Goal: Task Accomplishment & Management: Complete application form

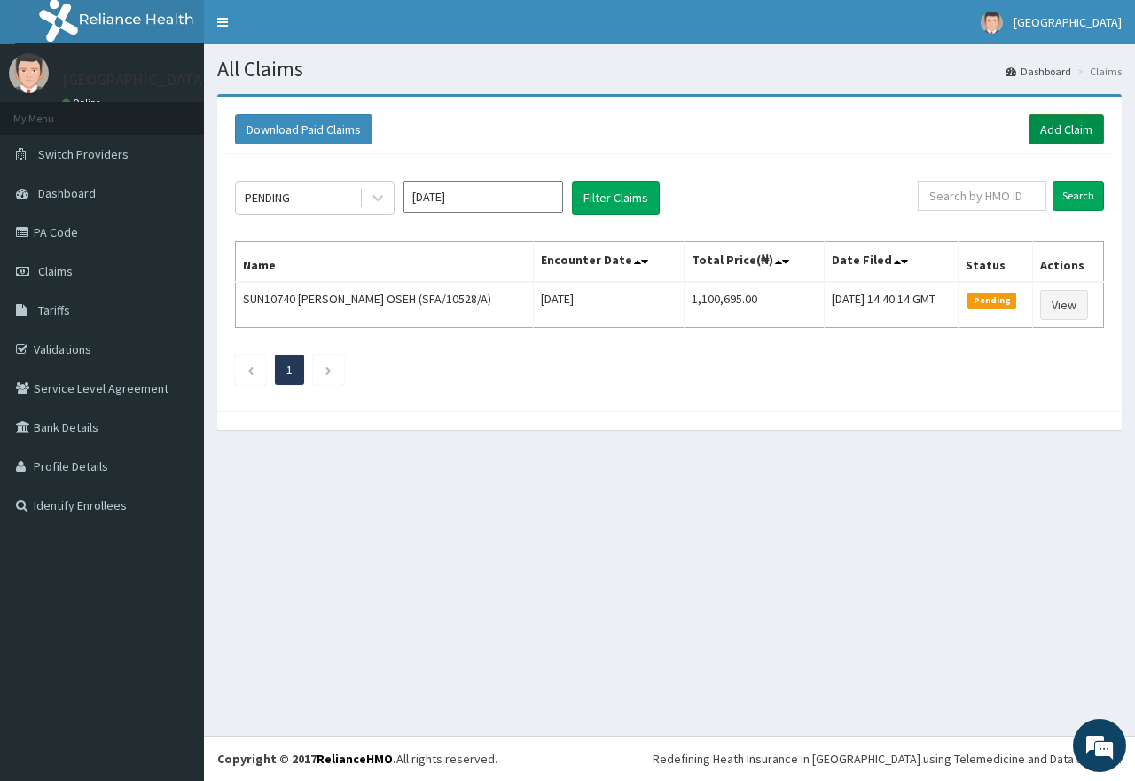
click at [1051, 133] on link "Add Claim" at bounding box center [1066, 129] width 75 height 30
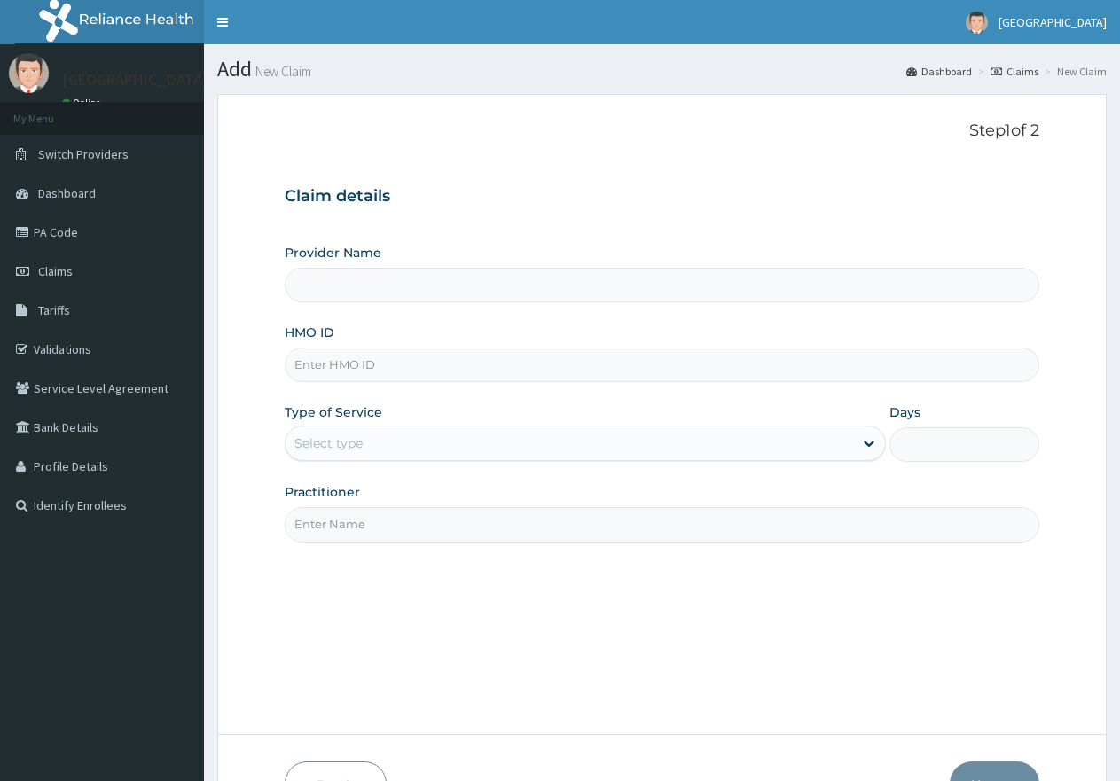
type input "[GEOGRAPHIC_DATA]"
click at [389, 372] on input "HMO ID" at bounding box center [662, 365] width 755 height 35
paste input "SOI/10042/B"
type input "SOI/10042/B"
click at [367, 441] on div "Select type" at bounding box center [569, 443] width 567 height 28
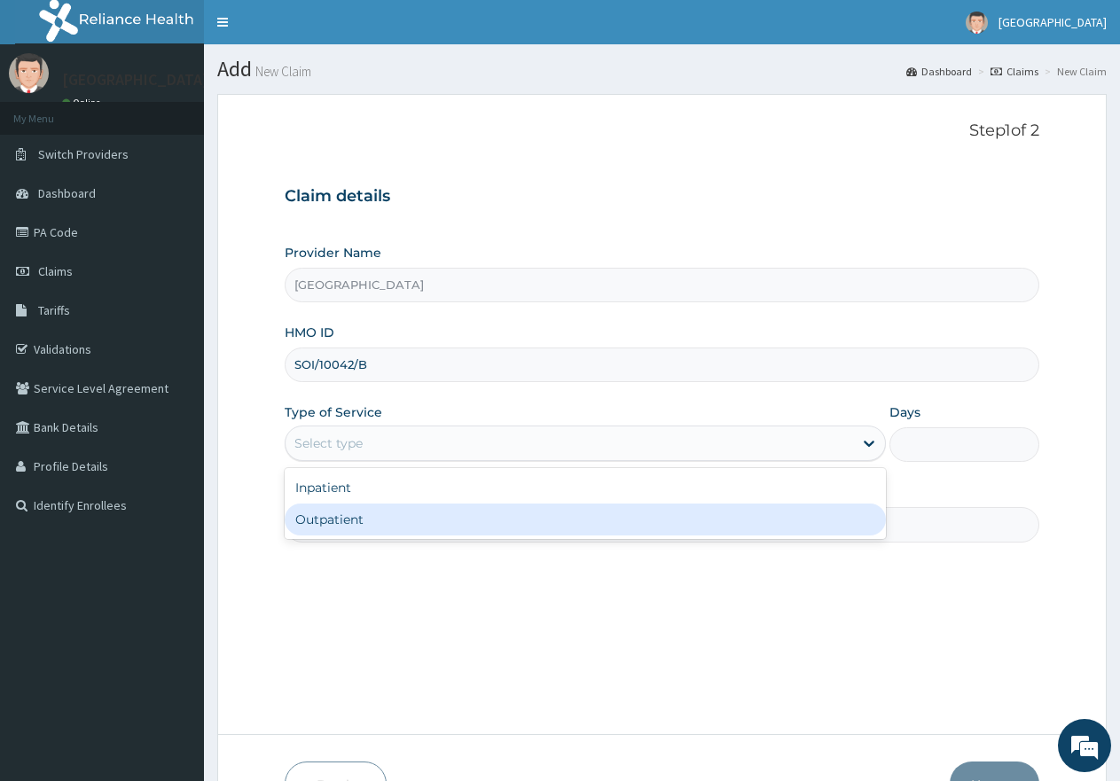
click at [347, 514] on div "Outpatient" at bounding box center [585, 520] width 601 height 32
type input "1"
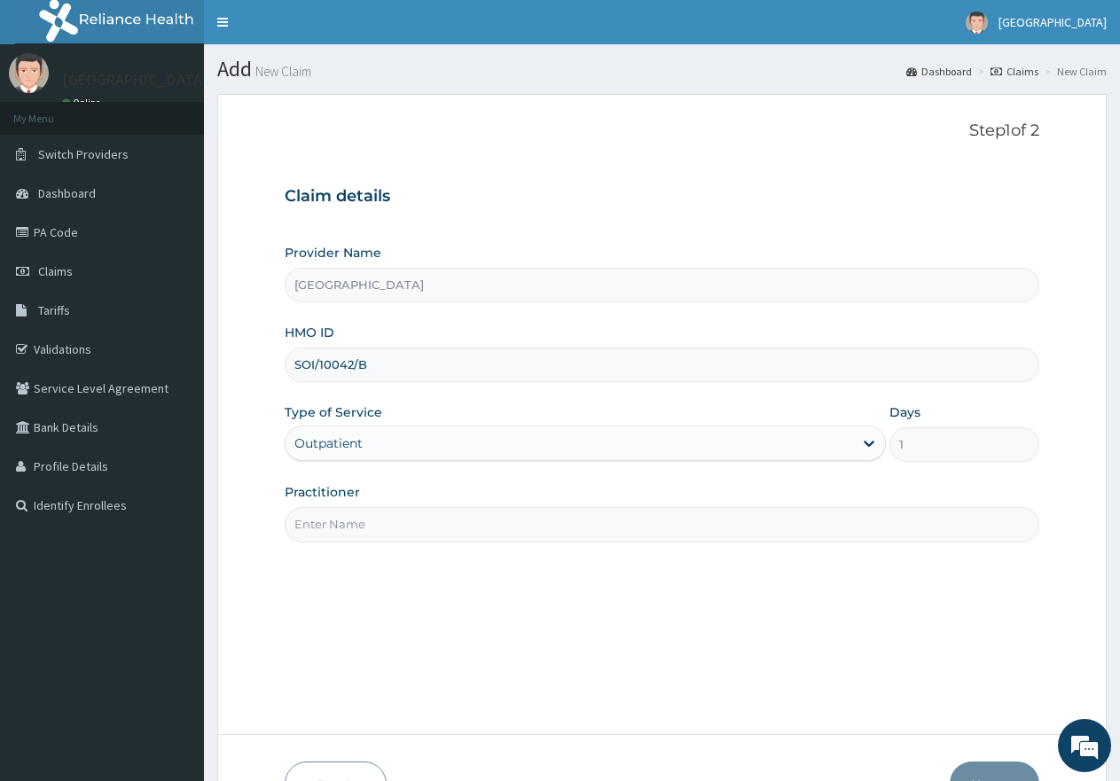
click at [405, 532] on input "Practitioner" at bounding box center [662, 524] width 755 height 35
type input "gp"
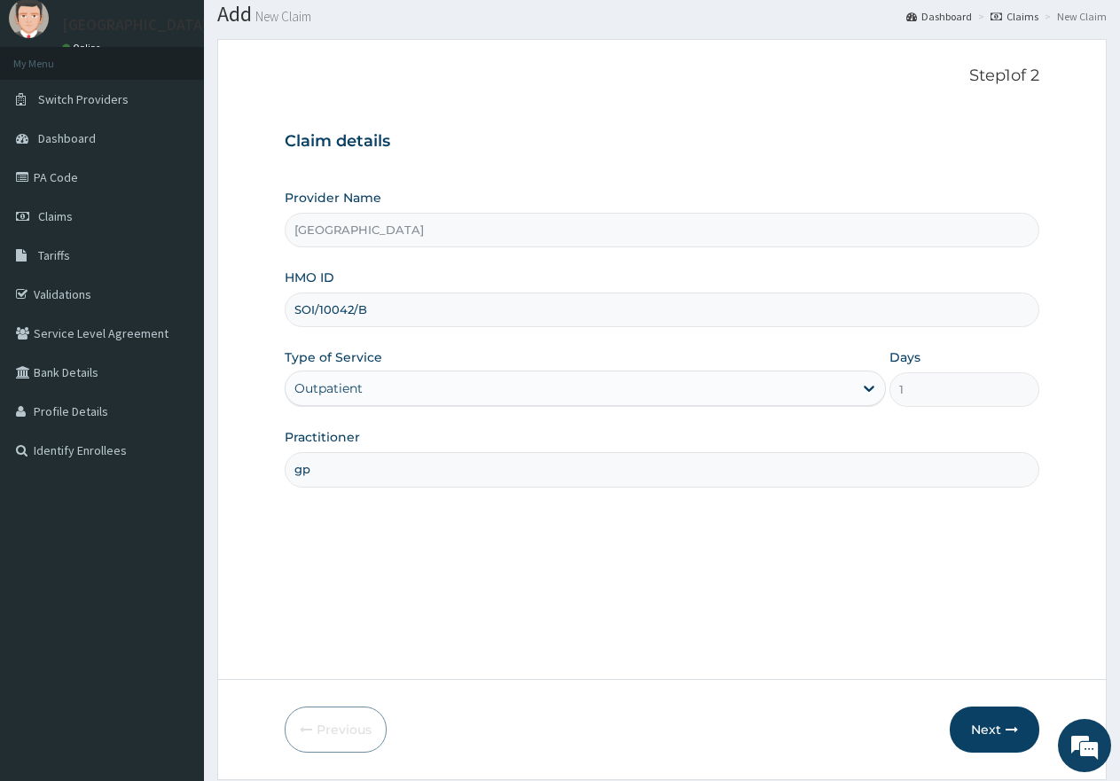
scroll to position [113, 0]
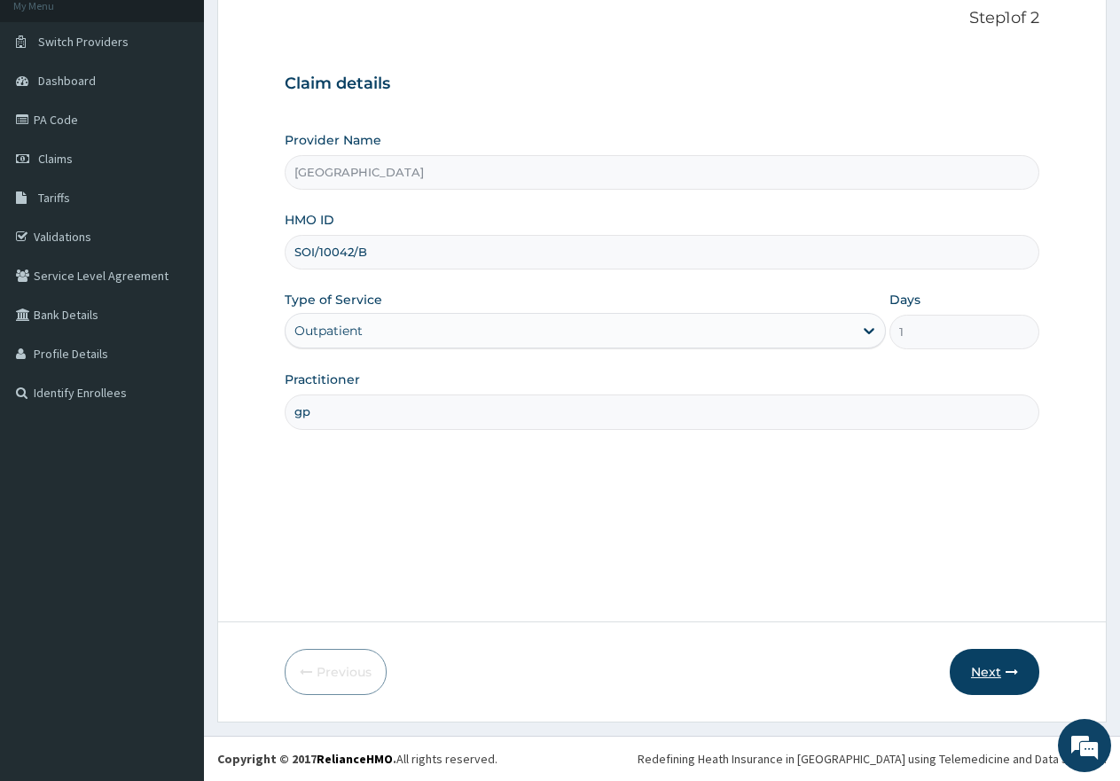
click at [988, 671] on button "Next" at bounding box center [995, 672] width 90 height 46
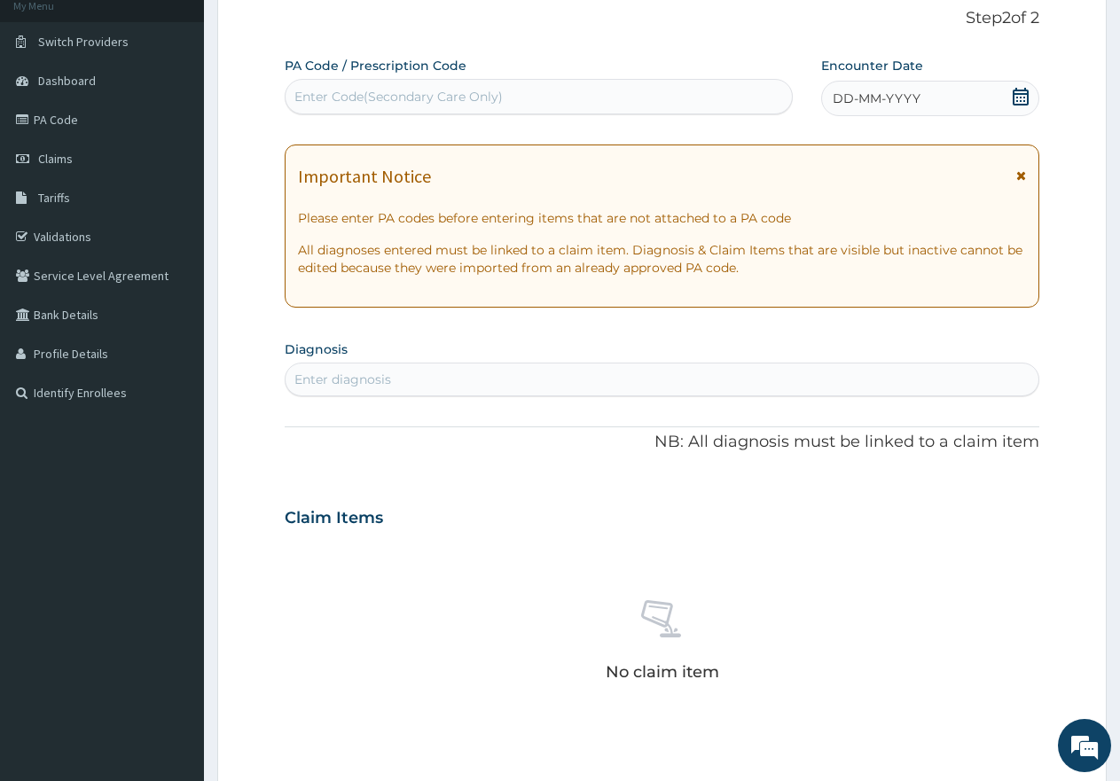
scroll to position [0, 0]
click at [1025, 90] on icon at bounding box center [1021, 97] width 16 height 18
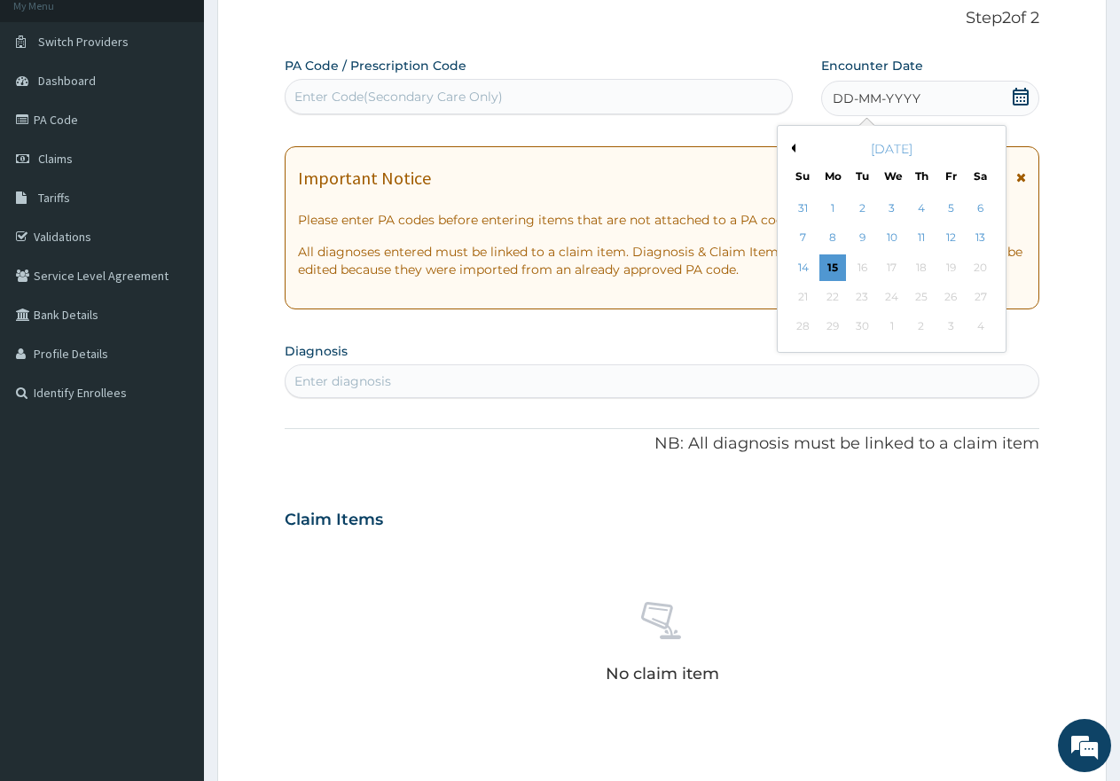
click at [788, 149] on button "Previous Month" at bounding box center [791, 148] width 9 height 9
click at [894, 297] on div "20" at bounding box center [892, 297] width 27 height 27
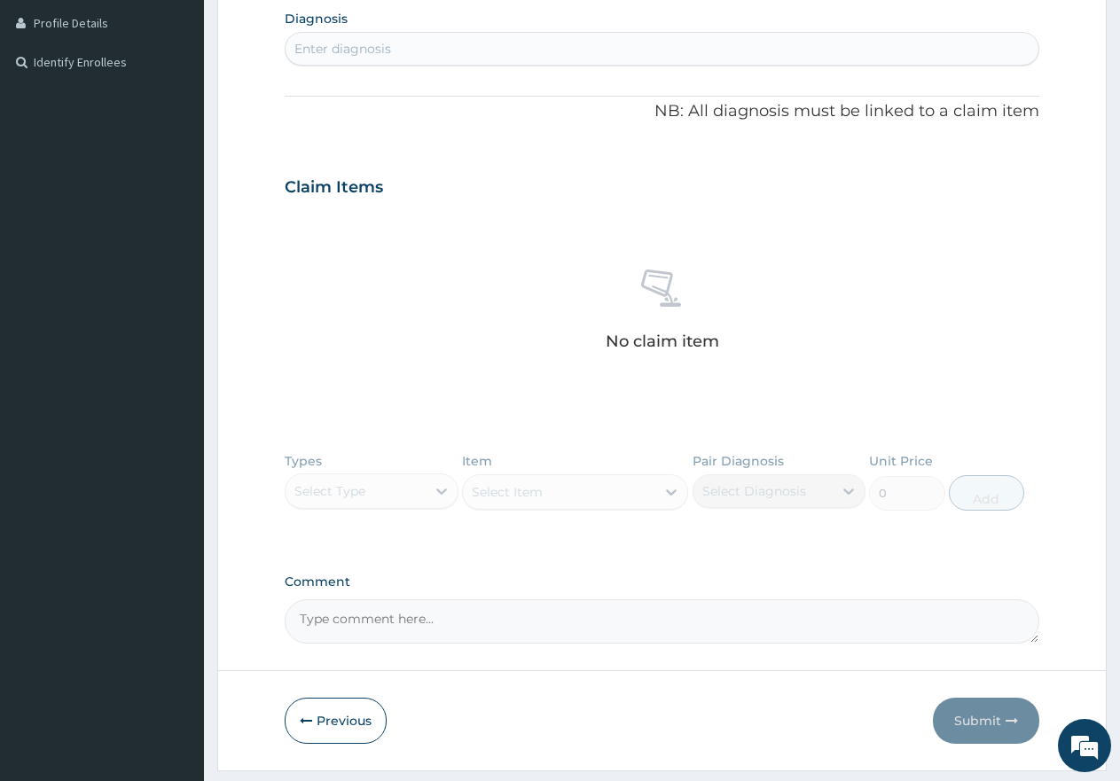
scroll to position [492, 0]
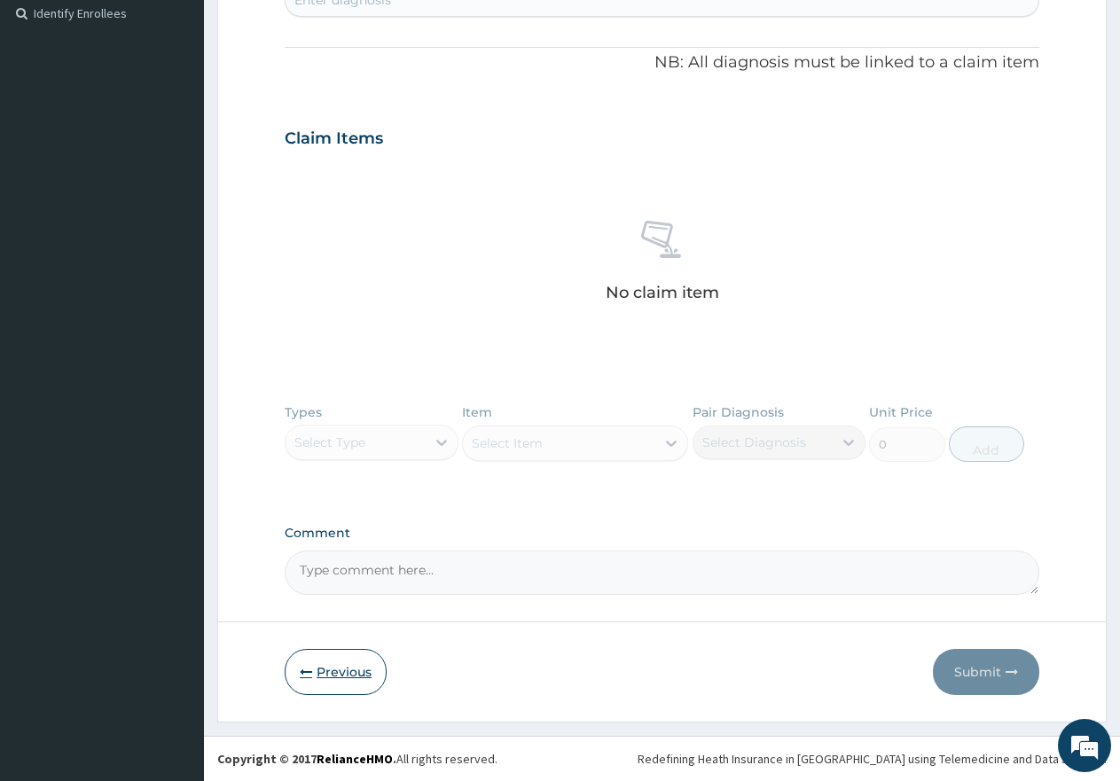
click at [322, 676] on button "Previous" at bounding box center [336, 672] width 102 height 46
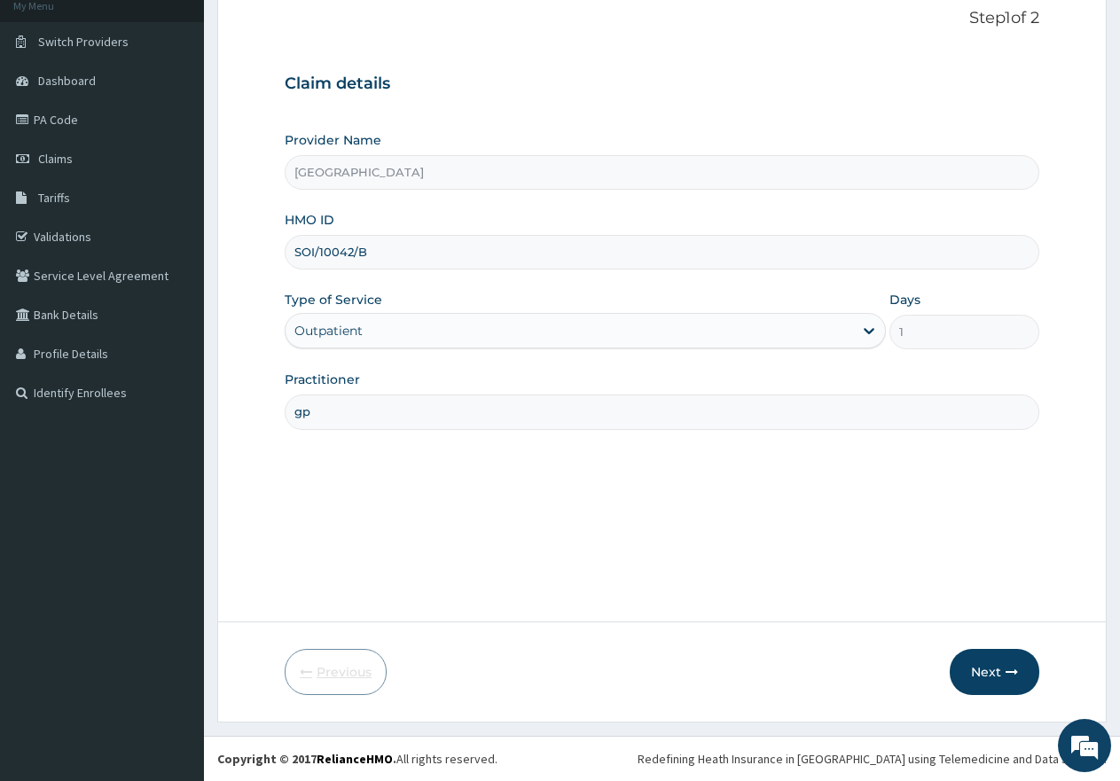
scroll to position [113, 0]
drag, startPoint x: 377, startPoint y: 252, endPoint x: 279, endPoint y: 234, distance: 100.0
click at [279, 234] on form "Step 1 of 2 Claim details Provider Name [GEOGRAPHIC_DATA] HMO ID SOI/10042/B Ty…" at bounding box center [662, 352] width 890 height 742
paste input "A"
type input "SOI/10042/A"
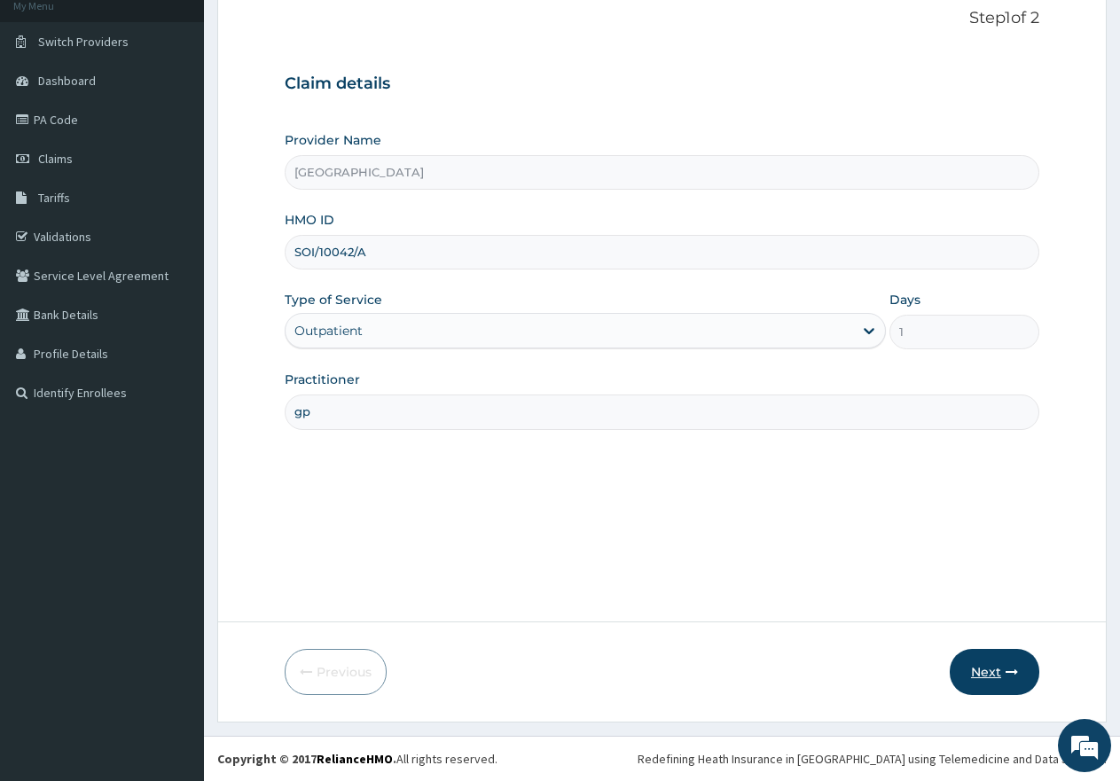
click at [988, 674] on button "Next" at bounding box center [995, 672] width 90 height 46
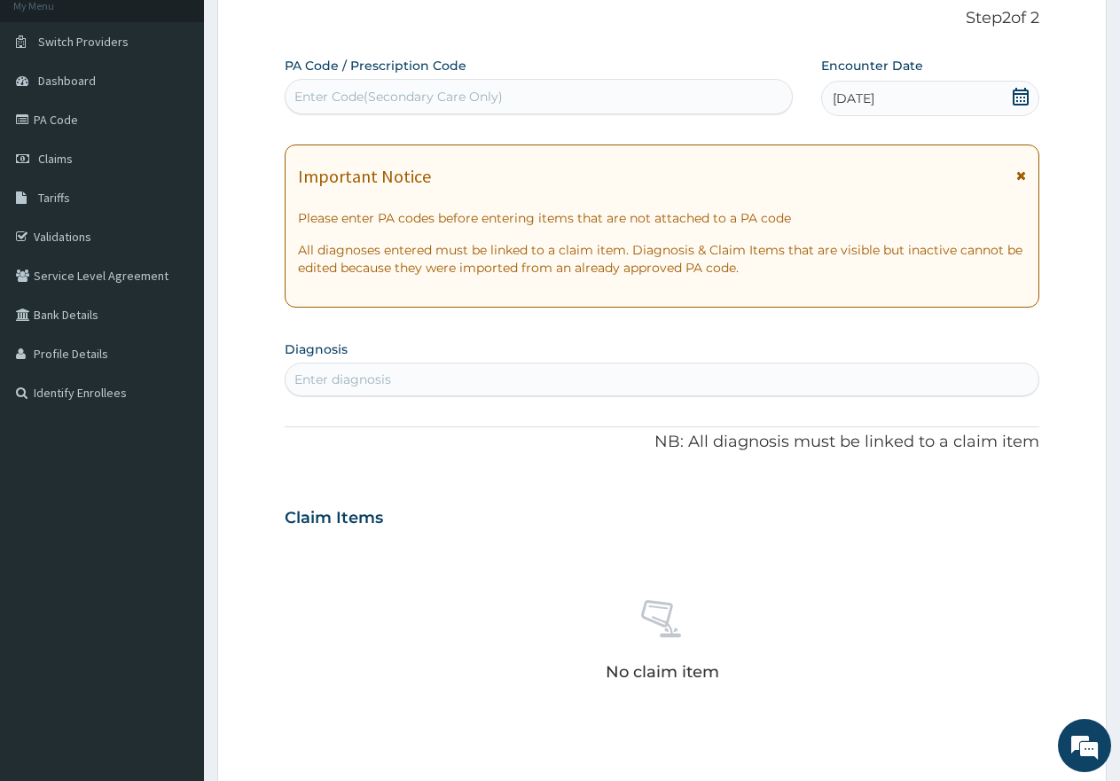
click at [440, 92] on div "Enter Code(Secondary Care Only)" at bounding box center [398, 97] width 208 height 18
paste input "PA/1FAACF"
type input "PA/1FAACF"
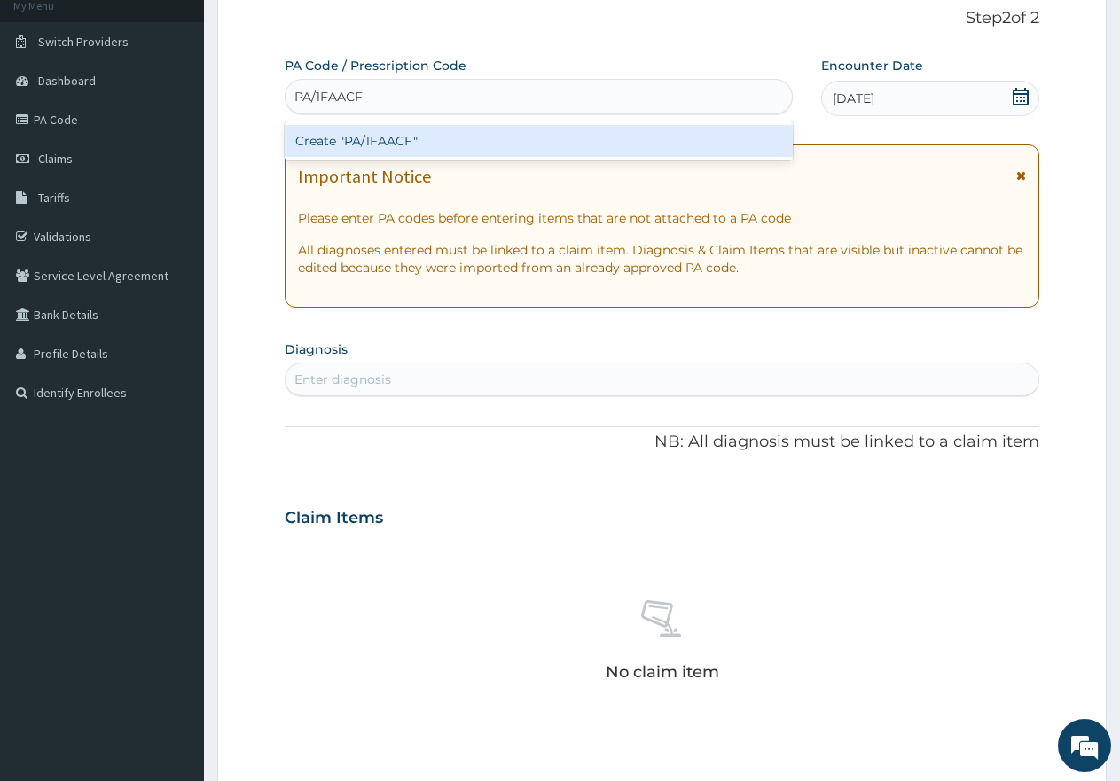
click at [397, 141] on div "Create "PA/1FAACF"" at bounding box center [539, 141] width 508 height 32
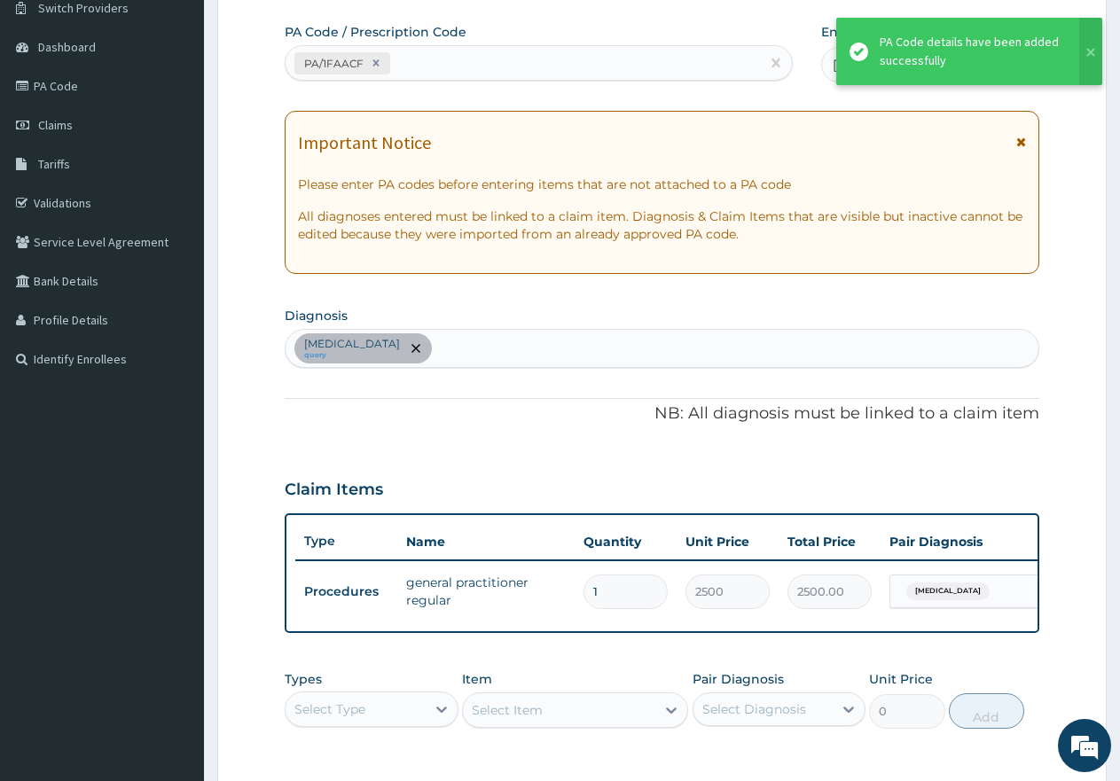
scroll to position [201, 0]
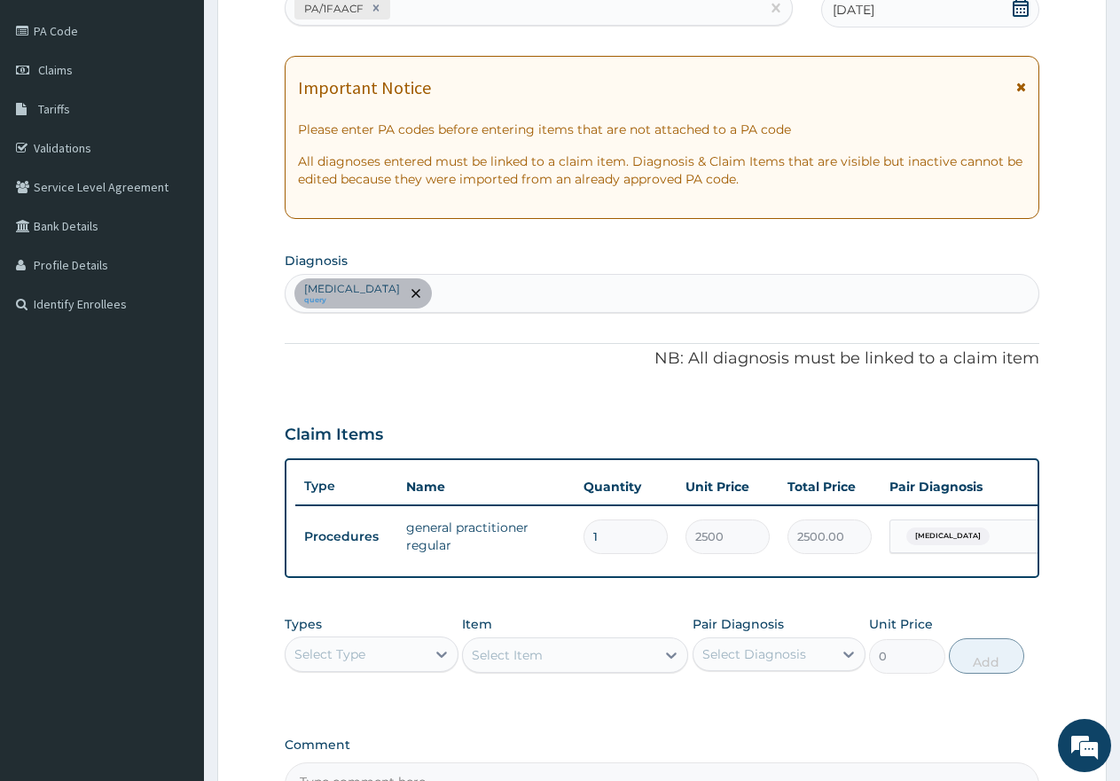
drag, startPoint x: 522, startPoint y: 299, endPoint x: 544, endPoint y: 255, distance: 48.8
click at [522, 297] on div "Malaria query" at bounding box center [662, 293] width 753 height 37
type input "SEPSIS"
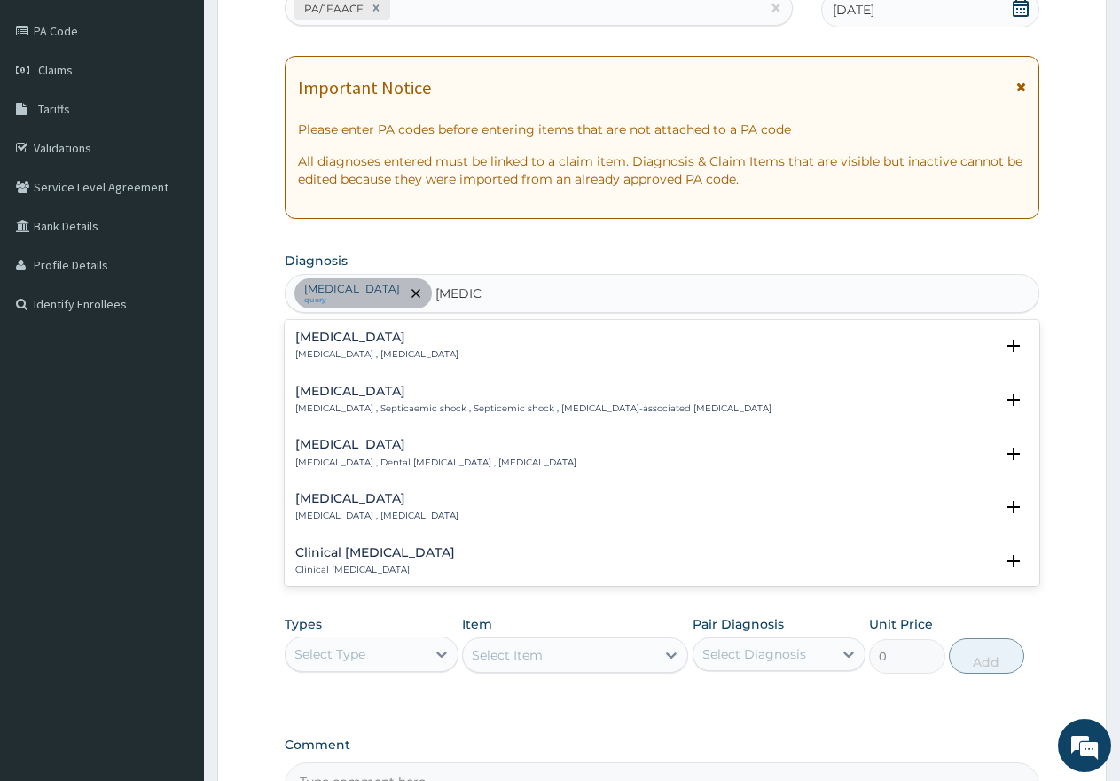
click at [326, 344] on h4 "Sepsis" at bounding box center [376, 337] width 163 height 13
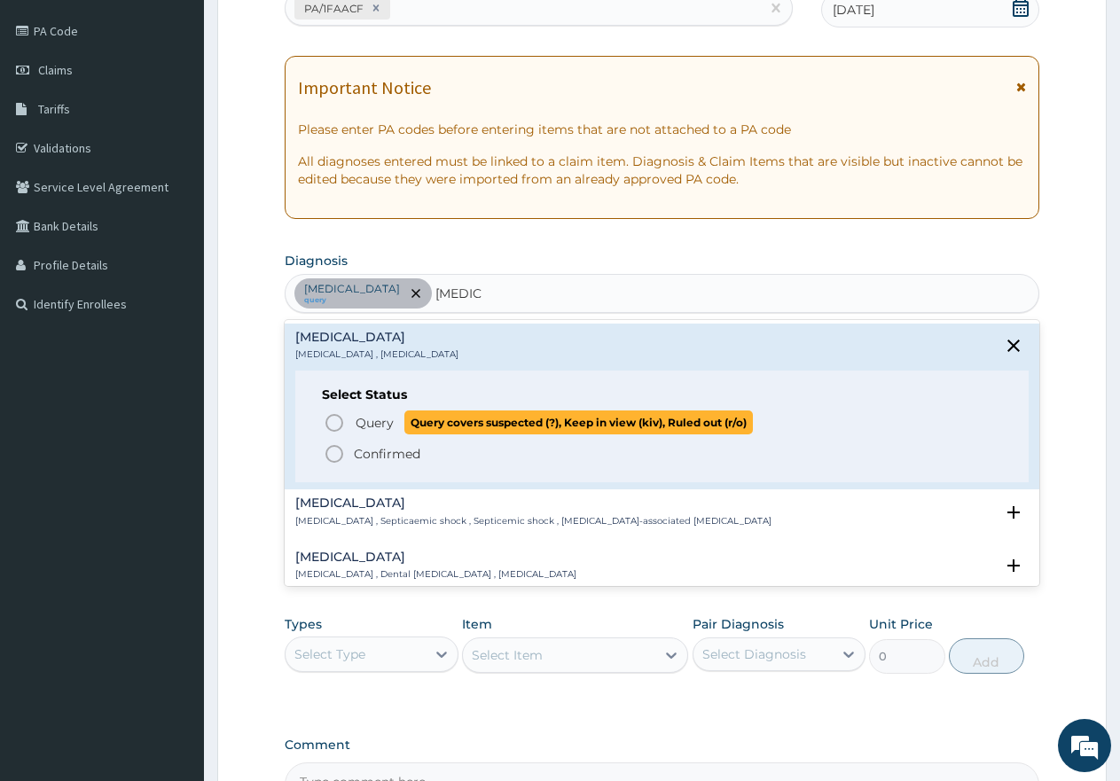
click at [329, 423] on icon "status option query" at bounding box center [334, 422] width 21 height 21
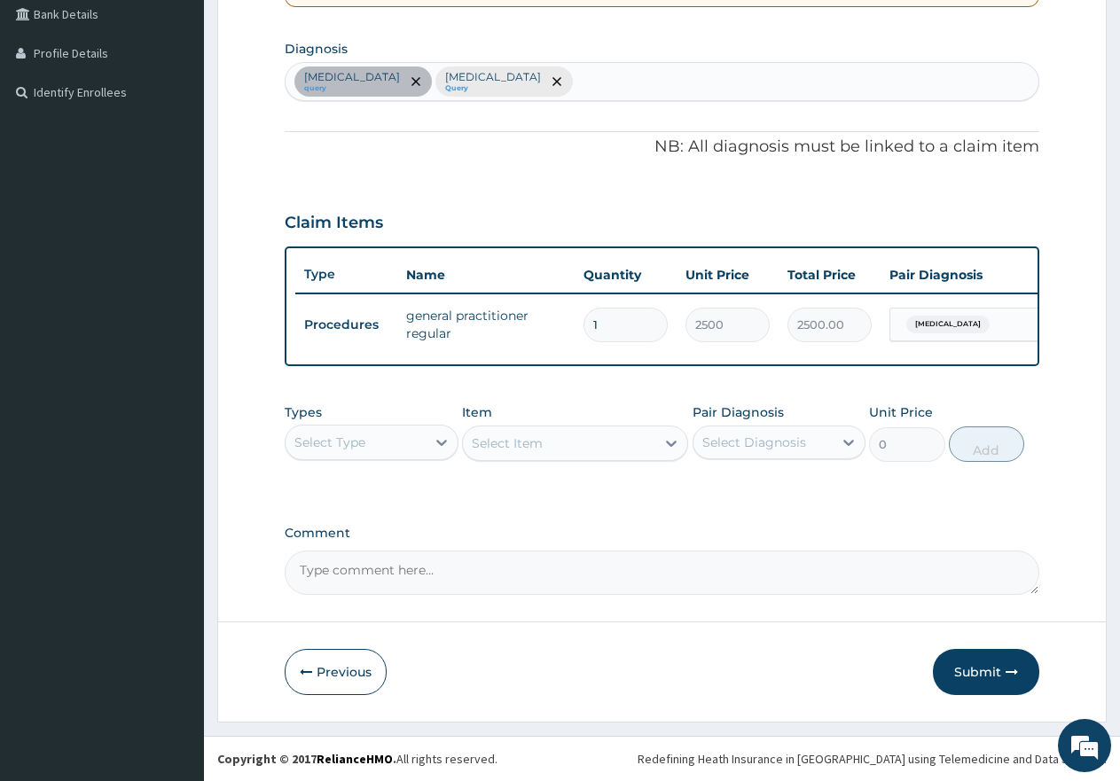
scroll to position [428, 0]
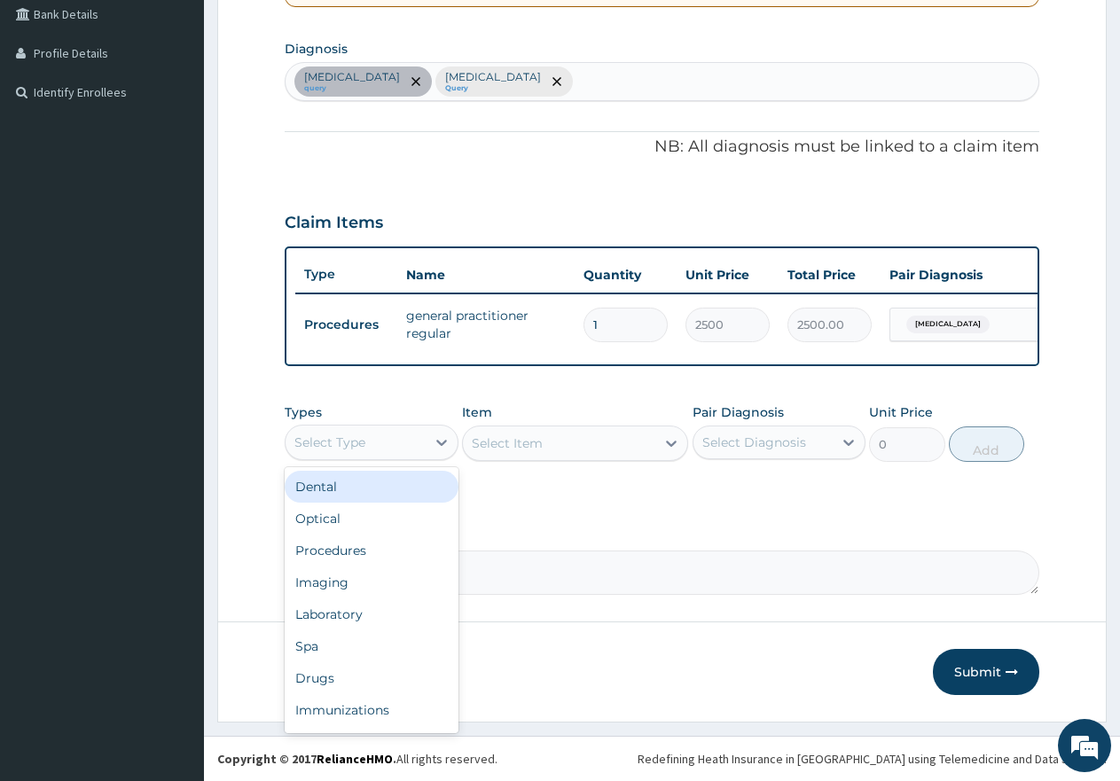
click at [364, 443] on div "Select Type" at bounding box center [329, 443] width 71 height 18
click at [335, 554] on div "Procedures" at bounding box center [372, 551] width 174 height 32
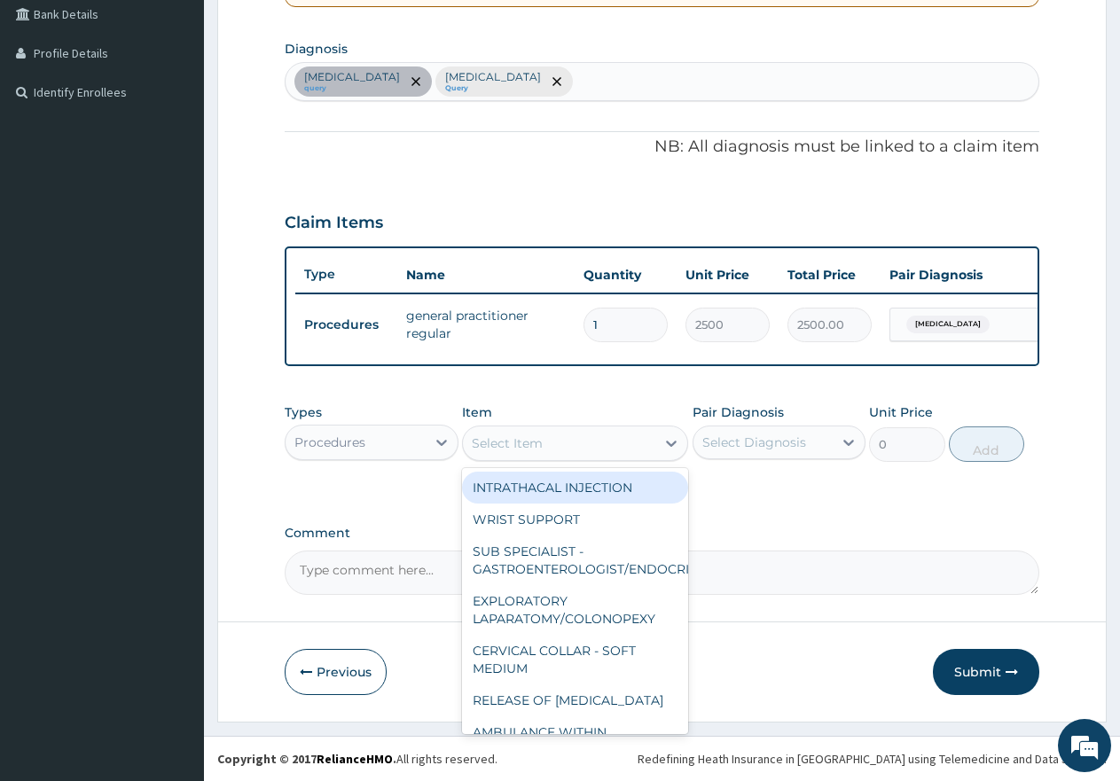
click at [514, 447] on div "Select Item" at bounding box center [507, 444] width 71 height 18
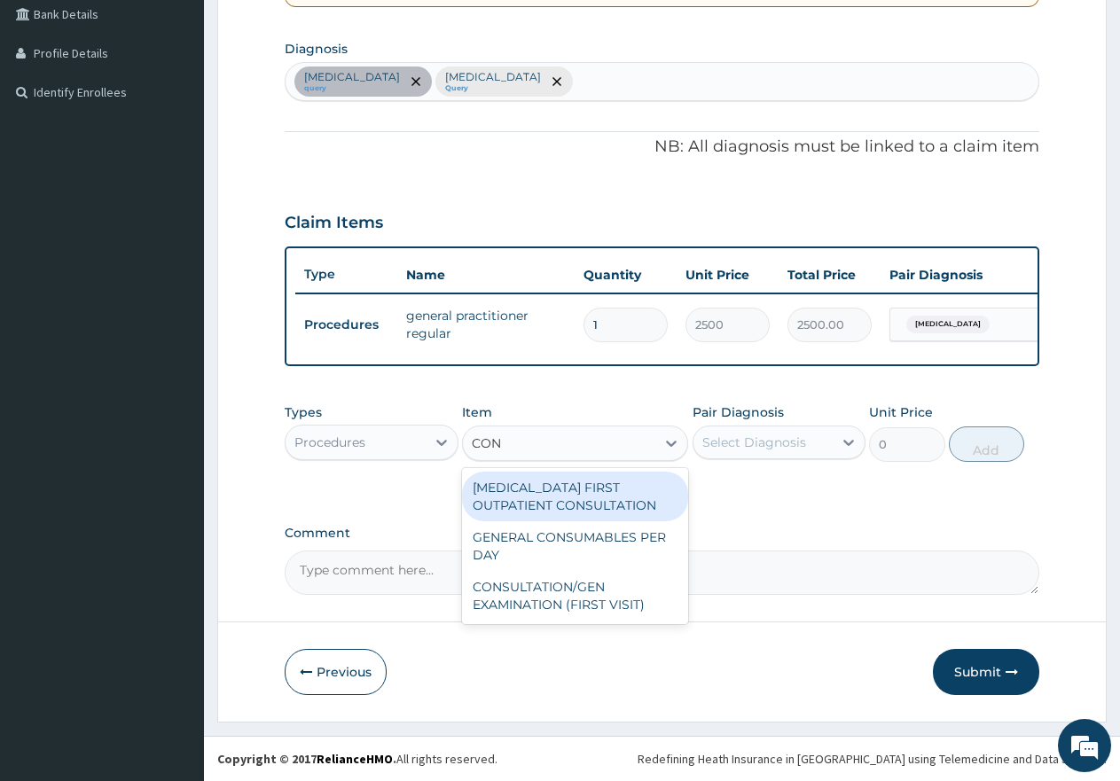
type input "CONS"
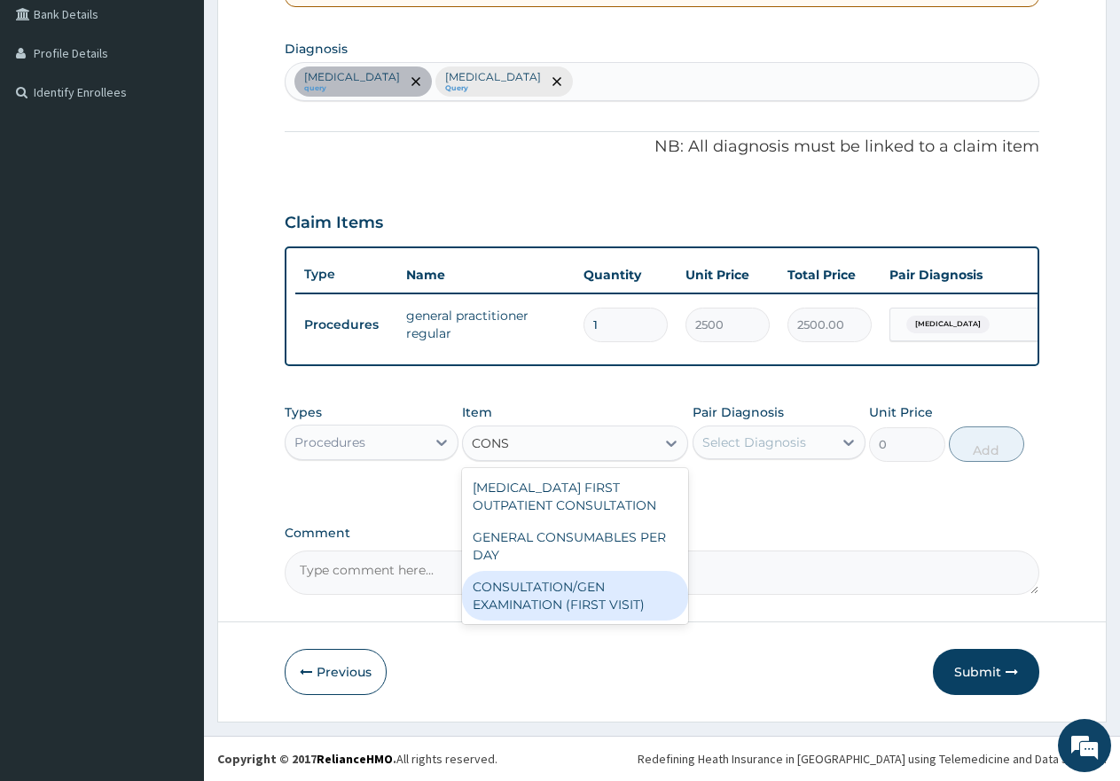
click at [516, 585] on div "CONSULTATION/GEN EXAMINATION (FIRST VISIT)" at bounding box center [575, 596] width 226 height 50
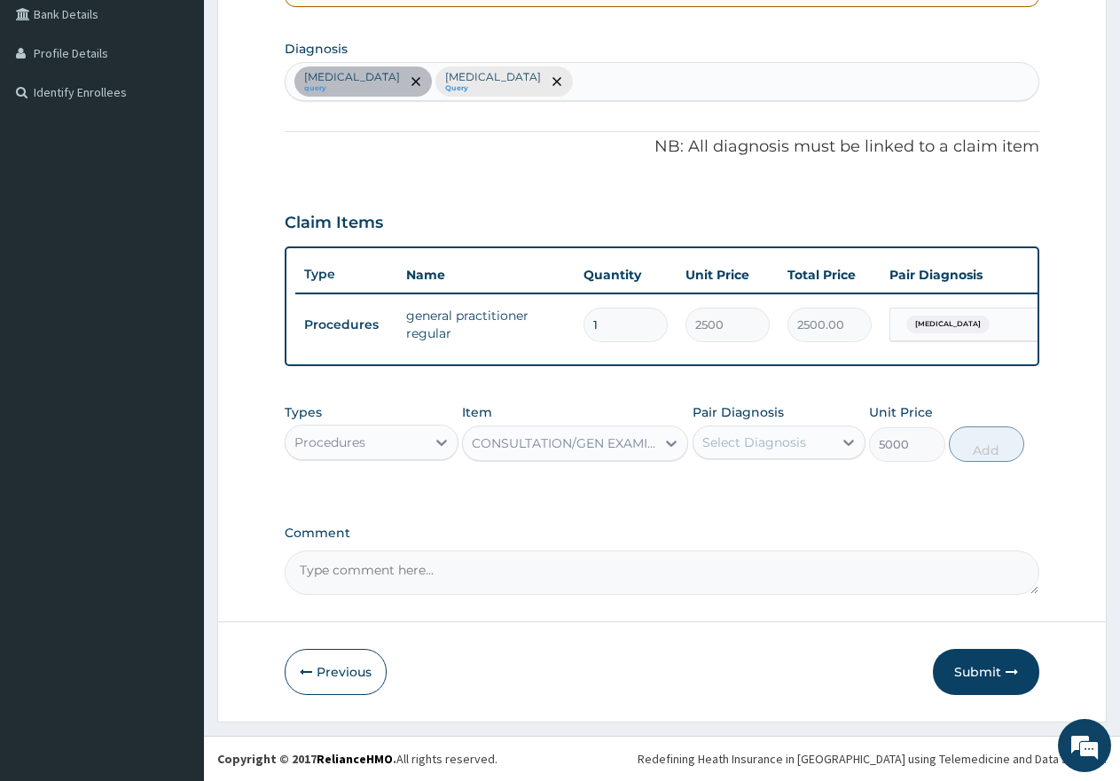
type input "5000"
click at [736, 442] on div "Select Diagnosis" at bounding box center [755, 443] width 104 height 18
click at [716, 489] on div "Malaria" at bounding box center [780, 488] width 174 height 36
checkbox input "true"
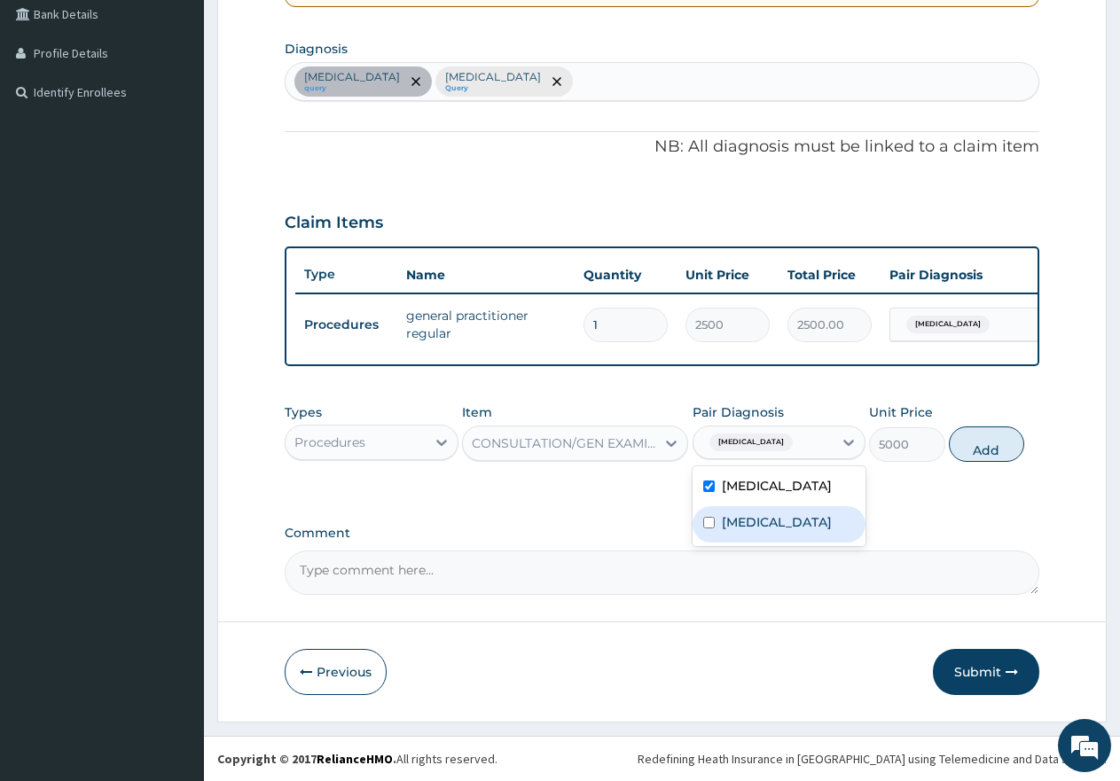
click at [711, 514] on div "Sepsis" at bounding box center [780, 524] width 174 height 36
checkbox input "true"
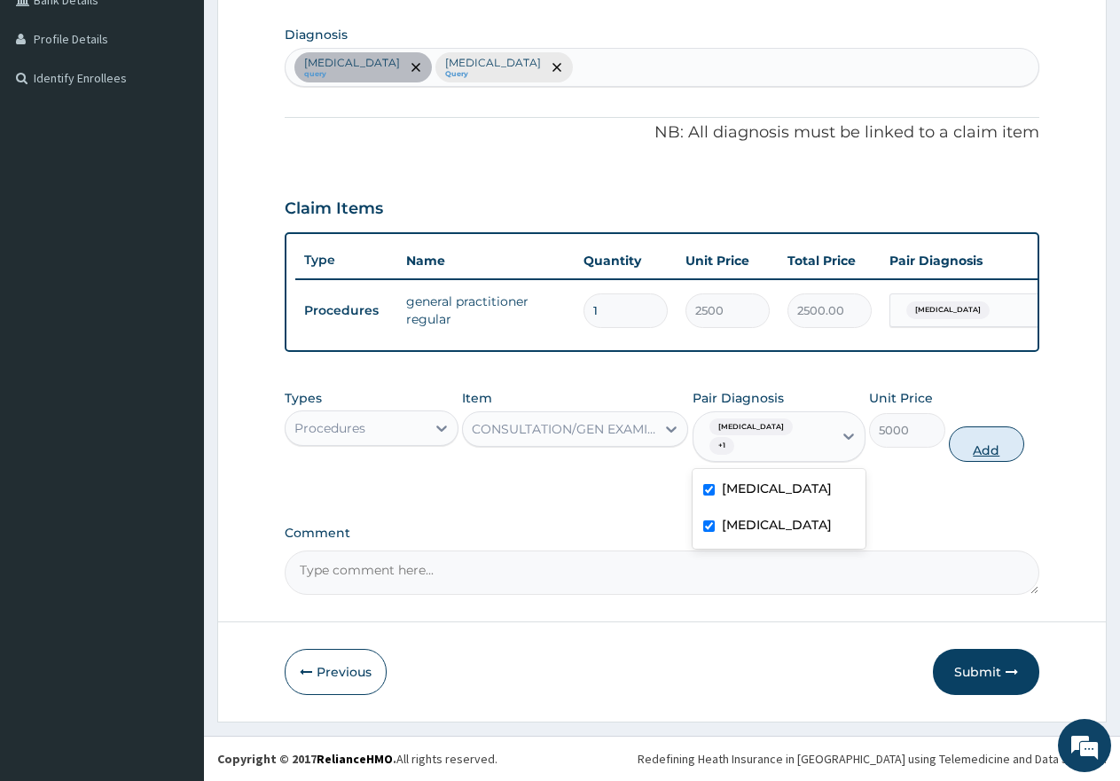
click at [994, 452] on button "Add" at bounding box center [986, 444] width 75 height 35
type input "0"
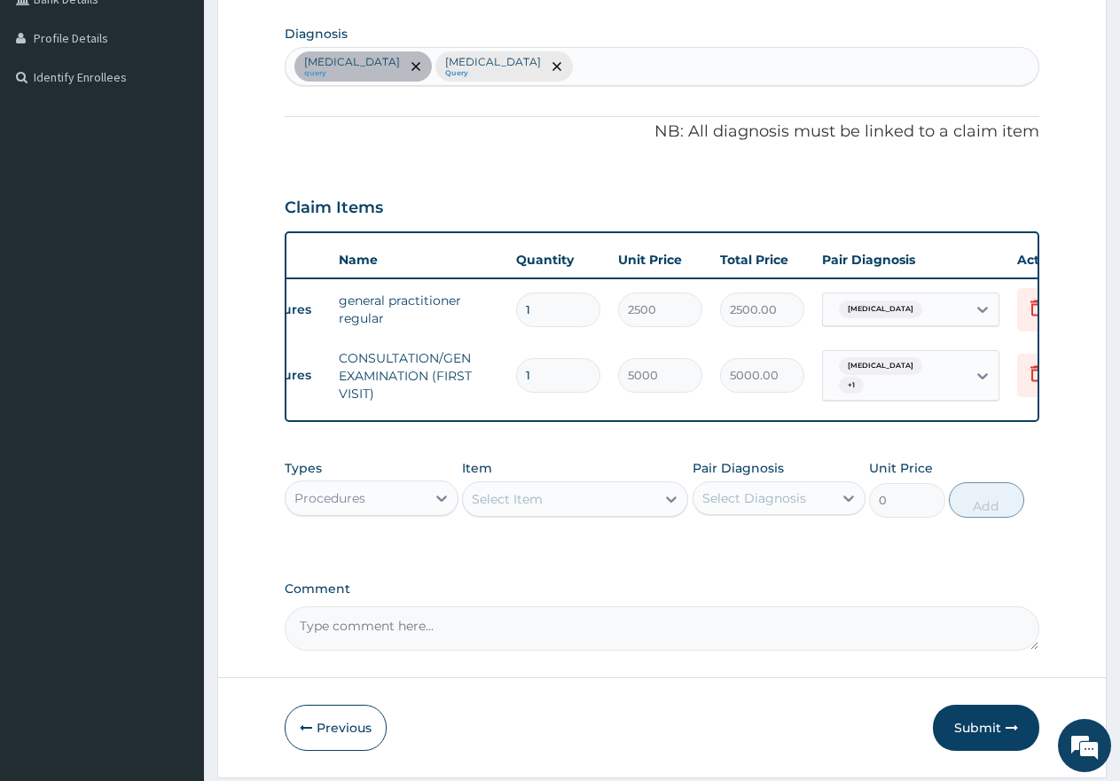
scroll to position [0, 136]
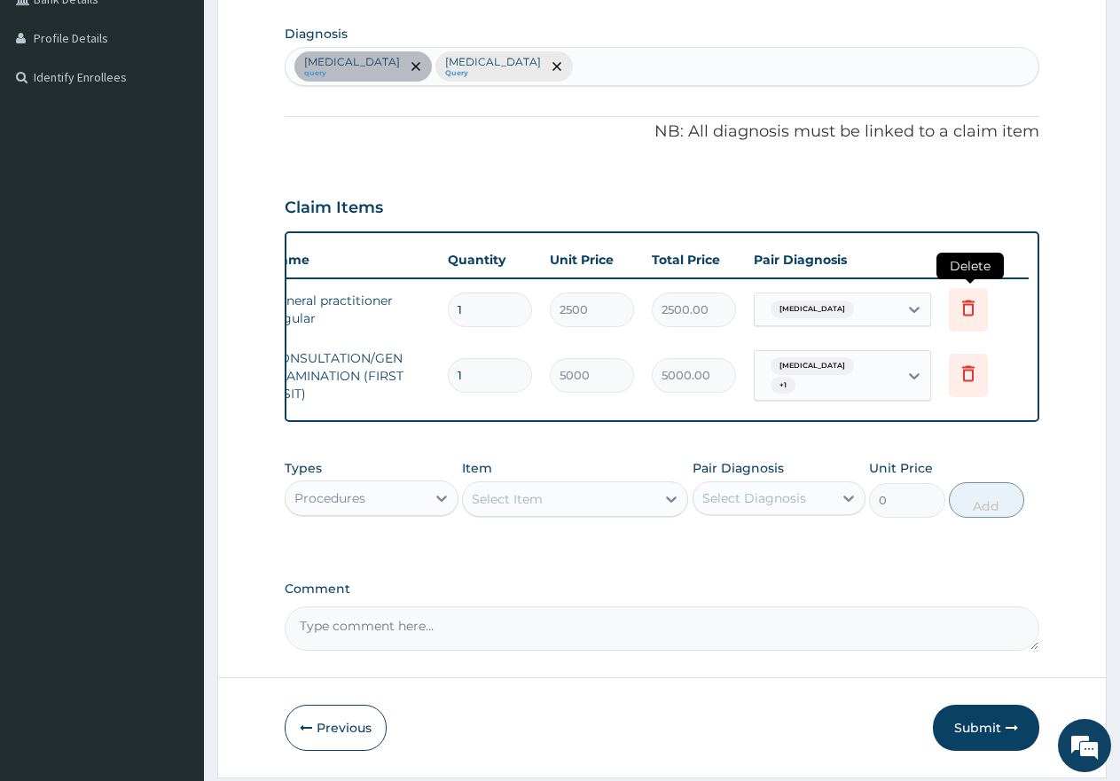
click at [964, 308] on icon at bounding box center [968, 308] width 12 height 16
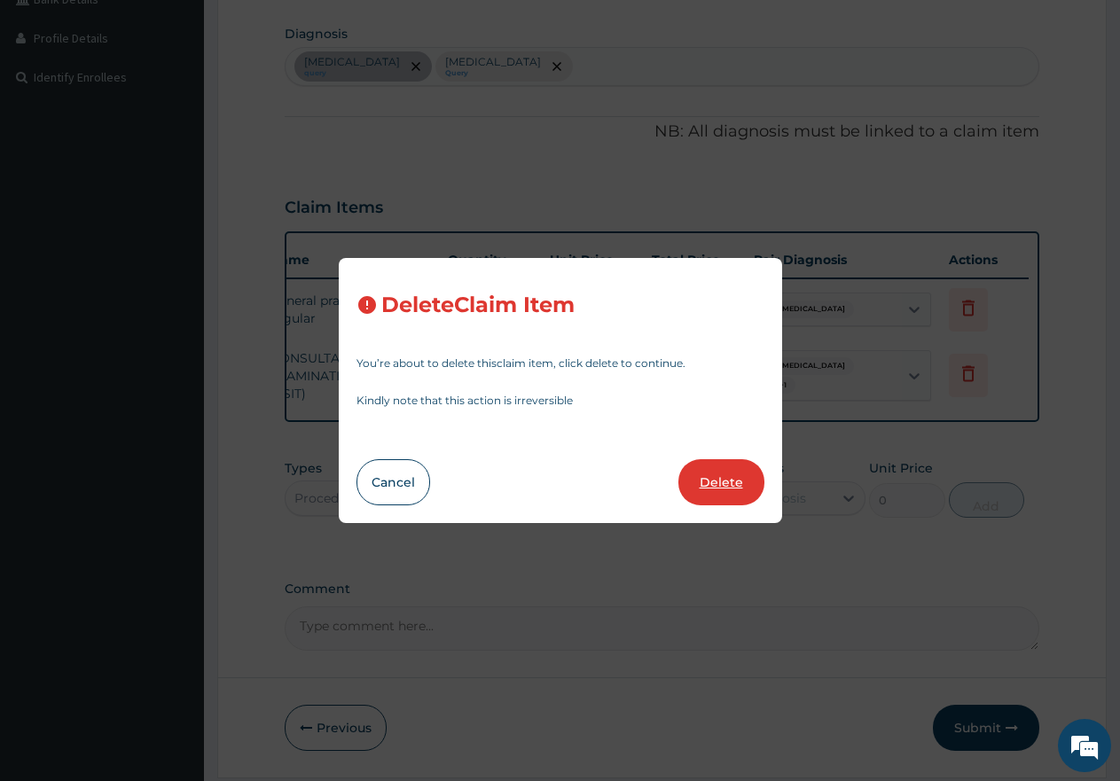
click at [719, 481] on button "Delete" at bounding box center [722, 482] width 86 height 46
type input "5000"
type input "5000.00"
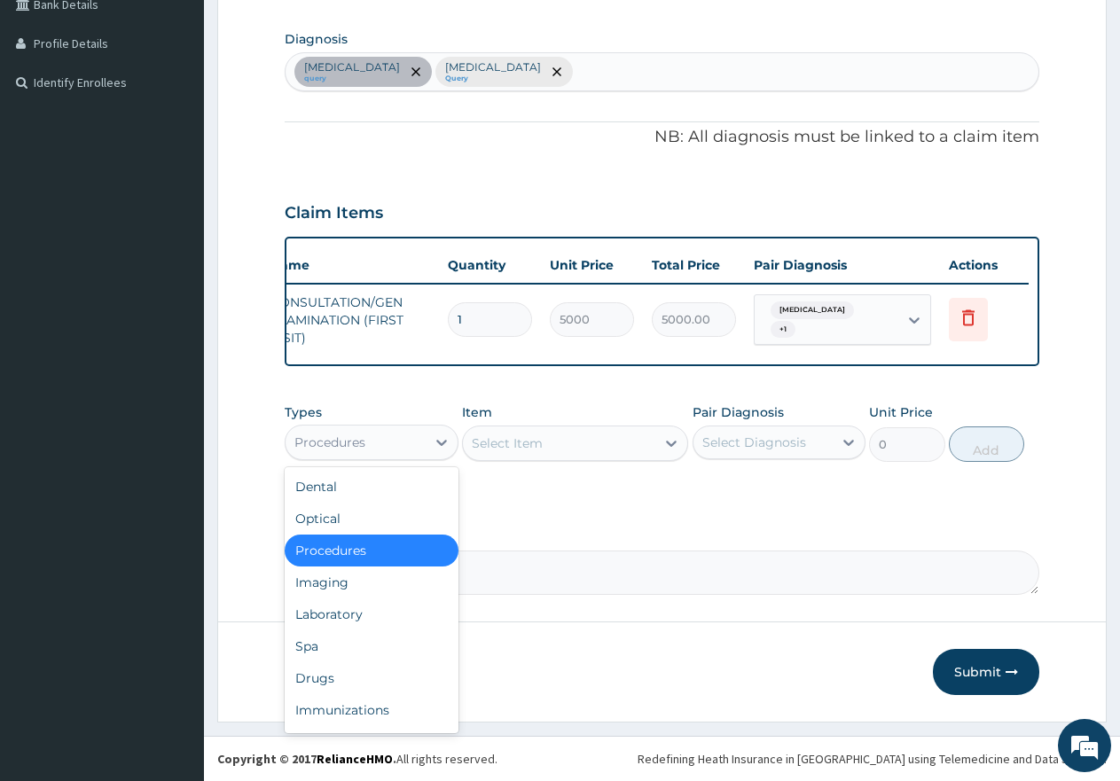
click at [397, 449] on div "Procedures" at bounding box center [356, 442] width 140 height 28
click at [331, 628] on div "Laboratory" at bounding box center [372, 615] width 174 height 32
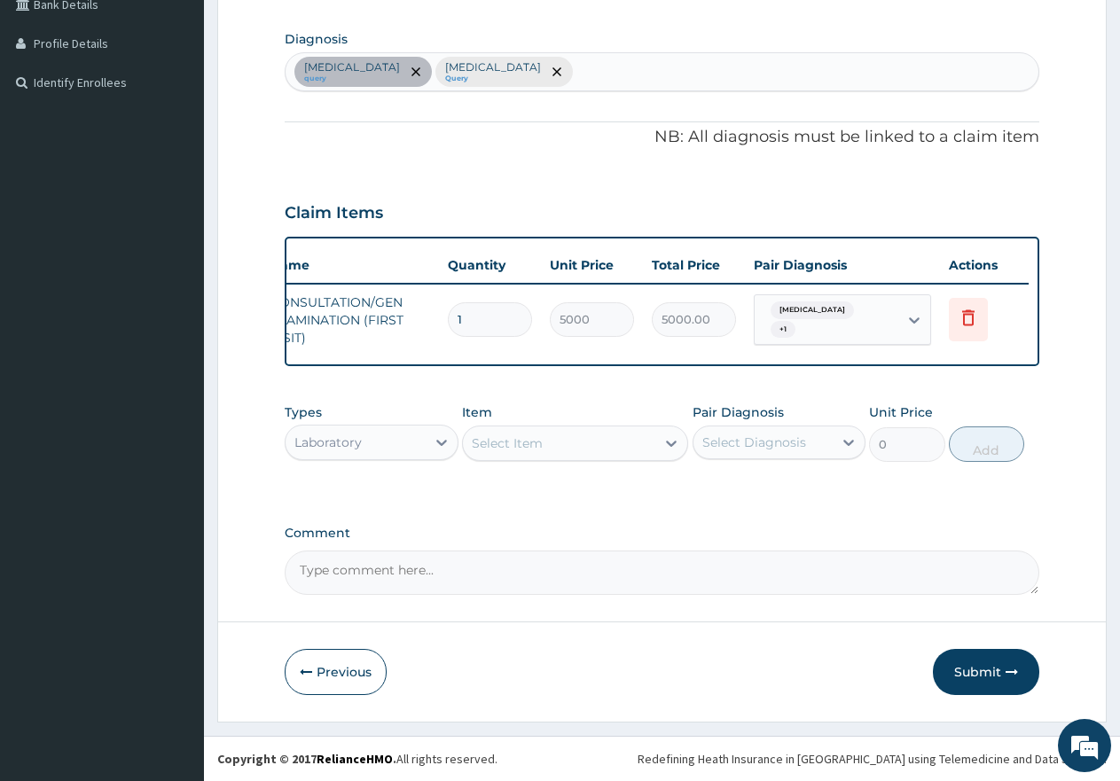
click at [491, 450] on div "Select Item" at bounding box center [507, 444] width 71 height 18
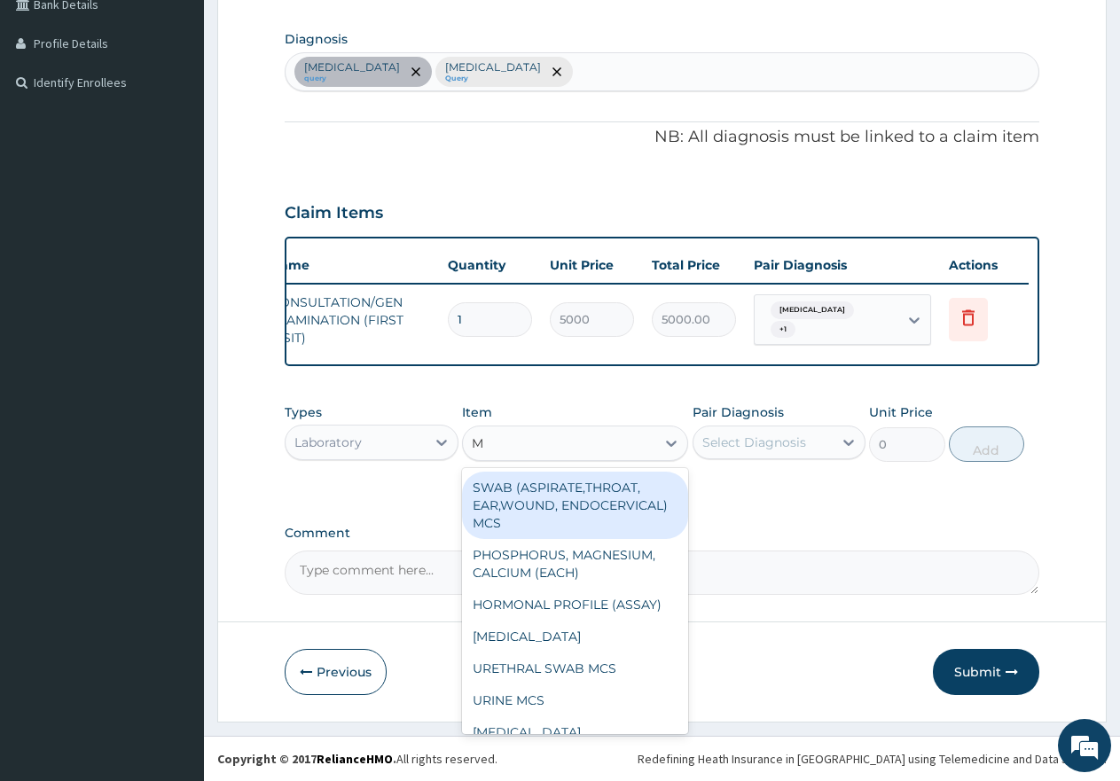
type input "MP"
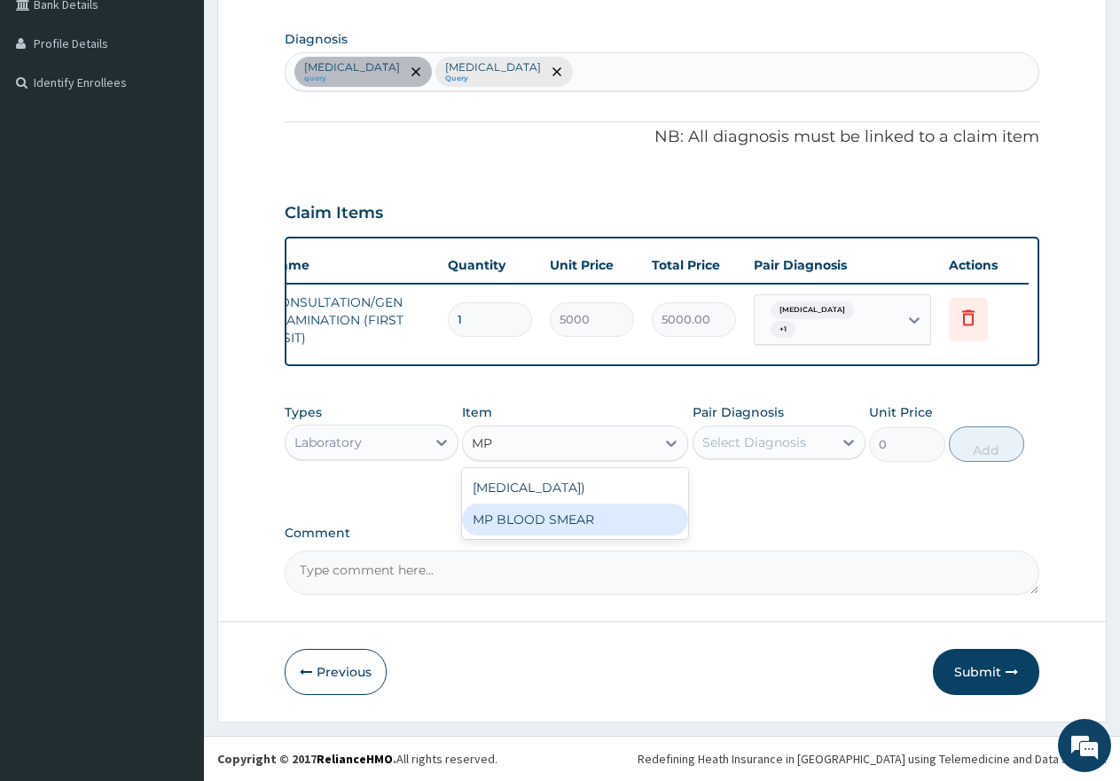
drag, startPoint x: 511, startPoint y: 546, endPoint x: 583, endPoint y: 527, distance: 74.5
click at [514, 536] on div "MP BLOOD SMEAR" at bounding box center [575, 520] width 226 height 32
type input "2500"
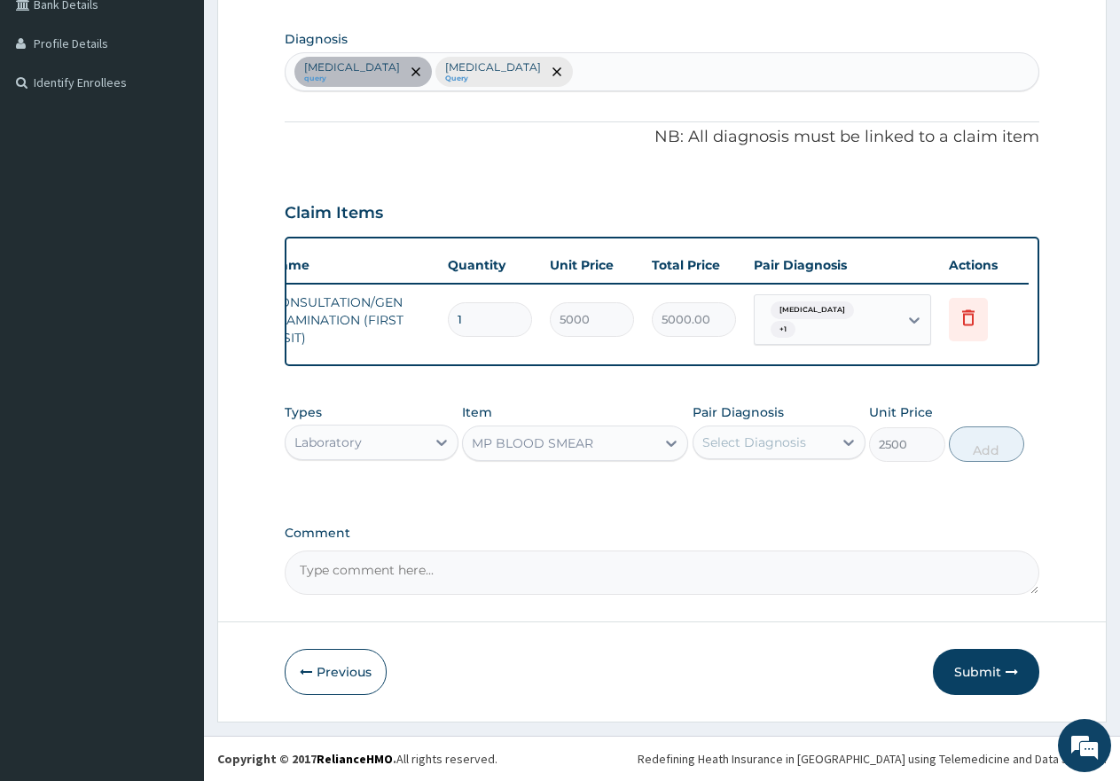
click at [709, 452] on div "Select Diagnosis" at bounding box center [755, 443] width 104 height 18
click at [710, 492] on input "checkbox" at bounding box center [709, 487] width 12 height 12
checkbox input "true"
click at [988, 461] on button "Add" at bounding box center [986, 444] width 75 height 35
type input "0"
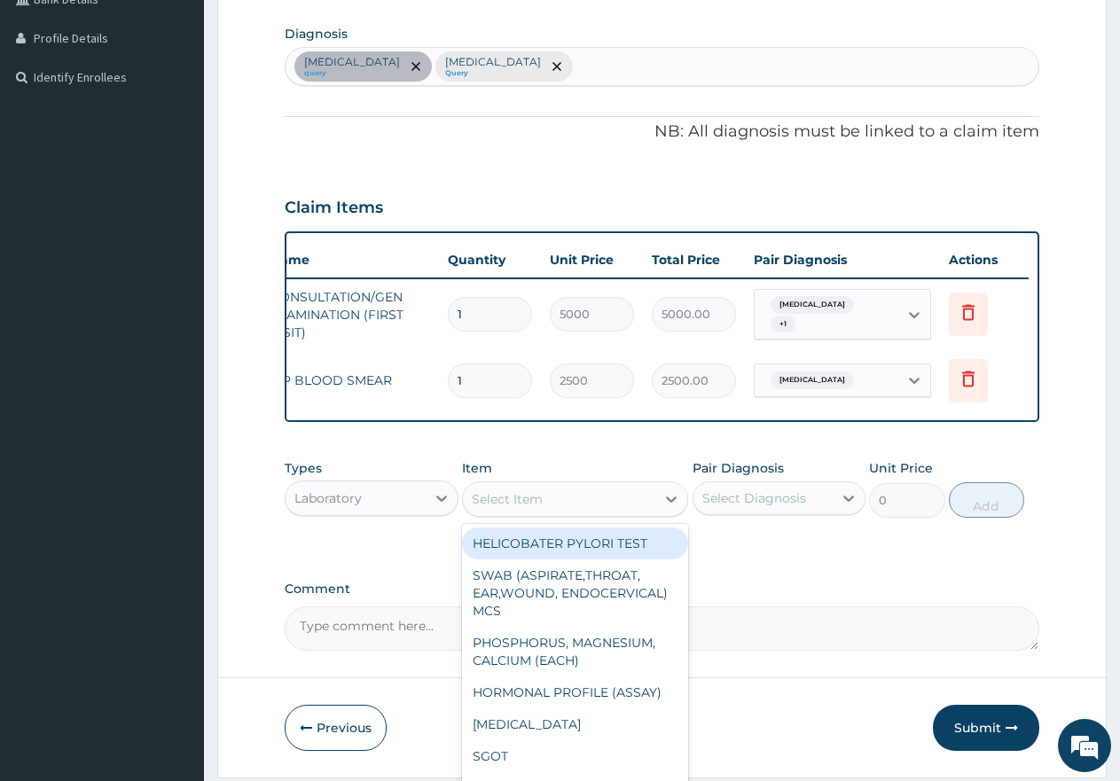
click at [615, 502] on div "Select Item" at bounding box center [559, 499] width 192 height 28
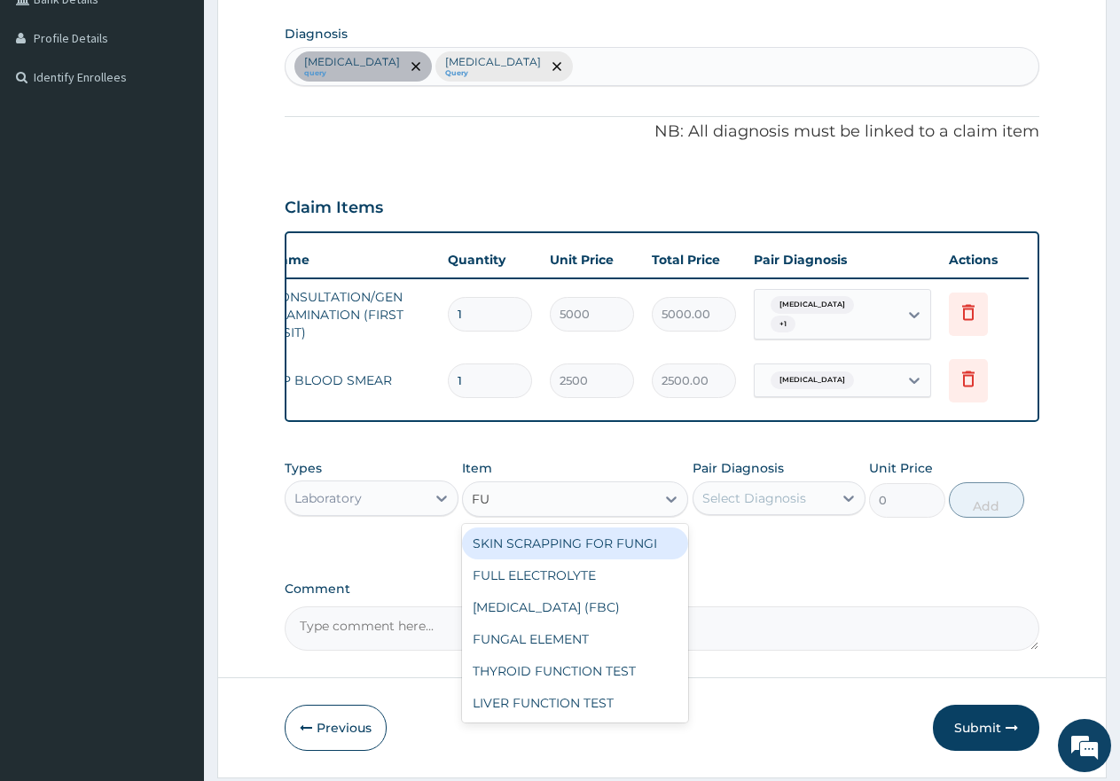
type input "FUL"
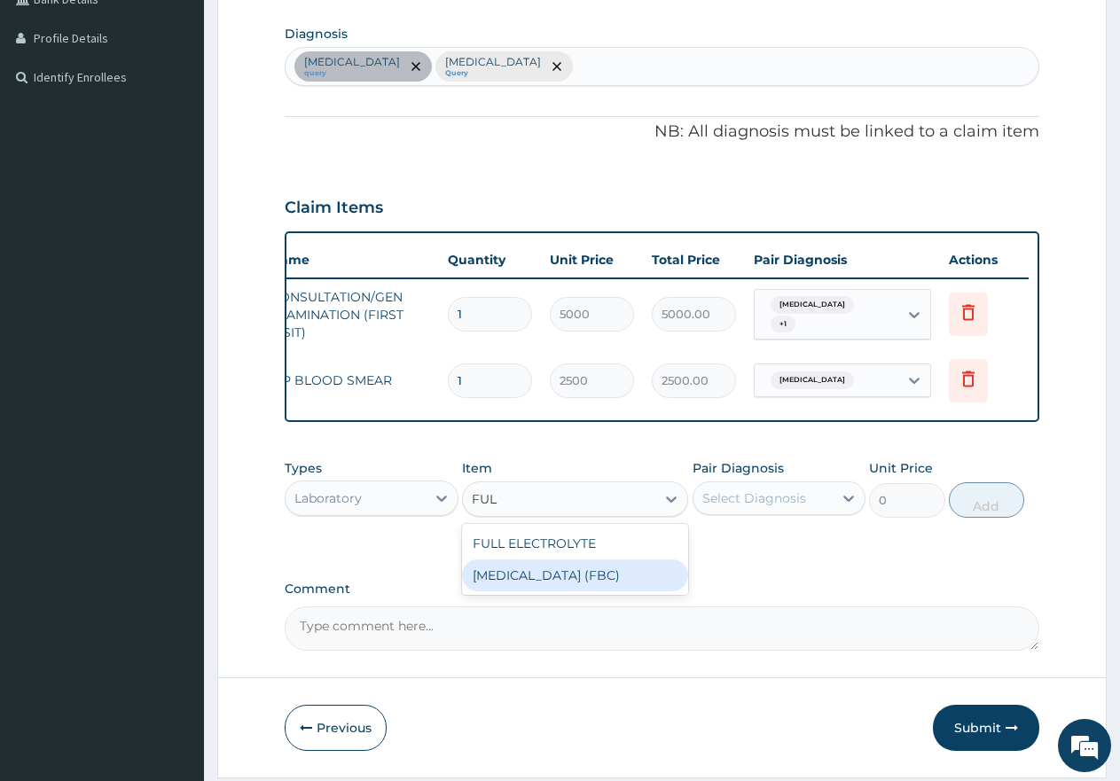
click at [561, 592] on div "FULL BLOOD COUNT (FBC)" at bounding box center [575, 576] width 226 height 32
type input "7000"
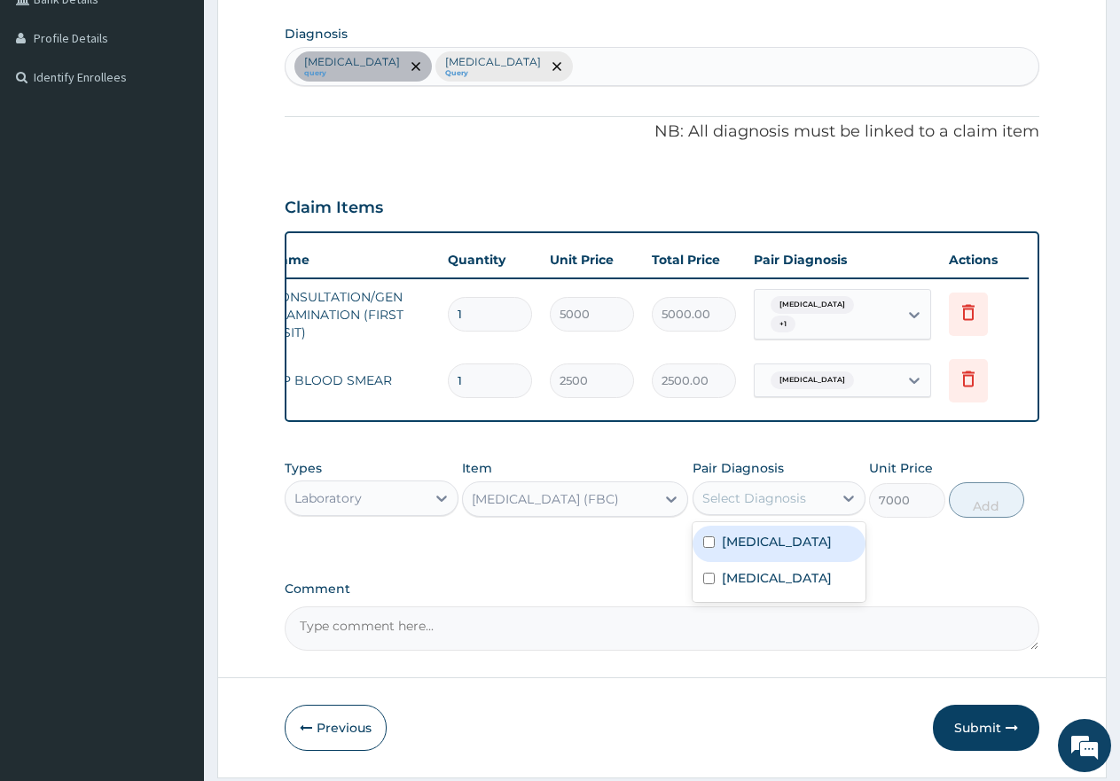
click at [737, 507] on div "Select Diagnosis" at bounding box center [755, 499] width 104 height 18
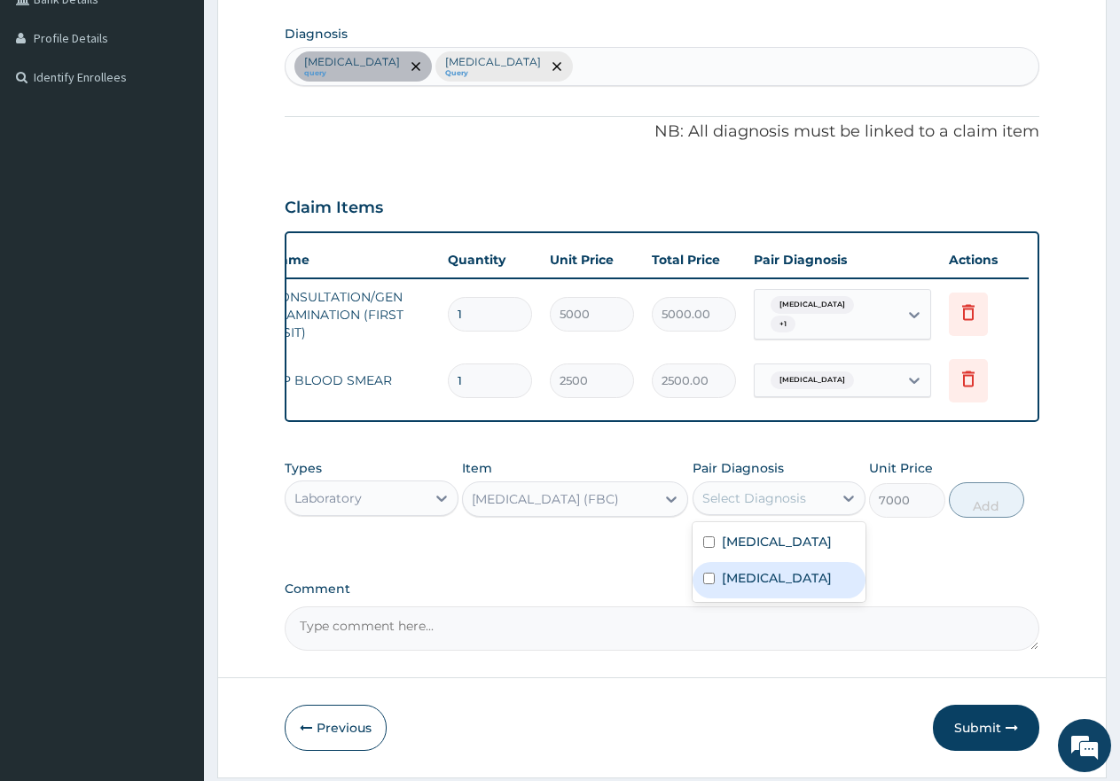
drag, startPoint x: 706, startPoint y: 596, endPoint x: 729, endPoint y: 588, distance: 24.4
click at [708, 585] on input "checkbox" at bounding box center [709, 579] width 12 height 12
checkbox input "true"
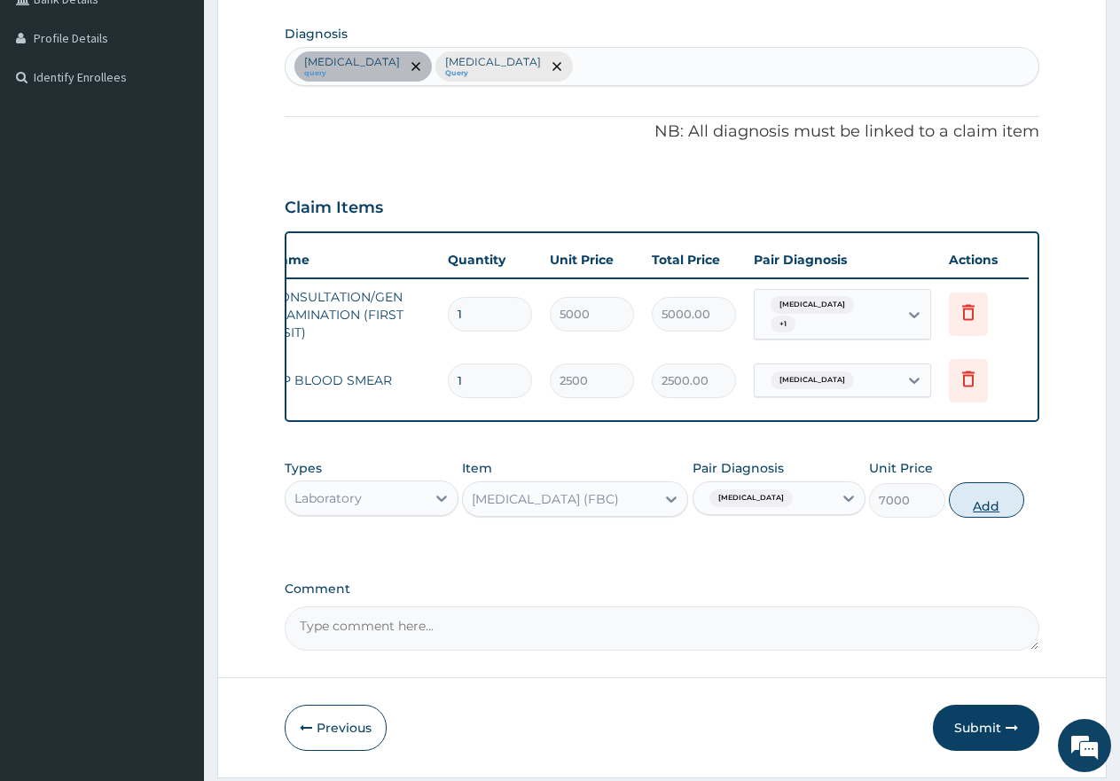
click at [966, 518] on button "Add" at bounding box center [986, 500] width 75 height 35
type input "0"
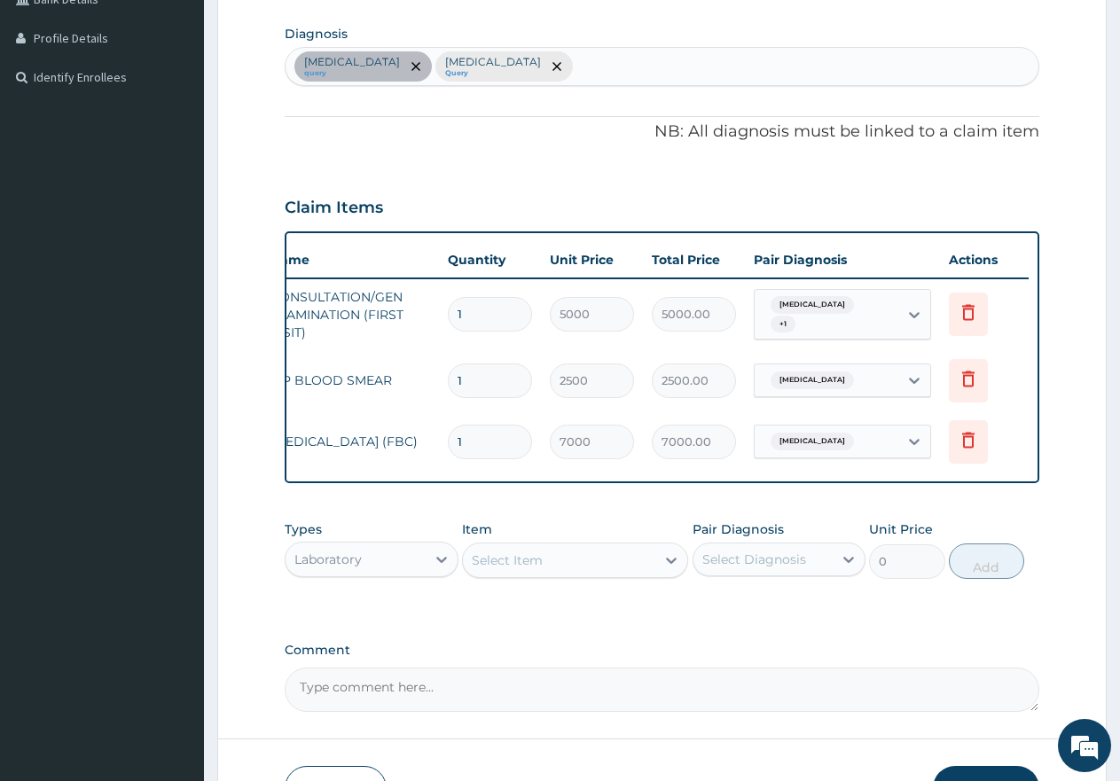
scroll to position [517, 0]
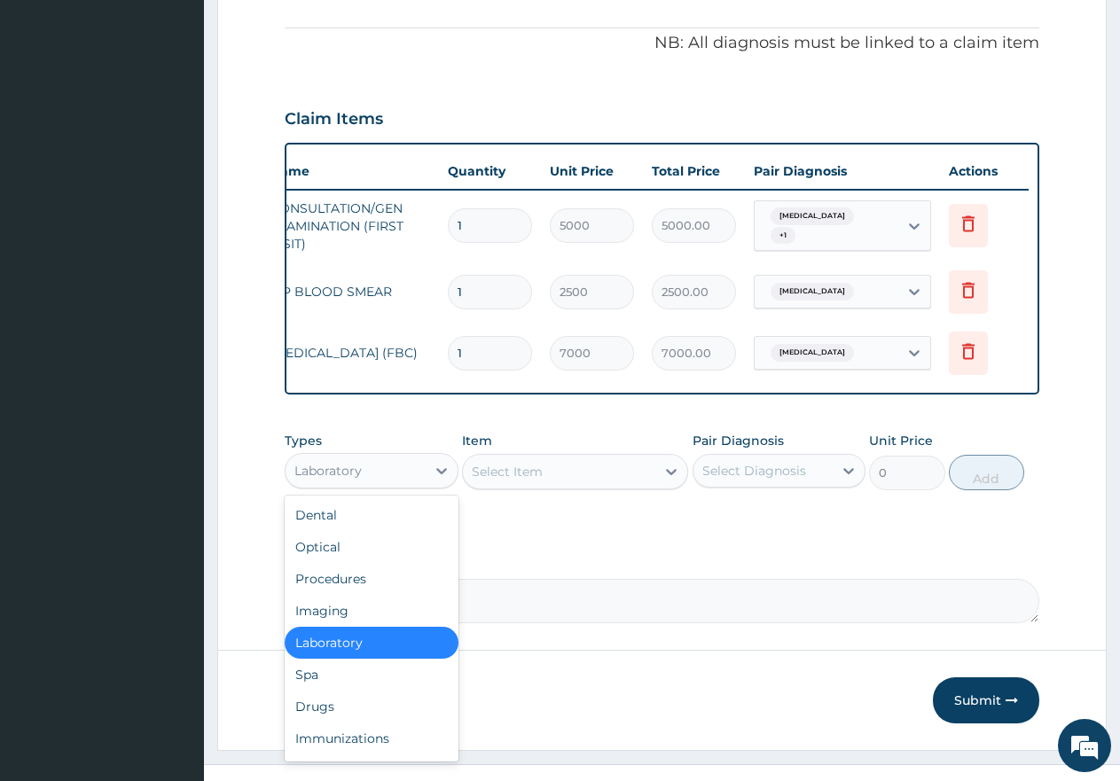
click at [397, 485] on div "Laboratory" at bounding box center [356, 471] width 140 height 28
click at [306, 721] on div "Drugs" at bounding box center [372, 707] width 174 height 32
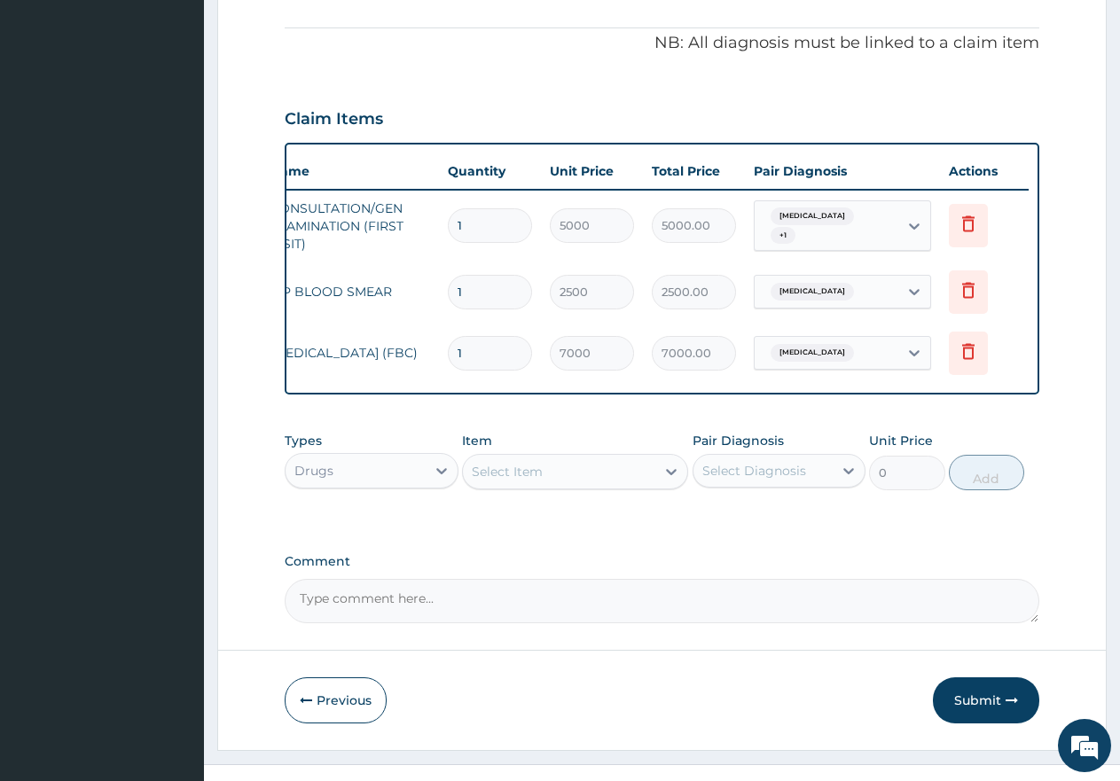
click at [546, 475] on div "Select Item" at bounding box center [559, 472] width 192 height 28
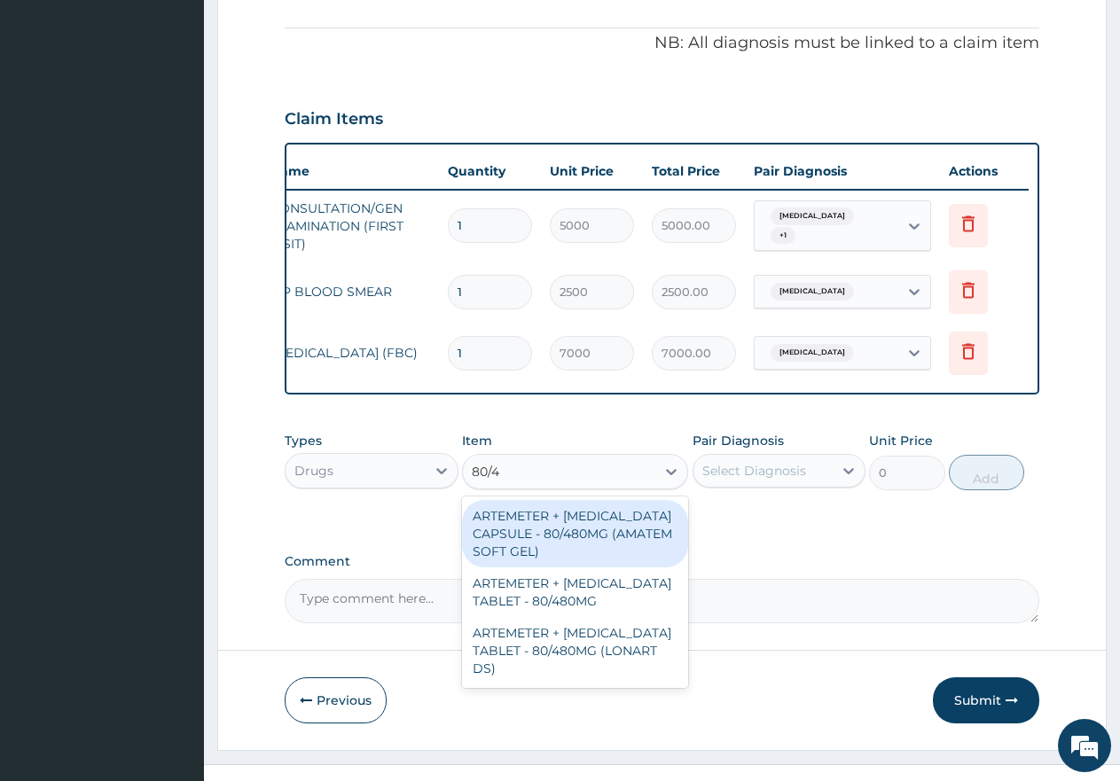
type input "80/48"
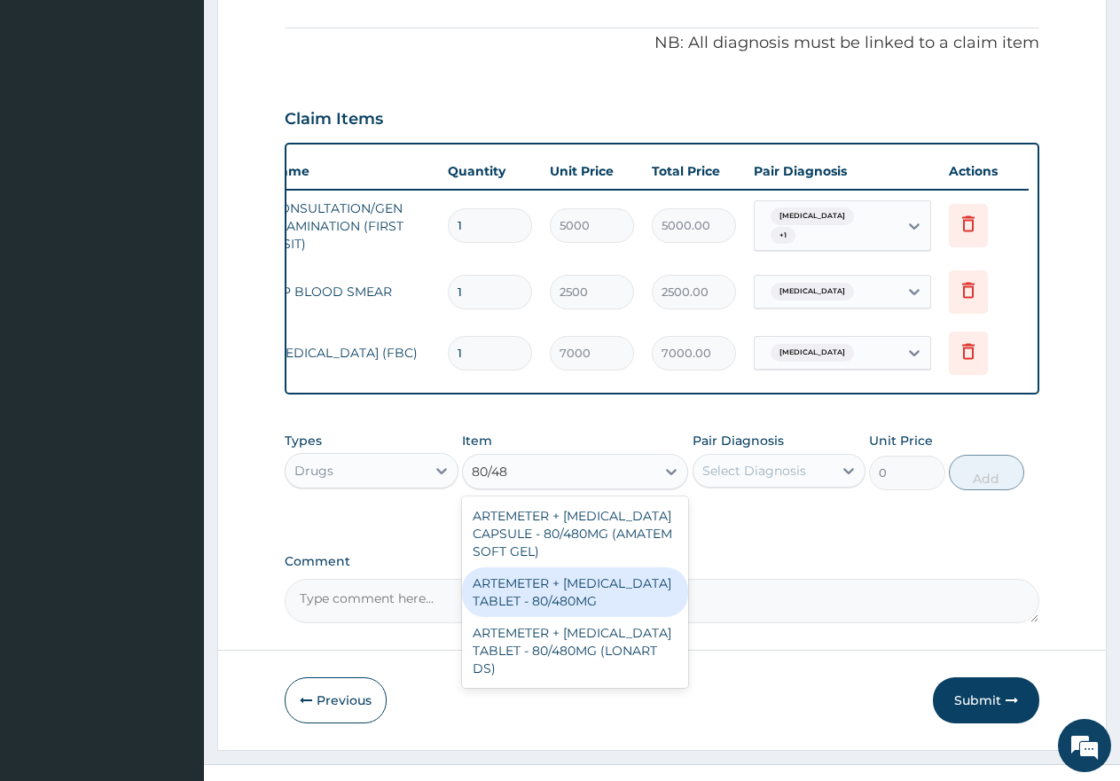
drag, startPoint x: 536, startPoint y: 622, endPoint x: 566, endPoint y: 593, distance: 41.4
click at [538, 617] on div "ARTEMETER + LUMEFANTRINE TABLET - 80/480MG" at bounding box center [575, 593] width 226 height 50
type input "650"
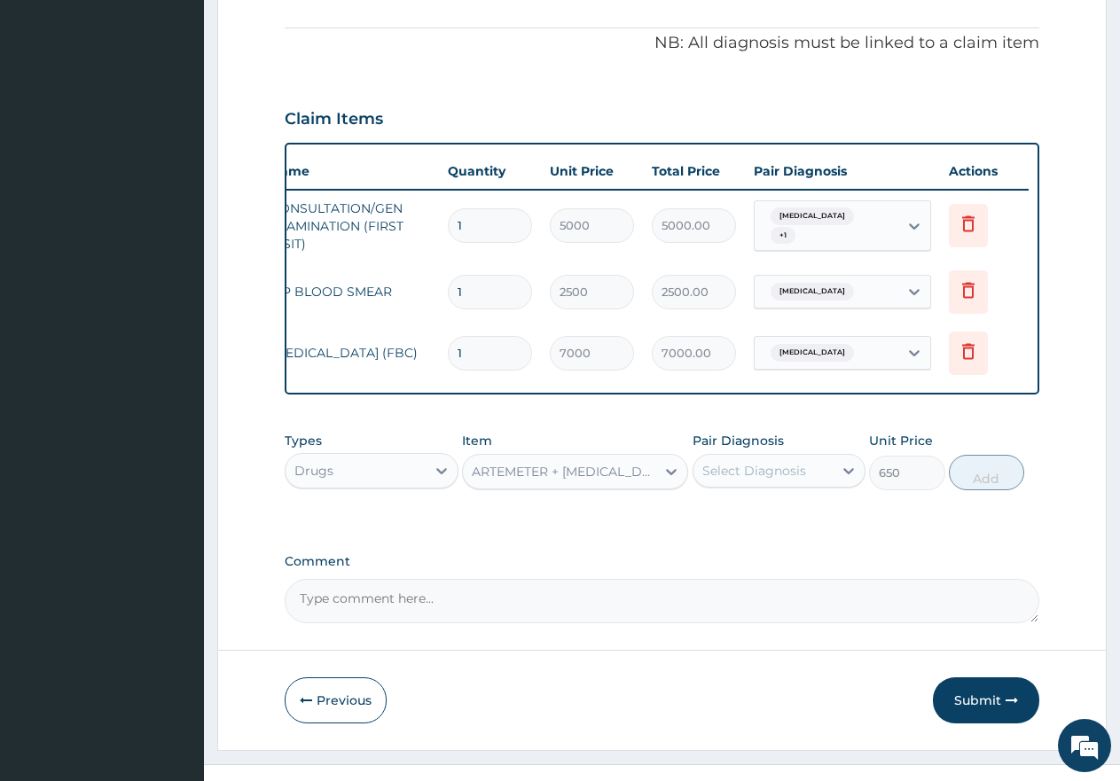
click at [754, 480] on div "Select Diagnosis" at bounding box center [755, 471] width 104 height 18
drag, startPoint x: 711, startPoint y: 532, endPoint x: 703, endPoint y: 570, distance: 38.8
click at [710, 521] on input "checkbox" at bounding box center [709, 515] width 12 height 12
checkbox input "true"
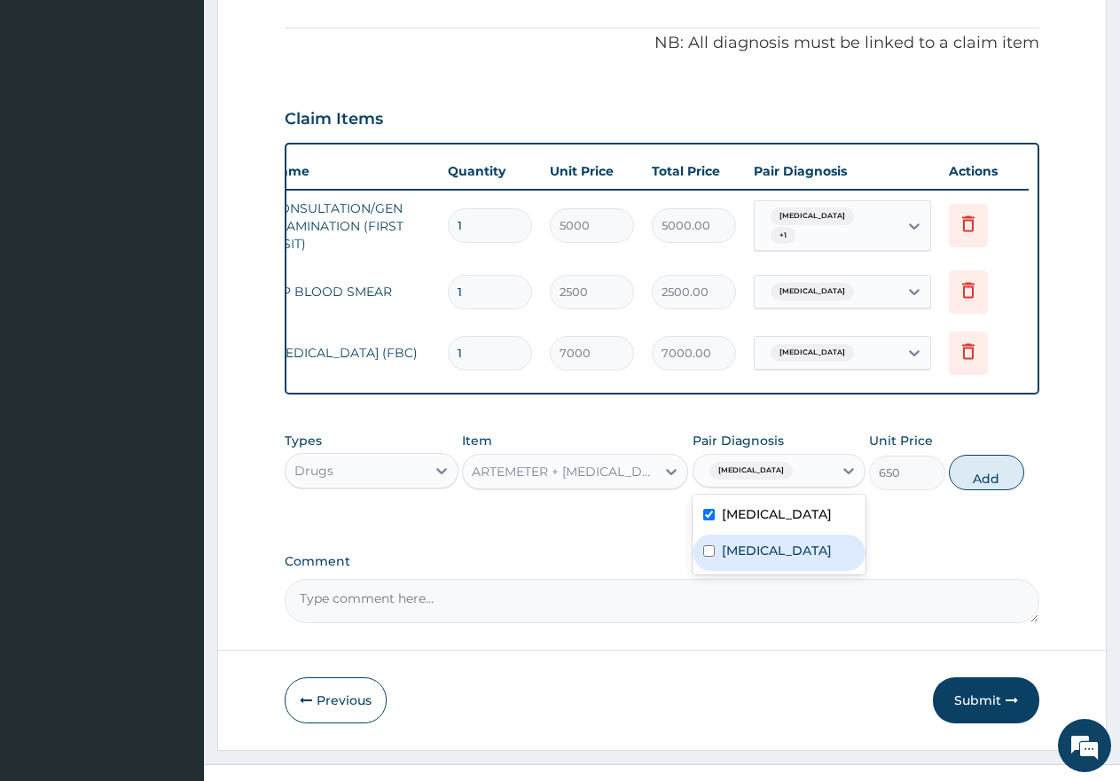
drag, startPoint x: 703, startPoint y: 573, endPoint x: 718, endPoint y: 568, distance: 16.8
click at [703, 571] on div "Sepsis" at bounding box center [780, 553] width 174 height 36
checkbox input "true"
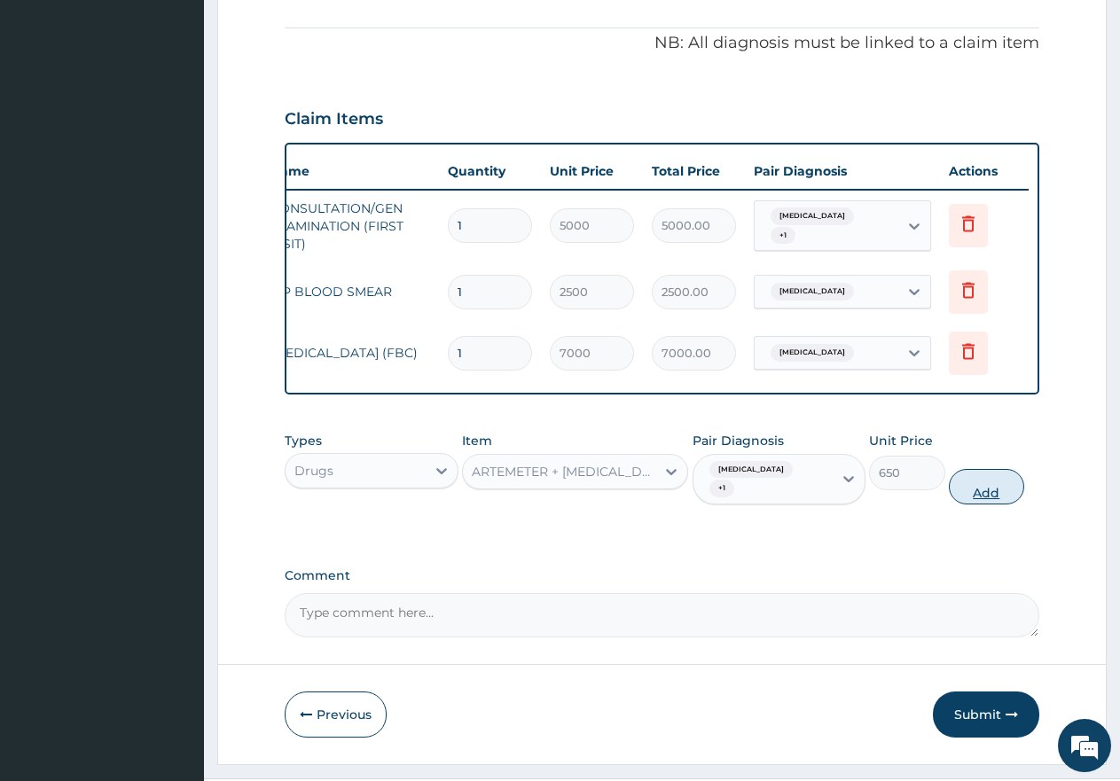
click at [975, 495] on button "Add" at bounding box center [986, 486] width 75 height 35
type input "0"
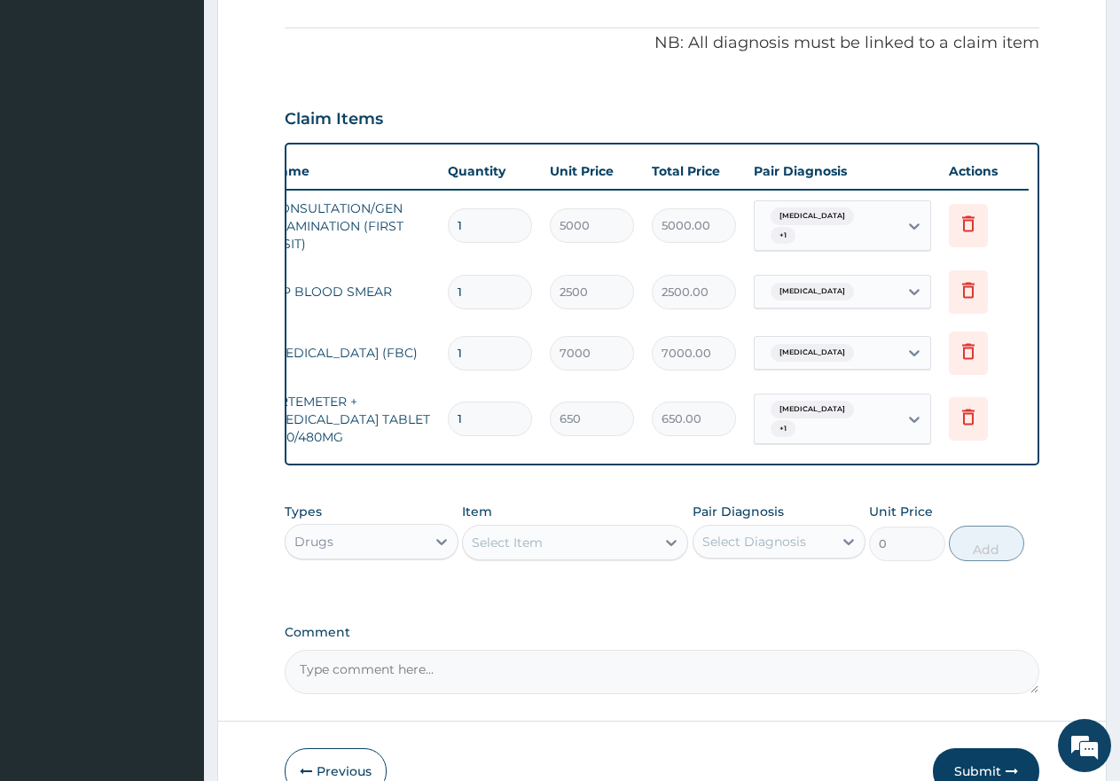
click at [549, 557] on div "Select Item" at bounding box center [559, 543] width 192 height 28
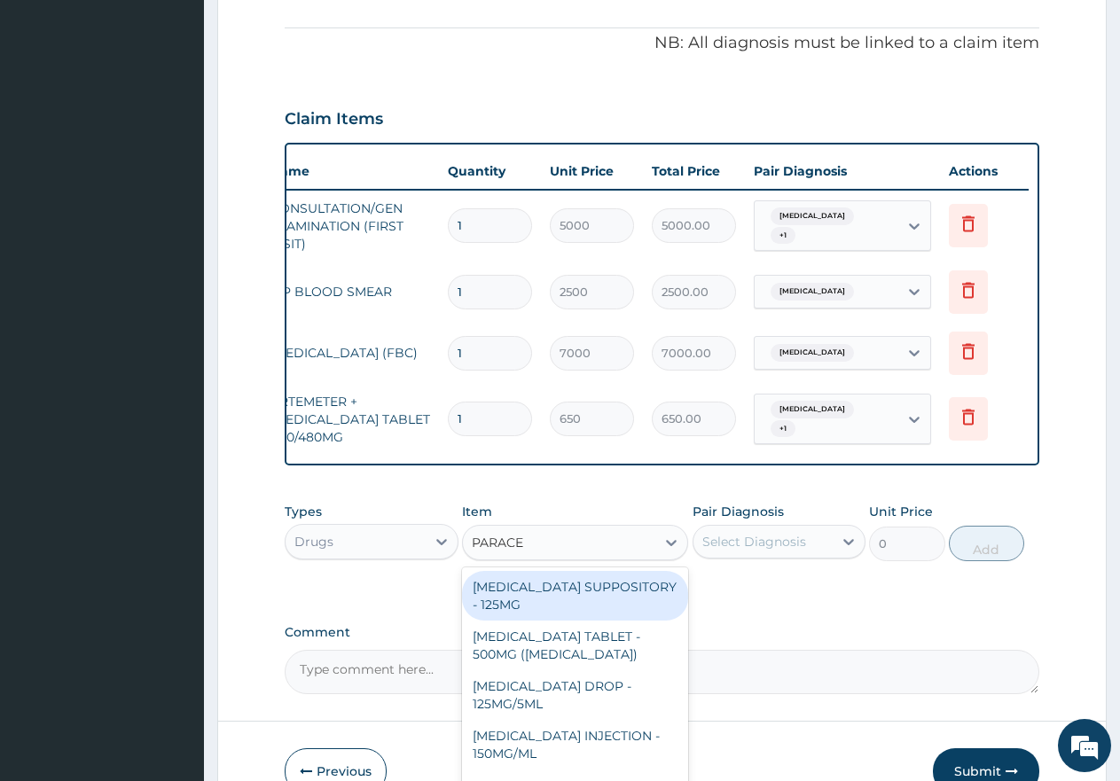
type input "PARACET"
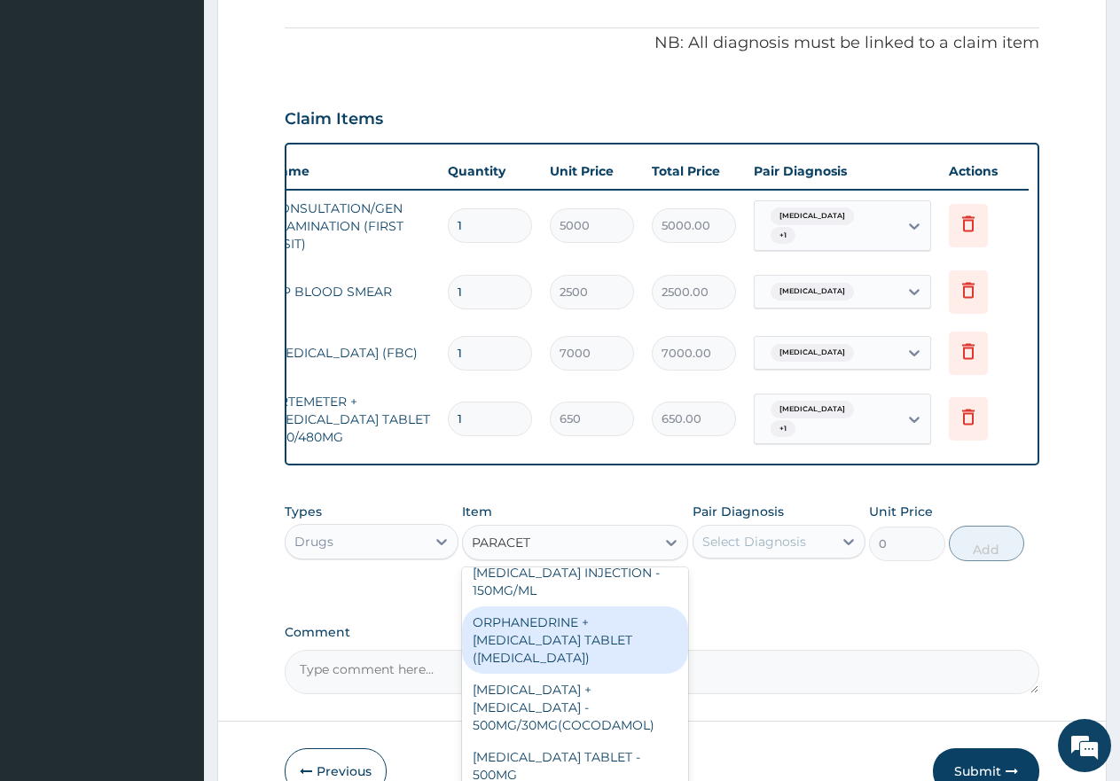
scroll to position [177, 0]
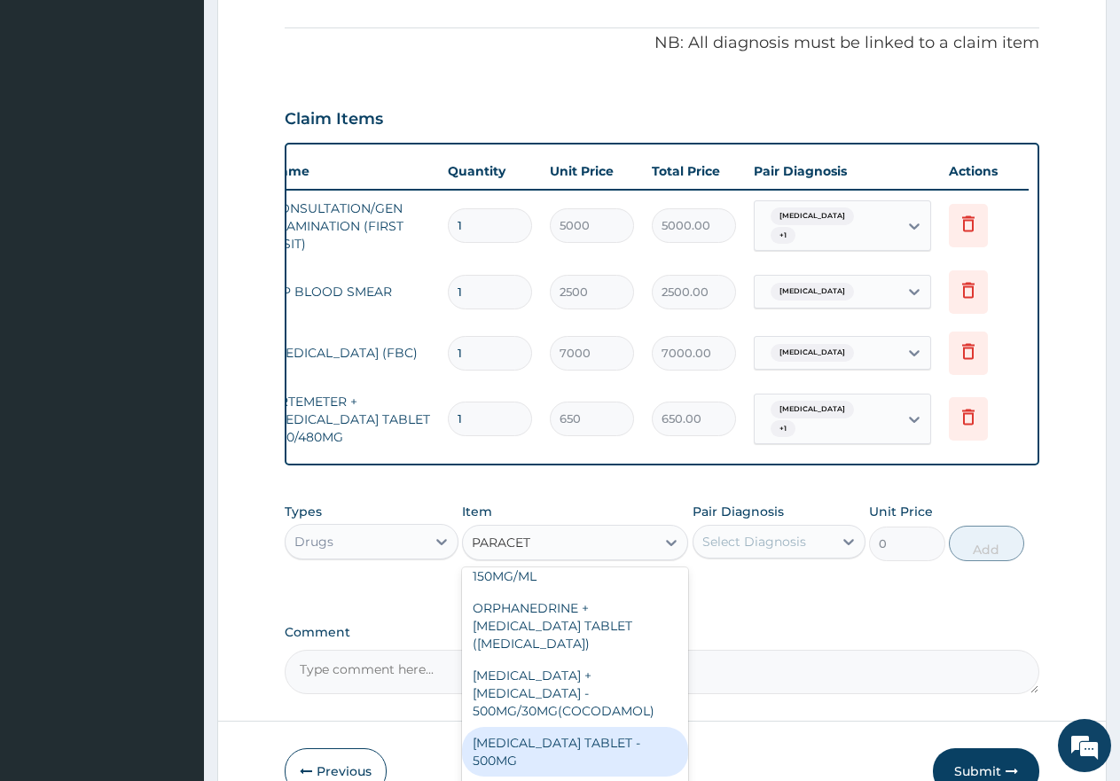
click at [533, 735] on div "PARACETAMOL TABLET - 500MG" at bounding box center [575, 752] width 226 height 50
type input "60"
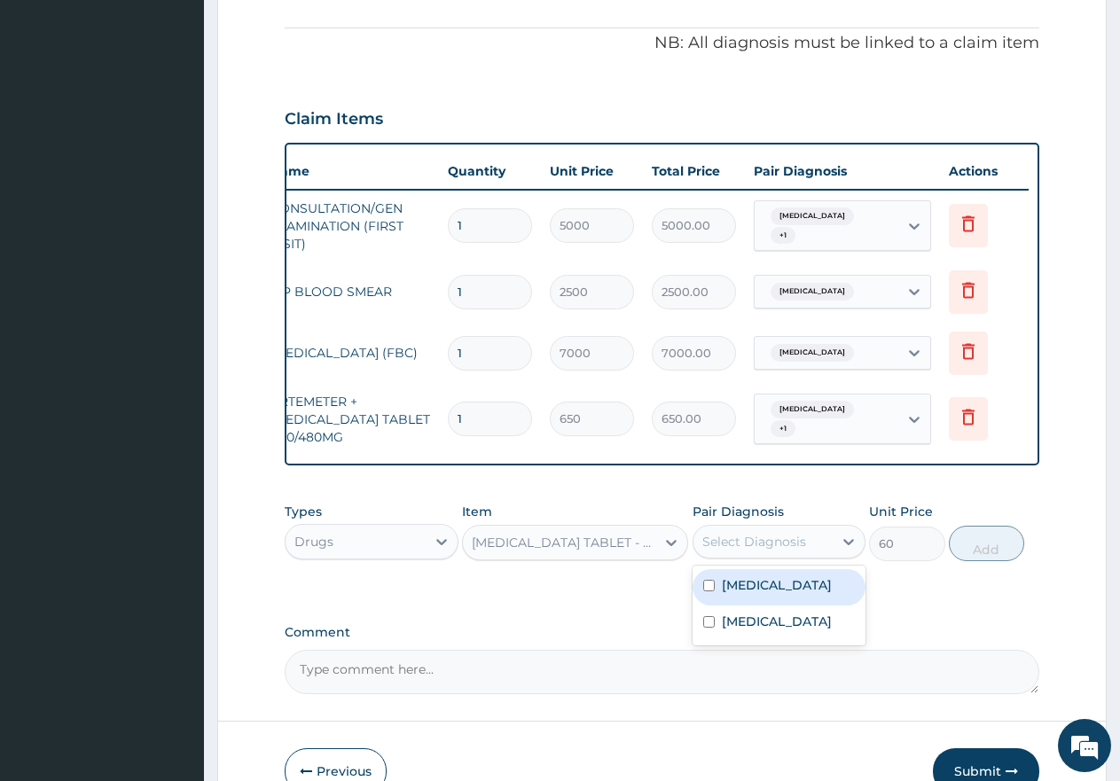
click at [723, 551] on div "Select Diagnosis" at bounding box center [755, 542] width 104 height 18
click at [711, 592] on input "checkbox" at bounding box center [709, 586] width 12 height 12
checkbox input "true"
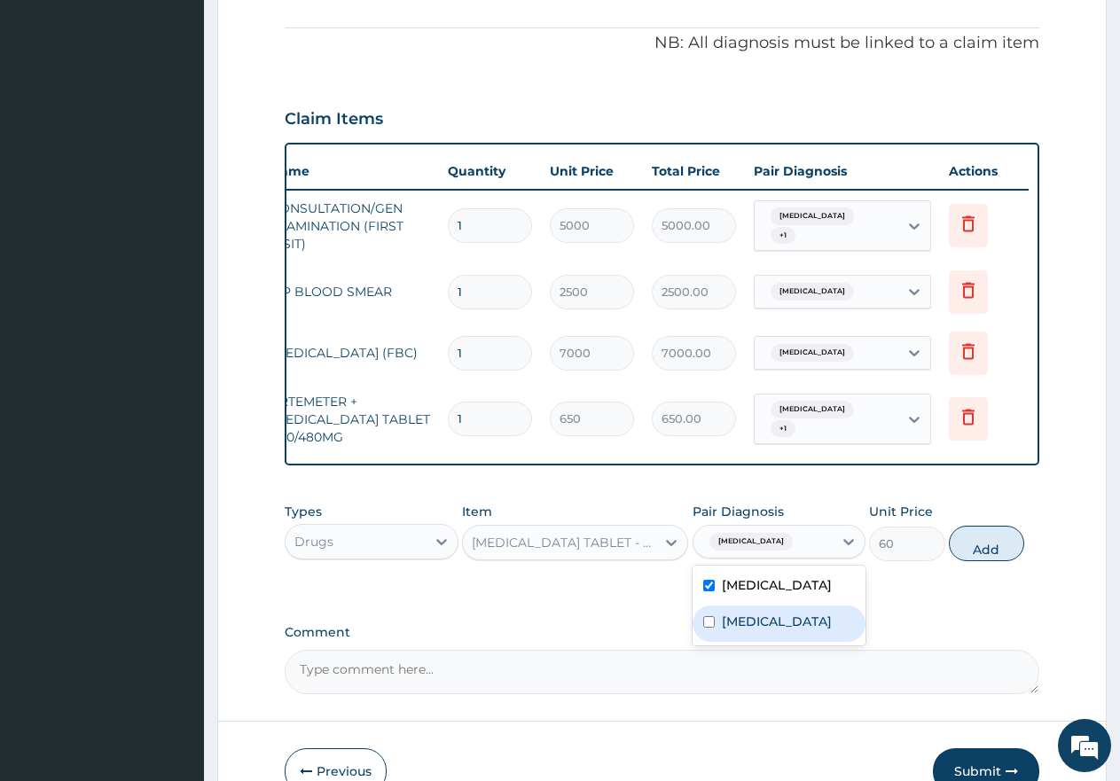
drag, startPoint x: 705, startPoint y: 633, endPoint x: 854, endPoint y: 651, distance: 150.1
click at [706, 628] on input "checkbox" at bounding box center [709, 622] width 12 height 12
checkbox input "true"
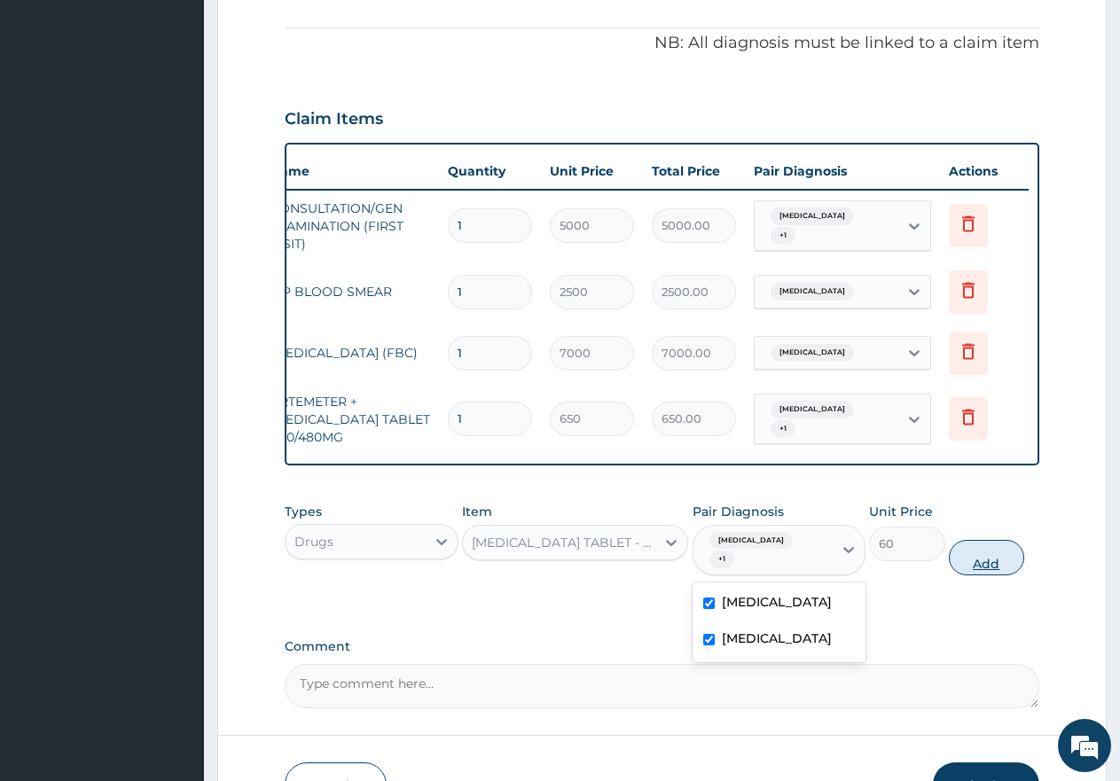
click at [991, 568] on button "Add" at bounding box center [986, 557] width 75 height 35
type input "0"
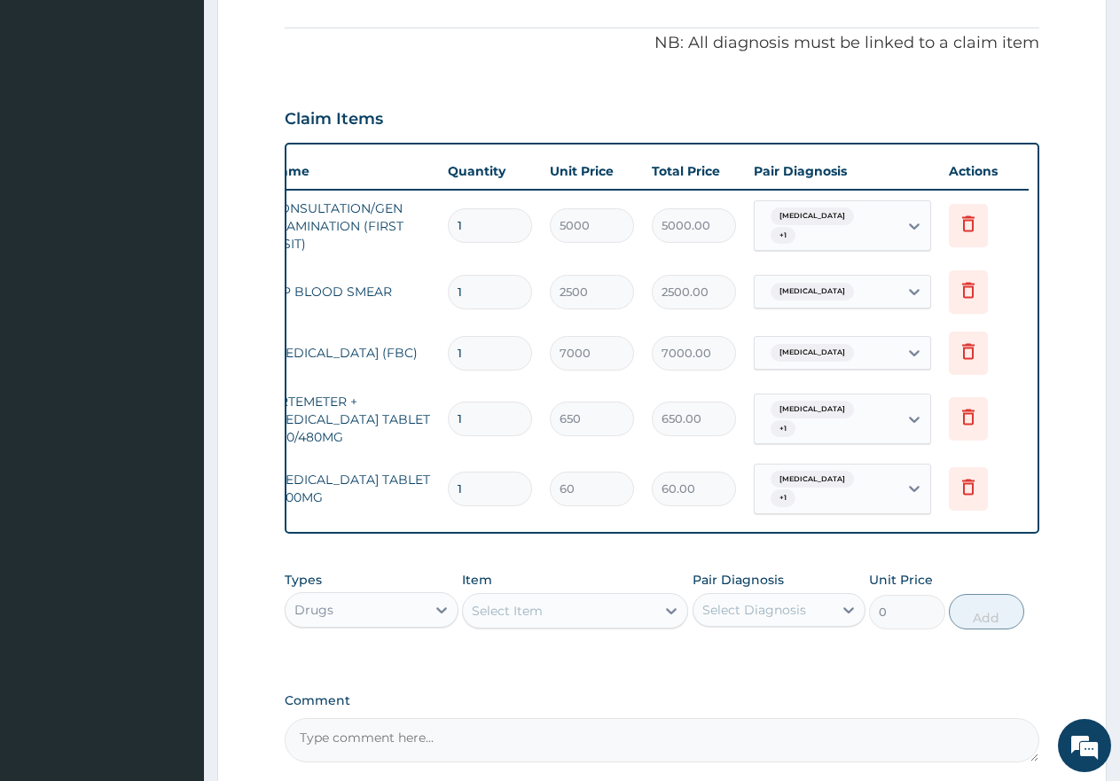
type input "18"
type input "1080.00"
type input "18"
click at [495, 417] on input "1" at bounding box center [490, 419] width 84 height 35
type input "0.00"
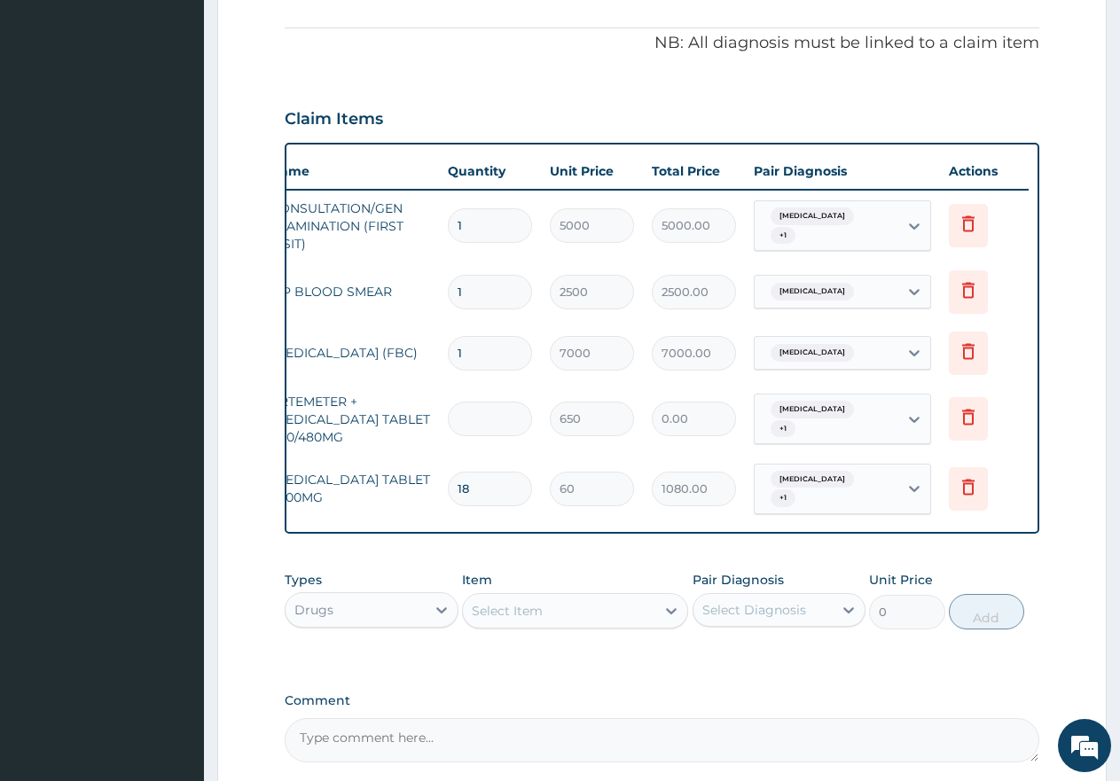
type input "6"
type input "3900.00"
type input "6"
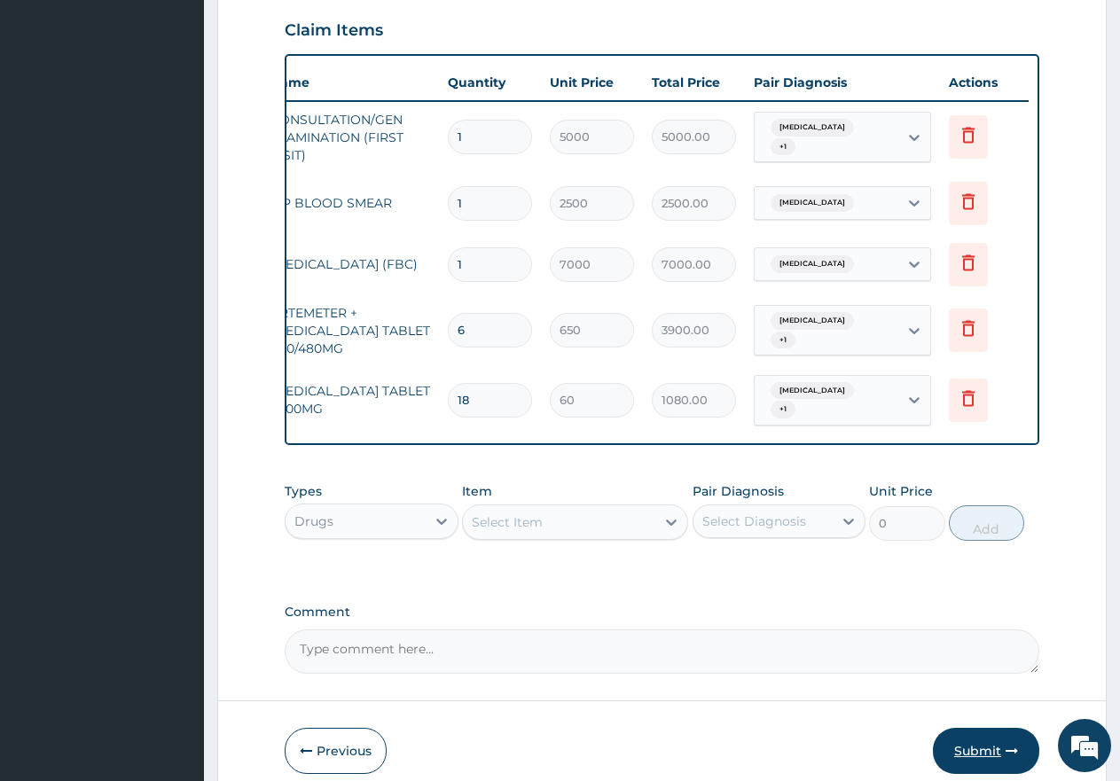
click at [974, 758] on button "Submit" at bounding box center [986, 751] width 106 height 46
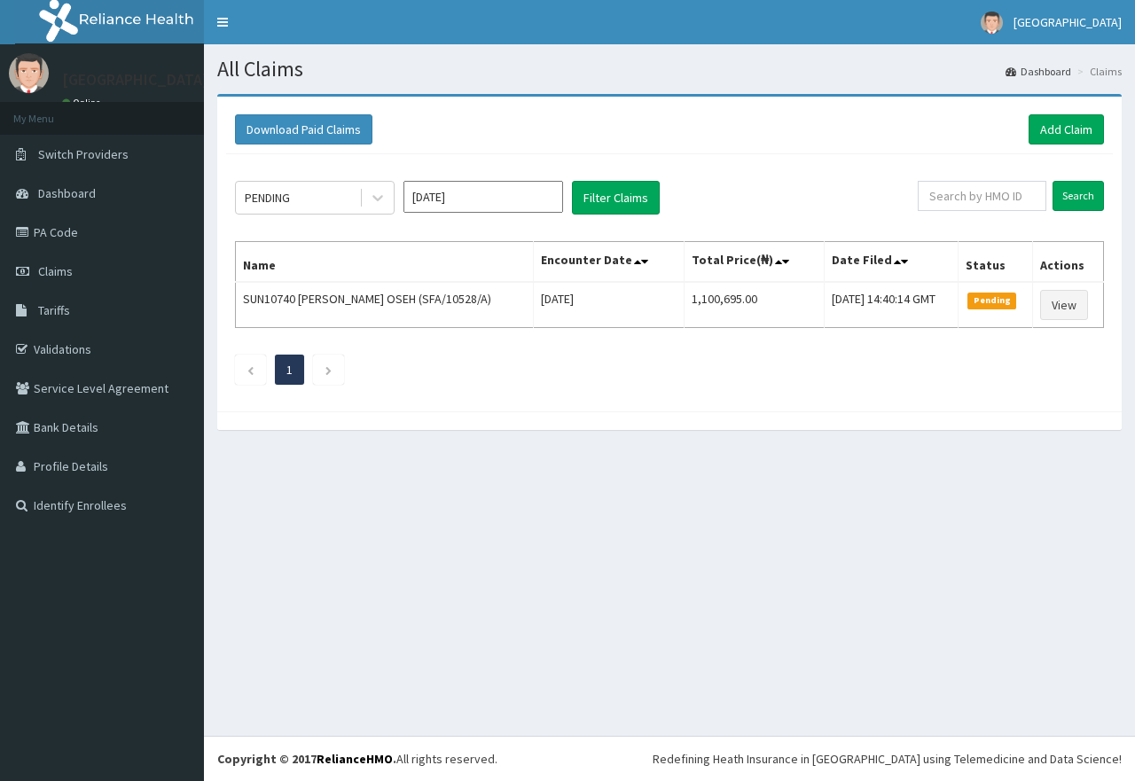
click at [965, 197] on input "text" at bounding box center [982, 196] width 129 height 30
type input "SOI/10042/B"
click at [1071, 192] on input "Search" at bounding box center [1078, 196] width 51 height 30
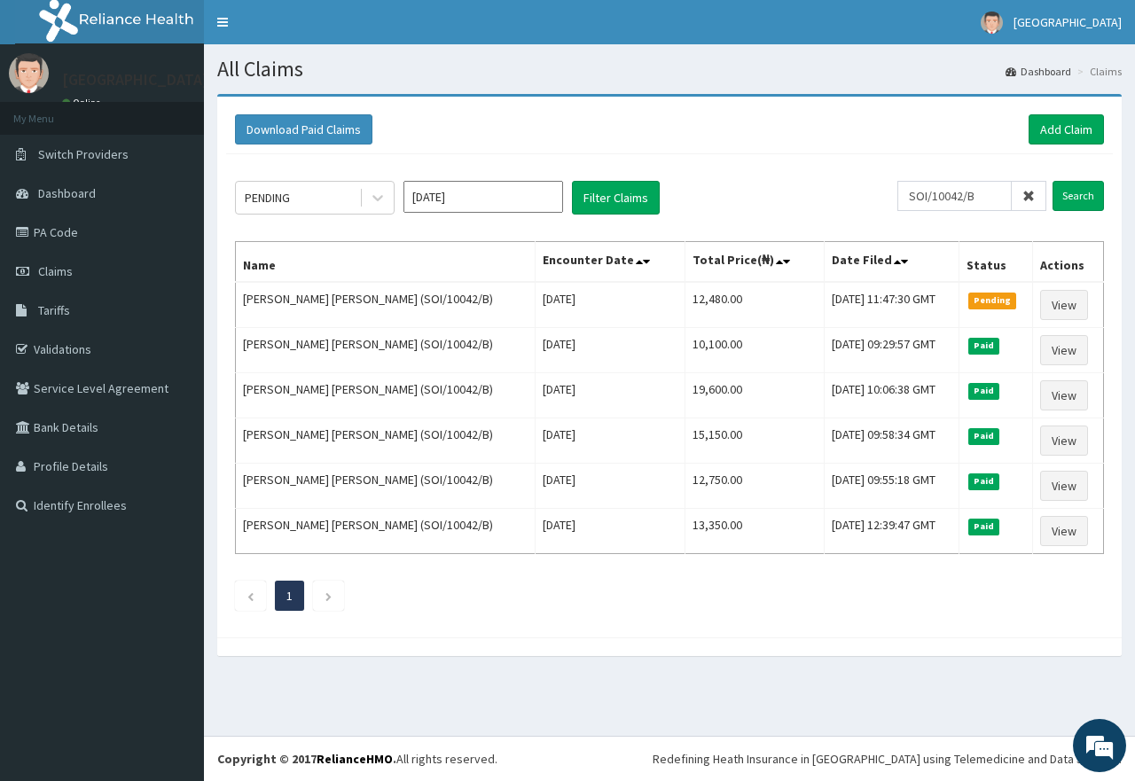
click at [1026, 200] on icon at bounding box center [1029, 196] width 12 height 12
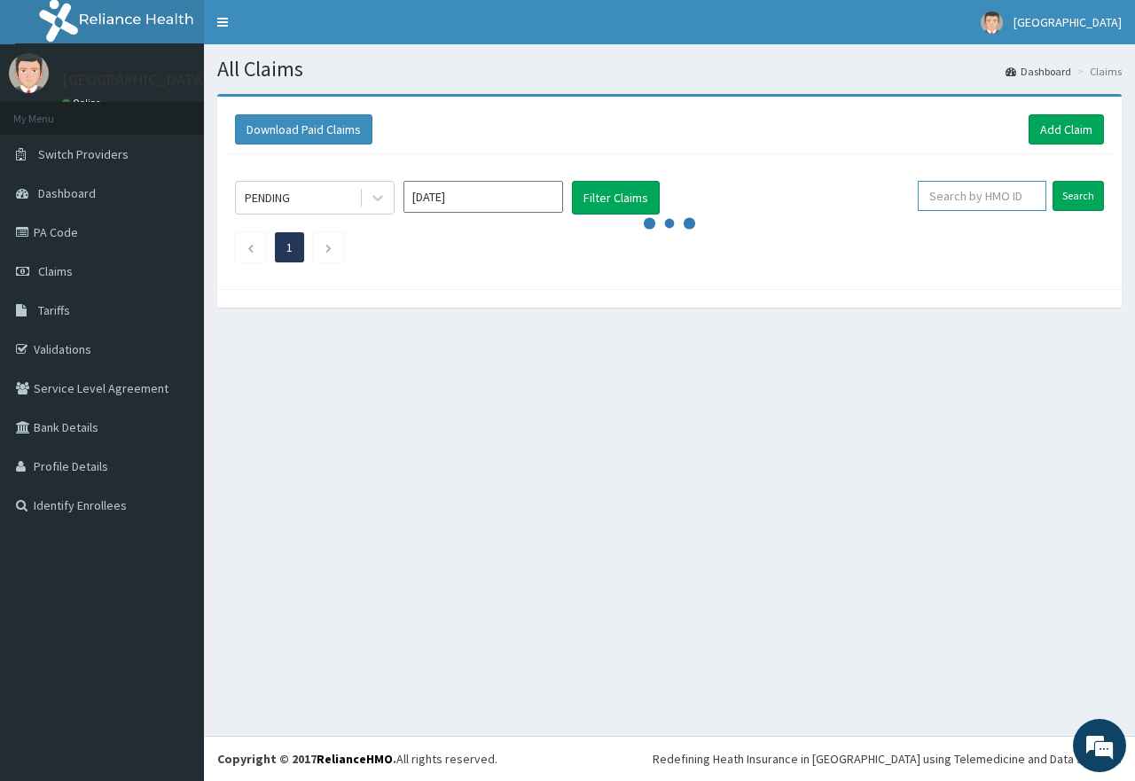
click at [957, 198] on input "text" at bounding box center [982, 196] width 129 height 30
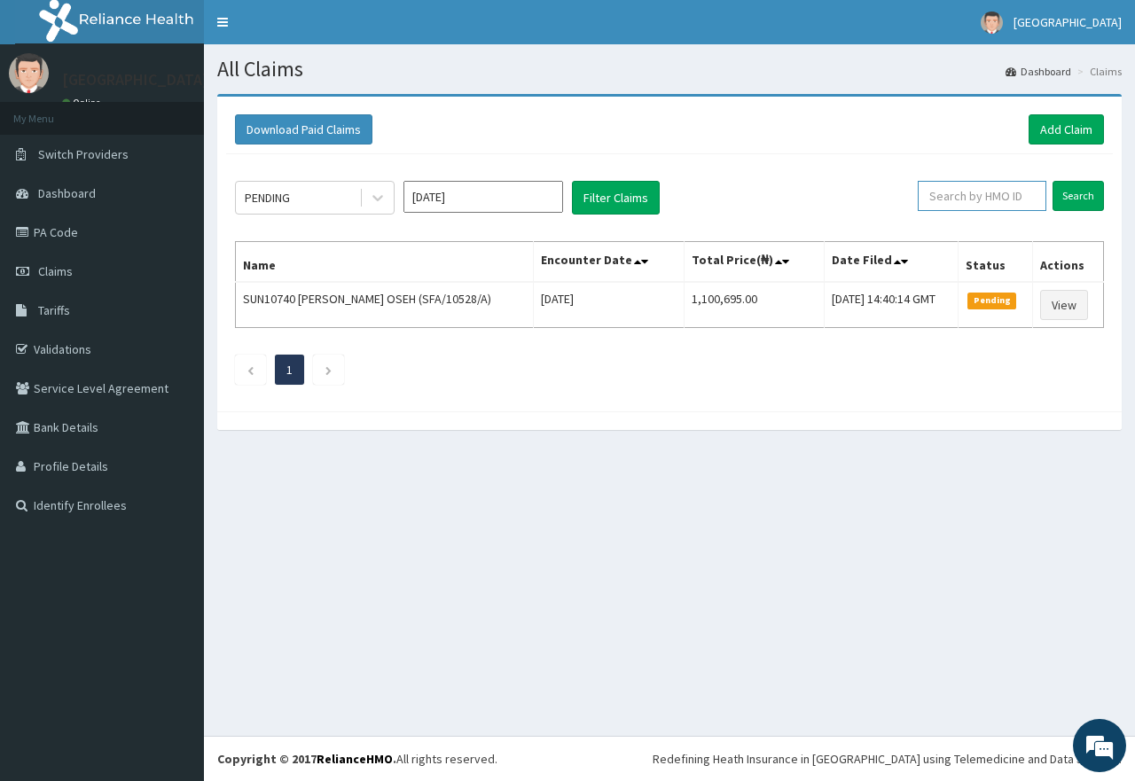
paste input "SOI/10042/A"
type input "SOI/10042/A"
click at [1078, 194] on input "Search" at bounding box center [1078, 196] width 51 height 30
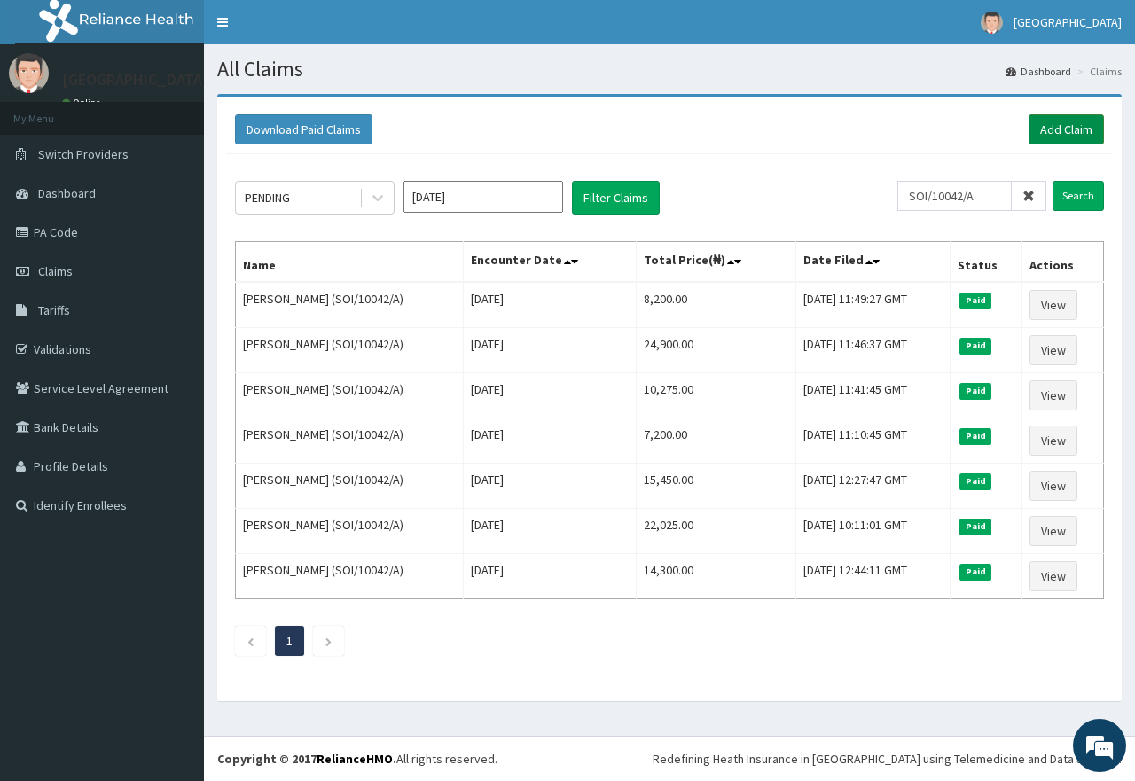
click at [1080, 132] on link "Add Claim" at bounding box center [1066, 129] width 75 height 30
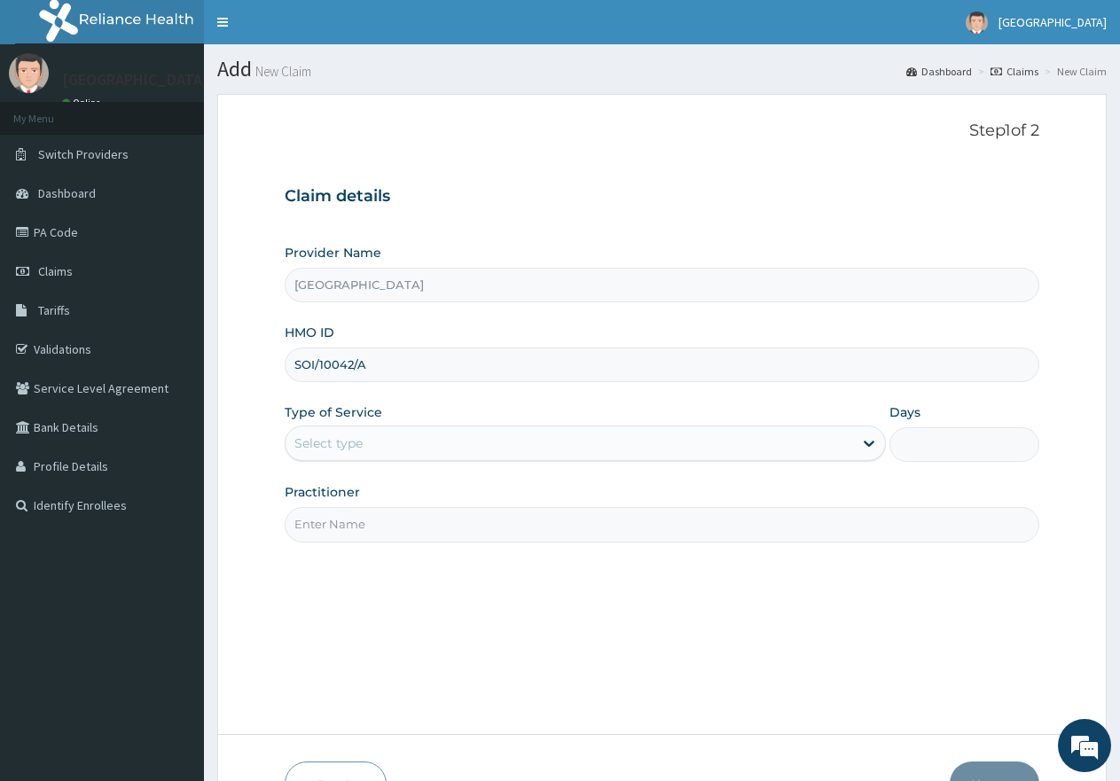
type input "SOI/10042/A"
drag, startPoint x: 0, startPoint y: 0, endPoint x: 336, endPoint y: 454, distance: 565.1
click at [336, 439] on div "Select type" at bounding box center [328, 444] width 68 height 18
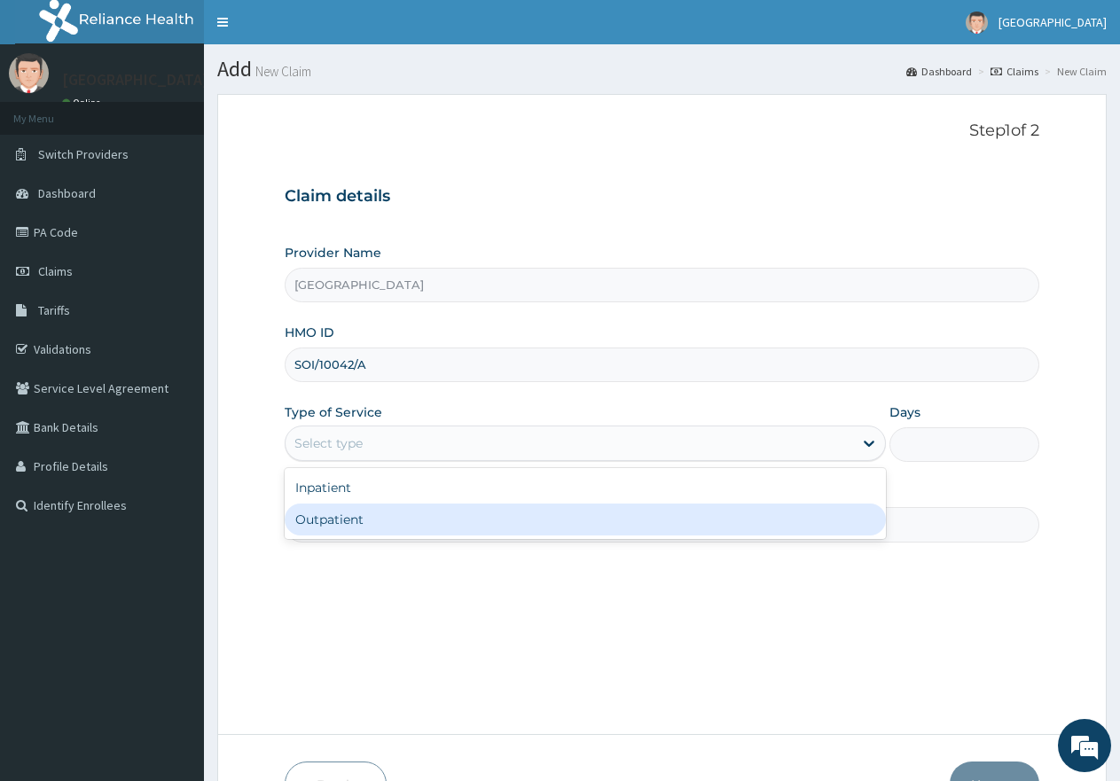
click at [358, 517] on div "Outpatient" at bounding box center [585, 520] width 601 height 32
type input "1"
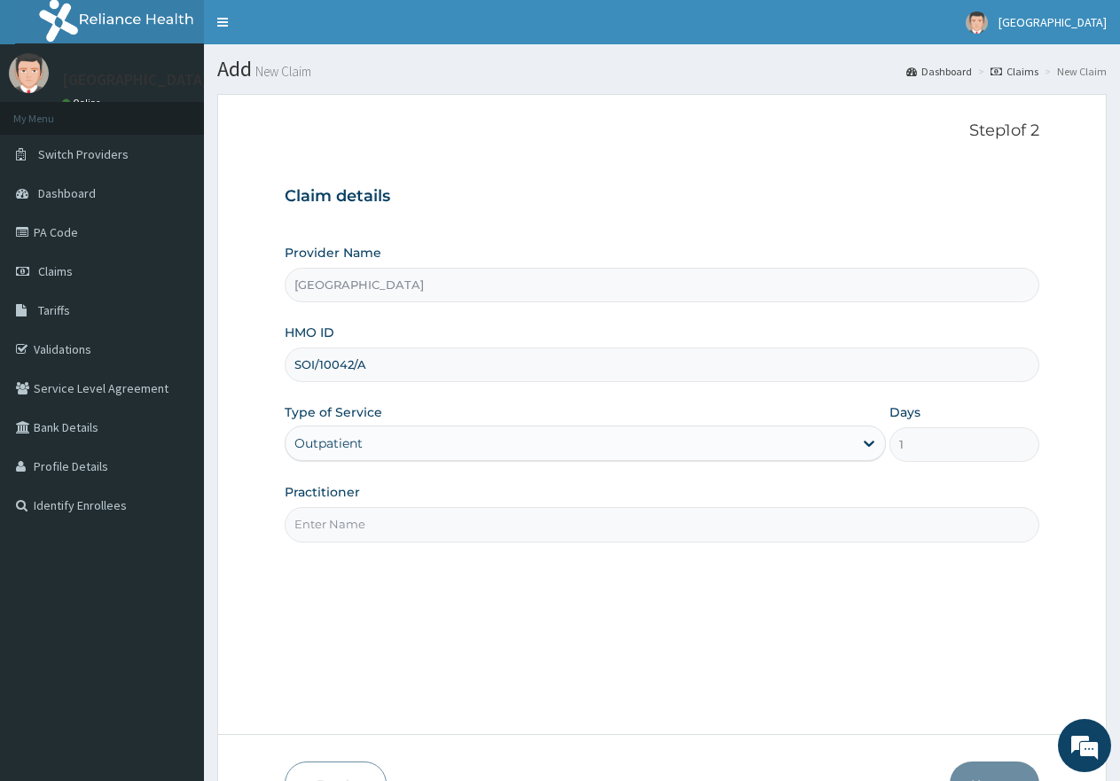
click at [362, 533] on input "Practitioner" at bounding box center [662, 524] width 755 height 35
type input "gp"
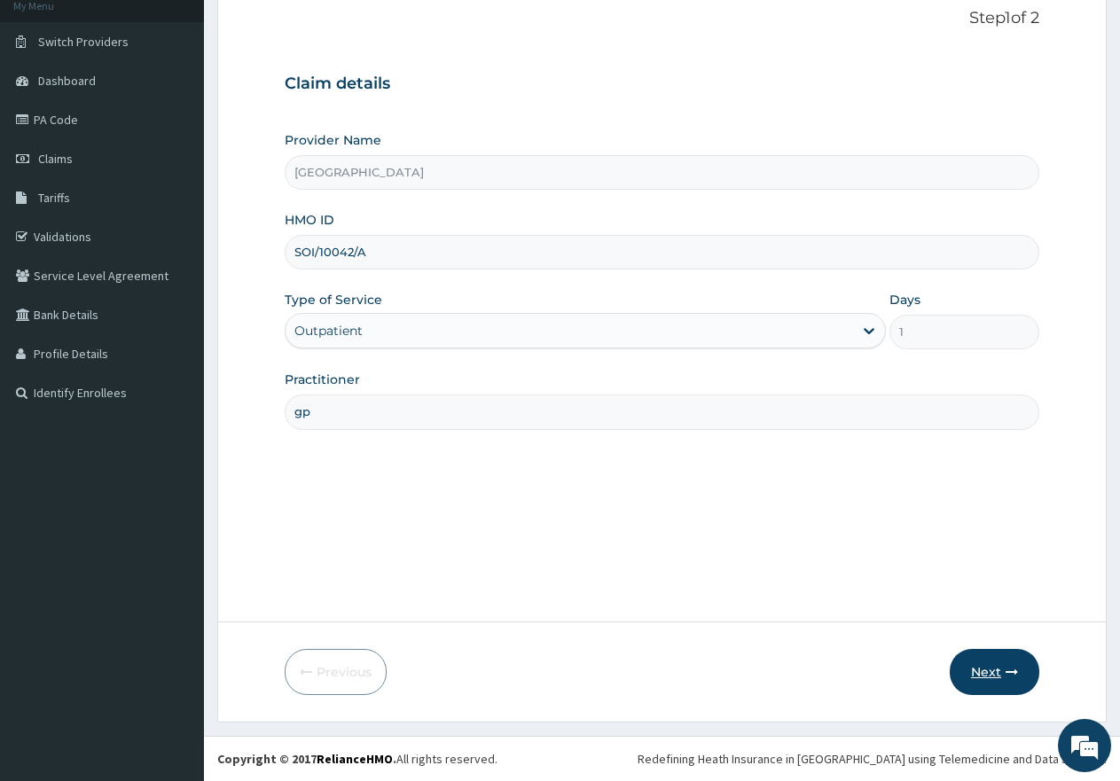
click at [988, 670] on button "Next" at bounding box center [995, 672] width 90 height 46
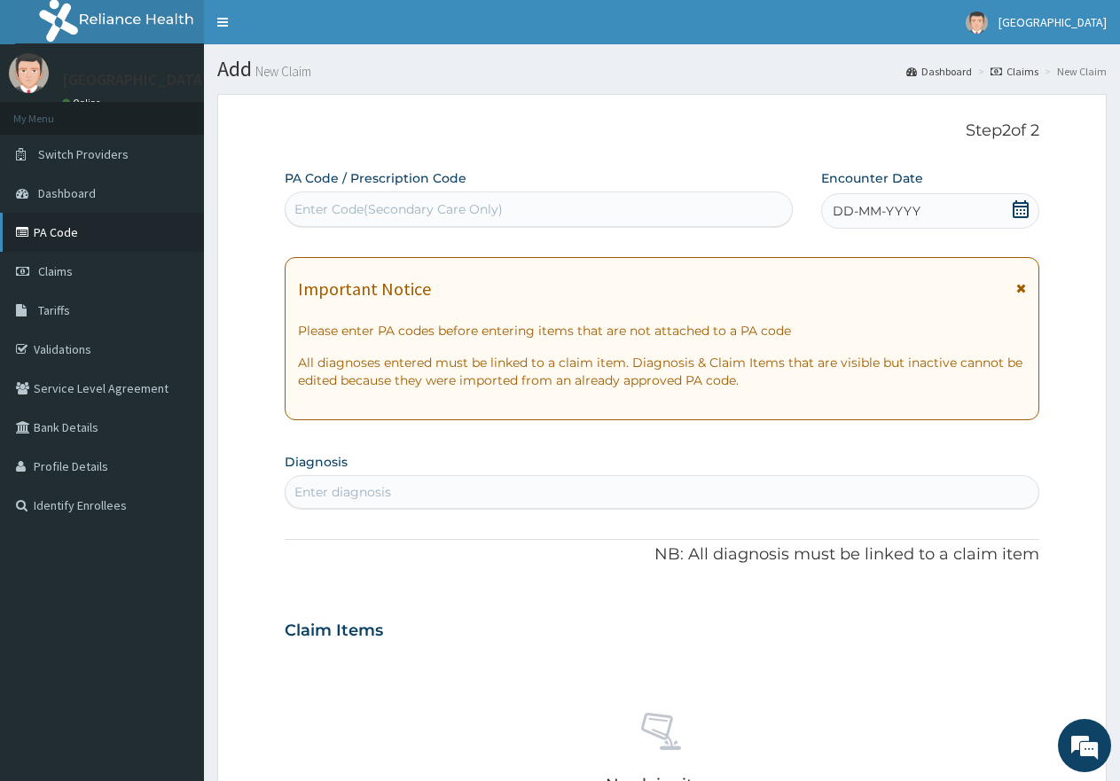
click at [68, 235] on link "PA Code" at bounding box center [102, 232] width 204 height 39
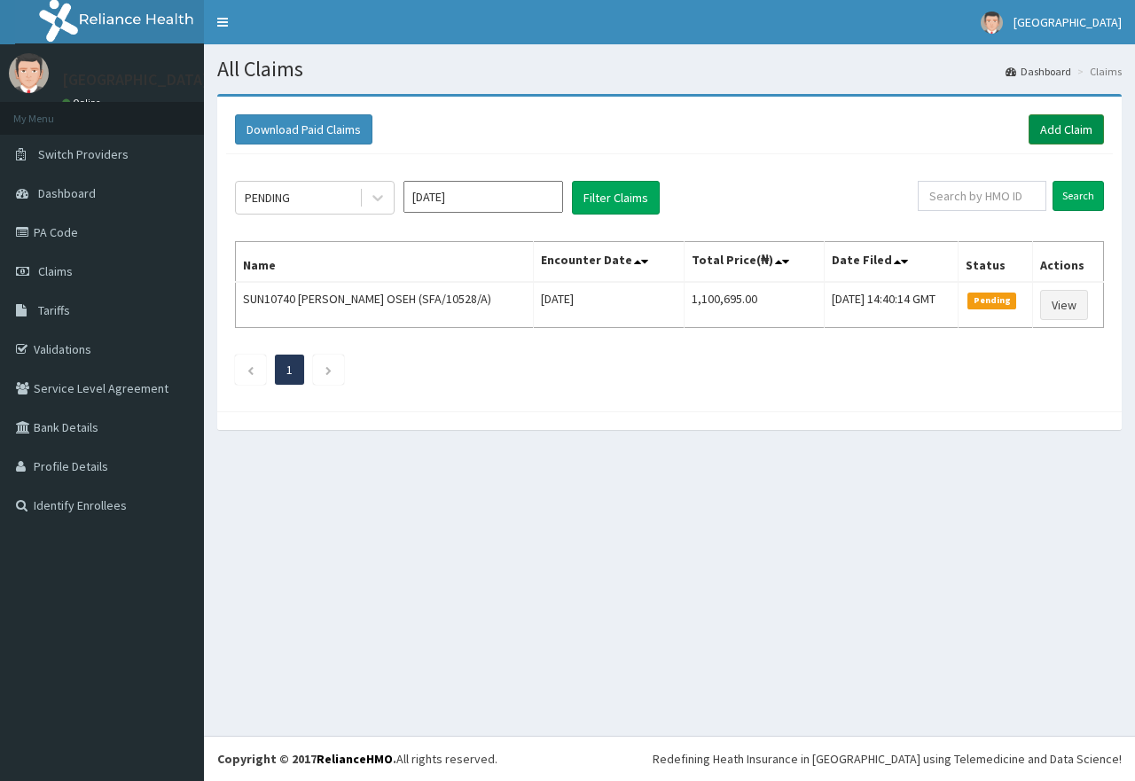
click at [1056, 128] on link "Add Claim" at bounding box center [1066, 129] width 75 height 30
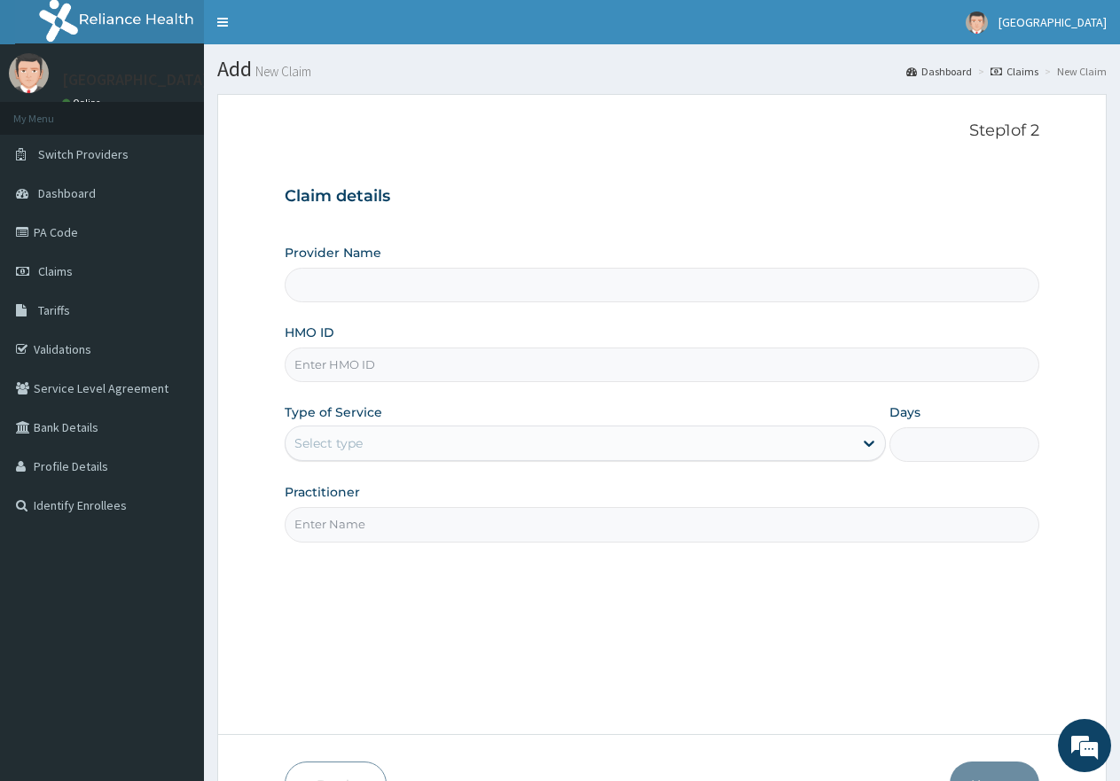
type input "First Rivers Hospital"
click at [475, 365] on input "HMO ID" at bounding box center [662, 365] width 755 height 35
paste input "EMX/10026/B"
type input "EMX/10026/B"
click at [417, 445] on div "Select type" at bounding box center [569, 443] width 567 height 28
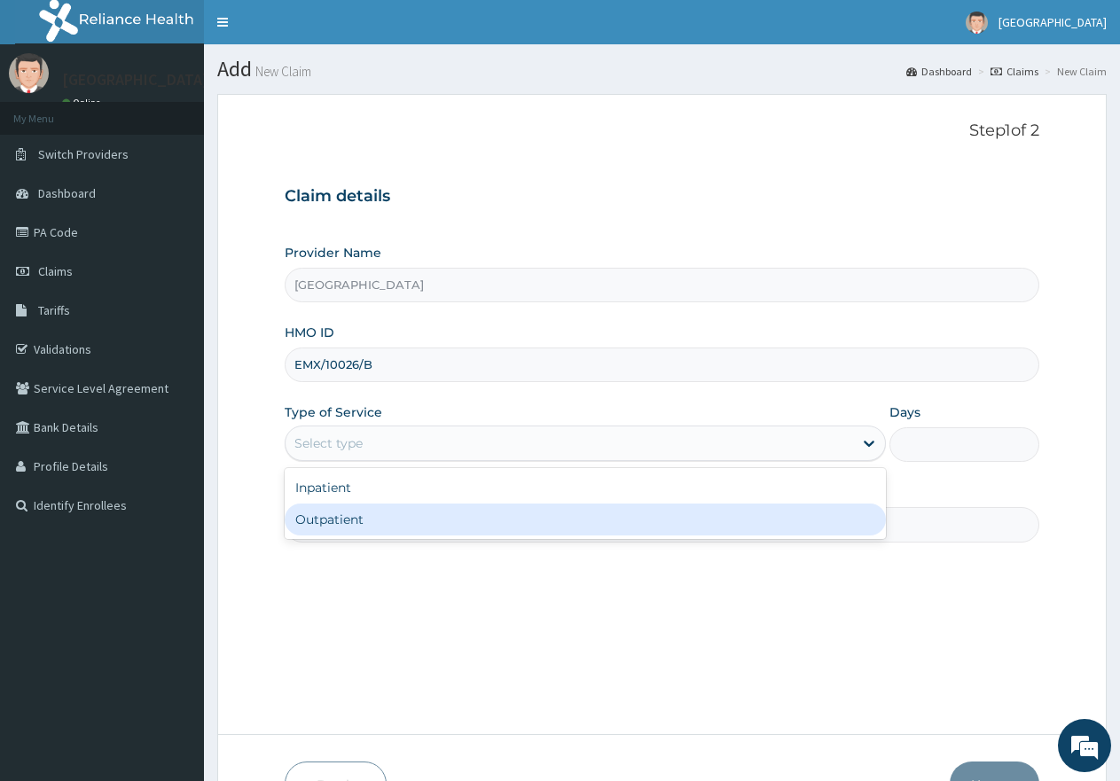
click at [363, 521] on div "Outpatient" at bounding box center [585, 520] width 601 height 32
type input "1"
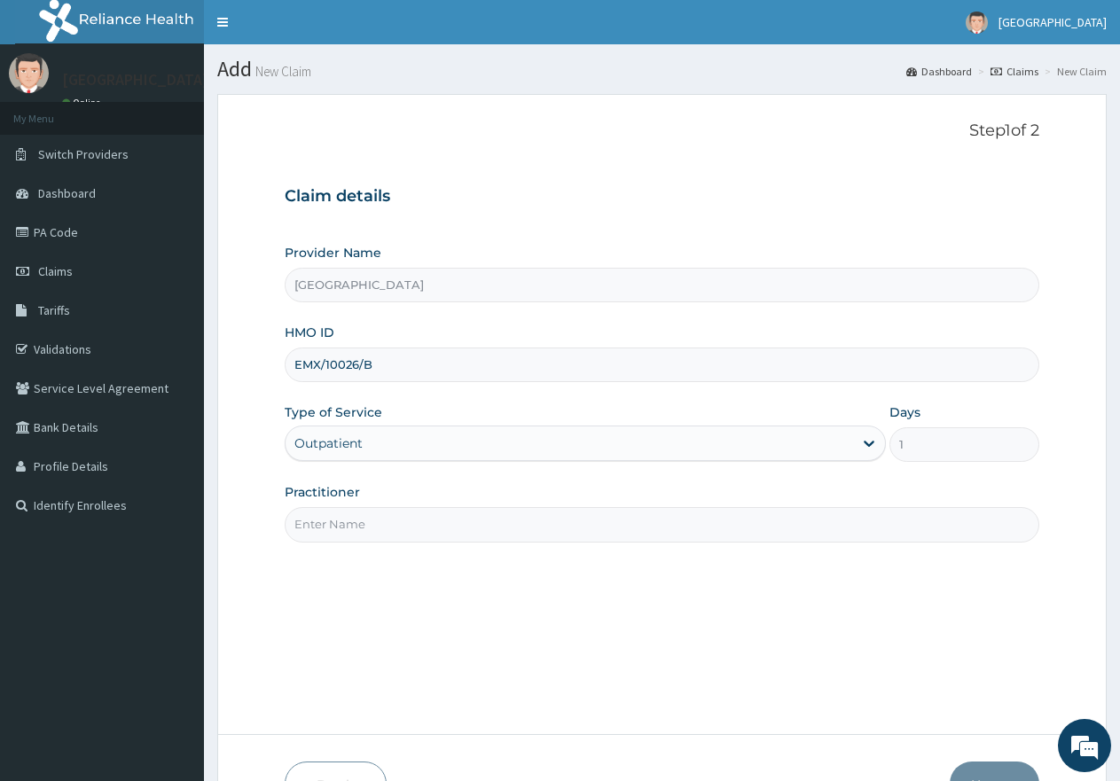
click at [363, 522] on input "Practitioner" at bounding box center [662, 524] width 755 height 35
type input "gp"
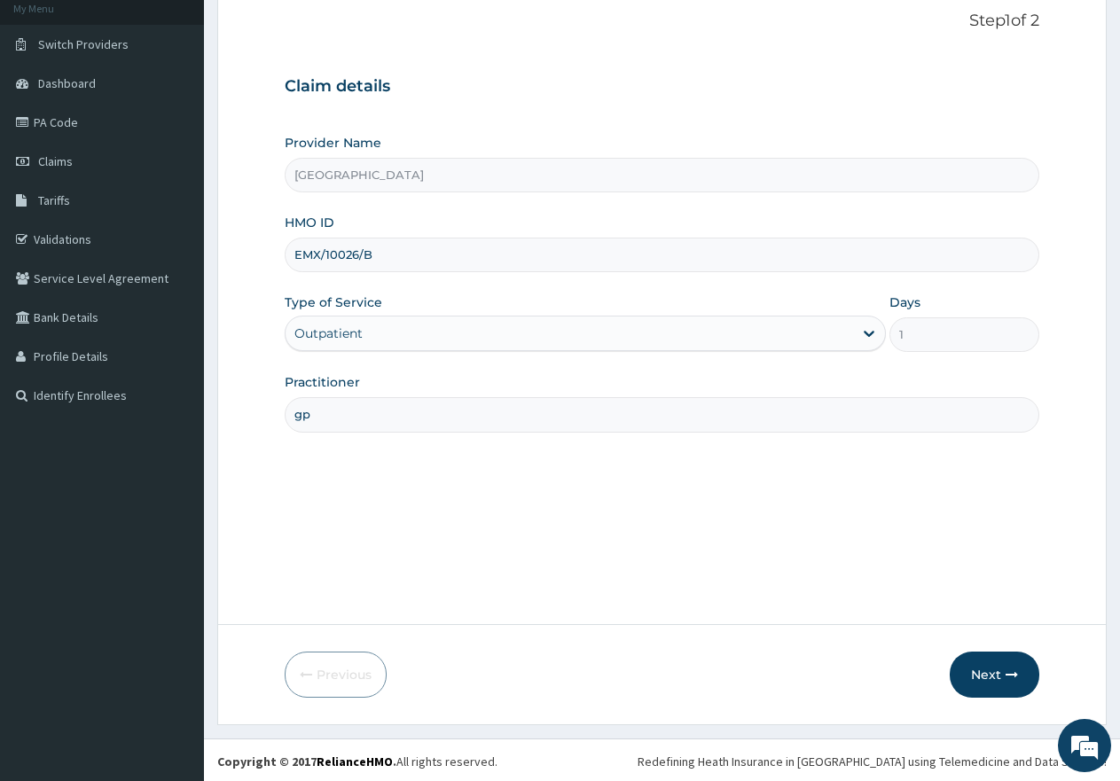
scroll to position [113, 0]
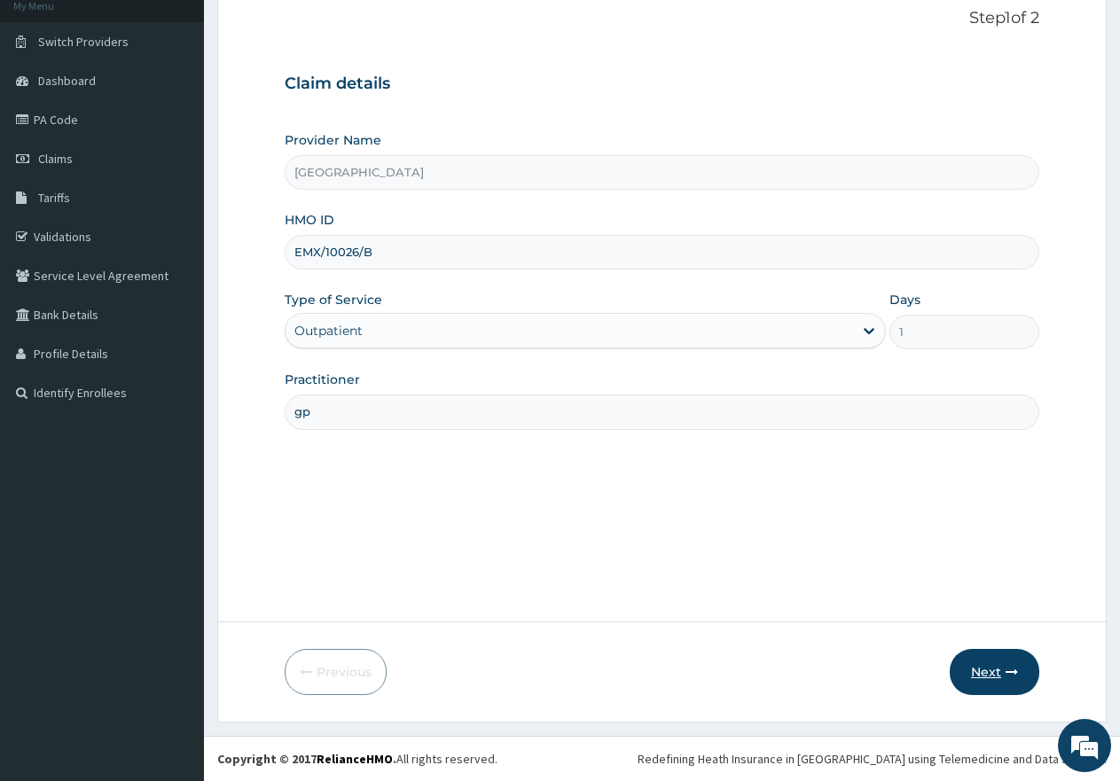
click at [991, 676] on button "Next" at bounding box center [995, 672] width 90 height 46
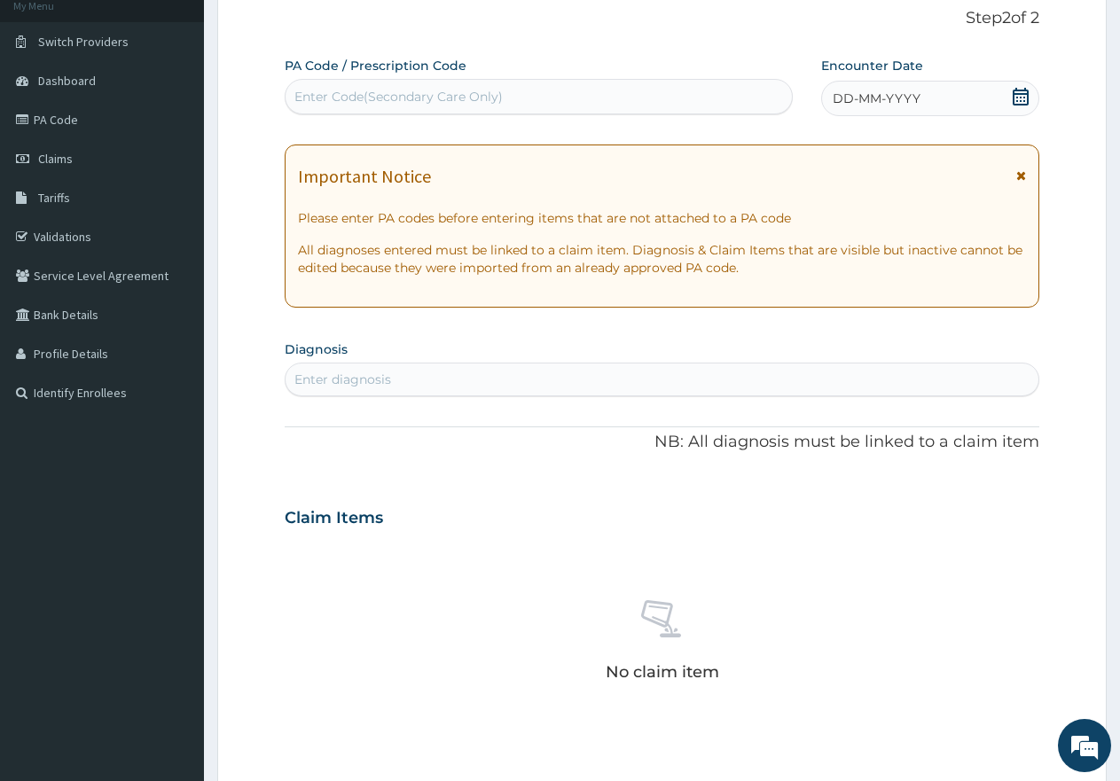
click at [445, 90] on div "Enter Code(Secondary Care Only)" at bounding box center [398, 97] width 208 height 18
paste input "PA/4D3CF3"
type input "PA/4D3CF3"
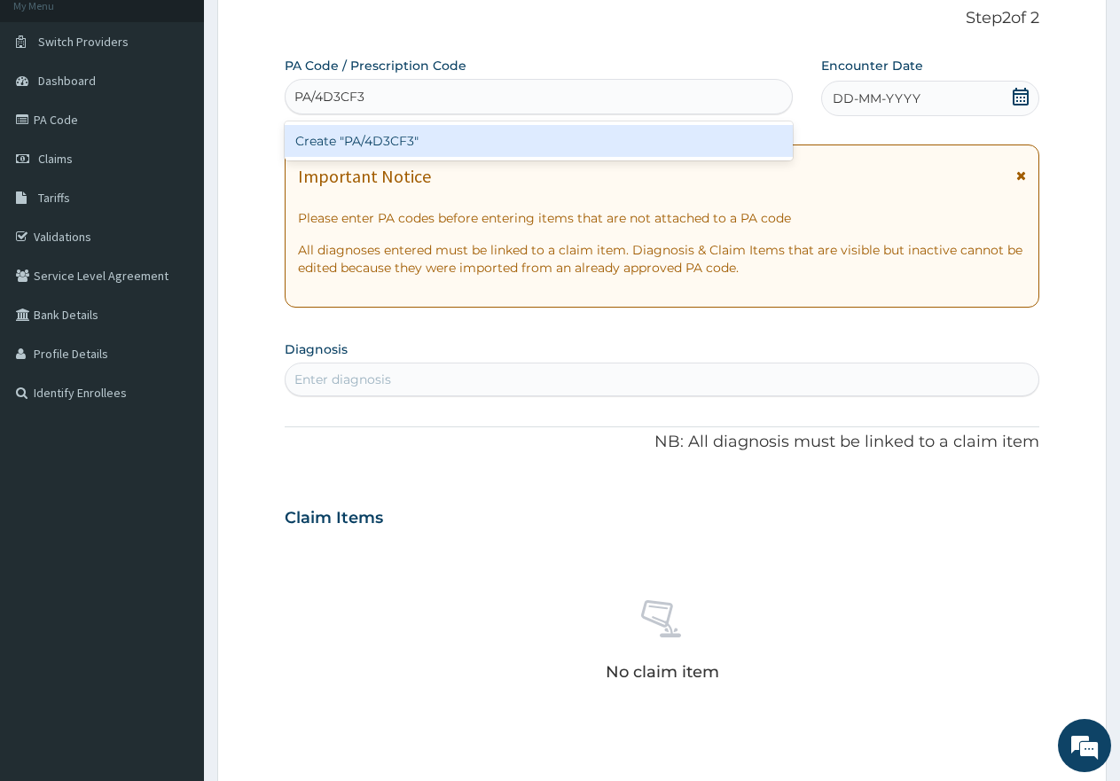
click at [386, 141] on div "Create "PA/4D3CF3"" at bounding box center [539, 141] width 508 height 32
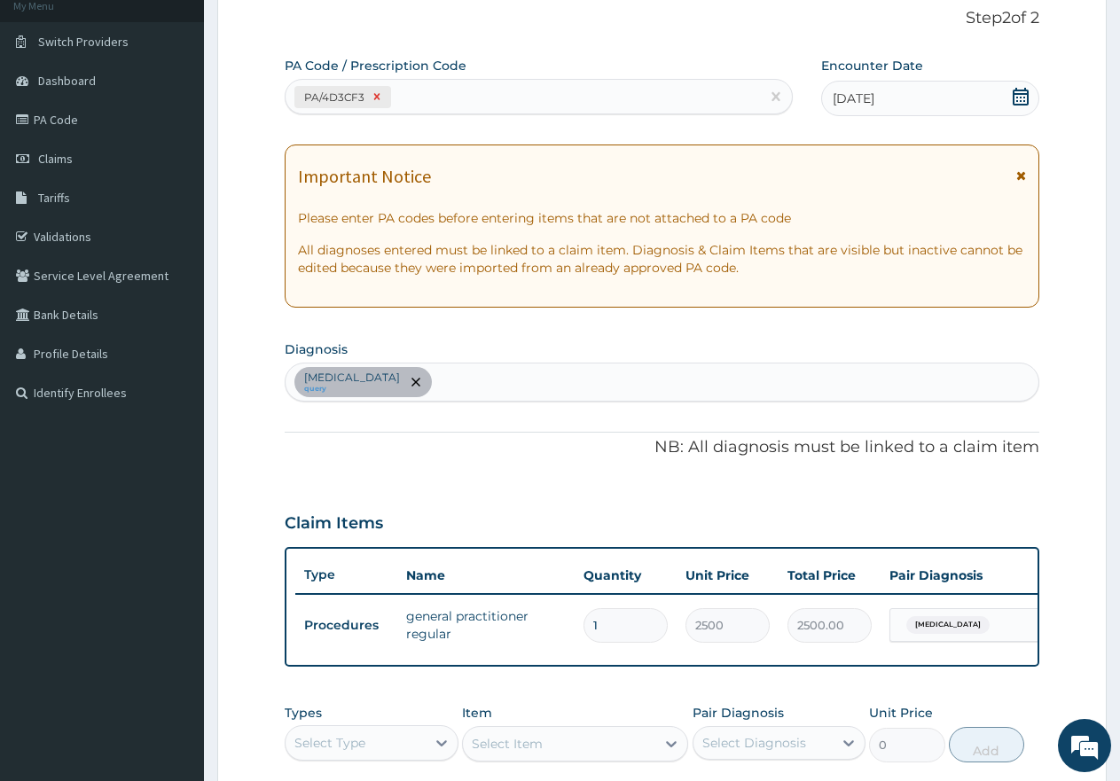
click at [378, 96] on icon at bounding box center [377, 97] width 6 height 6
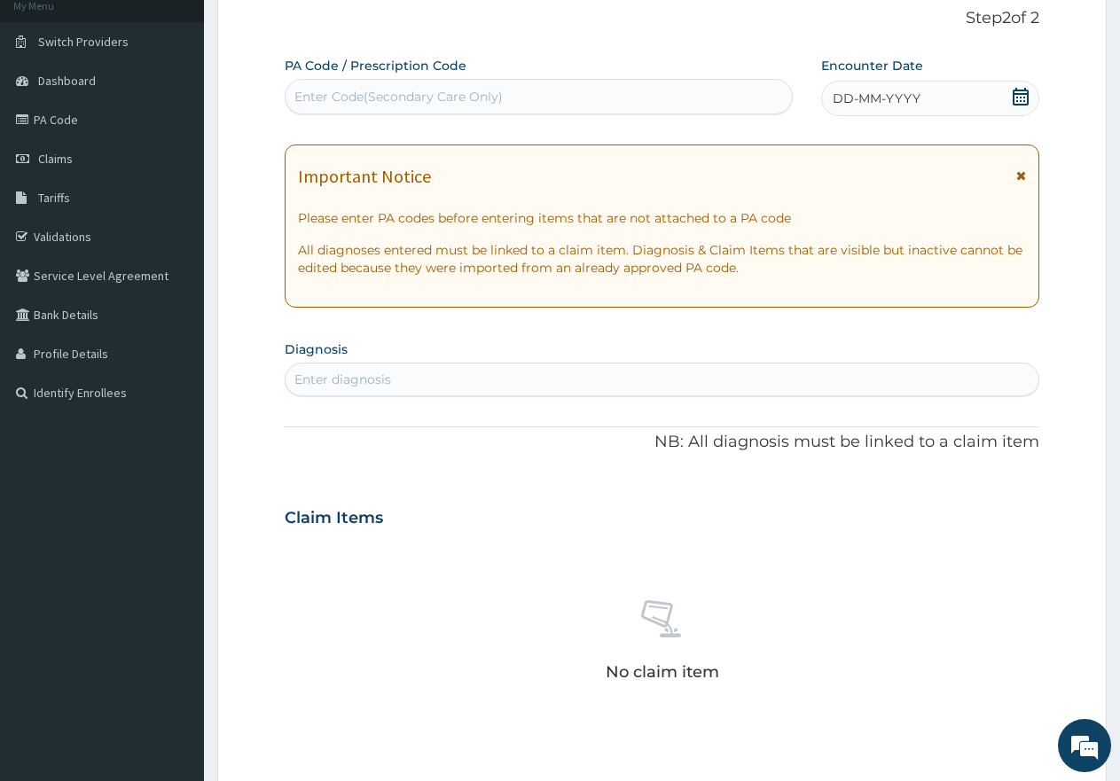
click at [399, 96] on div "Enter Code(Secondary Care Only)" at bounding box center [398, 97] width 208 height 18
paste input "PA/656A69"
type input "PA/656A69"
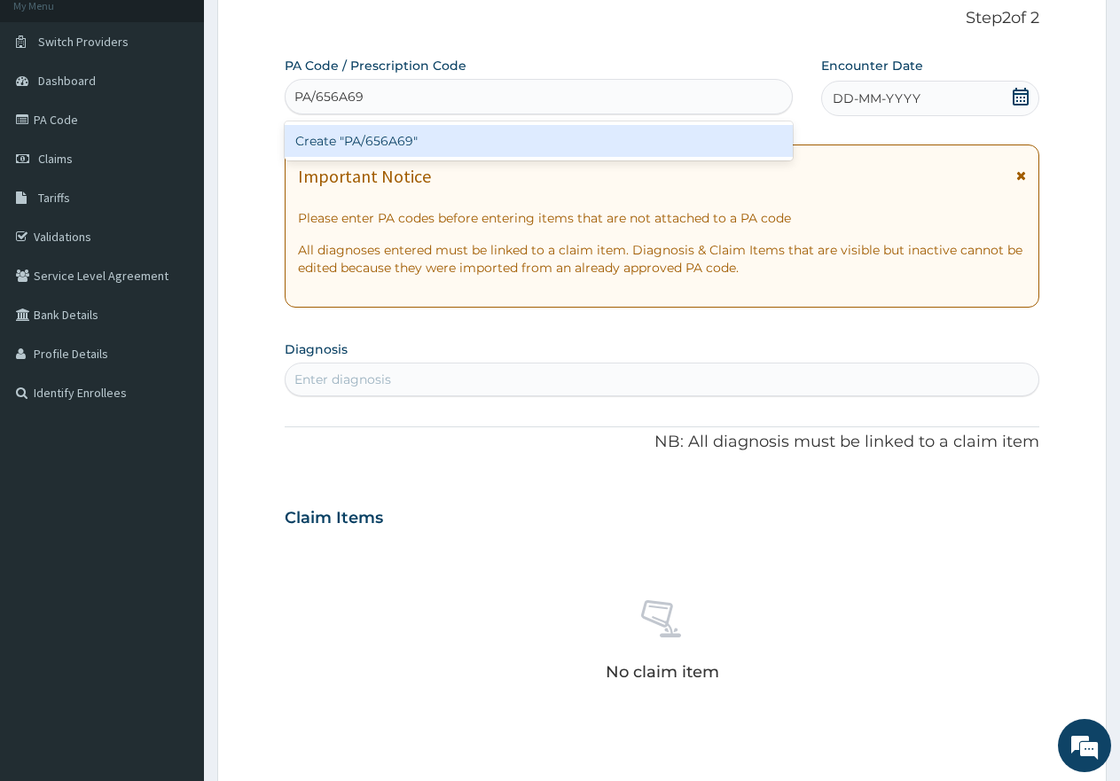
click at [401, 146] on div "Create "PA/656A69"" at bounding box center [539, 141] width 508 height 32
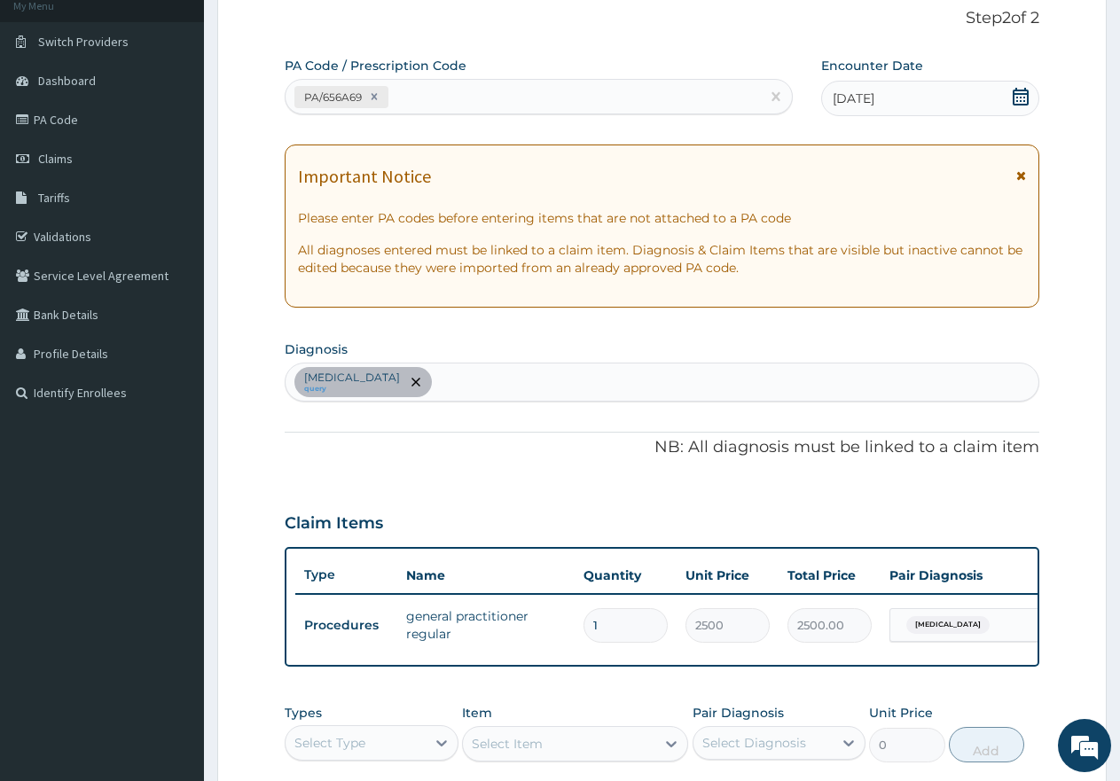
paste input "6829"
type input "16829"
type input "42072500.00"
type input "16829"
click at [452, 96] on div "PA/656A69" at bounding box center [523, 96] width 475 height 29
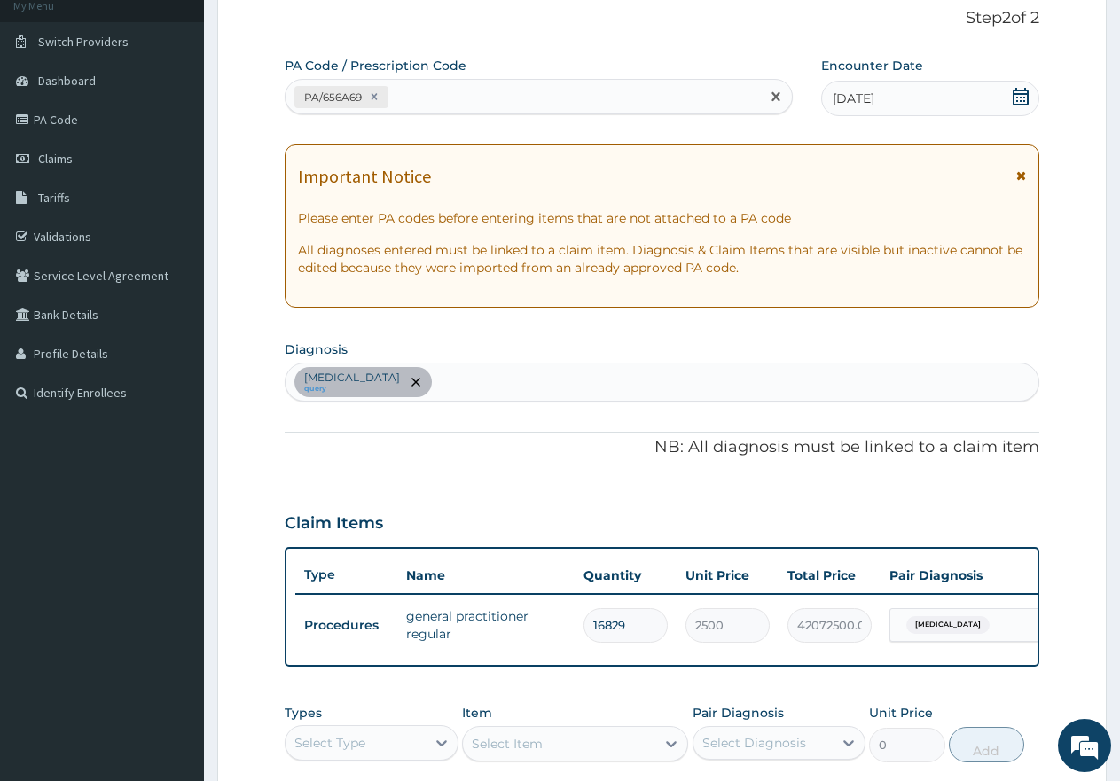
paste input "PA/6C82C9"
type input "PA/6C82C9"
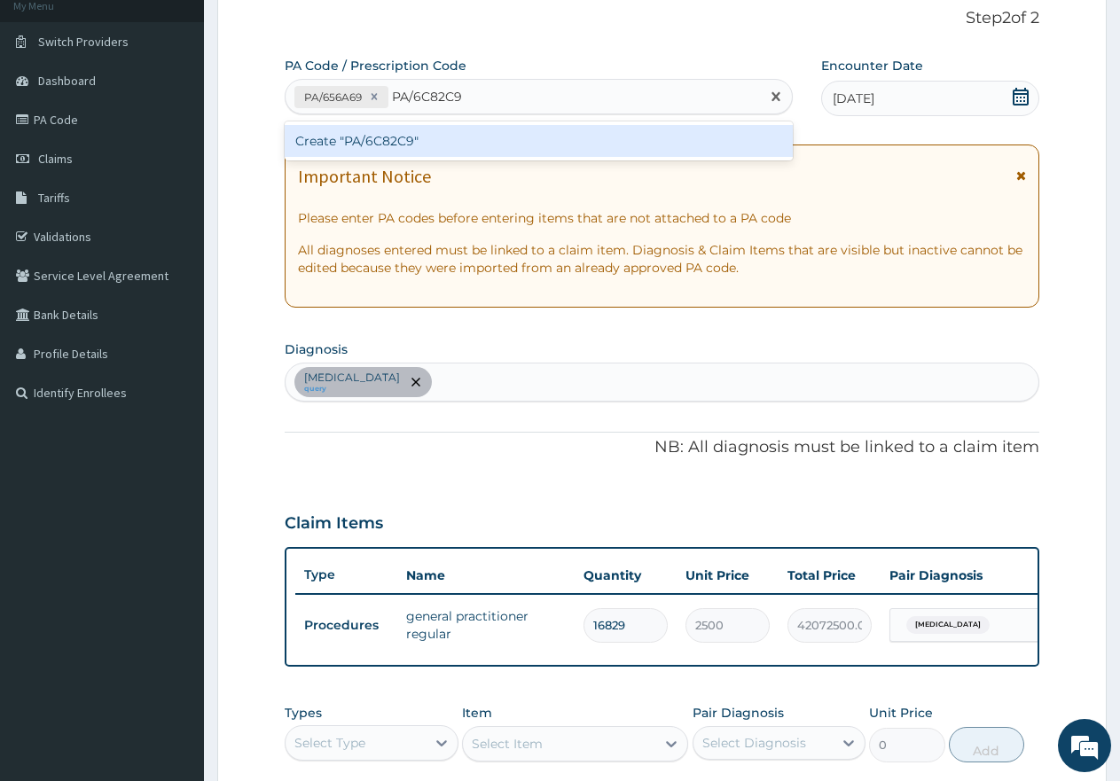
click at [424, 141] on div "Create "PA/6C82C9"" at bounding box center [539, 141] width 508 height 32
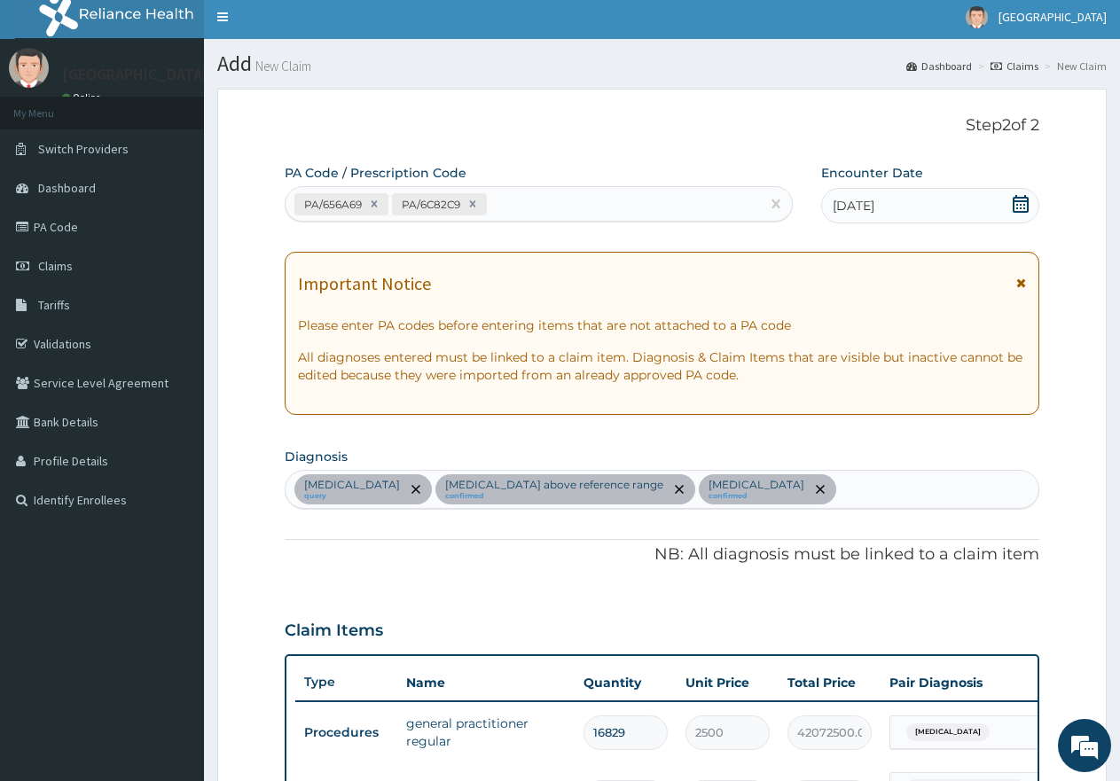
scroll to position [0, 0]
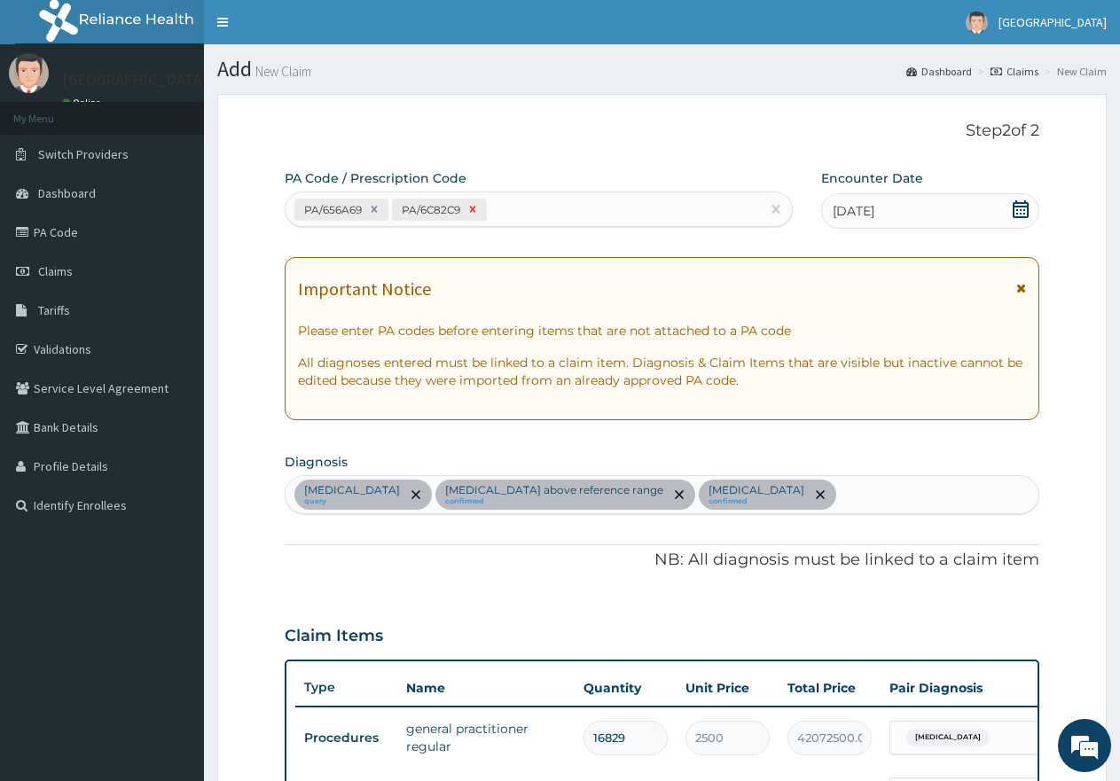
click at [476, 208] on icon at bounding box center [473, 210] width 6 height 6
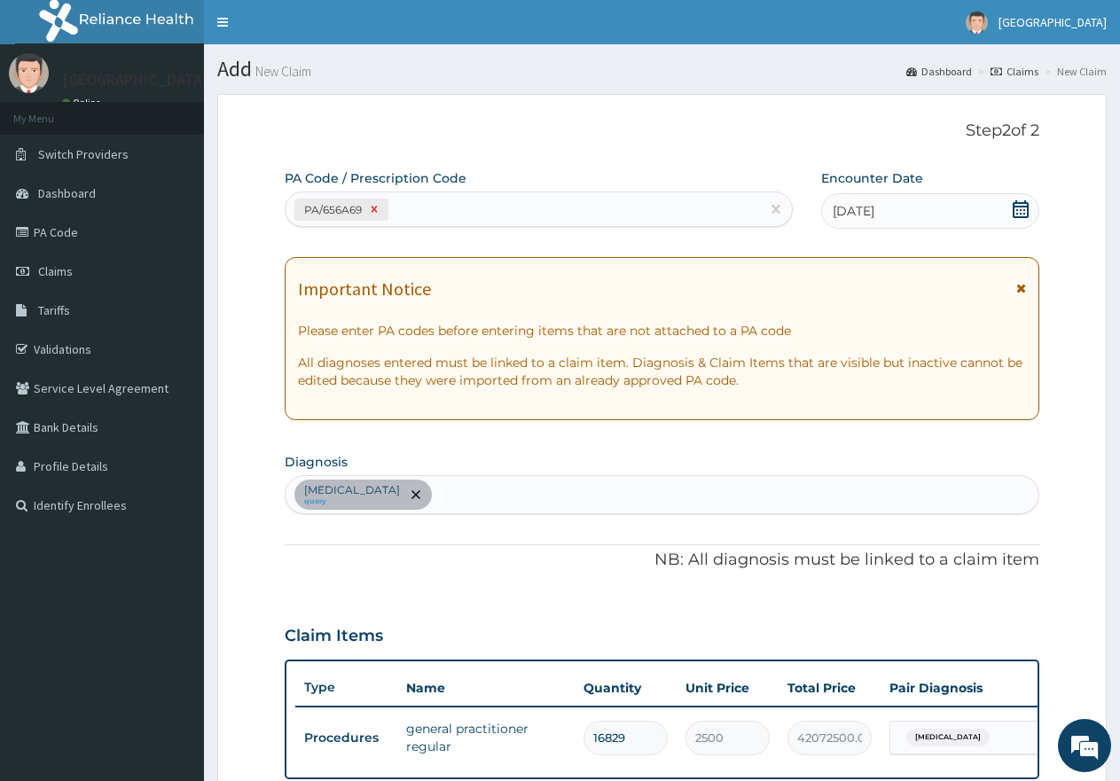
click at [373, 209] on icon at bounding box center [374, 209] width 12 height 12
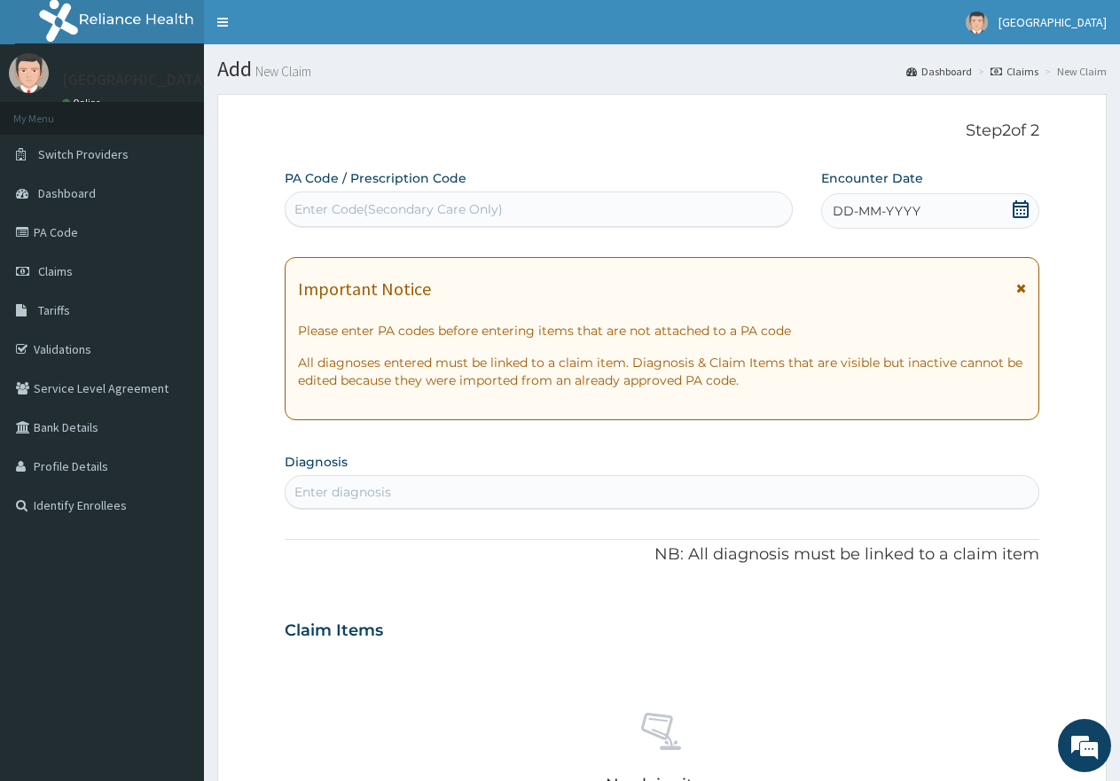
click at [368, 208] on div "Enter Code(Secondary Care Only)" at bounding box center [398, 209] width 208 height 18
paste input "PA/4D3CF3"
type input "PA/4D3CF3"
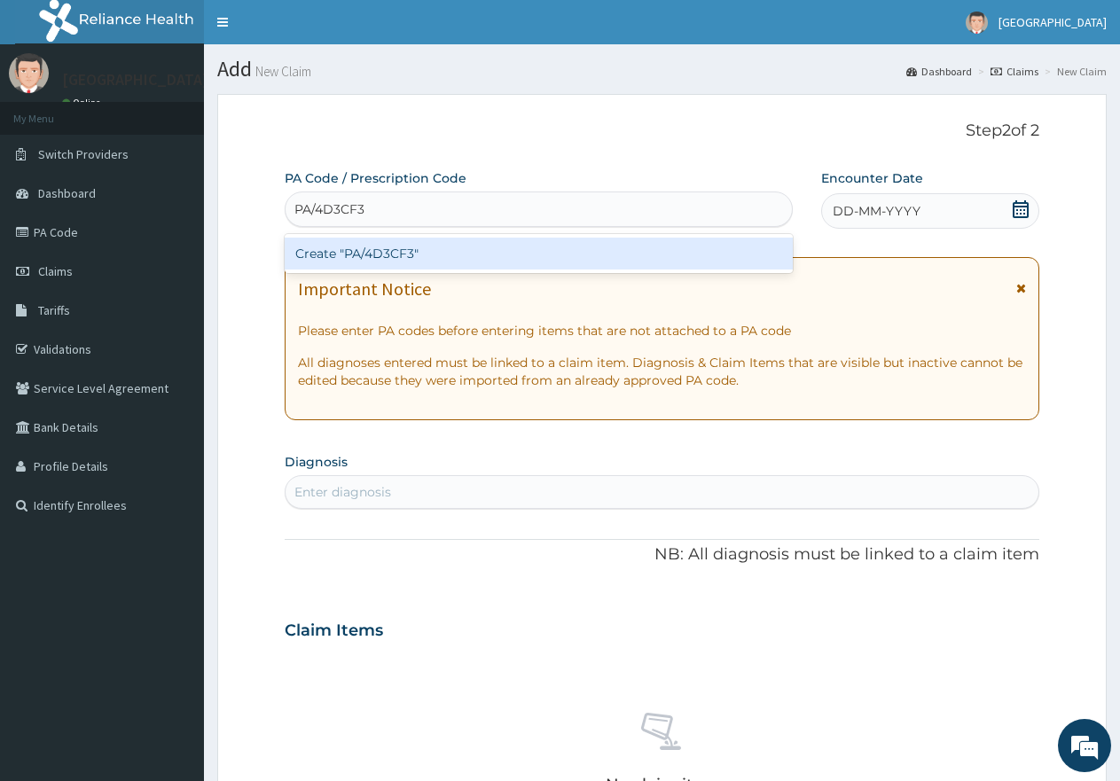
click at [397, 257] on div "Create "PA/4D3CF3"" at bounding box center [539, 254] width 508 height 32
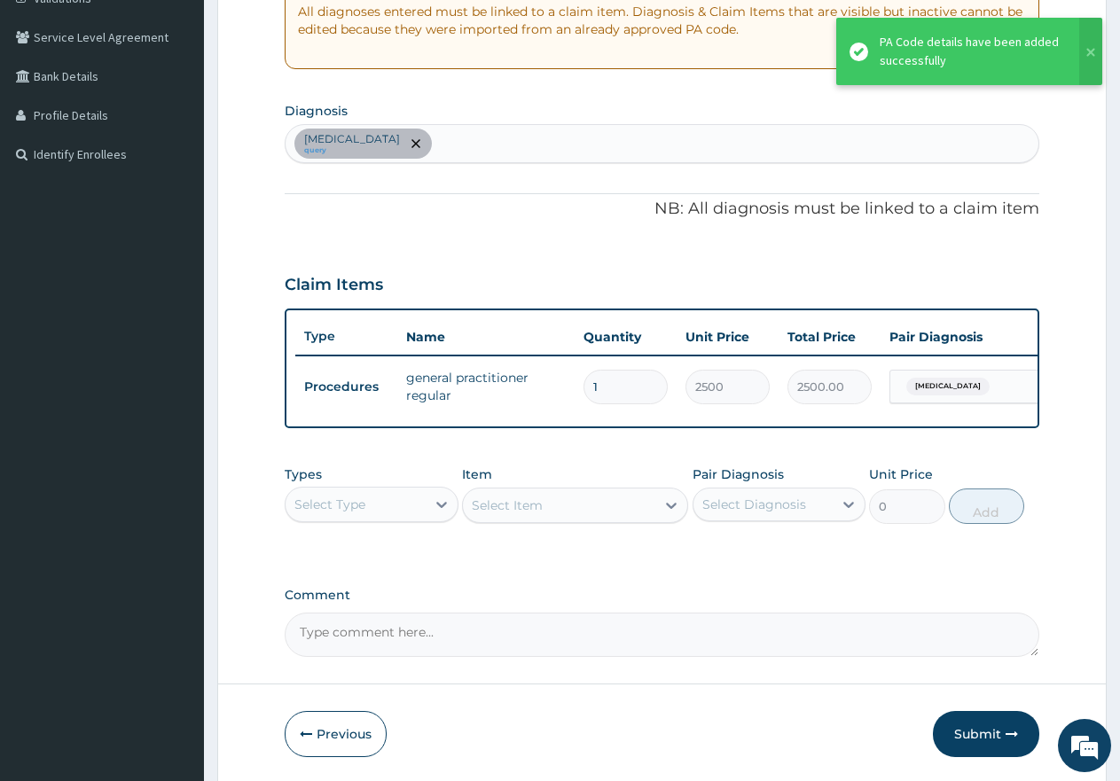
scroll to position [355, 0]
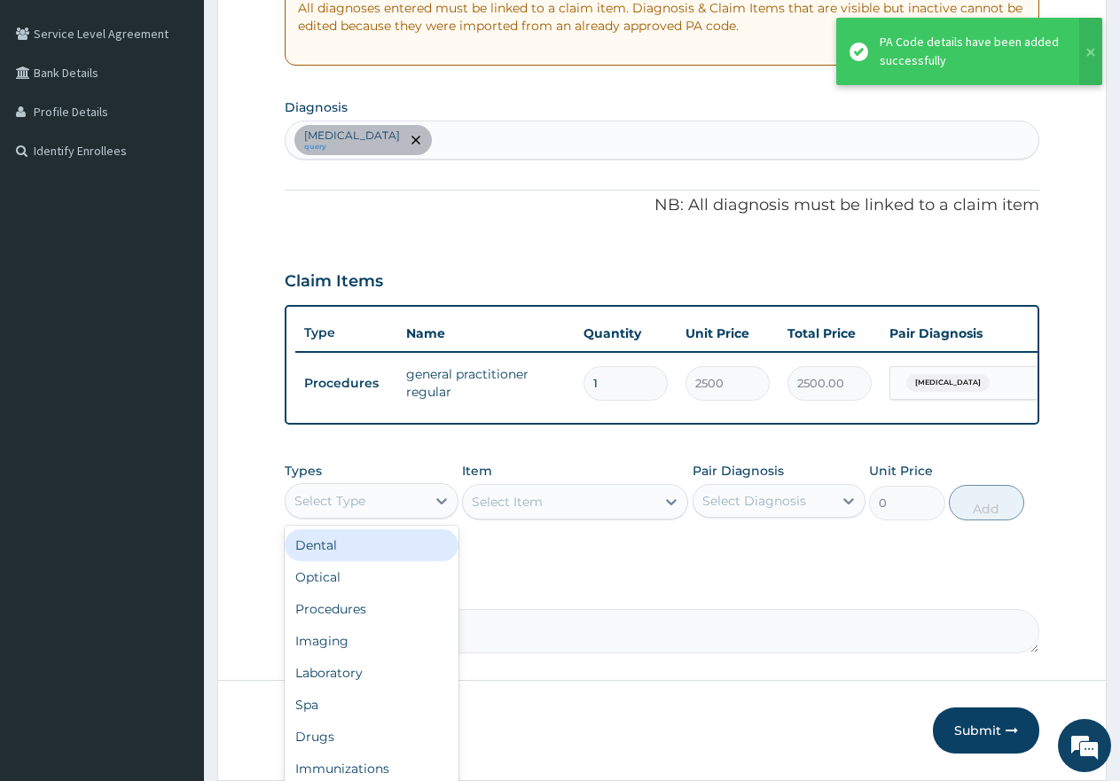
click at [375, 515] on div "Select Type" at bounding box center [356, 501] width 140 height 28
click at [351, 624] on div "Procedures" at bounding box center [372, 609] width 174 height 32
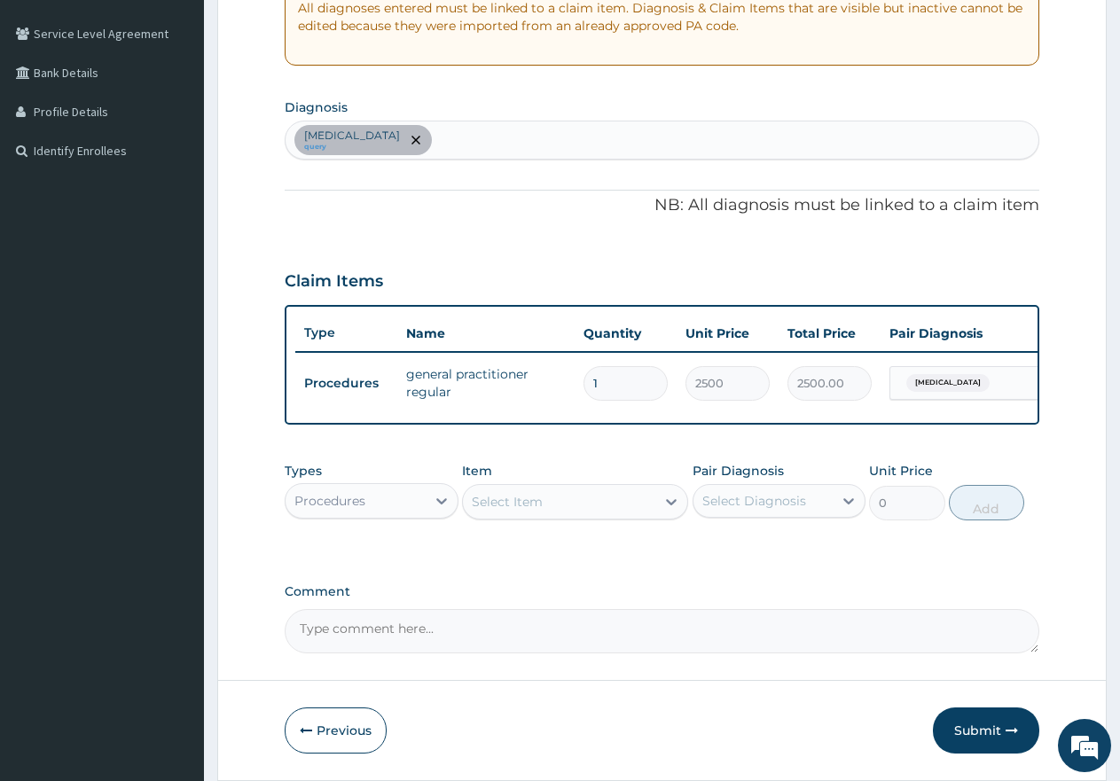
click at [530, 511] on div "Select Item" at bounding box center [507, 502] width 71 height 18
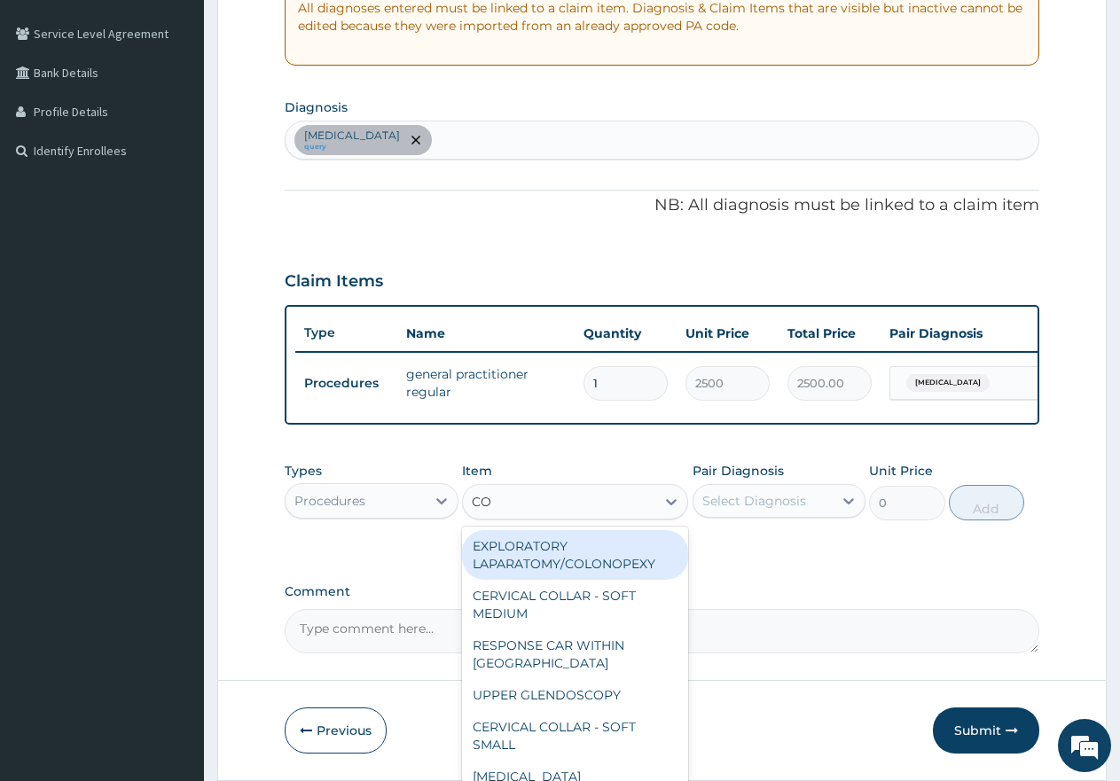
type input "CON"
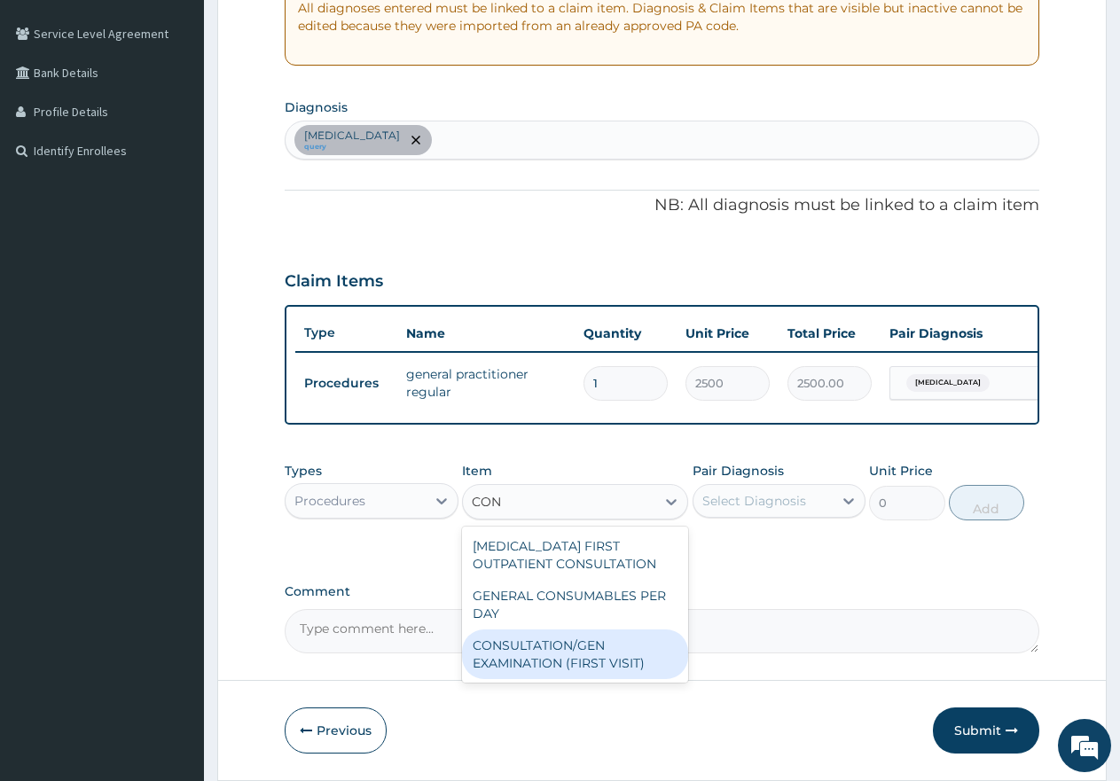
click at [571, 679] on div "CONSULTATION/GEN EXAMINATION (FIRST VISIT)" at bounding box center [575, 655] width 226 height 50
type input "5000"
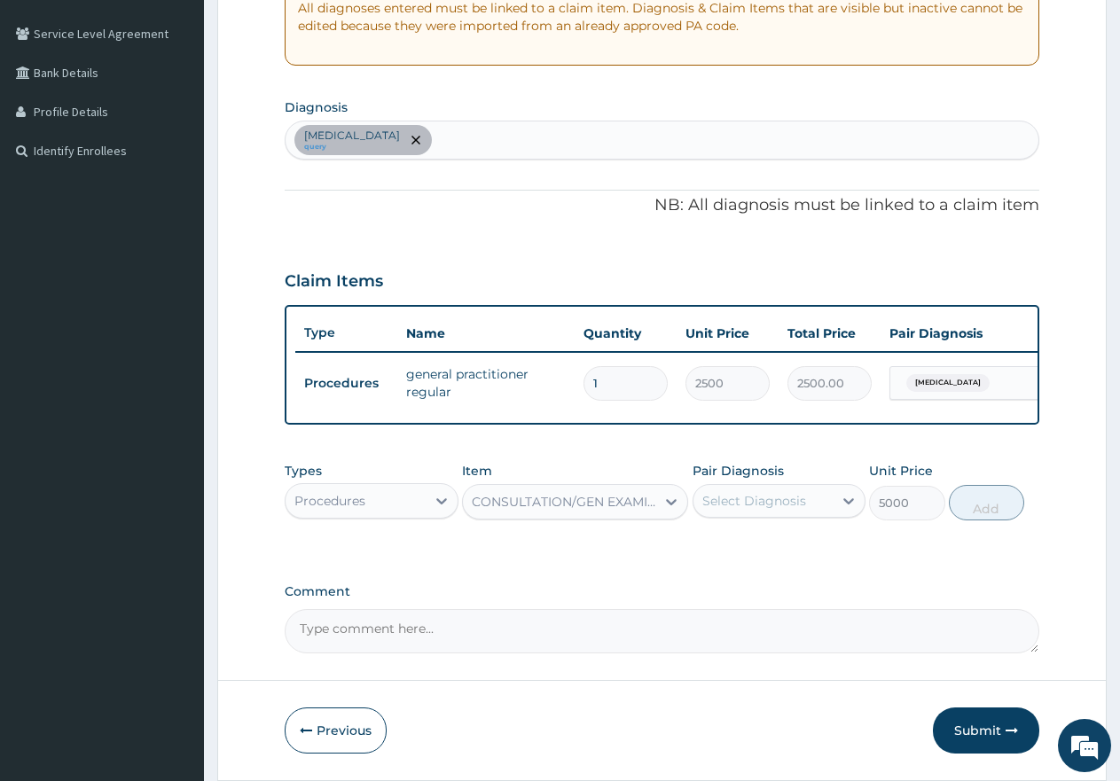
click at [719, 506] on div "Select Diagnosis" at bounding box center [755, 501] width 104 height 18
click at [708, 551] on input "checkbox" at bounding box center [709, 545] width 12 height 12
checkbox input "true"
click at [973, 520] on button "Add" at bounding box center [986, 502] width 75 height 35
type input "0"
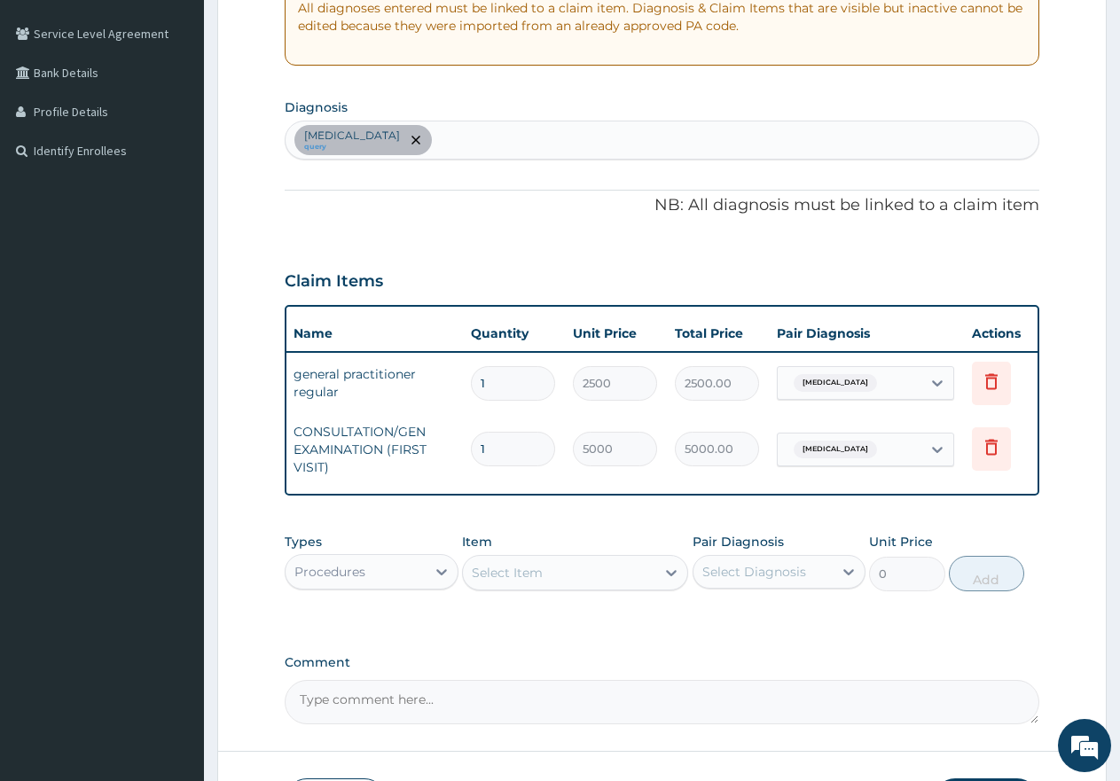
scroll to position [0, 114]
click at [993, 388] on icon at bounding box center [989, 381] width 21 height 21
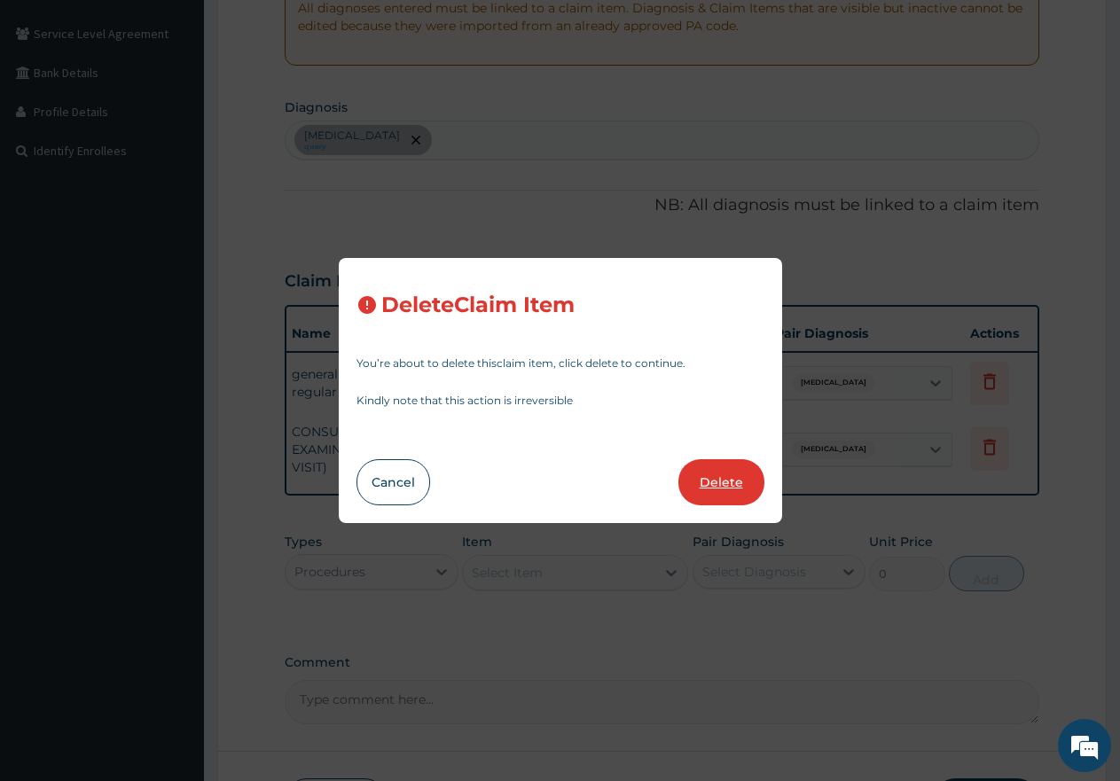
click at [737, 483] on button "Delete" at bounding box center [722, 482] width 86 height 46
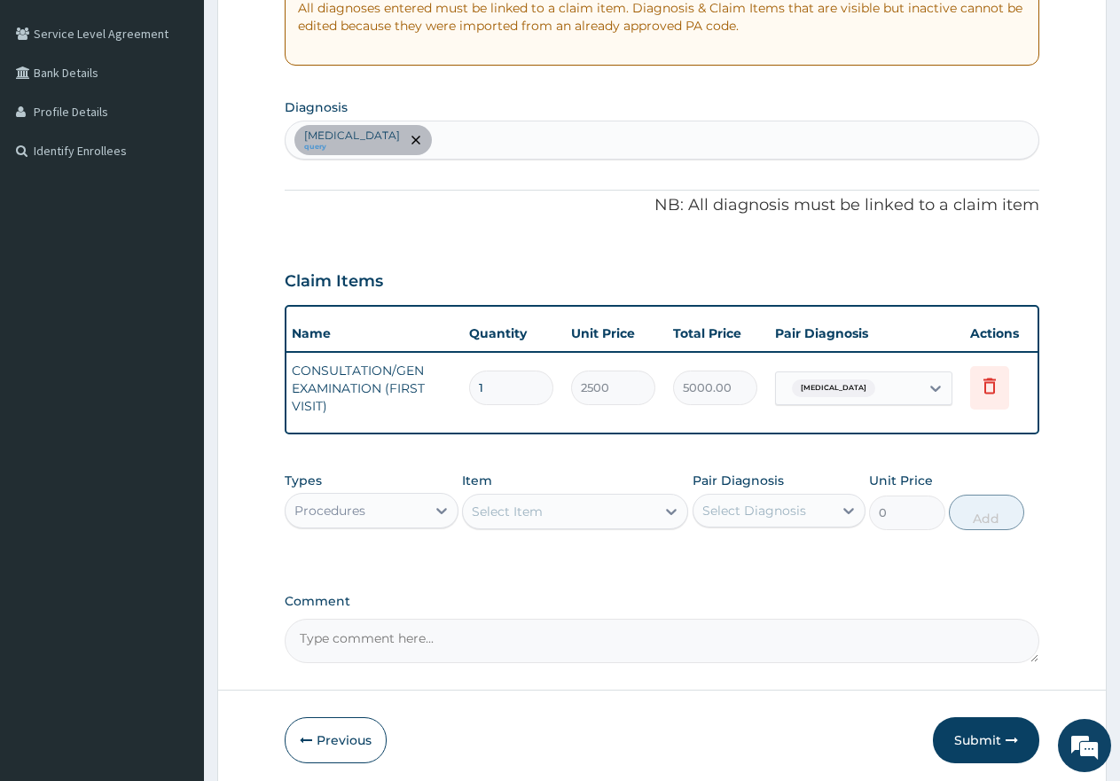
type input "5000"
type input "5000.00"
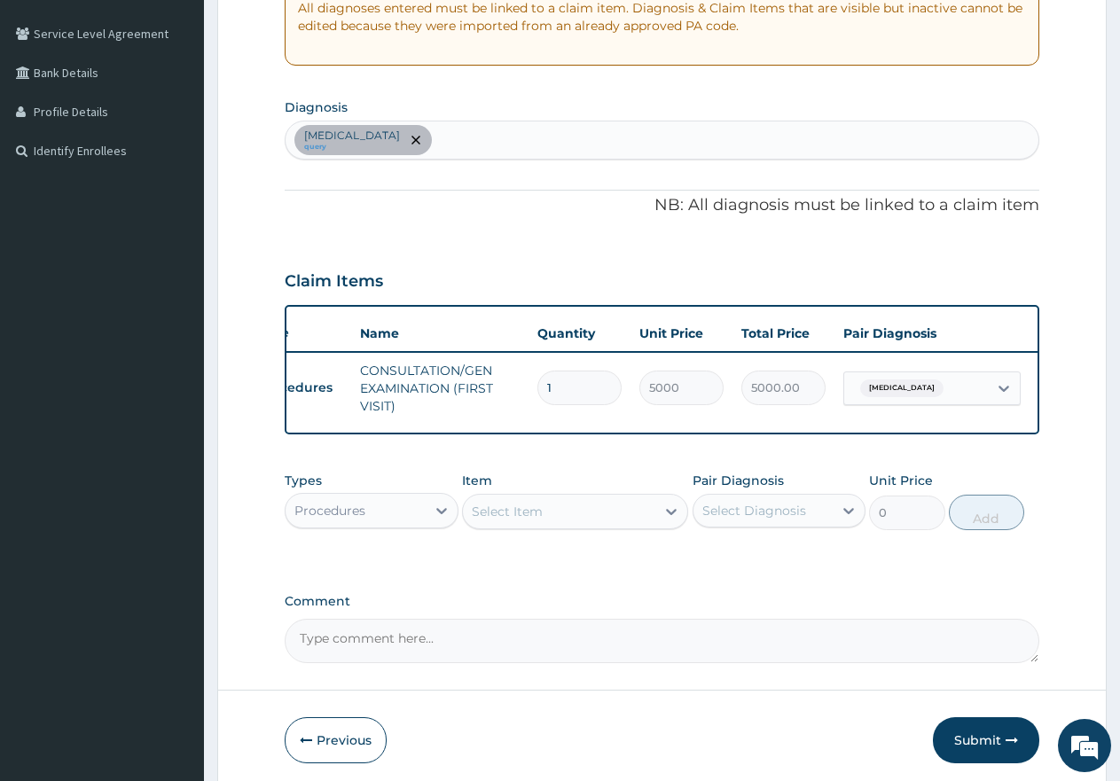
scroll to position [0, 0]
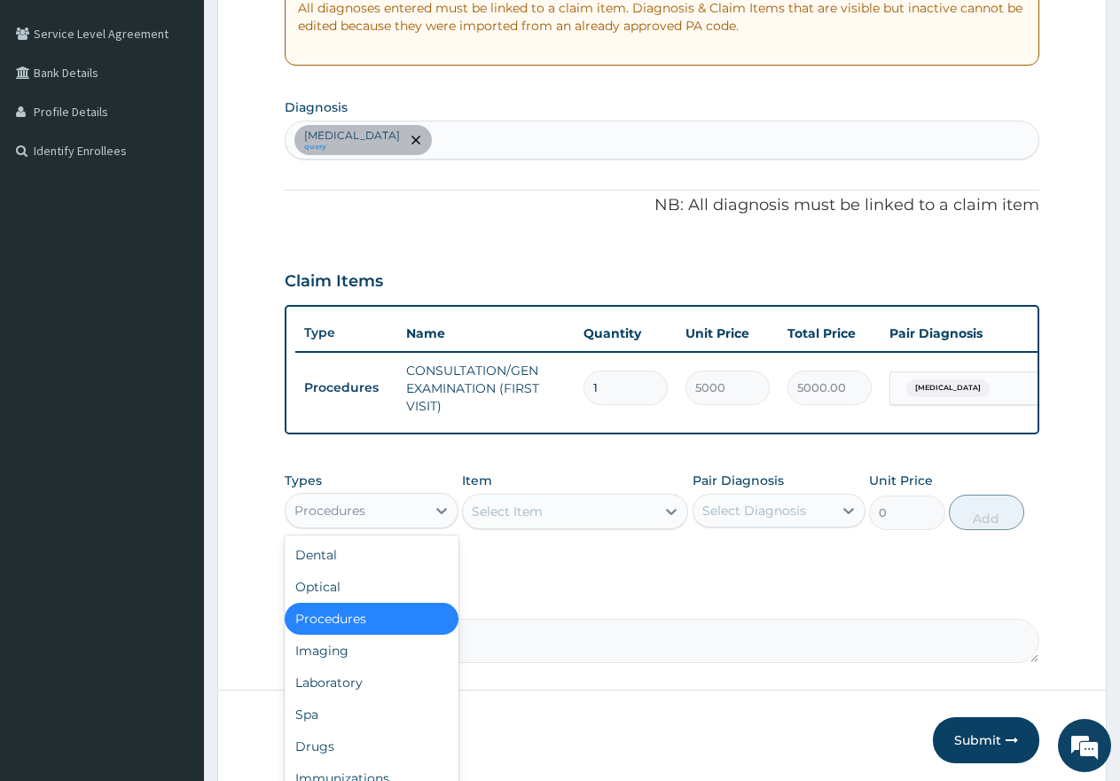
click at [394, 509] on div "Procedures" at bounding box center [372, 510] width 174 height 35
click at [310, 699] on div "Laboratory" at bounding box center [372, 683] width 174 height 32
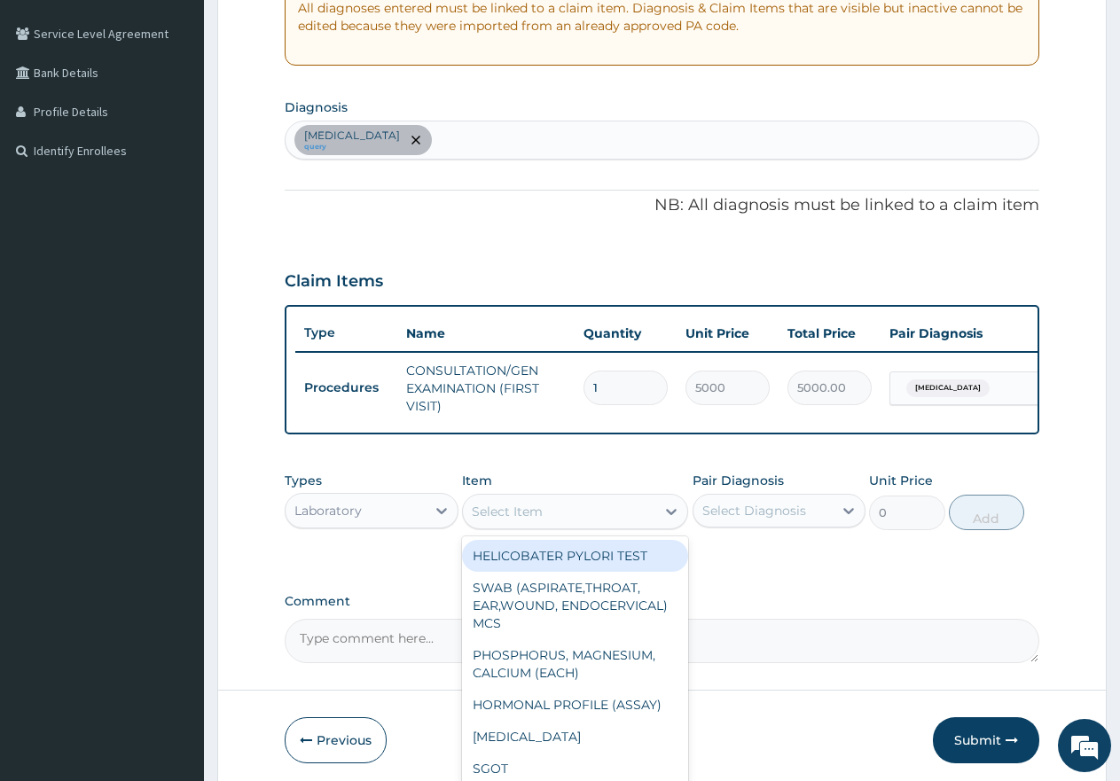
click at [533, 520] on div "Select Item" at bounding box center [507, 512] width 71 height 18
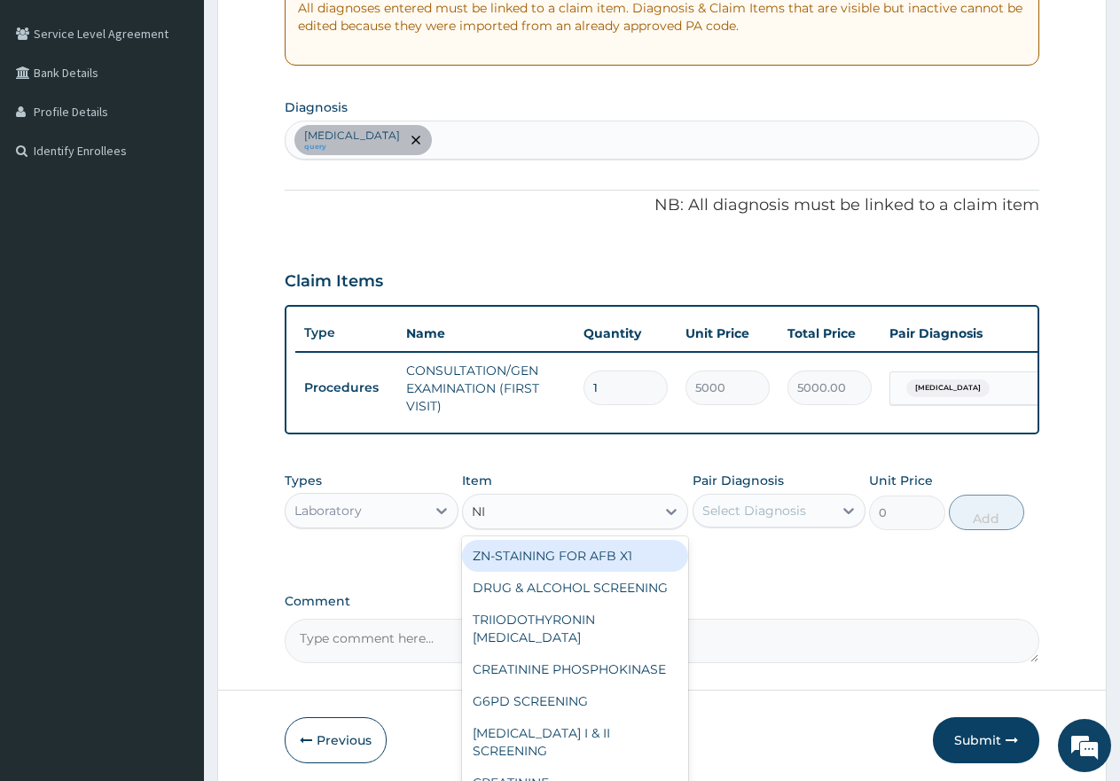
type input "N"
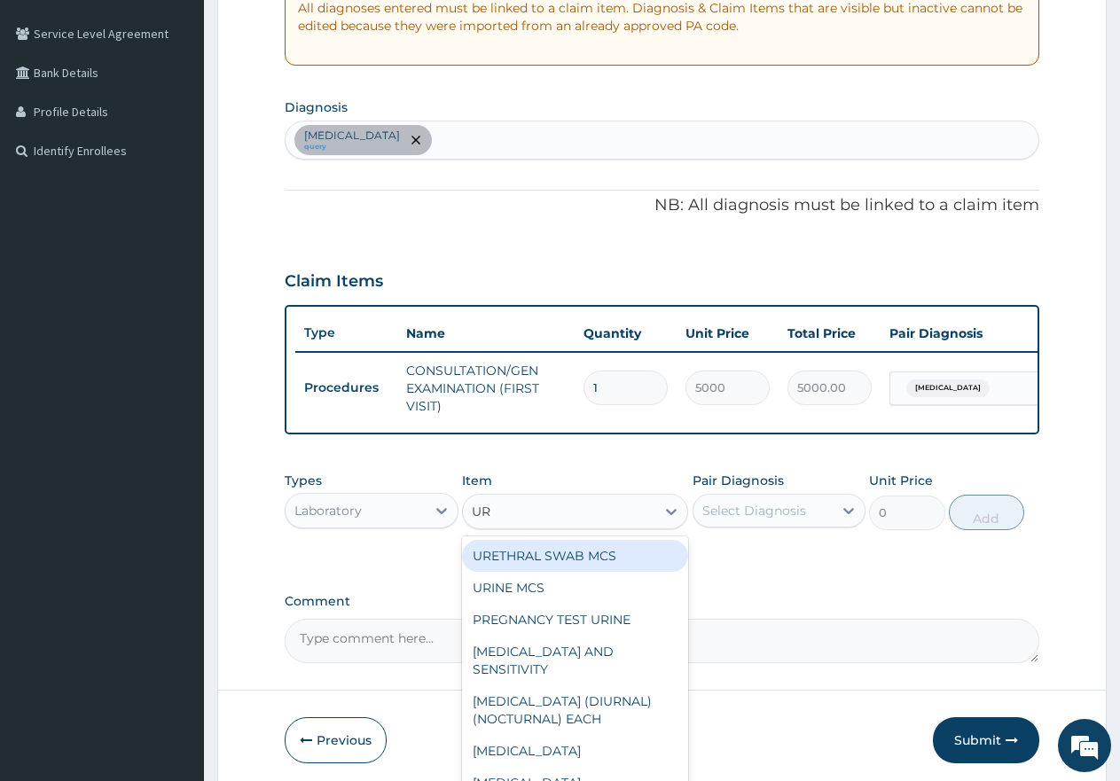
type input "URI"
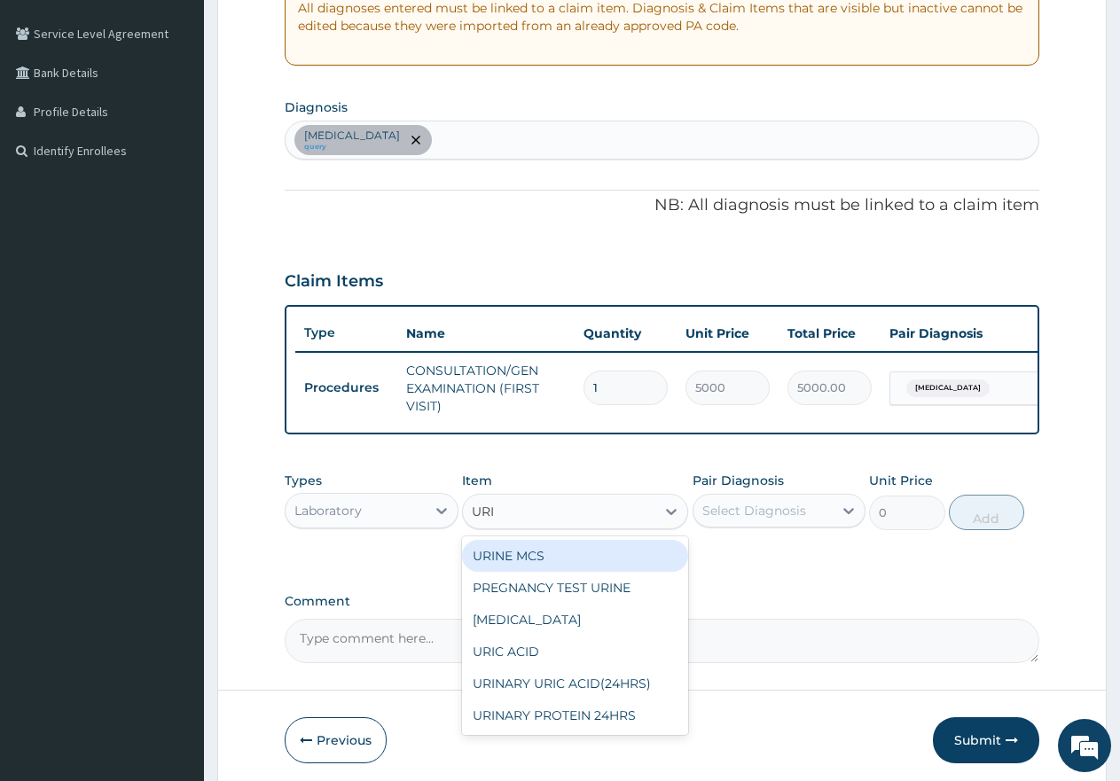
click at [514, 572] on div "URINE MCS" at bounding box center [575, 556] width 226 height 32
type input "5000"
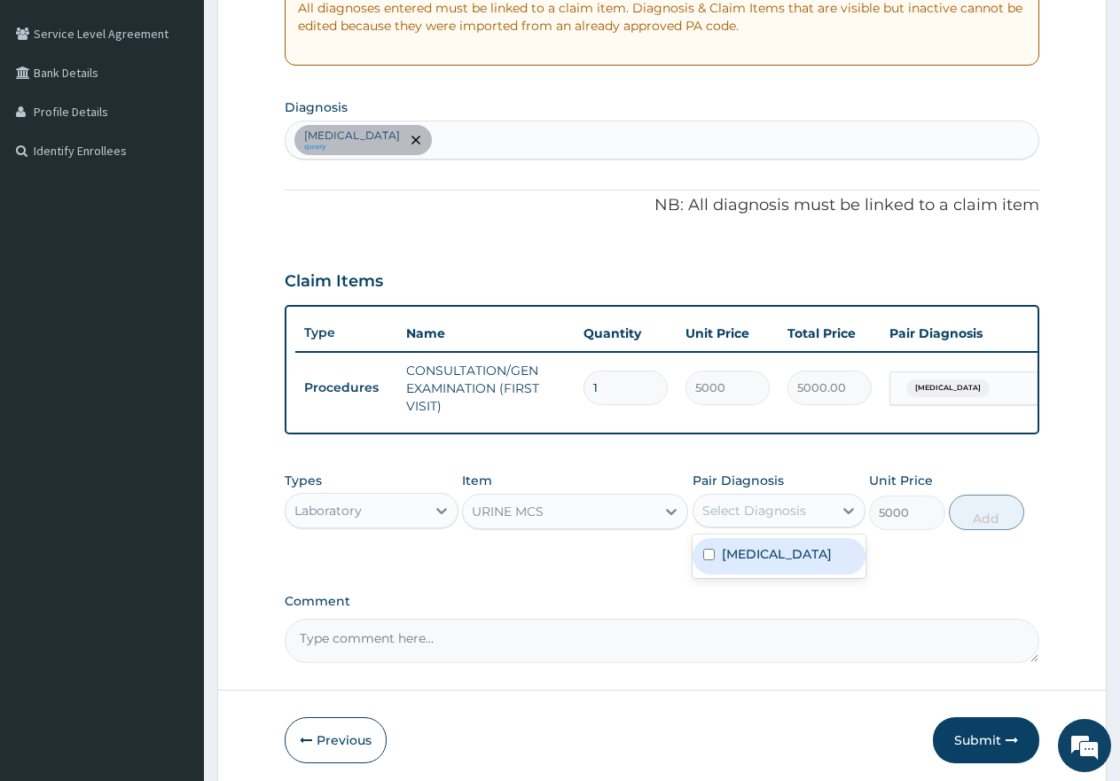
click at [745, 520] on div "Select Diagnosis" at bounding box center [755, 511] width 104 height 18
click at [484, 142] on div "Malaria query" at bounding box center [662, 140] width 753 height 37
type input "UTI"
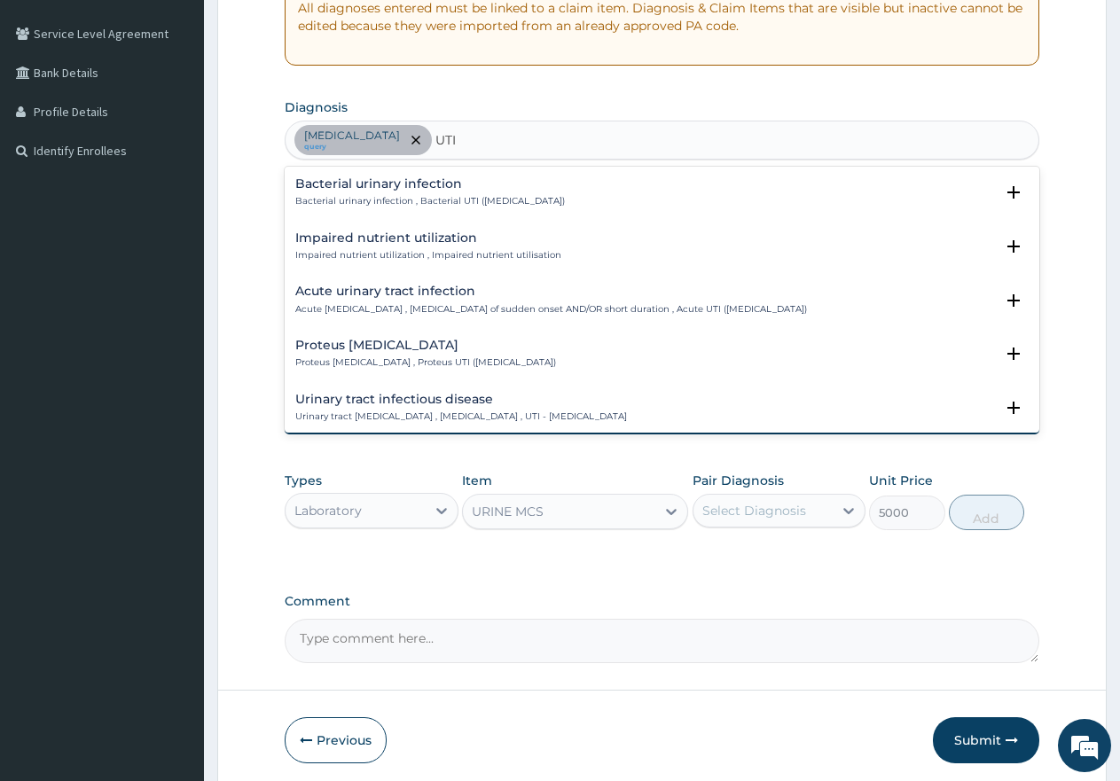
click at [431, 401] on h4 "Urinary tract infectious disease" at bounding box center [461, 399] width 332 height 13
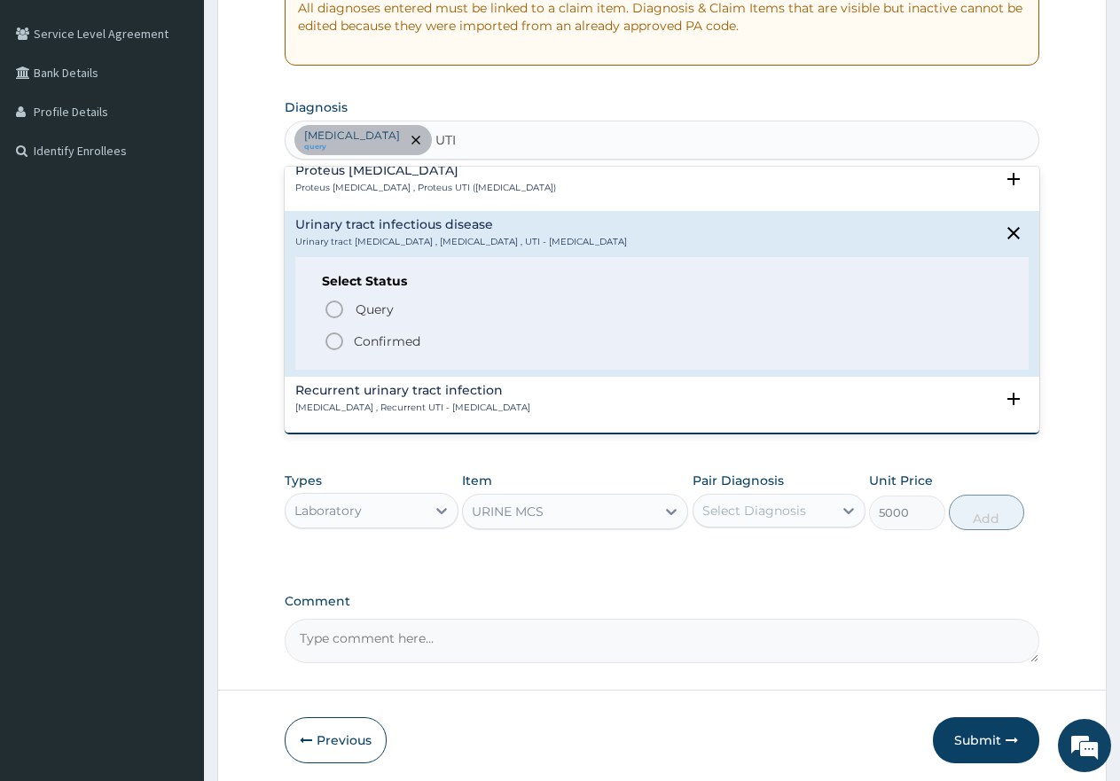
scroll to position [177, 0]
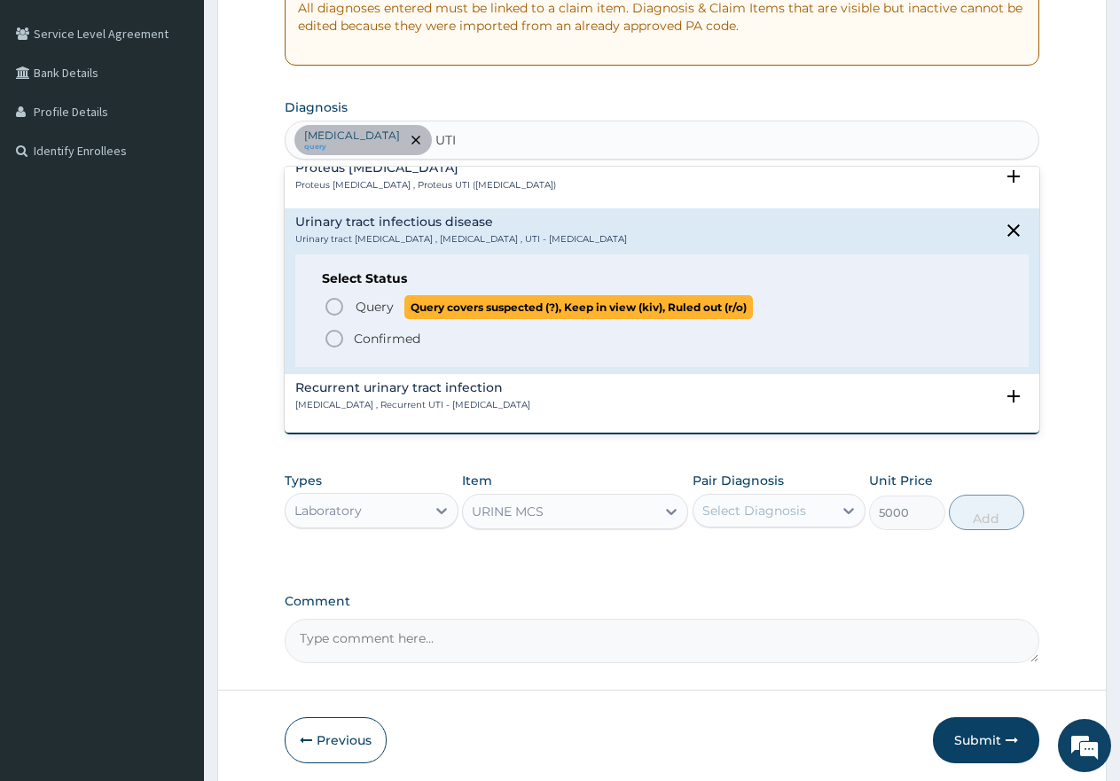
click at [326, 302] on icon "status option query" at bounding box center [334, 306] width 21 height 21
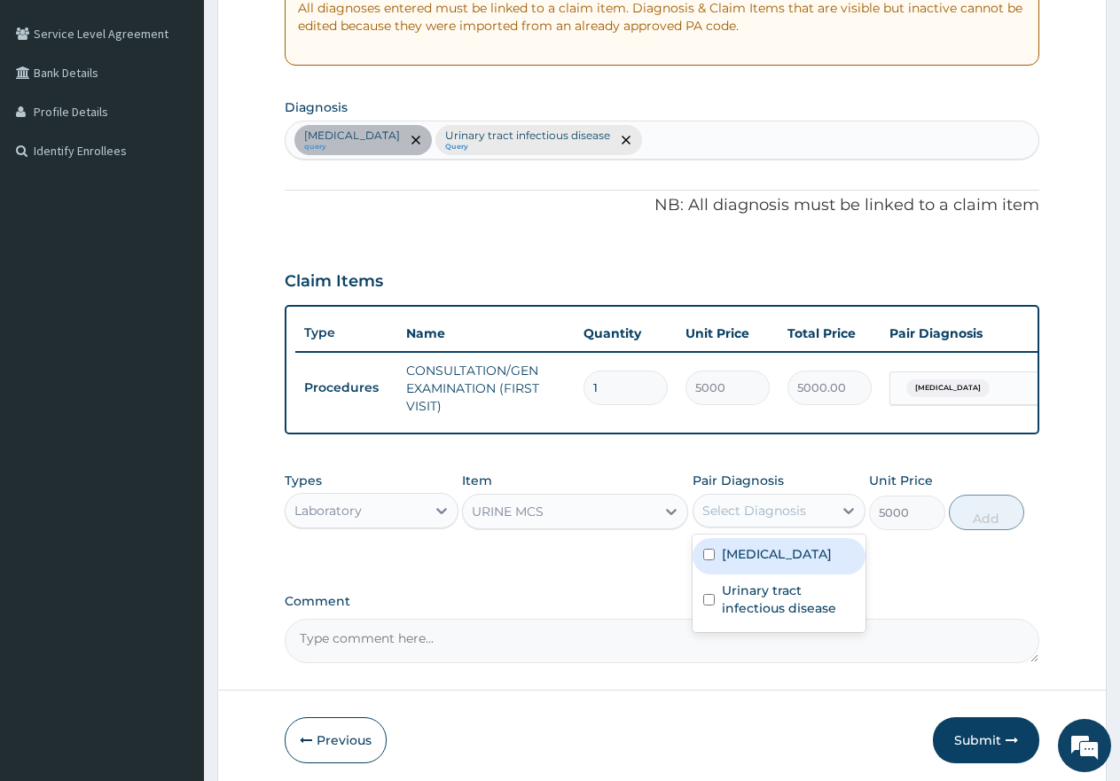
click at [761, 520] on div "Select Diagnosis" at bounding box center [755, 511] width 104 height 18
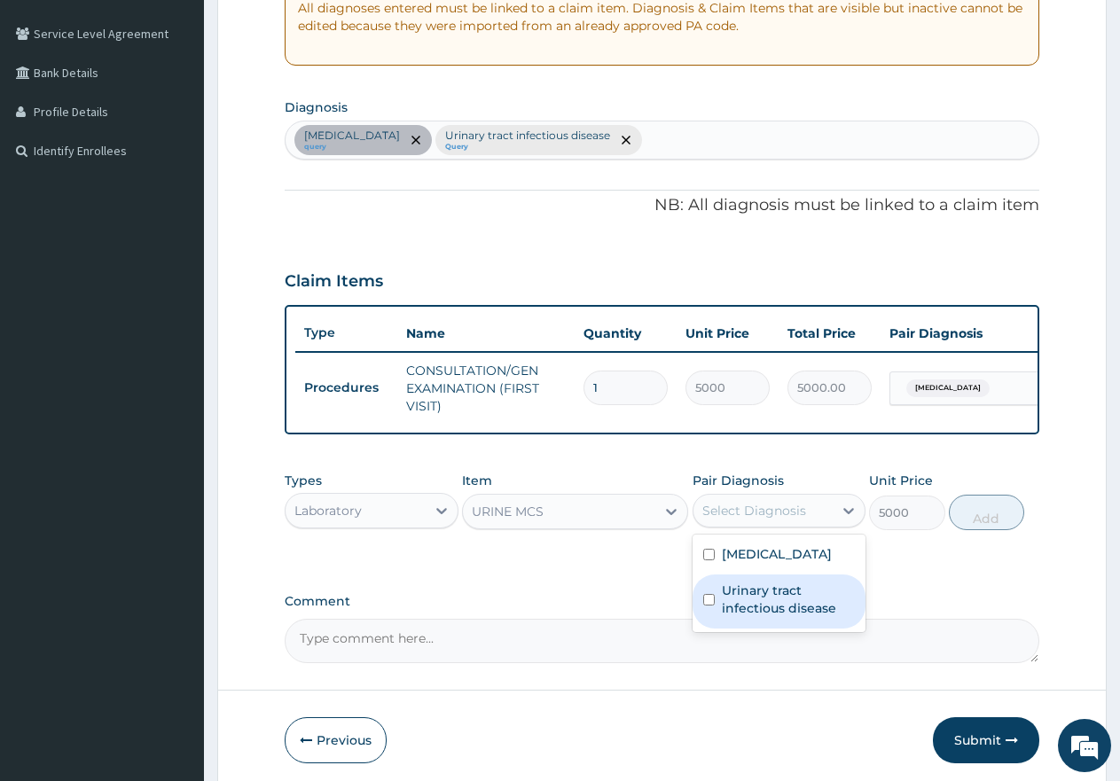
drag, startPoint x: 717, startPoint y: 612, endPoint x: 802, endPoint y: 591, distance: 87.8
click at [718, 612] on div "Urinary tract infectious disease" at bounding box center [780, 602] width 174 height 54
checkbox input "true"
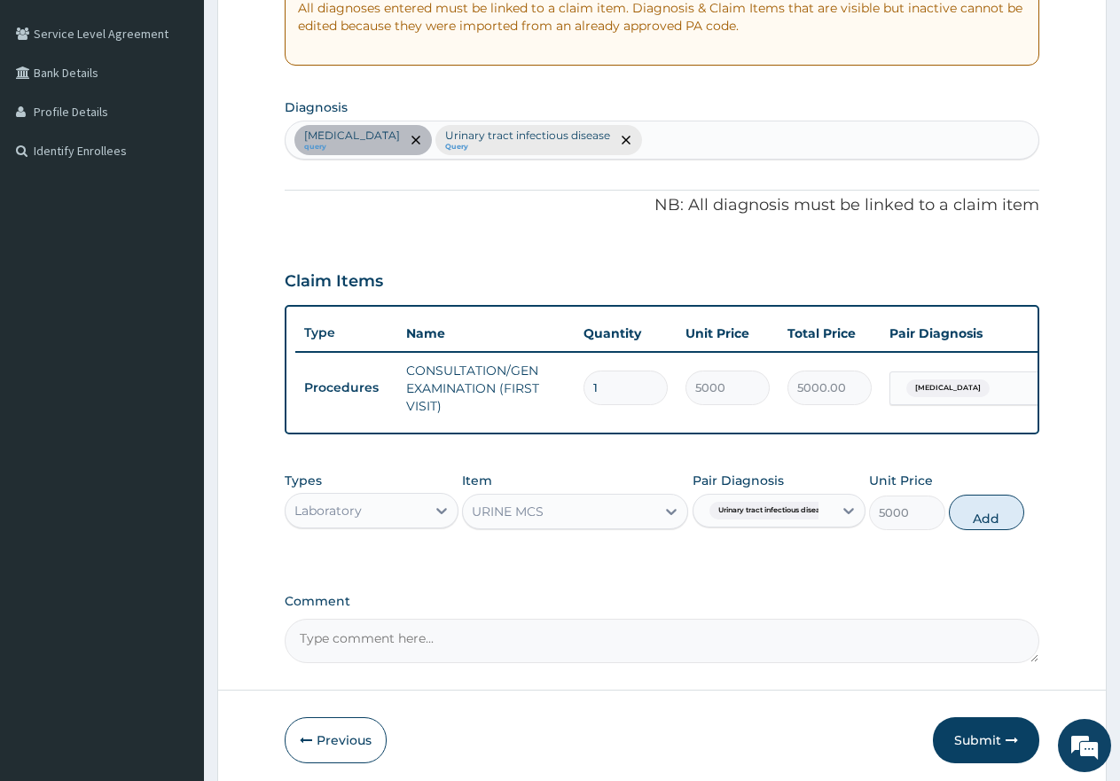
click at [994, 524] on button "Add" at bounding box center [986, 512] width 75 height 35
type input "0"
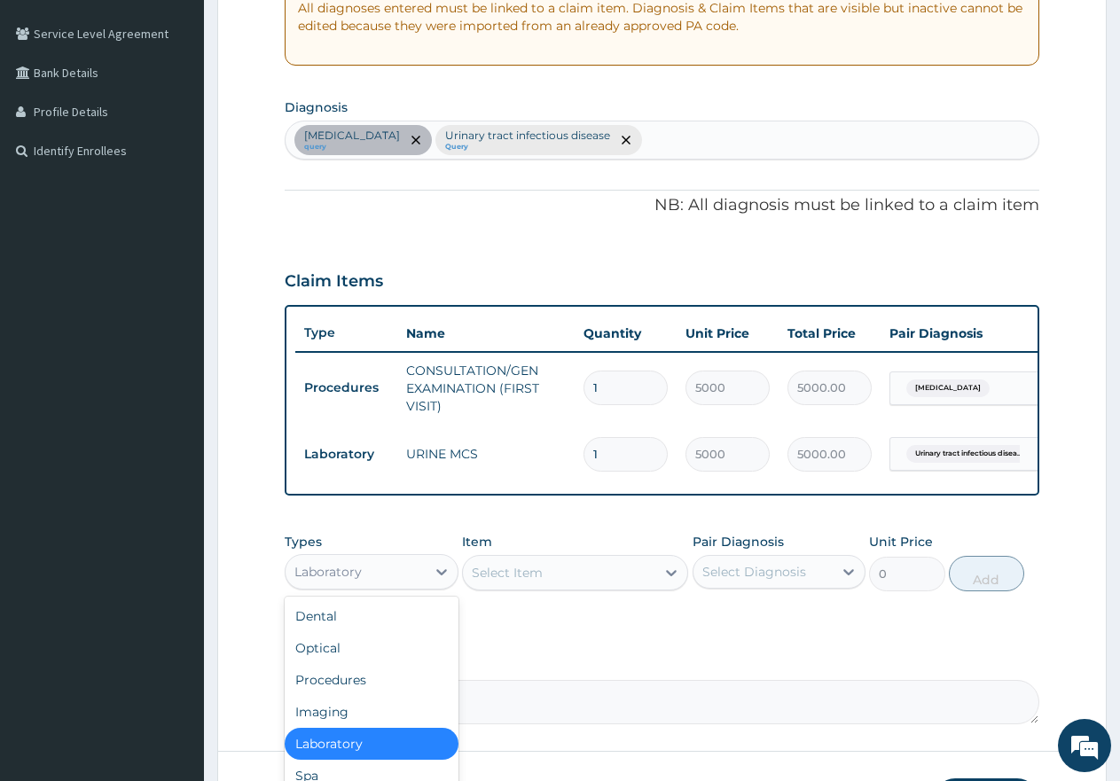
click at [402, 583] on div "Laboratory" at bounding box center [356, 572] width 140 height 28
click at [345, 760] on div "Laboratory" at bounding box center [372, 744] width 174 height 32
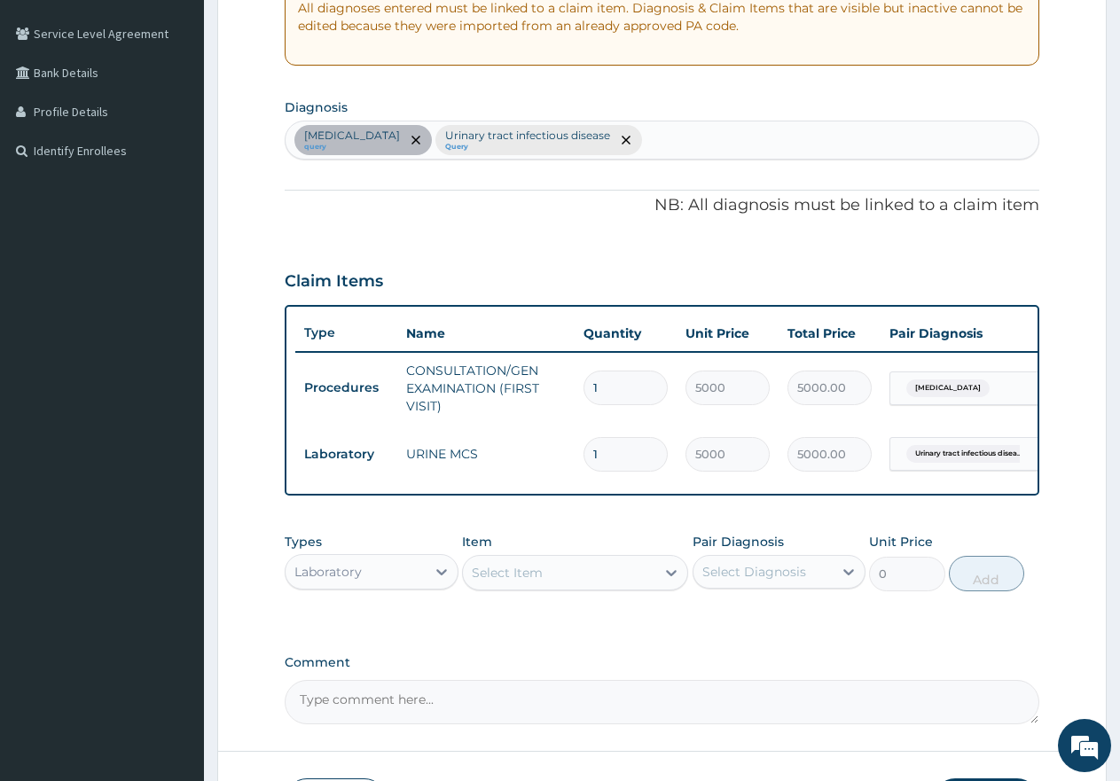
click at [599, 587] on div "Select Item" at bounding box center [559, 573] width 192 height 28
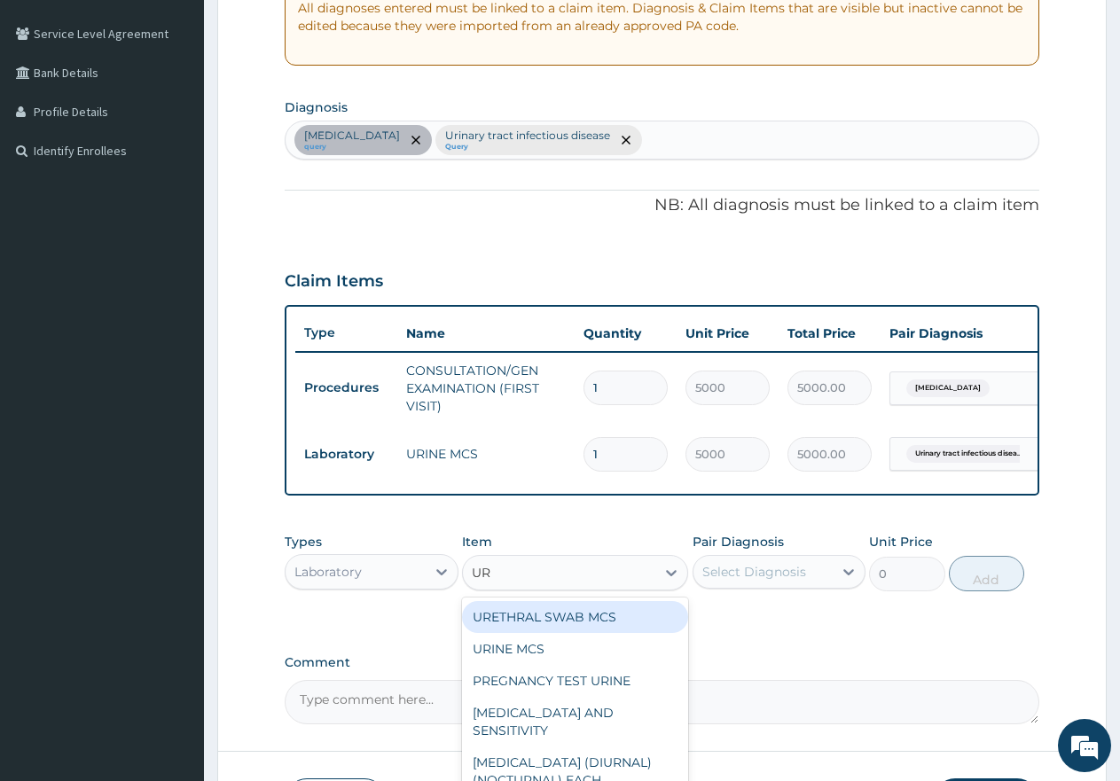
type input "URI"
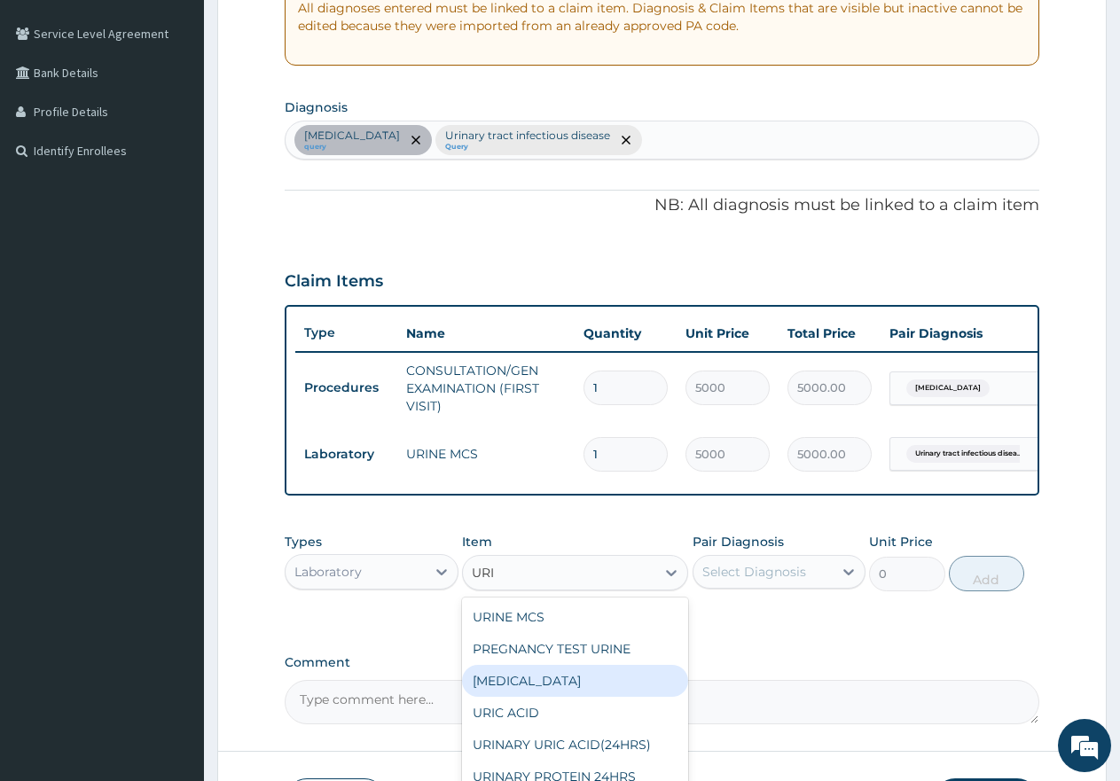
click at [523, 695] on div "URINALYSIS" at bounding box center [575, 681] width 226 height 32
type input "2500"
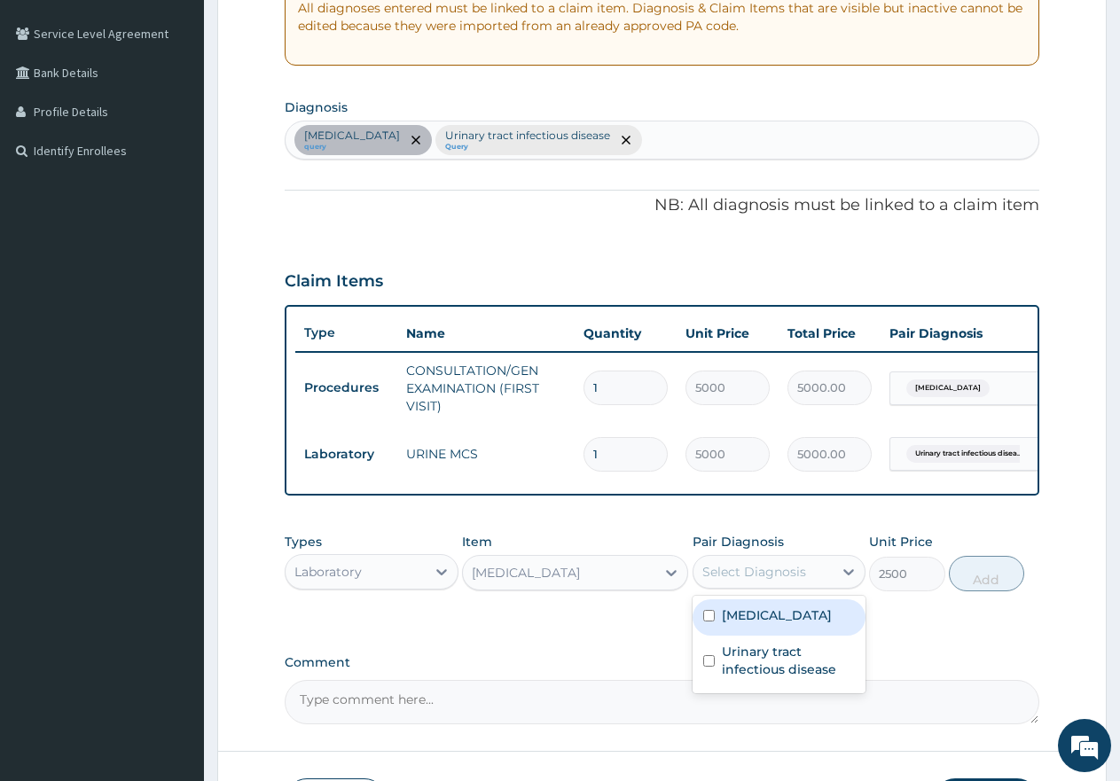
click at [786, 581] on div "Select Diagnosis" at bounding box center [755, 572] width 104 height 18
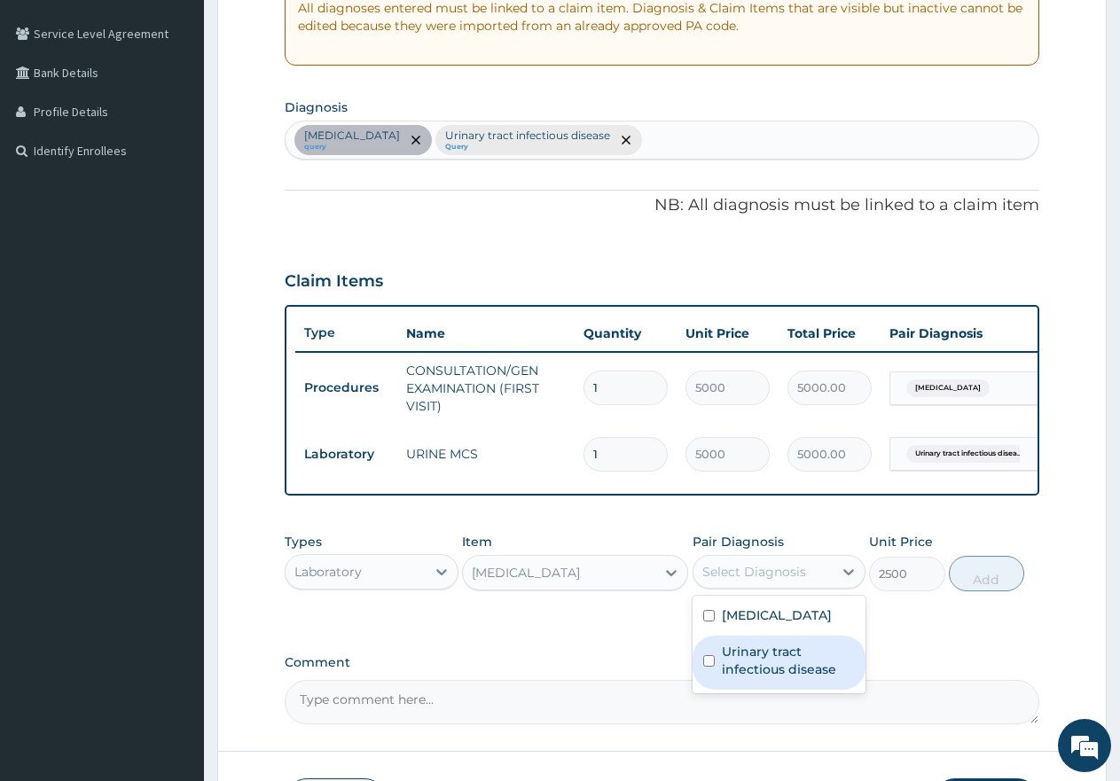
click at [709, 667] on input "checkbox" at bounding box center [709, 662] width 12 height 12
checkbox input "true"
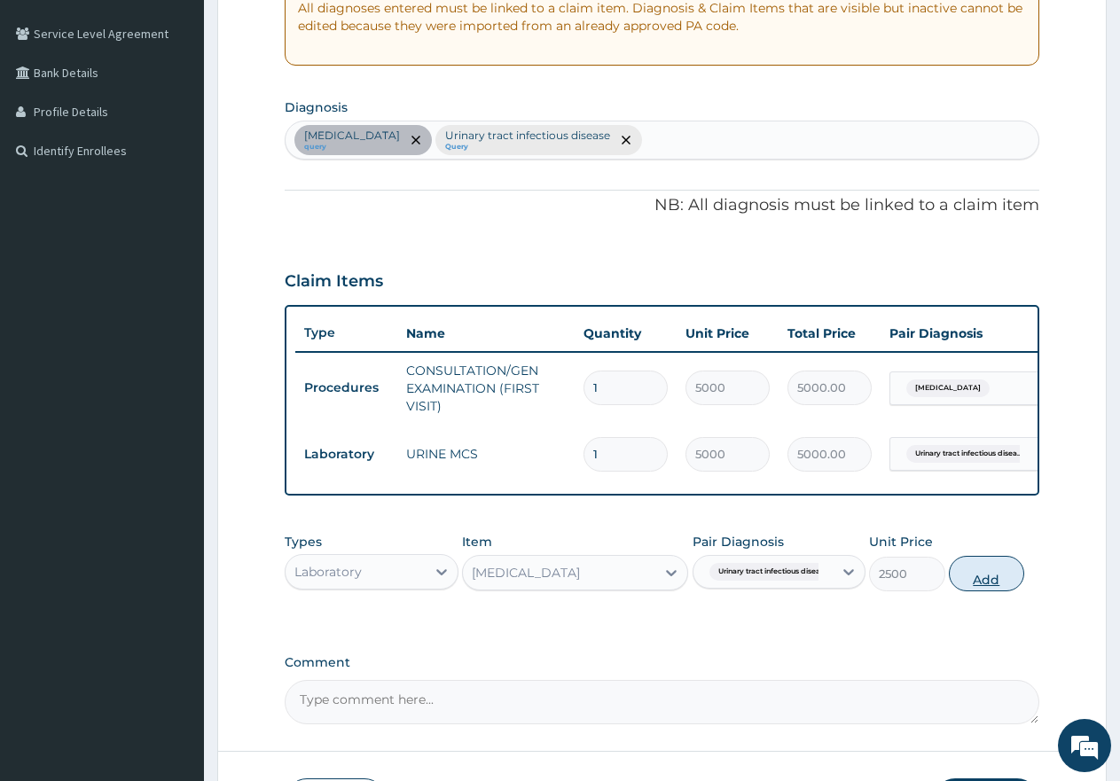
click at [966, 589] on button "Add" at bounding box center [986, 573] width 75 height 35
type input "0"
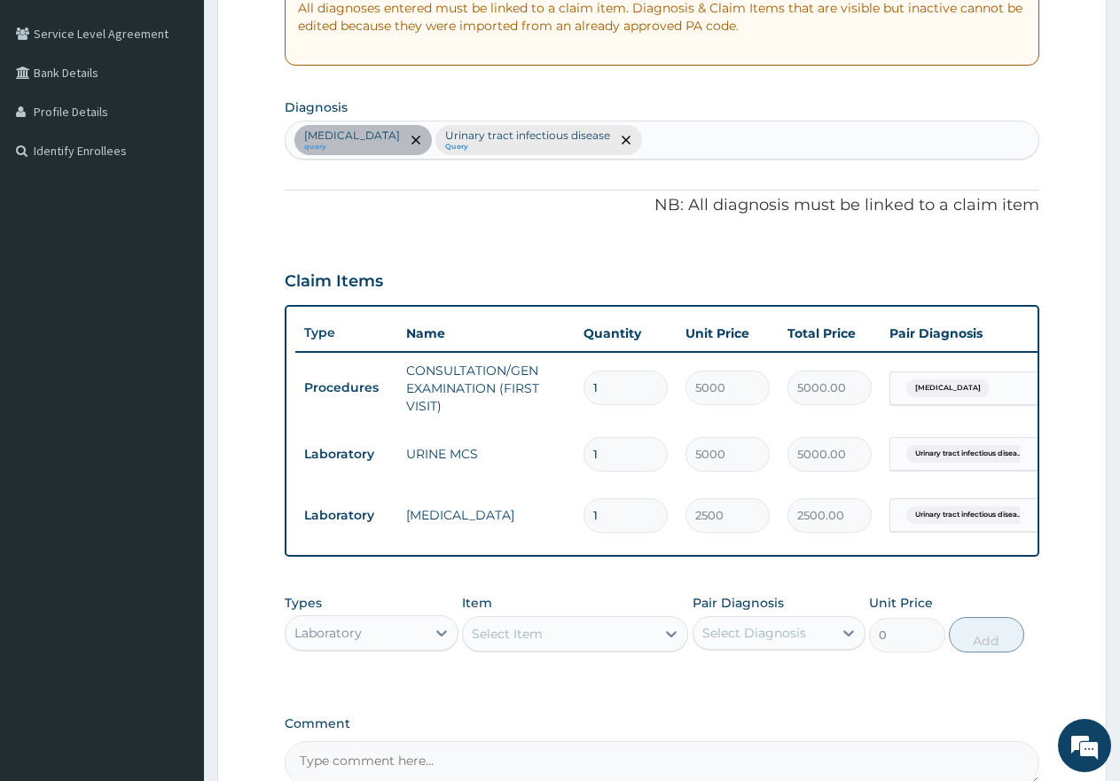
click at [370, 648] on div "Laboratory" at bounding box center [356, 633] width 140 height 28
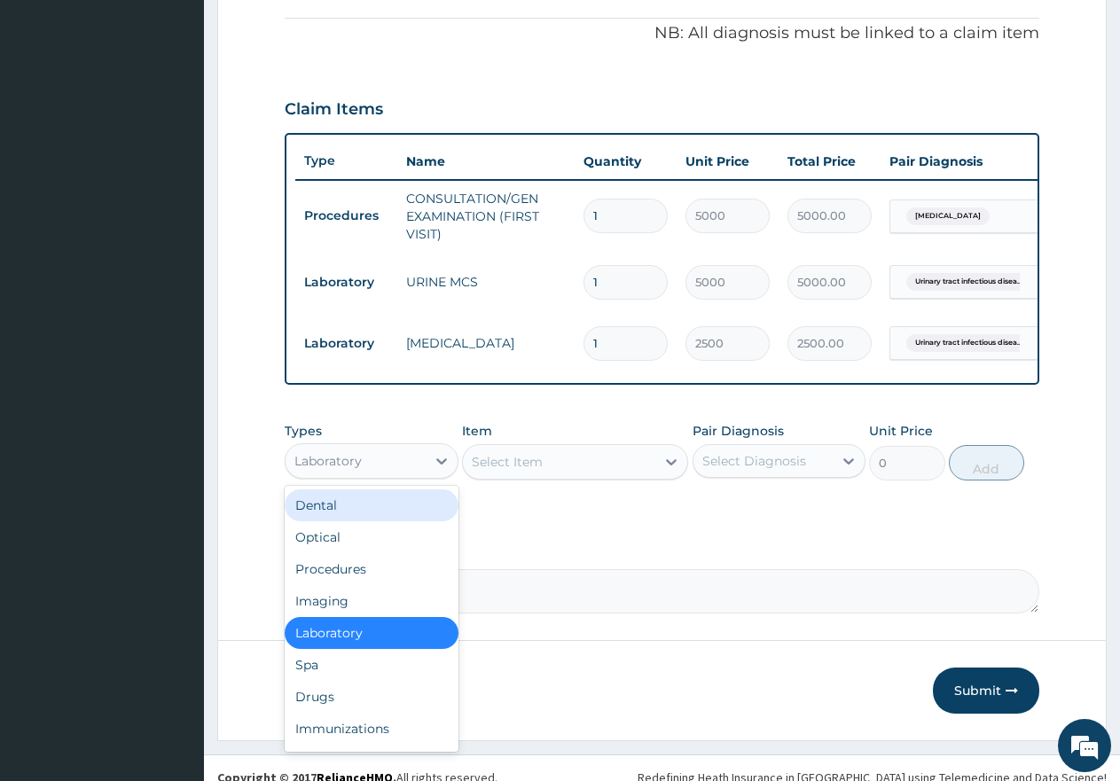
scroll to position [532, 0]
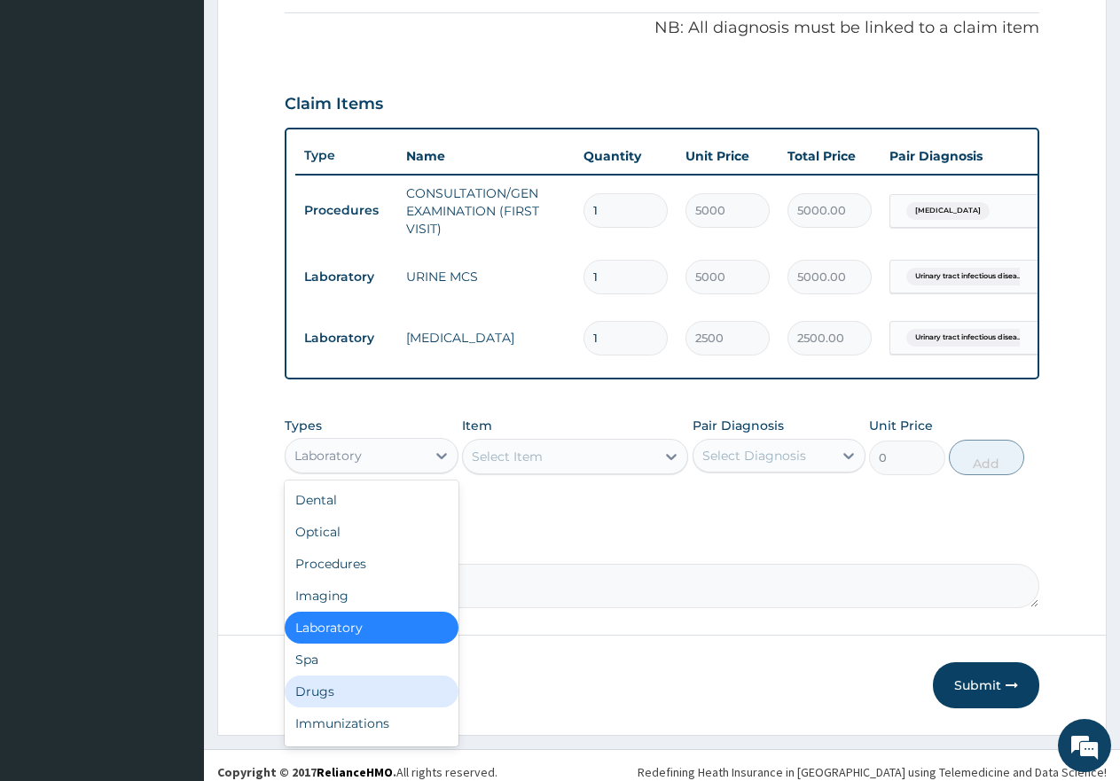
click at [342, 701] on div "Drugs" at bounding box center [372, 692] width 174 height 32
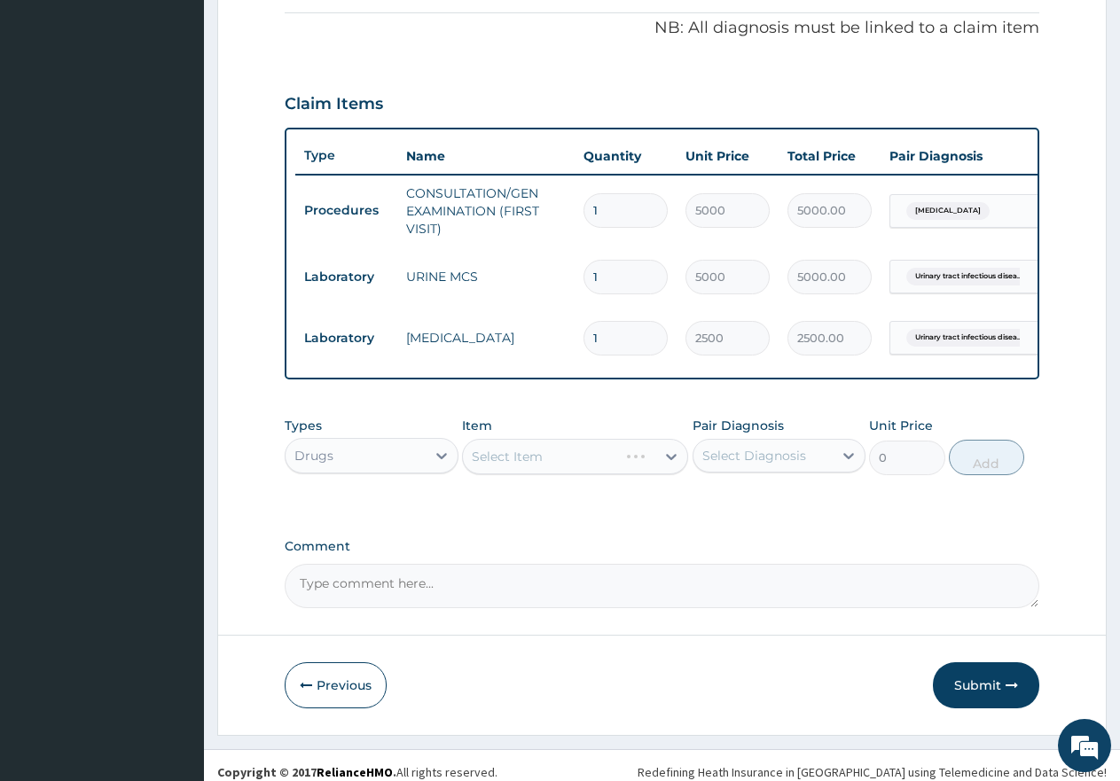
click at [573, 475] on div "Select Item" at bounding box center [575, 456] width 226 height 35
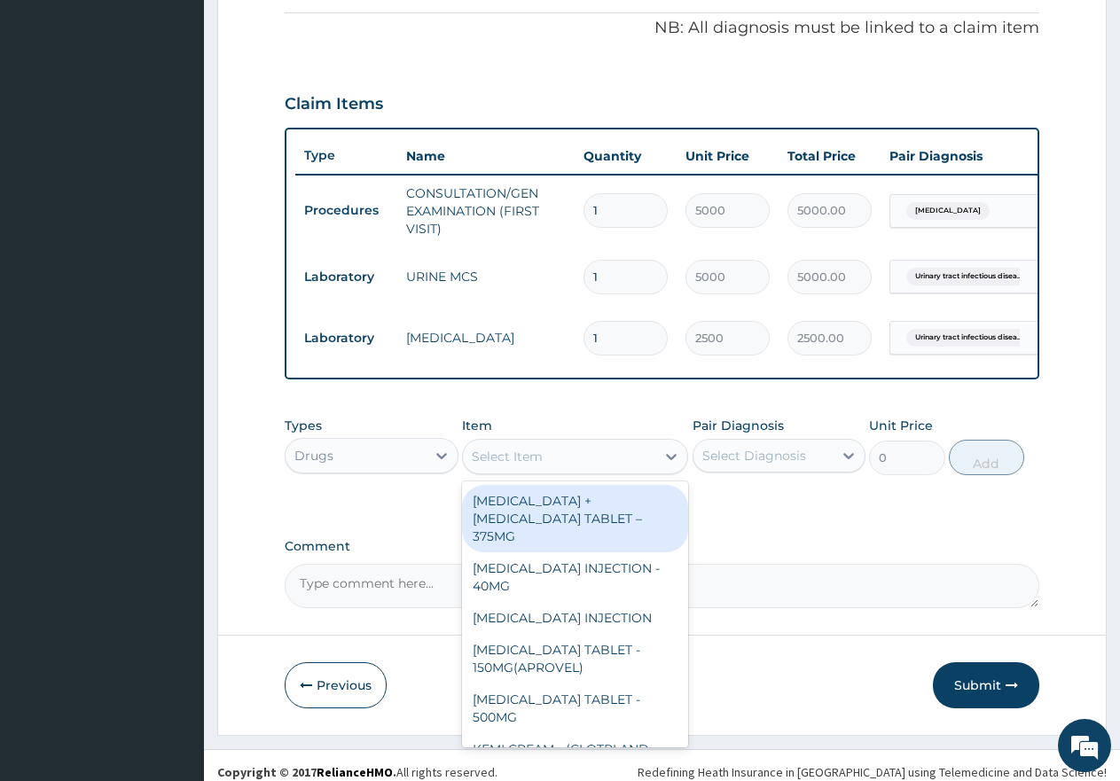
click at [571, 471] on div "Select Item" at bounding box center [559, 457] width 192 height 28
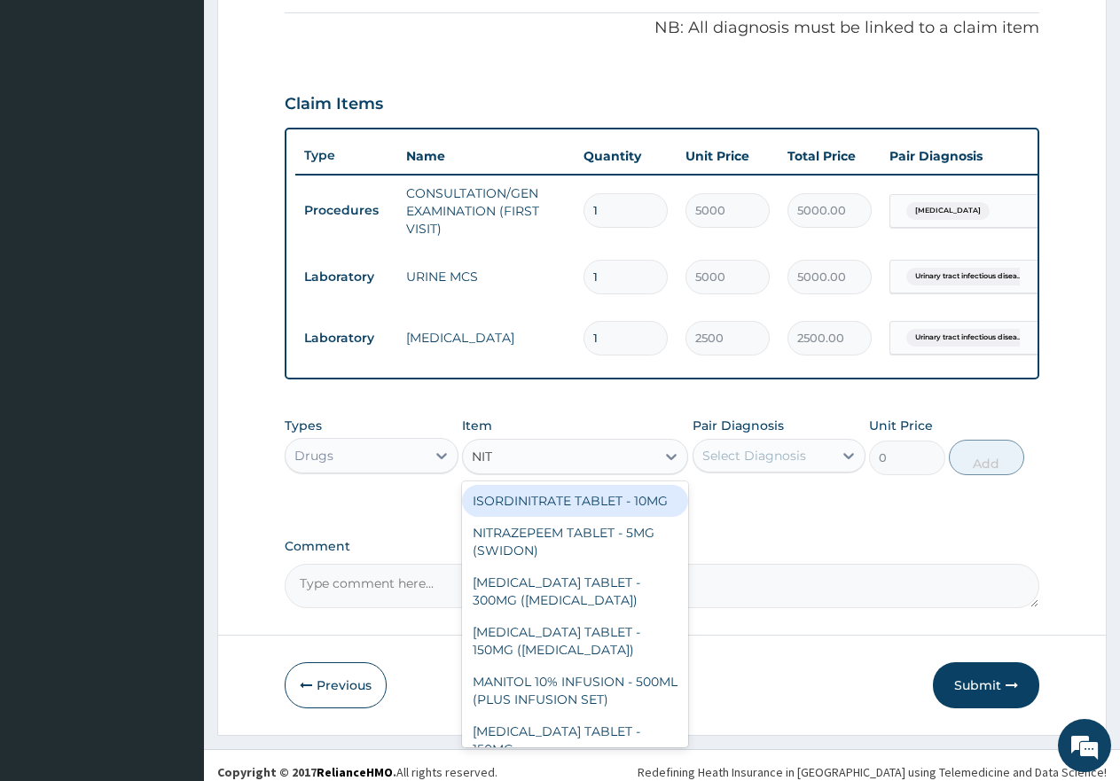
type input "NITR"
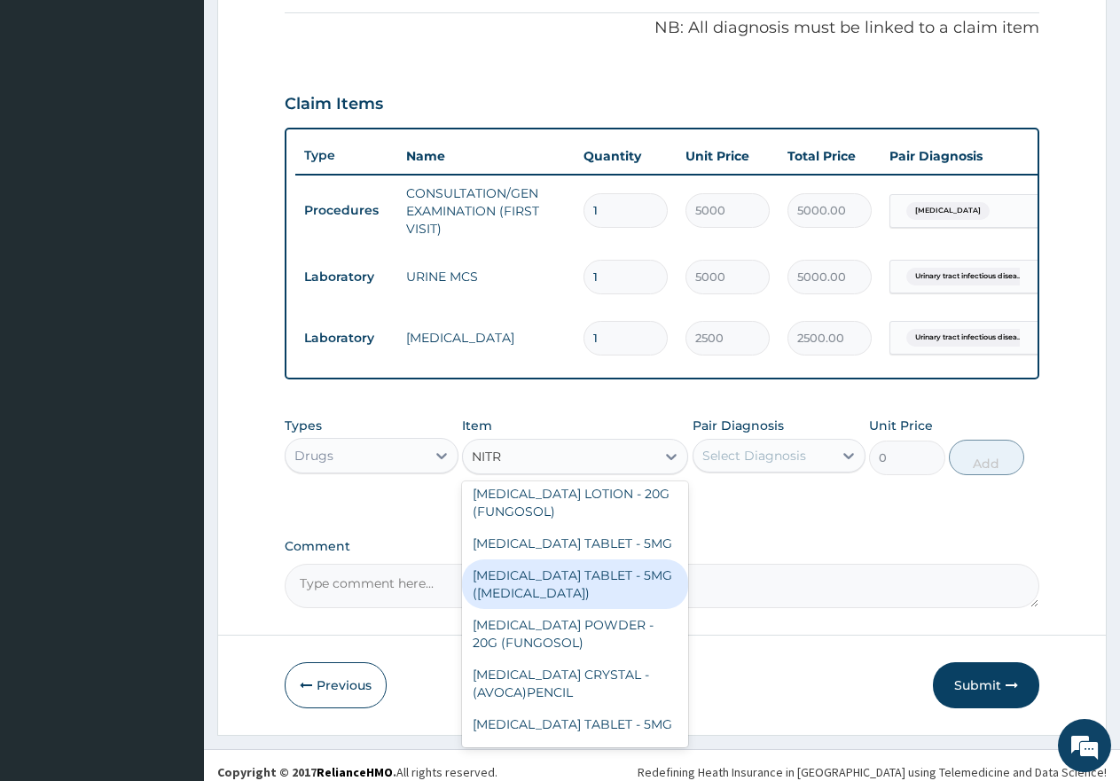
scroll to position [170, 0]
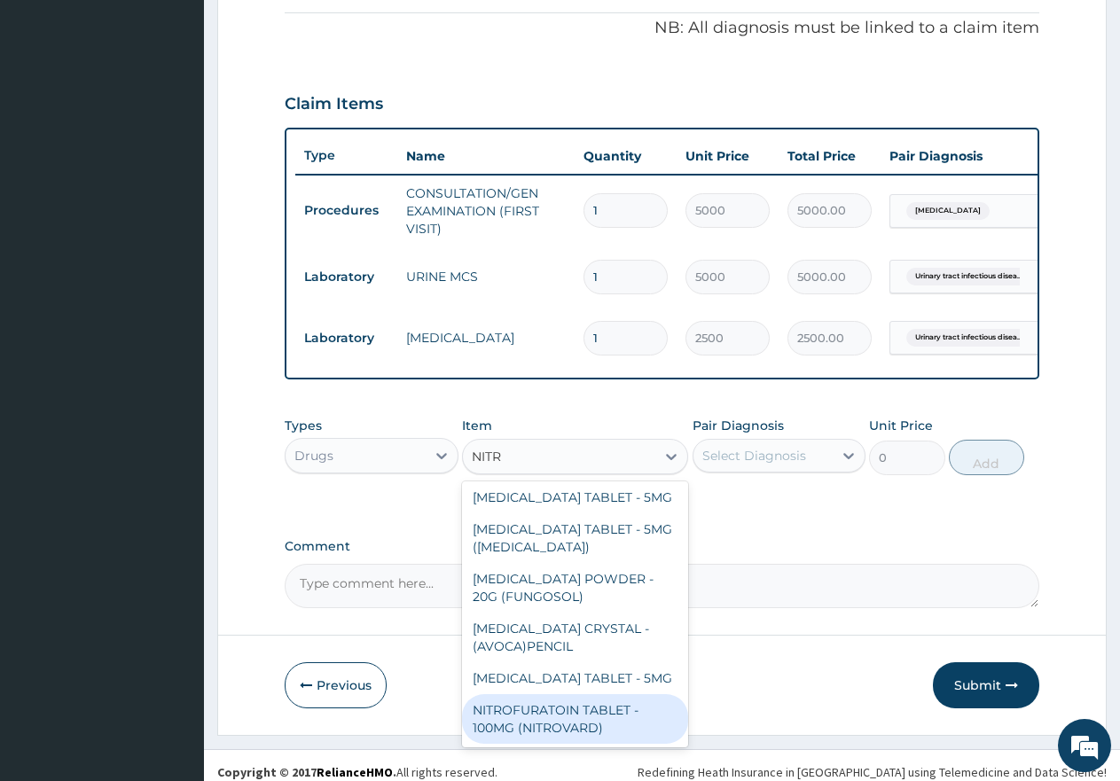
click at [586, 734] on div "NITROFURATOIN TABLET - 100MG (NITROVARD)" at bounding box center [575, 720] width 226 height 50
type input "95"
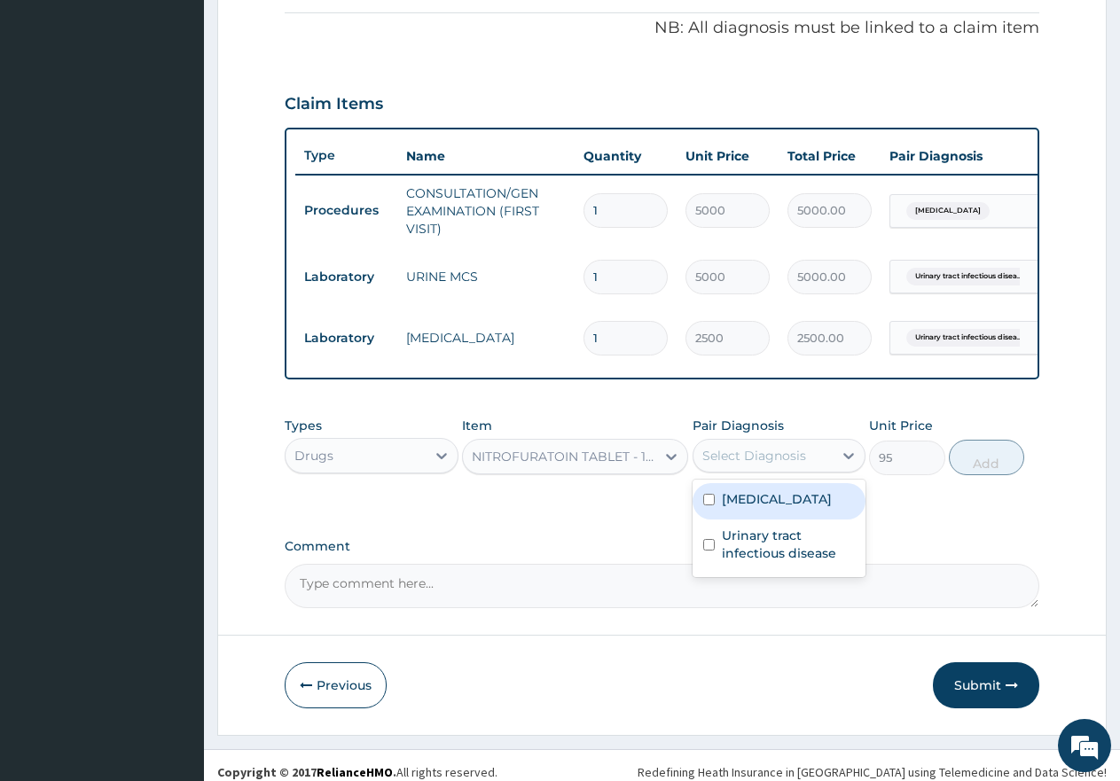
click at [734, 465] on div "Select Diagnosis" at bounding box center [755, 456] width 104 height 18
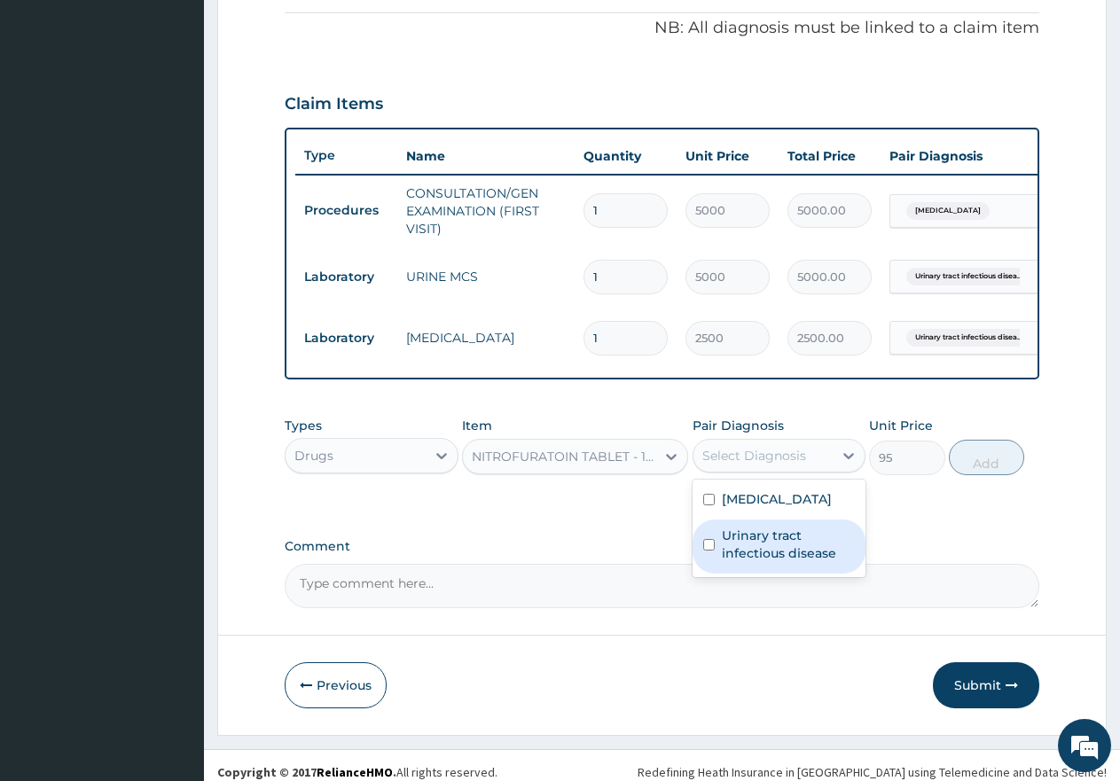
click at [710, 551] on input "checkbox" at bounding box center [709, 545] width 12 height 12
checkbox input "true"
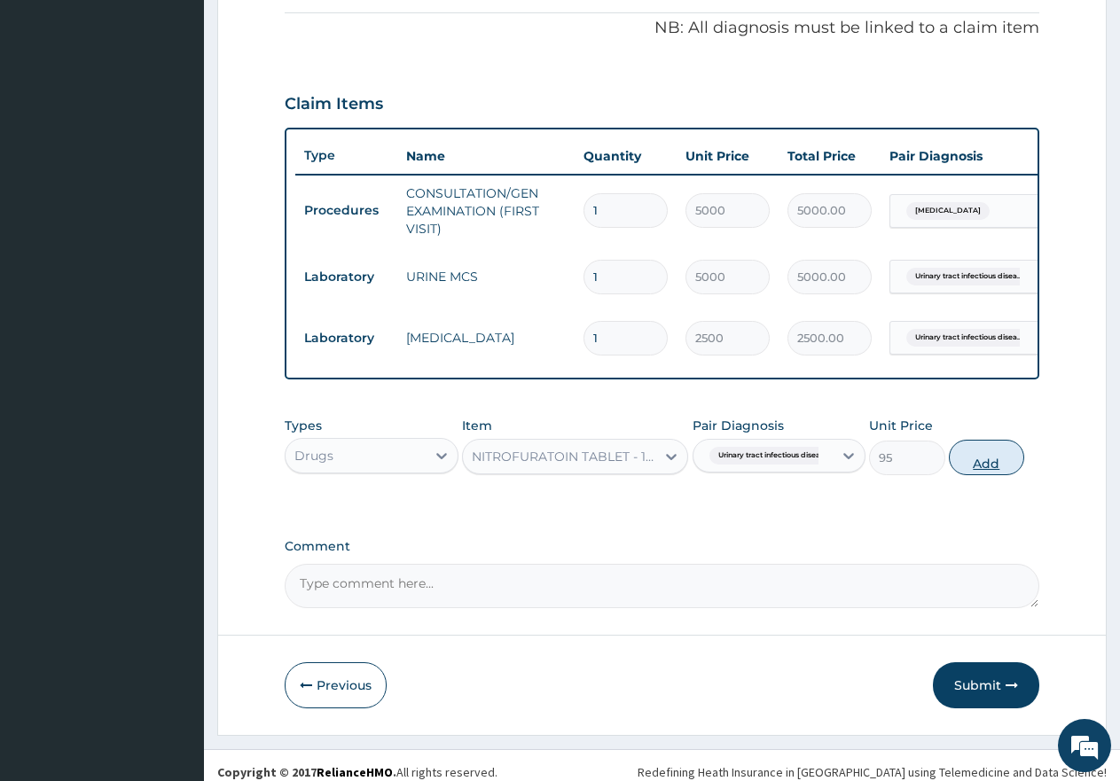
click at [982, 472] on button "Add" at bounding box center [986, 457] width 75 height 35
type input "0"
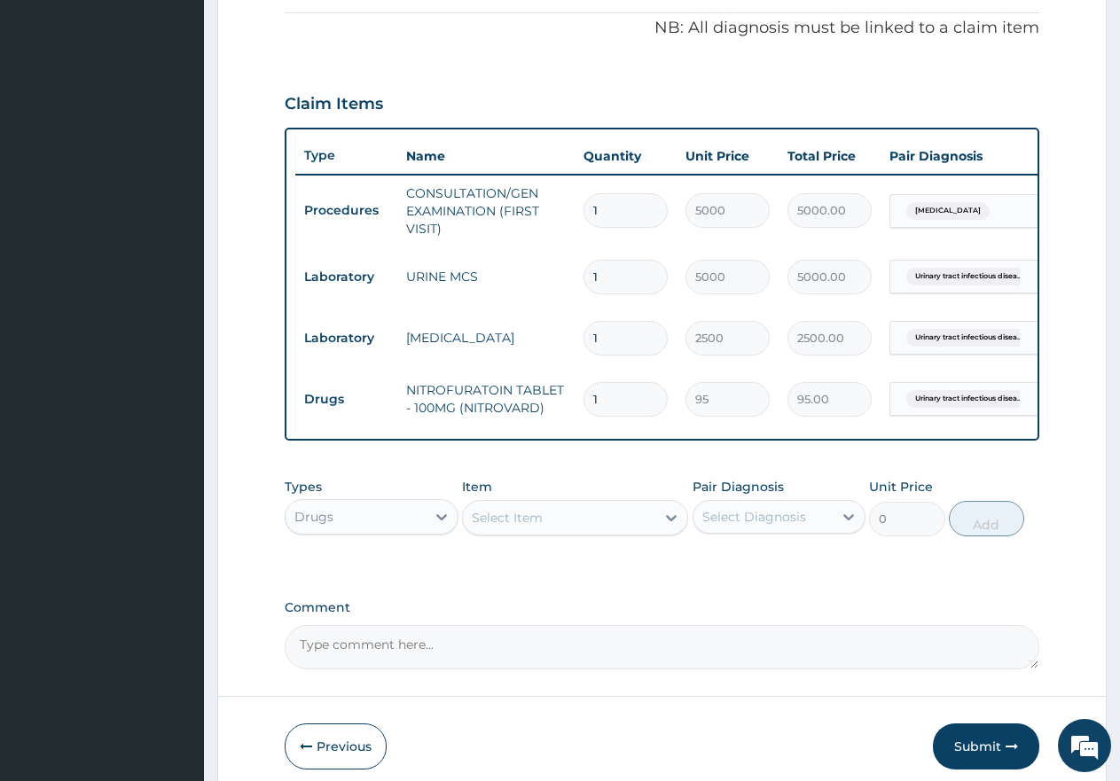
type input "10"
type input "950.00"
type input "10"
click at [987, 762] on button "Submit" at bounding box center [986, 747] width 106 height 46
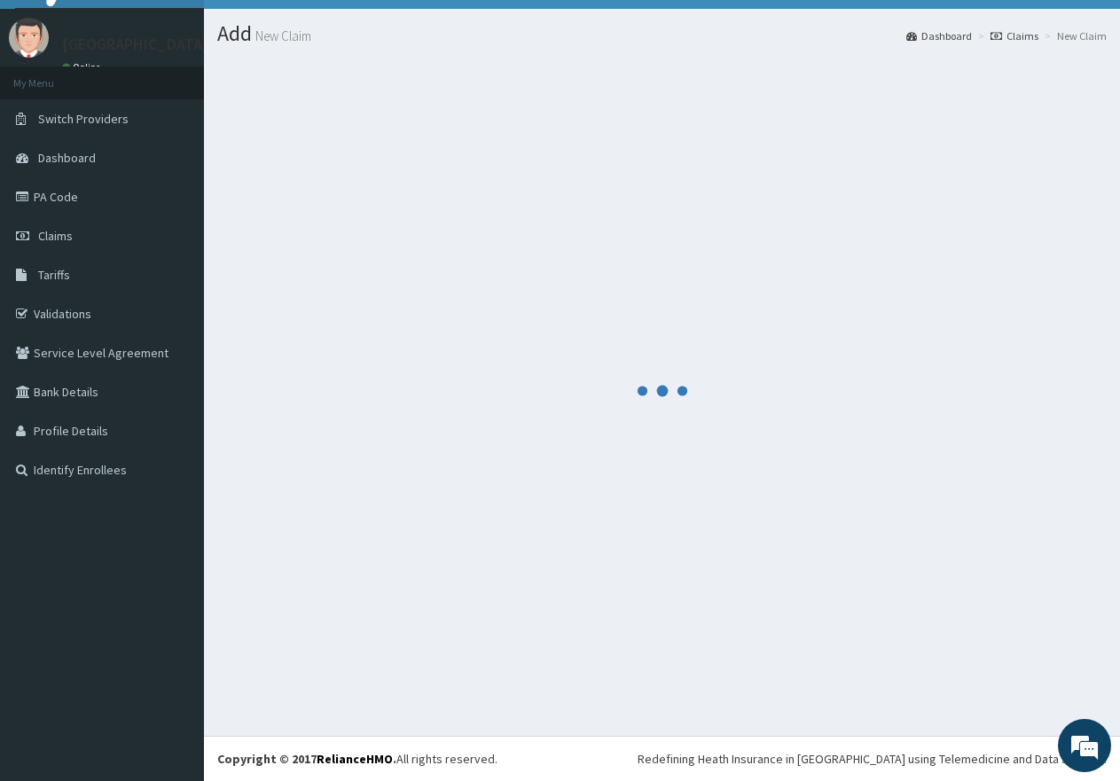
scroll to position [532, 0]
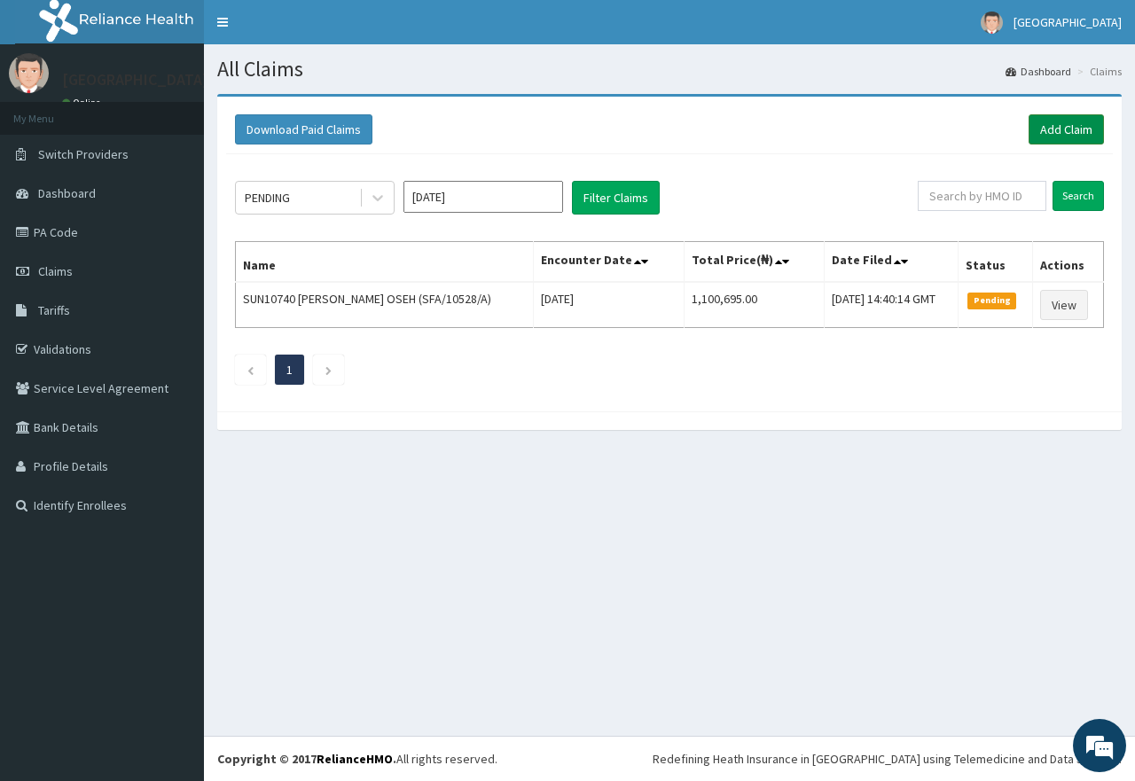
click at [1096, 132] on link "Add Claim" at bounding box center [1066, 129] width 75 height 30
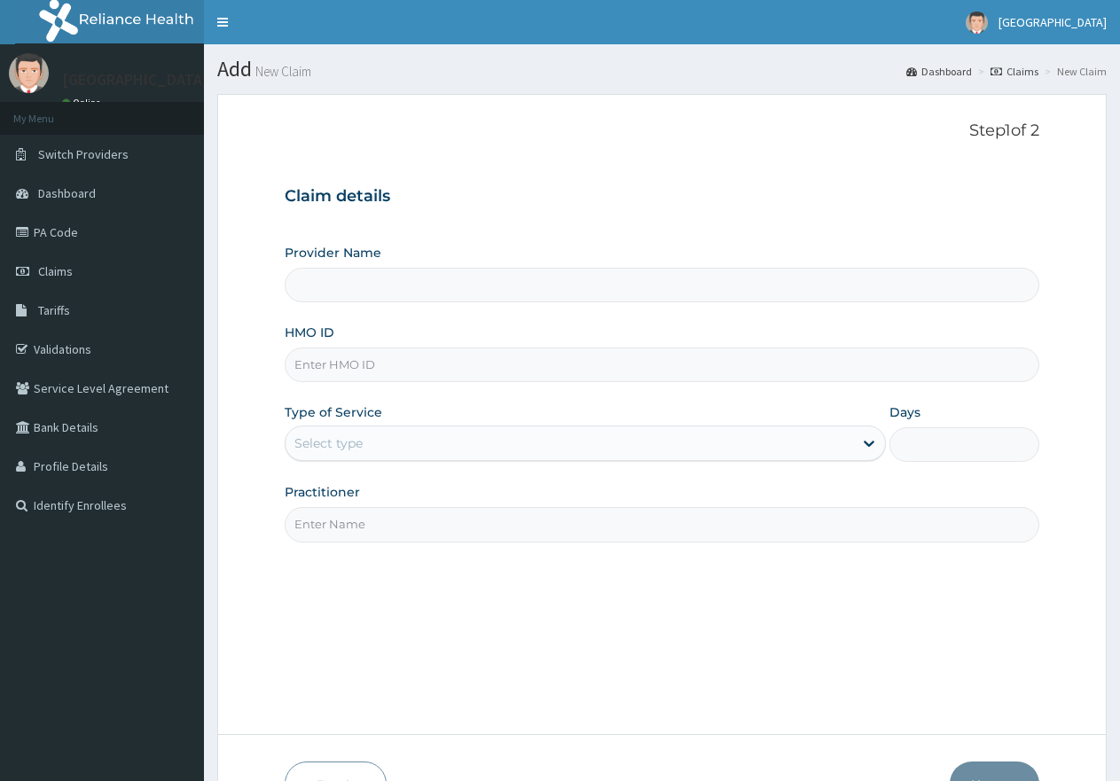
click at [467, 370] on input "HMO ID" at bounding box center [662, 365] width 755 height 35
paste input "AOM/10117/C"
type input "AOM/10117/C"
type input "[GEOGRAPHIC_DATA]"
type input "AOM/10117/C"
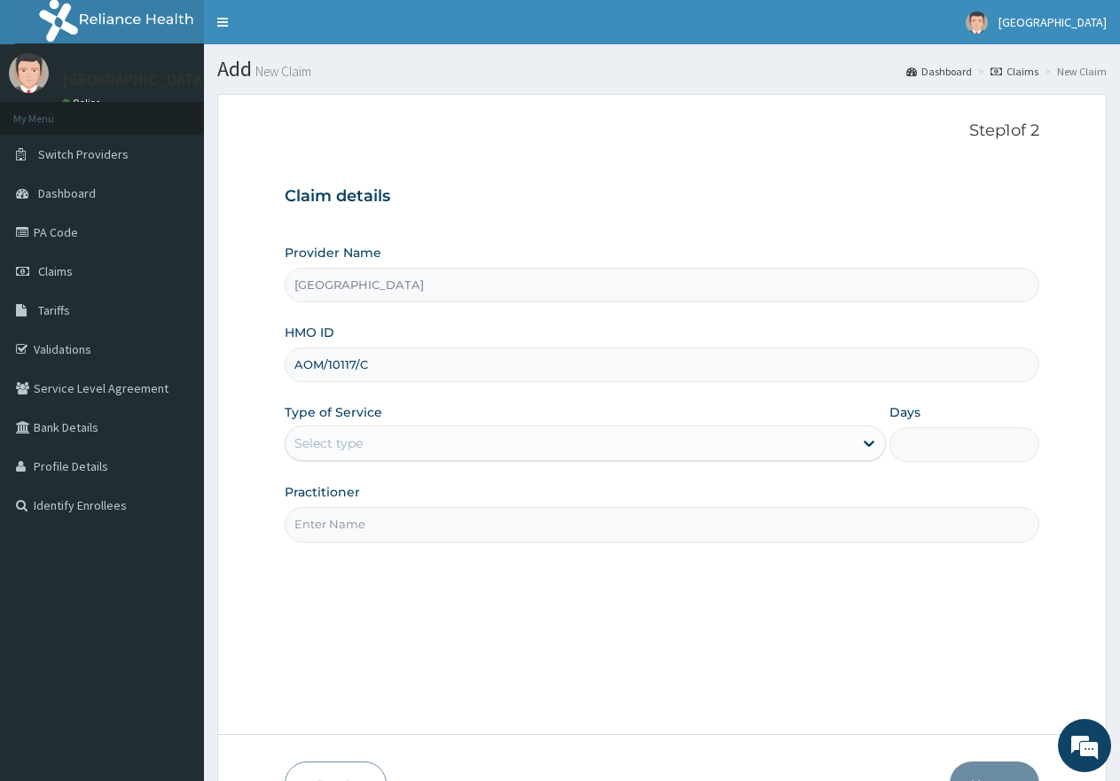
click at [376, 442] on div "Select type" at bounding box center [569, 443] width 567 height 28
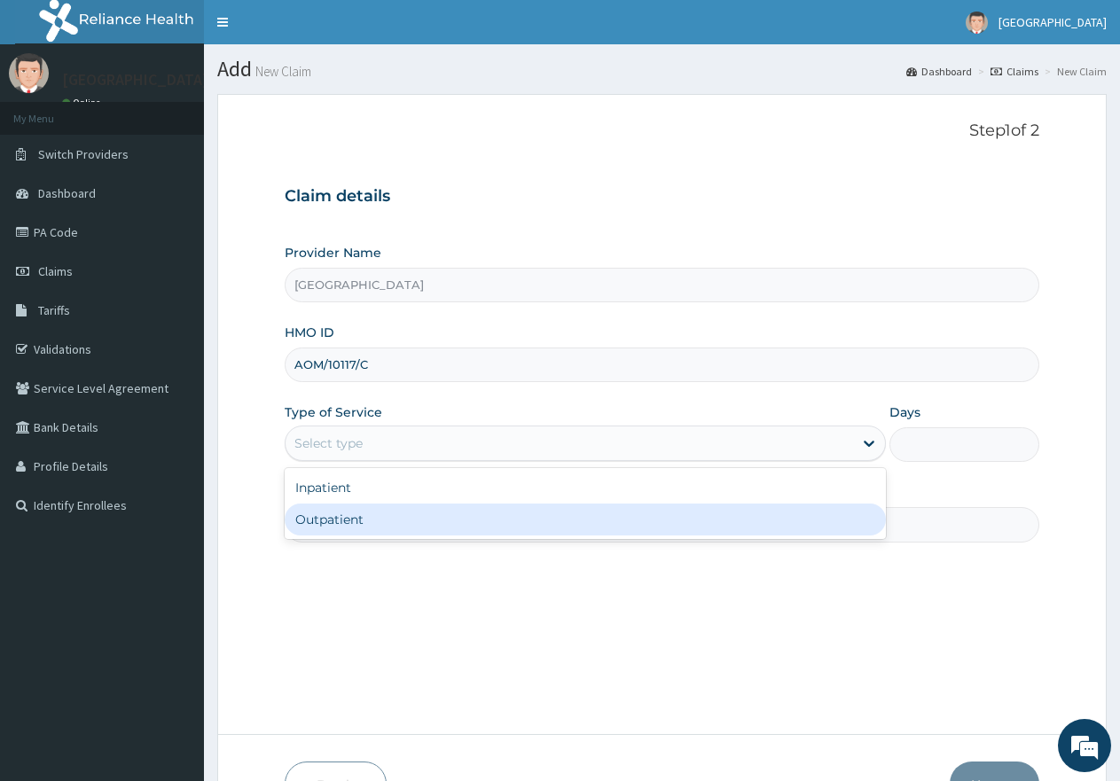
click at [368, 524] on div "Outpatient" at bounding box center [585, 520] width 601 height 32
type input "1"
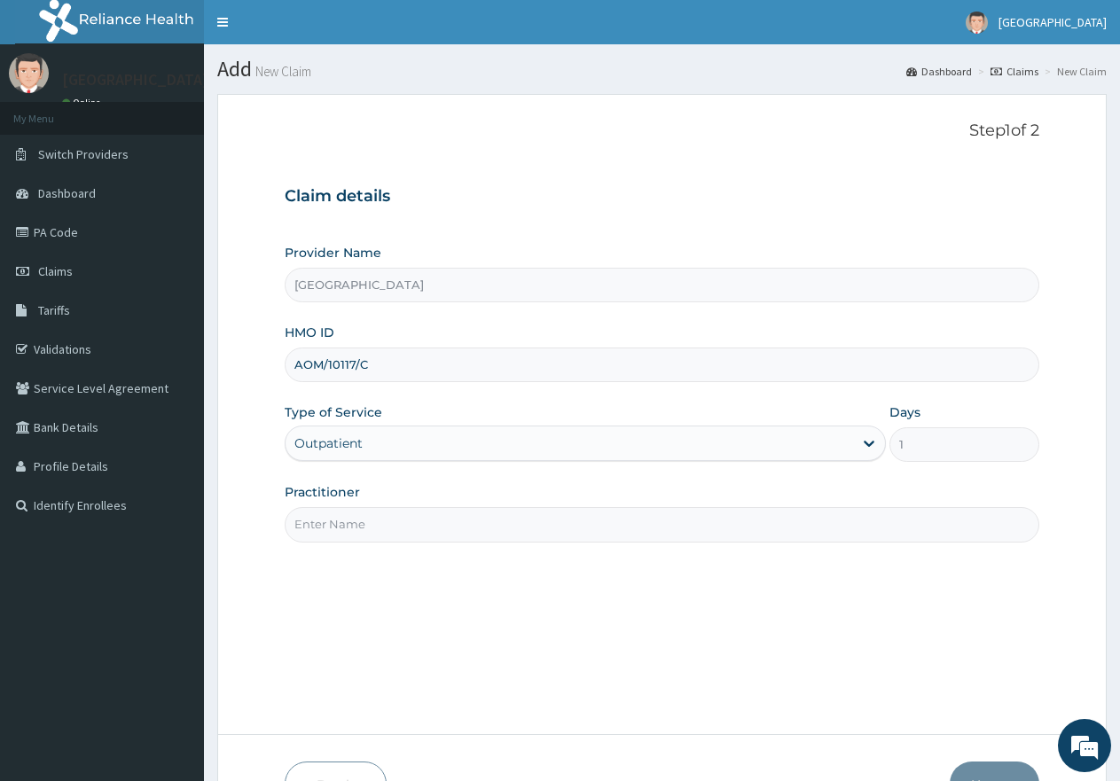
click at [371, 523] on input "Practitioner" at bounding box center [662, 524] width 755 height 35
type input "gp"
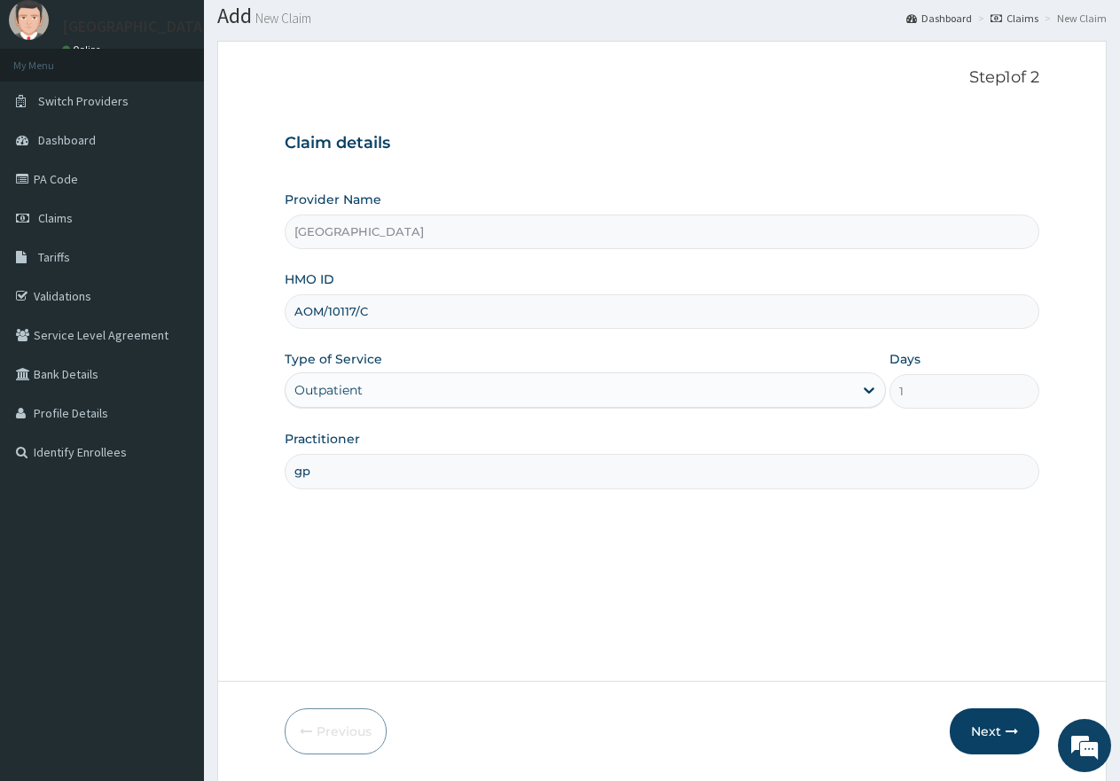
scroll to position [113, 0]
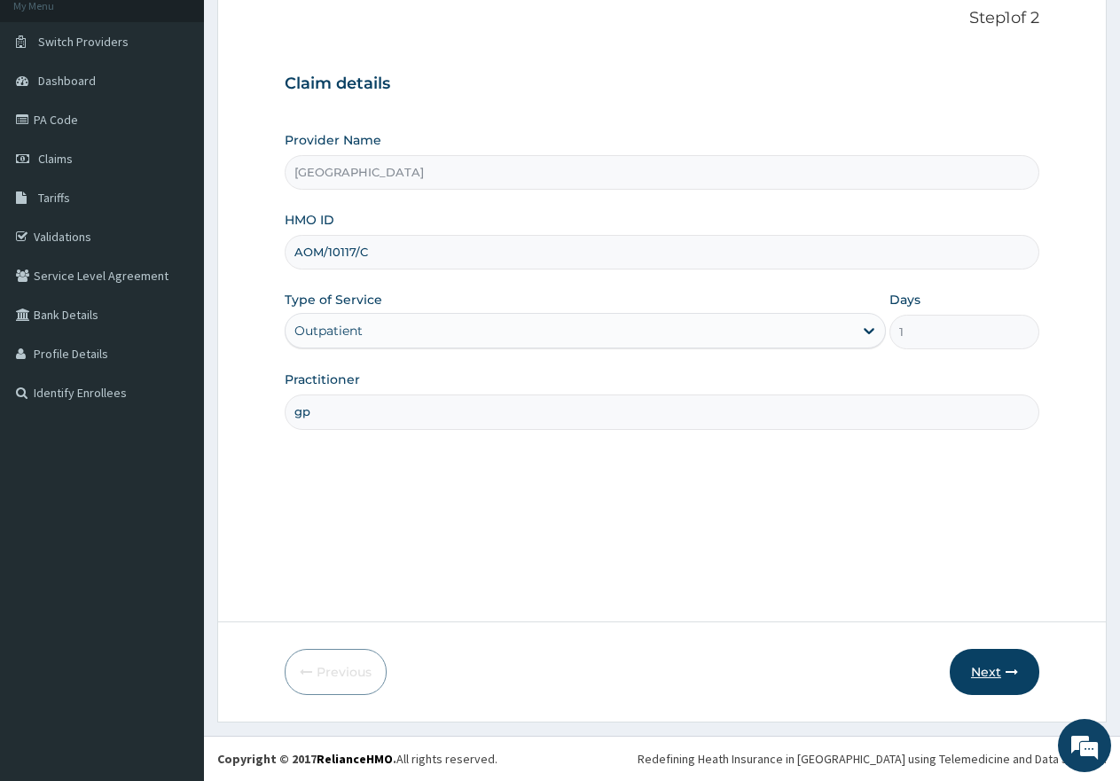
click at [977, 671] on button "Next" at bounding box center [995, 672] width 90 height 46
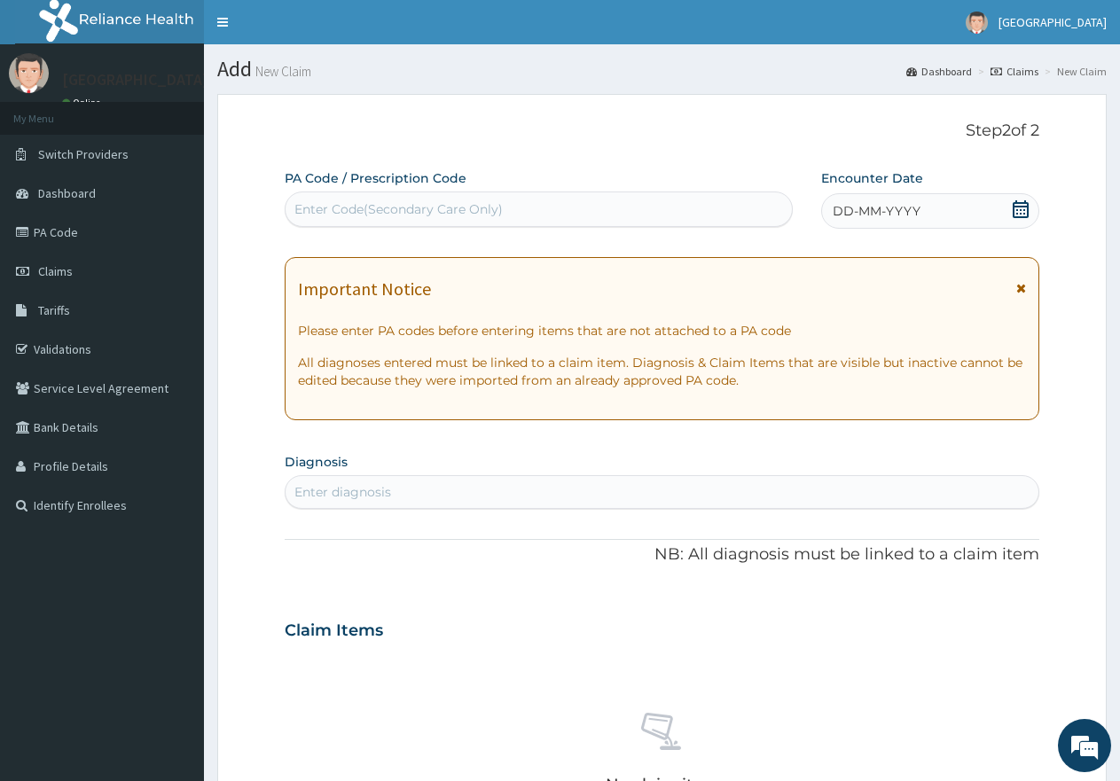
scroll to position [0, 0]
click at [1025, 208] on icon at bounding box center [1021, 209] width 18 height 18
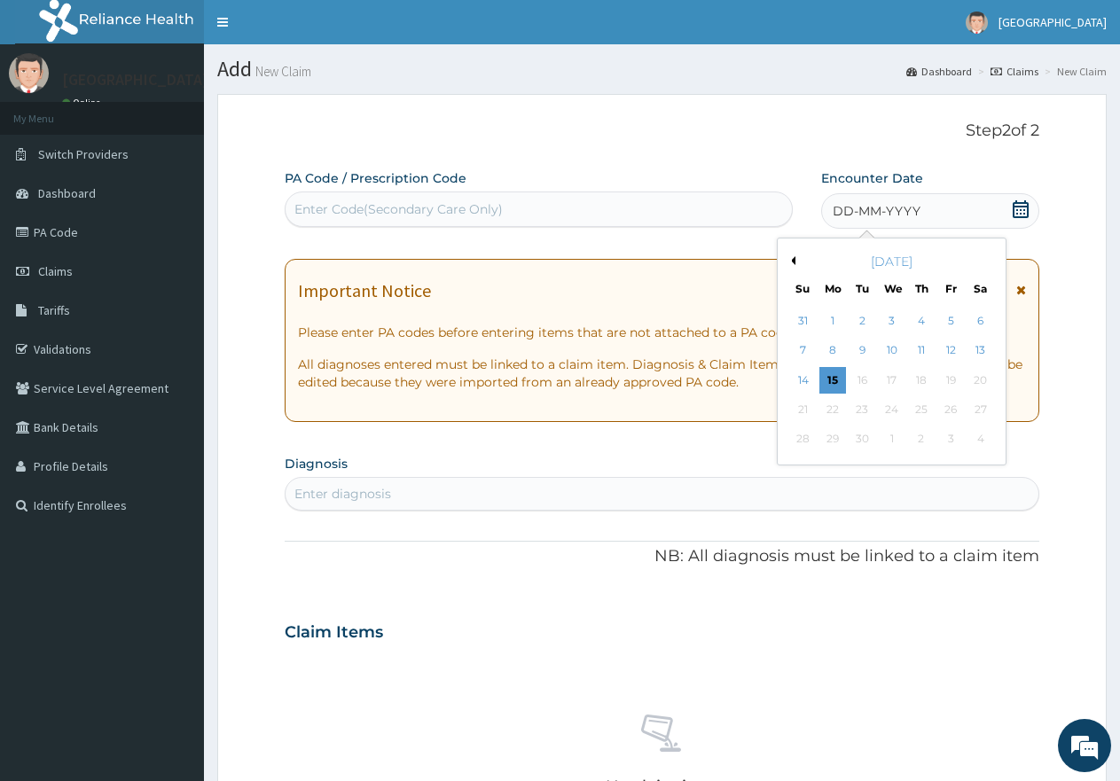
click at [793, 264] on button "Previous Month" at bounding box center [791, 260] width 9 height 9
click at [980, 318] on div "2" at bounding box center [981, 321] width 27 height 27
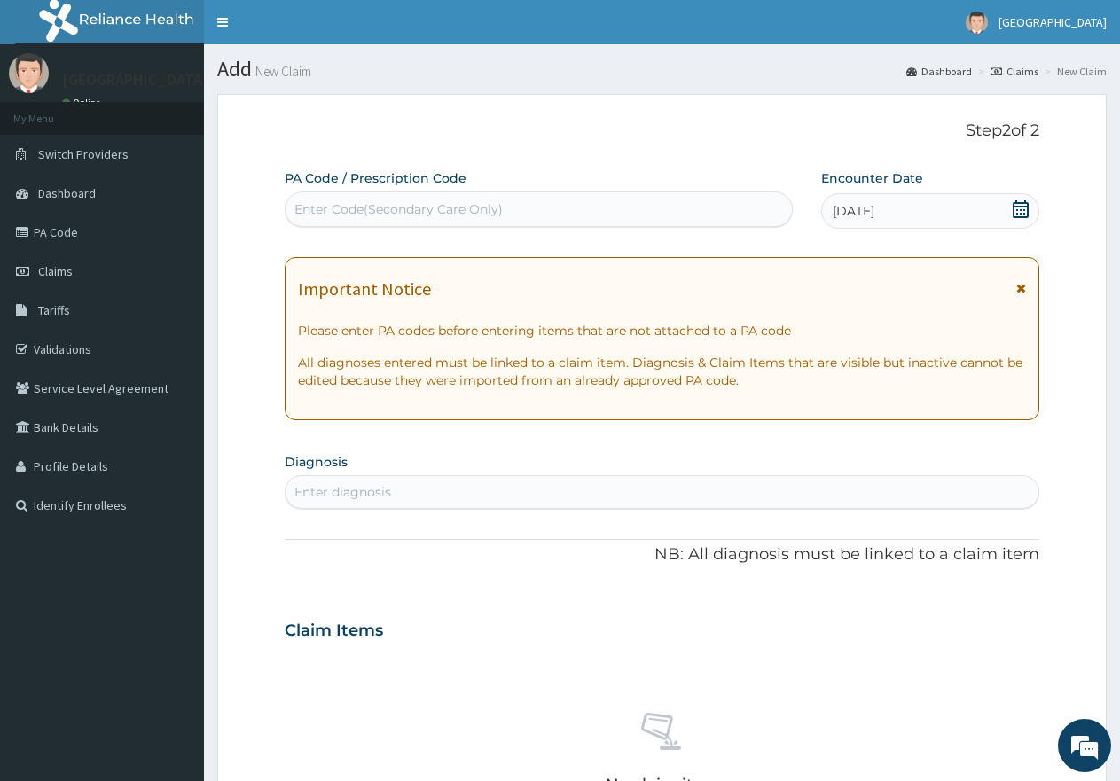
click at [509, 477] on div "Enter diagnosis" at bounding box center [662, 492] width 755 height 34
type input "[MEDICAL_DATA]"
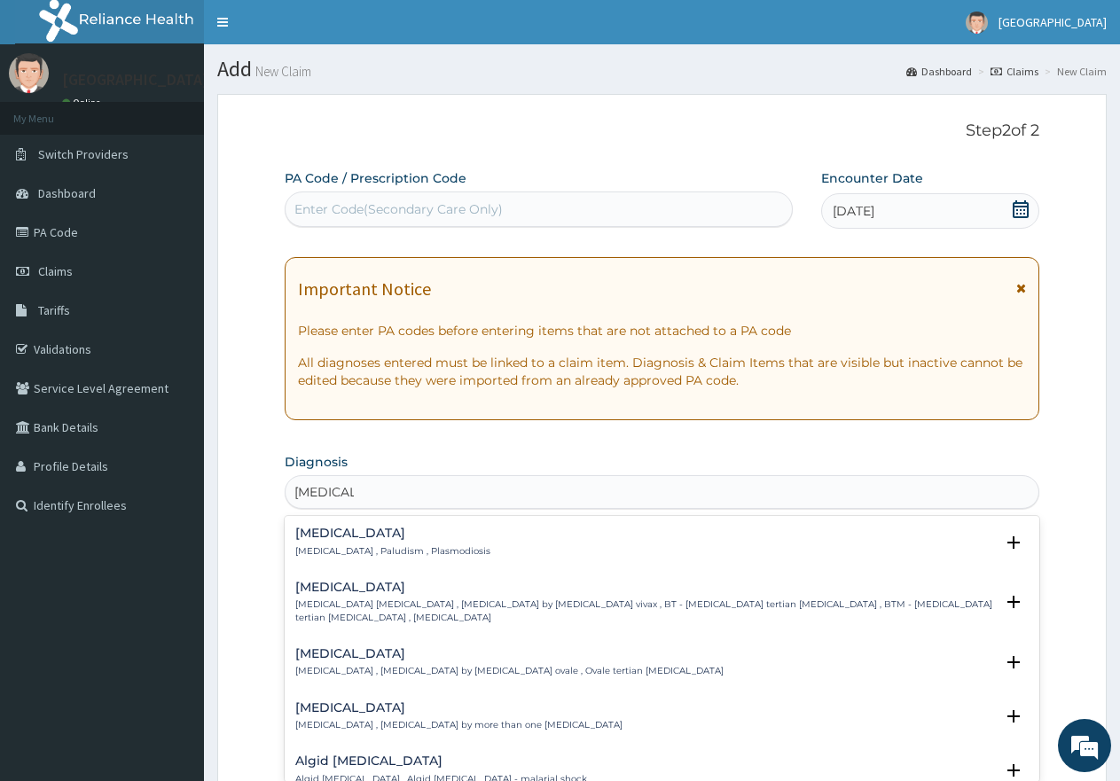
click at [325, 535] on h4 "[MEDICAL_DATA]" at bounding box center [392, 533] width 195 height 13
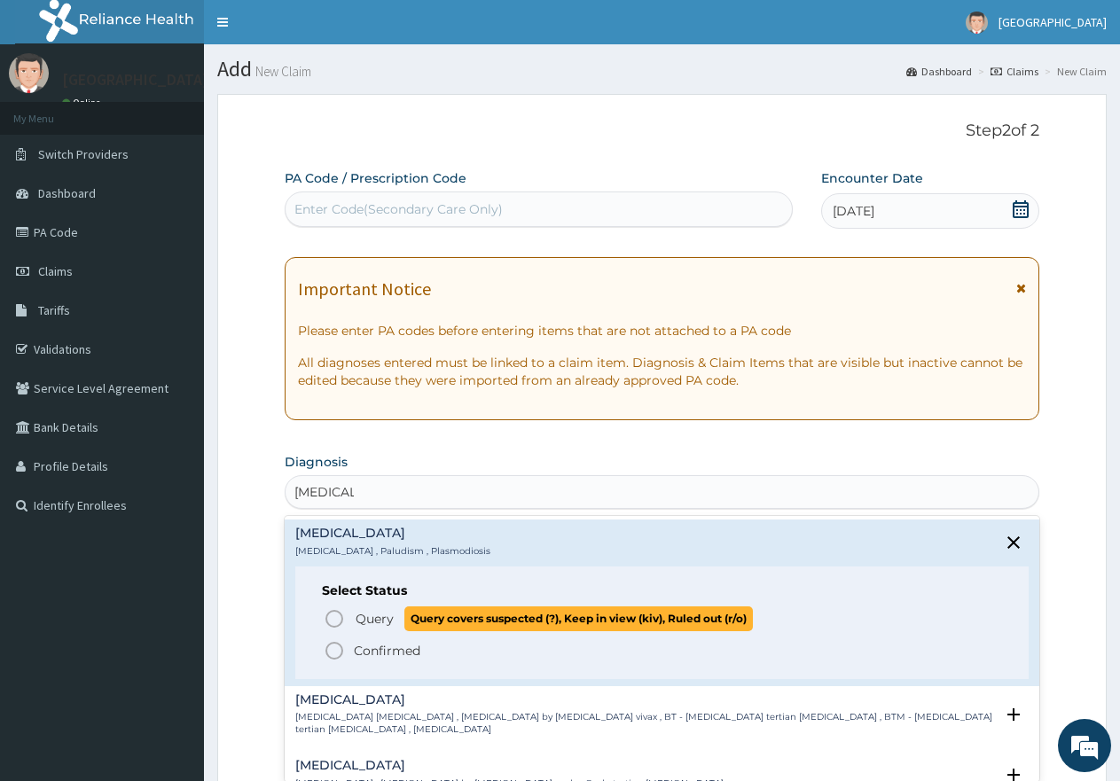
click at [341, 624] on circle "status option query" at bounding box center [334, 619] width 16 height 16
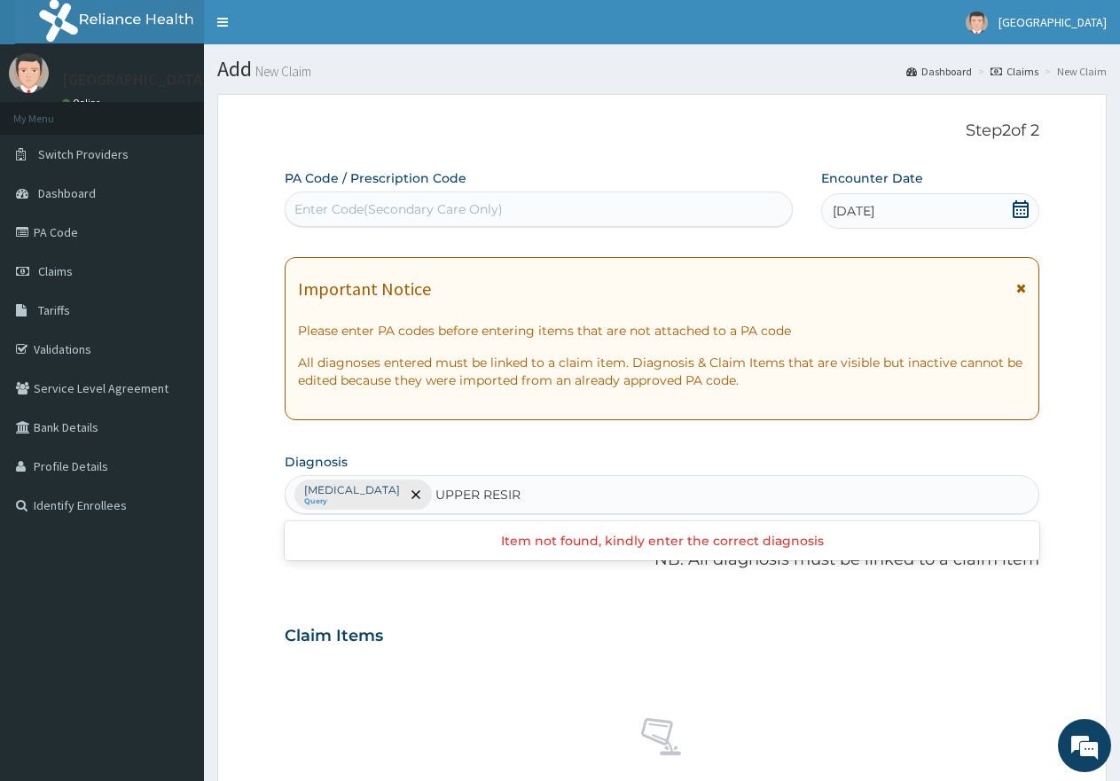
type input "UPPER RESI"
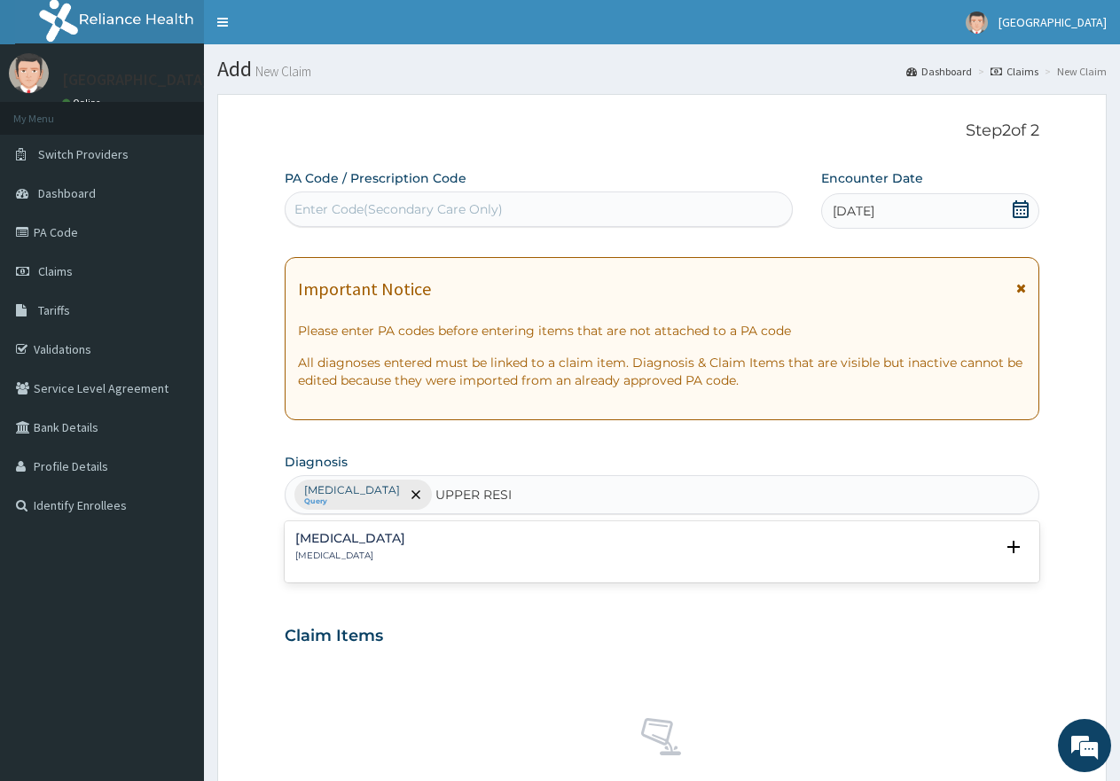
click at [405, 546] on div "Upper airway resistance syndrome Upper airway resistance syndrome" at bounding box center [350, 547] width 110 height 31
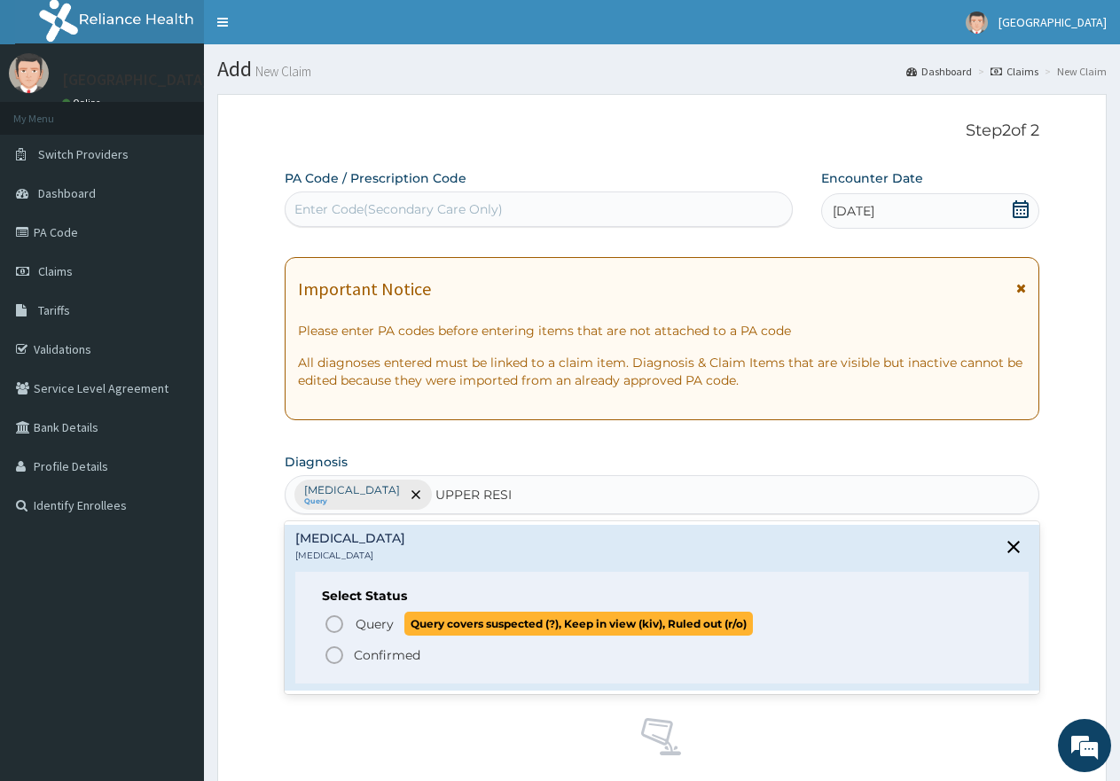
click at [343, 622] on icon "status option query" at bounding box center [334, 624] width 21 height 21
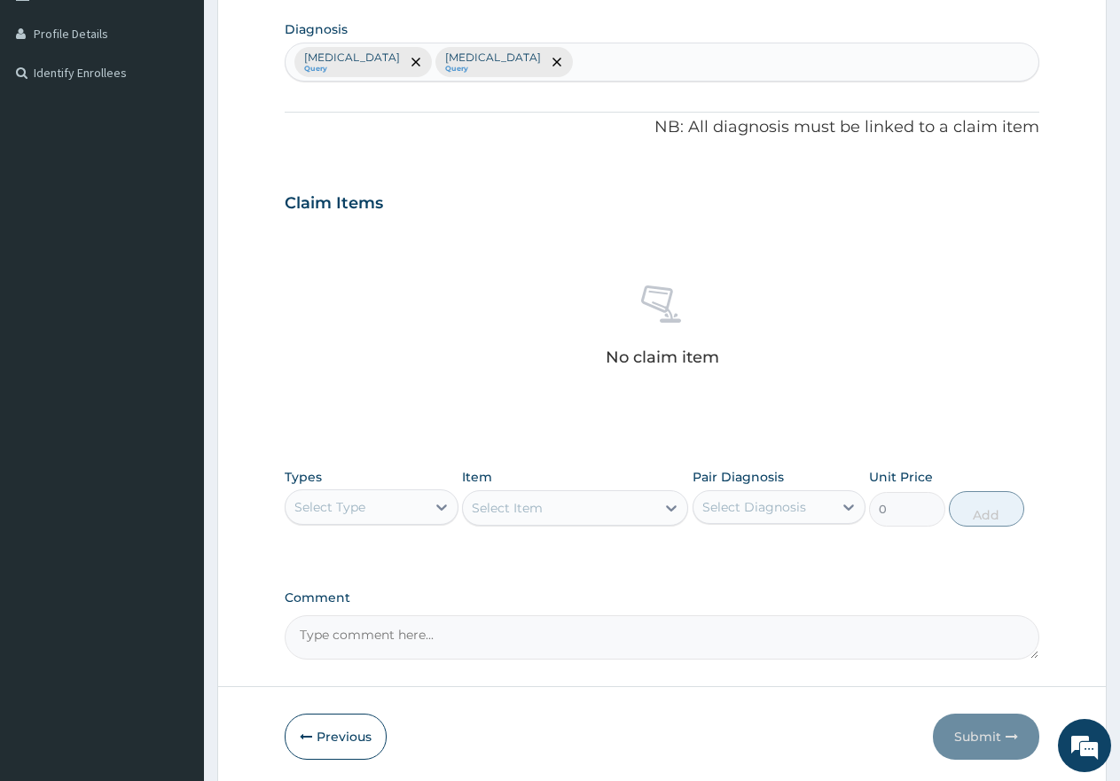
scroll to position [444, 0]
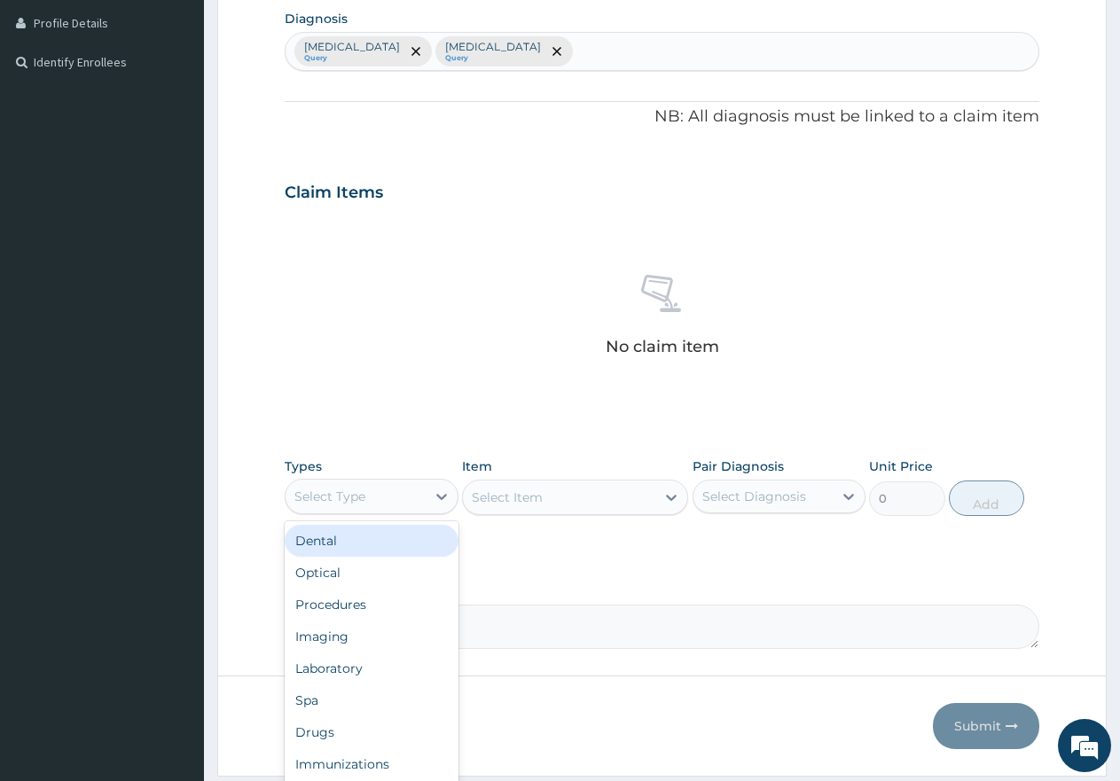
click at [398, 499] on div "Select Type" at bounding box center [356, 497] width 140 height 28
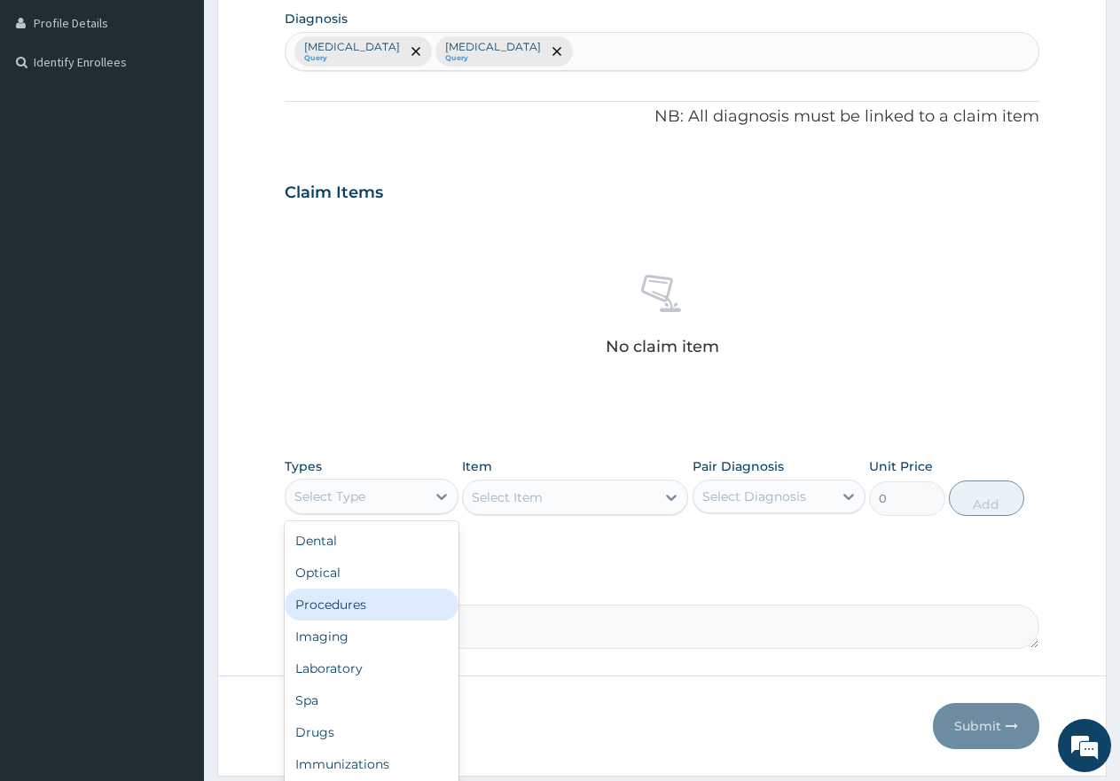
drag, startPoint x: 353, startPoint y: 601, endPoint x: 452, endPoint y: 573, distance: 103.1
click at [353, 601] on div "Procedures" at bounding box center [372, 605] width 174 height 32
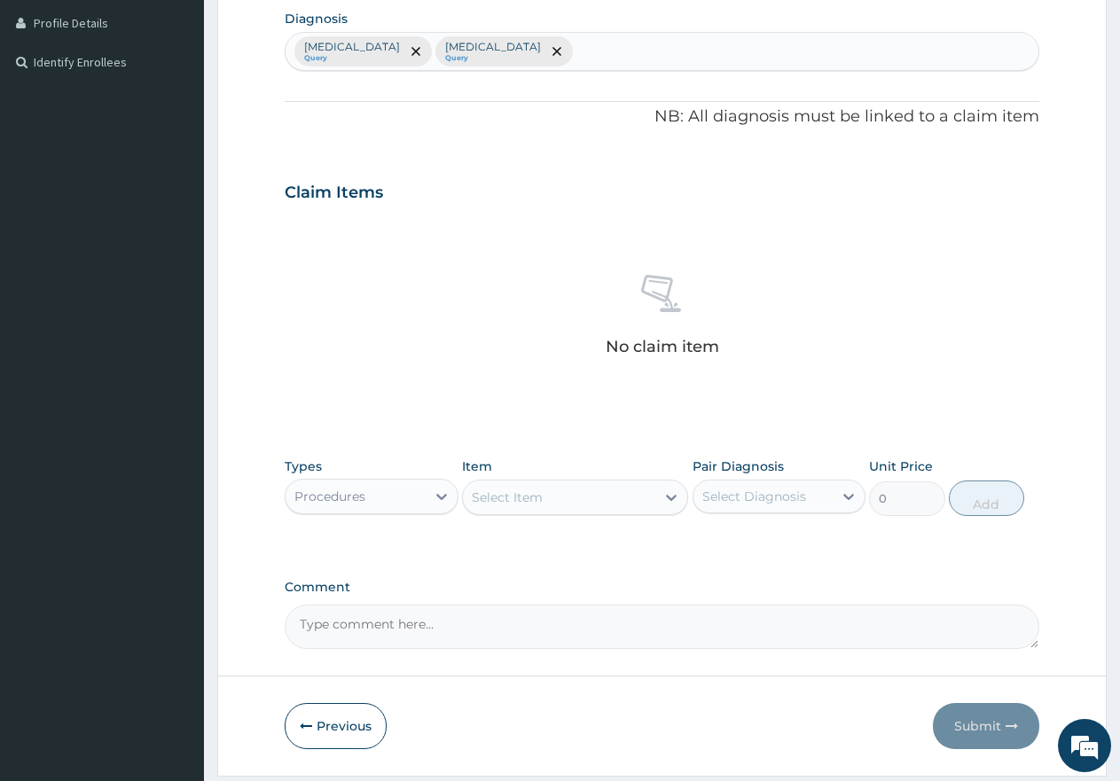
click at [575, 492] on div "Select Item" at bounding box center [559, 497] width 192 height 28
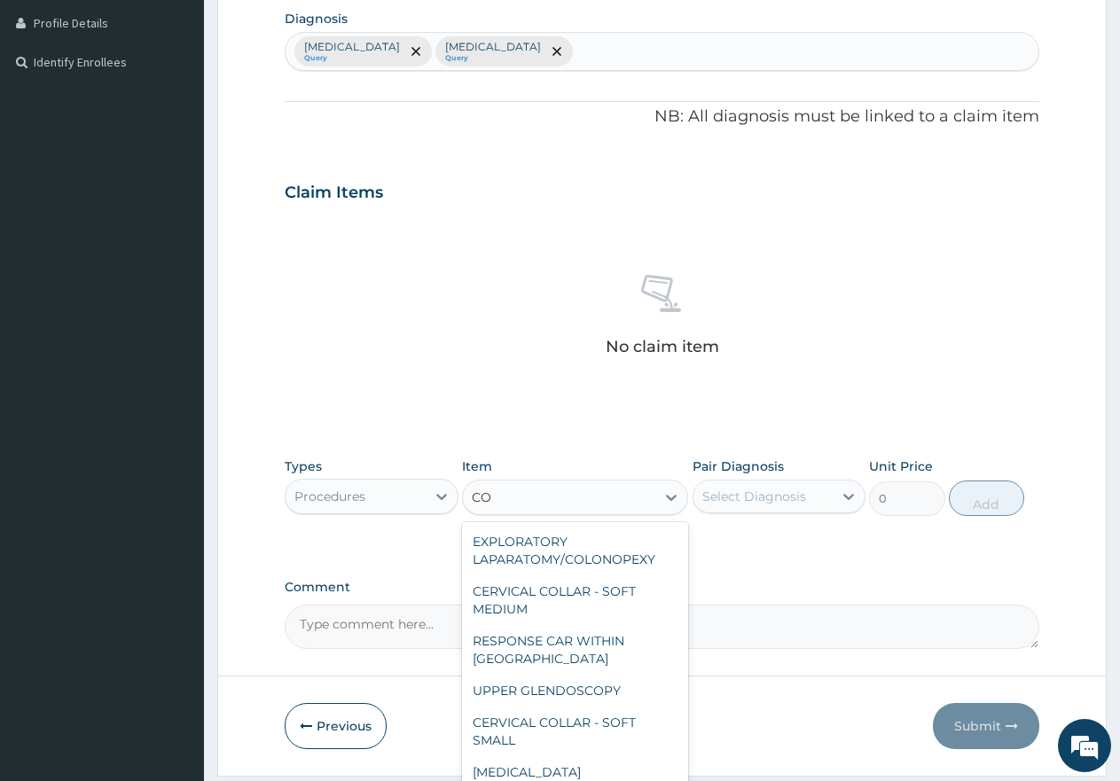
type input "CON"
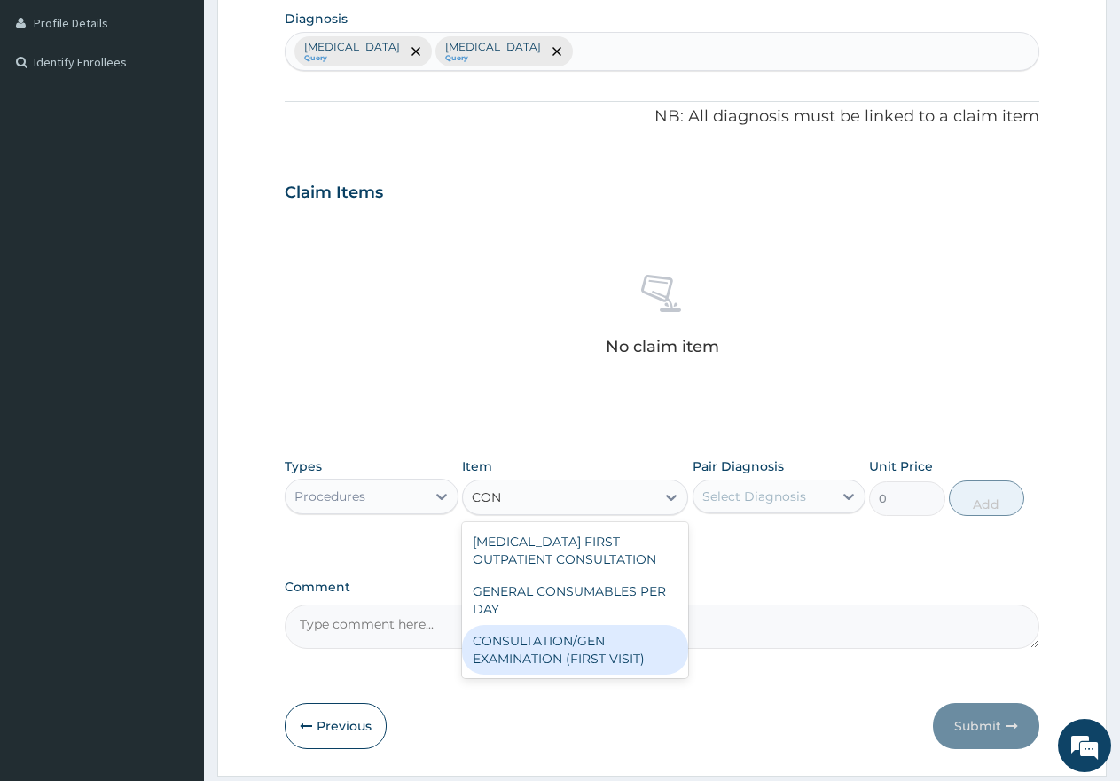
drag, startPoint x: 528, startPoint y: 651, endPoint x: 558, endPoint y: 640, distance: 32.0
click at [530, 651] on div "CONSULTATION/GEN EXAMINATION (FIRST VISIT)" at bounding box center [575, 650] width 226 height 50
type input "5000"
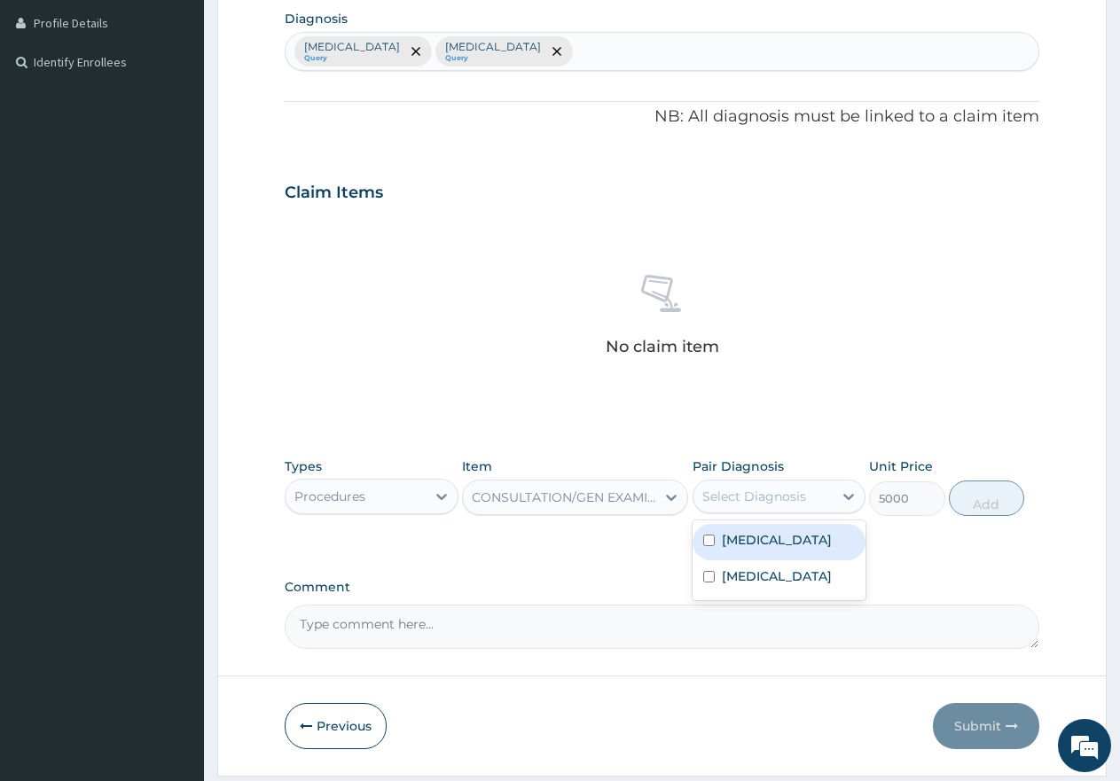
click at [767, 488] on div "Select Diagnosis" at bounding box center [755, 497] width 104 height 18
drag, startPoint x: 711, startPoint y: 534, endPoint x: 710, endPoint y: 546, distance: 12.5
click at [711, 534] on div "Malaria" at bounding box center [780, 542] width 174 height 36
checkbox input "true"
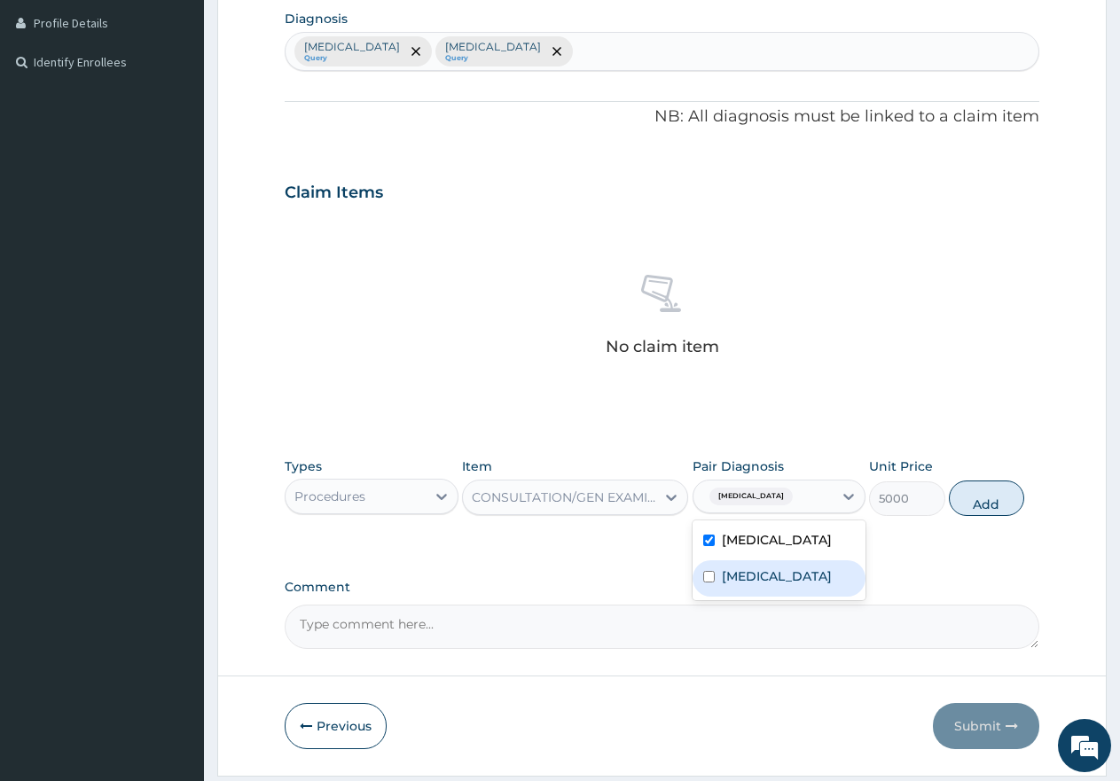
click at [703, 586] on div "Upper airway resistance syndrome" at bounding box center [780, 579] width 174 height 36
checkbox input "true"
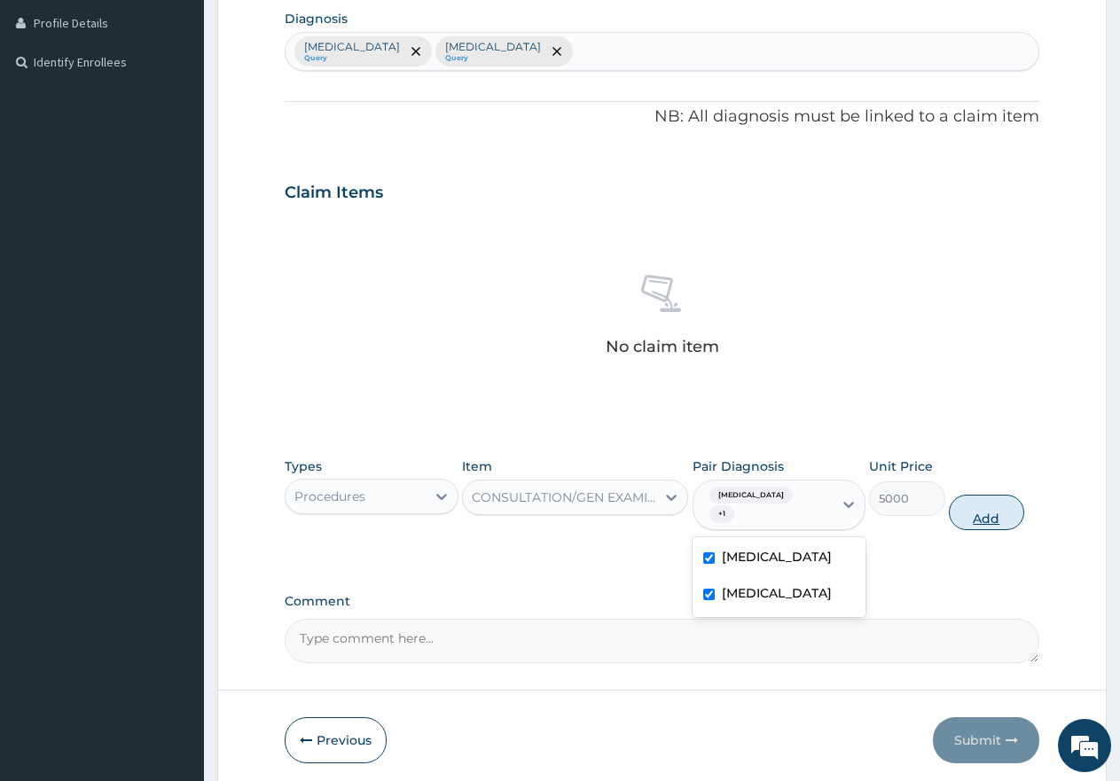
click at [977, 512] on button "Add" at bounding box center [986, 512] width 75 height 35
type input "0"
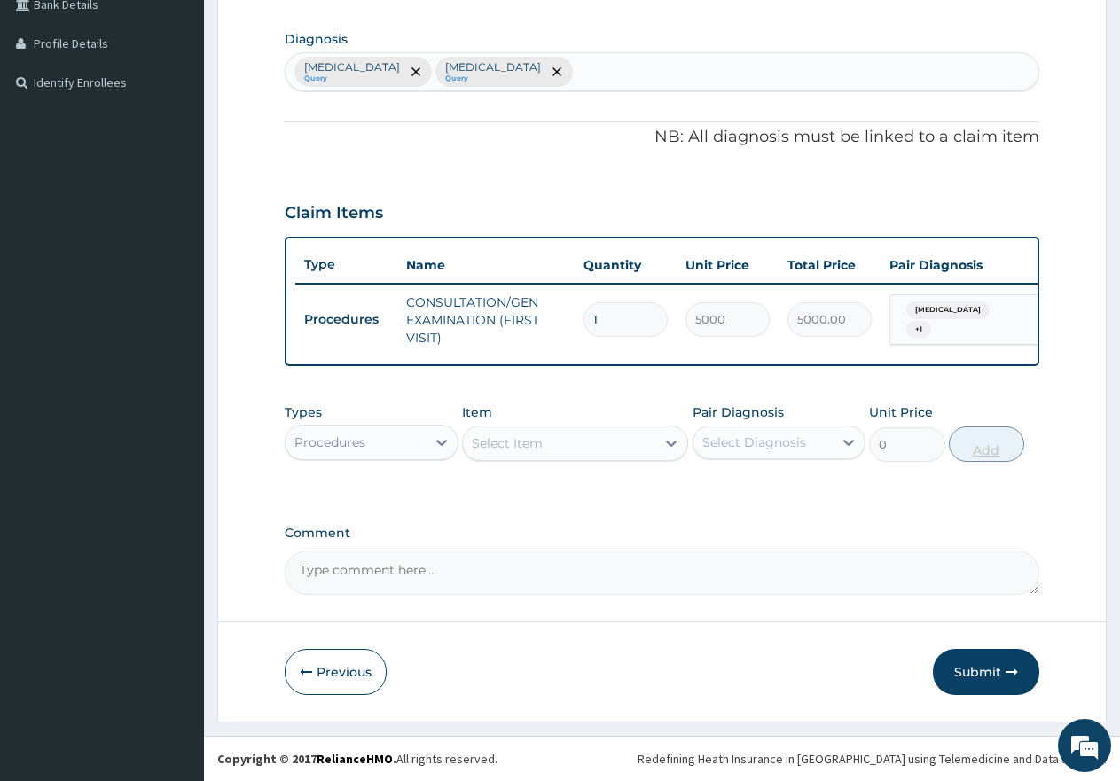
scroll to position [438, 0]
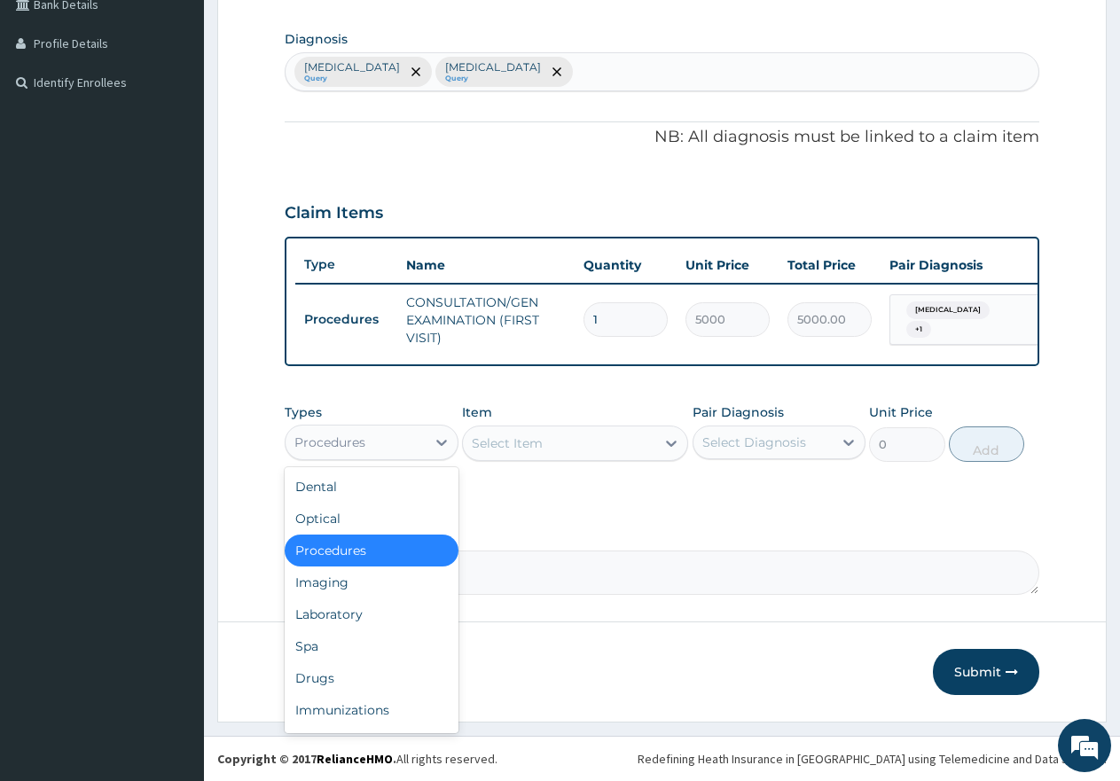
click at [376, 441] on div "Procedures" at bounding box center [356, 442] width 140 height 28
click at [331, 611] on div "Laboratory" at bounding box center [372, 615] width 174 height 32
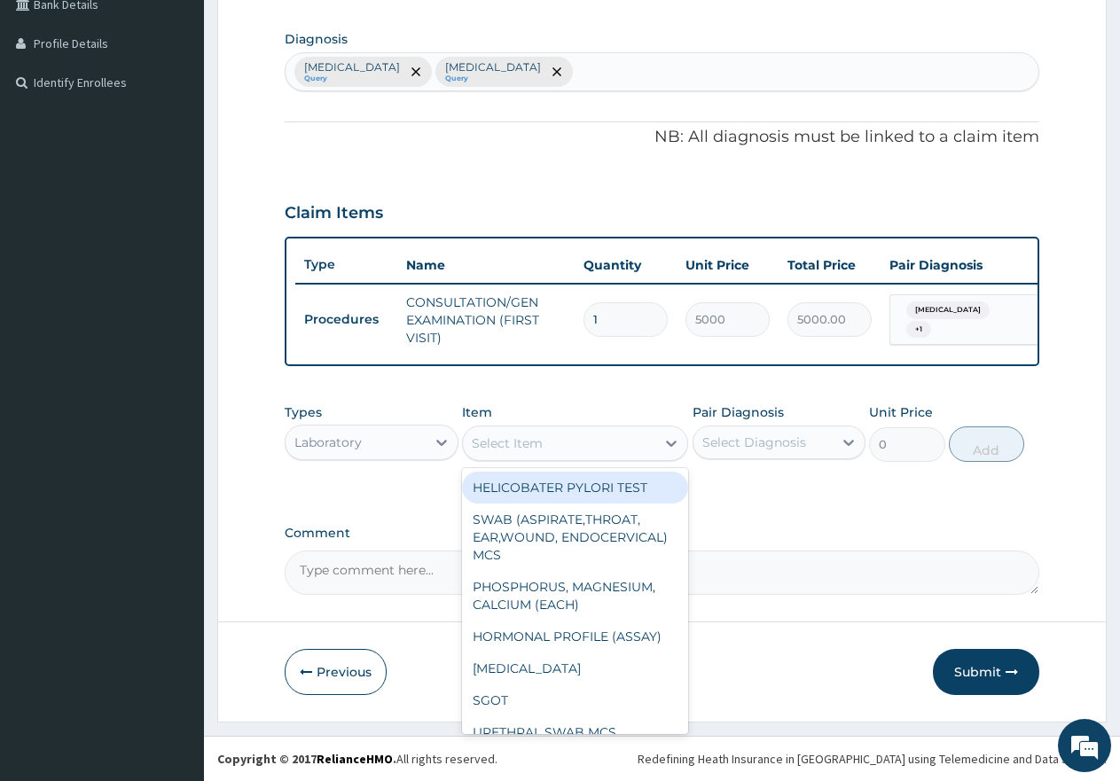
click at [573, 435] on div "Select Item" at bounding box center [559, 443] width 192 height 28
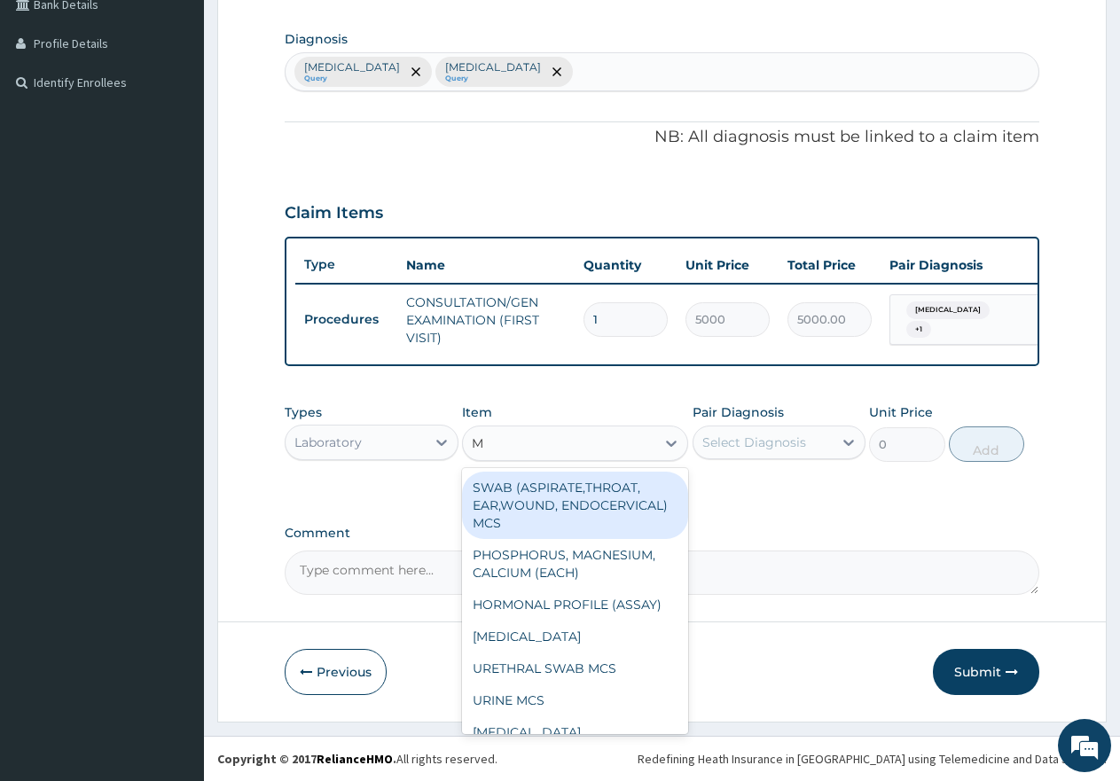
type input "MP"
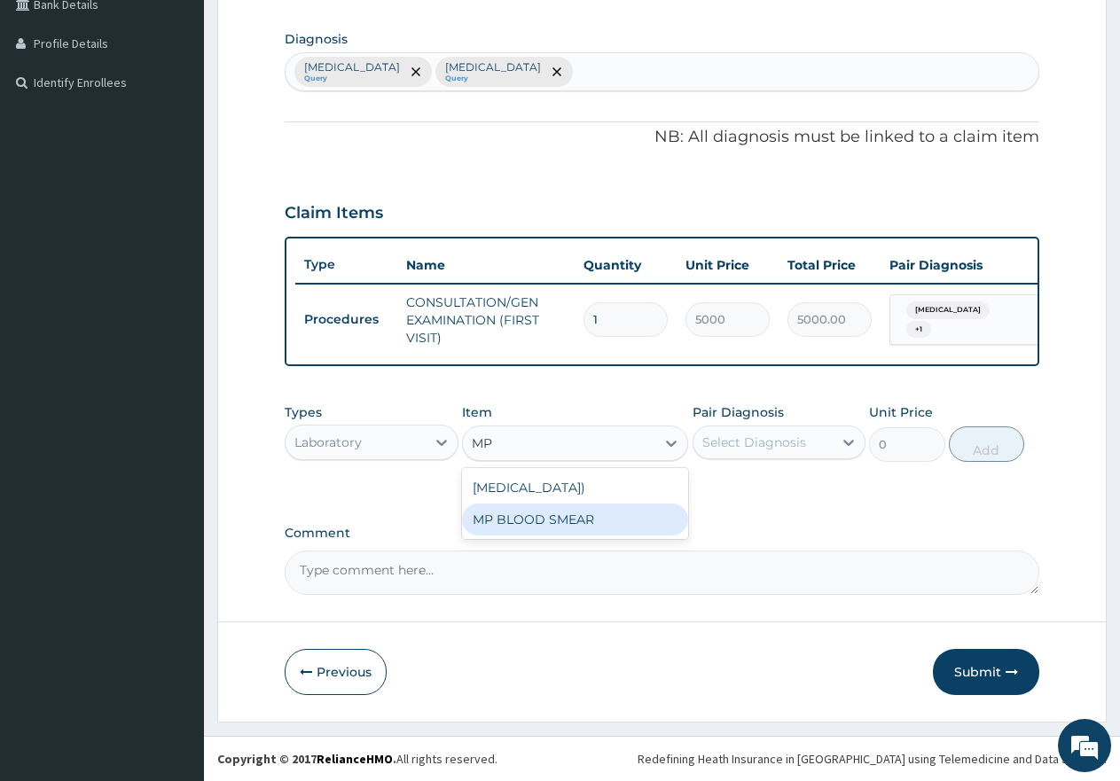
drag, startPoint x: 548, startPoint y: 533, endPoint x: 696, endPoint y: 499, distance: 151.9
click at [552, 531] on div "MP BLOOD SMEAR" at bounding box center [575, 520] width 226 height 32
type input "2500"
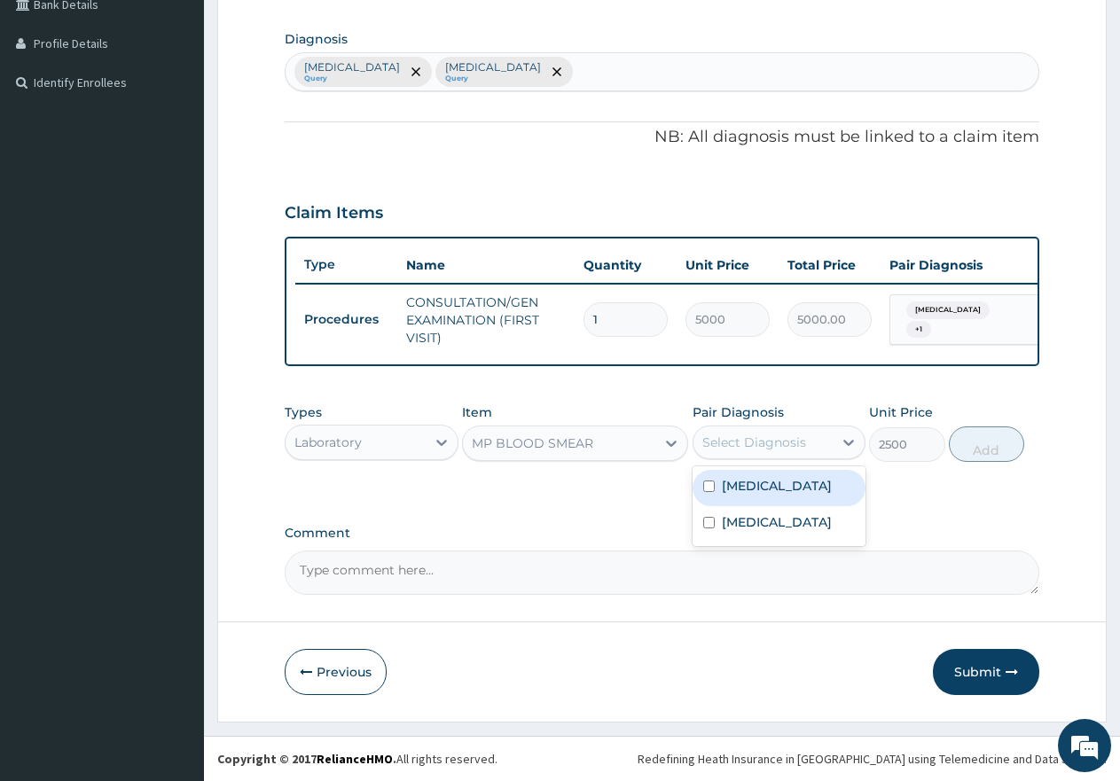
click at [747, 444] on div "Select Diagnosis" at bounding box center [755, 443] width 104 height 18
click at [711, 483] on input "checkbox" at bounding box center [709, 487] width 12 height 12
checkbox input "true"
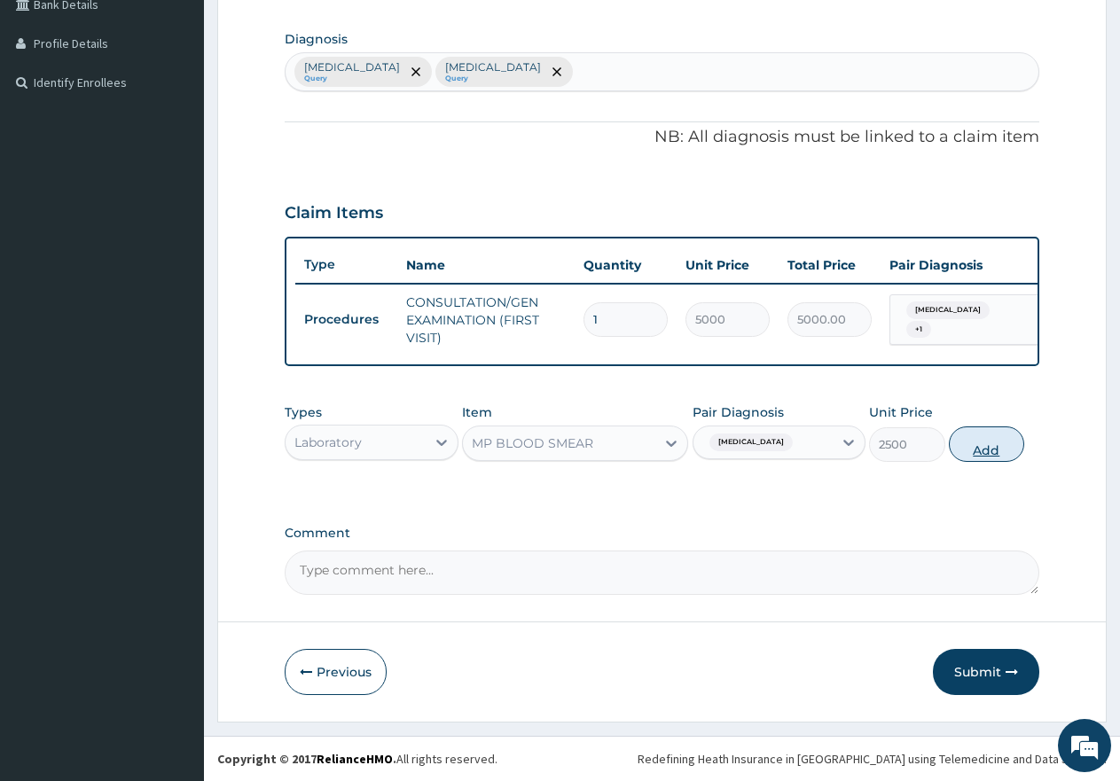
click at [985, 448] on button "Add" at bounding box center [986, 444] width 75 height 35
type input "0"
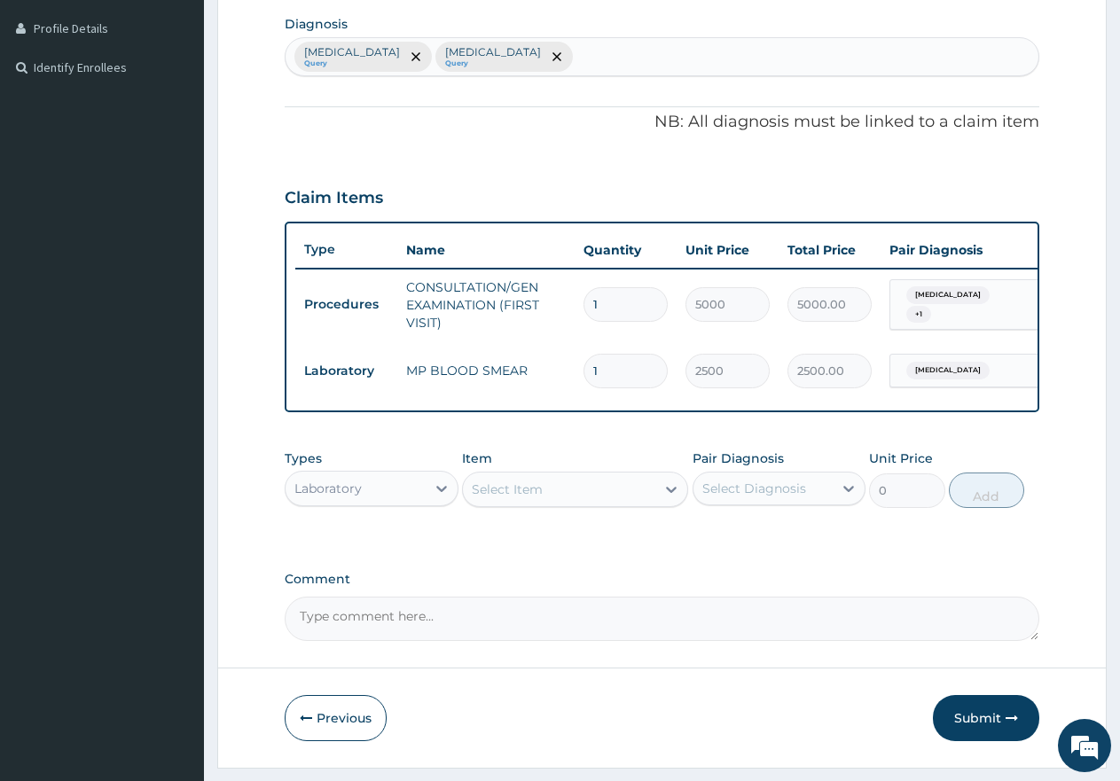
click at [392, 499] on div "Laboratory" at bounding box center [356, 489] width 140 height 28
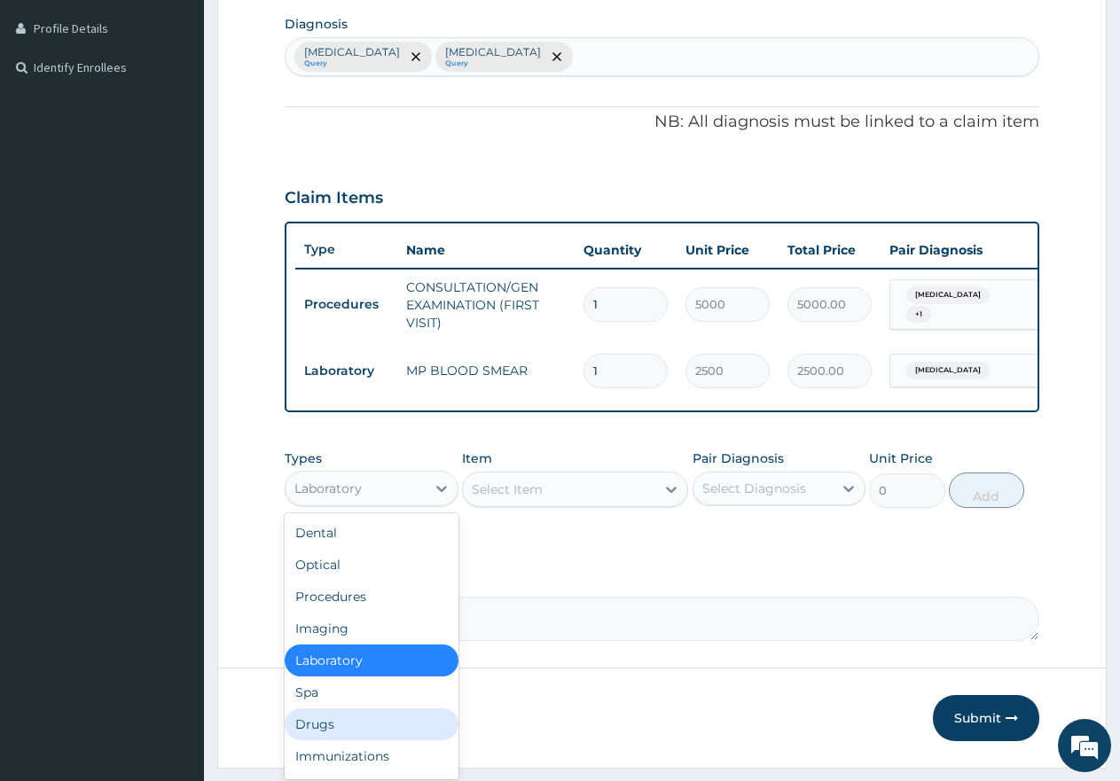
click at [308, 740] on div "Drugs" at bounding box center [372, 725] width 174 height 32
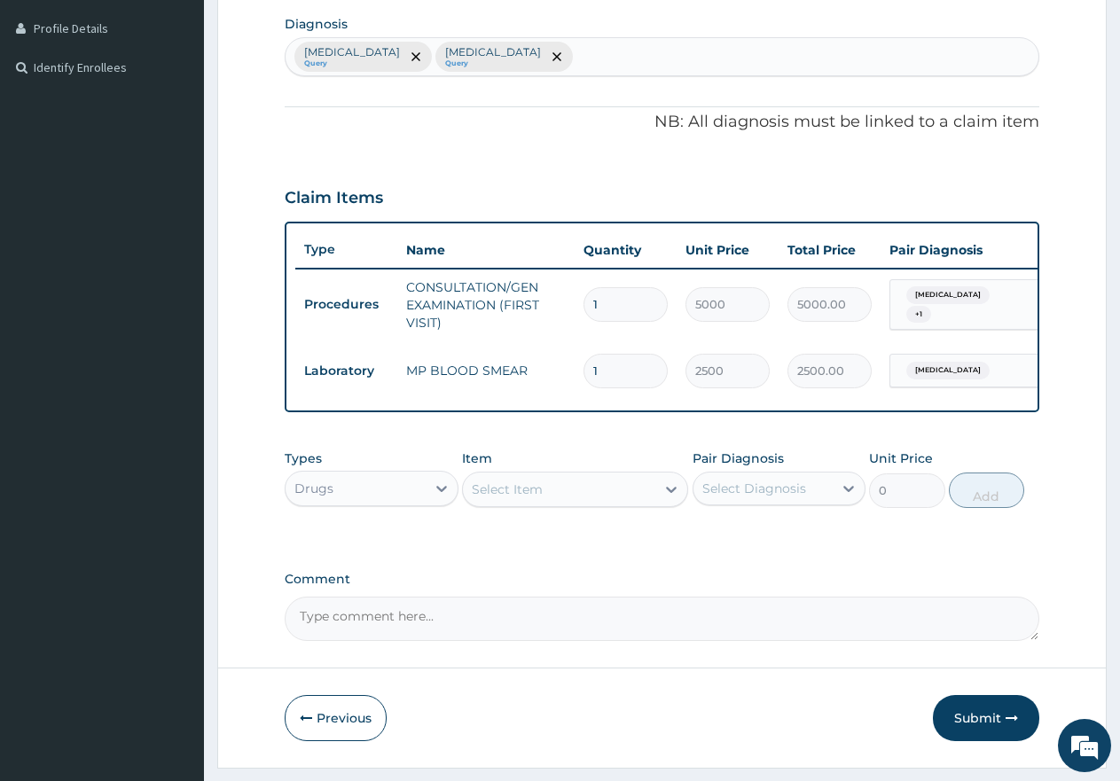
click at [510, 499] on div "Select Item" at bounding box center [507, 490] width 71 height 18
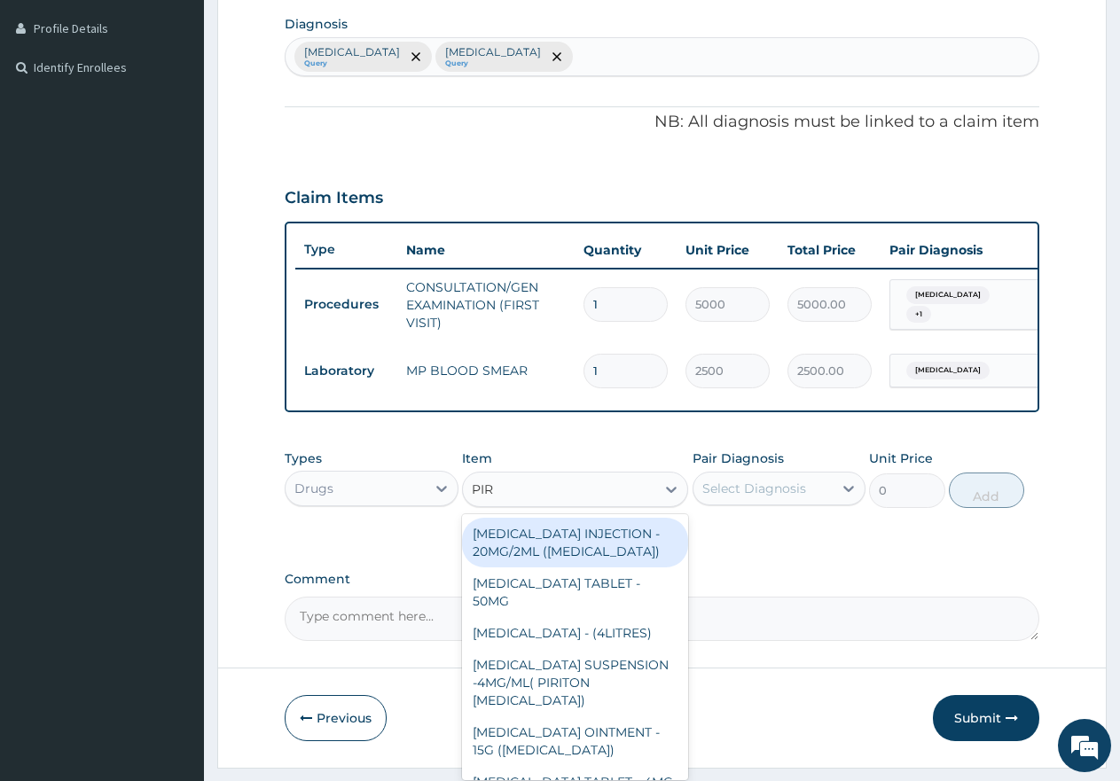
type input "PIRI"
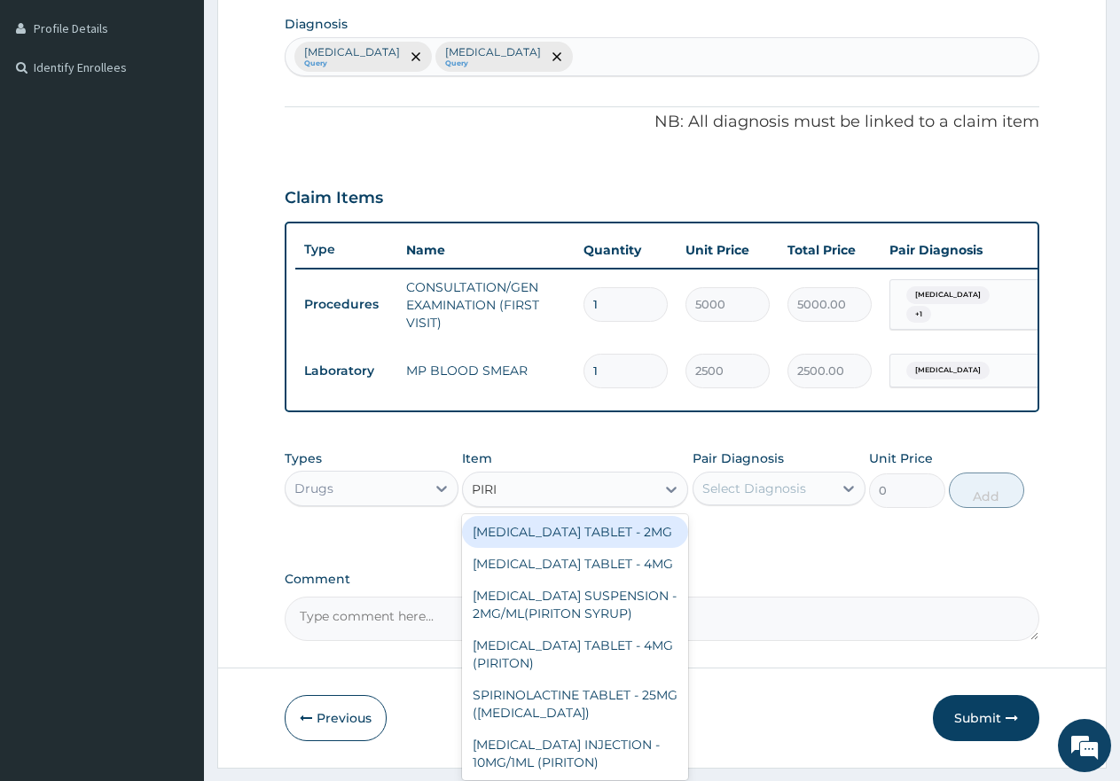
scroll to position [177, 0]
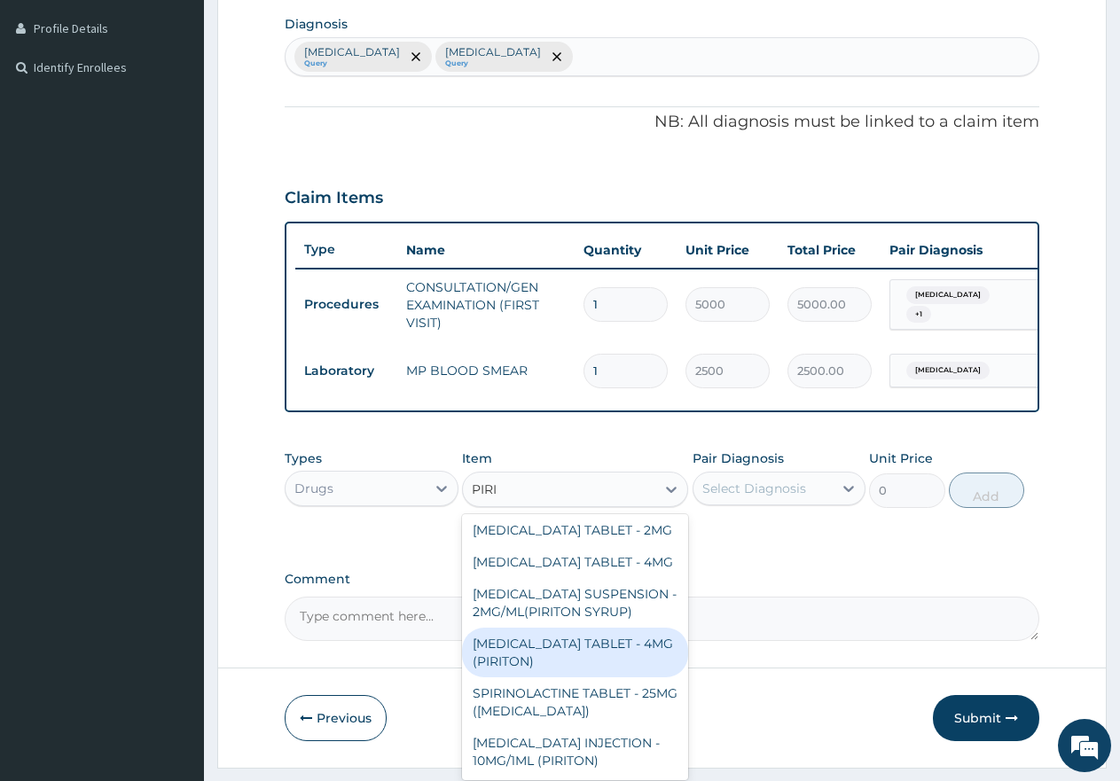
click at [564, 675] on div "[MEDICAL_DATA] TABLET - 4MG (PIRITON)" at bounding box center [575, 653] width 226 height 50
type input "40"
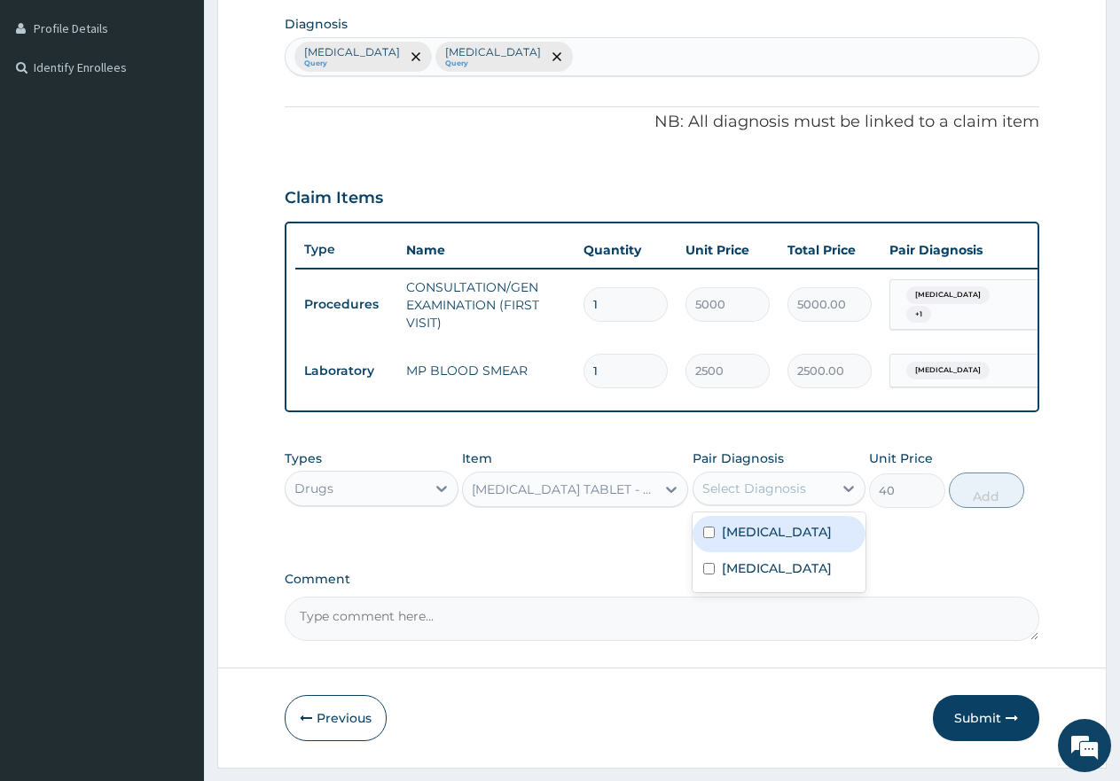
click at [750, 496] on div "Select Diagnosis" at bounding box center [755, 489] width 104 height 18
click at [712, 575] on input "checkbox" at bounding box center [709, 569] width 12 height 12
checkbox input "true"
click at [990, 508] on button "Add" at bounding box center [986, 490] width 75 height 35
type input "0"
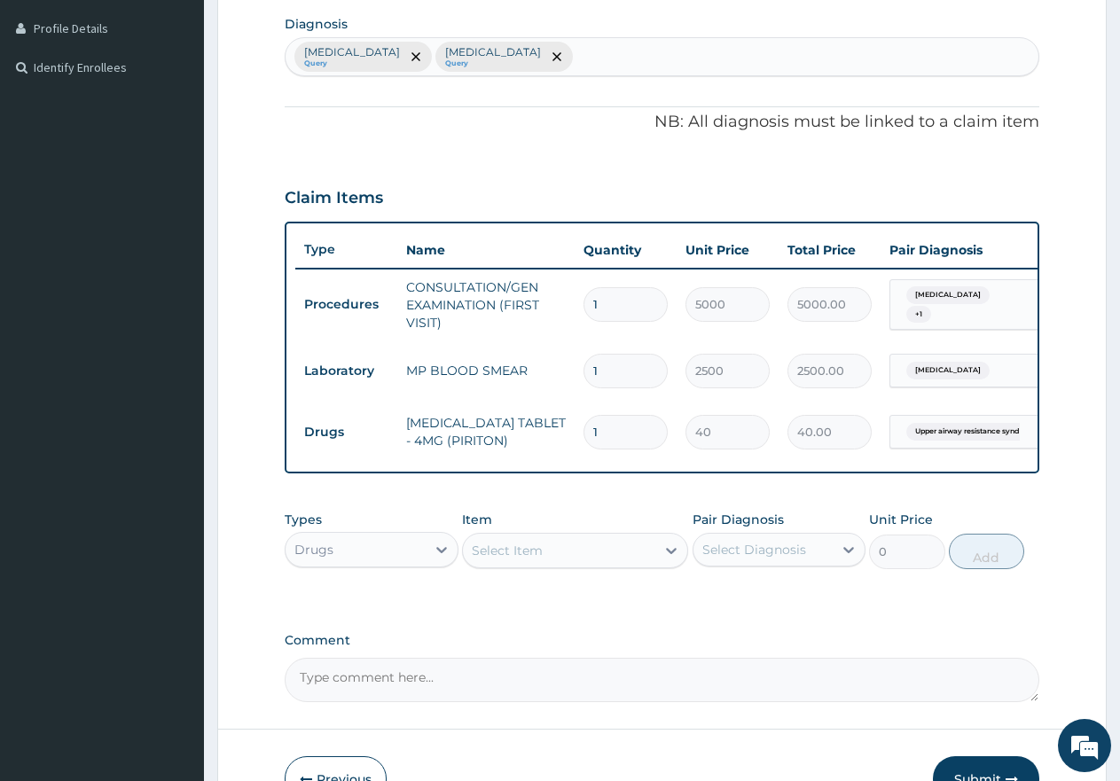
type input "0.00"
type input "8"
type input "320.00"
type input "8"
click at [529, 550] on div "Select Item" at bounding box center [575, 550] width 226 height 35
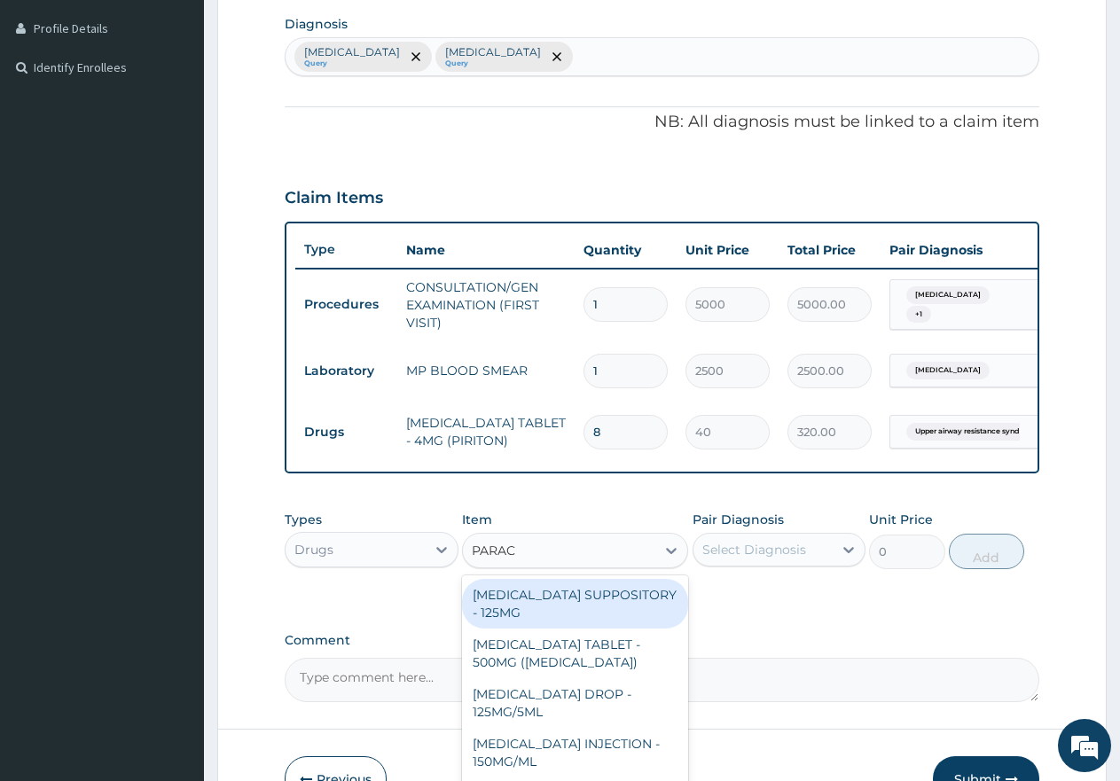
type input "PARACE"
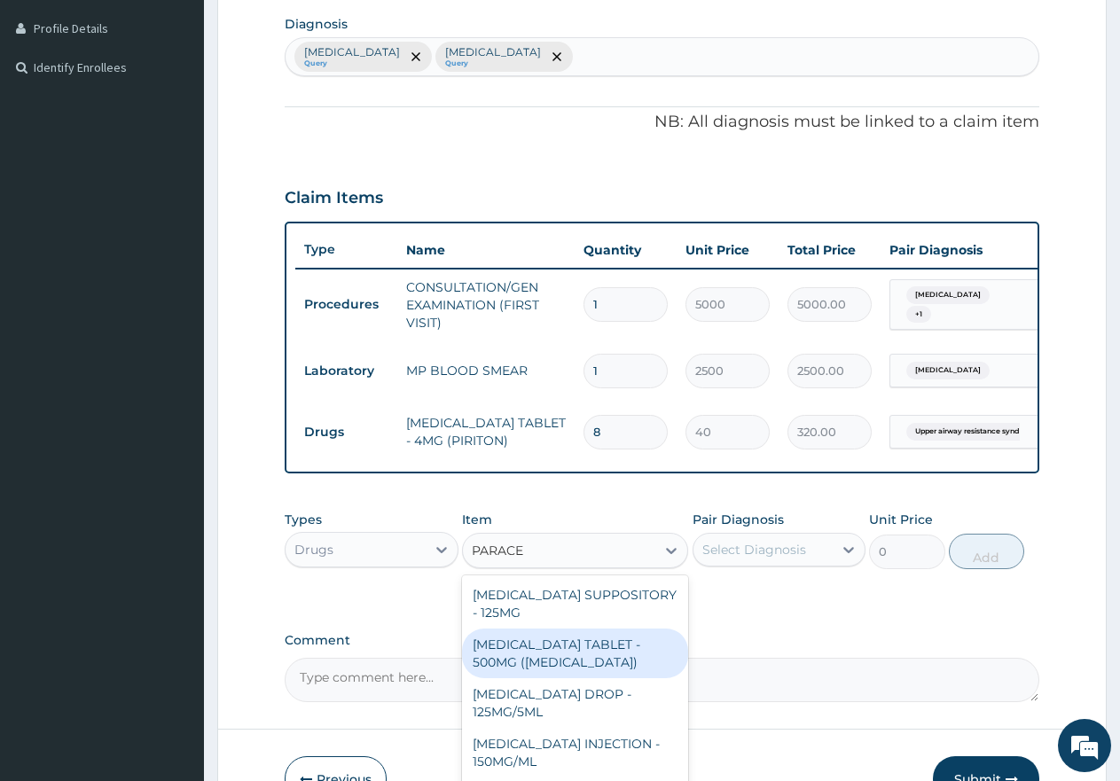
scroll to position [206, 0]
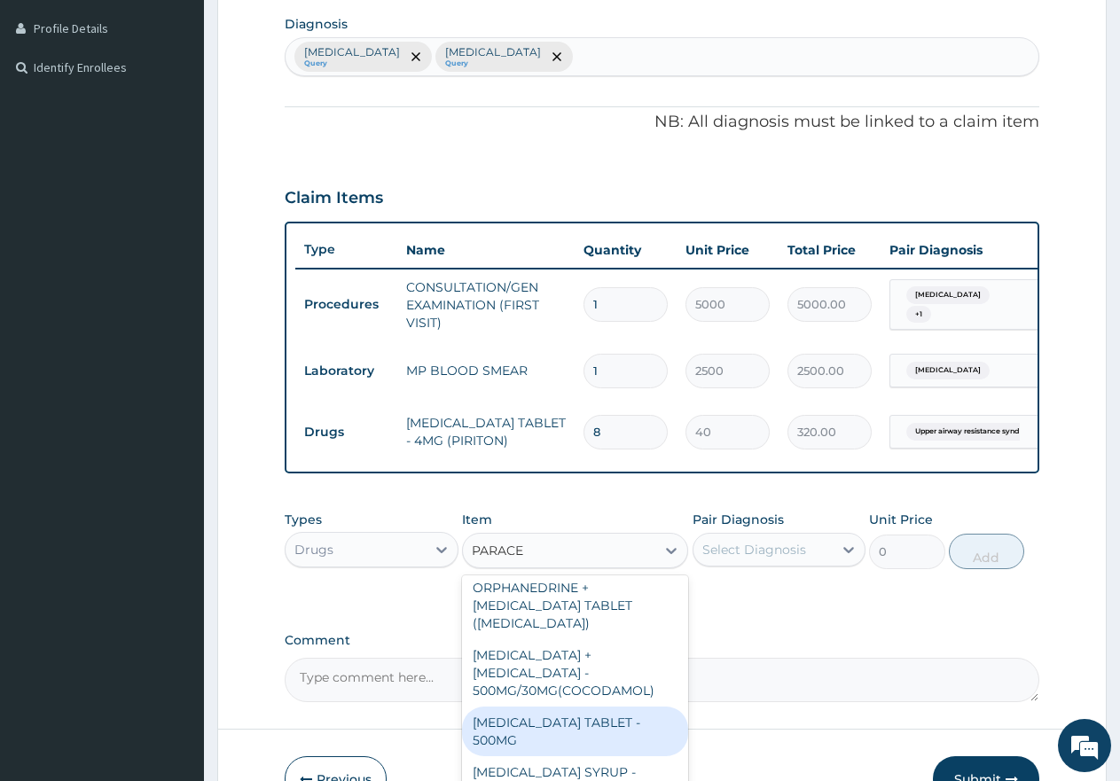
click at [554, 711] on div "[MEDICAL_DATA] TABLET - 500MG" at bounding box center [575, 732] width 226 height 50
type input "60"
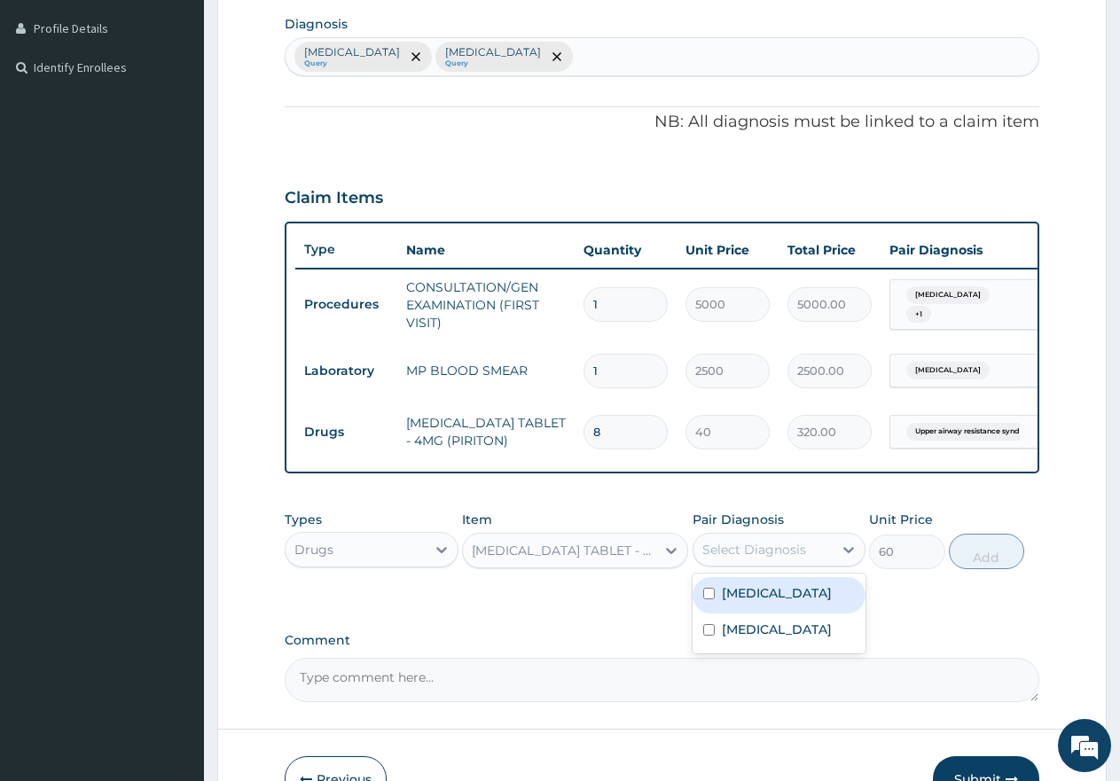
click at [754, 556] on div "Select Diagnosis" at bounding box center [755, 550] width 104 height 18
click at [703, 600] on input "checkbox" at bounding box center [709, 594] width 12 height 12
checkbox input "true"
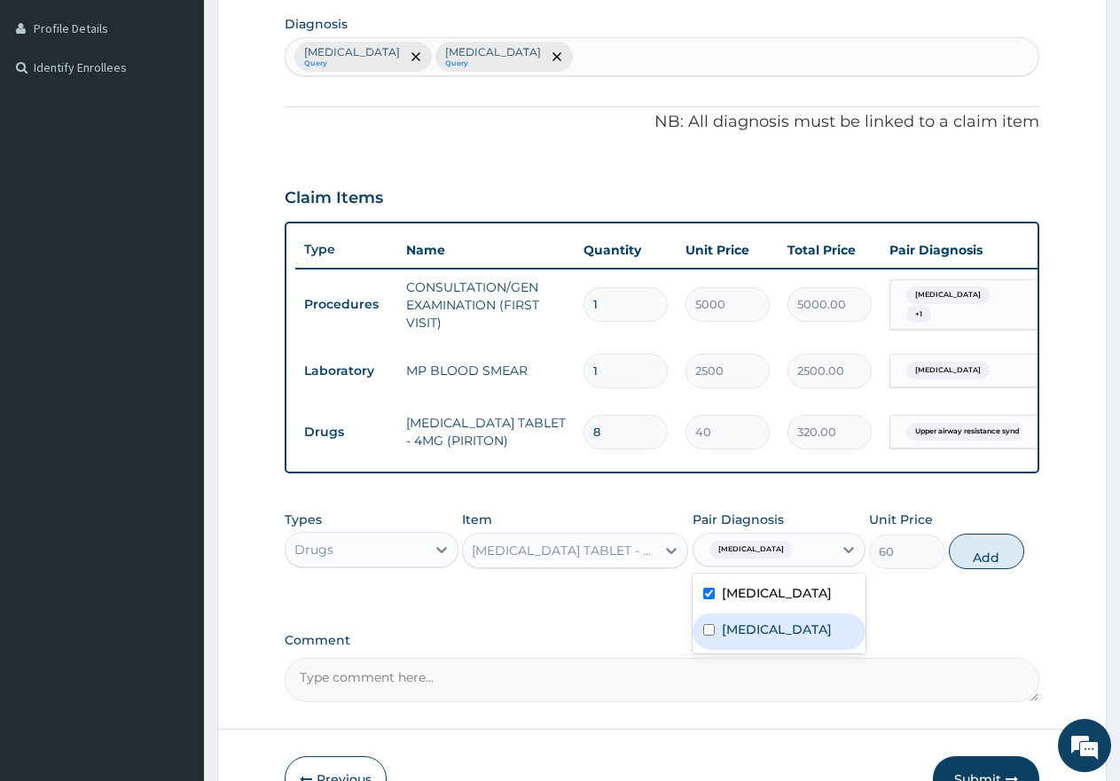
click at [716, 650] on div "Upper airway resistance syndrome" at bounding box center [780, 632] width 174 height 36
checkbox input "true"
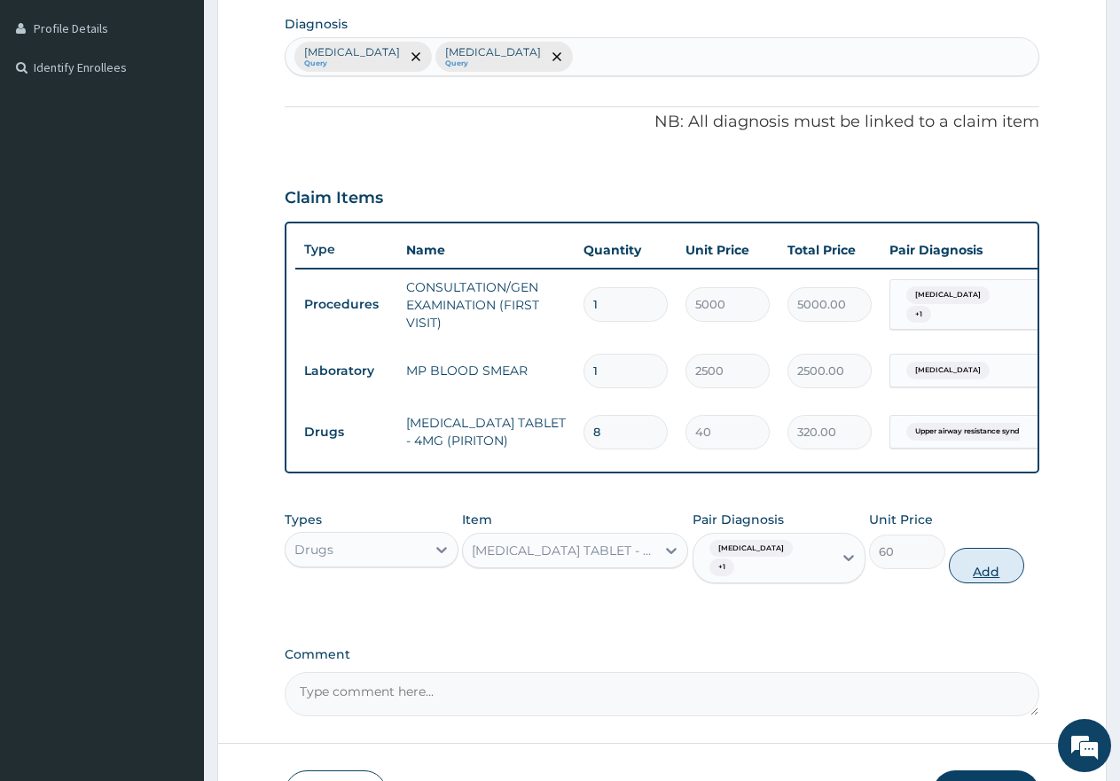
click at [974, 582] on button "Add" at bounding box center [986, 565] width 75 height 35
type input "0"
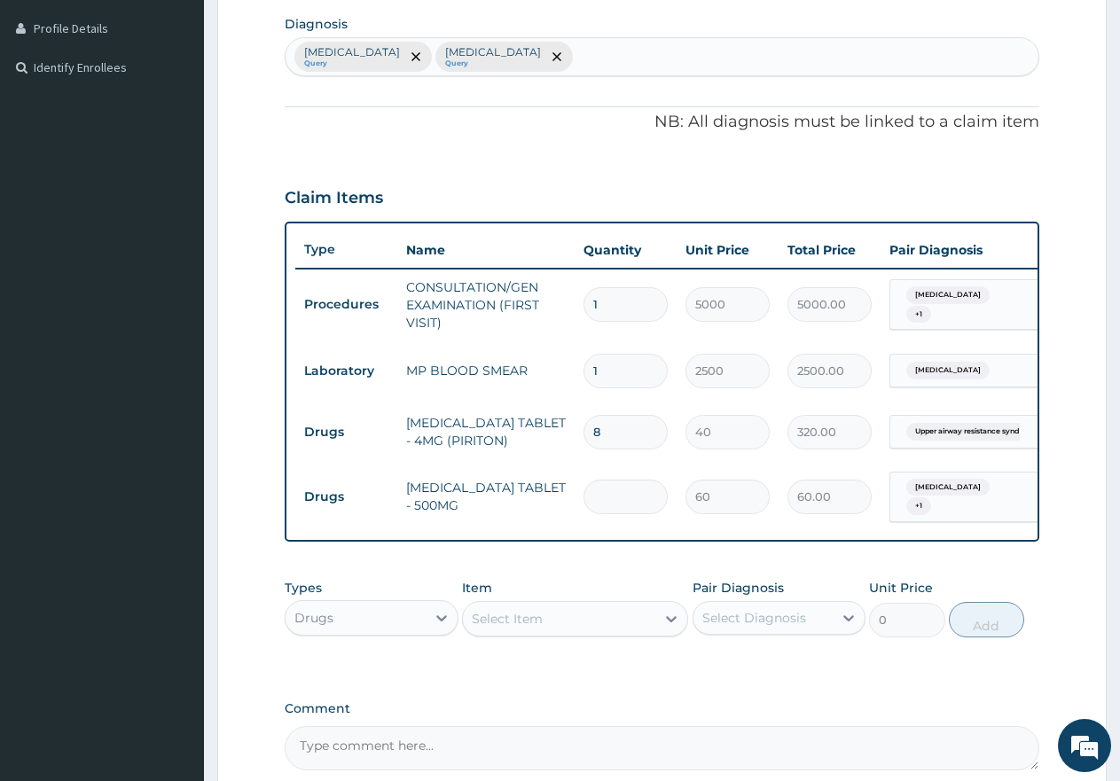
type input "0.00"
type input "9"
type input "540.00"
type input "9"
click at [518, 626] on div "Select Item" at bounding box center [507, 619] width 71 height 18
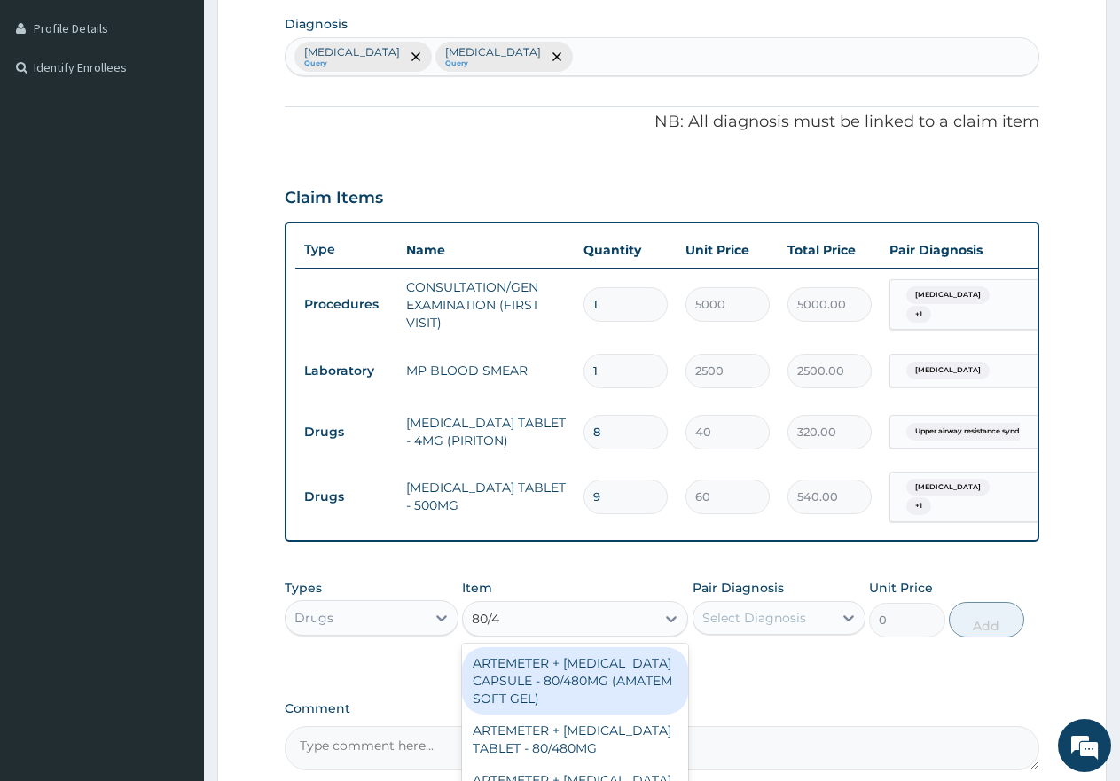
type input "80/48"
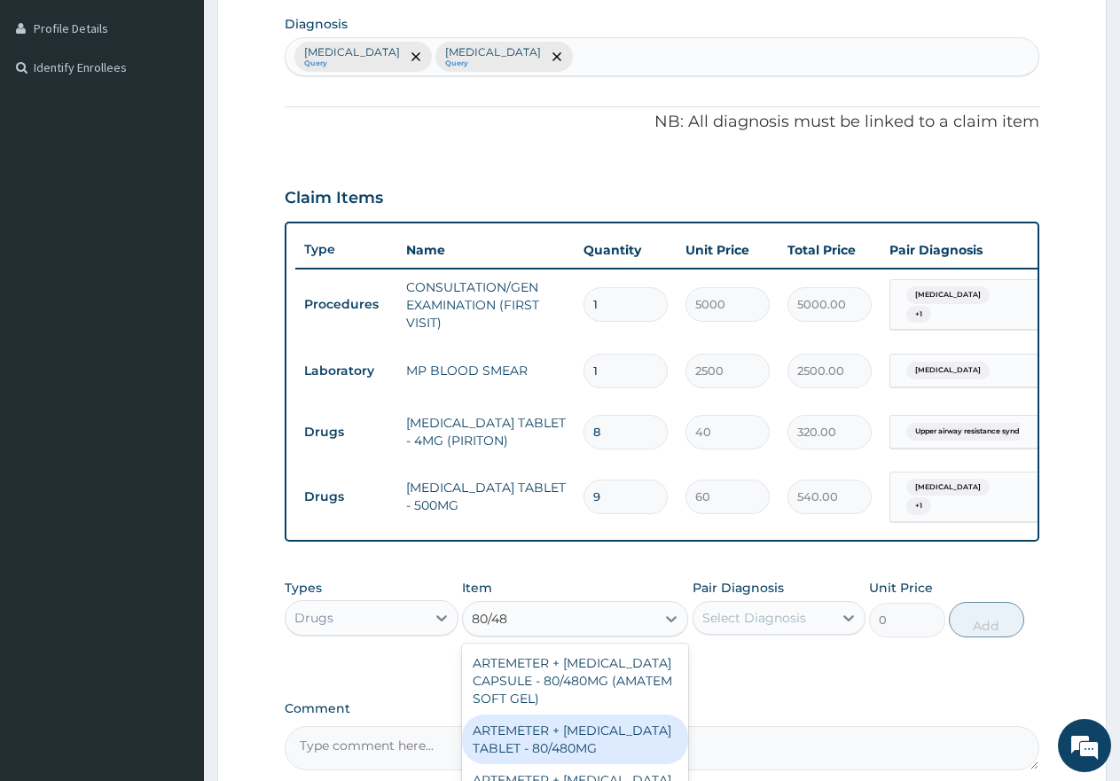
click at [551, 740] on div "ARTEMETER + [MEDICAL_DATA] TABLET - 80/480MG" at bounding box center [575, 740] width 226 height 50
type input "650"
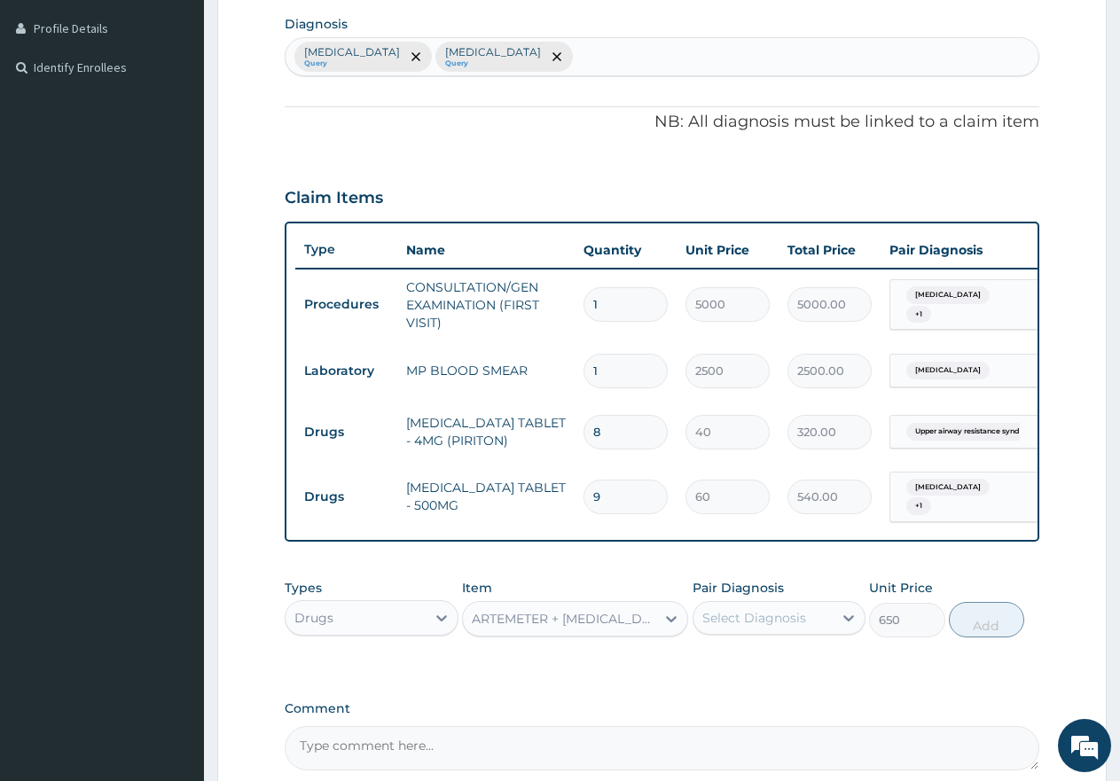
click at [742, 627] on div "Select Diagnosis" at bounding box center [755, 618] width 104 height 18
click at [707, 667] on input "checkbox" at bounding box center [709, 663] width 12 height 12
checkbox input "true"
click at [997, 628] on button "Add" at bounding box center [986, 619] width 75 height 35
type input "0"
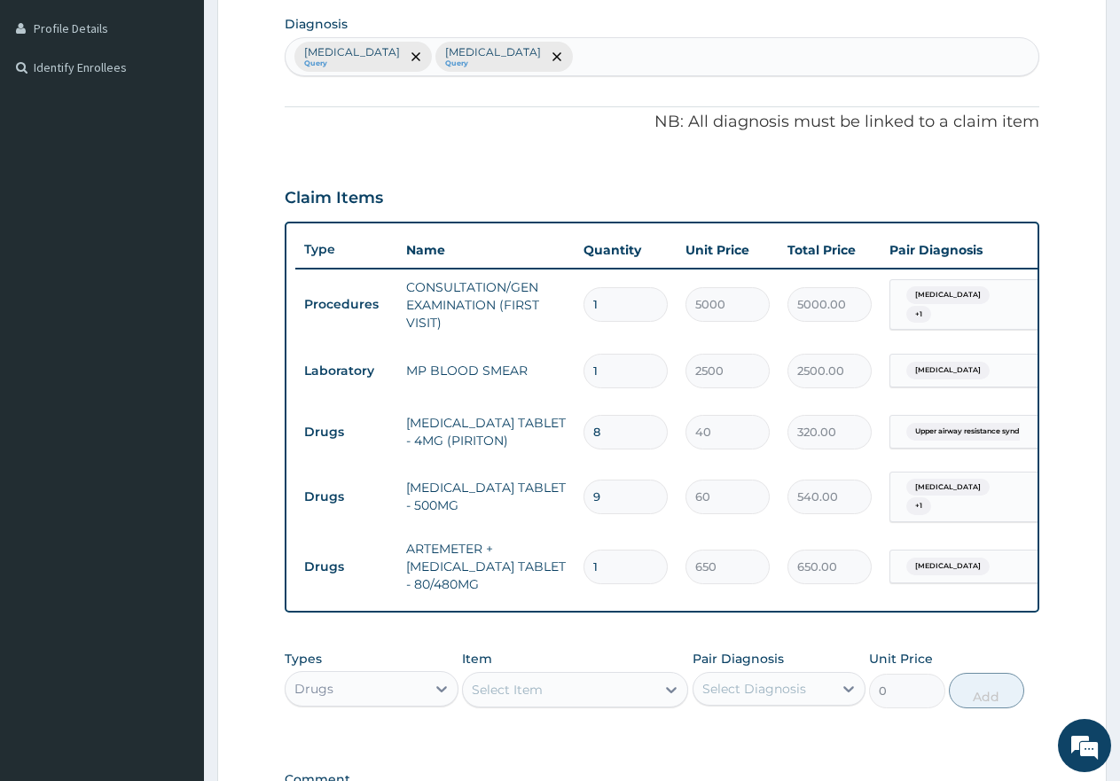
type input "0.00"
type input "6"
type input "3900.00"
type input "6"
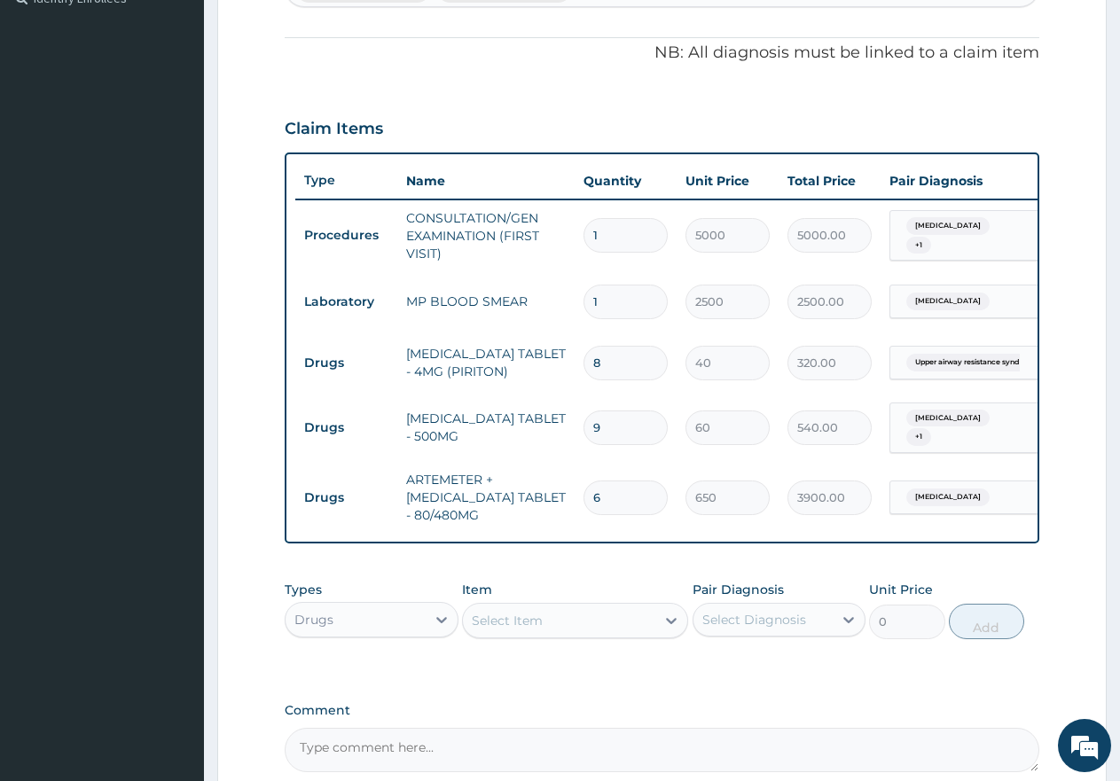
scroll to position [693, 0]
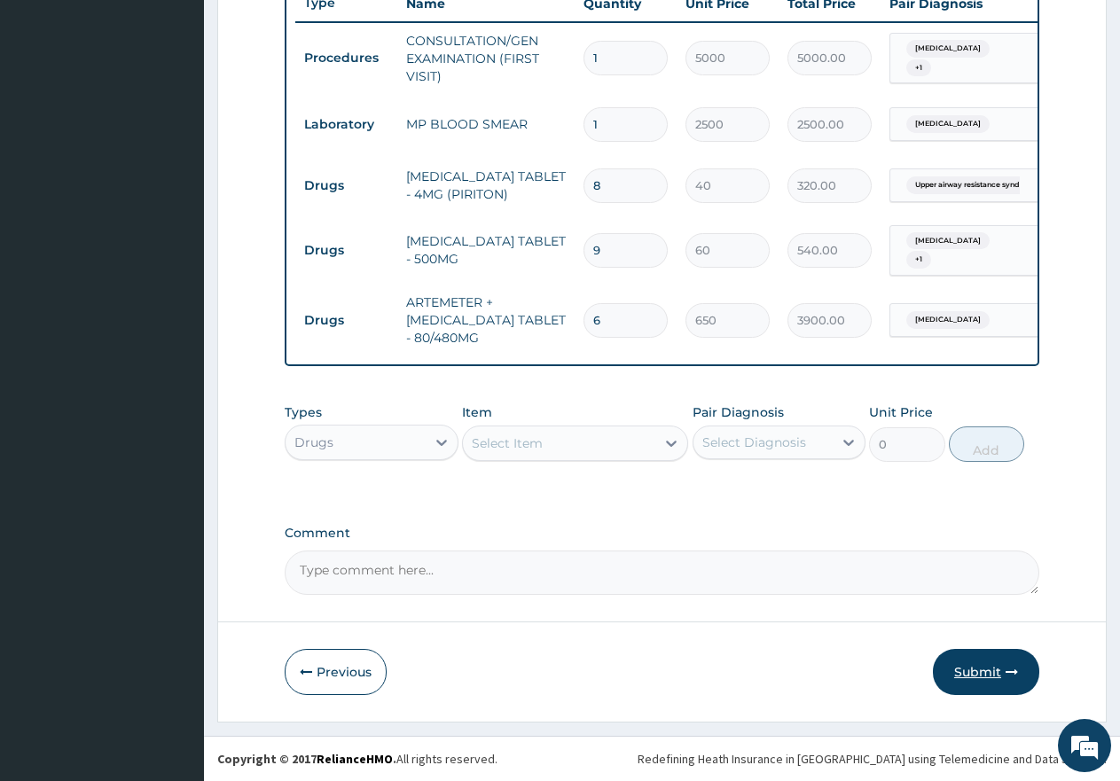
click at [979, 677] on button "Submit" at bounding box center [986, 672] width 106 height 46
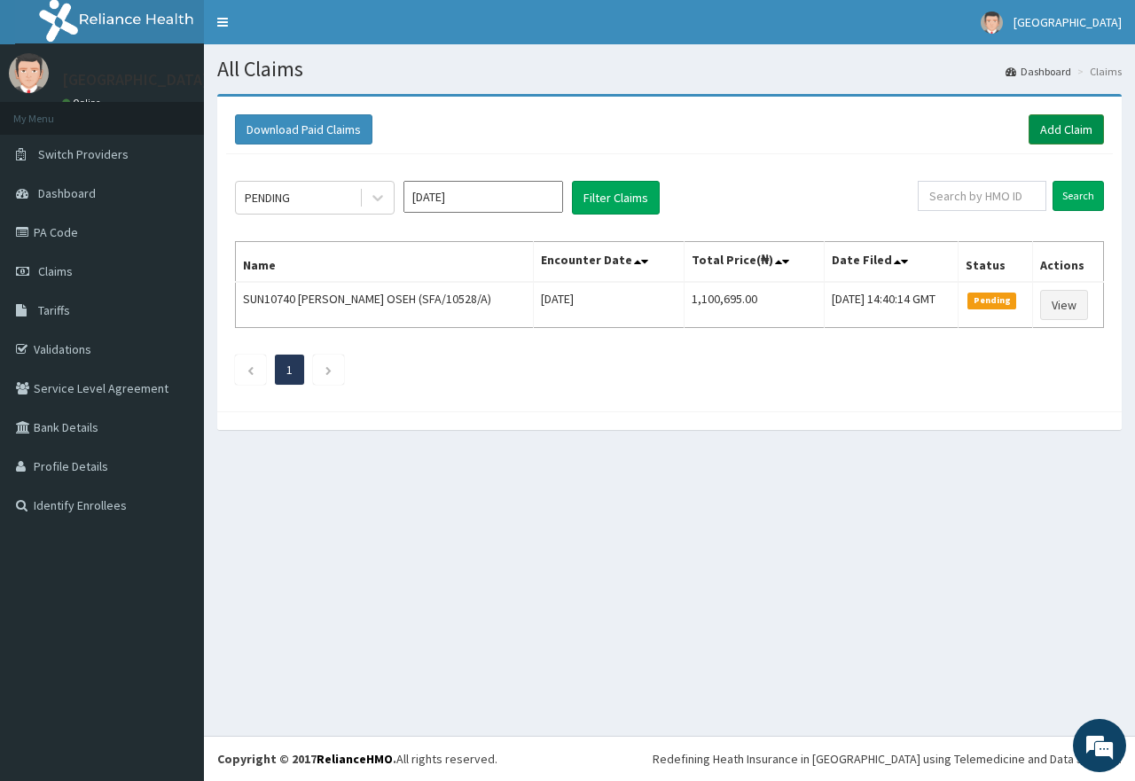
click at [1054, 130] on link "Add Claim" at bounding box center [1066, 129] width 75 height 30
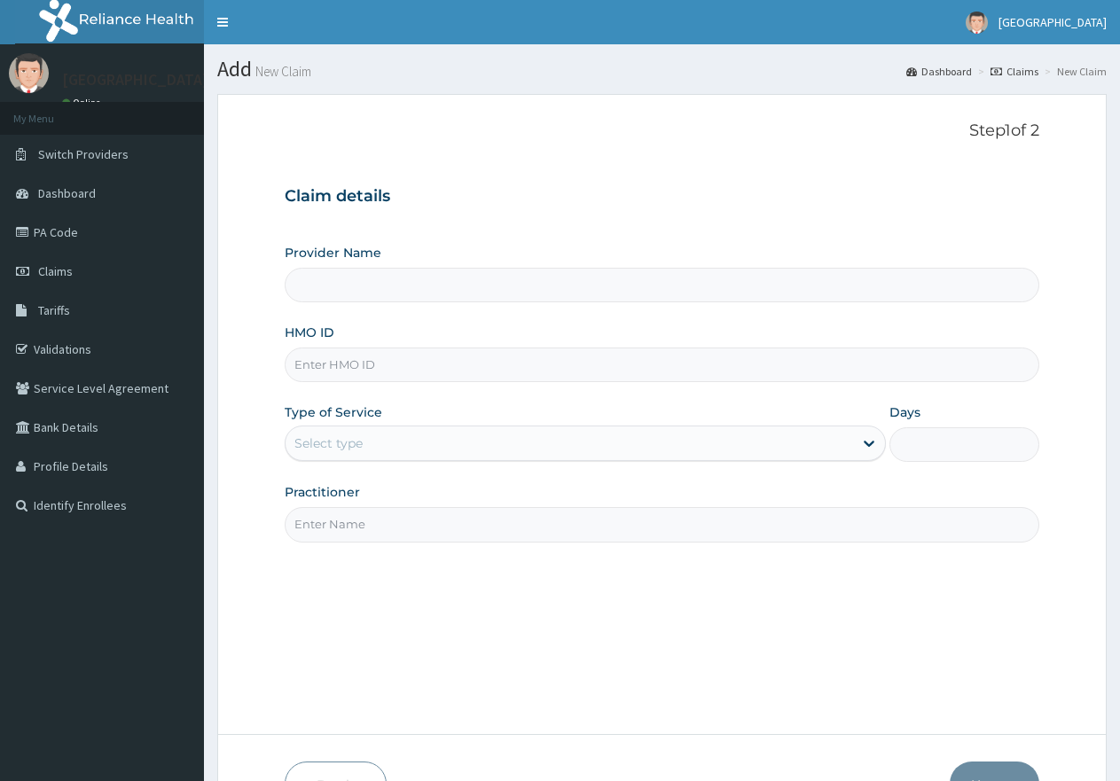
type input "[GEOGRAPHIC_DATA]"
paste input "AOM/10117/A"
type input "AOM/10117/A"
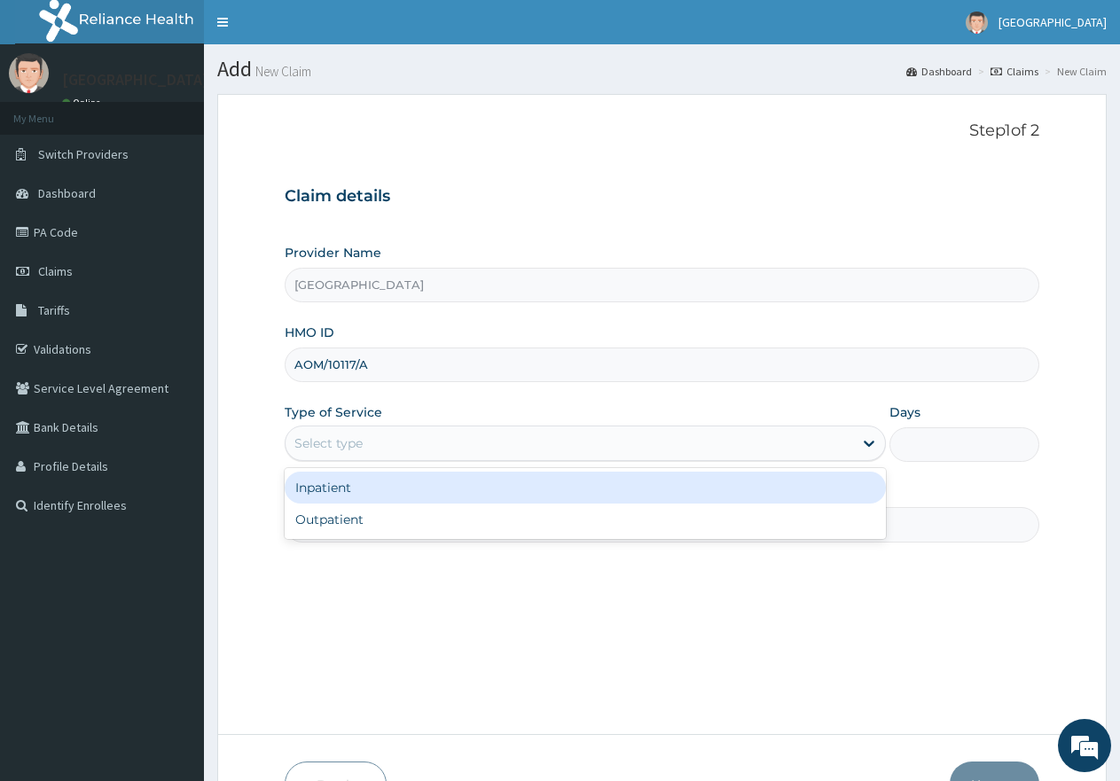
click at [353, 447] on div "Select type" at bounding box center [328, 444] width 68 height 18
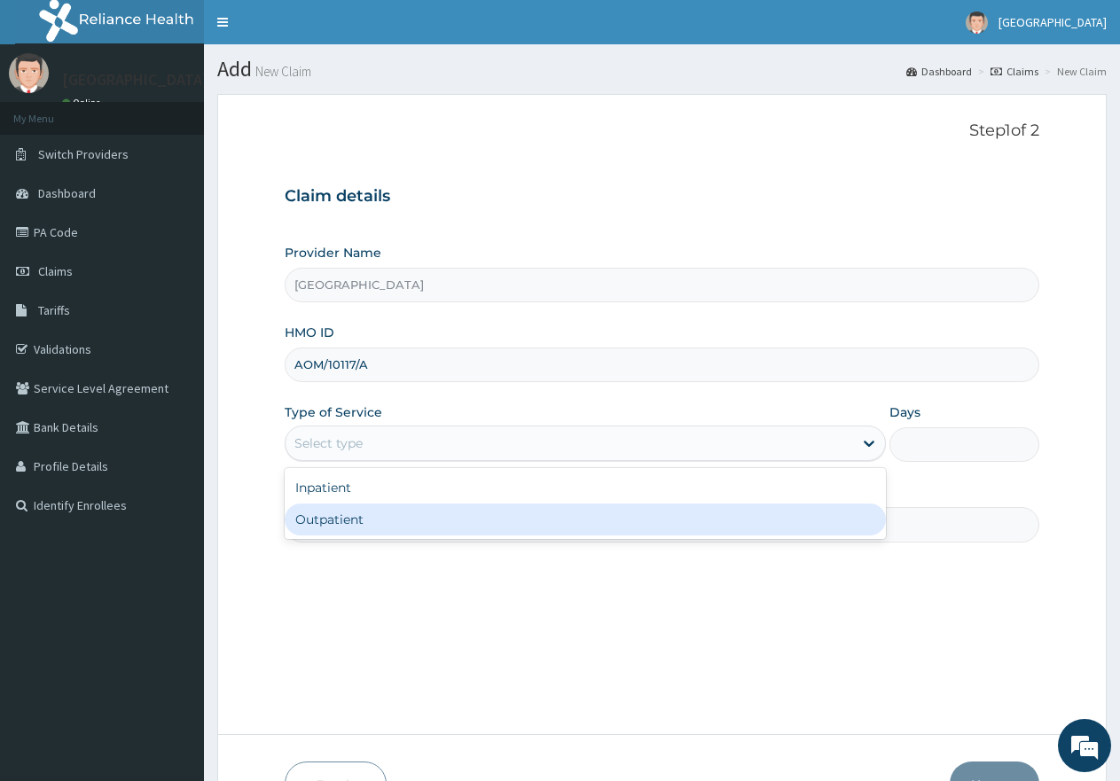
click at [320, 522] on div "Outpatient" at bounding box center [585, 520] width 601 height 32
type input "1"
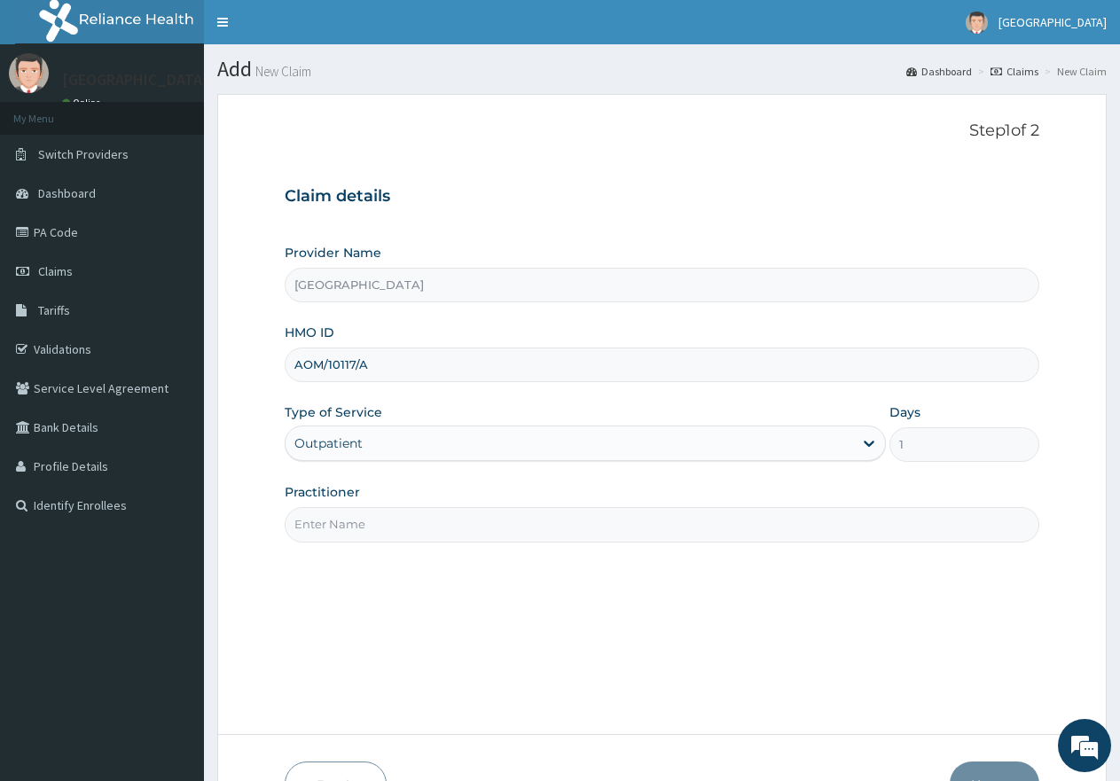
click at [343, 523] on input "Practitioner" at bounding box center [662, 524] width 755 height 35
type input "gp"
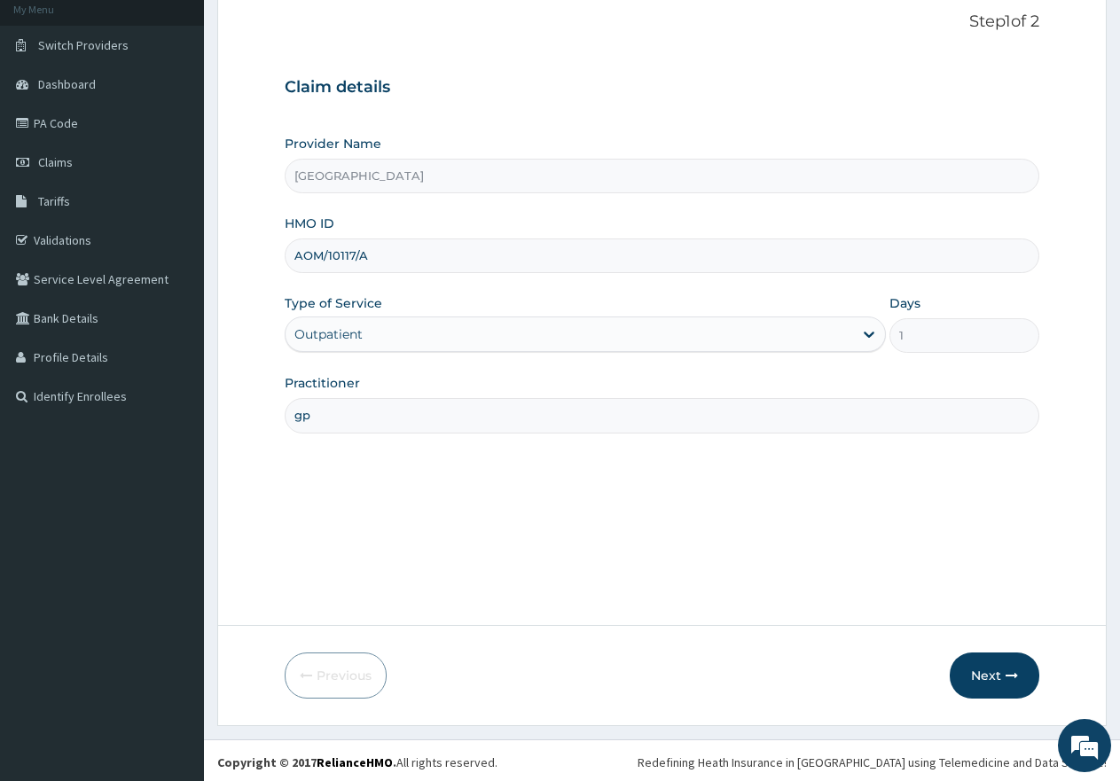
scroll to position [113, 0]
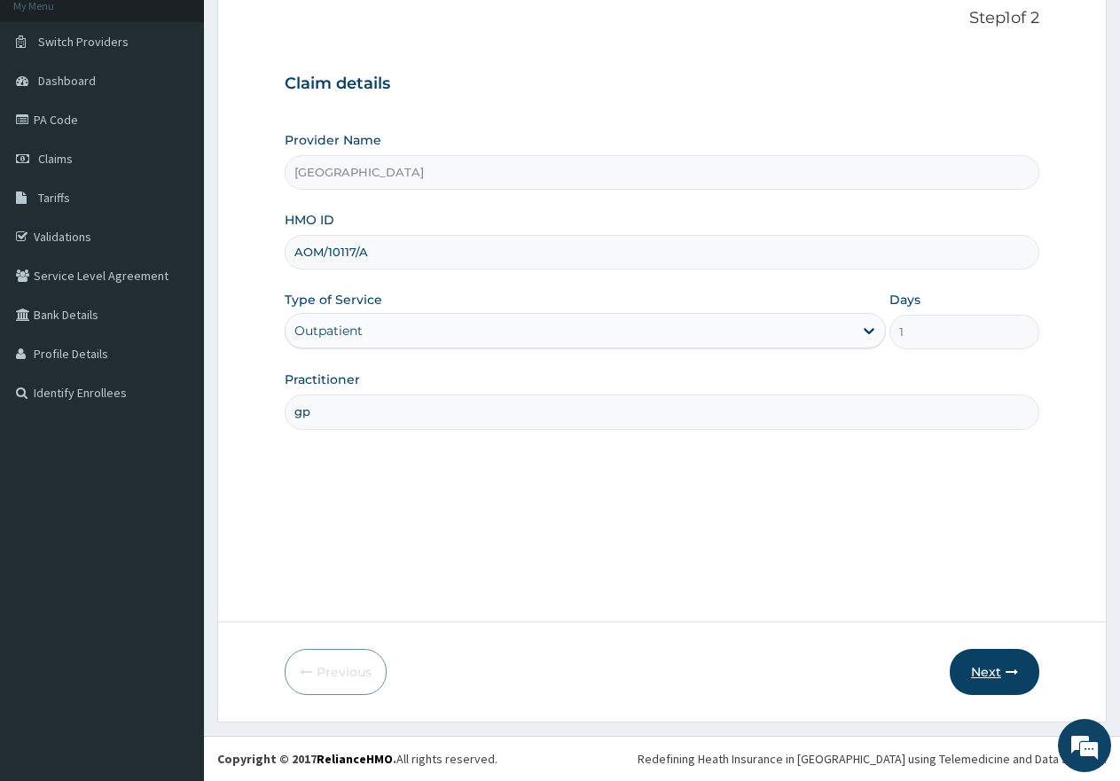
click at [982, 667] on button "Next" at bounding box center [995, 672] width 90 height 46
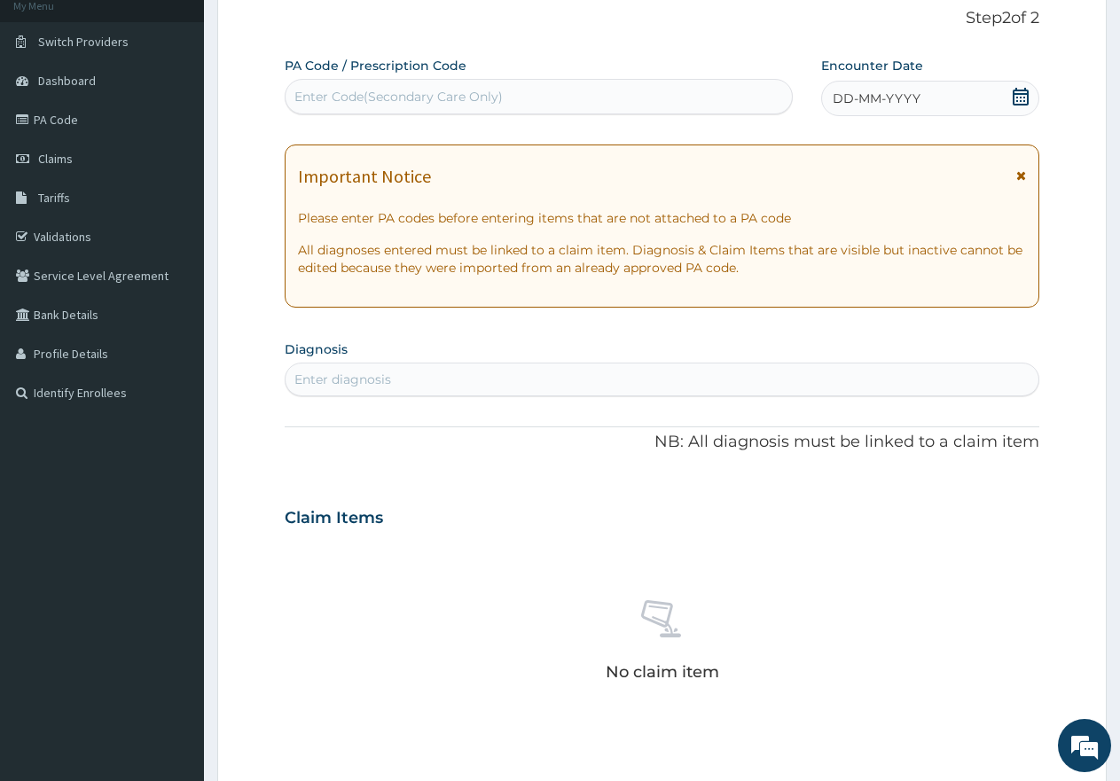
scroll to position [0, 0]
click at [1021, 96] on icon at bounding box center [1021, 97] width 18 height 18
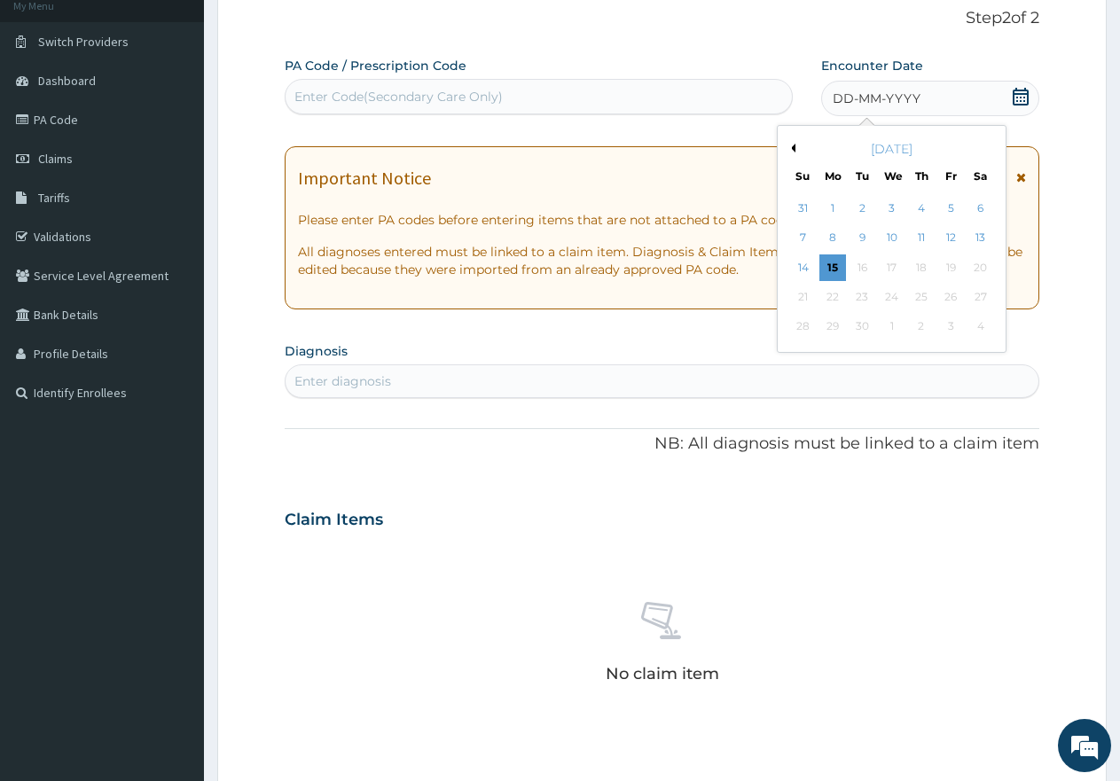
click at [794, 151] on button "Previous Month" at bounding box center [791, 148] width 9 height 9
click at [980, 208] on div "2" at bounding box center [981, 208] width 27 height 27
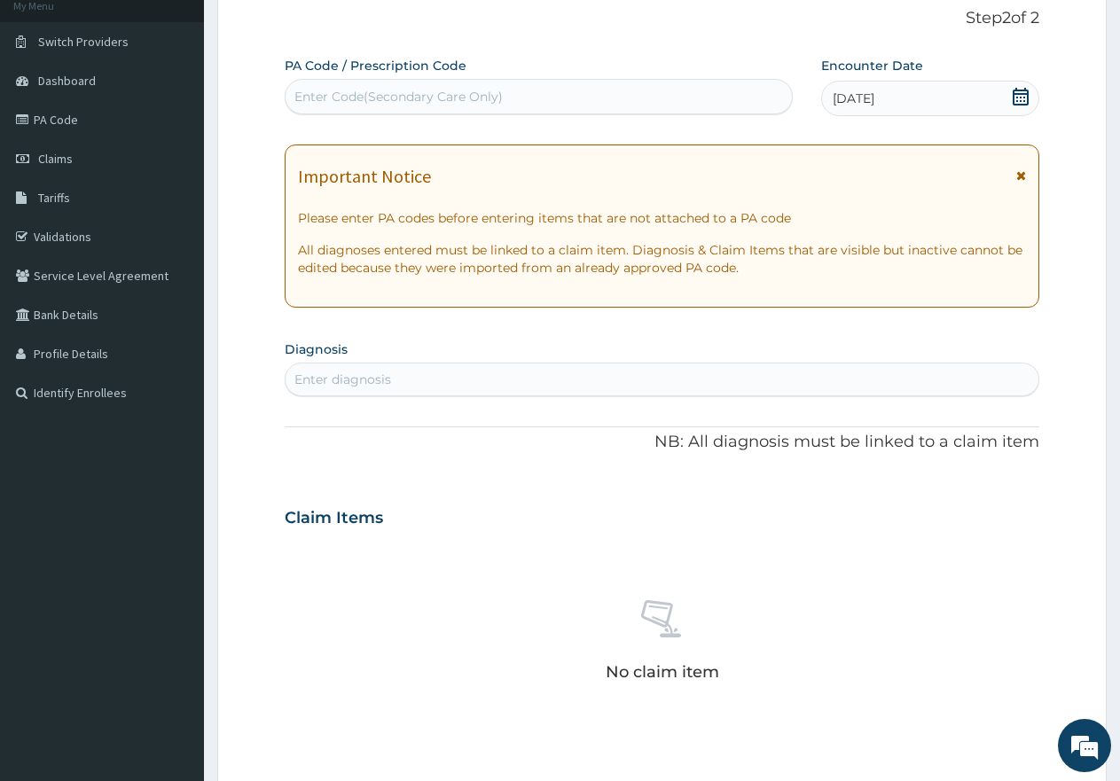
click at [575, 369] on div "Enter diagnosis" at bounding box center [662, 379] width 753 height 28
type input "MALAR"
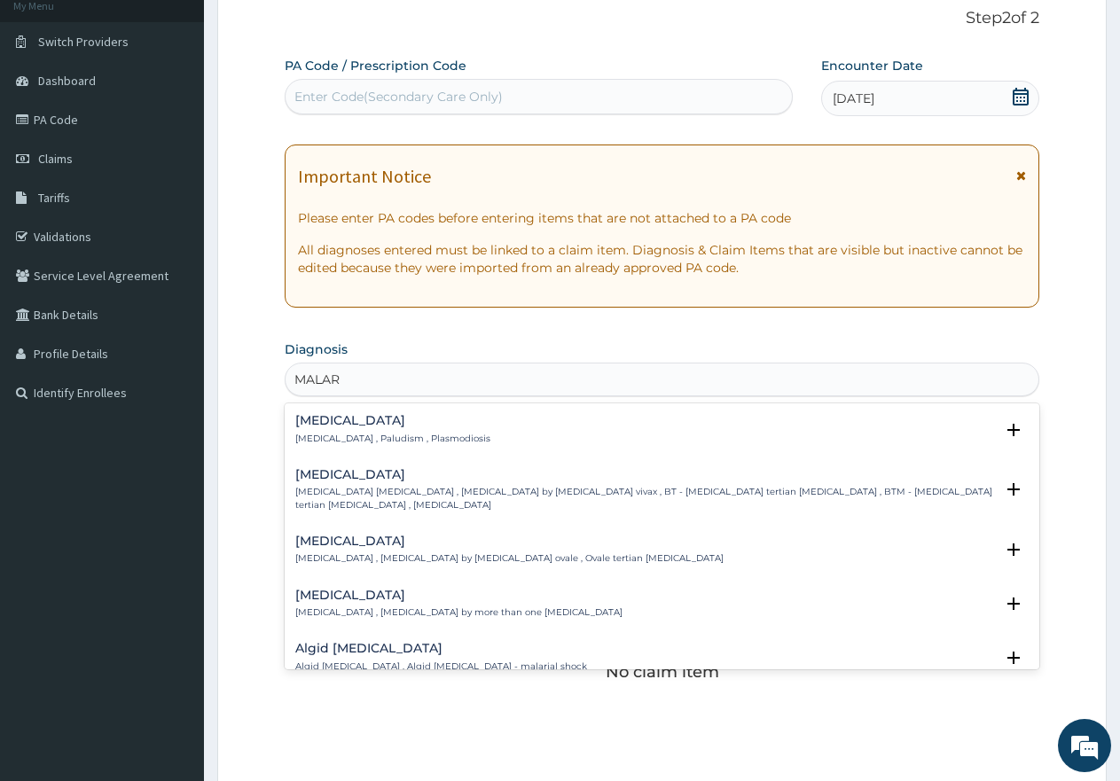
click at [336, 425] on h4 "[MEDICAL_DATA]" at bounding box center [392, 420] width 195 height 13
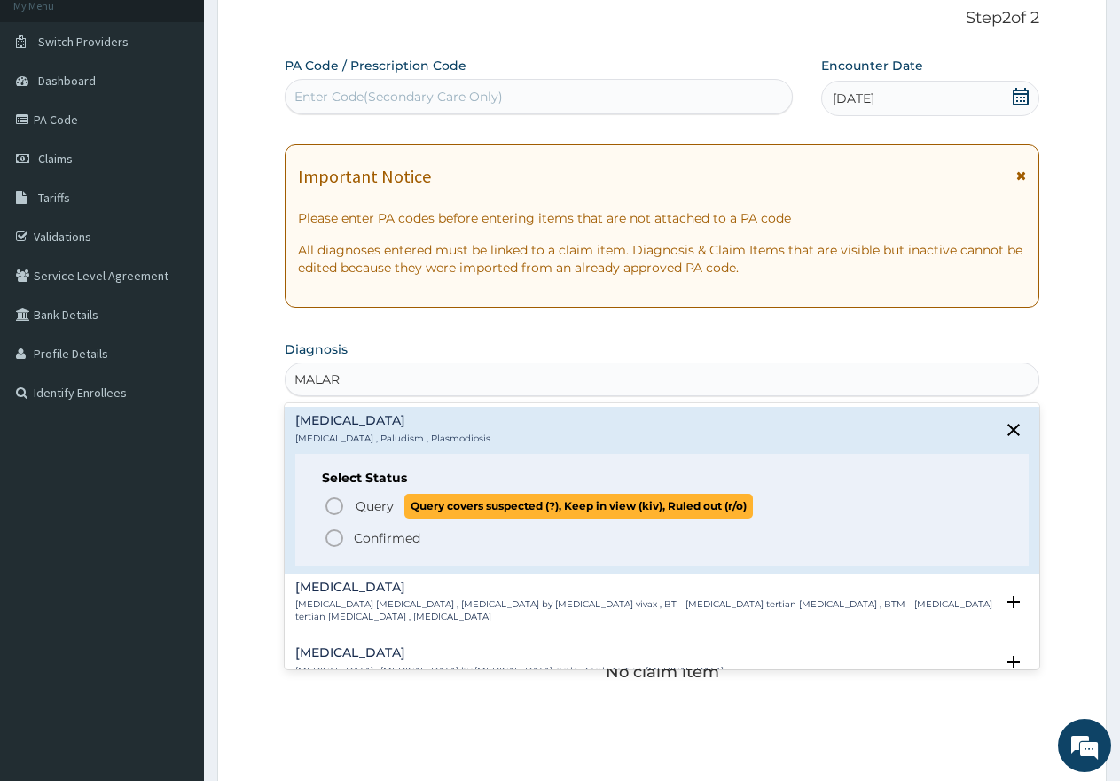
click at [333, 504] on icon "status option query" at bounding box center [334, 506] width 21 height 21
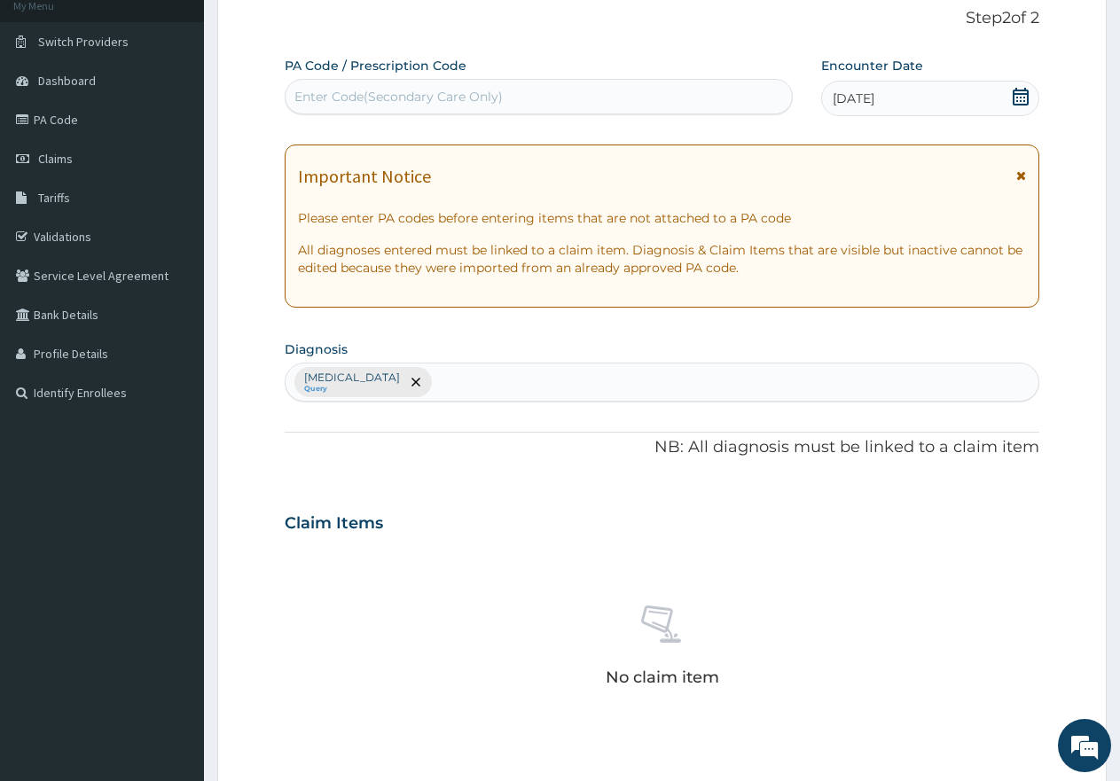
click at [444, 376] on div "[MEDICAL_DATA] Query" at bounding box center [662, 382] width 753 height 37
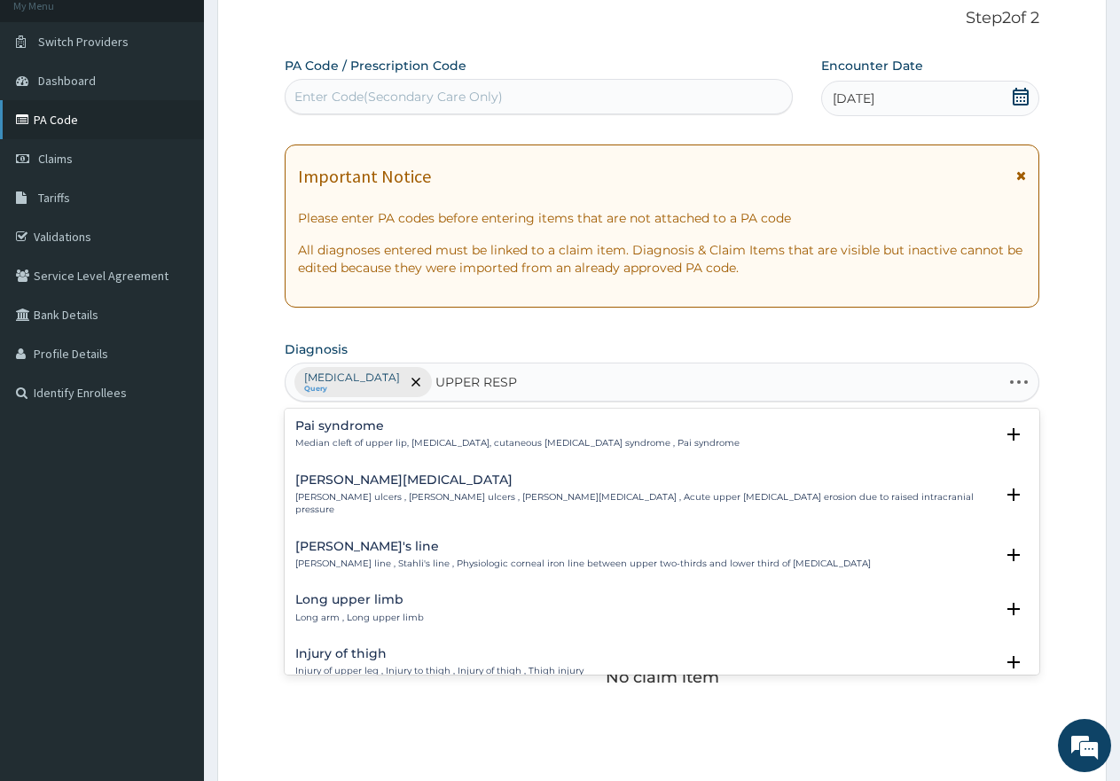
type input "UPPER RESPI"
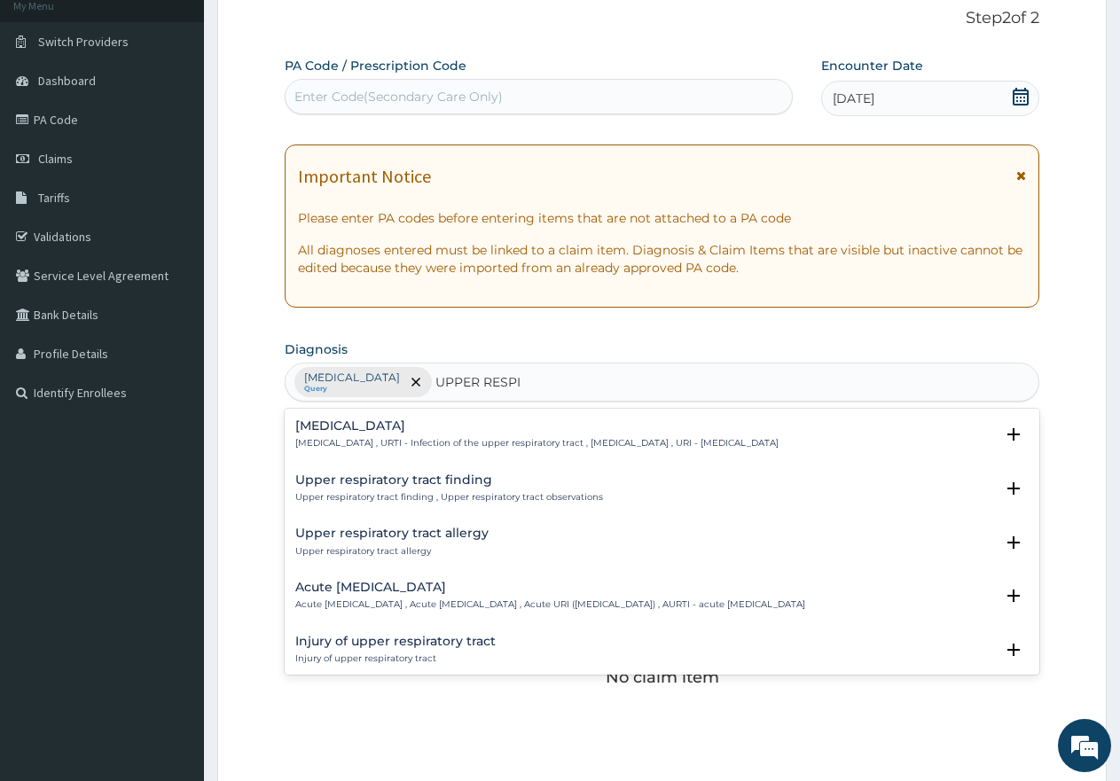
drag, startPoint x: 369, startPoint y: 416, endPoint x: 411, endPoint y: 381, distance: 54.2
click at [383, 404] on div "PA Code / Prescription Code Enter Code(Secondary Care Only) Encounter Date [DAT…" at bounding box center [662, 518] width 755 height 923
click at [409, 438] on p "[MEDICAL_DATA] , URTI - Infection of the upper respiratory tract , [MEDICAL_DAT…" at bounding box center [536, 443] width 483 height 12
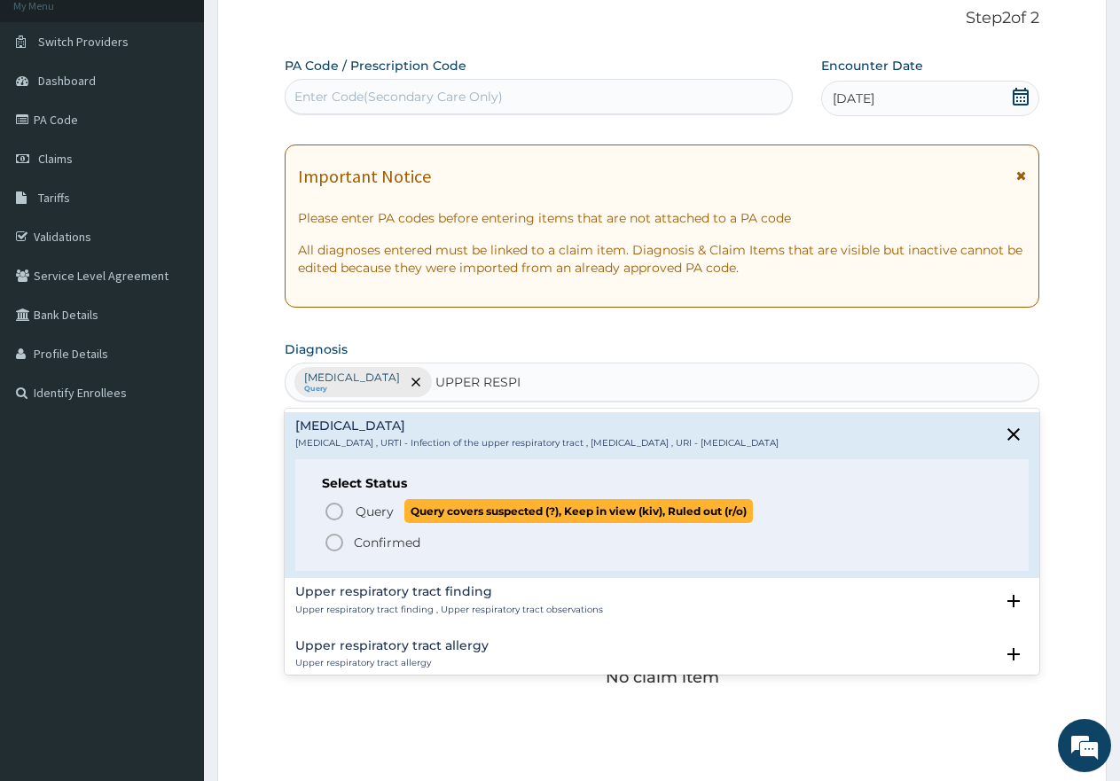
click at [330, 510] on icon "status option query" at bounding box center [334, 511] width 21 height 21
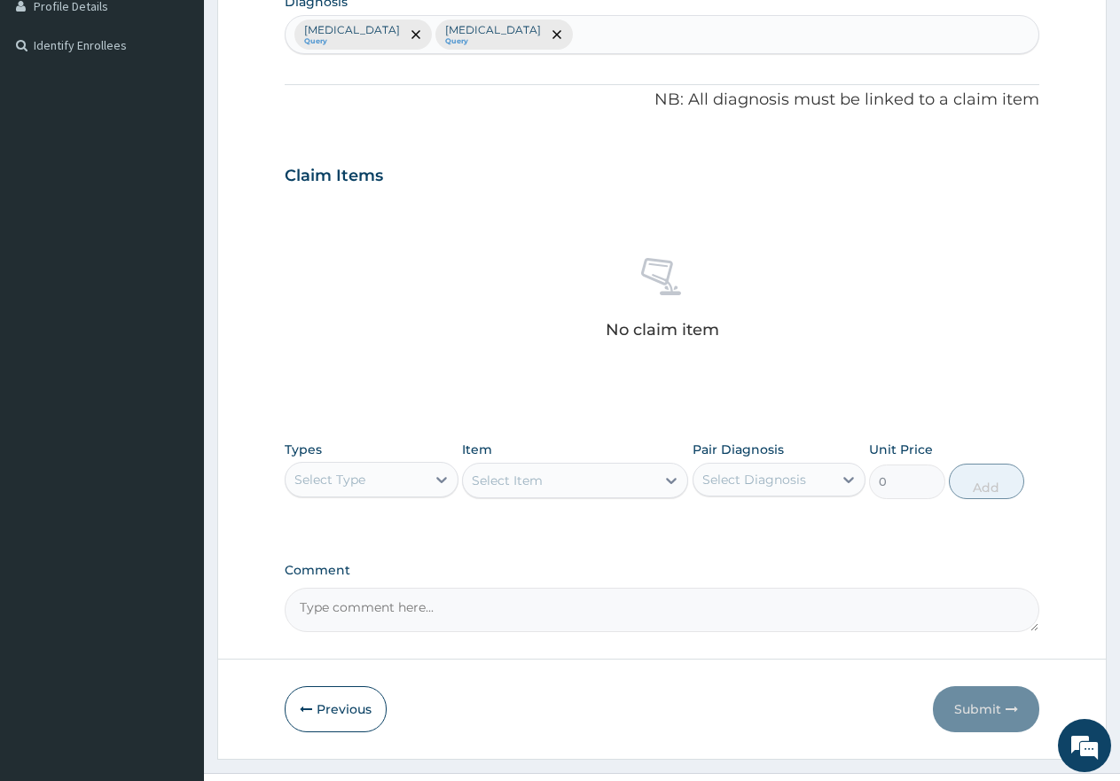
scroll to position [498, 0]
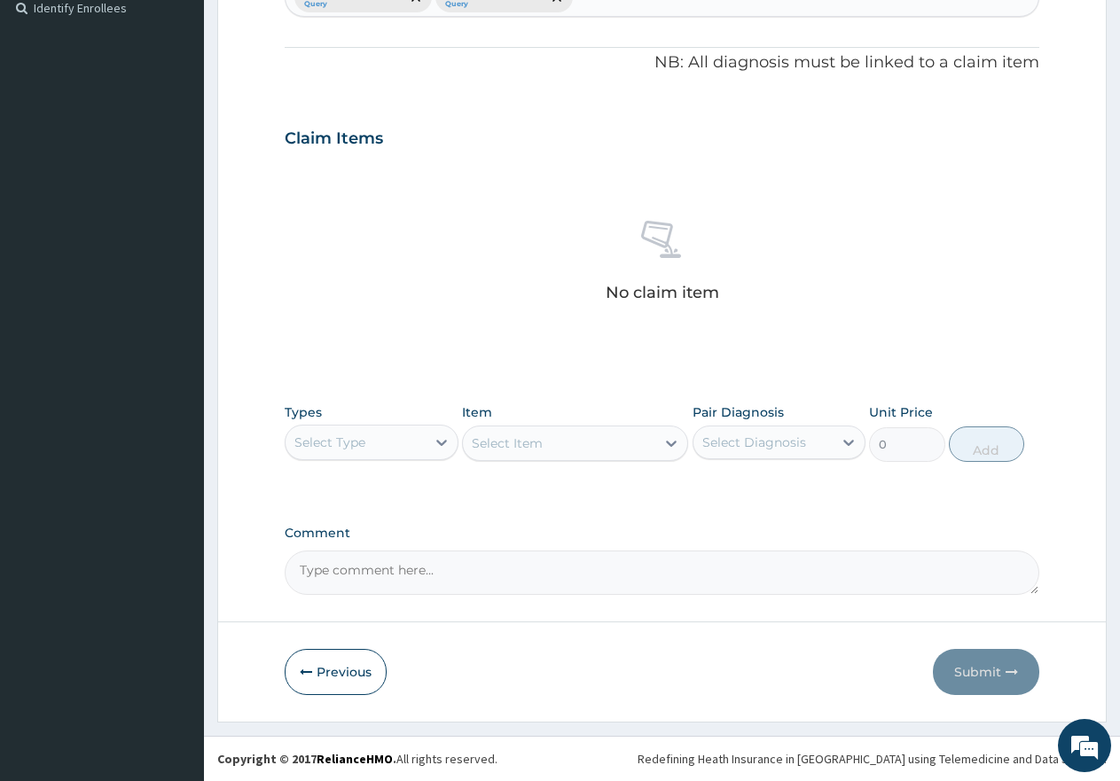
click at [416, 431] on div "Select Type" at bounding box center [356, 442] width 140 height 28
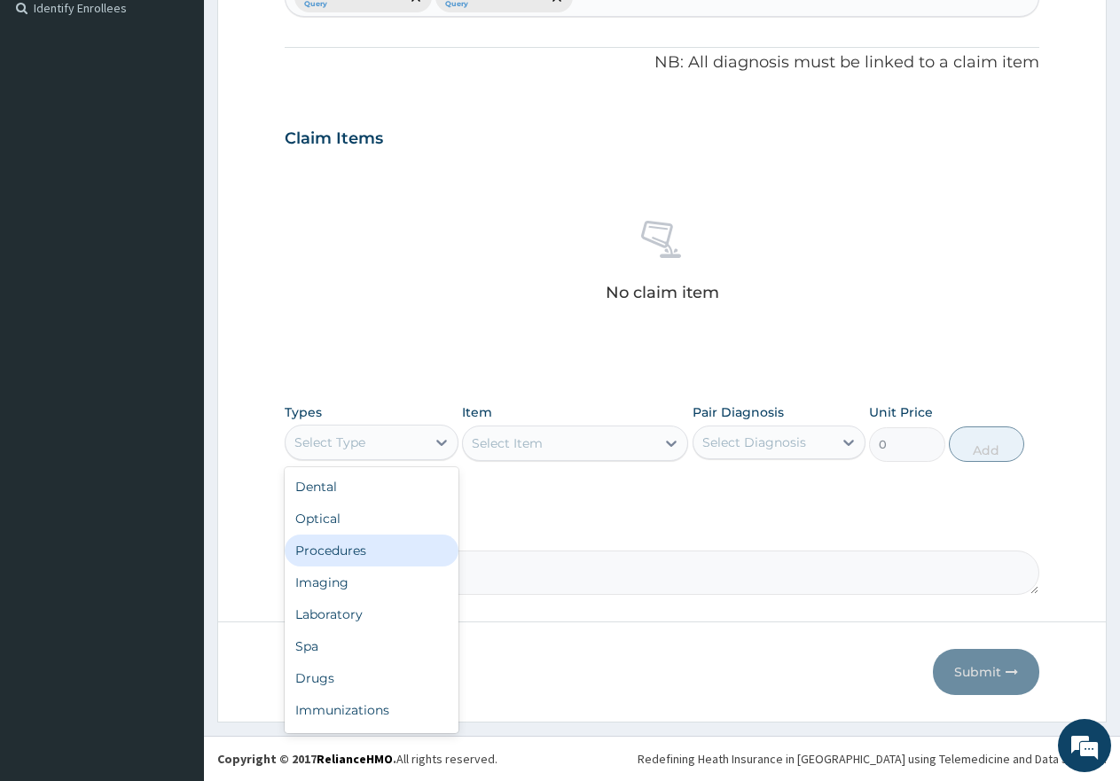
click at [343, 553] on div "Procedures" at bounding box center [372, 551] width 174 height 32
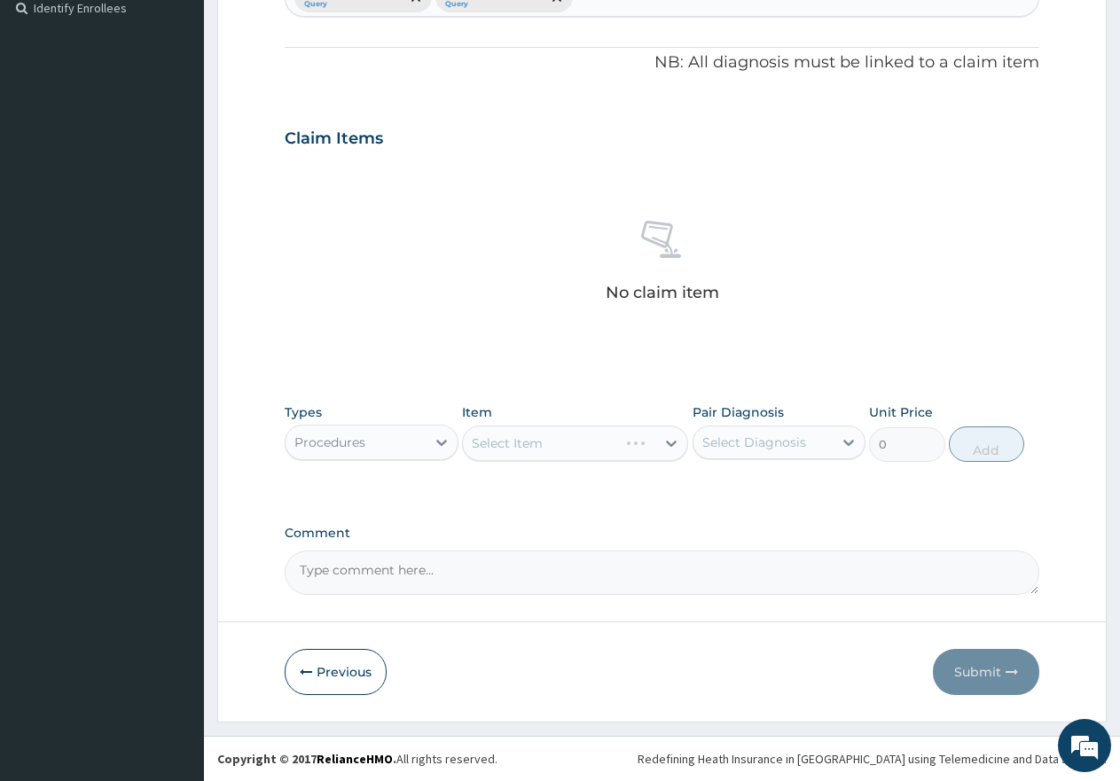
click at [550, 444] on div "Select Item" at bounding box center [575, 443] width 226 height 35
click at [550, 444] on div "Select Item" at bounding box center [559, 443] width 192 height 28
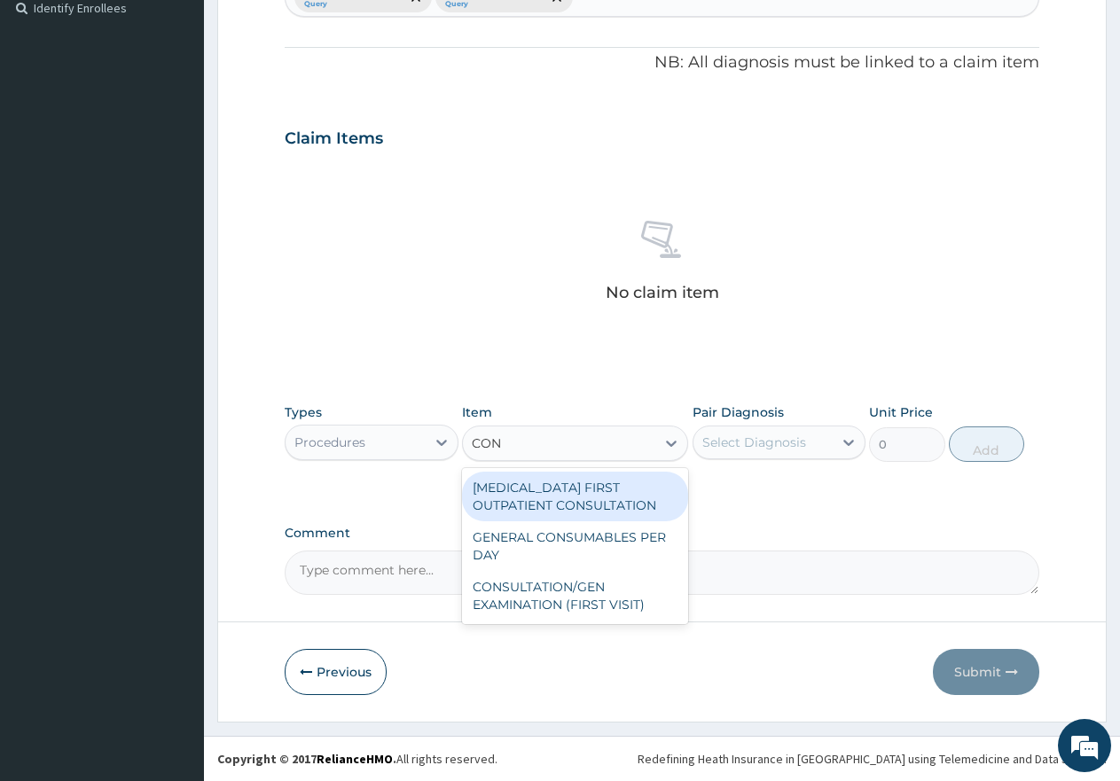
type input "CONS"
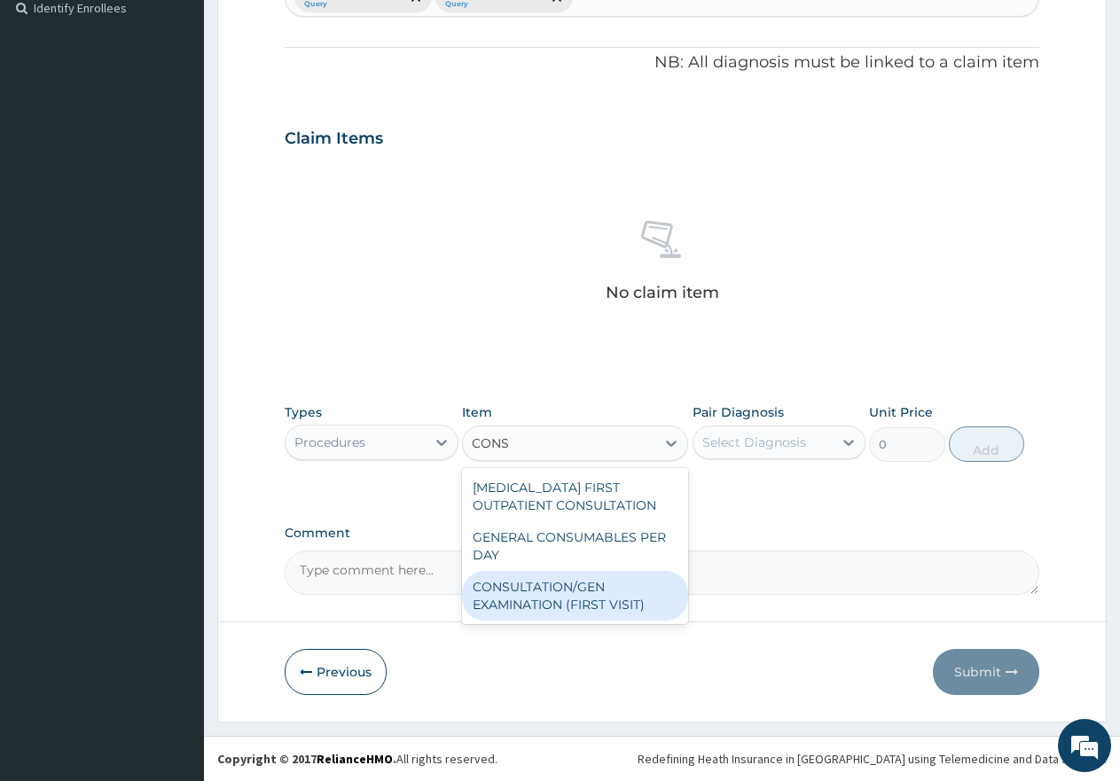
drag, startPoint x: 567, startPoint y: 600, endPoint x: 618, endPoint y: 540, distance: 78.6
click at [569, 595] on div "CONSULTATION/GEN EXAMINATION (FIRST VISIT)" at bounding box center [575, 596] width 226 height 50
type input "5000"
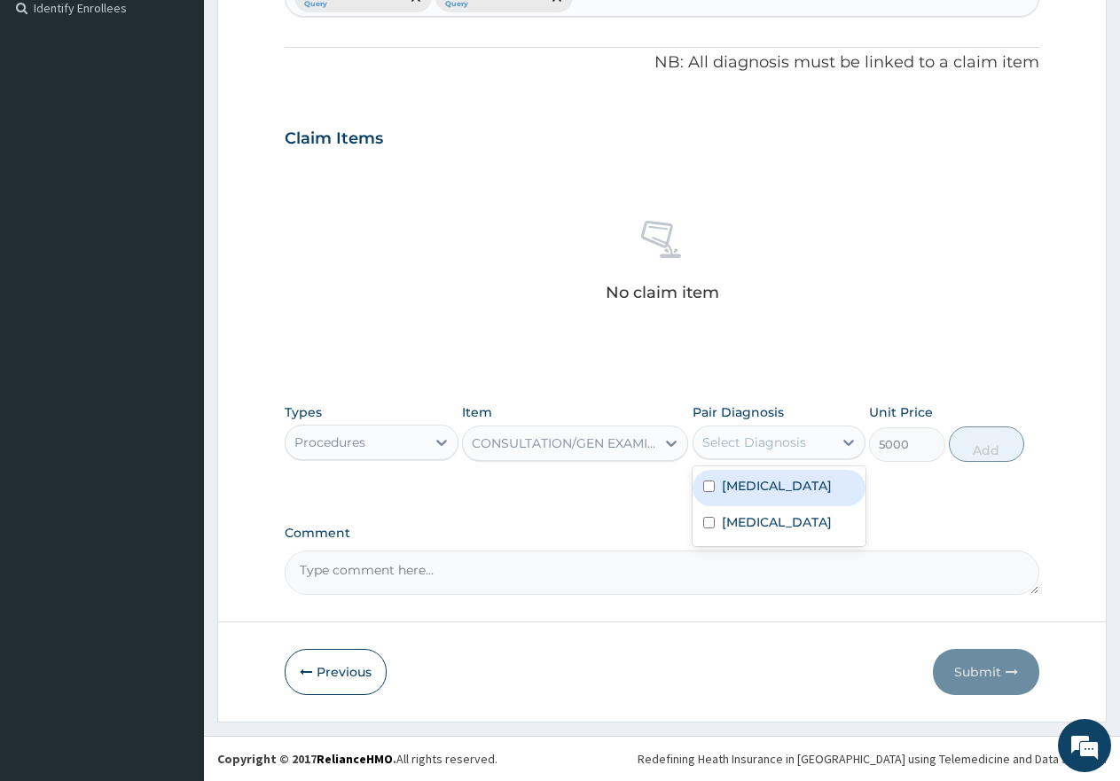
click at [759, 437] on div "Select Diagnosis" at bounding box center [755, 443] width 104 height 18
click at [711, 483] on input "checkbox" at bounding box center [709, 487] width 12 height 12
checkbox input "true"
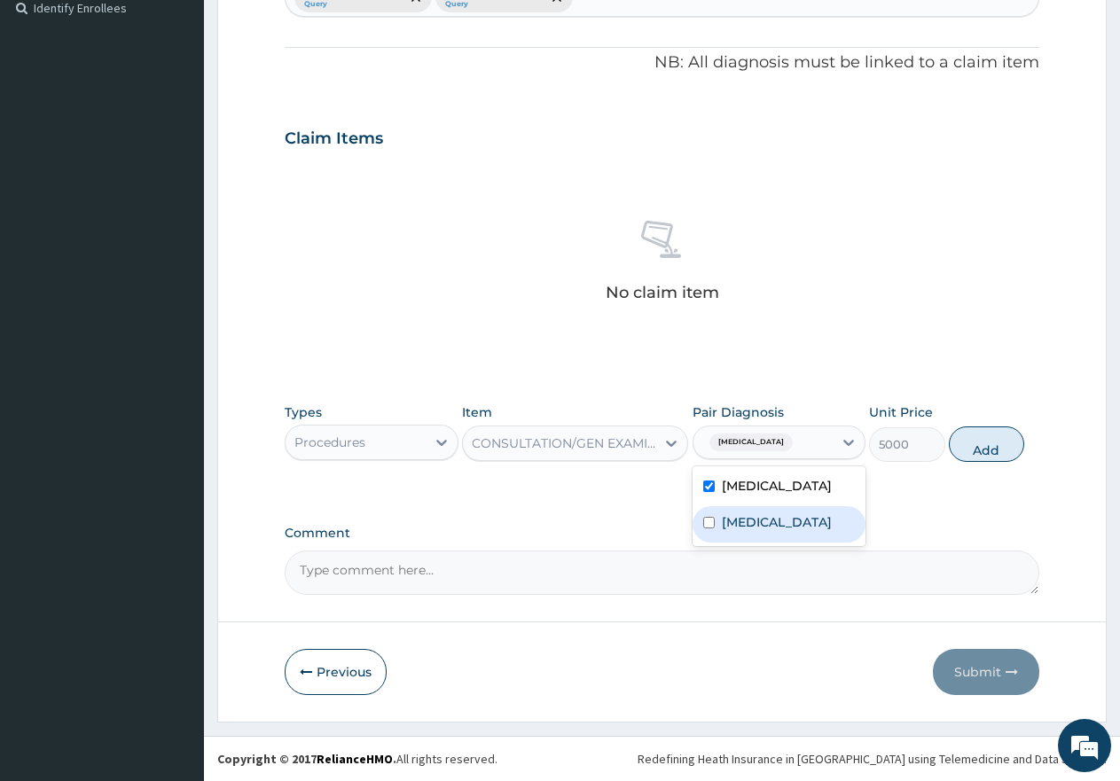
click at [703, 529] on input "checkbox" at bounding box center [709, 523] width 12 height 12
checkbox input "true"
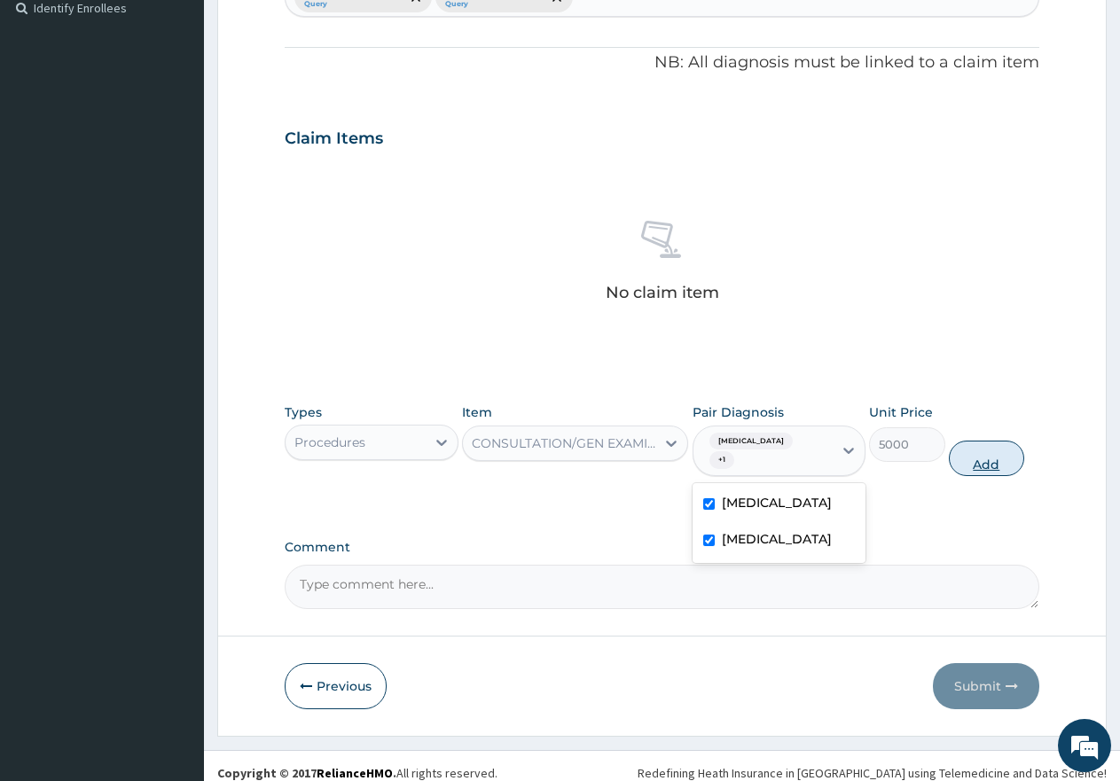
click at [976, 447] on button "Add" at bounding box center [986, 458] width 75 height 35
type input "0"
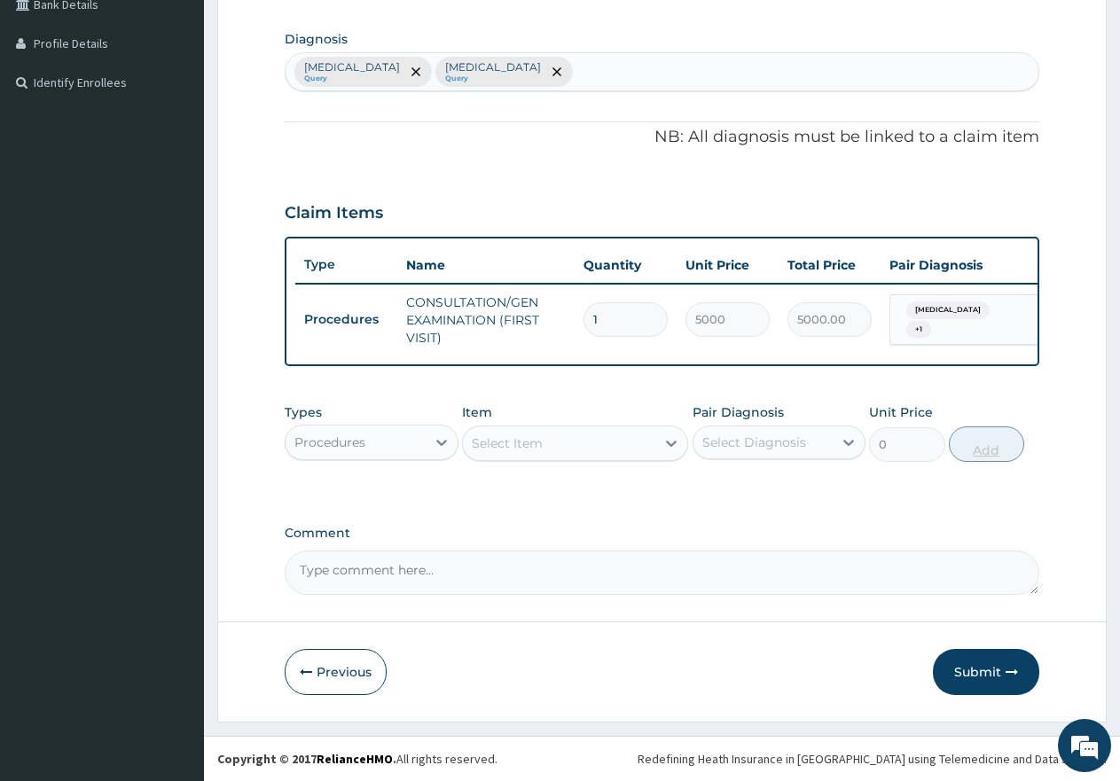
scroll to position [438, 0]
click at [388, 437] on div "Procedures" at bounding box center [356, 442] width 140 height 28
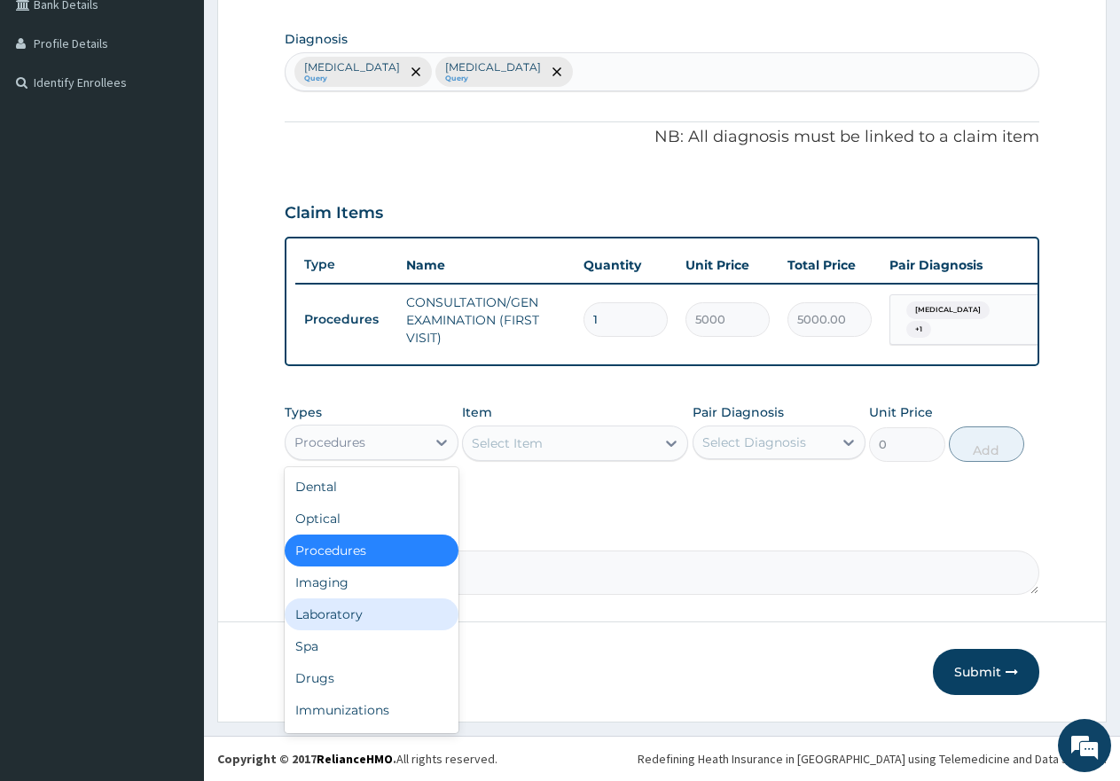
drag, startPoint x: 340, startPoint y: 615, endPoint x: 424, endPoint y: 545, distance: 109.6
click at [340, 616] on div "Laboratory" at bounding box center [372, 615] width 174 height 32
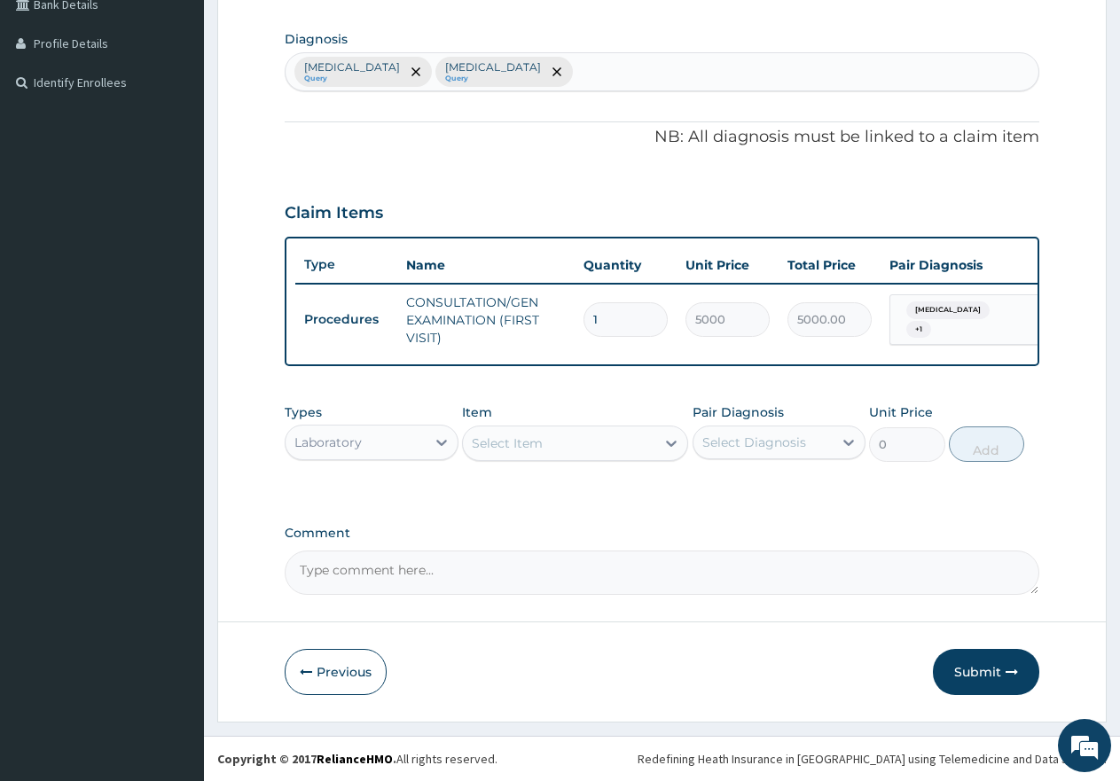
click at [563, 443] on div "Select Item" at bounding box center [559, 443] width 192 height 28
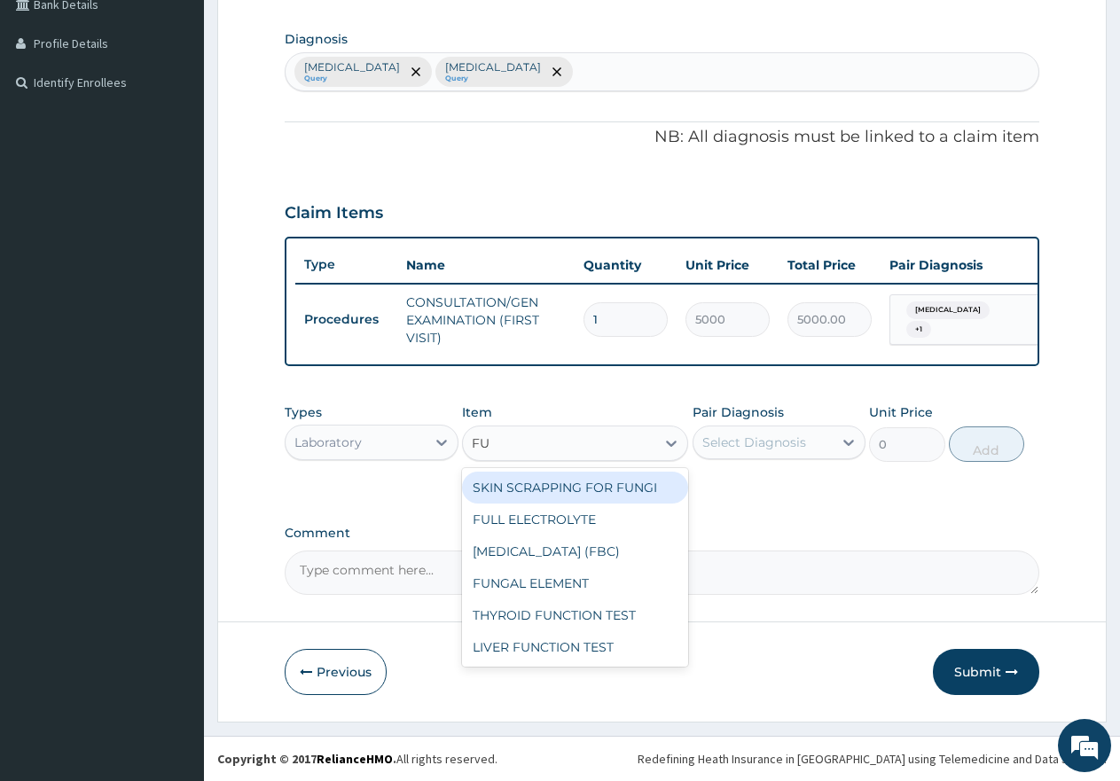
type input "FUL"
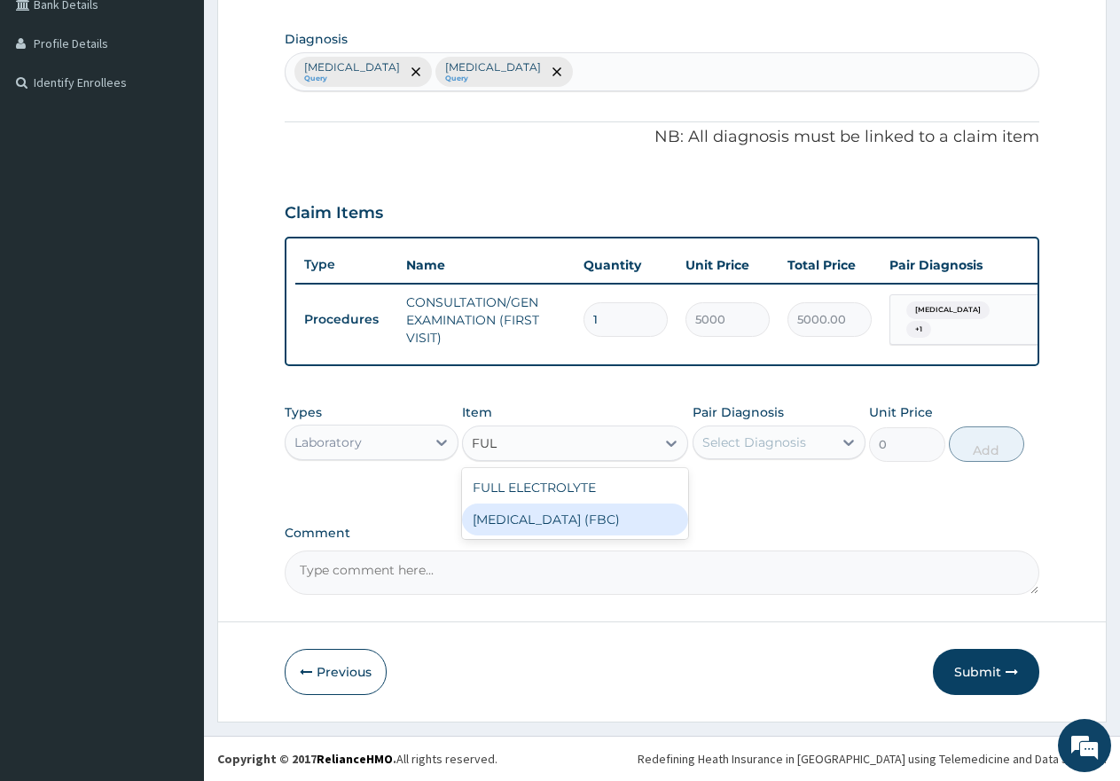
drag, startPoint x: 550, startPoint y: 519, endPoint x: 609, endPoint y: 506, distance: 60.9
click at [560, 517] on div "FULL BLOOD COUNT (FBC)" at bounding box center [575, 520] width 226 height 32
type input "7000"
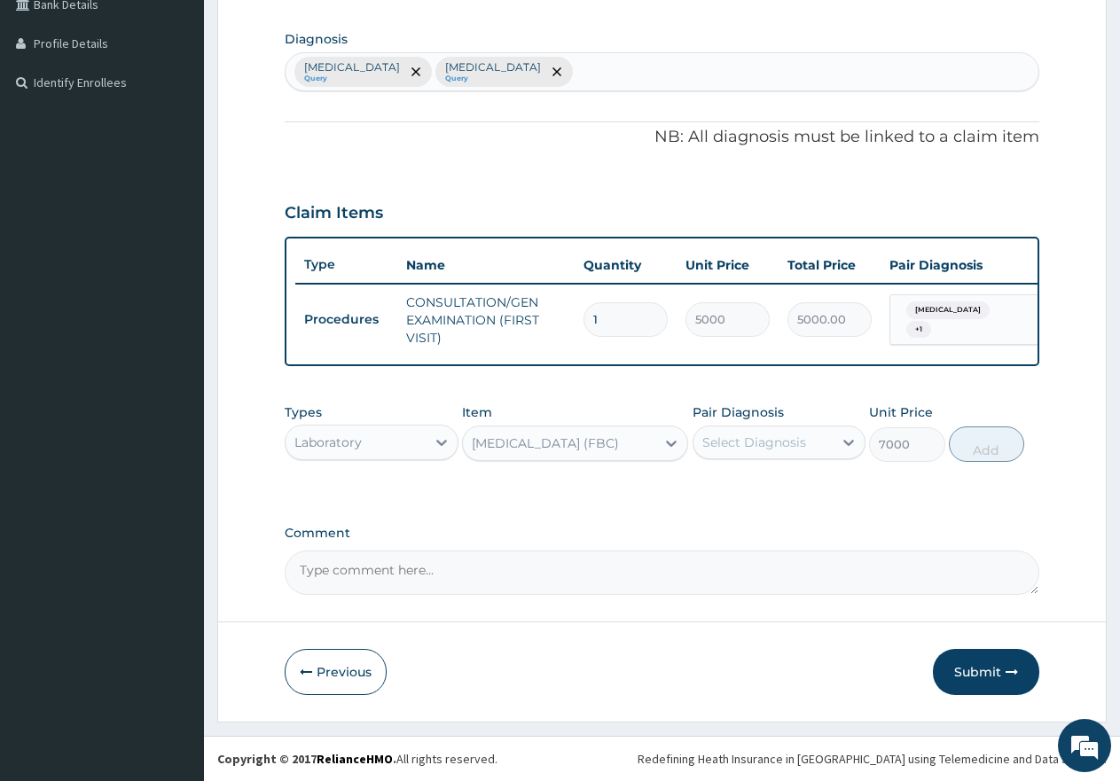
click at [748, 442] on div "Select Diagnosis" at bounding box center [755, 443] width 104 height 18
click at [707, 487] on input "checkbox" at bounding box center [709, 487] width 12 height 12
checkbox input "true"
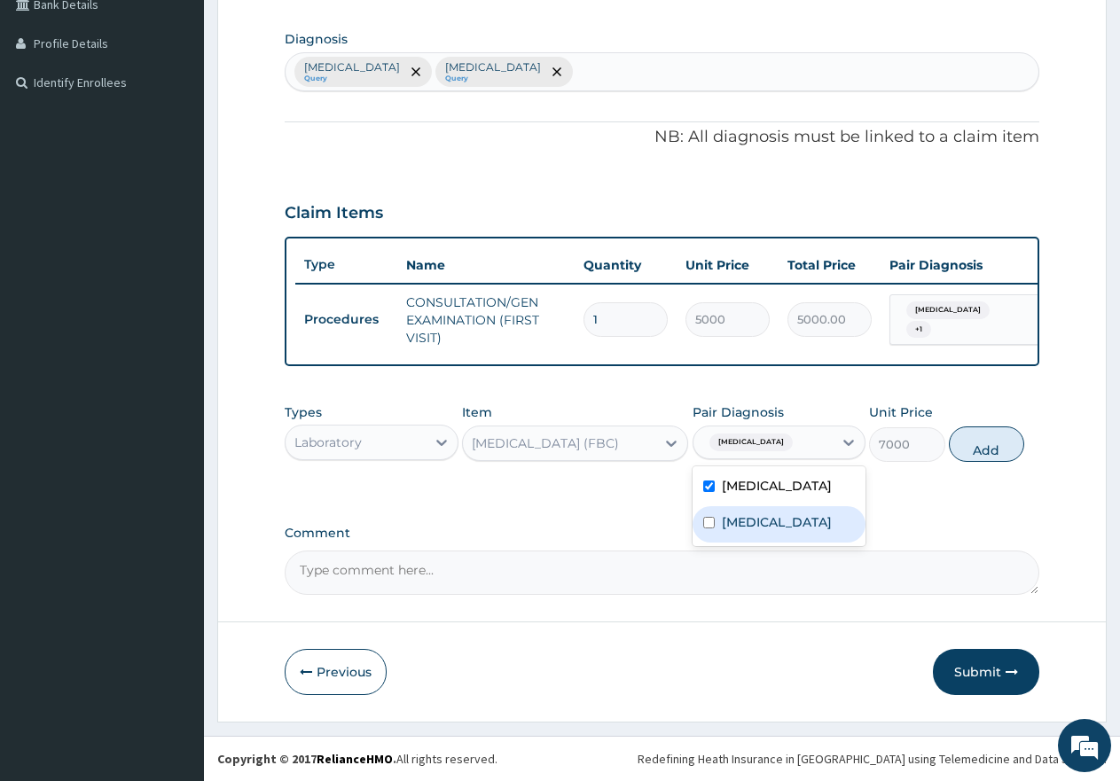
click at [703, 529] on input "checkbox" at bounding box center [709, 523] width 12 height 12
checkbox input "true"
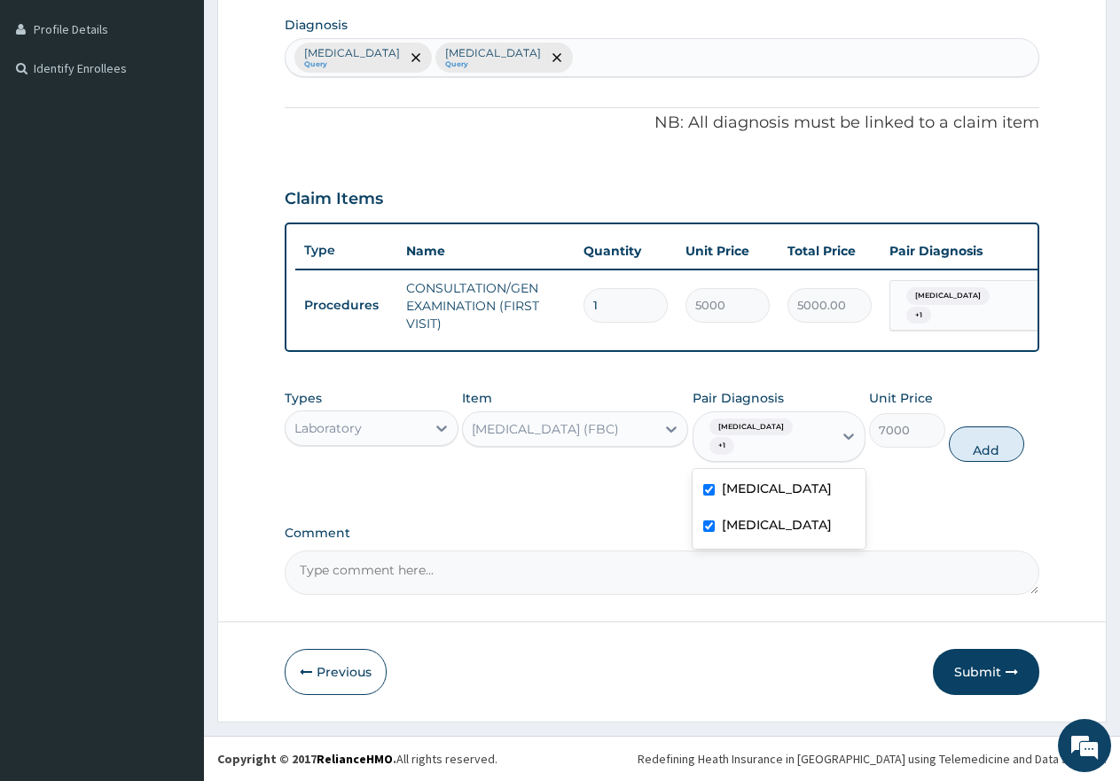
drag, startPoint x: 703, startPoint y: 491, endPoint x: 788, endPoint y: 483, distance: 84.6
click at [704, 490] on input "checkbox" at bounding box center [709, 490] width 12 height 12
checkbox input "false"
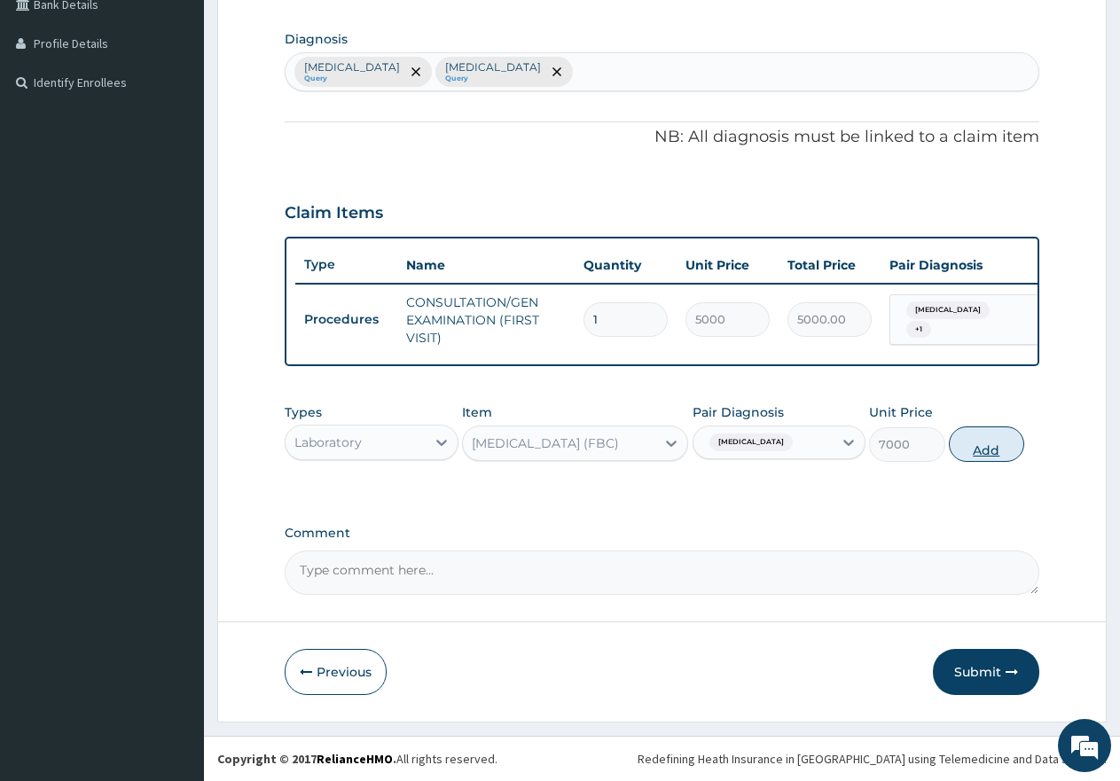
click at [999, 450] on button "Add" at bounding box center [986, 444] width 75 height 35
type input "0"
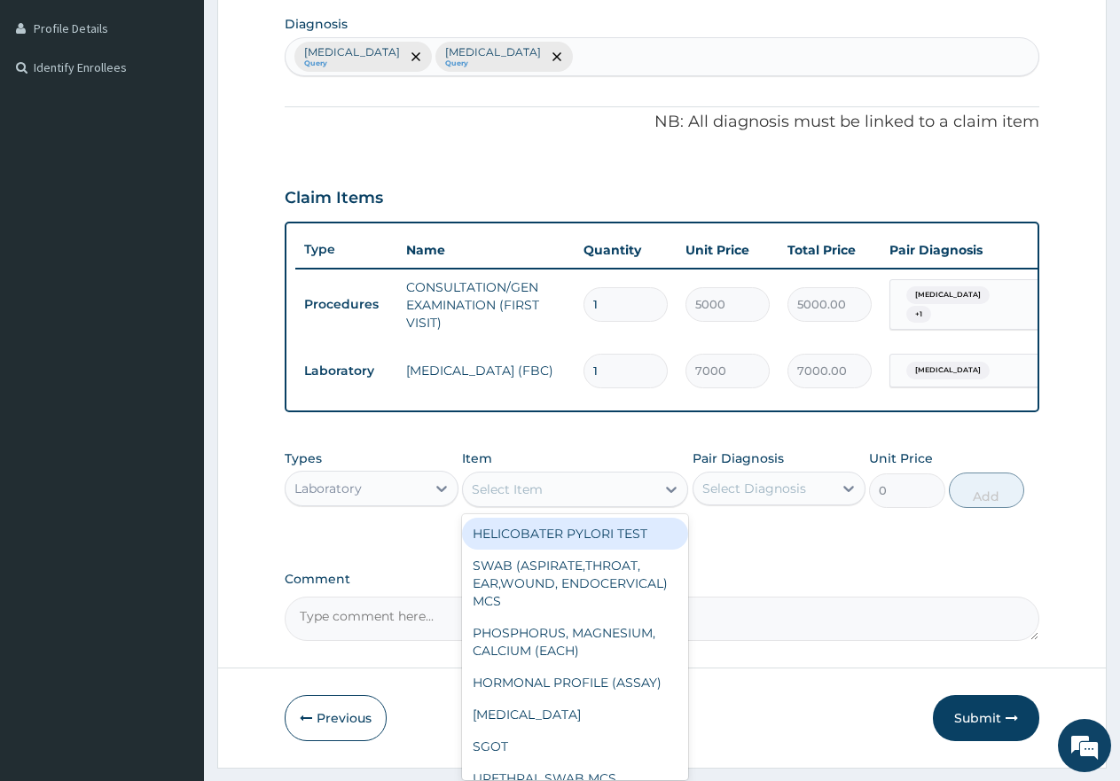
click at [593, 495] on div "Select Item" at bounding box center [559, 489] width 192 height 28
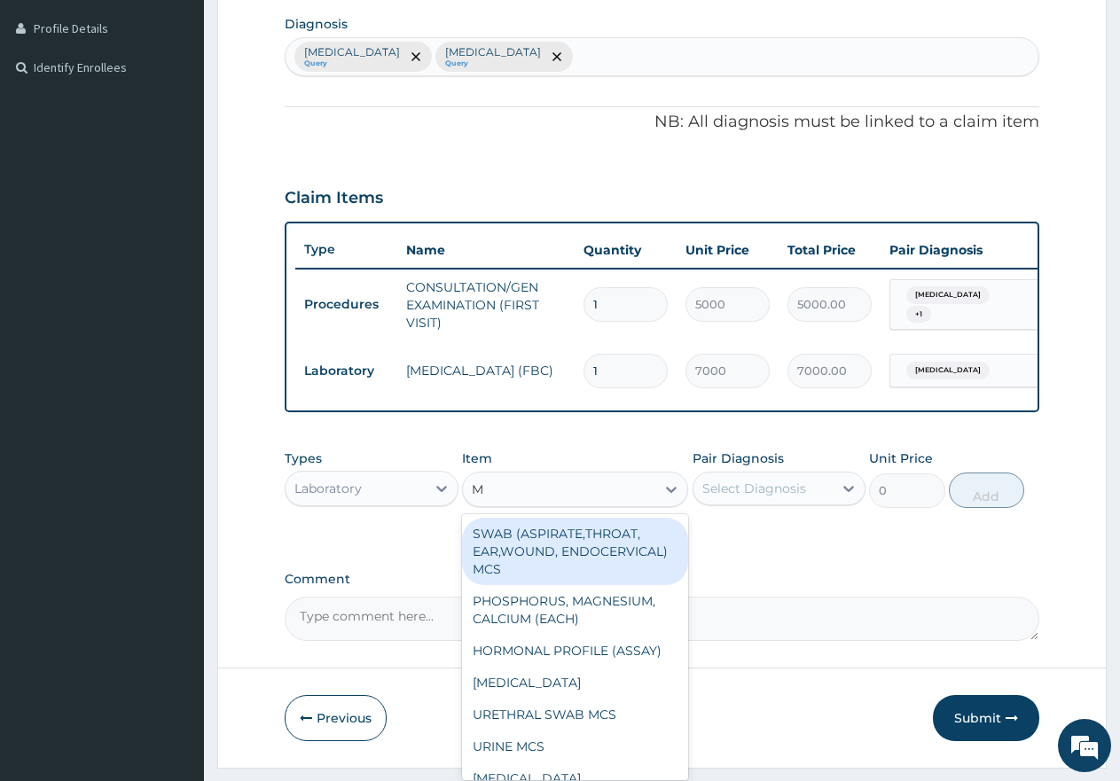
type input "MP"
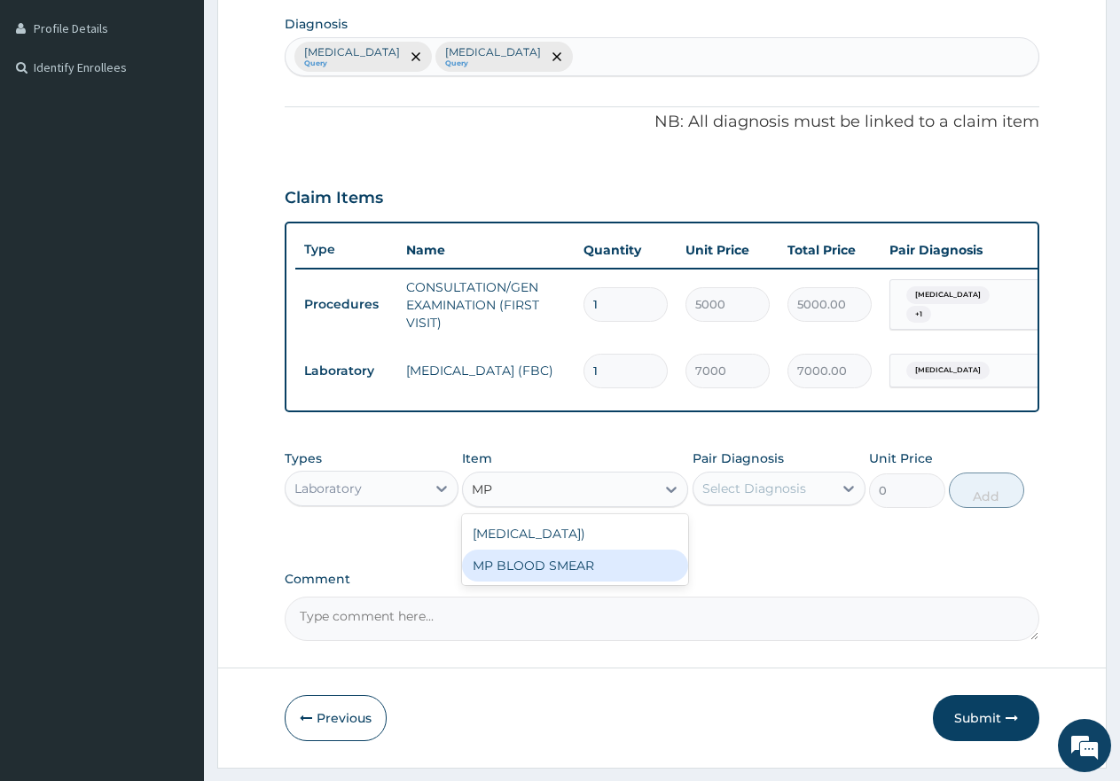
drag, startPoint x: 514, startPoint y: 600, endPoint x: 651, endPoint y: 572, distance: 140.2
click at [534, 582] on div "MP BLOOD SMEAR" at bounding box center [575, 566] width 226 height 32
type input "2500"
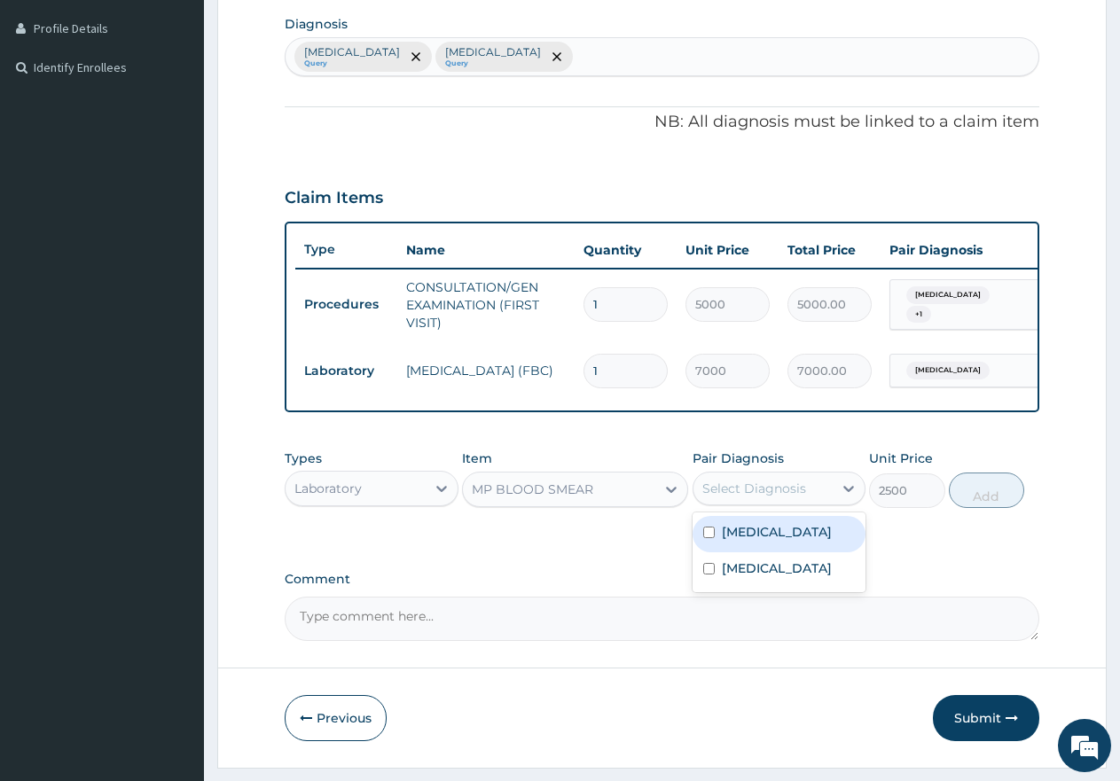
click at [733, 498] on div "Select Diagnosis" at bounding box center [755, 489] width 104 height 18
click at [707, 538] on input "checkbox" at bounding box center [709, 533] width 12 height 12
checkbox input "true"
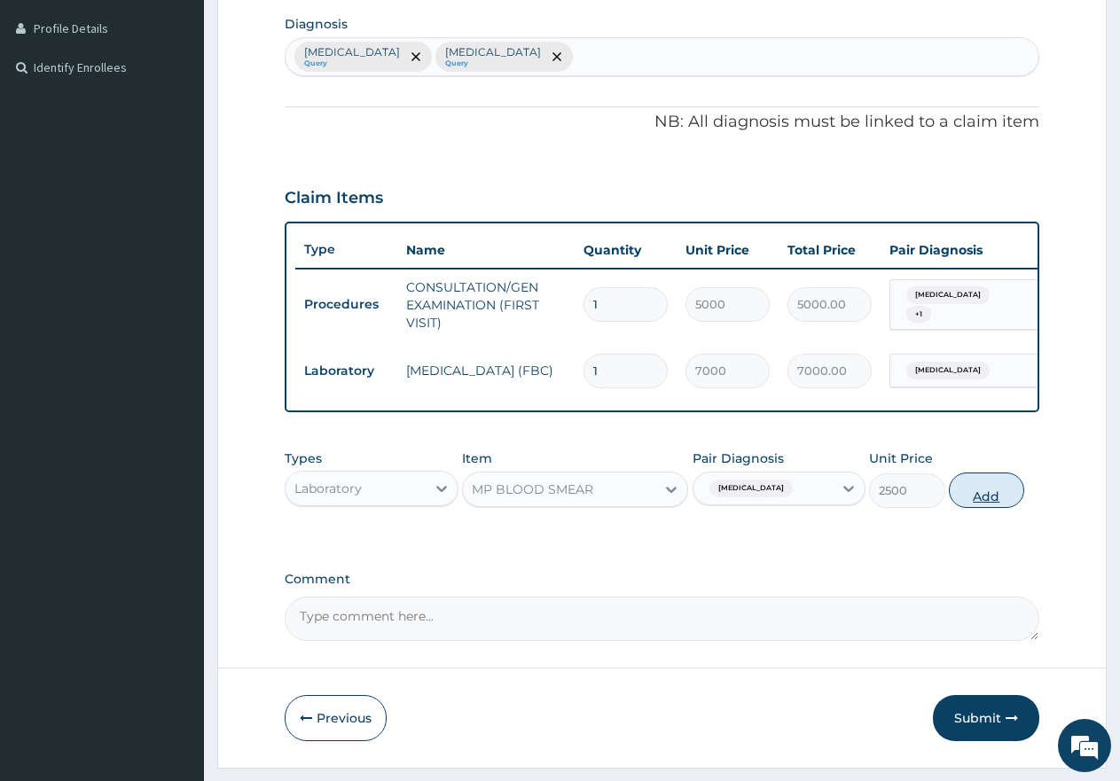
click at [996, 508] on button "Add" at bounding box center [986, 490] width 75 height 35
type input "0"
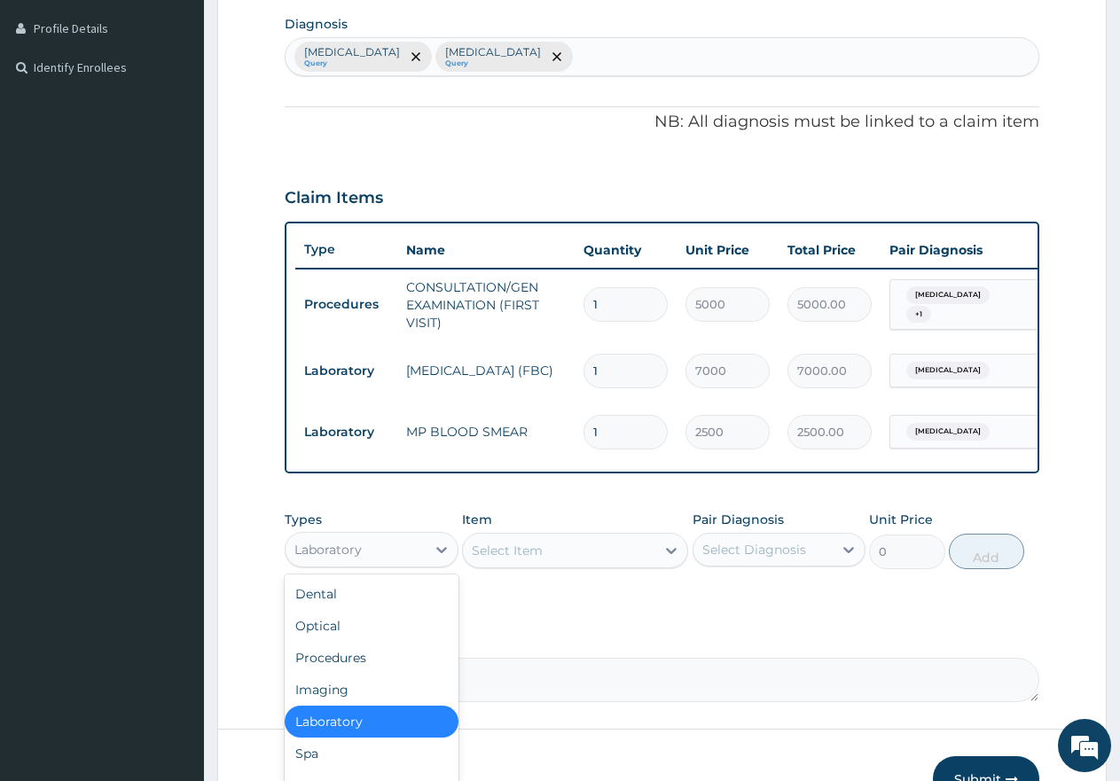
click at [403, 564] on div "Laboratory" at bounding box center [356, 550] width 140 height 28
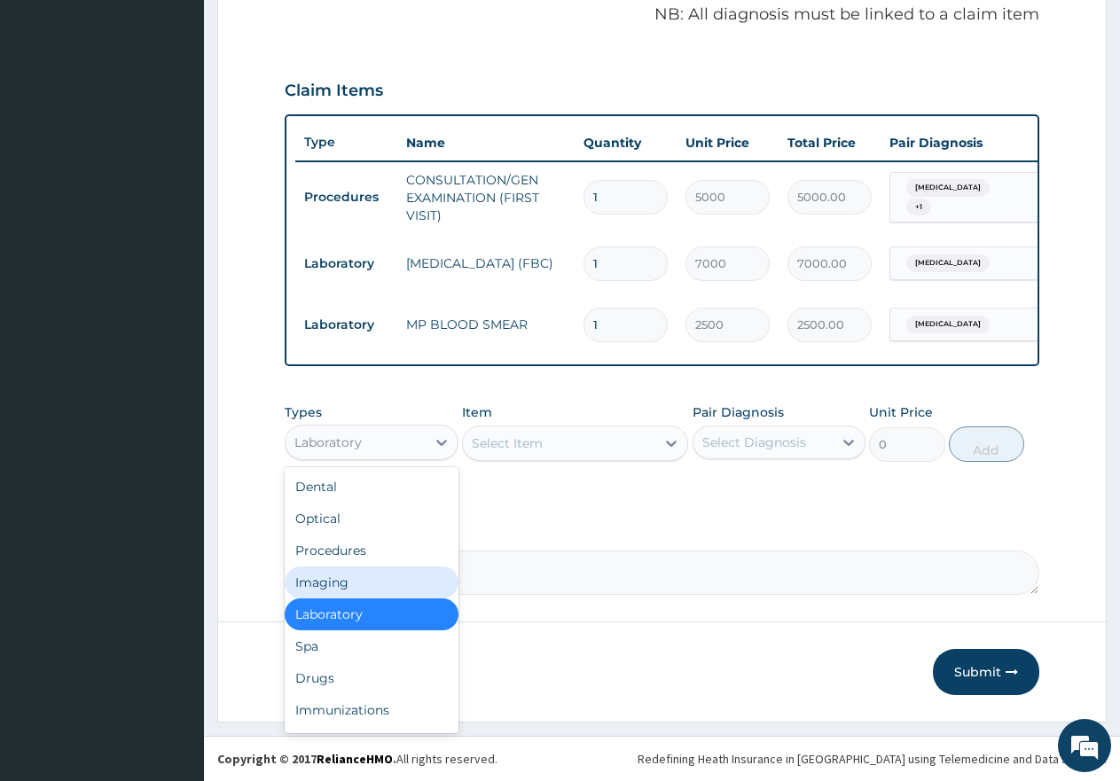
scroll to position [561, 0]
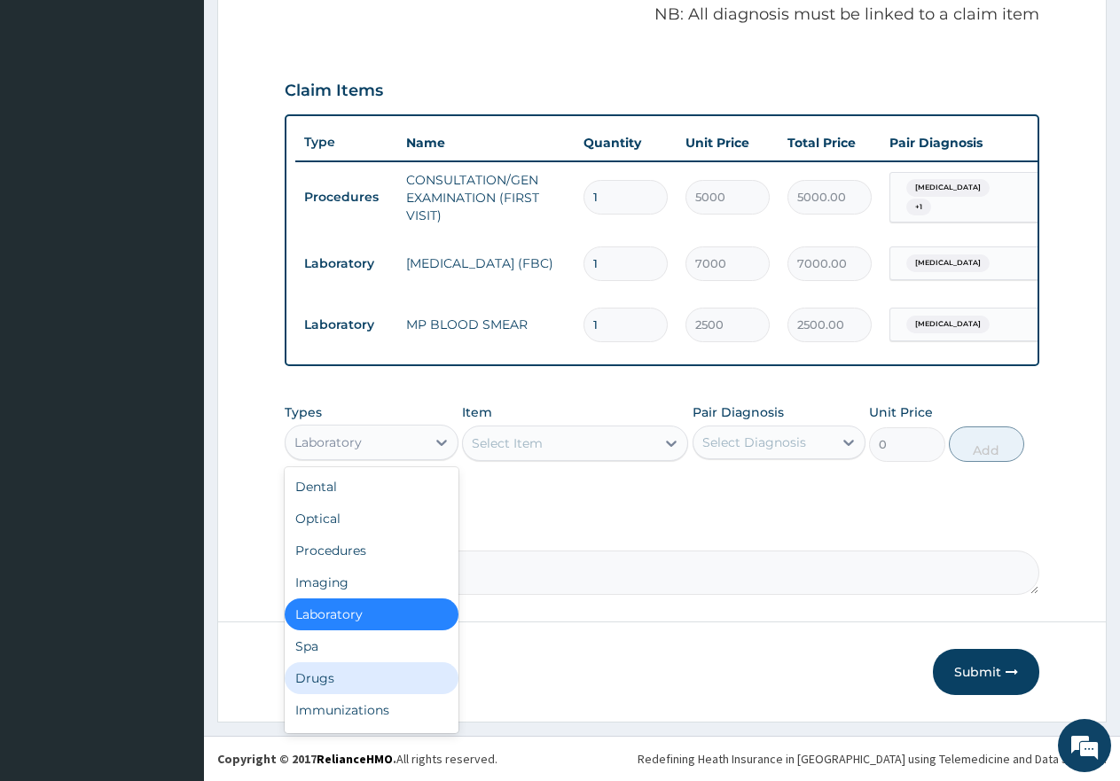
drag, startPoint x: 347, startPoint y: 685, endPoint x: 352, endPoint y: 673, distance: 12.7
click at [346, 685] on div "Drugs" at bounding box center [372, 679] width 174 height 32
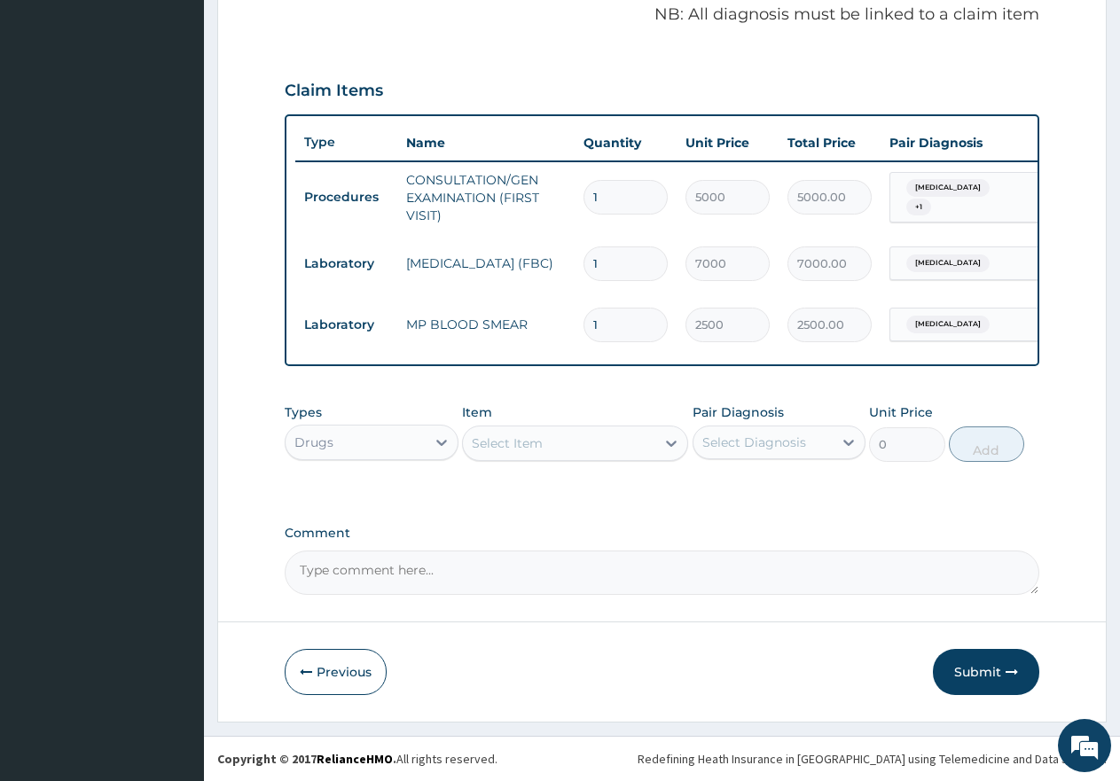
click at [560, 445] on div "Select Item" at bounding box center [559, 443] width 192 height 28
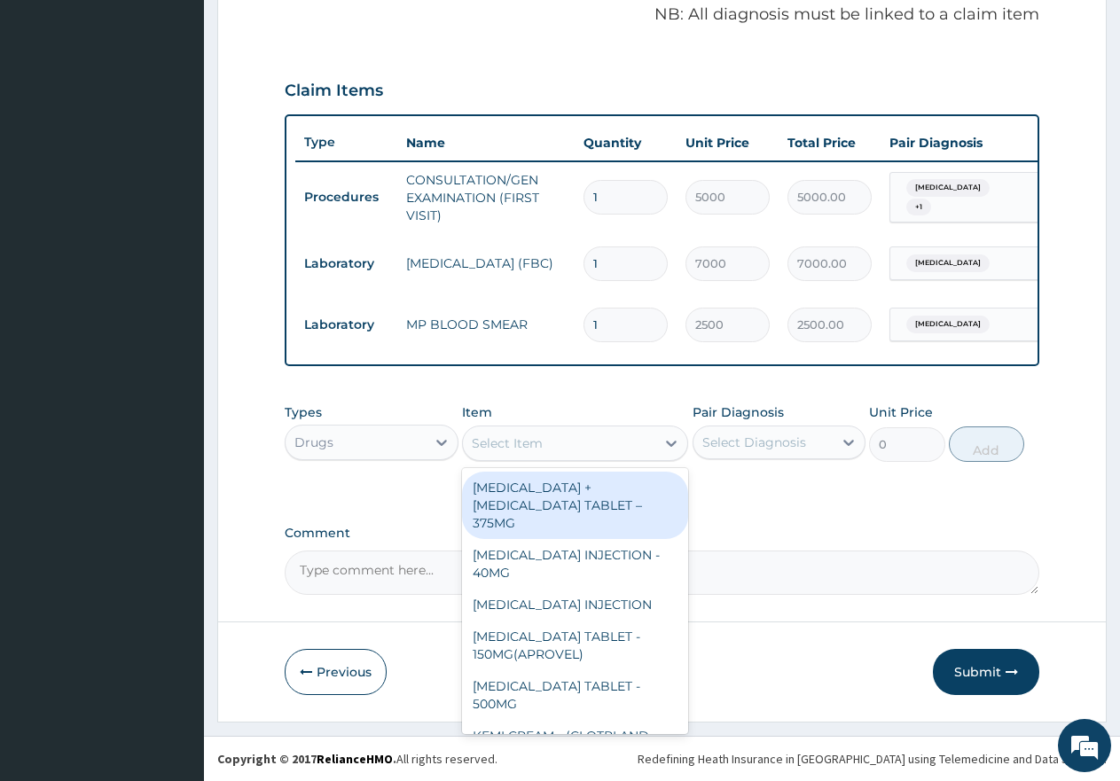
type input "4"
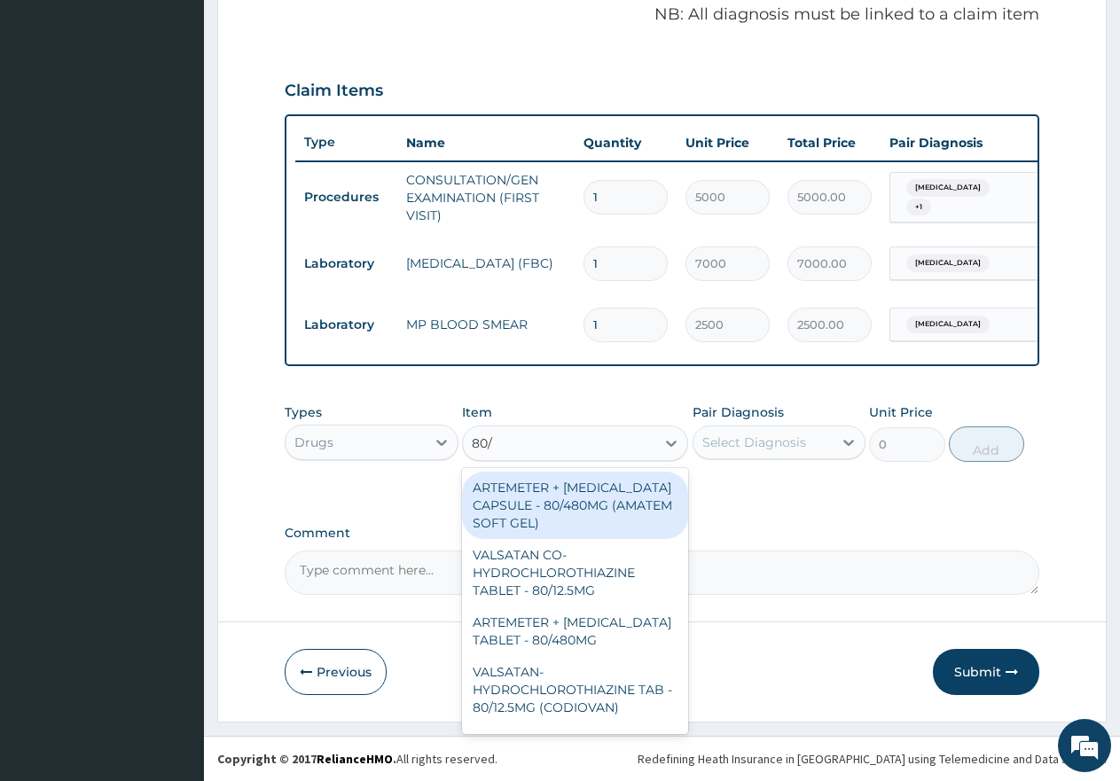
type input "80/4"
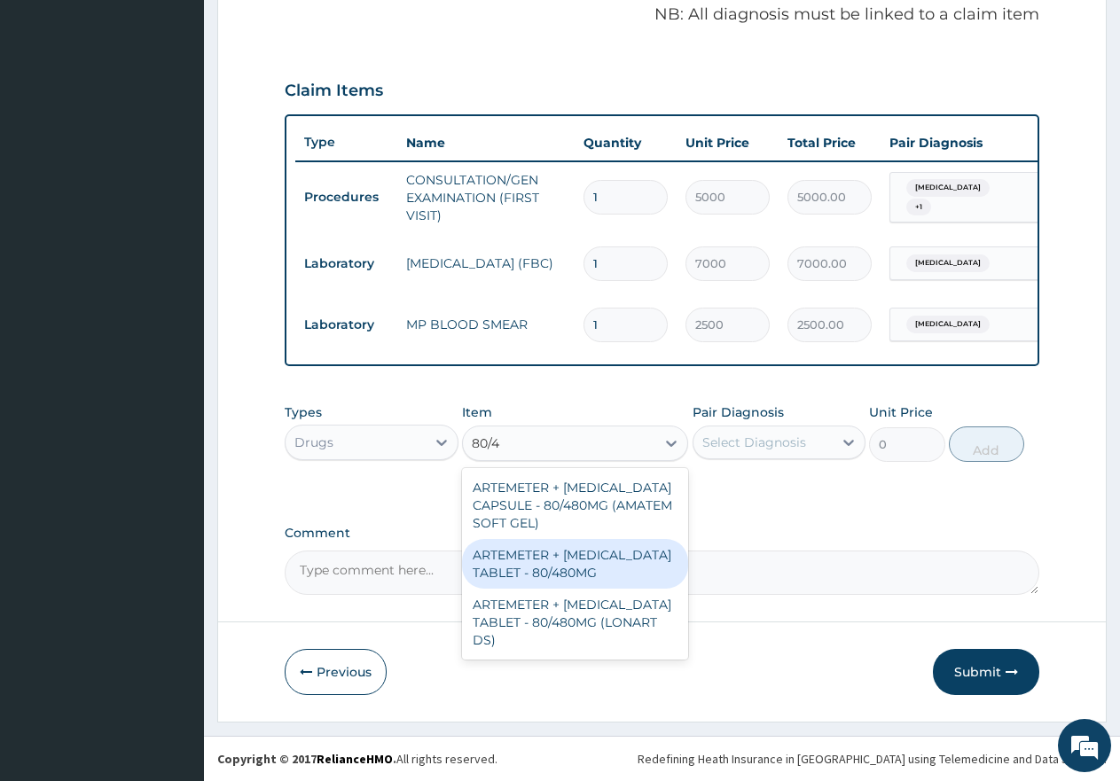
click at [575, 553] on div "ARTEMETER + LUMEFANTRINE TABLET - 80/480MG" at bounding box center [575, 564] width 226 height 50
type input "650"
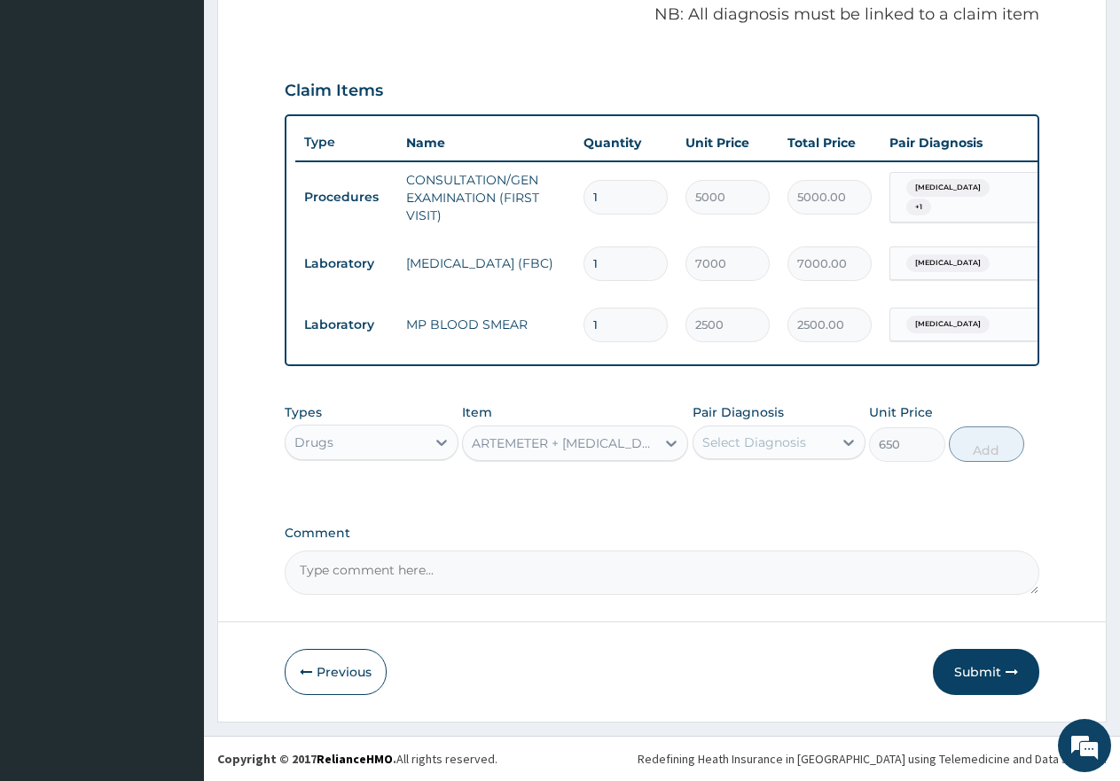
click at [804, 435] on div "Select Diagnosis" at bounding box center [755, 443] width 104 height 18
click at [708, 485] on input "checkbox" at bounding box center [709, 487] width 12 height 12
checkbox input "true"
click at [1010, 450] on button "Add" at bounding box center [986, 444] width 75 height 35
type input "0"
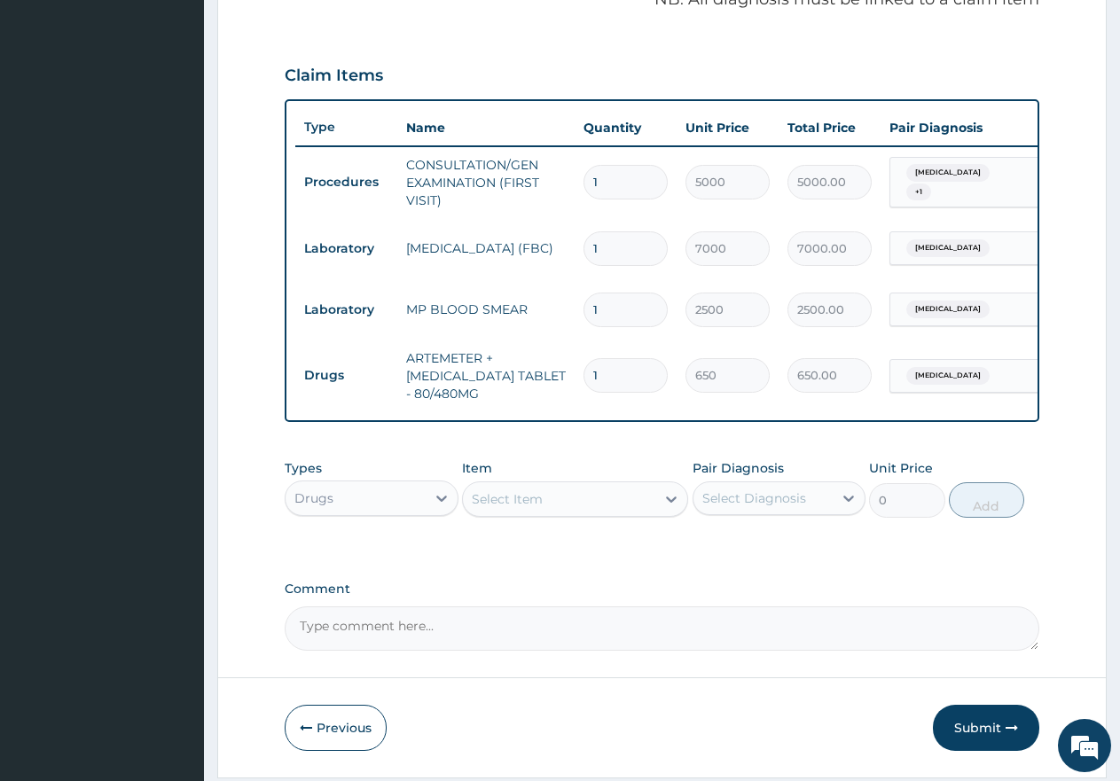
type input "0.00"
type input "6"
type input "3900.00"
type input "6"
click at [547, 514] on div "Select Item" at bounding box center [559, 499] width 192 height 28
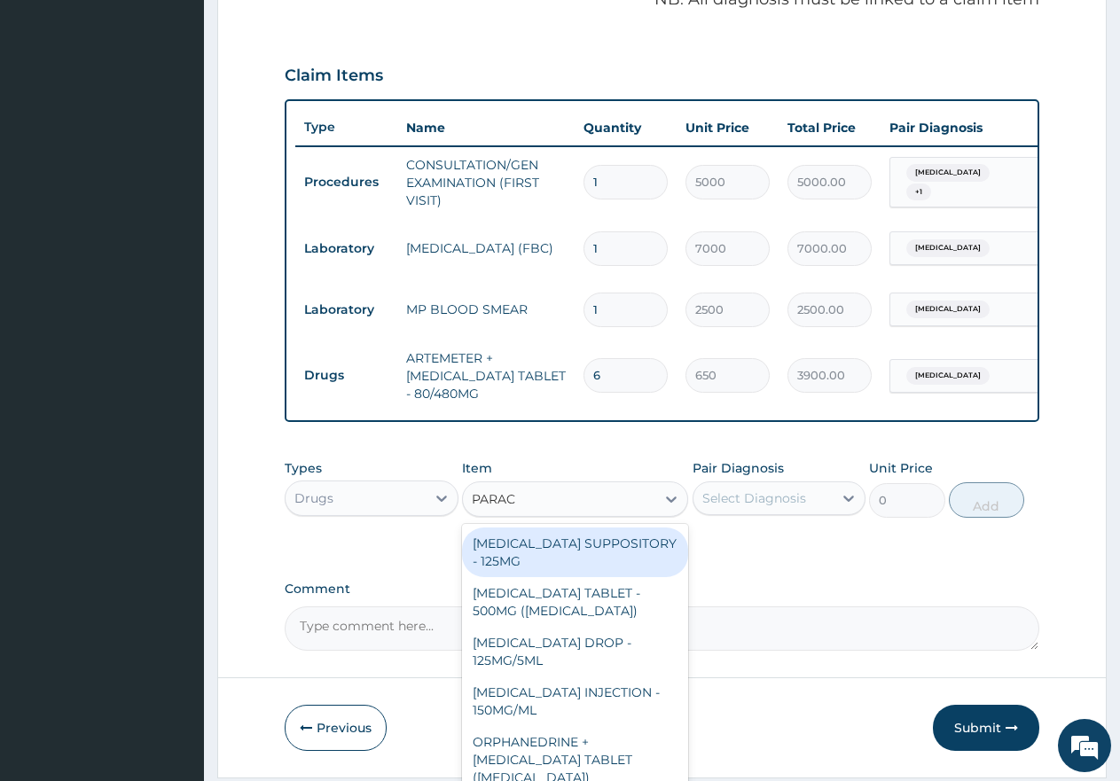
type input "PARACE"
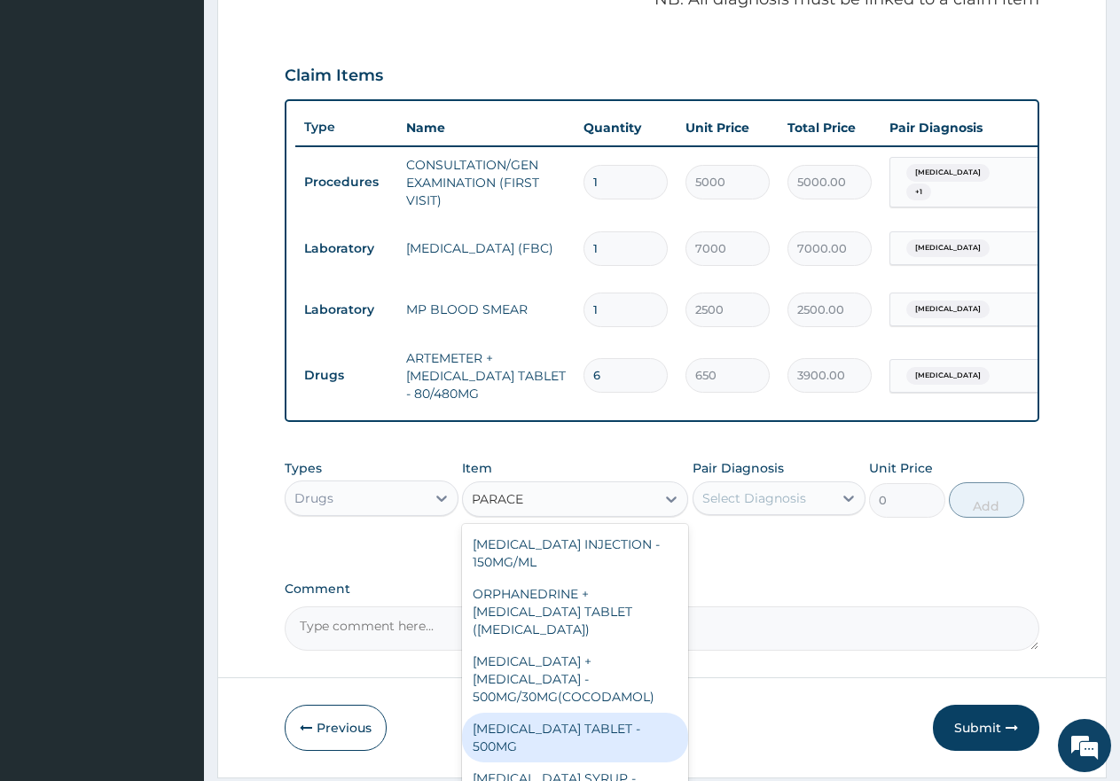
scroll to position [177, 0]
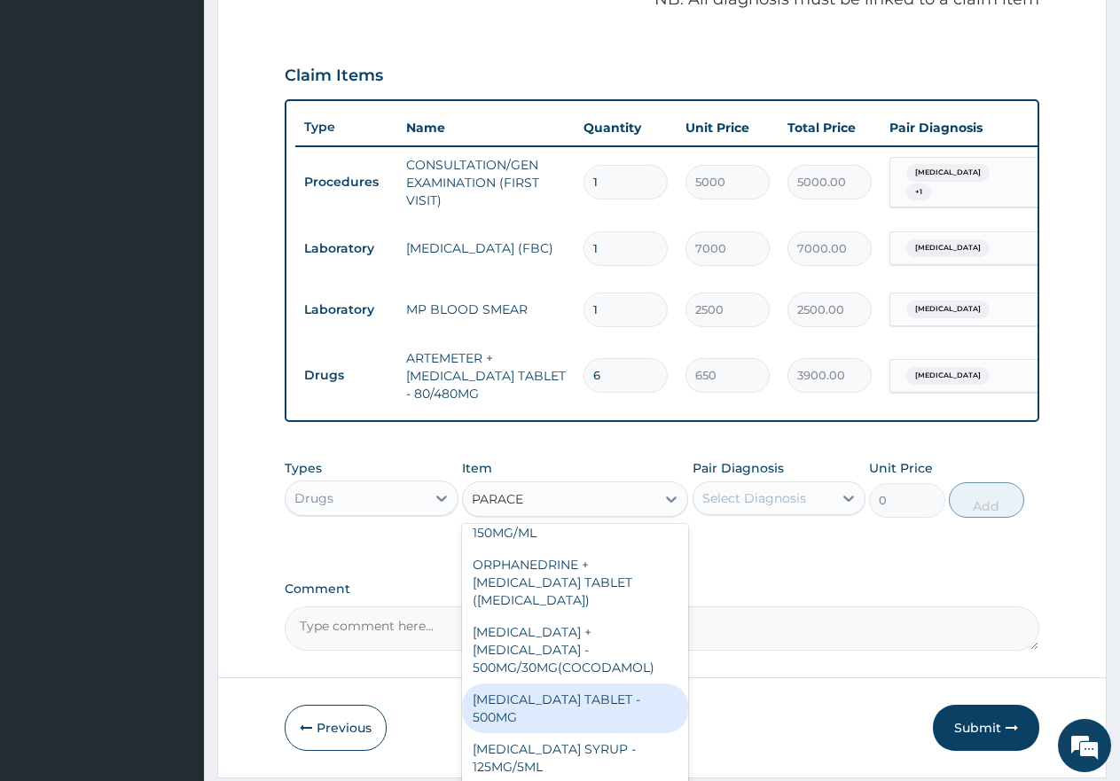
click at [516, 700] on div "PARACETAMOL TABLET - 500MG" at bounding box center [575, 709] width 226 height 50
type input "60"
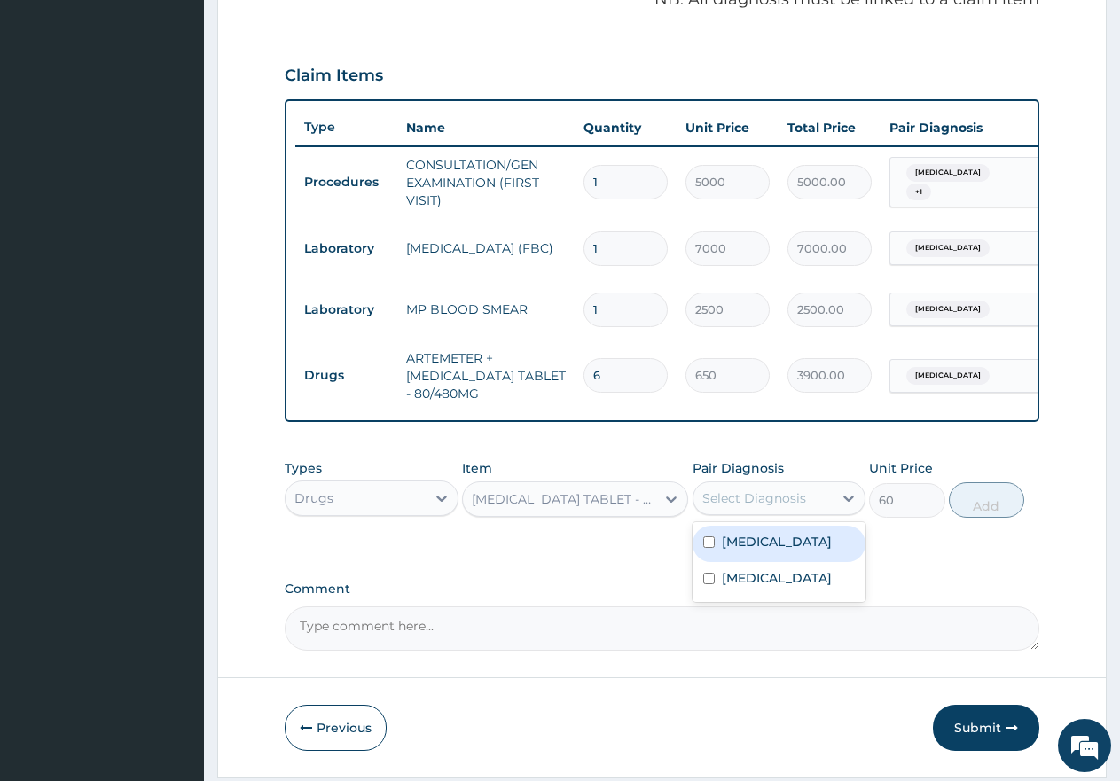
click at [780, 507] on div "Select Diagnosis" at bounding box center [755, 499] width 104 height 18
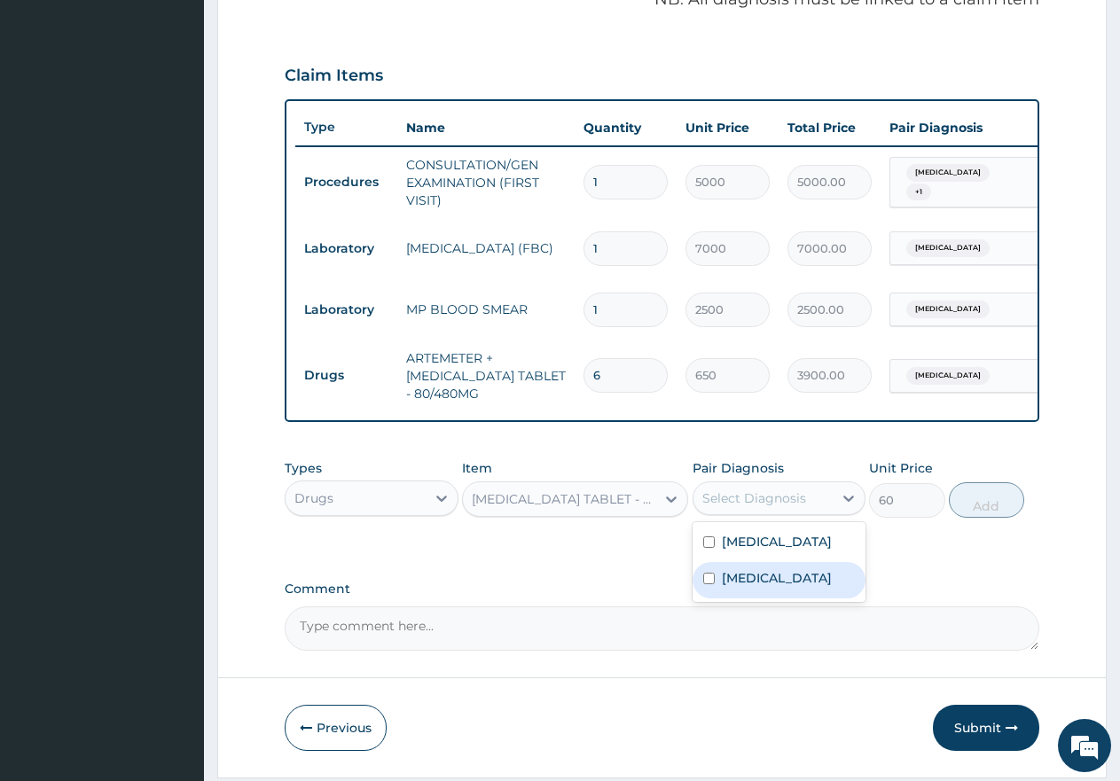
click at [706, 585] on input "checkbox" at bounding box center [709, 579] width 12 height 12
checkbox input "true"
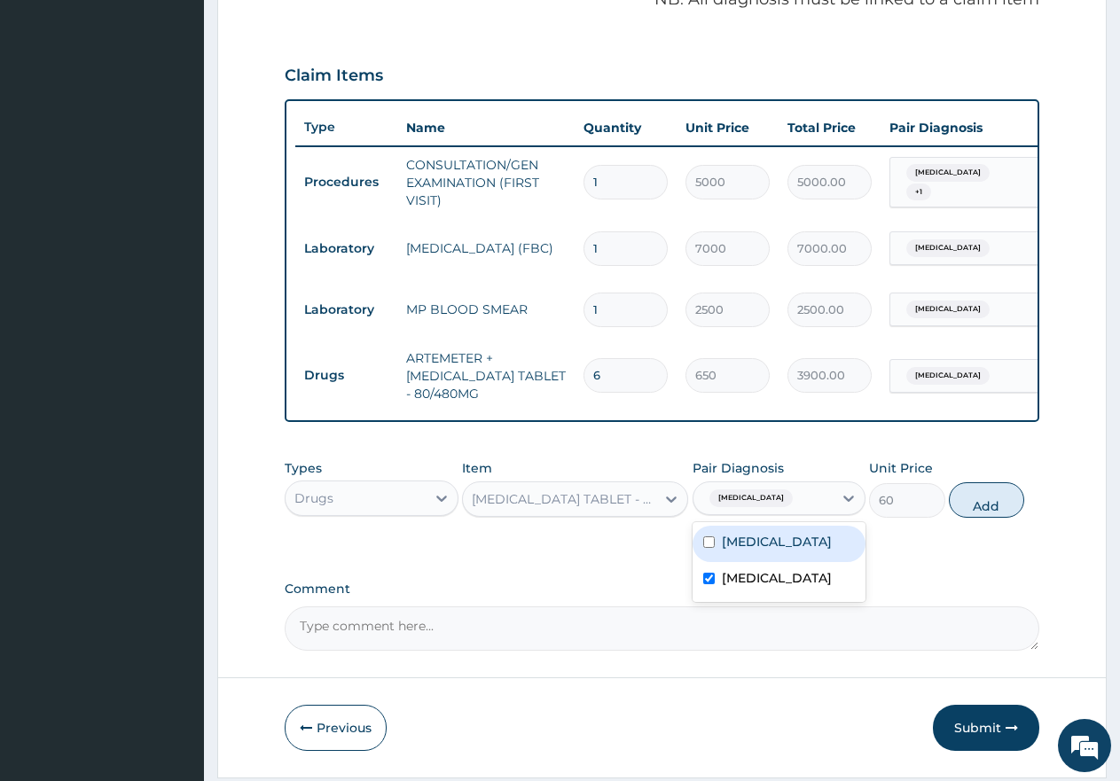
click at [709, 562] on div "[MEDICAL_DATA]" at bounding box center [780, 544] width 174 height 36
checkbox input "true"
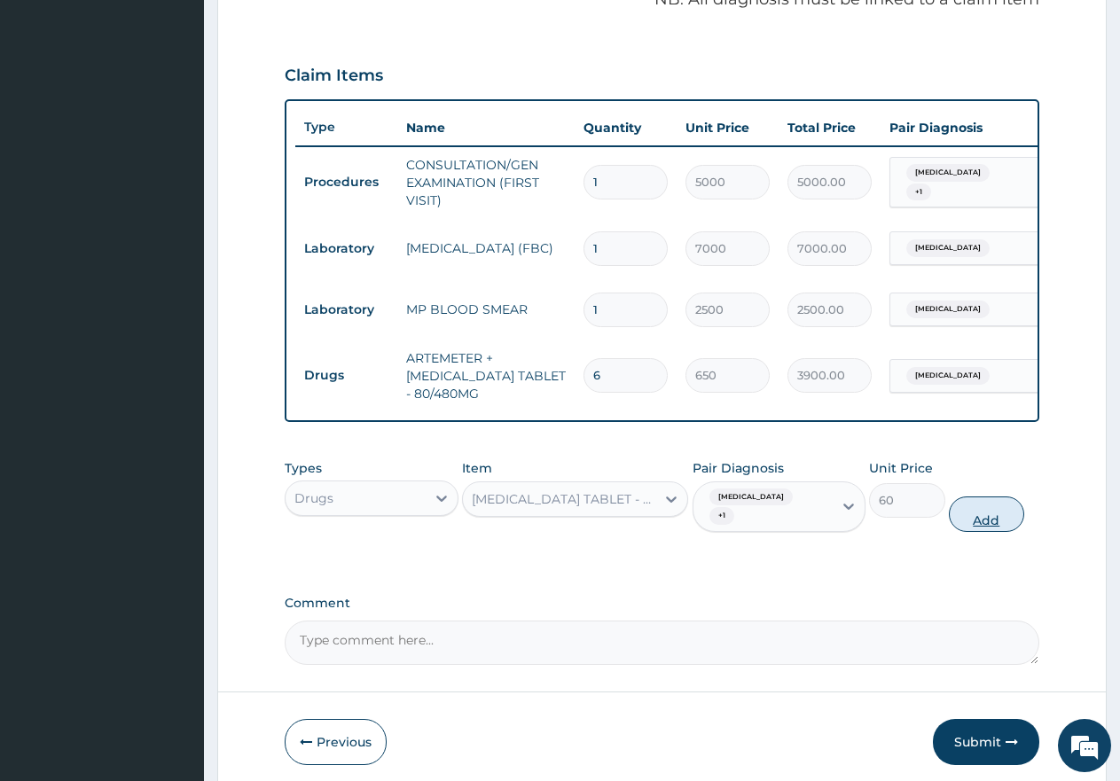
click at [990, 532] on button "Add" at bounding box center [986, 514] width 75 height 35
type input "0"
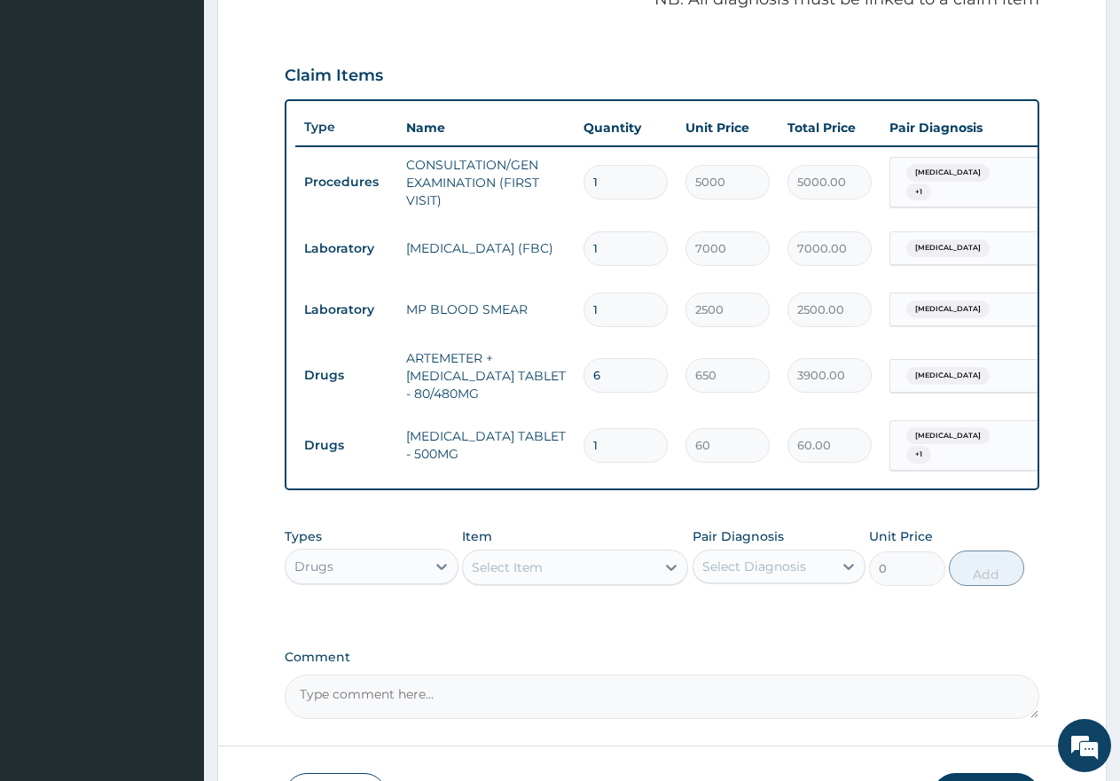
type input "18"
type input "1080.00"
type input "18"
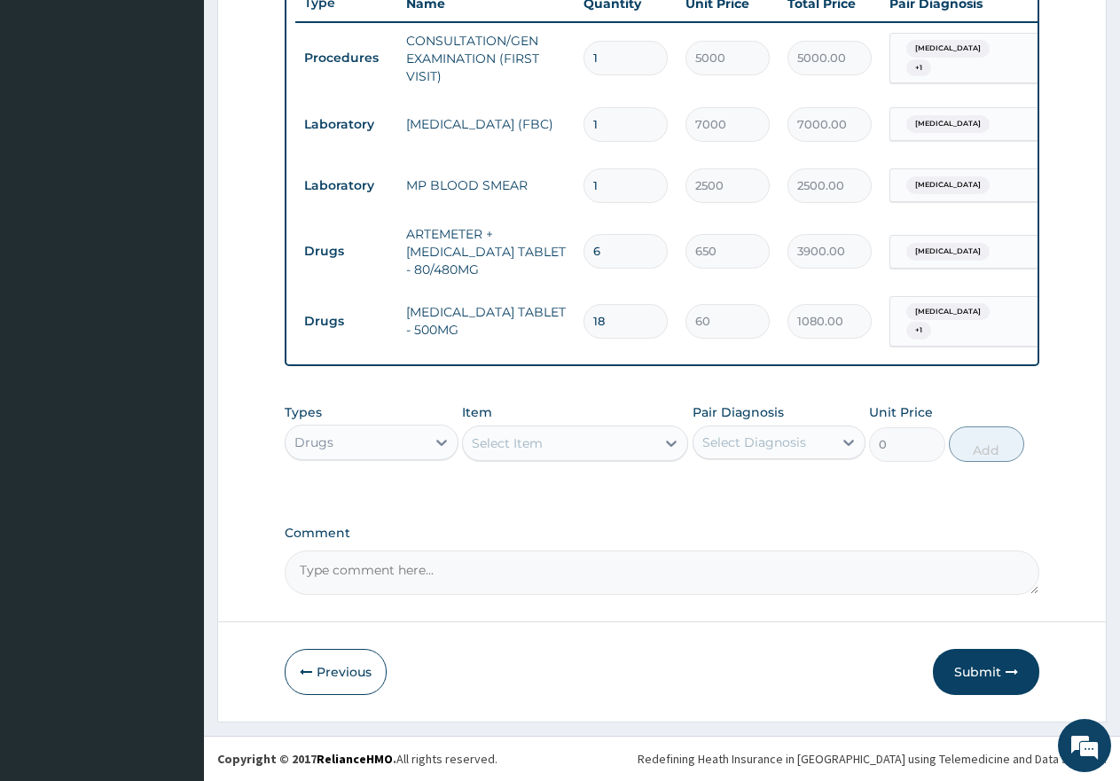
scroll to position [700, 0]
click at [983, 678] on button "Submit" at bounding box center [986, 672] width 106 height 46
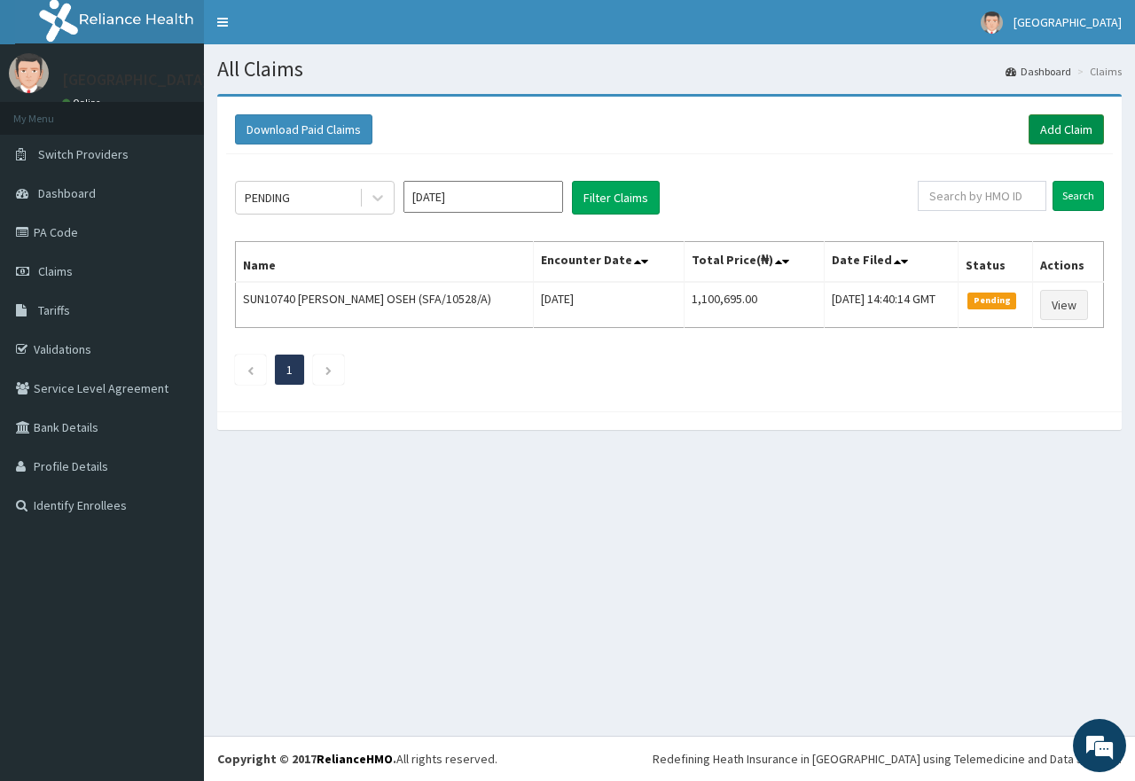
click at [1062, 128] on link "Add Claim" at bounding box center [1066, 129] width 75 height 30
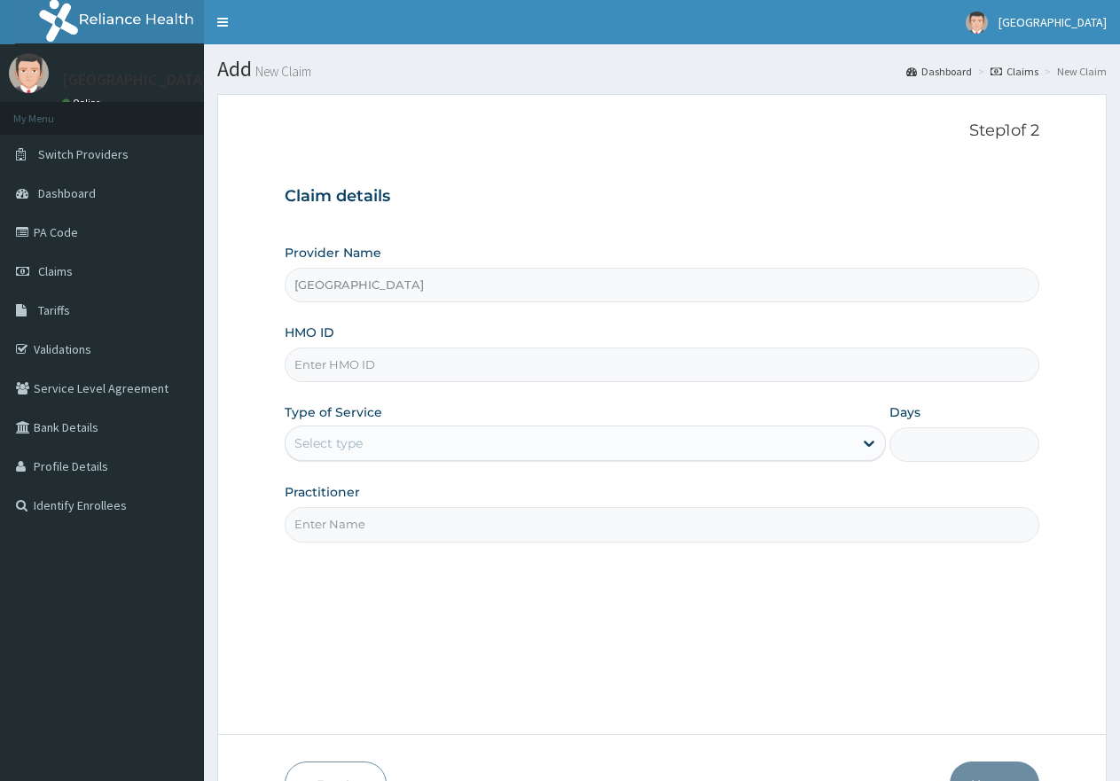
type input "[GEOGRAPHIC_DATA]"
click at [401, 355] on input "HMO ID" at bounding box center [662, 365] width 755 height 35
paste input "ERM/10059/A"
type input "ERM/10059/A"
click at [373, 449] on div "Select type" at bounding box center [569, 443] width 567 height 28
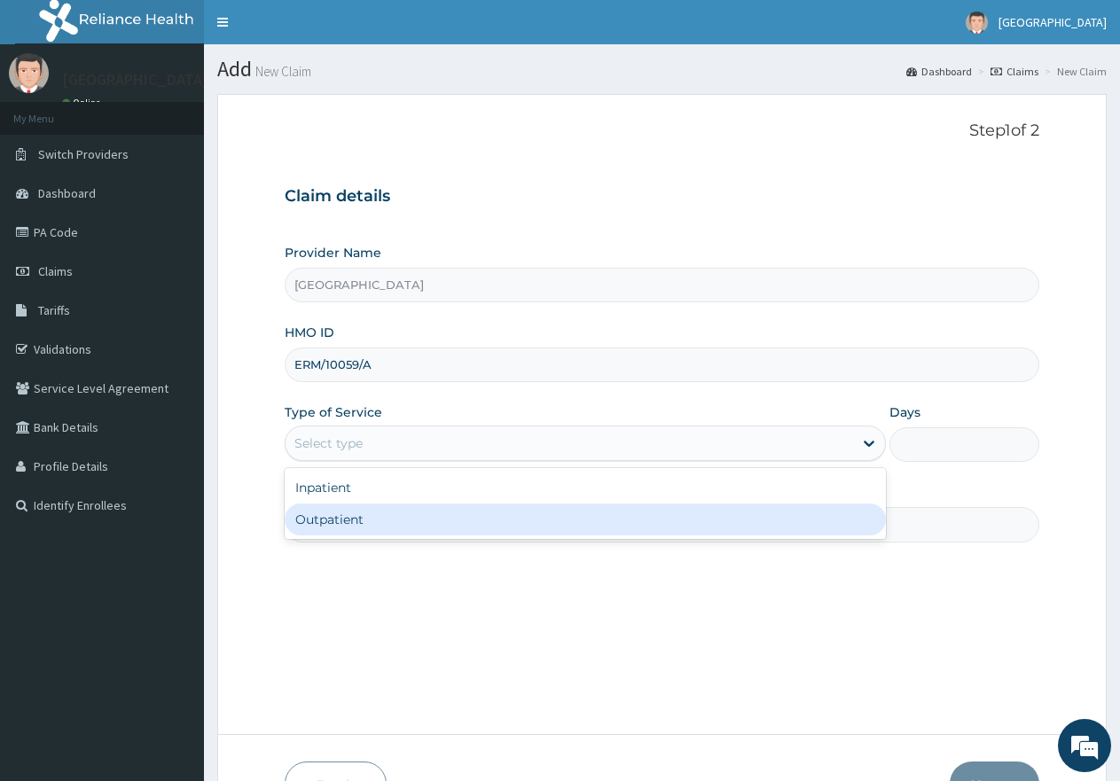
click at [359, 519] on div "Outpatient" at bounding box center [585, 520] width 601 height 32
type input "1"
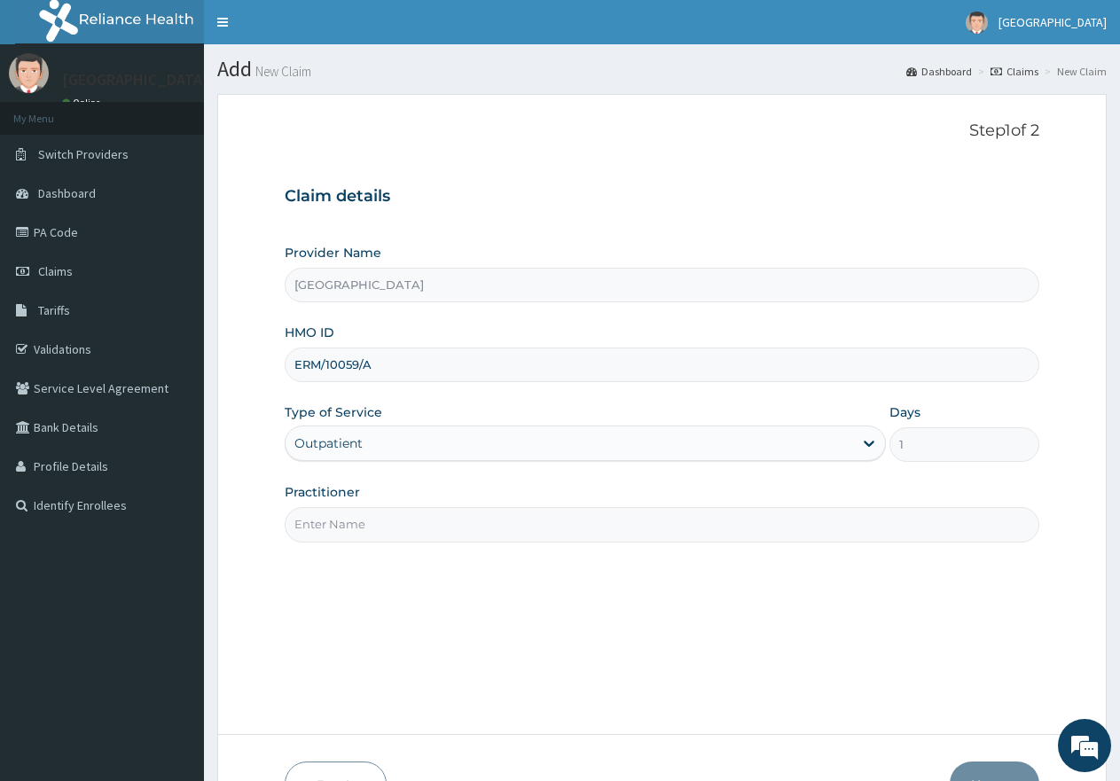
click at [359, 520] on input "Practitioner" at bounding box center [662, 524] width 755 height 35
type input "gp"
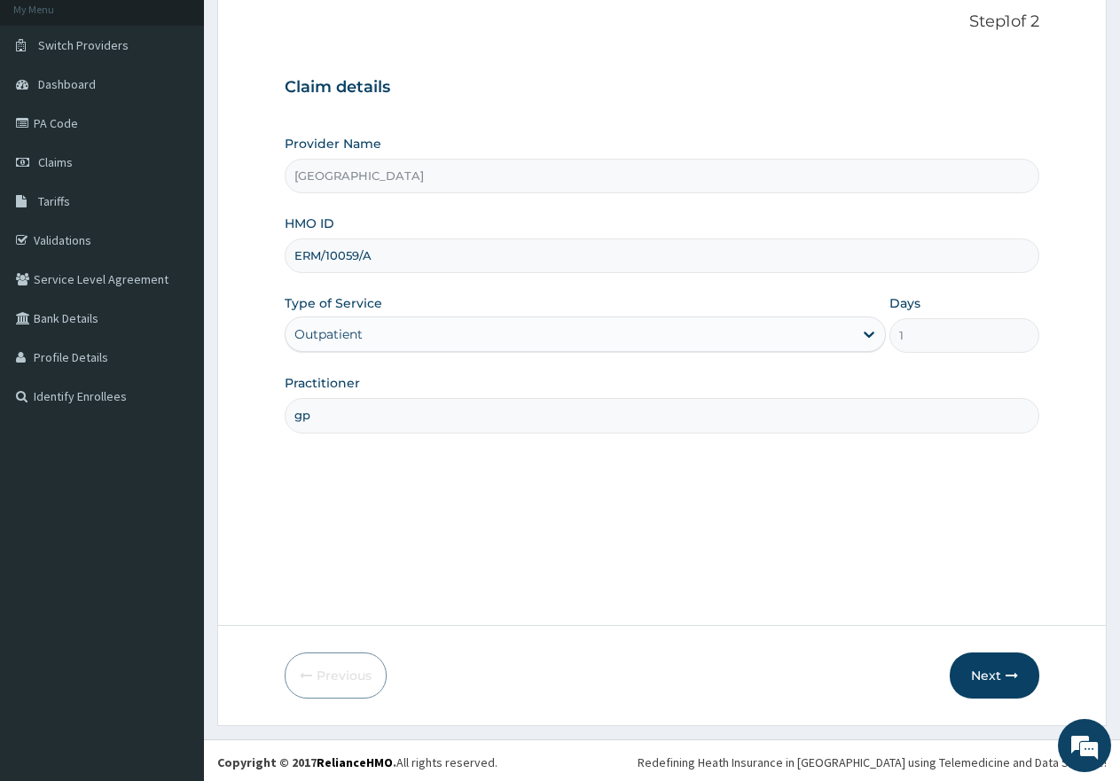
scroll to position [113, 0]
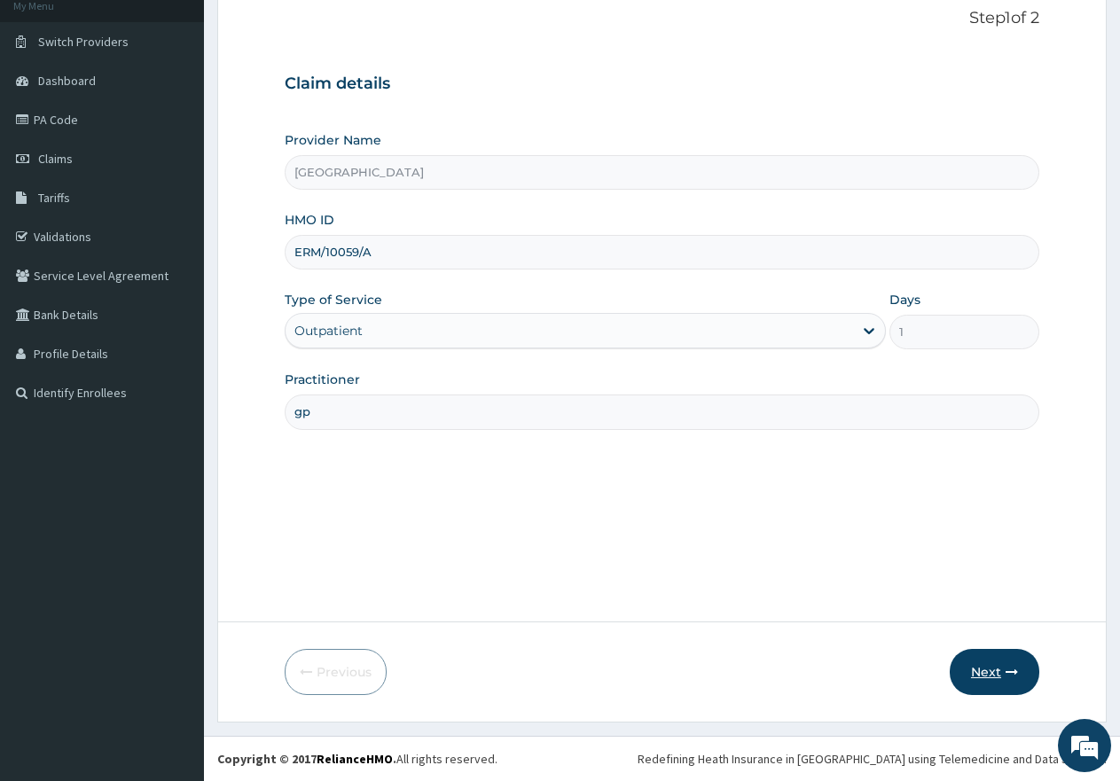
click at [971, 669] on button "Next" at bounding box center [995, 672] width 90 height 46
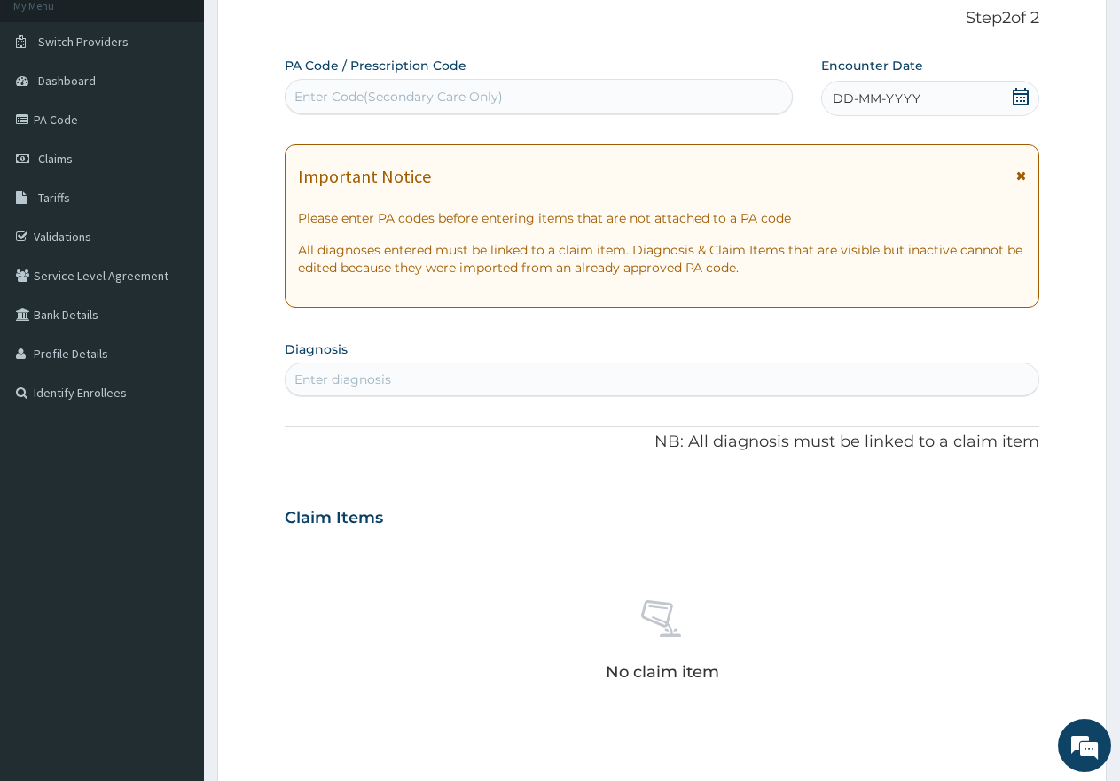
scroll to position [0, 0]
click at [445, 98] on div "Enter Code(Secondary Care Only)" at bounding box center [398, 97] width 208 height 18
paste input "PA/F0141F"
type input "PA/F0141F"
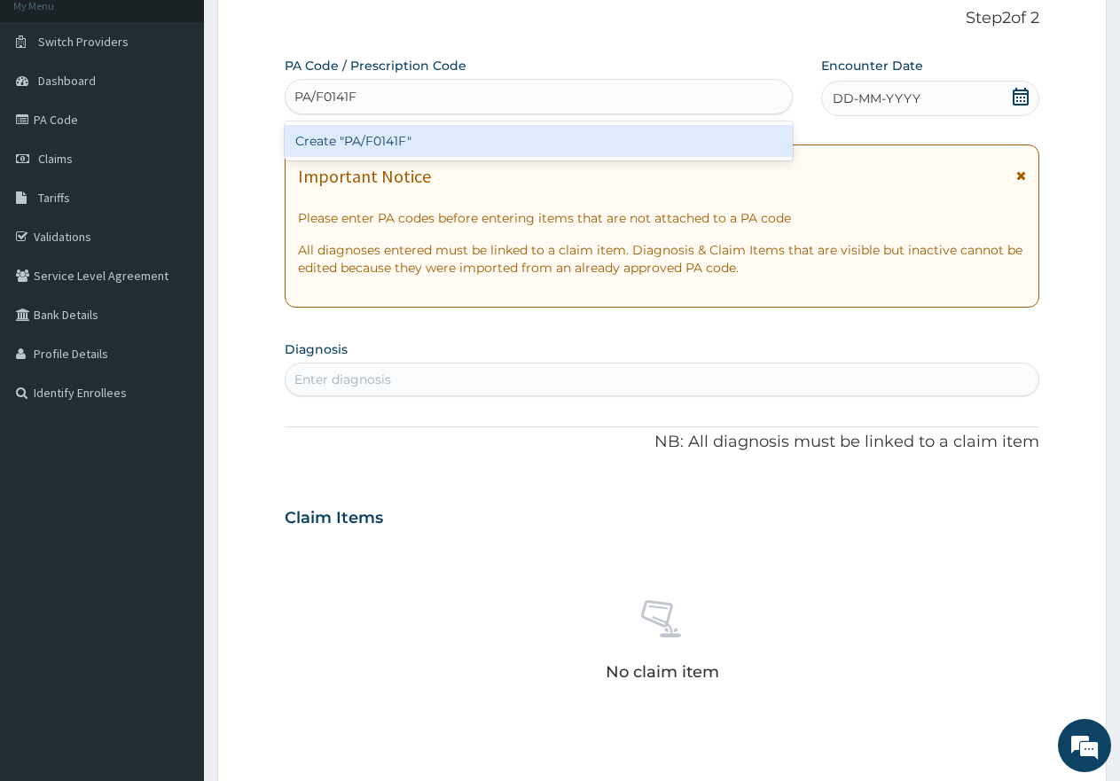
click at [420, 149] on div "Create "PA/F0141F"" at bounding box center [539, 141] width 508 height 32
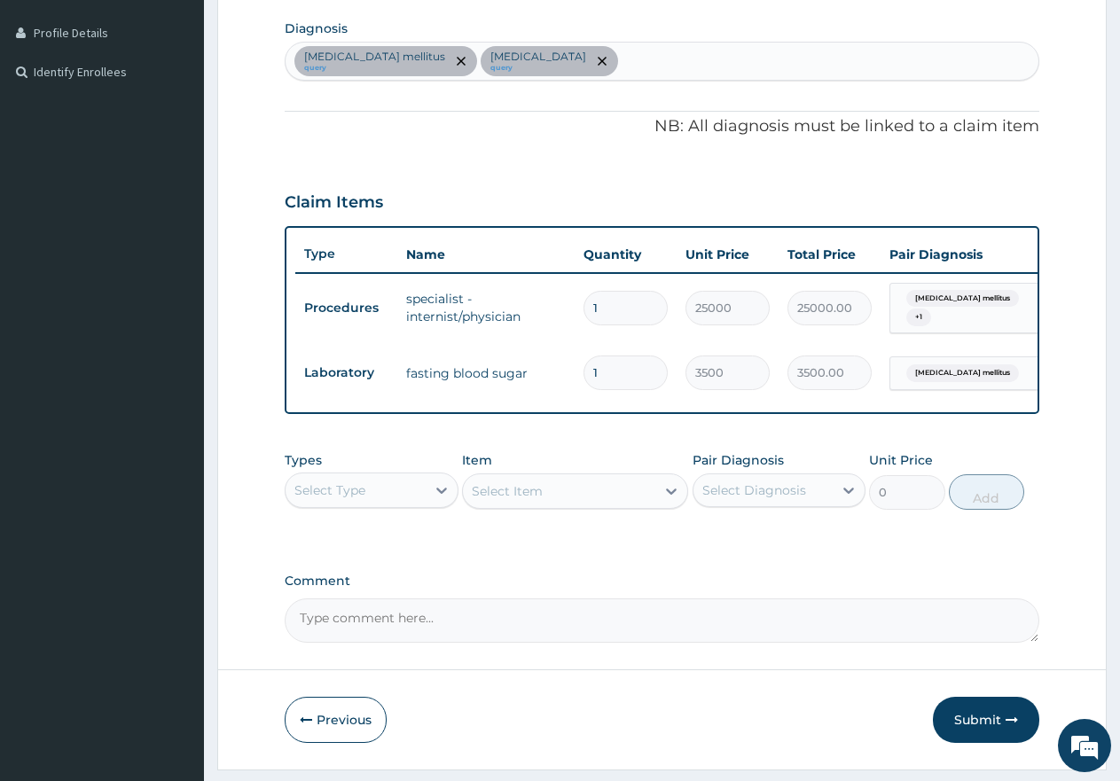
scroll to position [490, 0]
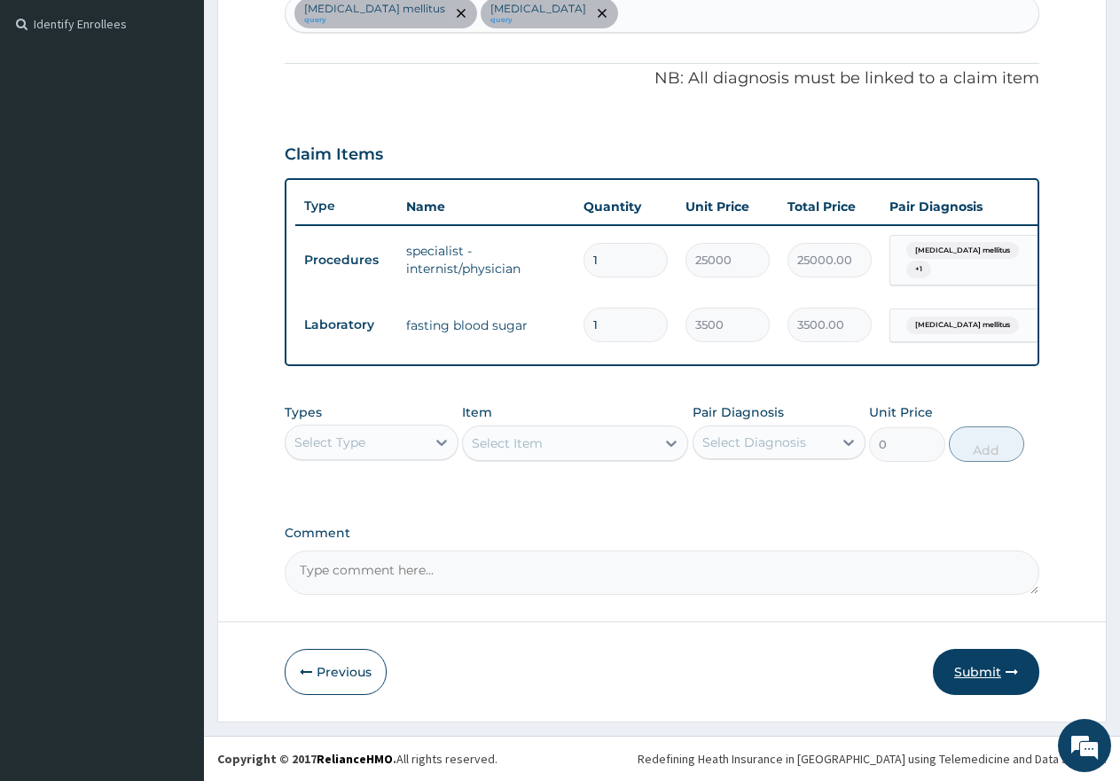
click at [992, 673] on button "Submit" at bounding box center [986, 672] width 106 height 46
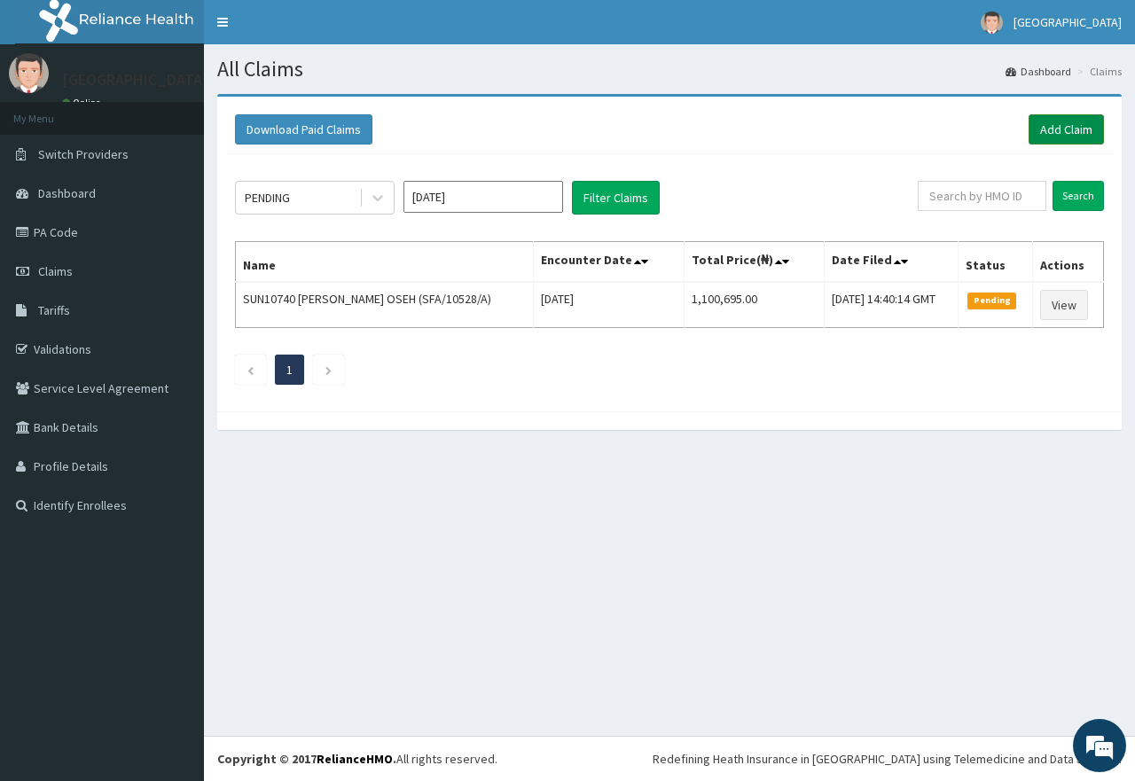
click at [1054, 131] on link "Add Claim" at bounding box center [1066, 129] width 75 height 30
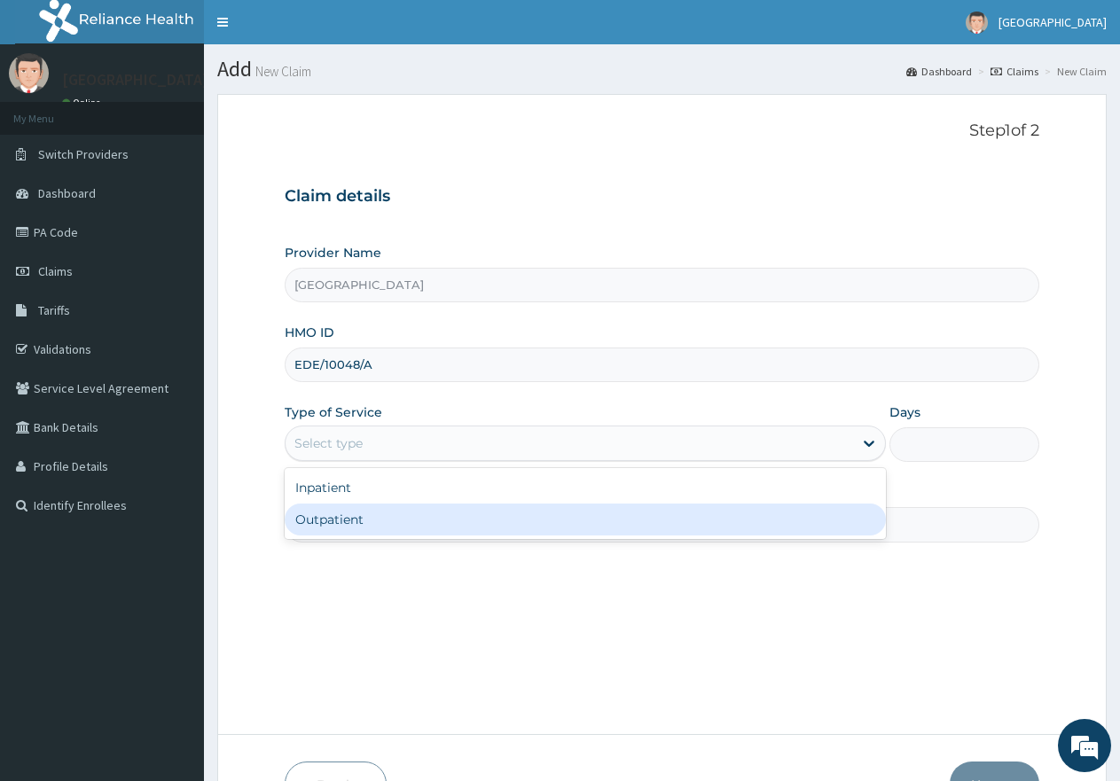
click at [385, 520] on div "Outpatient" at bounding box center [585, 520] width 601 height 32
type input "1"
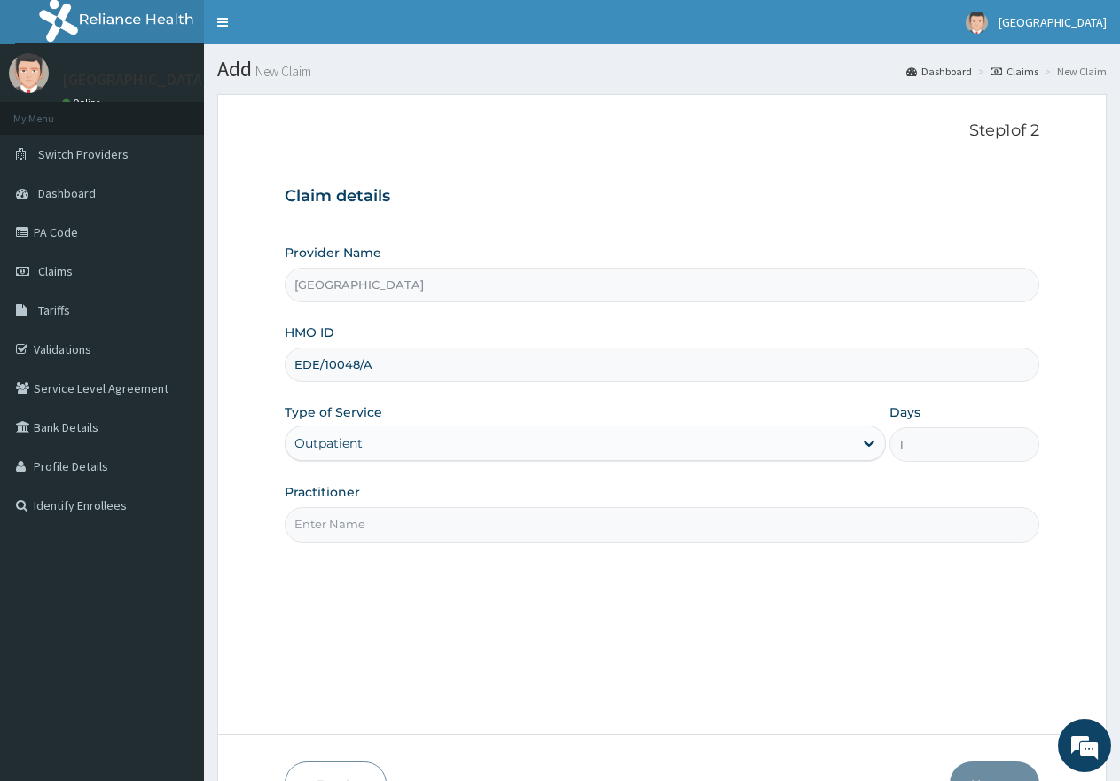
click at [391, 525] on input "Practitioner" at bounding box center [662, 524] width 755 height 35
type input "gp"
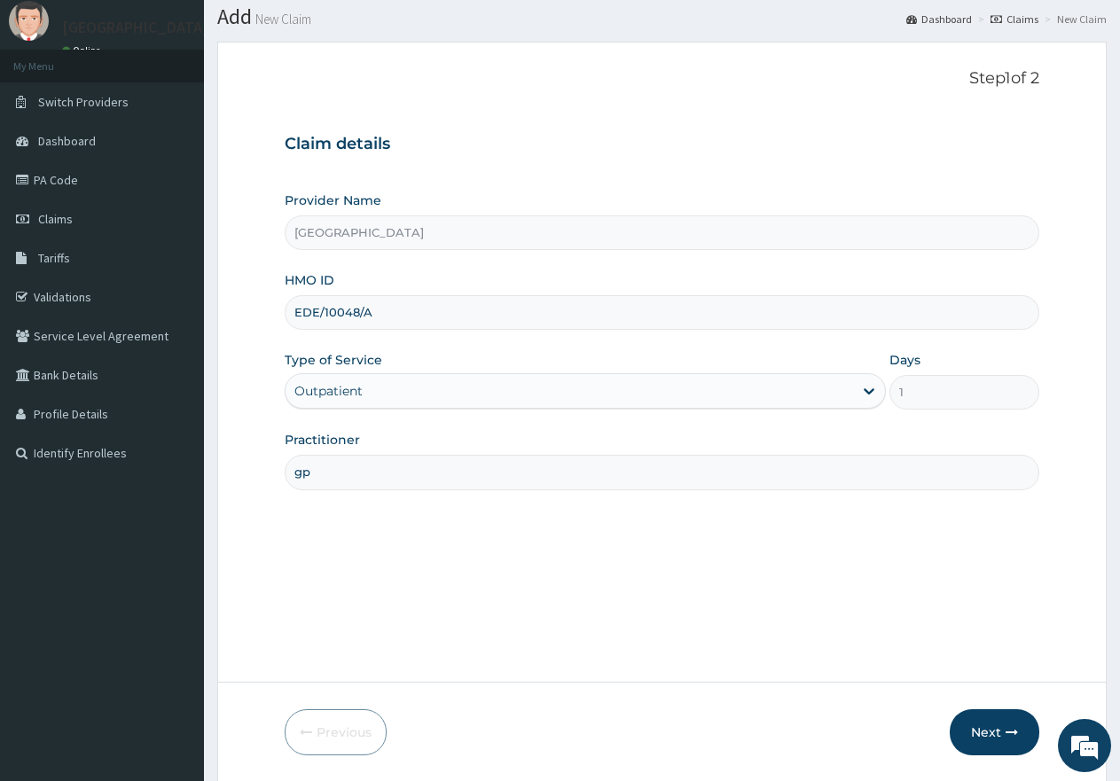
scroll to position [113, 0]
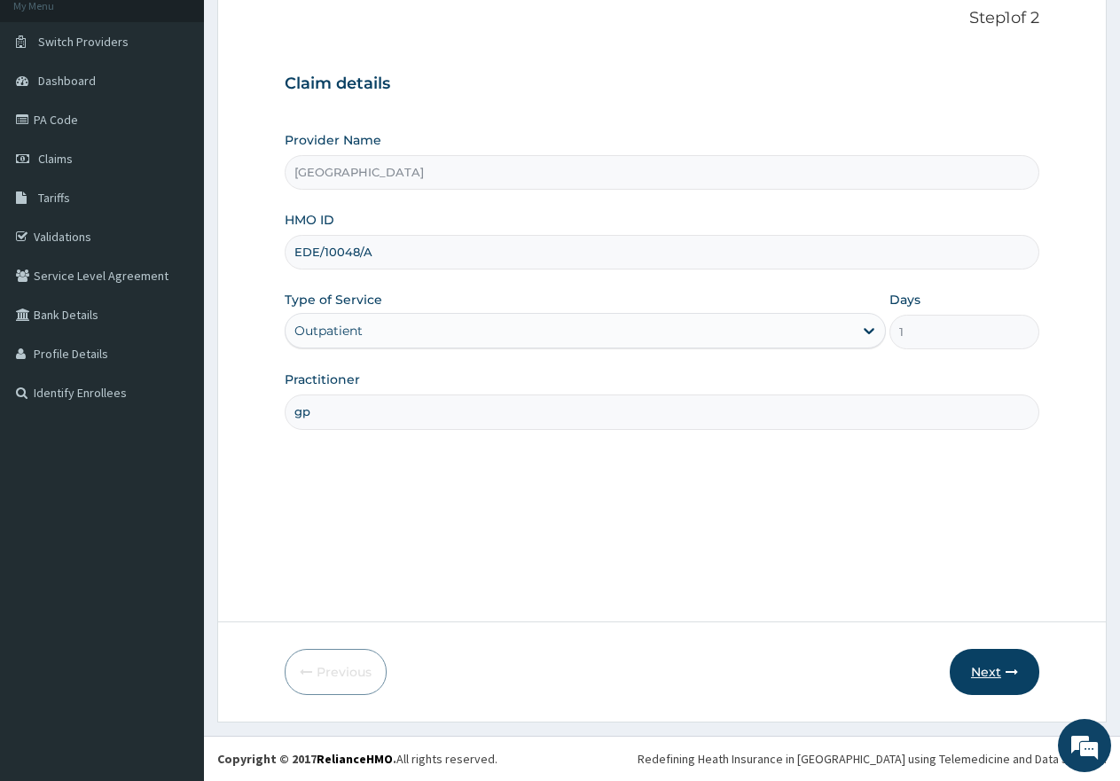
click at [989, 679] on button "Next" at bounding box center [995, 672] width 90 height 46
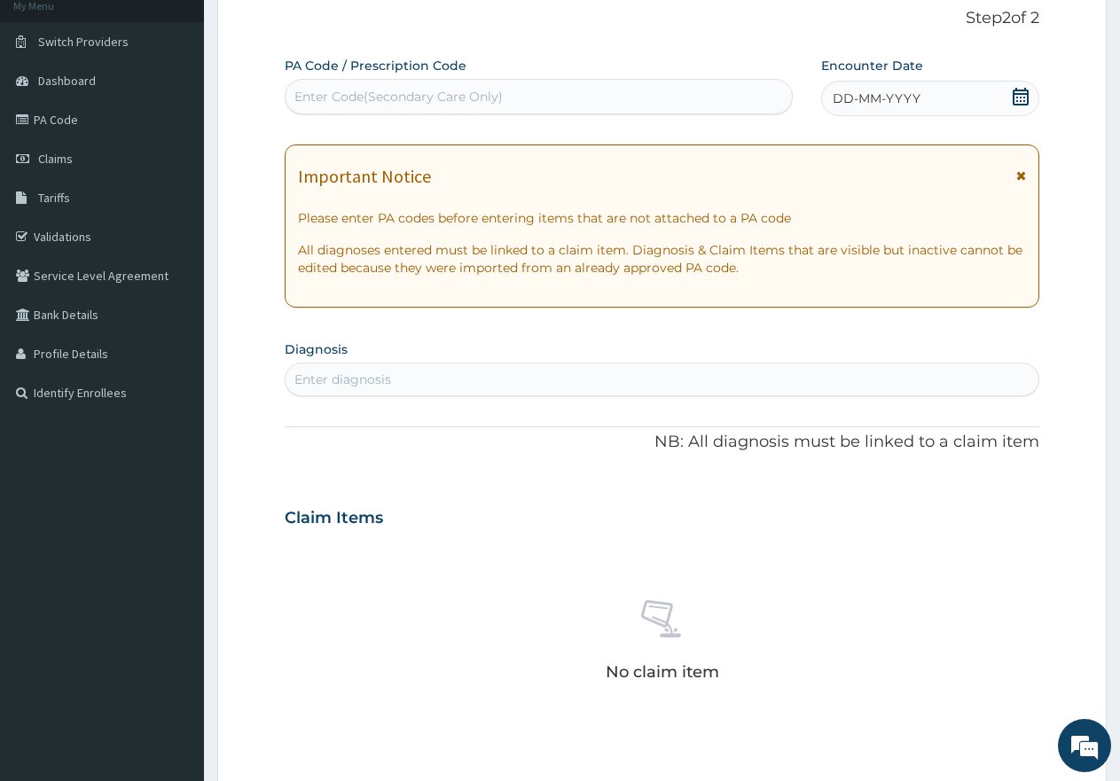
click at [507, 98] on div "Enter Code(Secondary Care Only)" at bounding box center [539, 96] width 506 height 28
paste input "PA/CB373A"
type input "PA/CB373A"
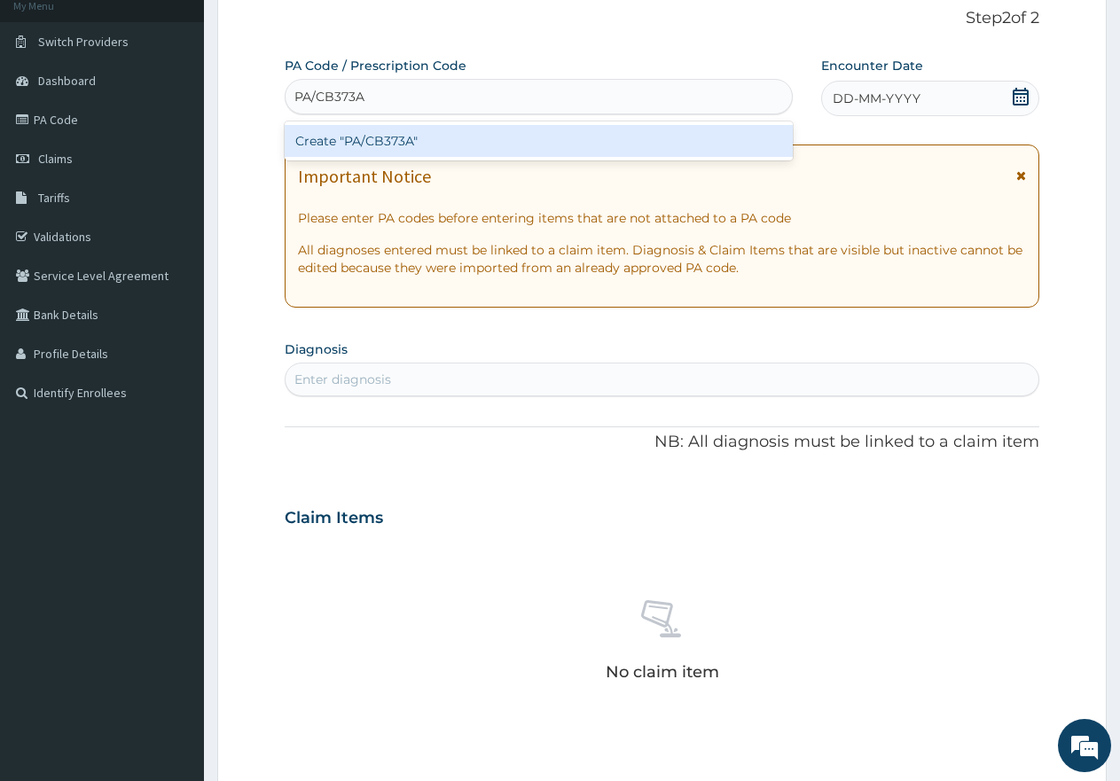
click at [473, 146] on div "Create "PA/CB373A"" at bounding box center [539, 141] width 508 height 32
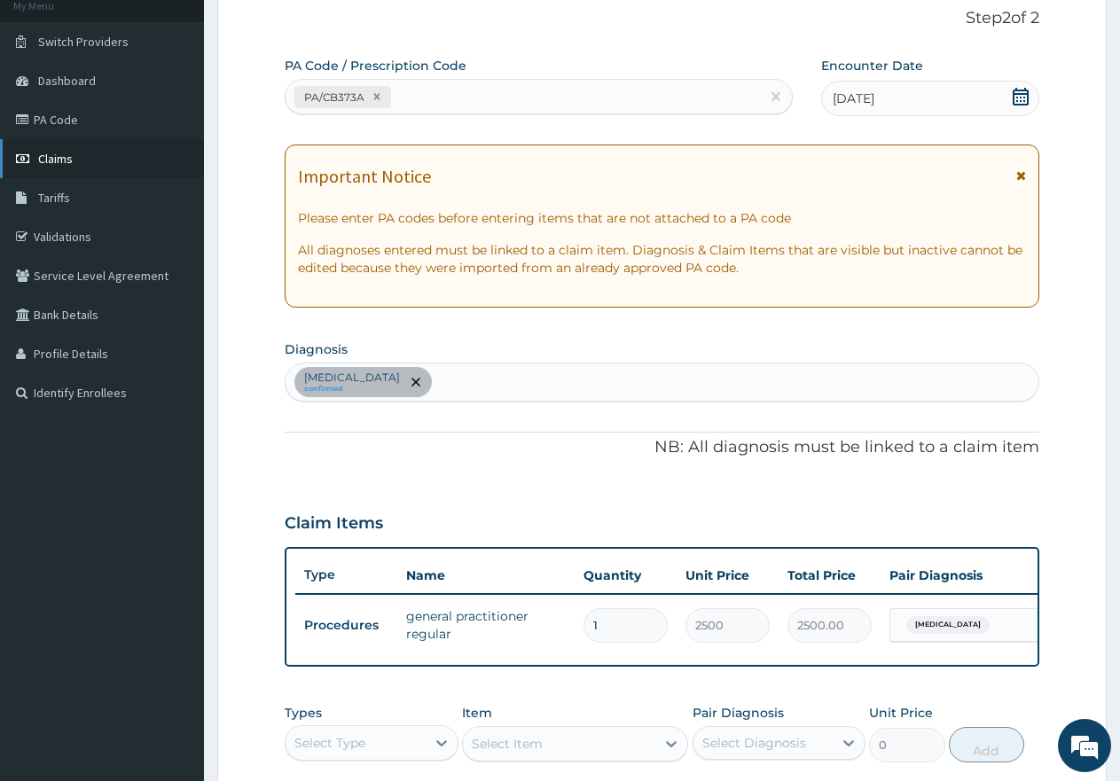
click at [58, 155] on span "Claims" at bounding box center [55, 159] width 35 height 16
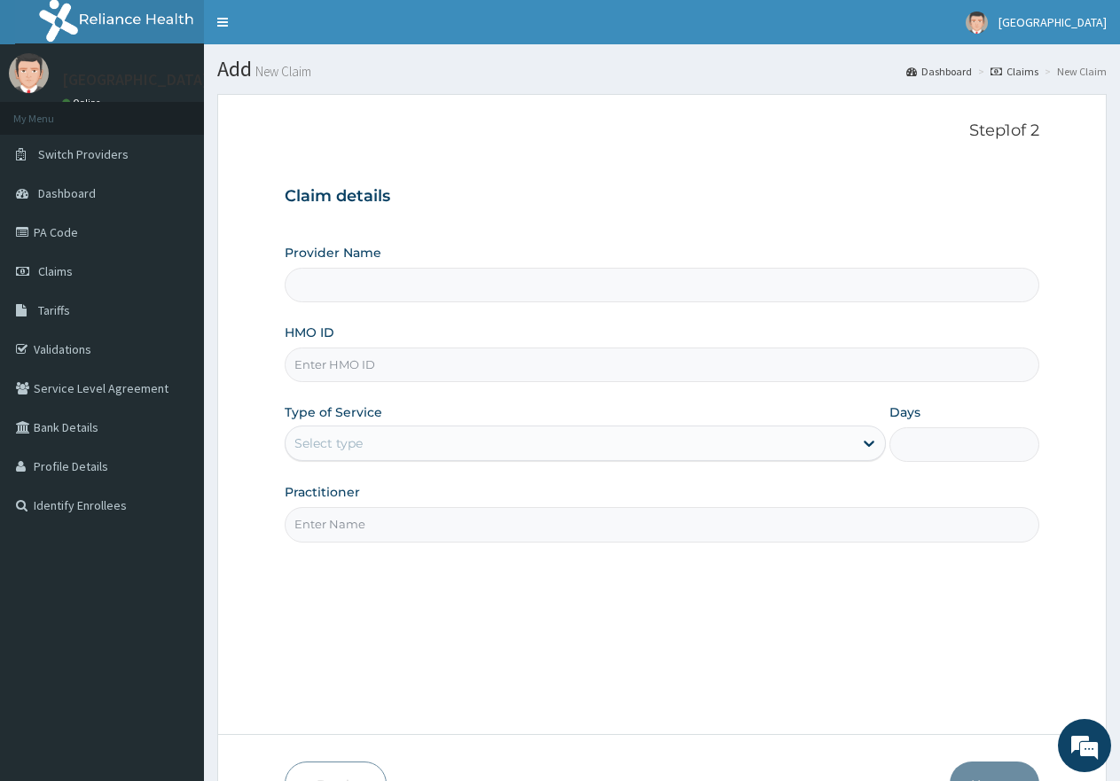
paste input "EDE/10048/A"
type input "EDE/10048/A"
type input "[GEOGRAPHIC_DATA]"
type input "EDE/10048/A"
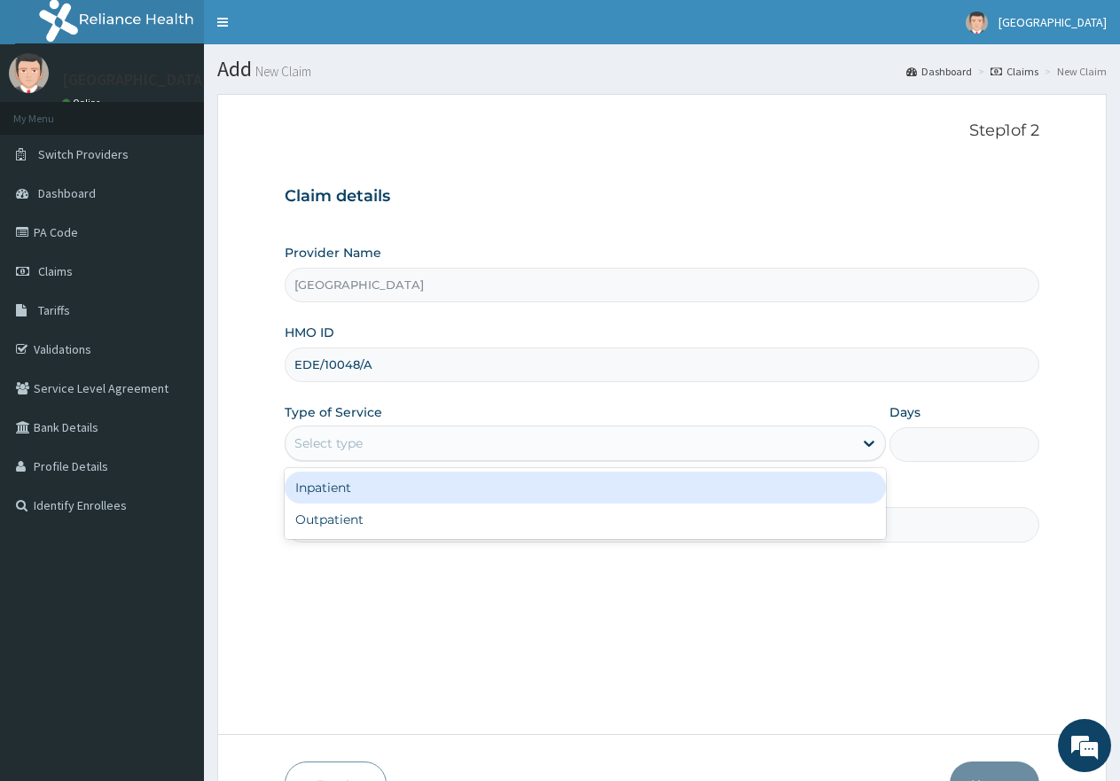
click at [373, 444] on div "Select type" at bounding box center [569, 443] width 567 height 28
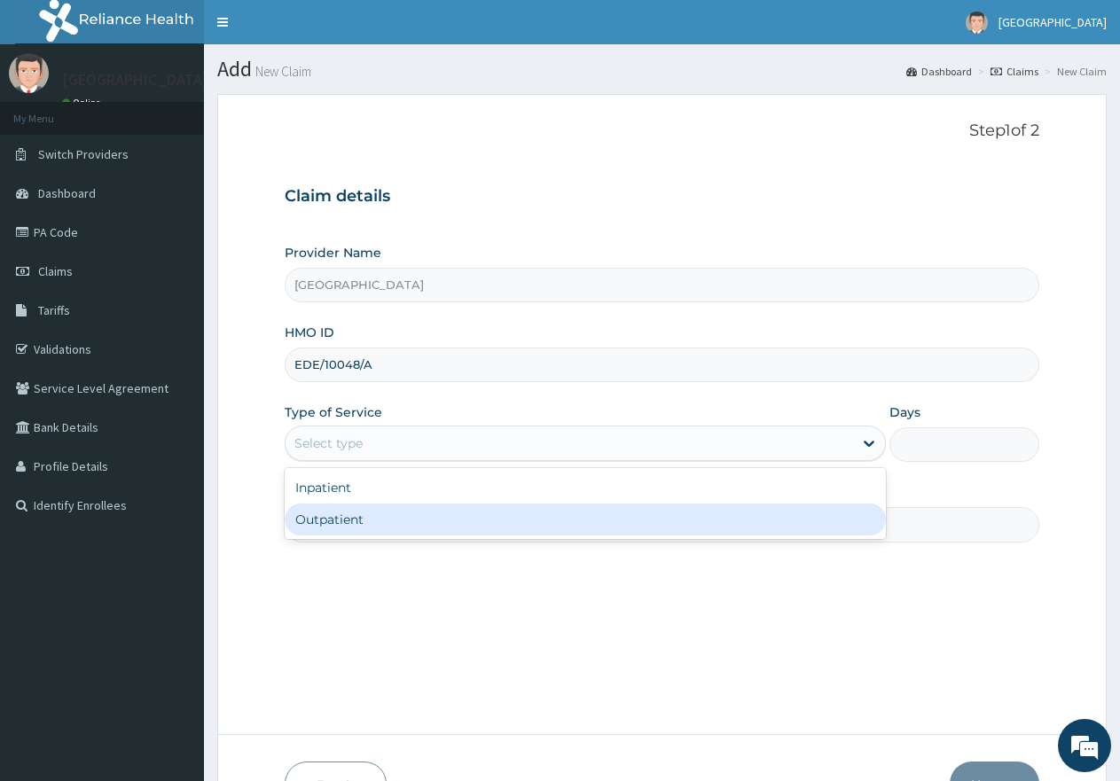
click at [351, 517] on div "Outpatient" at bounding box center [585, 520] width 601 height 32
type input "1"
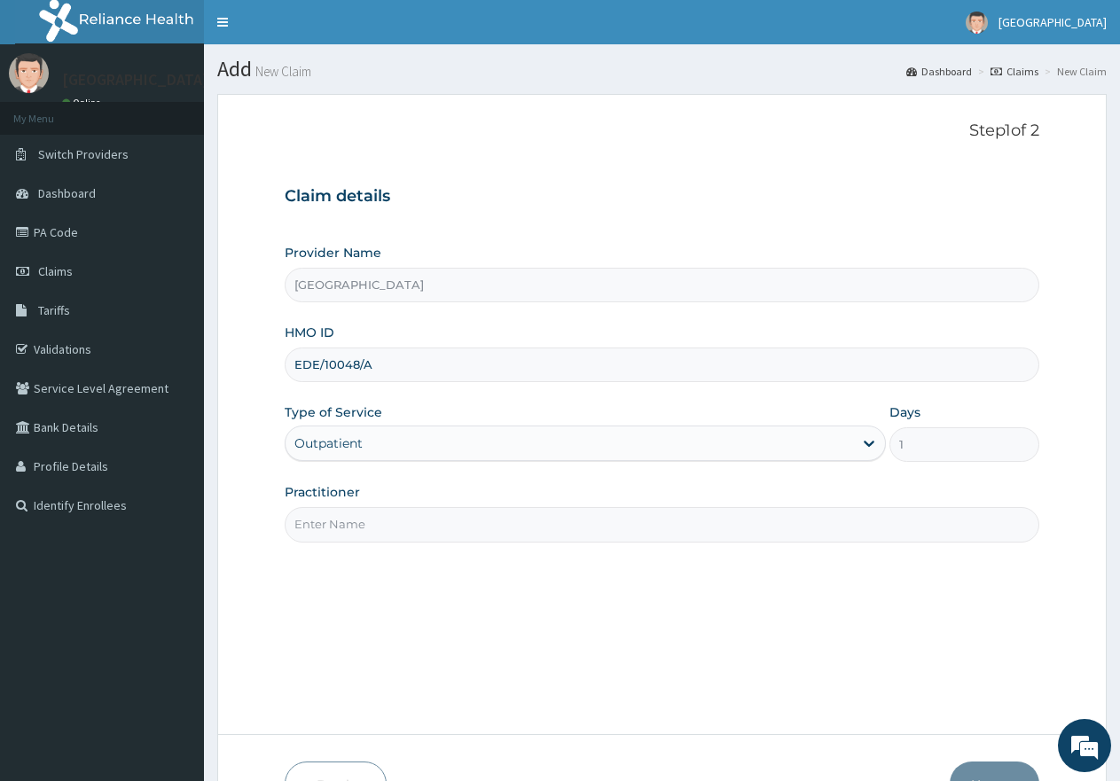
click at [353, 522] on input "Practitioner" at bounding box center [662, 524] width 755 height 35
type input "gp"
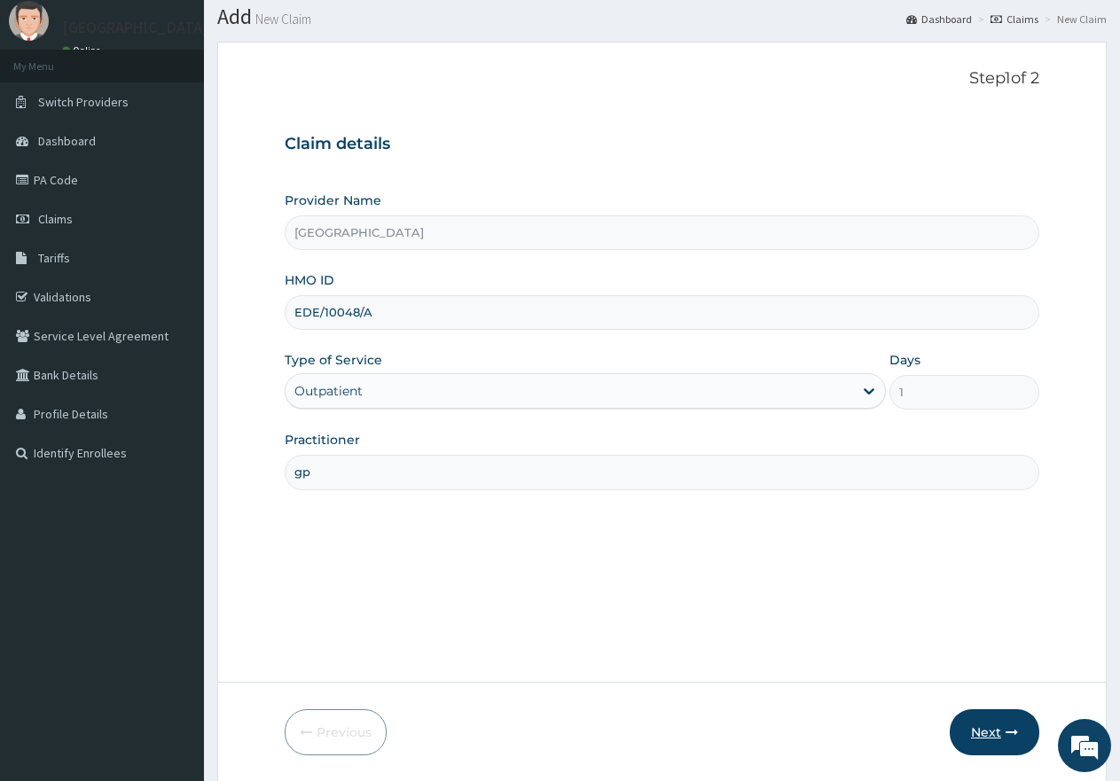
scroll to position [113, 0]
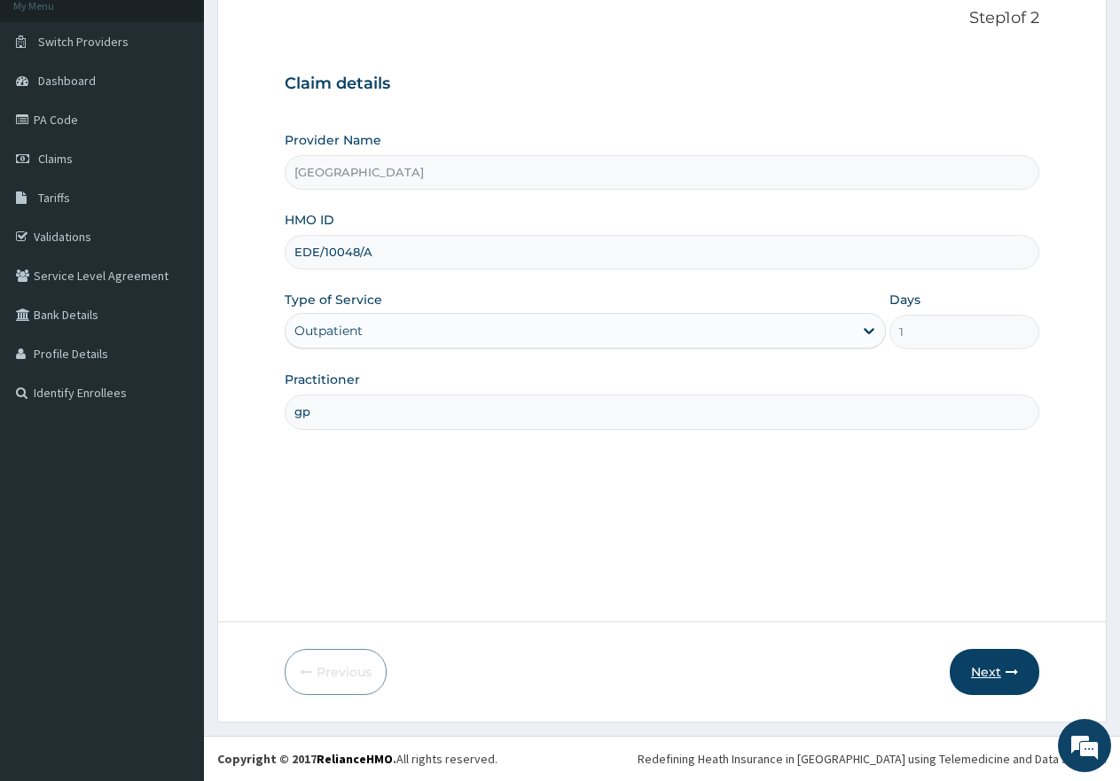
click at [996, 675] on button "Next" at bounding box center [995, 672] width 90 height 46
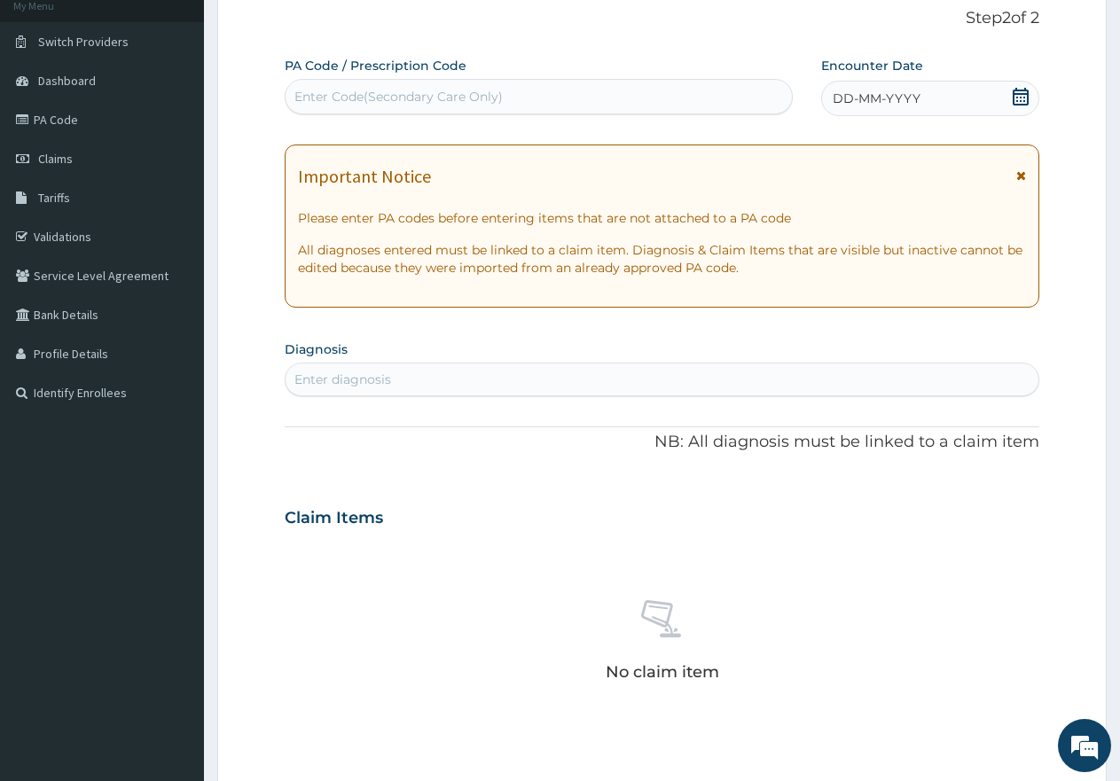
scroll to position [0, 0]
click at [1021, 98] on icon at bounding box center [1021, 97] width 18 height 18
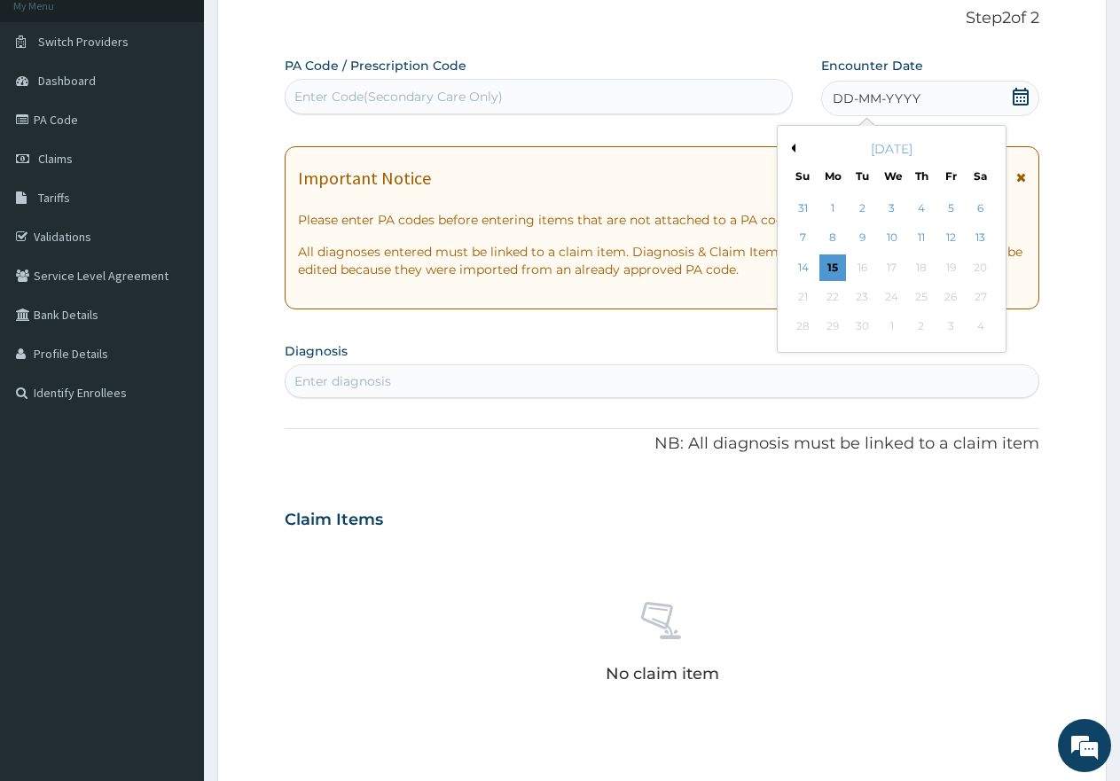
click at [789, 146] on button "Previous Month" at bounding box center [791, 148] width 9 height 9
click at [827, 294] on div "18" at bounding box center [833, 297] width 27 height 27
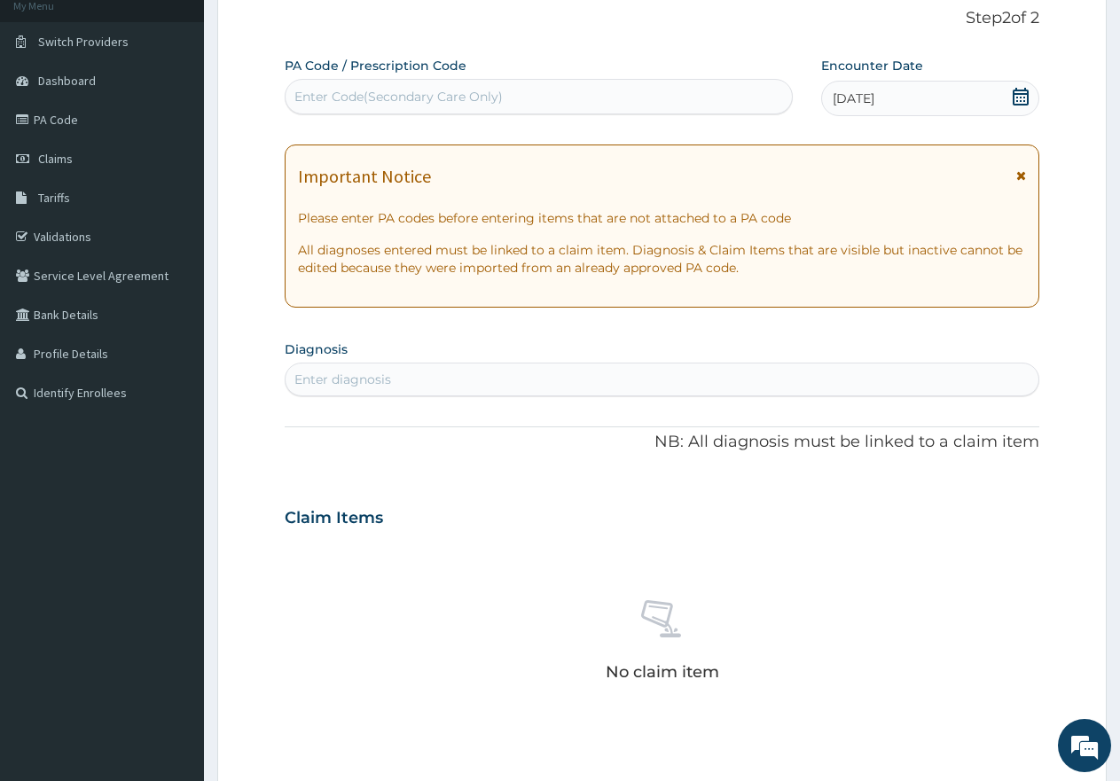
click at [596, 557] on div "No claim item" at bounding box center [662, 644] width 755 height 204
click at [582, 374] on div "Enter diagnosis" at bounding box center [662, 379] width 753 height 28
type input "MALARIA"
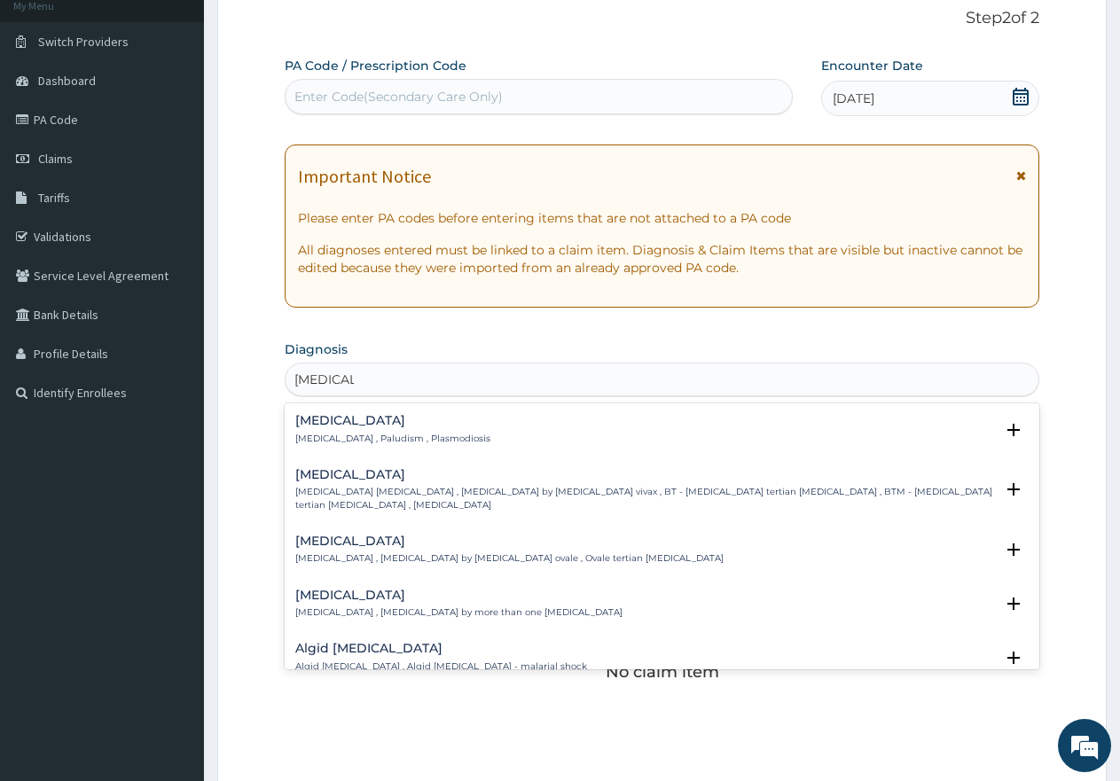
click at [337, 439] on p "Malaria , Paludism , Plasmodiosis" at bounding box center [392, 439] width 195 height 12
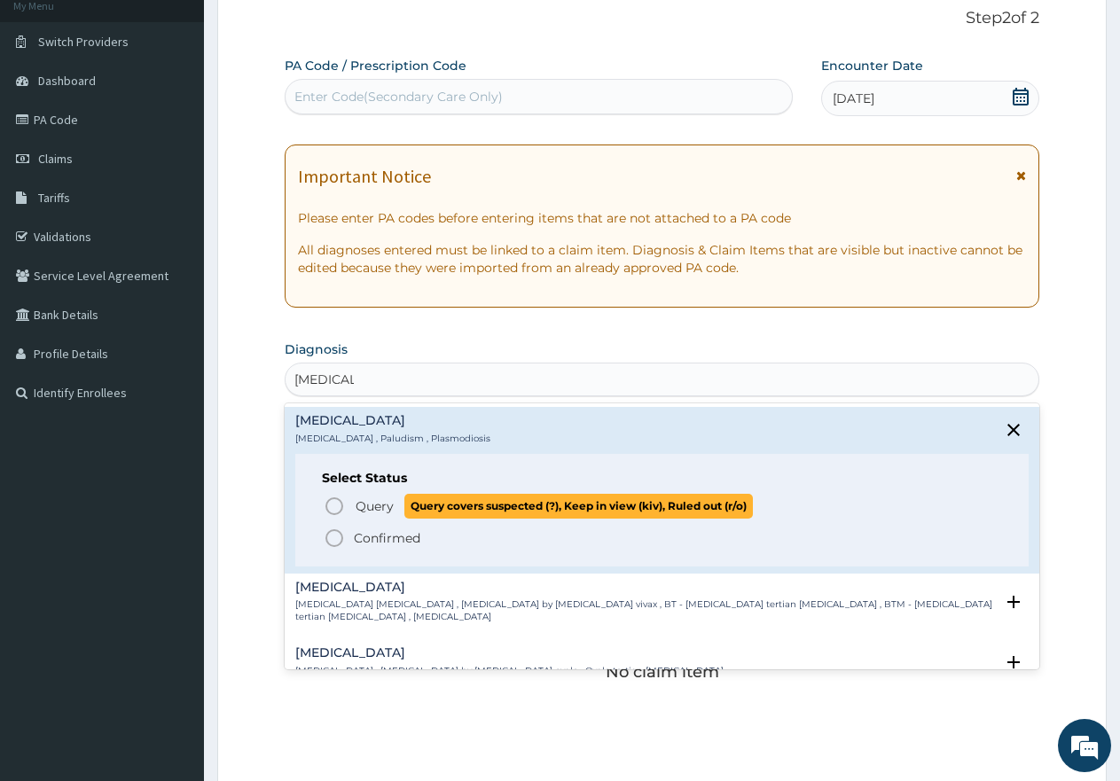
click at [333, 505] on icon "status option query" at bounding box center [334, 506] width 21 height 21
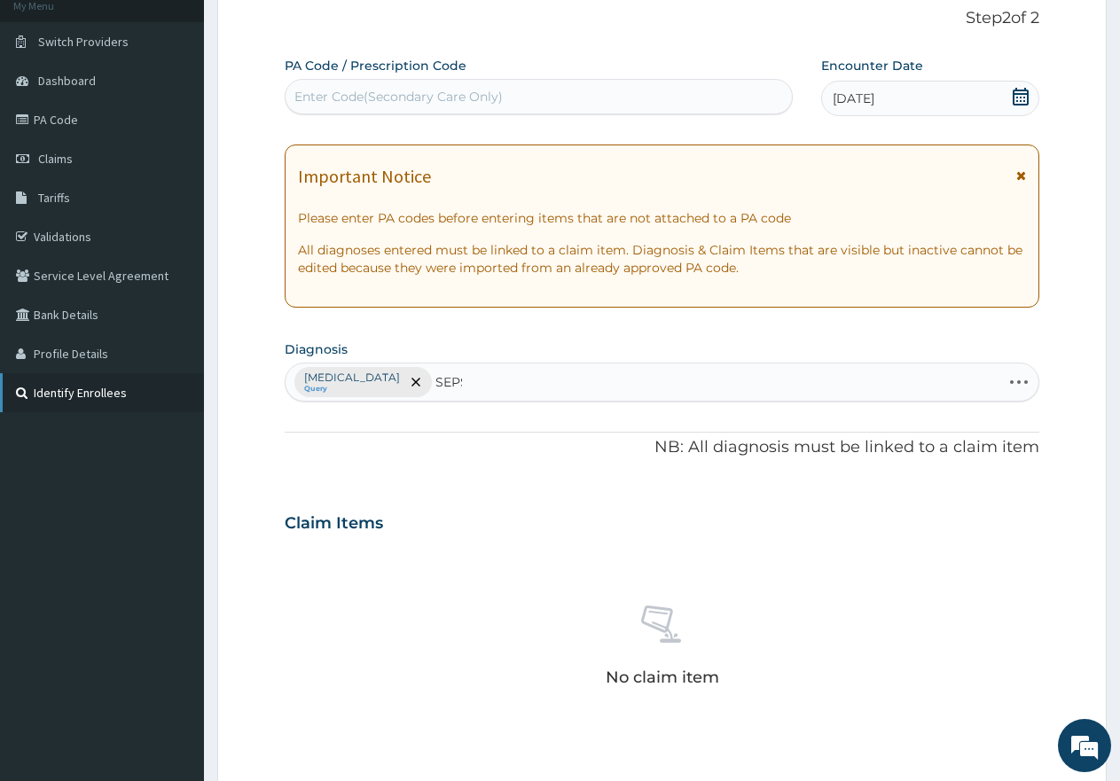
type input "SEPSI"
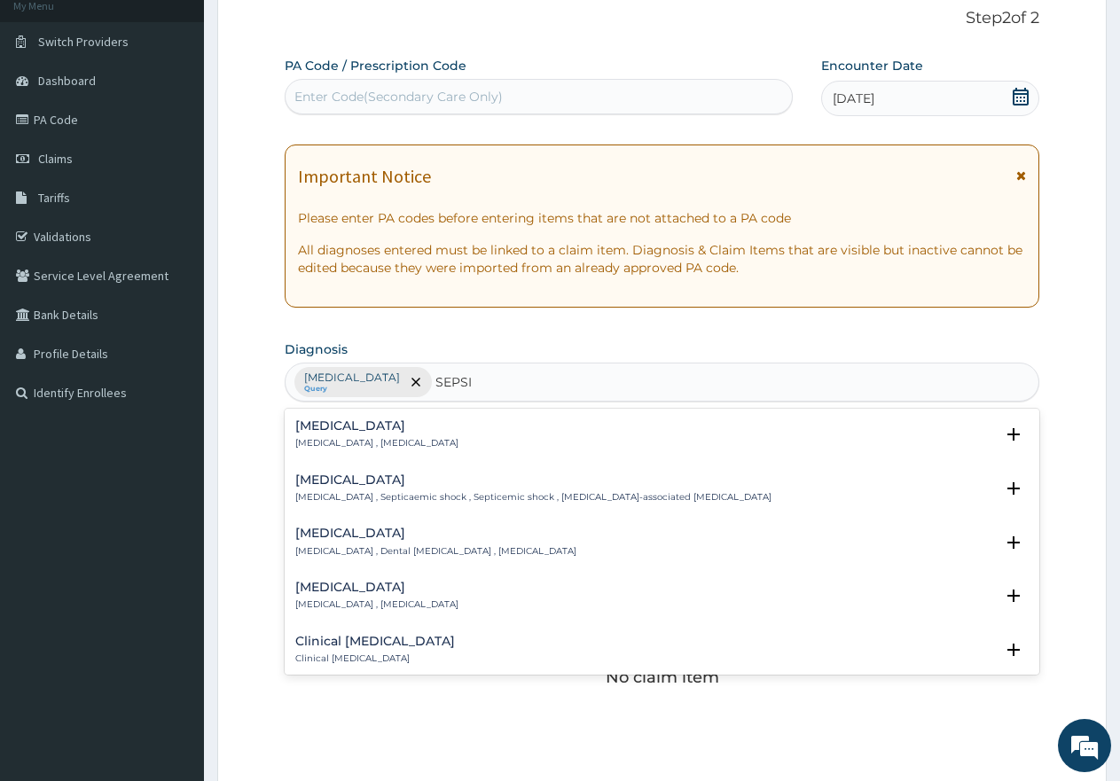
click at [323, 428] on h4 "Sepsis" at bounding box center [376, 426] width 163 height 13
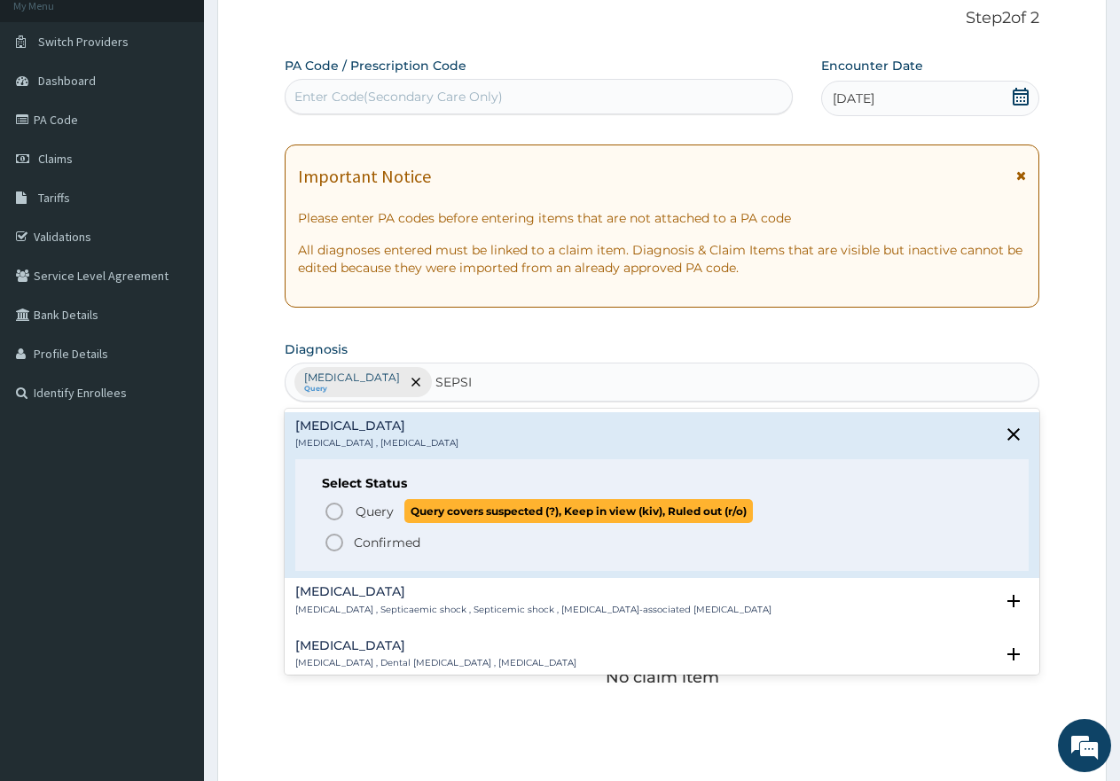
drag, startPoint x: 332, startPoint y: 506, endPoint x: 332, endPoint y: 516, distance: 9.8
click at [333, 507] on icon "status option query" at bounding box center [334, 511] width 21 height 21
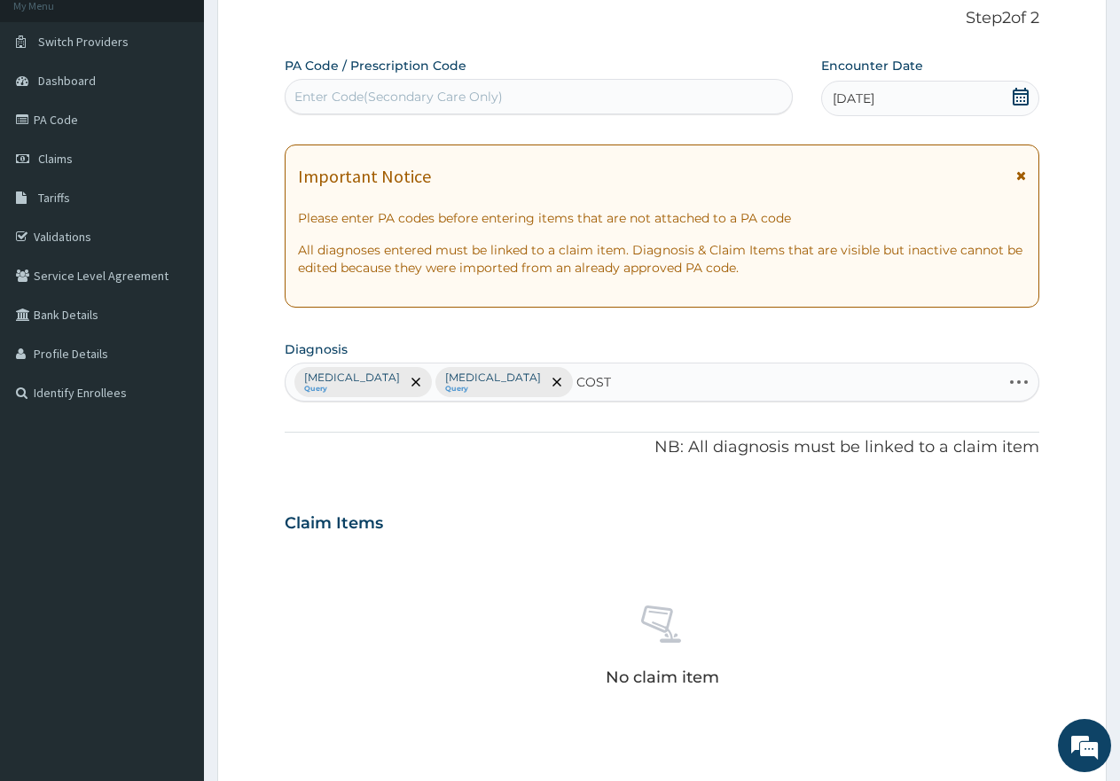
type input "COSTO"
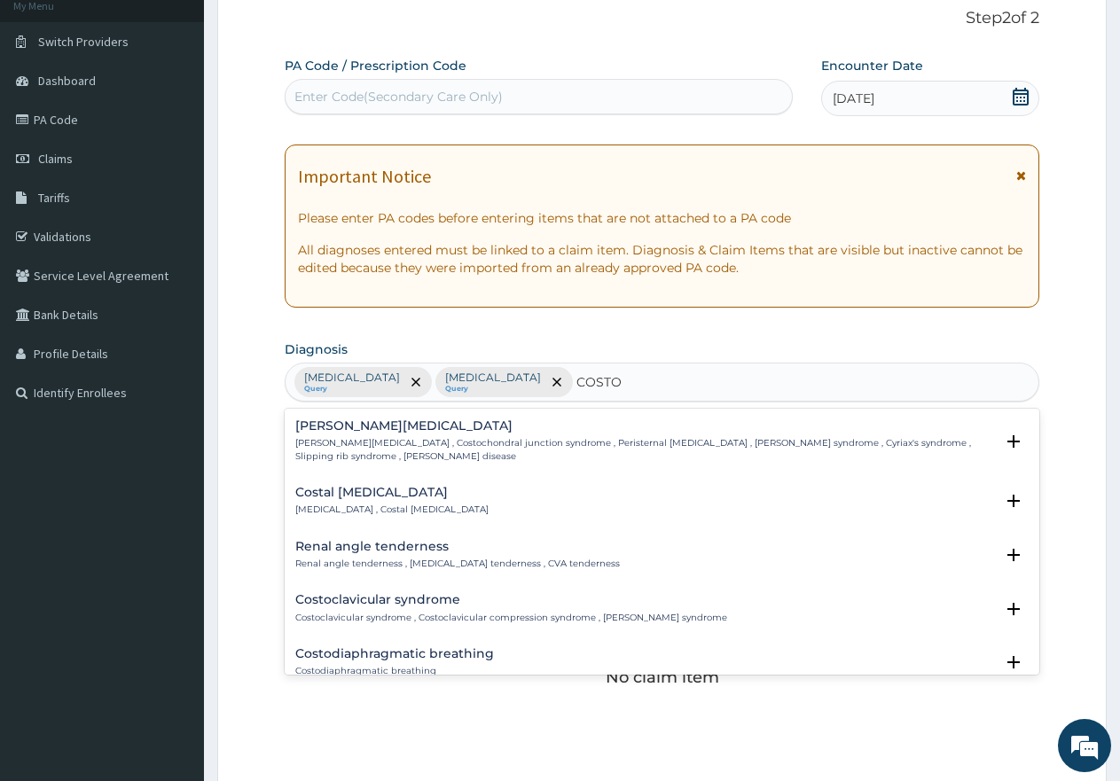
click at [378, 494] on h4 "Costal chondritis" at bounding box center [391, 492] width 193 height 13
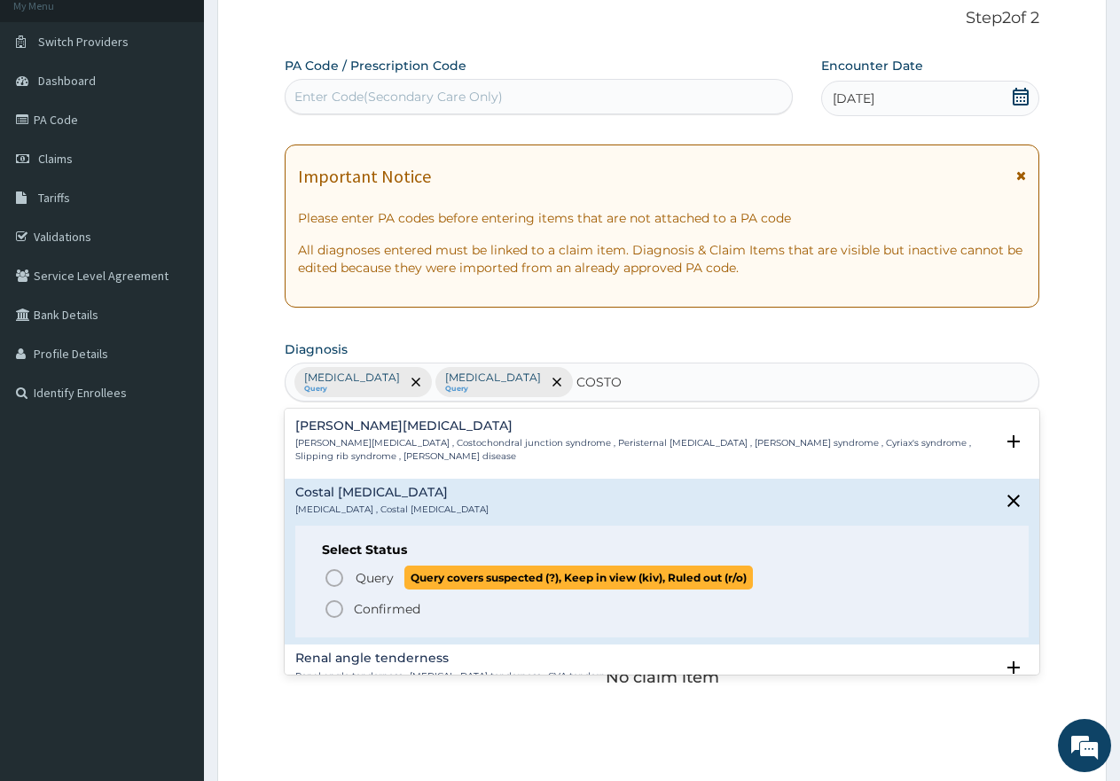
click at [334, 580] on icon "status option query" at bounding box center [334, 578] width 21 height 21
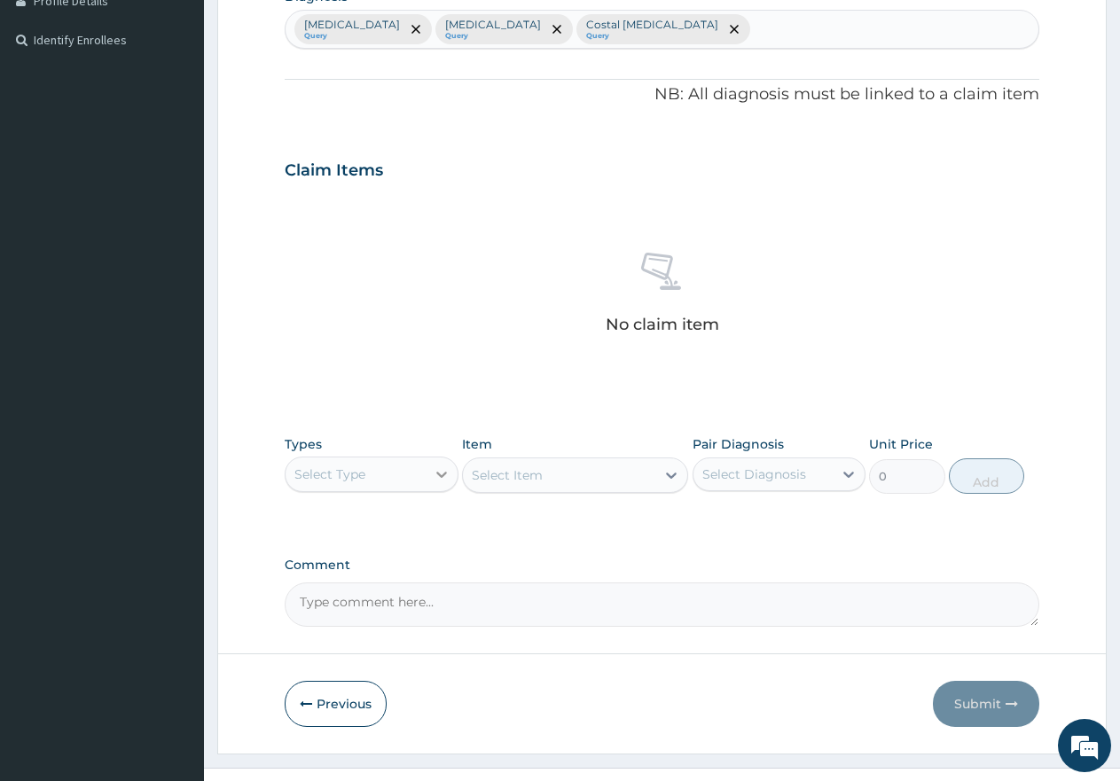
scroll to position [467, 0]
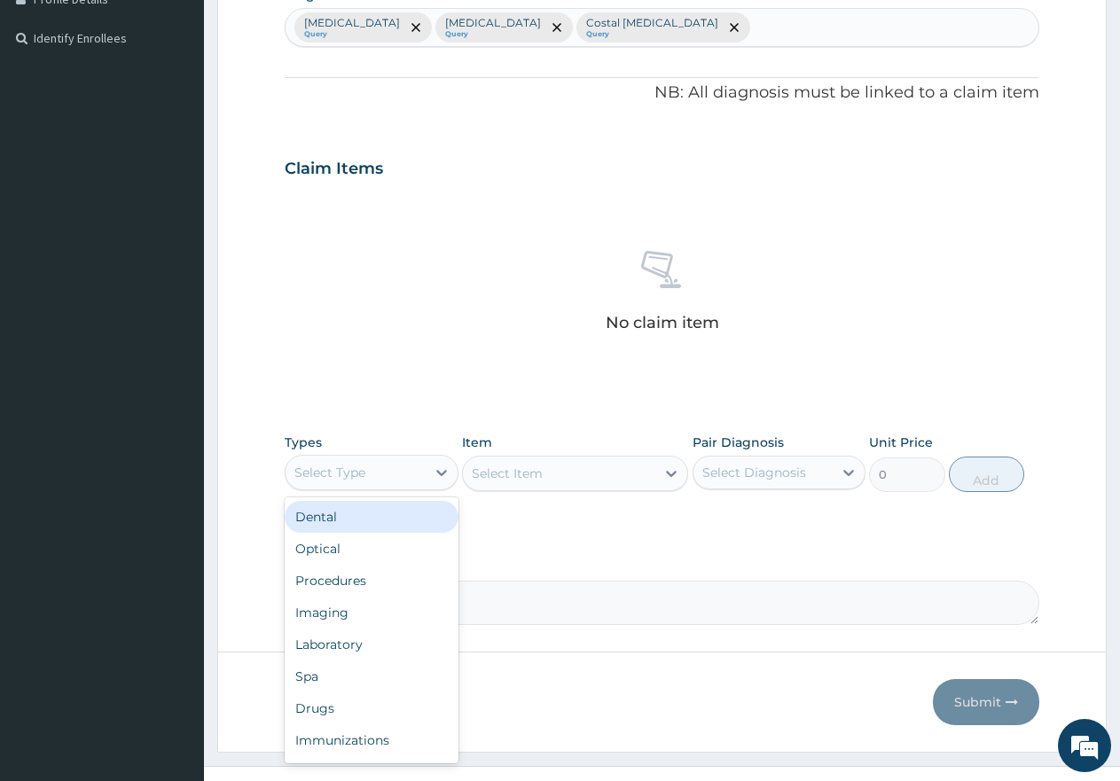
click at [404, 471] on div "Select Type" at bounding box center [356, 473] width 140 height 28
drag, startPoint x: 354, startPoint y: 585, endPoint x: 426, endPoint y: 531, distance: 89.4
click at [354, 584] on div "Procedures" at bounding box center [372, 581] width 174 height 32
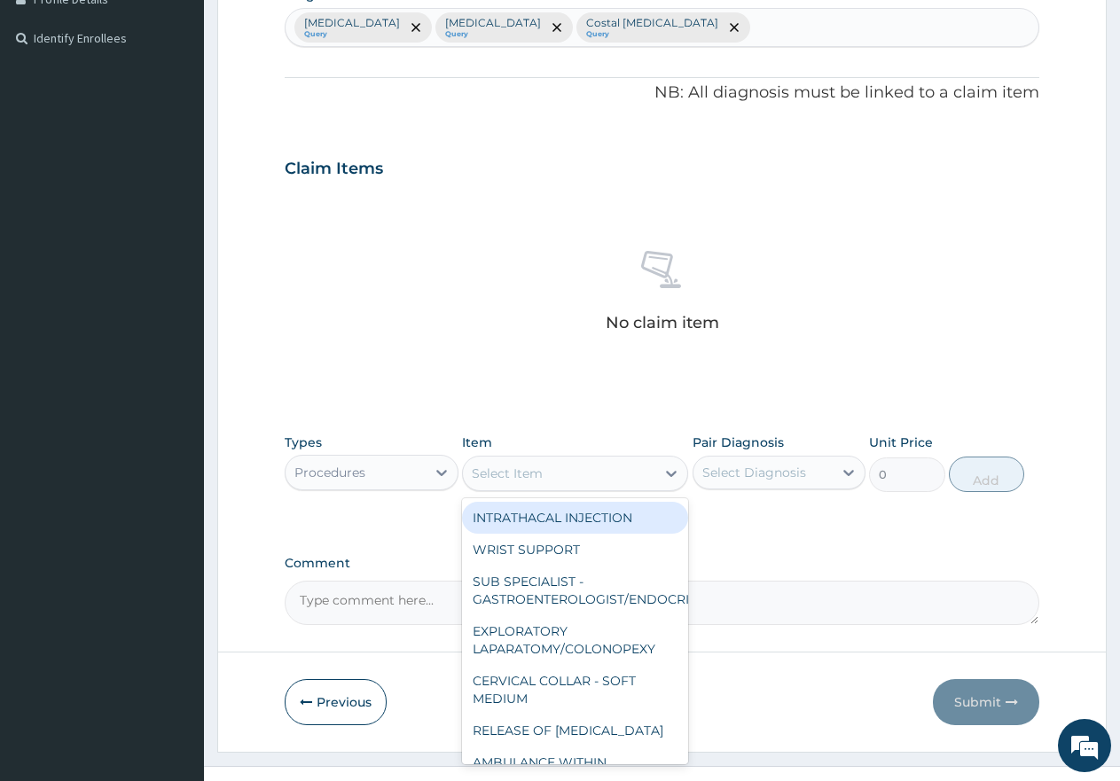
click at [535, 475] on div "Select Item" at bounding box center [507, 474] width 71 height 18
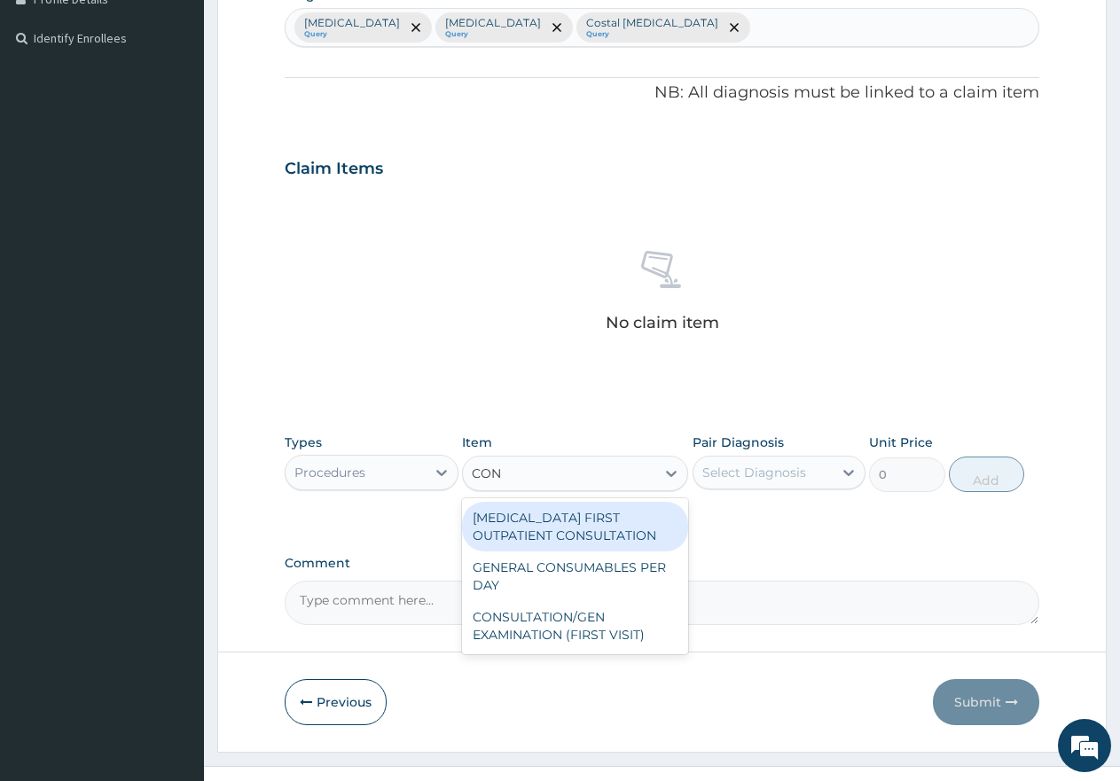
type input "CONS"
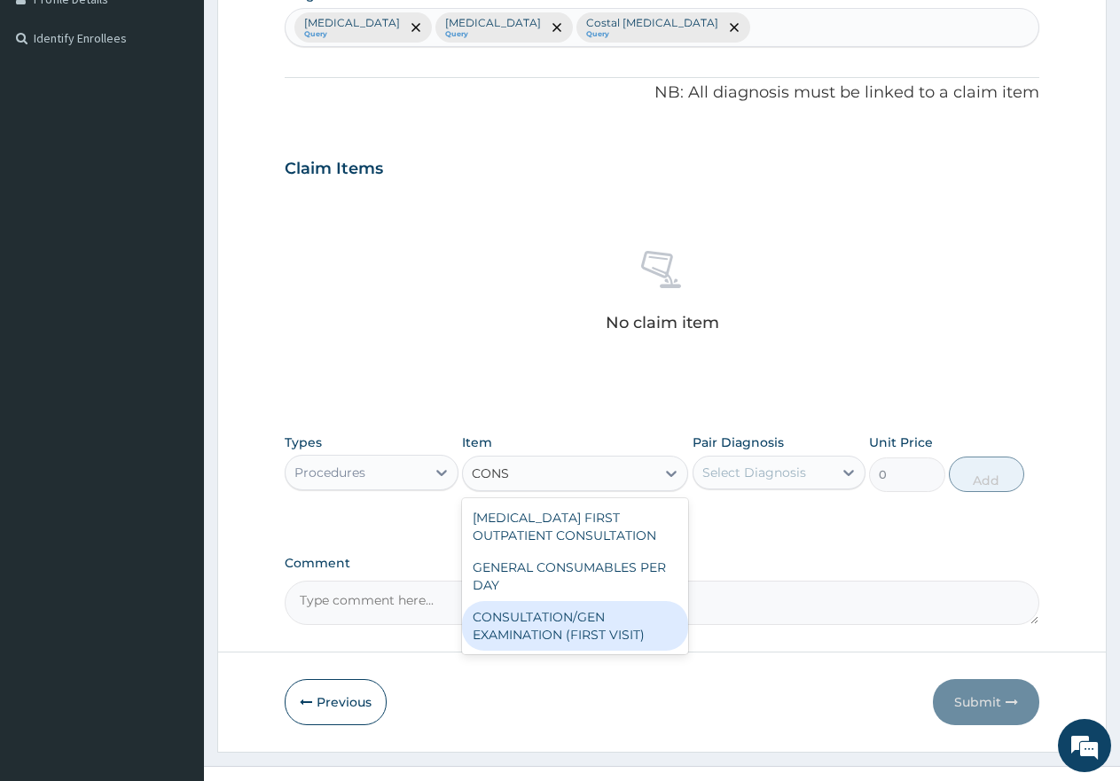
click at [546, 622] on div "CONSULTATION/GEN EXAMINATION (FIRST VISIT)" at bounding box center [575, 626] width 226 height 50
type input "5000"
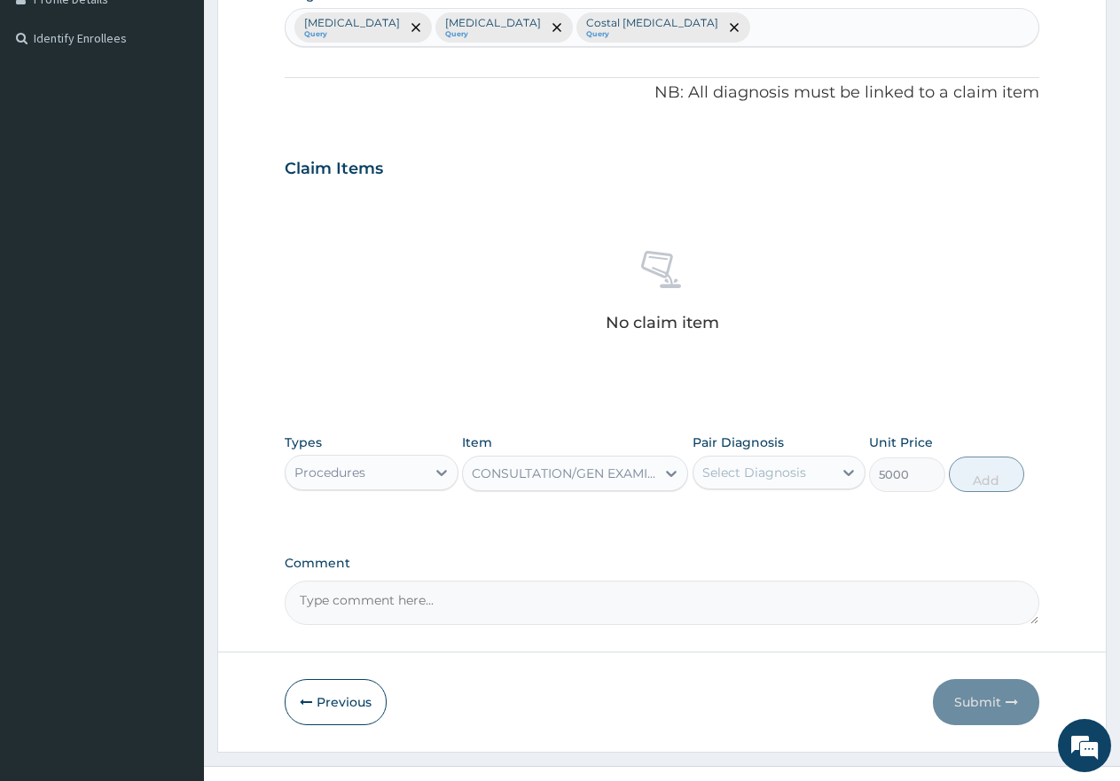
click at [750, 467] on div "Select Diagnosis" at bounding box center [755, 473] width 104 height 18
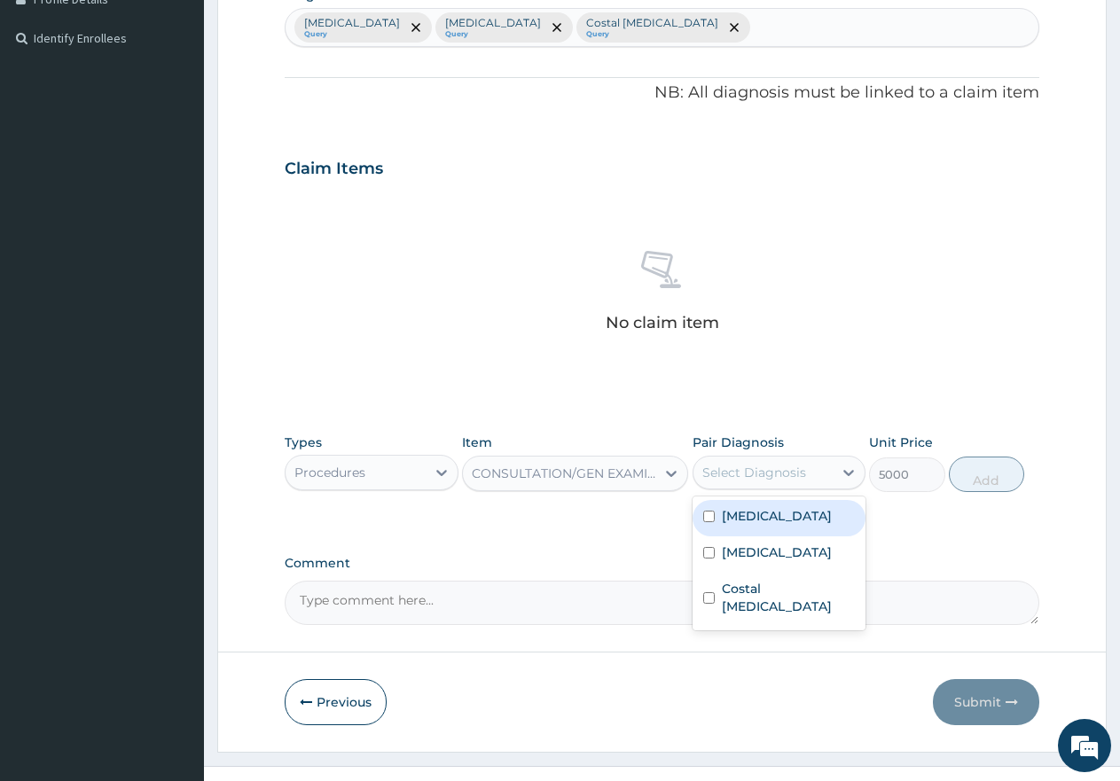
click at [711, 514] on input "checkbox" at bounding box center [709, 517] width 12 height 12
checkbox input "true"
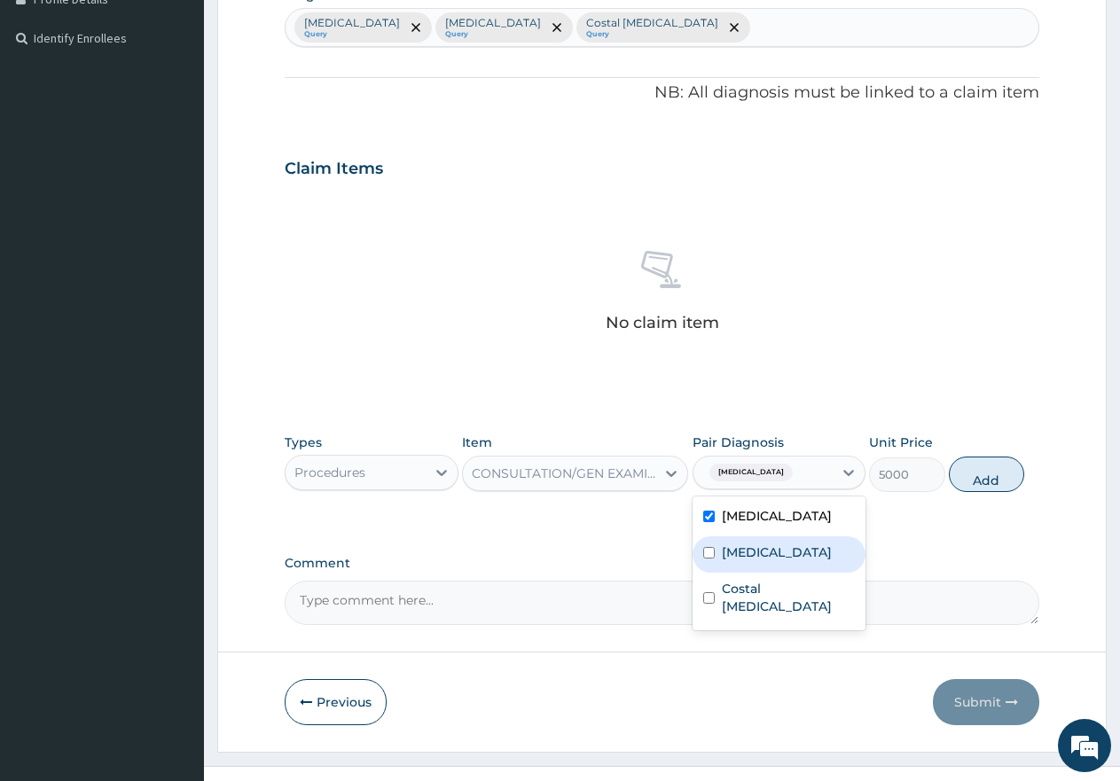
click at [712, 553] on input "checkbox" at bounding box center [709, 553] width 12 height 12
checkbox input "true"
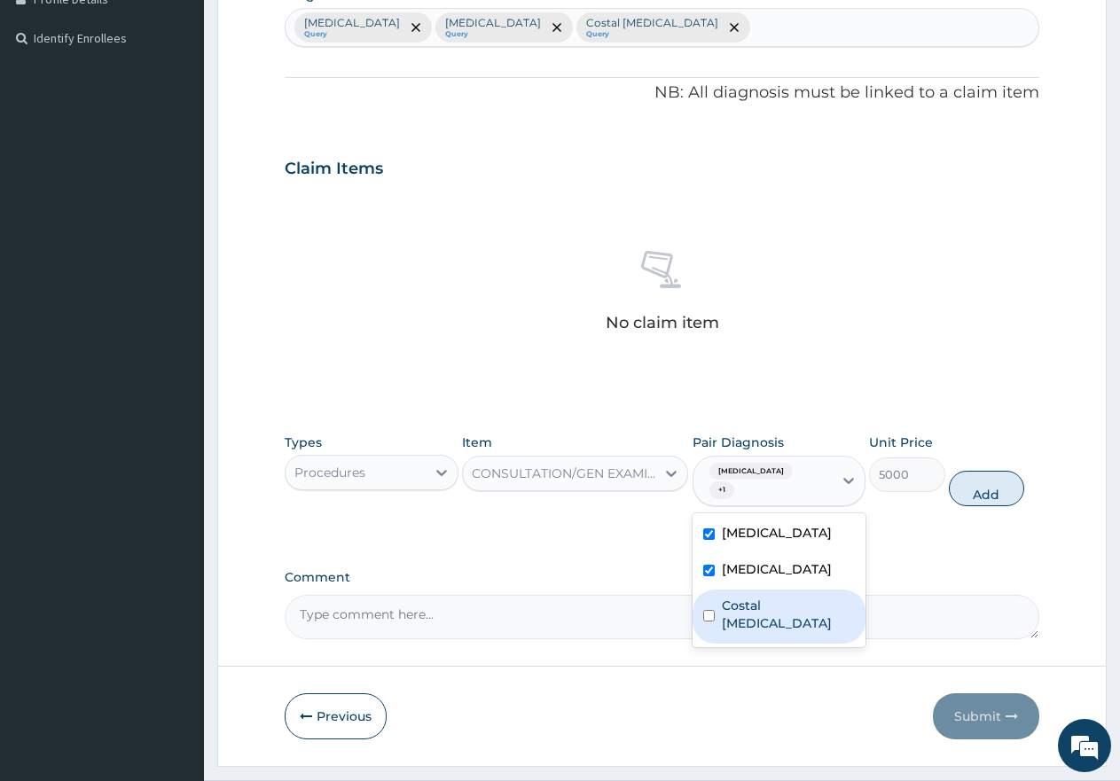
drag, startPoint x: 713, startPoint y: 582, endPoint x: 775, endPoint y: 583, distance: 62.1
click at [714, 590] on div "Costal chondritis" at bounding box center [780, 617] width 174 height 54
checkbox input "true"
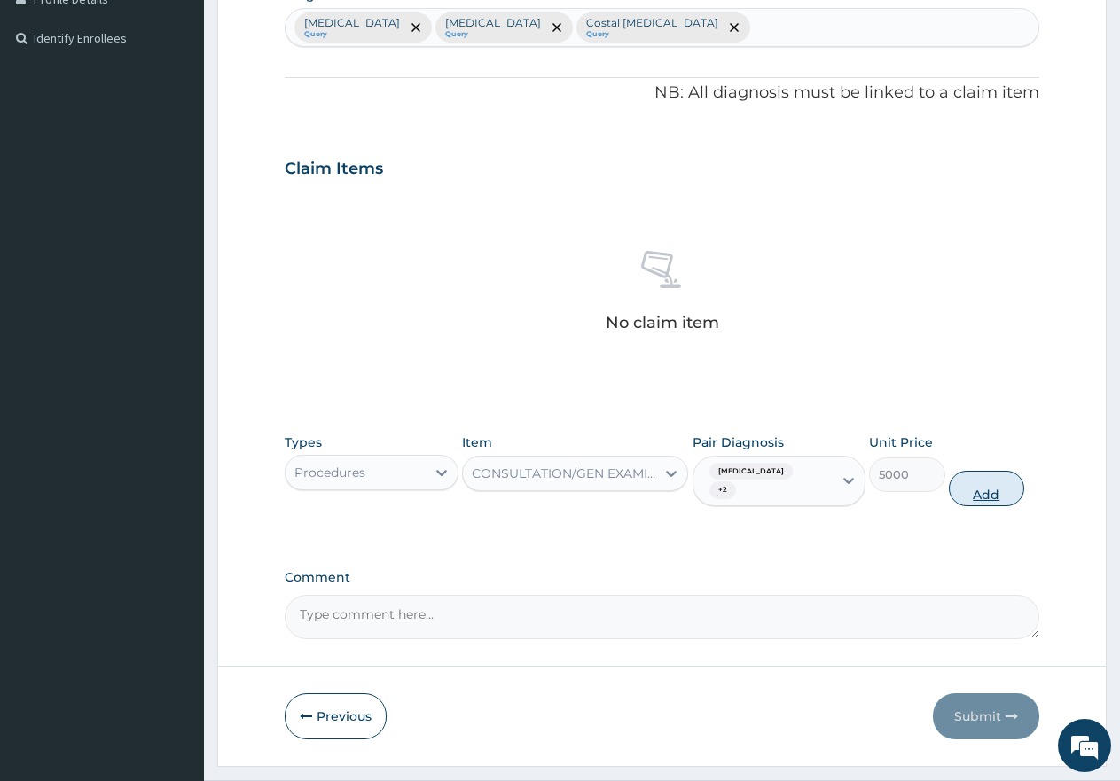
click at [994, 480] on button "Add" at bounding box center [986, 488] width 75 height 35
type input "0"
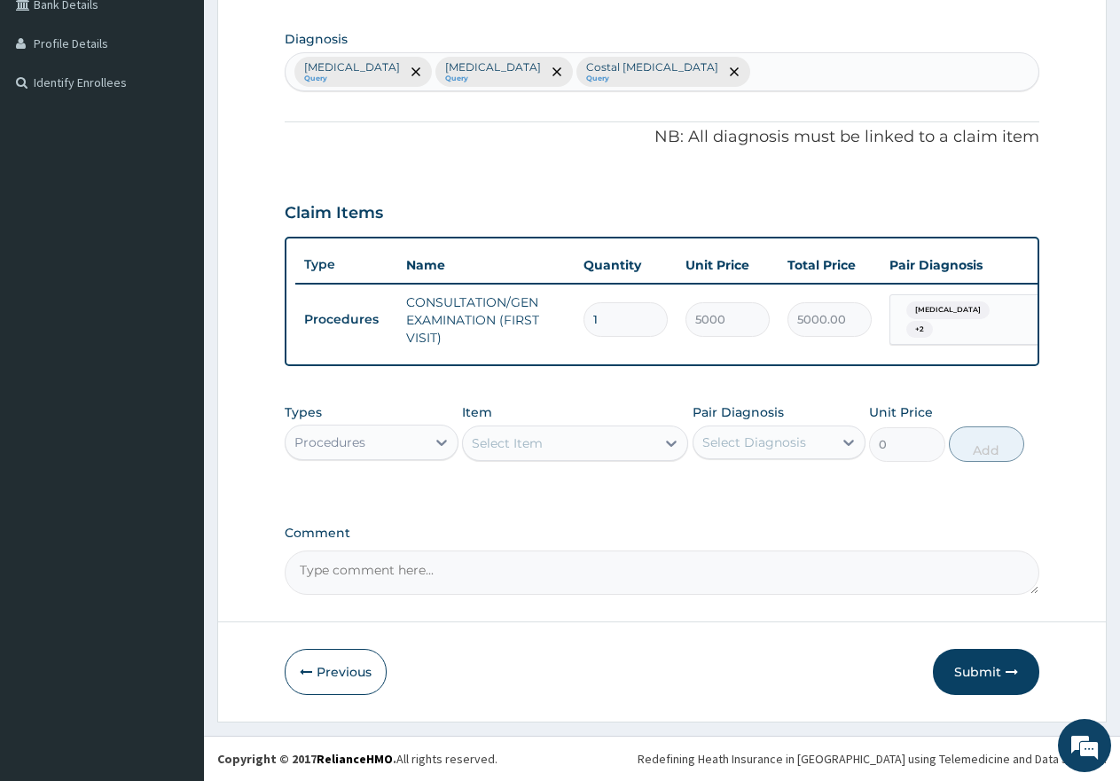
scroll to position [438, 0]
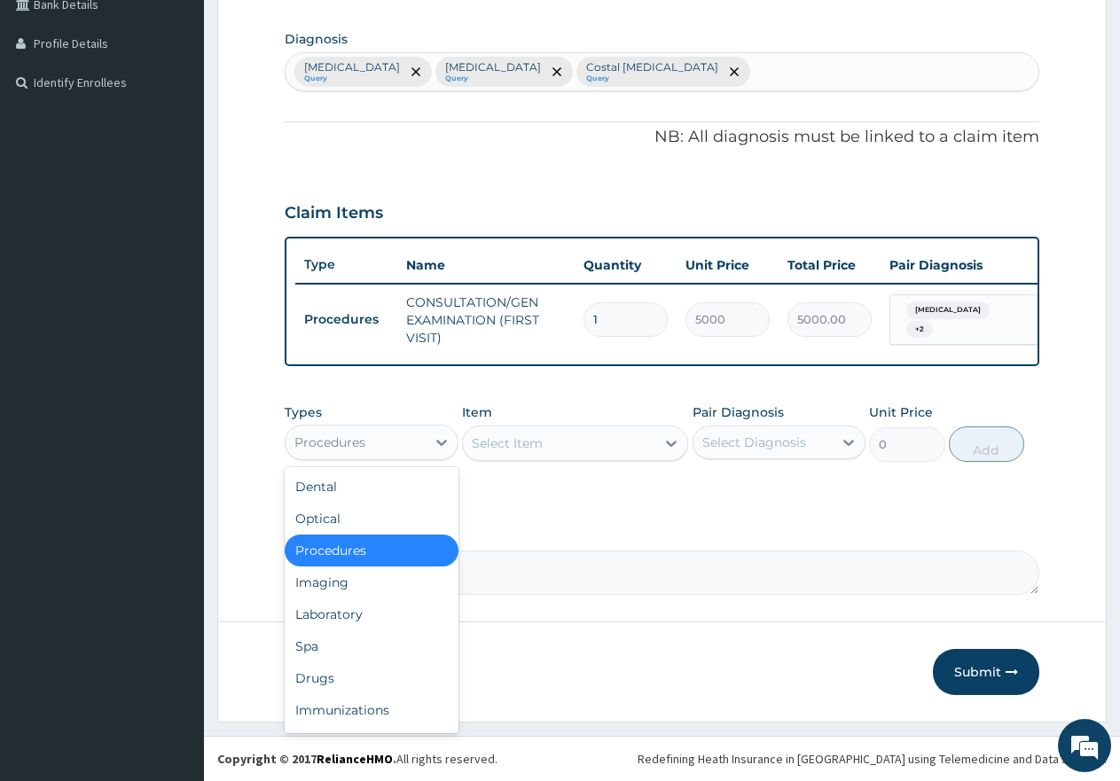
click at [378, 442] on div "Procedures" at bounding box center [356, 442] width 140 height 28
drag, startPoint x: 329, startPoint y: 616, endPoint x: 341, endPoint y: 603, distance: 16.9
click at [331, 615] on div "Laboratory" at bounding box center [372, 615] width 174 height 32
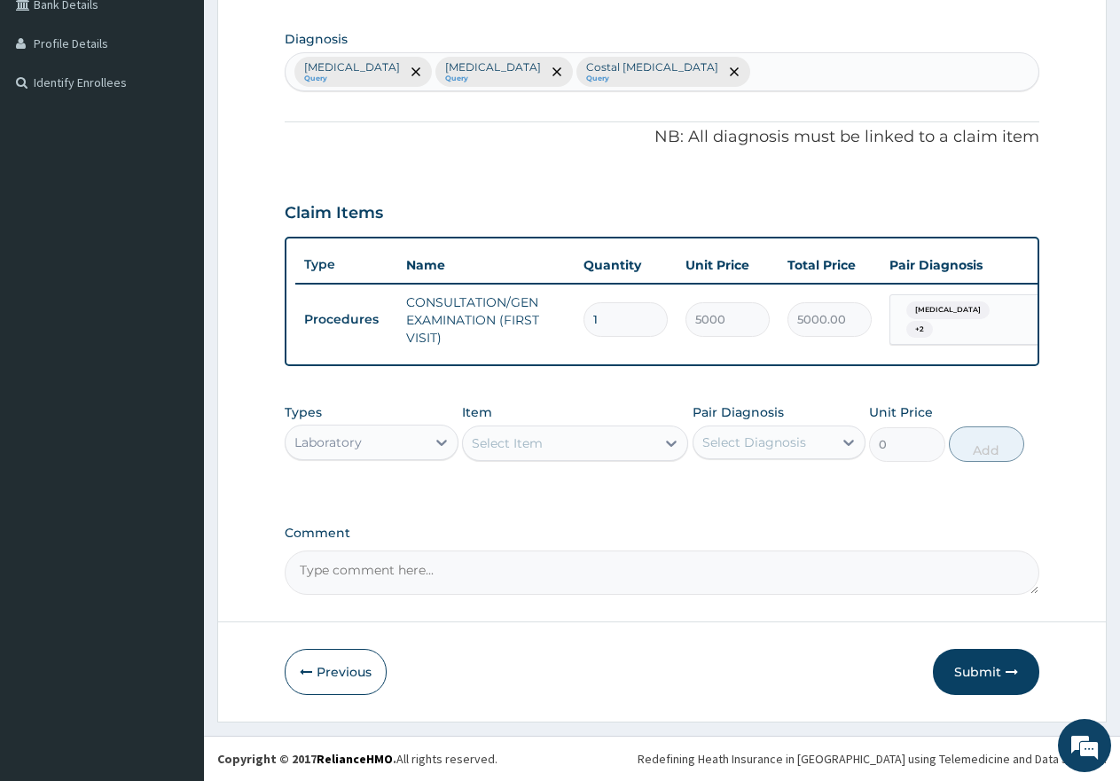
click at [546, 442] on div "Select Item" at bounding box center [559, 443] width 192 height 28
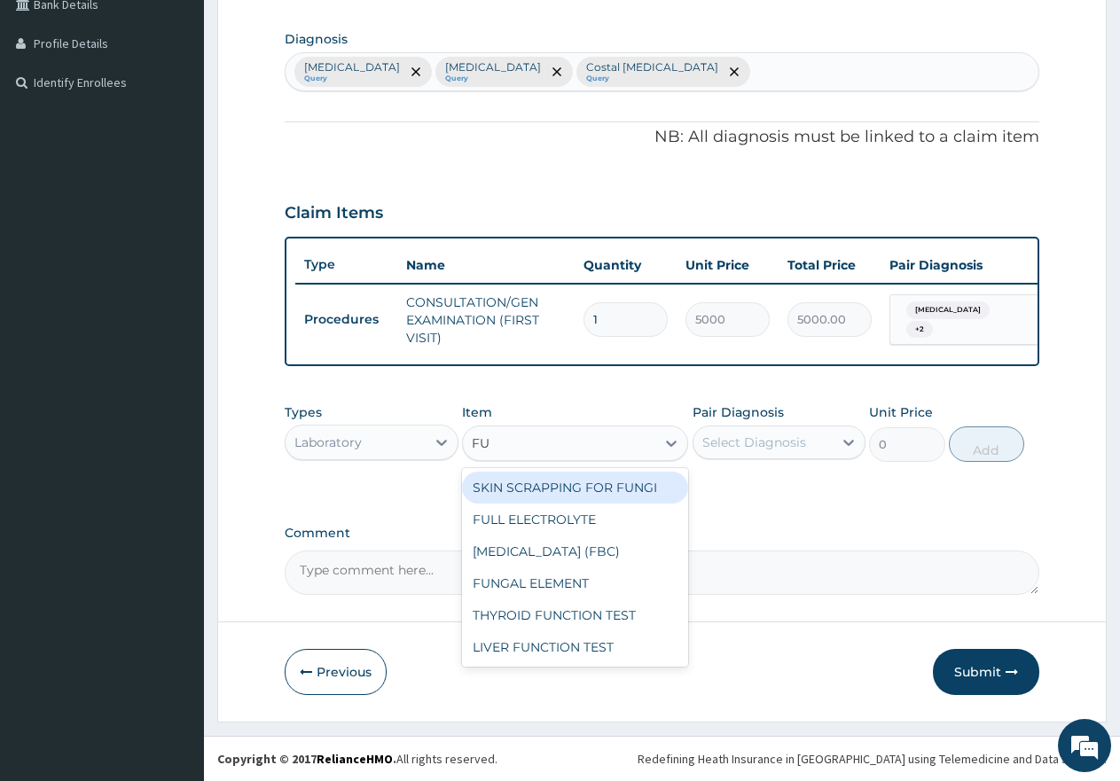
type input "FUL"
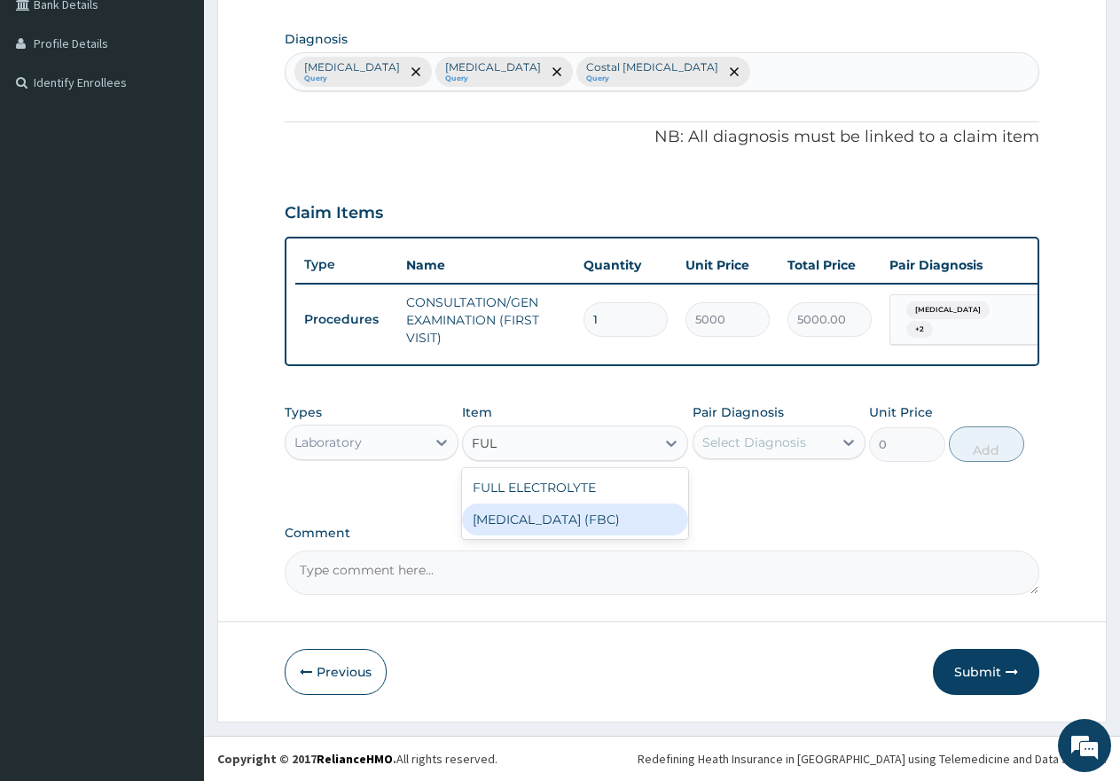
click at [577, 522] on div "FULL BLOOD COUNT (FBC)" at bounding box center [575, 520] width 226 height 32
type input "7000"
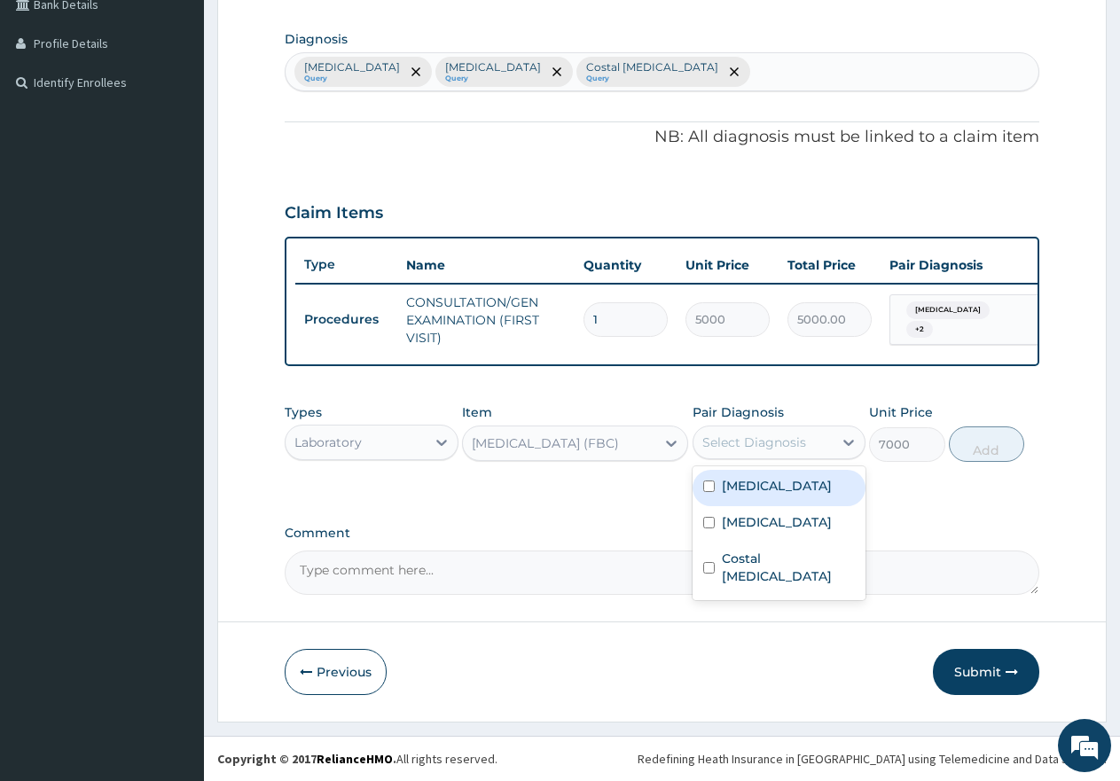
click at [743, 444] on div "Select Diagnosis" at bounding box center [755, 443] width 104 height 18
drag, startPoint x: 703, startPoint y: 521, endPoint x: 821, endPoint y: 517, distance: 118.0
click at [704, 521] on input "checkbox" at bounding box center [709, 523] width 12 height 12
checkbox input "true"
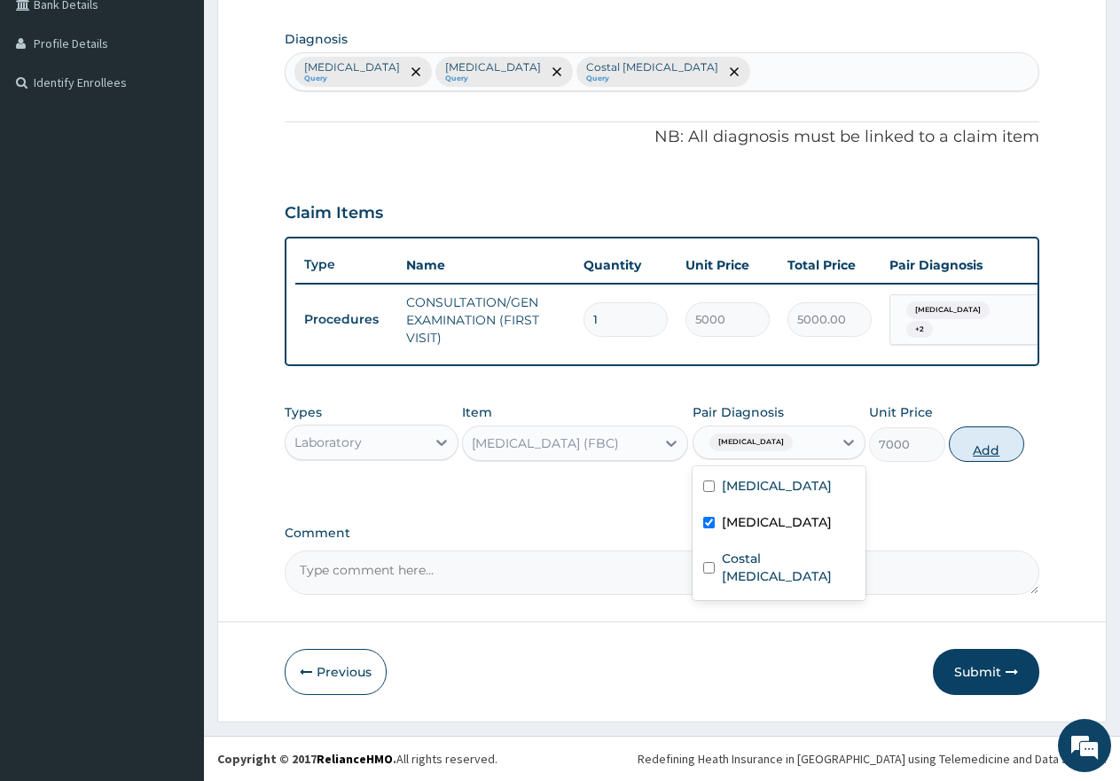
click at [987, 445] on button "Add" at bounding box center [986, 444] width 75 height 35
type input "0"
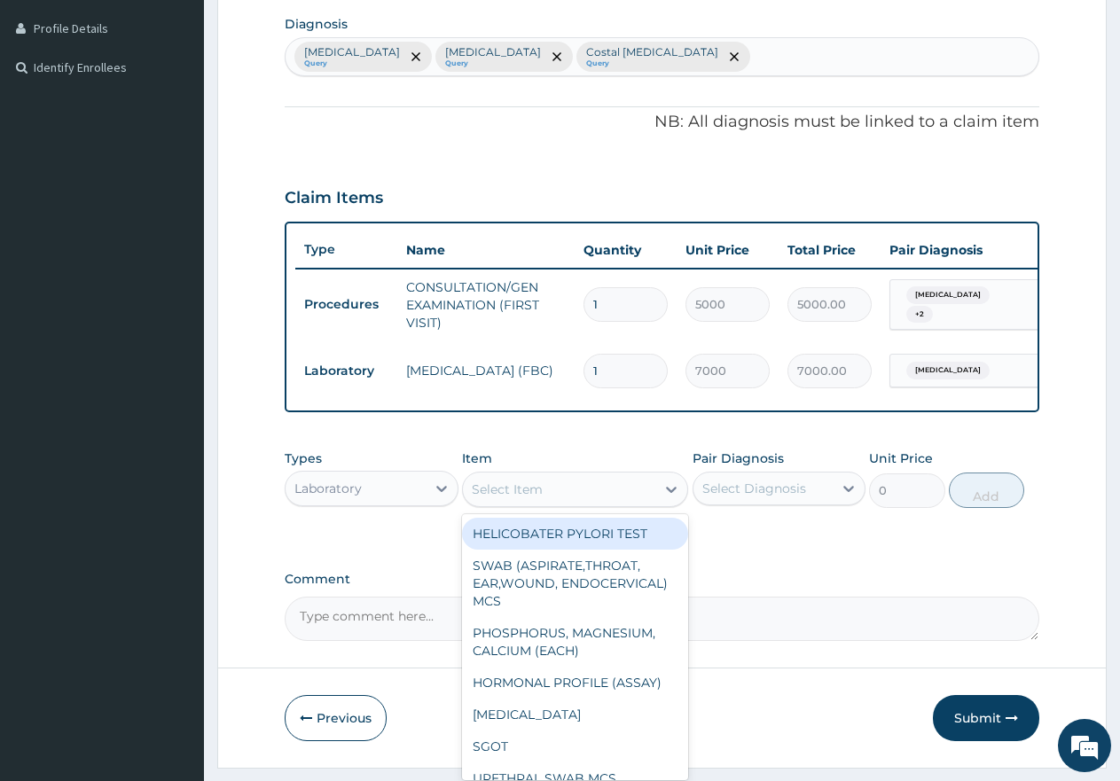
click at [588, 503] on div "Select Item" at bounding box center [559, 489] width 192 height 28
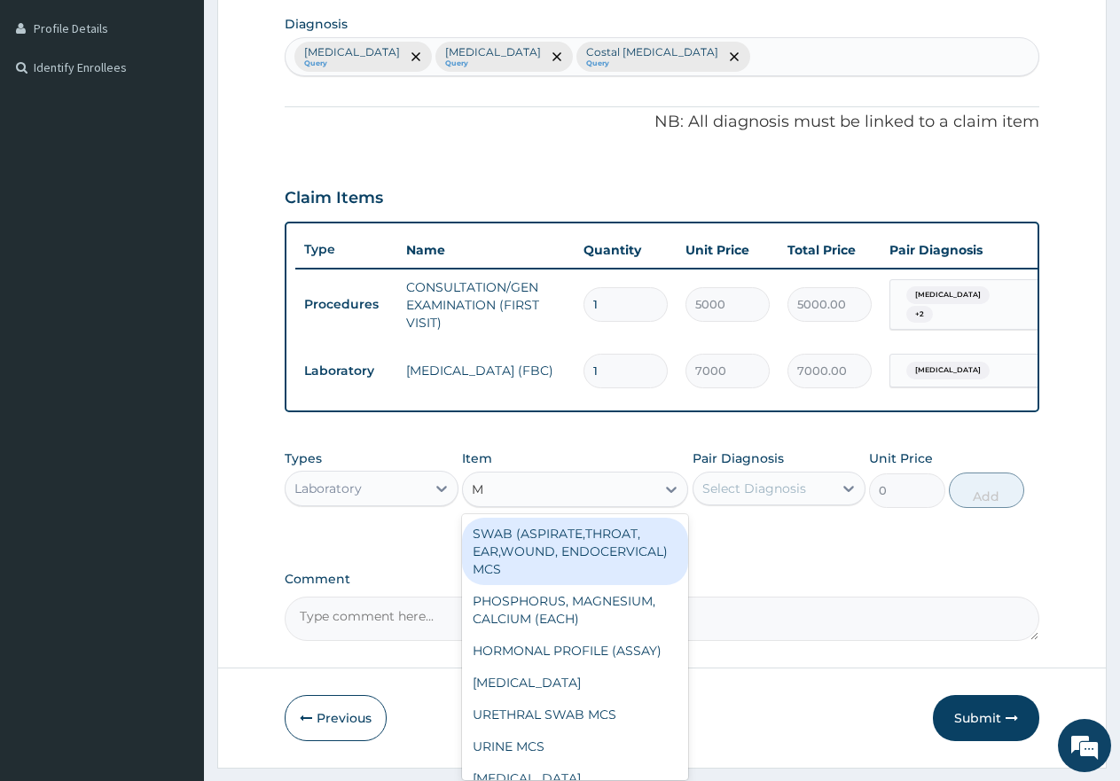
type input "MP"
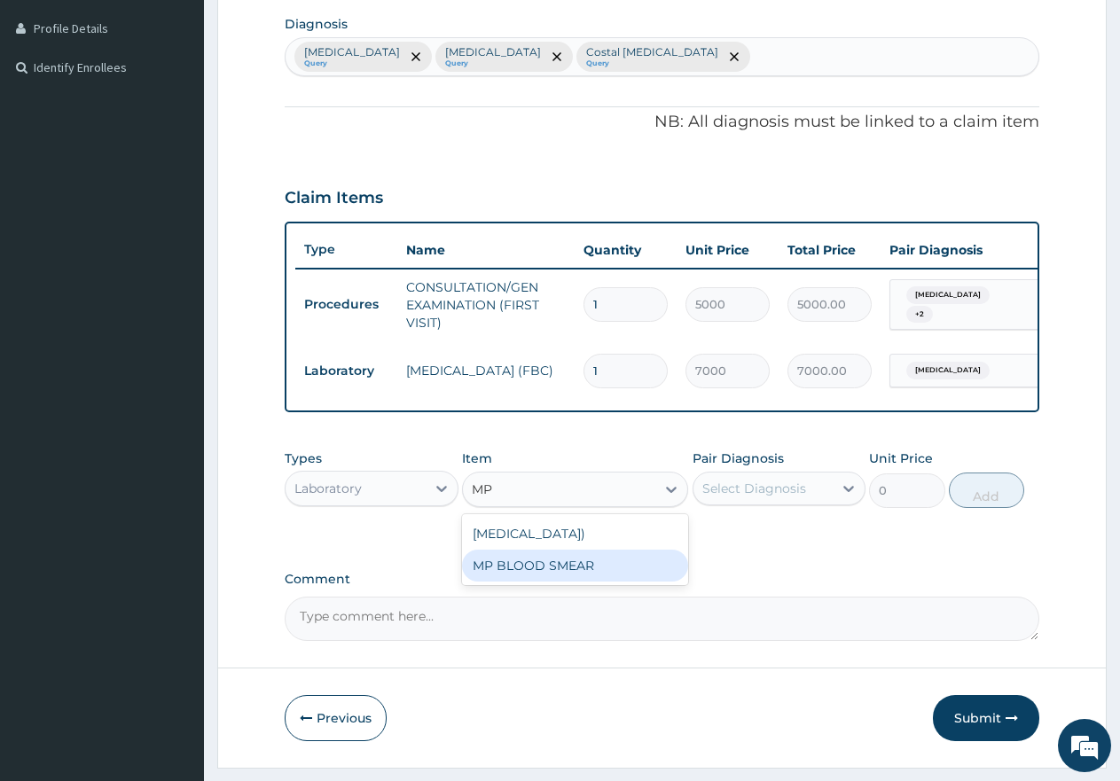
drag, startPoint x: 546, startPoint y: 601, endPoint x: 676, endPoint y: 550, distance: 139.4
click at [548, 582] on div "MP BLOOD SMEAR" at bounding box center [575, 566] width 226 height 32
type input "2500"
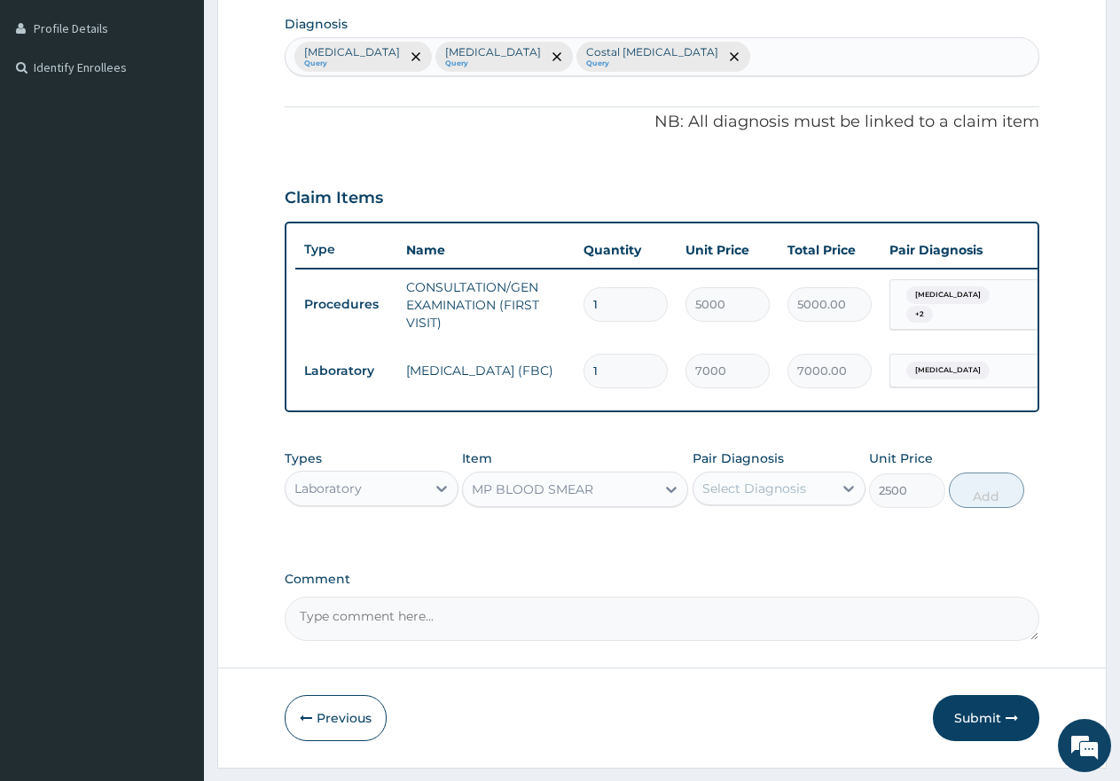
click at [742, 498] on div "Select Diagnosis" at bounding box center [755, 489] width 104 height 18
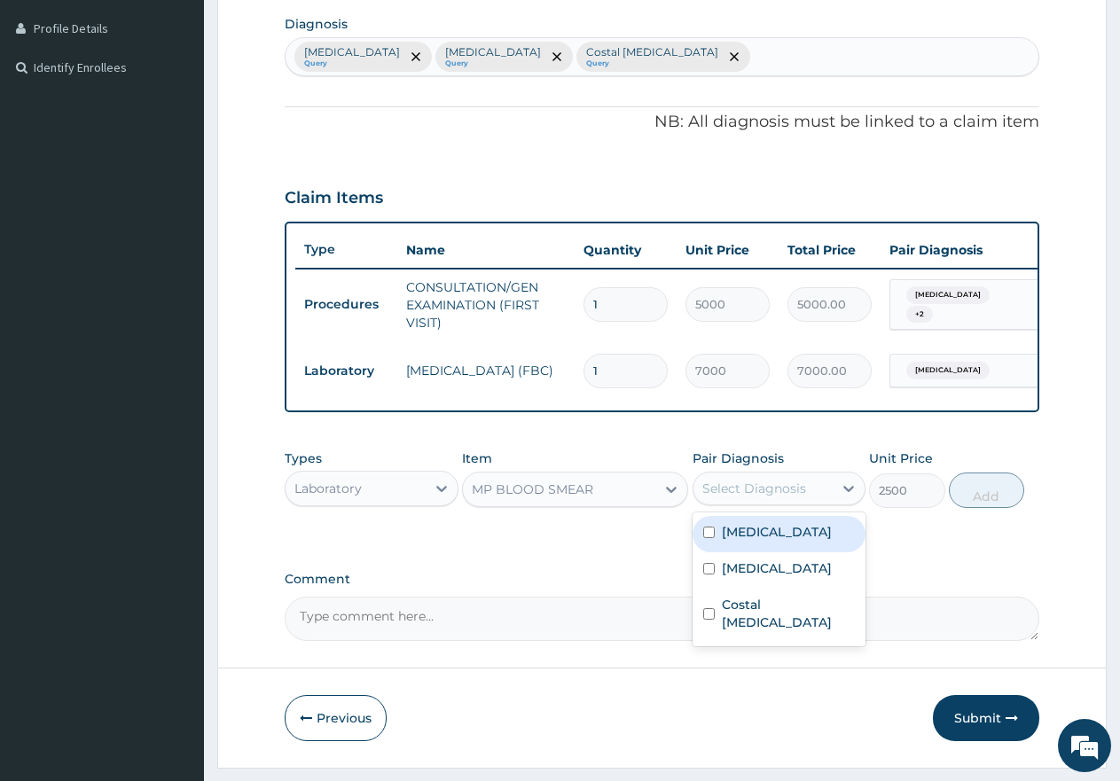
drag, startPoint x: 707, startPoint y: 542, endPoint x: 741, endPoint y: 544, distance: 33.8
click at [708, 541] on div "Malaria" at bounding box center [780, 534] width 174 height 36
checkbox input "true"
click at [970, 508] on button "Add" at bounding box center [986, 490] width 75 height 35
type input "0"
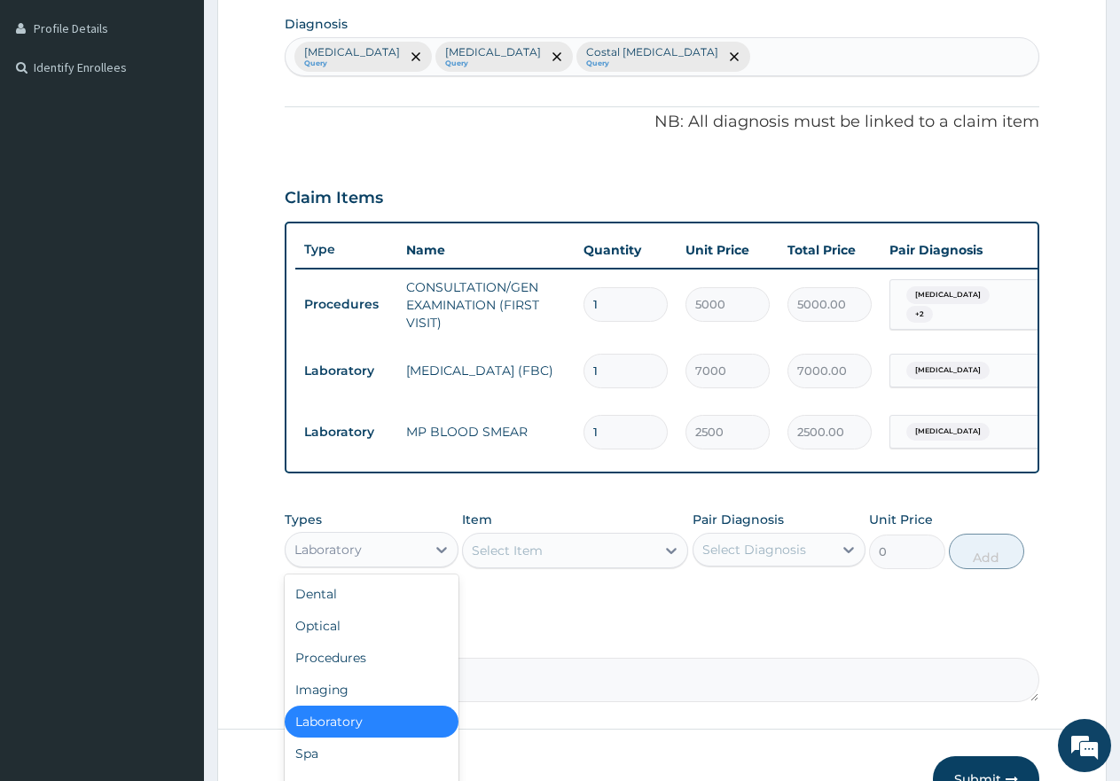
click at [392, 561] on div "Laboratory" at bounding box center [356, 550] width 140 height 28
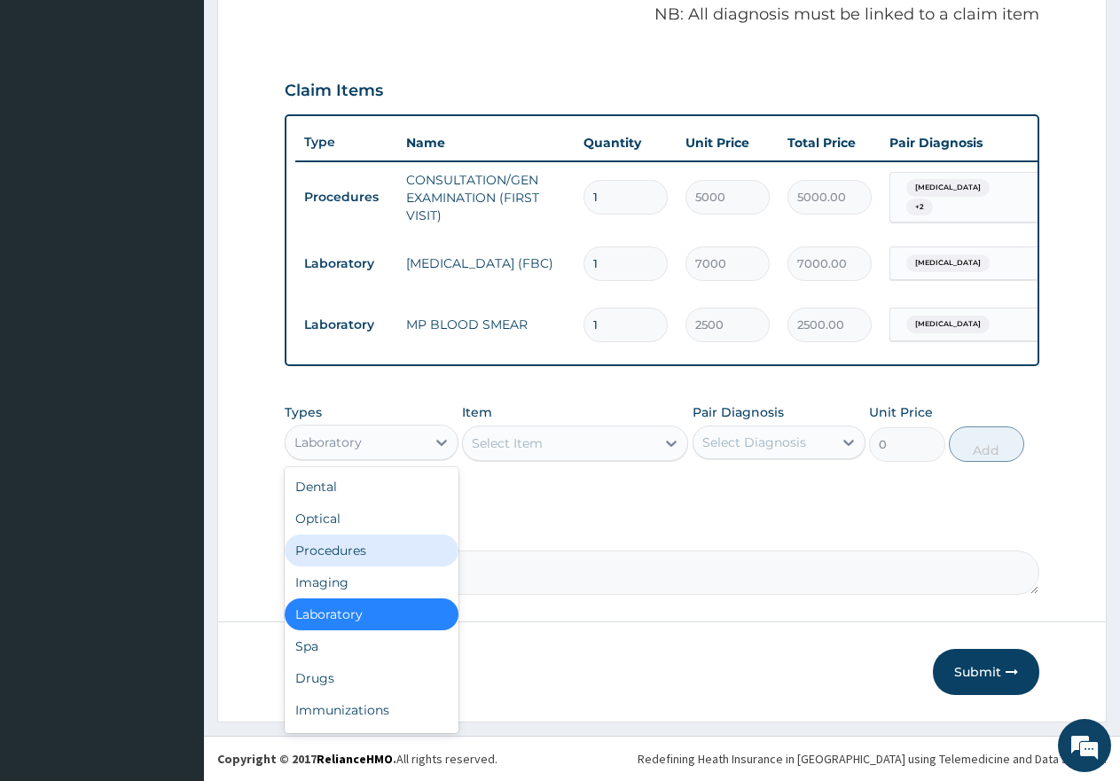
scroll to position [561, 0]
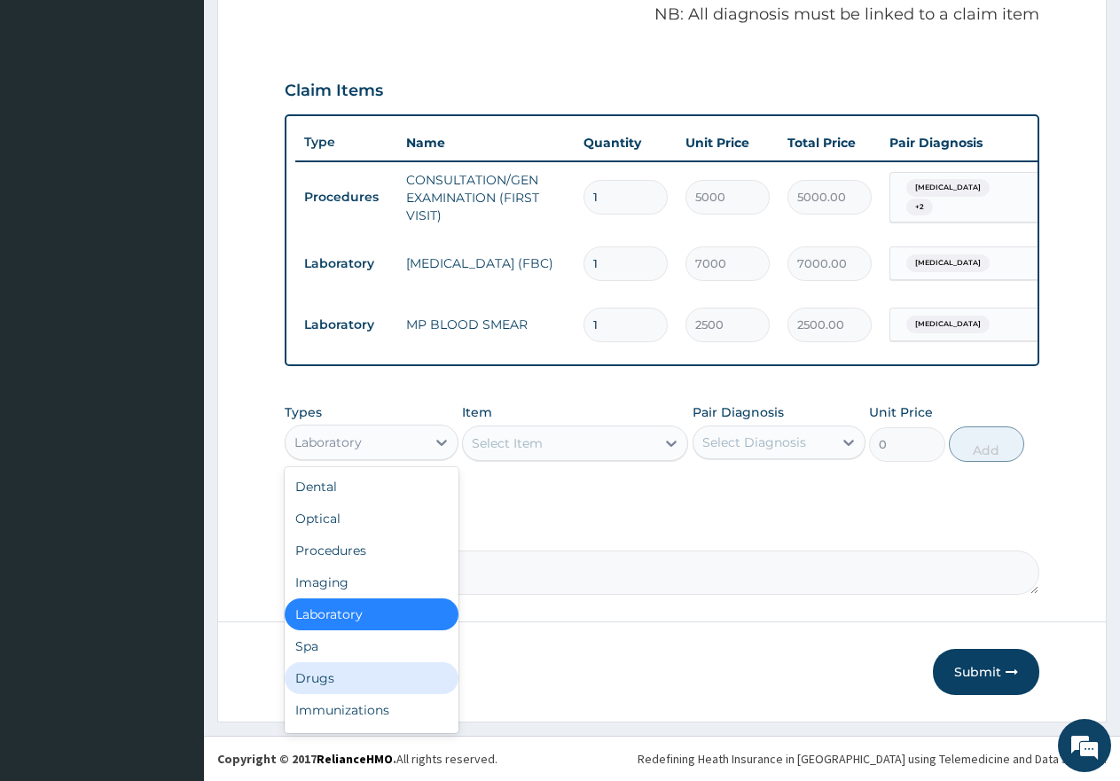
click at [334, 675] on div "Drugs" at bounding box center [372, 679] width 174 height 32
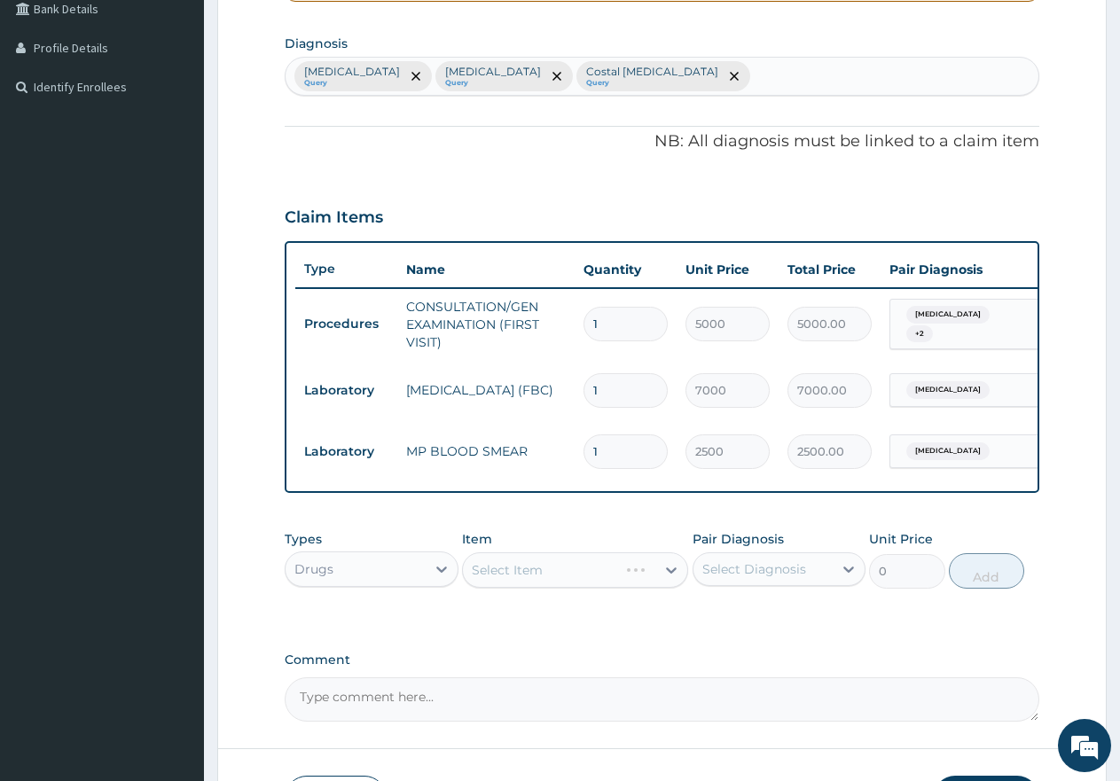
scroll to position [294, 0]
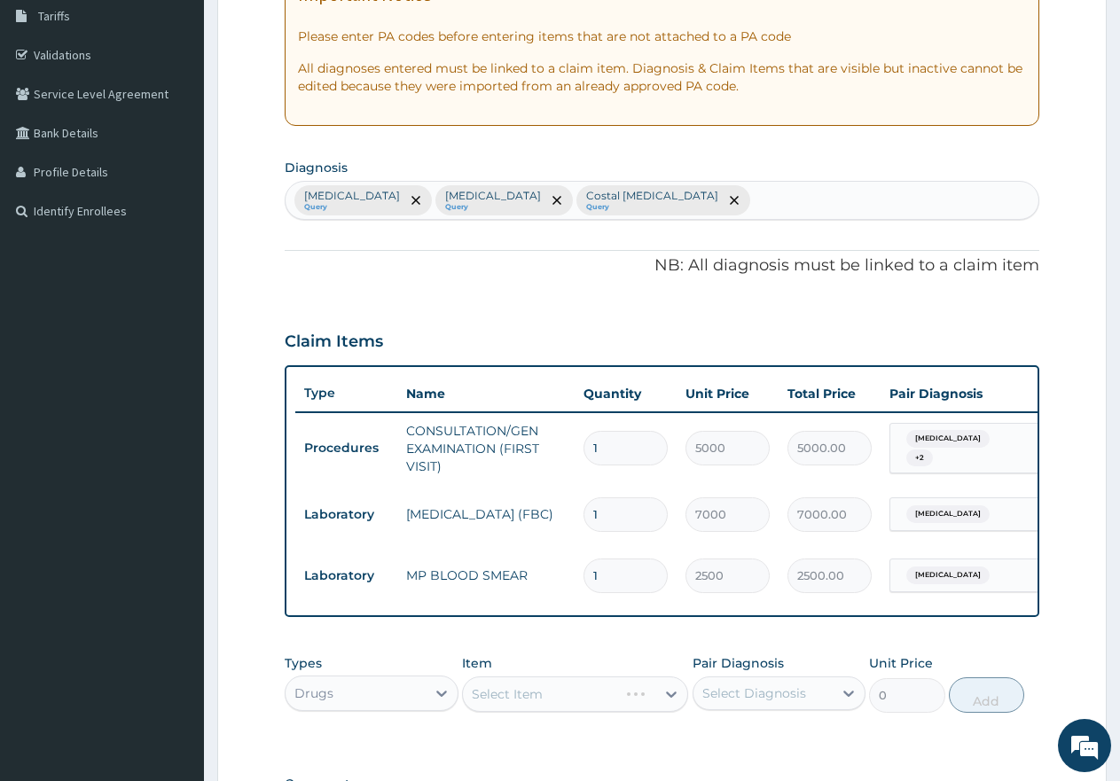
click at [665, 201] on div "Malaria Query Sepsis Query Costal chondritis Query" at bounding box center [662, 200] width 753 height 37
type input "RTI"
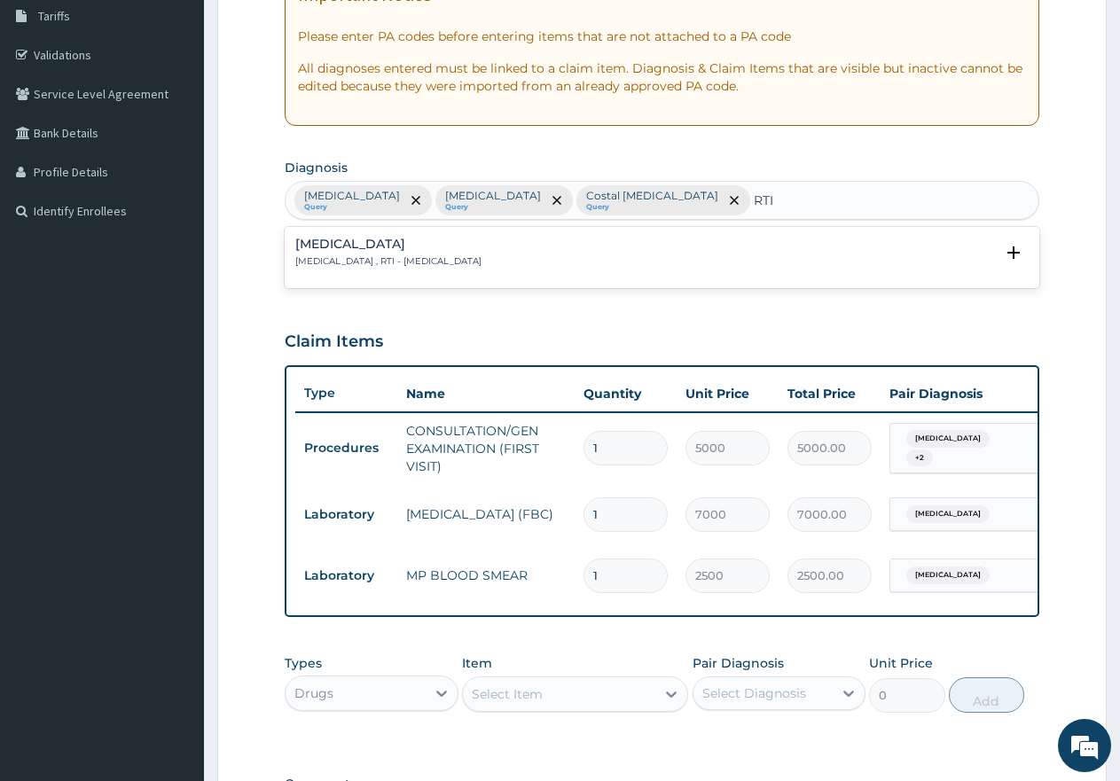
click at [382, 245] on h4 "Respiratory tract infection" at bounding box center [388, 244] width 186 height 13
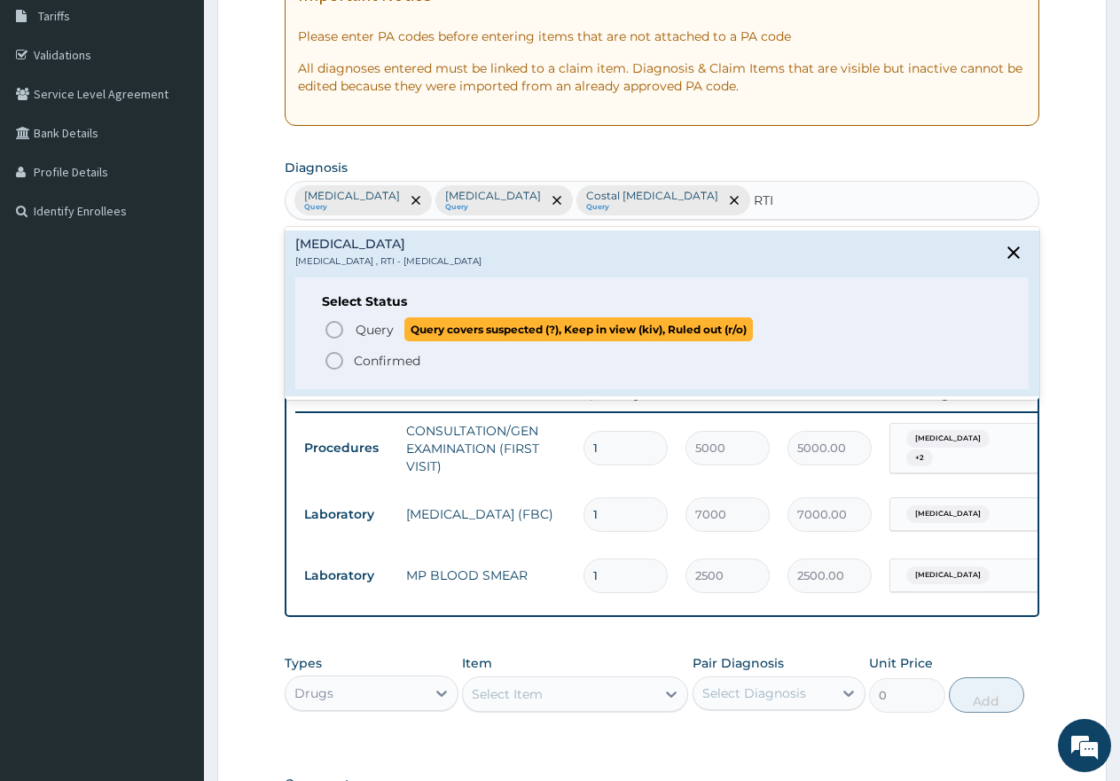
click at [328, 328] on icon "status option query" at bounding box center [334, 329] width 21 height 21
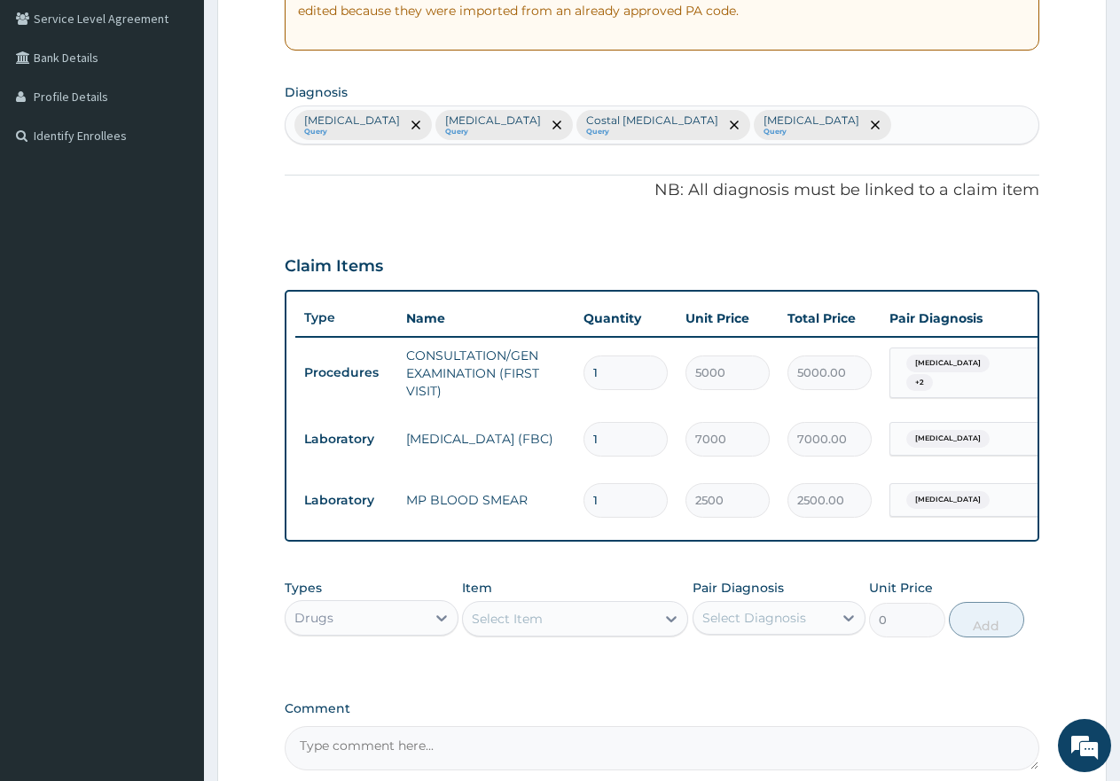
scroll to position [561, 0]
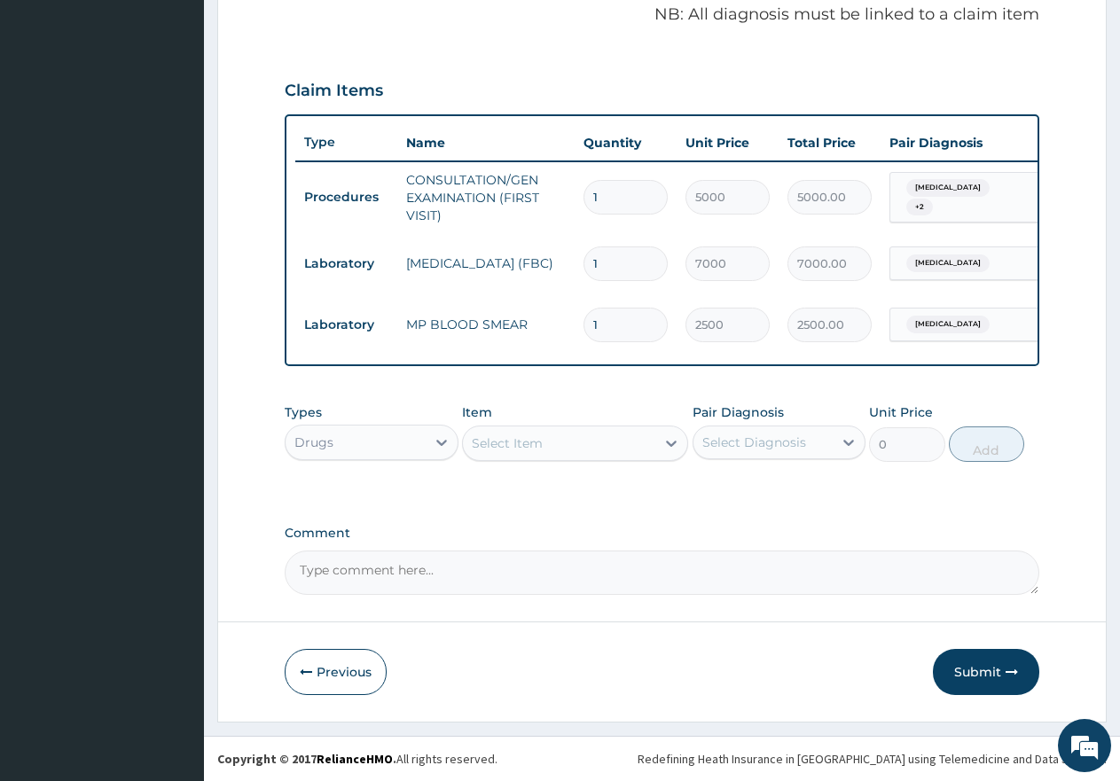
click at [538, 442] on div "Select Item" at bounding box center [507, 444] width 71 height 18
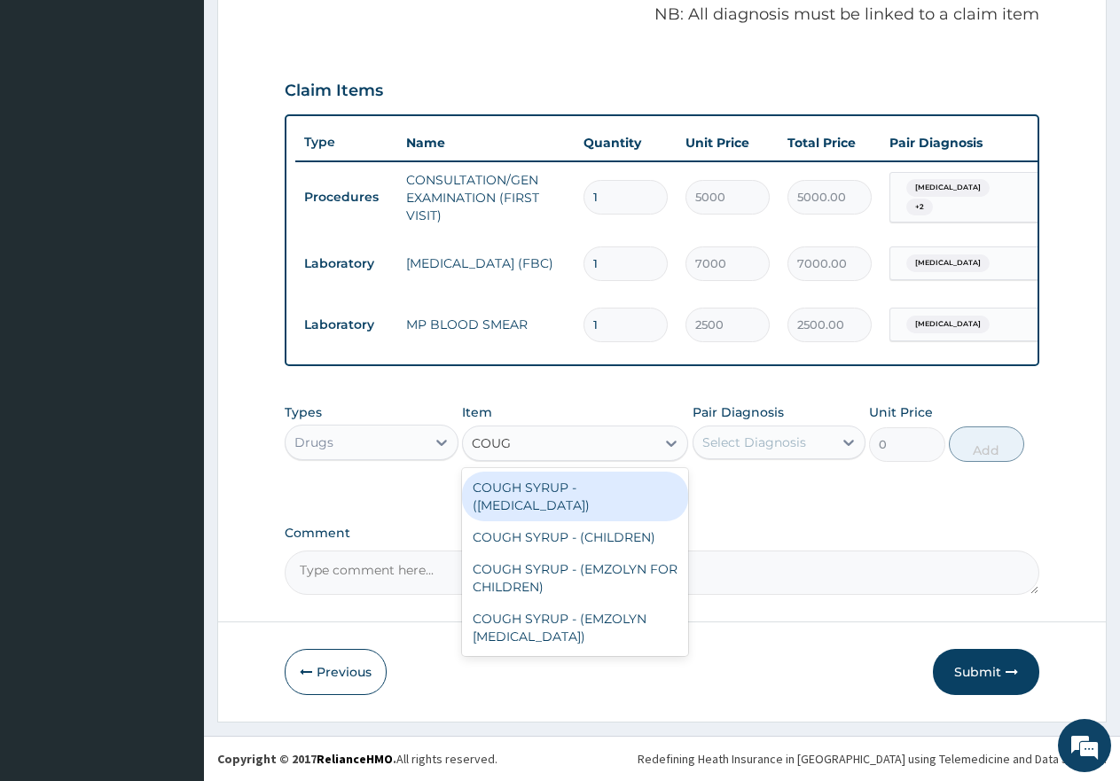
type input "COUGH"
click at [494, 497] on div "COUGH SYRUP - (EXPECTORANT)" at bounding box center [575, 497] width 226 height 50
type input "2000"
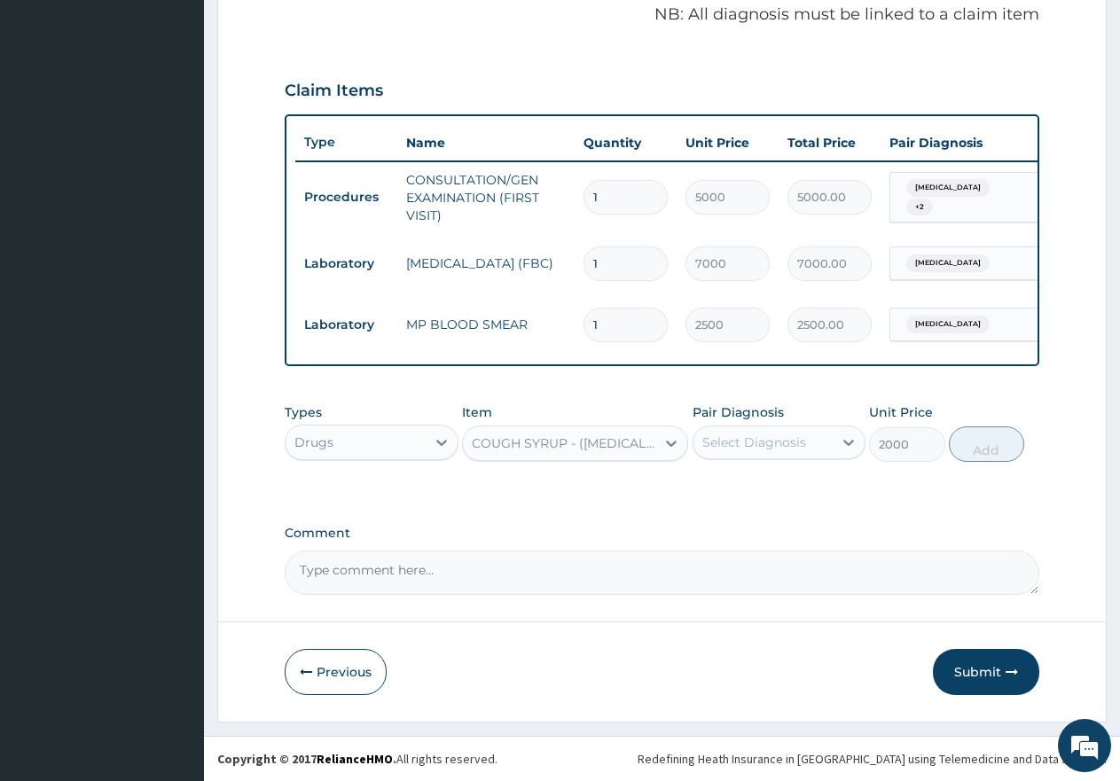
click at [755, 436] on div "Select Diagnosis" at bounding box center [755, 443] width 104 height 18
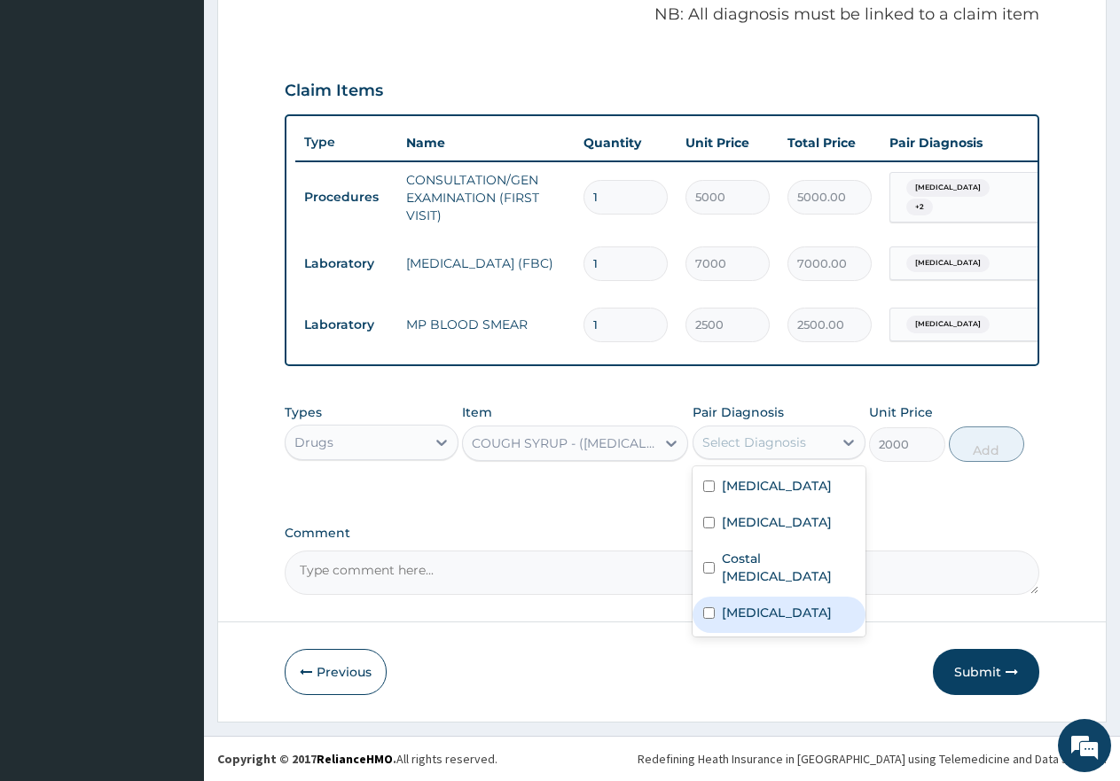
drag, startPoint x: 706, startPoint y: 608, endPoint x: 780, endPoint y: 577, distance: 79.6
click at [708, 608] on input "checkbox" at bounding box center [709, 614] width 12 height 12
checkbox input "true"
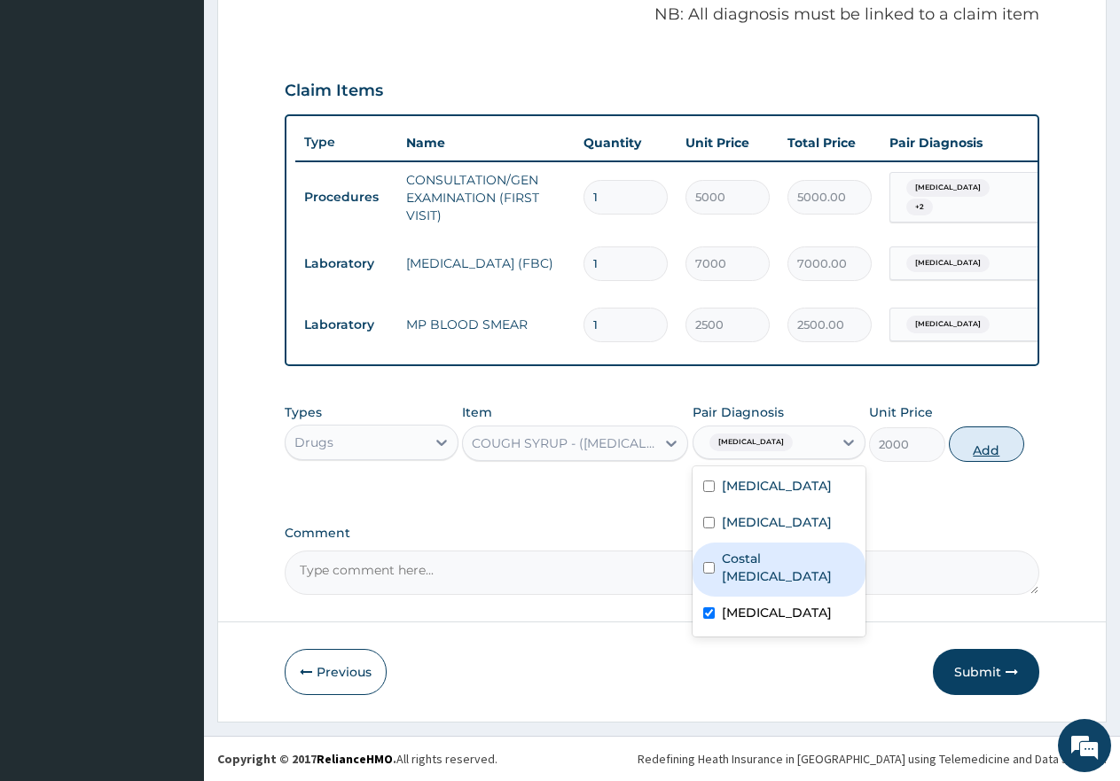
click at [987, 456] on button "Add" at bounding box center [986, 444] width 75 height 35
type input "0"
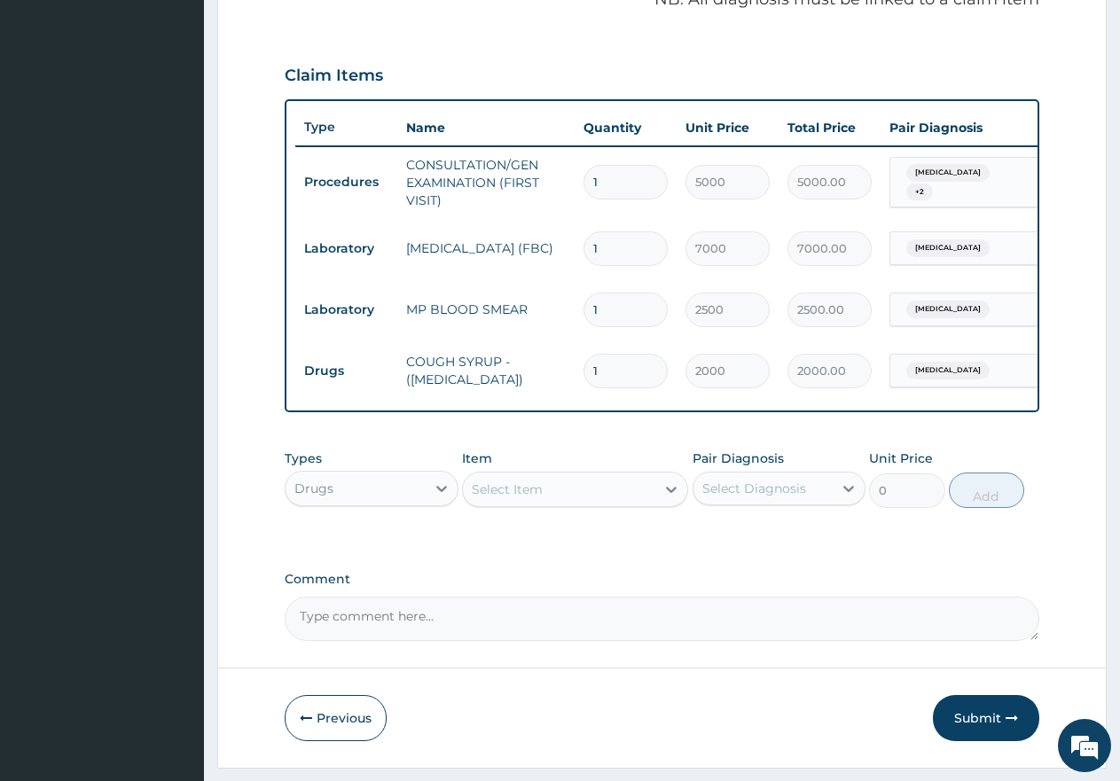
click at [559, 504] on div "Select Item" at bounding box center [559, 489] width 192 height 28
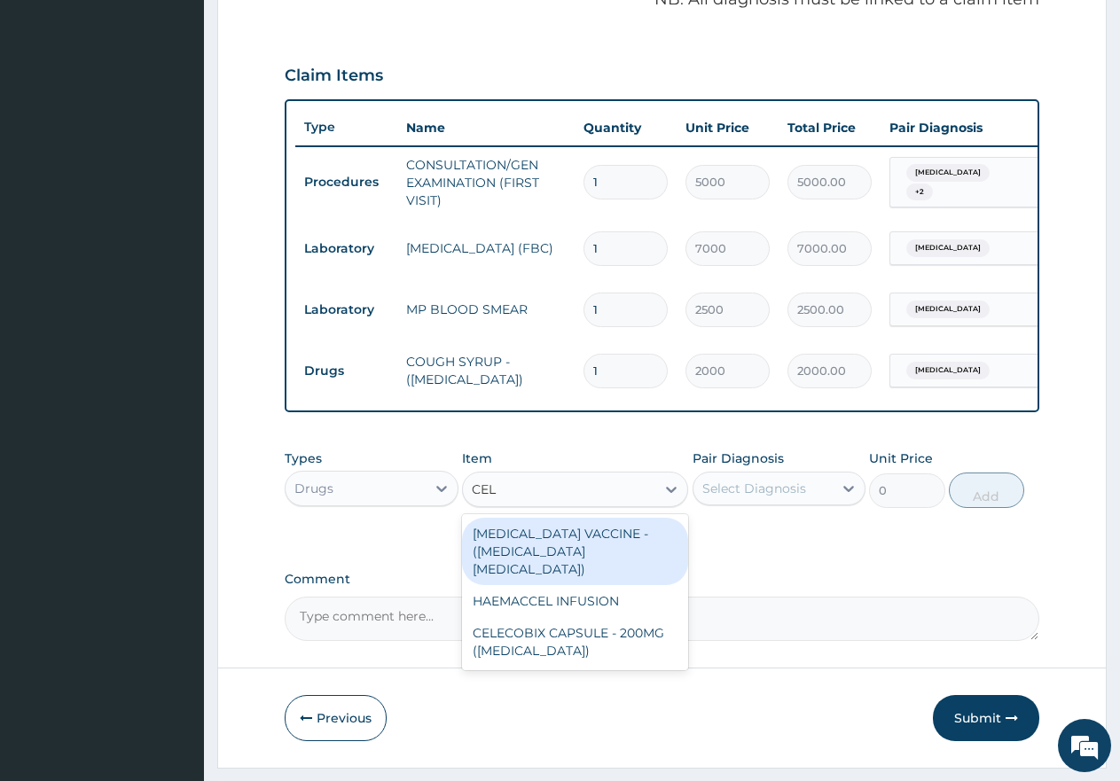
type input "CELE"
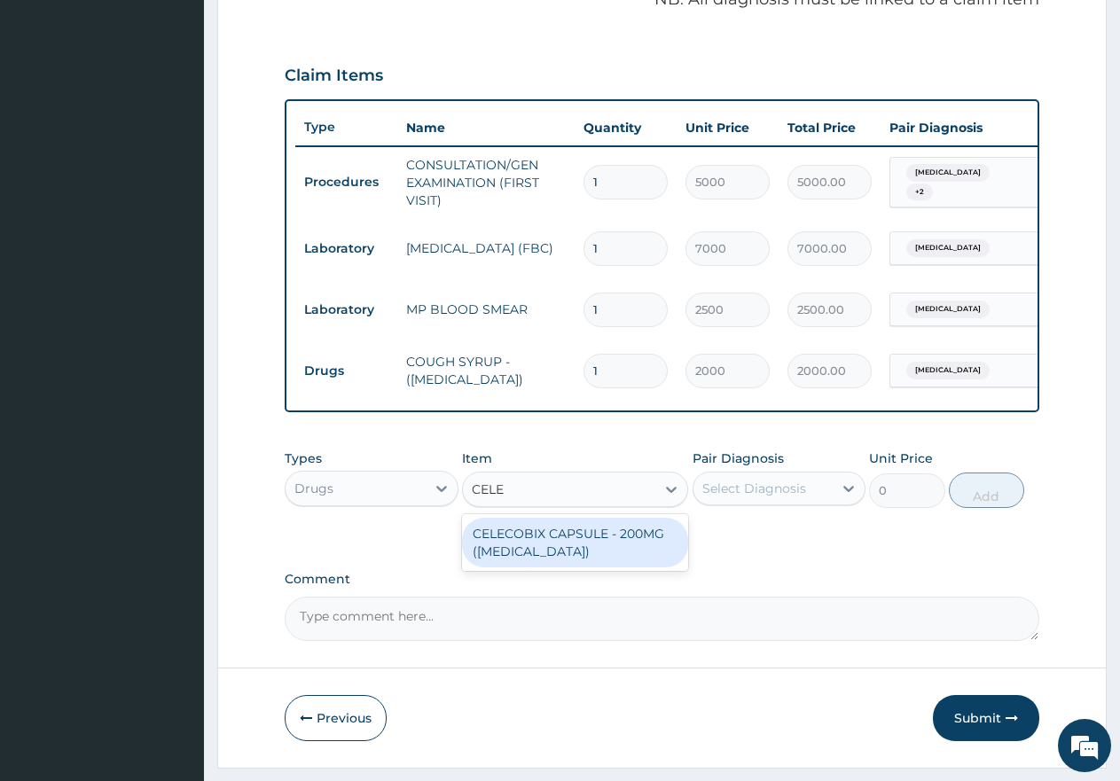
drag, startPoint x: 585, startPoint y: 552, endPoint x: 633, endPoint y: 522, distance: 57.4
click at [585, 550] on div "CELECOBIX CAPSULE - 200MG (CELEBREX)" at bounding box center [575, 543] width 226 height 50
type input "400"
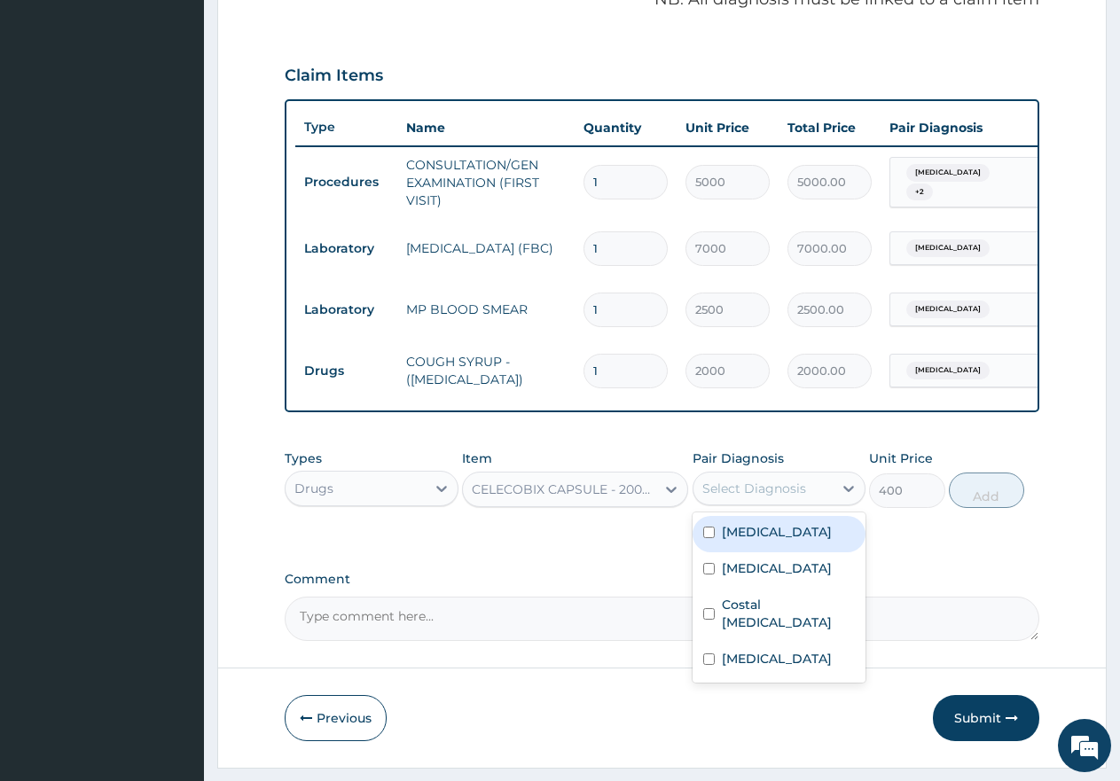
click at [780, 498] on div "Select Diagnosis" at bounding box center [755, 489] width 104 height 18
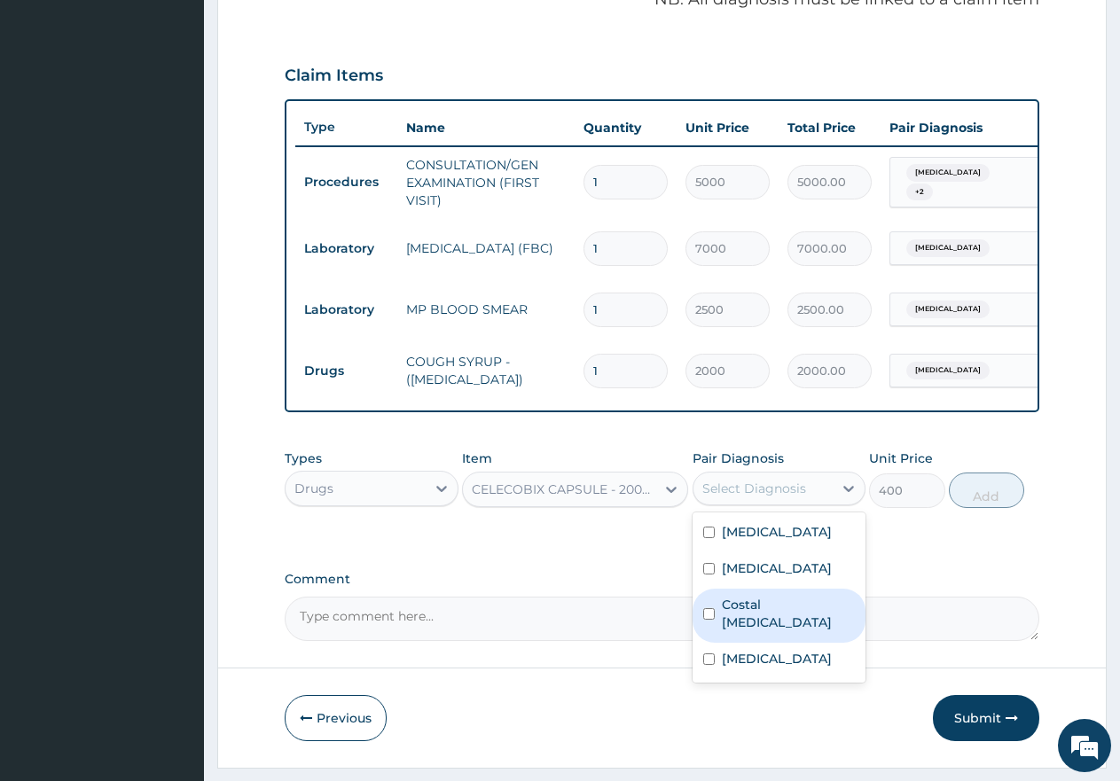
click at [711, 617] on input "checkbox" at bounding box center [709, 615] width 12 height 12
checkbox input "true"
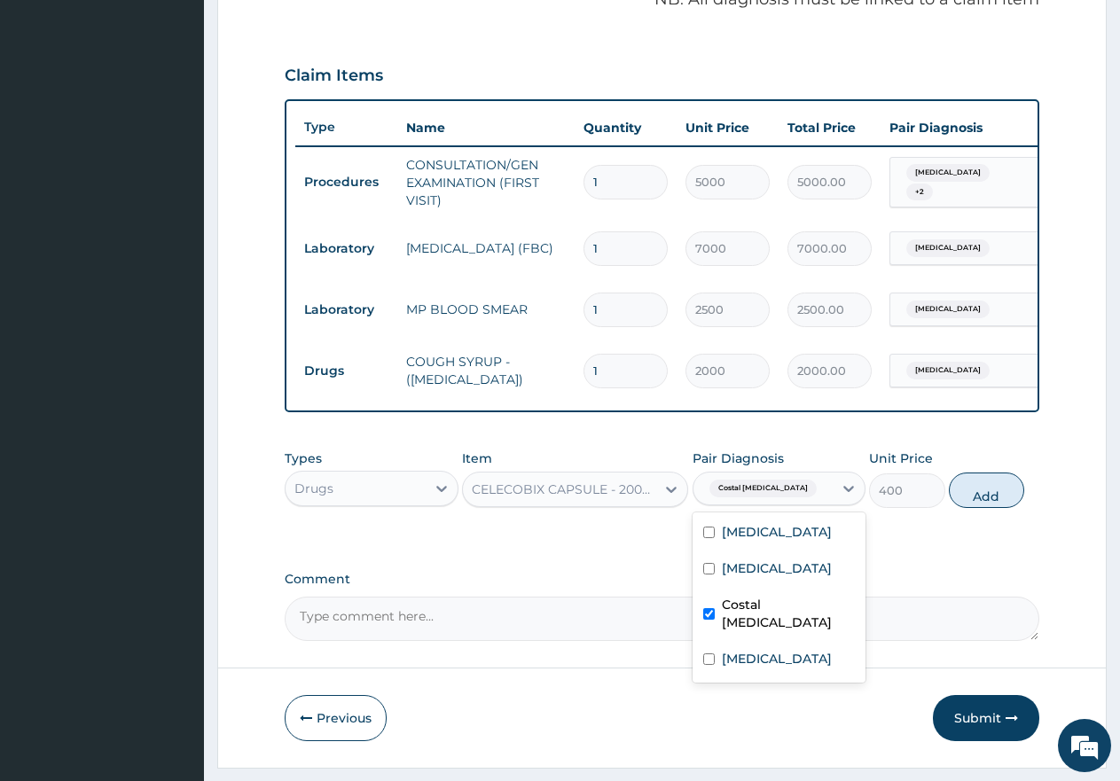
click at [991, 508] on button "Add" at bounding box center [986, 490] width 75 height 35
type input "0"
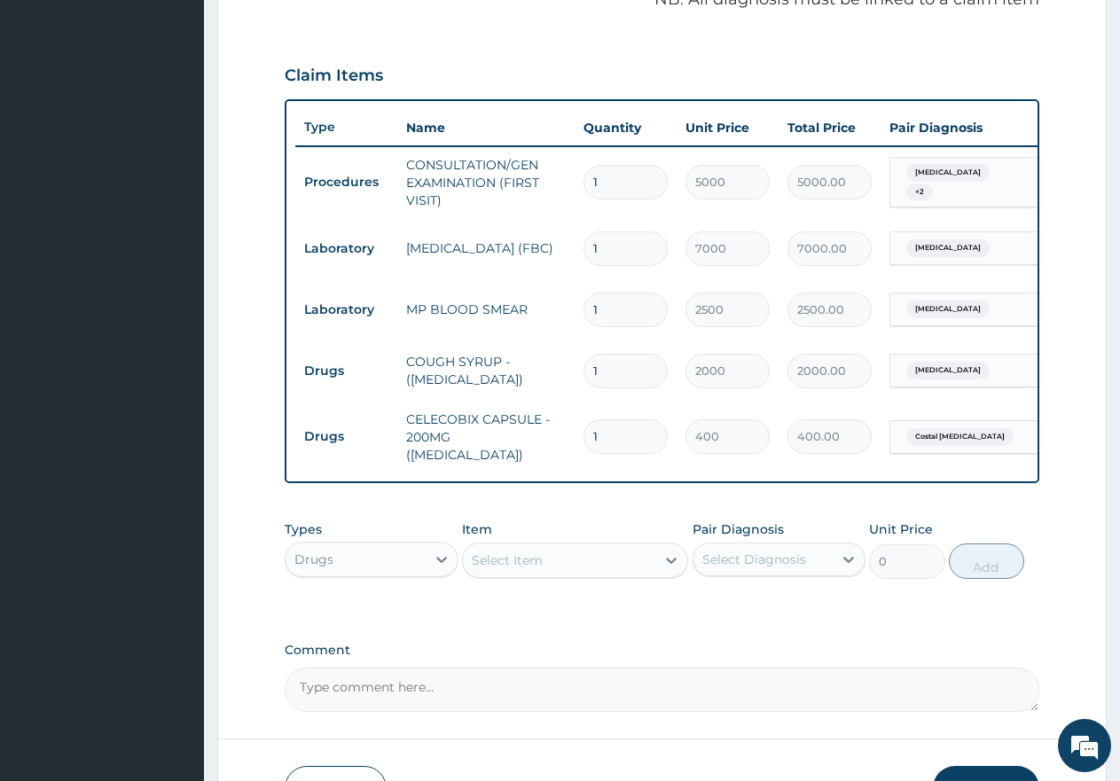
type input "0.00"
type input "7"
type input "2800.00"
type input "7"
click at [513, 558] on div "Select Item" at bounding box center [507, 561] width 71 height 18
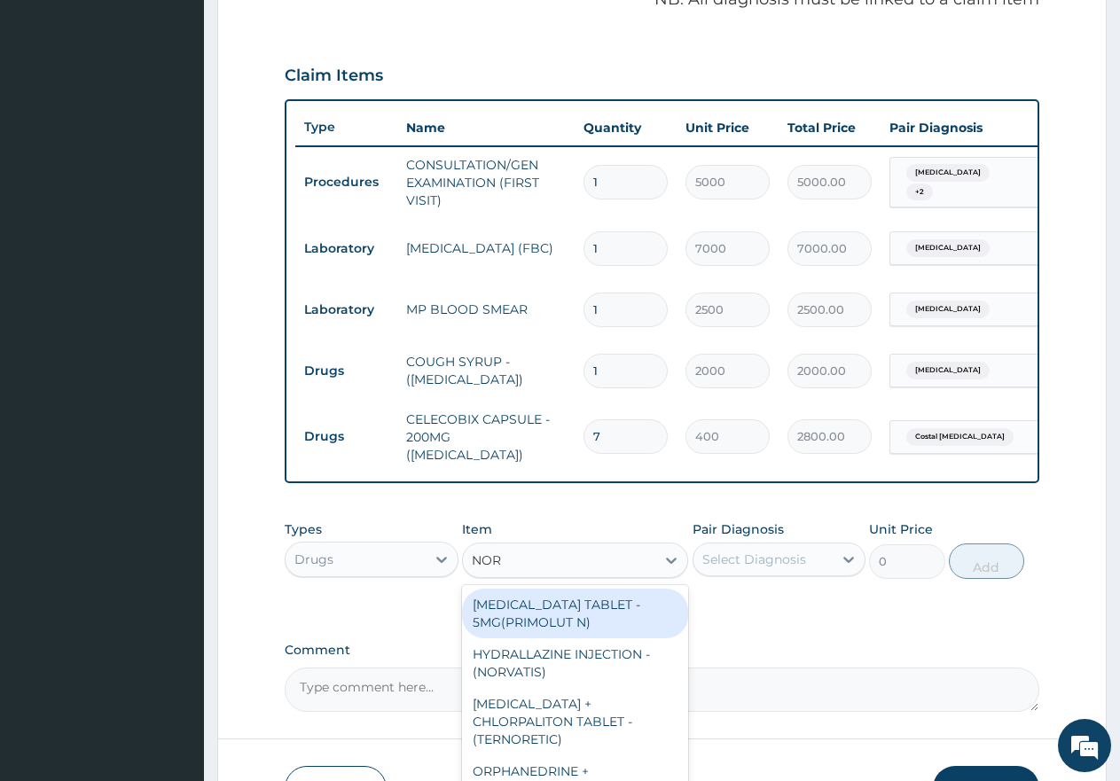
type input "NORG"
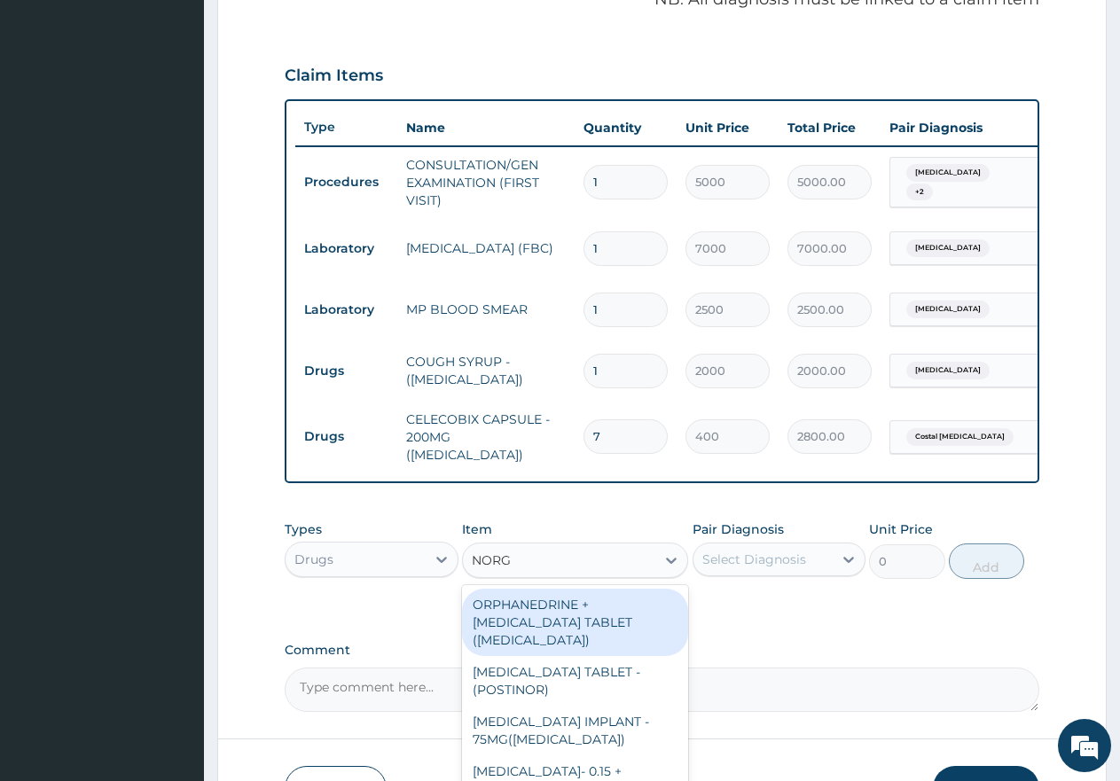
click at [594, 632] on div "ORPHANEDRINE + PARACETAMOL TABLET (NORGESIC)" at bounding box center [575, 622] width 226 height 67
type input "300"
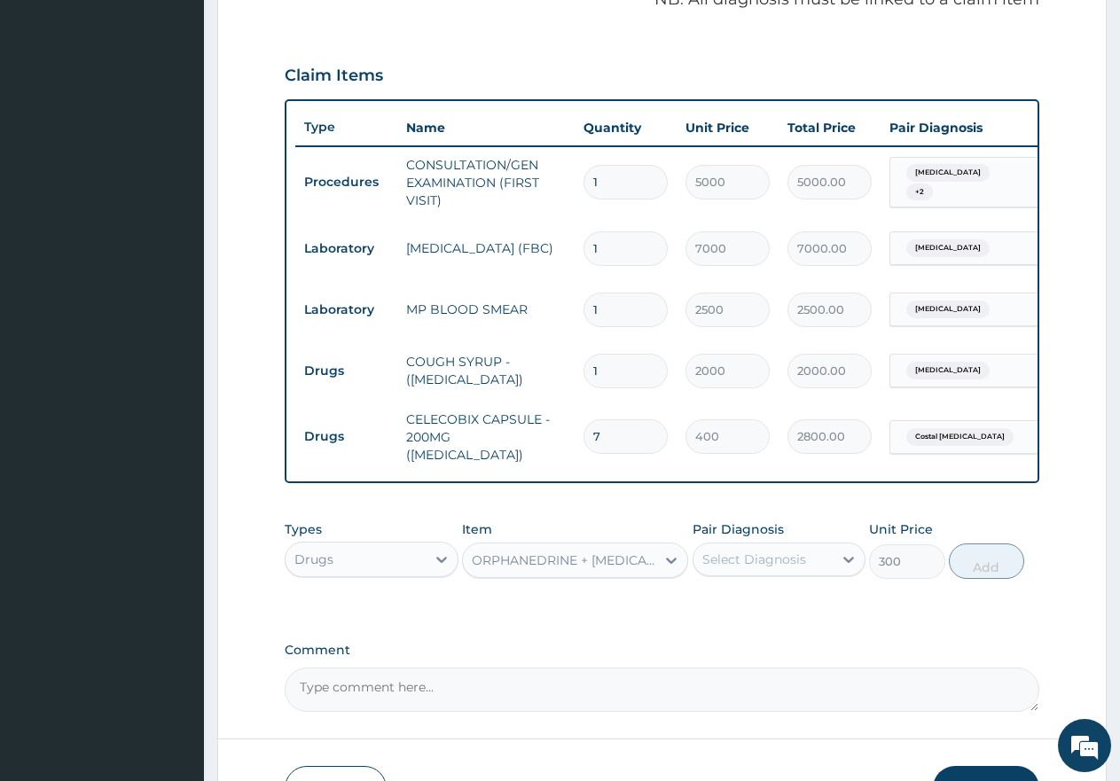
click at [720, 558] on div "Select Diagnosis" at bounding box center [755, 560] width 104 height 18
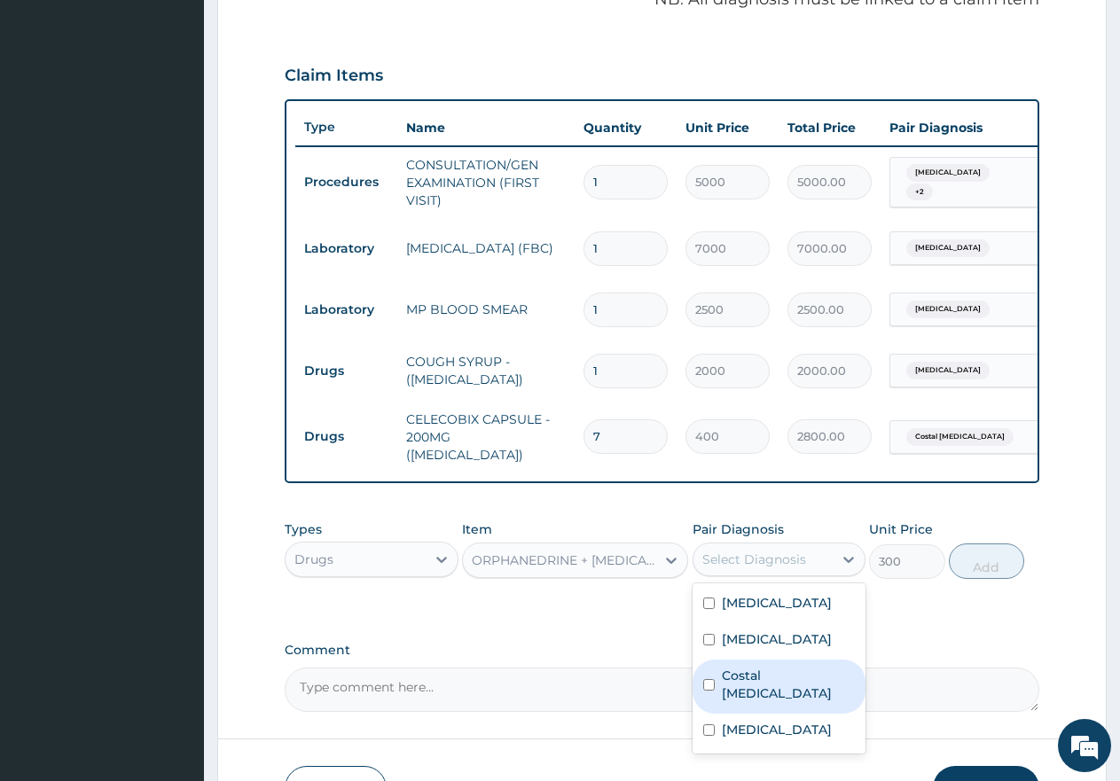
click at [711, 680] on input "checkbox" at bounding box center [709, 685] width 12 height 12
checkbox input "true"
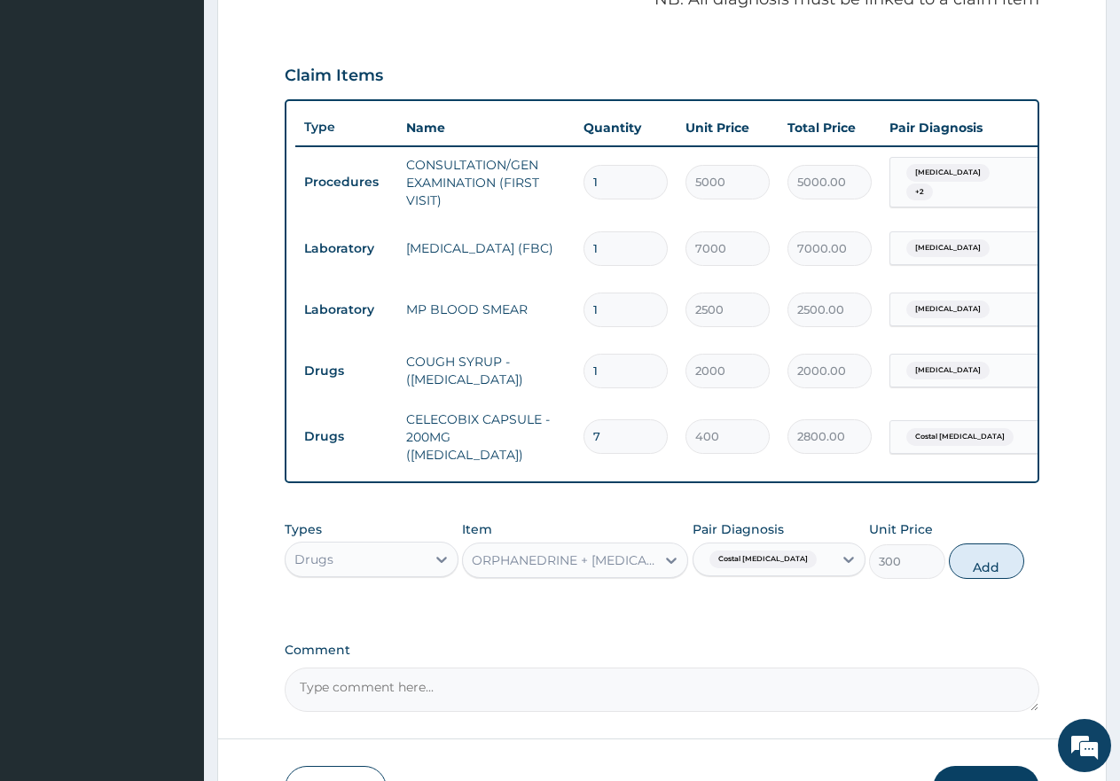
click at [978, 574] on button "Add" at bounding box center [986, 561] width 75 height 35
type input "0"
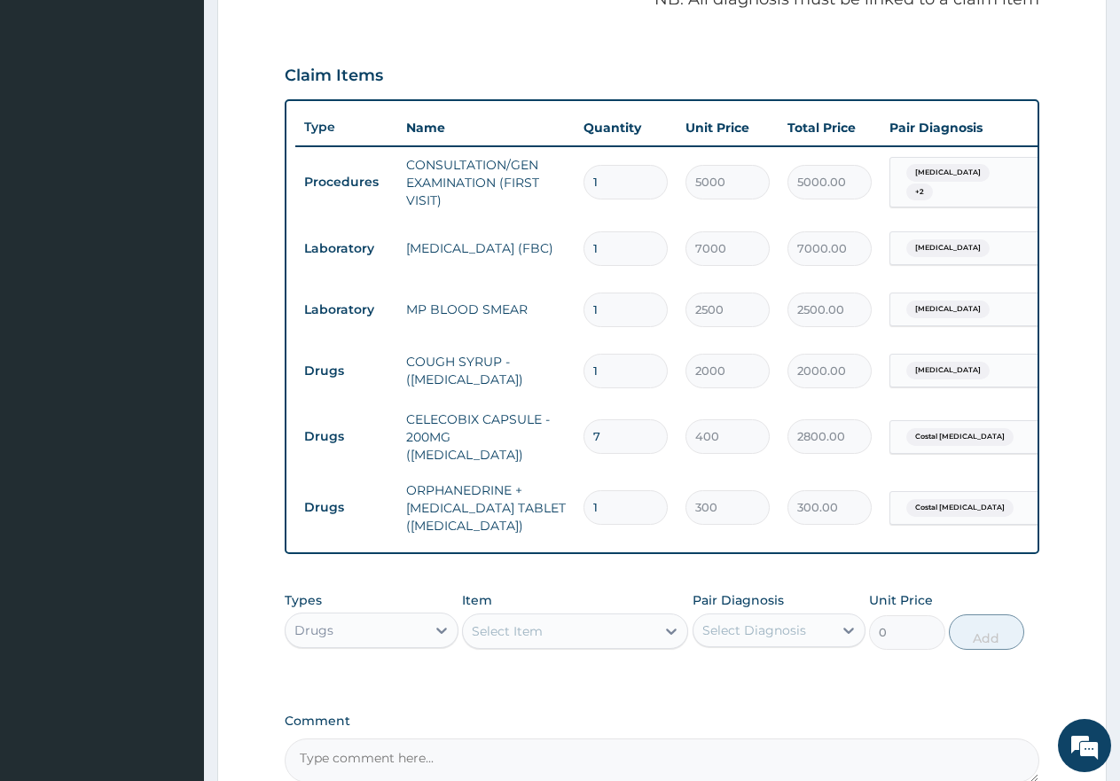
type input "18"
type input "5400.00"
type input "18"
click at [574, 624] on div "Select Item" at bounding box center [559, 631] width 192 height 28
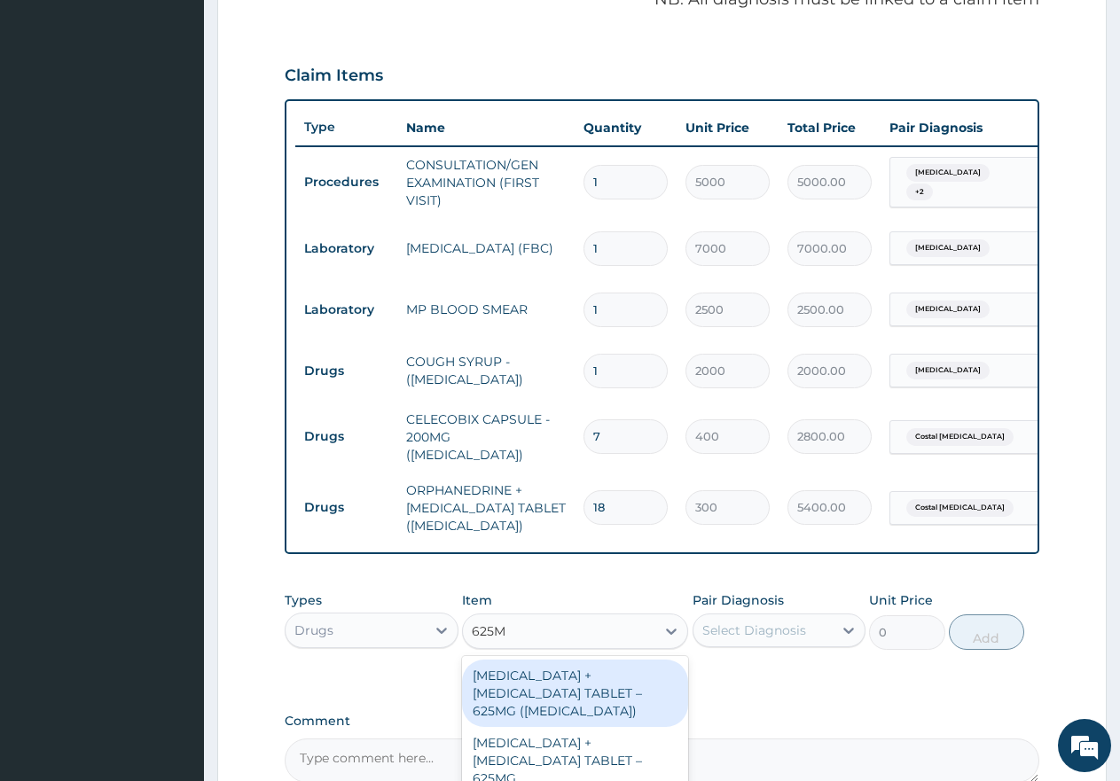
type input "625MG"
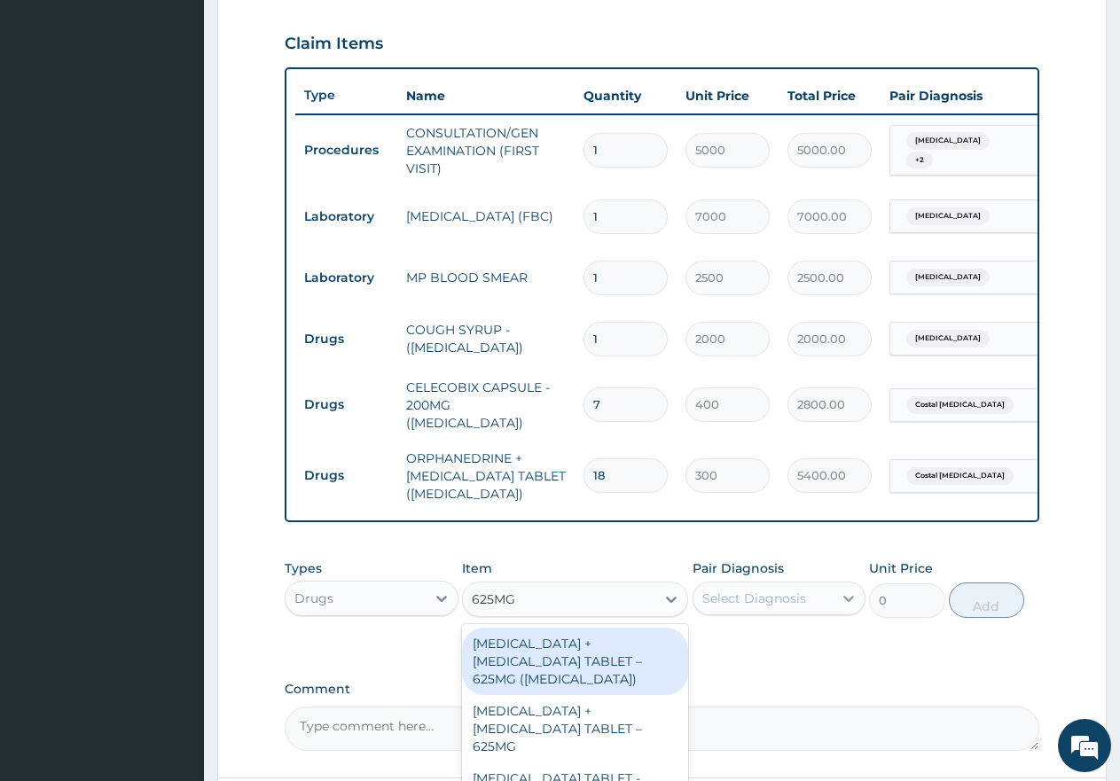
scroll to position [649, 0]
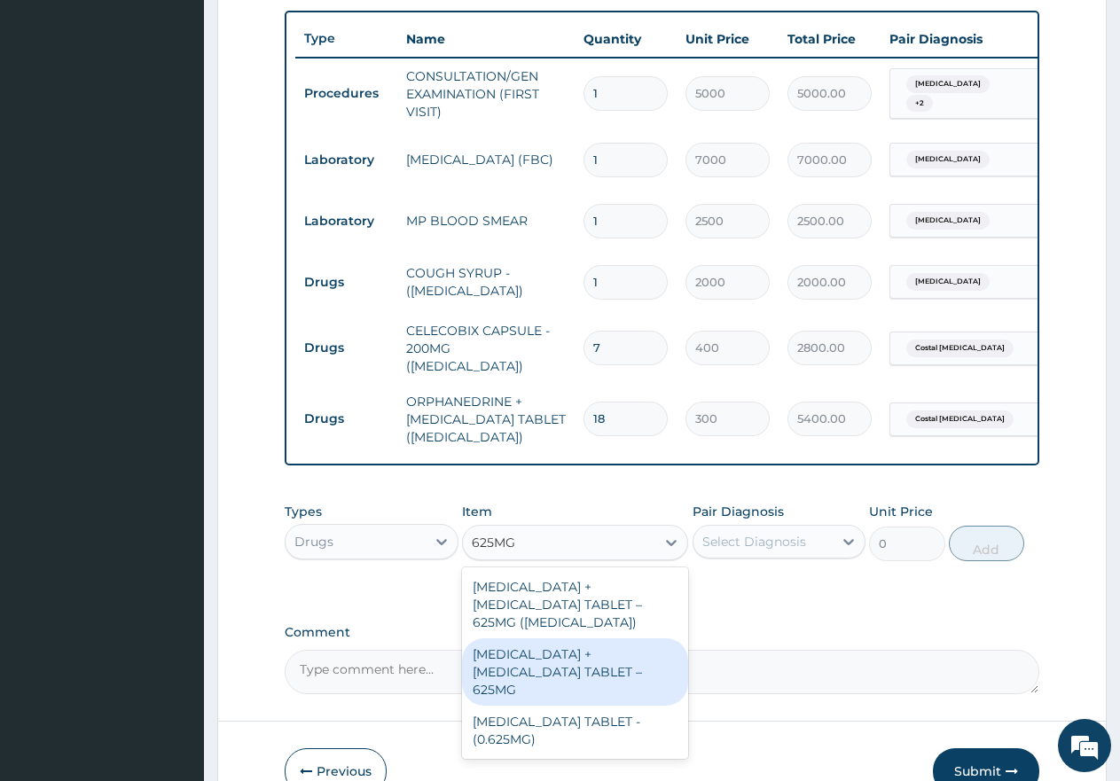
drag, startPoint x: 600, startPoint y: 652, endPoint x: 662, endPoint y: 589, distance: 88.4
click at [601, 649] on div "[MEDICAL_DATA] + [MEDICAL_DATA] TABLET – 625MG" at bounding box center [575, 672] width 226 height 67
type input "750"
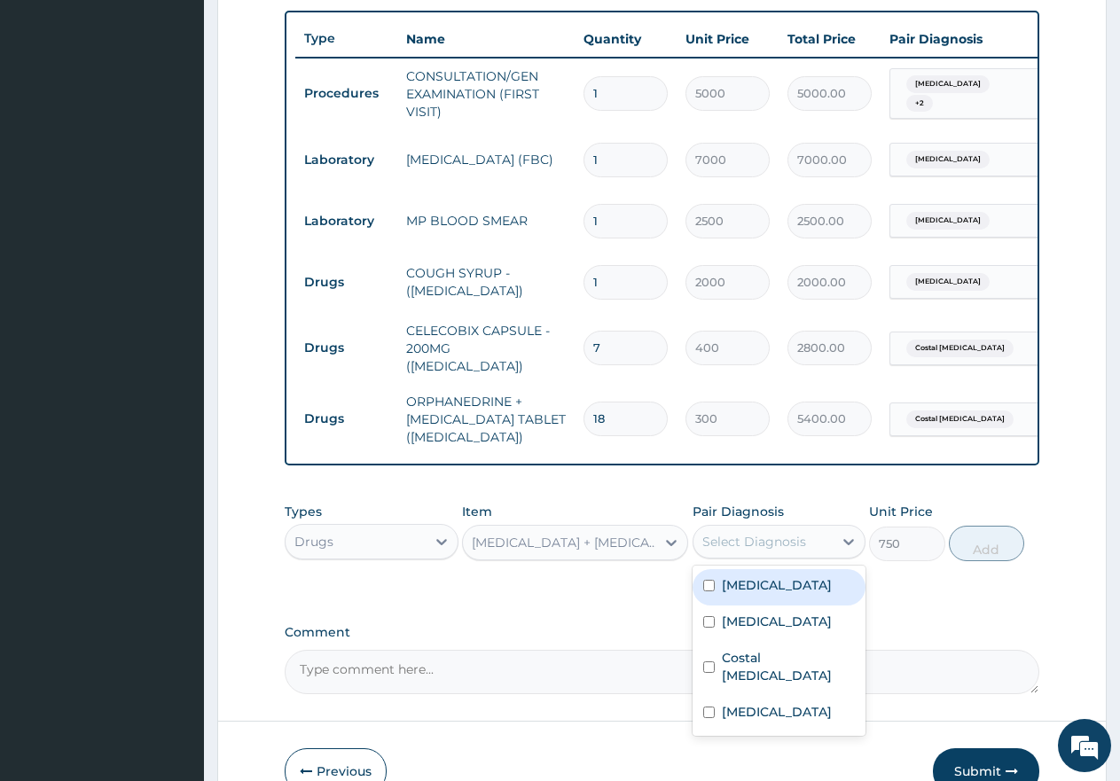
click at [723, 543] on div "Select Diagnosis" at bounding box center [755, 542] width 104 height 18
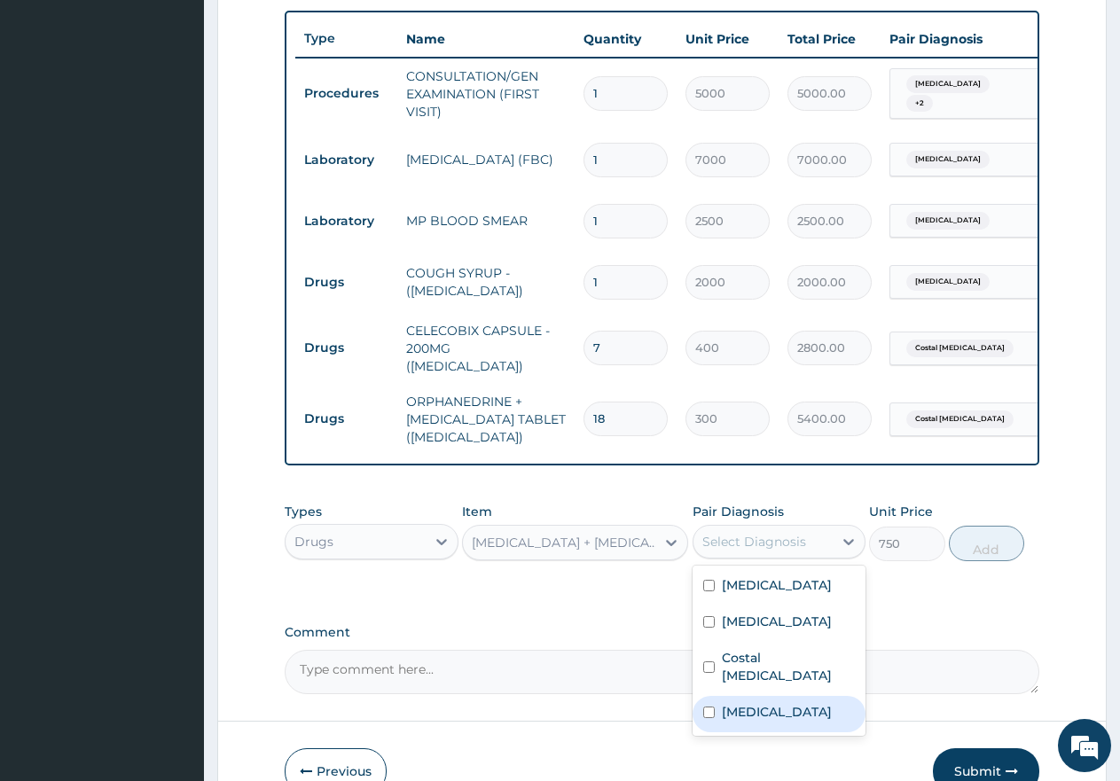
click at [705, 711] on input "checkbox" at bounding box center [709, 713] width 12 height 12
checkbox input "true"
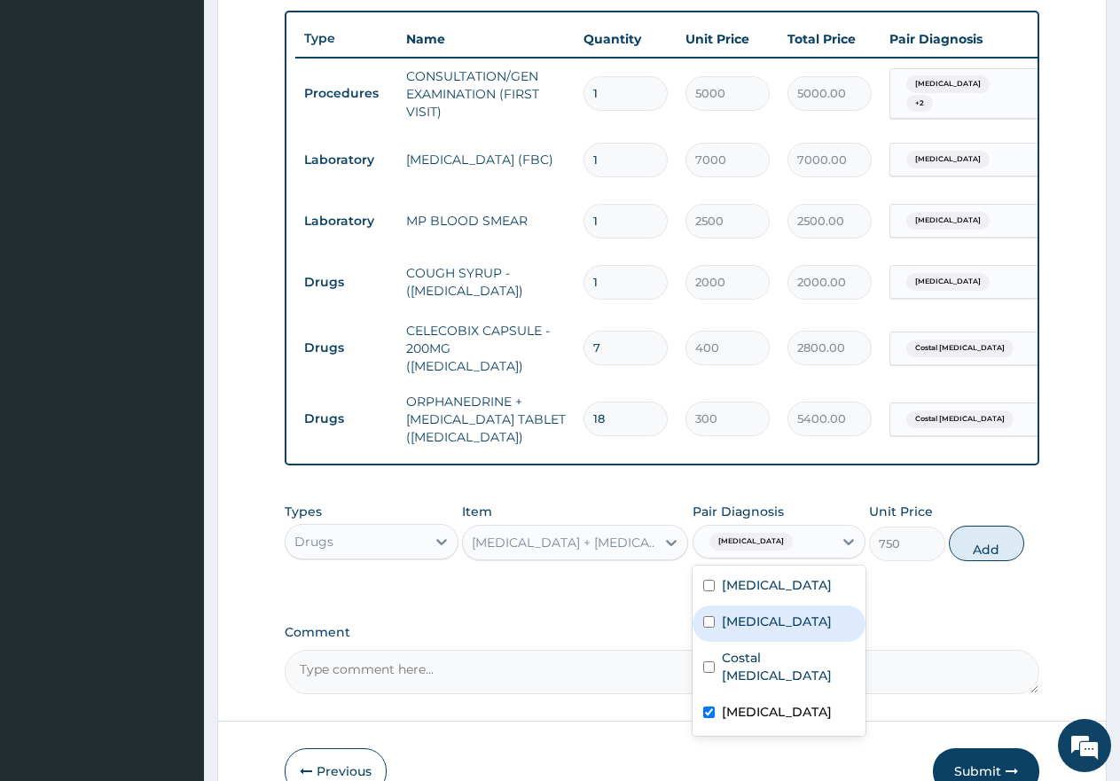
click at [707, 628] on input "checkbox" at bounding box center [709, 622] width 12 height 12
checkbox input "true"
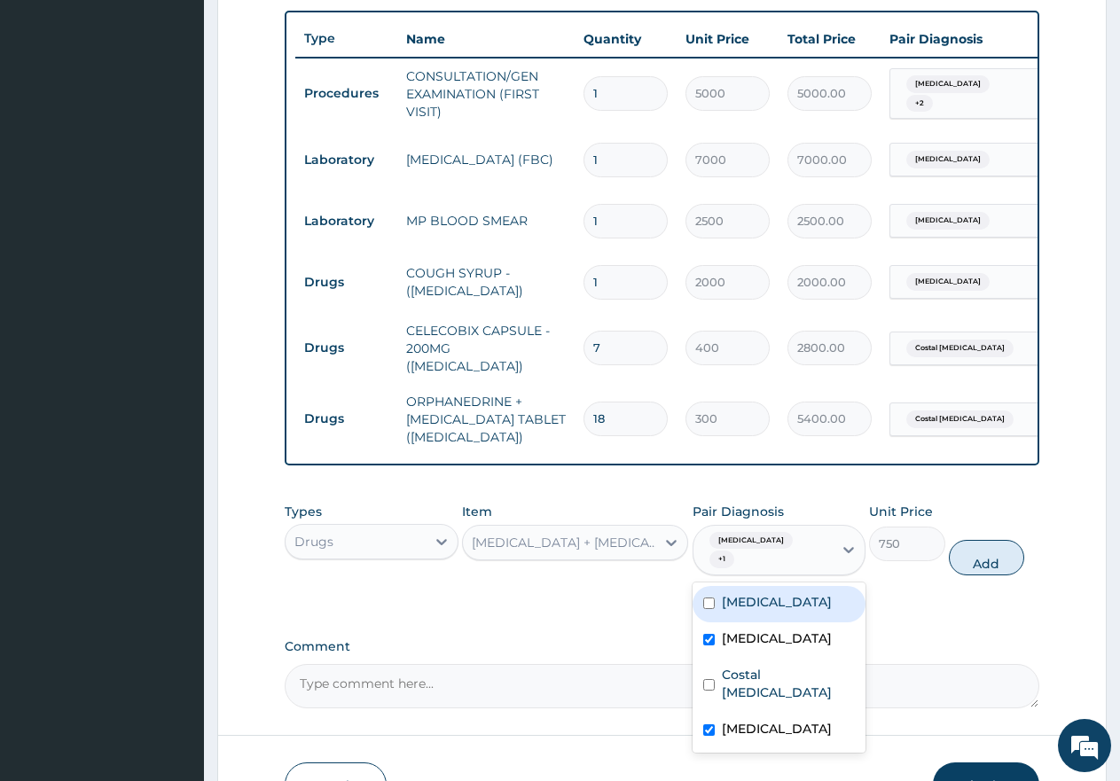
click at [980, 568] on button "Add" at bounding box center [986, 557] width 75 height 35
type input "0"
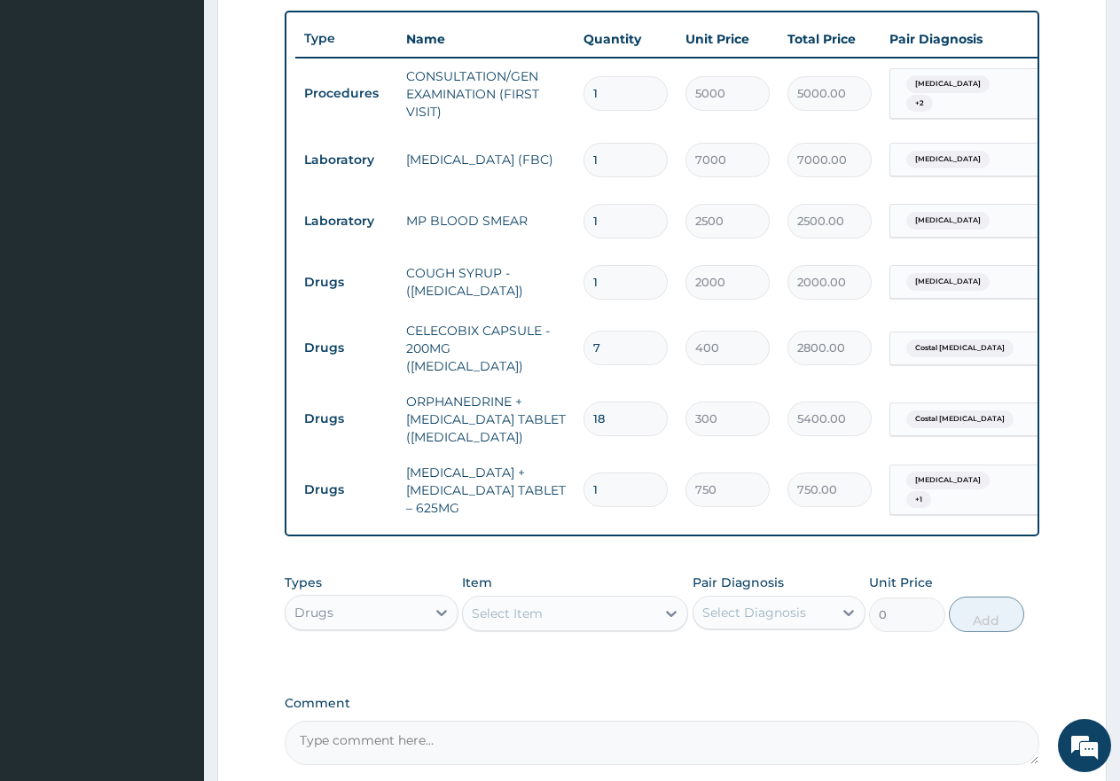
type input "14"
type input "10500.00"
type input "14"
click at [508, 621] on div "Select Item" at bounding box center [507, 614] width 71 height 18
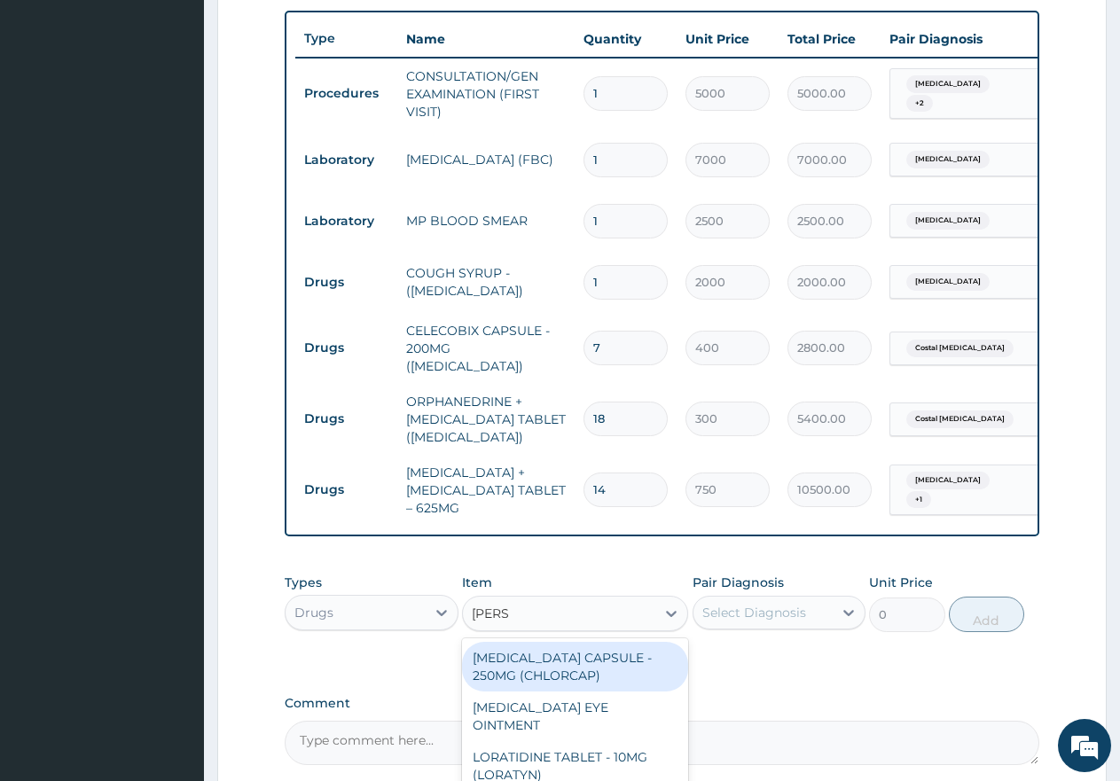
type input "LORAT"
click at [604, 656] on div "LORATIDINE TABLET - 10MG (LORATYN)" at bounding box center [575, 667] width 226 height 50
type input "175"
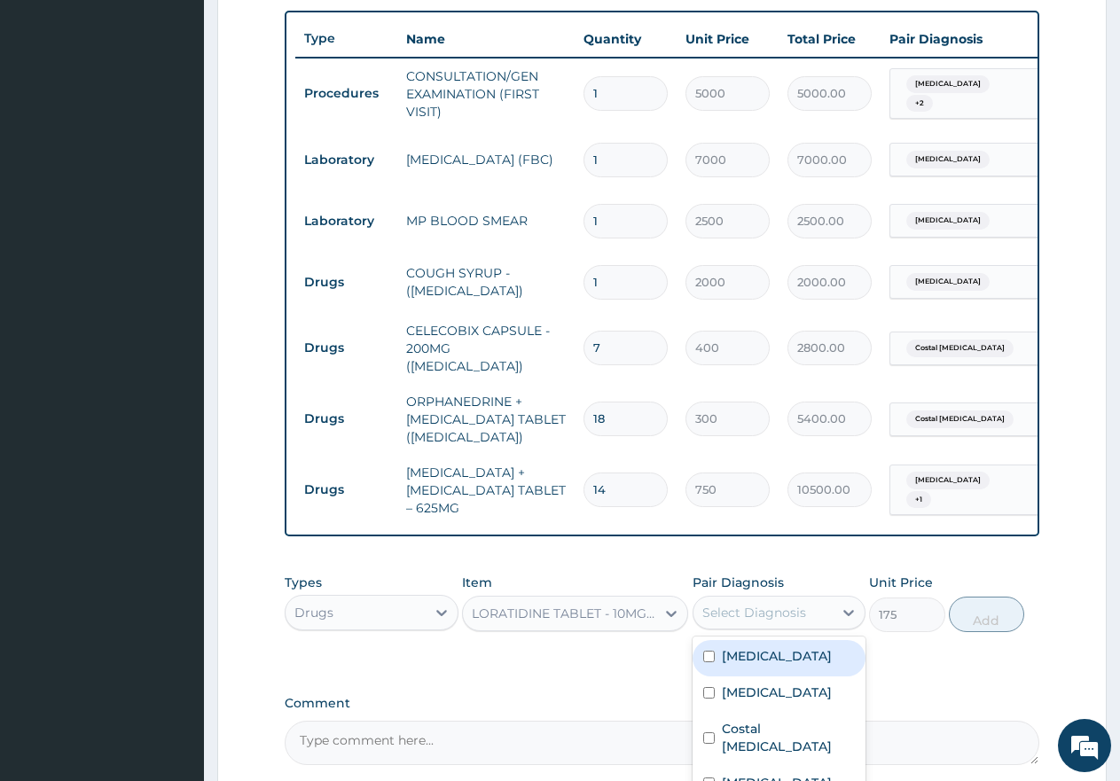
click at [730, 622] on div "Select Diagnosis" at bounding box center [755, 613] width 104 height 18
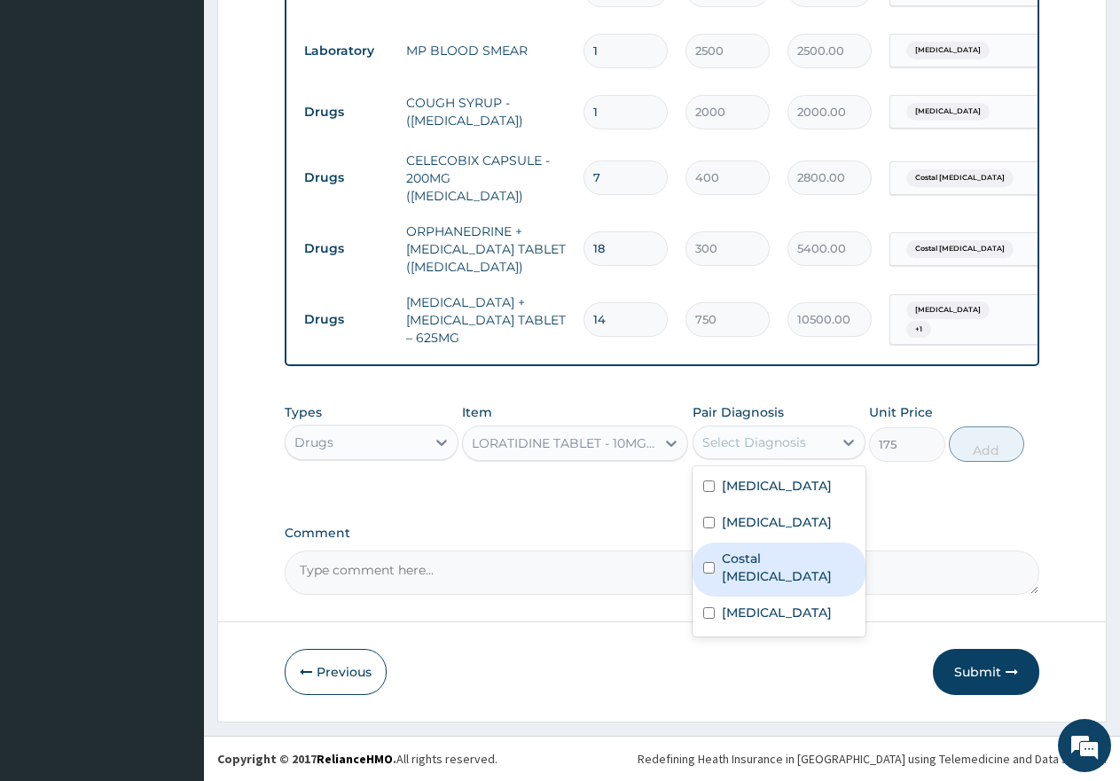
scroll to position [825, 0]
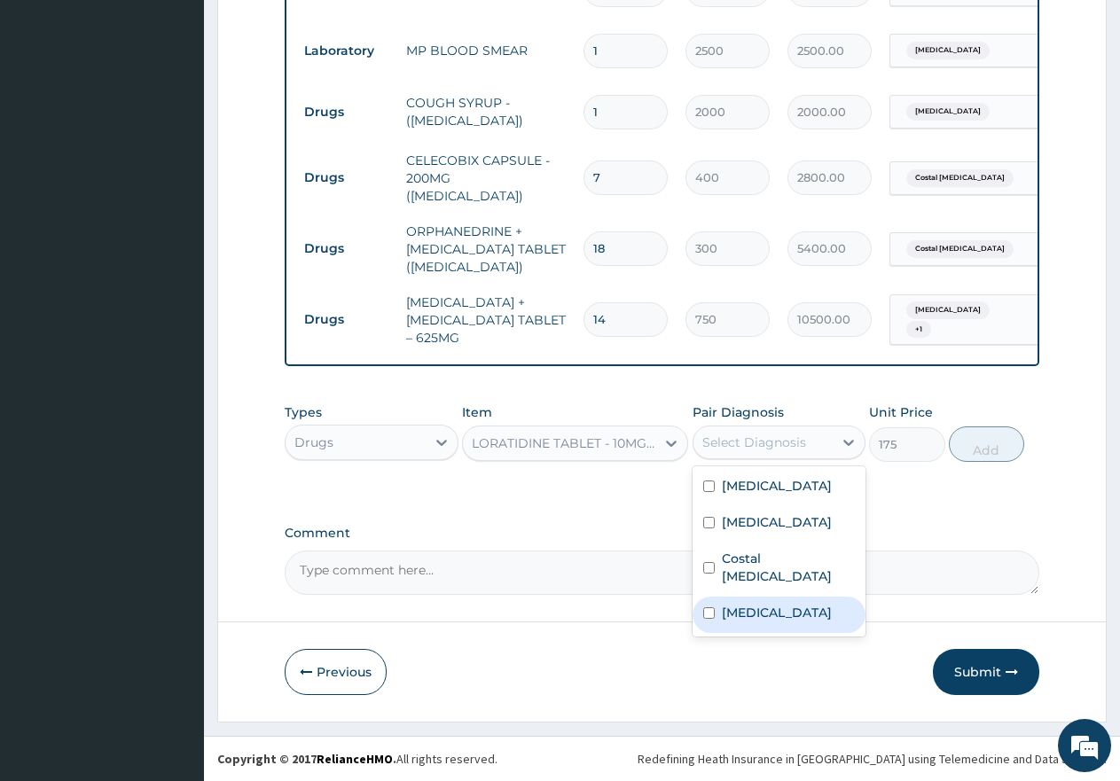
click at [711, 608] on input "checkbox" at bounding box center [709, 614] width 12 height 12
checkbox input "true"
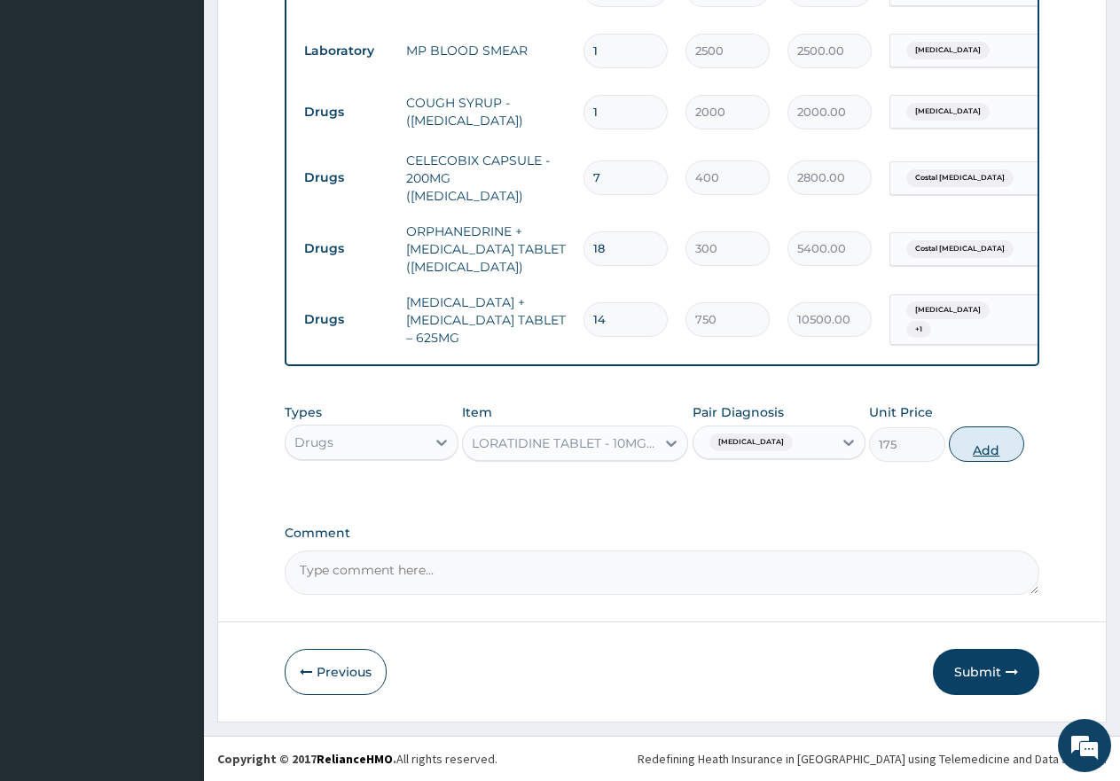
click at [1000, 436] on button "Add" at bounding box center [986, 444] width 75 height 35
type input "0"
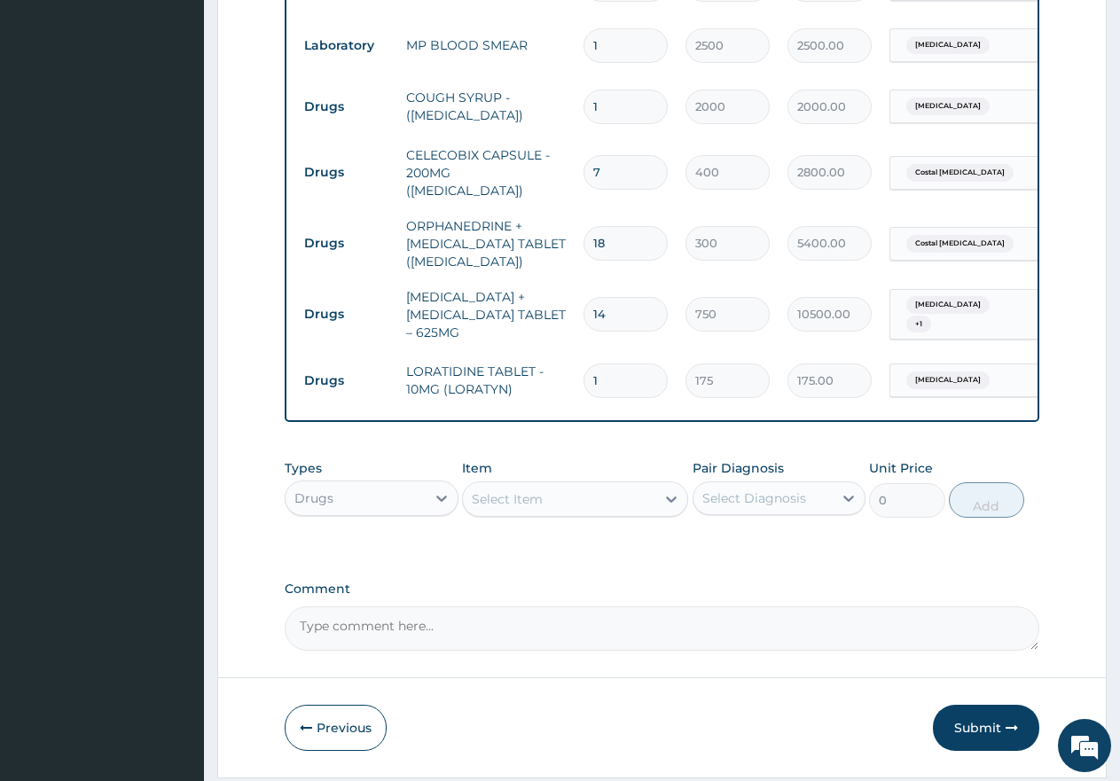
type input "0.00"
type input "5"
type input "875.00"
type input "5"
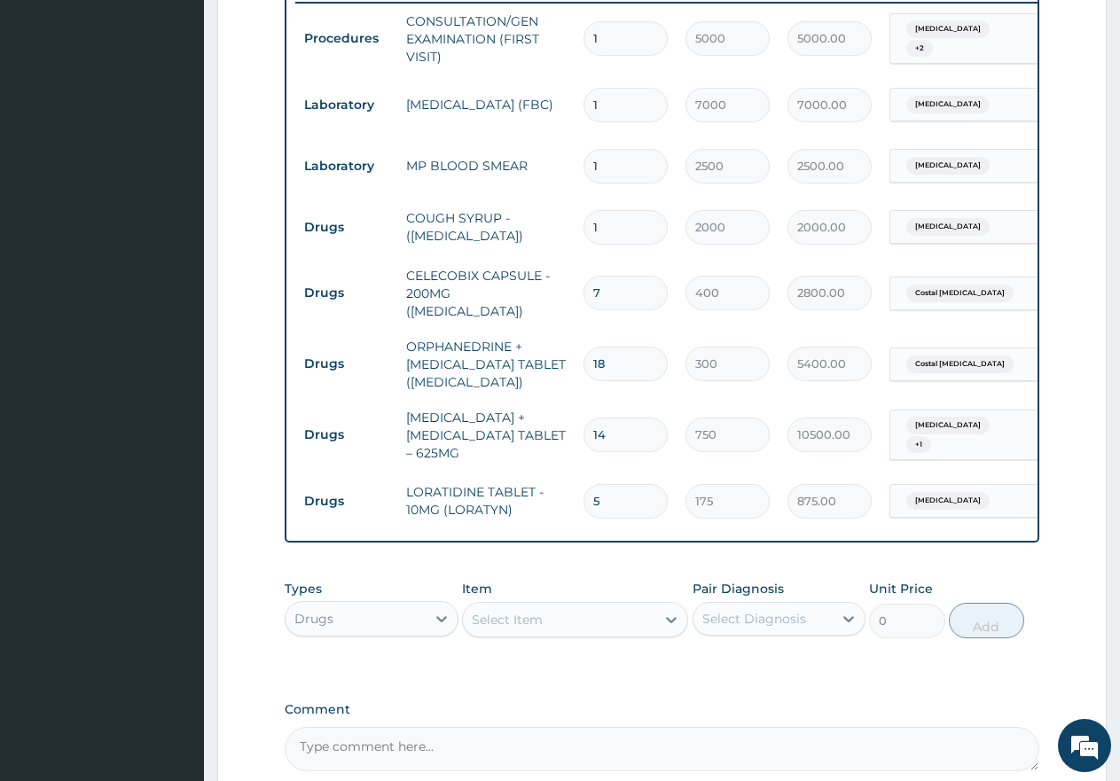
scroll to position [736, 0]
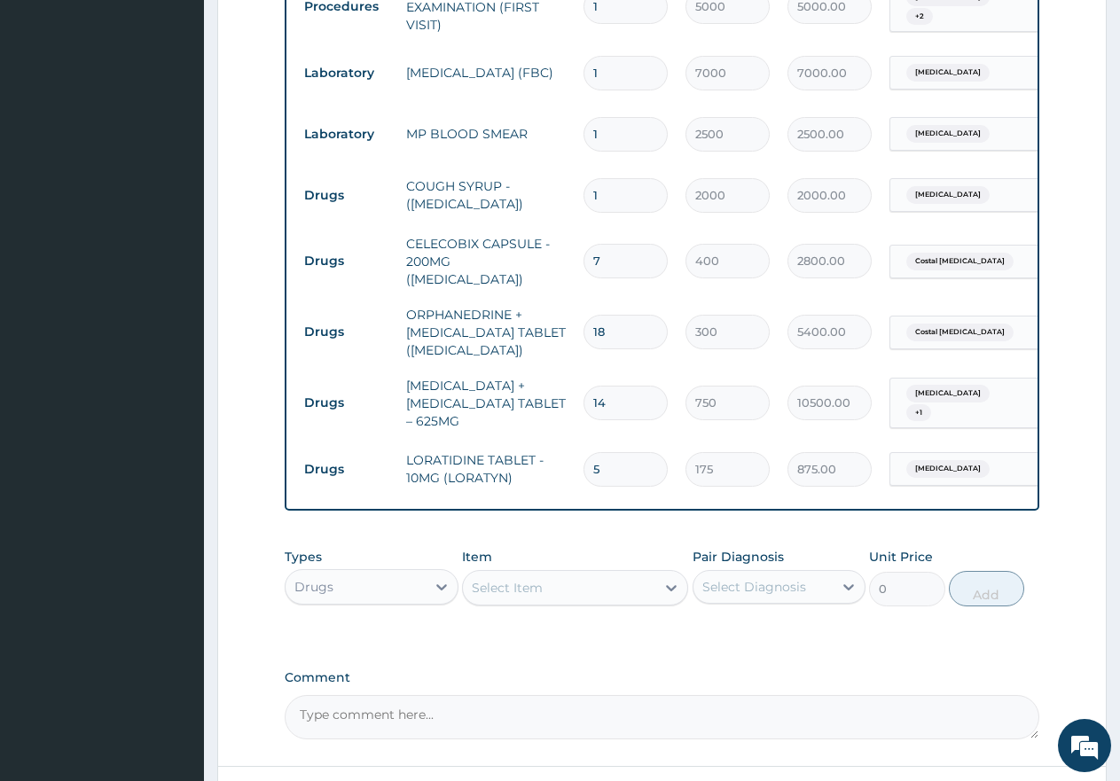
click at [522, 591] on div "Select Item" at bounding box center [507, 588] width 71 height 18
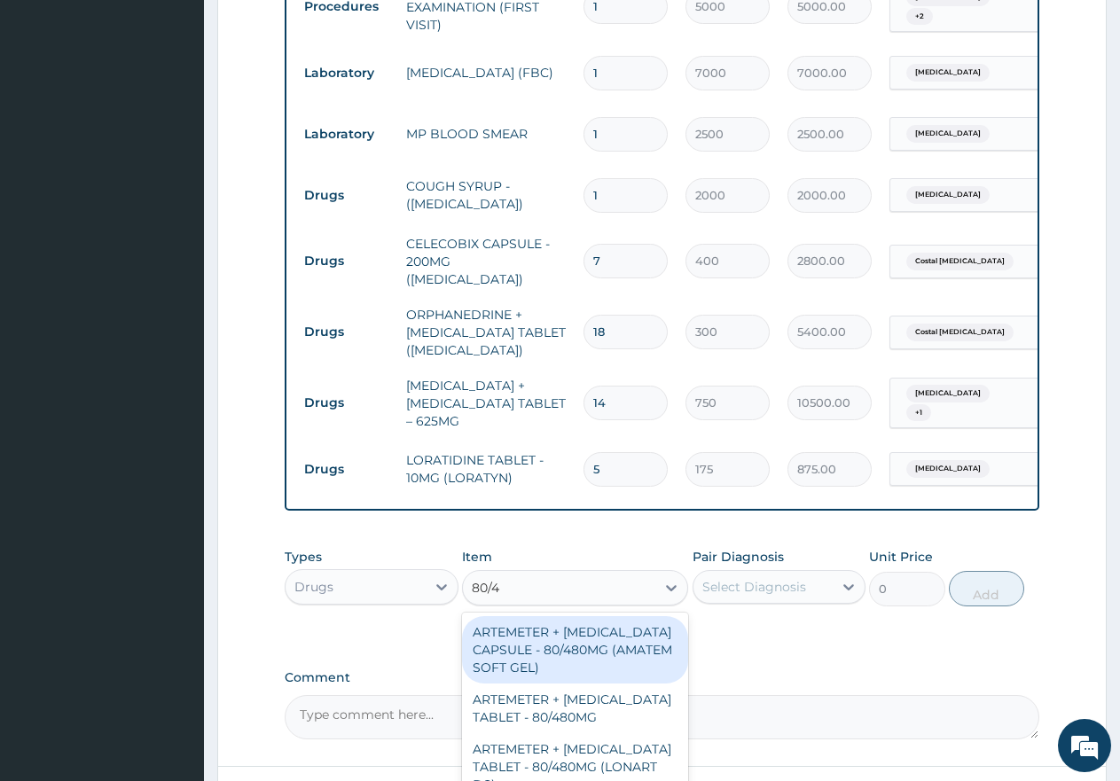
type input "80/48"
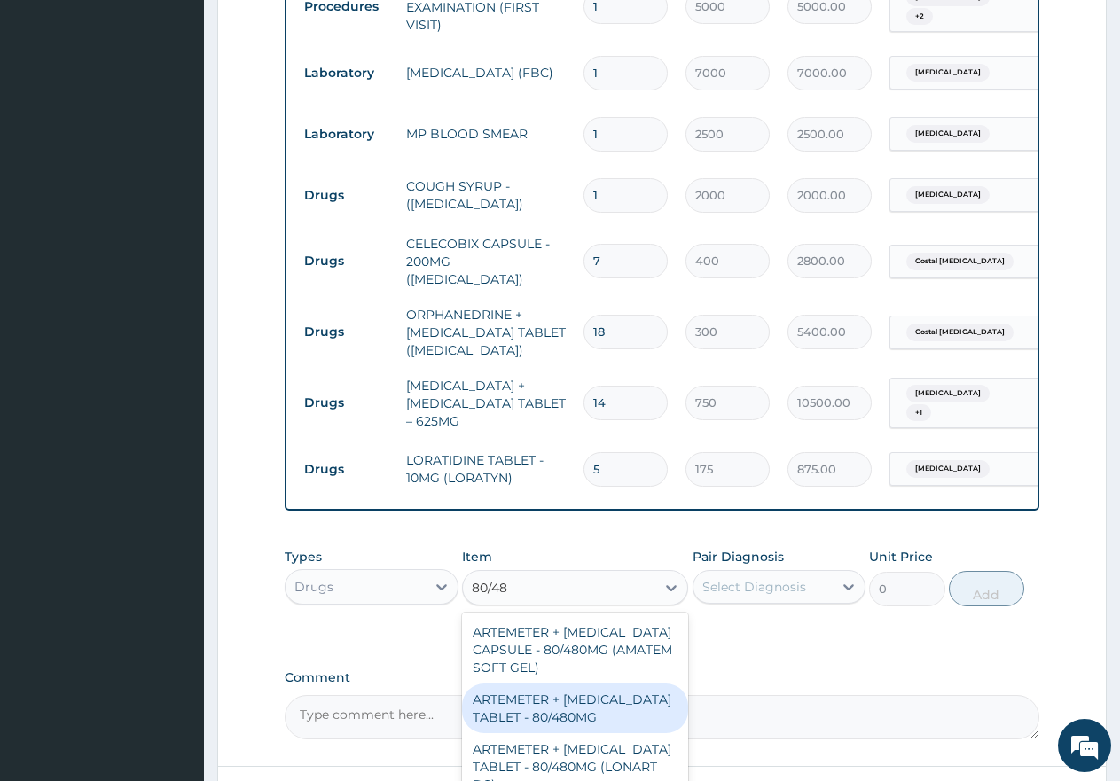
click at [573, 709] on div "ARTEMETER + [MEDICAL_DATA] TABLET - 80/480MG" at bounding box center [575, 709] width 226 height 50
type input "650"
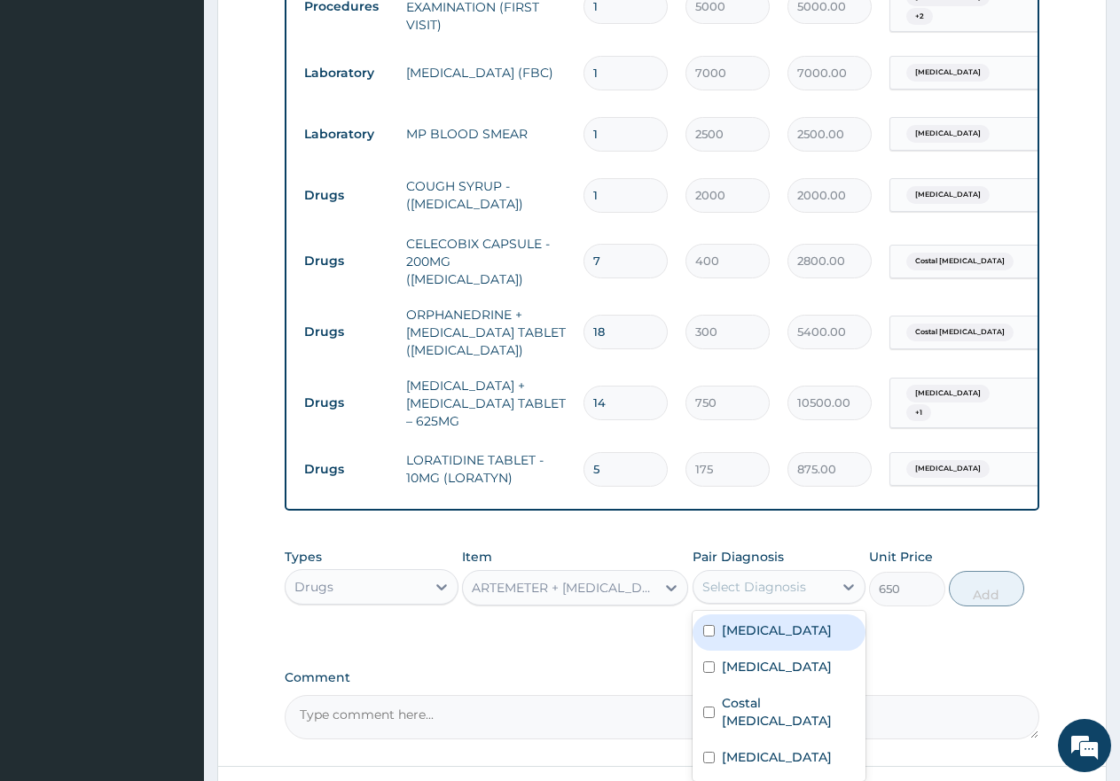
click at [726, 596] on div "Select Diagnosis" at bounding box center [755, 587] width 104 height 18
click at [717, 640] on div "[MEDICAL_DATA]" at bounding box center [780, 633] width 174 height 36
checkbox input "true"
click at [990, 607] on button "Add" at bounding box center [986, 588] width 75 height 35
type input "0"
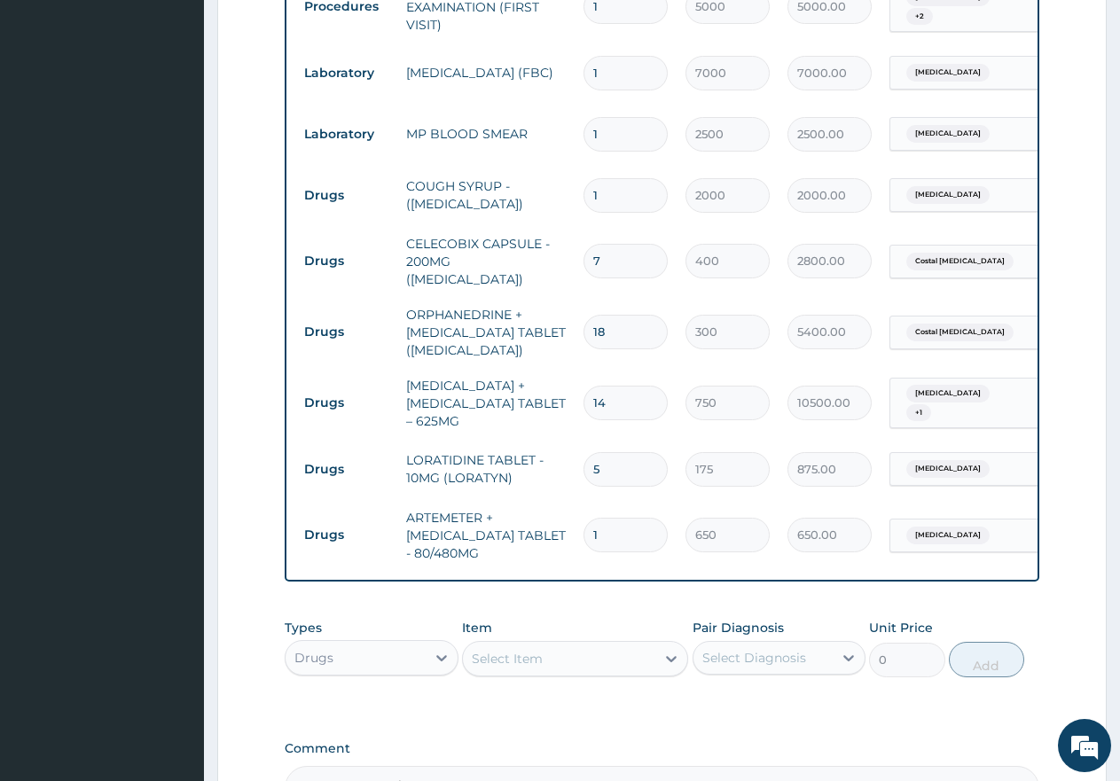
type input "0.00"
type input "6"
type input "3900.00"
type input "6"
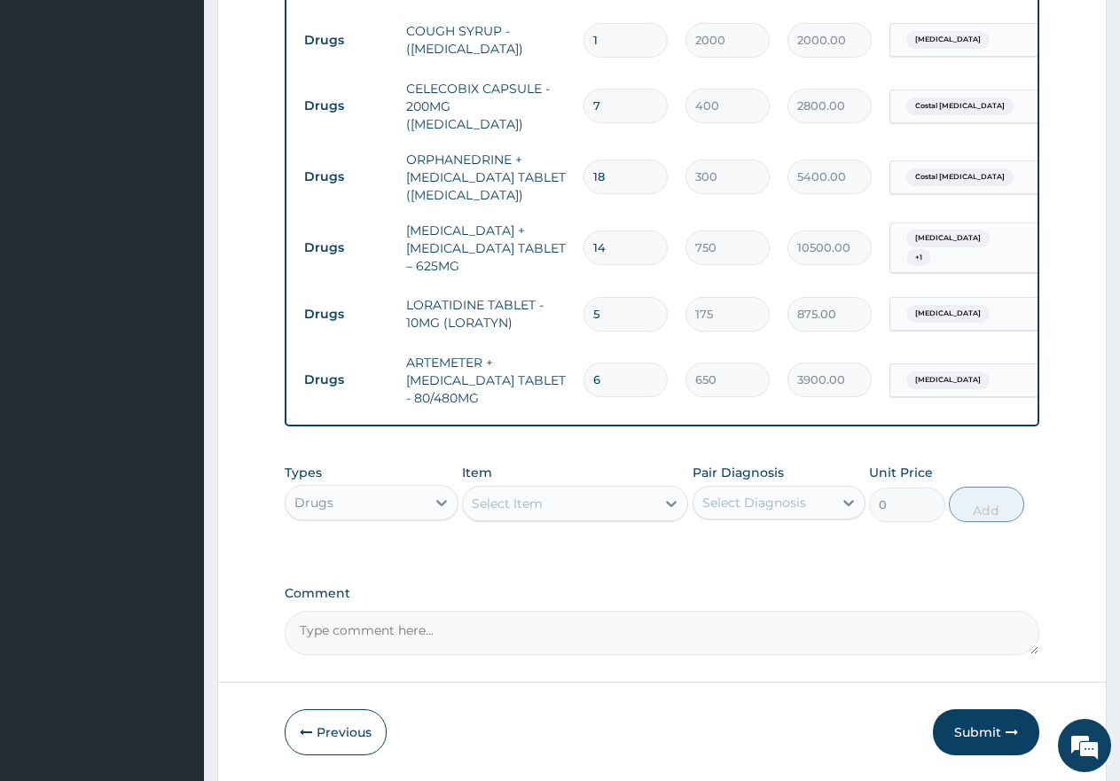
scroll to position [957, 0]
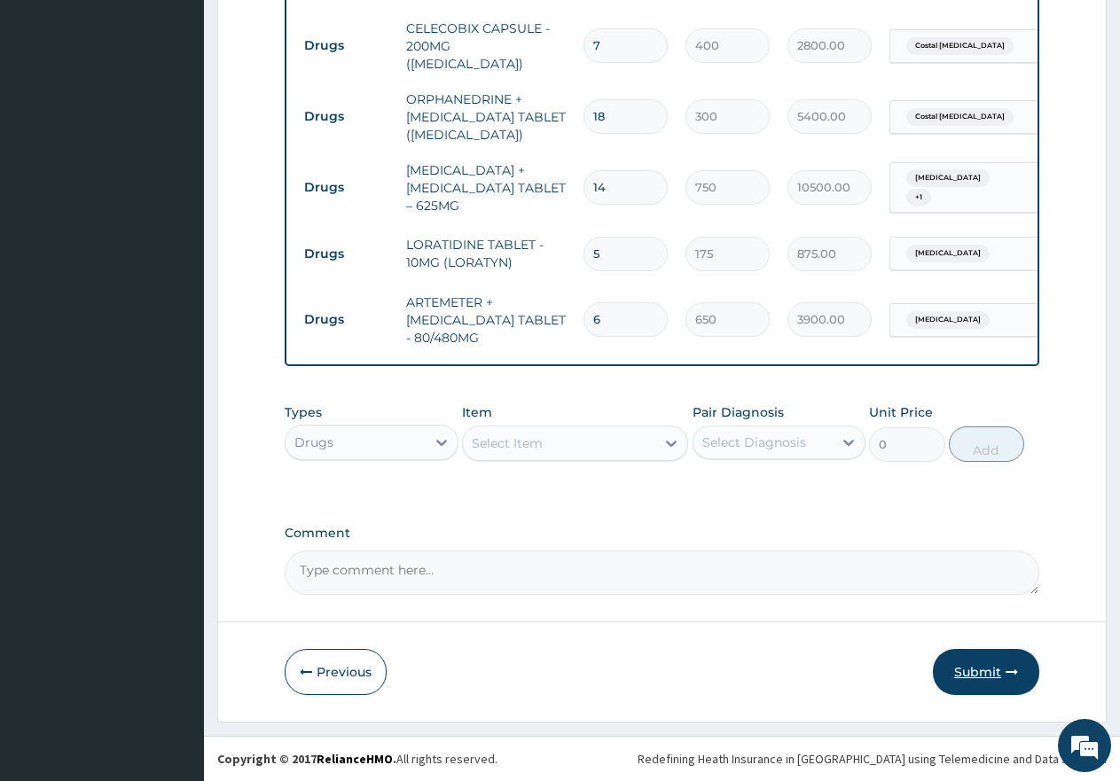
click at [977, 680] on button "Submit" at bounding box center [986, 672] width 106 height 46
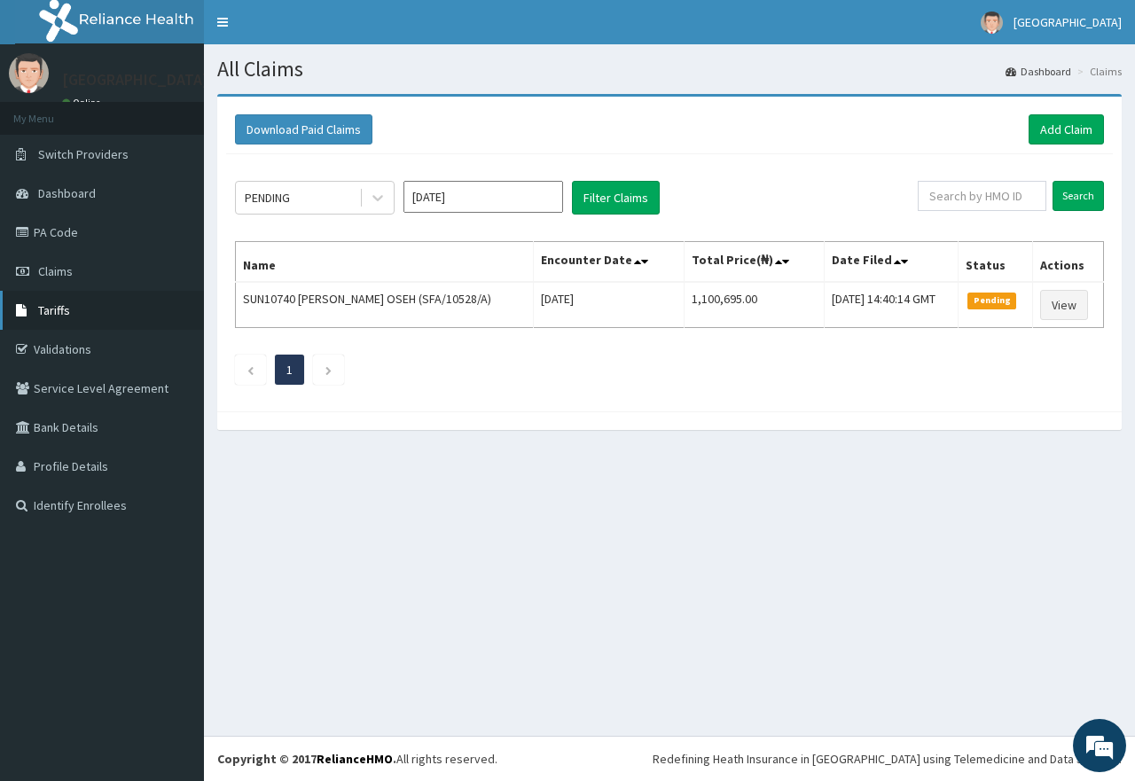
click at [59, 310] on span "Tariffs" at bounding box center [54, 310] width 32 height 16
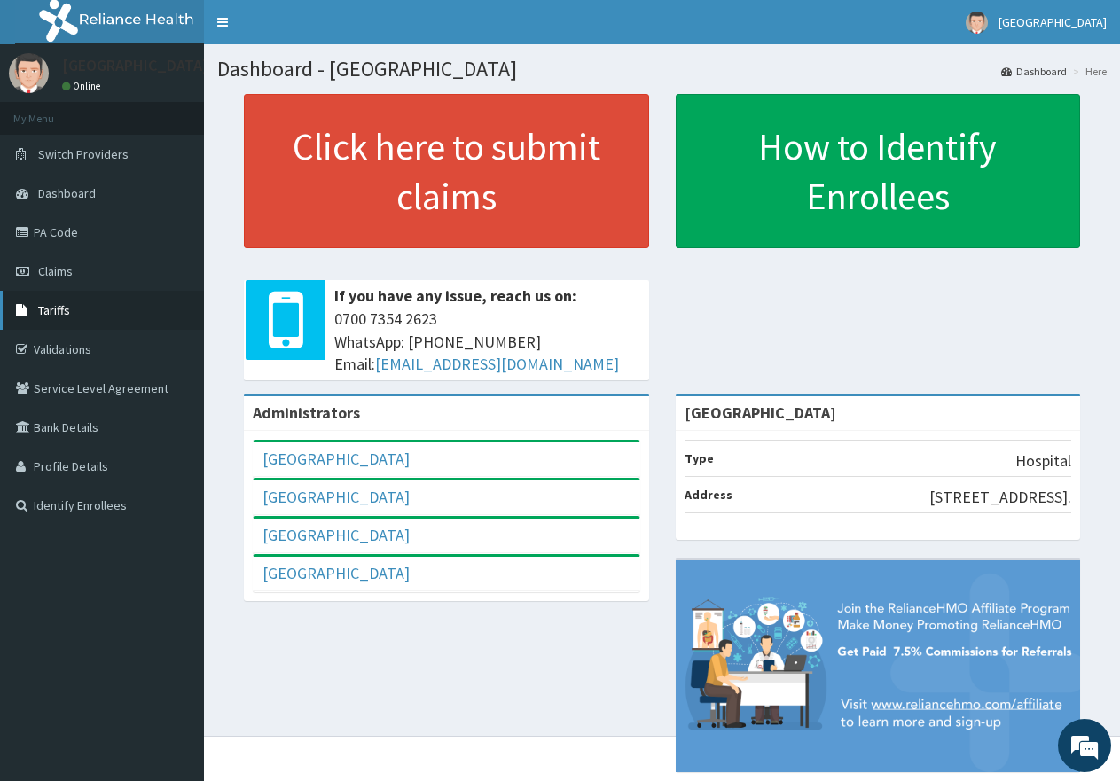
click at [56, 310] on span "Tariffs" at bounding box center [54, 310] width 32 height 16
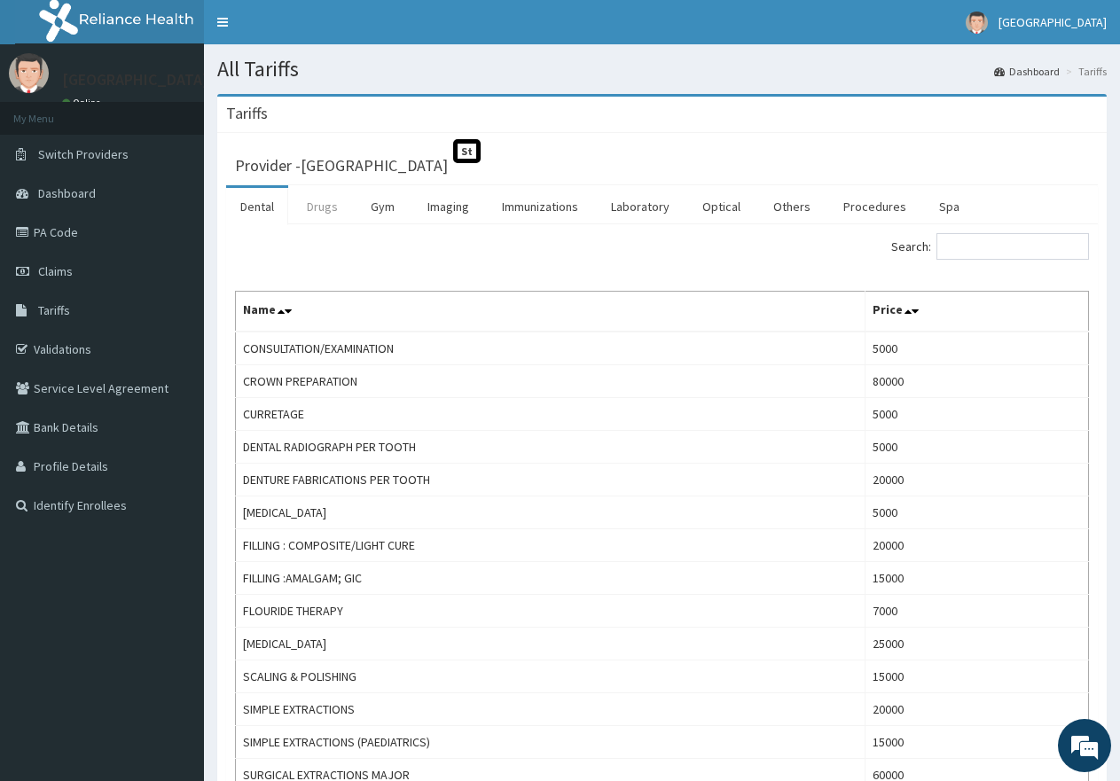
click at [315, 207] on link "Drugs" at bounding box center [322, 206] width 59 height 37
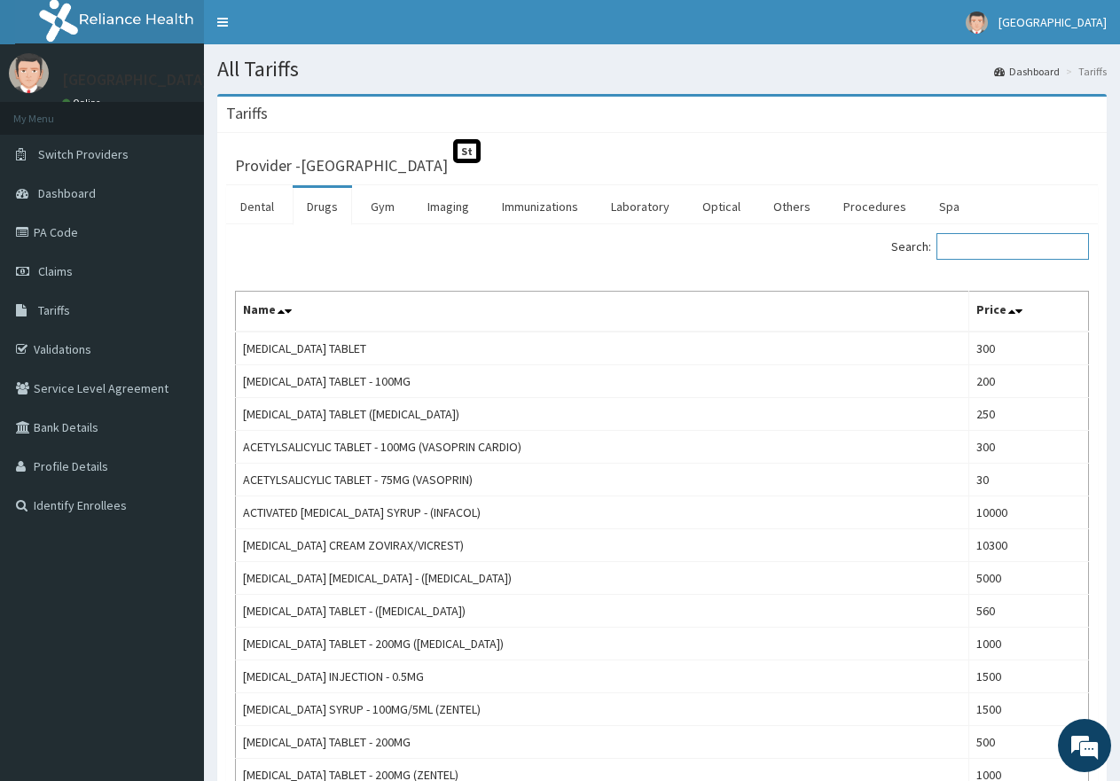
click at [1009, 247] on input "Search:" at bounding box center [1013, 246] width 153 height 27
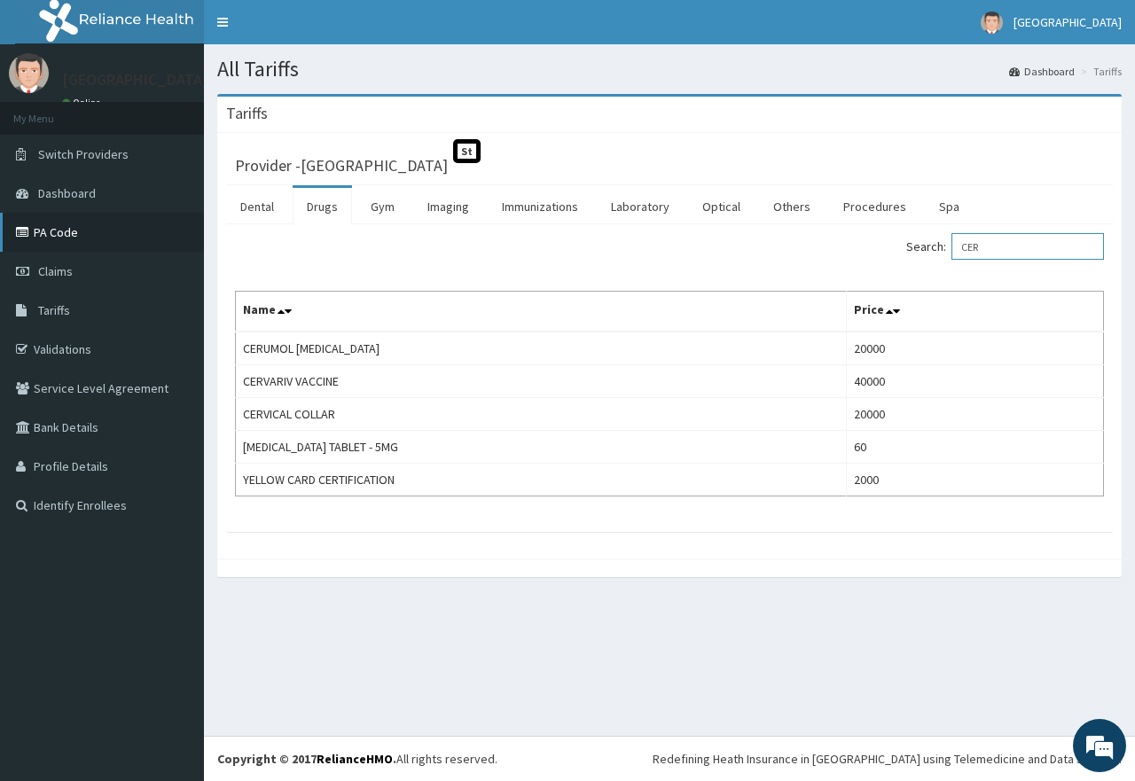
type input "CER"
click at [57, 231] on link "PA Code" at bounding box center [102, 232] width 204 height 39
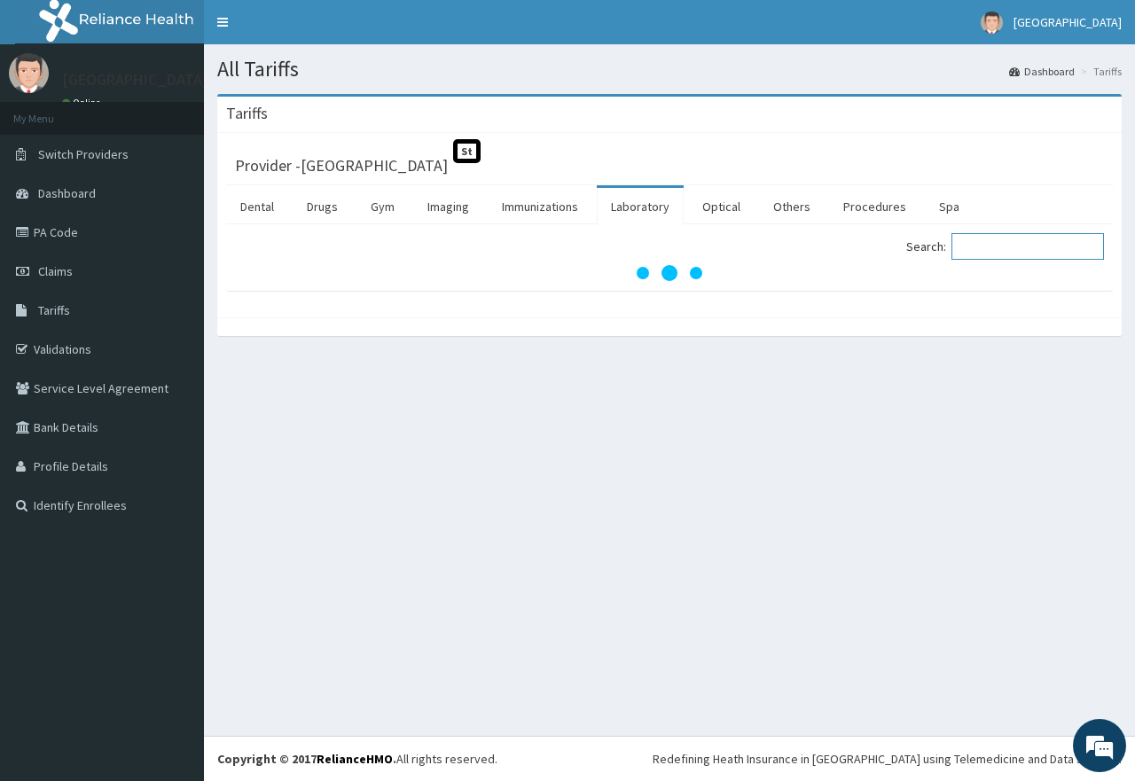
click at [1009, 248] on input "Search:" at bounding box center [1028, 246] width 153 height 27
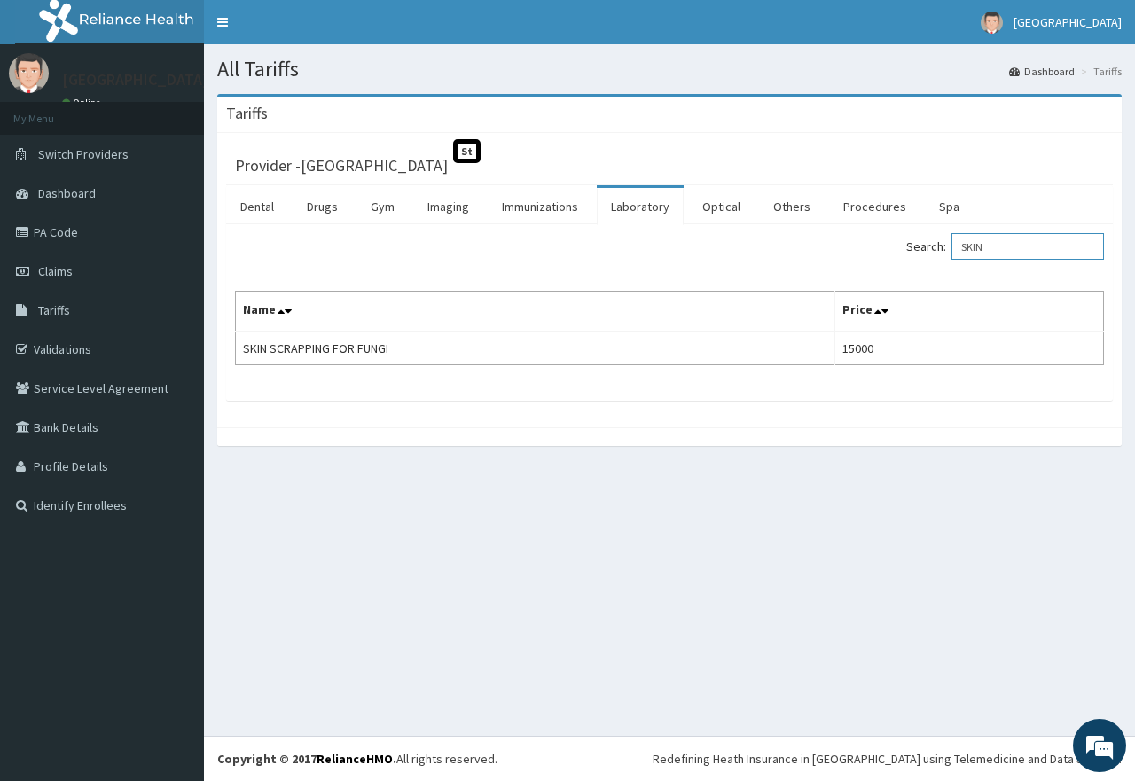
type input "SKIN"
click at [57, 274] on span "Claims" at bounding box center [55, 271] width 35 height 16
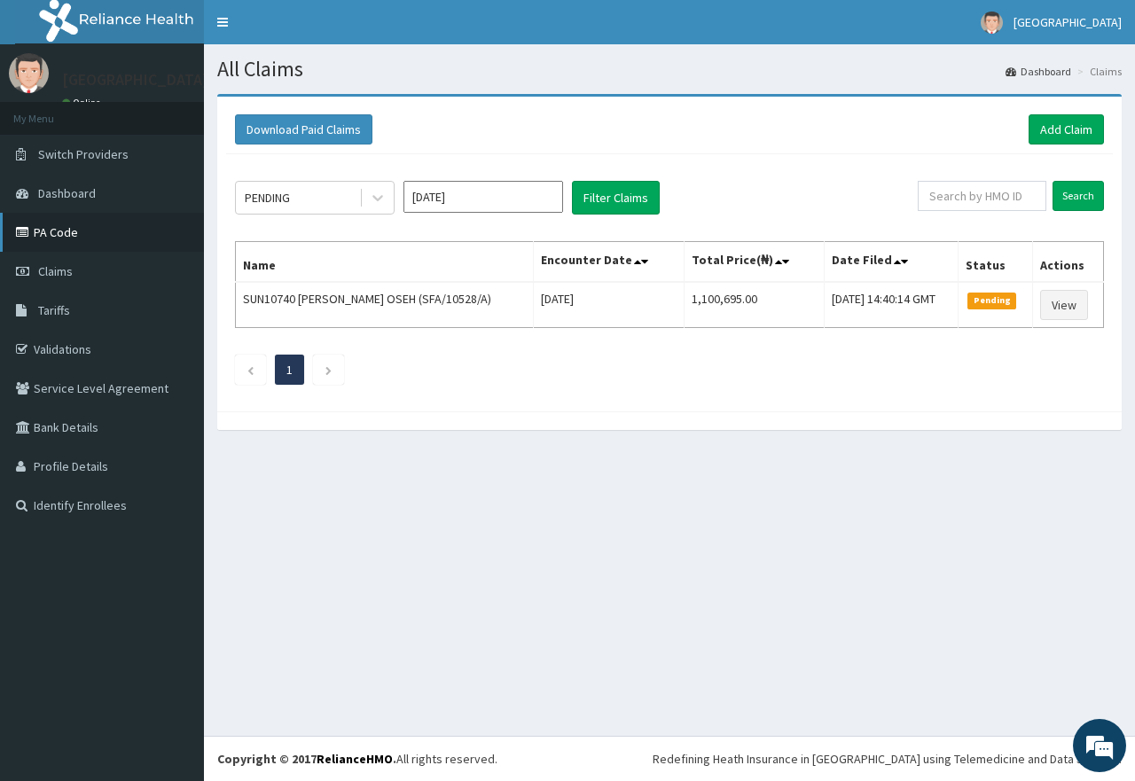
click at [61, 226] on link "PA Code" at bounding box center [102, 232] width 204 height 39
paste input "CCE/10056/C"
type input "CCE/10056/C"
click at [1080, 197] on input "Search" at bounding box center [1078, 196] width 51 height 30
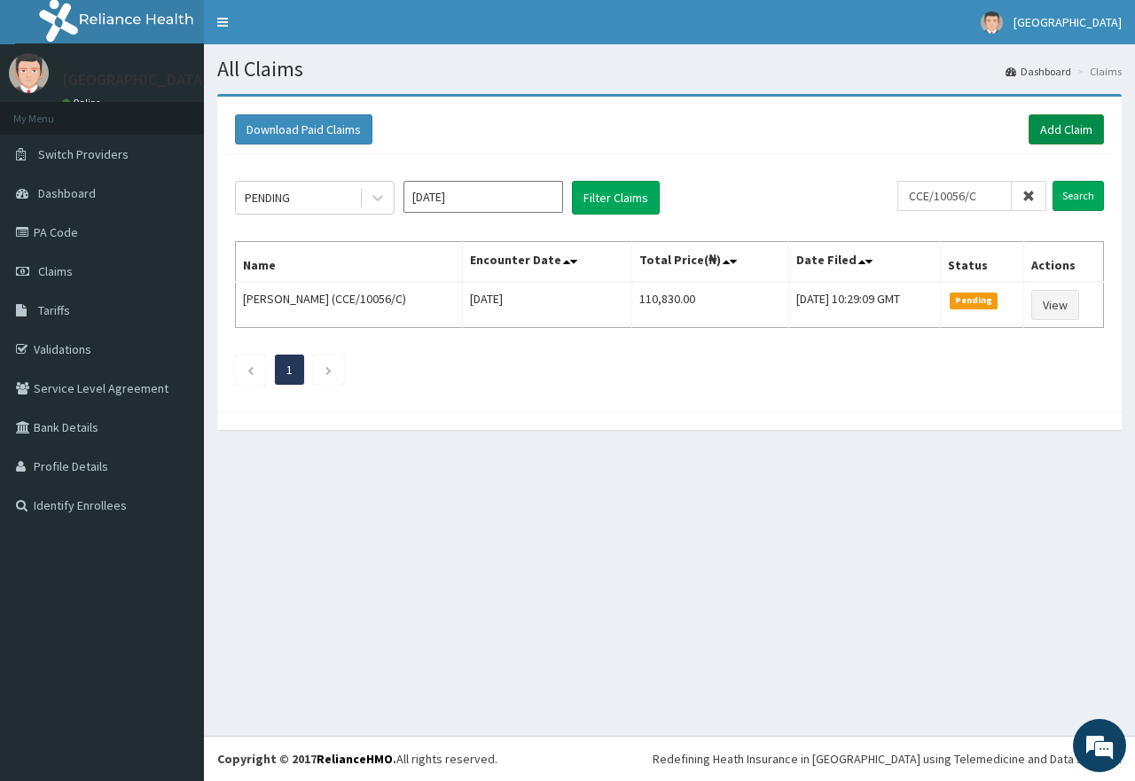
click at [1064, 128] on link "Add Claim" at bounding box center [1066, 129] width 75 height 30
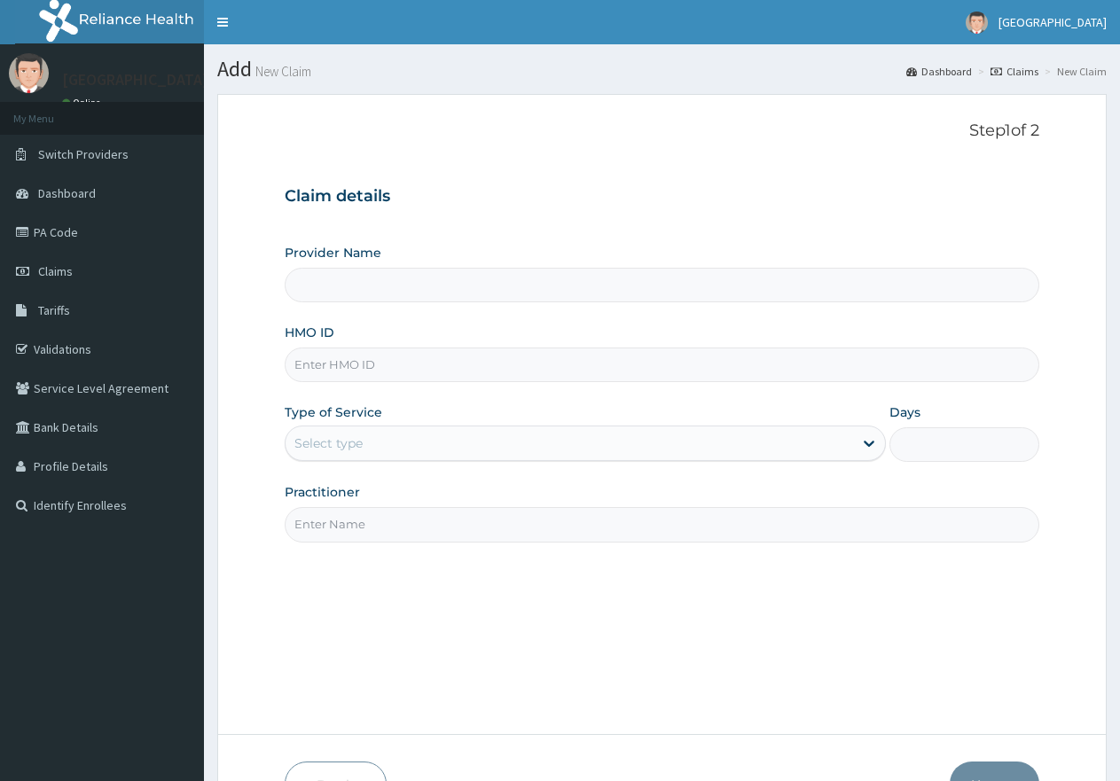
paste input "CCE/10056/C"
type input "CCE/10056/C"
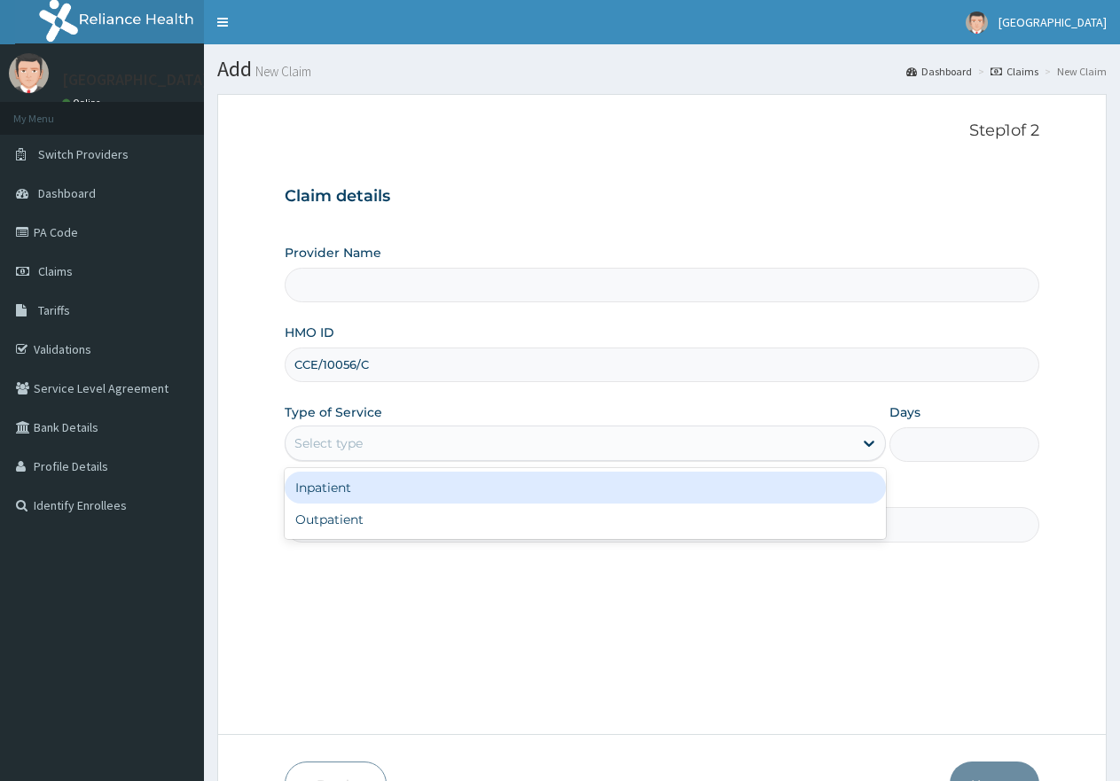
click at [407, 439] on div "Select type" at bounding box center [569, 443] width 567 height 28
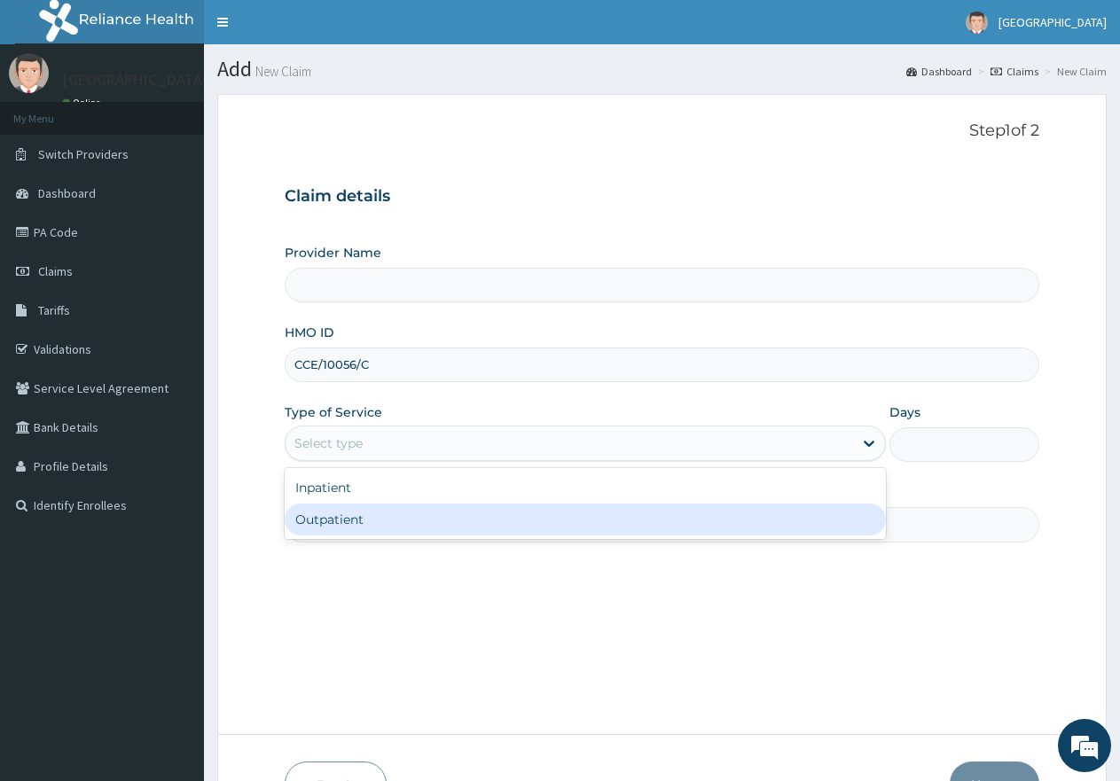
click at [366, 525] on div "Outpatient" at bounding box center [585, 520] width 601 height 32
type input "1"
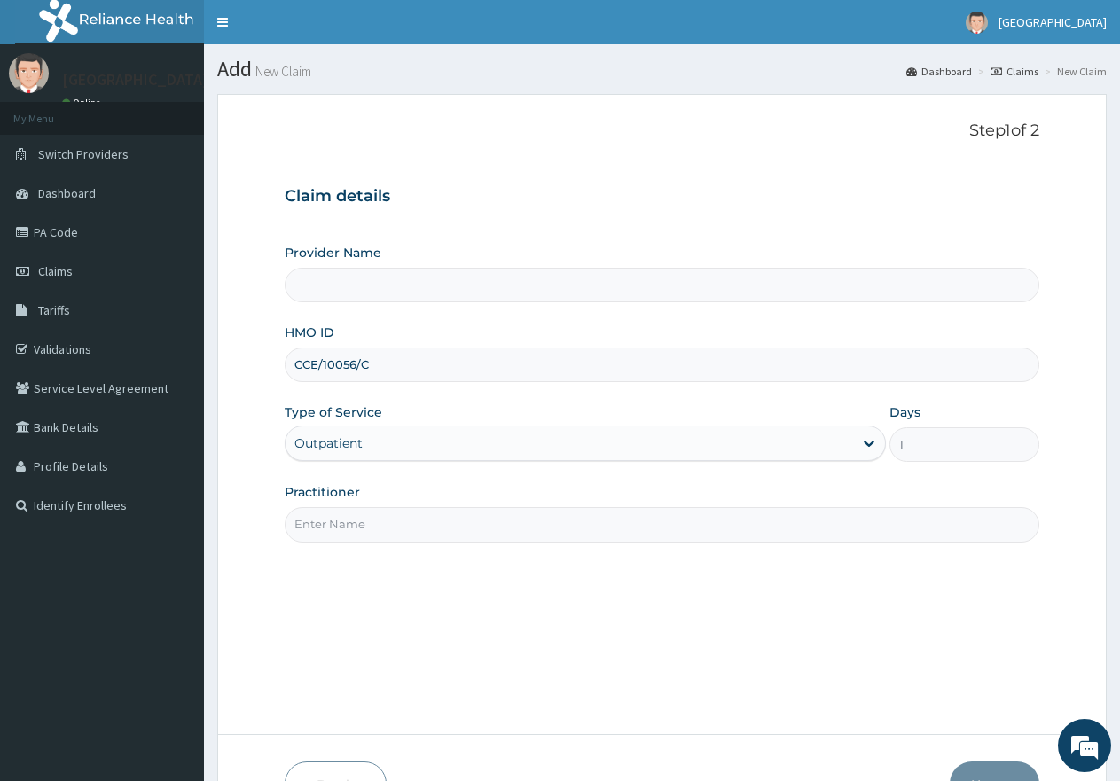
type input "[GEOGRAPHIC_DATA]"
click at [385, 523] on input "Practitioner" at bounding box center [662, 524] width 755 height 35
type input "gp"
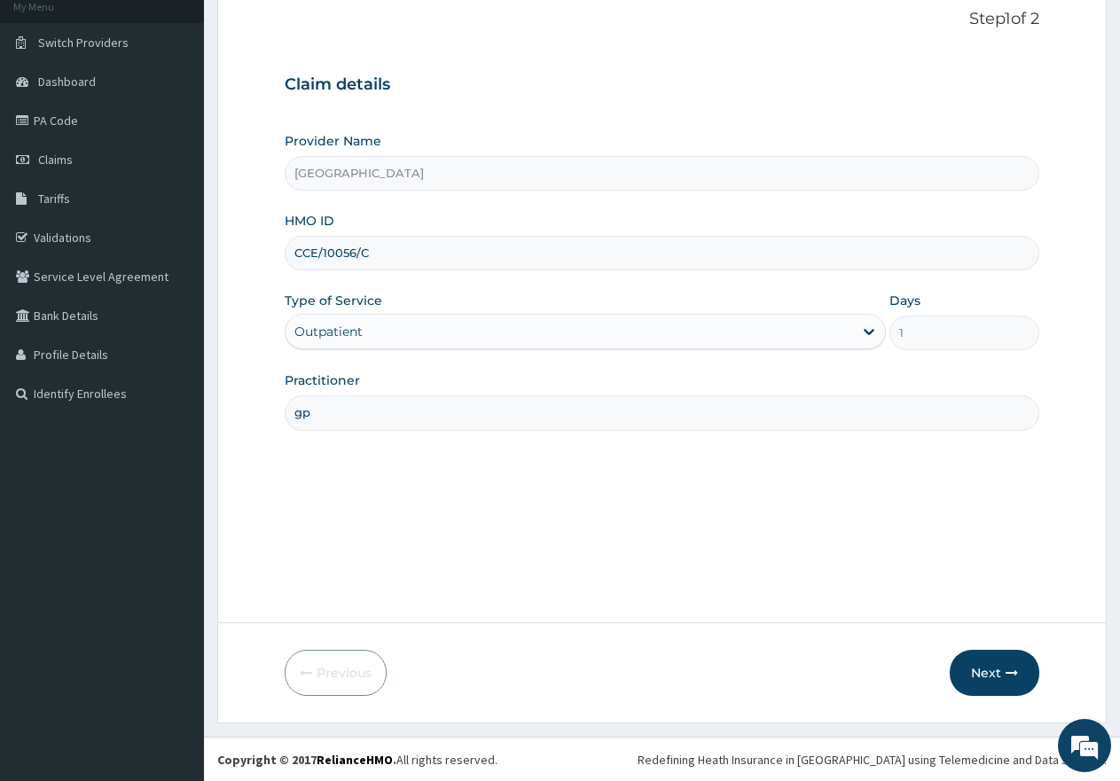
scroll to position [113, 0]
click at [988, 675] on button "Next" at bounding box center [995, 672] width 90 height 46
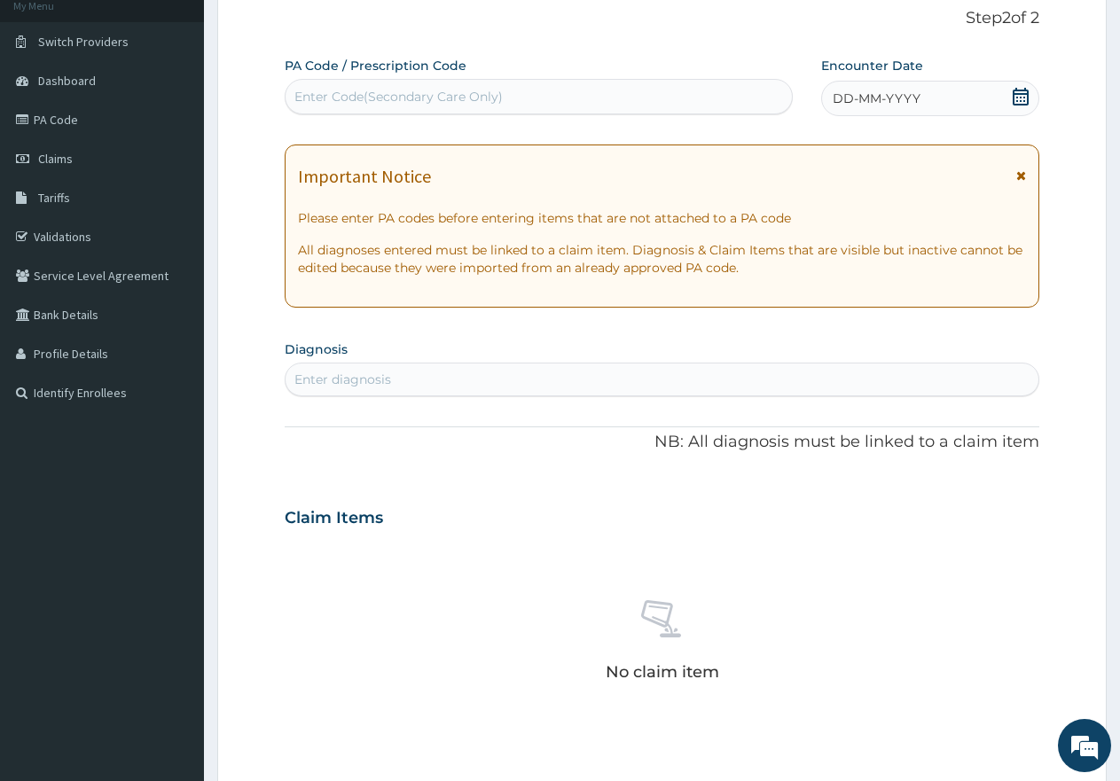
scroll to position [0, 0]
click at [1021, 98] on icon at bounding box center [1021, 97] width 18 height 18
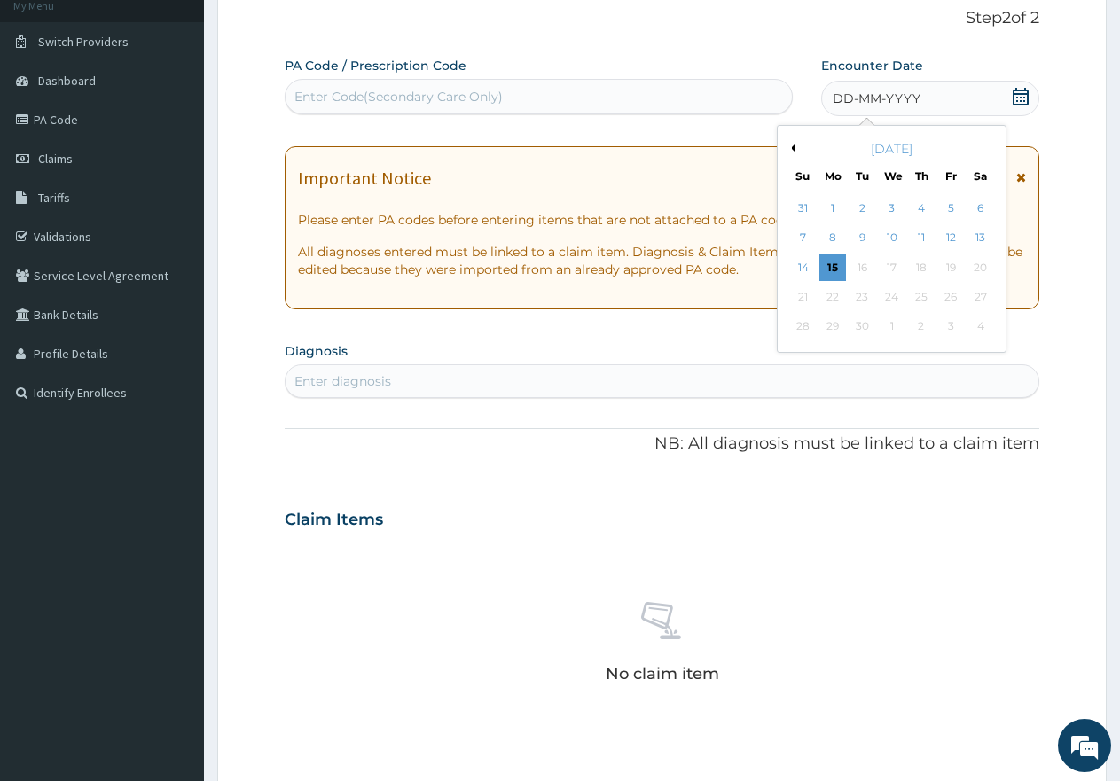
click at [795, 148] on button "Previous Month" at bounding box center [791, 148] width 9 height 9
click at [806, 297] on div "17" at bounding box center [803, 297] width 27 height 27
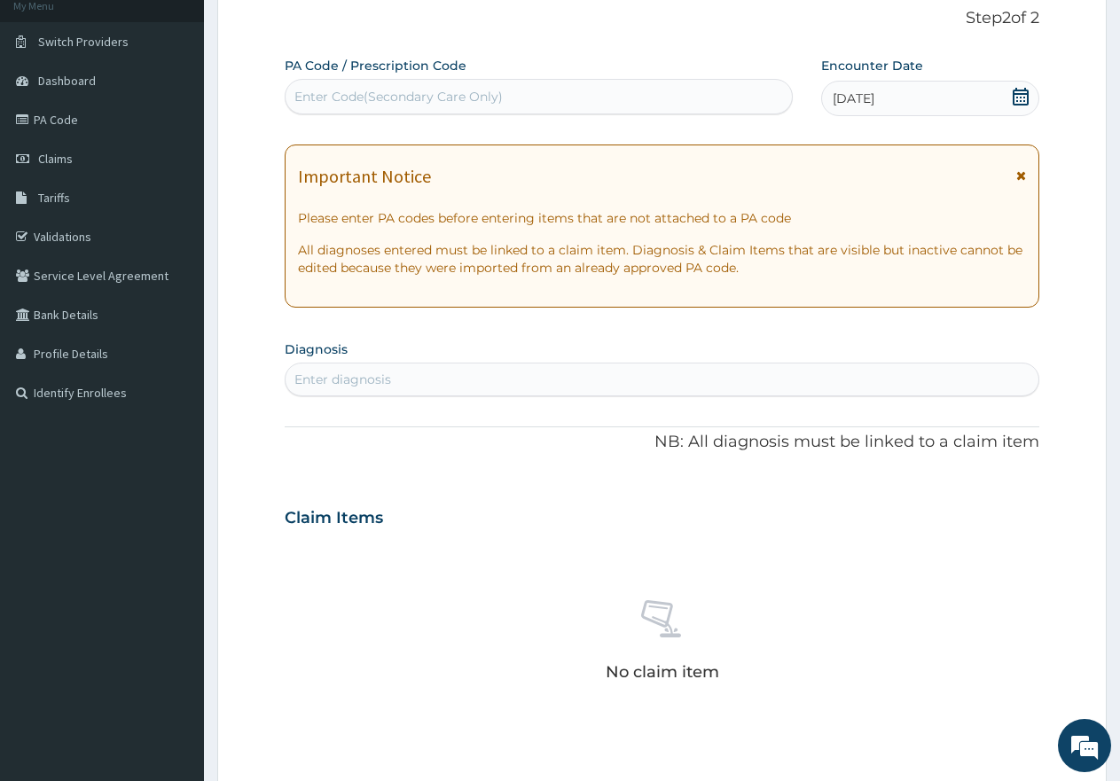
click at [459, 377] on div "Enter diagnosis" at bounding box center [662, 379] width 753 height 28
type input "MALA"
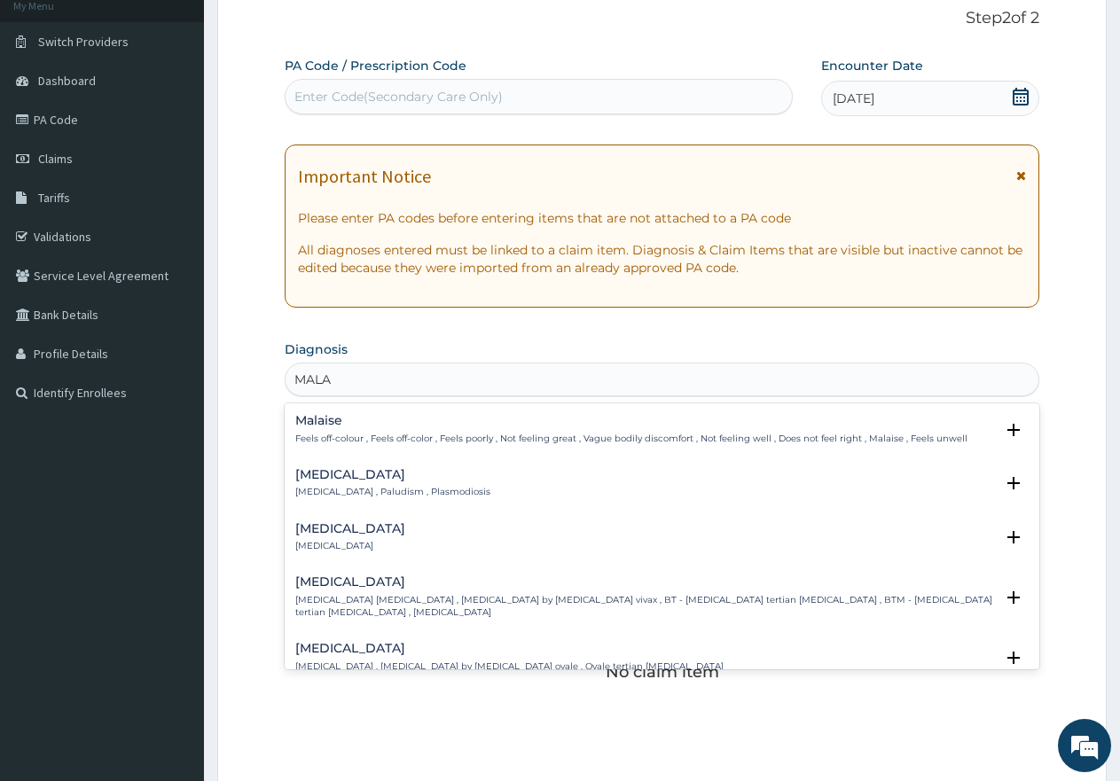
click at [335, 479] on h4 "Malaria" at bounding box center [392, 474] width 195 height 13
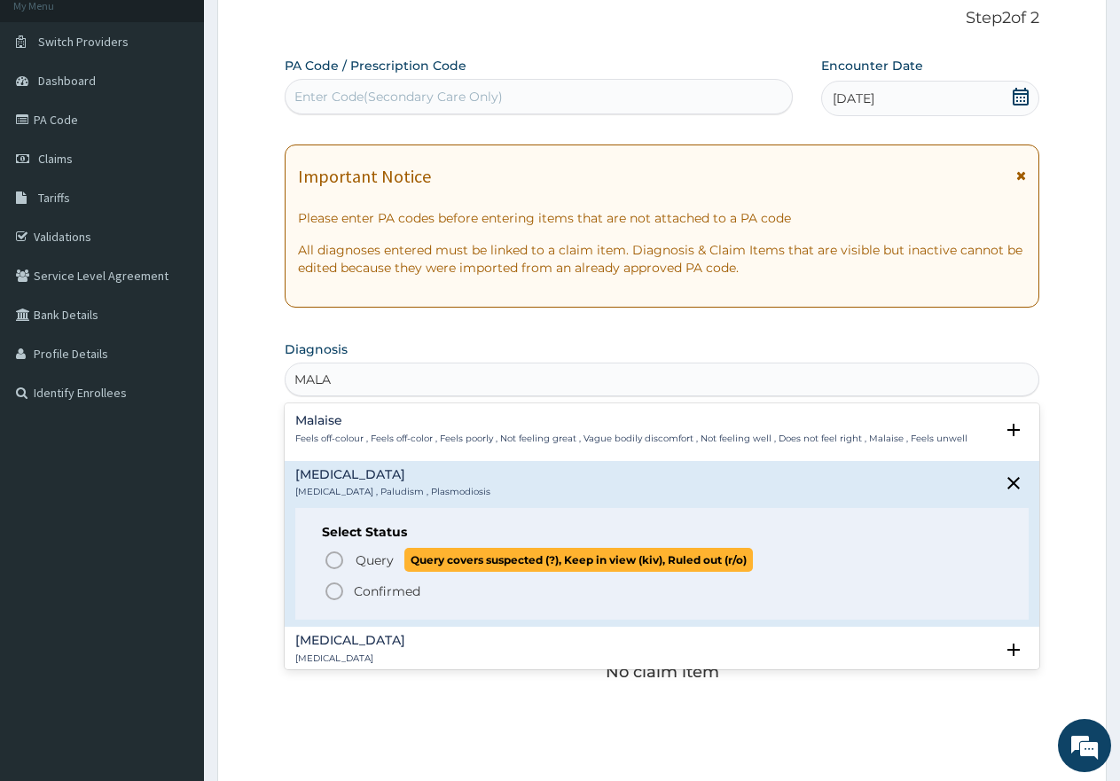
click at [336, 561] on icon "status option query" at bounding box center [334, 560] width 21 height 21
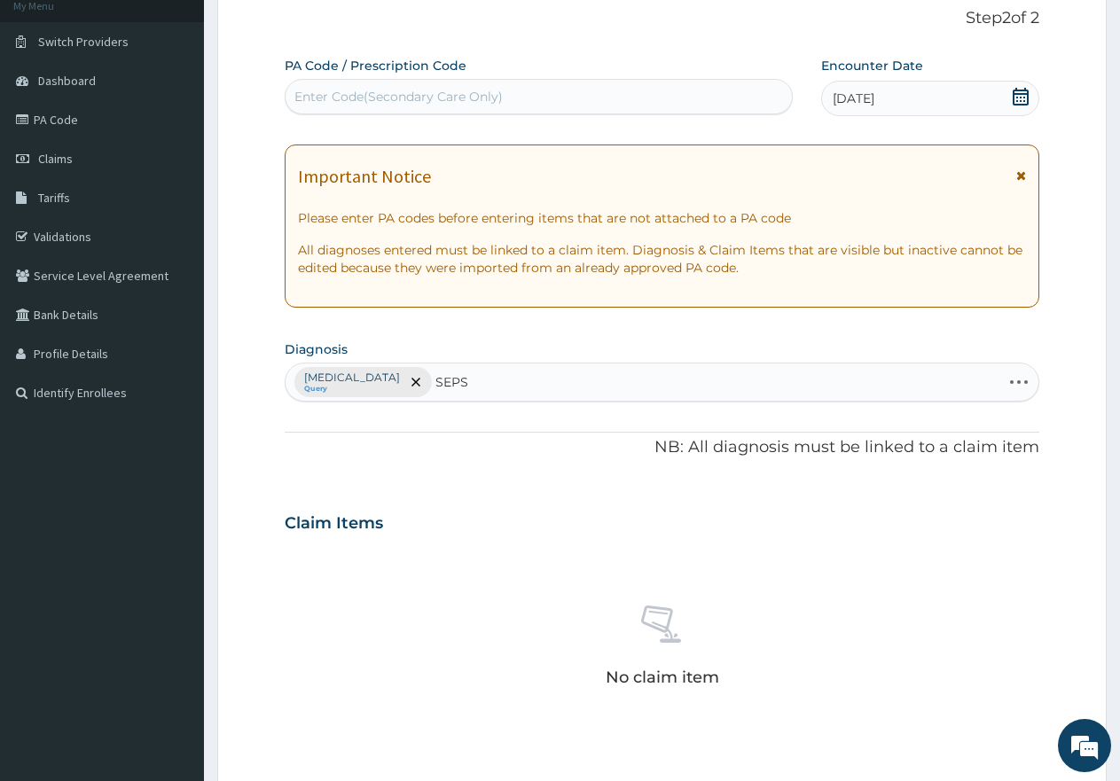
type input "SEPSI"
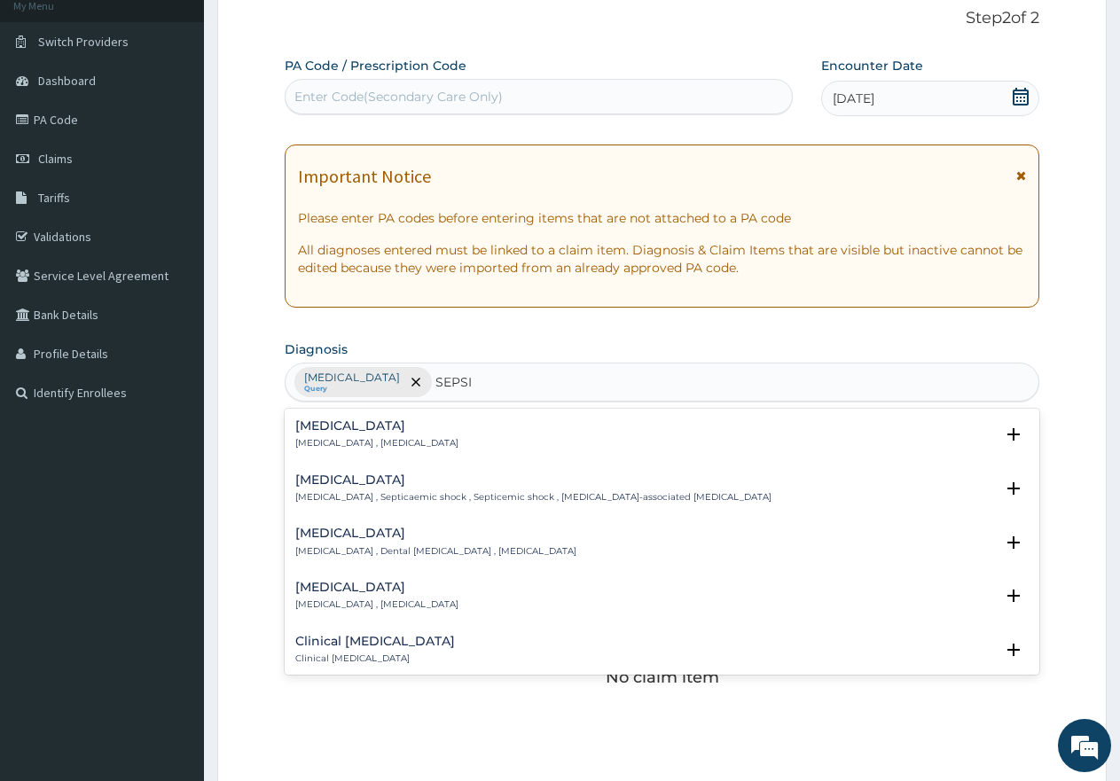
click at [348, 438] on p "Systemic infection , Sepsis" at bounding box center [376, 443] width 163 height 12
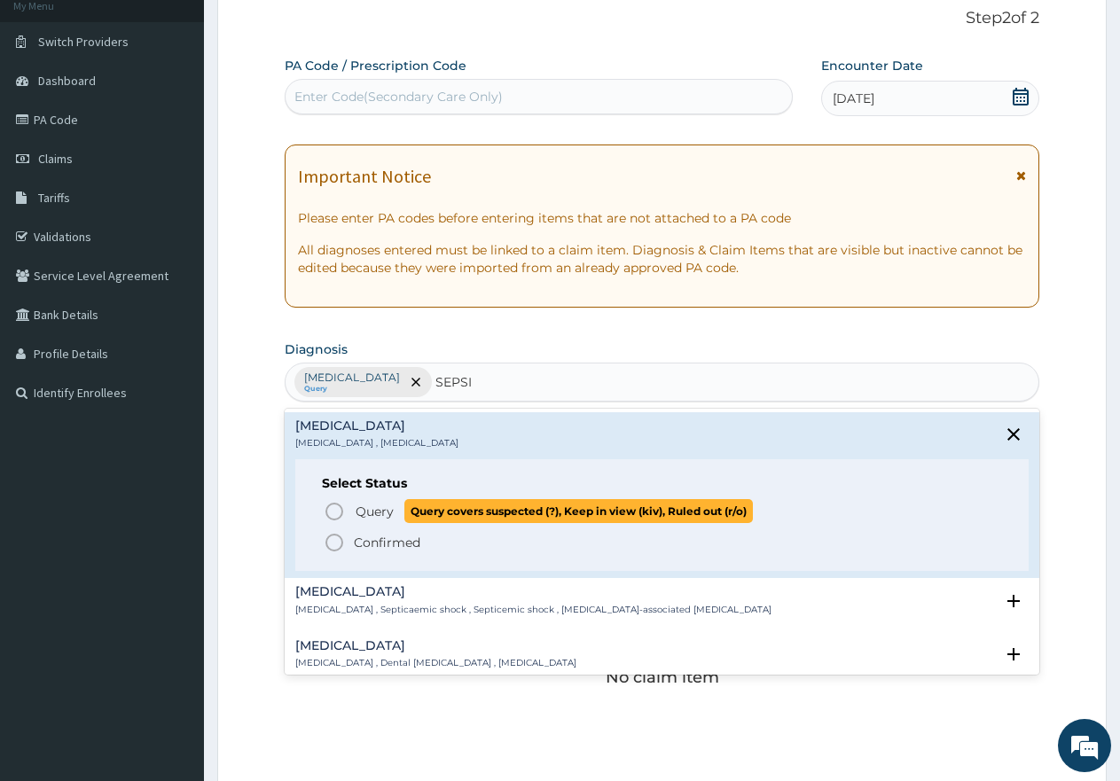
click at [332, 514] on icon "status option query" at bounding box center [334, 511] width 21 height 21
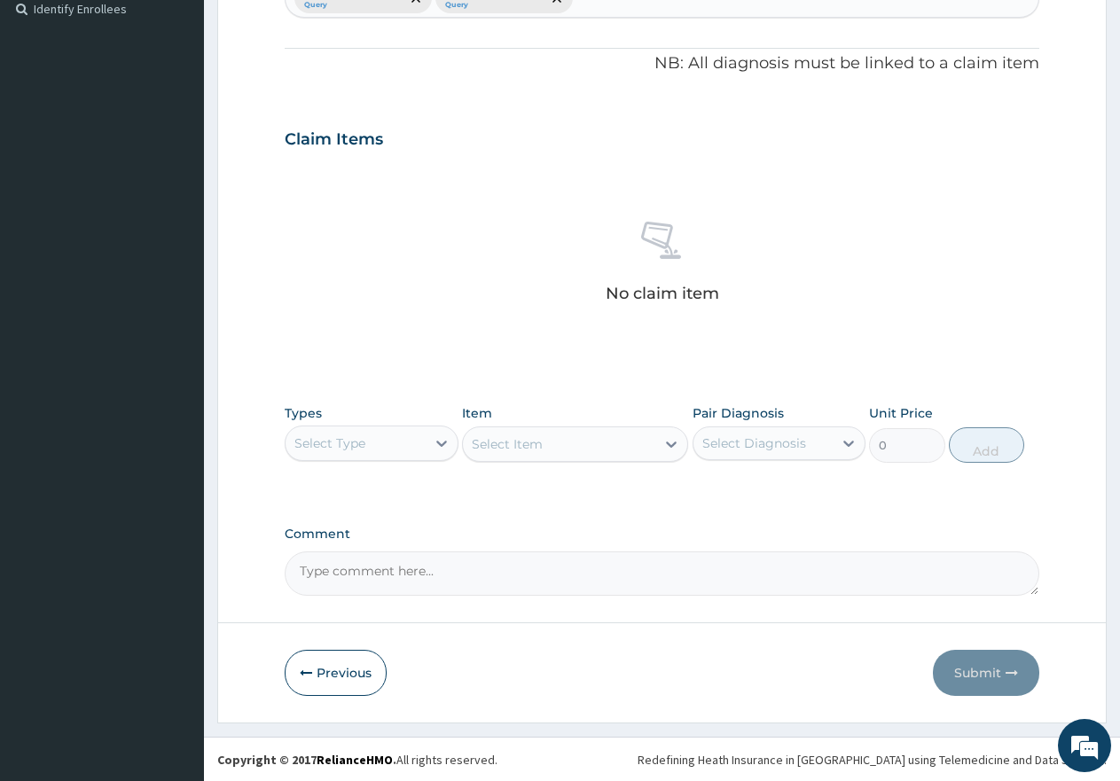
scroll to position [498, 0]
click at [387, 440] on div "Select Type" at bounding box center [356, 442] width 140 height 28
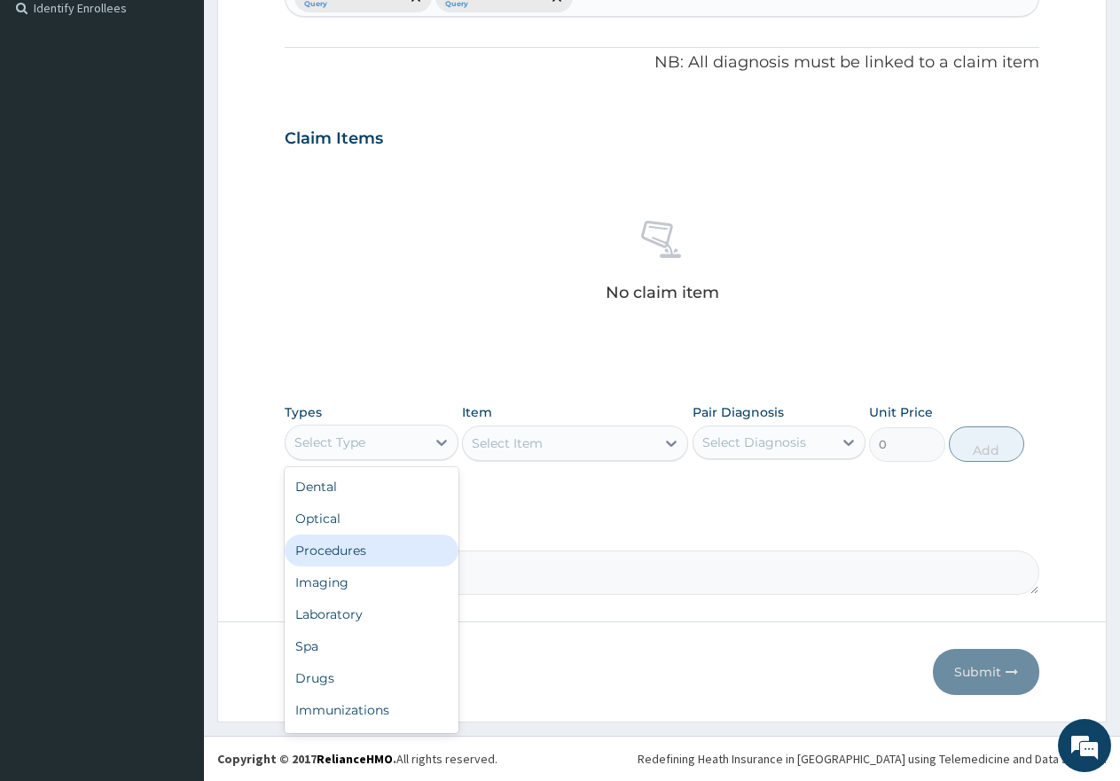
click at [341, 546] on div "Procedures" at bounding box center [372, 551] width 174 height 32
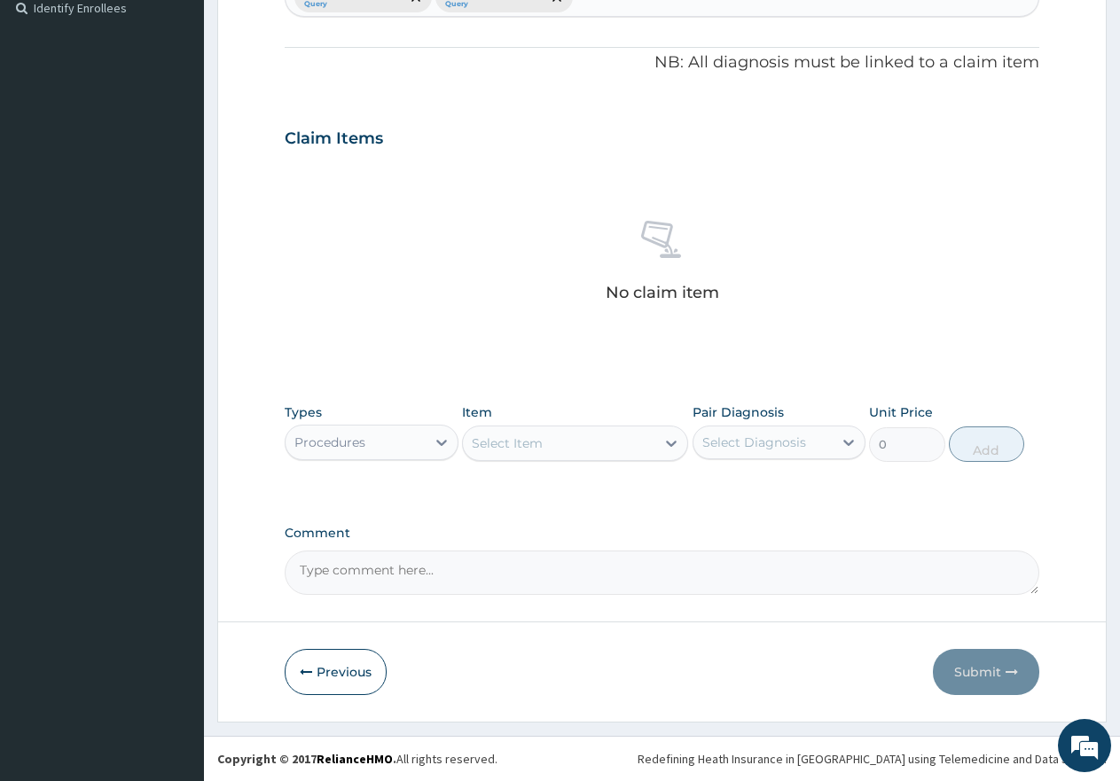
click at [551, 444] on div "Select Item" at bounding box center [559, 443] width 192 height 28
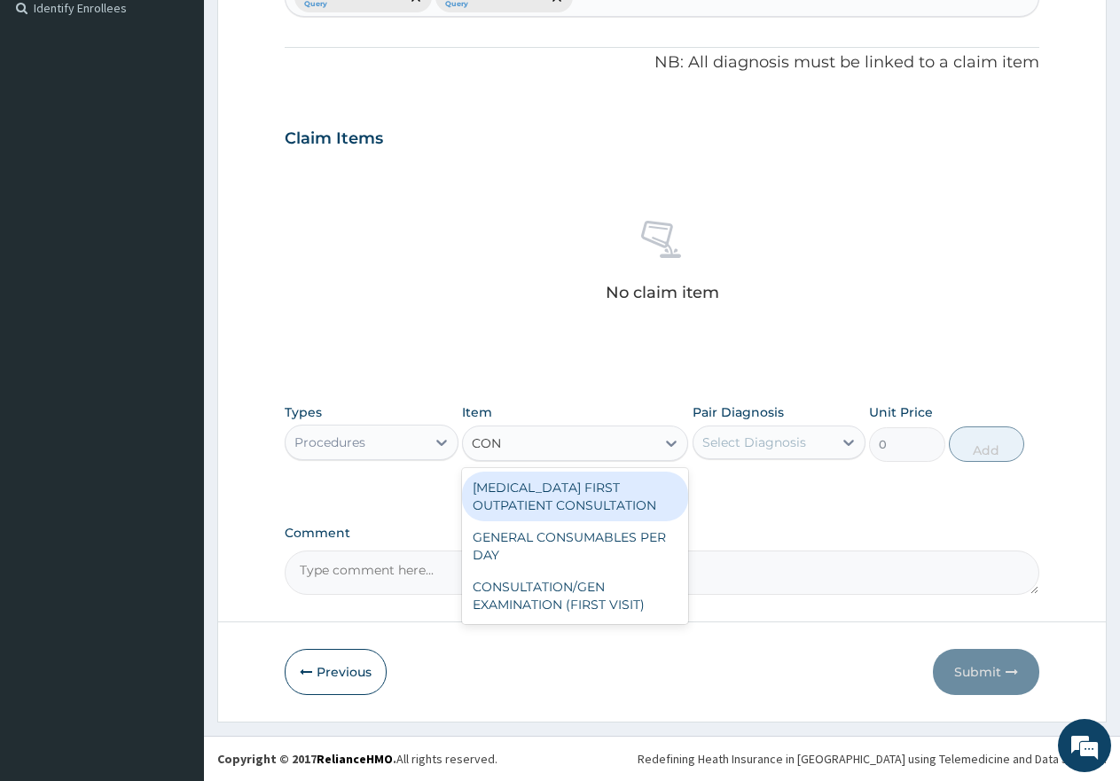
type input "CONS"
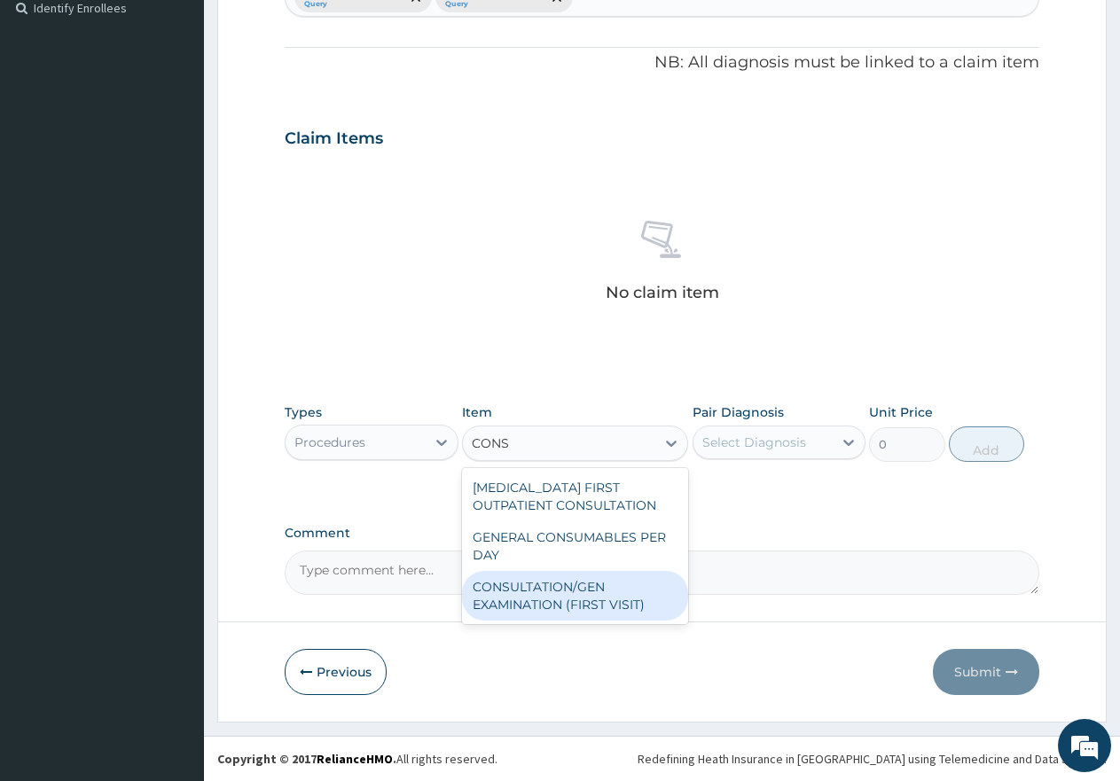
drag, startPoint x: 542, startPoint y: 591, endPoint x: 619, endPoint y: 567, distance: 80.8
click at [546, 590] on div "CONSULTATION/GEN EXAMINATION (FIRST VISIT)" at bounding box center [575, 596] width 226 height 50
type input "5000"
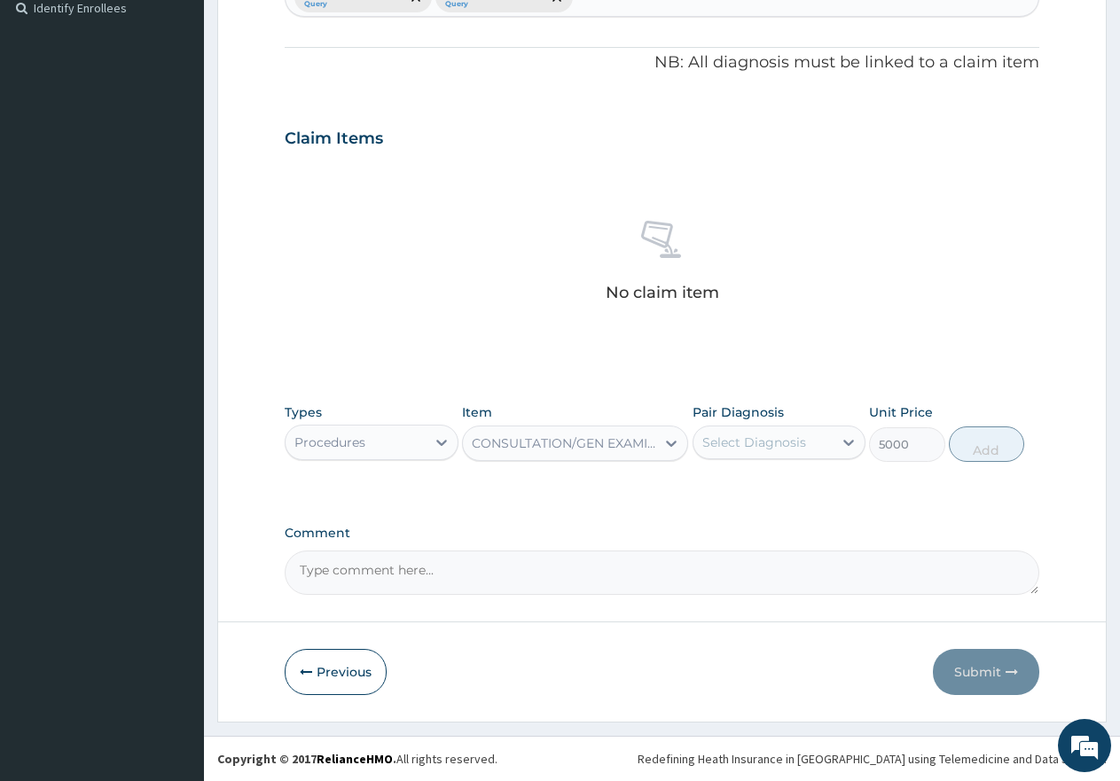
click at [771, 442] on div "Select Diagnosis" at bounding box center [755, 443] width 104 height 18
click at [709, 487] on input "checkbox" at bounding box center [709, 487] width 12 height 12
checkbox input "true"
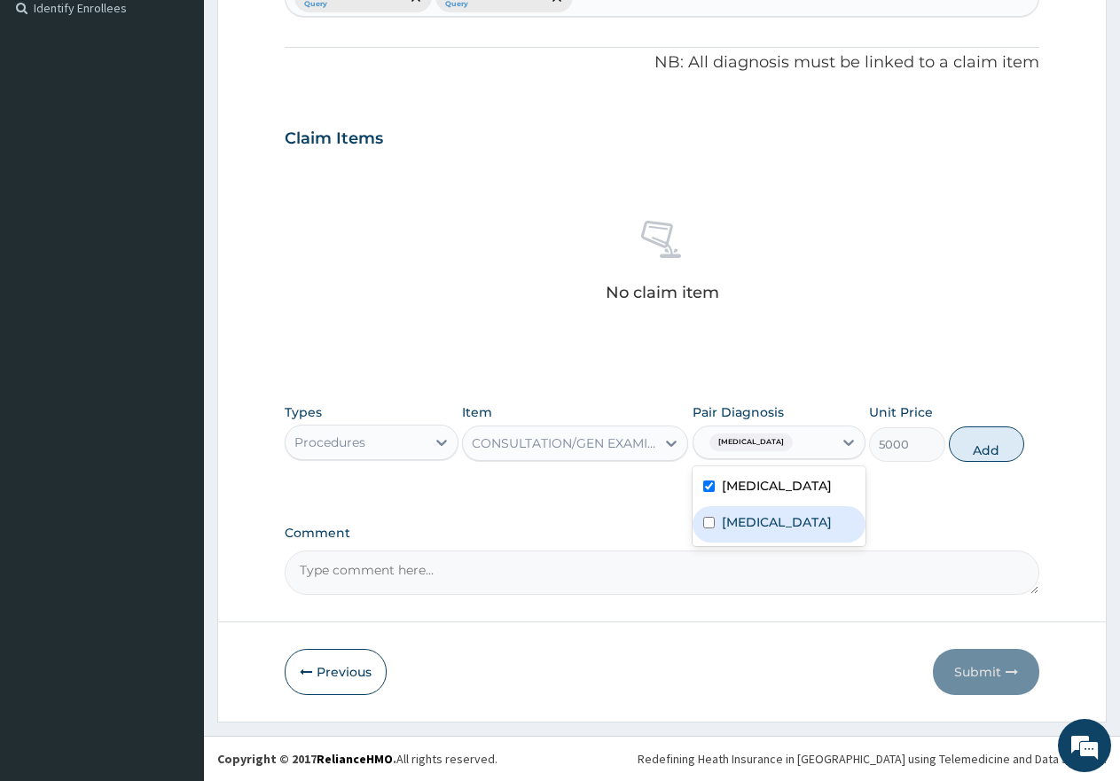
click at [708, 528] on input "checkbox" at bounding box center [709, 523] width 12 height 12
checkbox input "true"
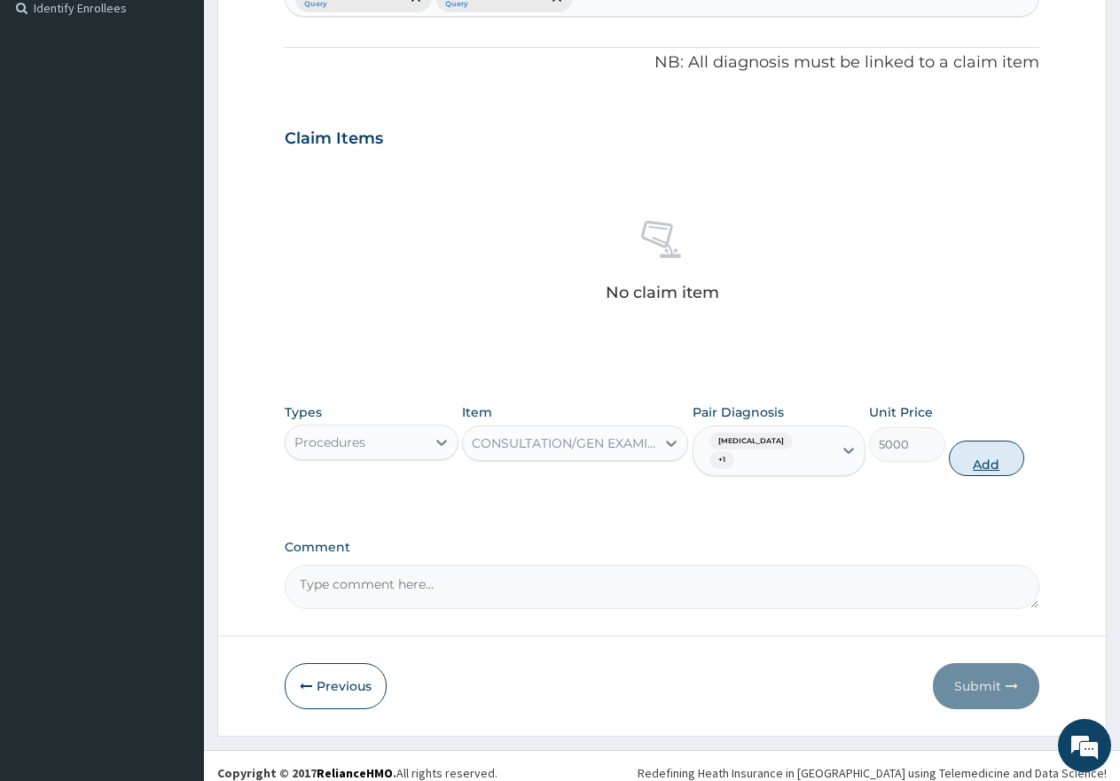
click at [970, 450] on button "Add" at bounding box center [986, 458] width 75 height 35
type input "0"
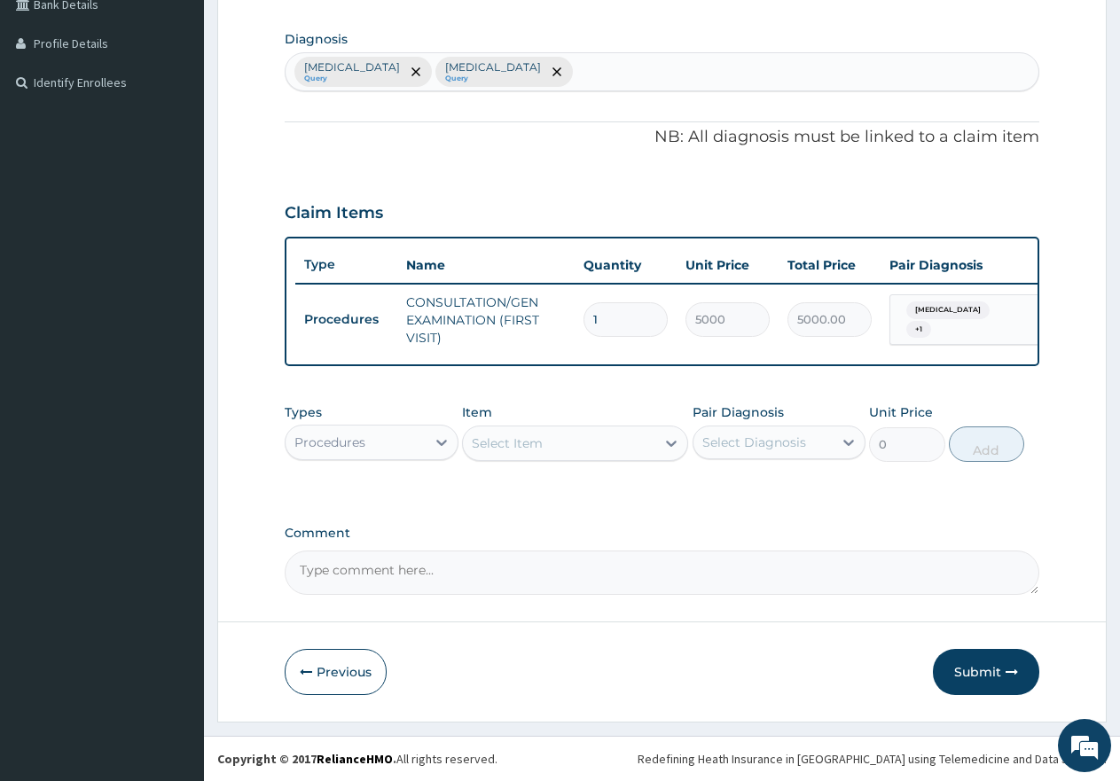
click at [360, 446] on div "Procedures" at bounding box center [329, 443] width 71 height 18
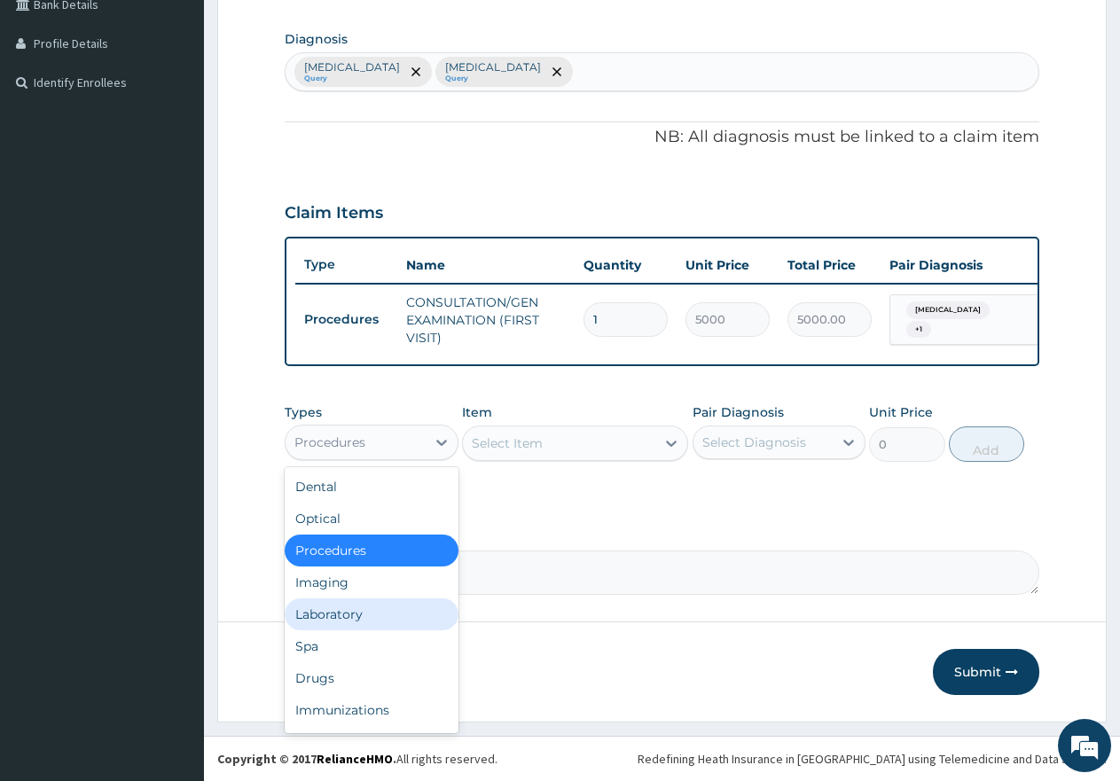
drag, startPoint x: 328, startPoint y: 617, endPoint x: 397, endPoint y: 573, distance: 81.4
click at [333, 614] on div "Laboratory" at bounding box center [372, 615] width 174 height 32
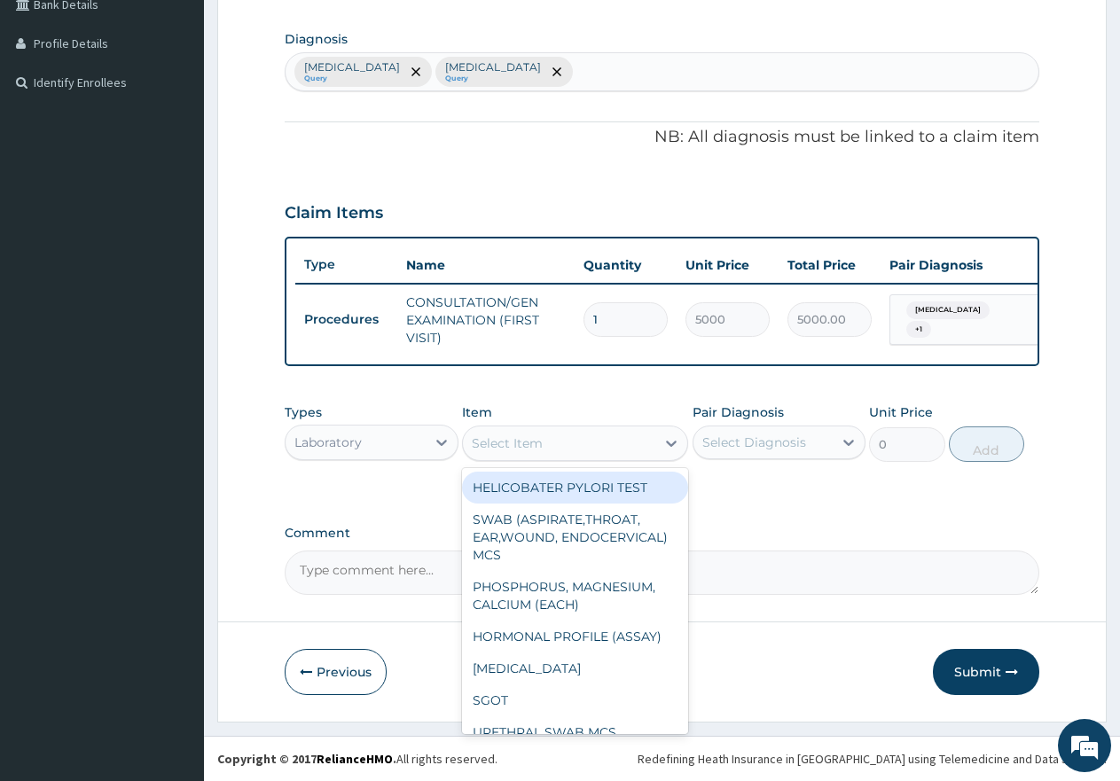
click at [597, 446] on div "Select Item" at bounding box center [559, 443] width 192 height 28
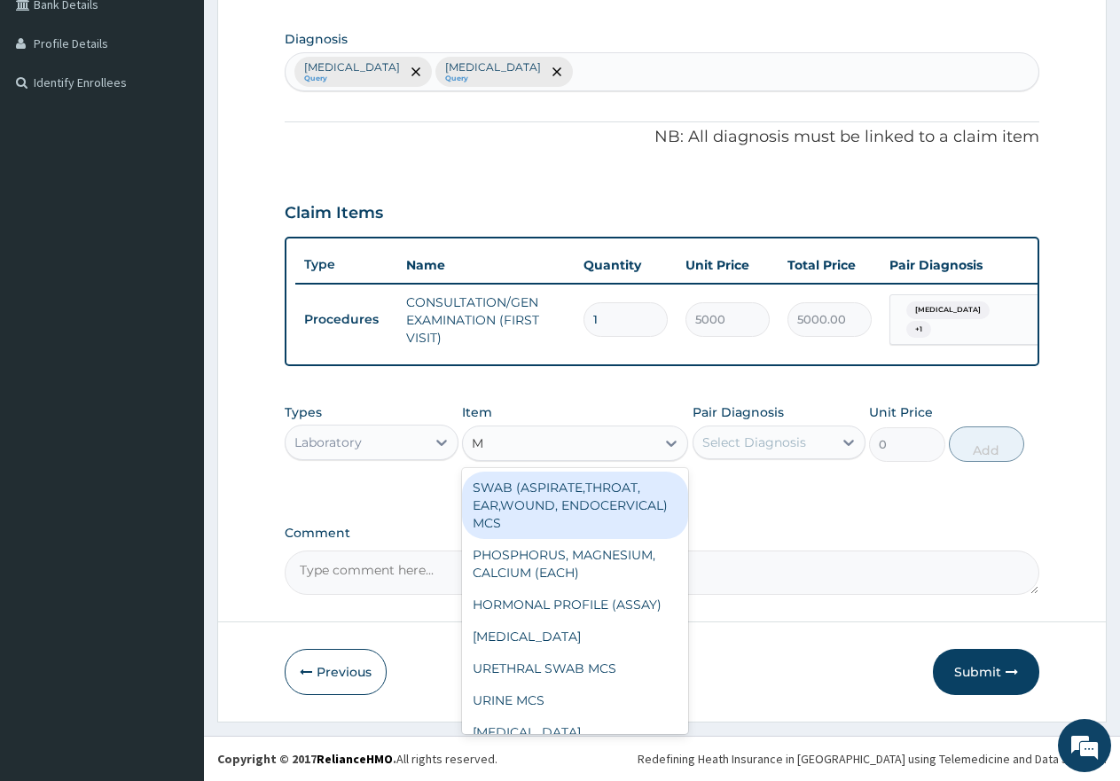
type input "MP"
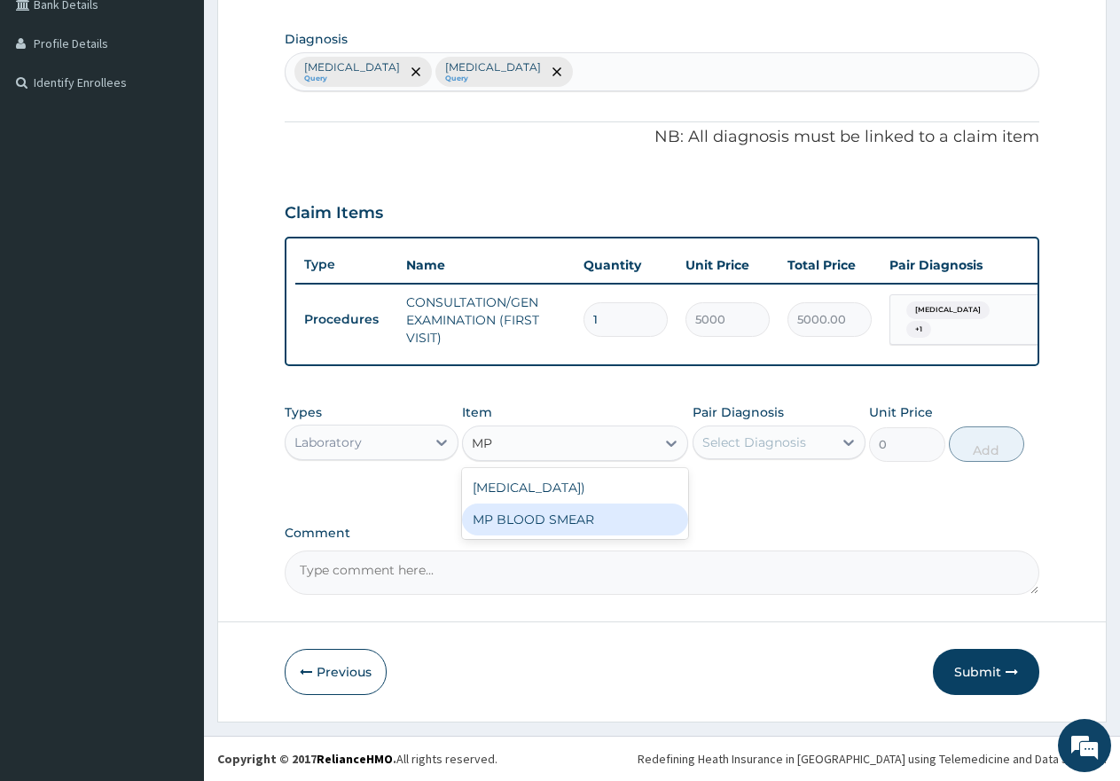
drag, startPoint x: 532, startPoint y: 536, endPoint x: 561, endPoint y: 528, distance: 29.5
click at [535, 536] on div "MP BLOOD SMEAR" at bounding box center [575, 520] width 226 height 32
type input "2500"
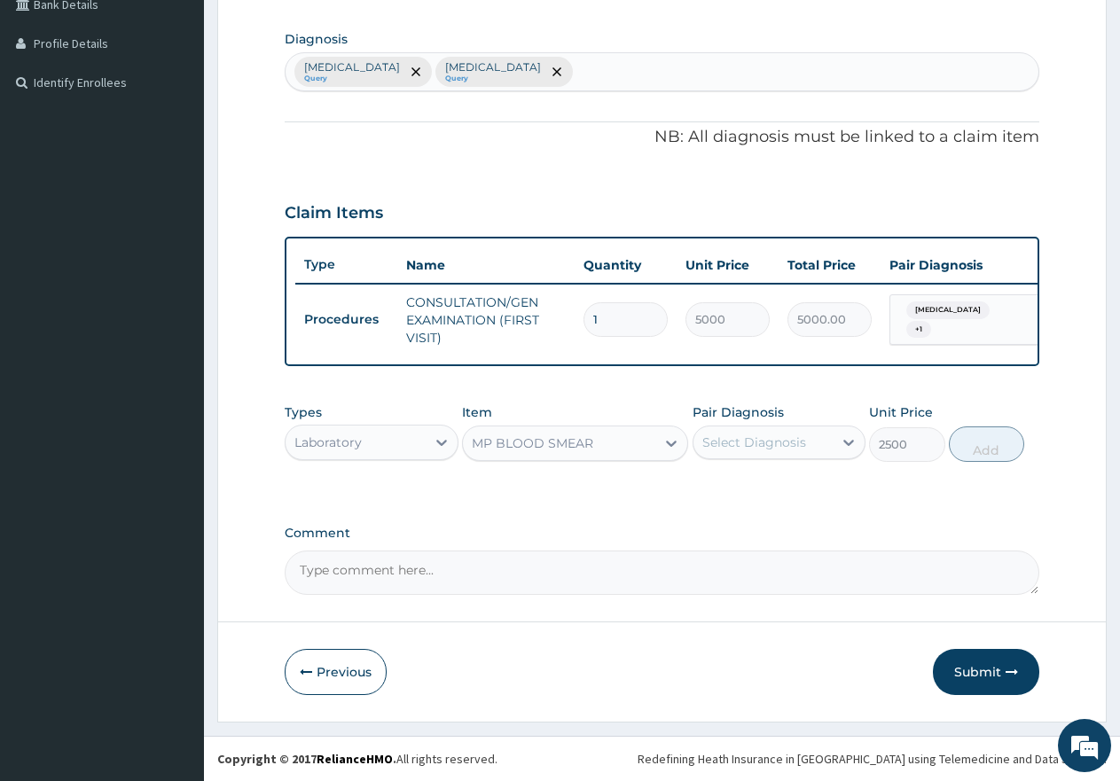
click at [743, 443] on div "Select Diagnosis" at bounding box center [755, 443] width 104 height 18
click at [713, 484] on input "checkbox" at bounding box center [709, 487] width 12 height 12
checkbox input "true"
click at [993, 445] on button "Add" at bounding box center [986, 444] width 75 height 35
type input "0"
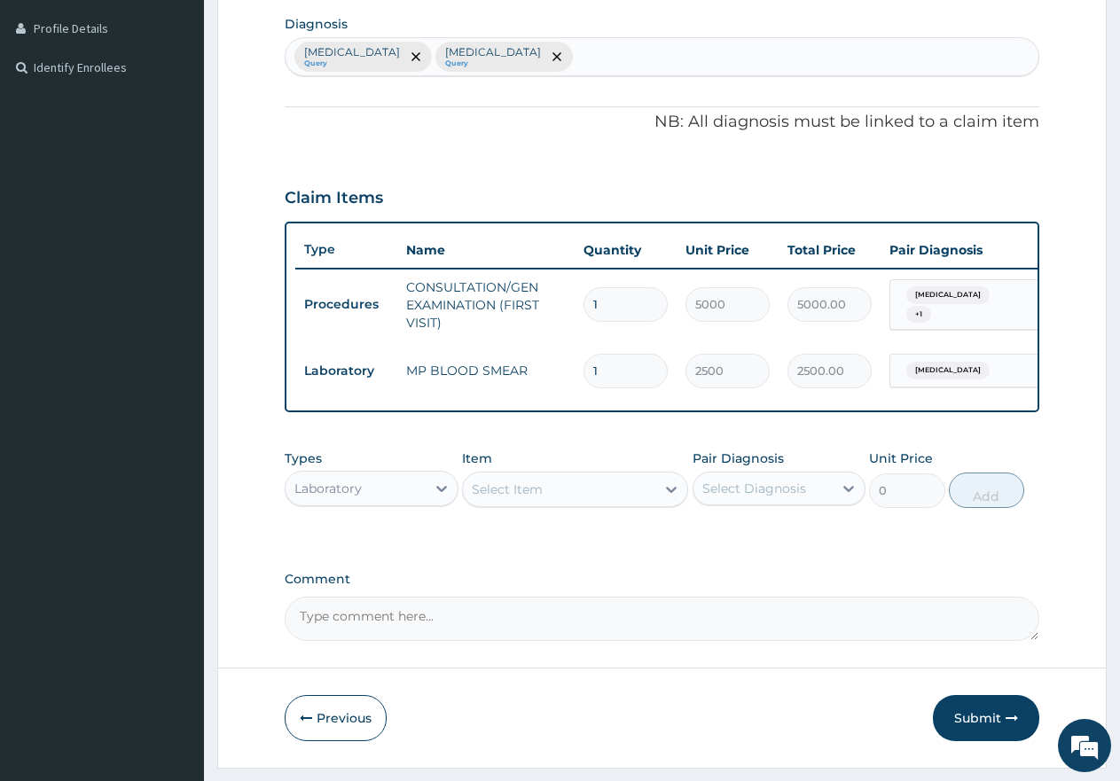
click at [574, 504] on div "Select Item" at bounding box center [559, 489] width 192 height 28
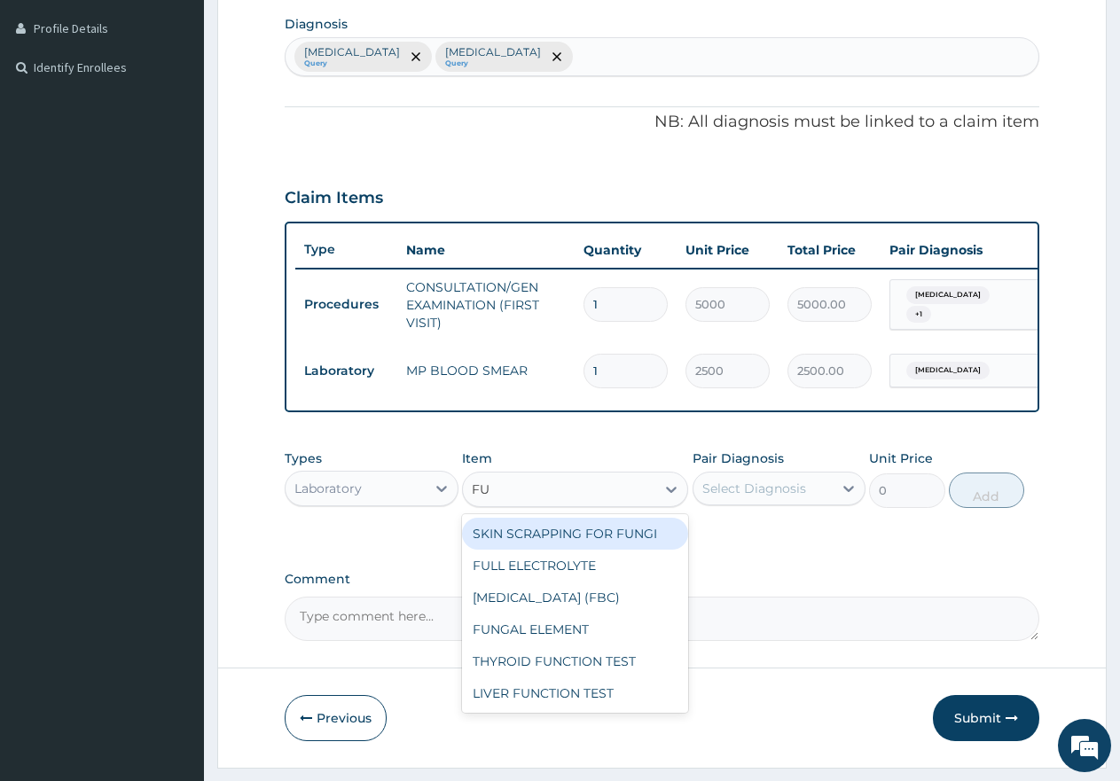
type input "FUL"
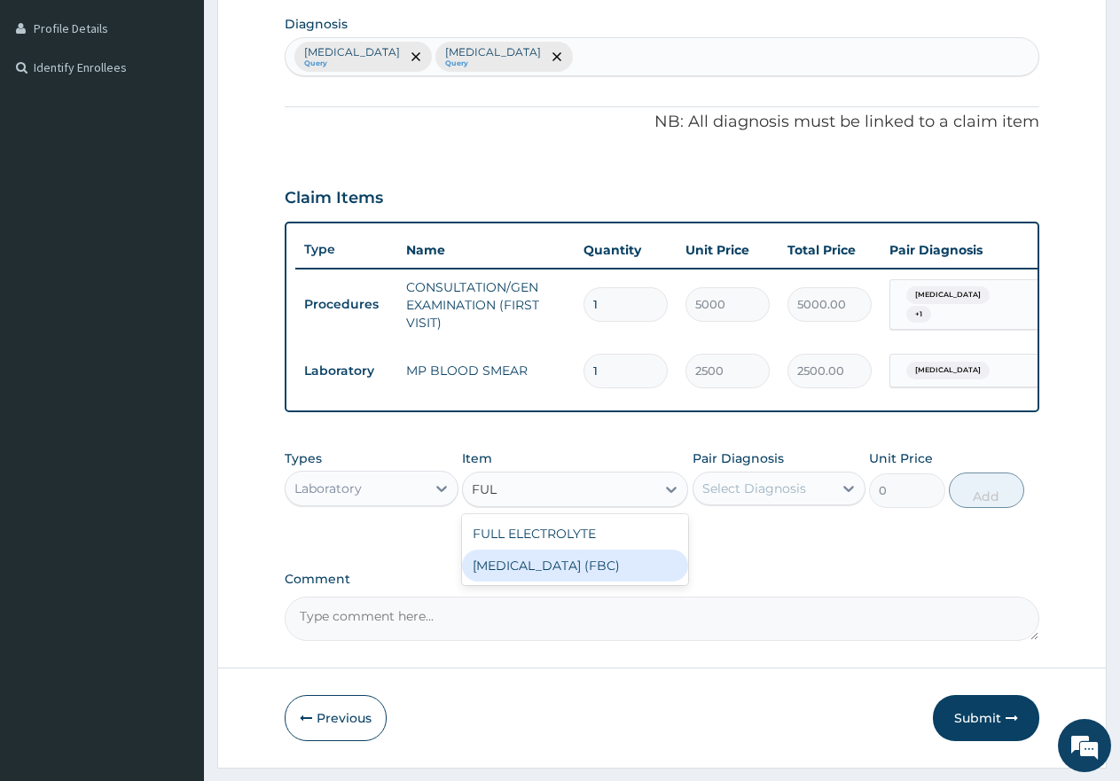
click at [551, 577] on div "FULL BLOOD COUNT (FBC)" at bounding box center [575, 566] width 226 height 32
type input "7000"
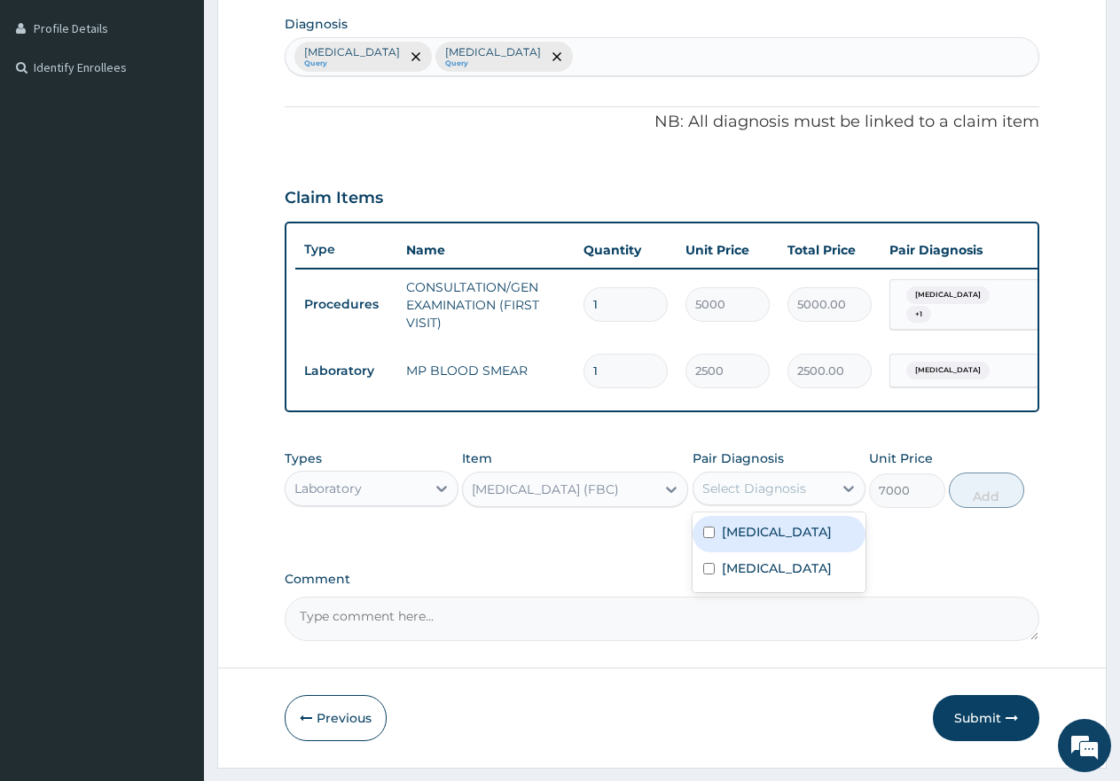
click at [775, 498] on div "Select Diagnosis" at bounding box center [755, 489] width 104 height 18
click at [707, 575] on input "checkbox" at bounding box center [709, 569] width 12 height 12
checkbox input "true"
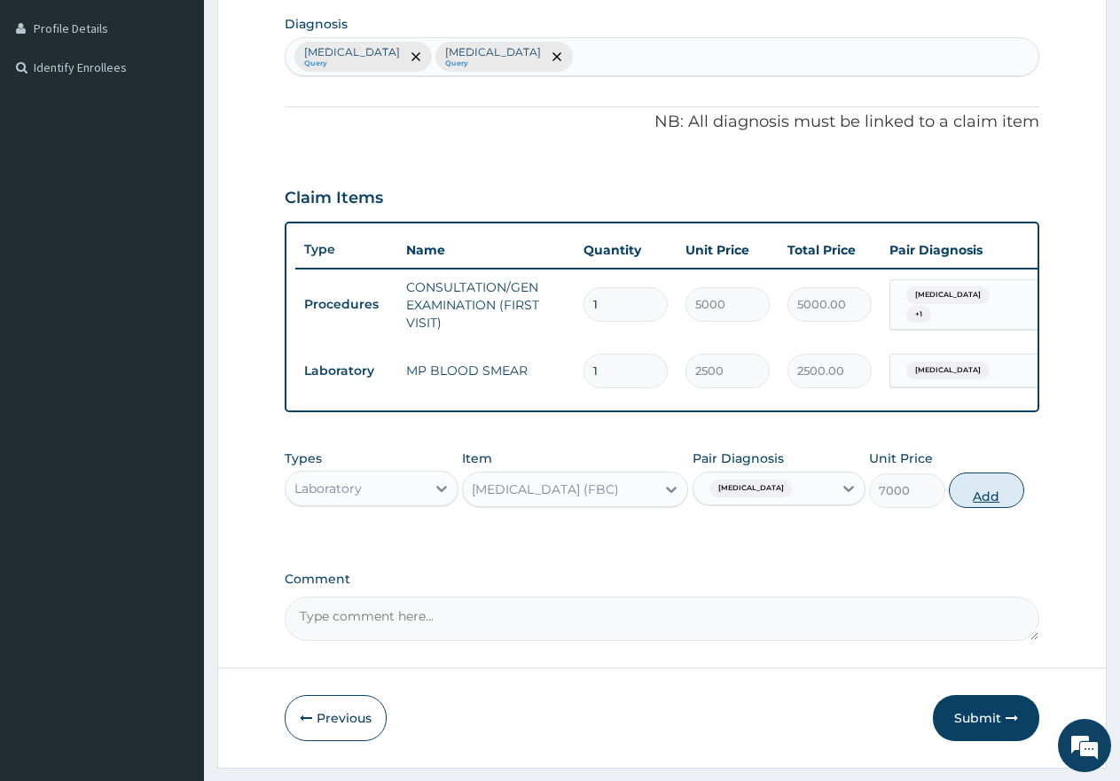
click at [987, 508] on button "Add" at bounding box center [986, 490] width 75 height 35
type input "0"
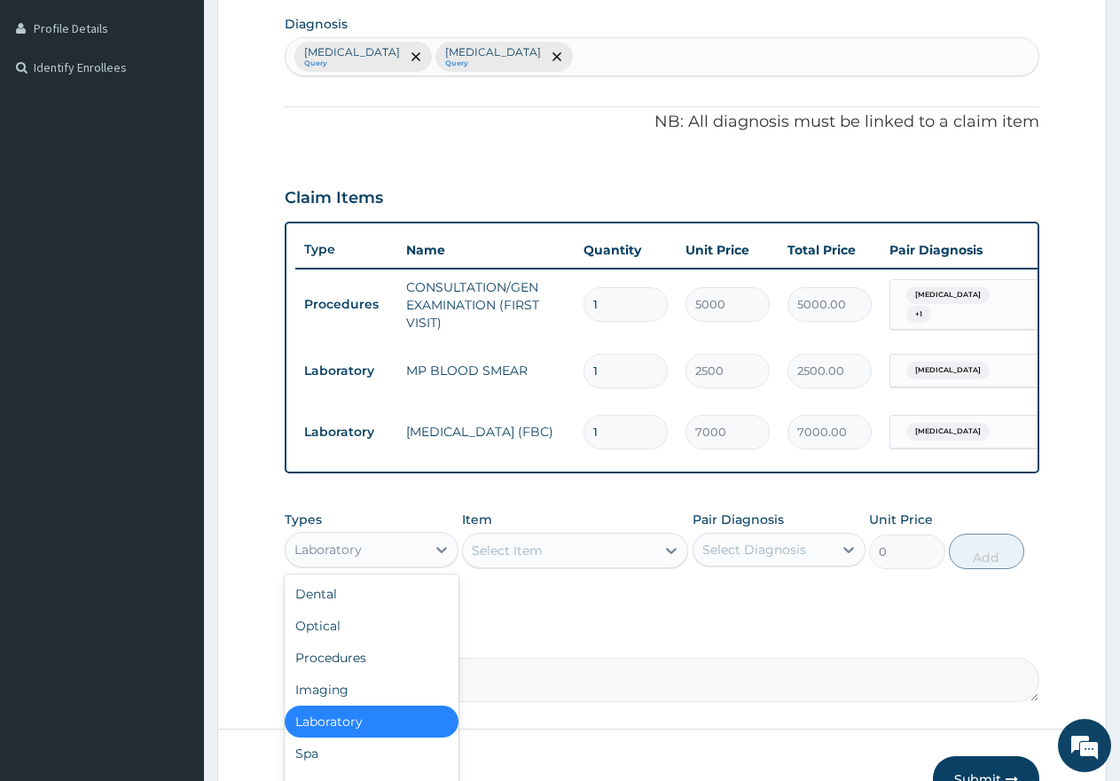
click at [393, 564] on div "Laboratory" at bounding box center [356, 550] width 140 height 28
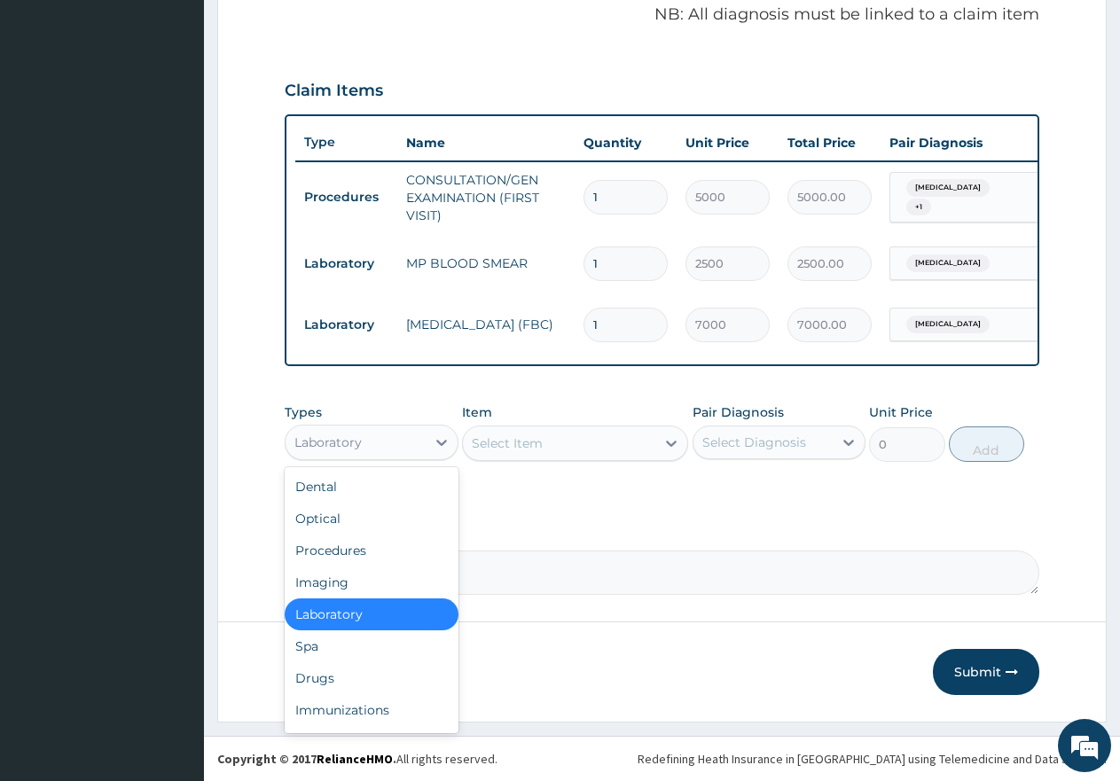
scroll to position [561, 0]
click at [344, 679] on div "Drugs" at bounding box center [372, 679] width 174 height 32
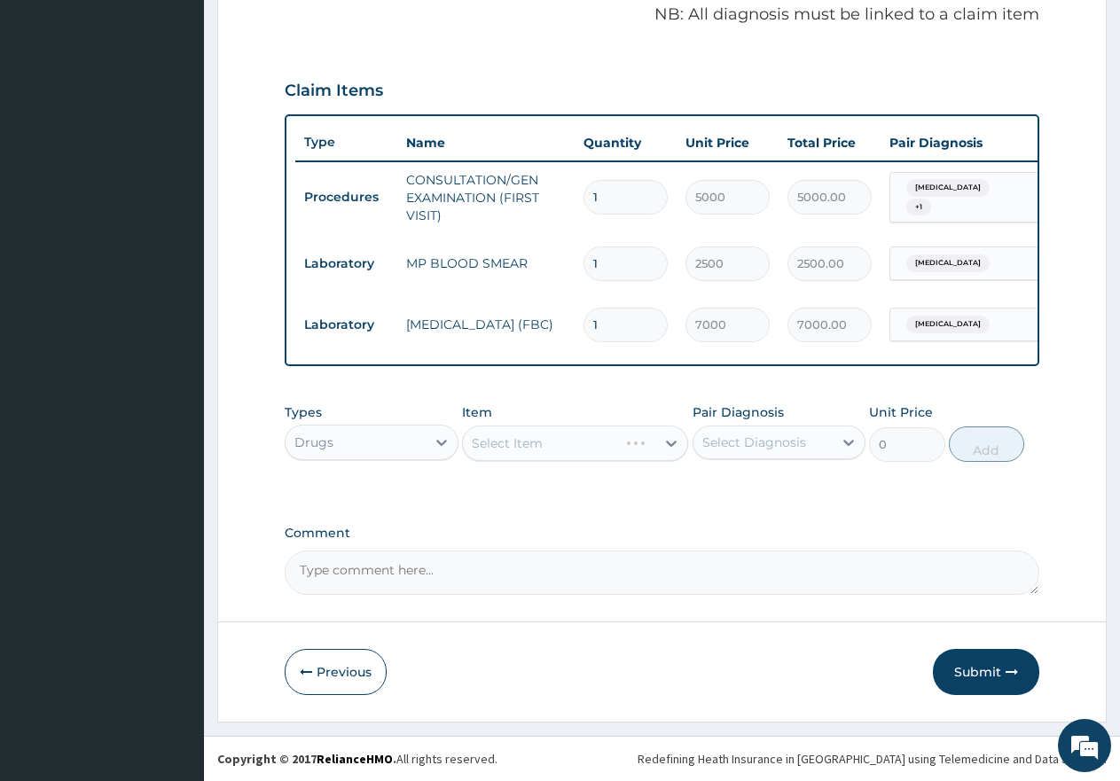
click at [548, 442] on div "Select Item" at bounding box center [575, 443] width 226 height 35
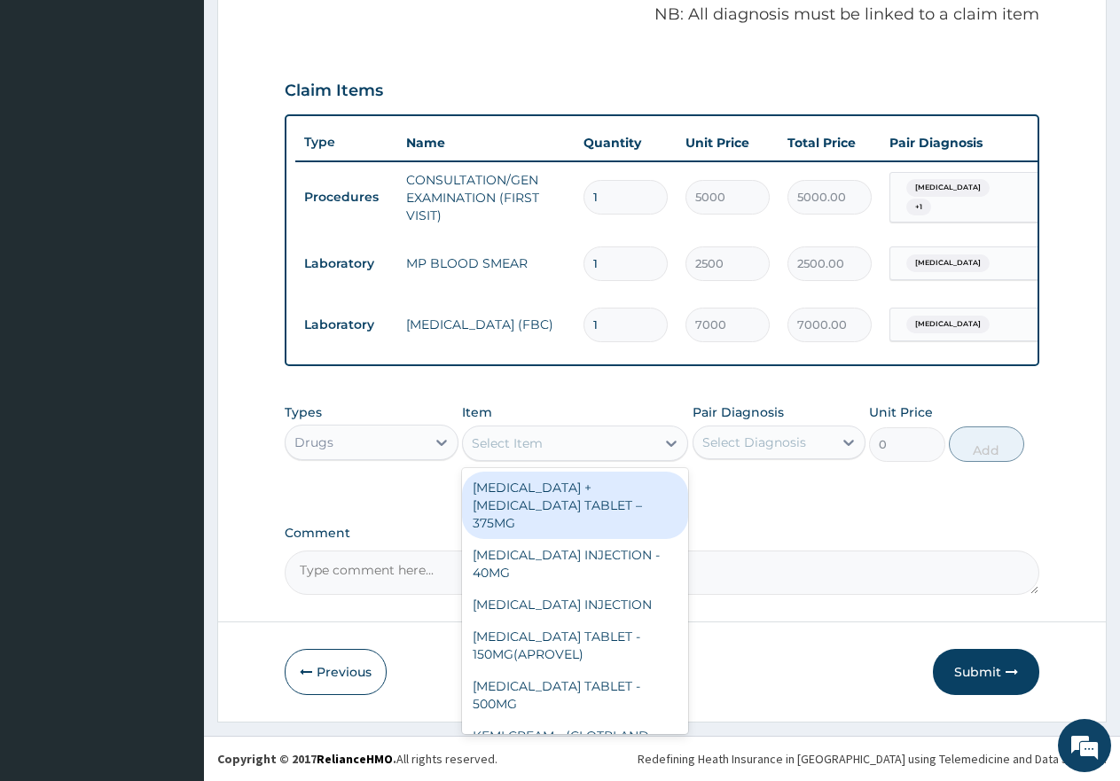
click at [546, 448] on div "Select Item" at bounding box center [559, 443] width 192 height 28
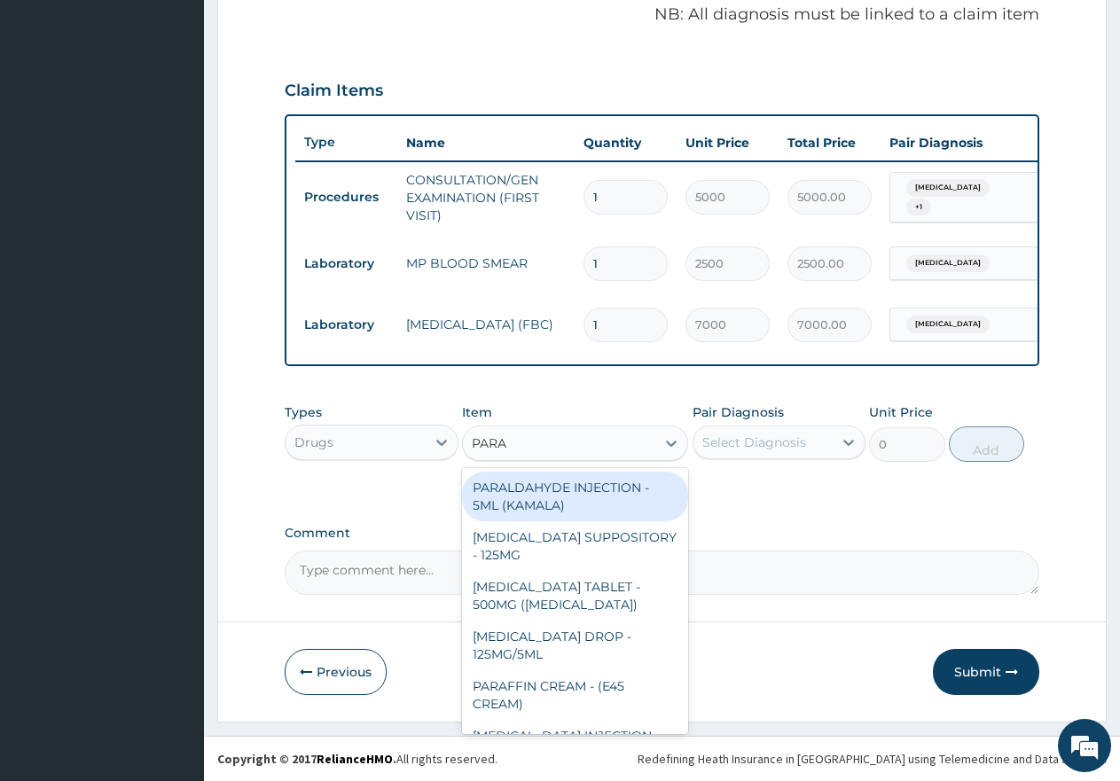
type input "PARAC"
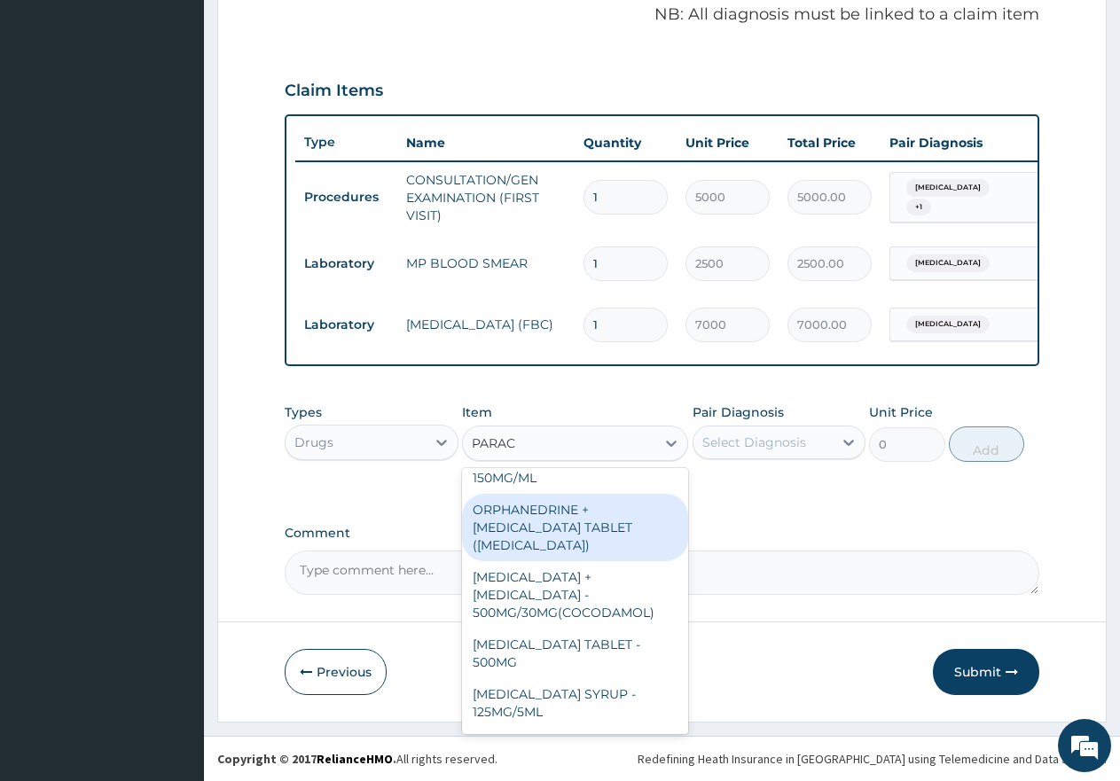
scroll to position [206, 0]
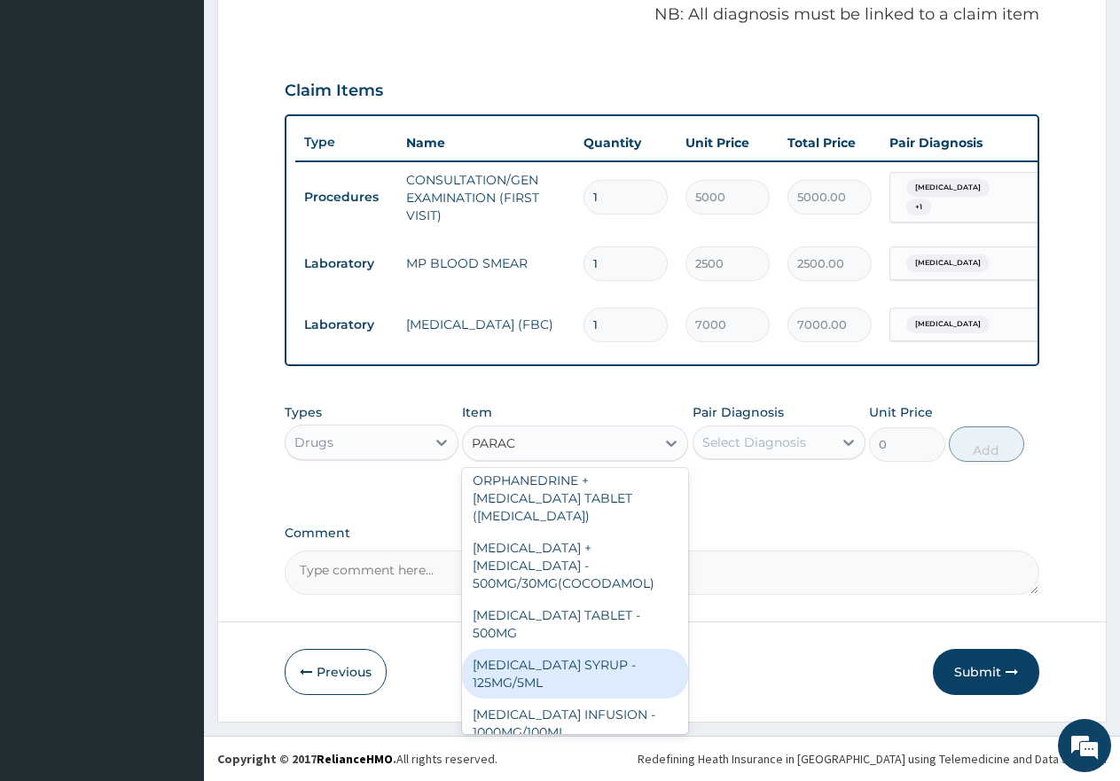
click at [586, 649] on div "[MEDICAL_DATA] SYRUP - 125MG/5ML" at bounding box center [575, 674] width 226 height 50
type input "1500"
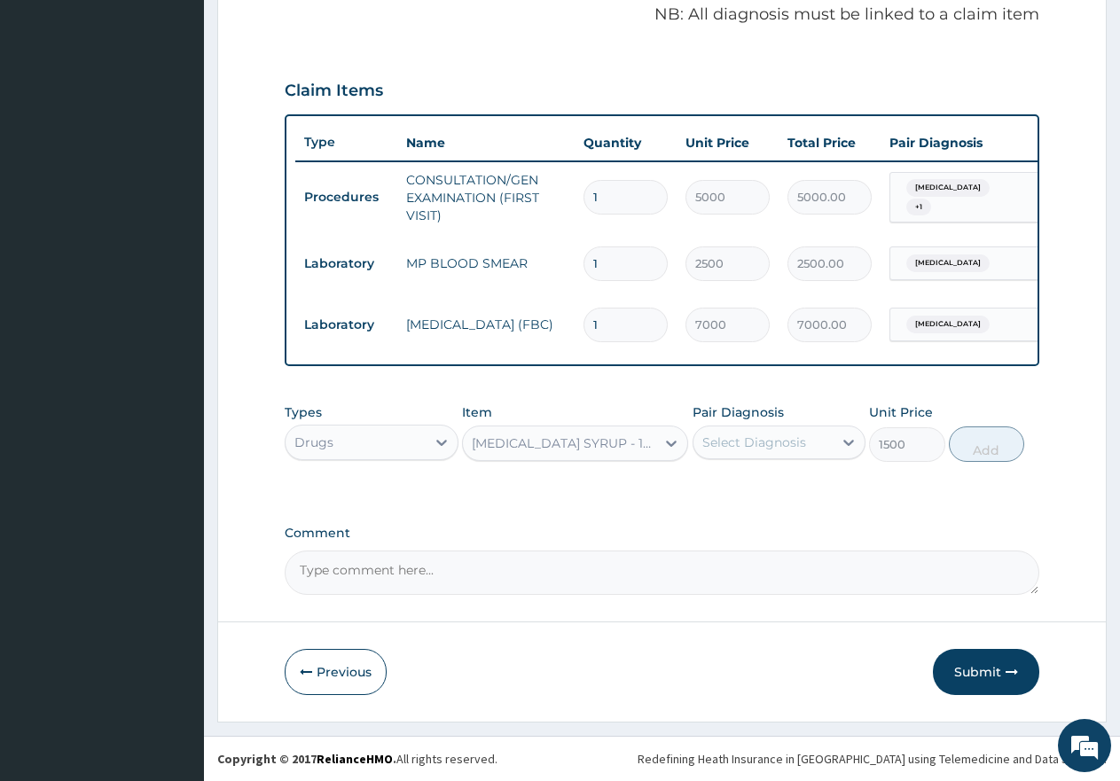
click at [781, 439] on div "Select Diagnosis" at bounding box center [755, 443] width 104 height 18
click at [708, 486] on input "checkbox" at bounding box center [709, 487] width 12 height 12
checkbox input "true"
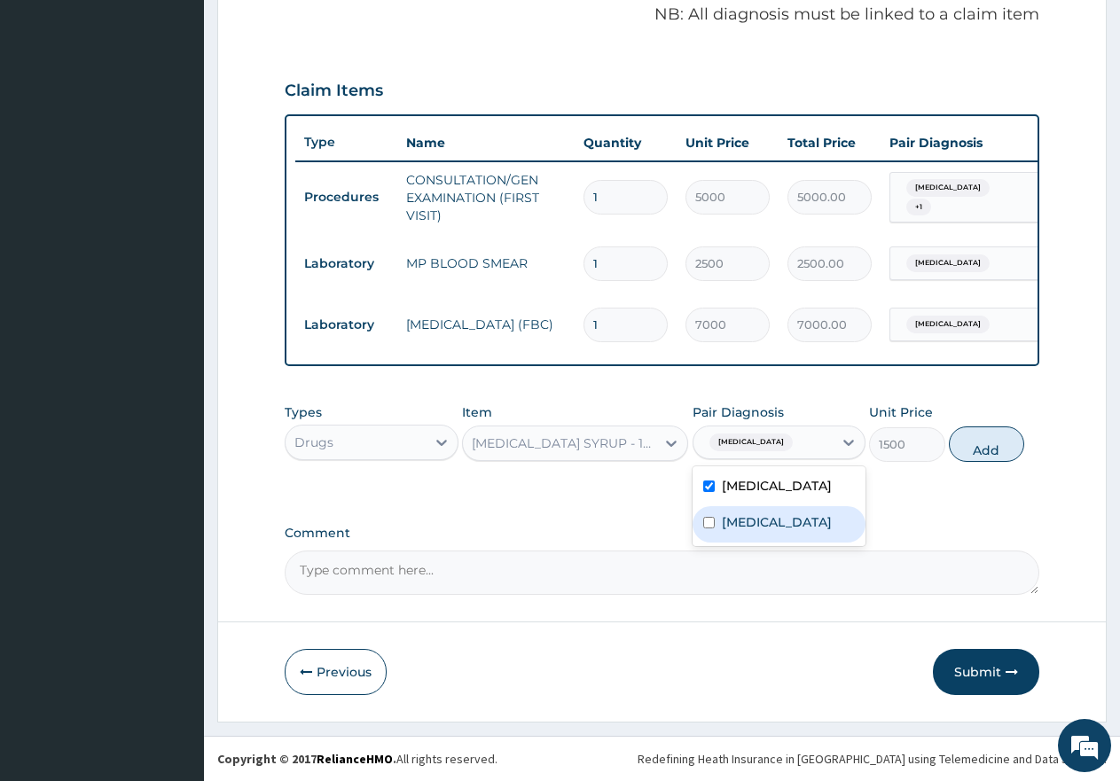
drag, startPoint x: 705, startPoint y: 522, endPoint x: 723, endPoint y: 517, distance: 18.5
click at [705, 523] on input "checkbox" at bounding box center [709, 523] width 12 height 12
checkbox input "true"
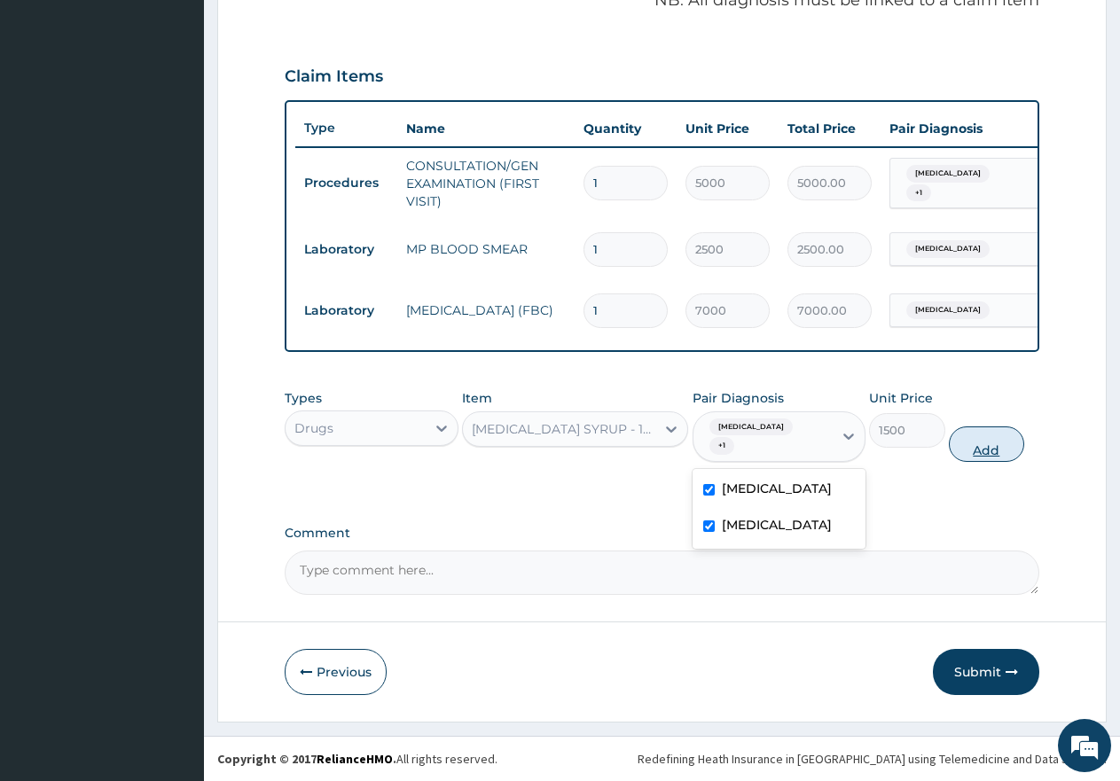
click at [956, 452] on button "Add" at bounding box center [986, 444] width 75 height 35
type input "0"
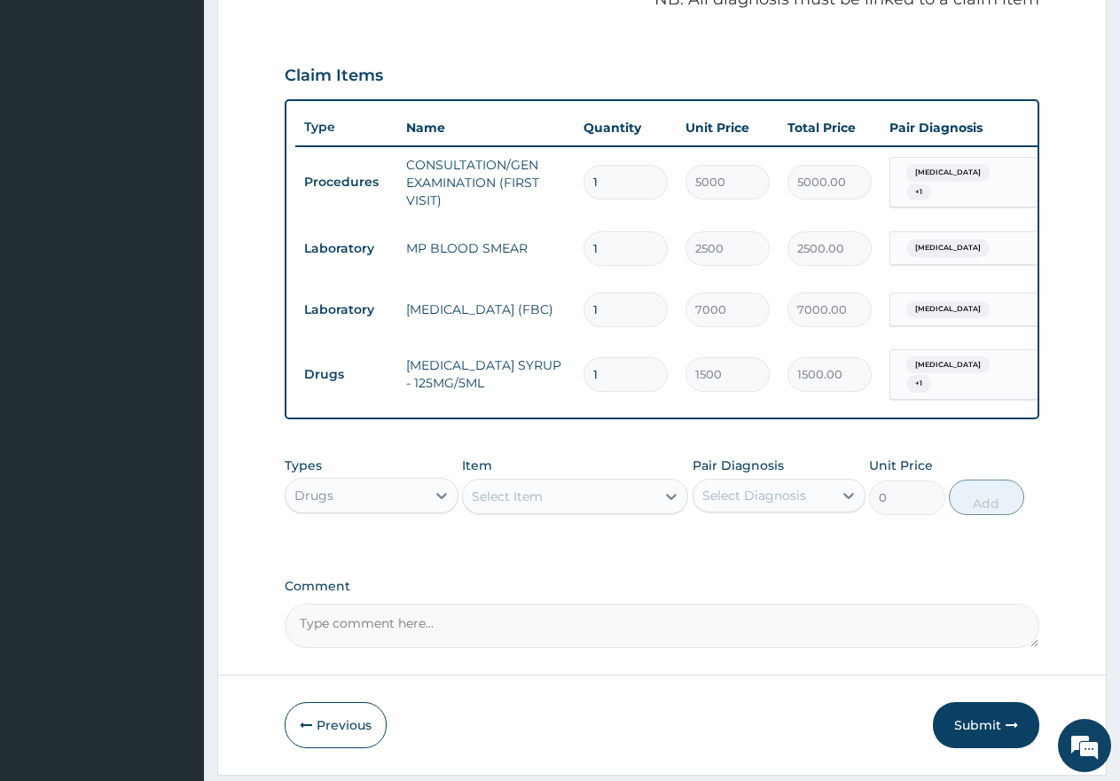
click at [592, 502] on div "Select Item" at bounding box center [559, 497] width 192 height 28
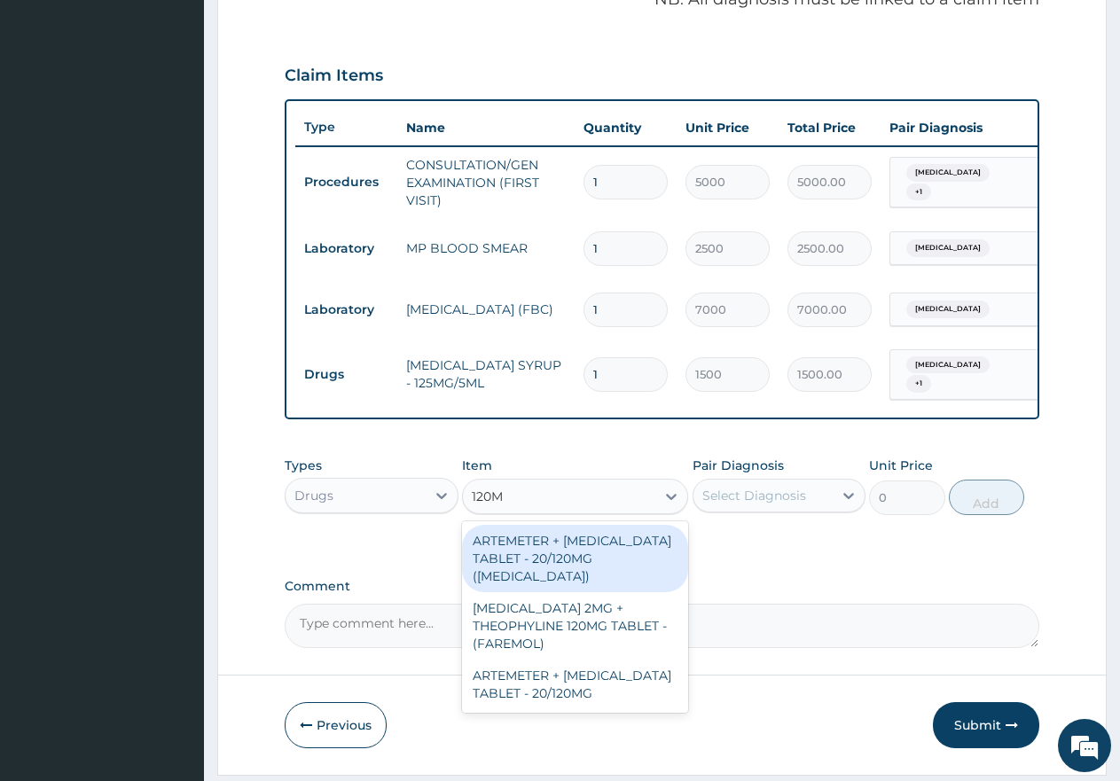
type input "120MG"
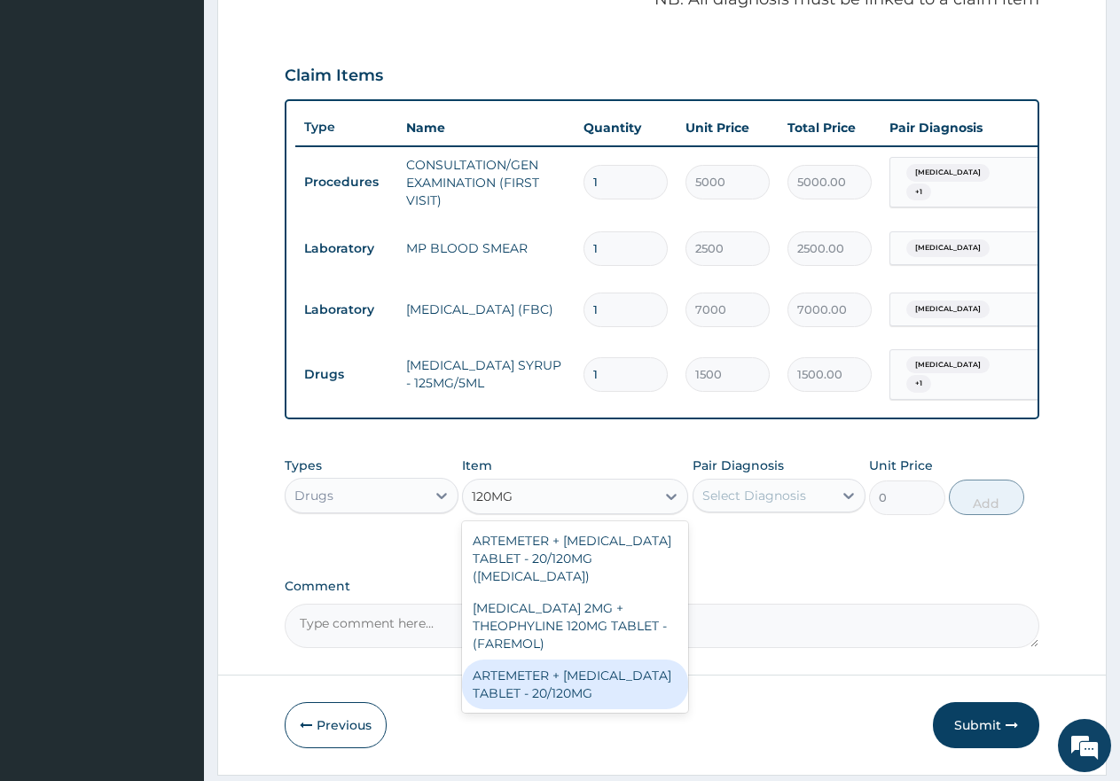
click at [515, 675] on div "ARTEMETER + [MEDICAL_DATA] TABLET - 20/120MG" at bounding box center [575, 685] width 226 height 50
type input "350"
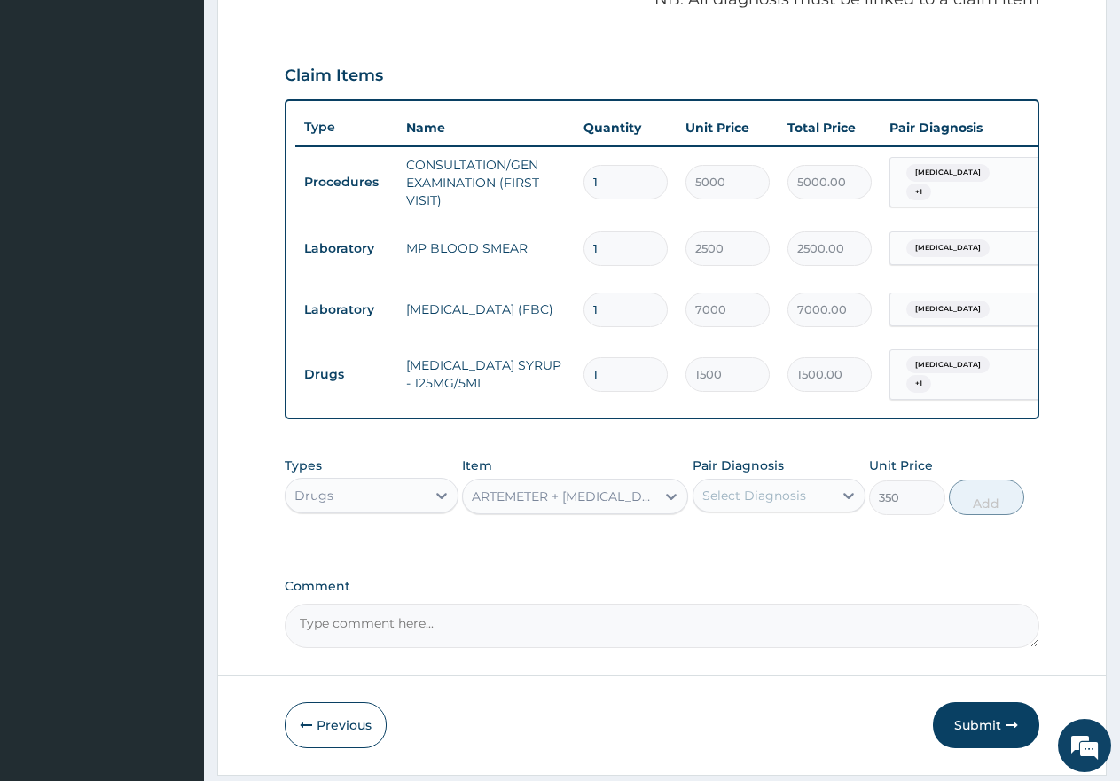
click at [745, 505] on div "Select Diagnosis" at bounding box center [755, 496] width 104 height 18
click at [711, 546] on input "checkbox" at bounding box center [709, 541] width 12 height 12
checkbox input "true"
click at [1001, 503] on button "Add" at bounding box center [986, 497] width 75 height 35
type input "0"
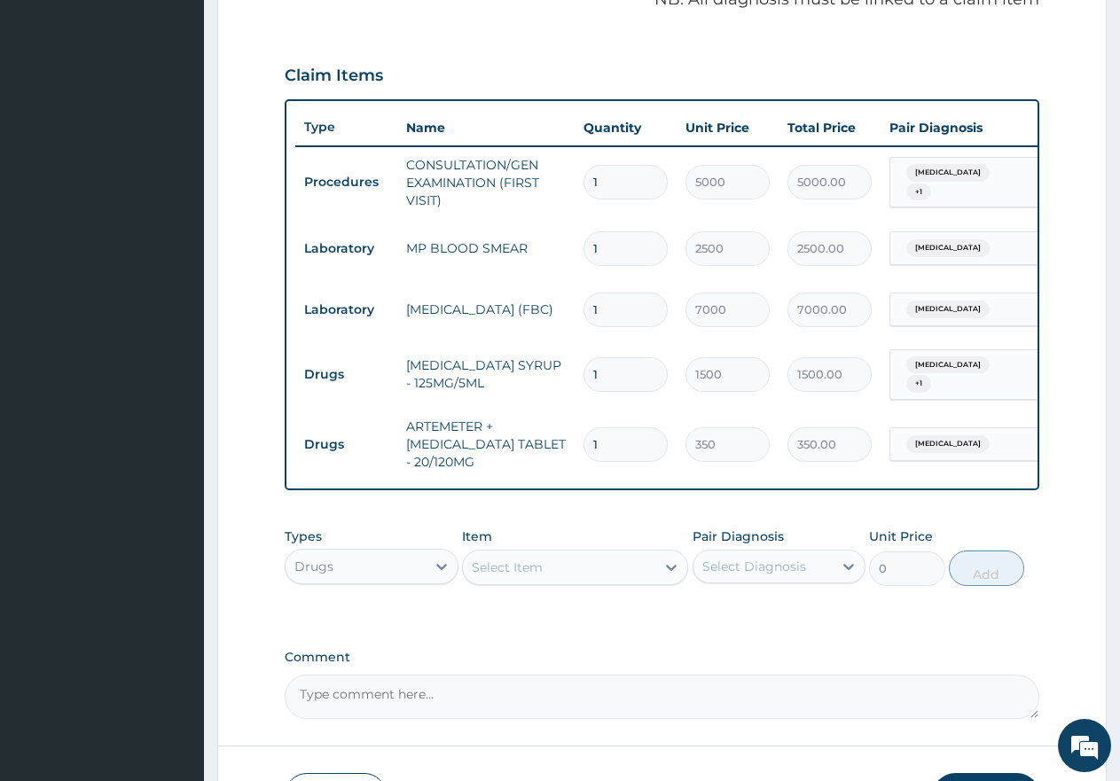
type input "0.00"
type input "6"
type input "2100.00"
type input "6"
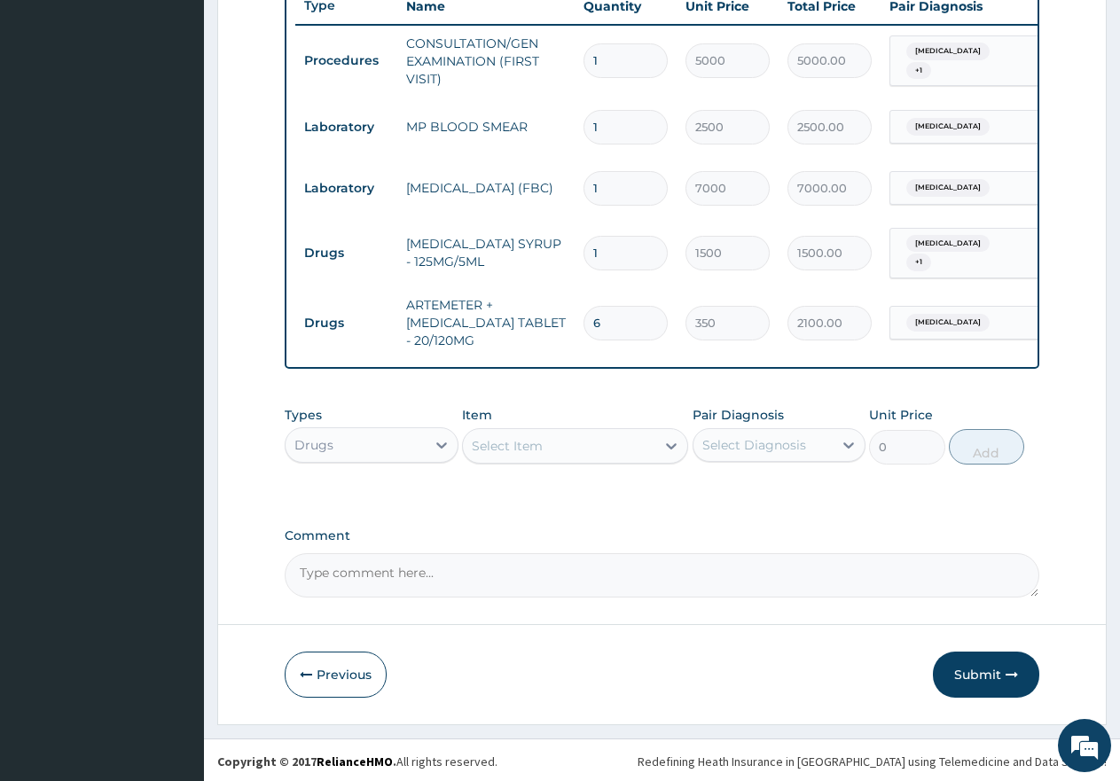
scroll to position [693, 0]
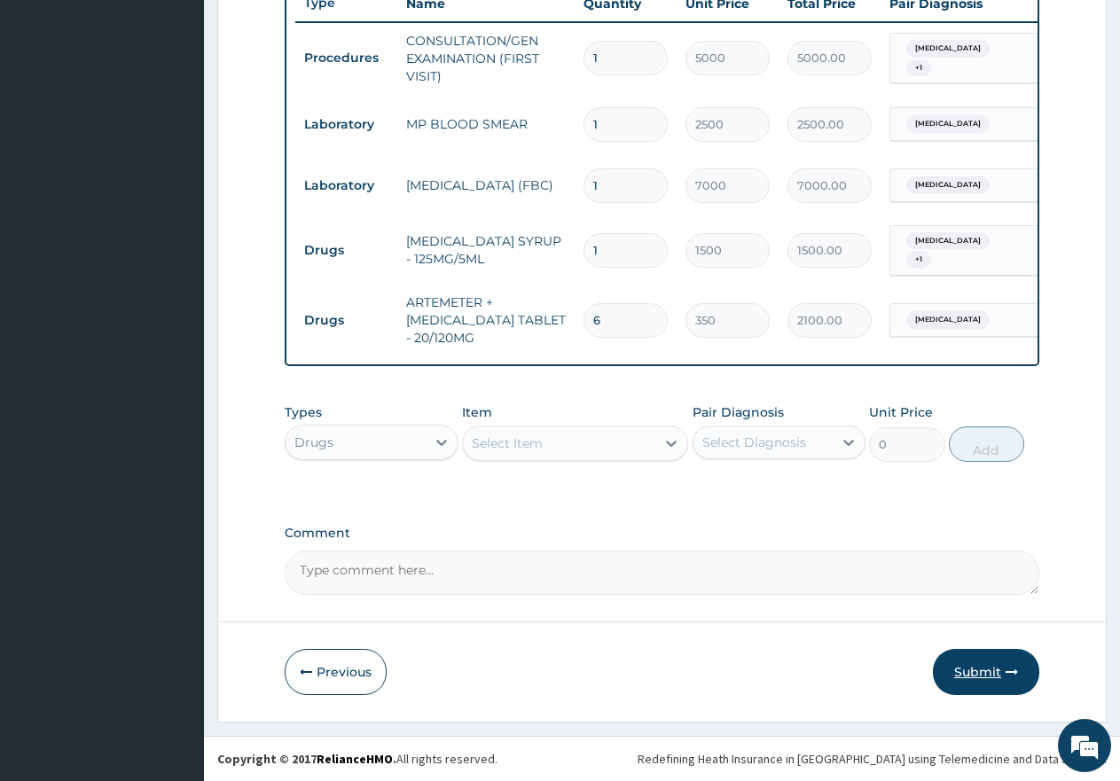
click at [970, 674] on button "Submit" at bounding box center [986, 672] width 106 height 46
click at [976, 672] on button "Submit" at bounding box center [986, 672] width 106 height 46
click at [971, 681] on button "Submit" at bounding box center [986, 672] width 106 height 46
click at [981, 672] on button "Submit" at bounding box center [986, 672] width 106 height 46
click at [977, 676] on button "Submit" at bounding box center [986, 672] width 106 height 46
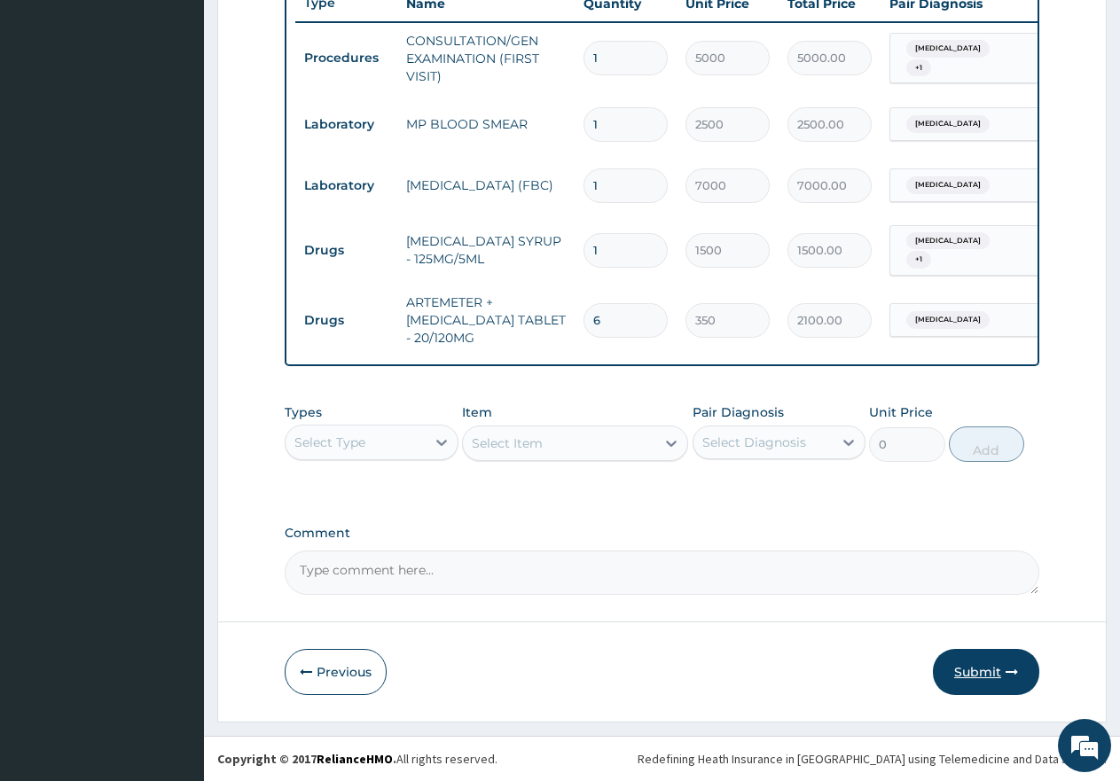
click at [990, 674] on button "Submit" at bounding box center [986, 672] width 106 height 46
click at [972, 670] on button "Submit" at bounding box center [986, 672] width 106 height 46
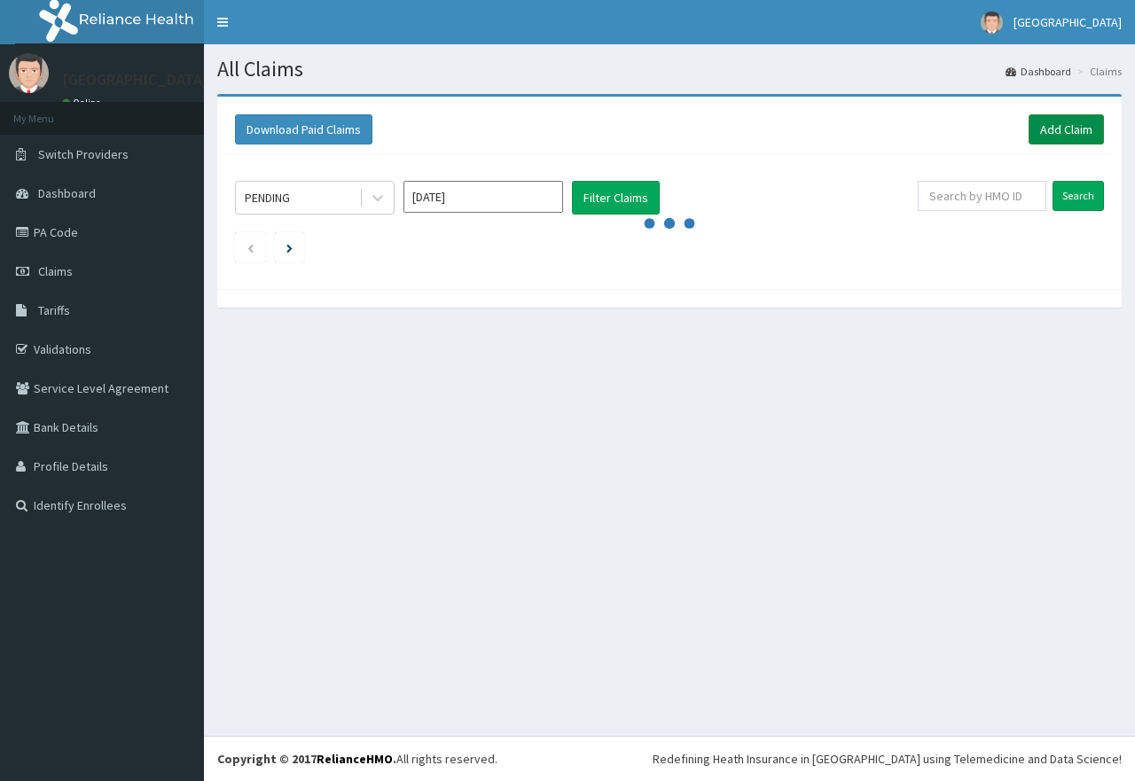
click at [1063, 130] on link "Add Claim" at bounding box center [1066, 129] width 75 height 30
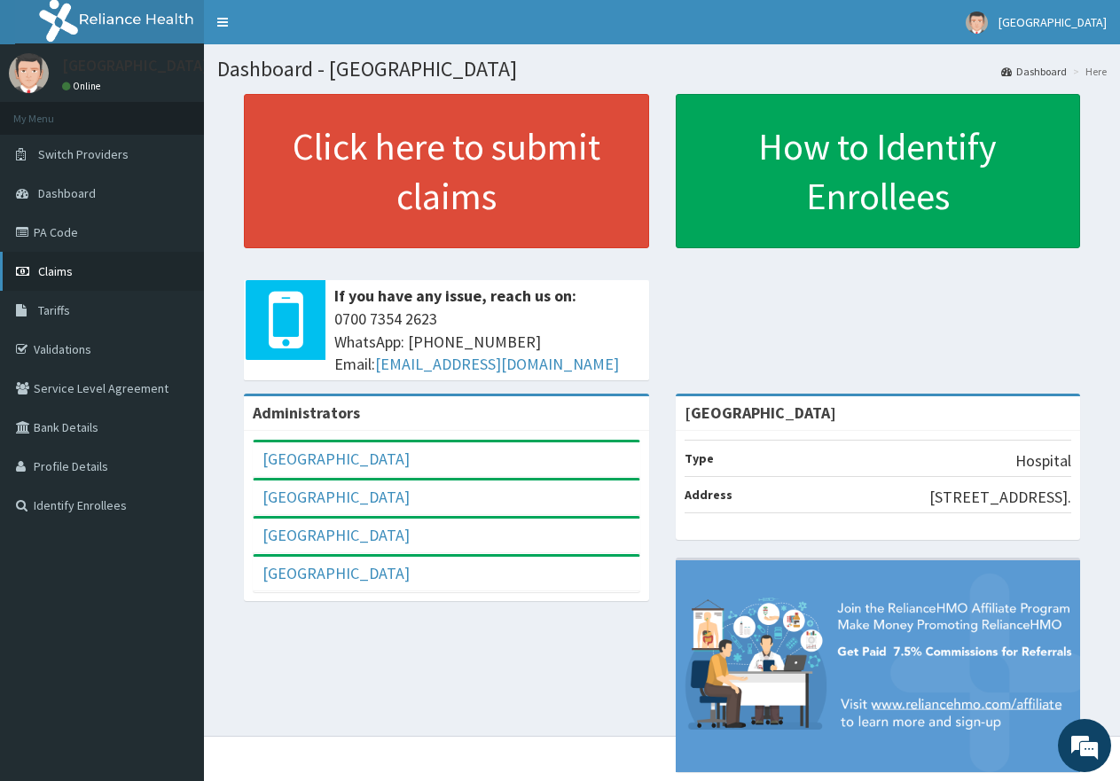
click at [51, 271] on span "Claims" at bounding box center [55, 271] width 35 height 16
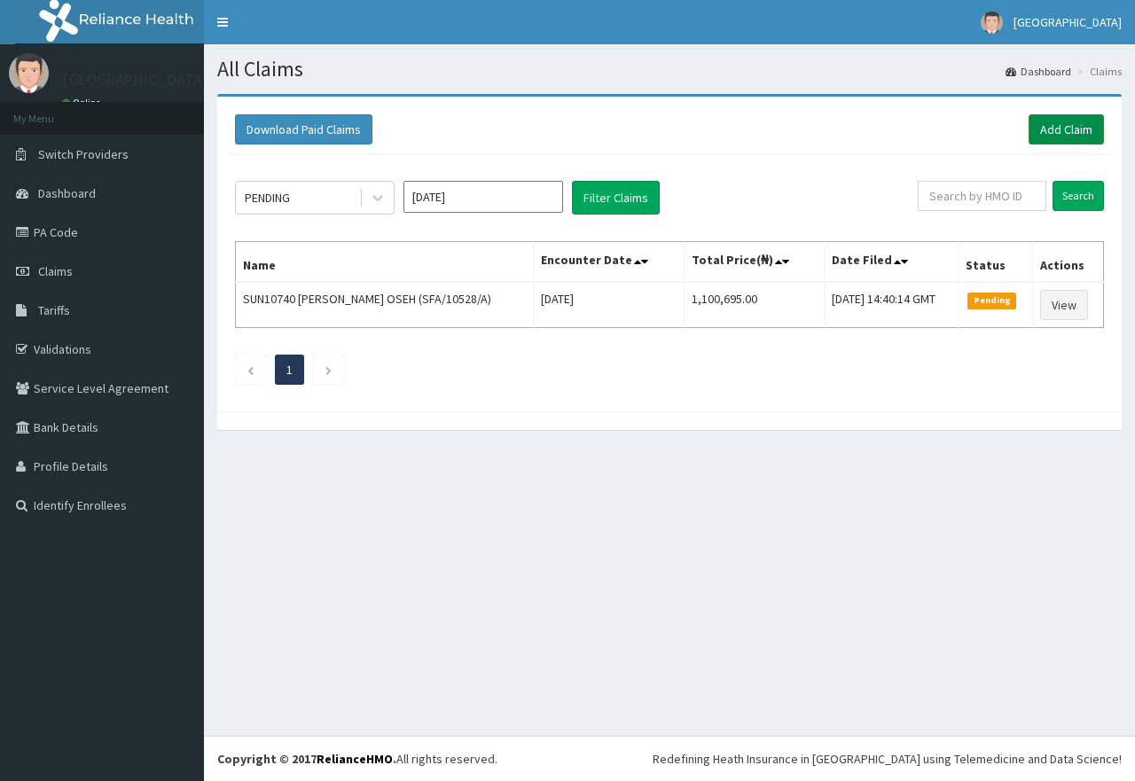
click at [1060, 130] on link "Add Claim" at bounding box center [1066, 129] width 75 height 30
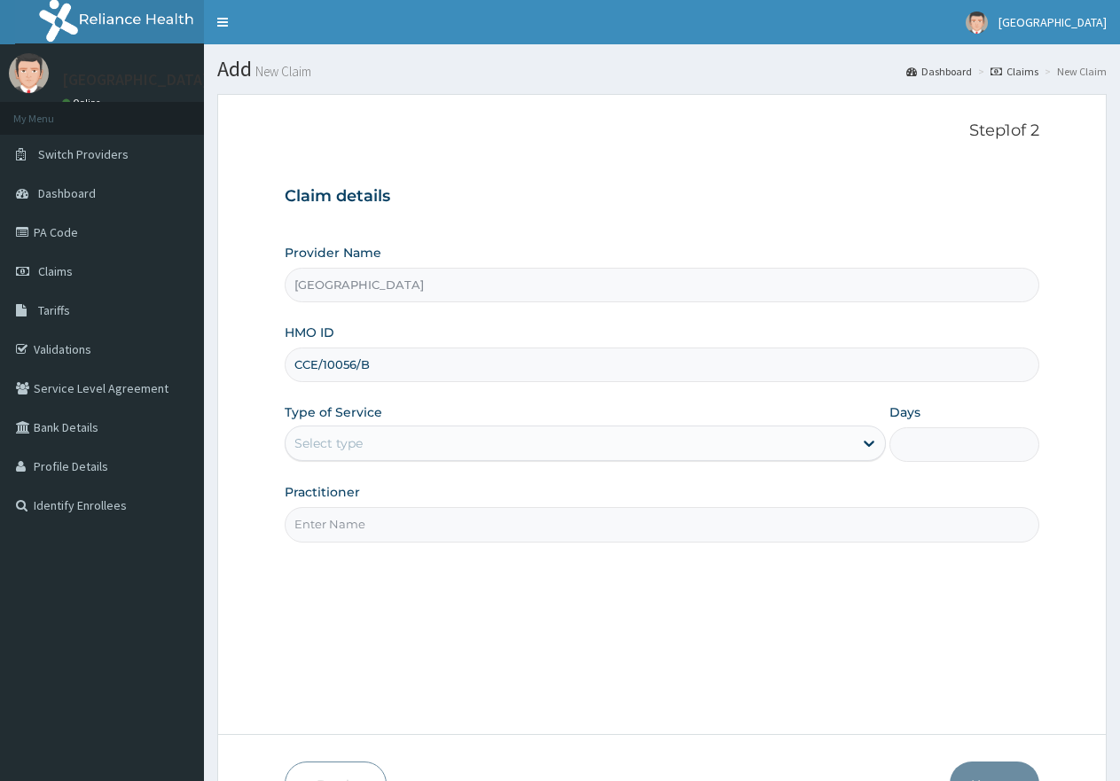
type input "CCE/10056/B"
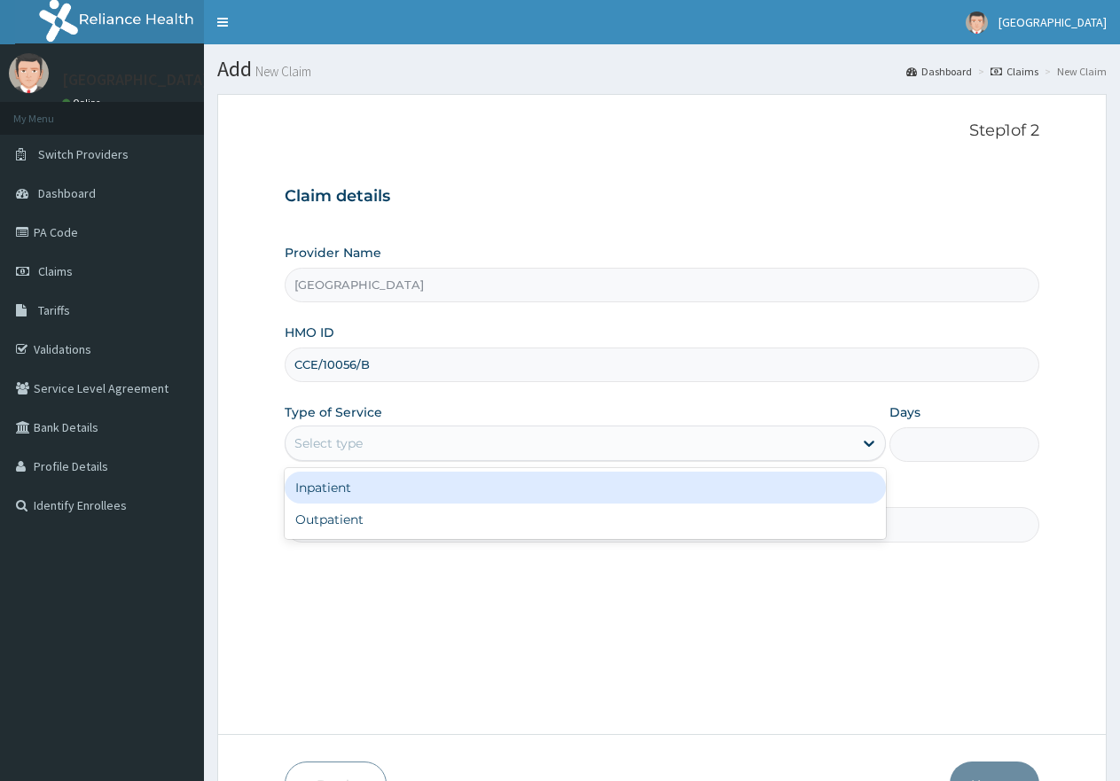
click at [447, 442] on div "Select type" at bounding box center [569, 443] width 567 height 28
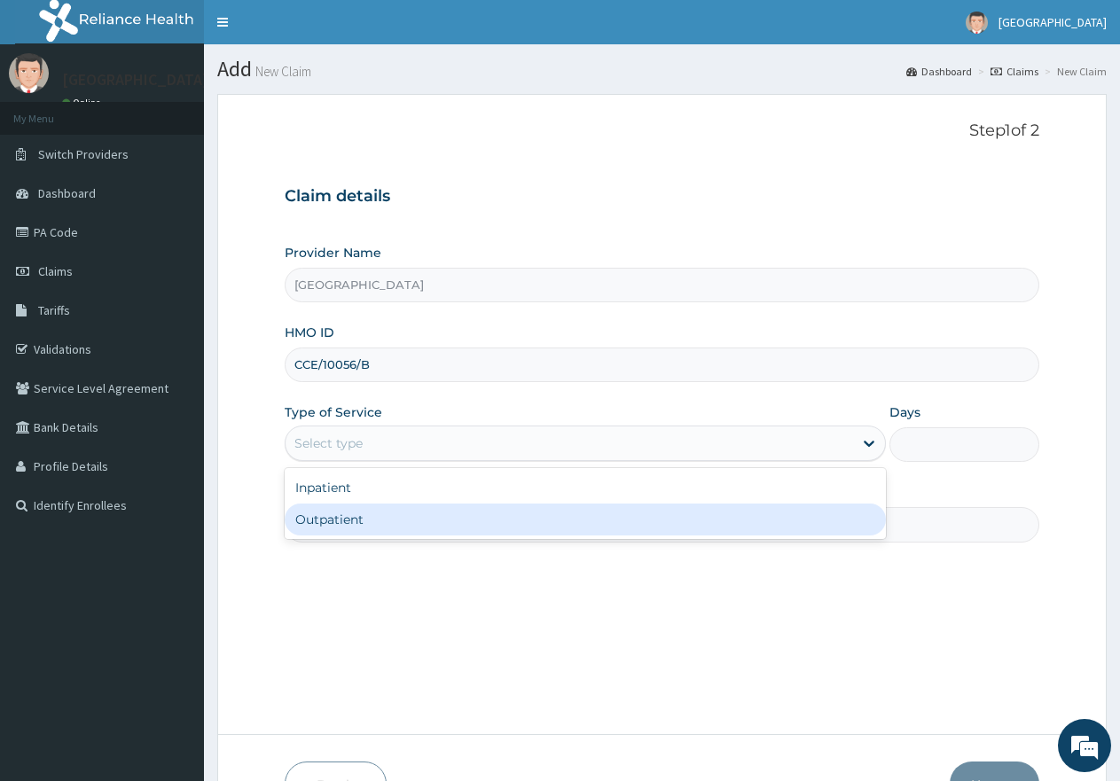
click at [412, 523] on div "Outpatient" at bounding box center [585, 520] width 601 height 32
type input "1"
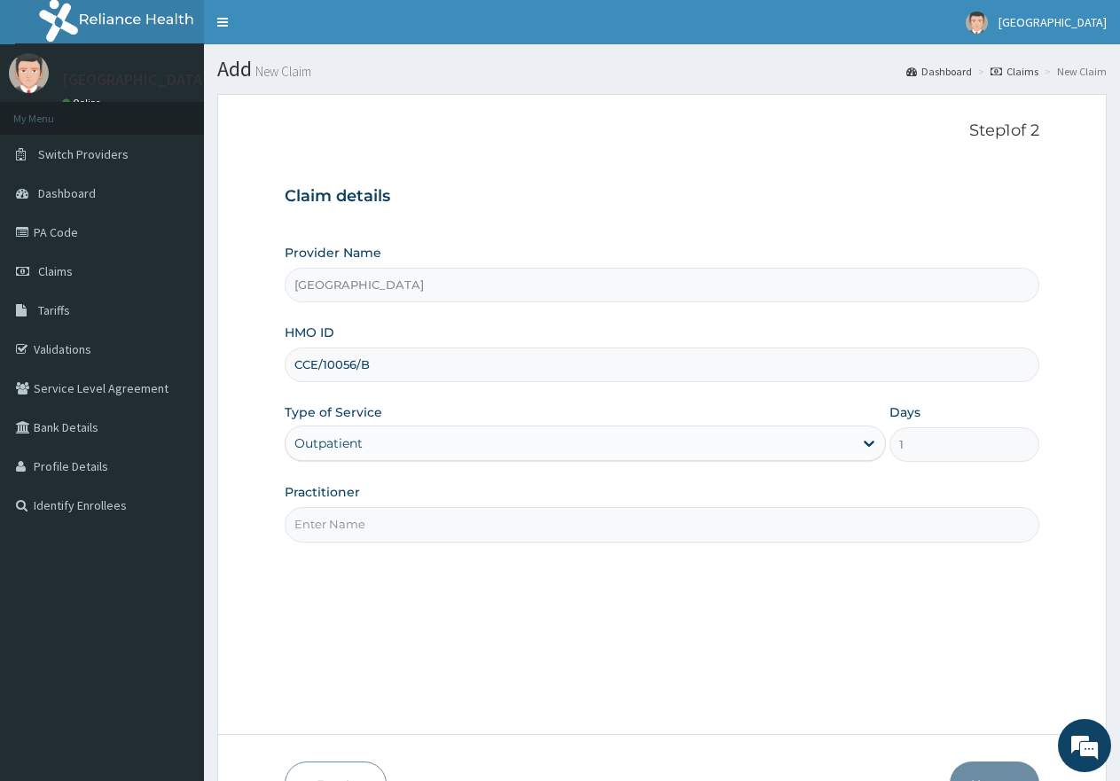
click at [412, 523] on input "Practitioner" at bounding box center [662, 524] width 755 height 35
type input "gp"
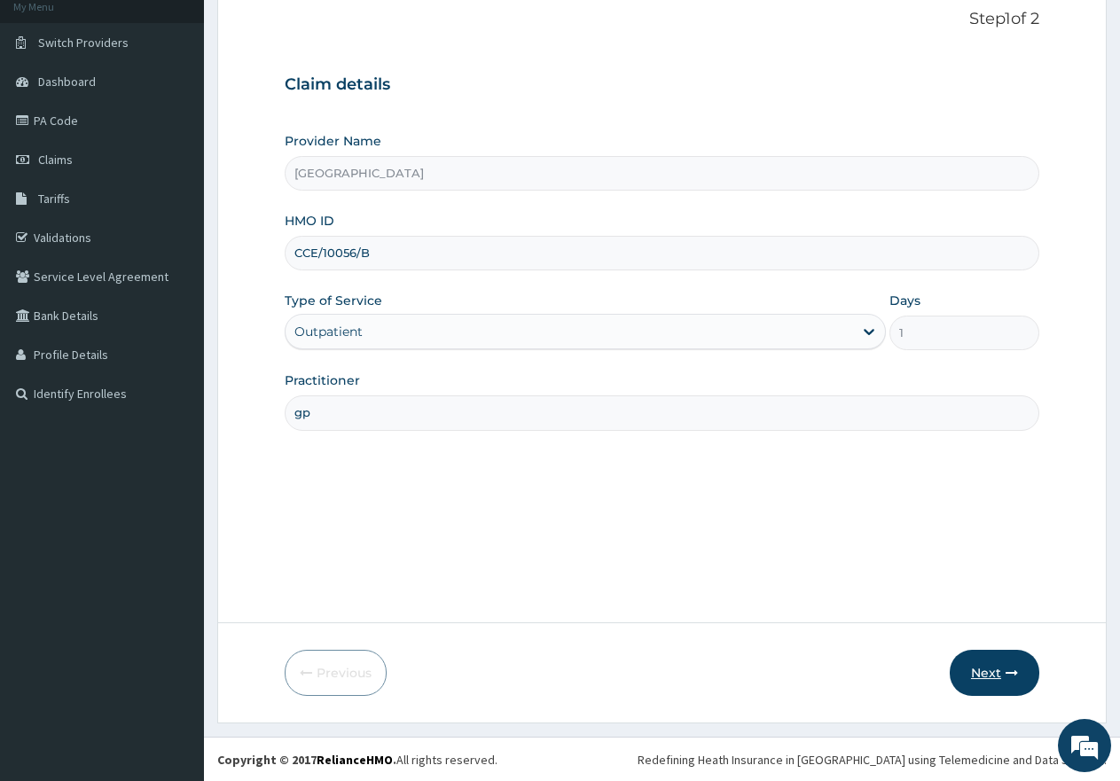
scroll to position [113, 0]
click at [990, 674] on button "Next" at bounding box center [995, 672] width 90 height 46
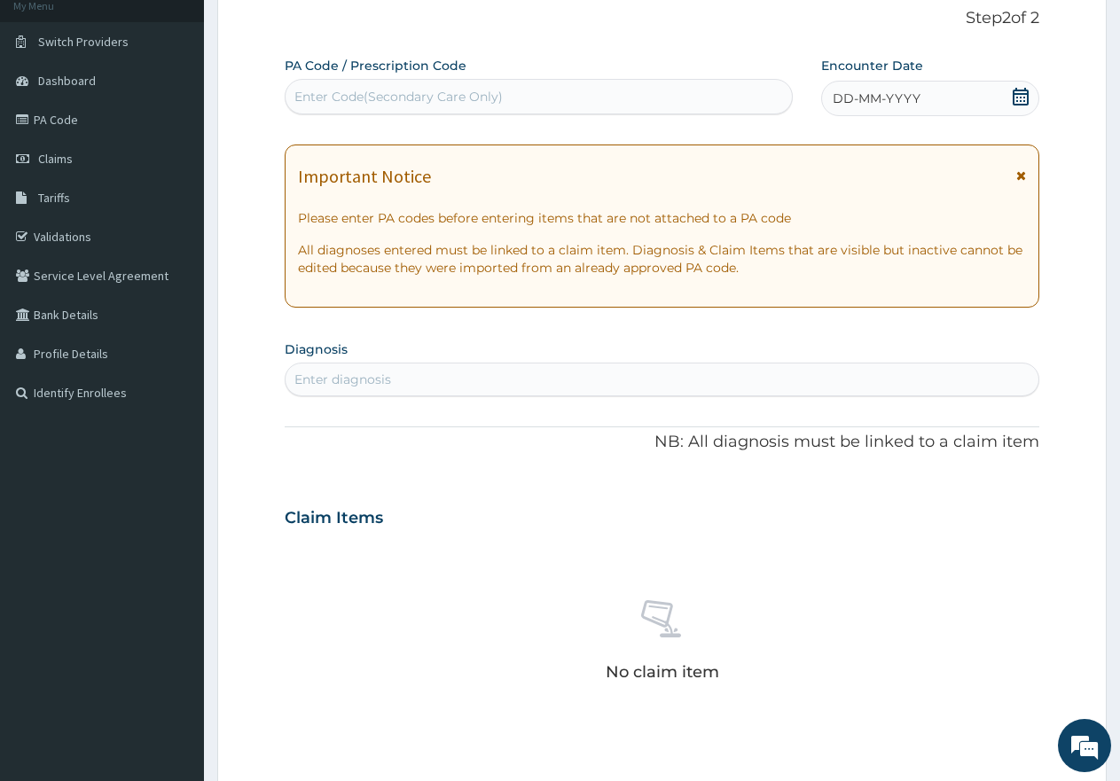
scroll to position [0, 0]
click at [421, 95] on div "Enter Code(Secondary Care Only)" at bounding box center [398, 97] width 208 height 18
paste input "PA/DAA1F7"
type input "PA/DAA1F7"
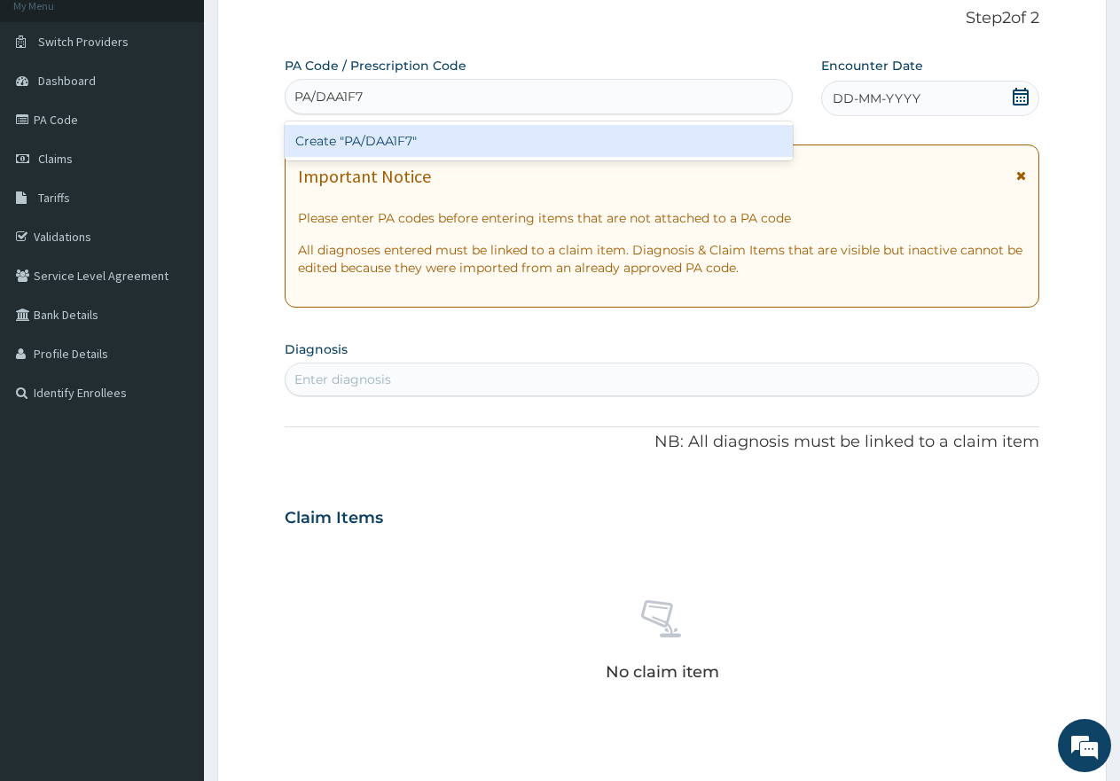
click at [381, 143] on div "Create "PA/DAA1F7"" at bounding box center [539, 141] width 508 height 32
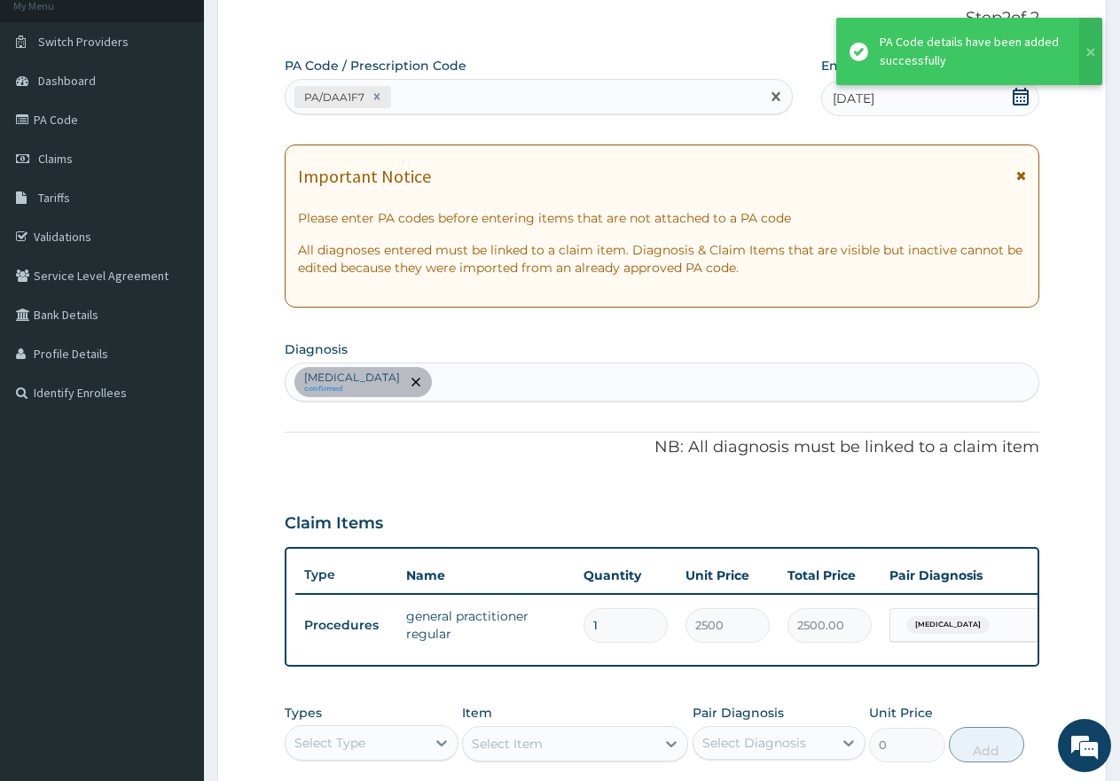
click at [464, 93] on div "PA/DAA1F7" at bounding box center [523, 96] width 475 height 29
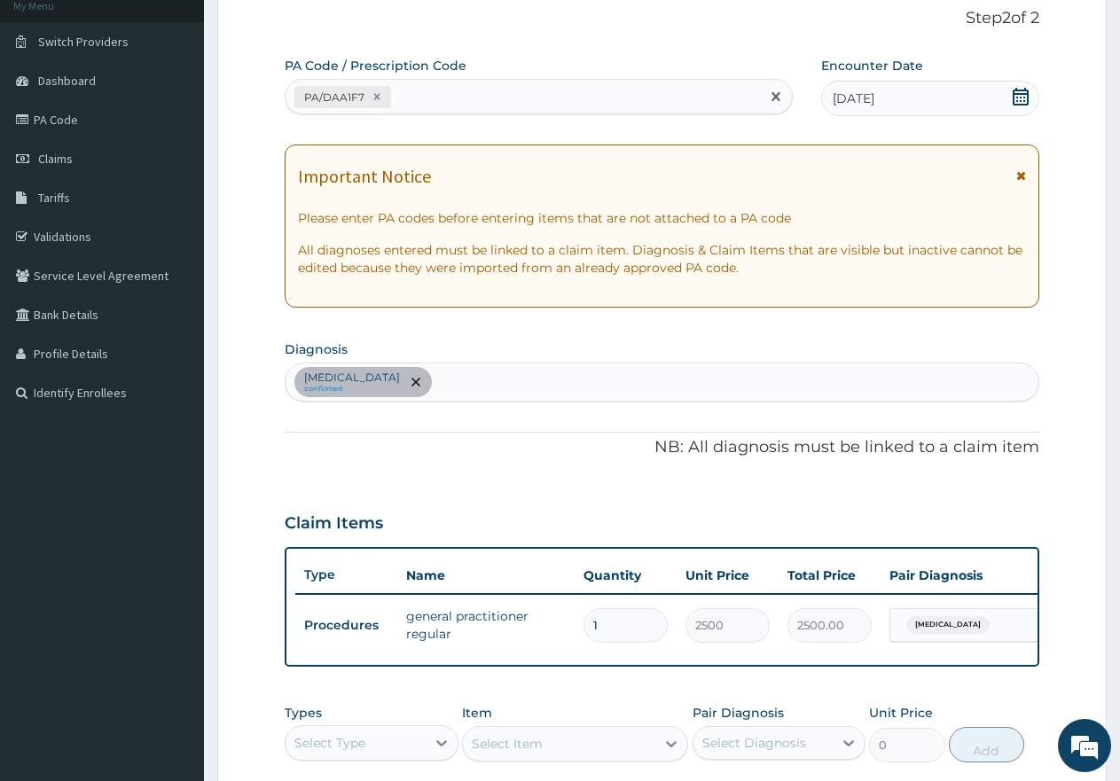
paste input "PA/AB9533"
type input "PA/AB9533"
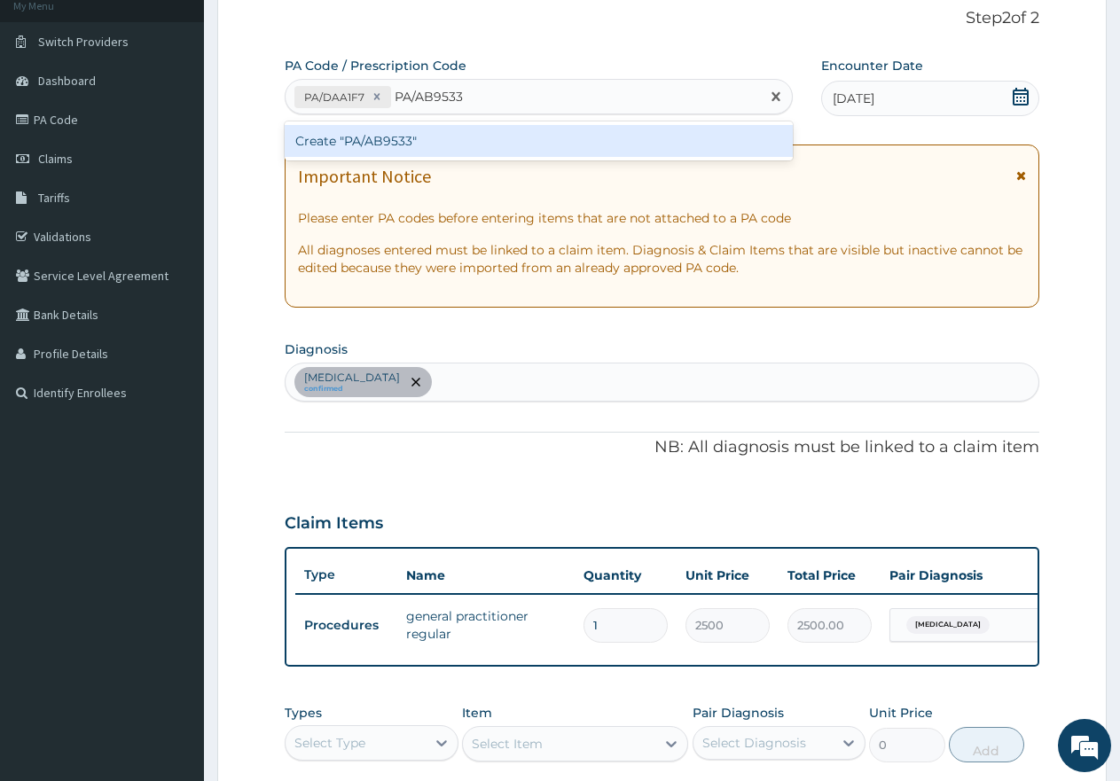
click at [419, 142] on div "Create "PA/AB9533"" at bounding box center [539, 141] width 508 height 32
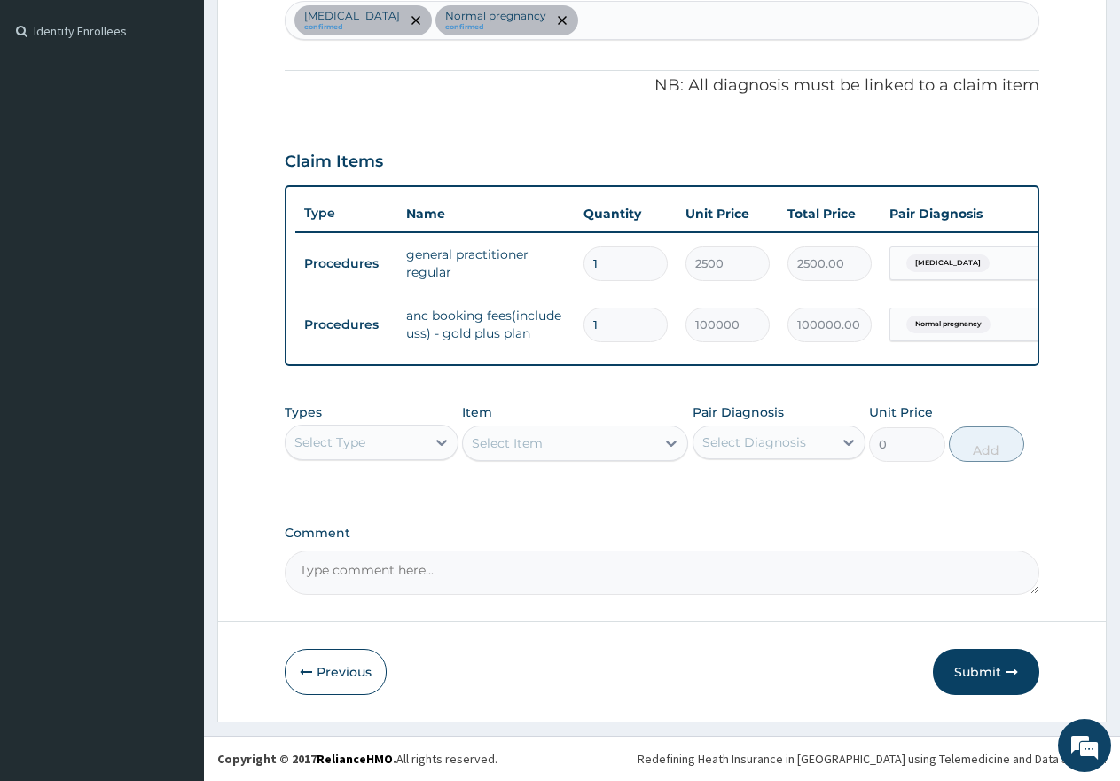
scroll to position [490, 0]
click at [323, 669] on button "Previous" at bounding box center [336, 672] width 102 height 46
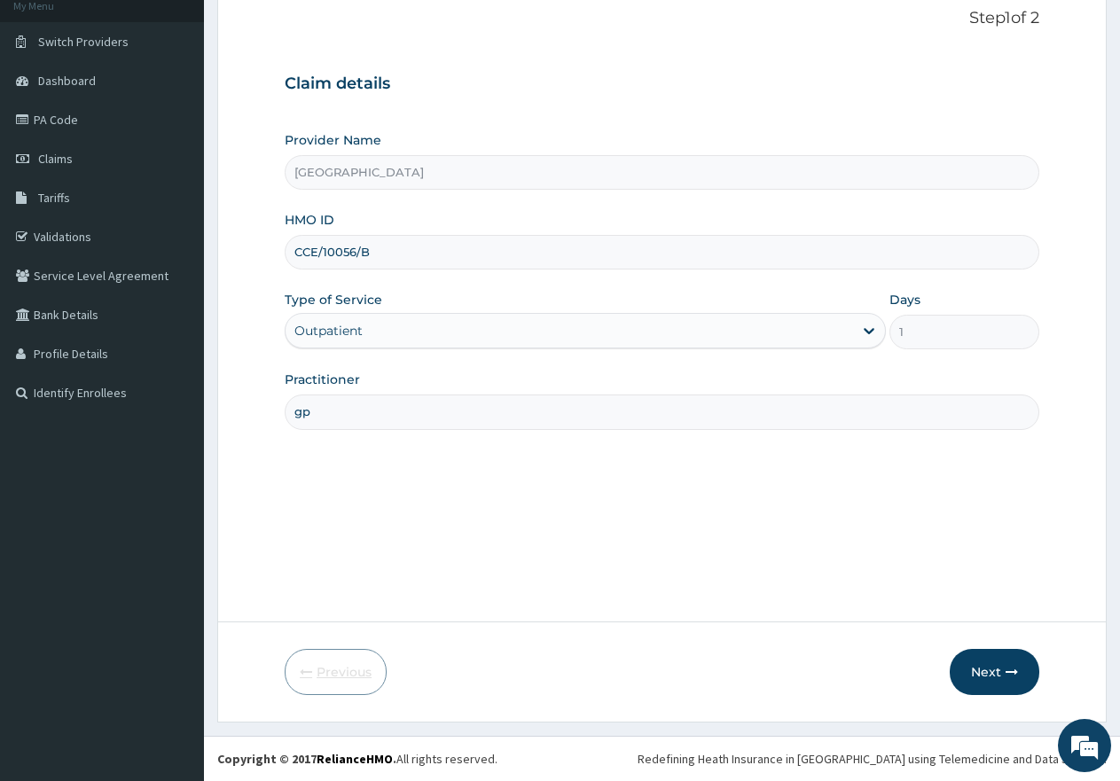
scroll to position [113, 0]
click at [1001, 682] on button "Next" at bounding box center [995, 672] width 90 height 46
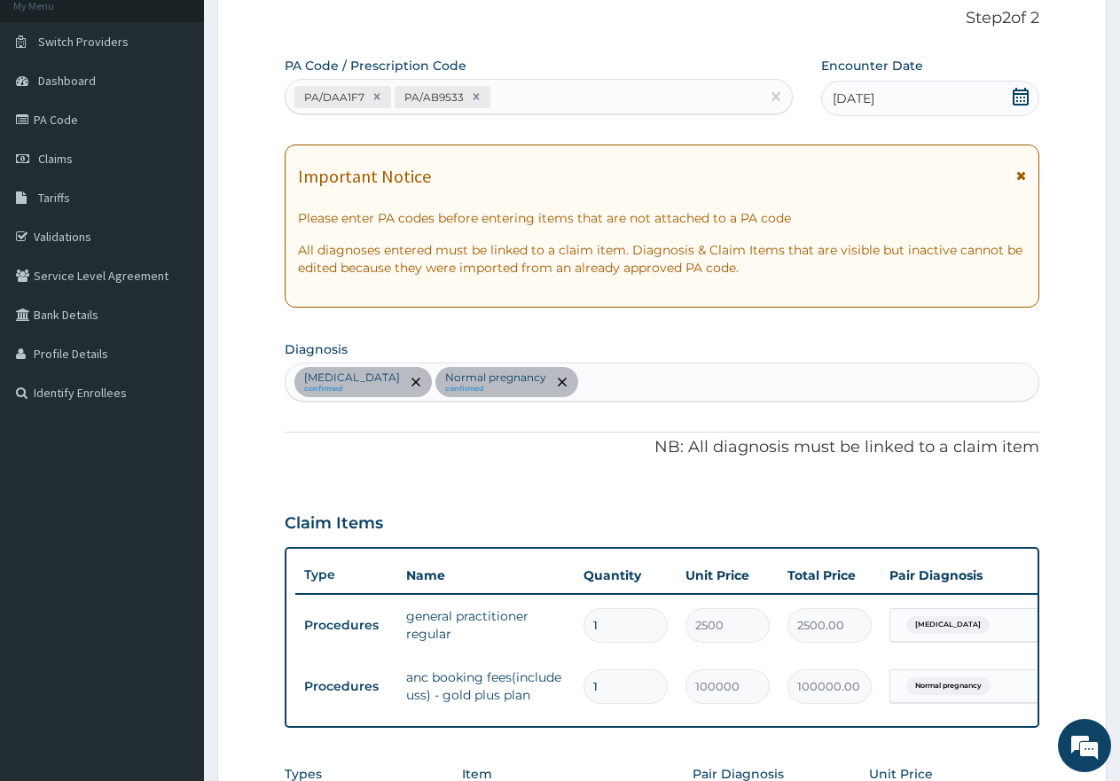
click at [566, 381] on div "[MEDICAL_DATA] confirmed Normal pregnancy confirmed" at bounding box center [662, 382] width 753 height 37
type input "U"
type input "COUGH"
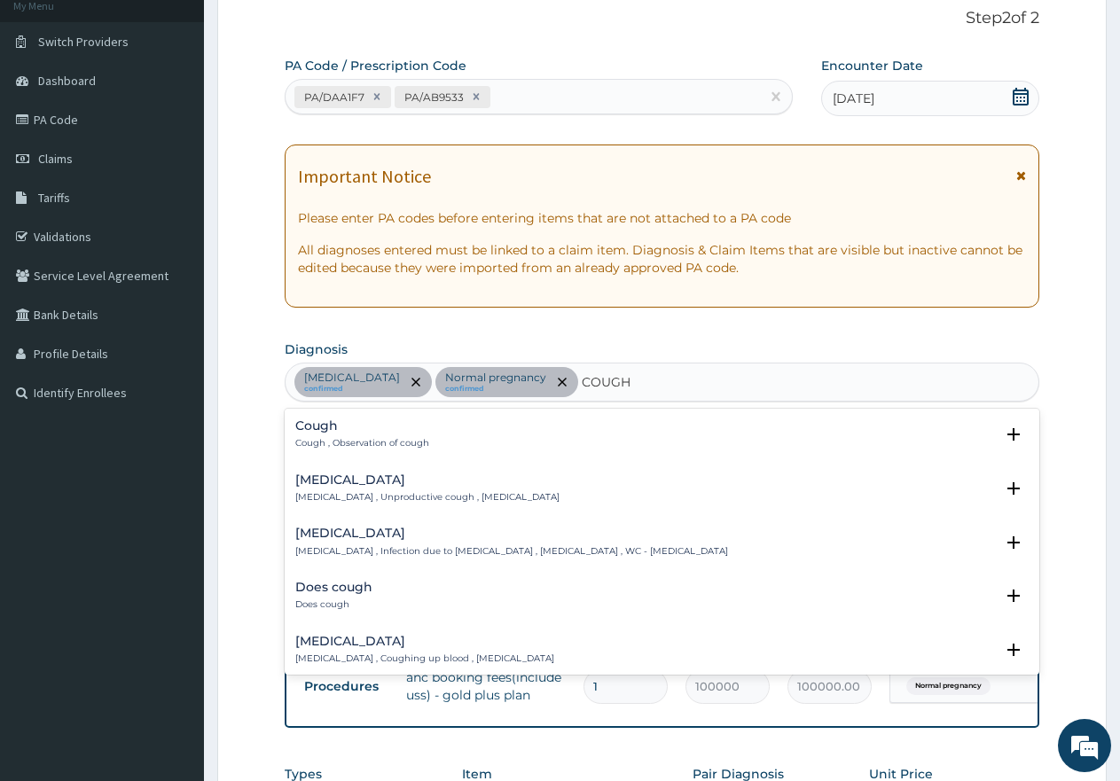
click at [346, 435] on div "Cough Cough , Observation of cough" at bounding box center [362, 435] width 134 height 31
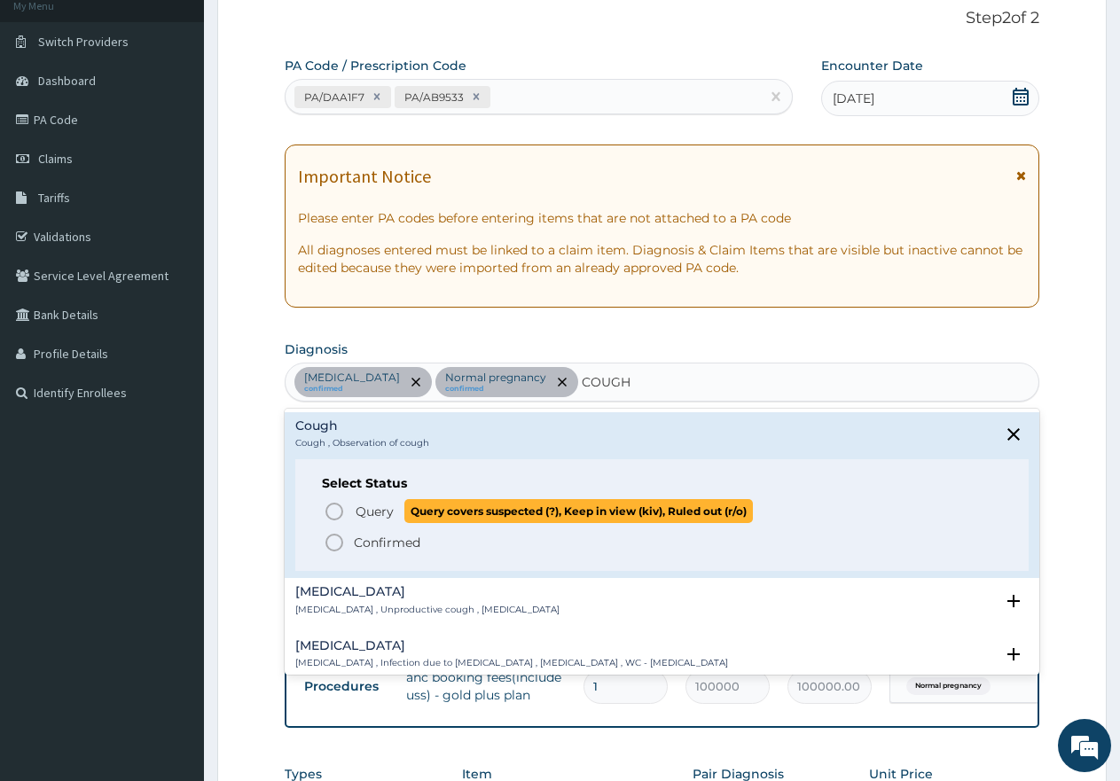
click at [346, 500] on span "Query Query covers suspected (?), Keep in view (kiv), Ruled out (r/o)" at bounding box center [663, 511] width 679 height 24
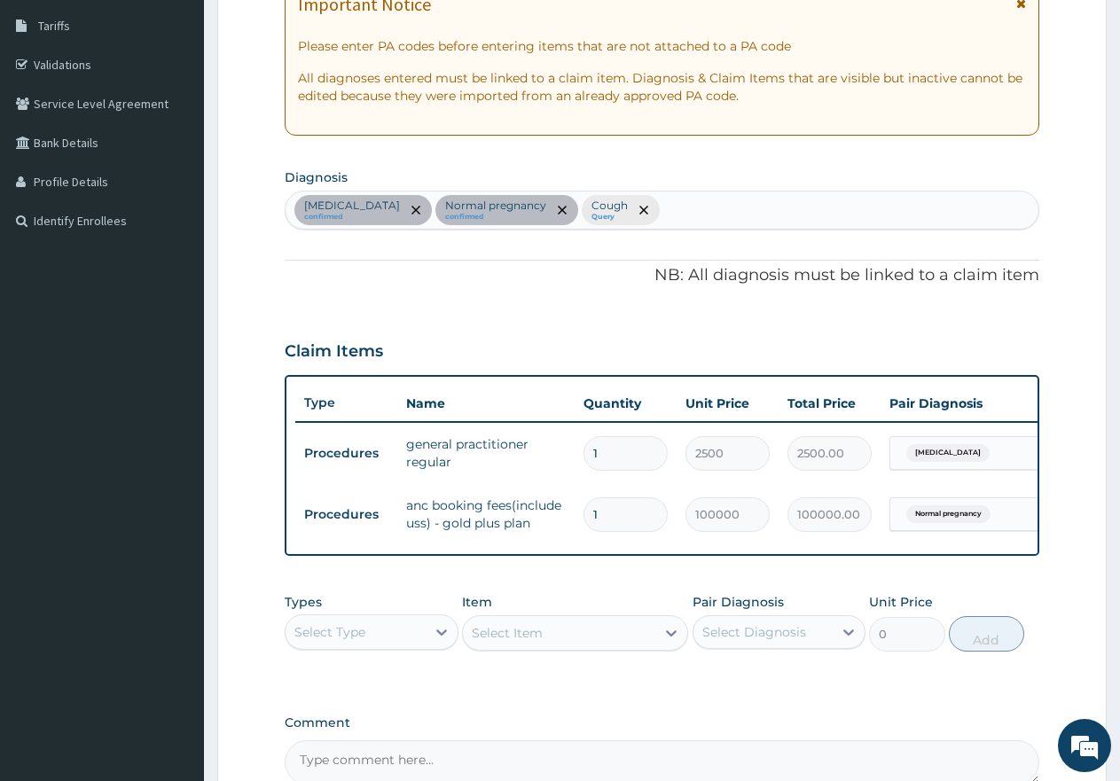
scroll to position [290, 0]
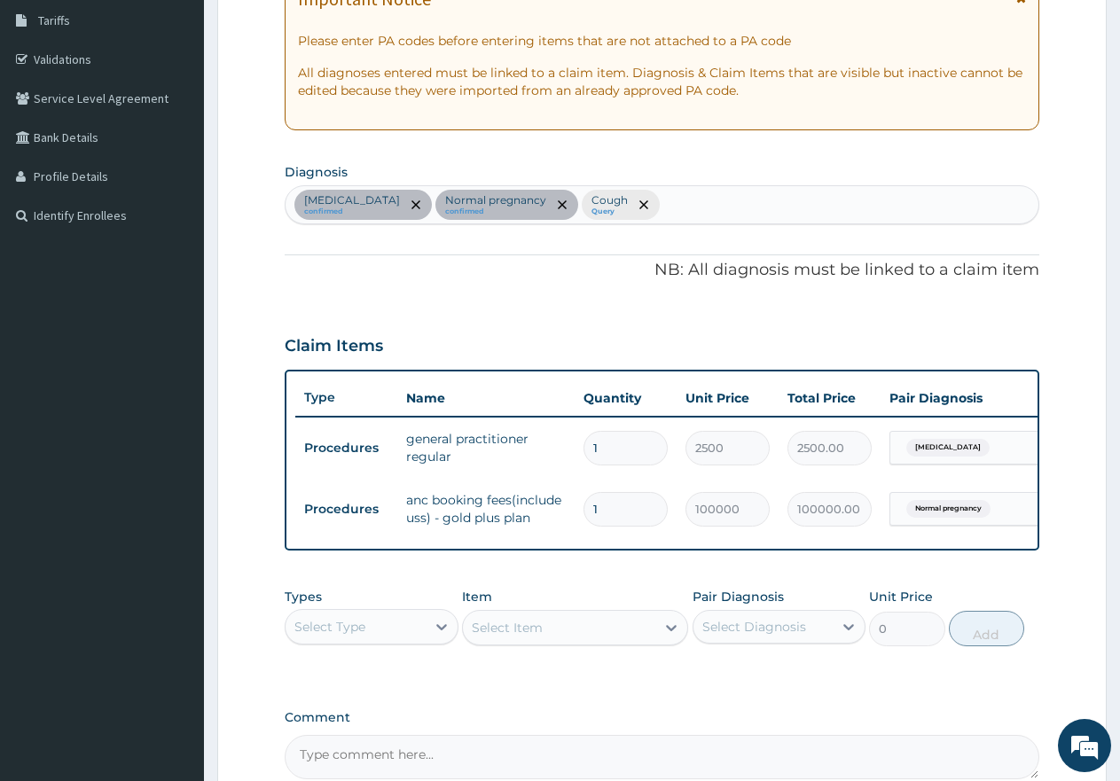
click at [401, 639] on div "Select Type" at bounding box center [356, 627] width 140 height 28
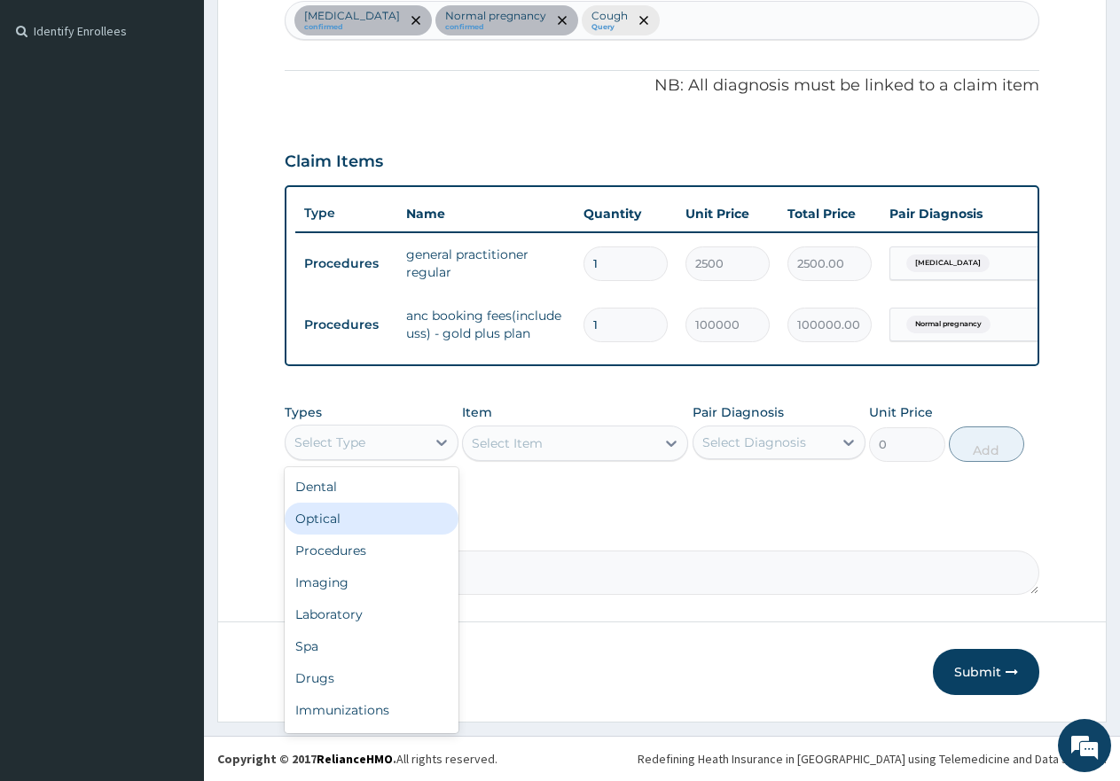
scroll to position [490, 0]
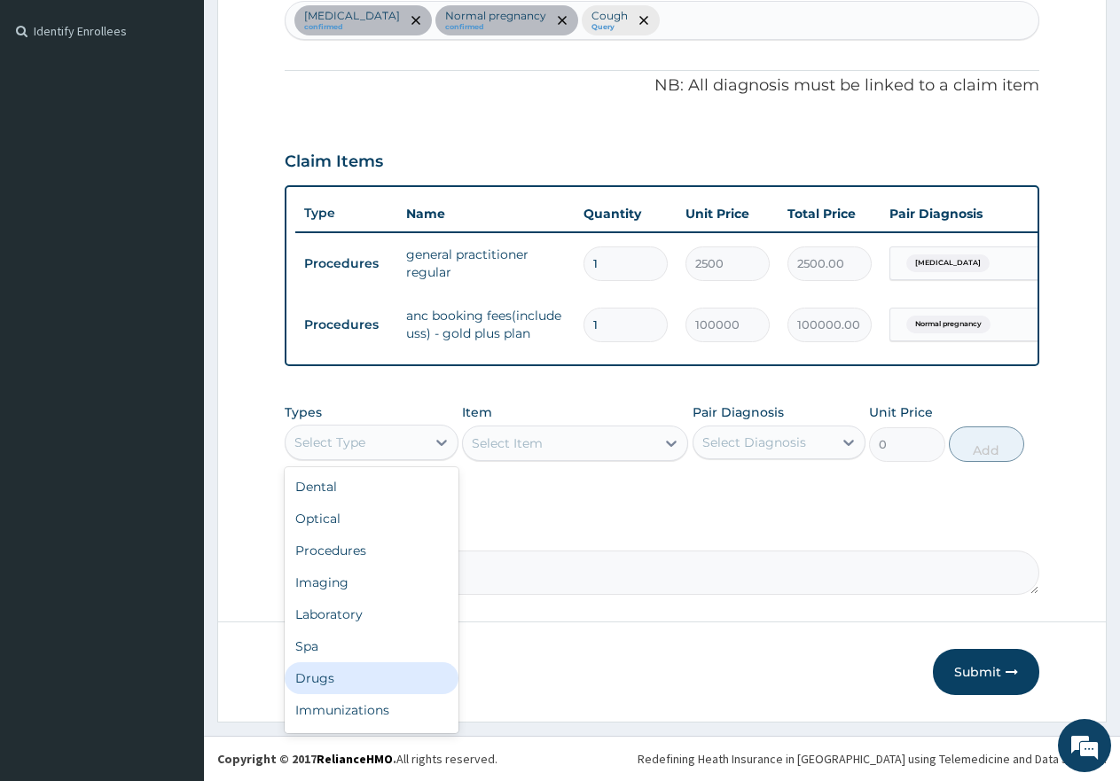
drag, startPoint x: 322, startPoint y: 679, endPoint x: 327, endPoint y: 671, distance: 9.6
click at [322, 679] on div "Drugs" at bounding box center [372, 679] width 174 height 32
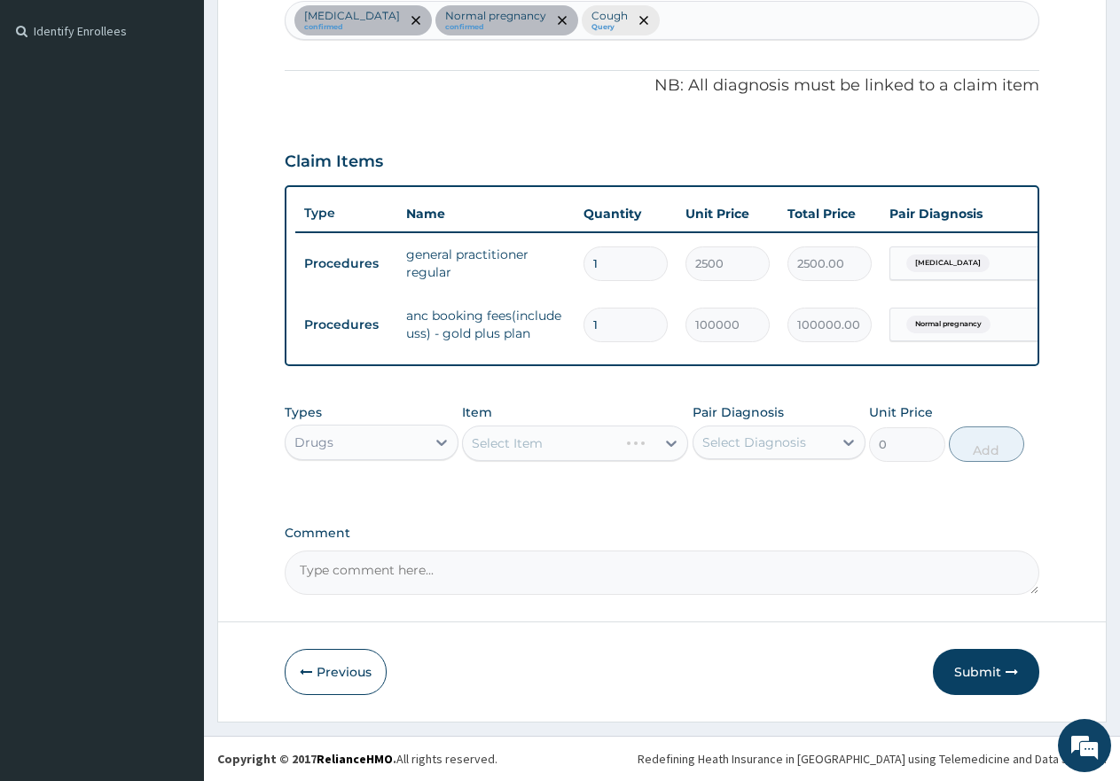
click at [542, 441] on div "Select Item" at bounding box center [575, 443] width 226 height 35
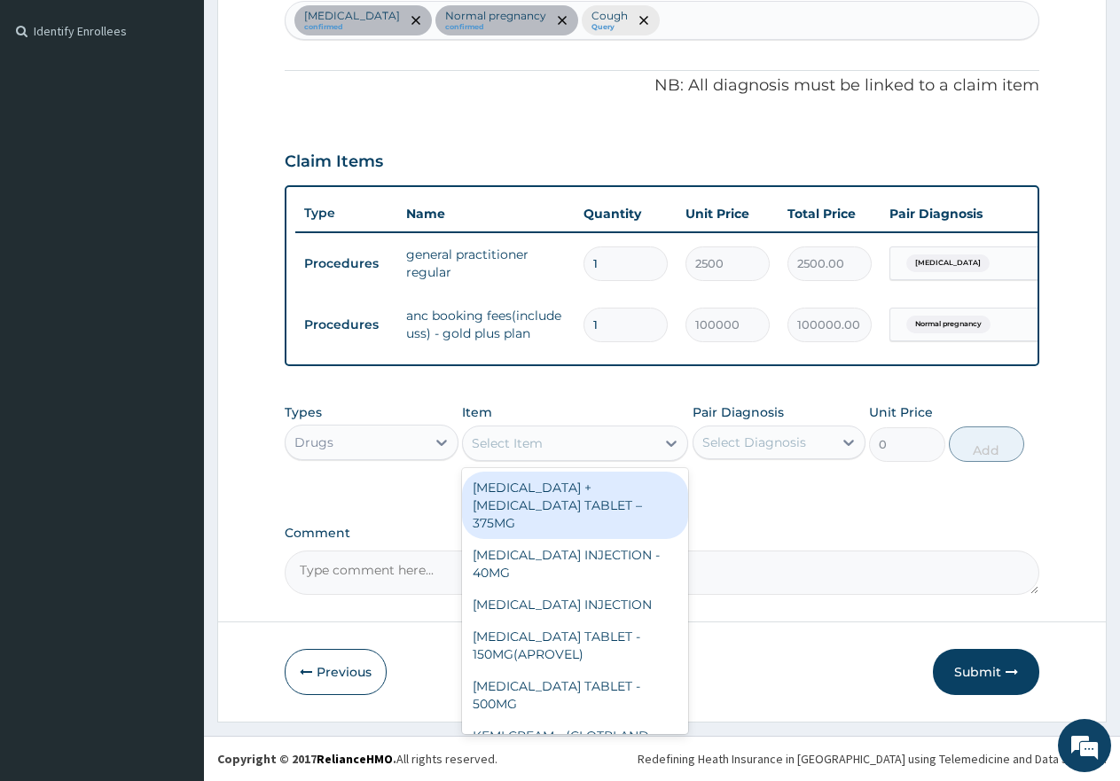
click at [542, 441] on div "Select Item" at bounding box center [507, 444] width 71 height 18
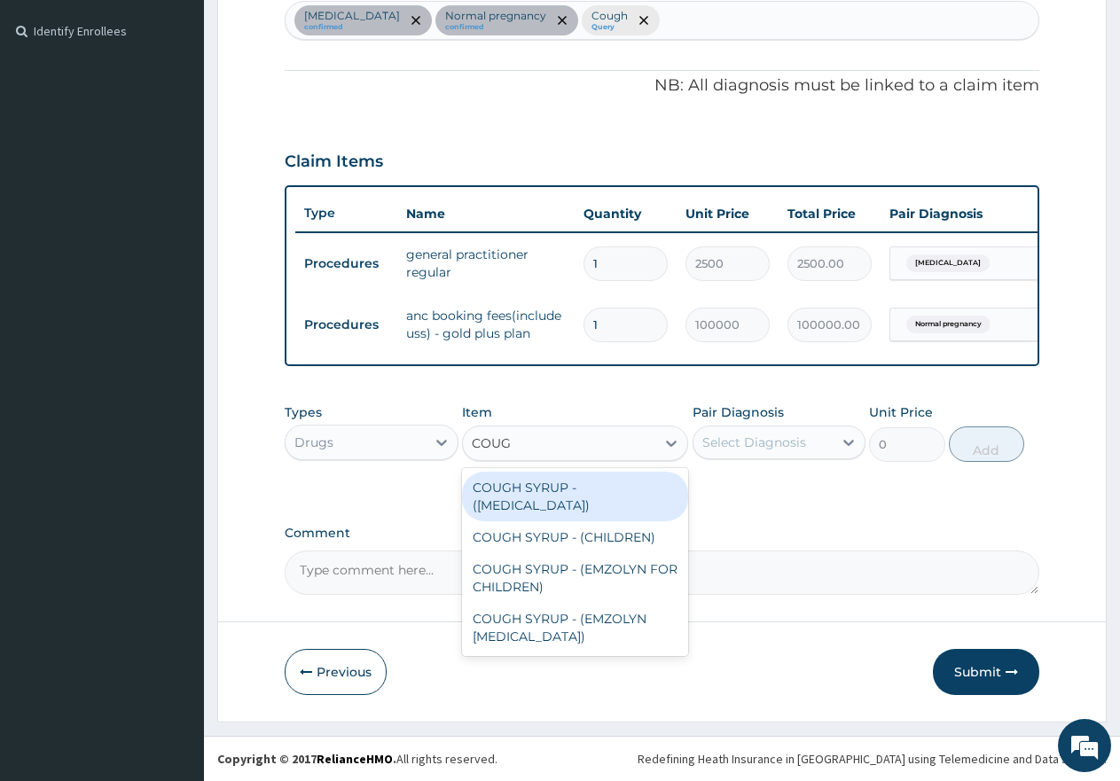
type input "COUGH"
click at [524, 494] on div "COUGH SYRUP - (EXPECTORANT)" at bounding box center [575, 497] width 226 height 50
type input "2000"
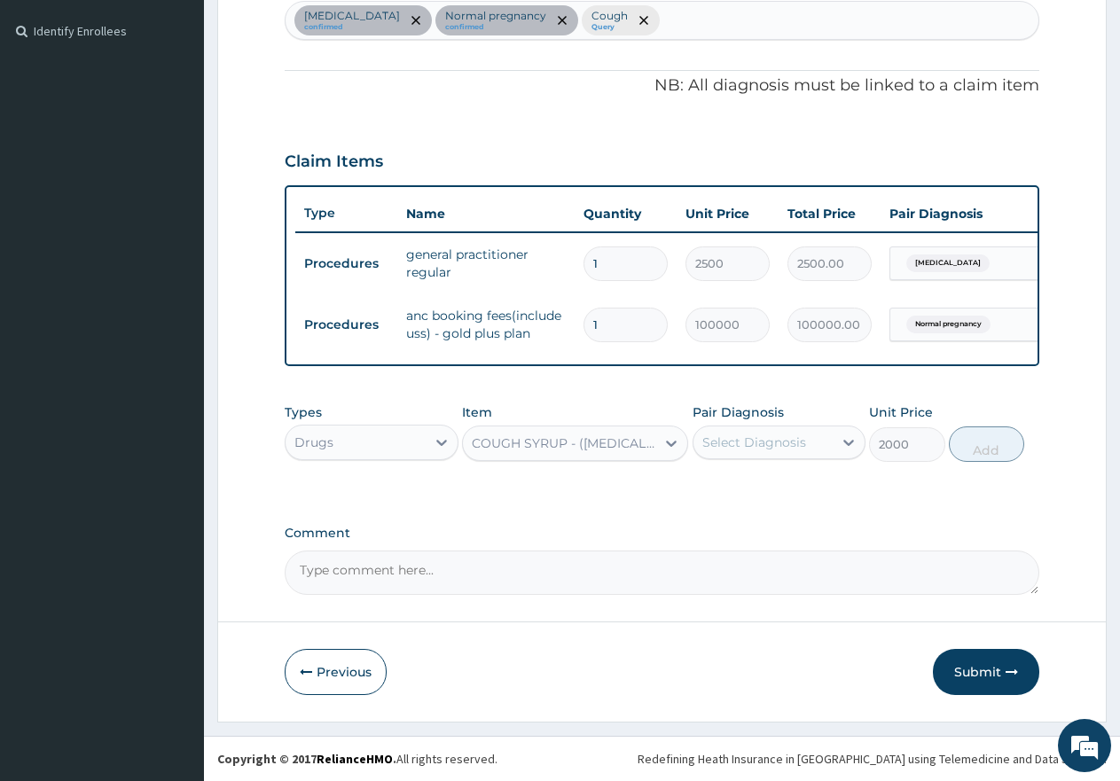
click at [742, 438] on div "Select Diagnosis" at bounding box center [755, 443] width 104 height 18
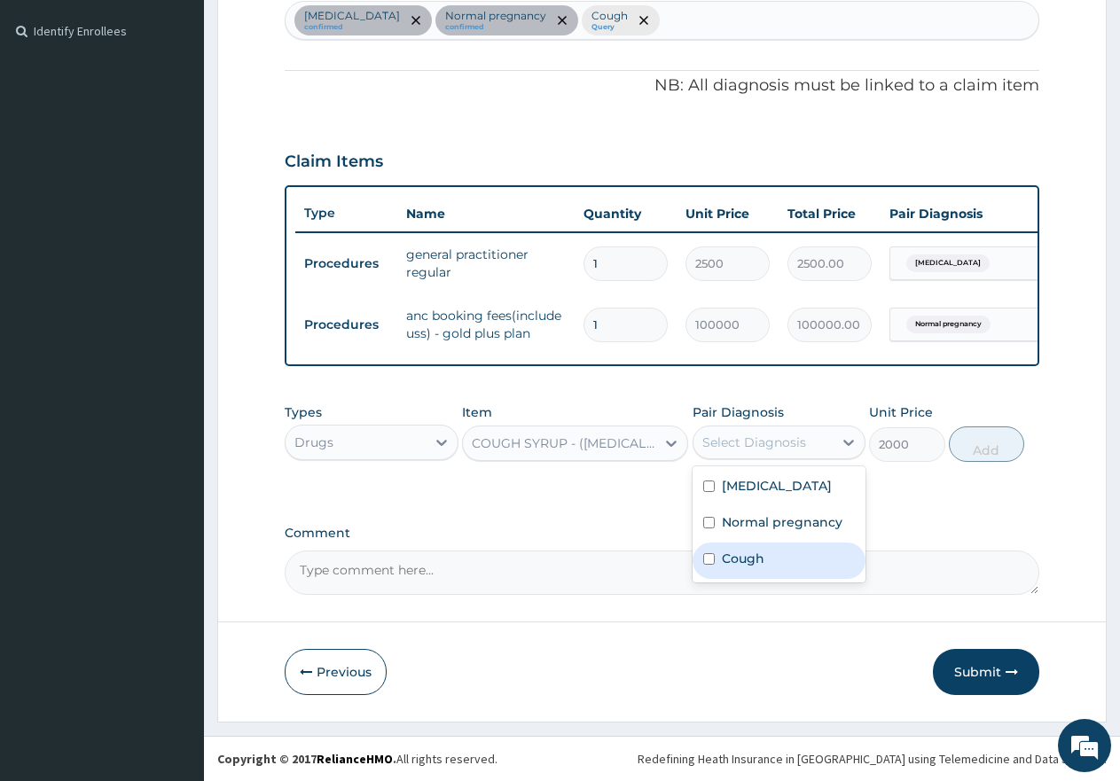
click at [709, 561] on input "checkbox" at bounding box center [709, 560] width 12 height 12
checkbox input "true"
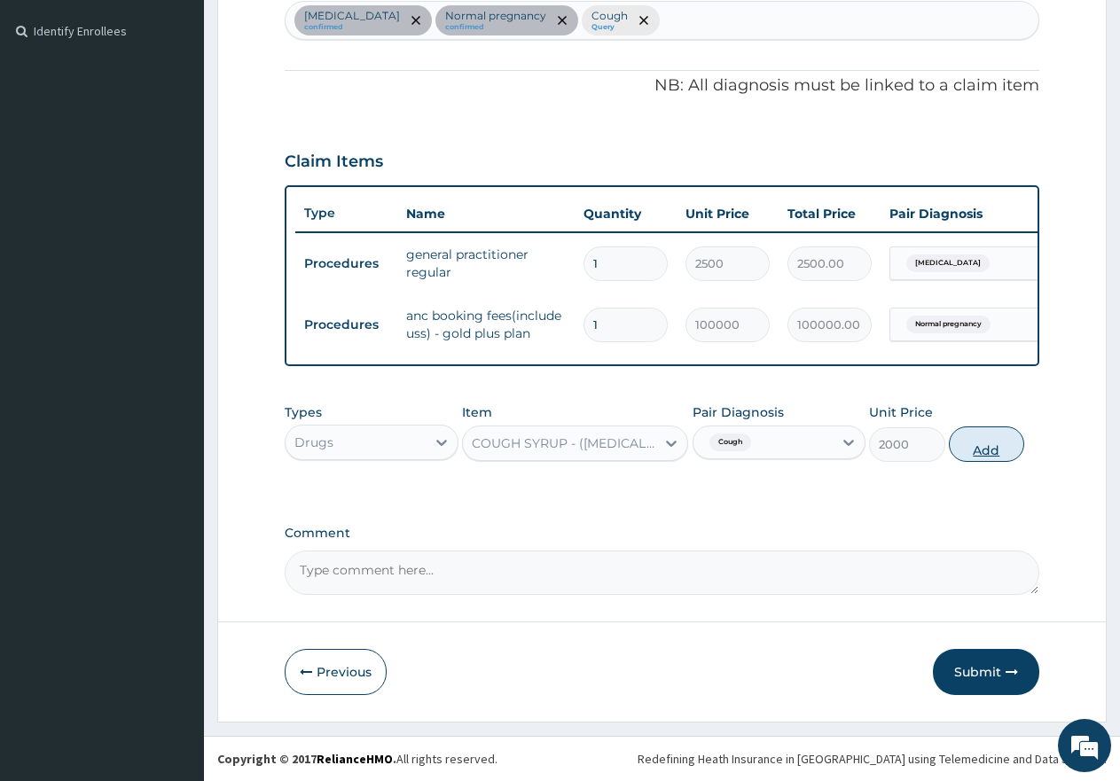
click at [991, 453] on button "Add" at bounding box center [986, 444] width 75 height 35
type input "0"
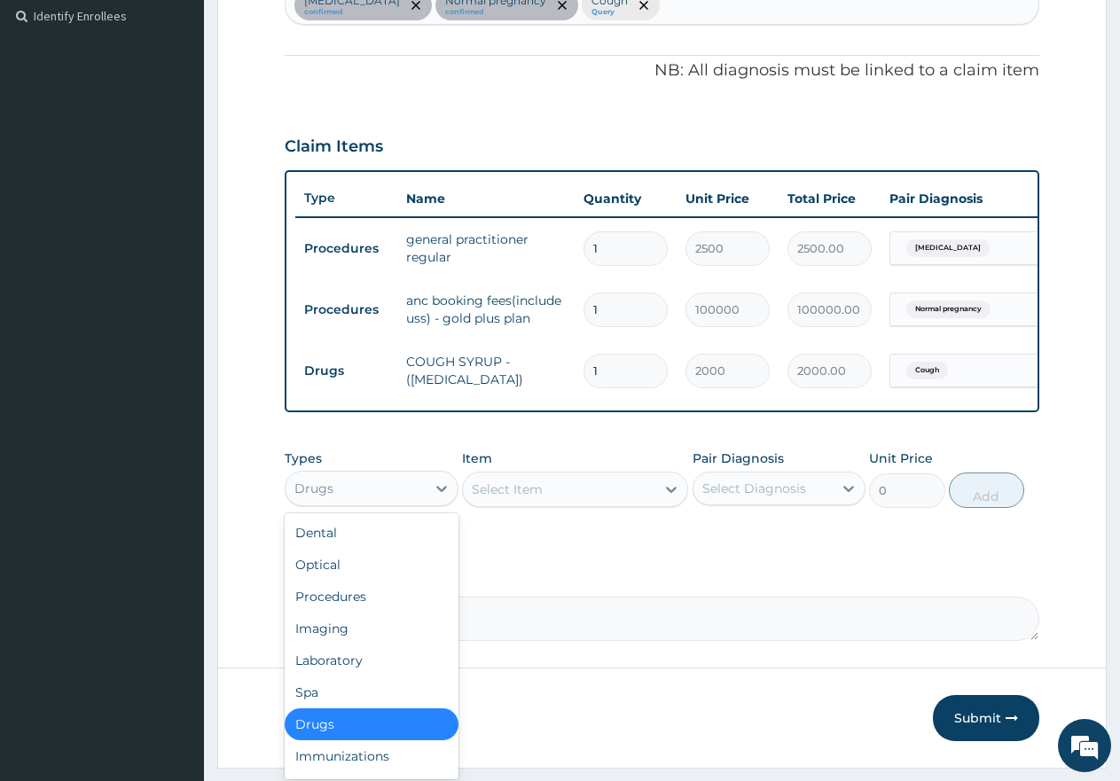
click at [399, 502] on div "Drugs" at bounding box center [356, 489] width 140 height 28
click at [349, 605] on div "Procedures" at bounding box center [372, 597] width 174 height 32
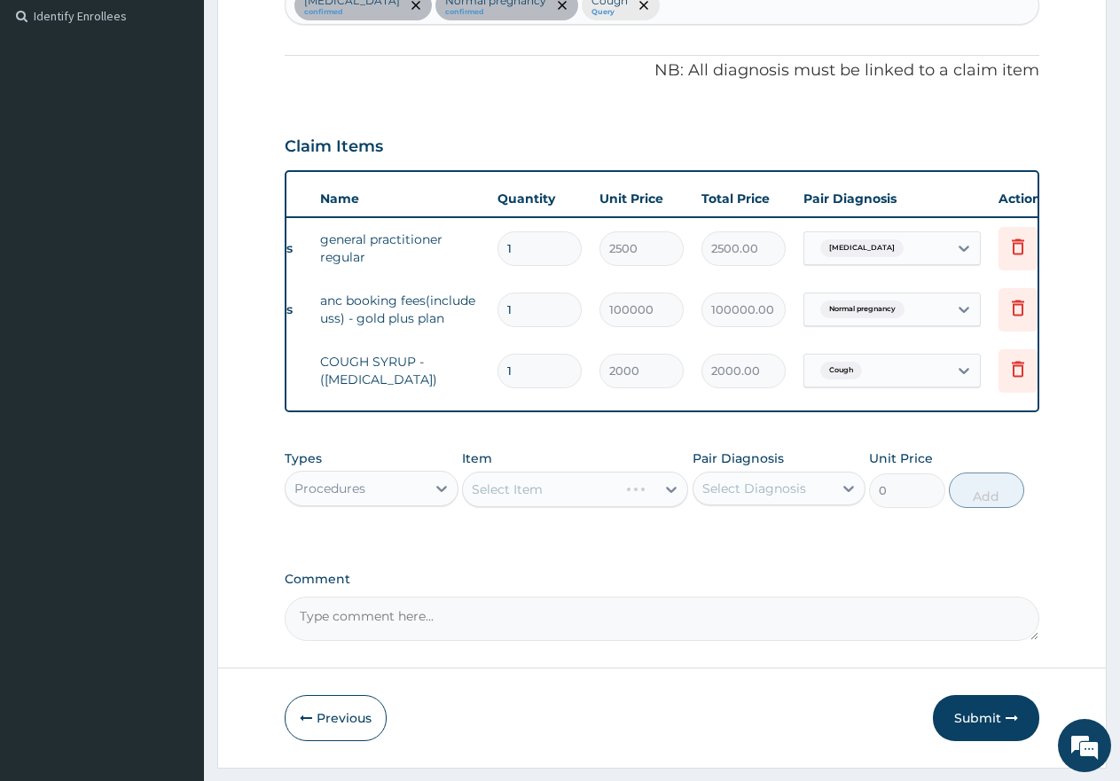
scroll to position [0, 136]
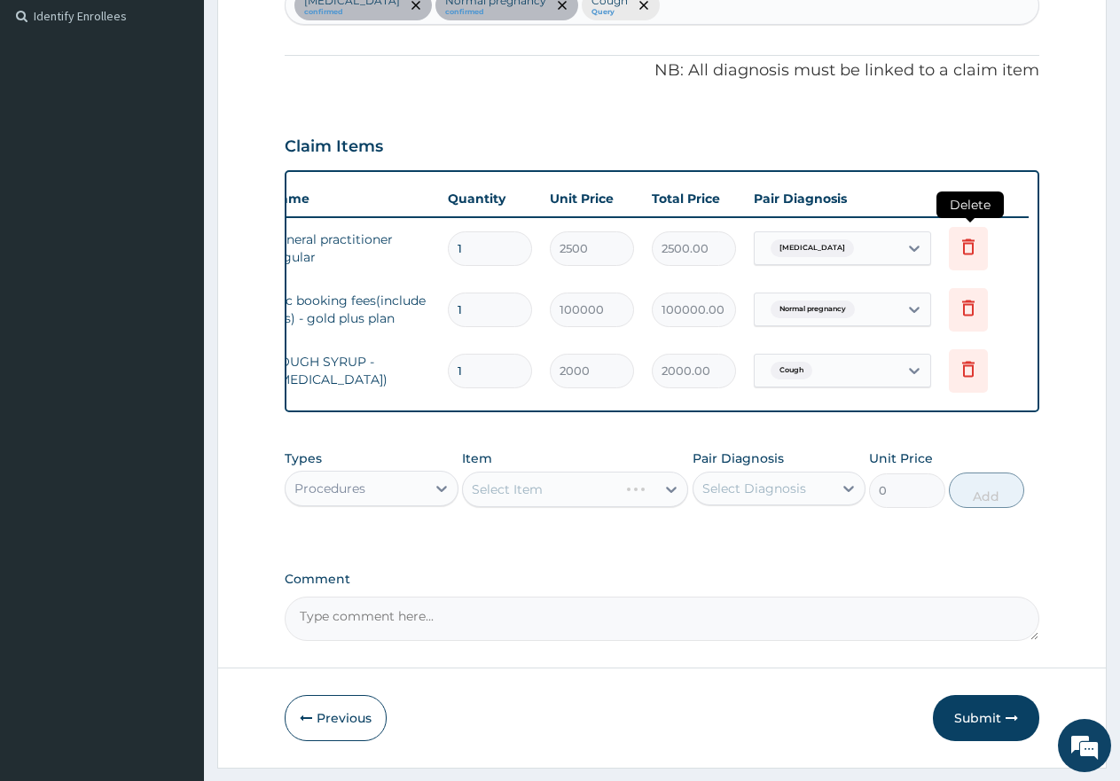
click at [974, 247] on icon at bounding box center [968, 247] width 12 height 16
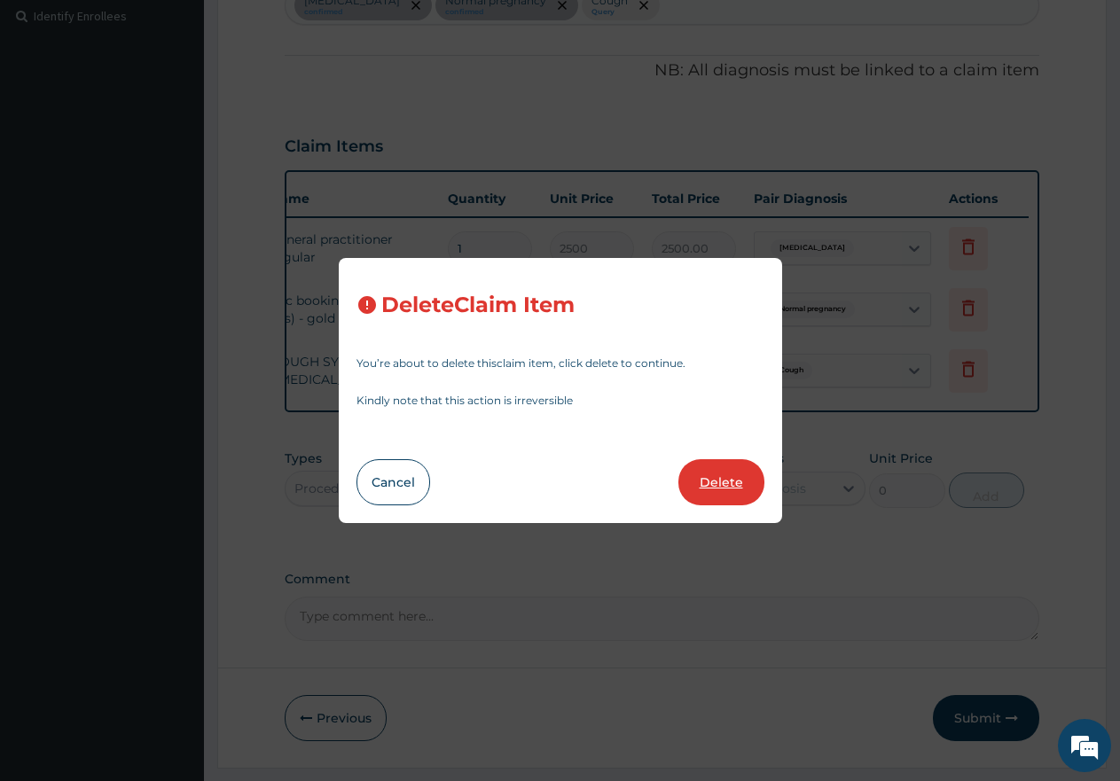
click at [710, 484] on button "Delete" at bounding box center [722, 482] width 86 height 46
type input "100000"
type input "100000.00"
type input "2000"
type input "2000.00"
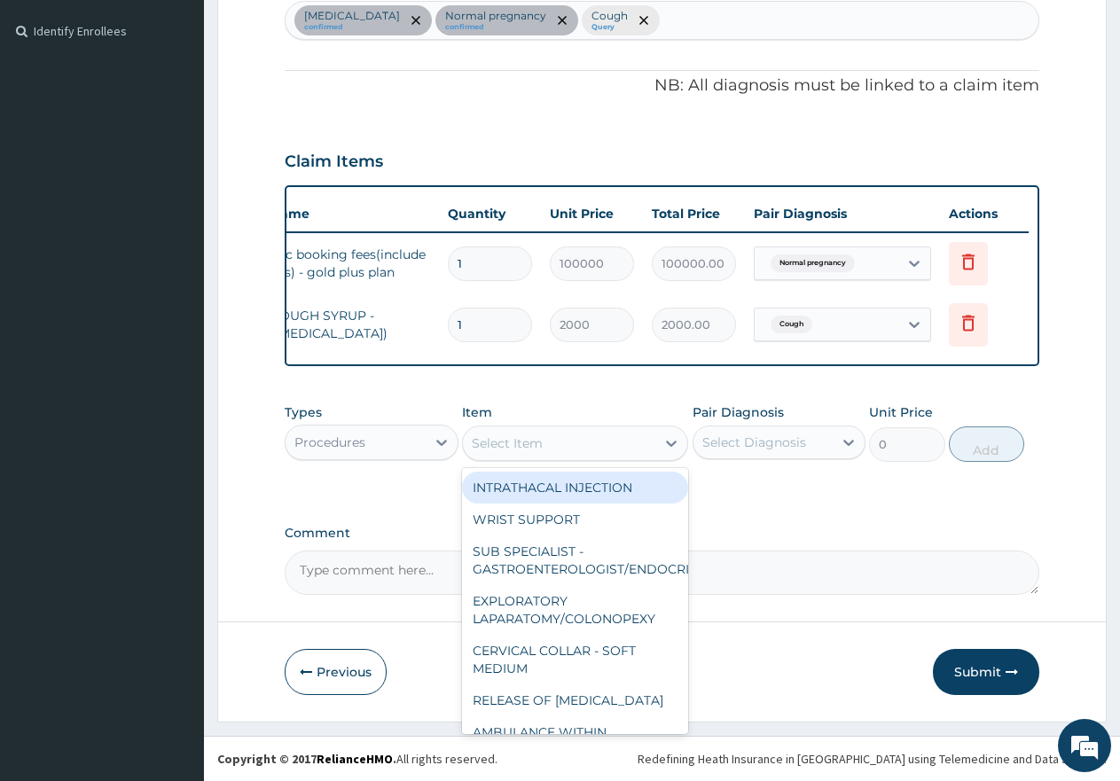
click at [561, 442] on div "Select Item" at bounding box center [559, 443] width 192 height 28
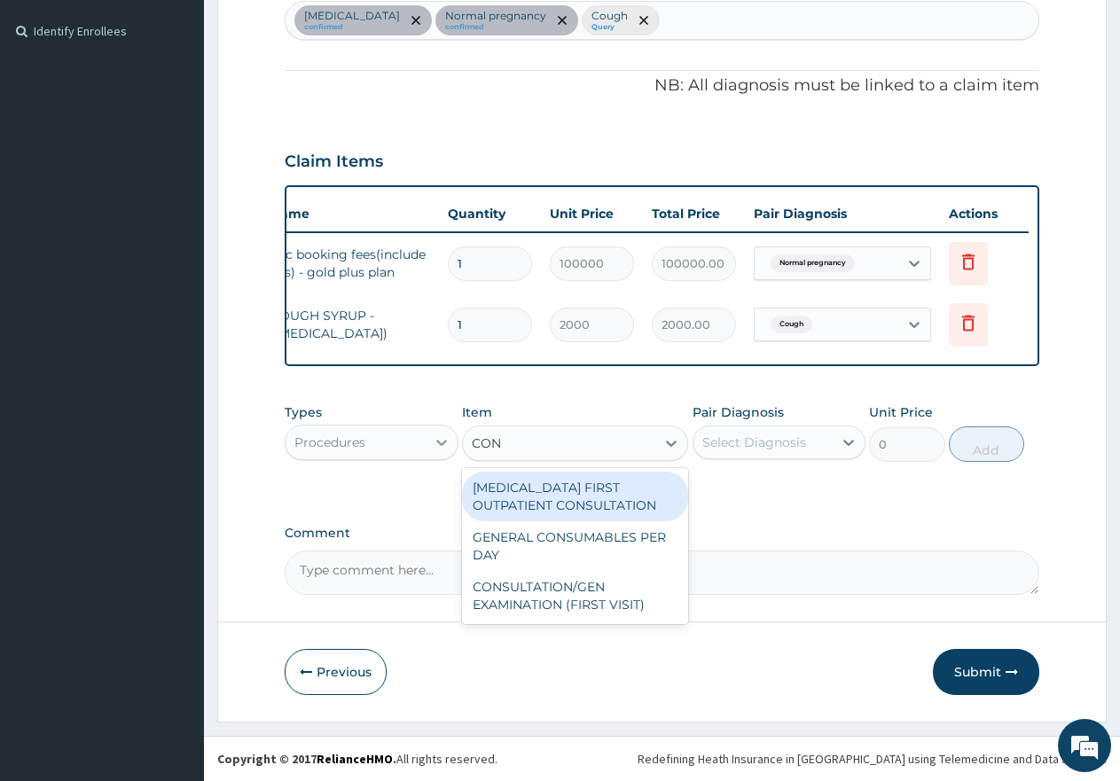
type input "CONS"
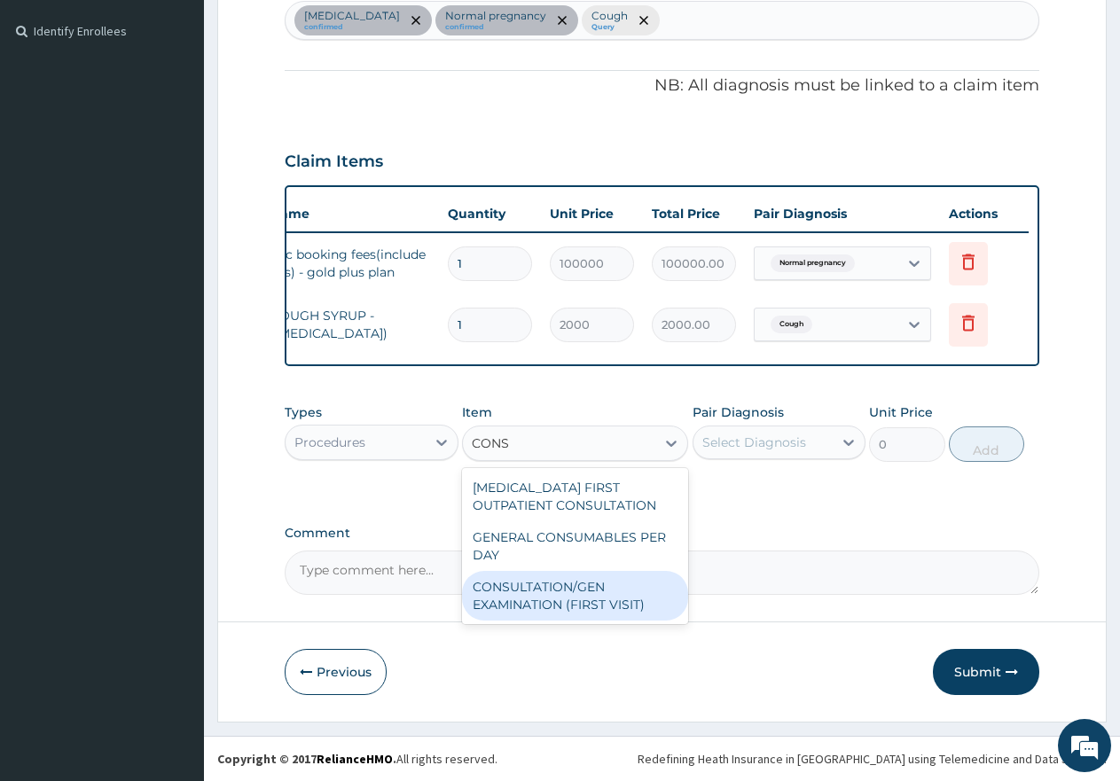
drag, startPoint x: 514, startPoint y: 593, endPoint x: 565, endPoint y: 579, distance: 53.4
click at [520, 594] on div "CONSULTATION/GEN EXAMINATION (FIRST VISIT)" at bounding box center [575, 596] width 226 height 50
type input "5000"
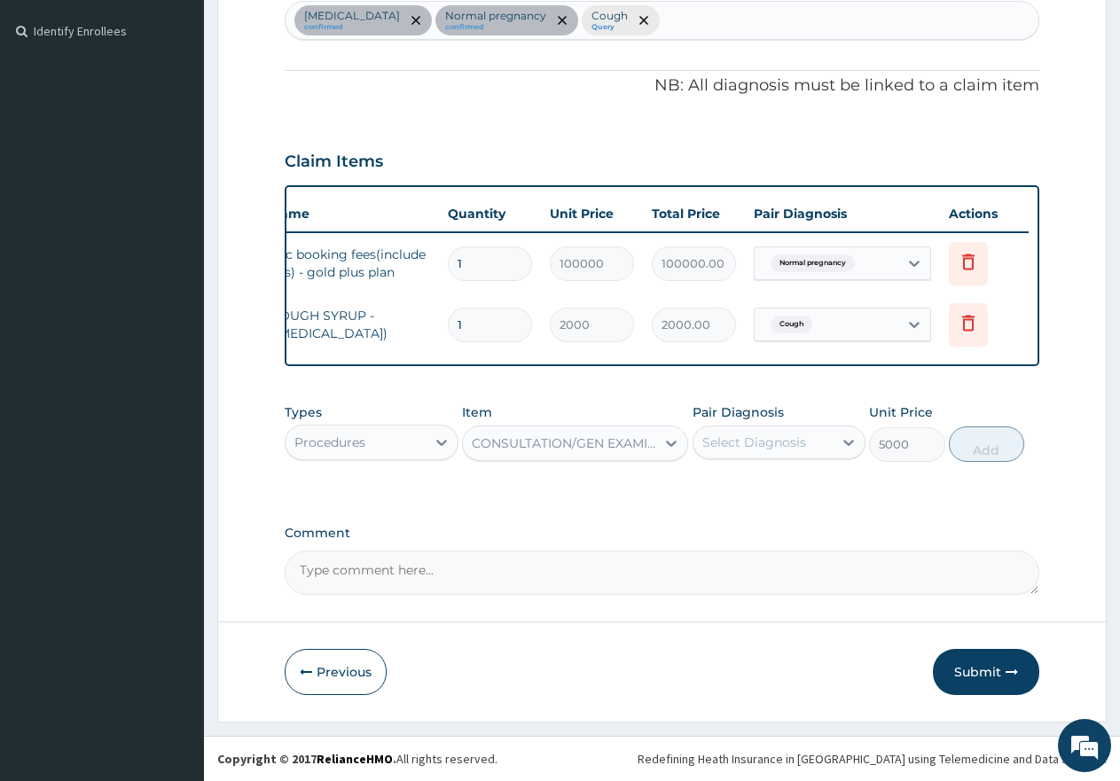
click at [730, 444] on div "Select Diagnosis" at bounding box center [755, 443] width 104 height 18
drag, startPoint x: 713, startPoint y: 480, endPoint x: 710, endPoint y: 503, distance: 23.3
click at [712, 483] on div "Malaria" at bounding box center [780, 488] width 174 height 36
checkbox input "true"
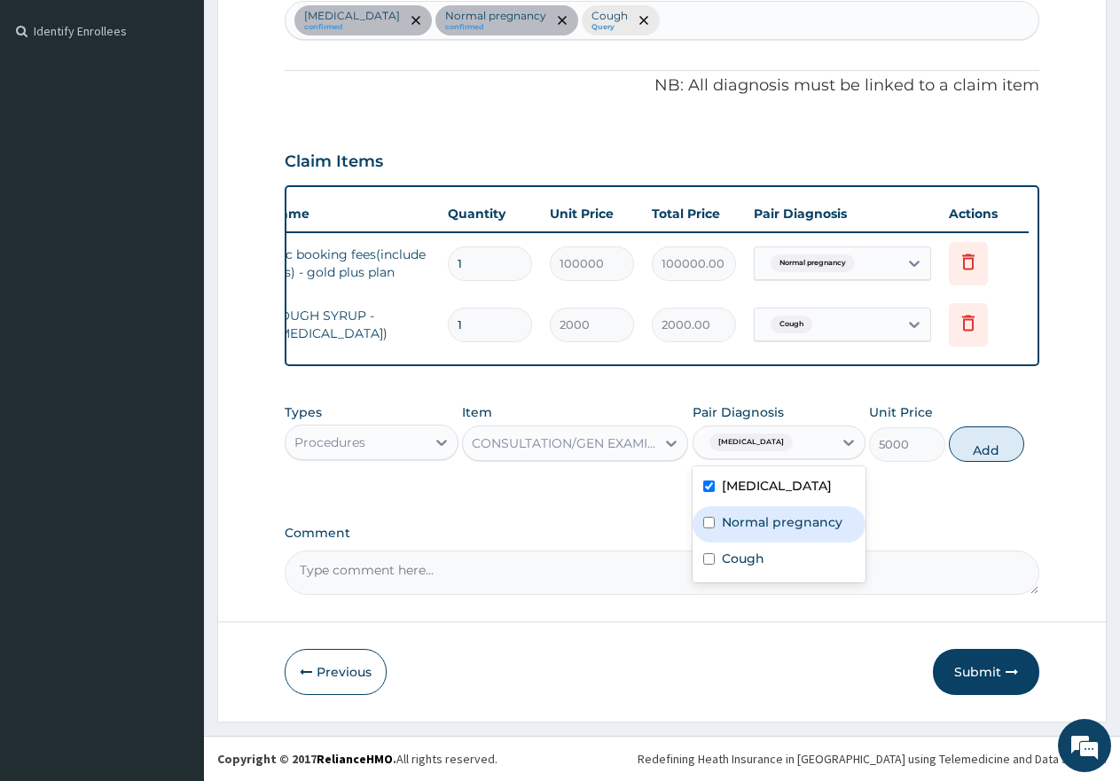
click at [709, 525] on input "checkbox" at bounding box center [709, 523] width 12 height 12
checkbox input "true"
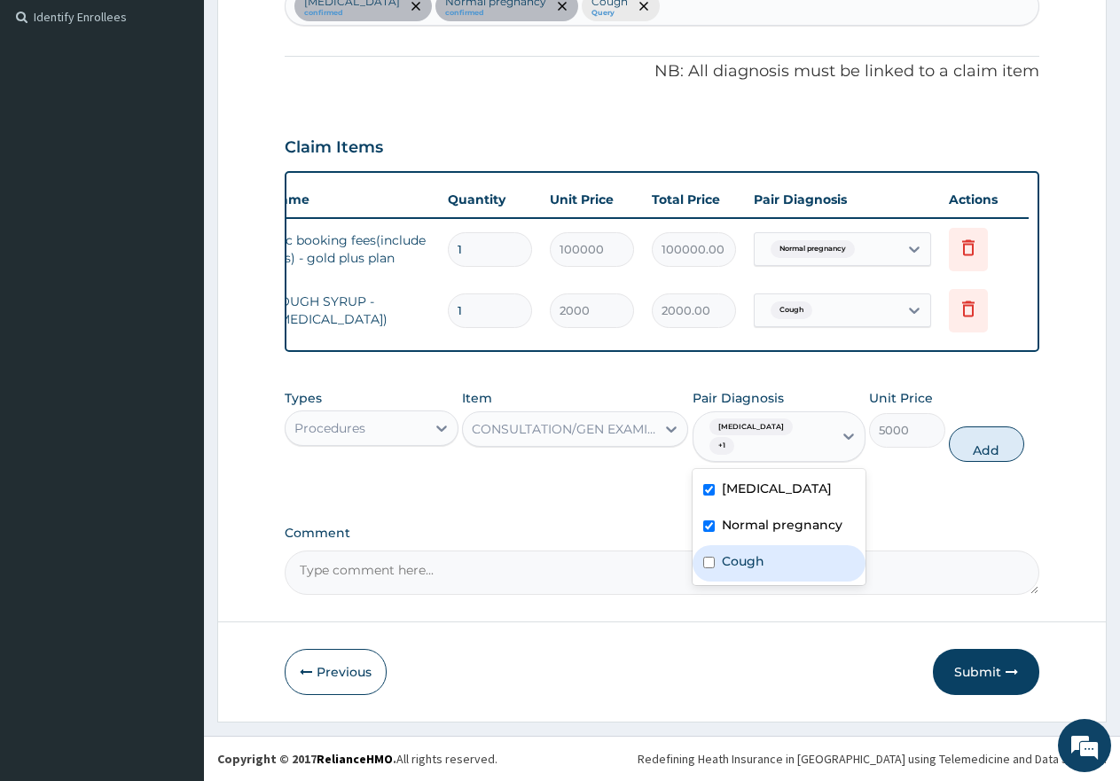
drag, startPoint x: 713, startPoint y: 561, endPoint x: 771, endPoint y: 547, distance: 59.4
click at [714, 561] on input "checkbox" at bounding box center [709, 563] width 12 height 12
checkbox input "true"
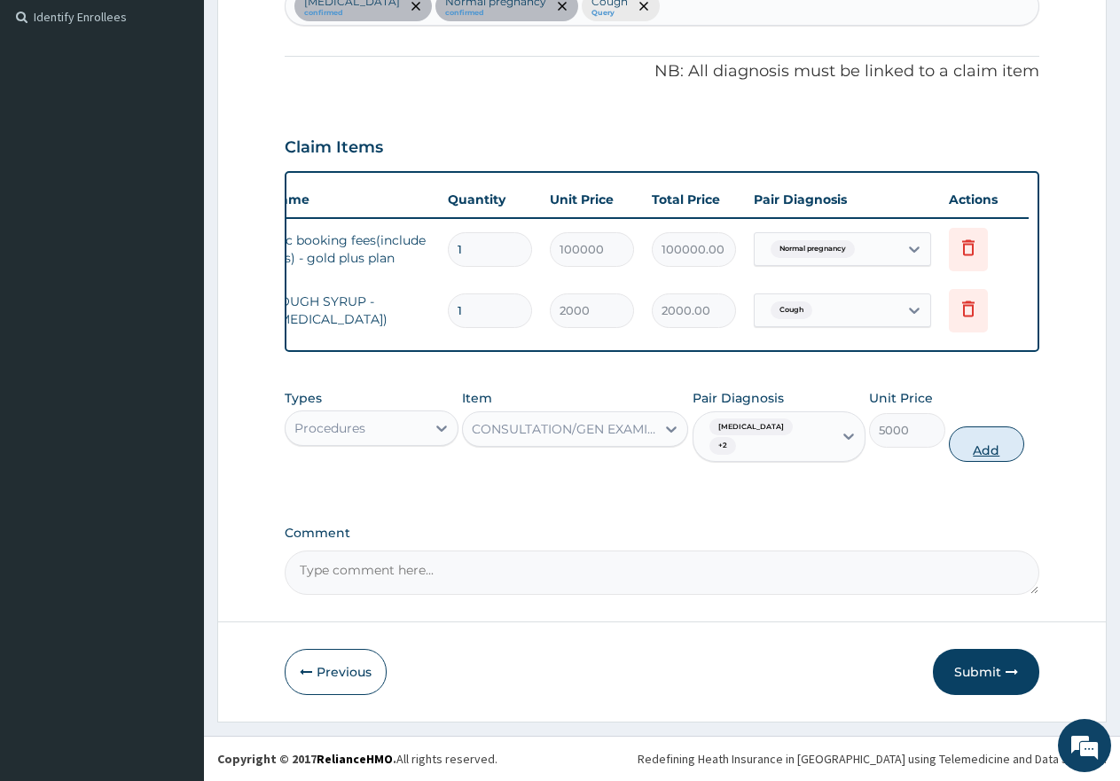
click at [988, 449] on button "Add" at bounding box center [986, 444] width 75 height 35
type input "0"
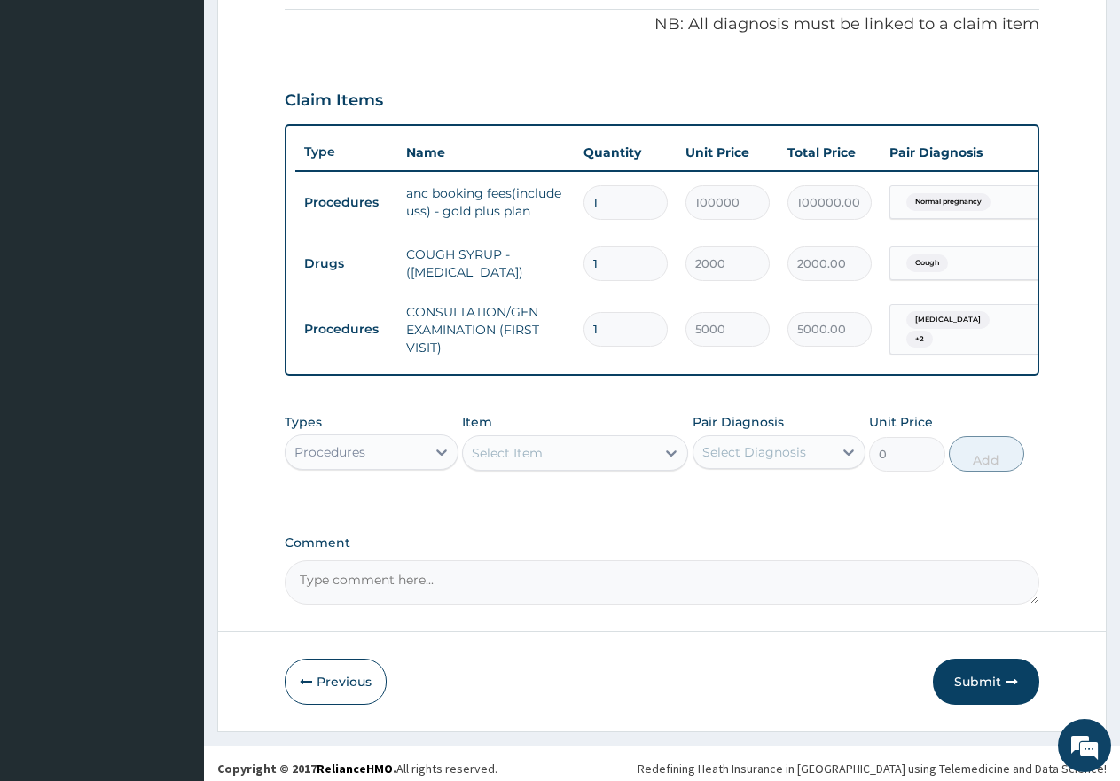
scroll to position [561, 0]
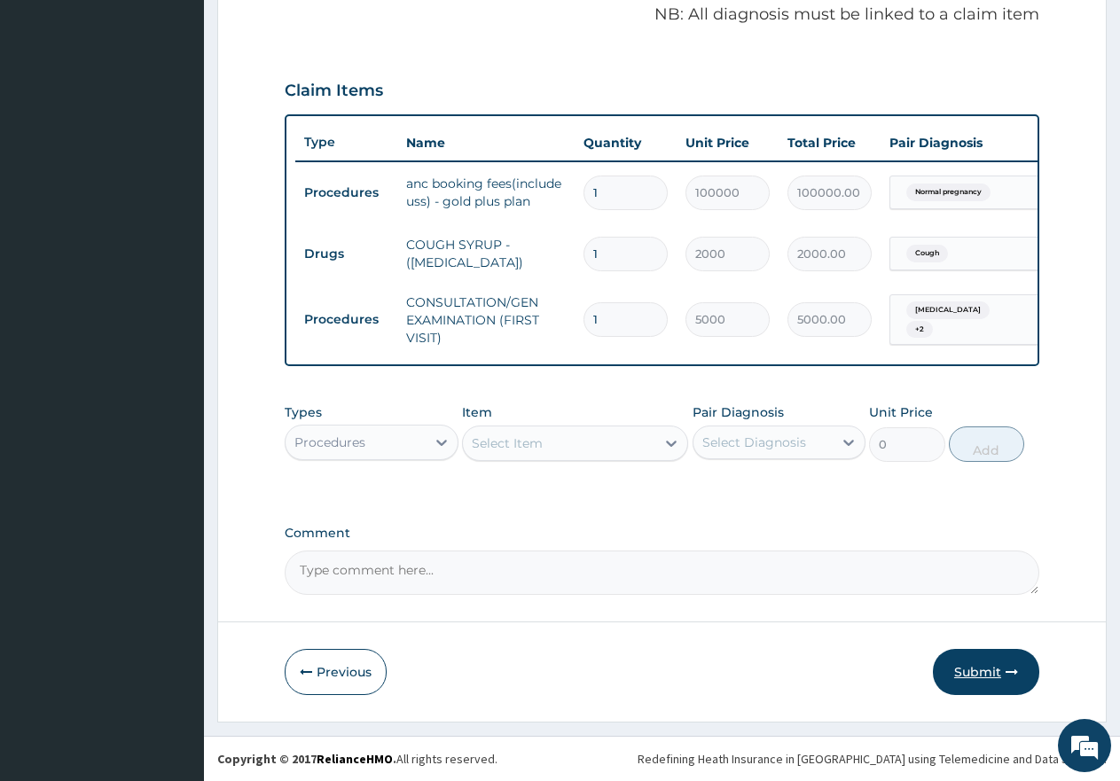
click at [986, 680] on button "Submit" at bounding box center [986, 672] width 106 height 46
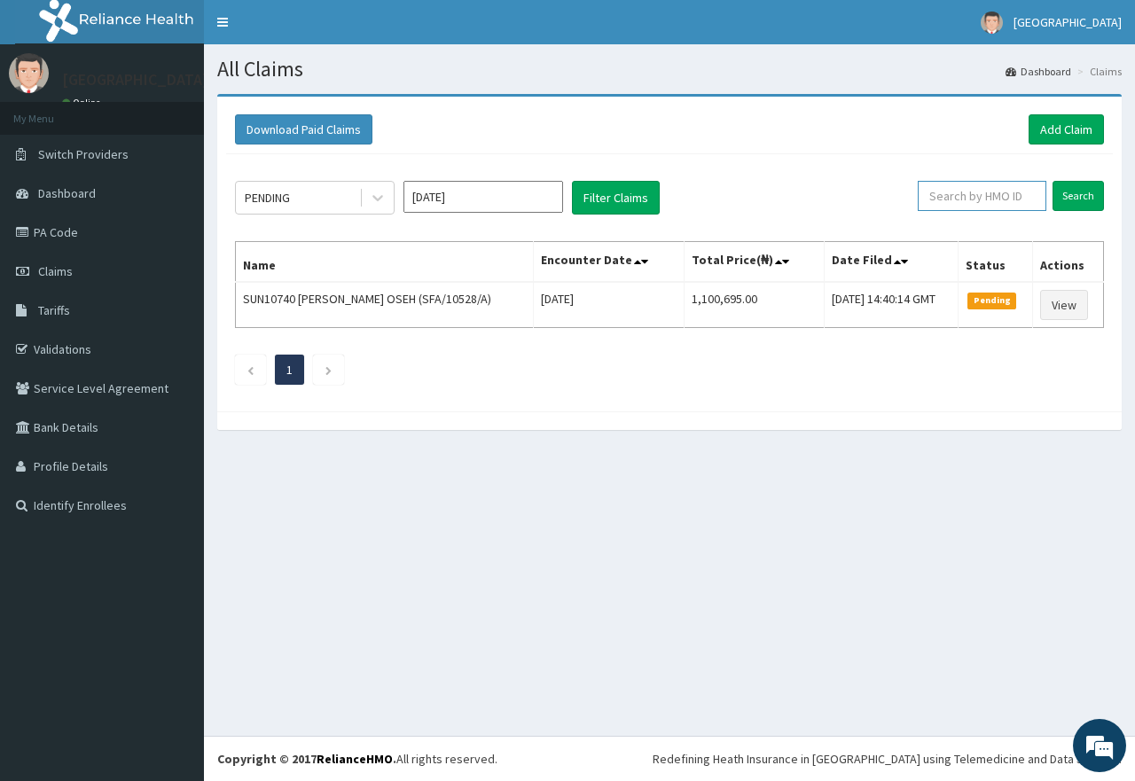
click at [1005, 199] on input "text" at bounding box center [982, 196] width 129 height 30
paste input "PA/AB9533"
type input "P"
paste input "CCE/10056/B"
type input "CCE/10056/B"
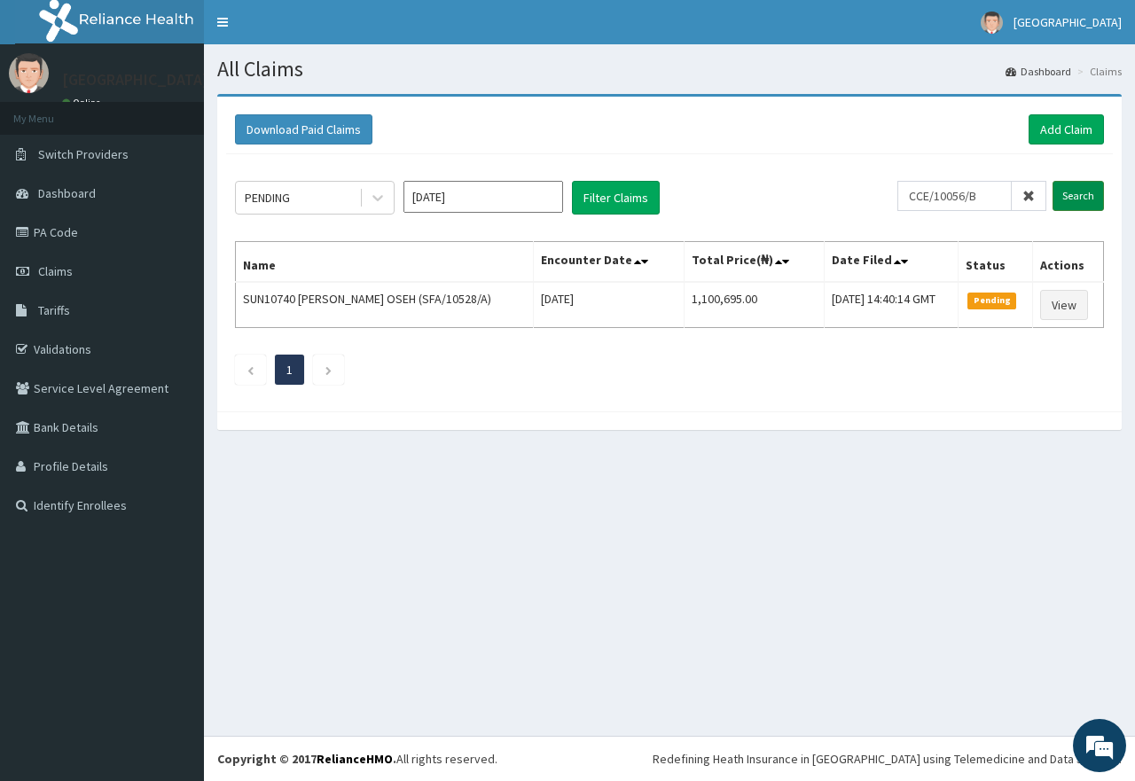
click at [1079, 195] on input "Search" at bounding box center [1078, 196] width 51 height 30
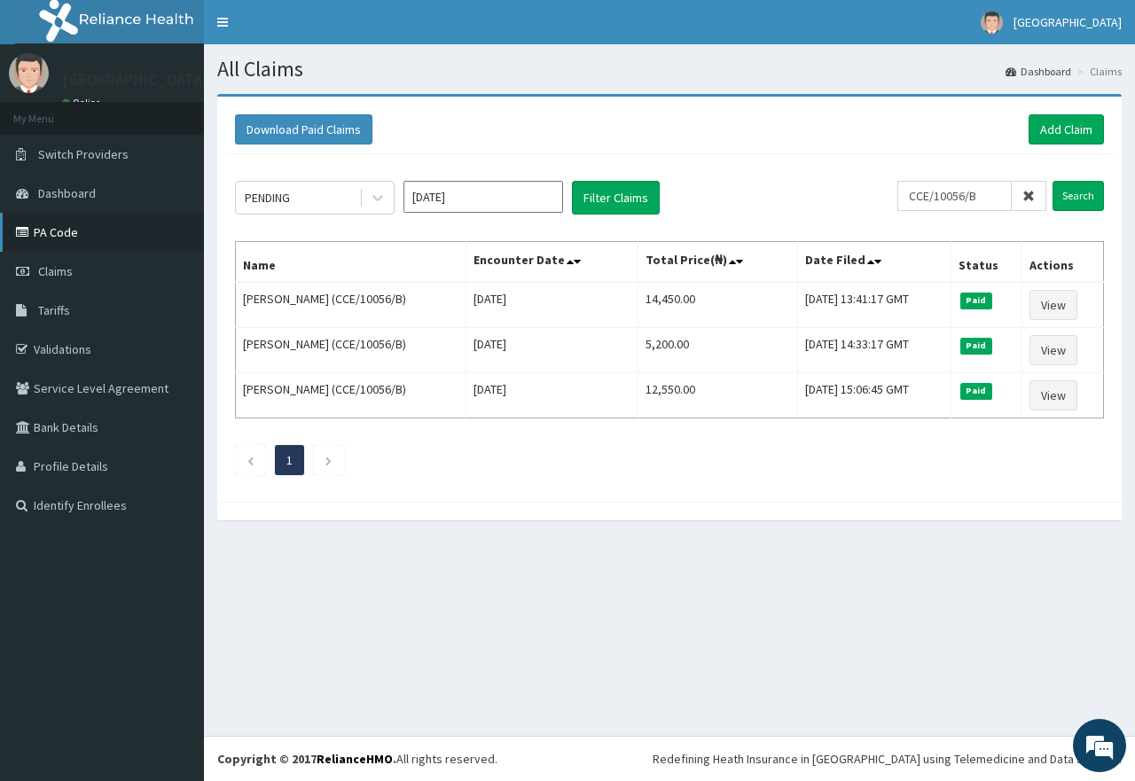
click at [47, 232] on link "PA Code" at bounding box center [102, 232] width 204 height 39
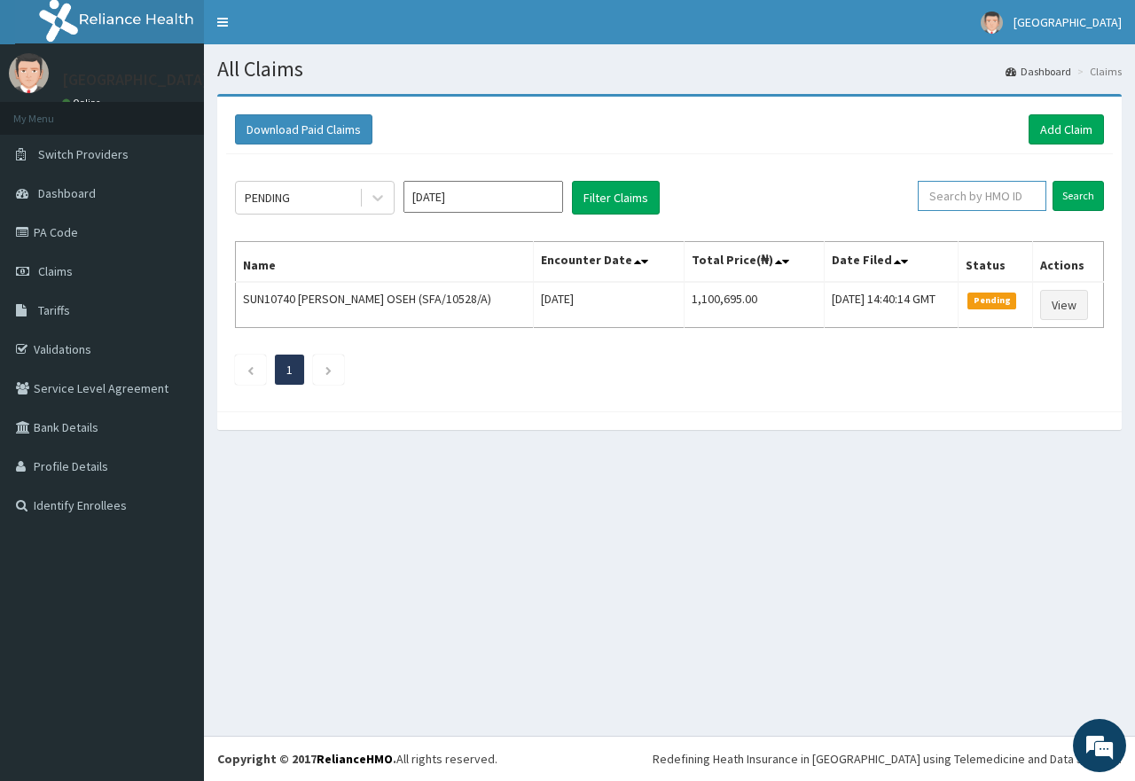
paste input "CCE/10056/D"
type input "CCE/10056/D"
click at [1072, 194] on input "Search" at bounding box center [1078, 196] width 51 height 30
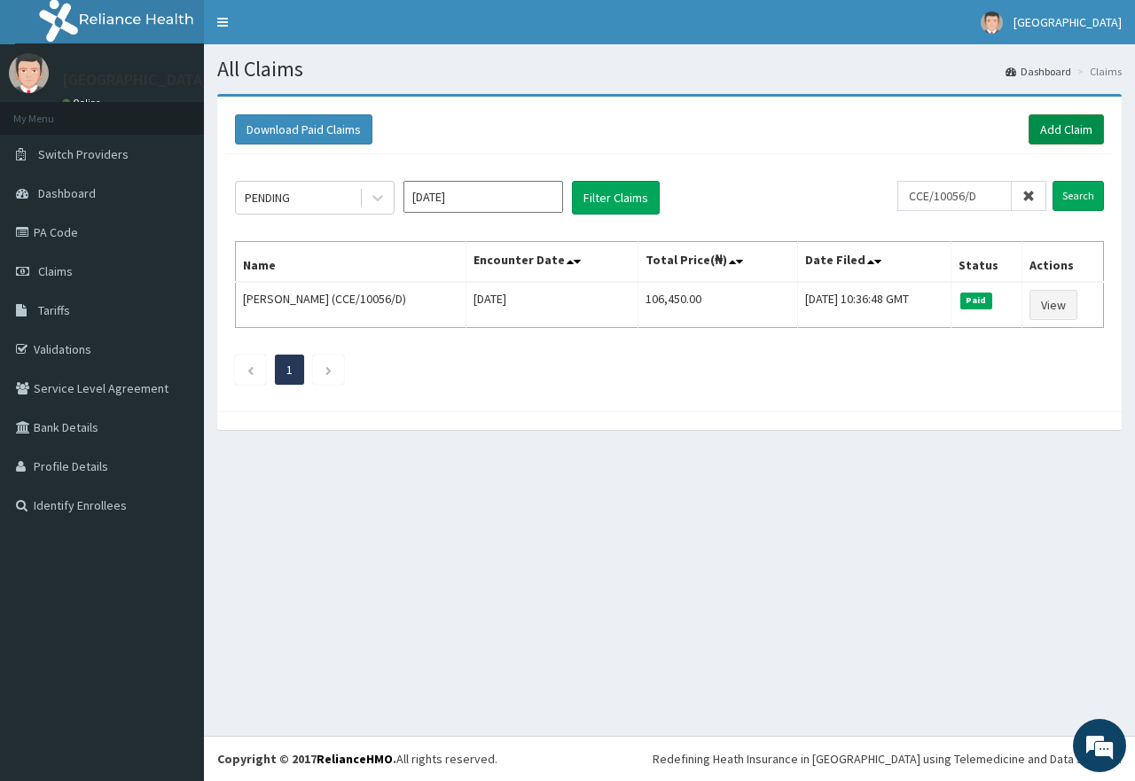
click at [1068, 131] on link "Add Claim" at bounding box center [1066, 129] width 75 height 30
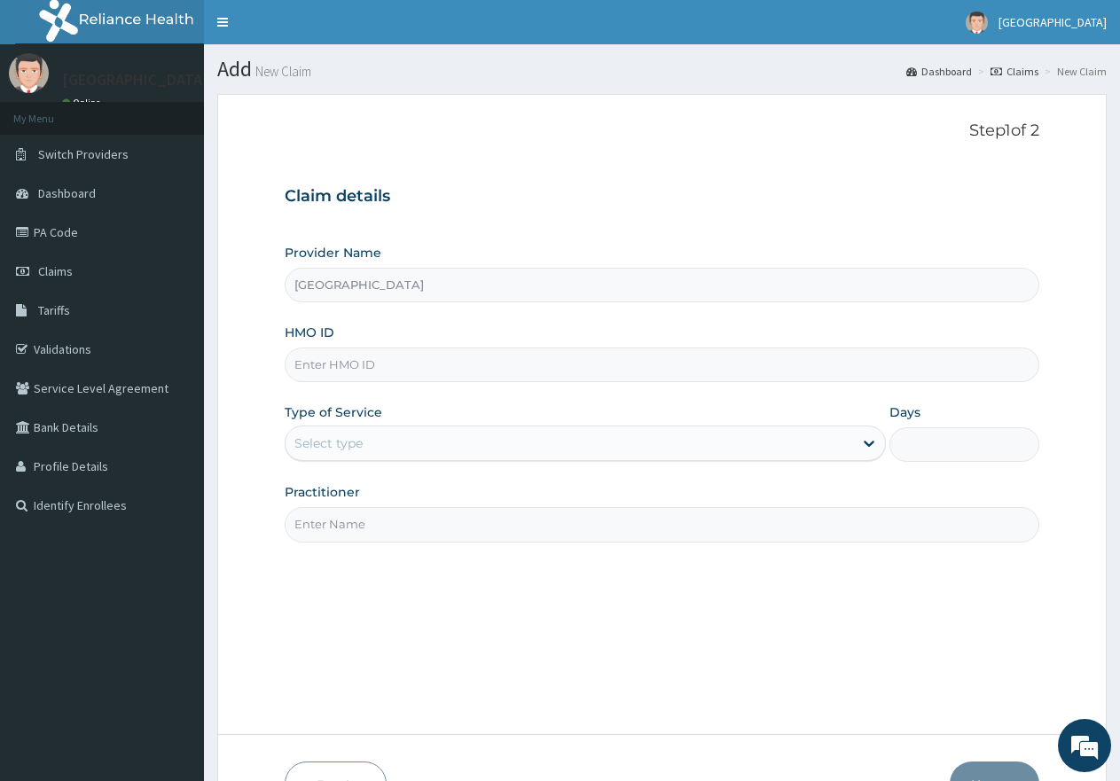
click at [356, 368] on input "HMO ID" at bounding box center [662, 365] width 755 height 35
paste input "CCE/10056/D"
type input "CCE/10056/D"
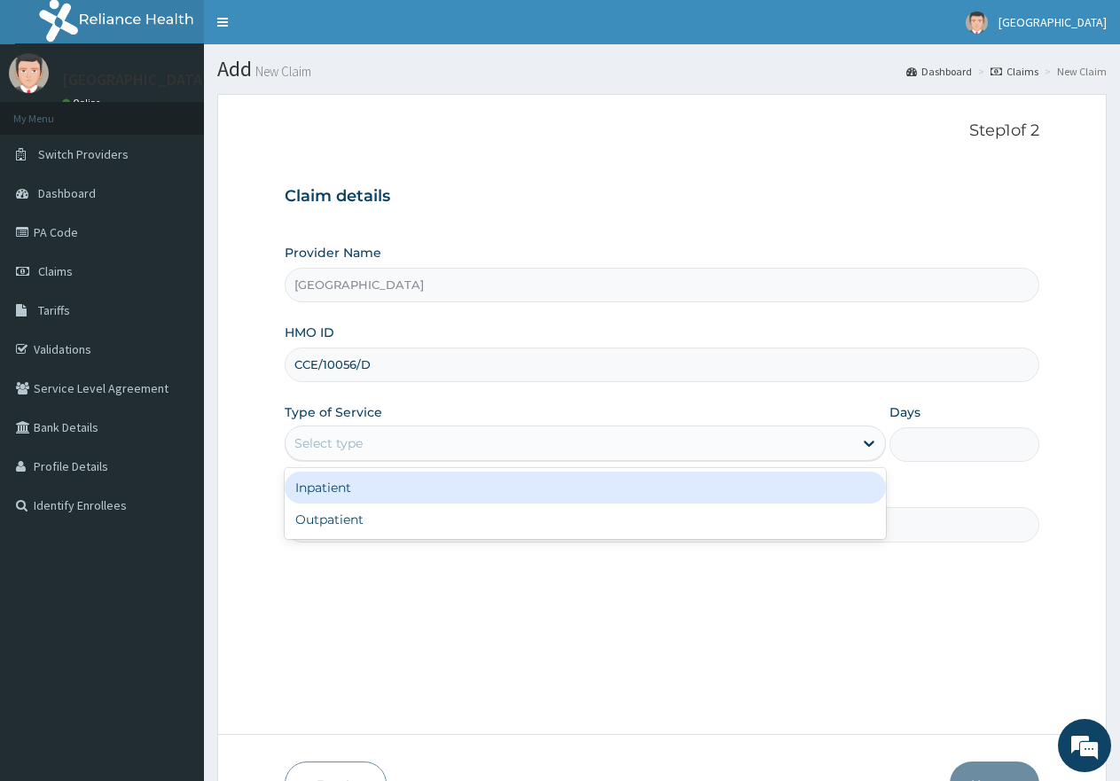
click at [329, 441] on div "Select type" at bounding box center [328, 444] width 68 height 18
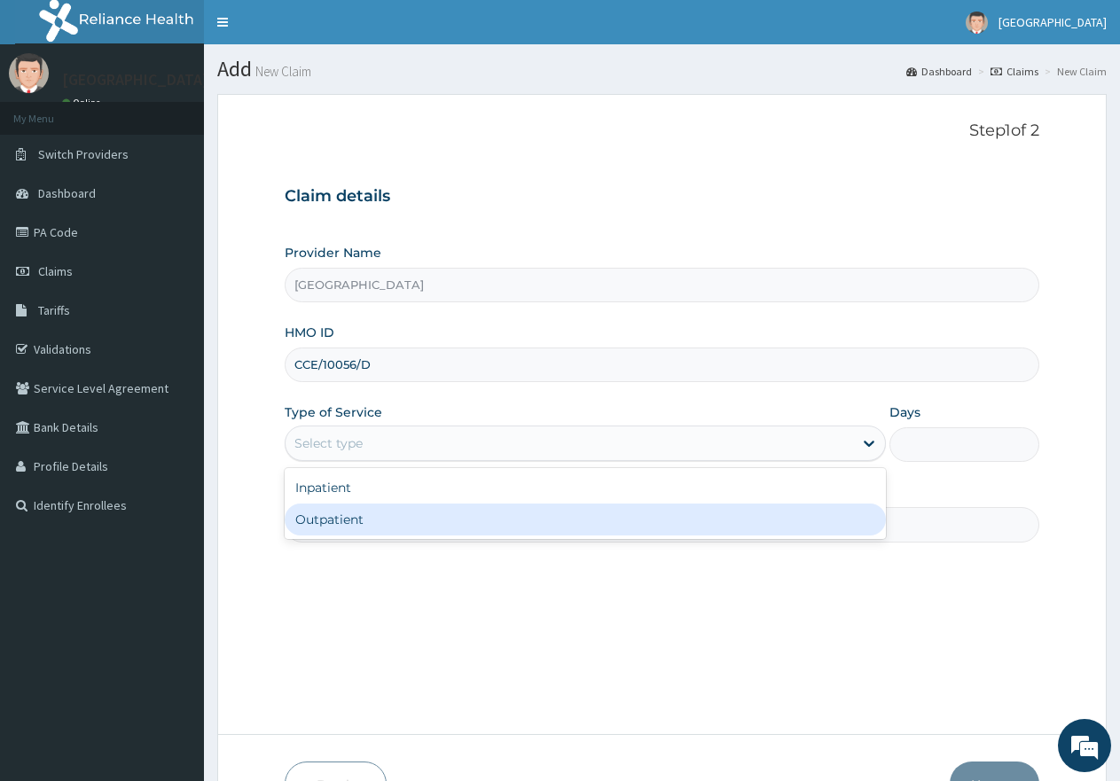
click at [335, 521] on div "Outpatient" at bounding box center [585, 520] width 601 height 32
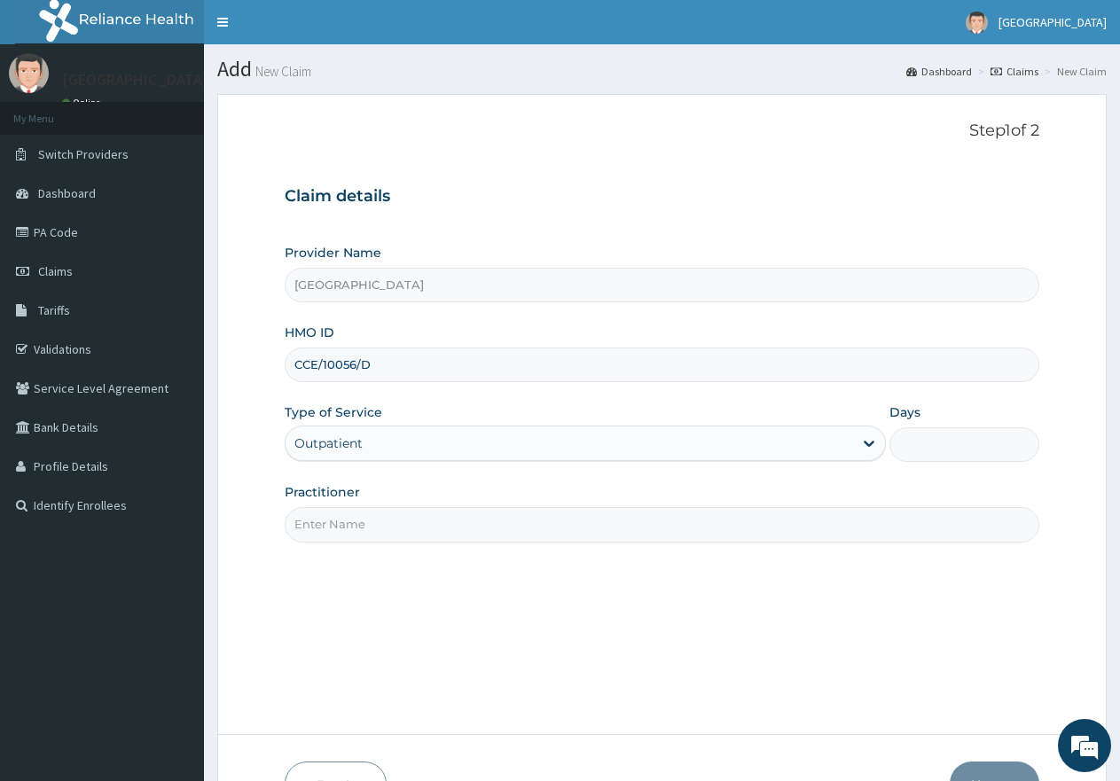
type input "1"
click at [375, 531] on input "Practitioner" at bounding box center [662, 524] width 755 height 35
type input "gp"
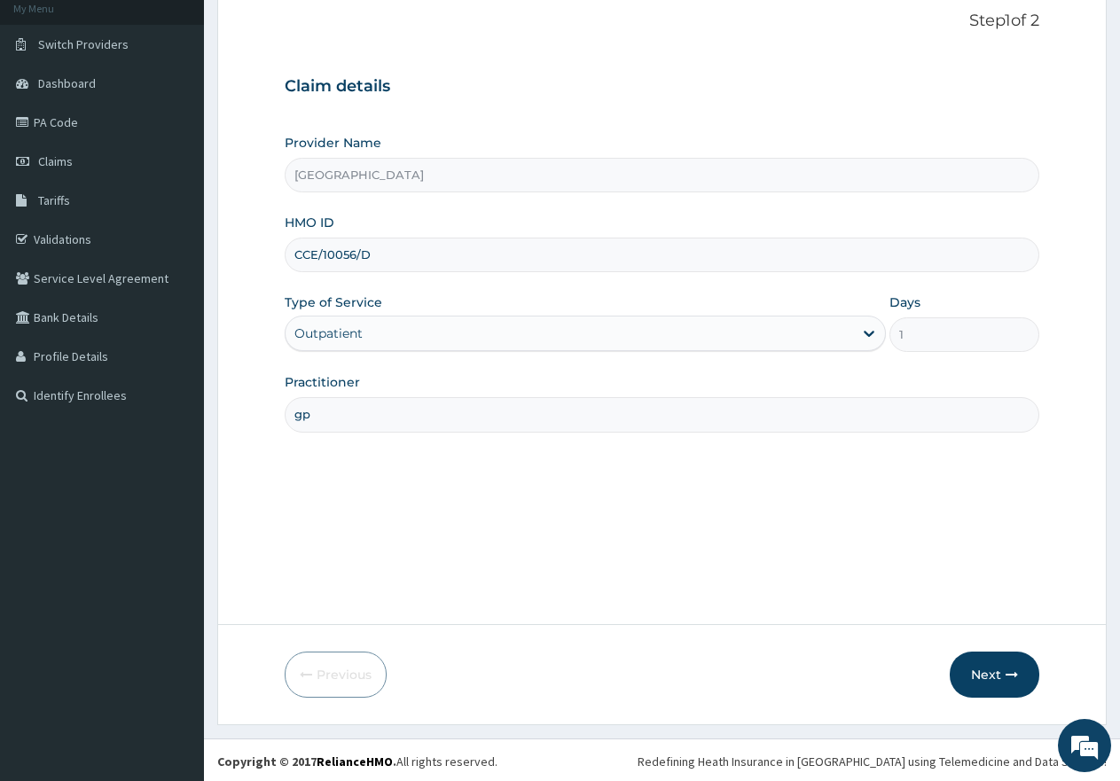
scroll to position [113, 0]
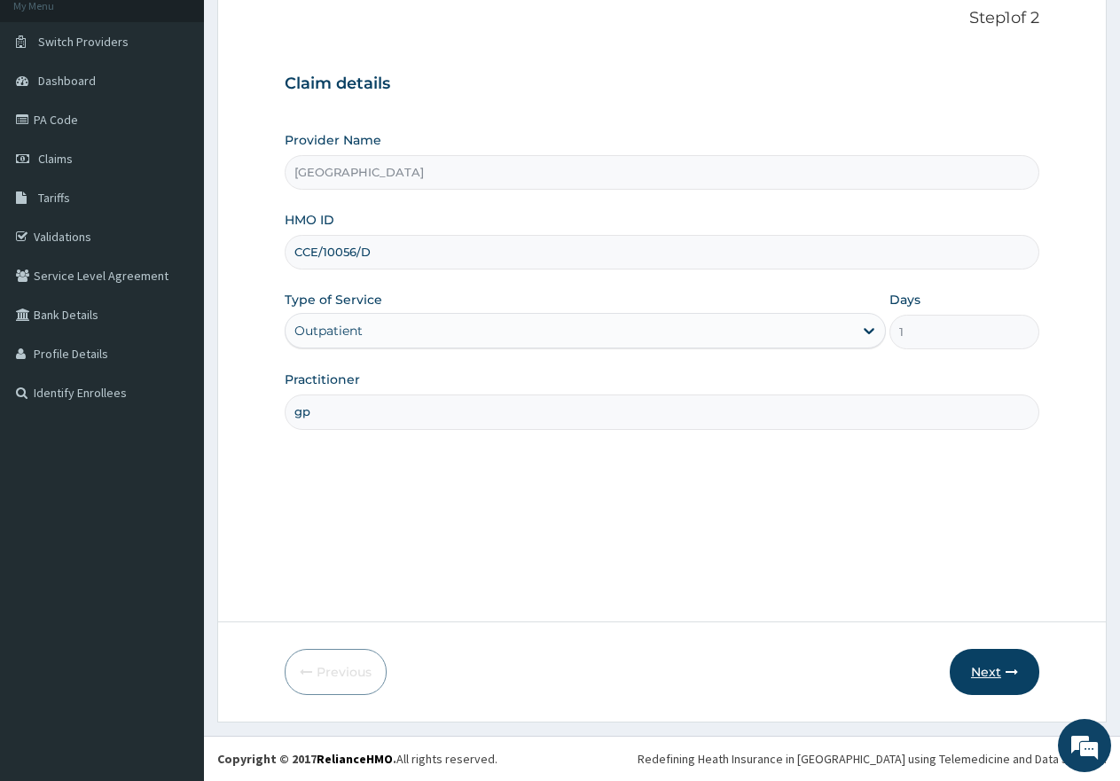
click at [974, 672] on button "Next" at bounding box center [995, 672] width 90 height 46
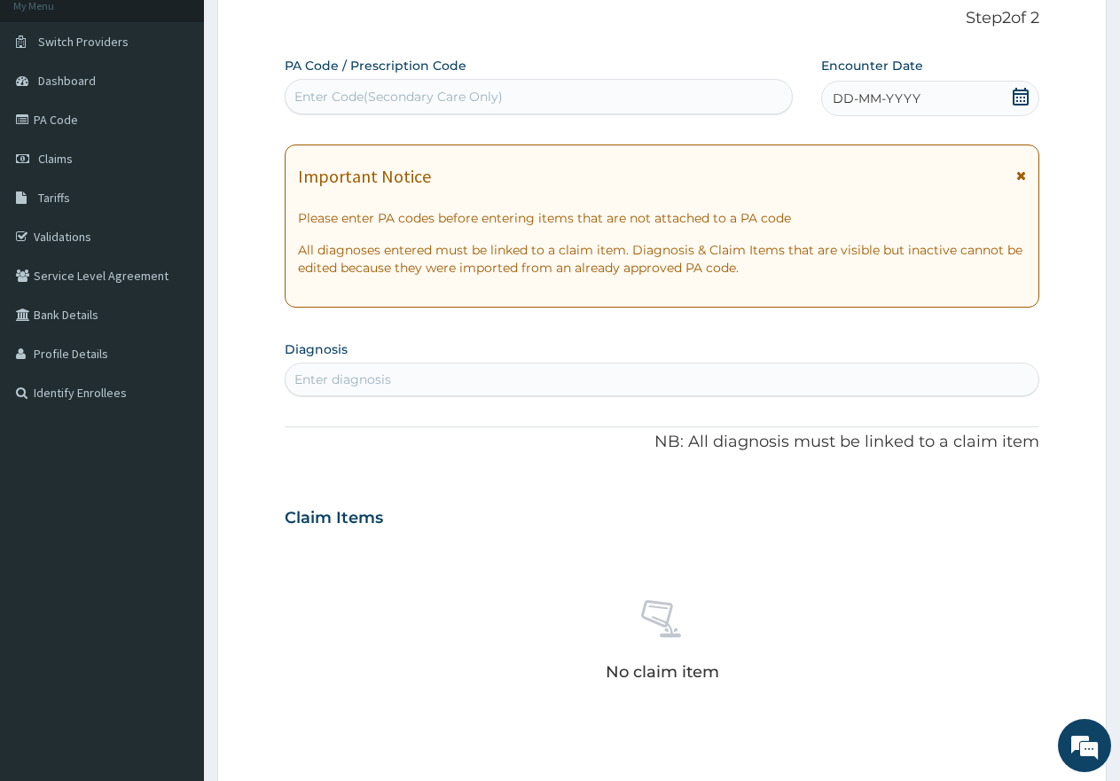
click at [411, 90] on div "Enter Code(Secondary Care Only)" at bounding box center [398, 97] width 208 height 18
paste input "PA/1E62AF"
type input "PA/1E62AF"
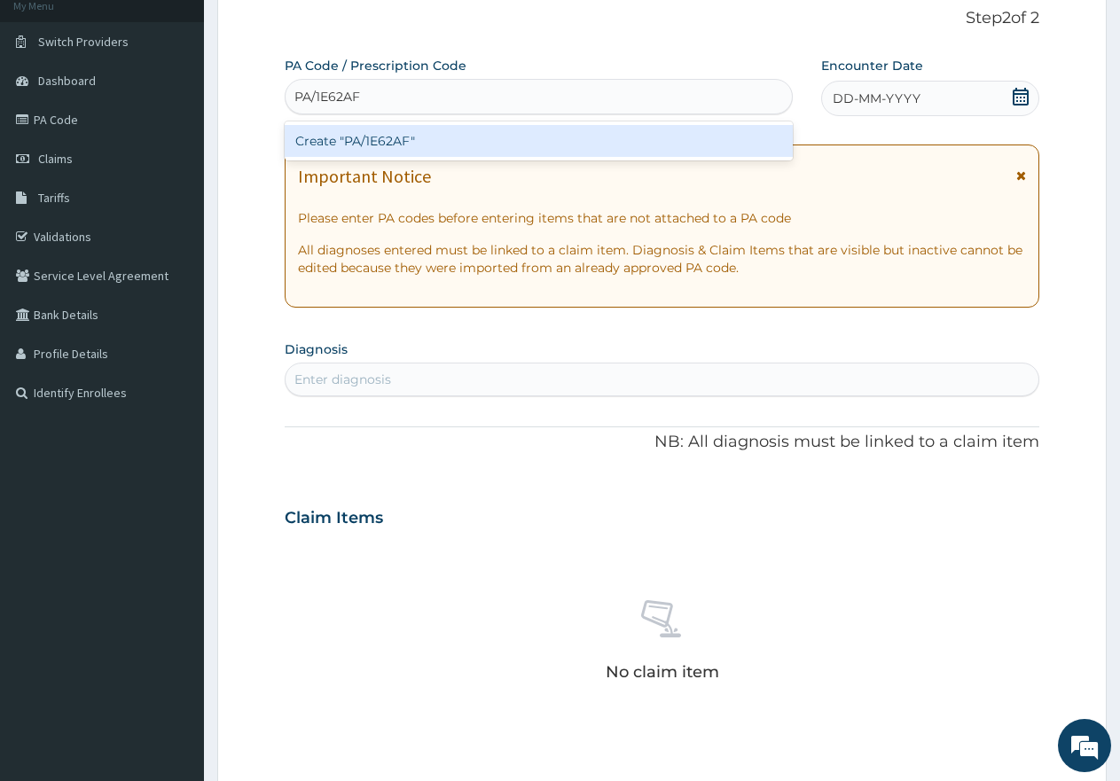
click at [378, 145] on div "Create "PA/1E62AF"" at bounding box center [539, 141] width 508 height 32
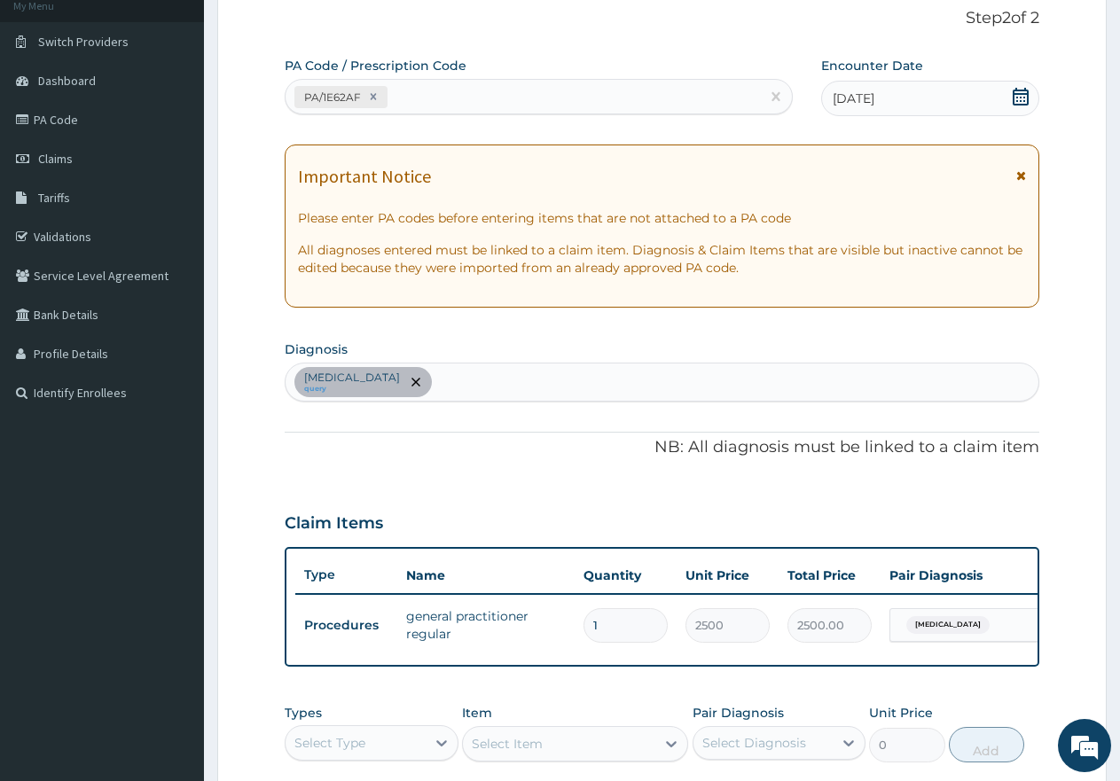
click at [453, 365] on div "Malaria query" at bounding box center [662, 382] width 753 height 37
type input "SEPSIS"
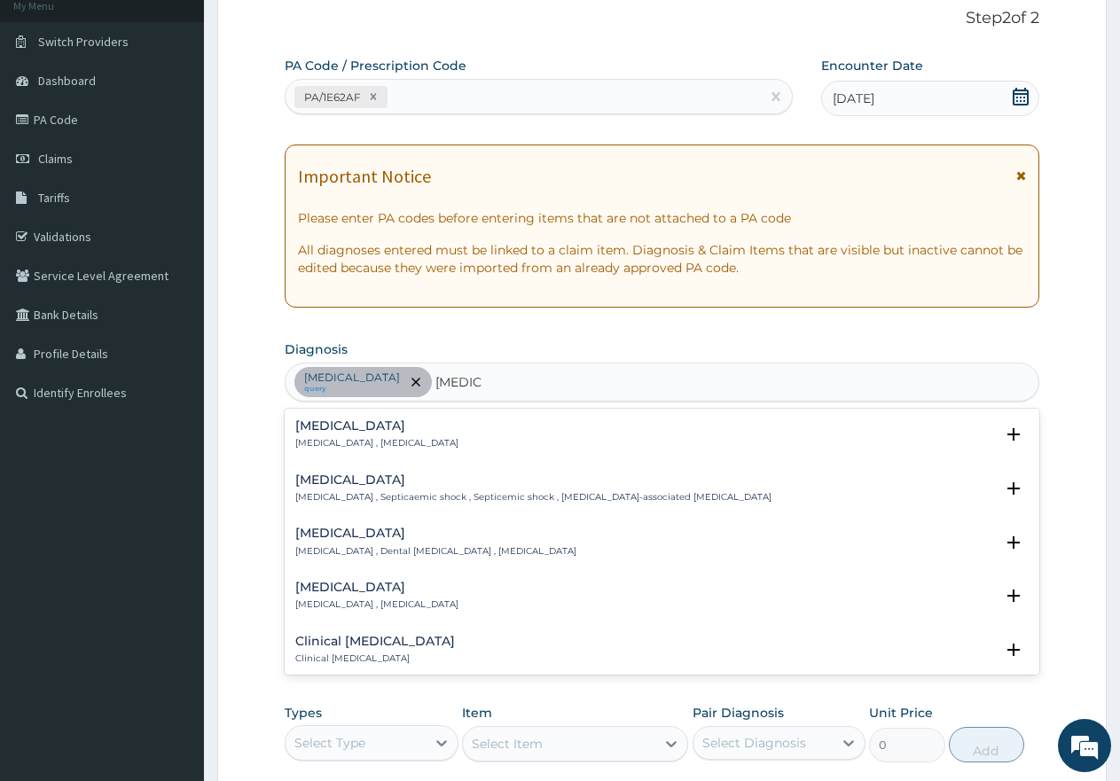
click at [321, 436] on div "Sepsis Systemic infection , Sepsis" at bounding box center [376, 435] width 163 height 31
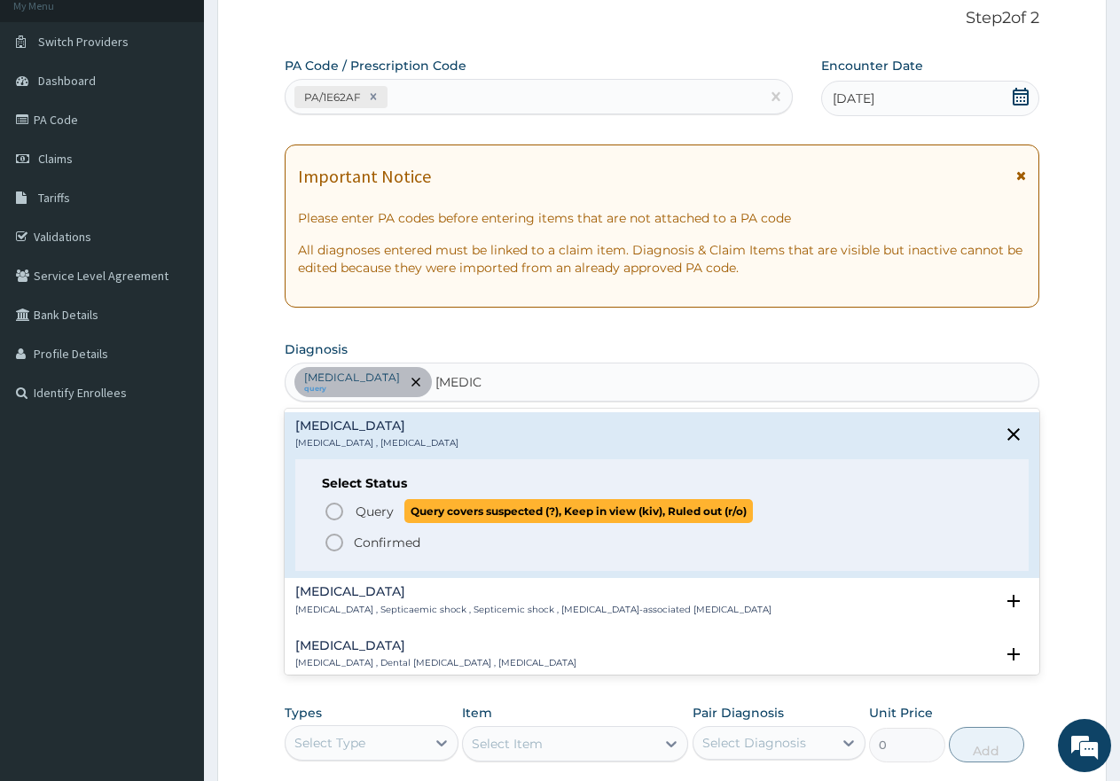
drag, startPoint x: 331, startPoint y: 513, endPoint x: 374, endPoint y: 493, distance: 47.6
click at [333, 513] on icon "status option query" at bounding box center [334, 511] width 21 height 21
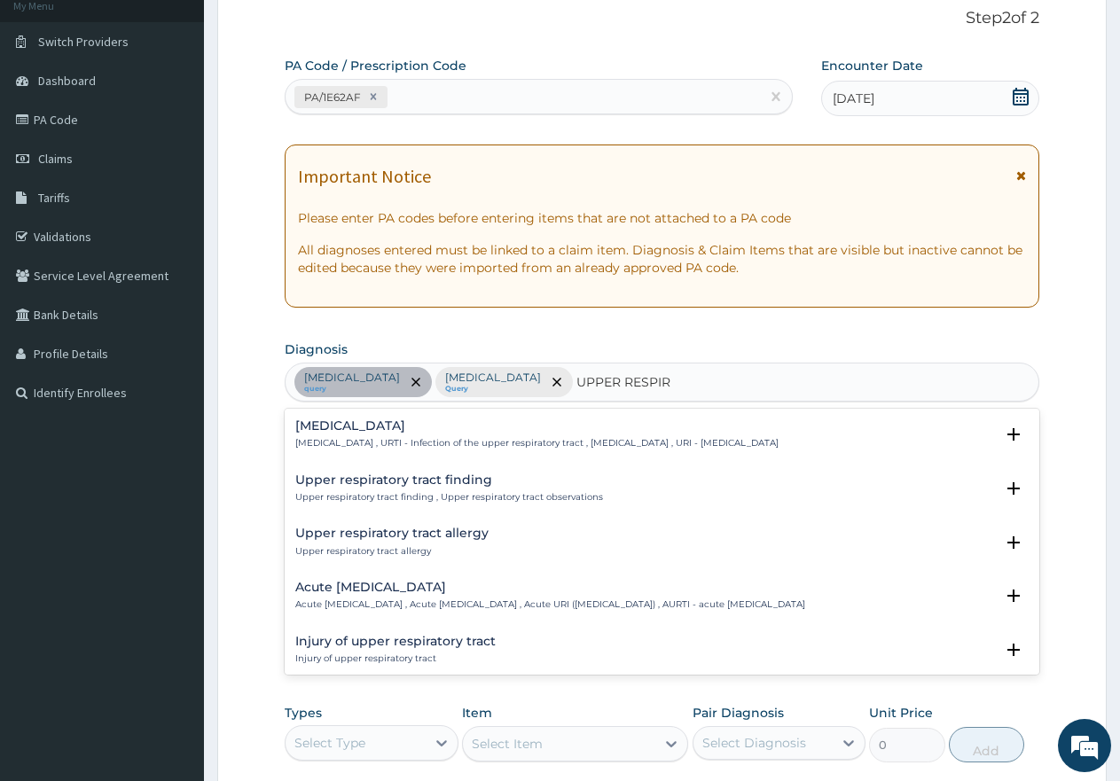
type input "UPPER RESPI"
click at [399, 430] on h4 "Upper respiratory infection" at bounding box center [536, 426] width 483 height 13
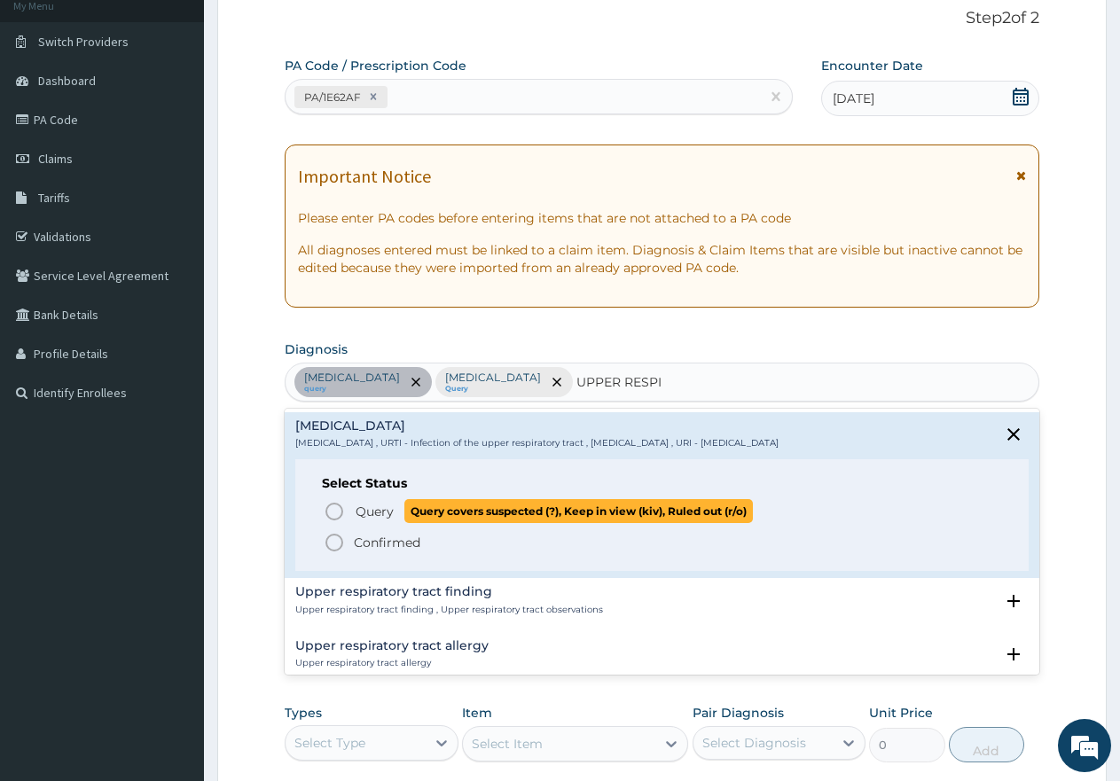
click at [334, 513] on icon "status option query" at bounding box center [334, 511] width 21 height 21
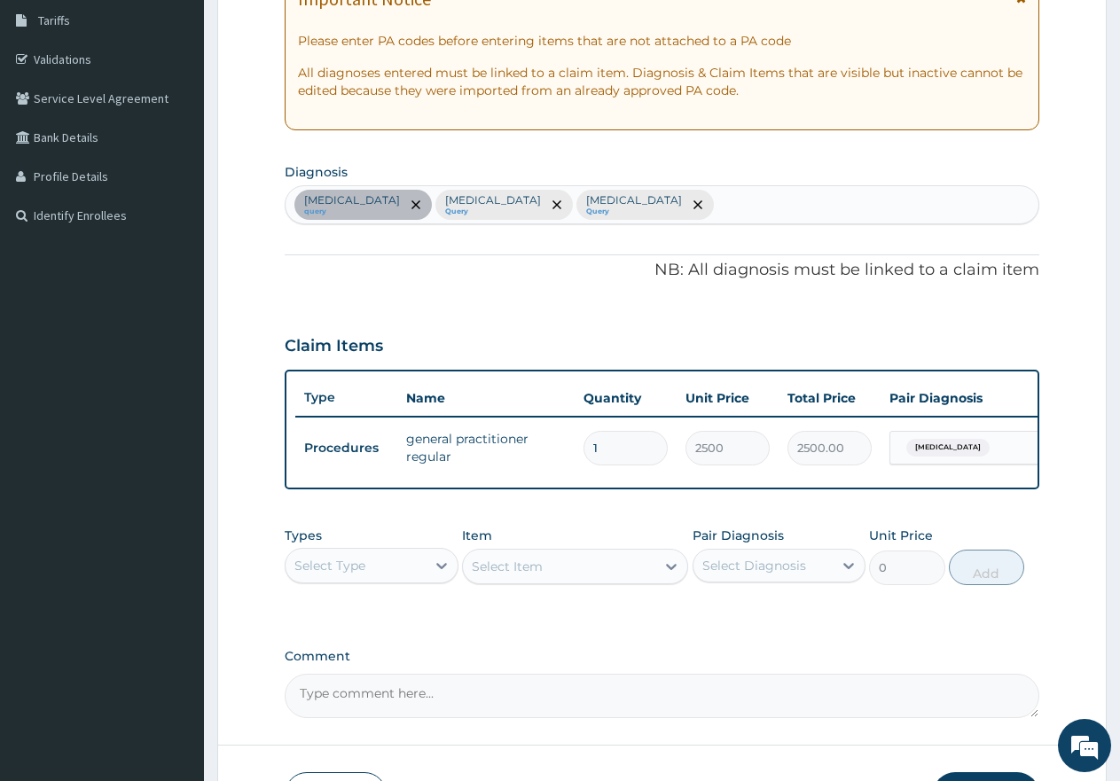
scroll to position [379, 0]
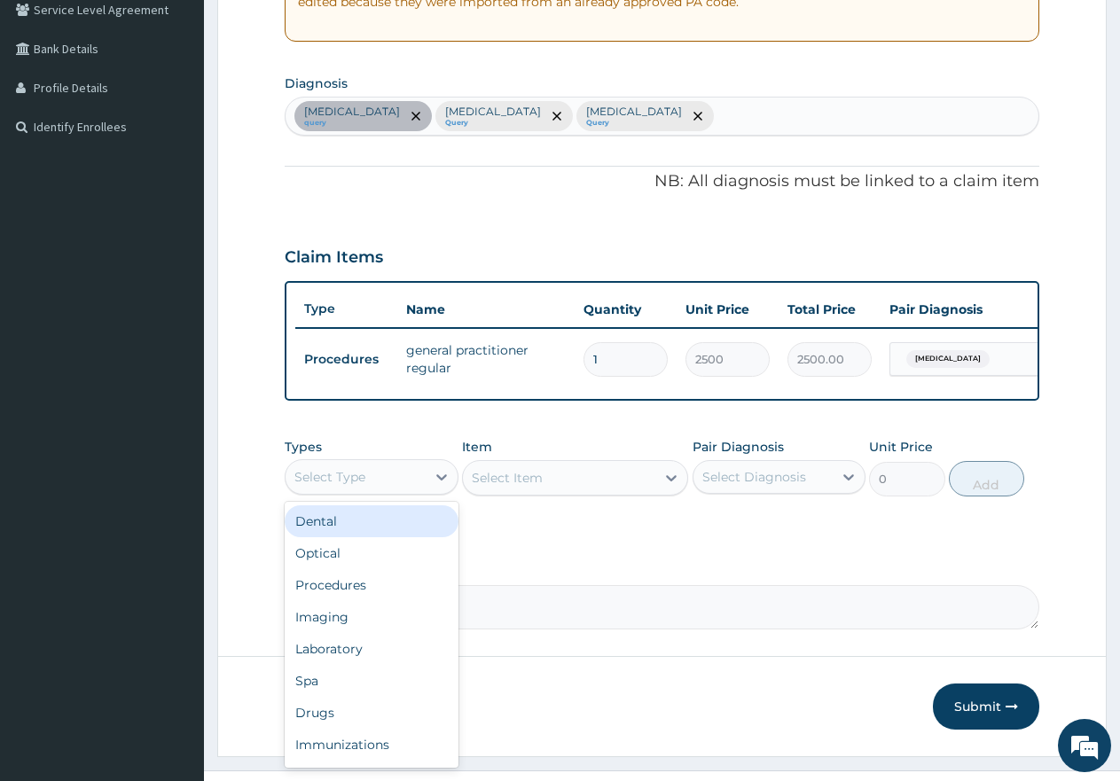
click at [400, 491] on div "Select Type" at bounding box center [356, 477] width 140 height 28
click at [349, 601] on div "Procedures" at bounding box center [372, 585] width 174 height 32
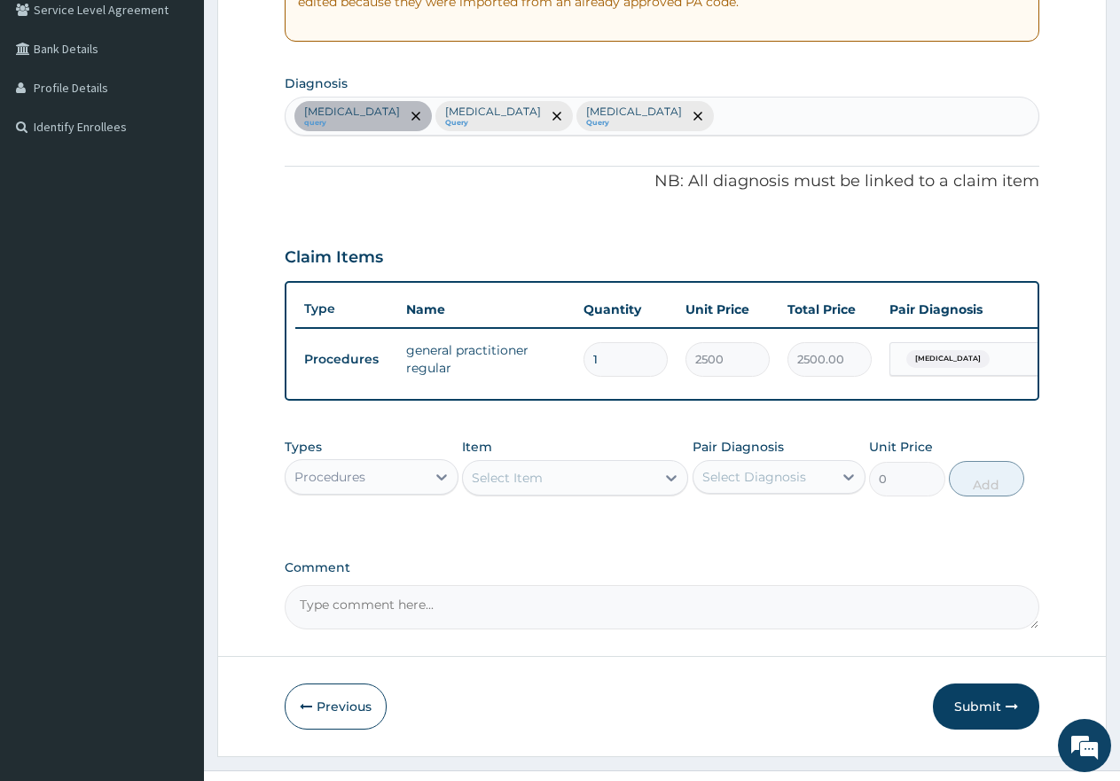
click at [535, 487] on div "Select Item" at bounding box center [507, 478] width 71 height 18
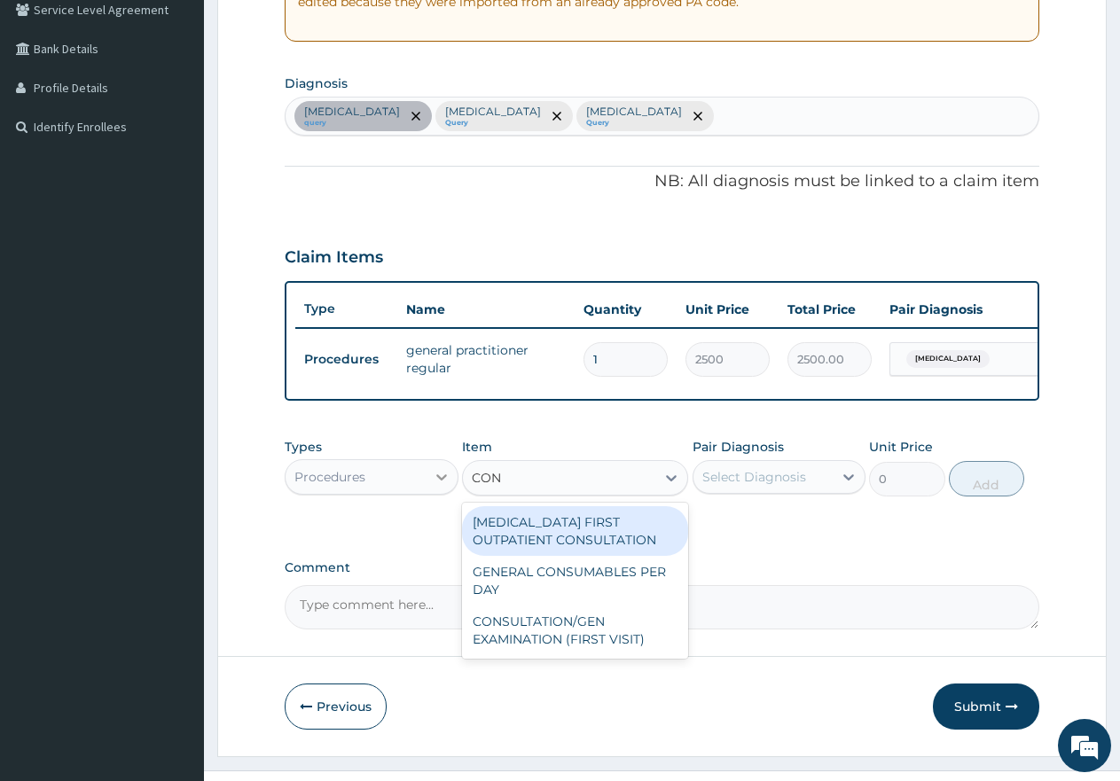
type input "CONS"
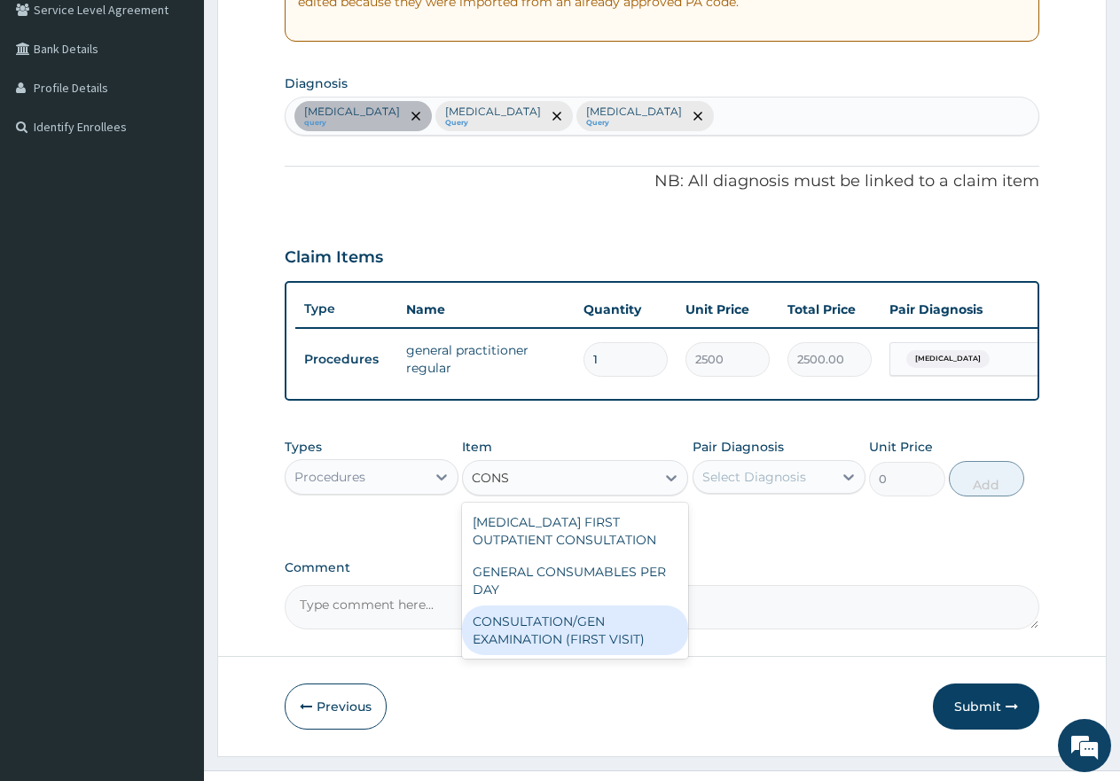
click at [527, 650] on div "CONSULTATION/GEN EXAMINATION (FIRST VISIT)" at bounding box center [575, 631] width 226 height 50
type input "5000"
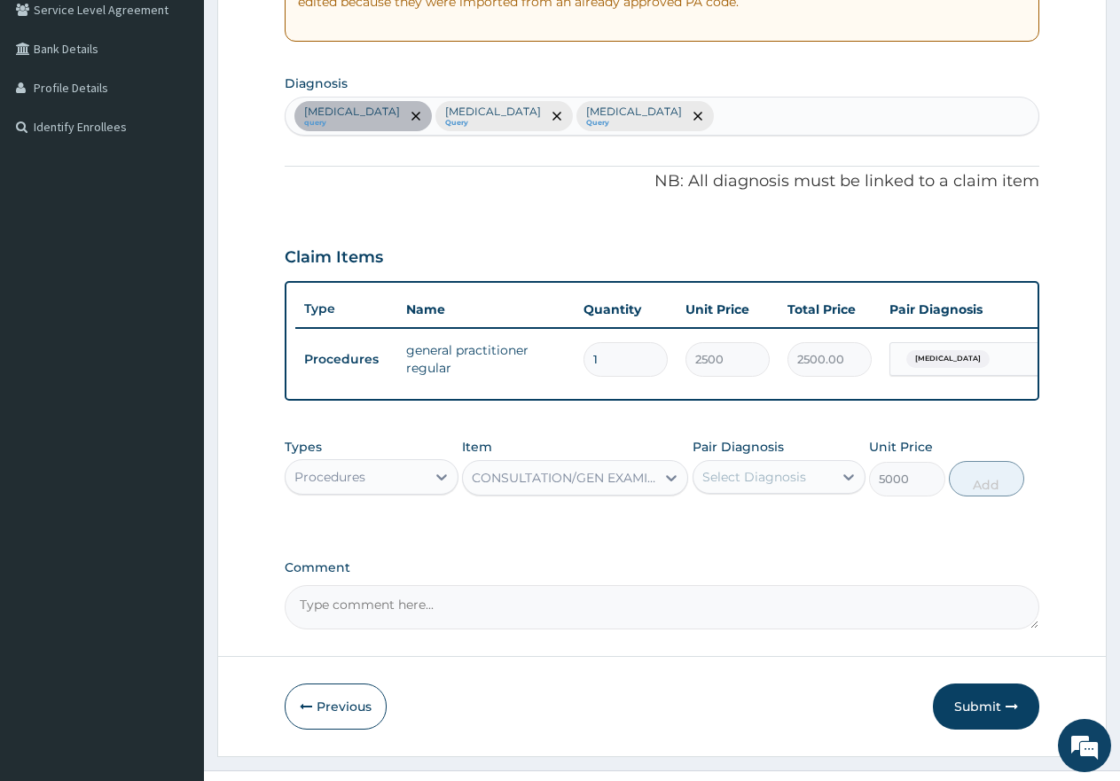
click at [750, 486] on div "Select Diagnosis" at bounding box center [755, 477] width 104 height 18
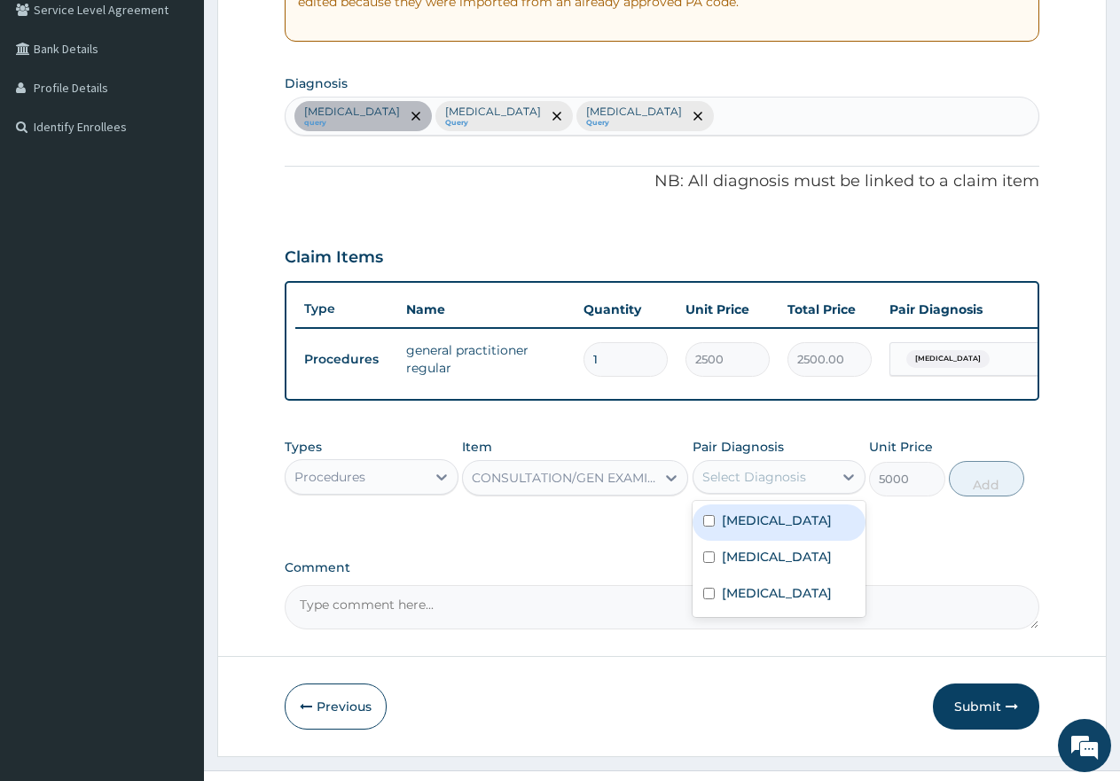
click at [703, 527] on input "checkbox" at bounding box center [709, 521] width 12 height 12
checkbox input "true"
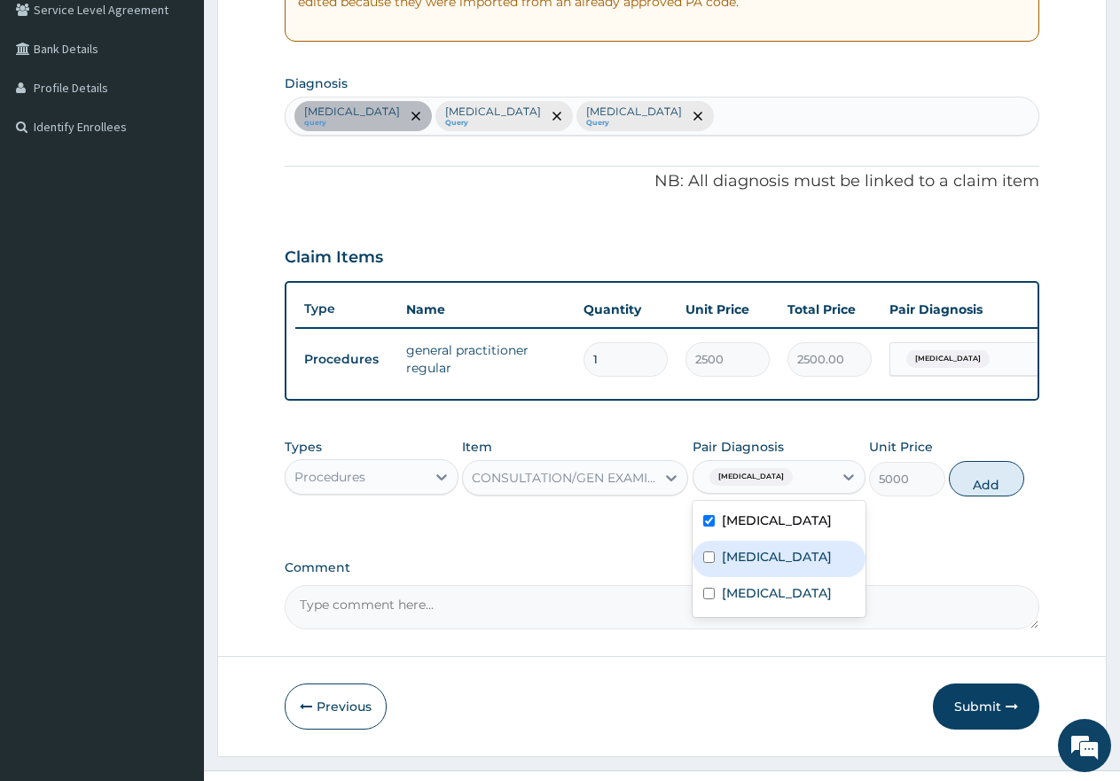
drag, startPoint x: 705, startPoint y: 574, endPoint x: 703, endPoint y: 593, distance: 18.7
click at [705, 563] on input "checkbox" at bounding box center [709, 558] width 12 height 12
checkbox input "true"
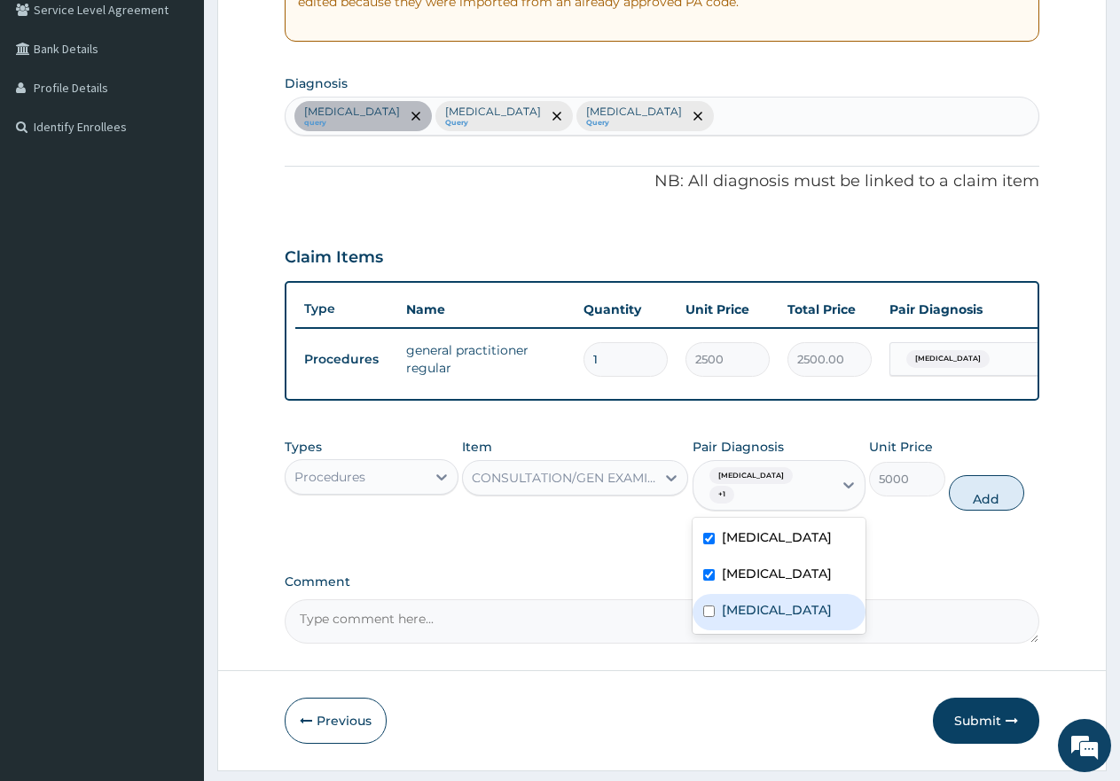
drag, startPoint x: 705, startPoint y: 626, endPoint x: 742, endPoint y: 611, distance: 40.2
click at [711, 622] on div "Upper respiratory infection" at bounding box center [780, 612] width 174 height 36
checkbox input "true"
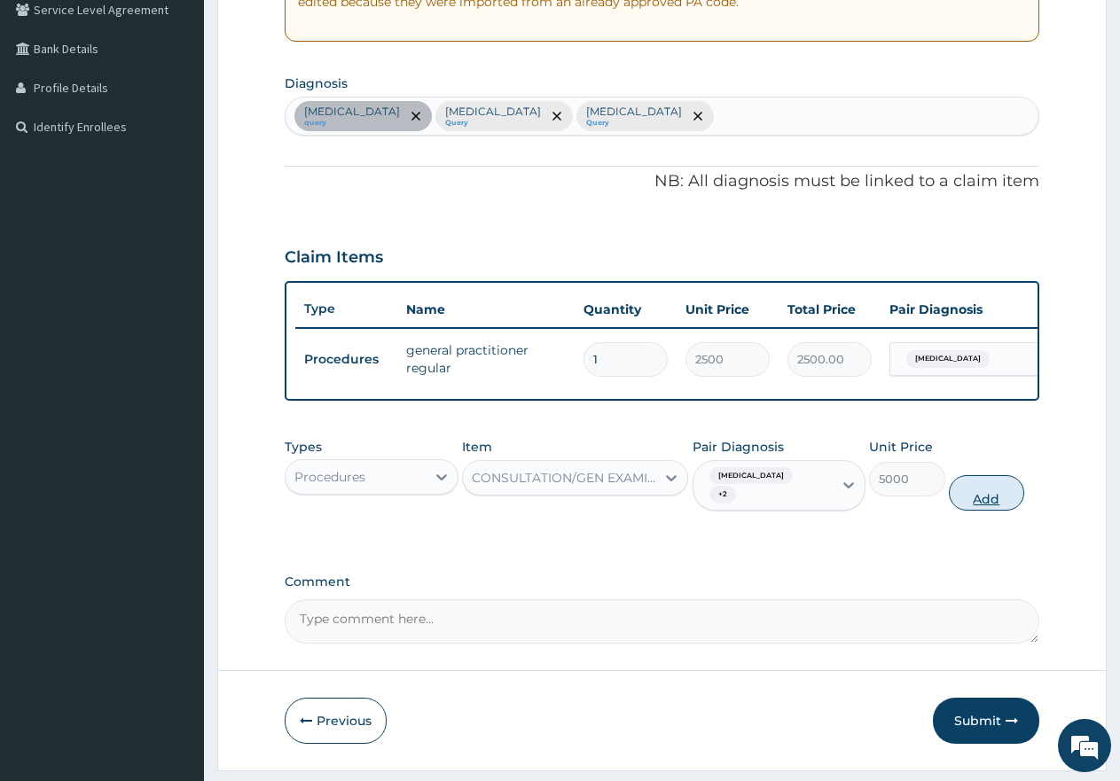
click at [999, 506] on button "Add" at bounding box center [986, 492] width 75 height 35
type input "0"
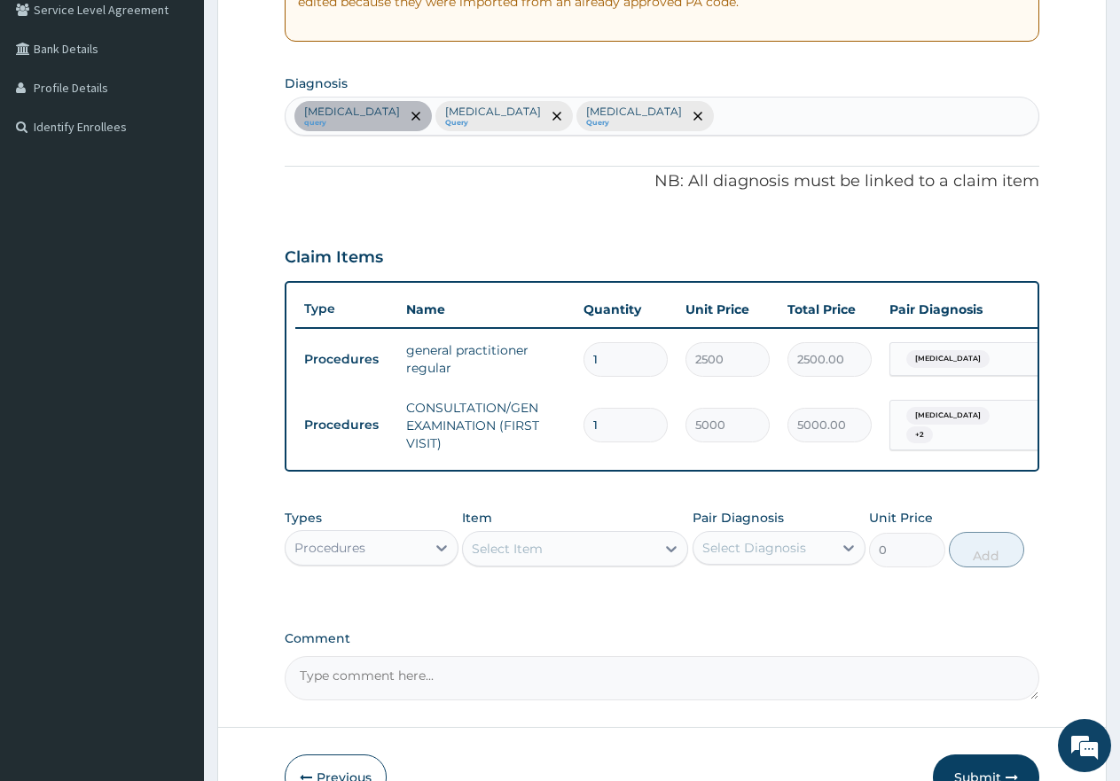
scroll to position [0, 136]
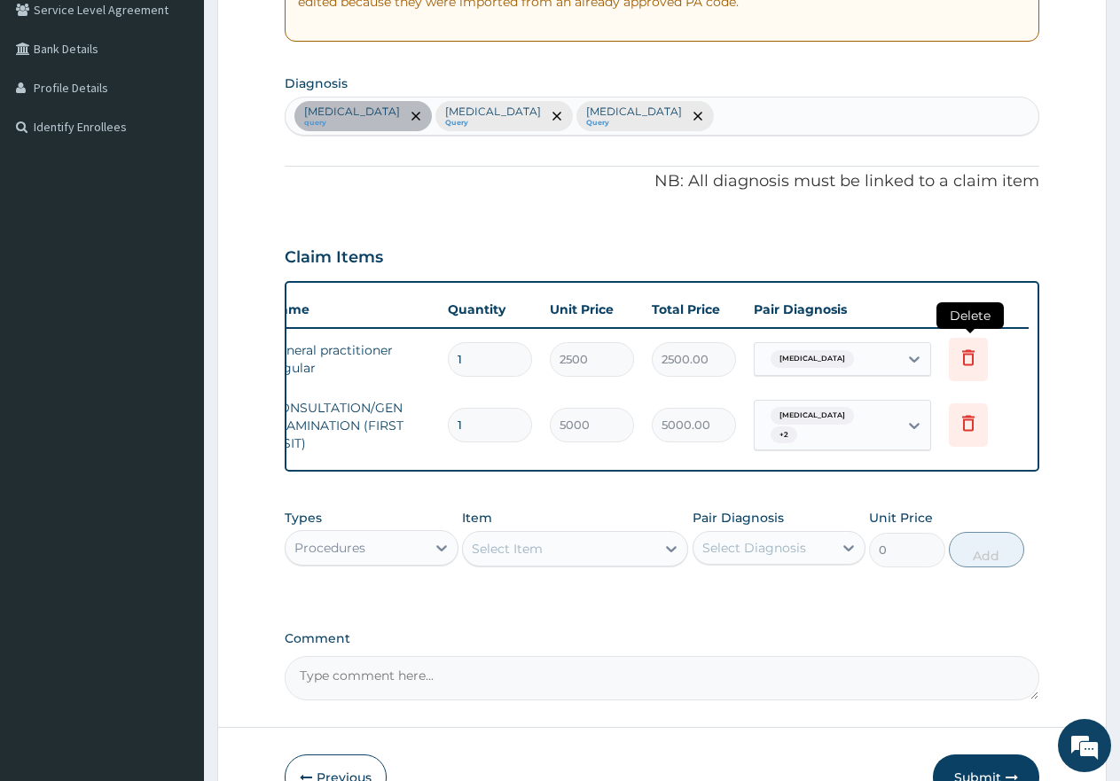
click at [971, 358] on icon at bounding box center [968, 357] width 21 height 21
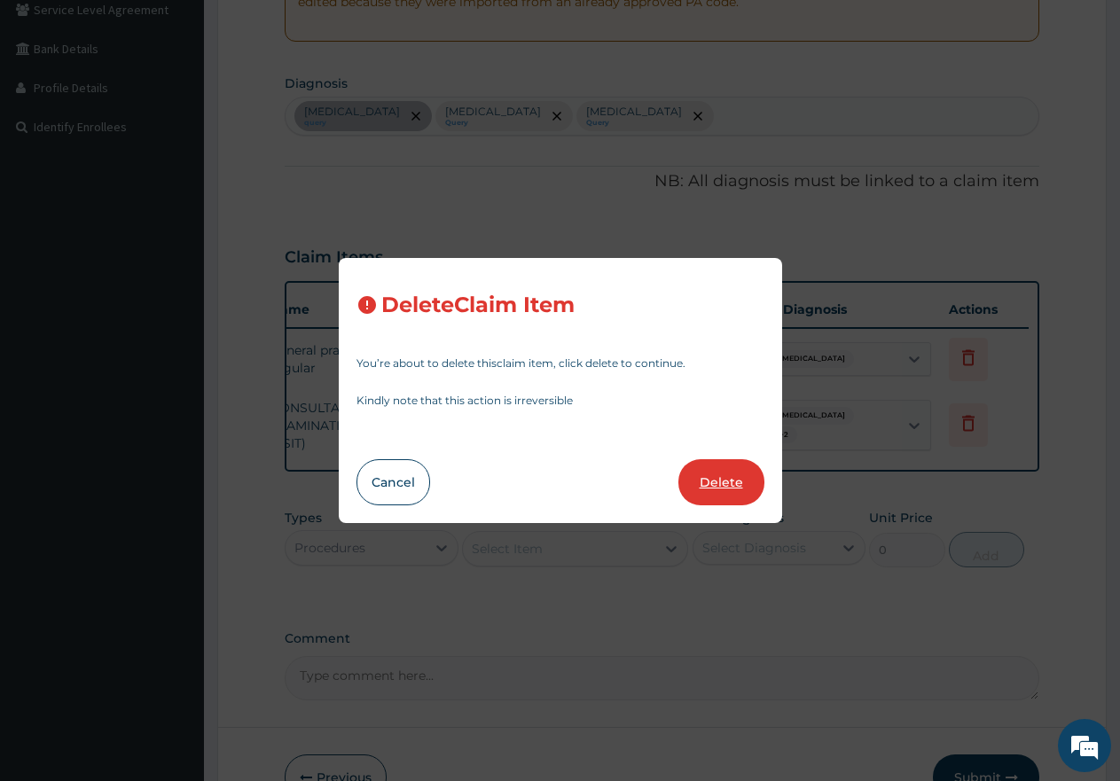
click at [734, 481] on button "Delete" at bounding box center [722, 482] width 86 height 46
type input "5000"
type input "5000.00"
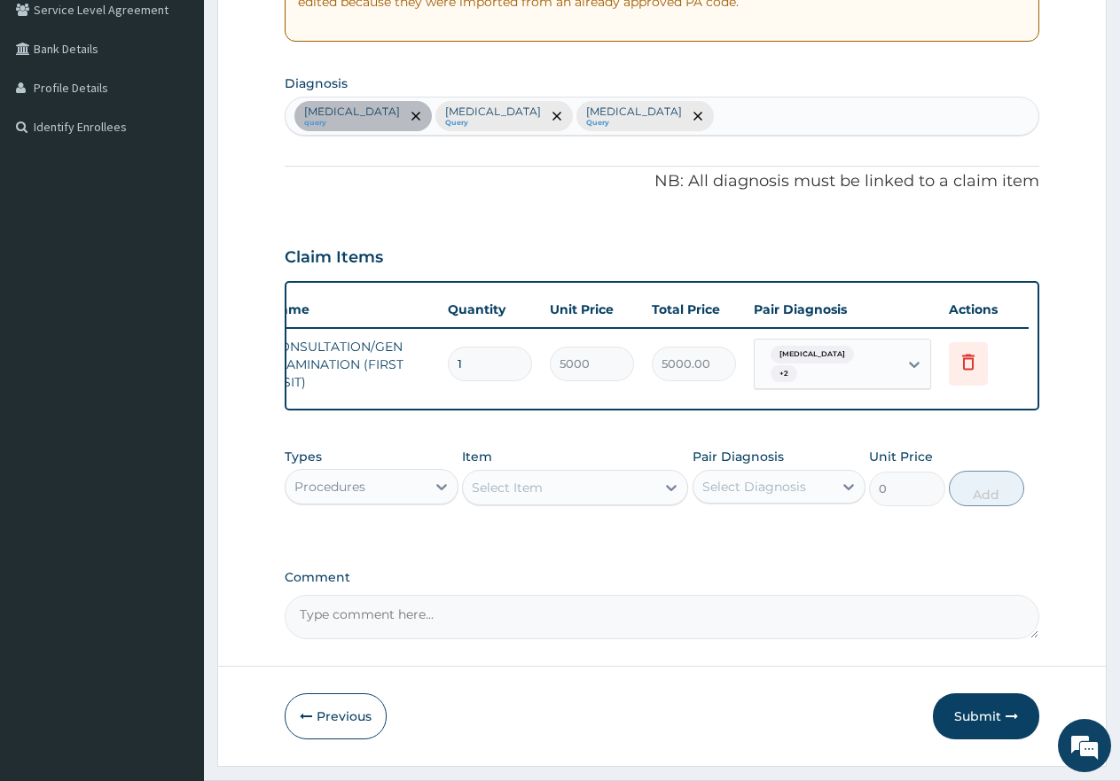
scroll to position [0, 0]
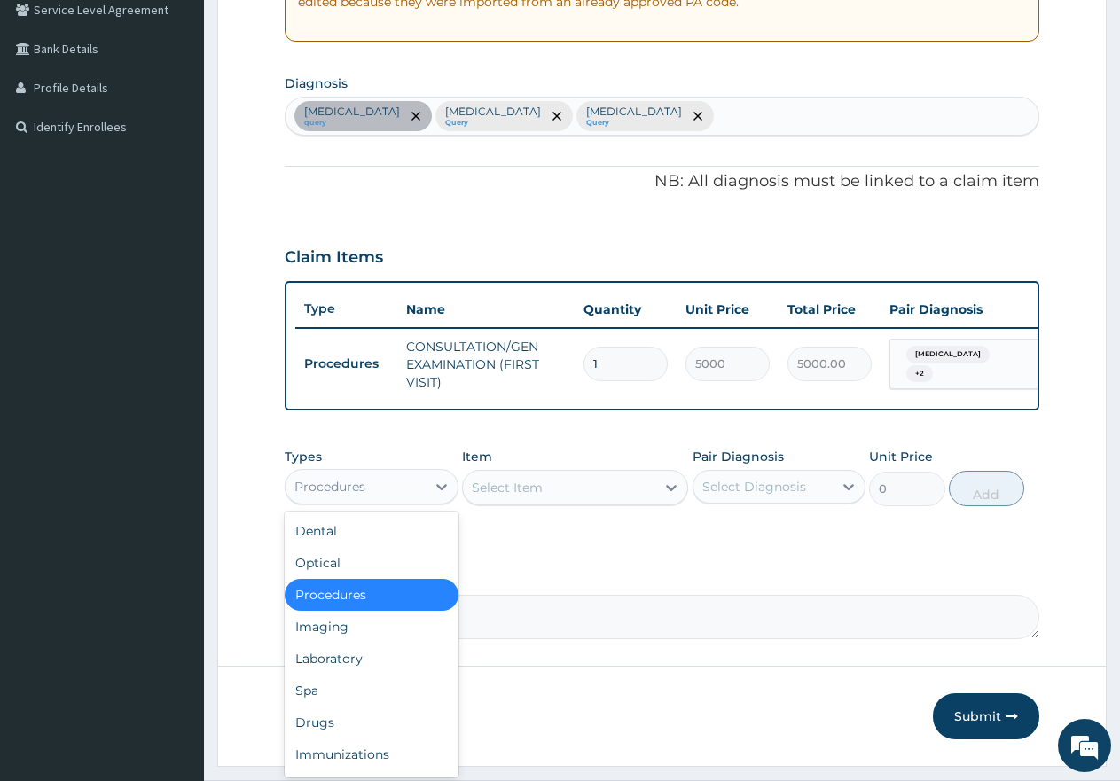
click at [409, 501] on div "Procedures" at bounding box center [356, 487] width 140 height 28
click at [364, 667] on div "Laboratory" at bounding box center [372, 659] width 174 height 32
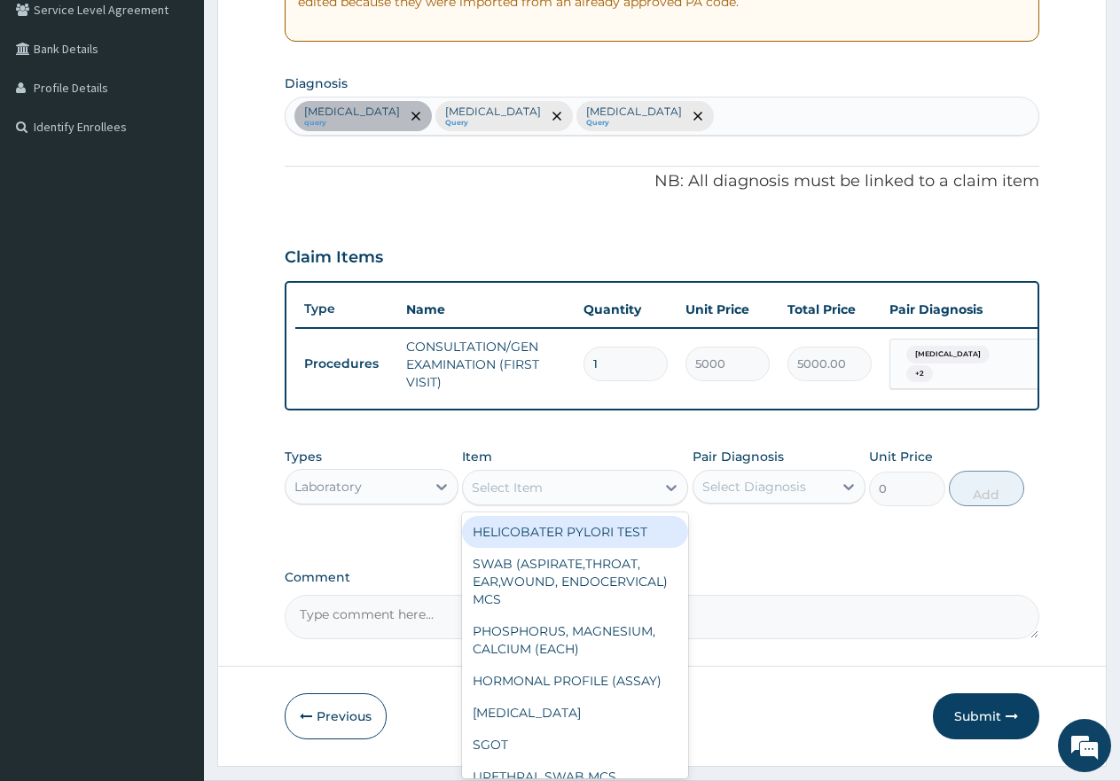
click at [530, 497] on div "Select Item" at bounding box center [507, 488] width 71 height 18
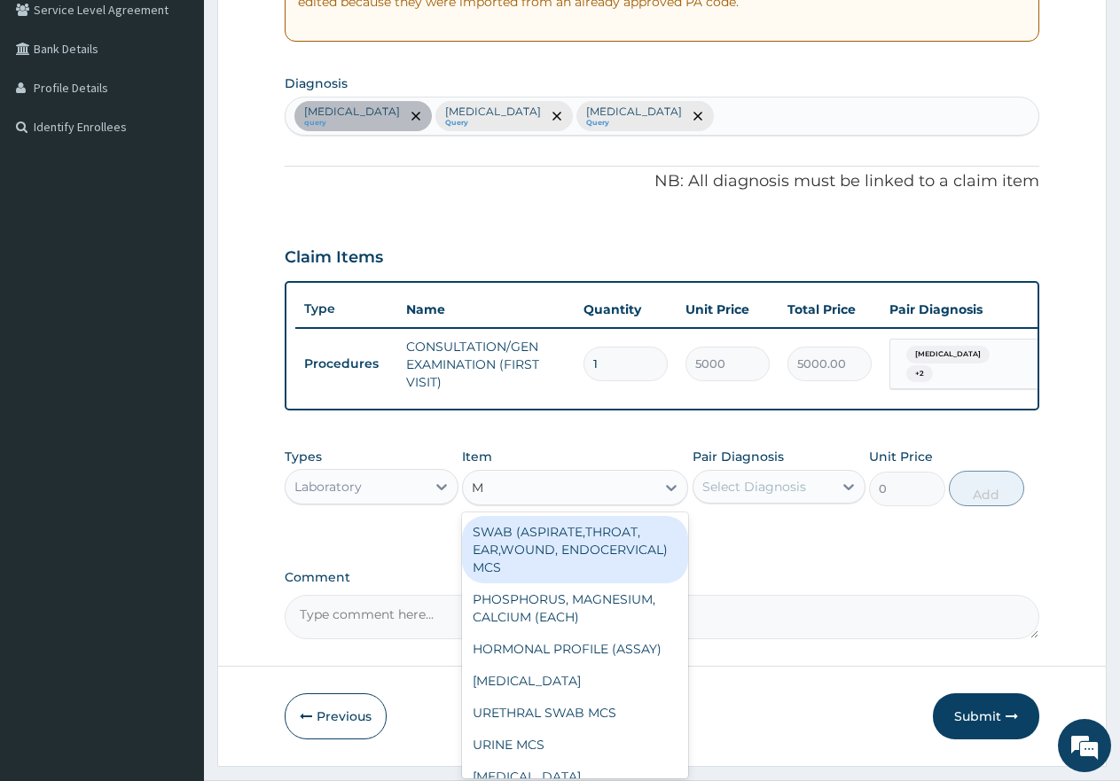
type input "MP"
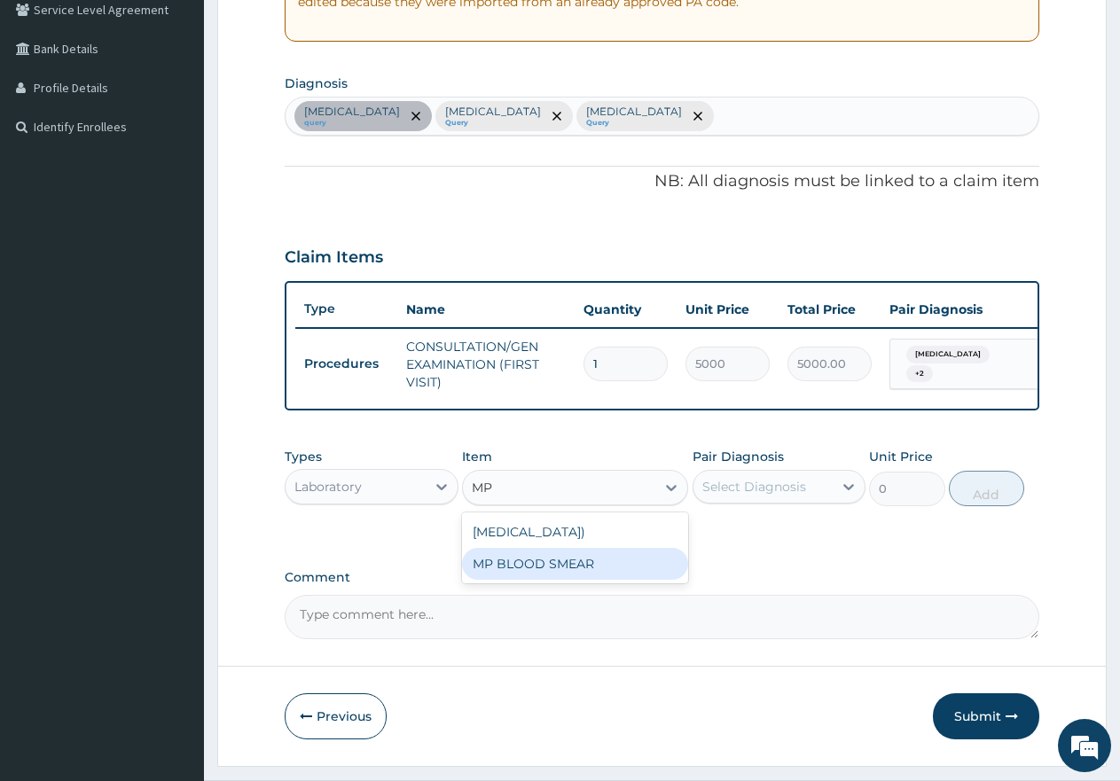
drag, startPoint x: 530, startPoint y: 596, endPoint x: 577, endPoint y: 581, distance: 50.2
click at [530, 580] on div "MP BLOOD SMEAR" at bounding box center [575, 564] width 226 height 32
type input "2500"
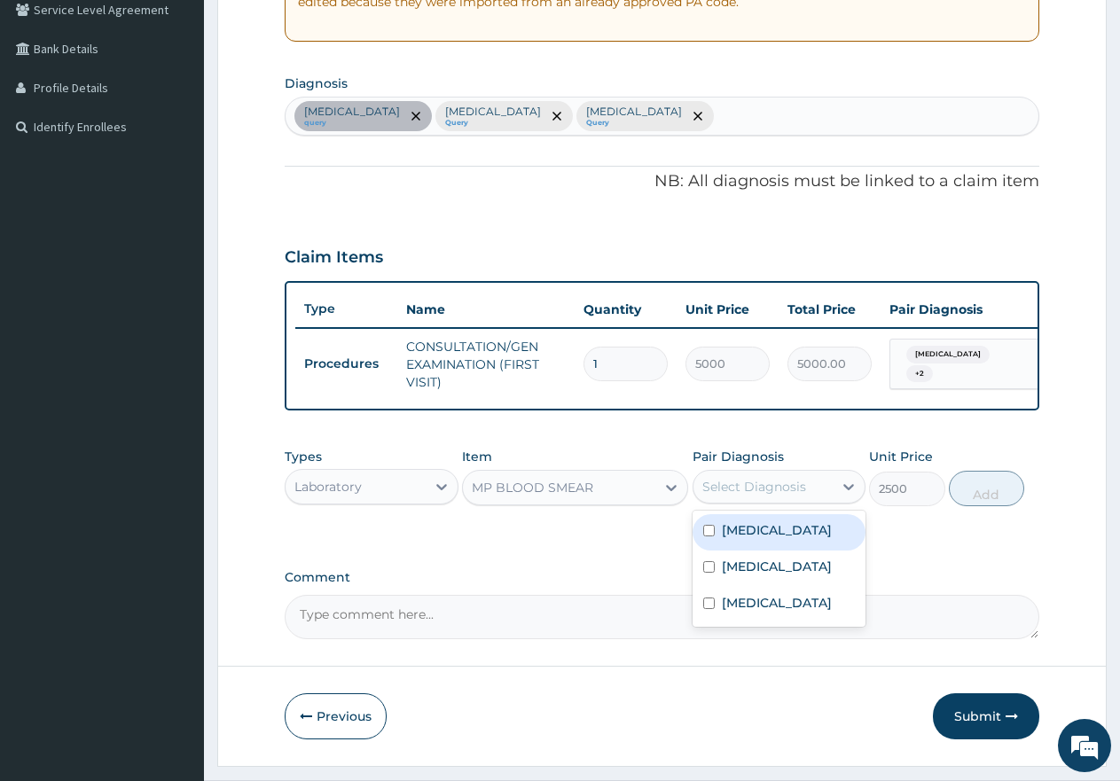
click at [759, 496] on div "Select Diagnosis" at bounding box center [755, 487] width 104 height 18
click at [711, 537] on input "checkbox" at bounding box center [709, 531] width 12 height 12
checkbox input "true"
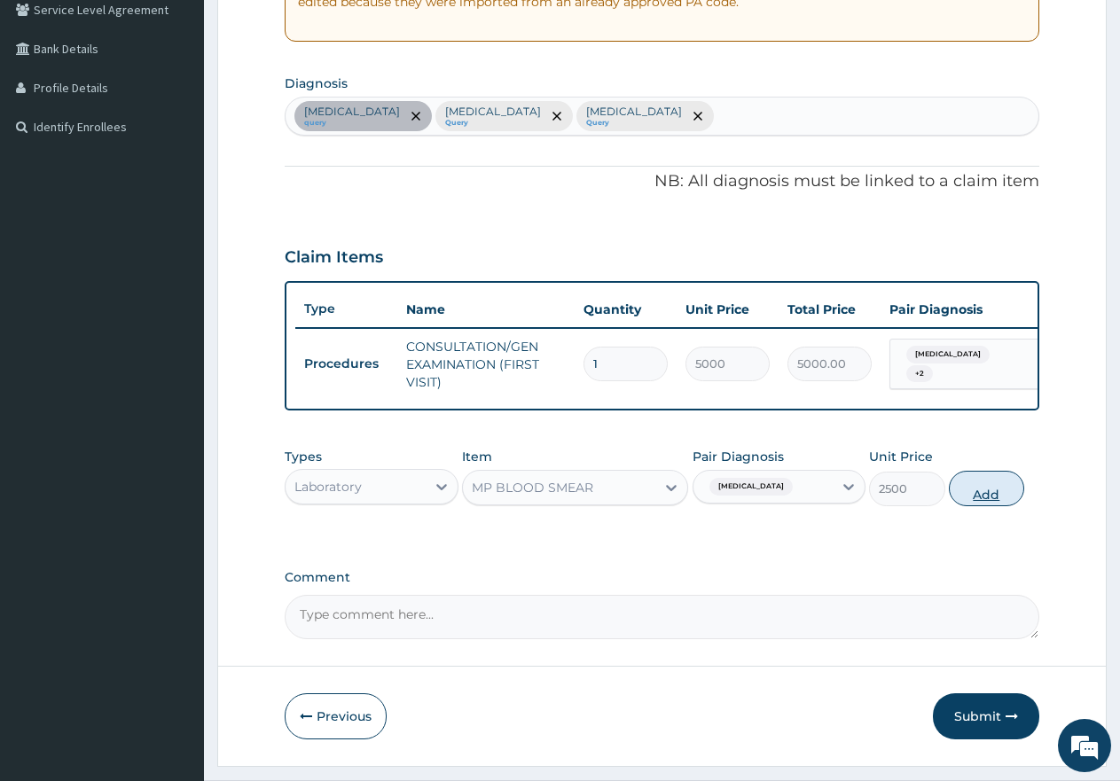
click at [974, 506] on button "Add" at bounding box center [986, 488] width 75 height 35
type input "0"
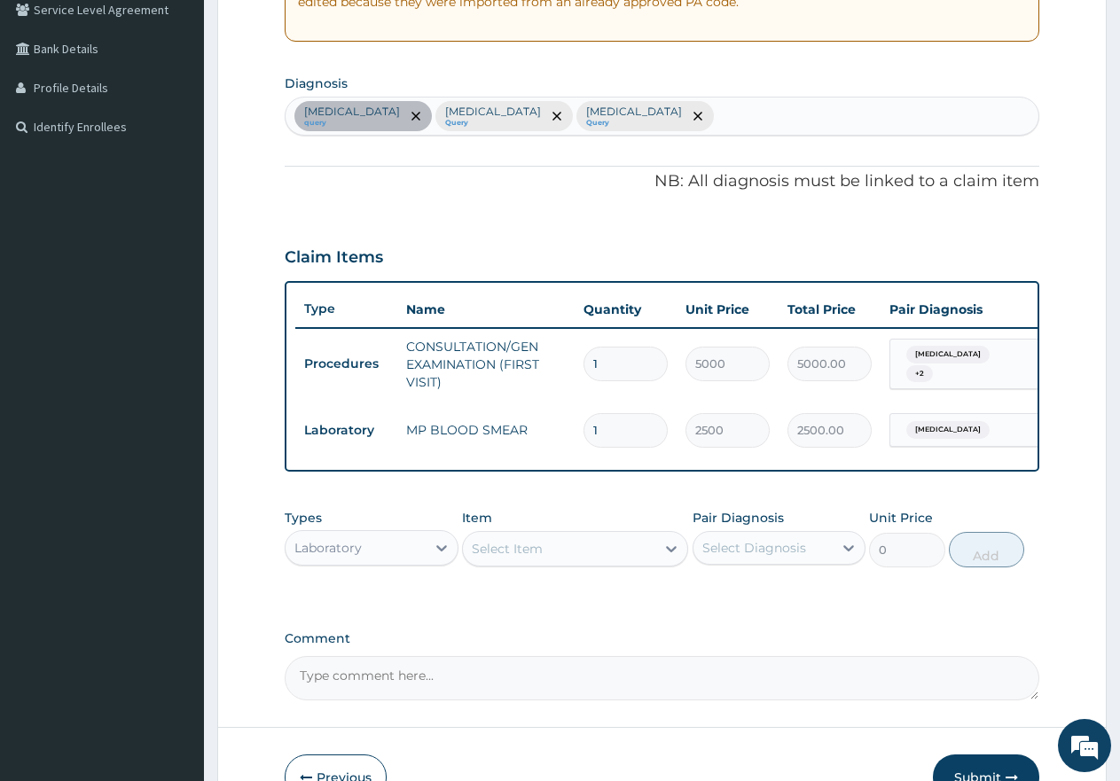
click at [564, 563] on div "Select Item" at bounding box center [559, 549] width 192 height 28
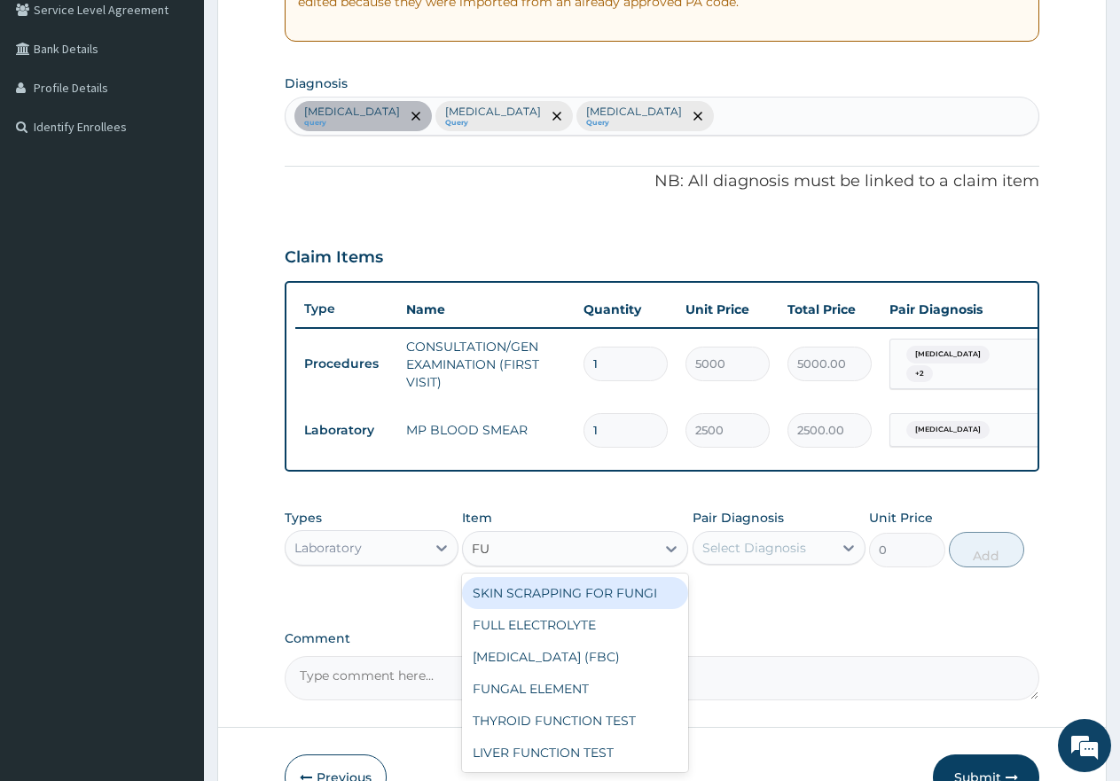
type input "FUL"
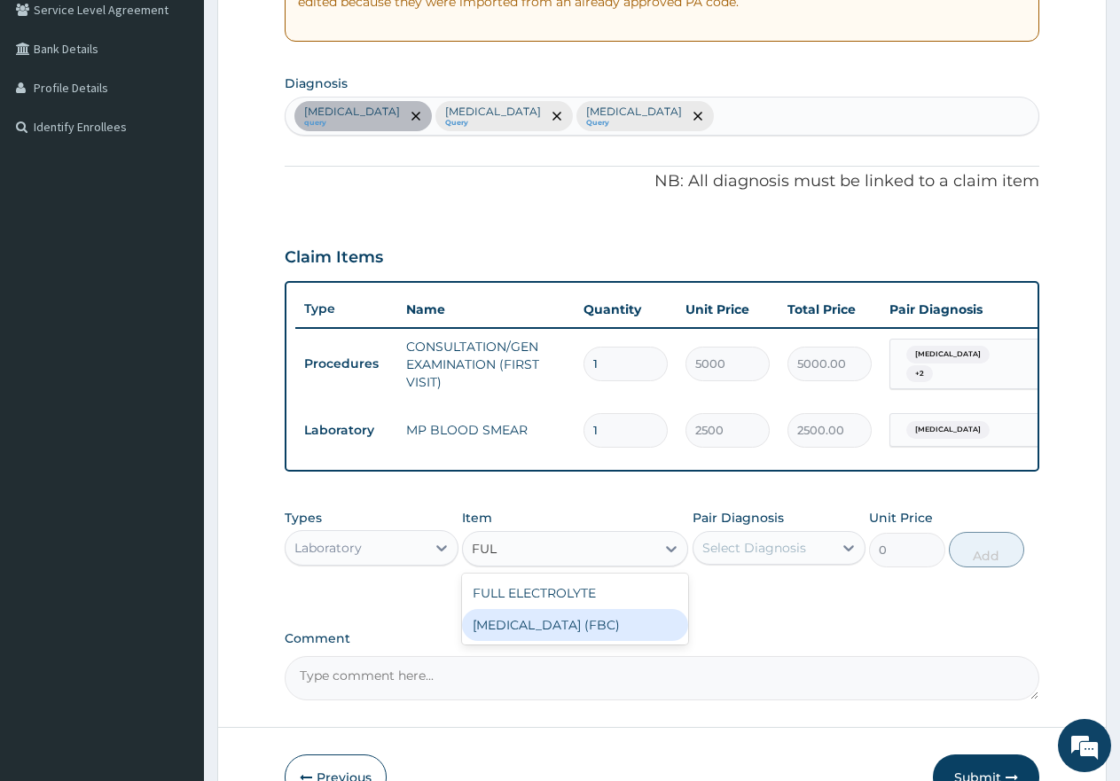
drag, startPoint x: 593, startPoint y: 644, endPoint x: 635, endPoint y: 632, distance: 43.3
click at [595, 641] on div "[MEDICAL_DATA] (FBC)" at bounding box center [575, 625] width 226 height 32
type input "7000"
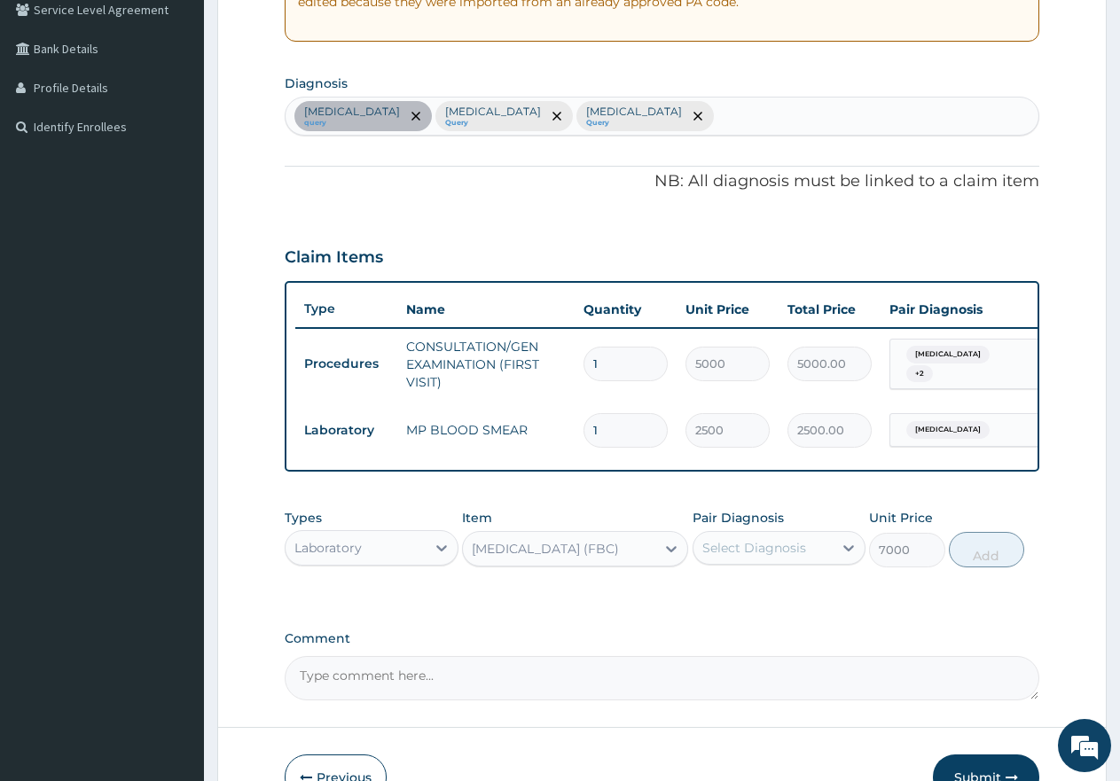
click at [779, 557] on div "Select Diagnosis" at bounding box center [755, 548] width 104 height 18
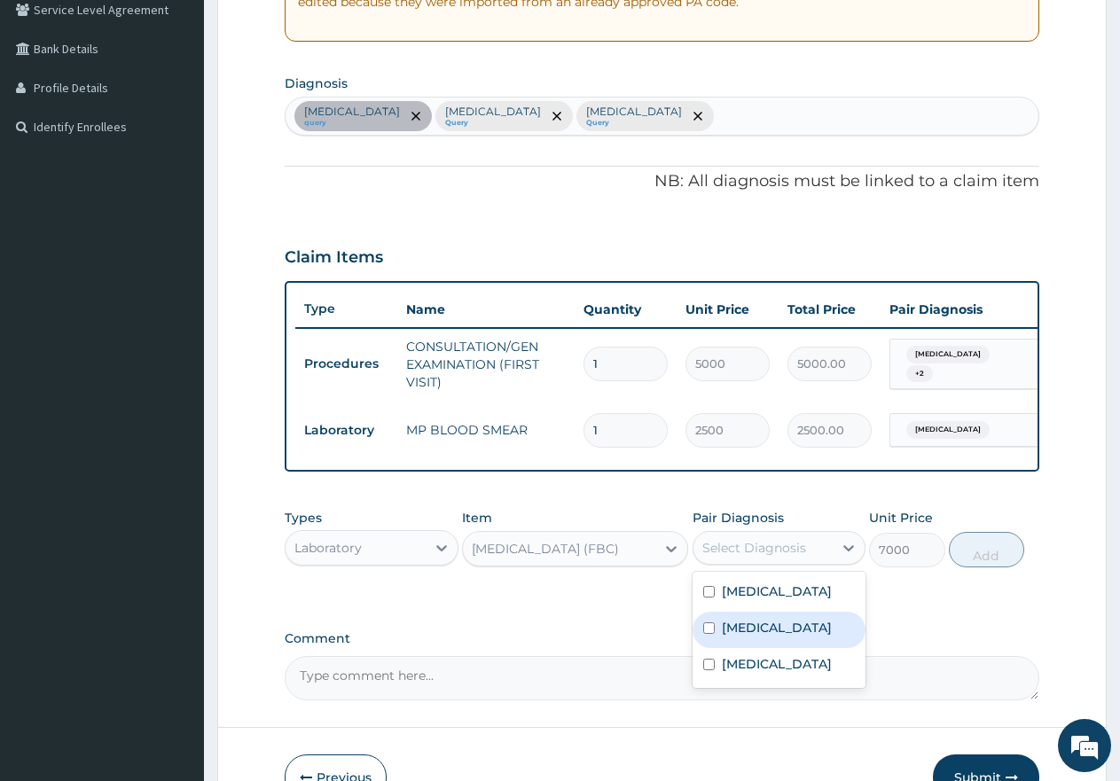
click at [704, 634] on input "checkbox" at bounding box center [709, 629] width 12 height 12
checkbox input "true"
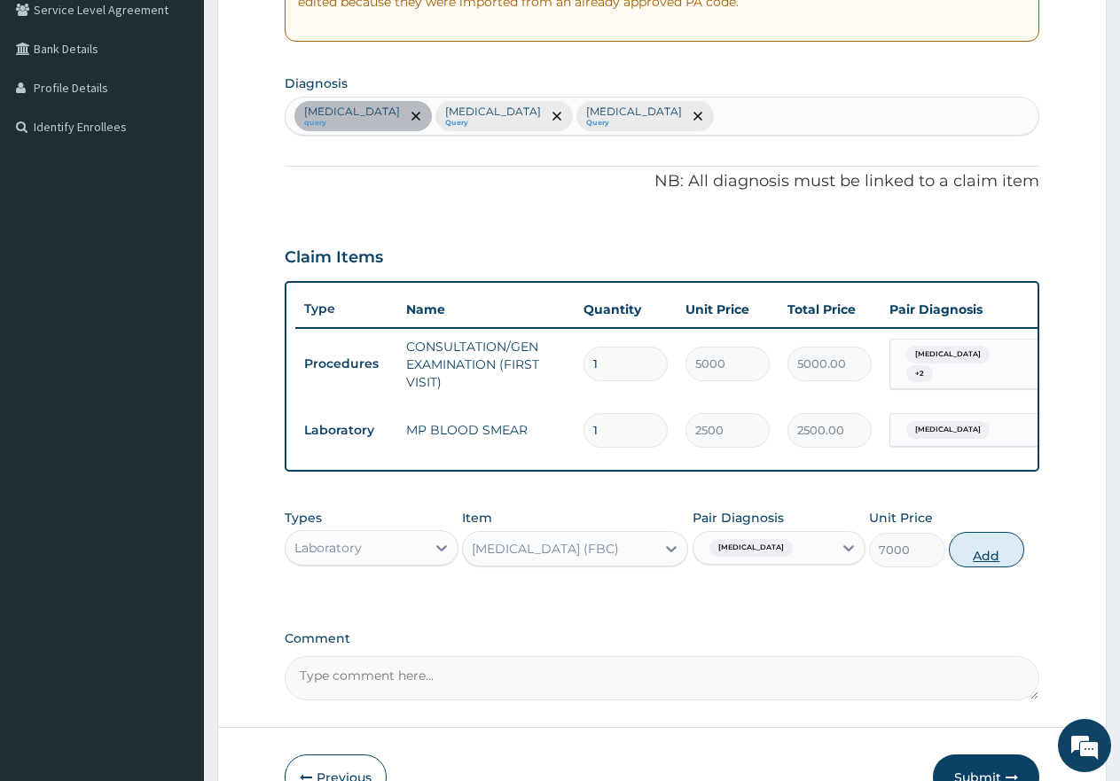
click at [989, 565] on button "Add" at bounding box center [986, 549] width 75 height 35
type input "0"
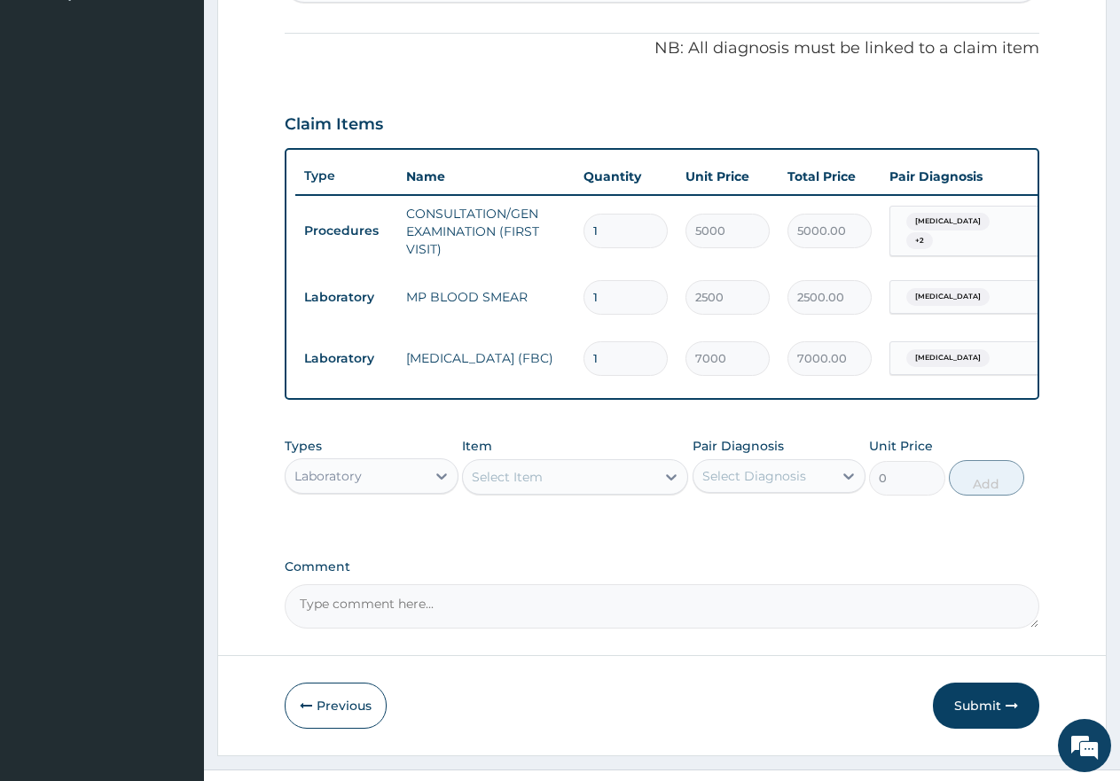
scroll to position [556, 0]
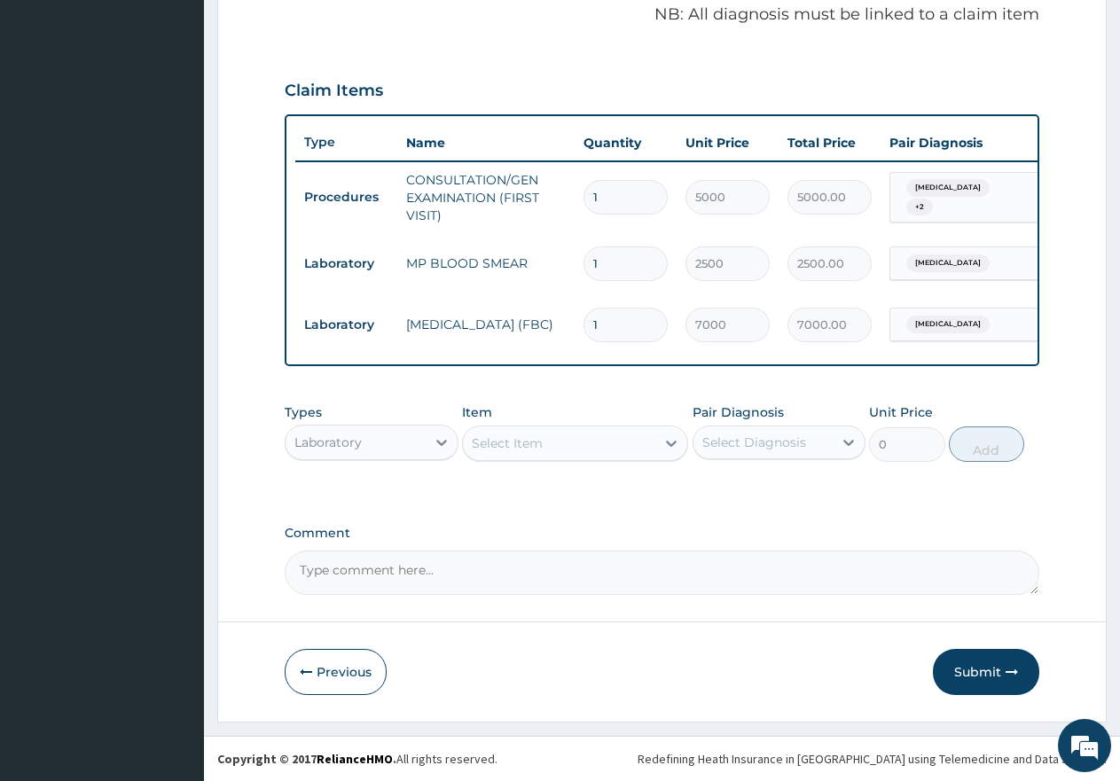
click at [394, 452] on div "Laboratory" at bounding box center [356, 442] width 140 height 28
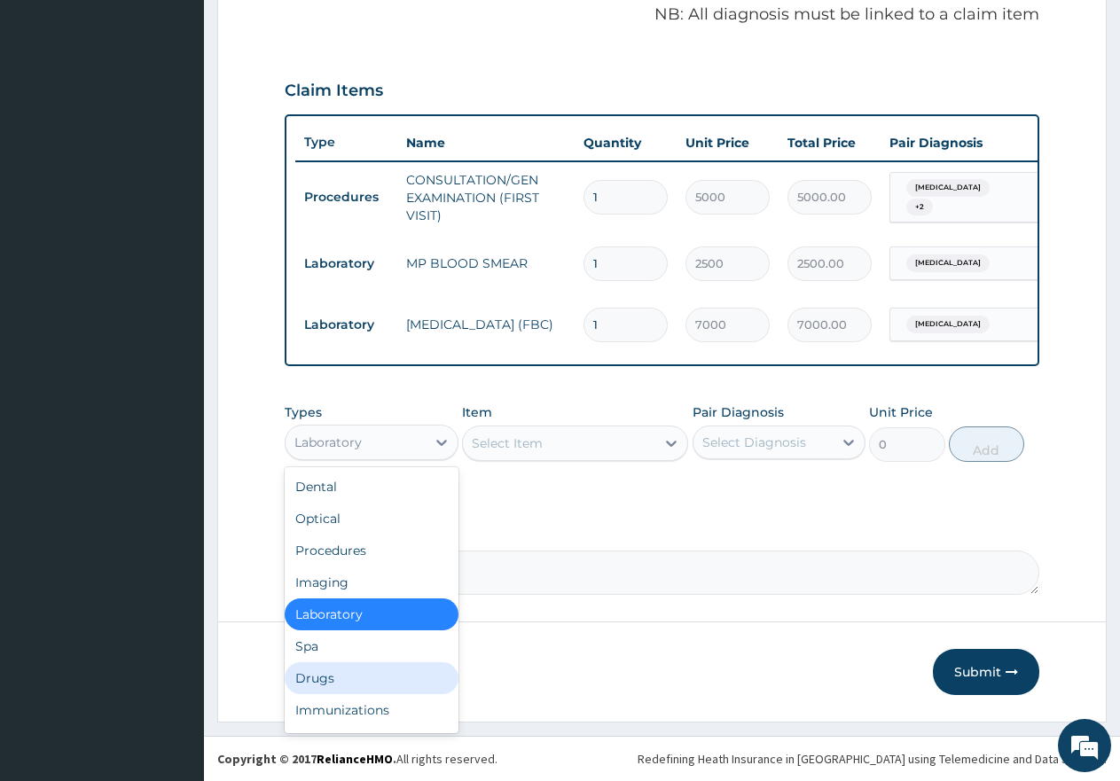
drag, startPoint x: 326, startPoint y: 675, endPoint x: 352, endPoint y: 657, distance: 32.0
click at [326, 676] on div "Drugs" at bounding box center [372, 679] width 174 height 32
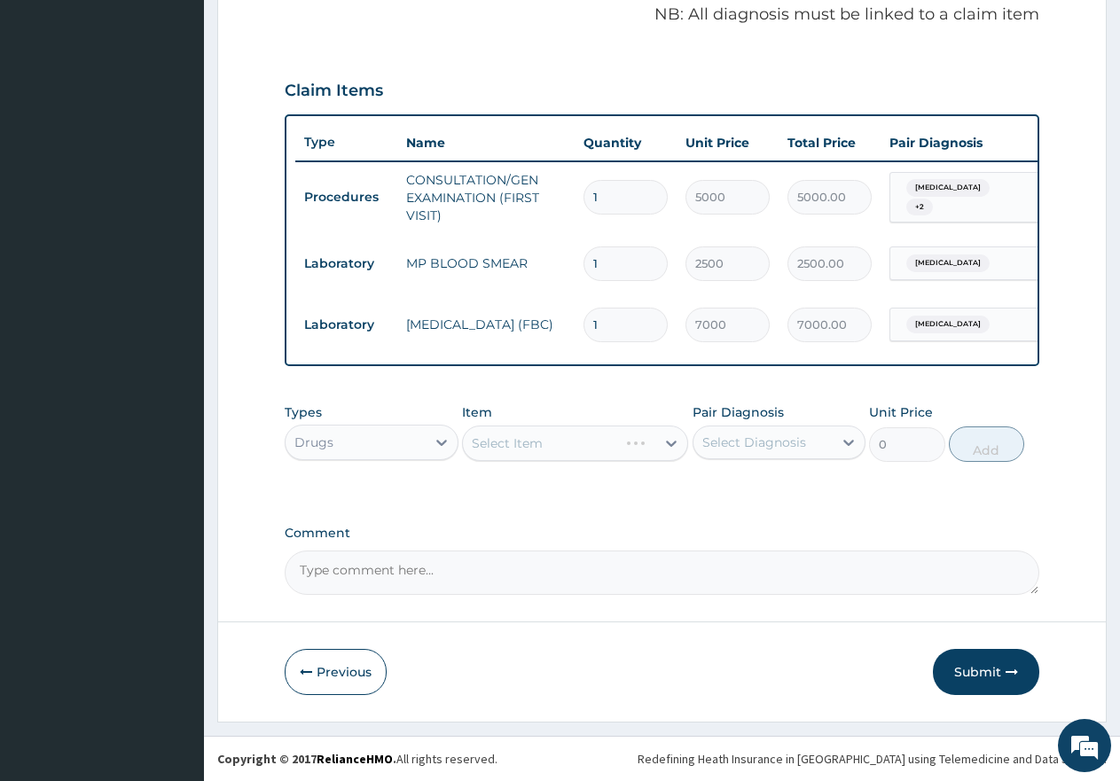
click at [527, 451] on div "Select Item" at bounding box center [575, 443] width 226 height 35
click at [538, 447] on div "Select Item" at bounding box center [575, 443] width 226 height 35
click at [544, 444] on div "Select Item" at bounding box center [559, 443] width 192 height 28
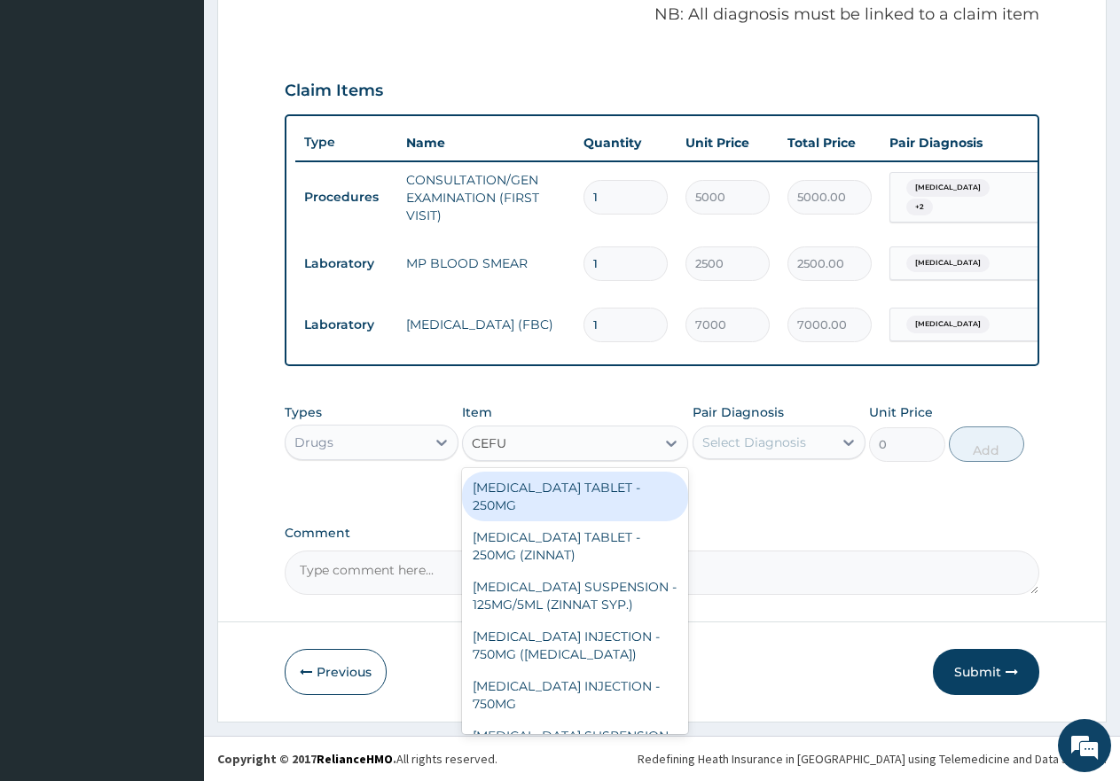
type input "CEFUR"
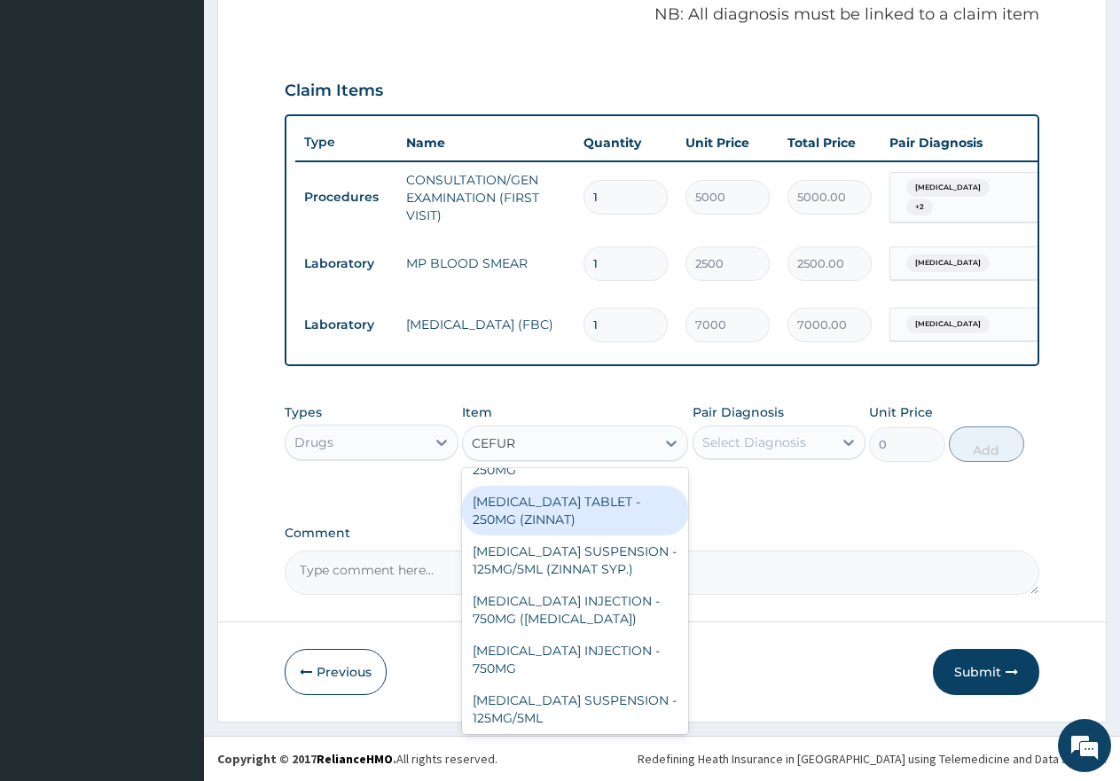
scroll to position [39, 0]
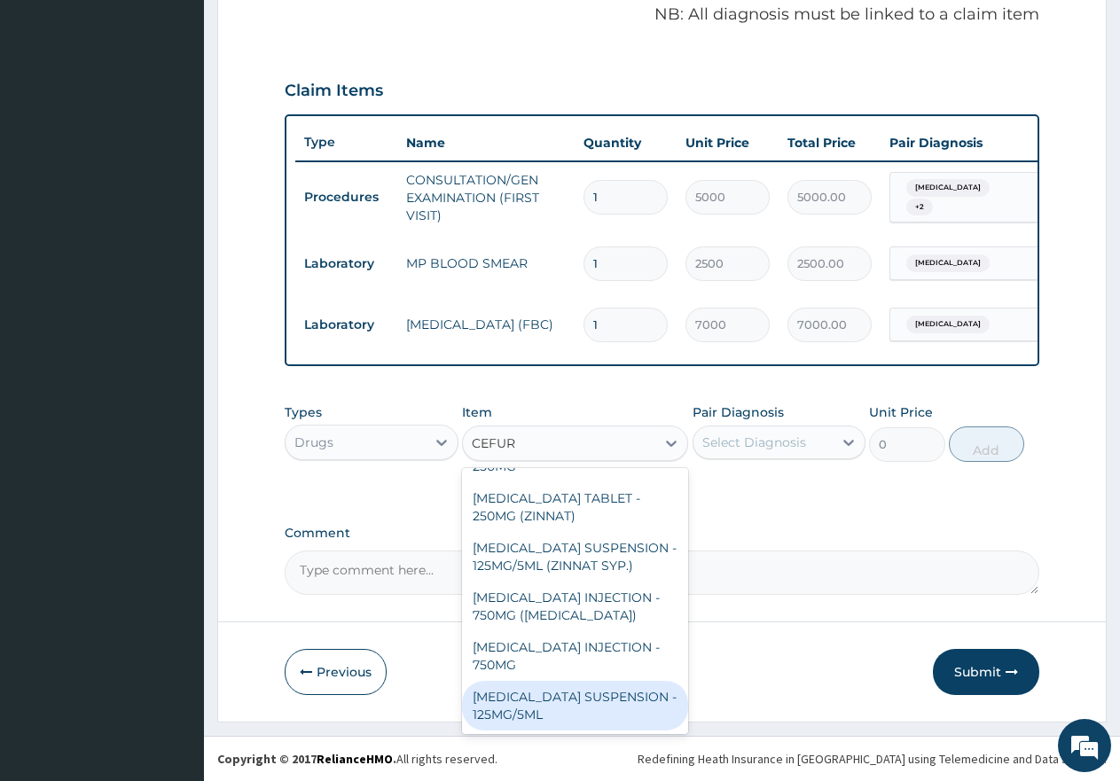
click at [531, 705] on div "CEFUROXIME SUSPENSION - 125MG/5ML" at bounding box center [575, 706] width 226 height 50
type input "7000"
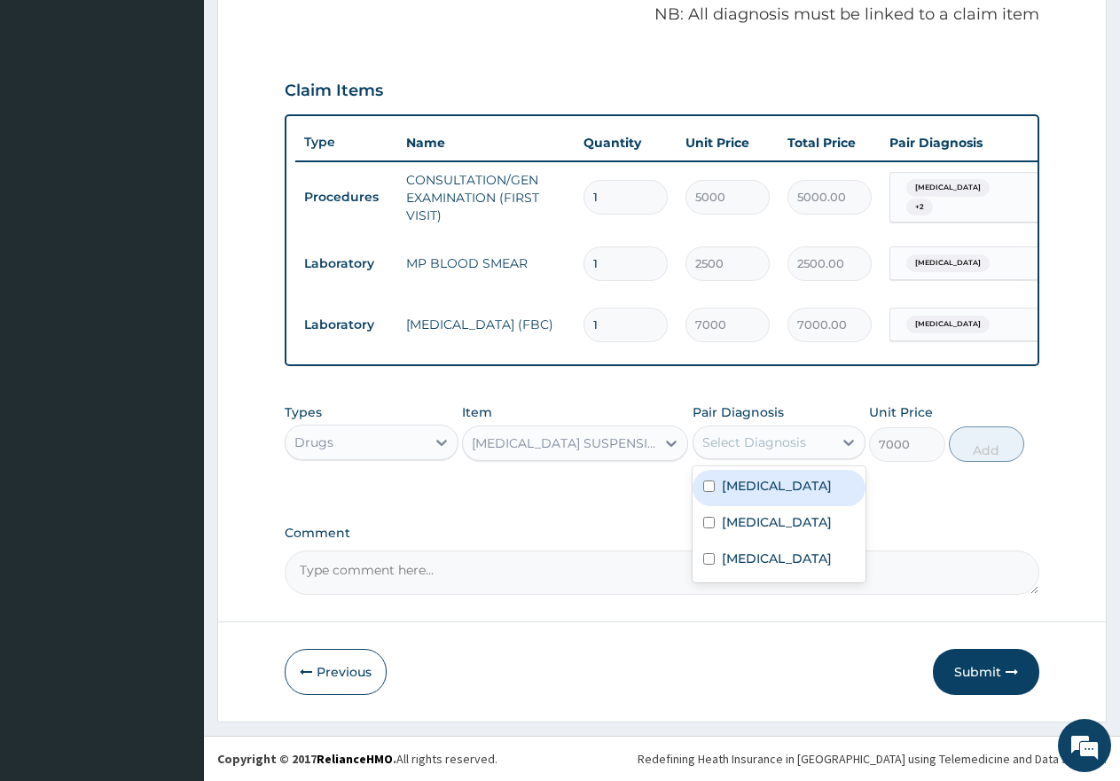
click at [744, 449] on div "Select Diagnosis" at bounding box center [755, 443] width 104 height 18
click at [708, 528] on input "checkbox" at bounding box center [709, 523] width 12 height 12
checkbox input "true"
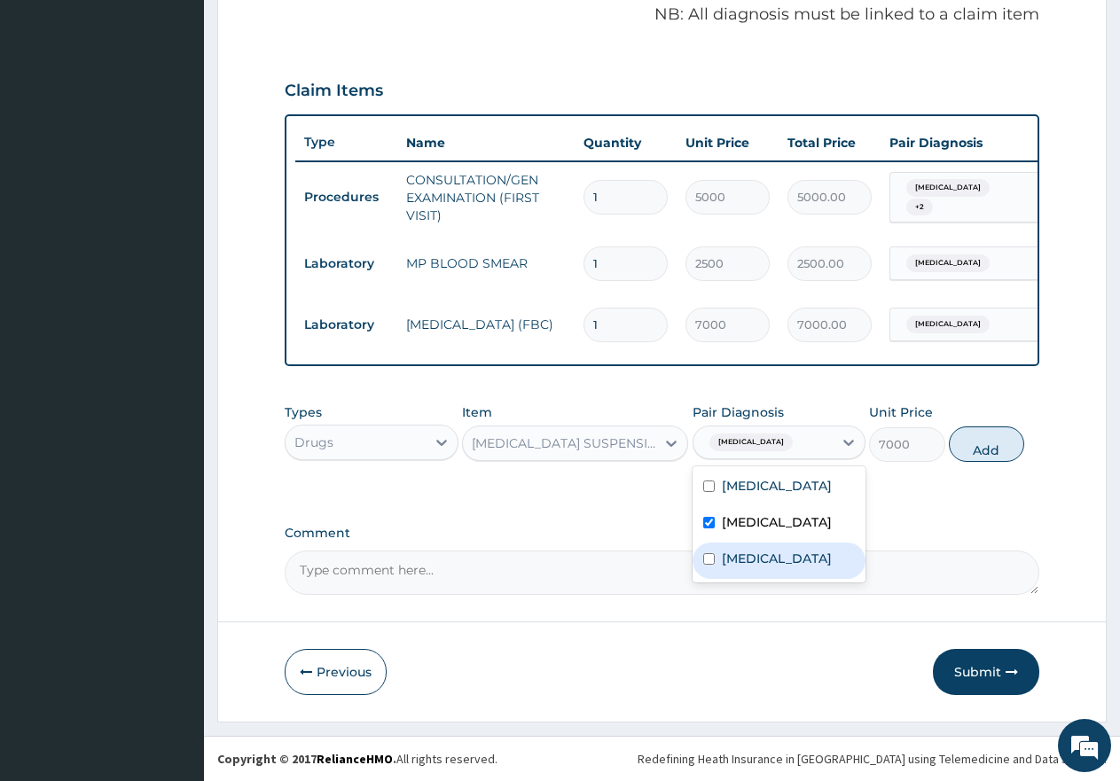
drag, startPoint x: 711, startPoint y: 570, endPoint x: 785, endPoint y: 564, distance: 73.9
click at [716, 569] on div "Upper respiratory infection" at bounding box center [780, 561] width 174 height 36
checkbox input "true"
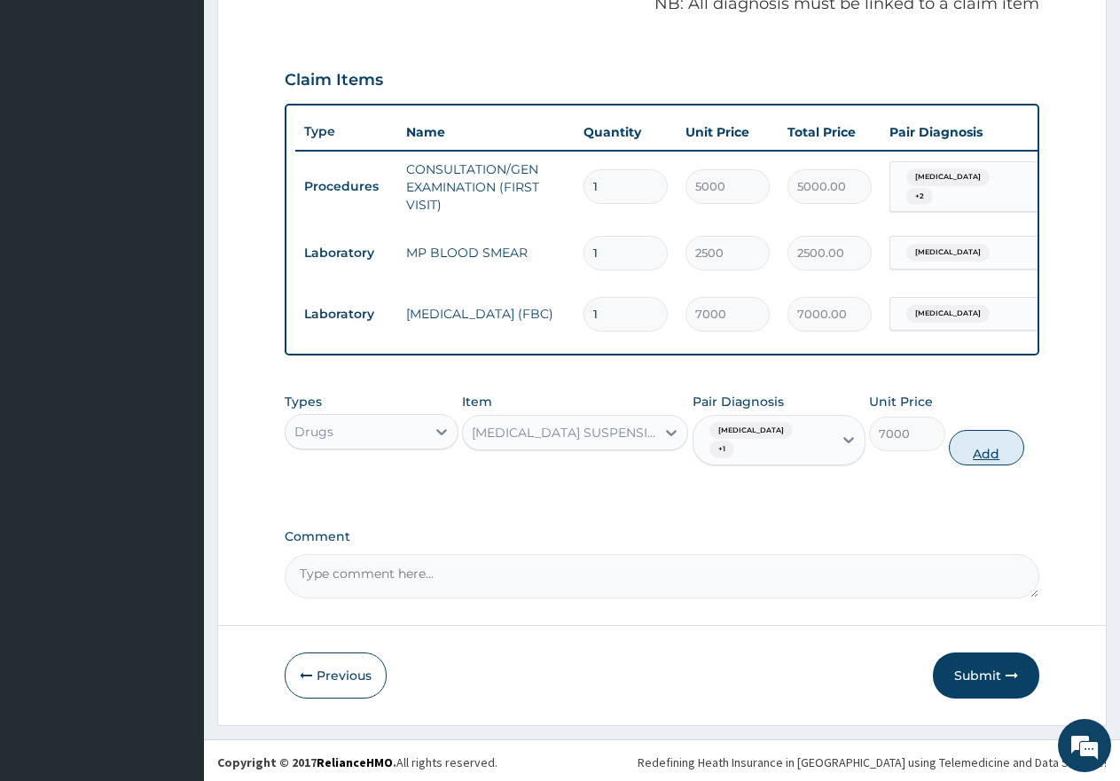
click at [1001, 464] on button "Add" at bounding box center [986, 447] width 75 height 35
type input "0"
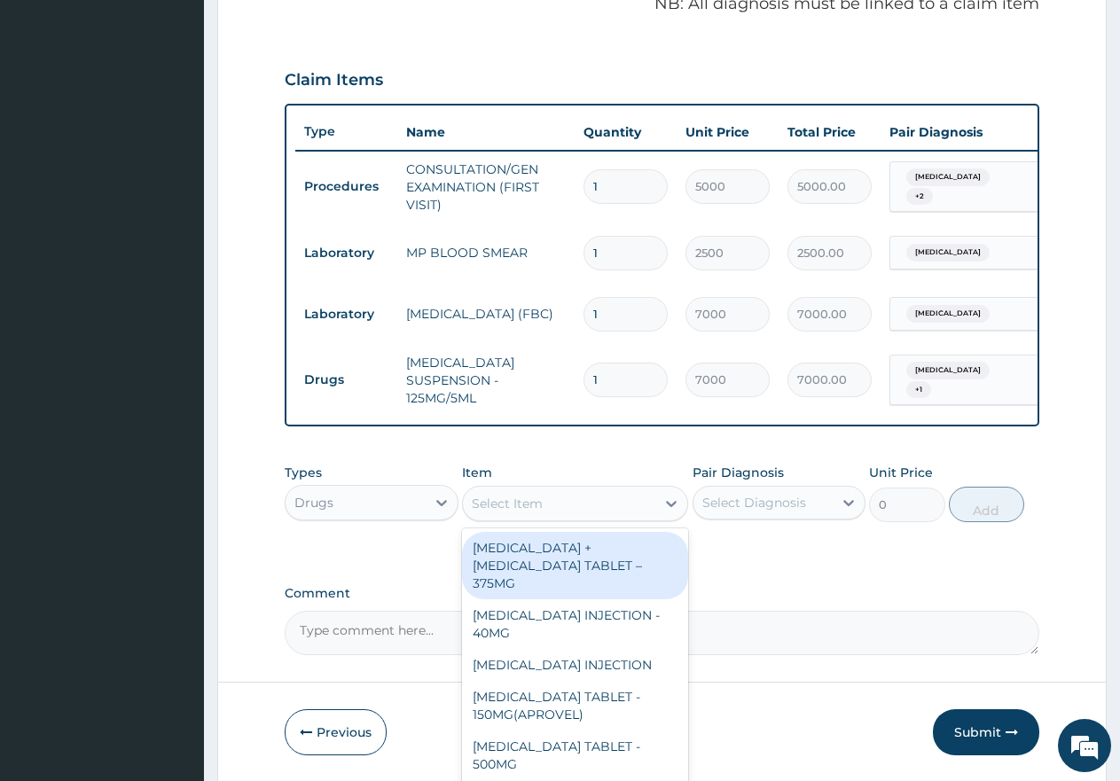
click at [515, 518] on div "Select Item" at bounding box center [559, 504] width 192 height 28
type input "O"
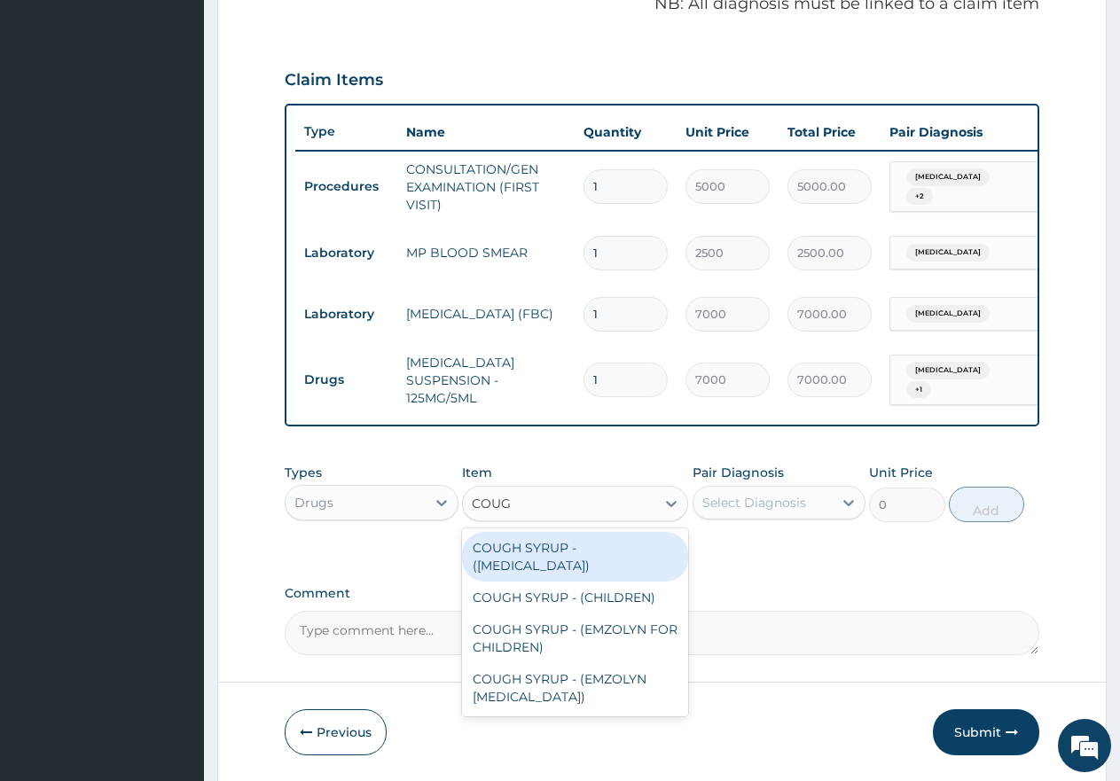
type input "COUGH"
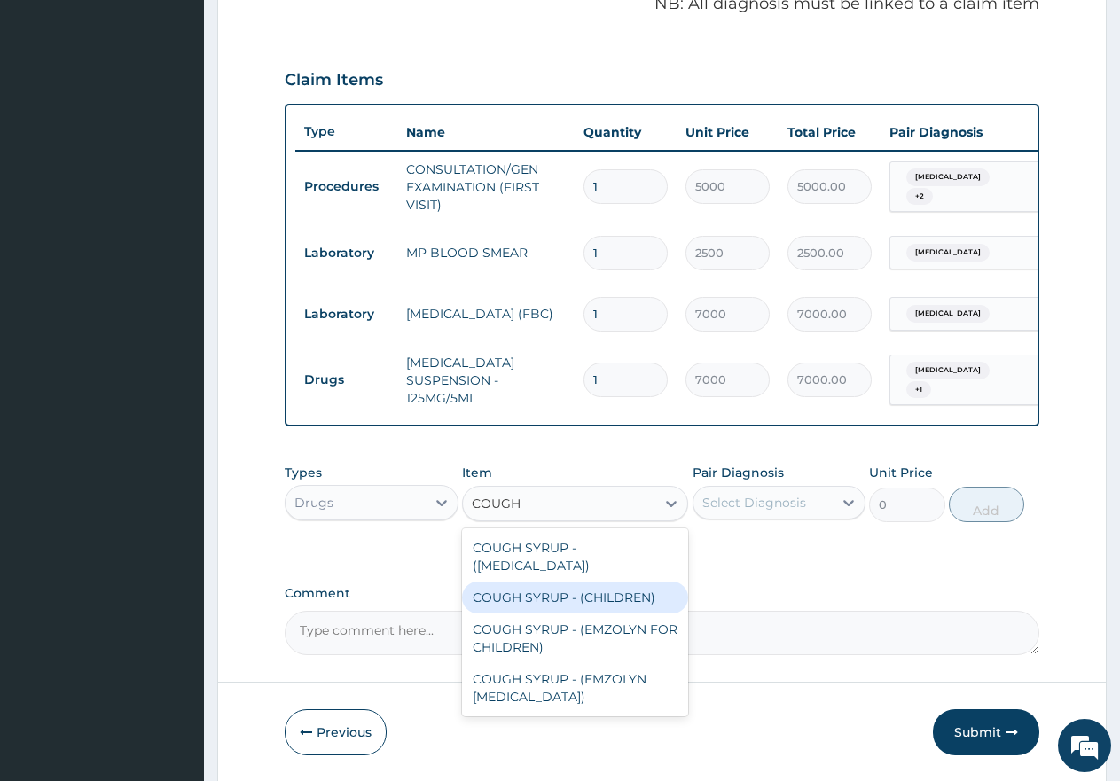
click at [505, 609] on div "COUGH SYRUP - (CHILDREN)" at bounding box center [575, 598] width 226 height 32
type input "2000"
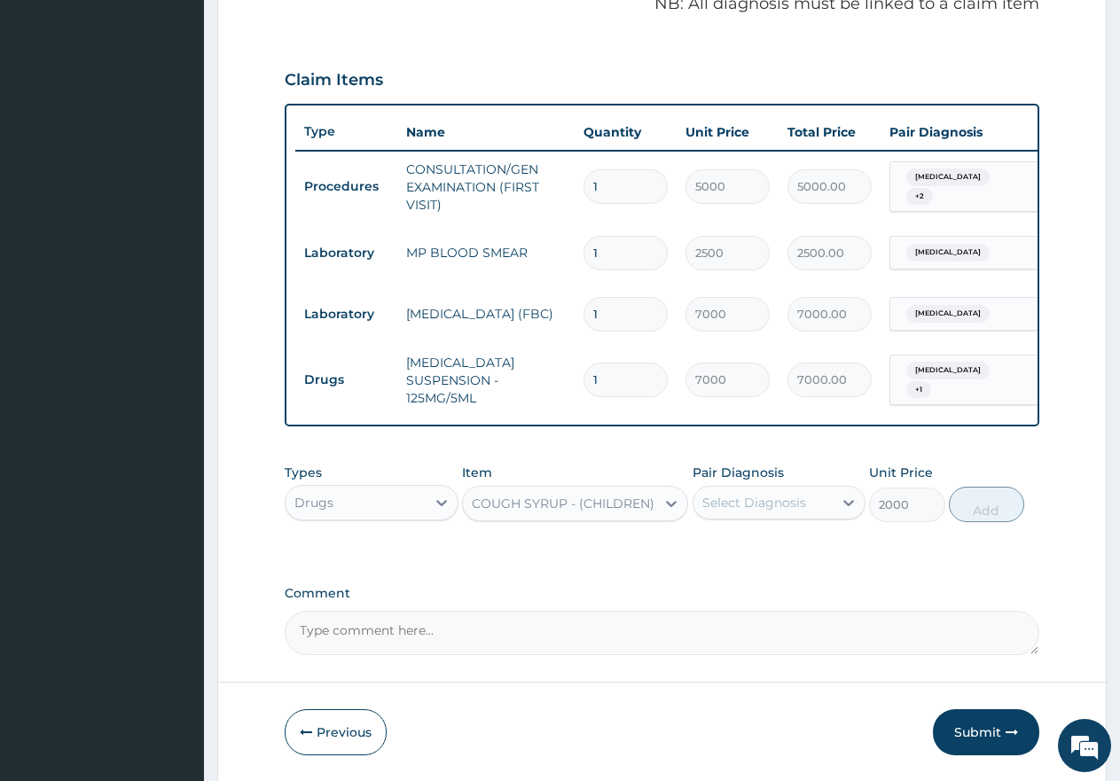
click at [734, 512] on div "Select Diagnosis" at bounding box center [755, 503] width 104 height 18
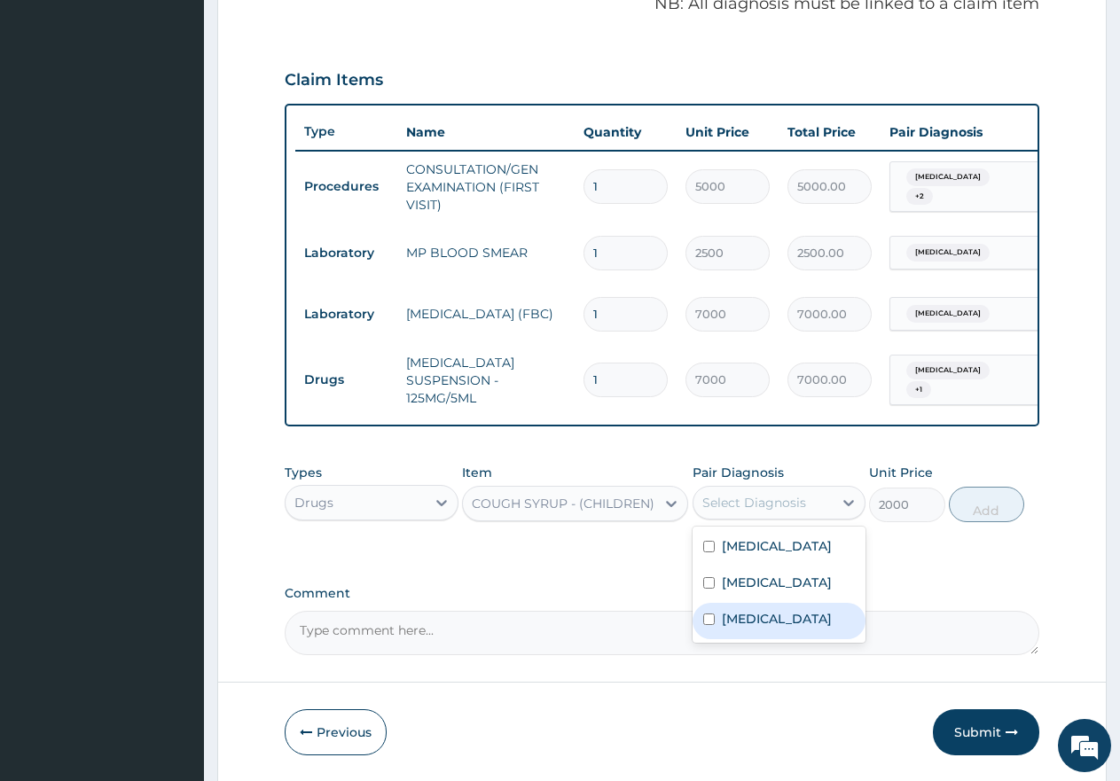
drag, startPoint x: 704, startPoint y: 640, endPoint x: 734, endPoint y: 637, distance: 30.4
click at [706, 625] on input "checkbox" at bounding box center [709, 620] width 12 height 12
checkbox input "true"
click at [990, 522] on button "Add" at bounding box center [986, 504] width 75 height 35
type input "0"
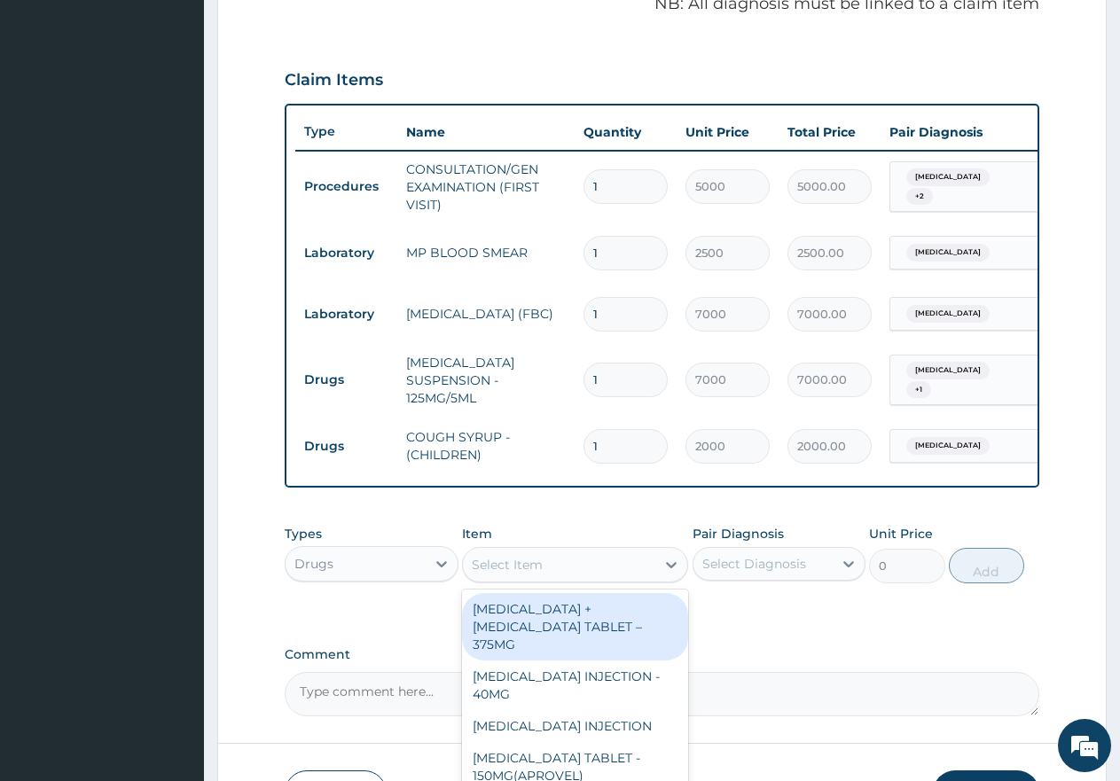
click at [524, 574] on div "Select Item" at bounding box center [507, 565] width 71 height 18
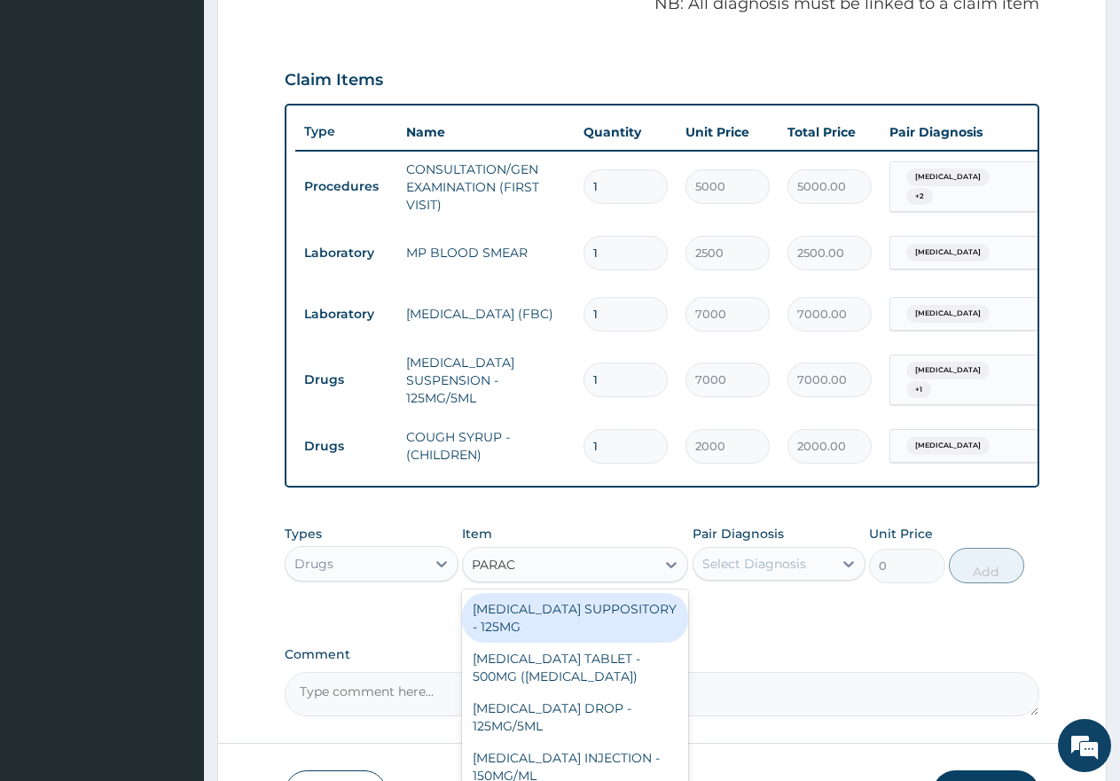
type input "PARACE"
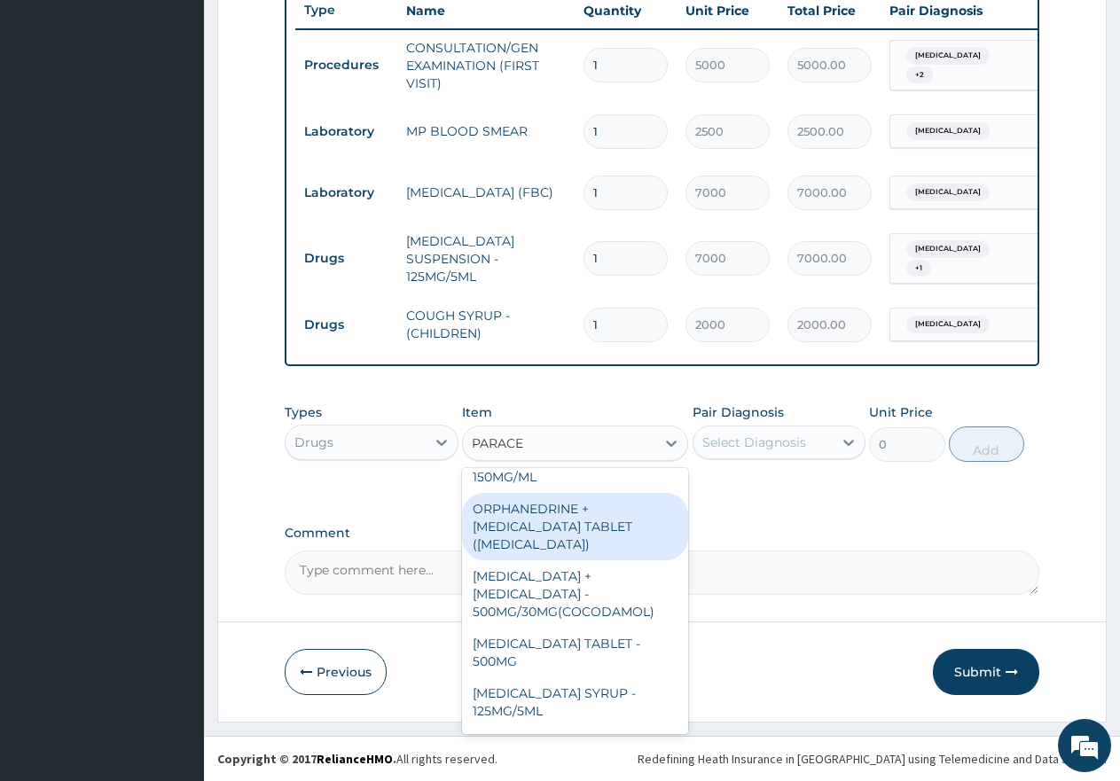
scroll to position [693, 0]
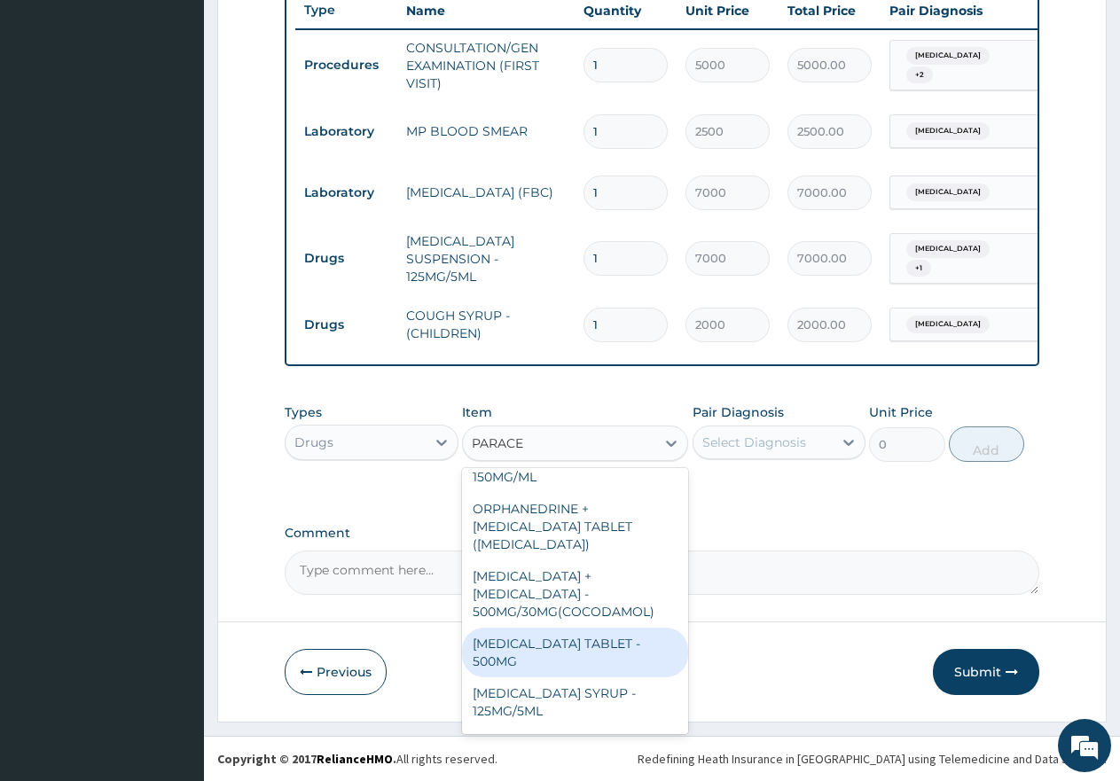
click at [522, 632] on div "[MEDICAL_DATA] TABLET - 500MG" at bounding box center [575, 653] width 226 height 50
type input "60"
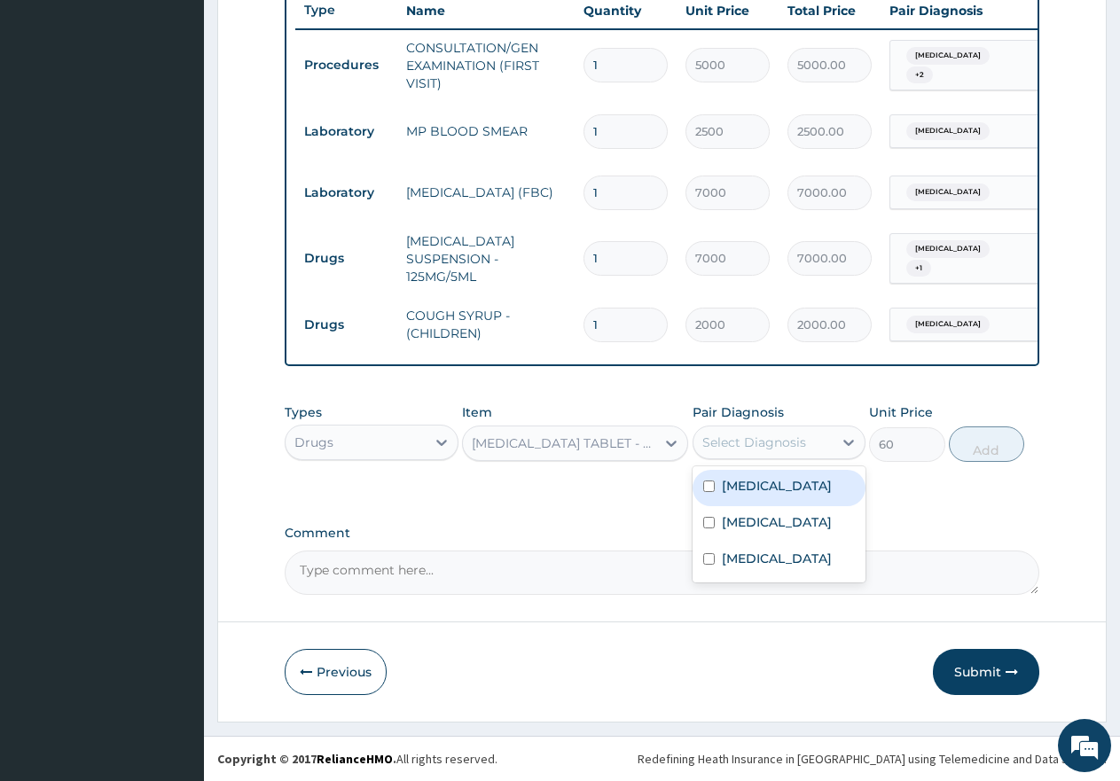
click at [741, 434] on div "Select Diagnosis" at bounding box center [755, 443] width 104 height 18
click at [707, 483] on input "checkbox" at bounding box center [709, 487] width 12 height 12
checkbox input "true"
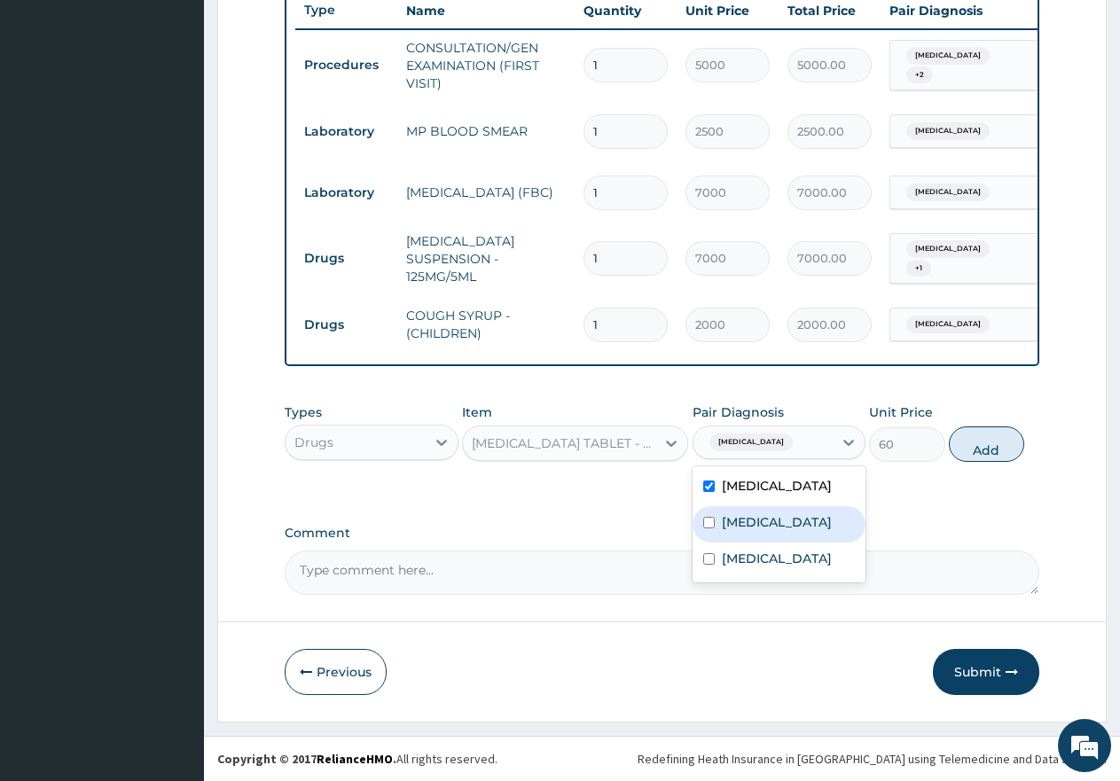
drag, startPoint x: 715, startPoint y: 527, endPoint x: 711, endPoint y: 542, distance: 15.5
click at [717, 527] on div "Sepsis" at bounding box center [780, 524] width 174 height 36
checkbox input "true"
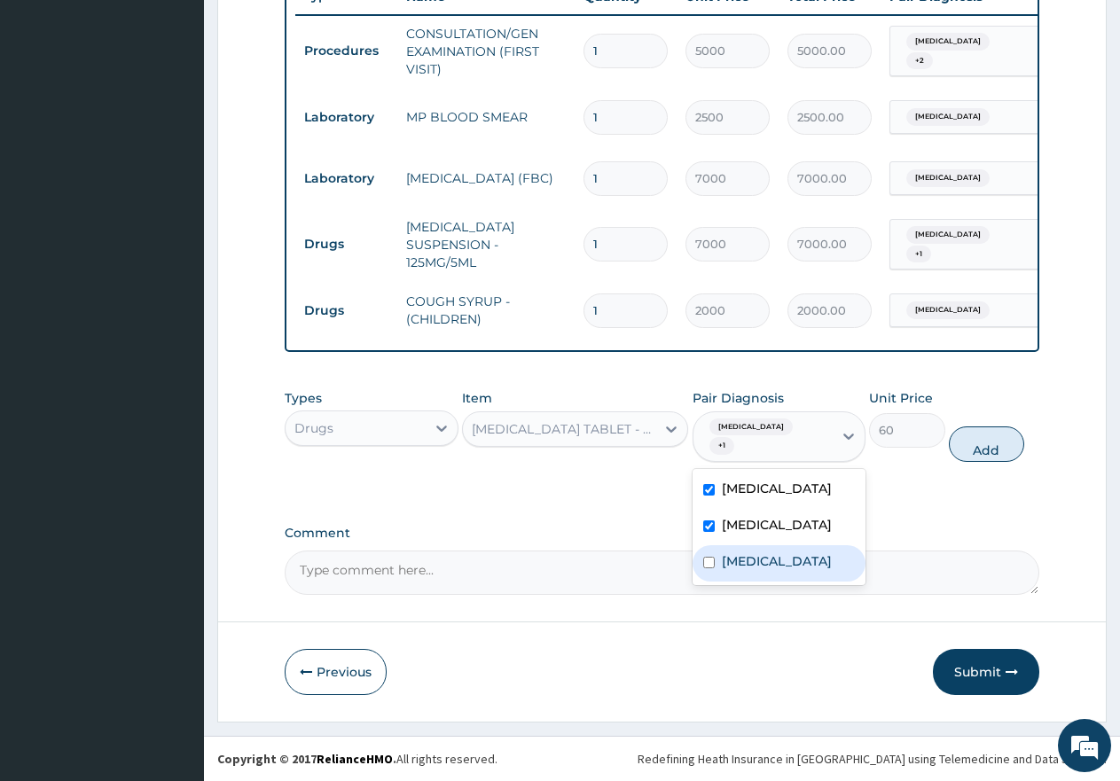
drag, startPoint x: 711, startPoint y: 566, endPoint x: 788, endPoint y: 553, distance: 78.3
click at [713, 567] on input "checkbox" at bounding box center [709, 563] width 12 height 12
checkbox input "true"
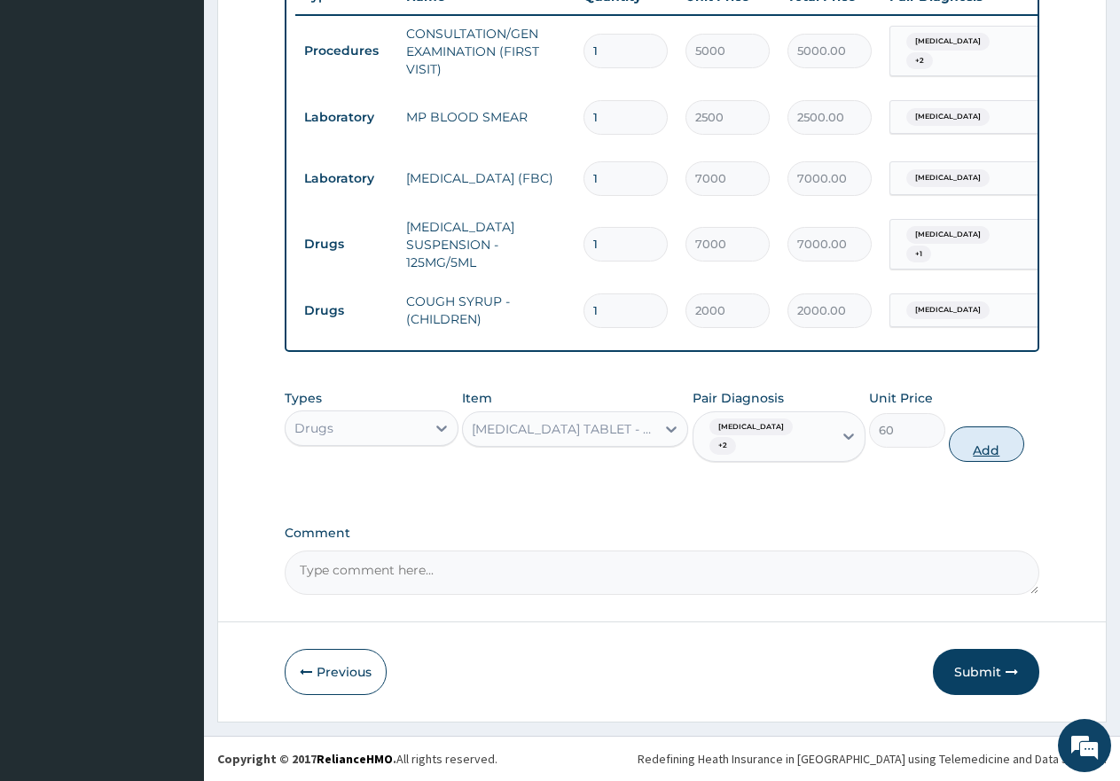
click at [994, 447] on button "Add" at bounding box center [986, 444] width 75 height 35
type input "0"
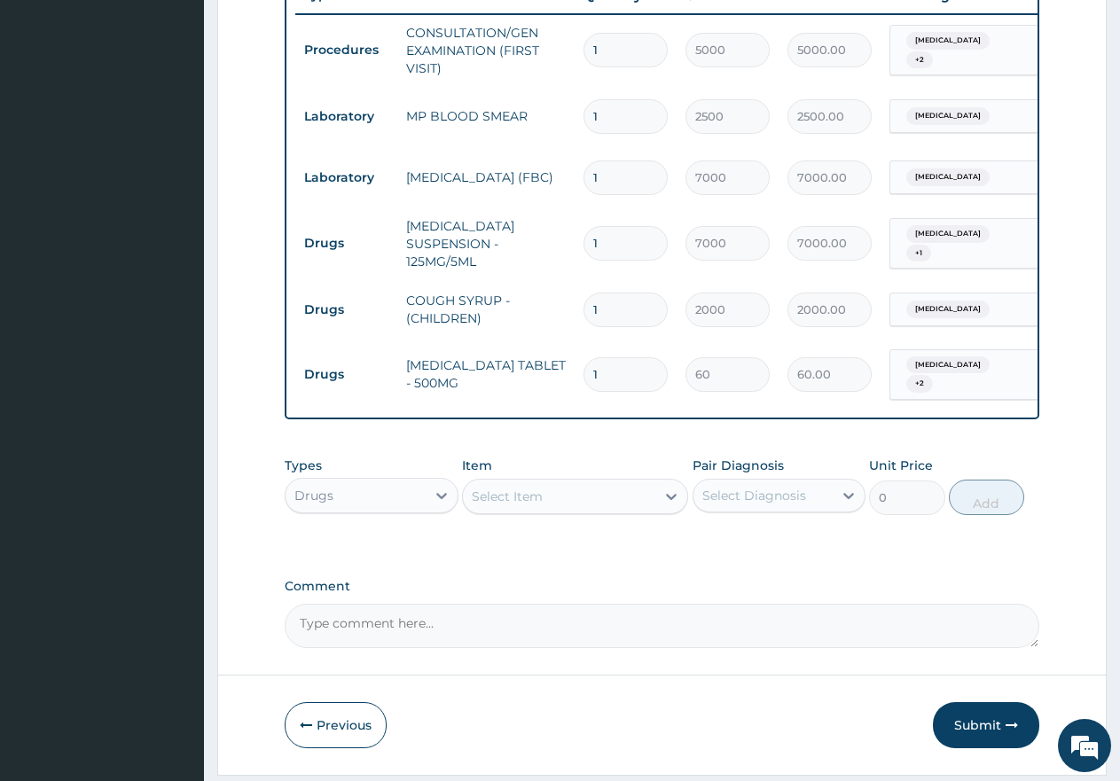
click at [541, 499] on div "Select Item" at bounding box center [507, 497] width 71 height 18
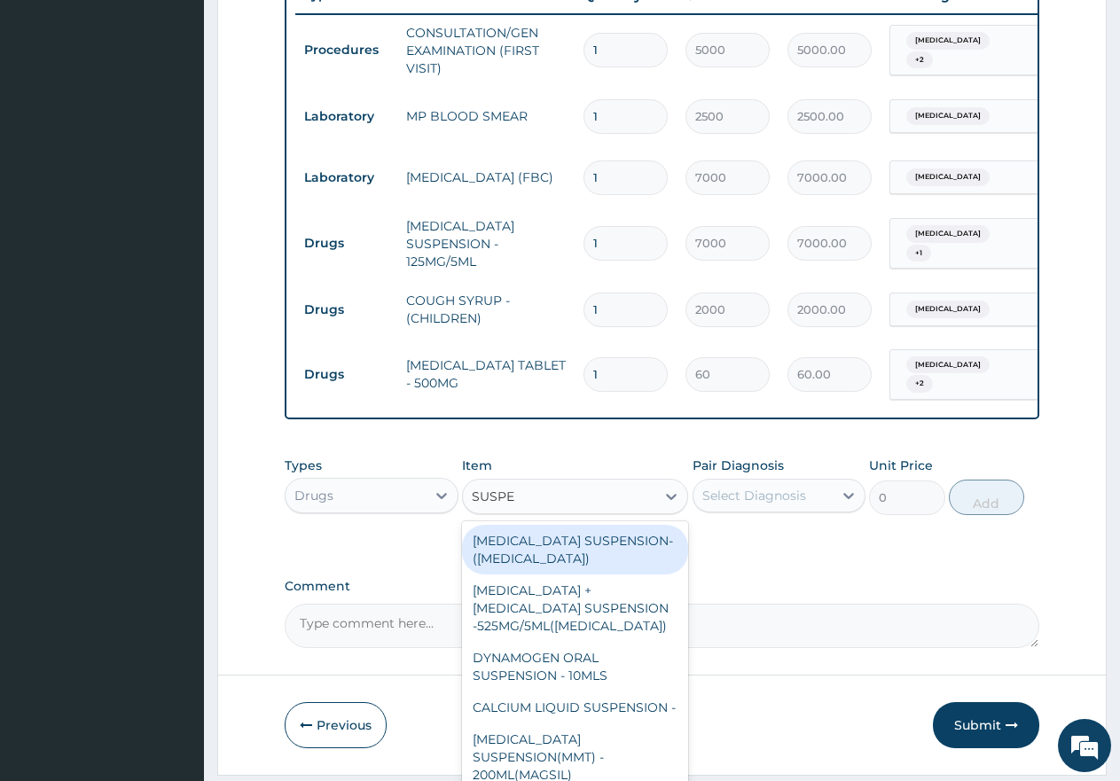
type input "SUSPEN"
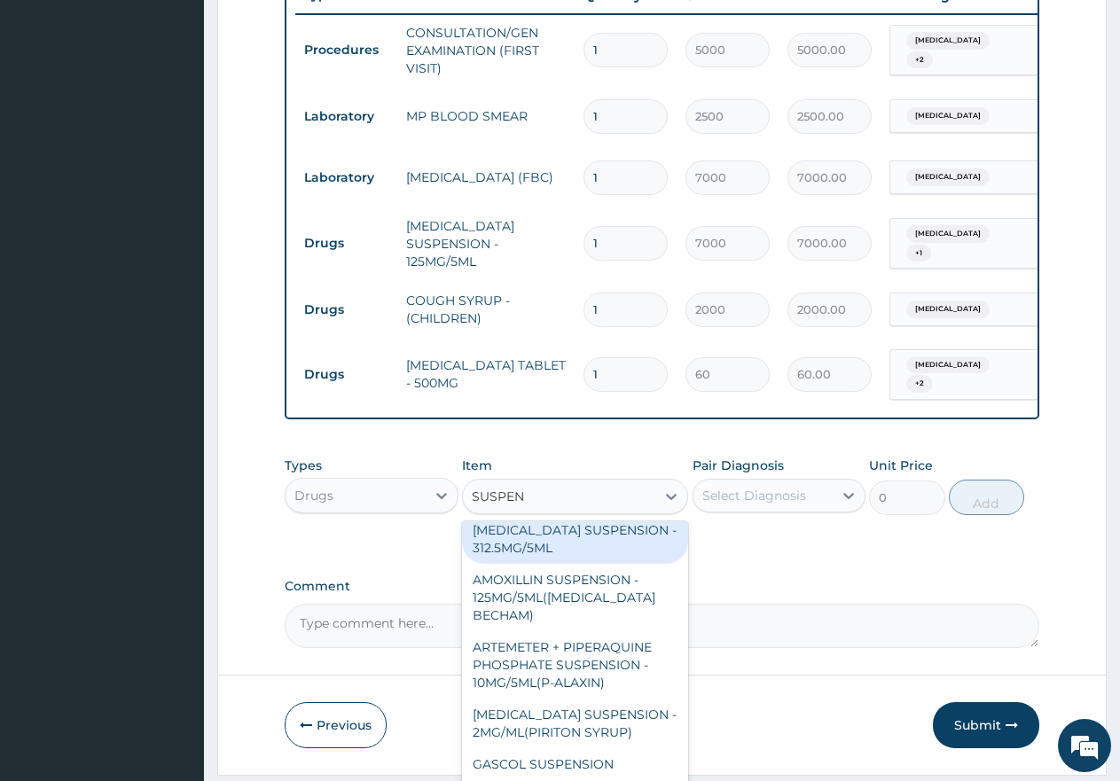
scroll to position [532, 0]
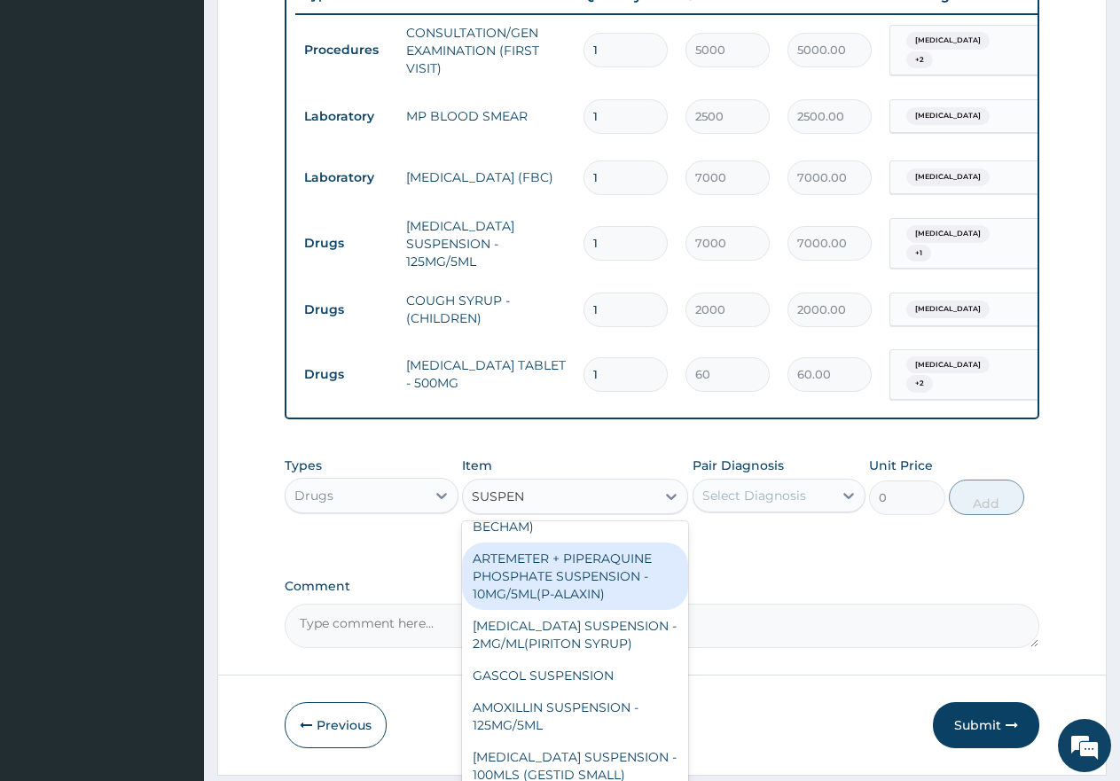
click at [618, 585] on div "ARTEMETER + PIPERAQUINE PHOSPHATE SUSPENSION - 10MG/5ML(P-ALAXIN)" at bounding box center [575, 576] width 226 height 67
type input "3000"
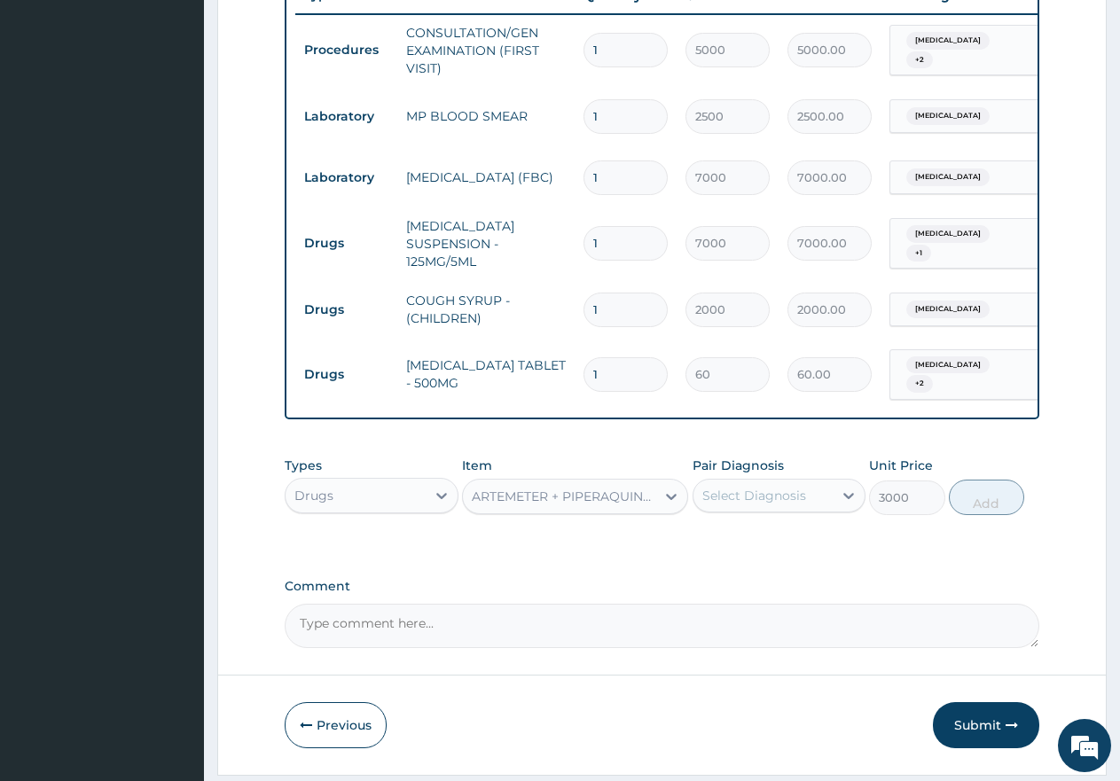
click at [767, 505] on div "Select Diagnosis" at bounding box center [755, 496] width 104 height 18
click at [711, 546] on input "checkbox" at bounding box center [709, 541] width 12 height 12
checkbox input "true"
click at [995, 508] on button "Add" at bounding box center [986, 497] width 75 height 35
type input "0"
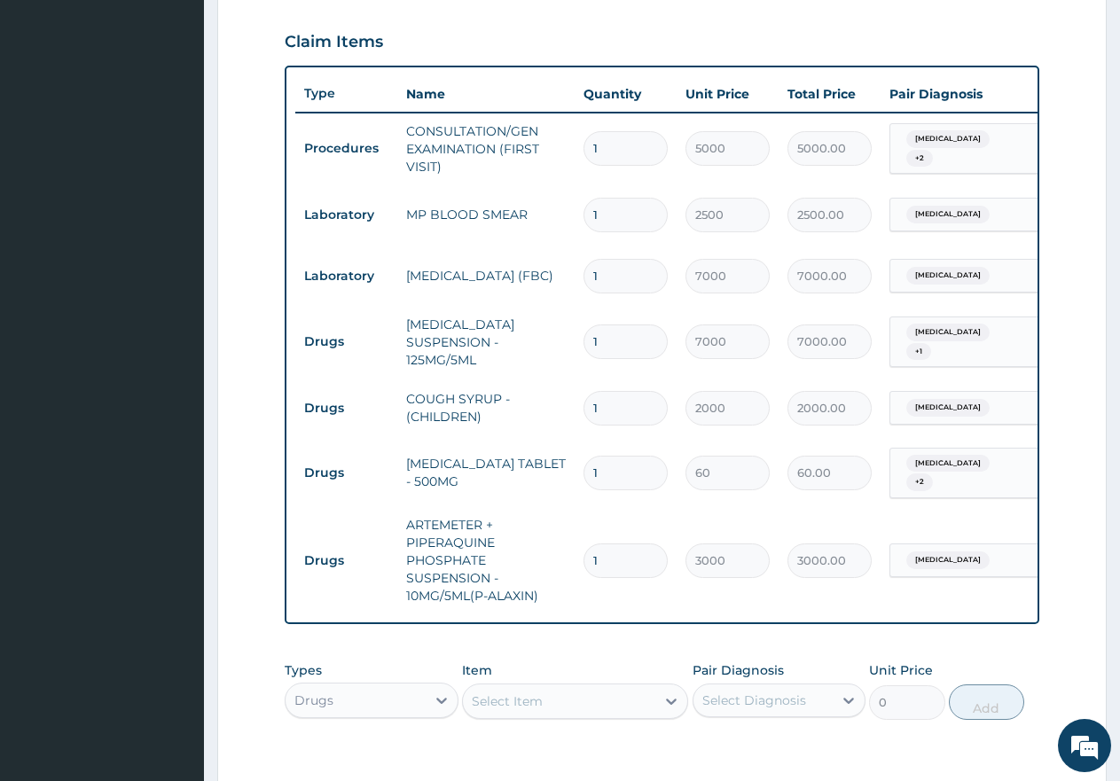
type input "0"
type input "0.00"
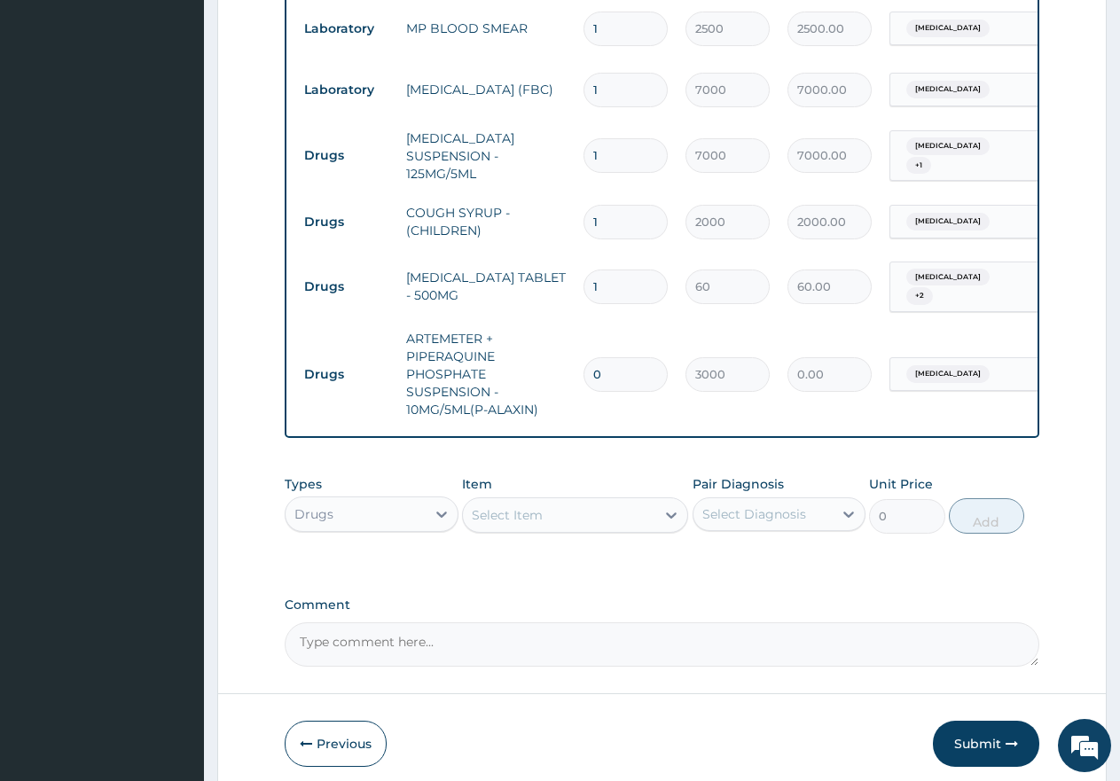
scroll to position [860, 0]
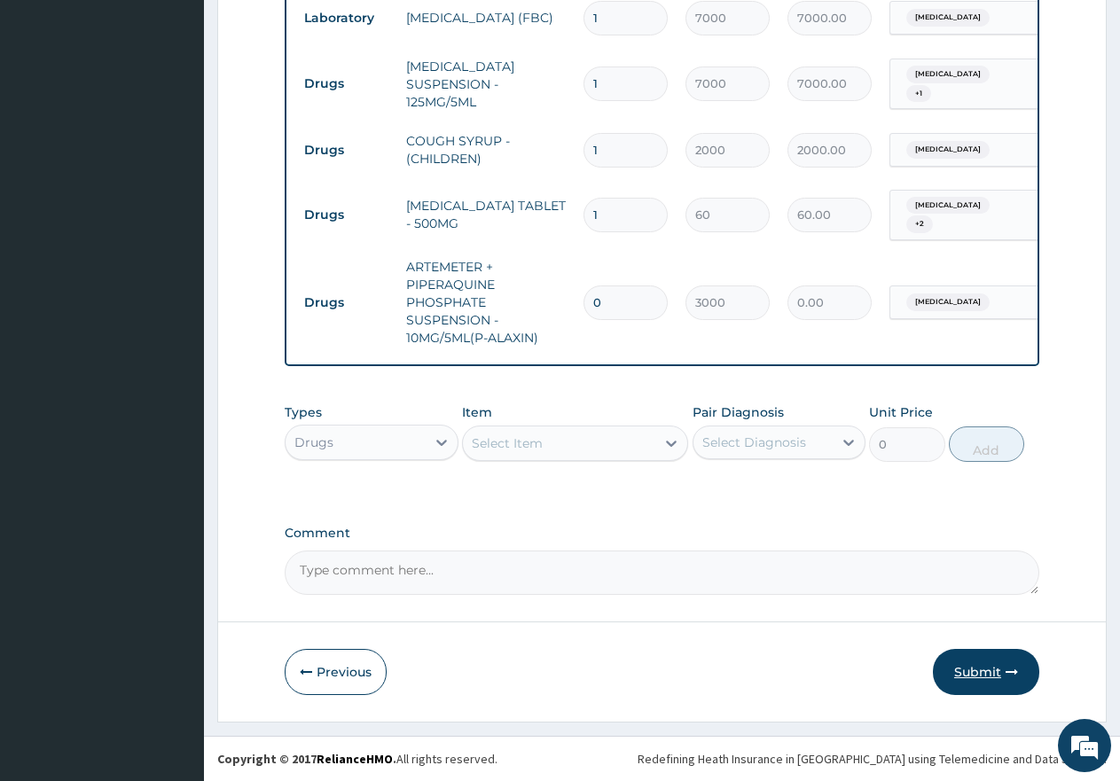
type input "0"
drag, startPoint x: 959, startPoint y: 675, endPoint x: 900, endPoint y: 593, distance: 101.2
click at [962, 675] on button "Submit" at bounding box center [986, 672] width 106 height 46
click at [624, 286] on input "0" at bounding box center [626, 303] width 84 height 35
type input "1"
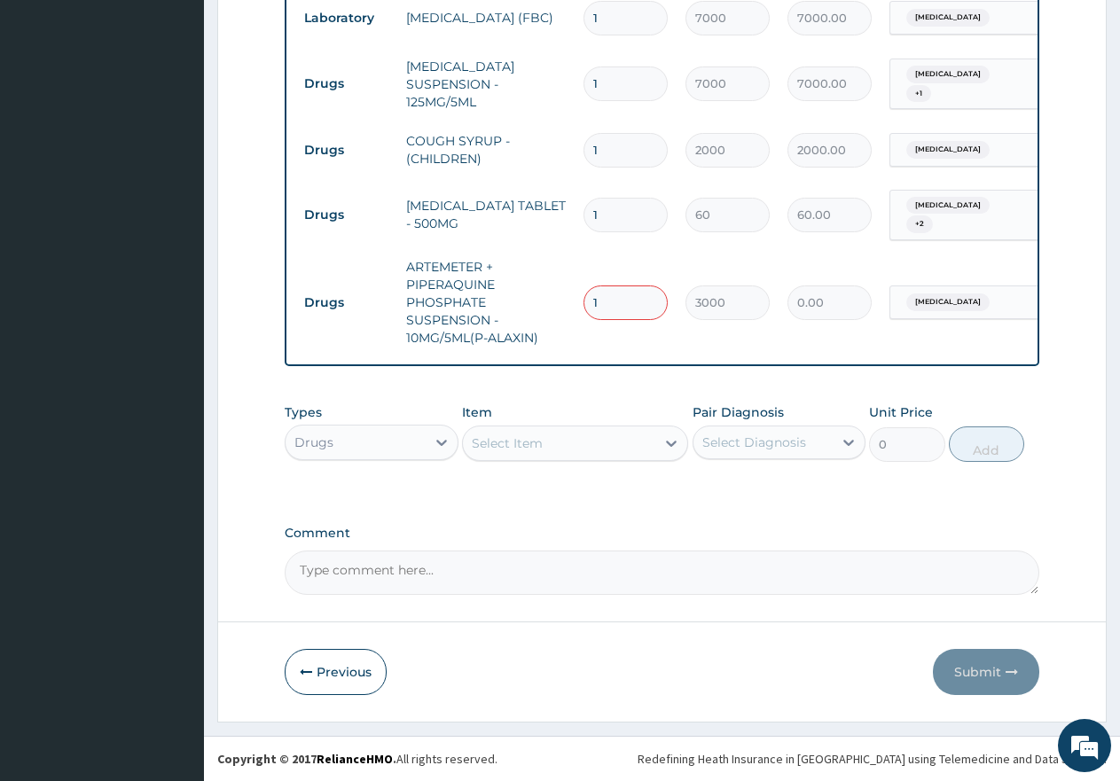
type input "3000.00"
type input "1"
click at [982, 674] on button "Submit" at bounding box center [986, 672] width 106 height 46
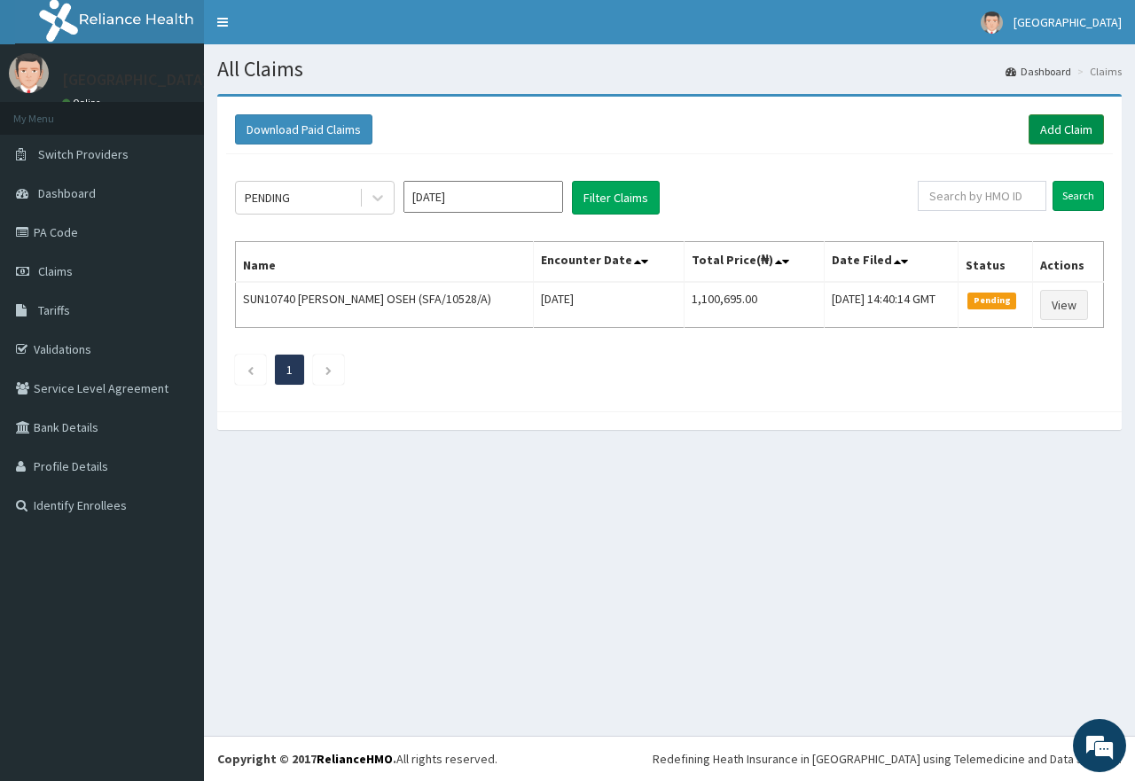
click at [1072, 129] on link "Add Claim" at bounding box center [1066, 129] width 75 height 30
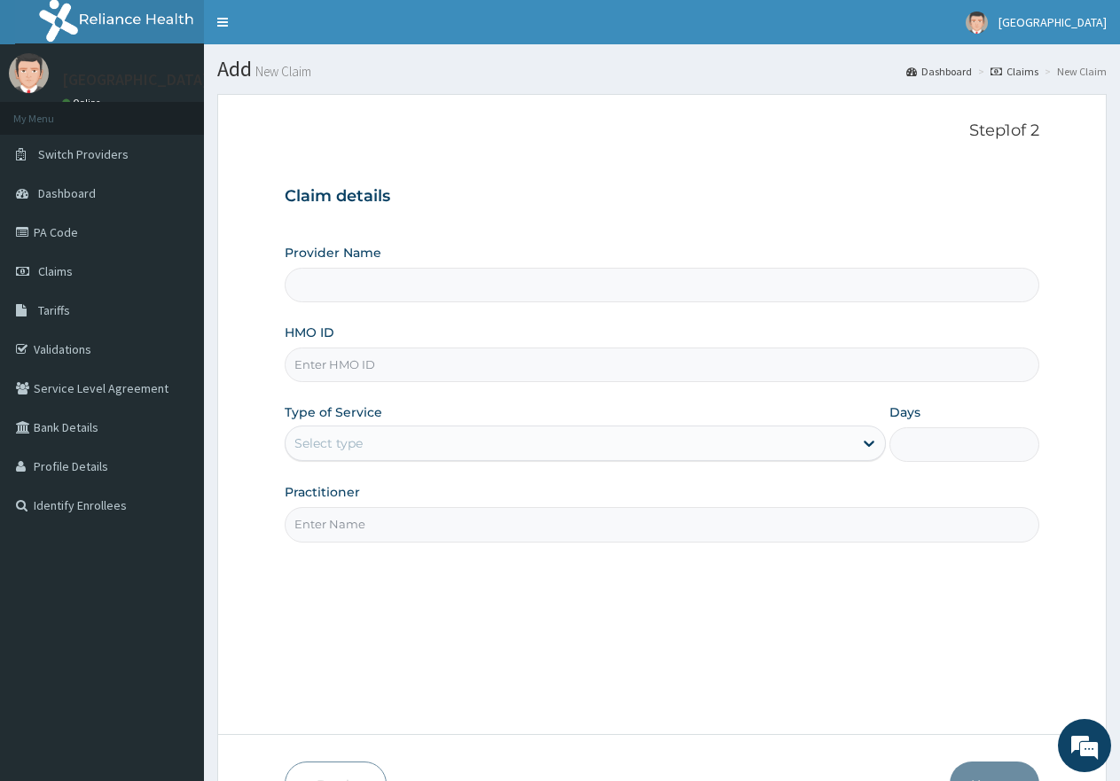
type input "[GEOGRAPHIC_DATA]"
type input "CCE/10056/A"
click at [381, 450] on div "Select type" at bounding box center [569, 443] width 567 height 28
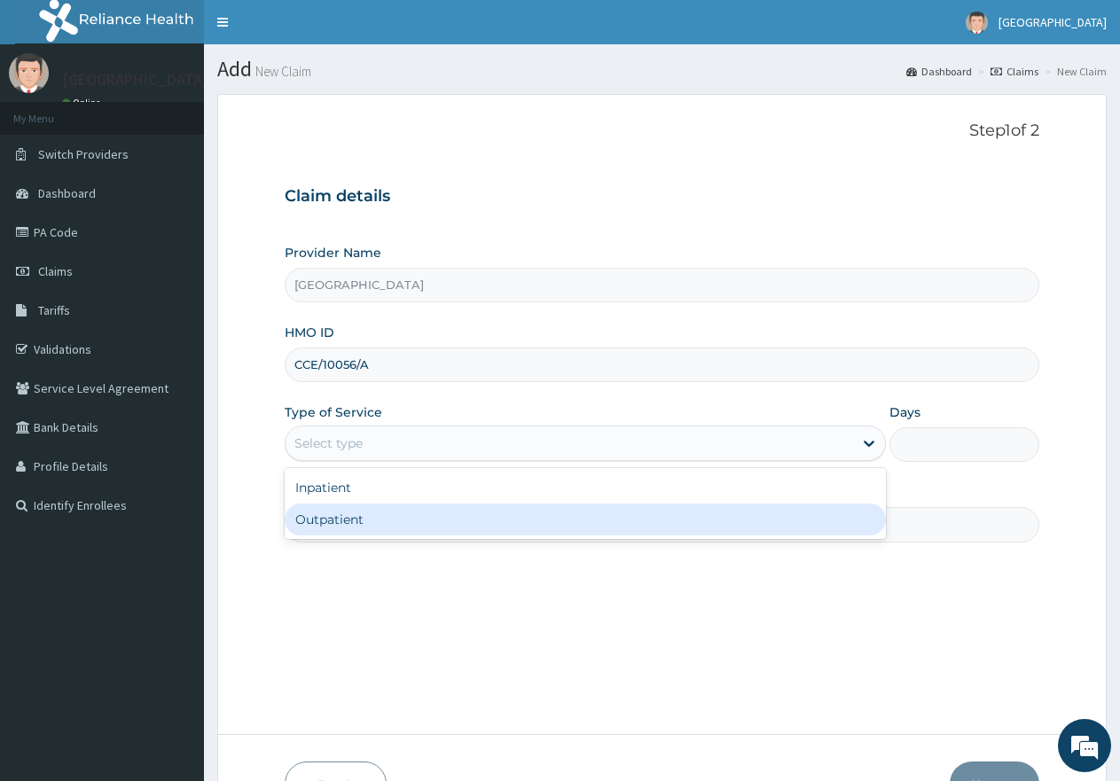
click at [385, 523] on div "Outpatient" at bounding box center [585, 520] width 601 height 32
type input "1"
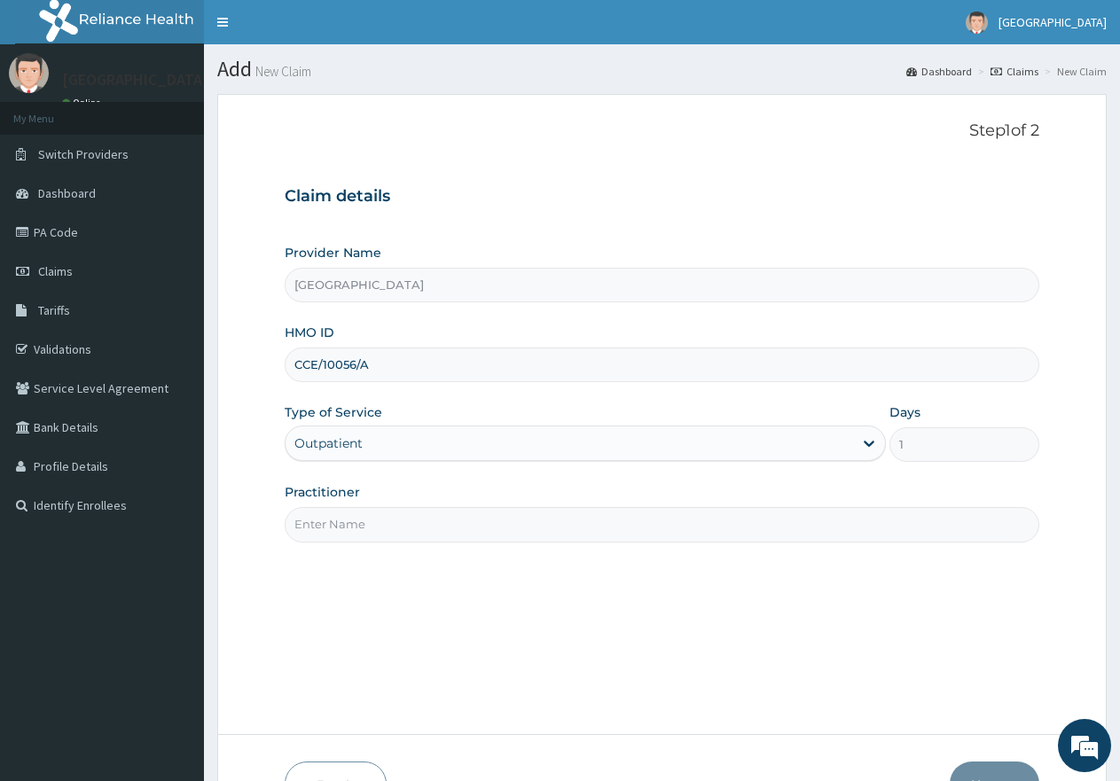
click at [401, 520] on input "Practitioner" at bounding box center [662, 524] width 755 height 35
type input "gp"
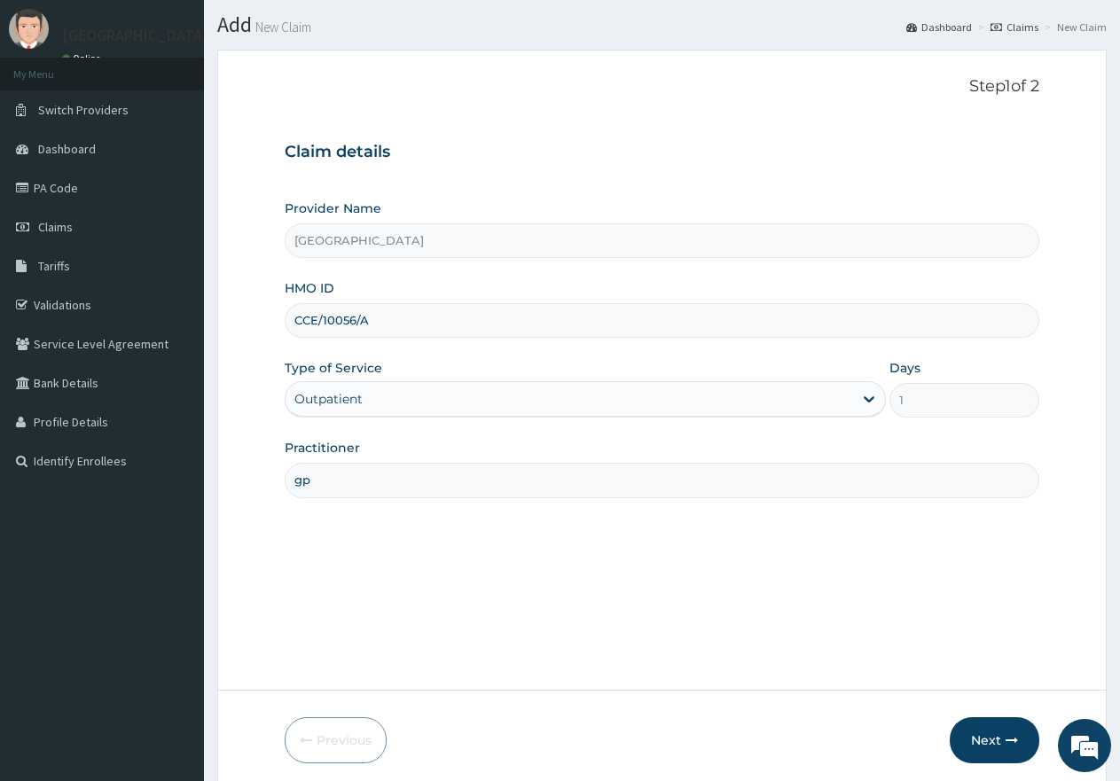
scroll to position [89, 0]
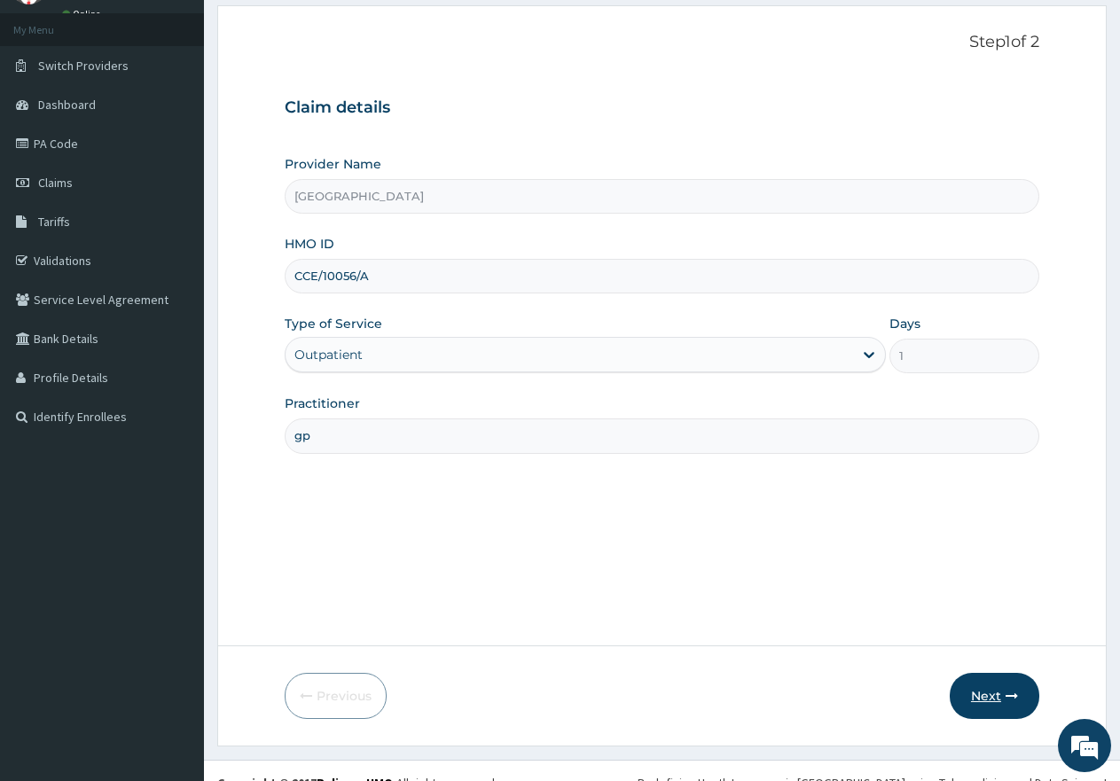
click at [994, 699] on button "Next" at bounding box center [995, 696] width 90 height 46
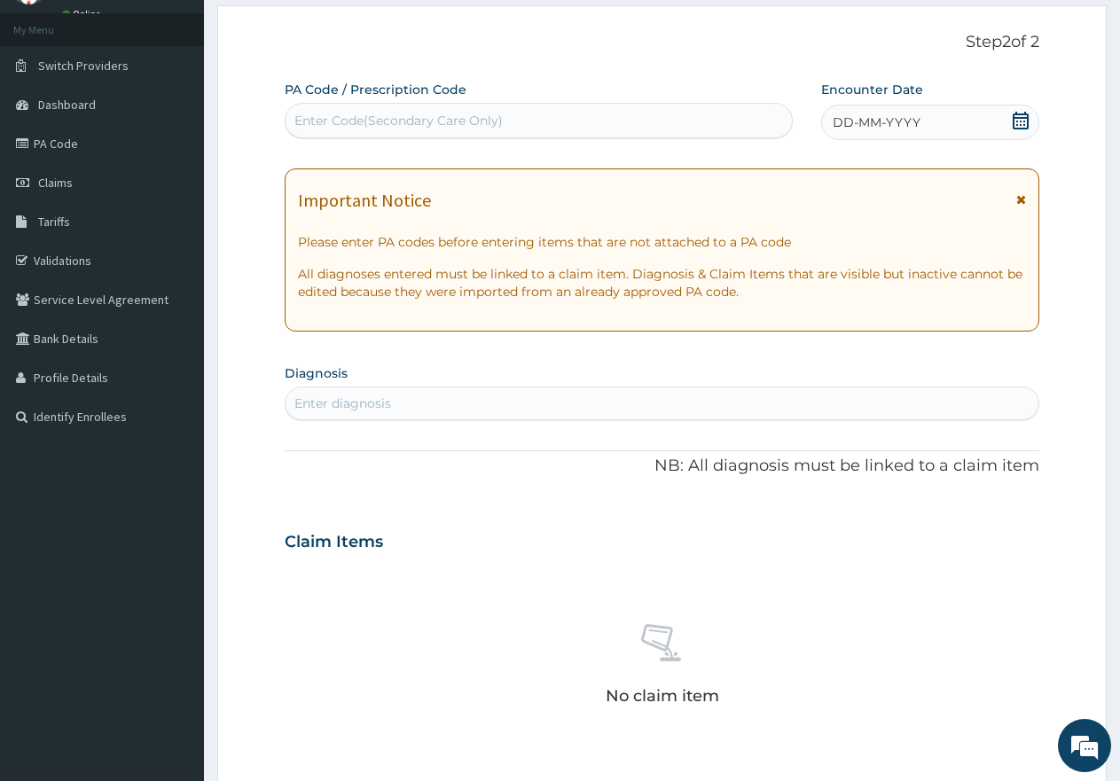
click at [514, 122] on div "Enter Code(Secondary Care Only)" at bounding box center [539, 120] width 506 height 28
paste input "PA/801626"
type input "PA/801626"
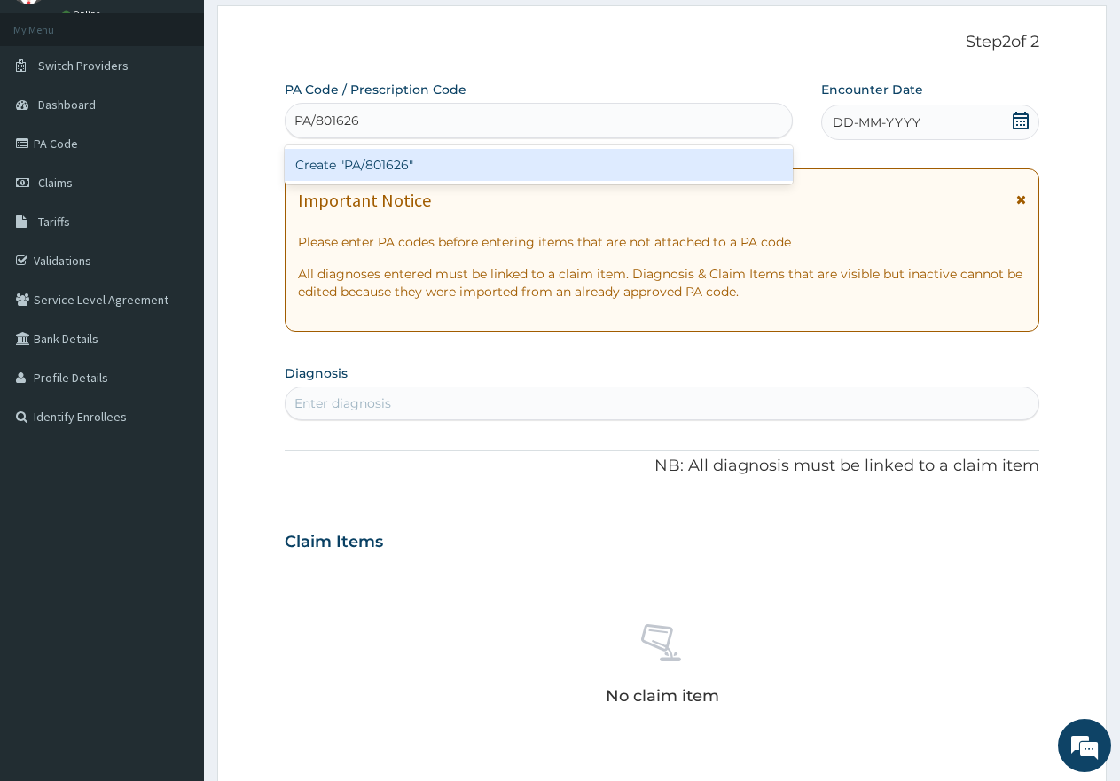
click at [463, 165] on div "Create "PA/801626"" at bounding box center [539, 165] width 508 height 32
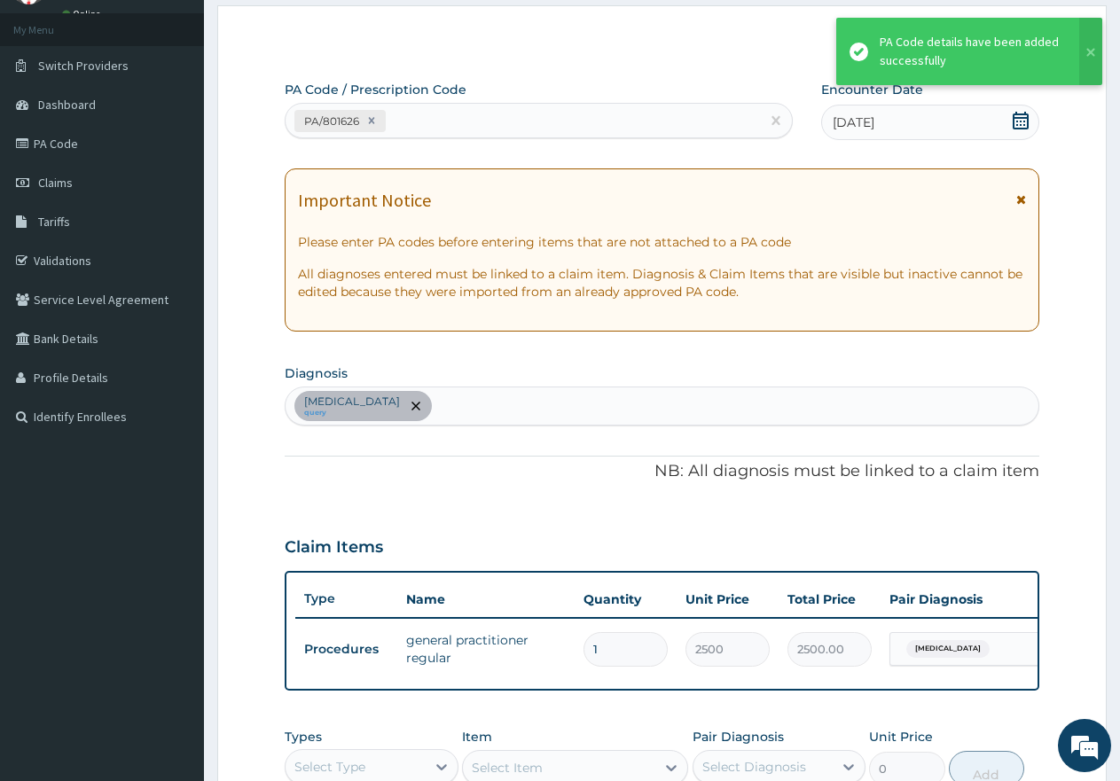
click at [482, 116] on div "PA/801626" at bounding box center [523, 120] width 475 height 29
paste input "PA/EA4E31"
type input "PA/EA4E31"
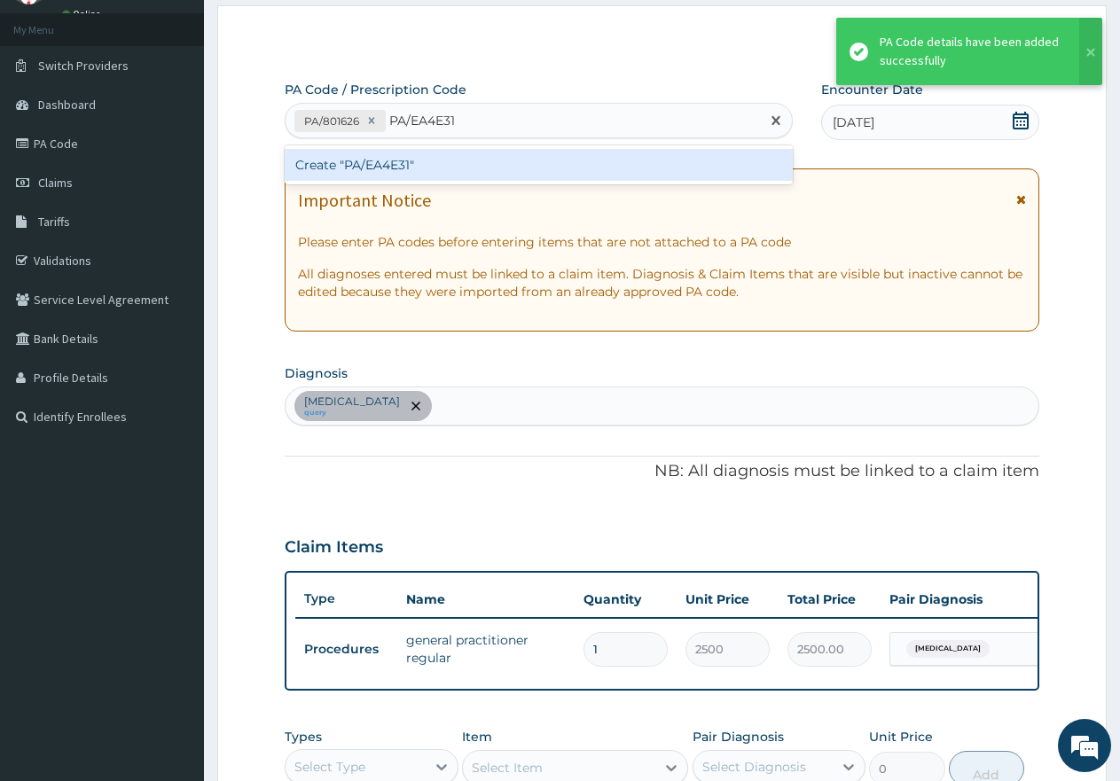
click at [412, 169] on div "Create "PA/EA4E31"" at bounding box center [539, 165] width 508 height 32
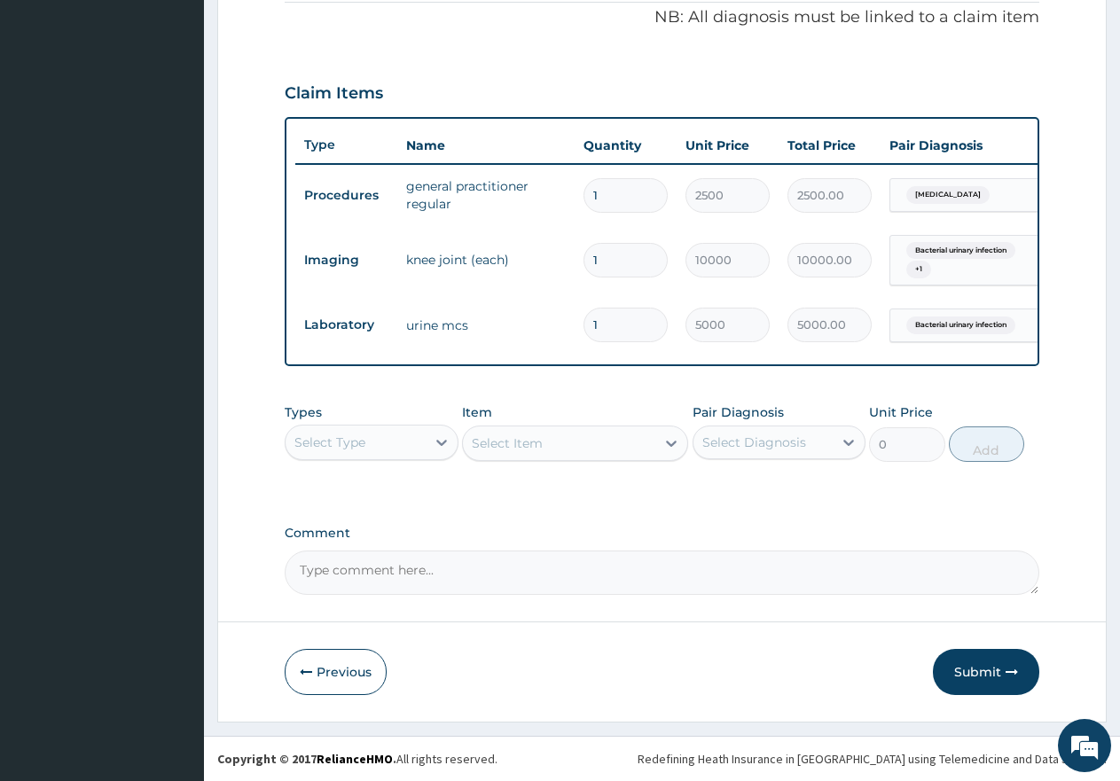
scroll to position [558, 0]
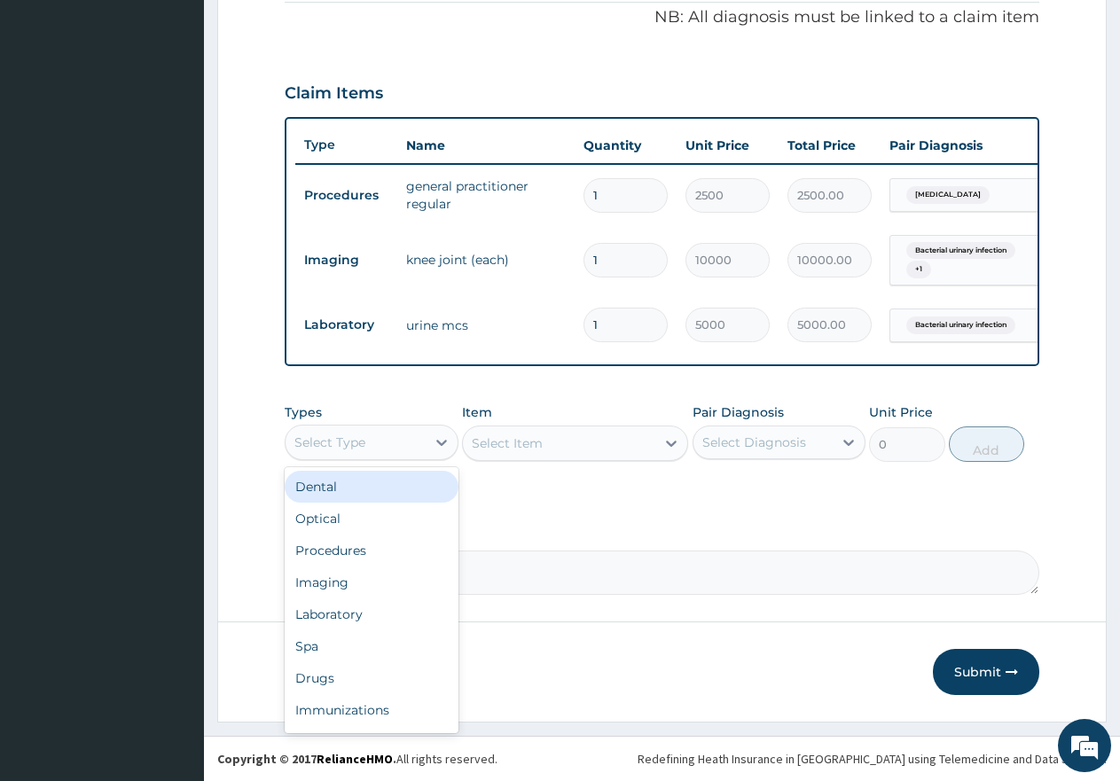
click at [381, 446] on div "Select Type" at bounding box center [356, 442] width 140 height 28
drag, startPoint x: 349, startPoint y: 550, endPoint x: 483, endPoint y: 502, distance: 143.1
click at [352, 547] on div "Procedures" at bounding box center [372, 551] width 174 height 32
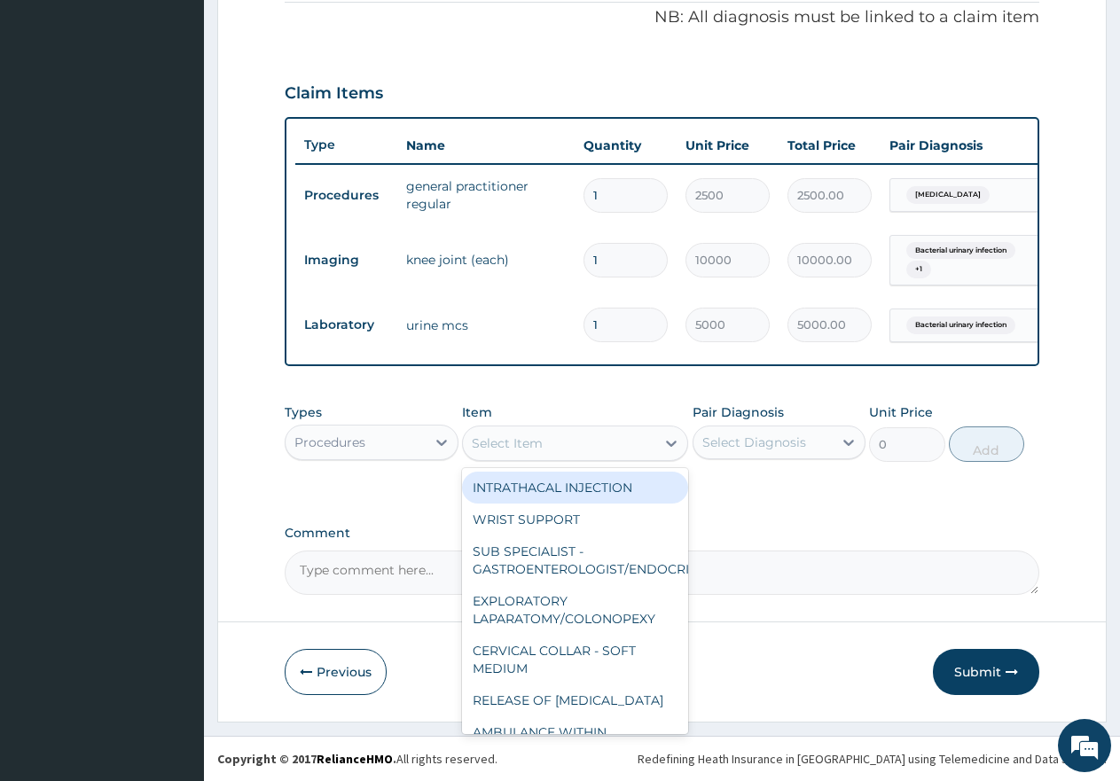
click at [516, 445] on div "Select Item" at bounding box center [507, 444] width 71 height 18
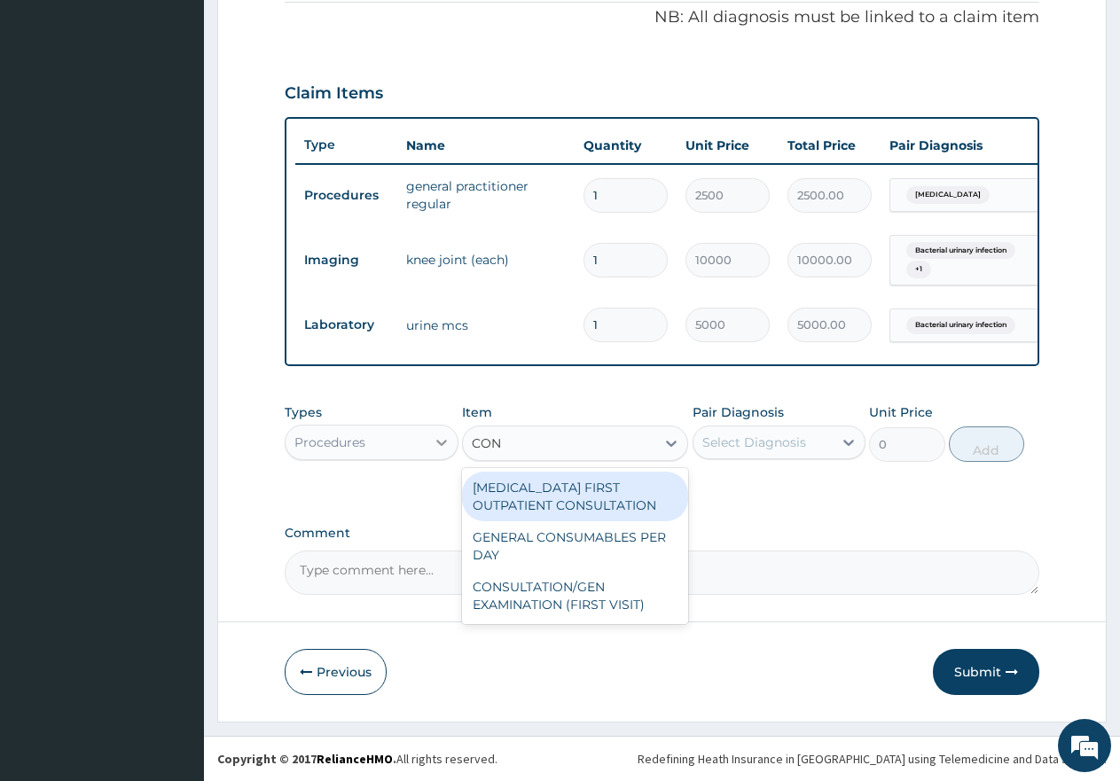
type input "CONS"
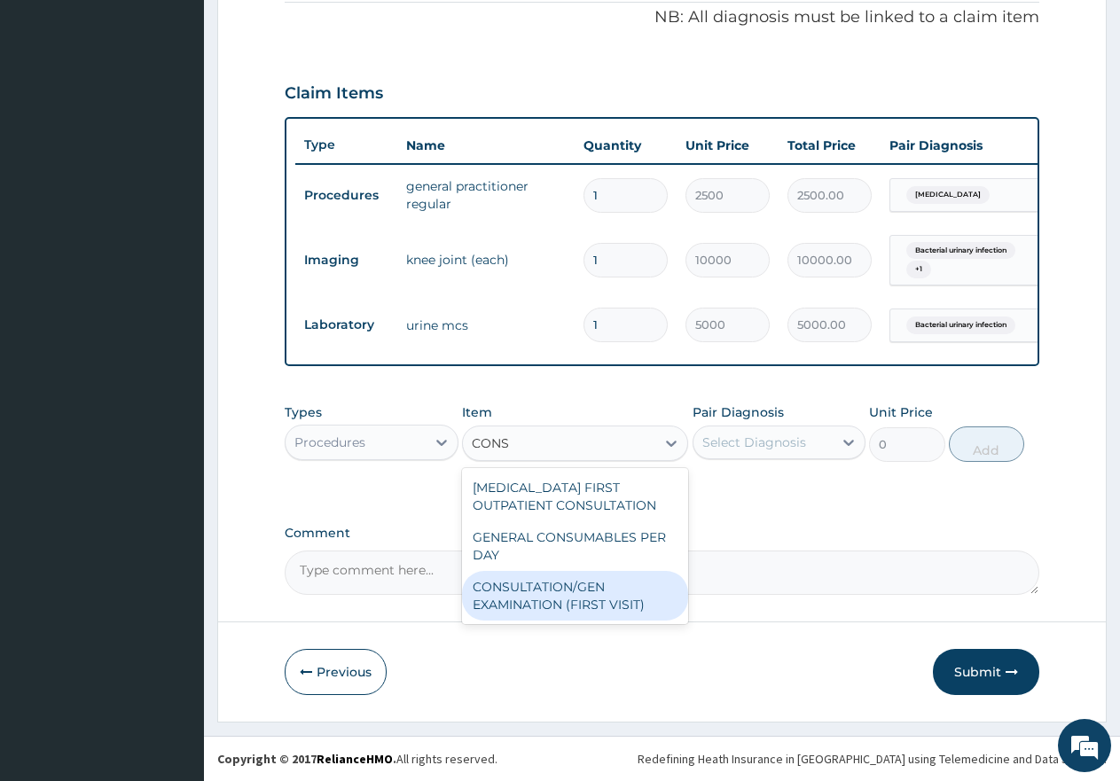
drag, startPoint x: 552, startPoint y: 593, endPoint x: 676, endPoint y: 527, distance: 140.9
click at [552, 594] on div "CONSULTATION/GEN EXAMINATION (FIRST VISIT)" at bounding box center [575, 596] width 226 height 50
type input "5000"
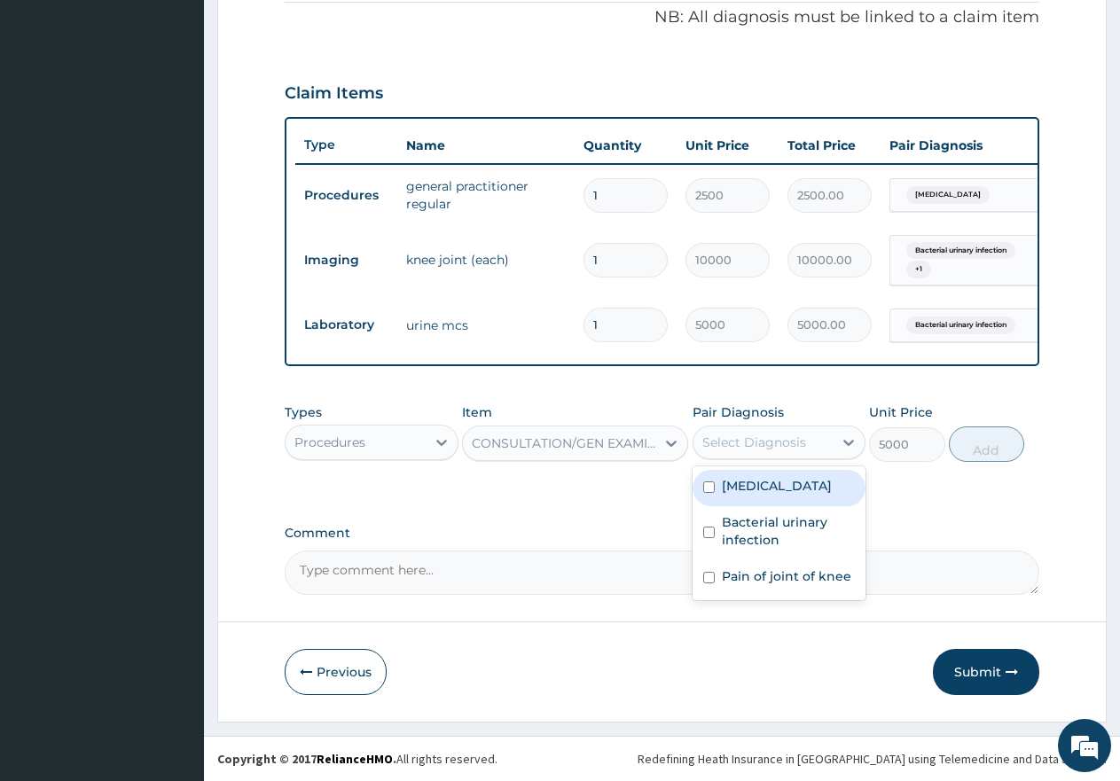
click at [759, 439] on div "Select Diagnosis" at bounding box center [755, 443] width 104 height 18
drag, startPoint x: 707, startPoint y: 481, endPoint x: 699, endPoint y: 515, distance: 35.5
click at [706, 483] on input "checkbox" at bounding box center [709, 488] width 12 height 12
checkbox input "true"
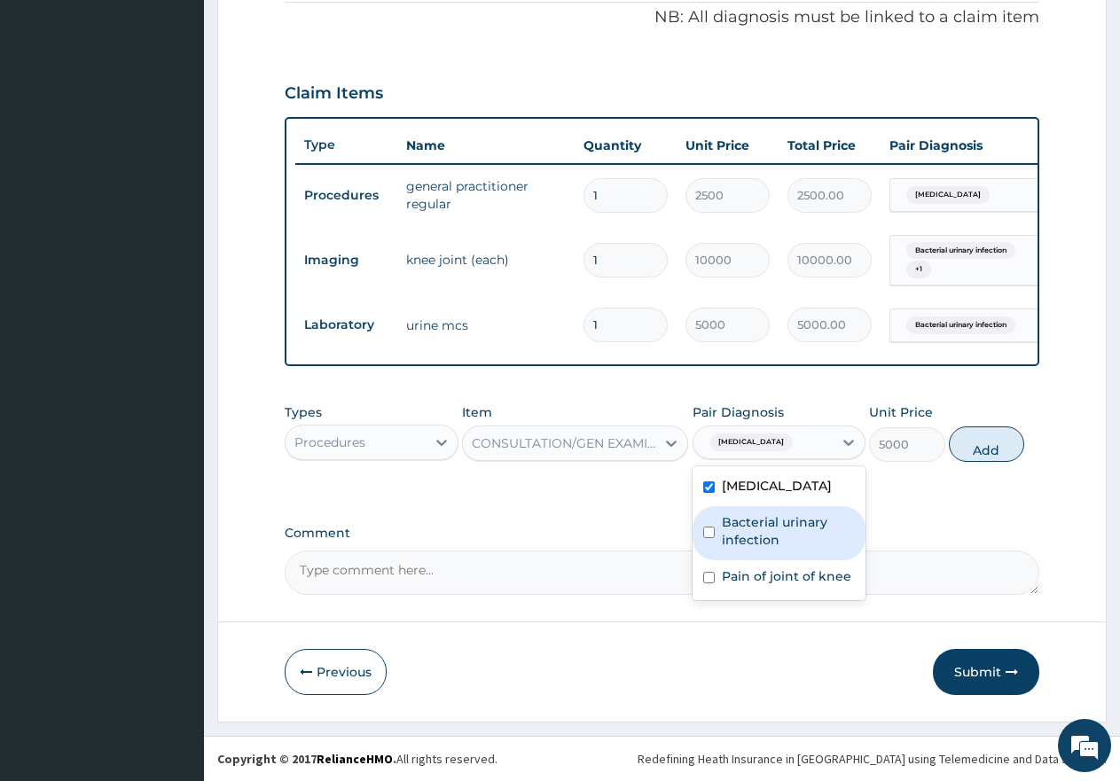
click at [698, 525] on div "Bacterial urinary infection" at bounding box center [780, 533] width 174 height 54
checkbox input "true"
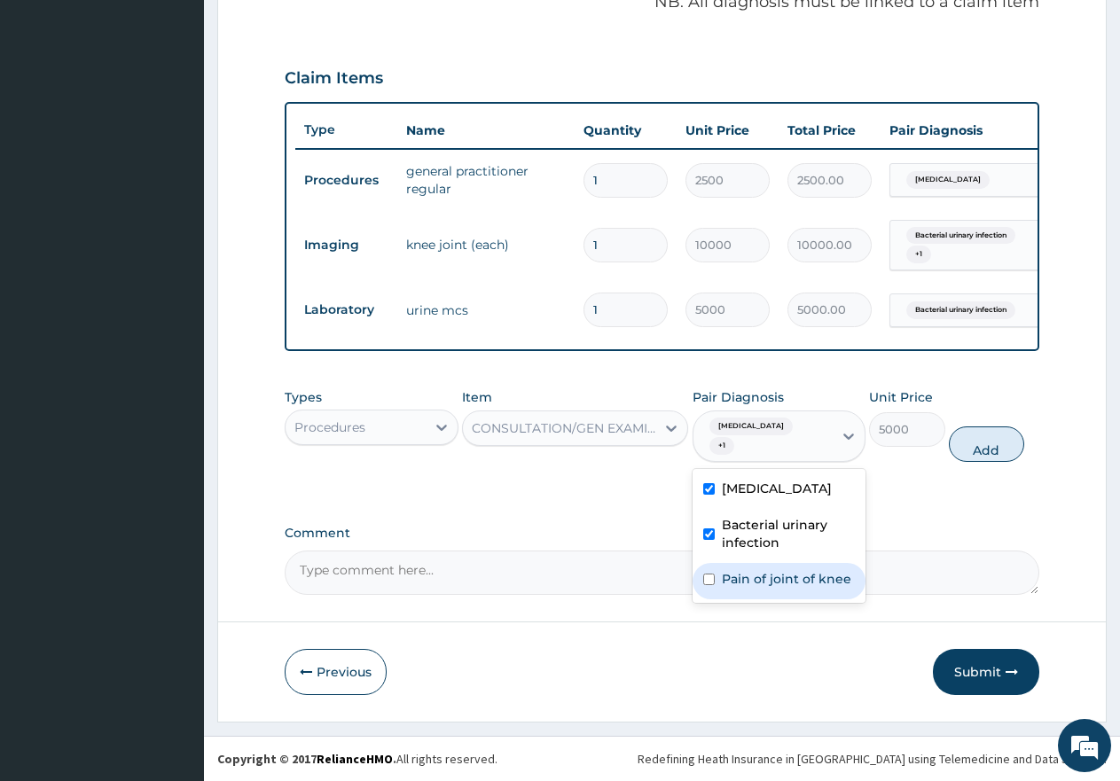
drag, startPoint x: 715, startPoint y: 576, endPoint x: 744, endPoint y: 572, distance: 29.5
click at [716, 577] on div "Pain of joint of knee" at bounding box center [780, 581] width 174 height 36
checkbox input "true"
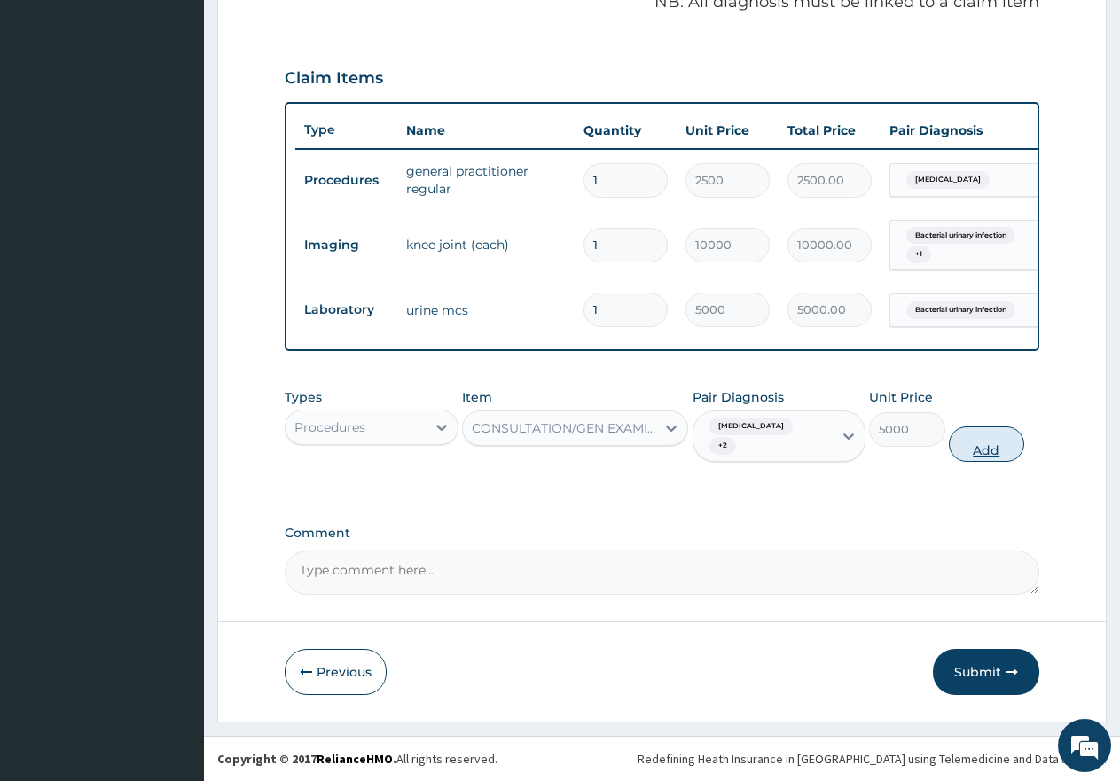
click at [983, 454] on button "Add" at bounding box center [986, 444] width 75 height 35
type input "0"
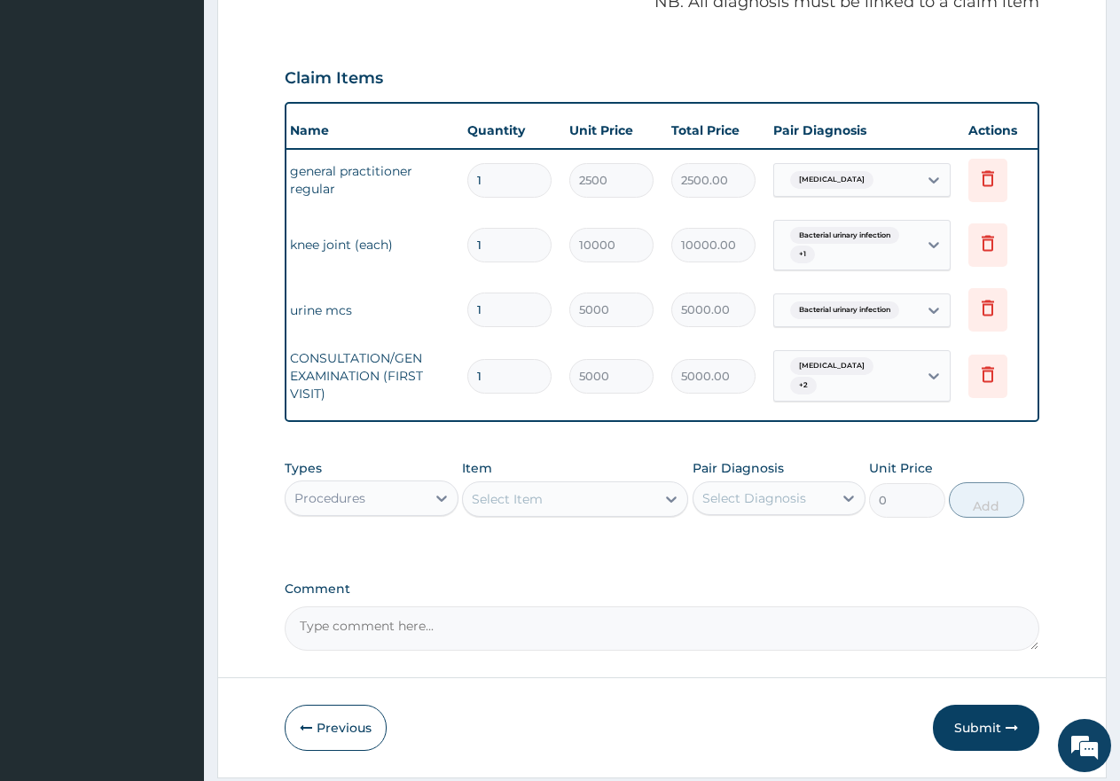
scroll to position [0, 117]
click at [994, 173] on icon at bounding box center [987, 178] width 21 height 21
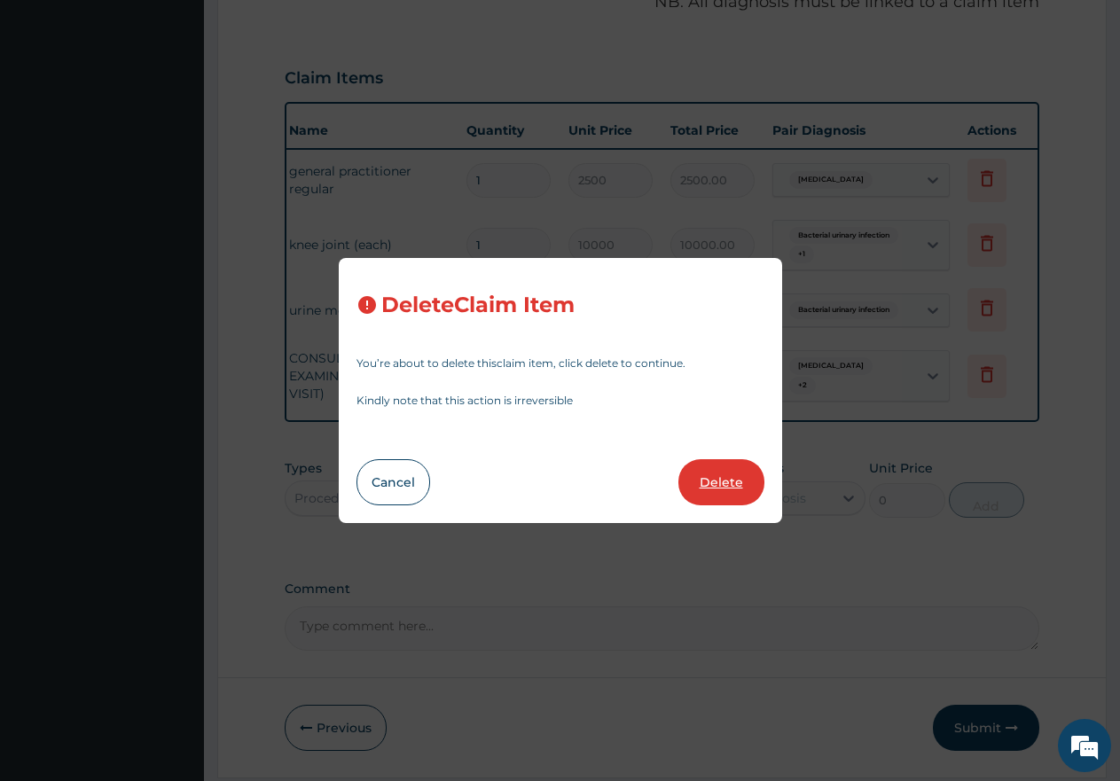
click at [715, 485] on button "Delete" at bounding box center [722, 482] width 86 height 46
type input "10000"
type input "10000.00"
type input "5000"
type input "5000.00"
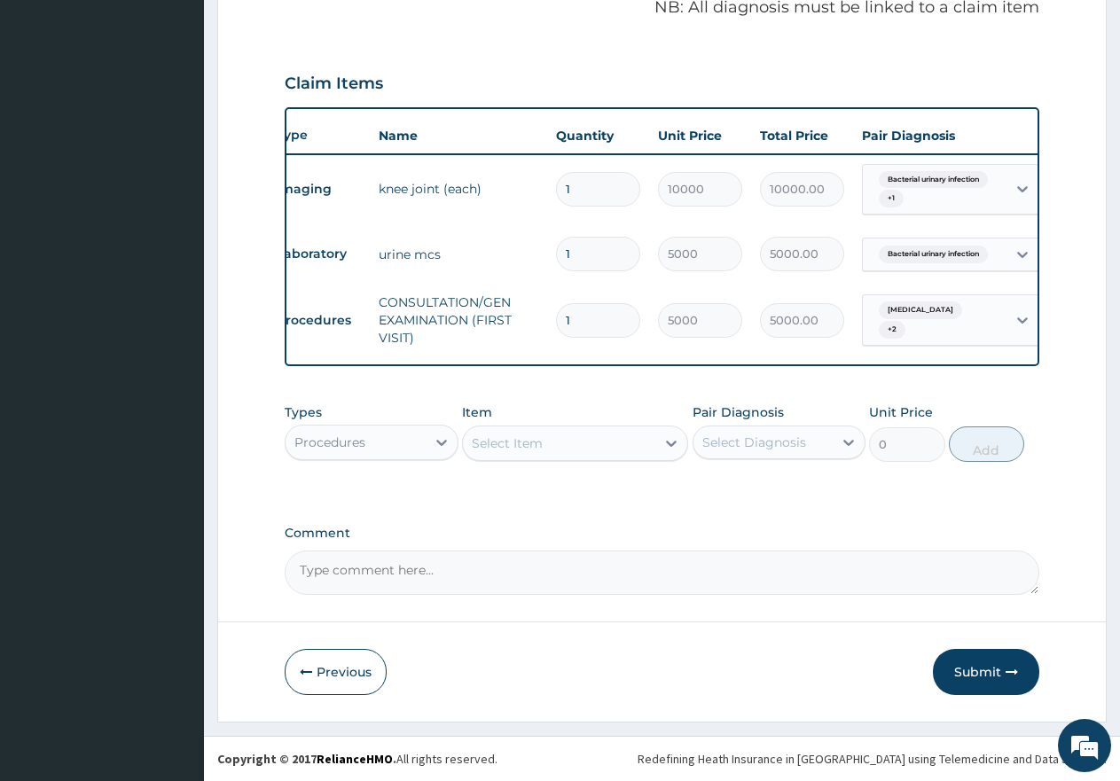
scroll to position [0, 0]
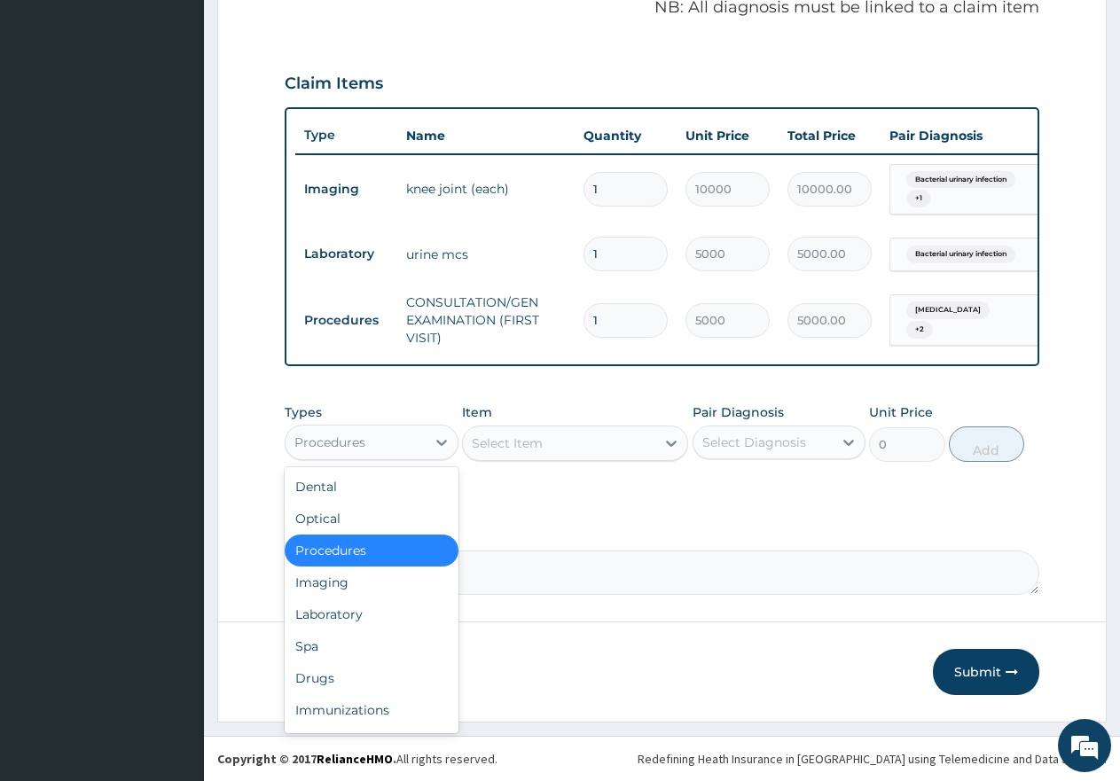
click at [409, 451] on div "Procedures" at bounding box center [356, 442] width 140 height 28
drag, startPoint x: 353, startPoint y: 622, endPoint x: 402, endPoint y: 585, distance: 60.9
click at [353, 623] on div "Laboratory" at bounding box center [372, 615] width 174 height 32
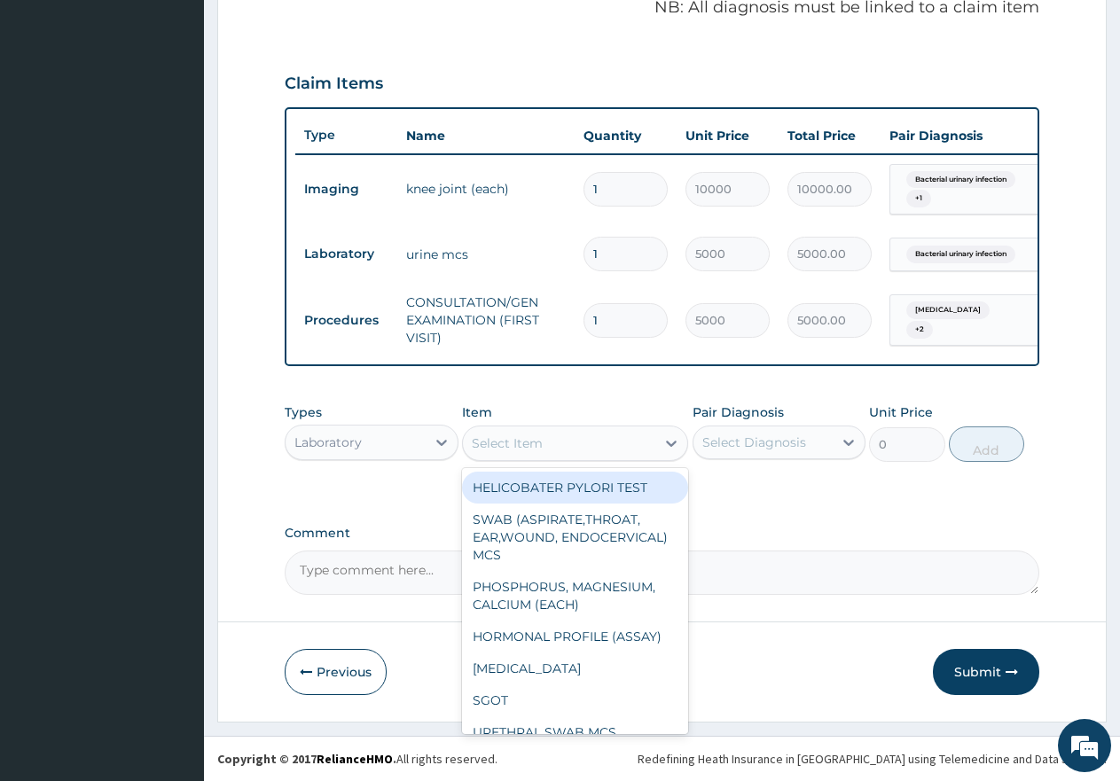
click at [550, 451] on div "Select Item" at bounding box center [559, 443] width 192 height 28
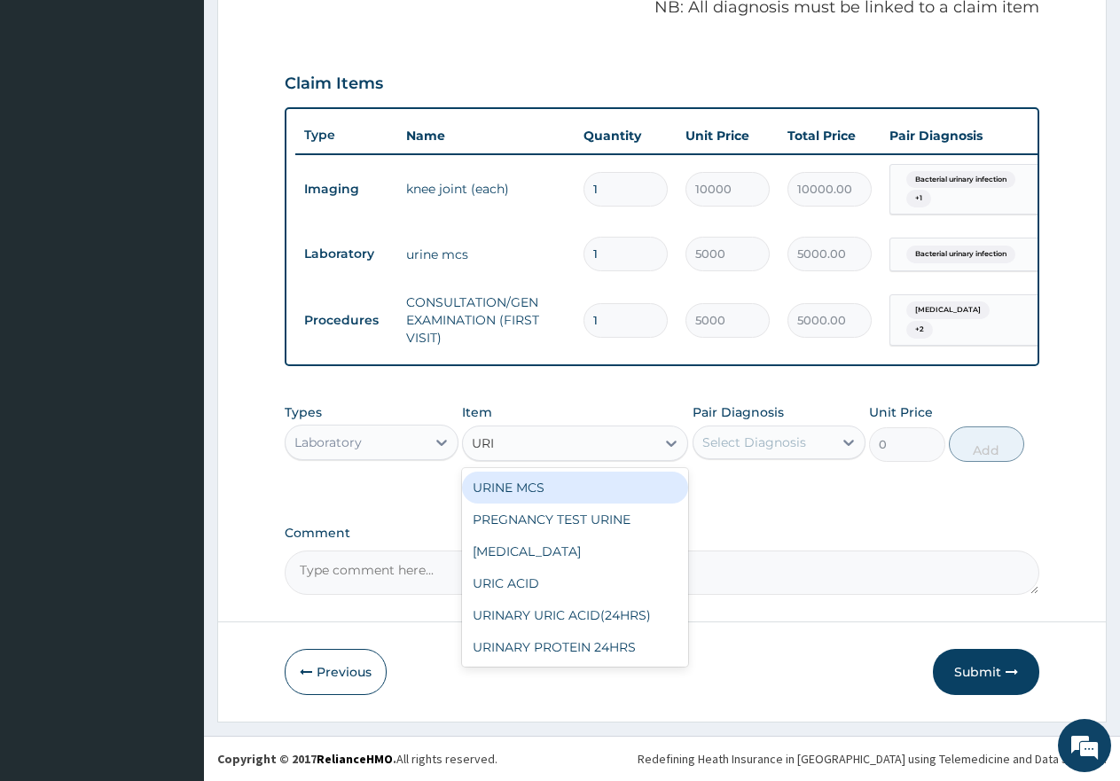
type input "URIN"
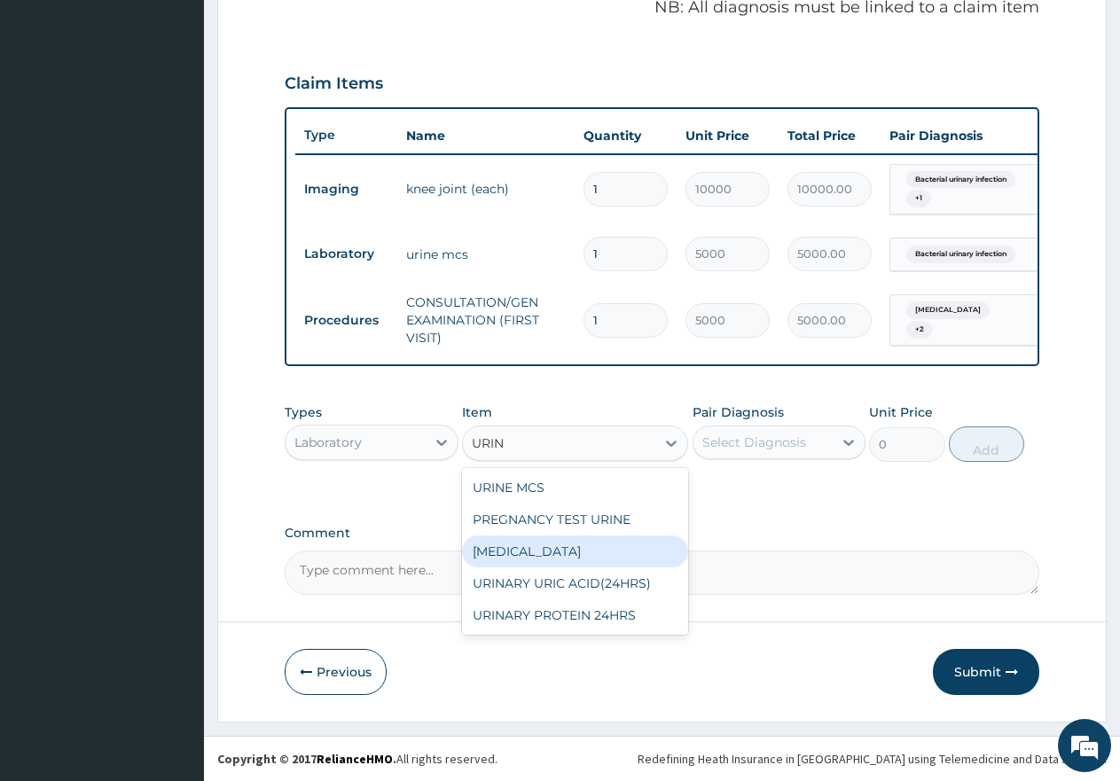
drag, startPoint x: 490, startPoint y: 558, endPoint x: 556, endPoint y: 539, distance: 69.1
click at [496, 555] on div "[MEDICAL_DATA]" at bounding box center [575, 552] width 226 height 32
type input "2500"
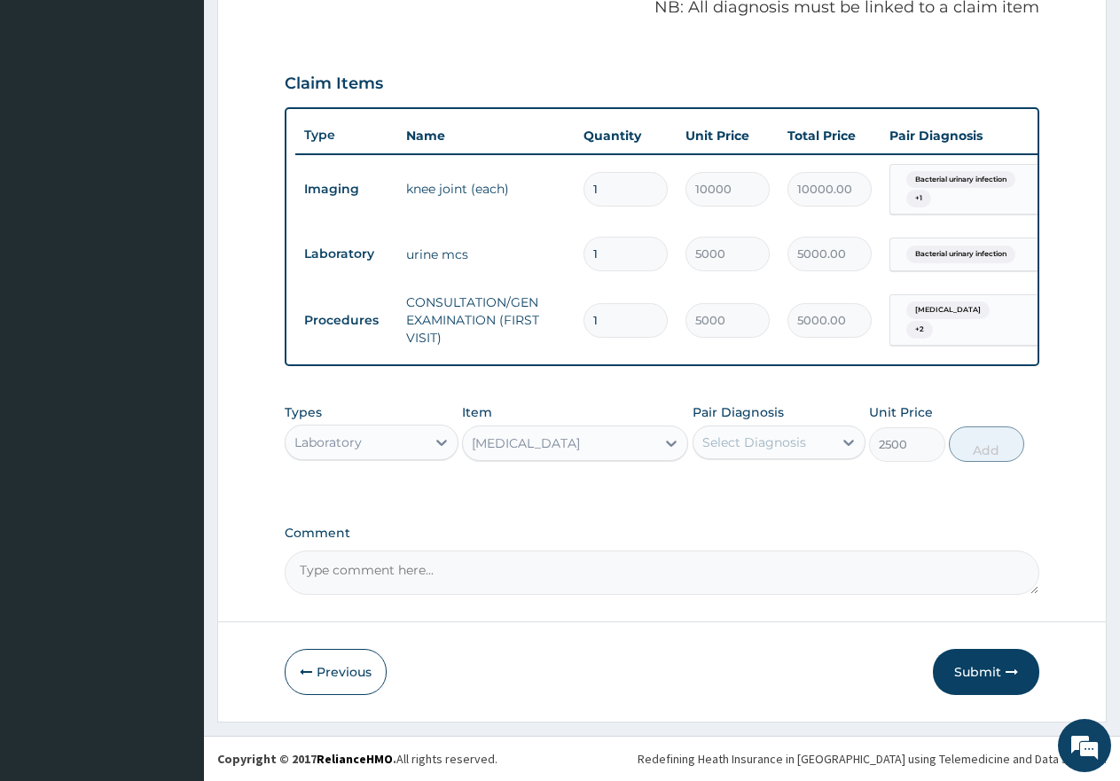
click at [758, 447] on div "Select Diagnosis" at bounding box center [755, 443] width 104 height 18
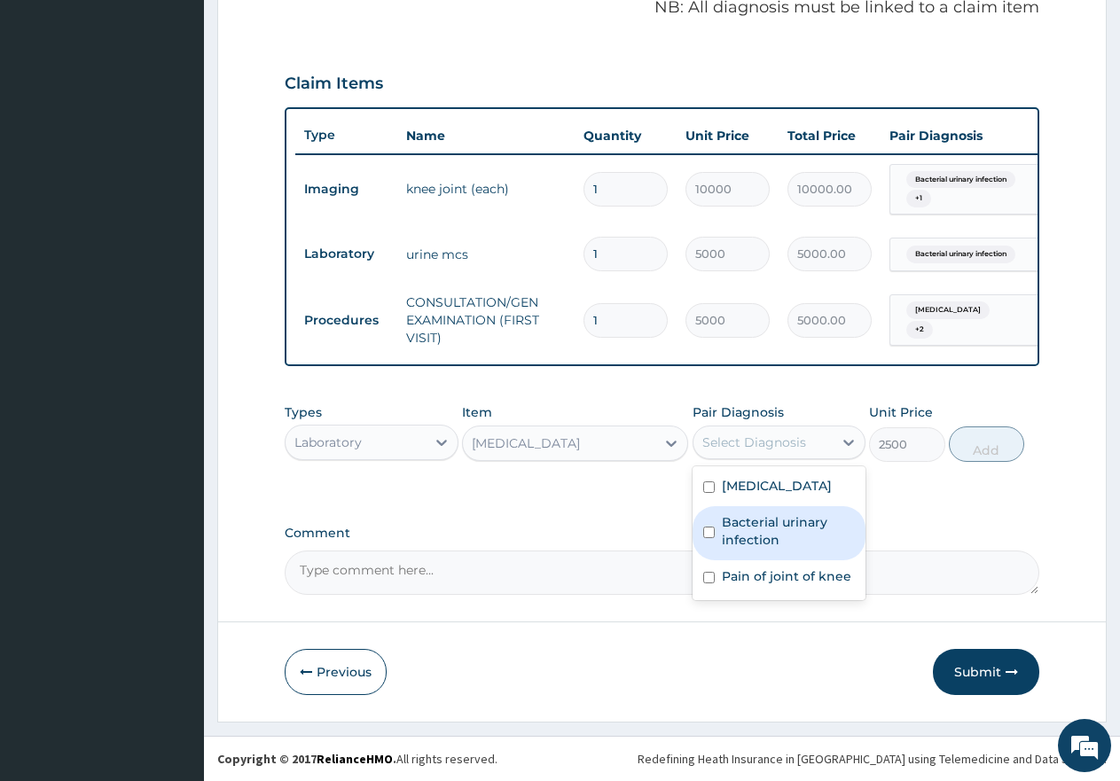
drag, startPoint x: 711, startPoint y: 540, endPoint x: 805, endPoint y: 532, distance: 93.5
click at [711, 538] on input "checkbox" at bounding box center [709, 533] width 12 height 12
checkbox input "true"
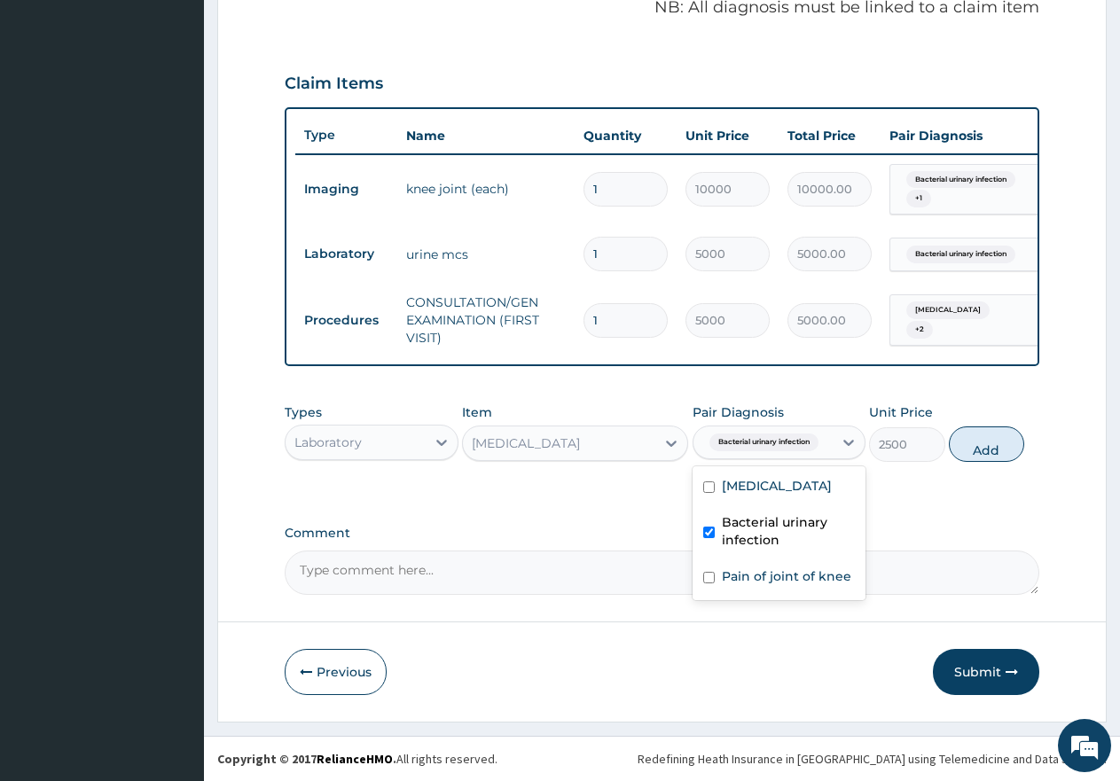
click at [977, 462] on button "Add" at bounding box center [986, 444] width 75 height 35
type input "0"
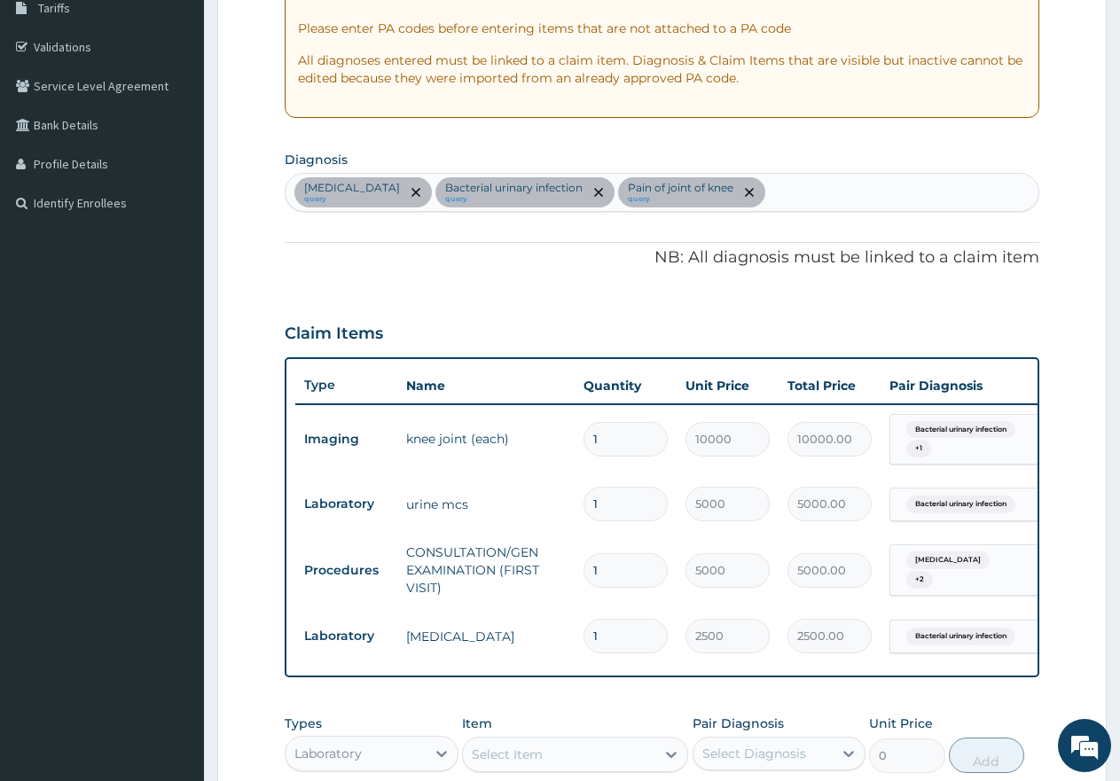
scroll to position [292, 0]
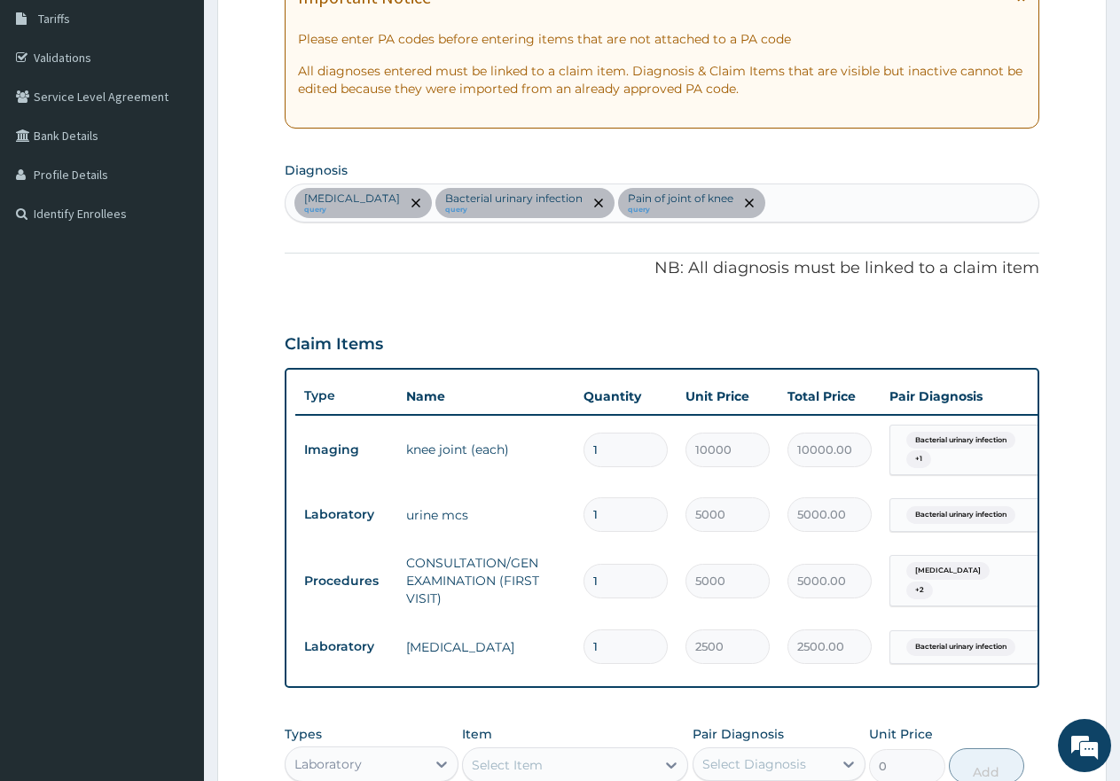
click at [736, 207] on div "[MEDICAL_DATA] query Bacterial urinary infection query Pain of joint of knee qu…" at bounding box center [662, 203] width 753 height 37
type input "SEPSI"
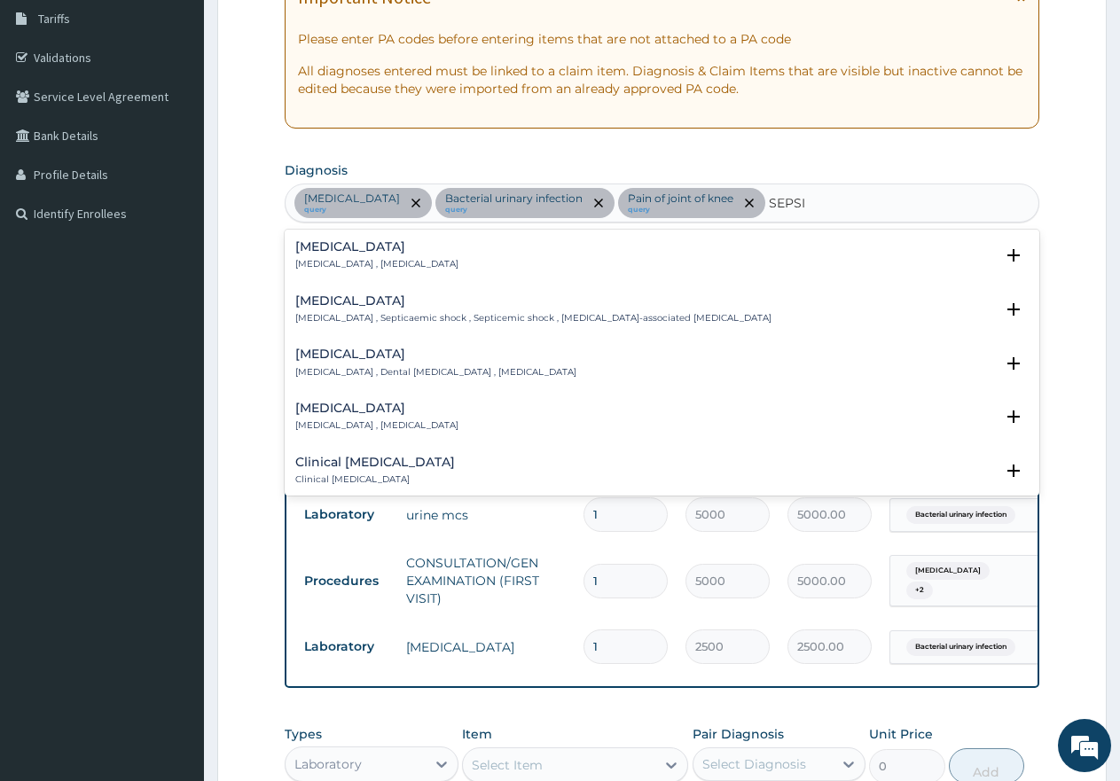
click at [339, 255] on div "[MEDICAL_DATA] [MEDICAL_DATA] , [MEDICAL_DATA]" at bounding box center [376, 255] width 163 height 31
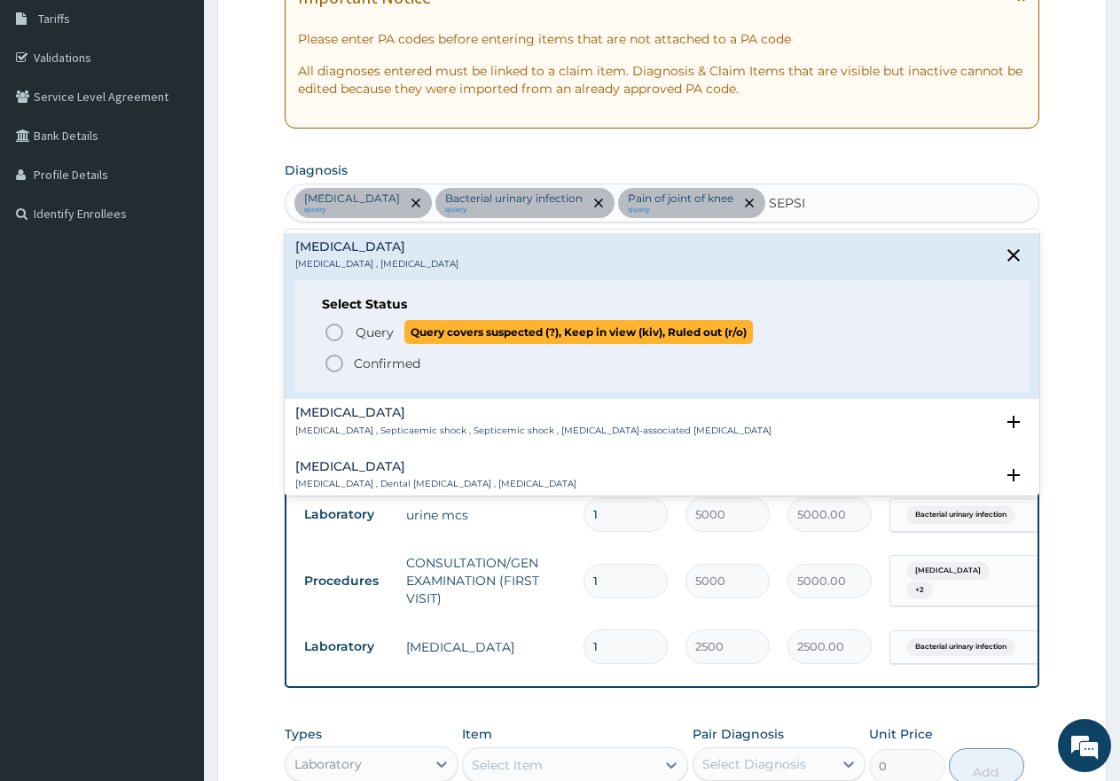
click at [325, 334] on icon "status option query" at bounding box center [334, 332] width 21 height 21
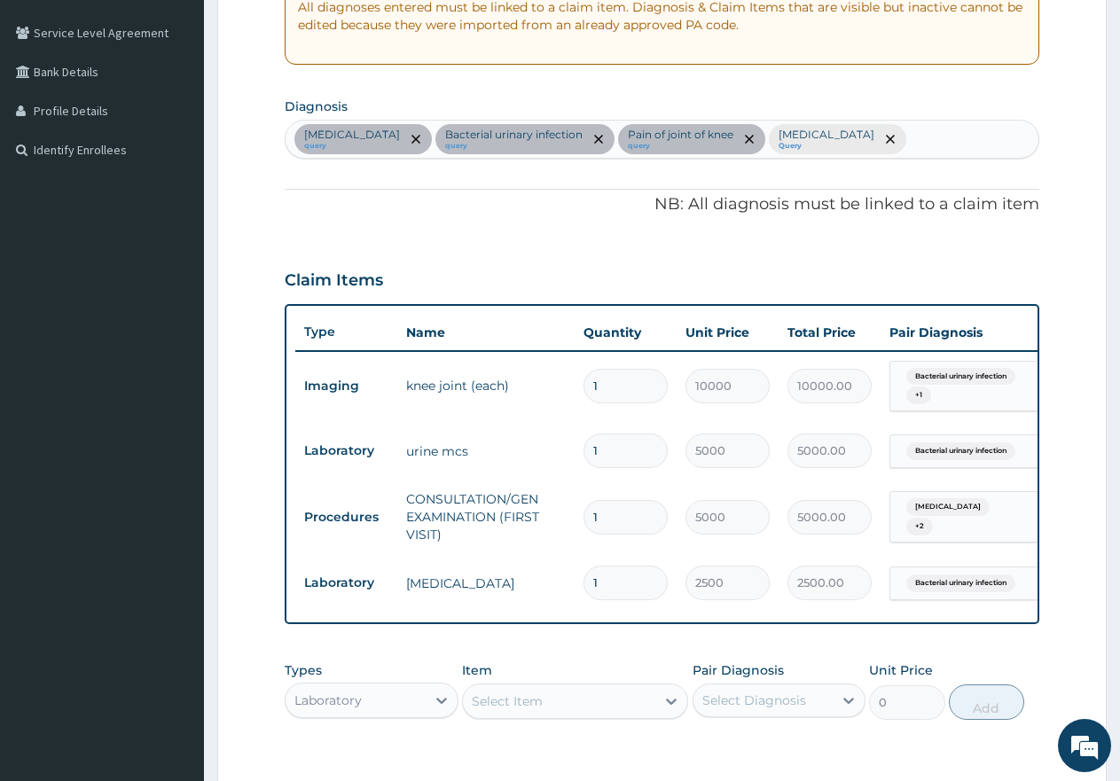
scroll to position [558, 0]
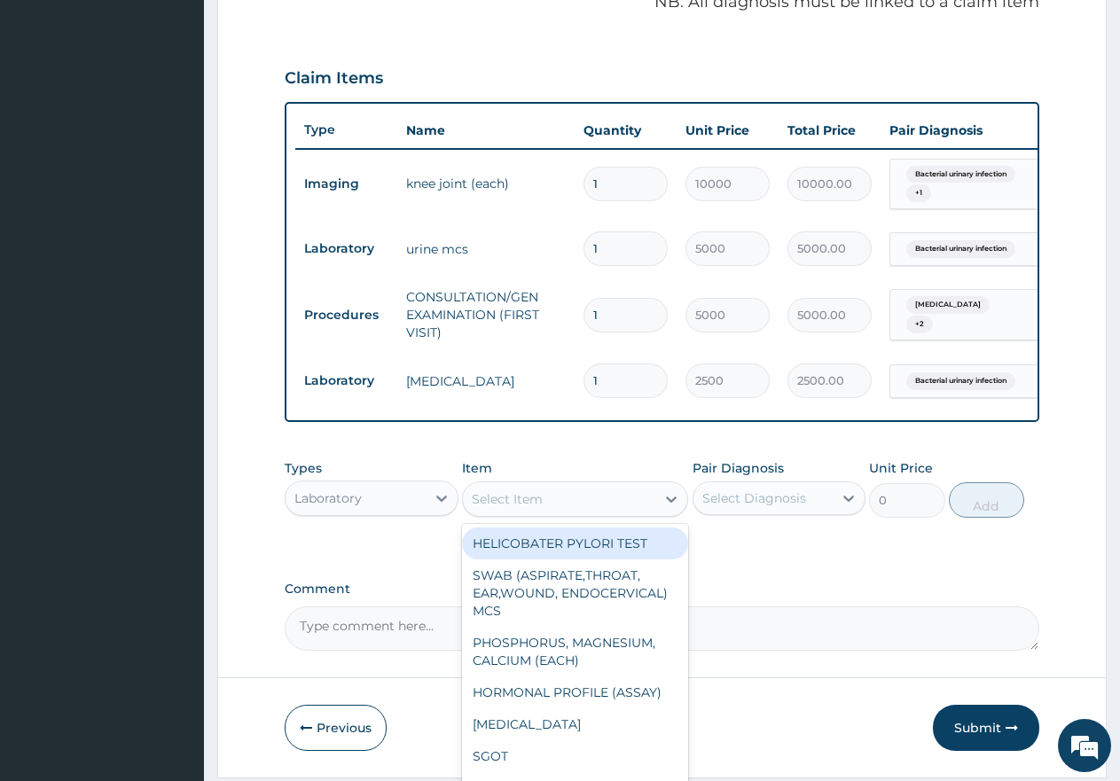
click at [535, 508] on div "Select Item" at bounding box center [507, 500] width 71 height 18
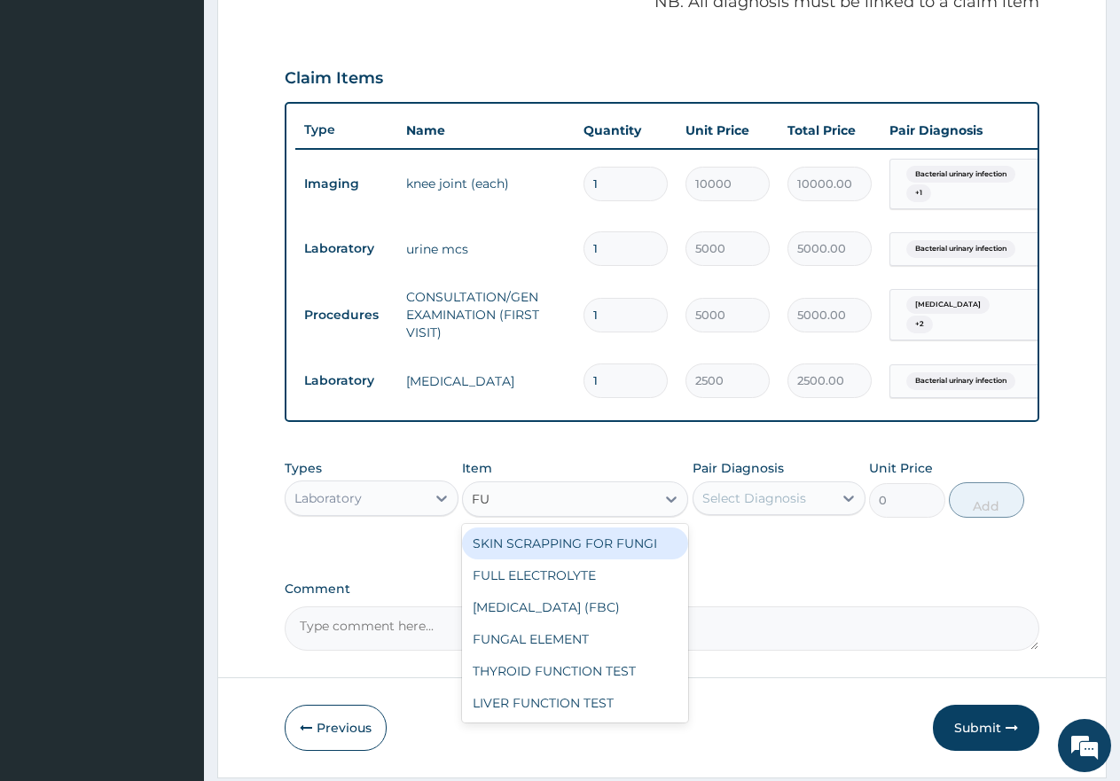
type input "FUL"
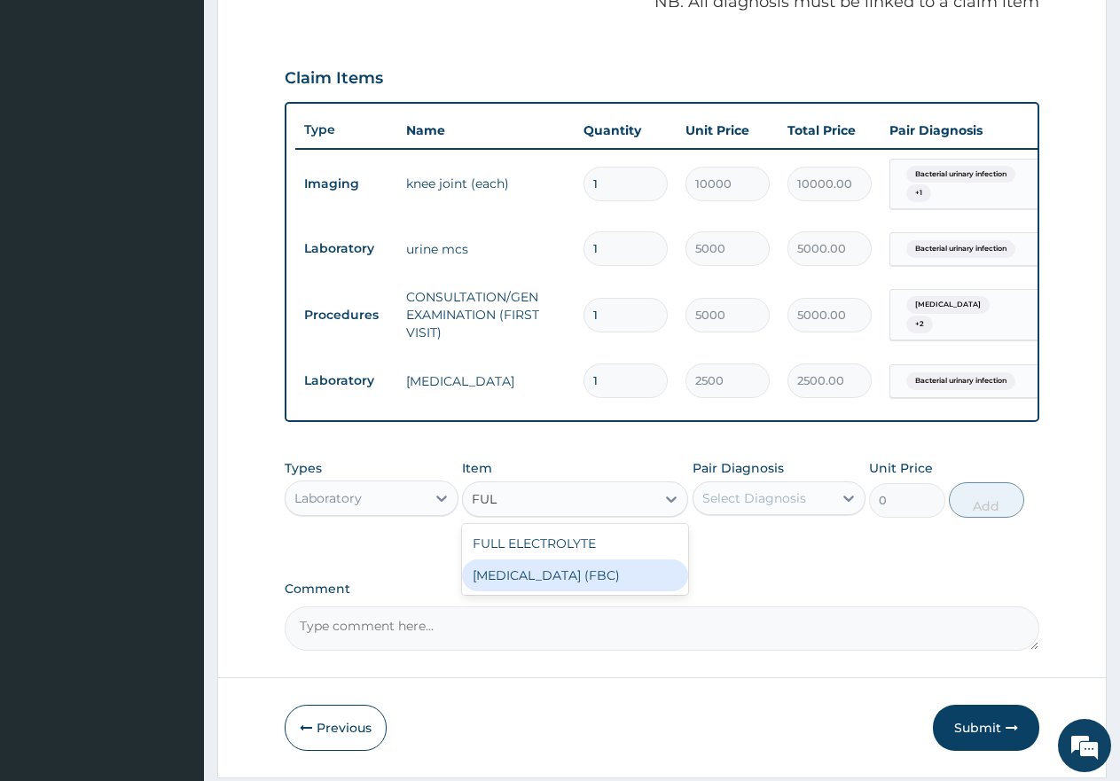
drag, startPoint x: 515, startPoint y: 599, endPoint x: 629, endPoint y: 563, distance: 119.0
click at [521, 592] on div "FULL BLOOD COUNT (FBC)" at bounding box center [575, 576] width 226 height 32
type input "7000"
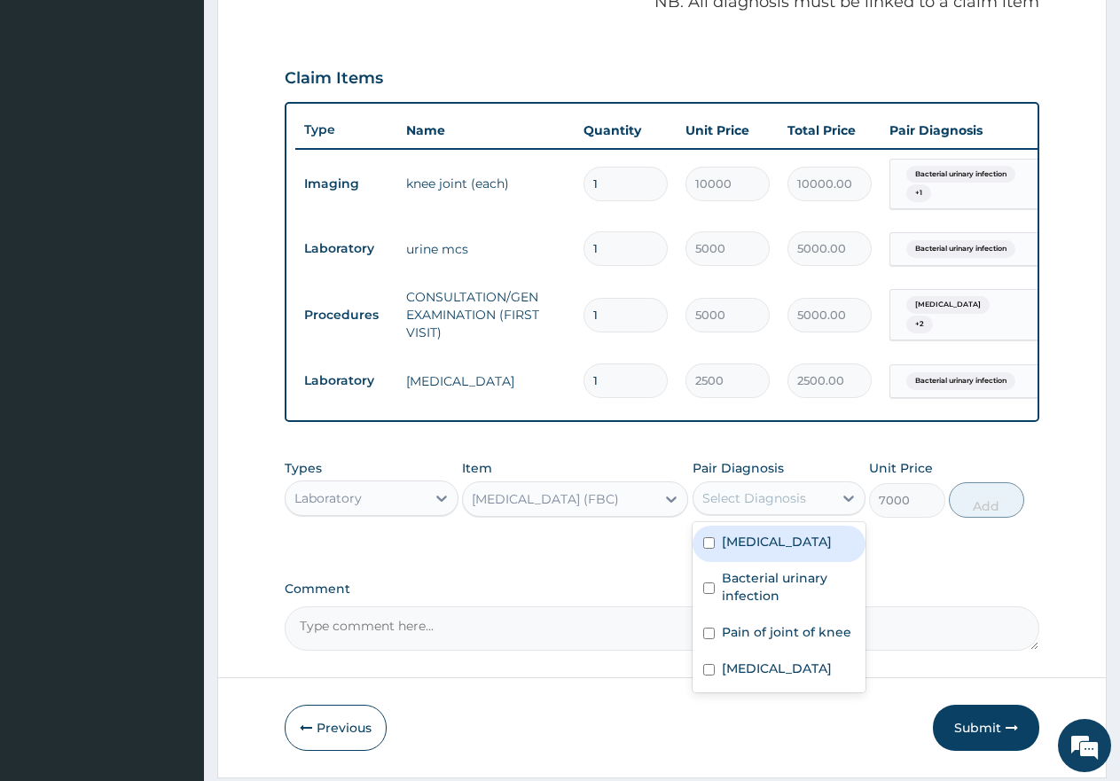
click at [746, 507] on div "Select Diagnosis" at bounding box center [755, 499] width 104 height 18
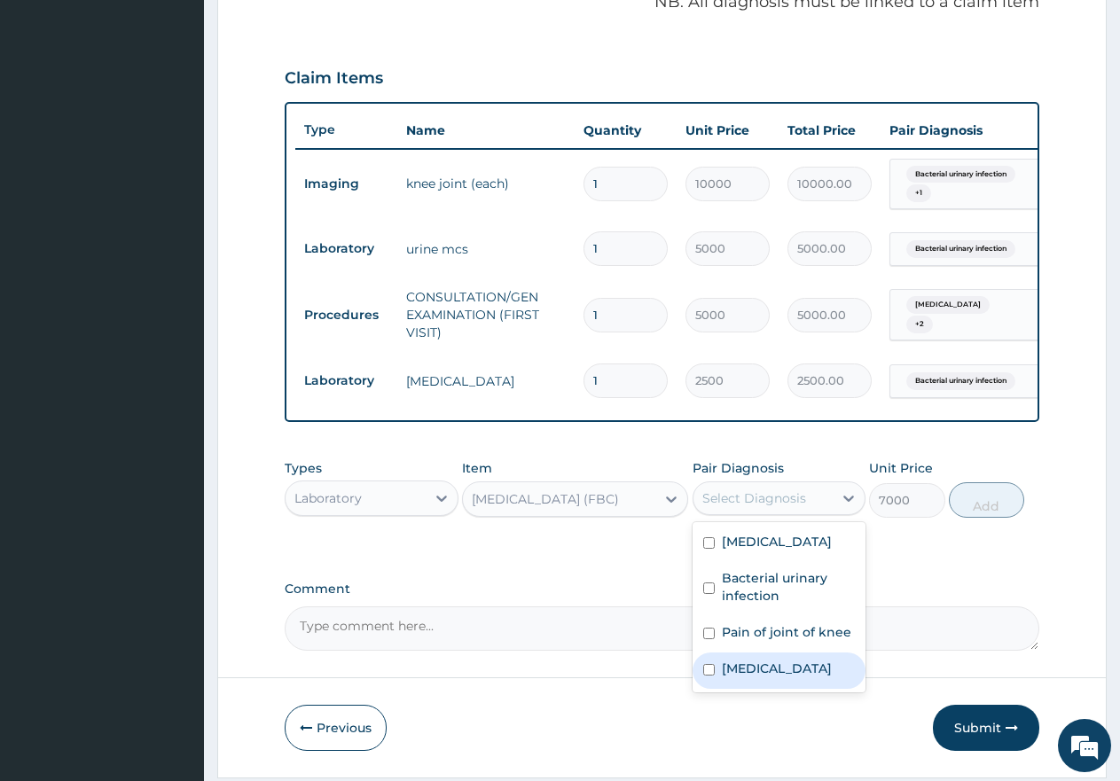
drag, startPoint x: 712, startPoint y: 684, endPoint x: 725, endPoint y: 670, distance: 18.9
click at [712, 676] on input "checkbox" at bounding box center [709, 670] width 12 height 12
checkbox input "true"
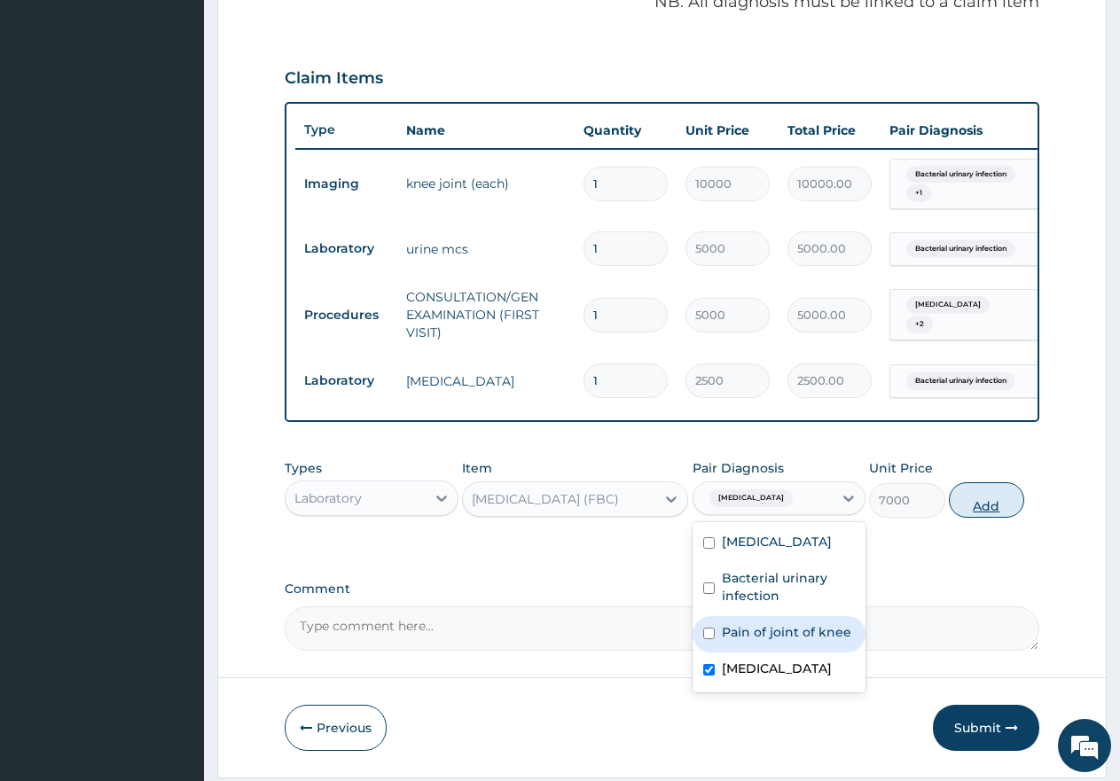
click at [1002, 518] on button "Add" at bounding box center [986, 500] width 75 height 35
type input "0"
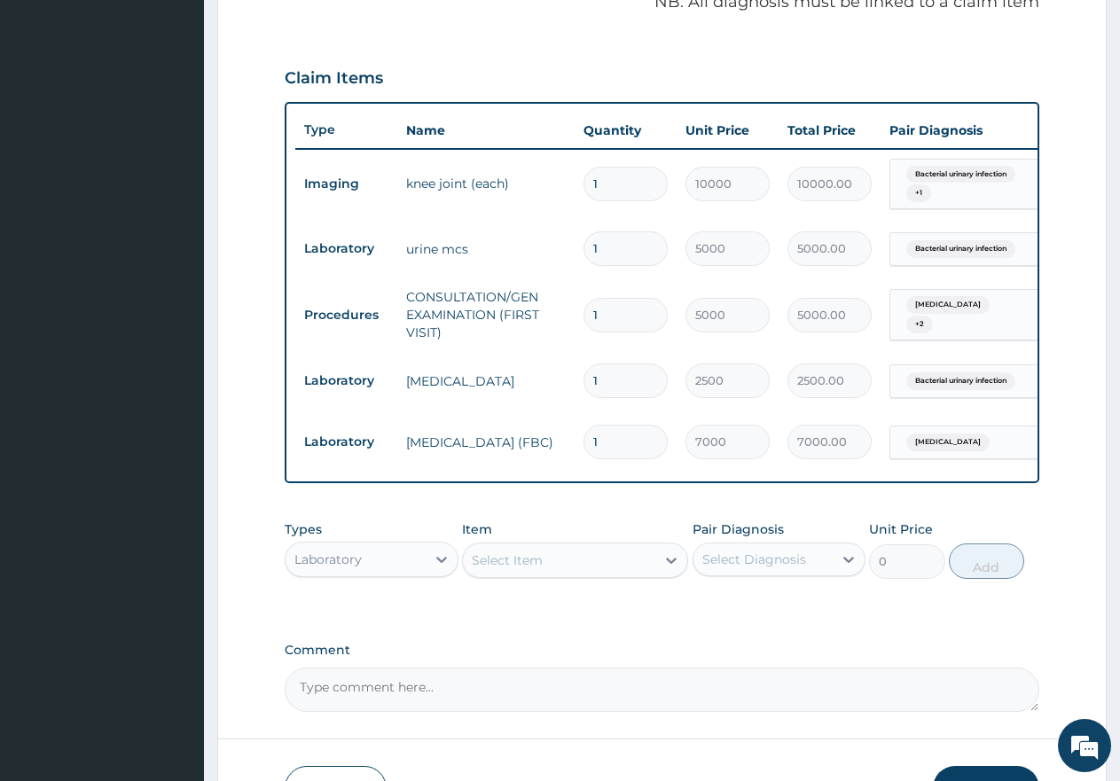
click at [521, 569] on div "Select Item" at bounding box center [507, 561] width 71 height 18
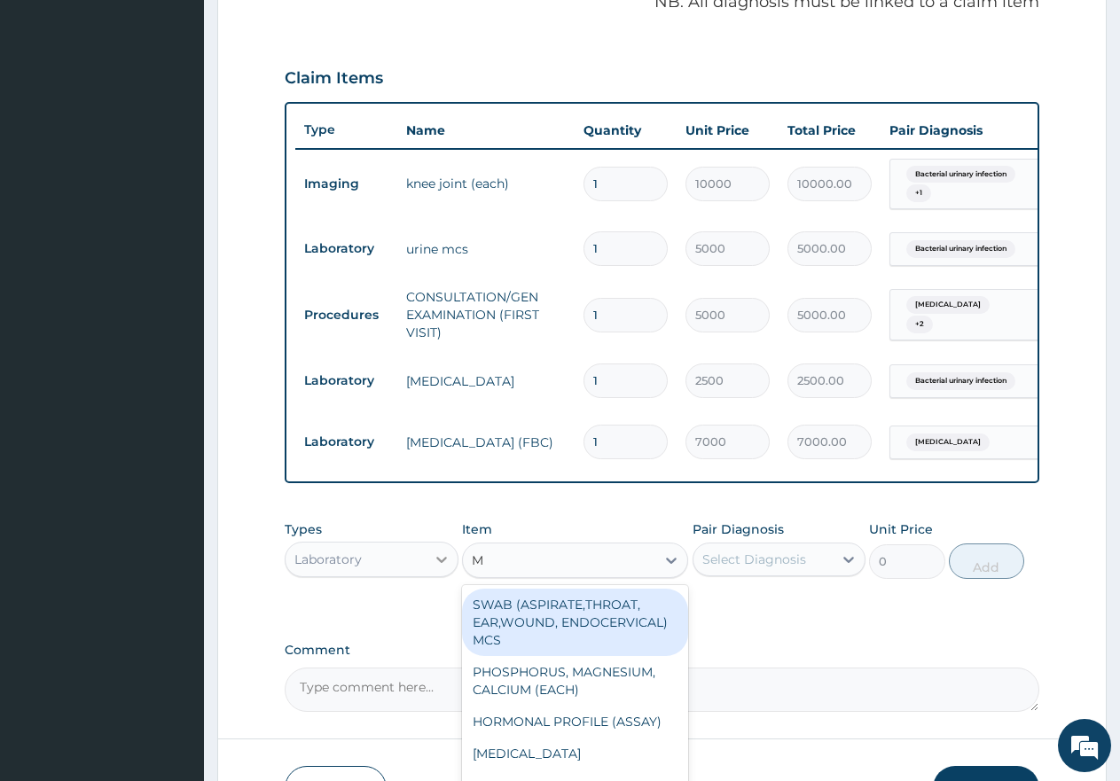
type input "MP"
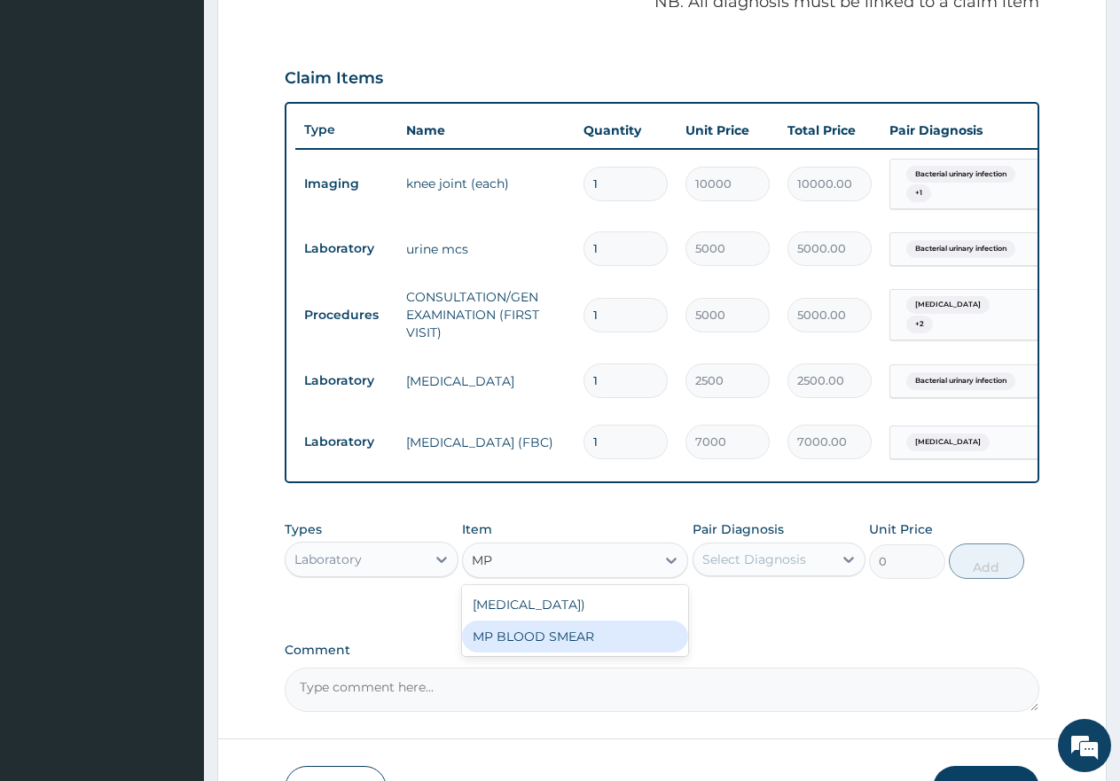
drag, startPoint x: 528, startPoint y: 671, endPoint x: 663, endPoint y: 631, distance: 140.9
click at [529, 653] on div "MP BLOOD SMEAR" at bounding box center [575, 637] width 226 height 32
type input "2500"
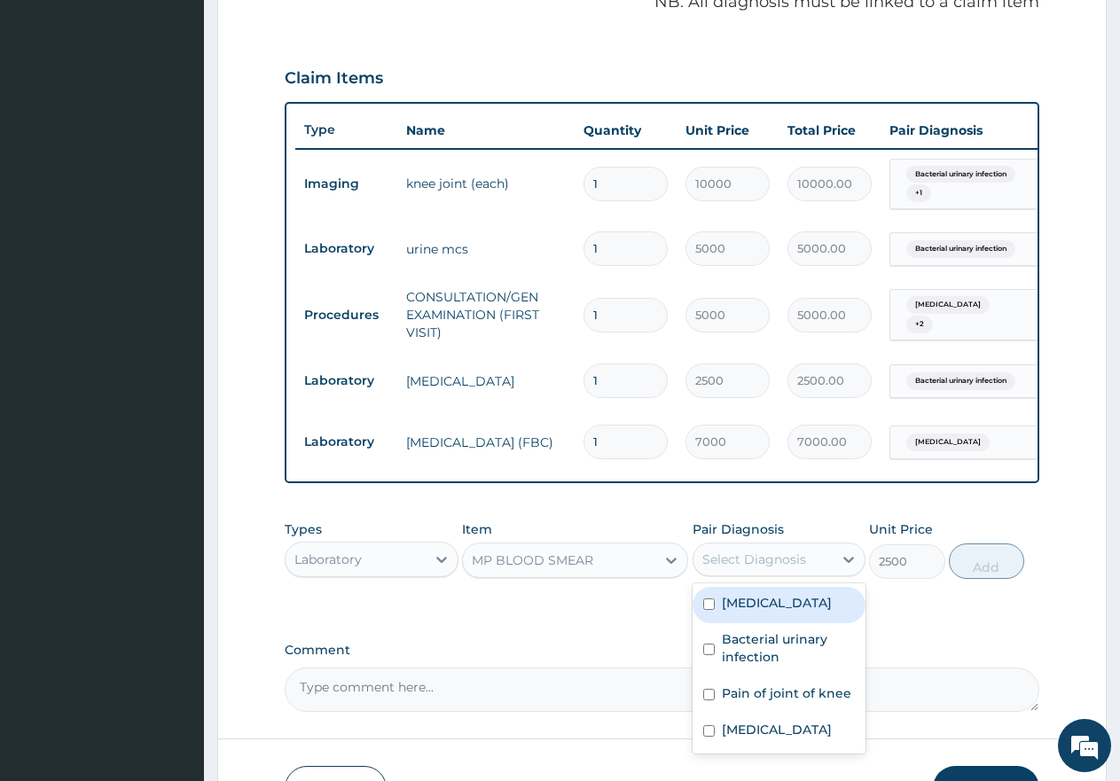
click at [732, 569] on div "Select Diagnosis" at bounding box center [755, 560] width 104 height 18
click at [713, 610] on input "checkbox" at bounding box center [709, 605] width 12 height 12
checkbox input "true"
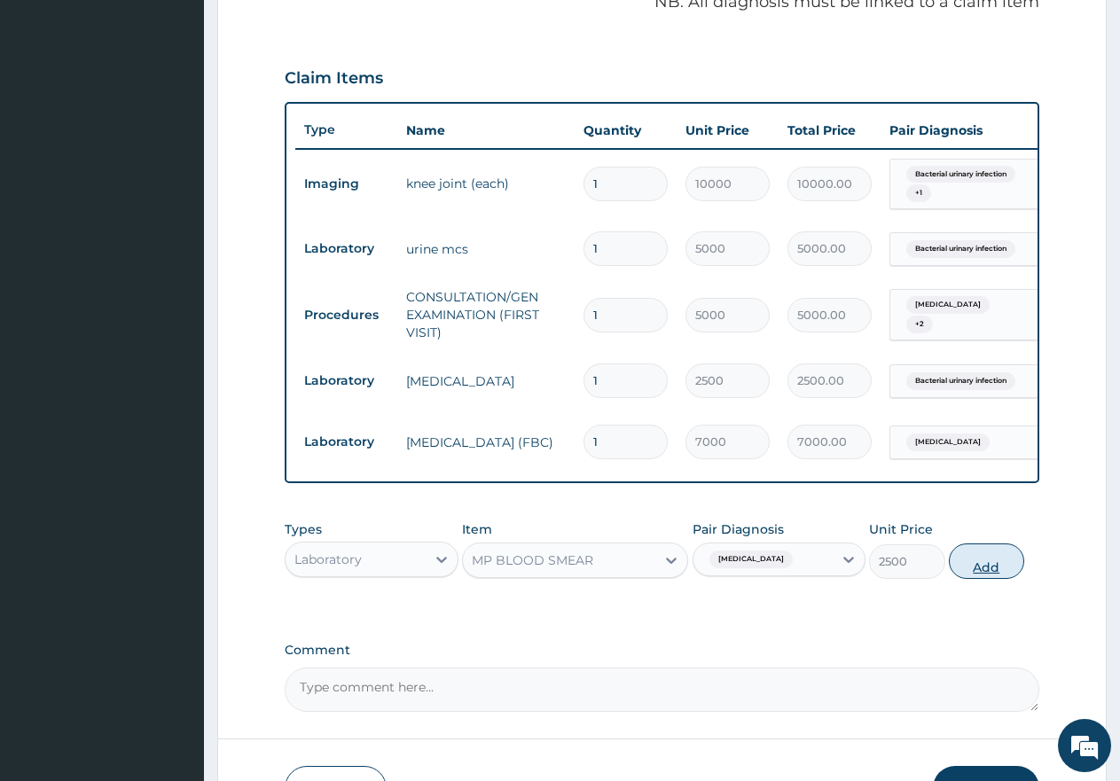
click at [981, 579] on button "Add" at bounding box center [986, 561] width 75 height 35
type input "0"
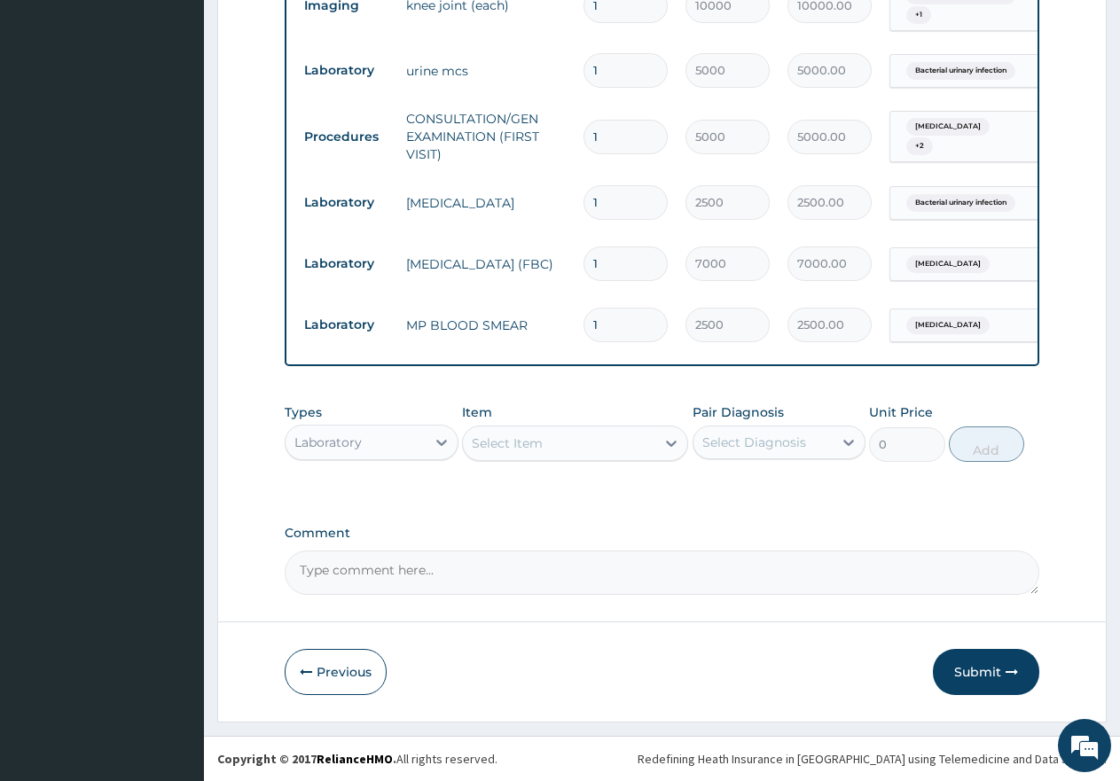
click at [976, 681] on button "Submit" at bounding box center [986, 672] width 106 height 46
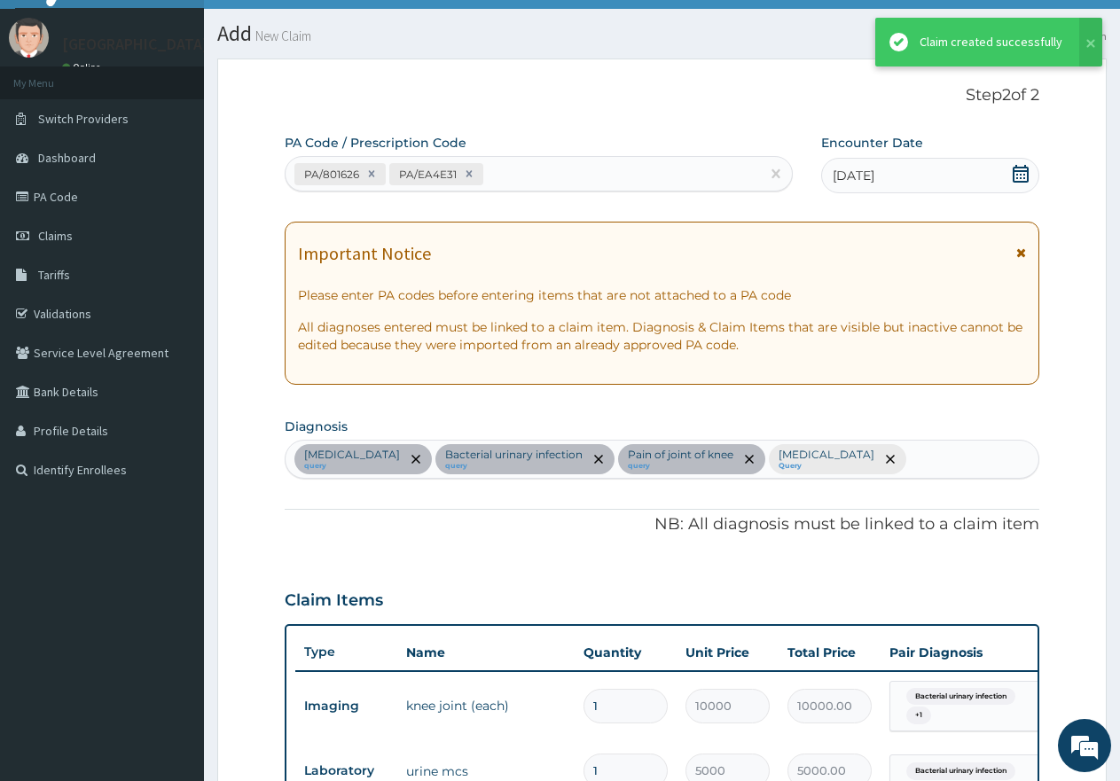
scroll to position [751, 0]
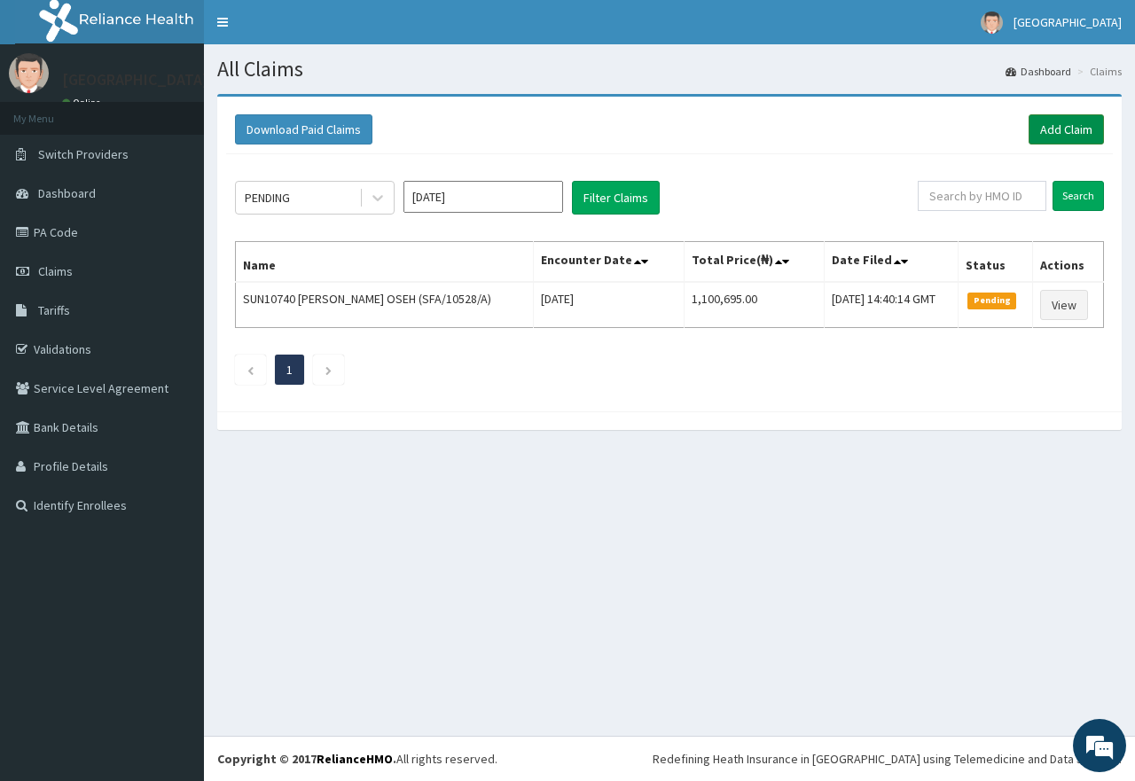
click at [1049, 124] on link "Add Claim" at bounding box center [1066, 129] width 75 height 30
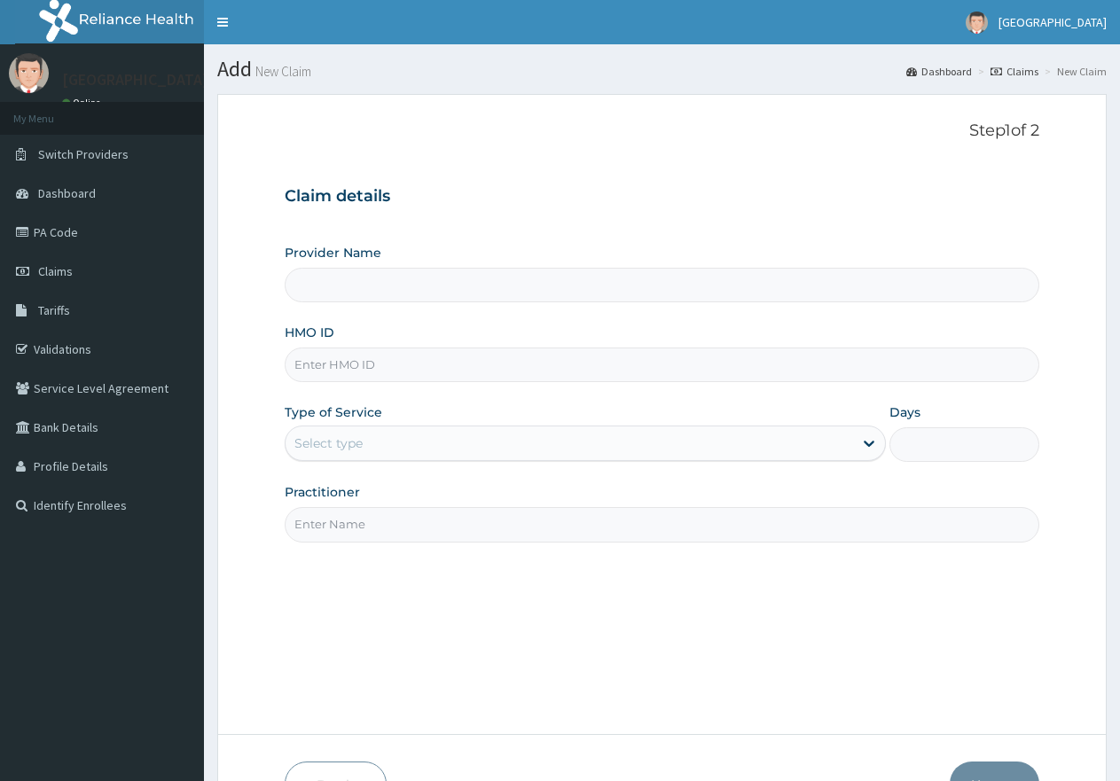
click at [532, 362] on input "HMO ID" at bounding box center [662, 365] width 755 height 35
paste input "CCE/10056/A"
type input "CCE/10056/A"
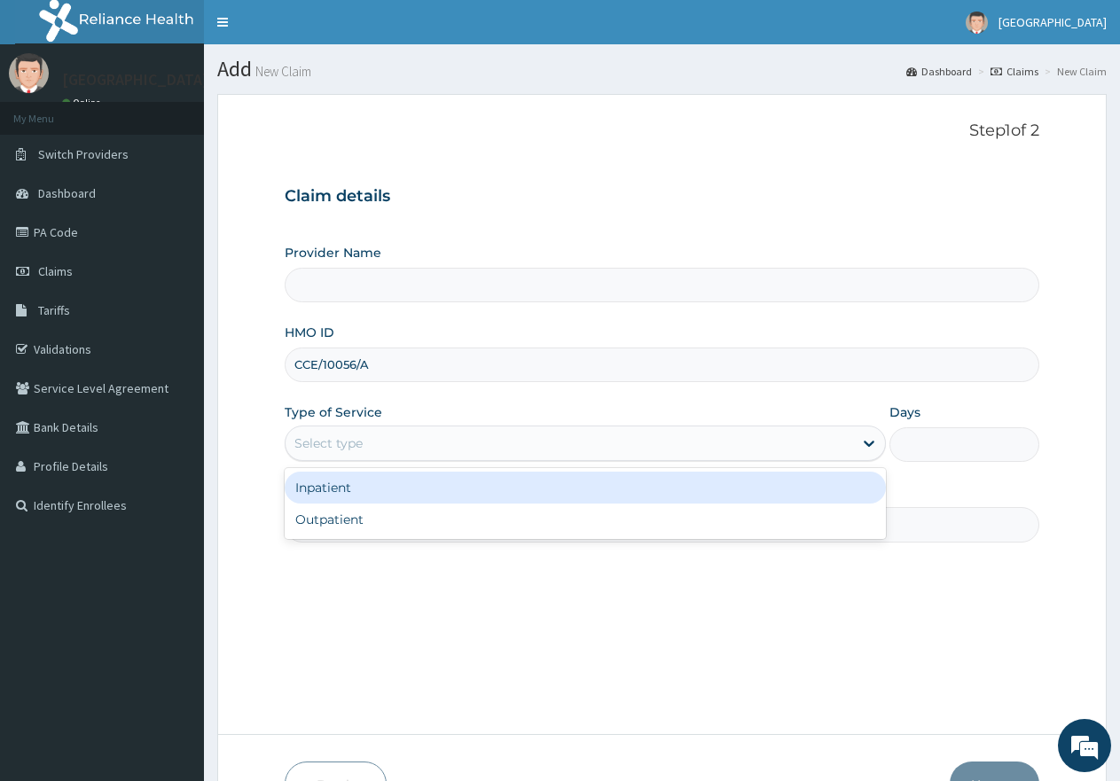
click at [421, 440] on div "Select type" at bounding box center [569, 443] width 567 height 28
type input "[GEOGRAPHIC_DATA]"
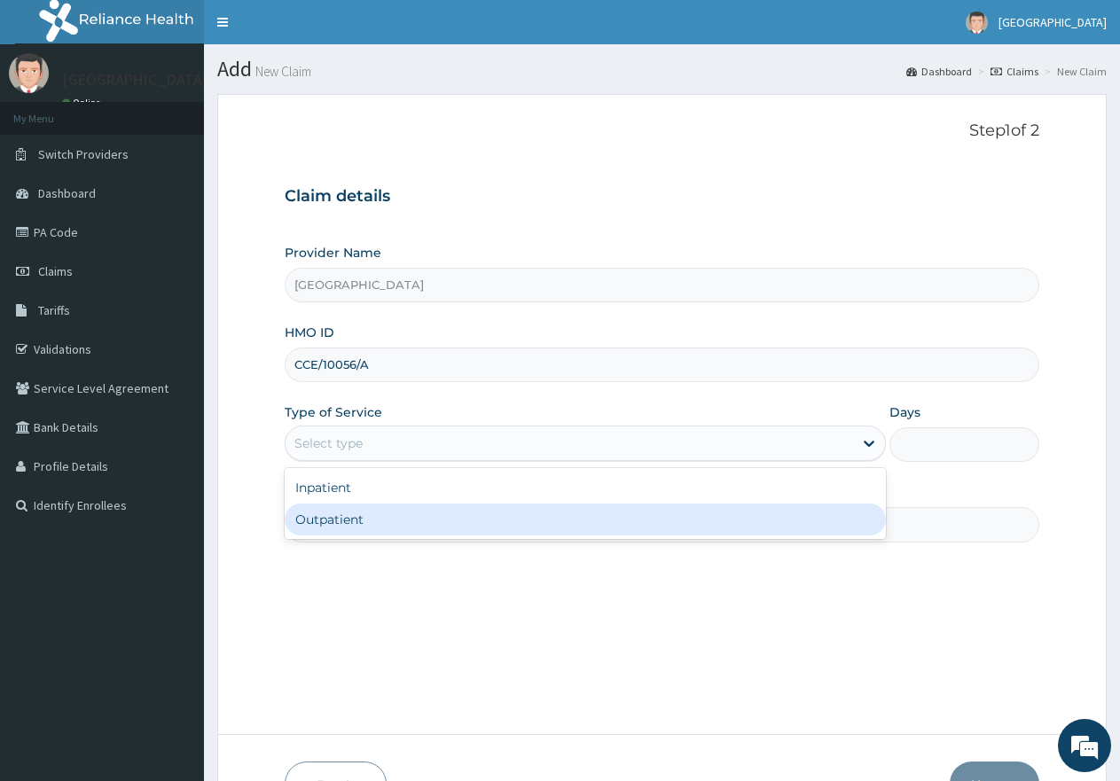
click at [399, 520] on div "Outpatient" at bounding box center [585, 520] width 601 height 32
type input "1"
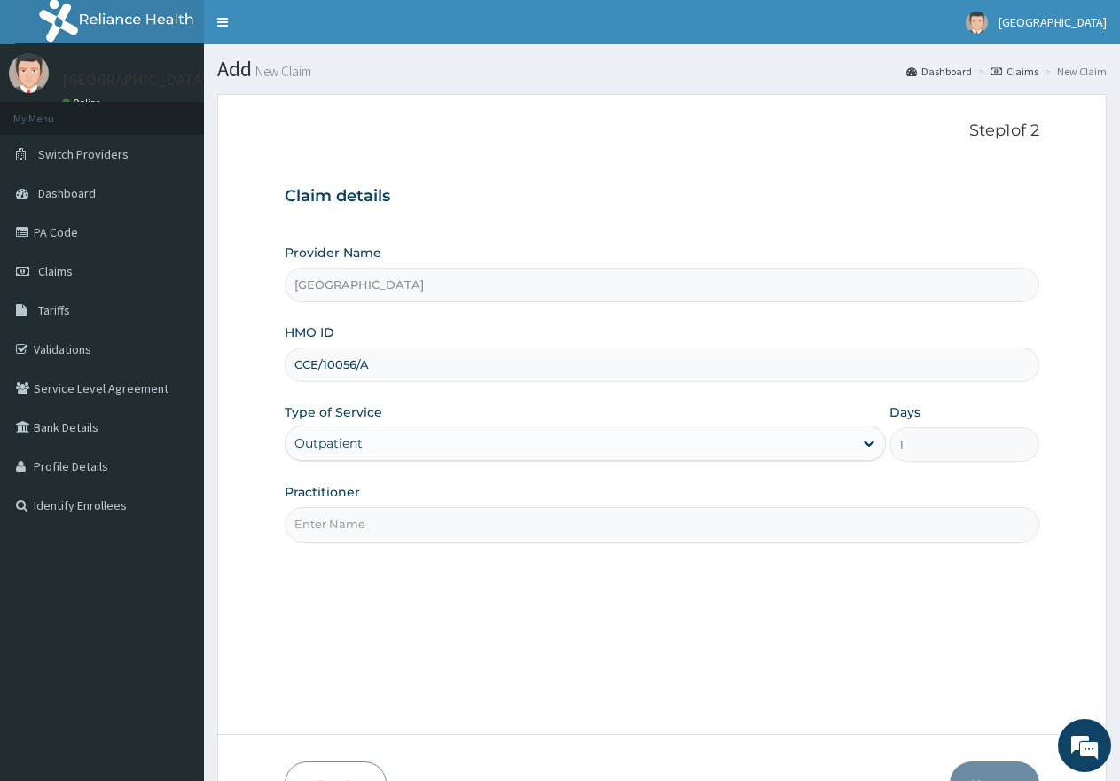
click at [410, 536] on input "Practitioner" at bounding box center [662, 524] width 755 height 35
type input "gp"
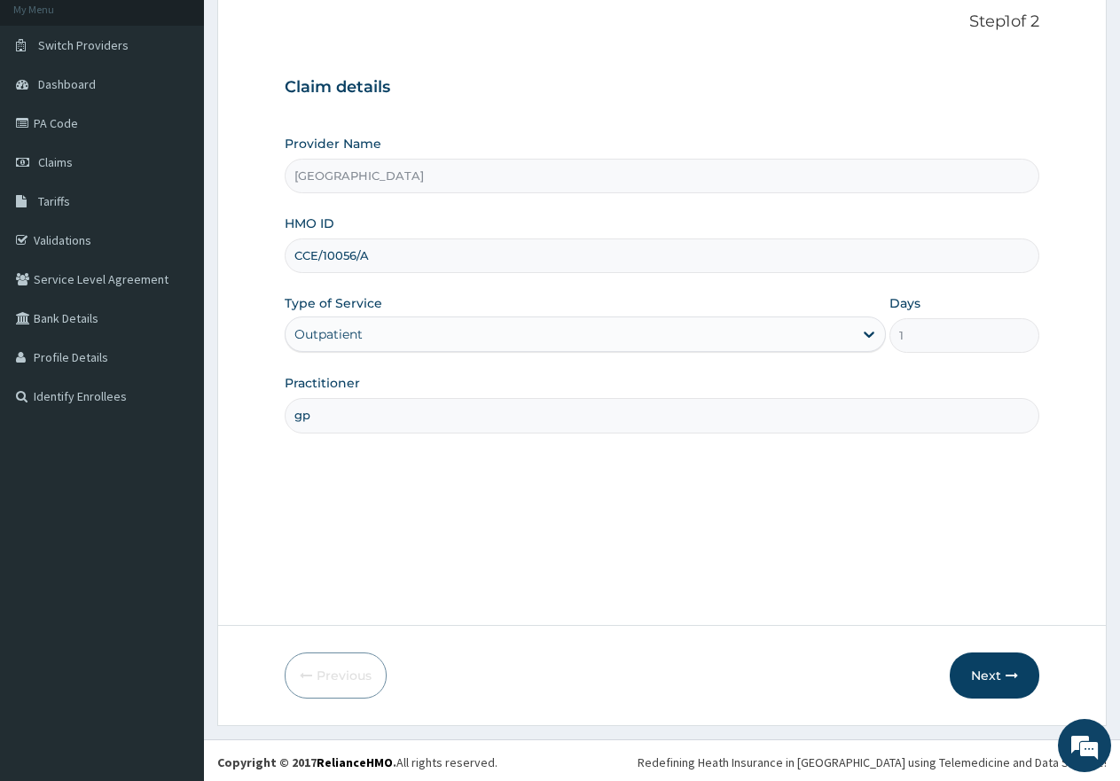
scroll to position [113, 0]
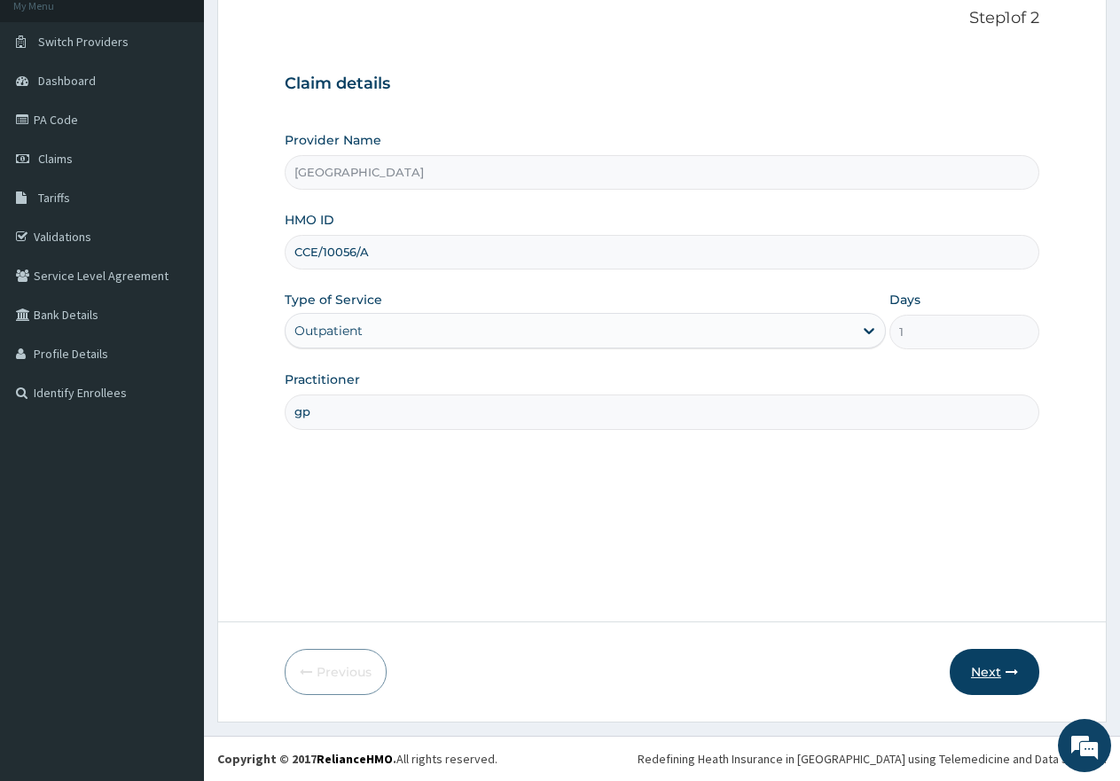
click at [993, 672] on button "Next" at bounding box center [995, 672] width 90 height 46
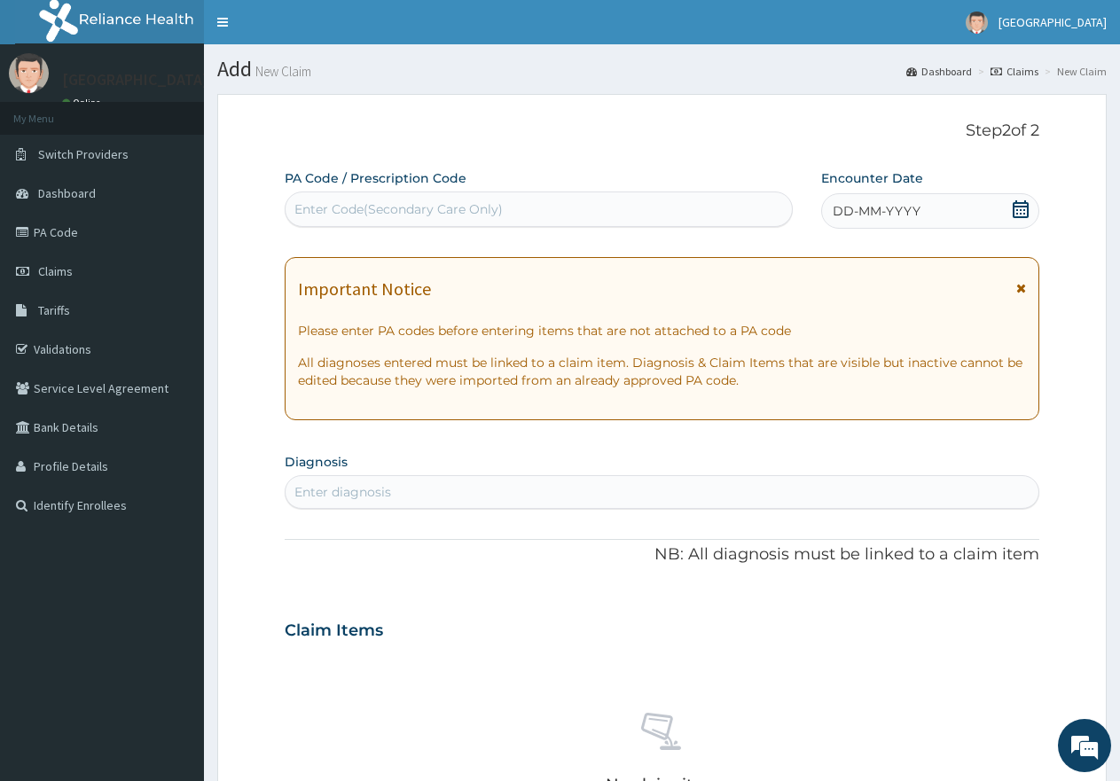
scroll to position [0, 0]
click at [487, 207] on div "Enter Code(Secondary Care Only)" at bounding box center [398, 209] width 208 height 18
paste input "PA/1AF230"
type input "PA/1AF230"
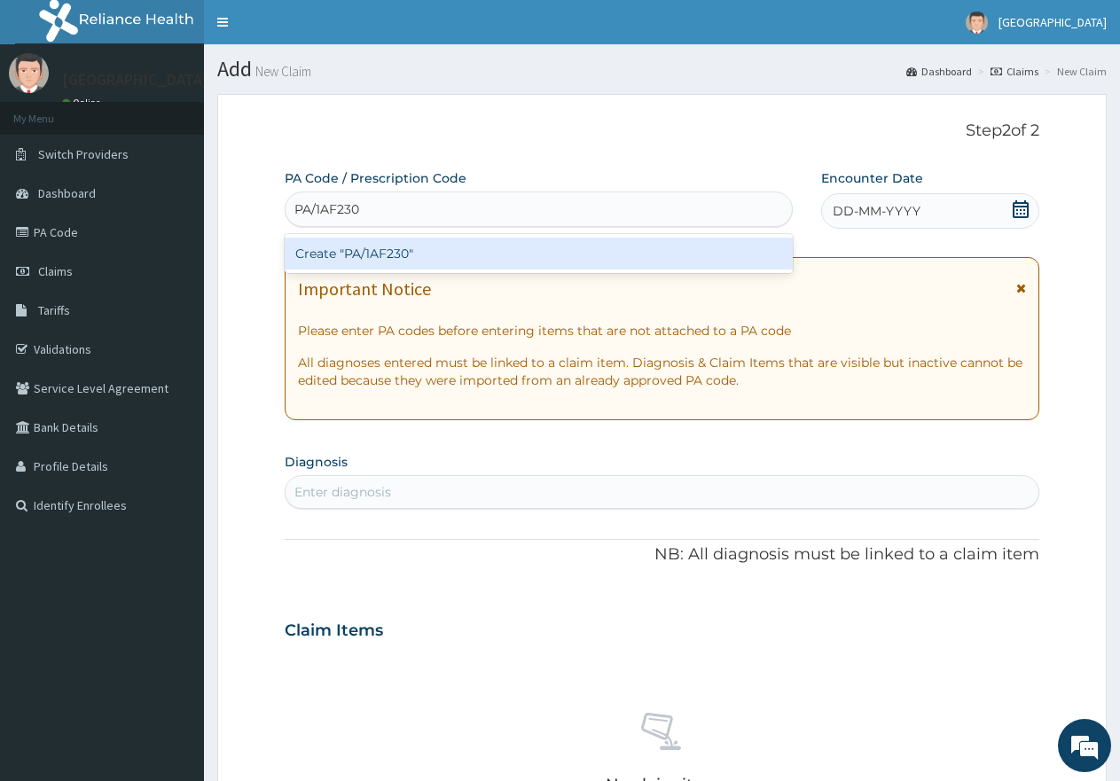
click at [436, 256] on div "Create "PA/1AF230"" at bounding box center [539, 254] width 508 height 32
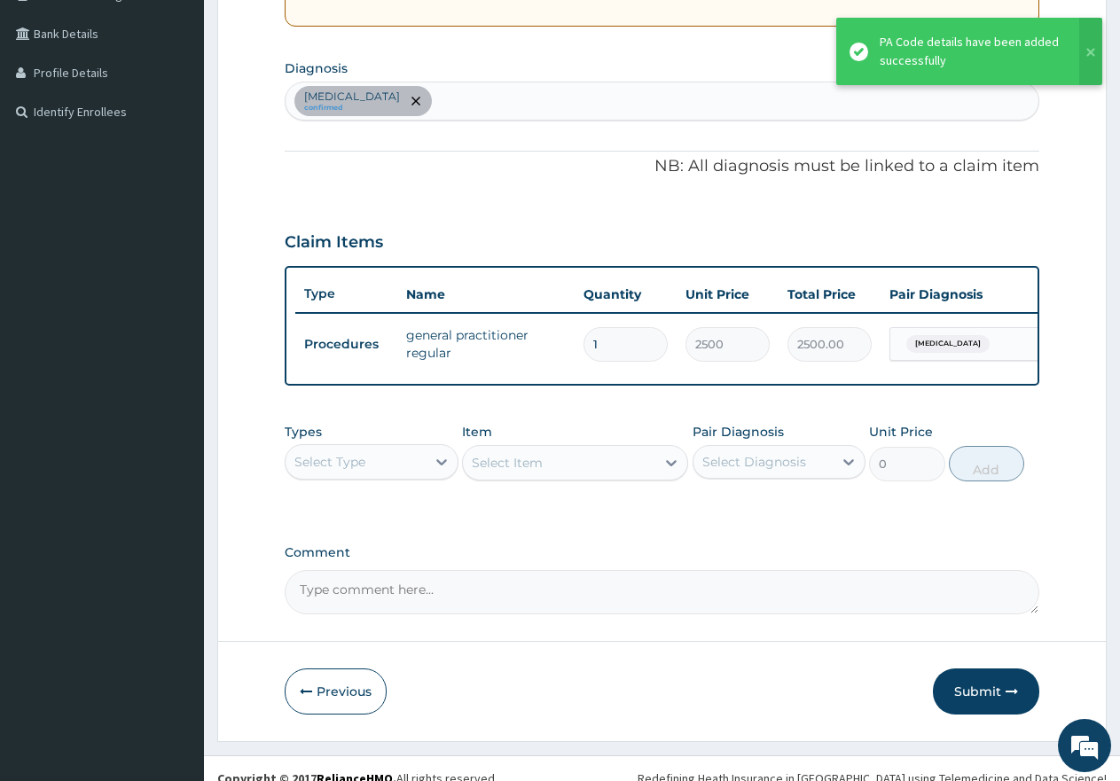
scroll to position [428, 0]
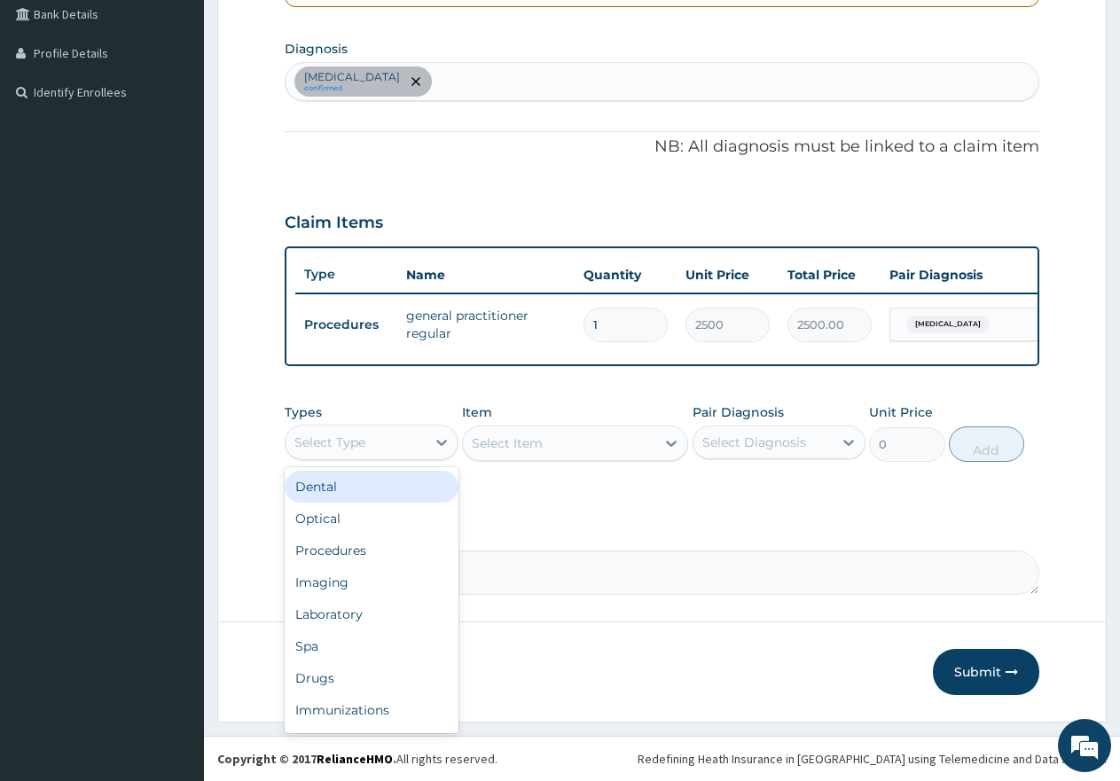
click at [387, 449] on div "Select Type" at bounding box center [356, 442] width 140 height 28
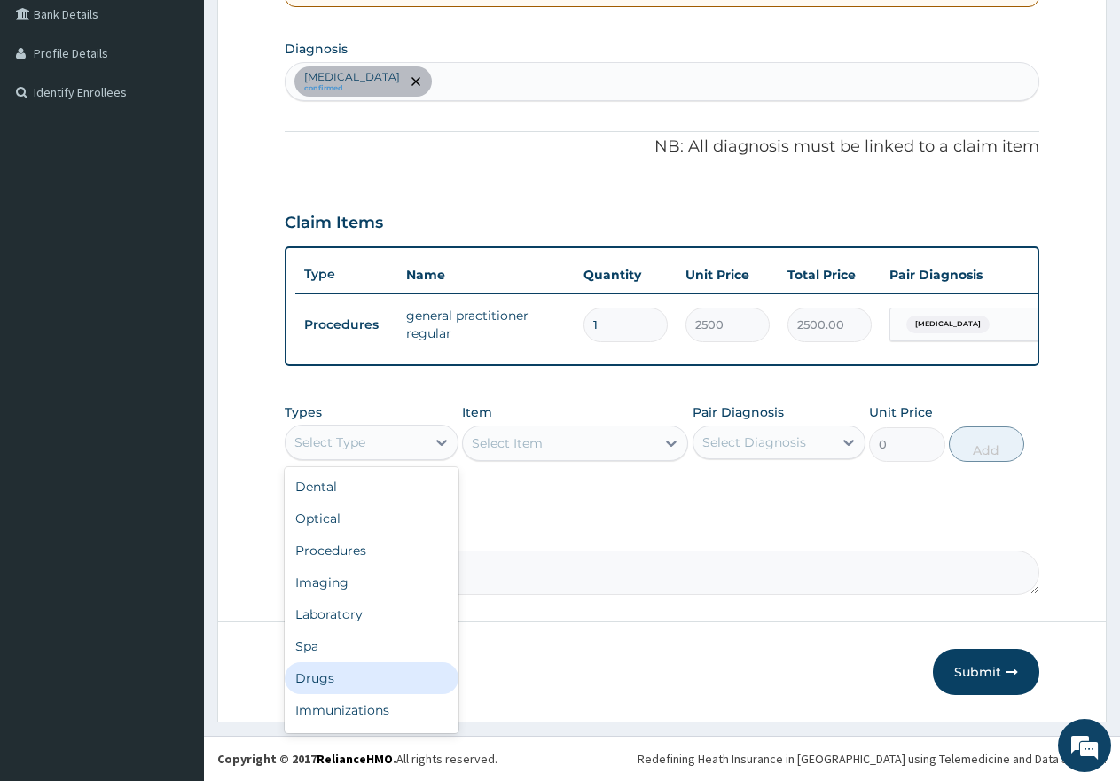
click at [320, 676] on div "Drugs" at bounding box center [372, 679] width 174 height 32
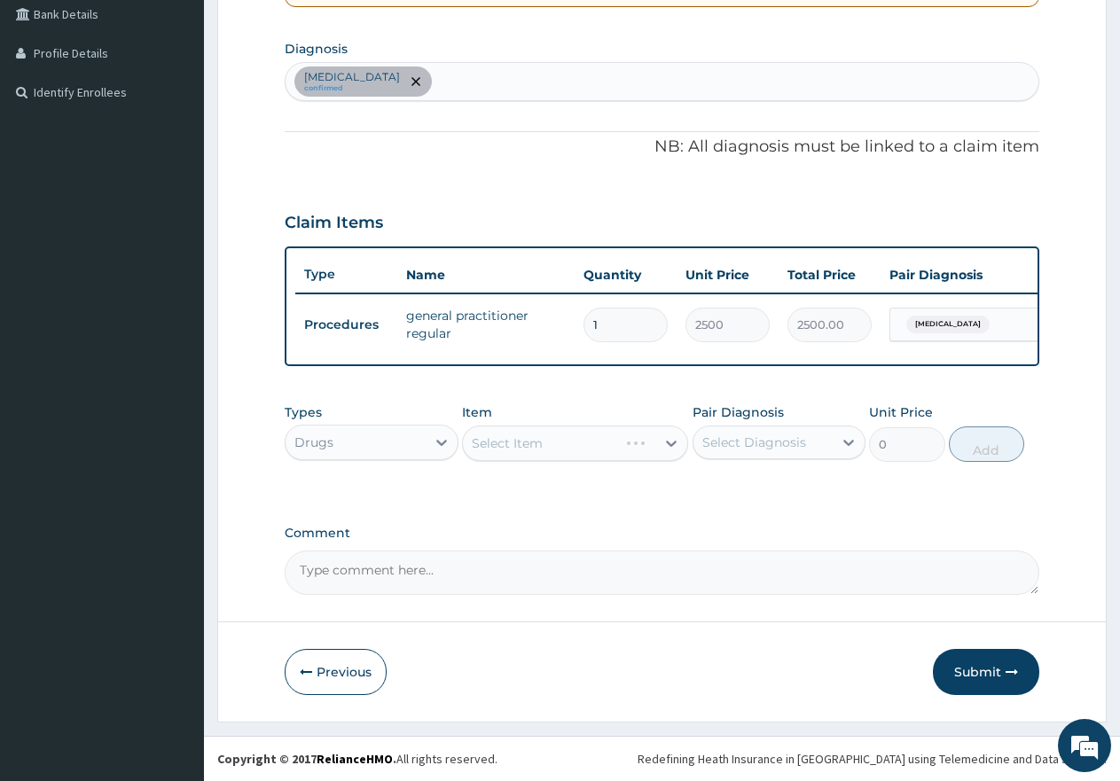
click at [475, 63] on div "[MEDICAL_DATA] confirmed" at bounding box center [662, 81] width 753 height 37
type input "MYAL"
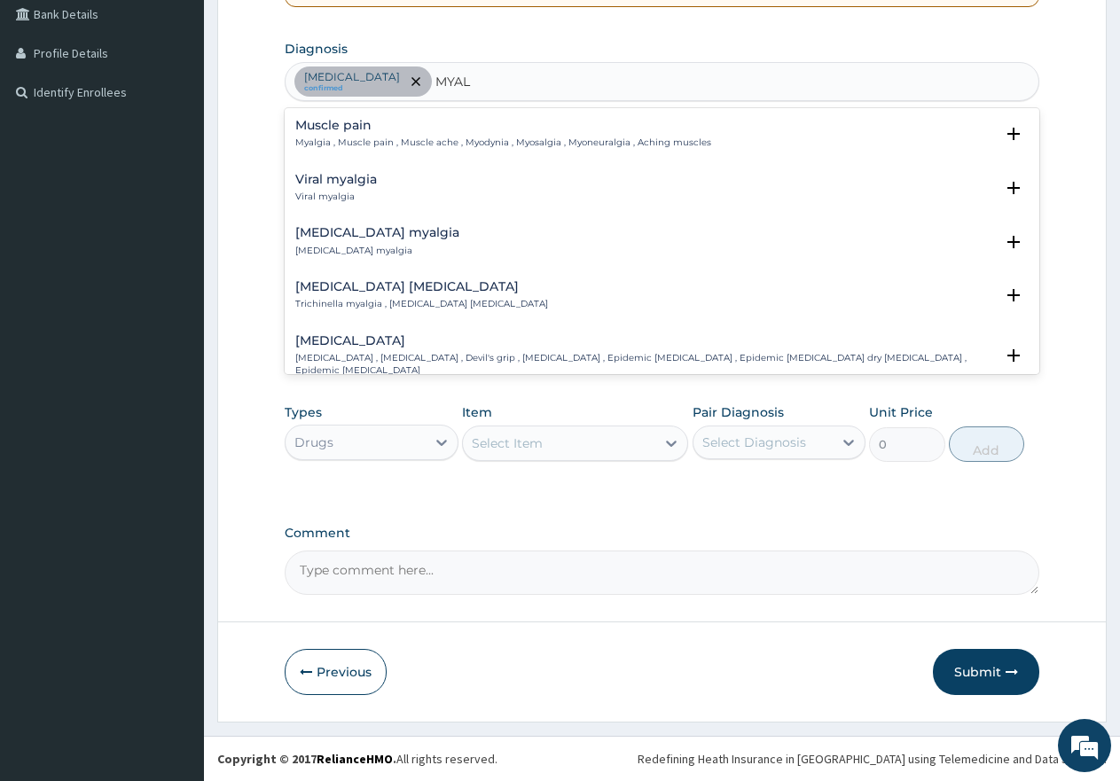
click at [338, 137] on p "Myalgia , Muscle pain , Muscle ache , Myodynia , Myosalgia , Myoneuralgia , Ach…" at bounding box center [503, 143] width 416 height 12
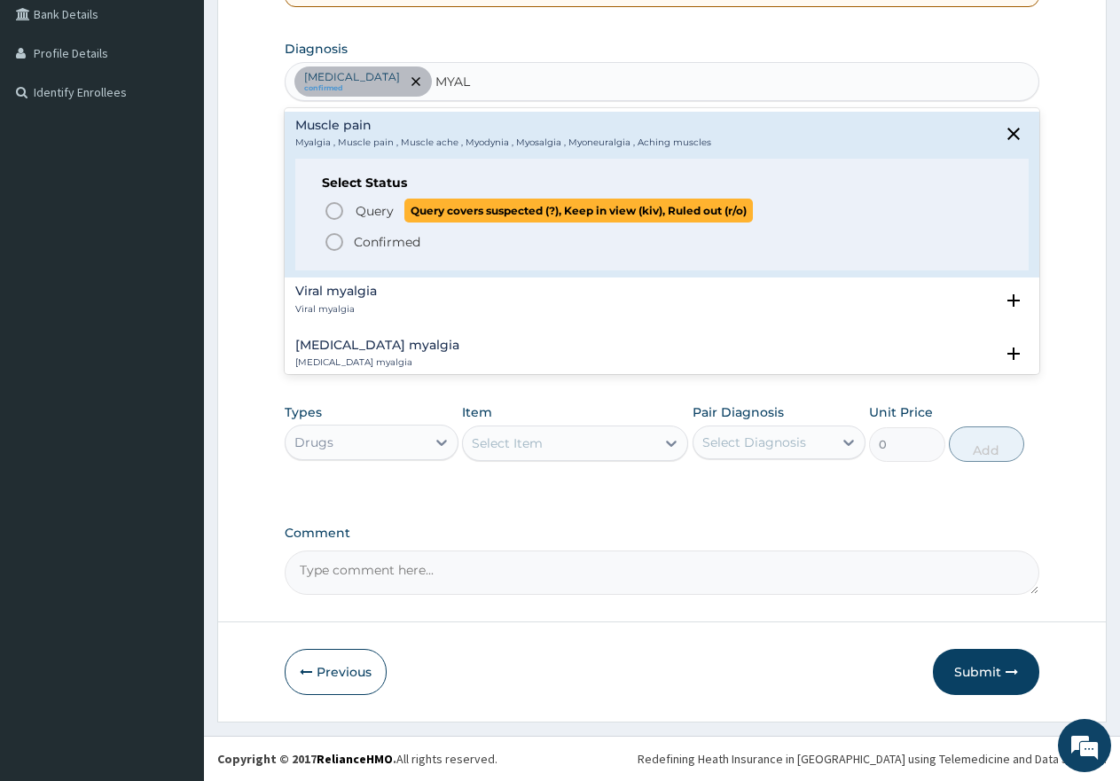
click at [334, 200] on icon "status option query" at bounding box center [334, 210] width 21 height 21
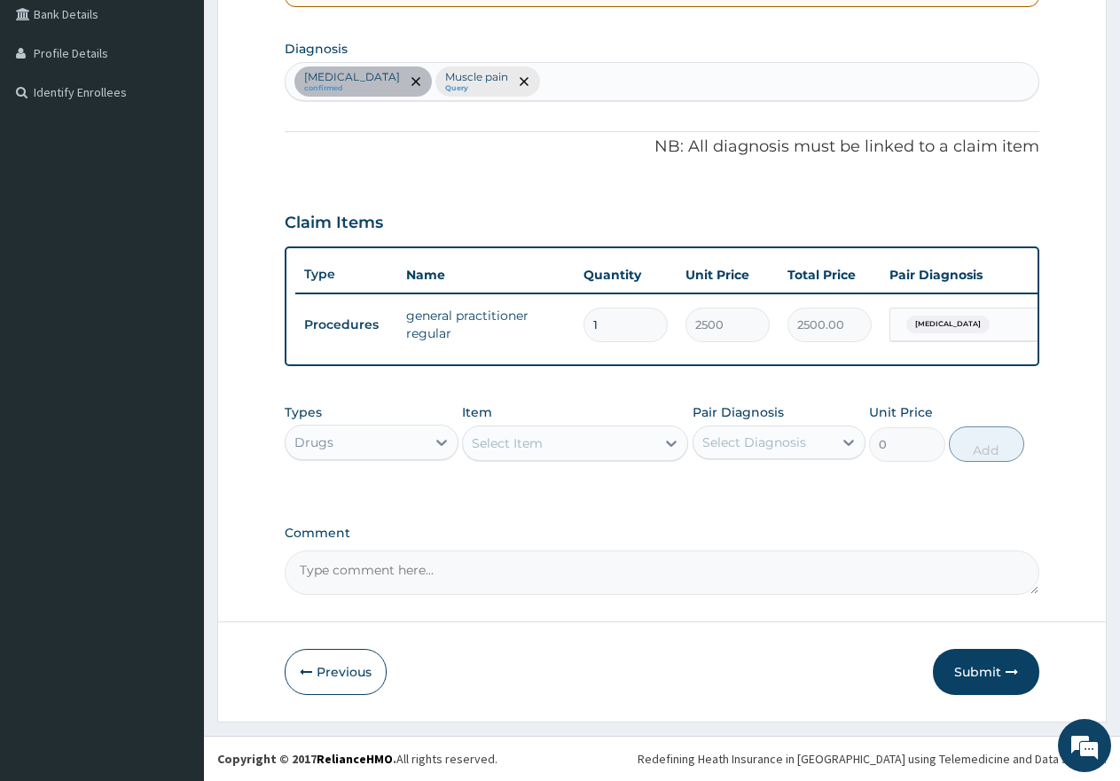
click at [508, 452] on div "Select Item" at bounding box center [507, 444] width 71 height 18
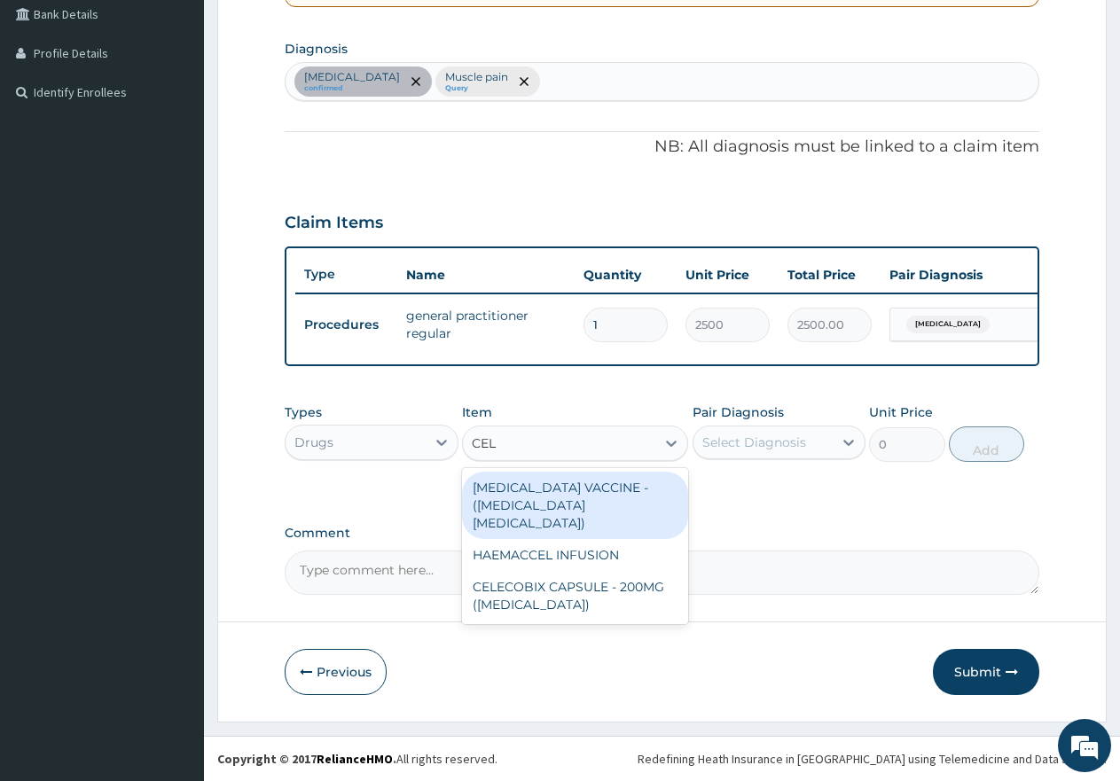
type input "CELE"
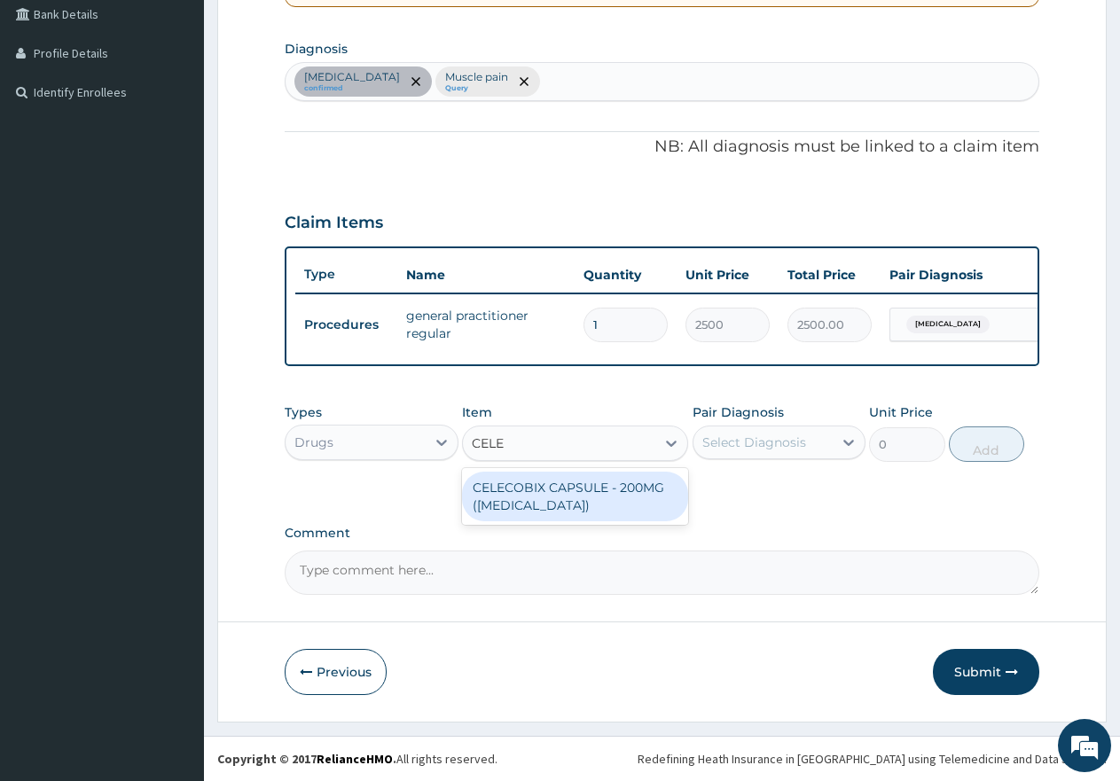
click at [584, 503] on div "CELECOBIX CAPSULE - 200MG (CELEBREX)" at bounding box center [575, 497] width 226 height 50
type input "400"
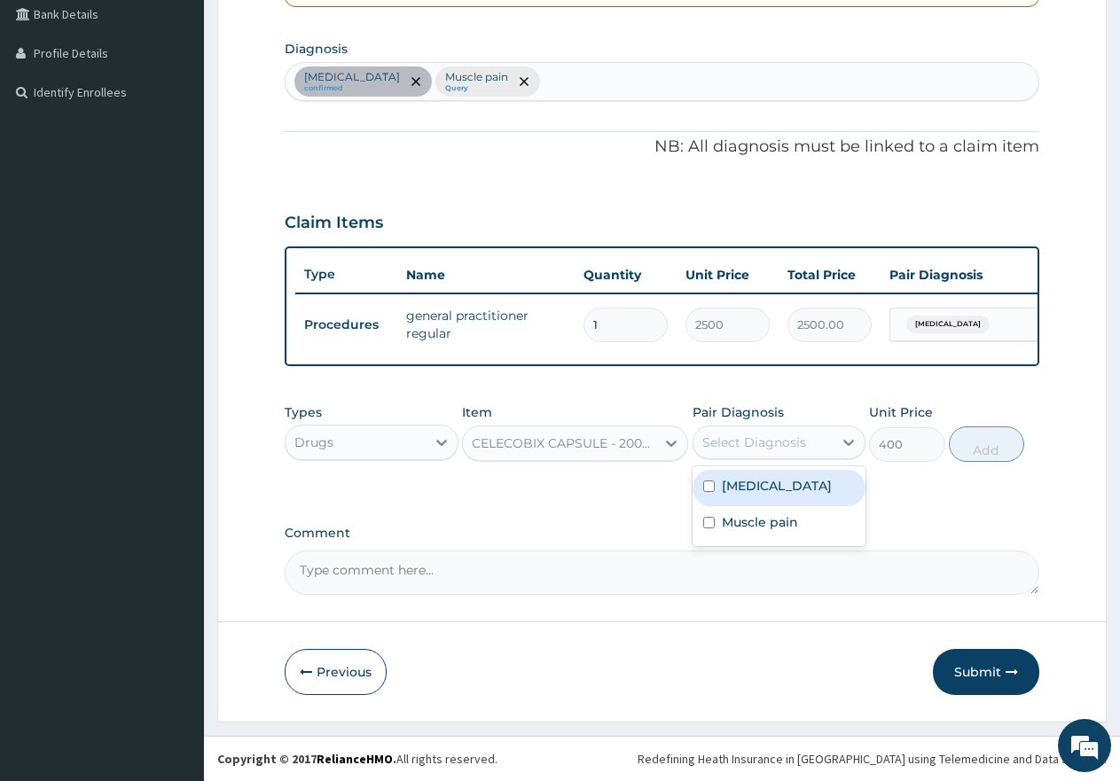
drag, startPoint x: 739, startPoint y: 440, endPoint x: 729, endPoint y: 476, distance: 37.7
click at [740, 440] on div "Select Diagnosis" at bounding box center [755, 443] width 104 height 18
click at [715, 515] on div "Muscle pain" at bounding box center [780, 524] width 174 height 36
checkbox input "true"
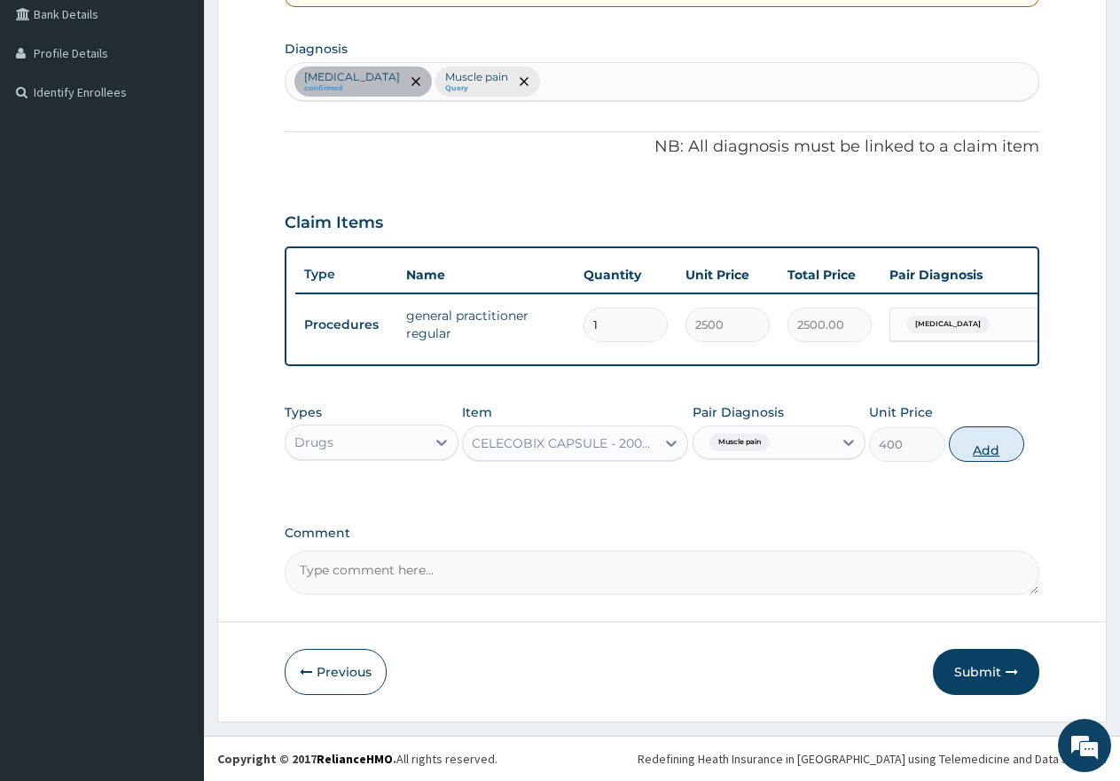
click at [986, 449] on button "Add" at bounding box center [986, 444] width 75 height 35
type input "0"
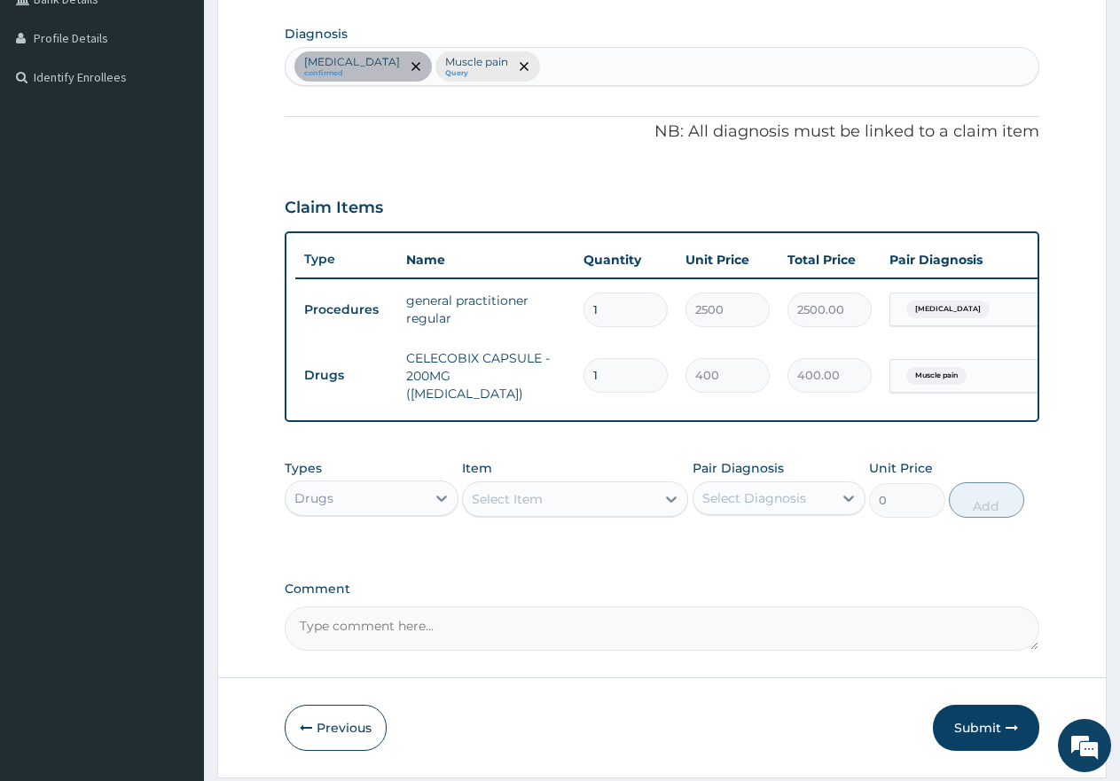
click at [532, 505] on div "Select Item" at bounding box center [507, 500] width 71 height 18
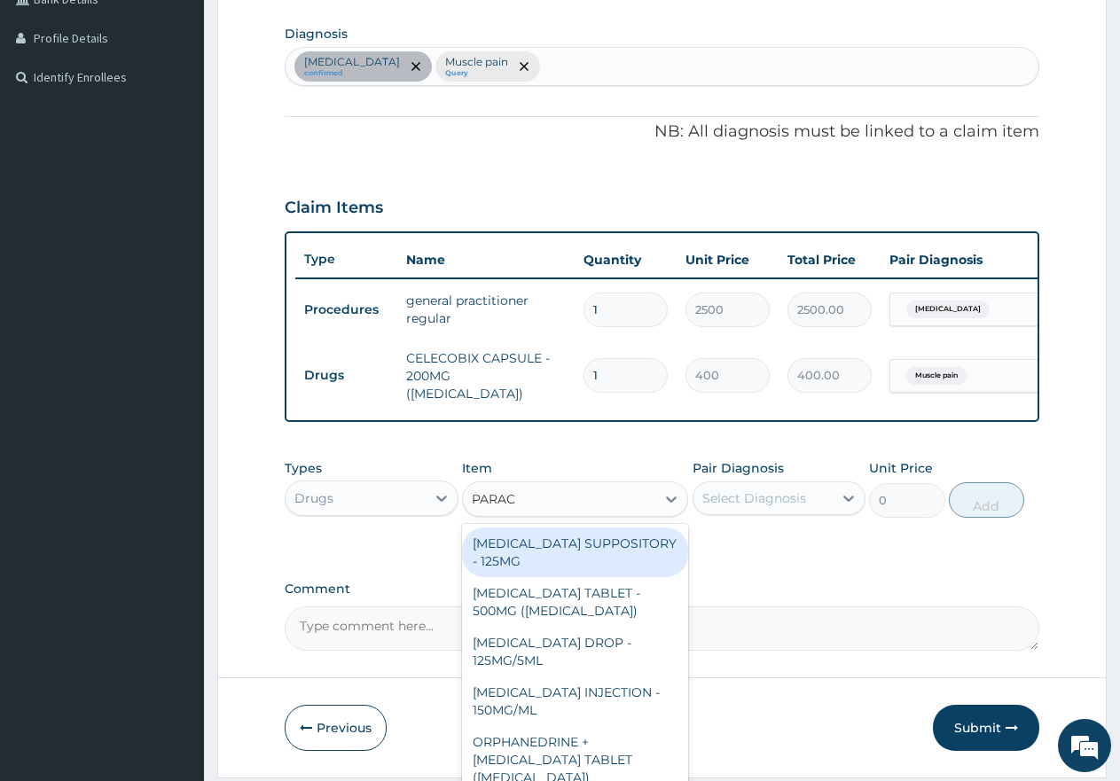
type input "PARACE"
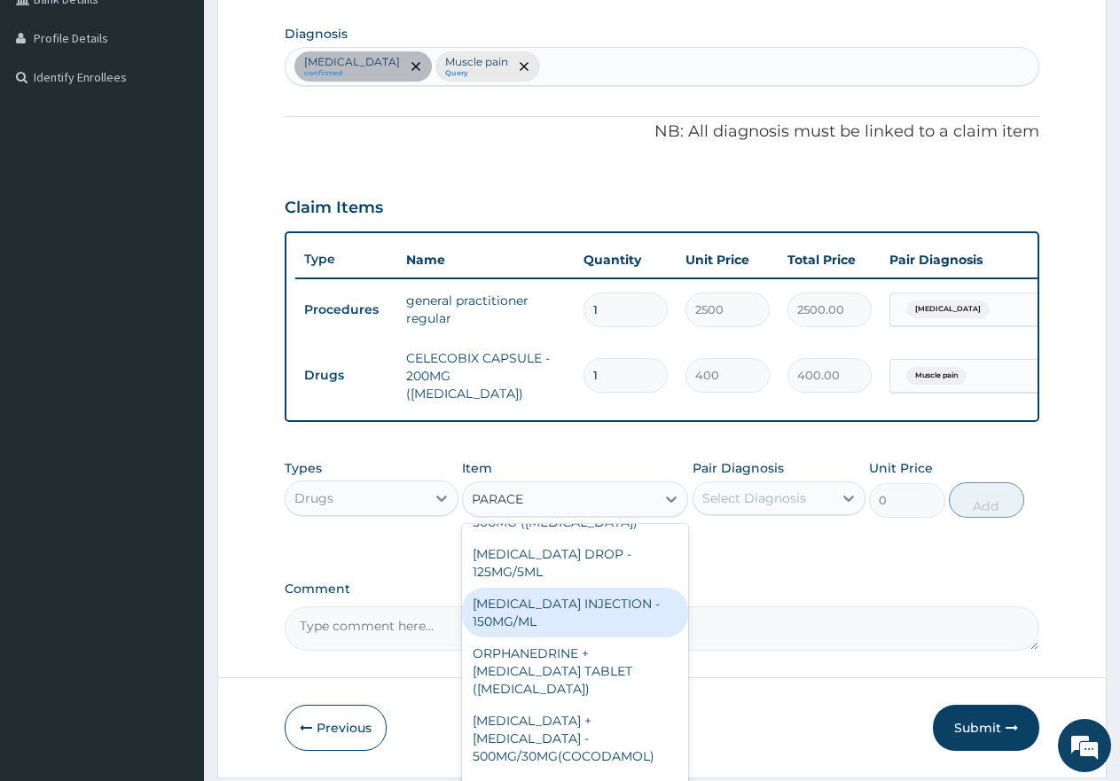
scroll to position [177, 0]
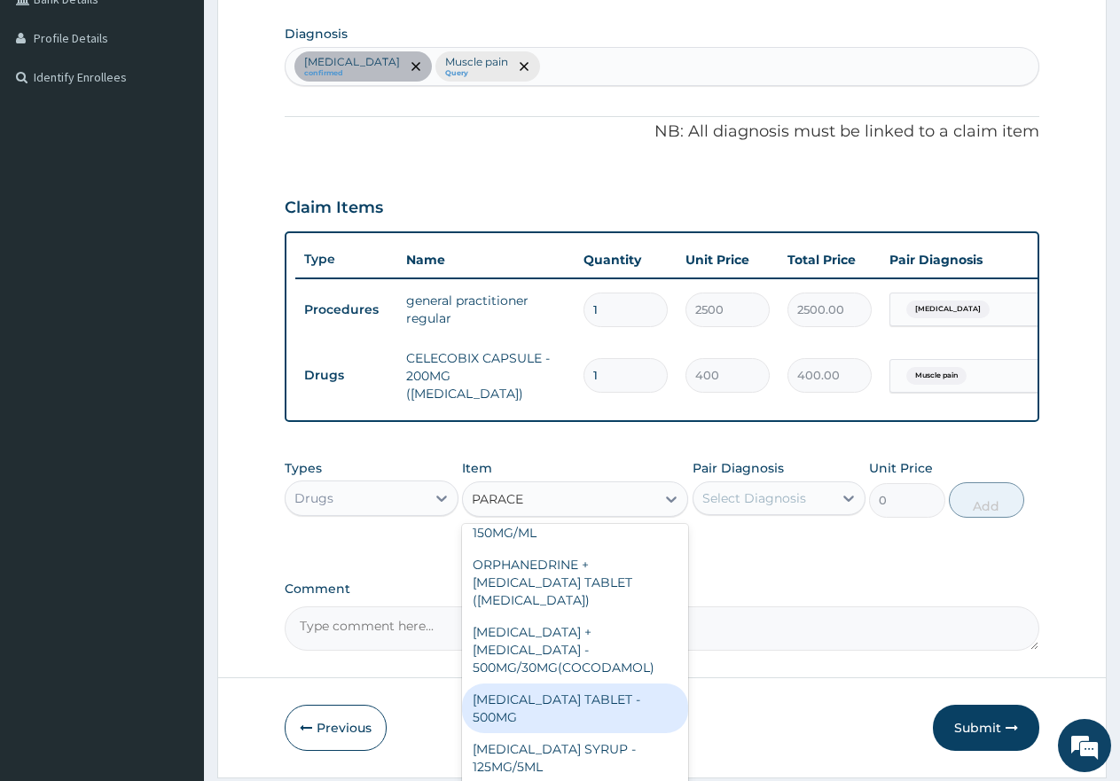
click at [514, 684] on div "PARACETAMOL TABLET - 500MG" at bounding box center [575, 709] width 226 height 50
type input "60"
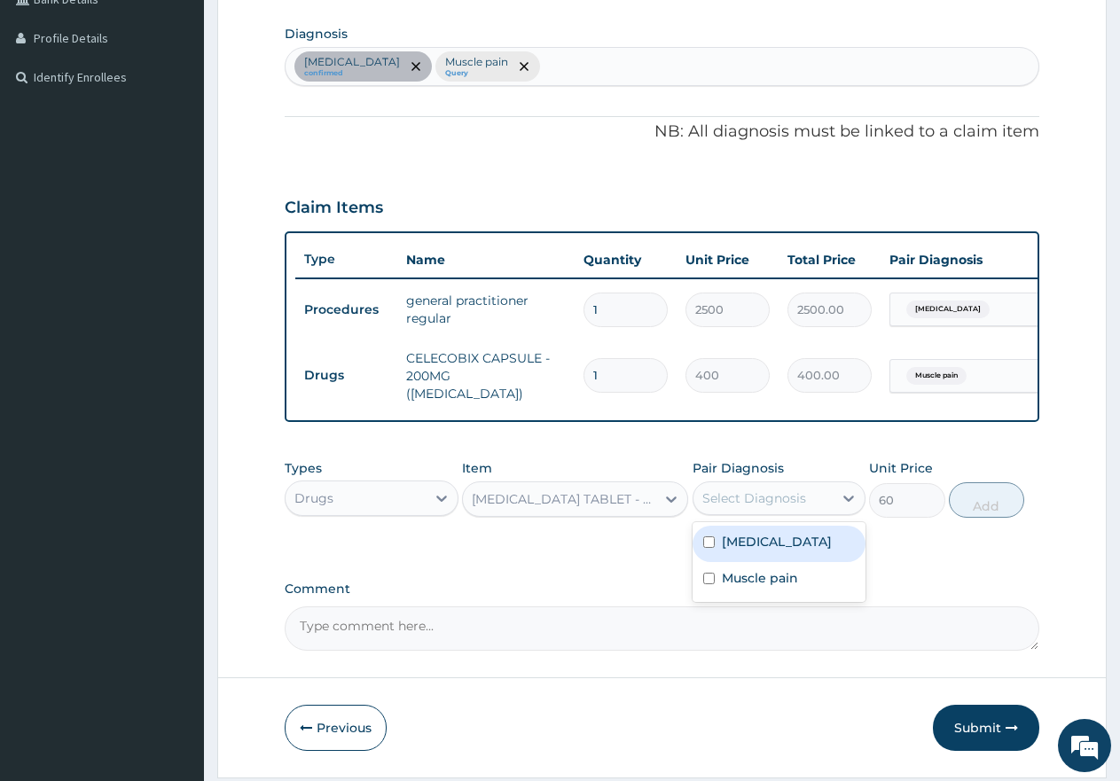
click at [722, 505] on div "Select Diagnosis" at bounding box center [755, 499] width 104 height 18
click at [782, 506] on div "Select Diagnosis" at bounding box center [755, 499] width 104 height 18
click at [706, 542] on input "checkbox" at bounding box center [709, 543] width 12 height 12
checkbox input "true"
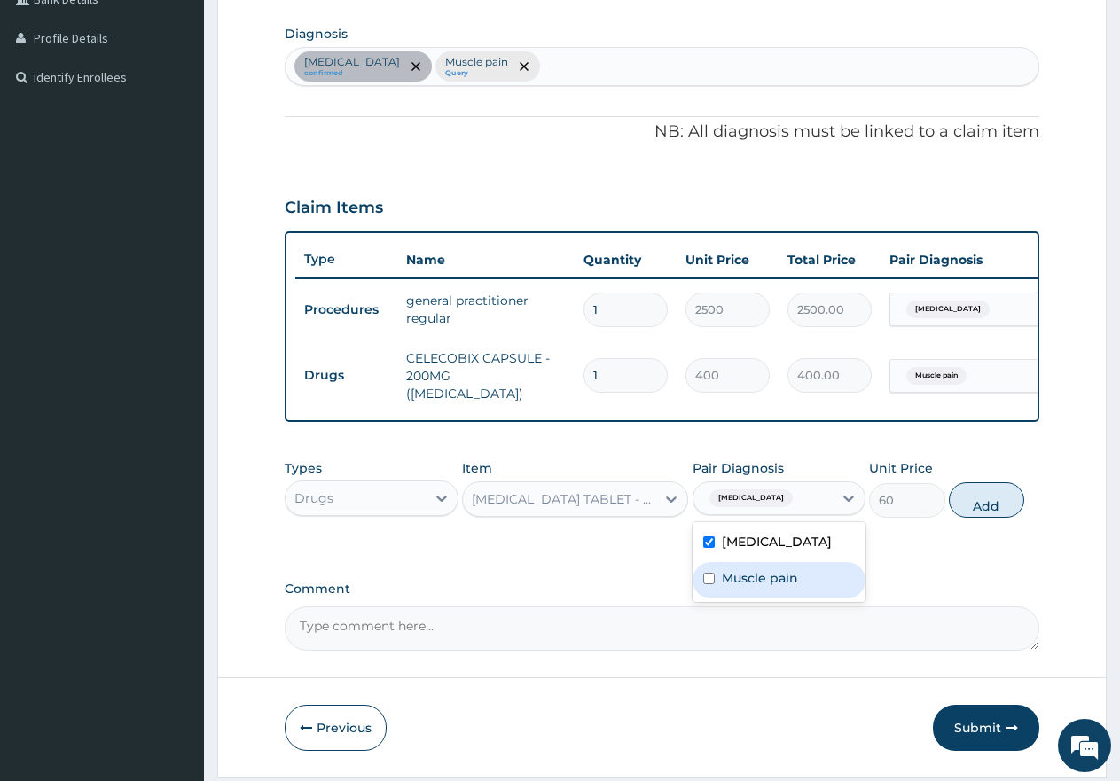
drag, startPoint x: 701, startPoint y: 573, endPoint x: 749, endPoint y: 574, distance: 47.9
click at [705, 574] on div "Muscle pain" at bounding box center [780, 580] width 174 height 36
checkbox input "true"
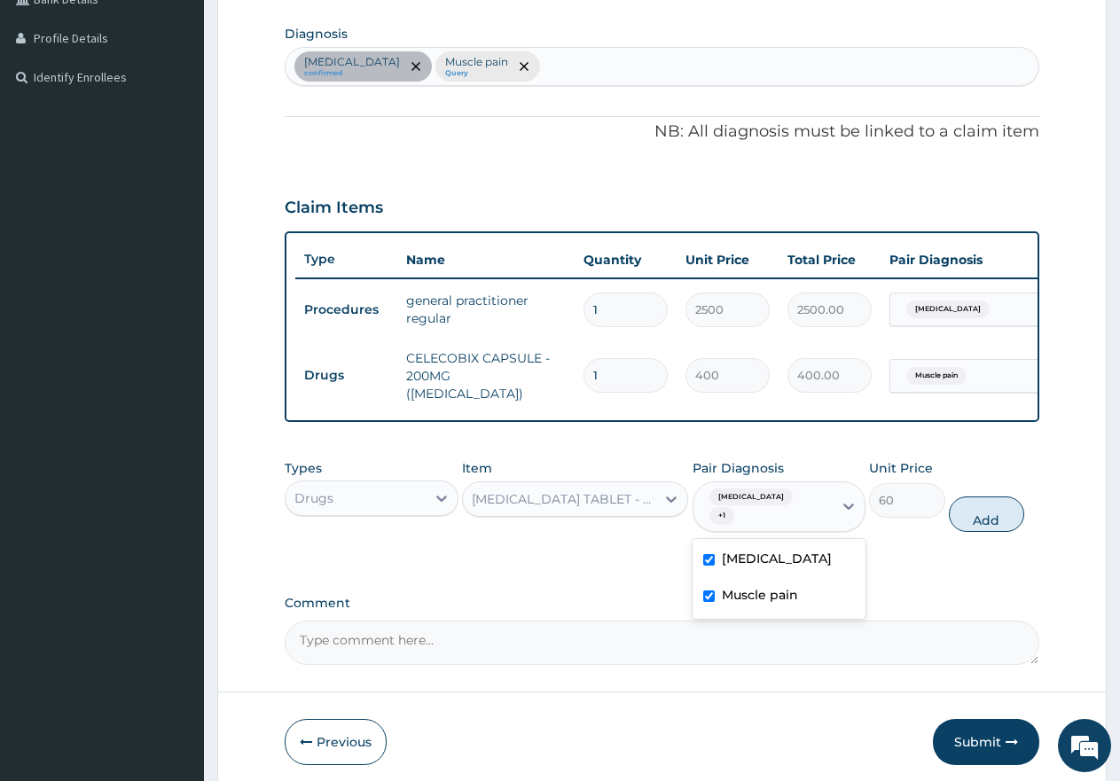
click at [975, 501] on button "Add" at bounding box center [986, 514] width 75 height 35
type input "0"
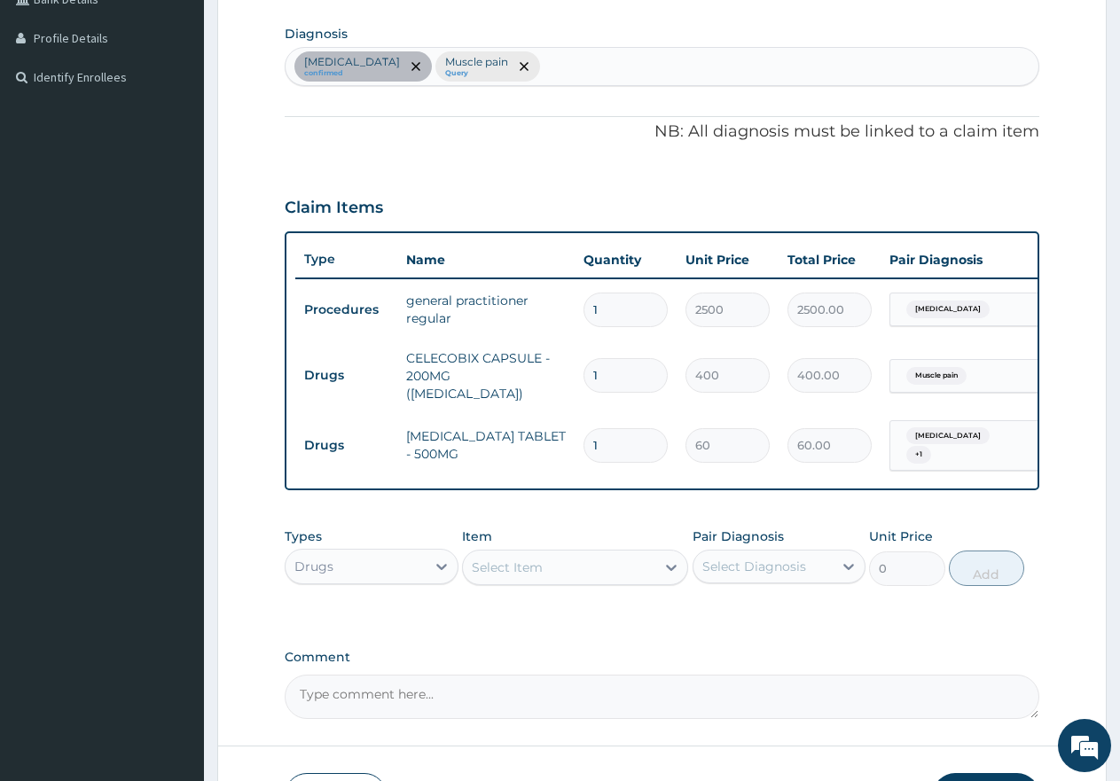
type input "18"
type input "1080.00"
type input "18"
click at [570, 565] on div "Select Item" at bounding box center [559, 568] width 192 height 28
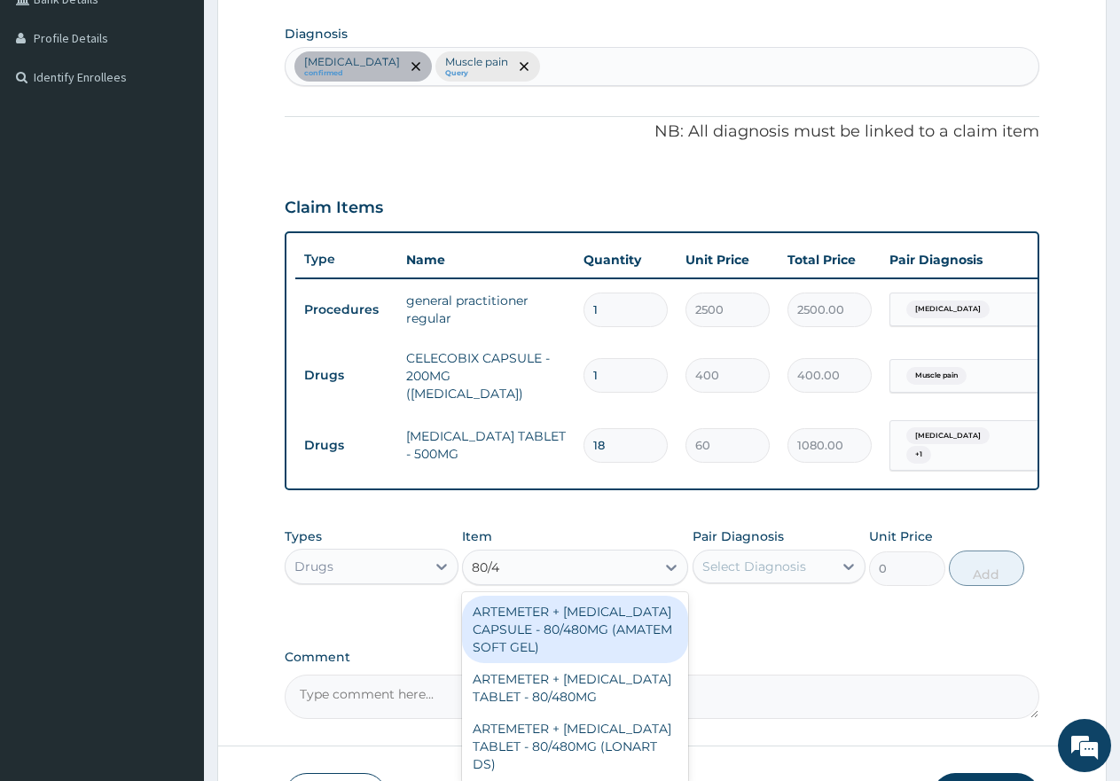
type input "80/48"
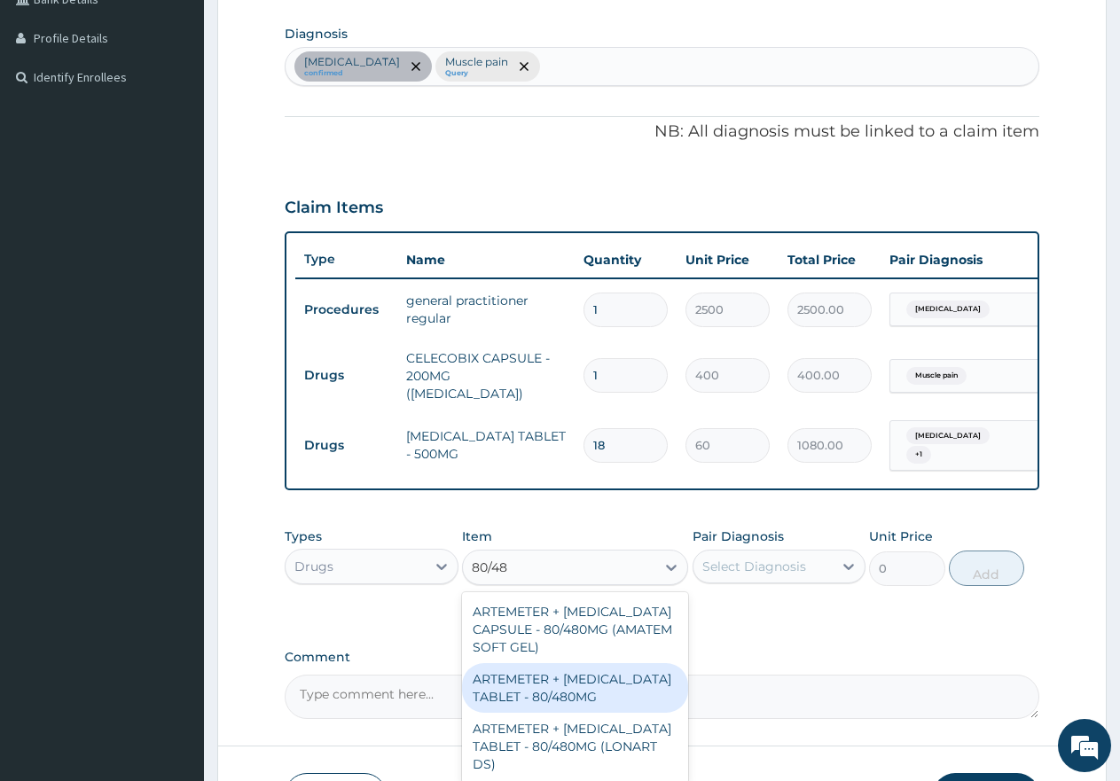
drag, startPoint x: 550, startPoint y: 677, endPoint x: 567, endPoint y: 672, distance: 17.4
click at [551, 677] on div "ARTEMETER + LUMEFANTRINE TABLET - 80/480MG" at bounding box center [575, 689] width 226 height 50
type input "650"
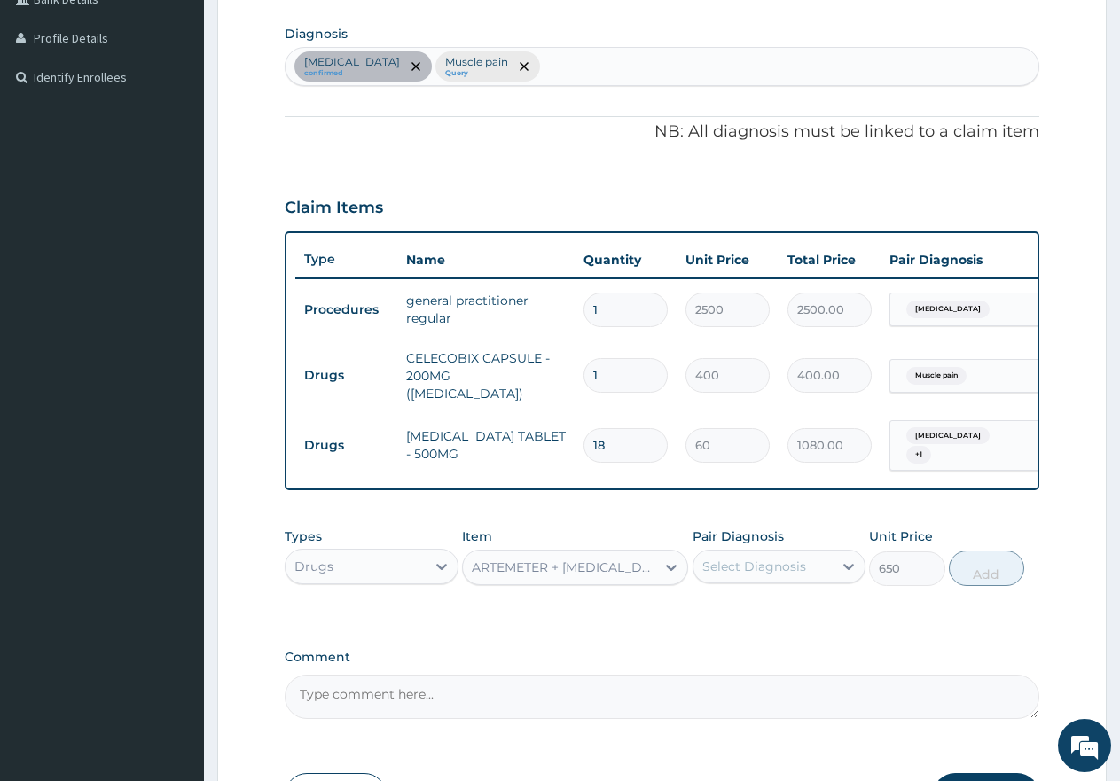
click at [781, 566] on div "Select Diagnosis" at bounding box center [755, 567] width 104 height 18
click at [711, 606] on input "checkbox" at bounding box center [709, 612] width 12 height 12
checkbox input "true"
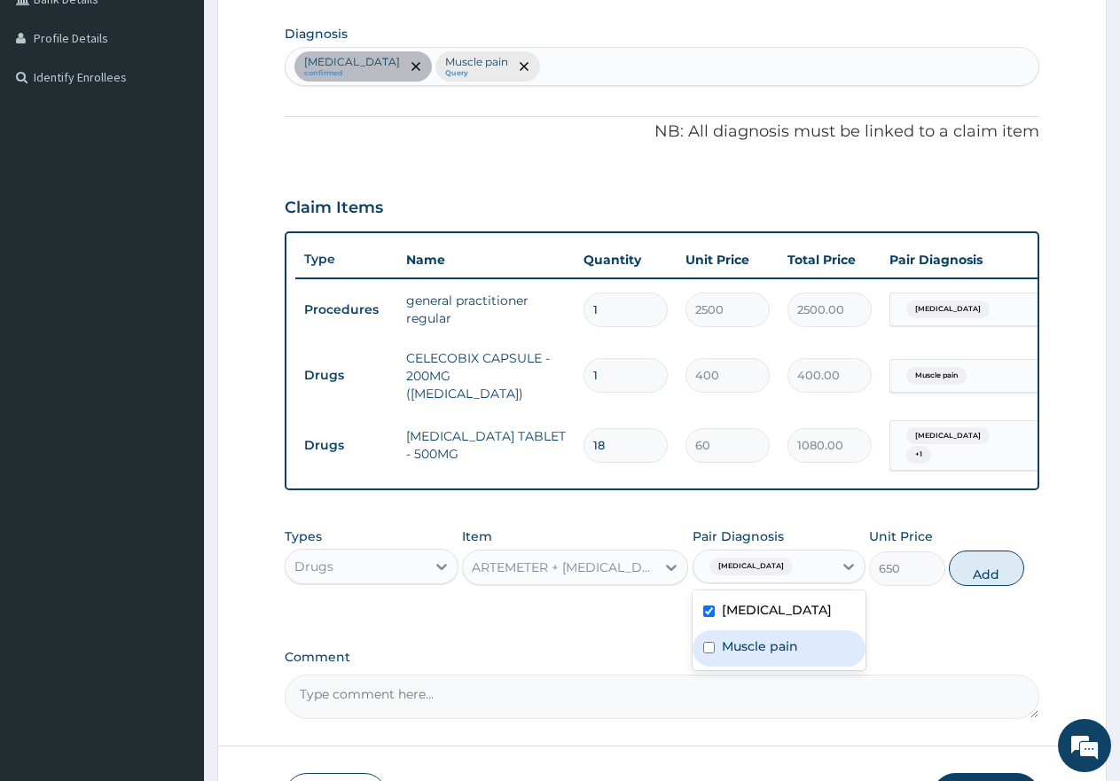
drag, startPoint x: 708, startPoint y: 650, endPoint x: 802, endPoint y: 636, distance: 95.1
click at [709, 650] on input "checkbox" at bounding box center [709, 648] width 12 height 12
checkbox input "true"
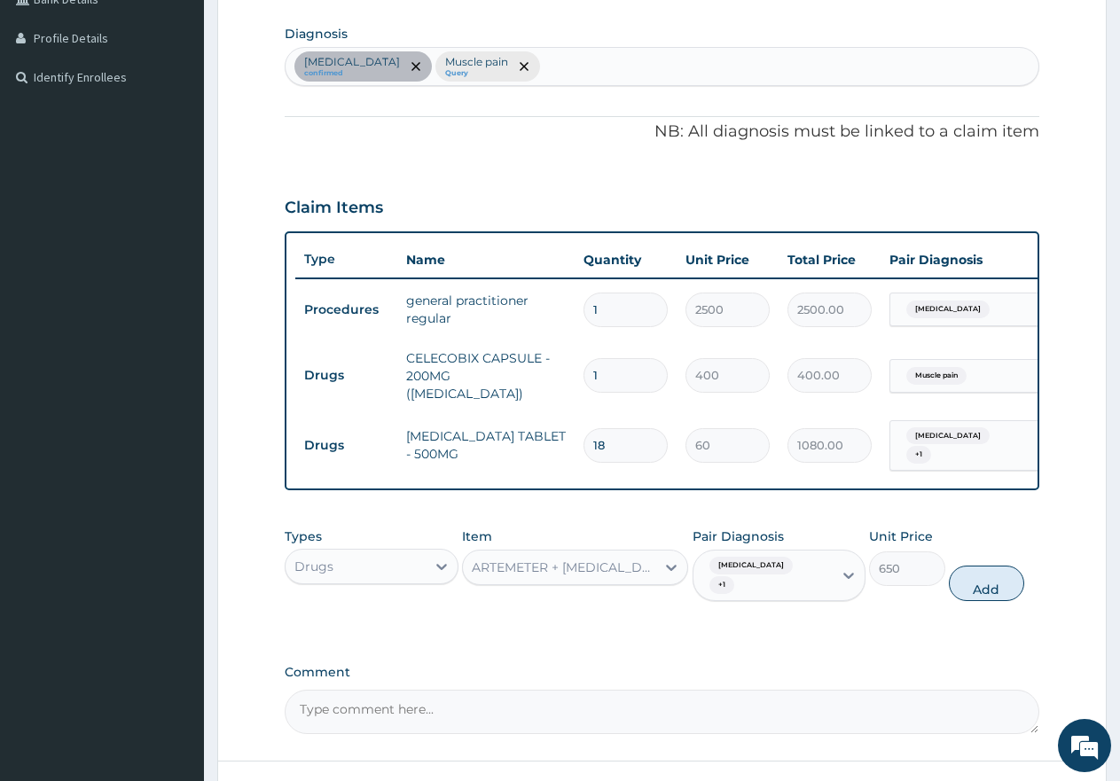
click at [999, 580] on button "Add" at bounding box center [986, 583] width 75 height 35
type input "0"
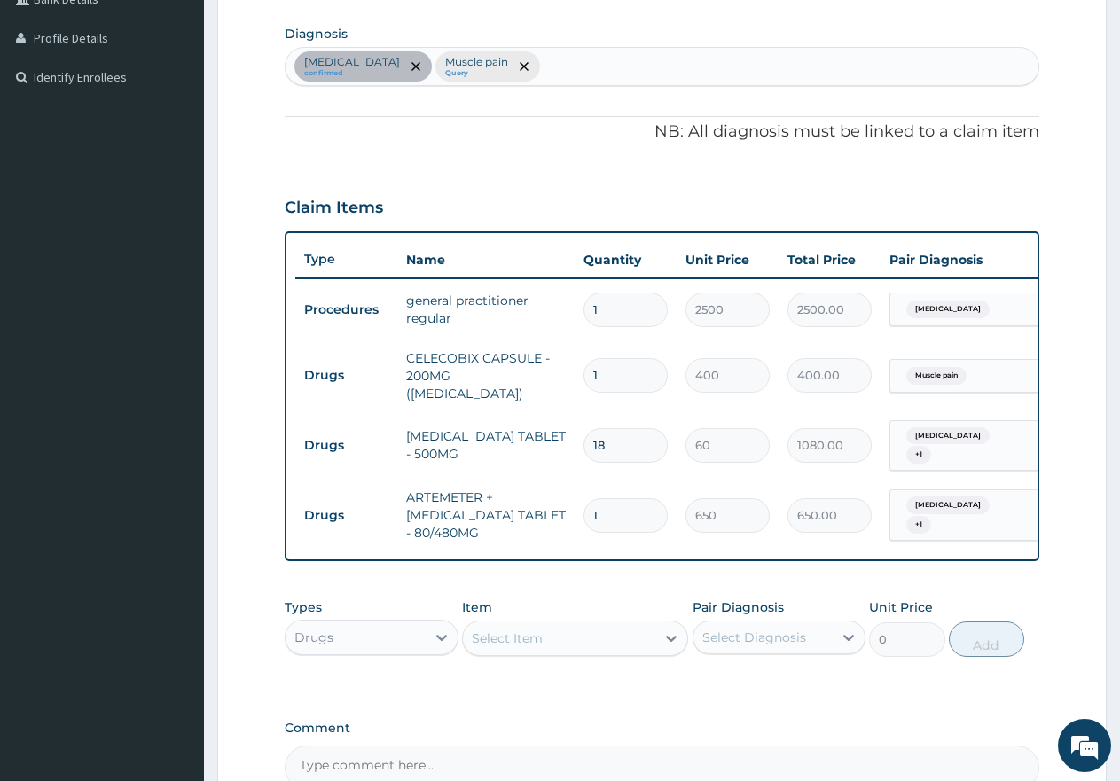
type input "0.00"
type input "6"
type input "3900.00"
type input "6"
drag, startPoint x: 604, startPoint y: 370, endPoint x: 577, endPoint y: 358, distance: 29.8
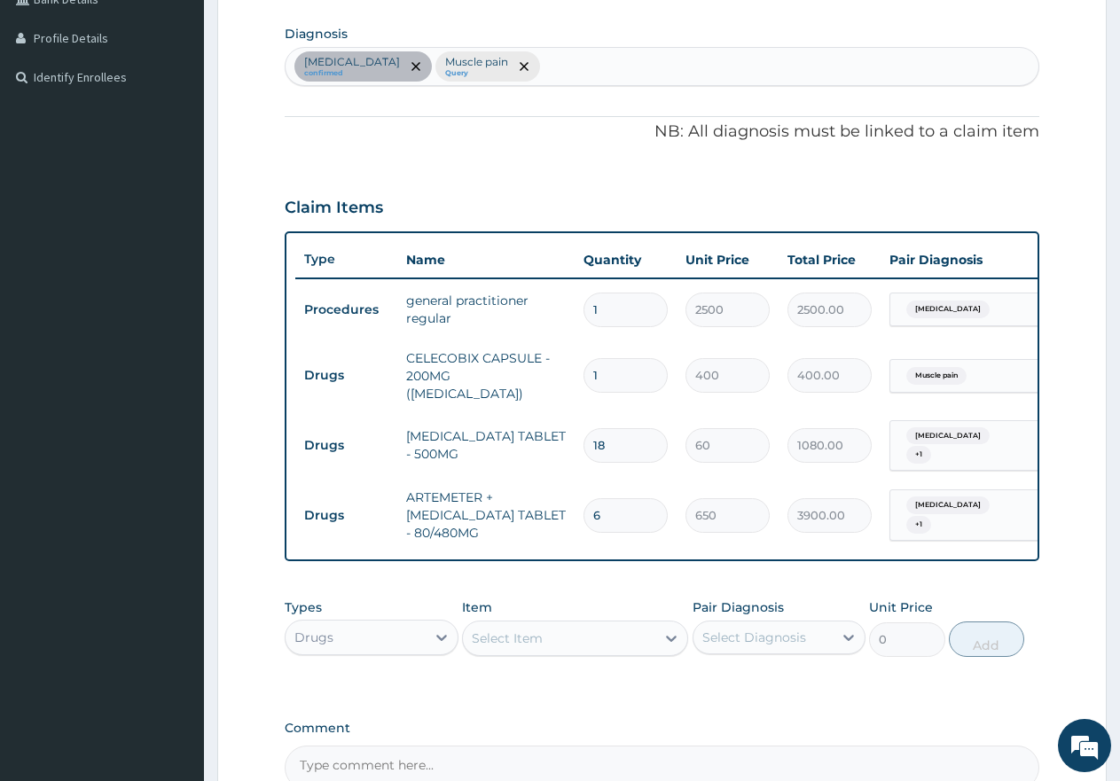
click at [577, 358] on td "1" at bounding box center [626, 375] width 102 height 52
type input "7"
type input "2800.00"
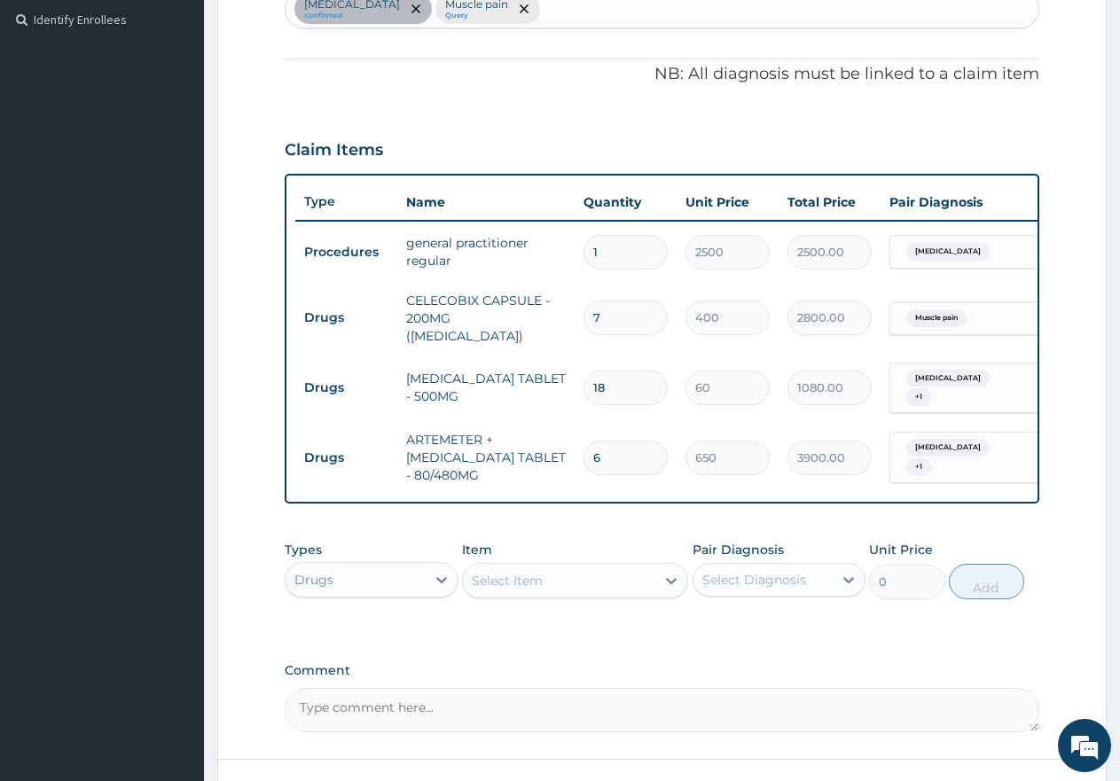
scroll to position [606, 0]
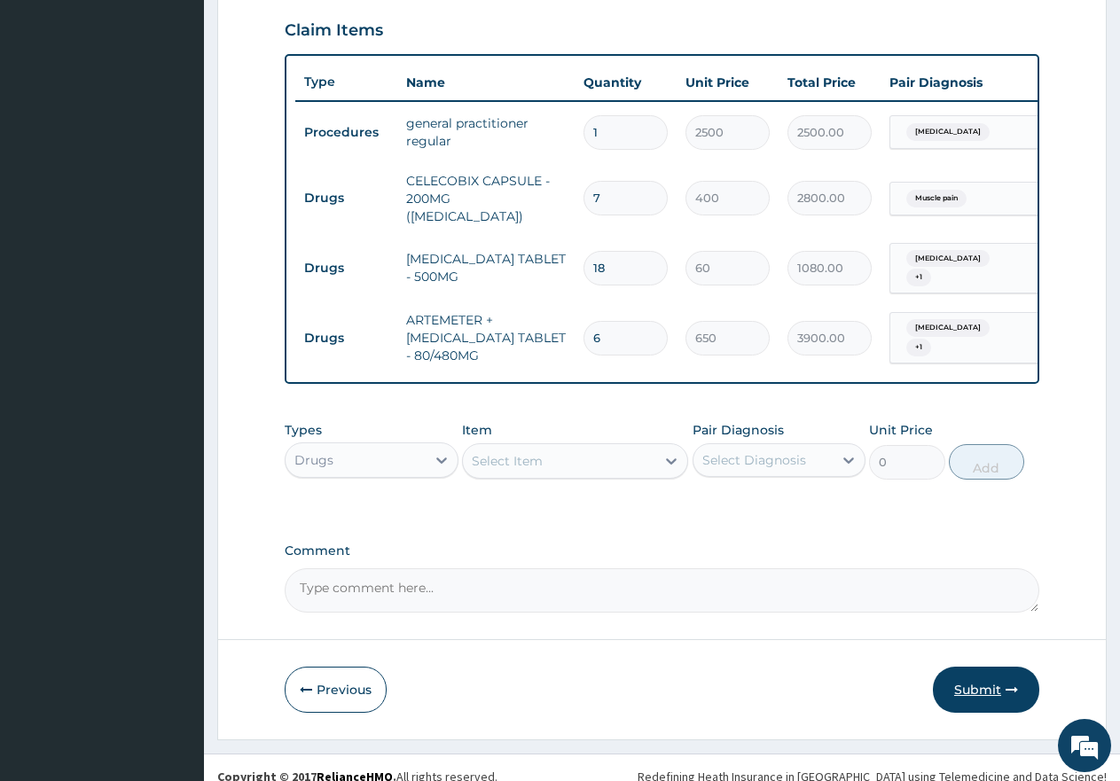
type input "7"
click at [972, 686] on button "Submit" at bounding box center [986, 690] width 106 height 46
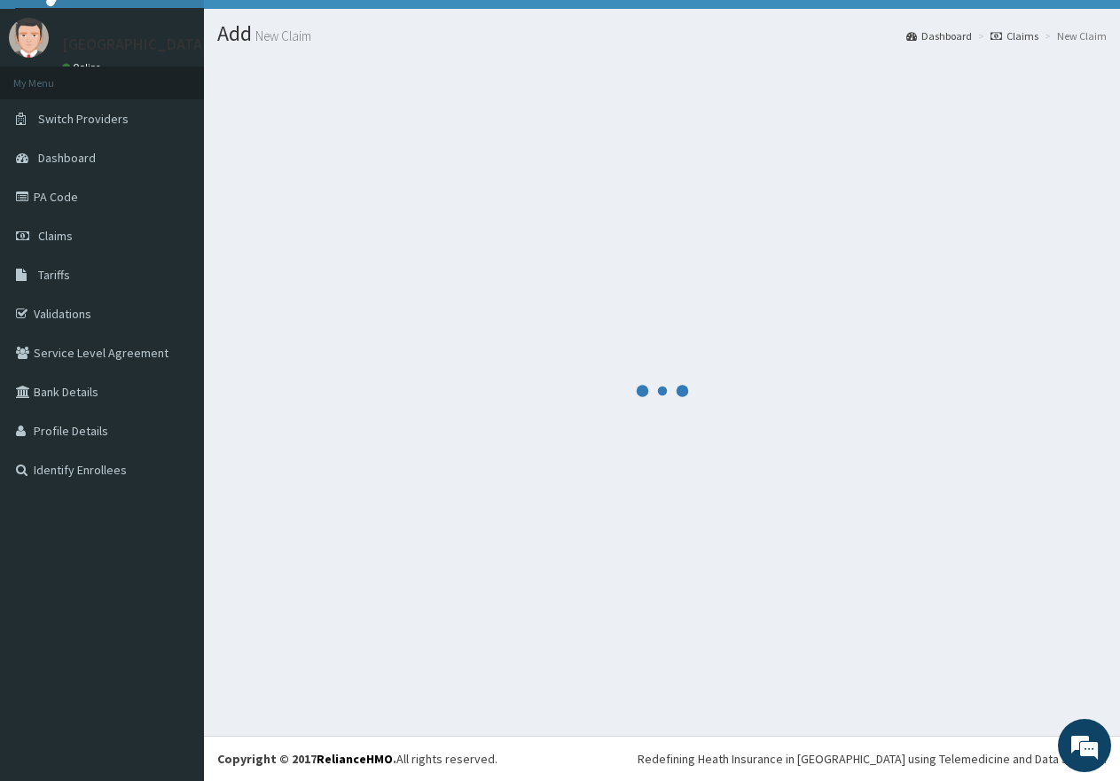
scroll to position [35, 0]
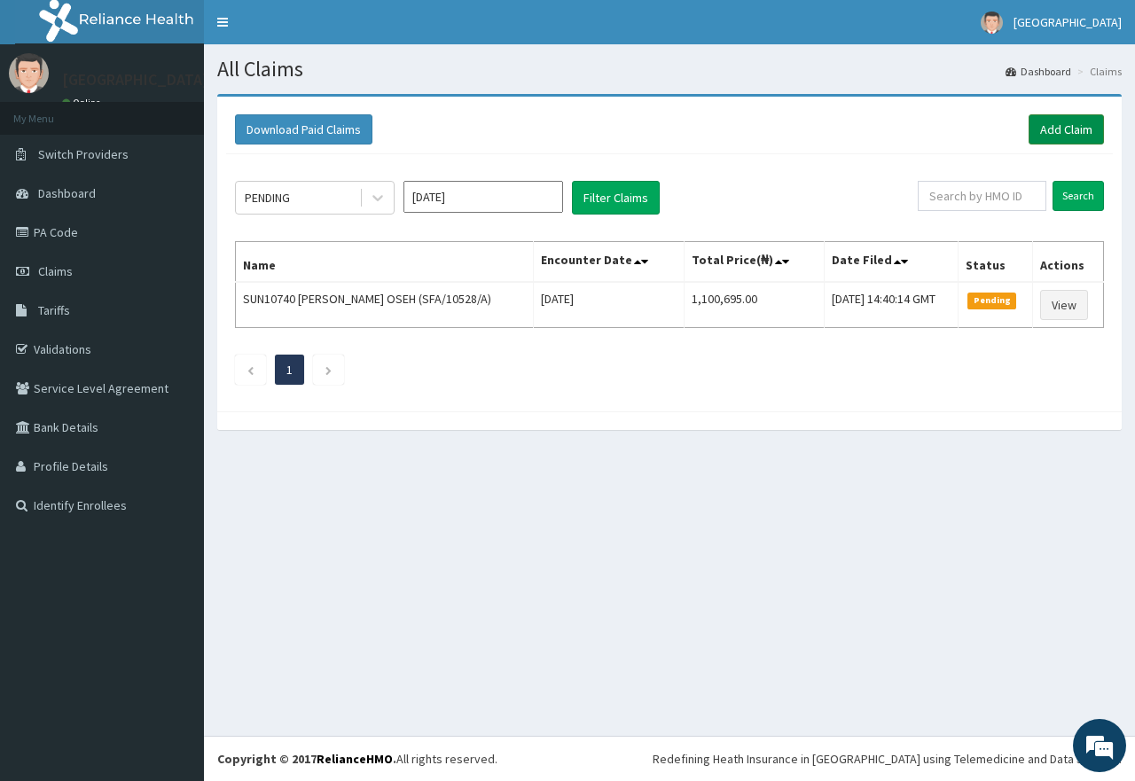
click at [1056, 125] on link "Add Claim" at bounding box center [1066, 129] width 75 height 30
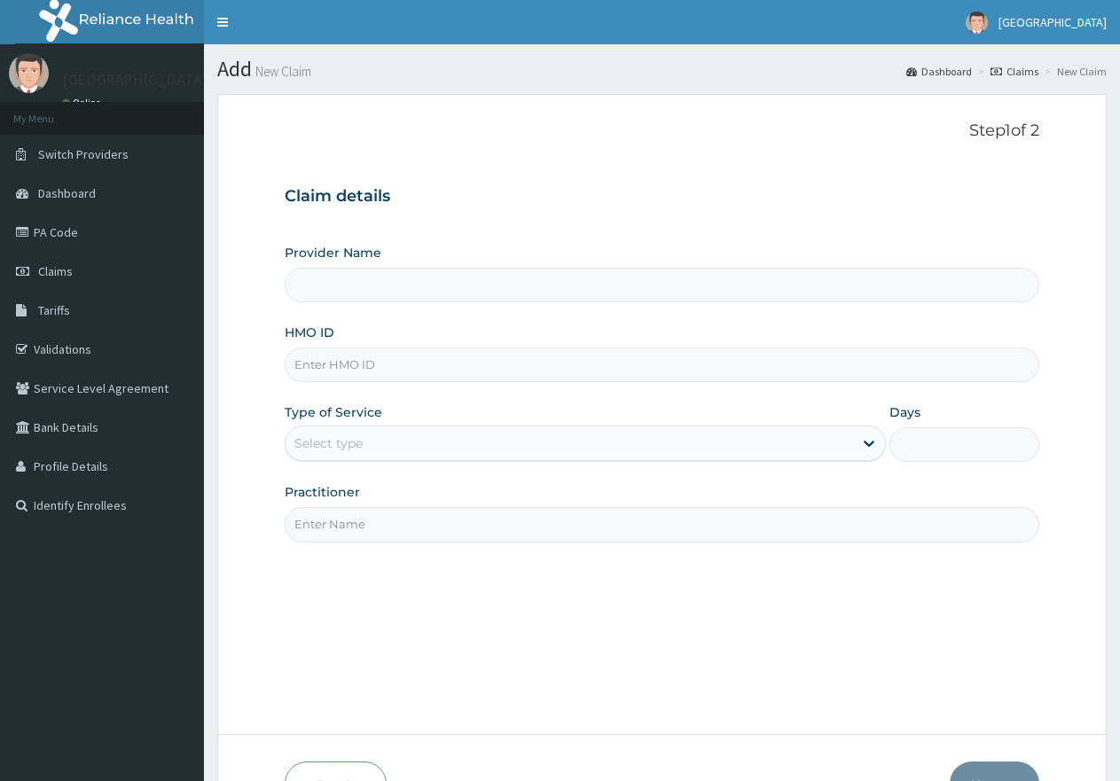
click at [462, 357] on input "HMO ID" at bounding box center [662, 365] width 755 height 35
paste input "ZEI/10110/C"
type input "ZEI/10110/C"
type input "First Rivers Hospital"
type input "ZEI/10110/C"
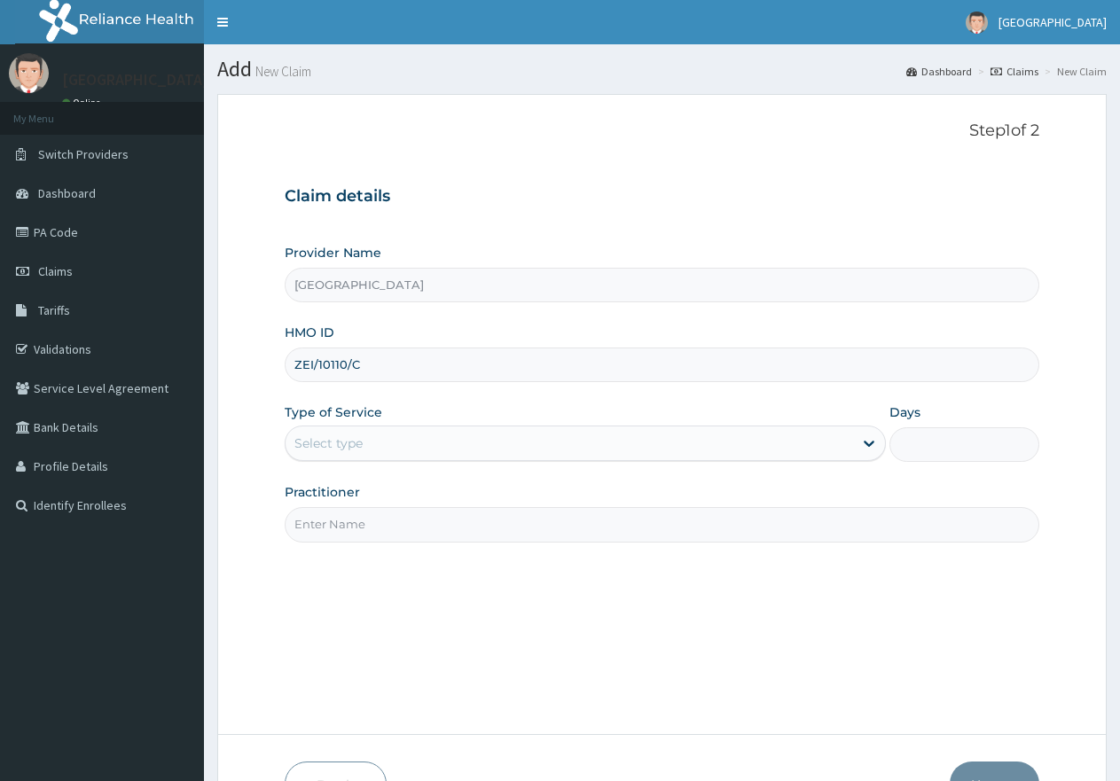
click at [365, 437] on div "Select type" at bounding box center [569, 443] width 567 height 28
type input "1"
click at [369, 526] on input "Practitioner" at bounding box center [662, 524] width 755 height 35
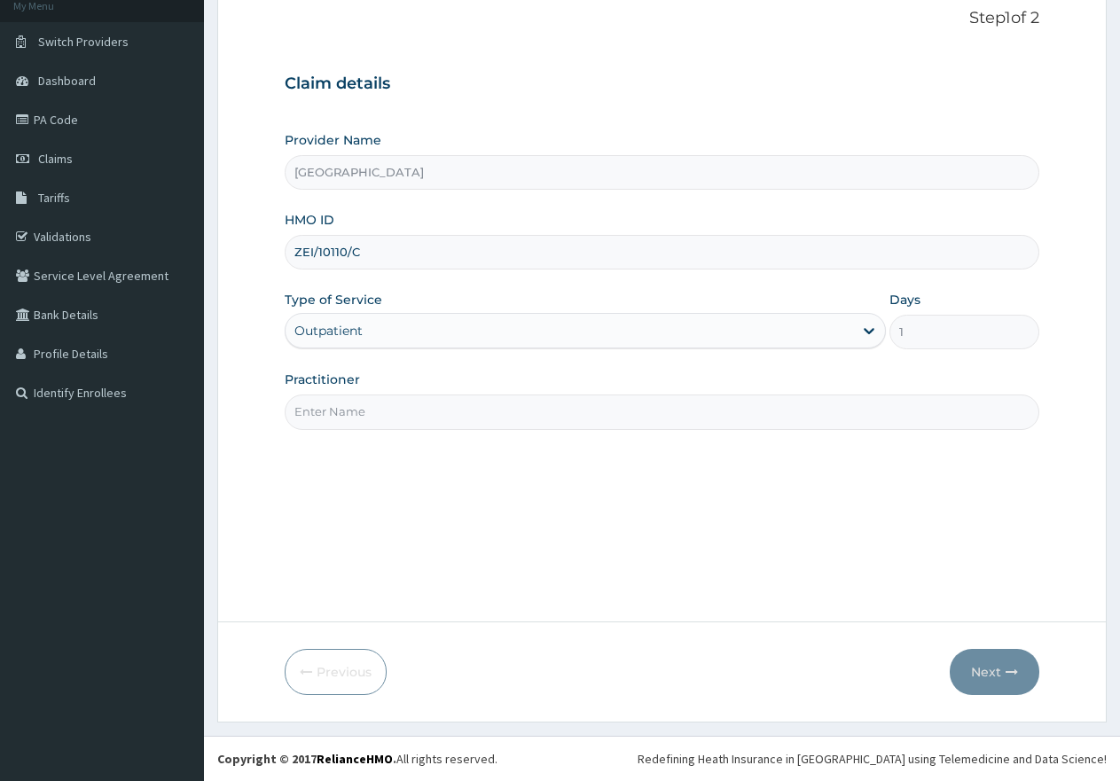
type input "gp"
click at [996, 679] on button "Next" at bounding box center [995, 672] width 90 height 46
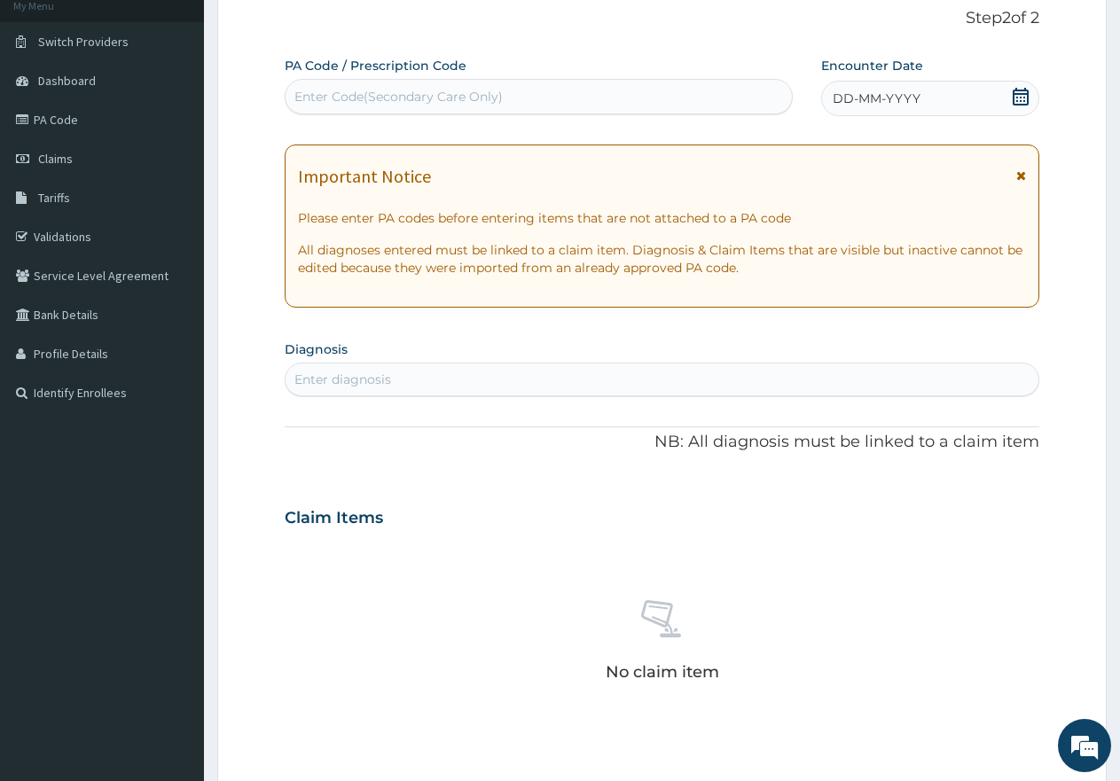
scroll to position [0, 0]
click at [1019, 94] on icon at bounding box center [1021, 97] width 16 height 18
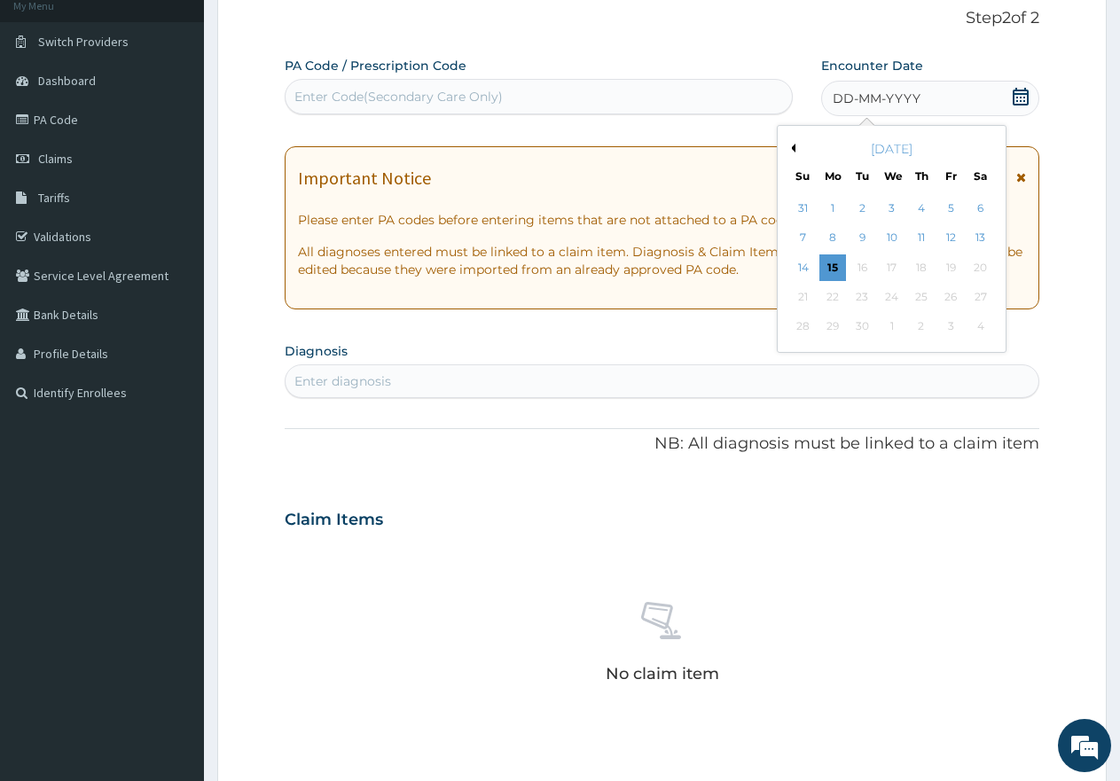
click at [792, 146] on button "Previous Month" at bounding box center [791, 148] width 9 height 9
click at [979, 269] on div "16" at bounding box center [981, 268] width 27 height 27
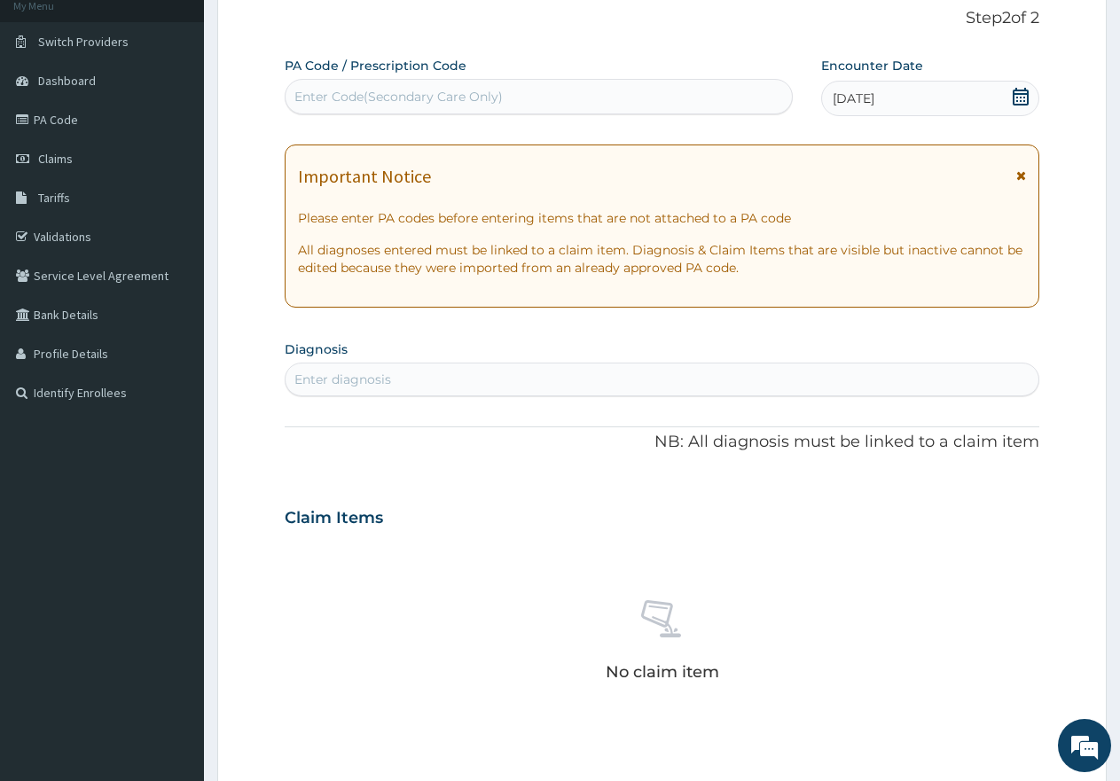
click at [408, 373] on div "Enter diagnosis" at bounding box center [662, 379] width 753 height 28
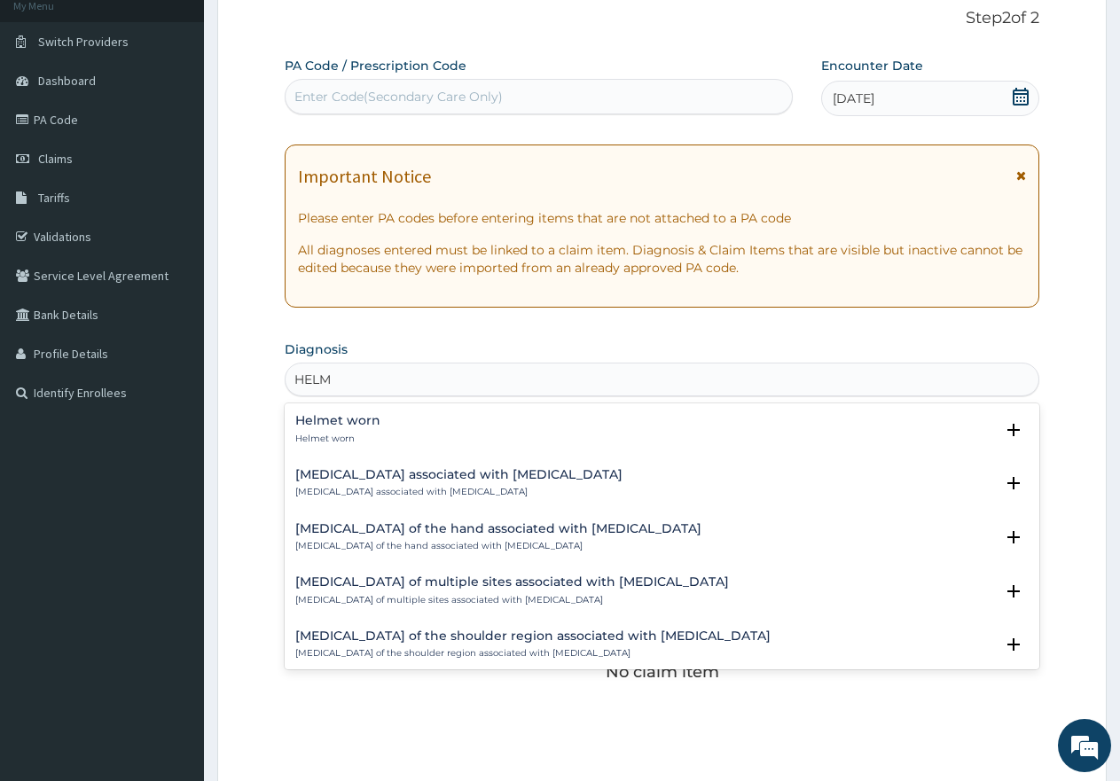
type input "HELM"
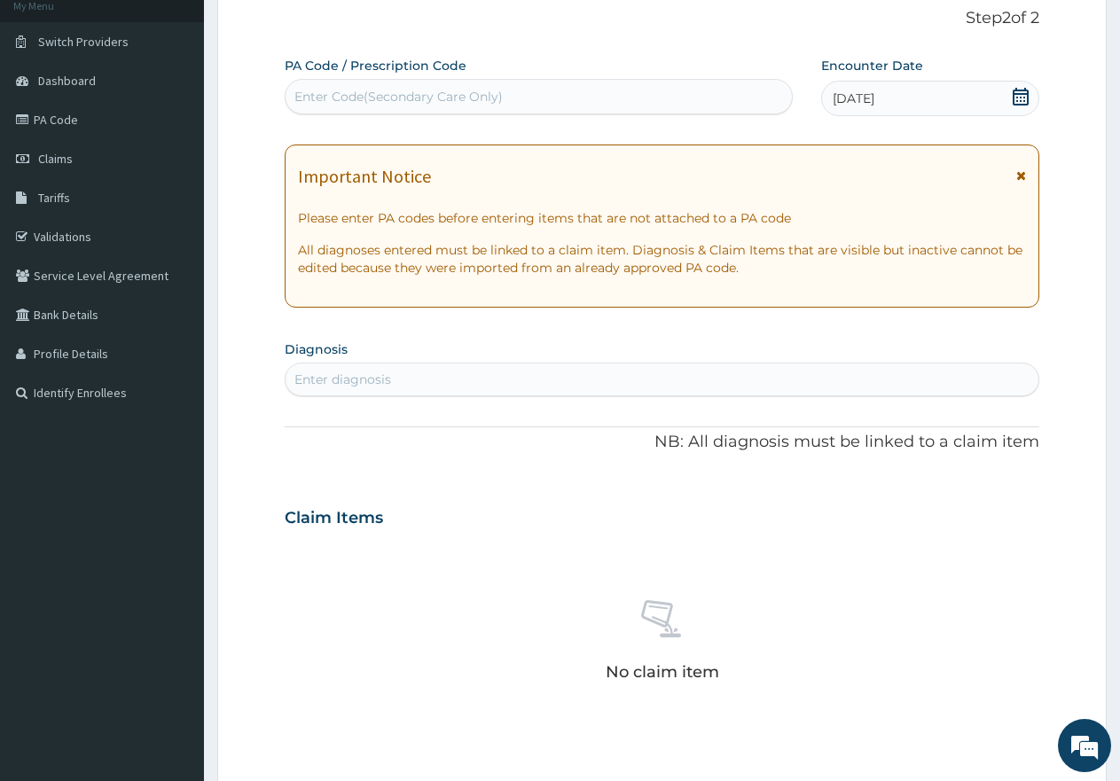
click at [378, 377] on div "Enter diagnosis" at bounding box center [342, 380] width 97 height 18
type input "HELM"
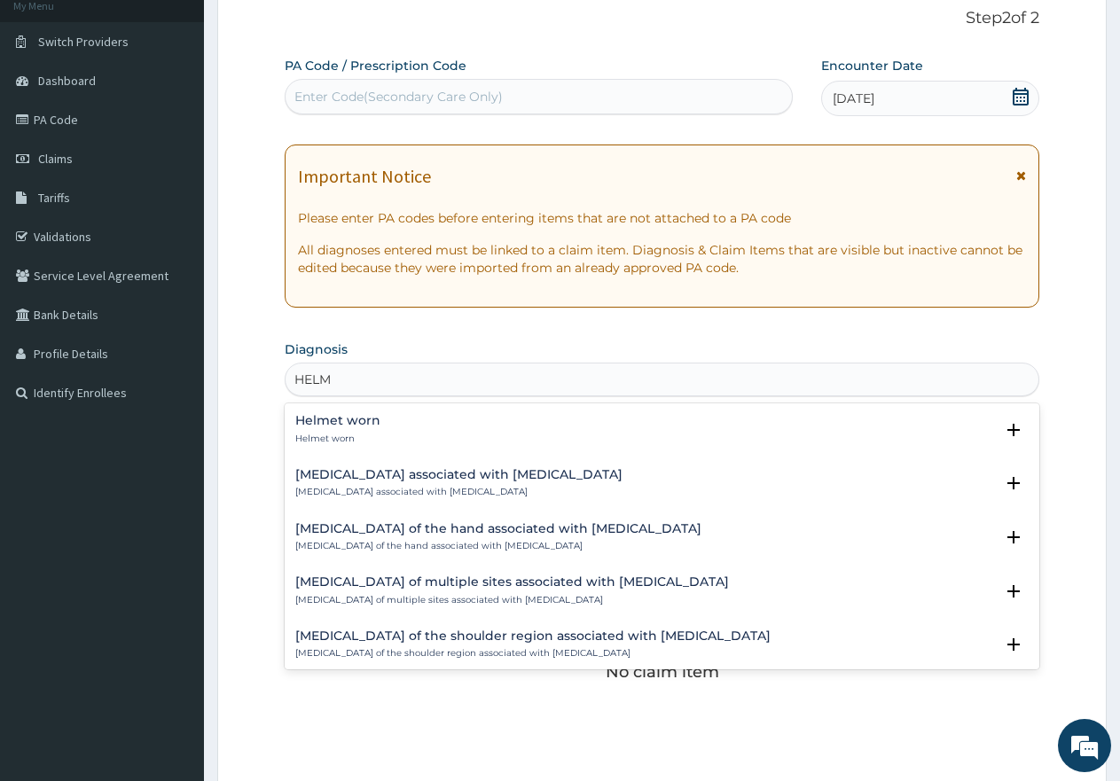
click at [326, 428] on h4 "Helmet worn" at bounding box center [337, 420] width 85 height 13
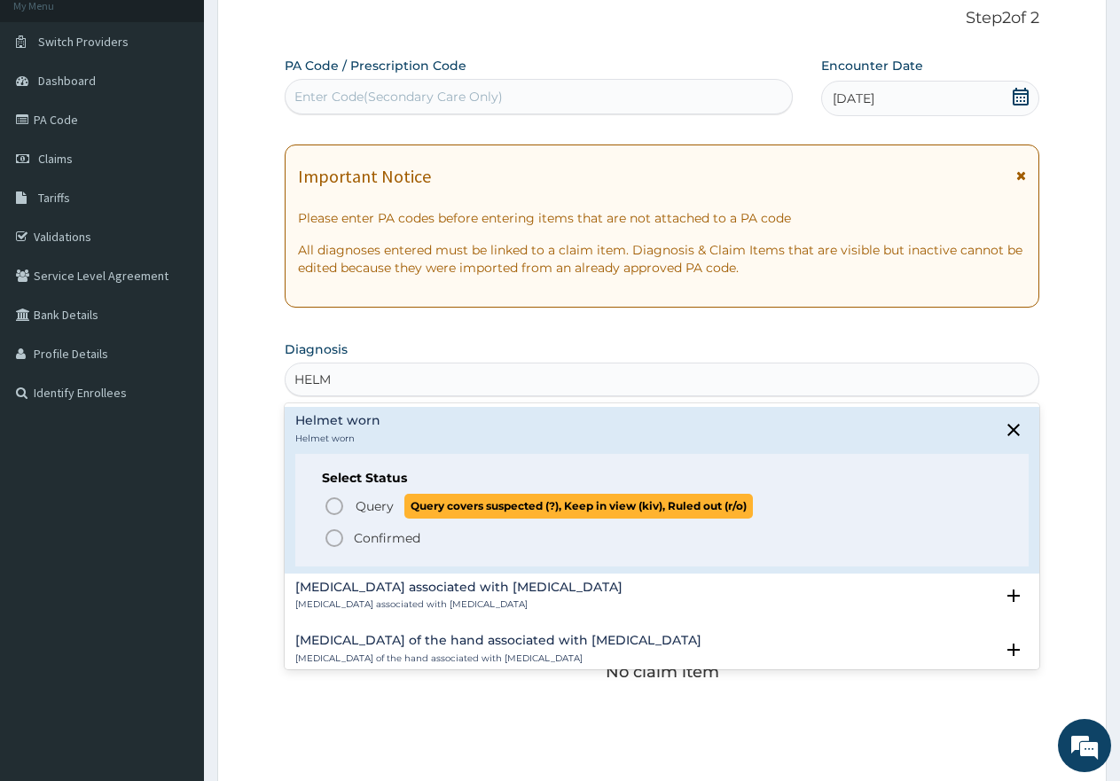
click at [330, 508] on icon "status option query" at bounding box center [334, 506] width 21 height 21
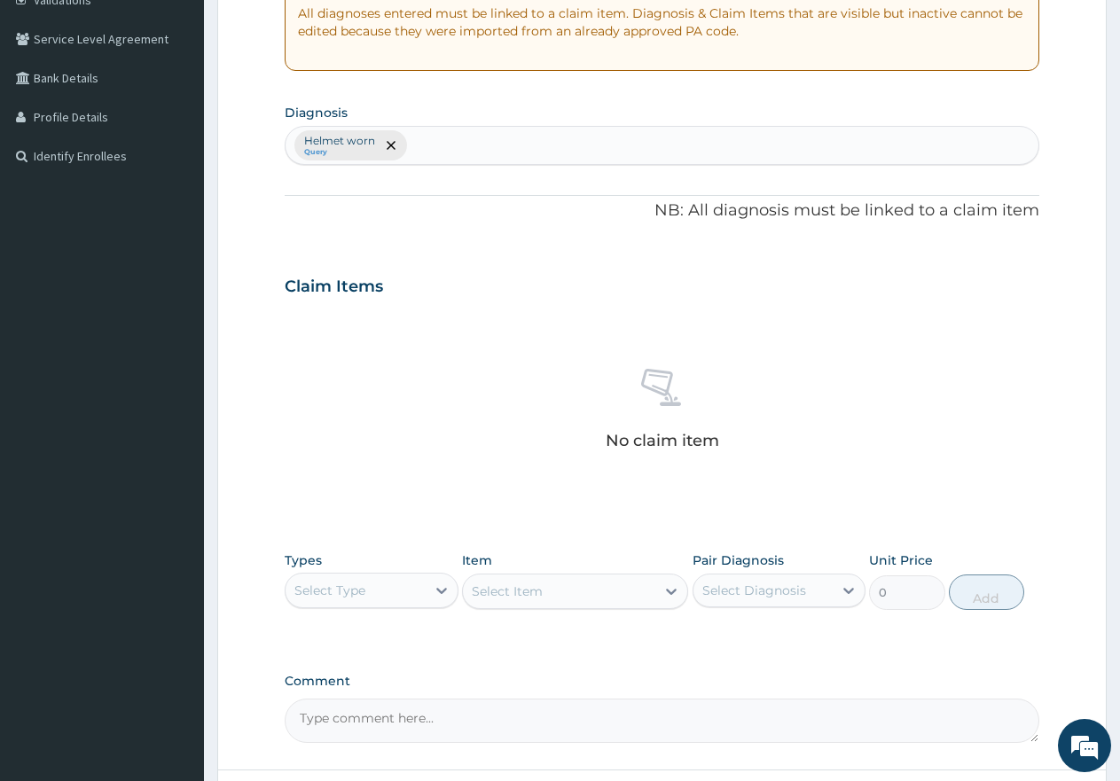
scroll to position [467, 0]
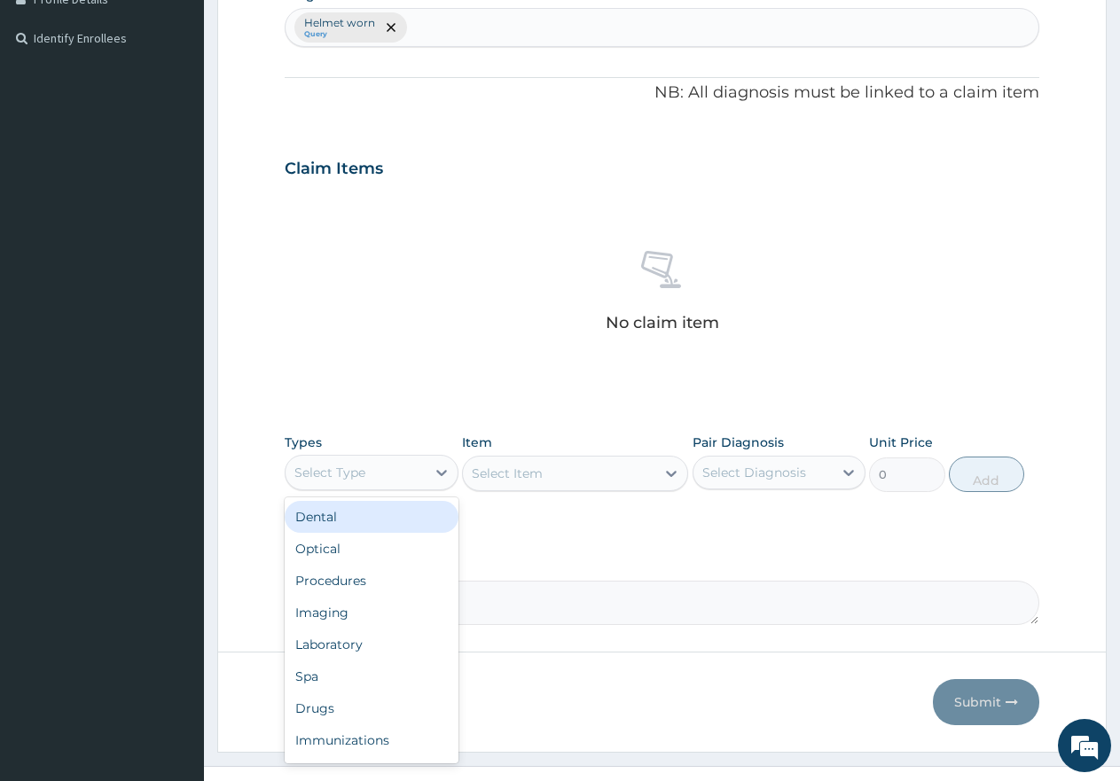
click at [410, 476] on div "Select Type" at bounding box center [356, 473] width 140 height 28
click at [368, 580] on div "Procedures" at bounding box center [372, 581] width 174 height 32
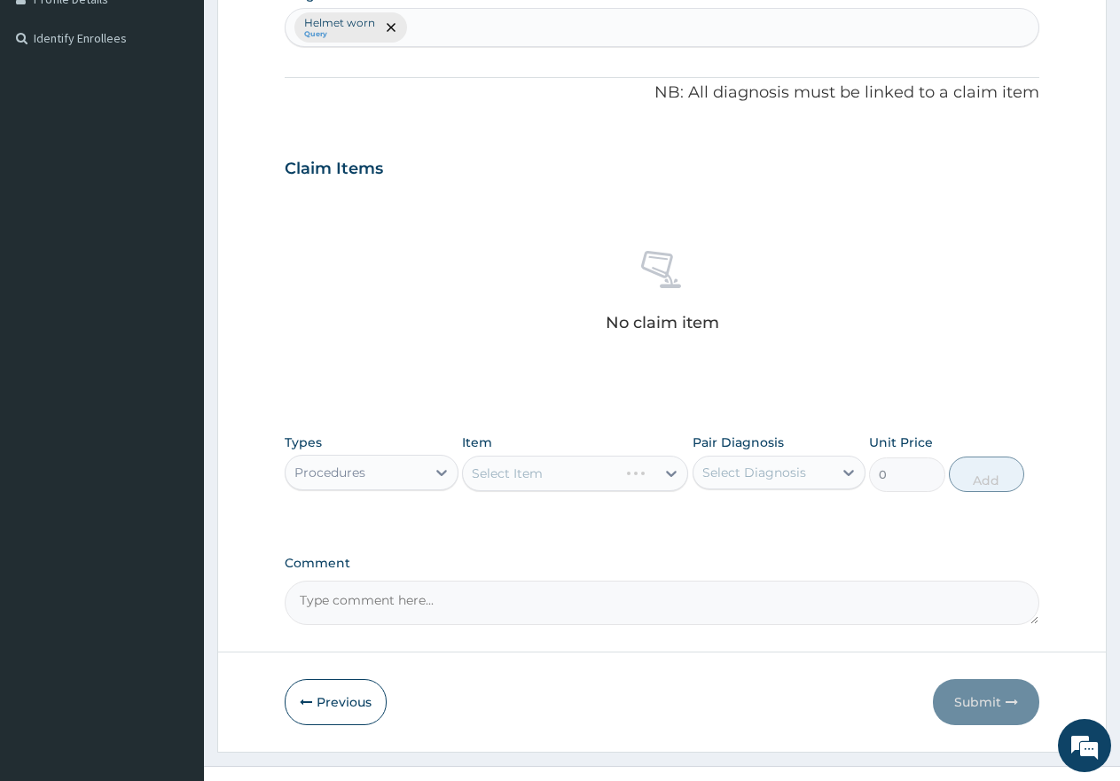
click at [474, 17] on div "Helmet worn Query" at bounding box center [662, 27] width 753 height 37
type input "MYAL"
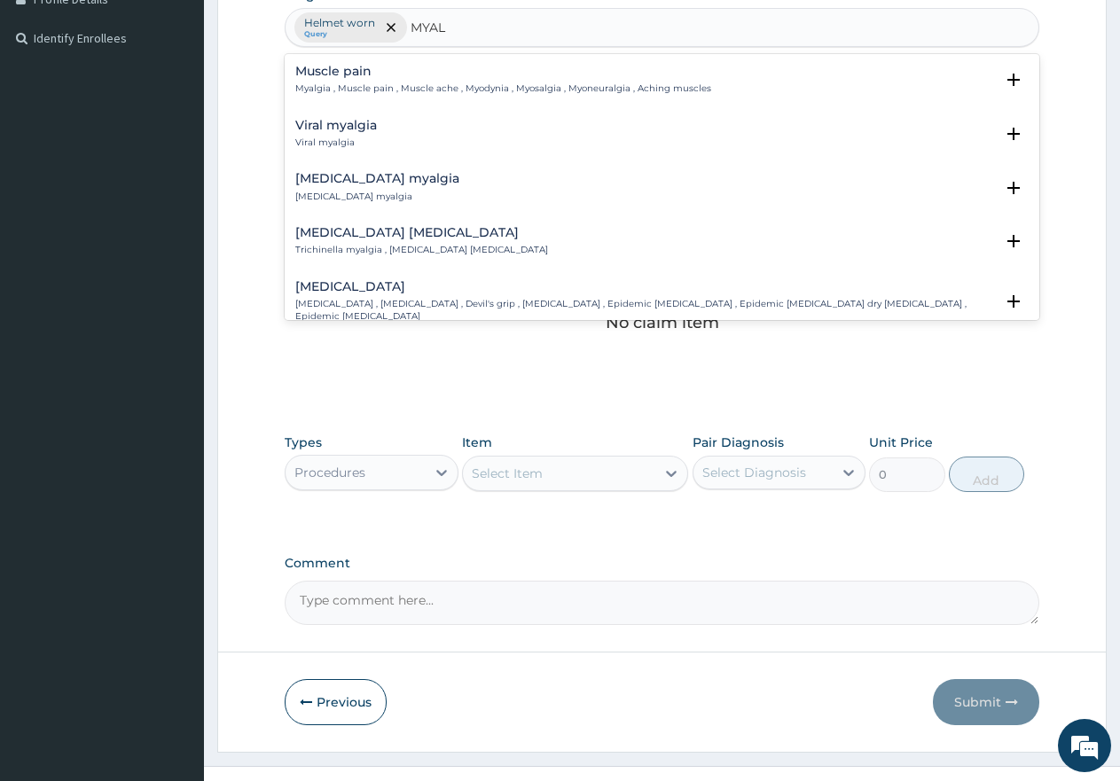
click at [337, 83] on p "Myalgia , Muscle pain , Muscle ache , Myodynia , Myosalgia , Myoneuralgia , Ach…" at bounding box center [503, 88] width 416 height 12
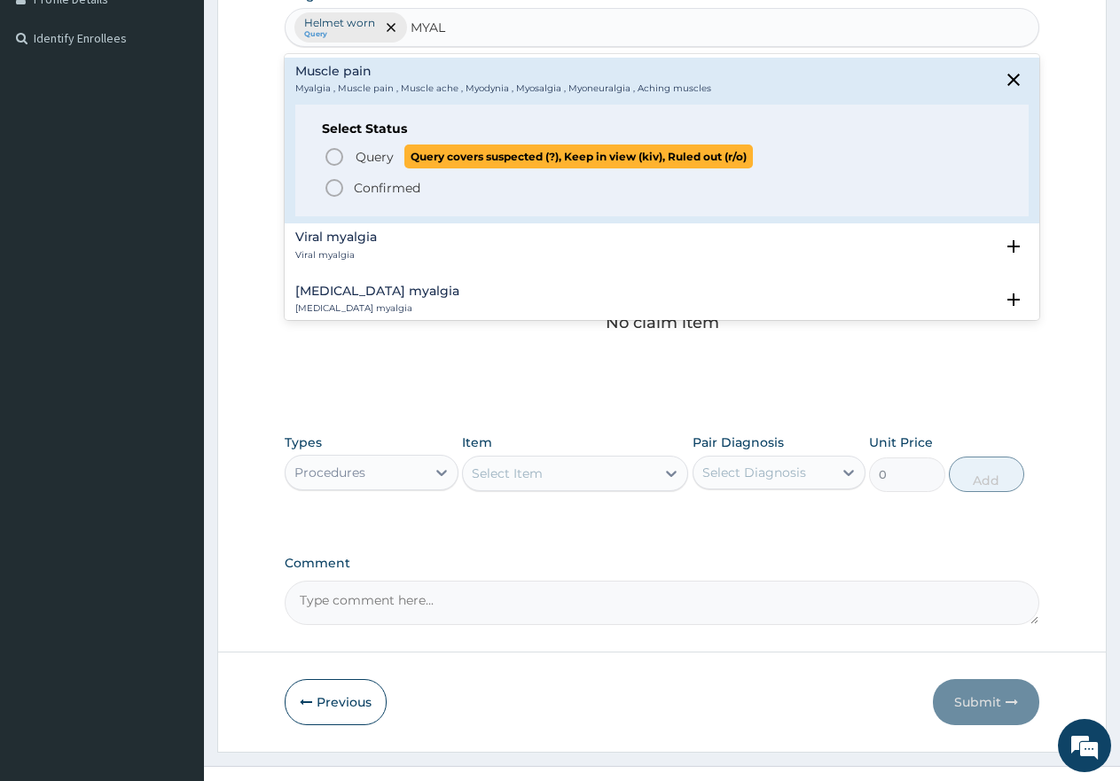
click at [324, 155] on icon "status option query" at bounding box center [334, 156] width 21 height 21
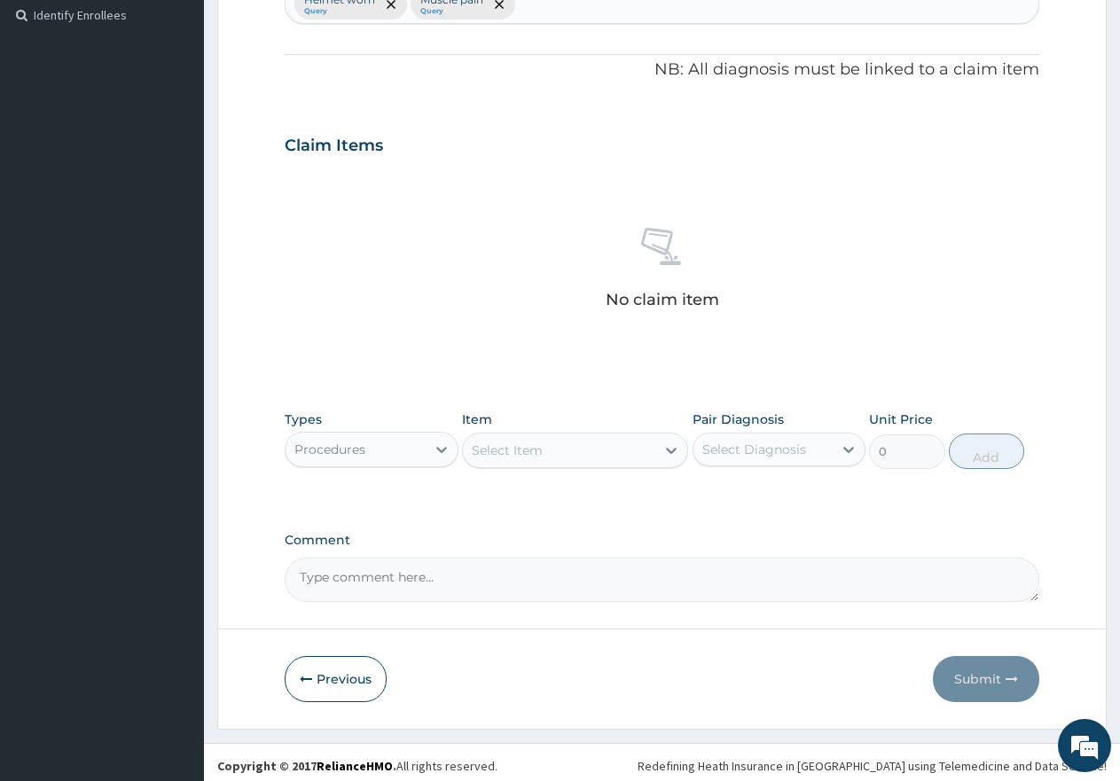
scroll to position [498, 0]
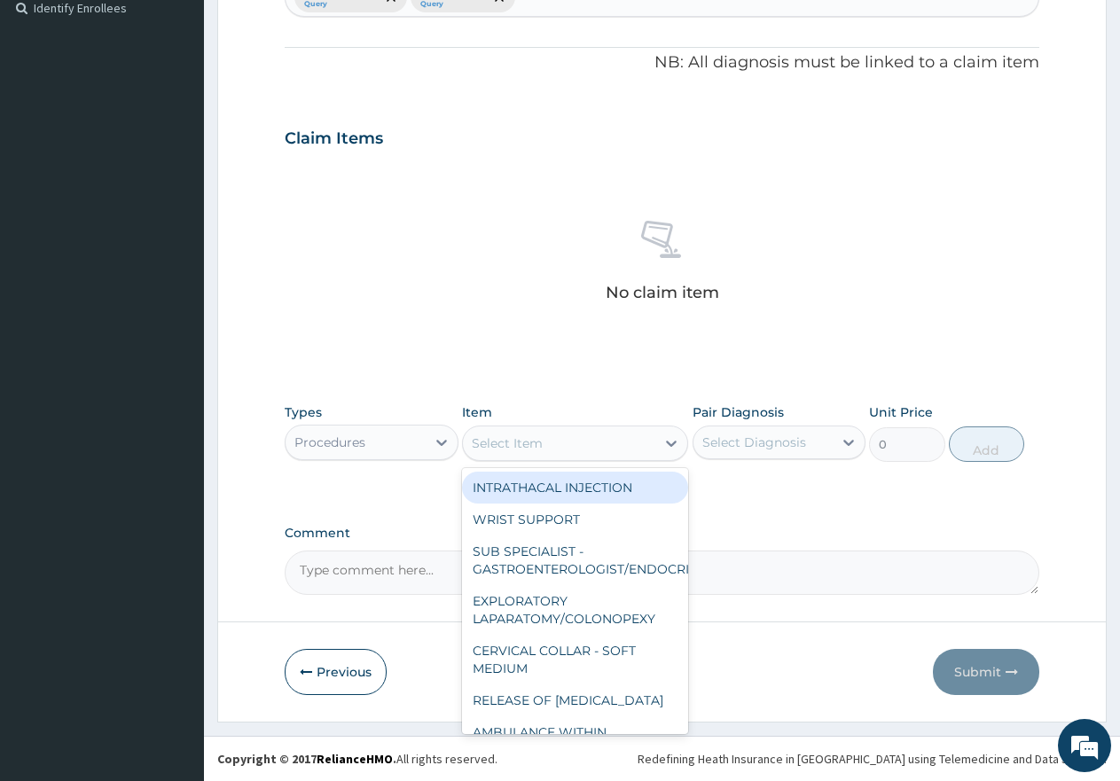
click at [499, 433] on div "Select Item" at bounding box center [559, 443] width 192 height 28
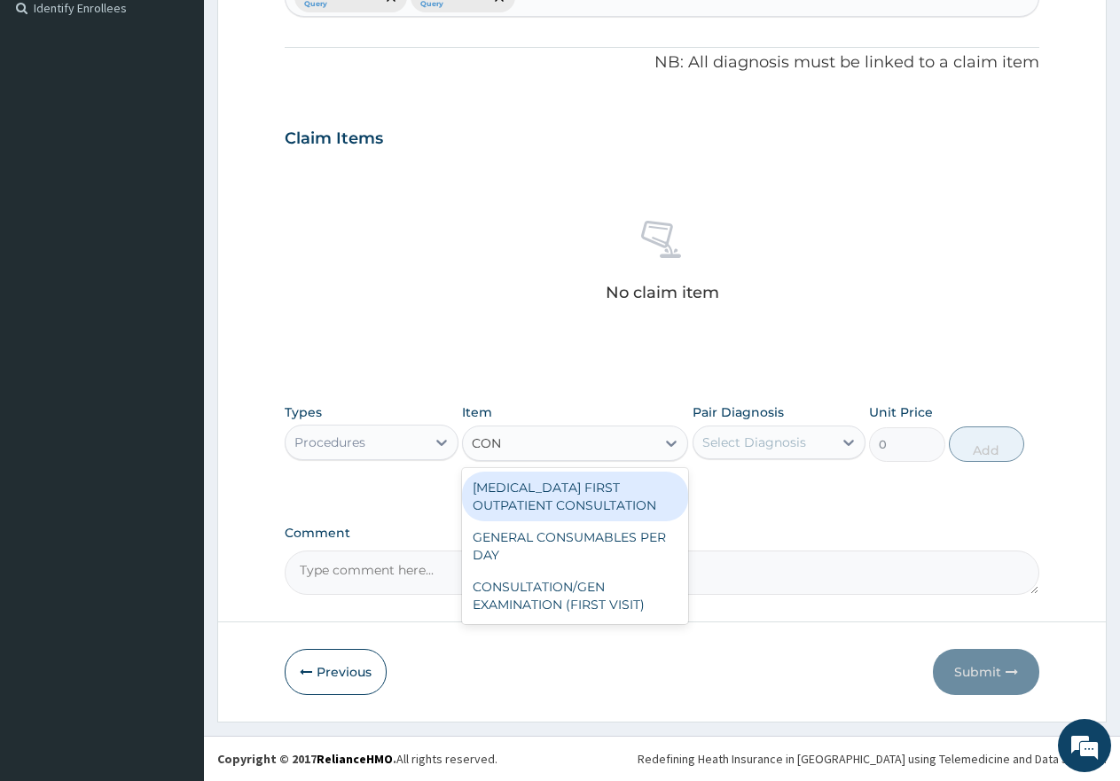
type input "CONS"
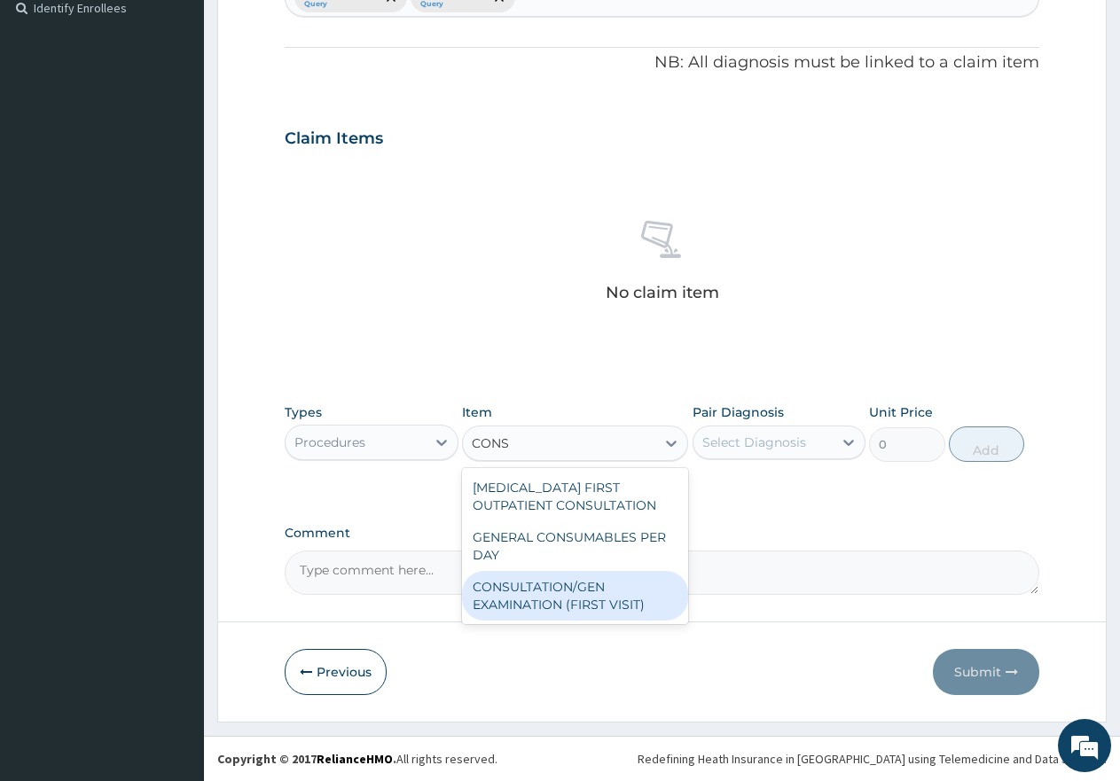
click at [552, 594] on div "CONSULTATION/GEN EXAMINATION (FIRST VISIT)" at bounding box center [575, 596] width 226 height 50
type input "5000"
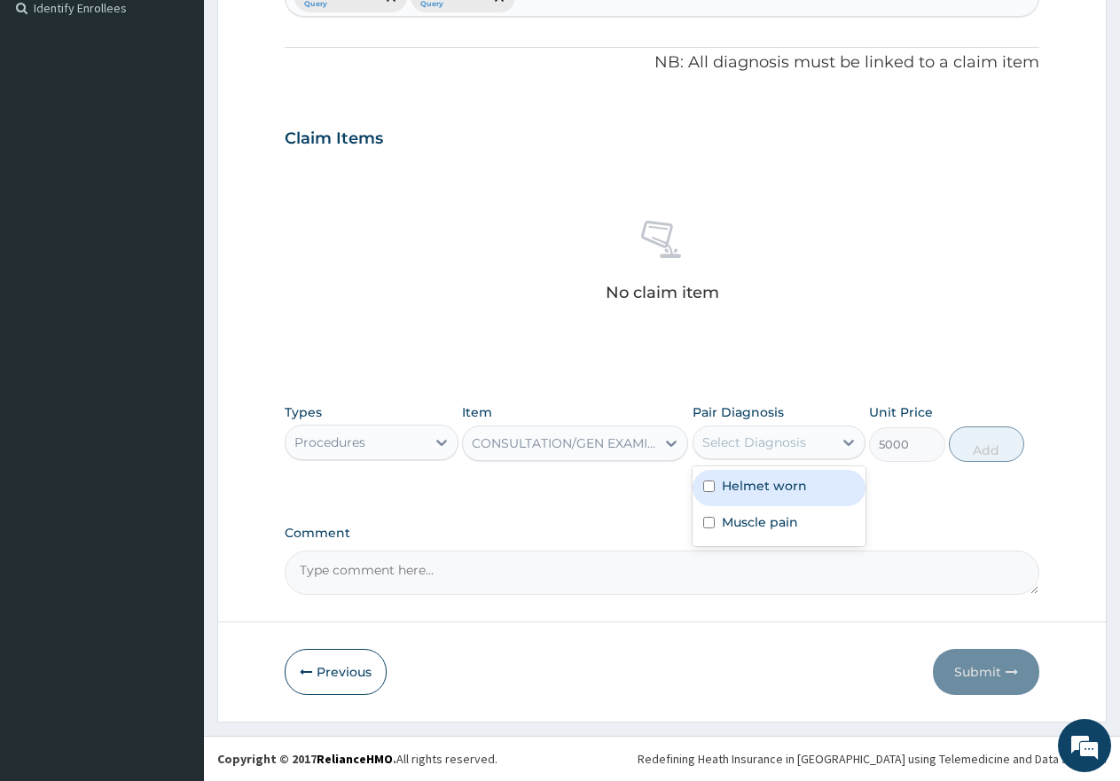
click at [750, 445] on div "Select Diagnosis" at bounding box center [755, 443] width 104 height 18
click at [711, 486] on input "checkbox" at bounding box center [709, 487] width 12 height 12
checkbox input "true"
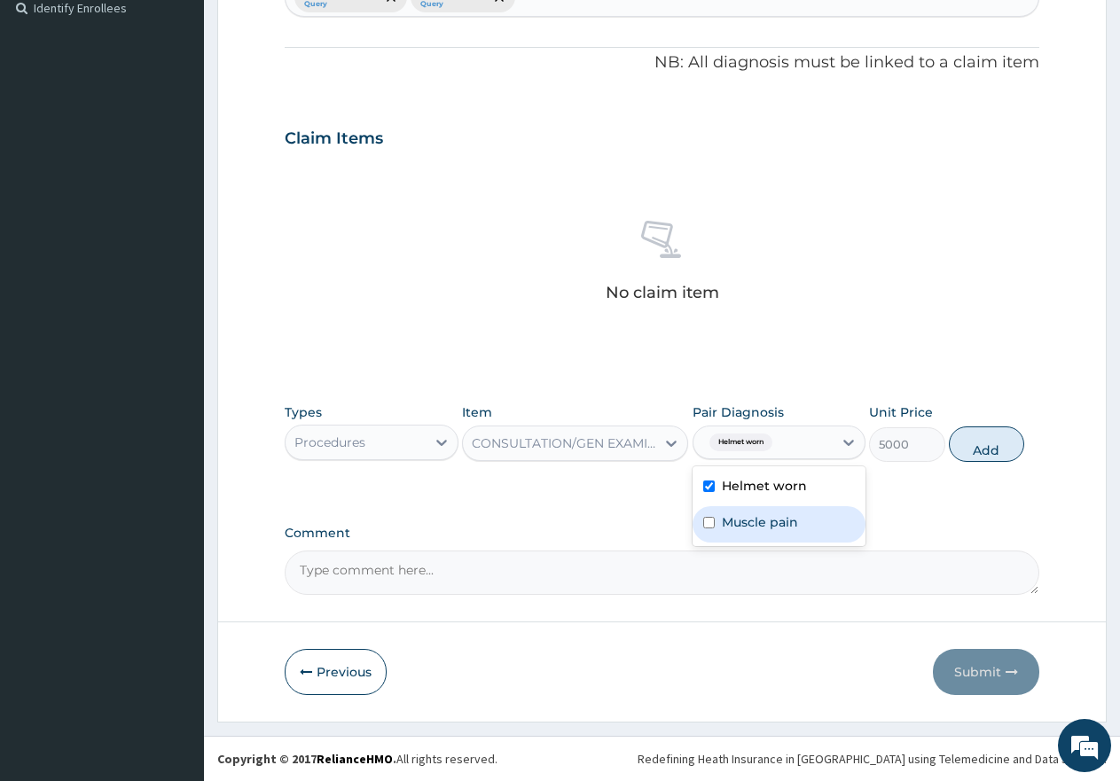
drag, startPoint x: 712, startPoint y: 517, endPoint x: 786, endPoint y: 510, distance: 74.0
click at [713, 517] on input "checkbox" at bounding box center [709, 523] width 12 height 12
checkbox input "true"
click at [989, 438] on button "Add" at bounding box center [986, 444] width 75 height 35
type input "0"
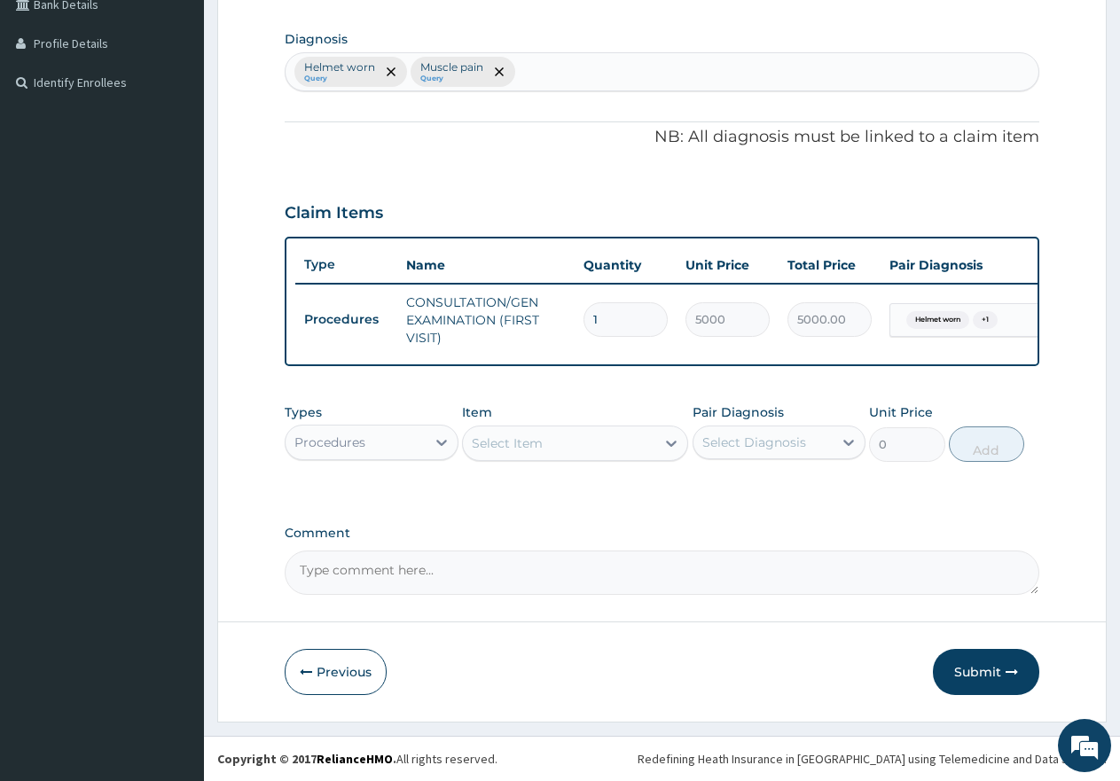
scroll to position [438, 0]
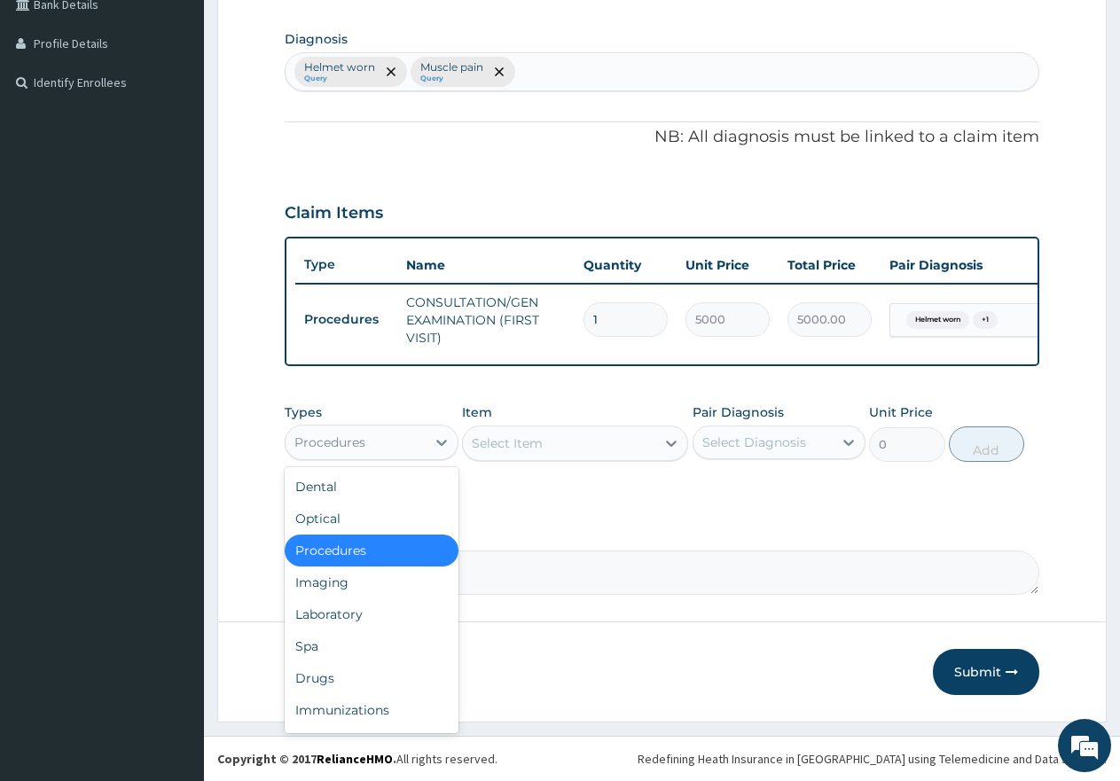
click at [350, 434] on div "Procedures" at bounding box center [329, 443] width 71 height 18
click at [332, 674] on div "Drugs" at bounding box center [372, 679] width 174 height 32
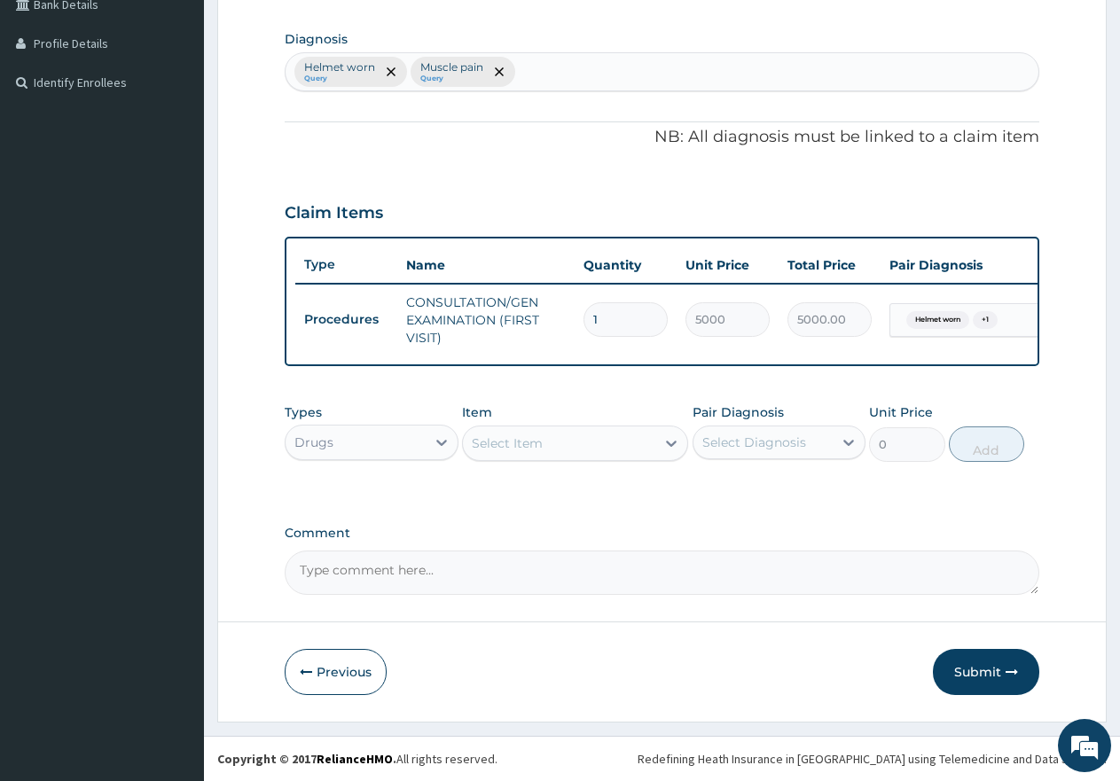
click at [519, 433] on div "Select Item" at bounding box center [559, 443] width 192 height 28
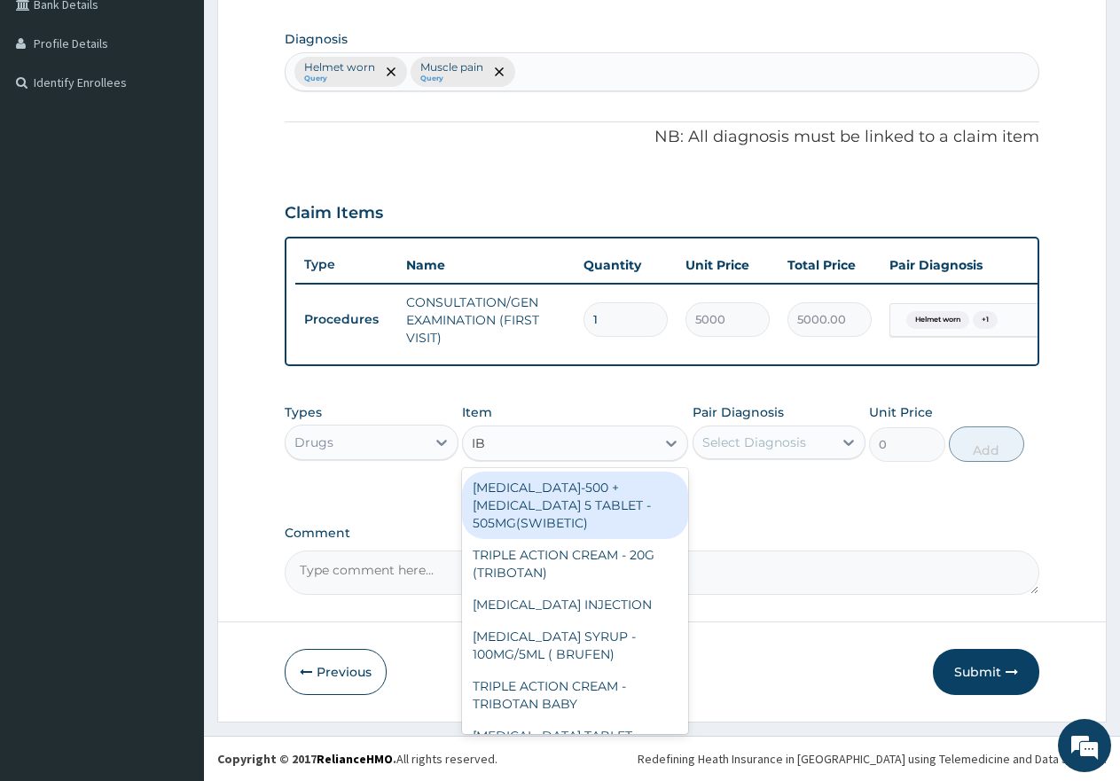
type input "IBU"
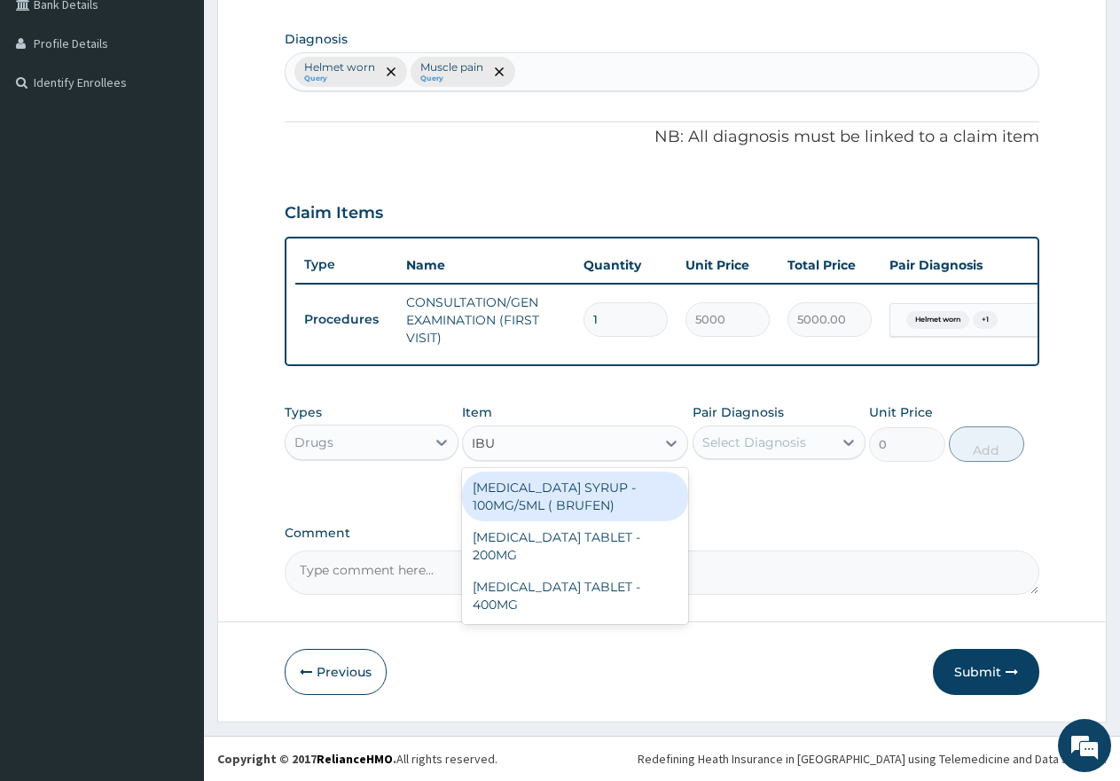
click at [572, 506] on div "IBUPROFEN SYRUP - 100MG/5ML ( BRUFEN)" at bounding box center [575, 497] width 226 height 50
type input "850"
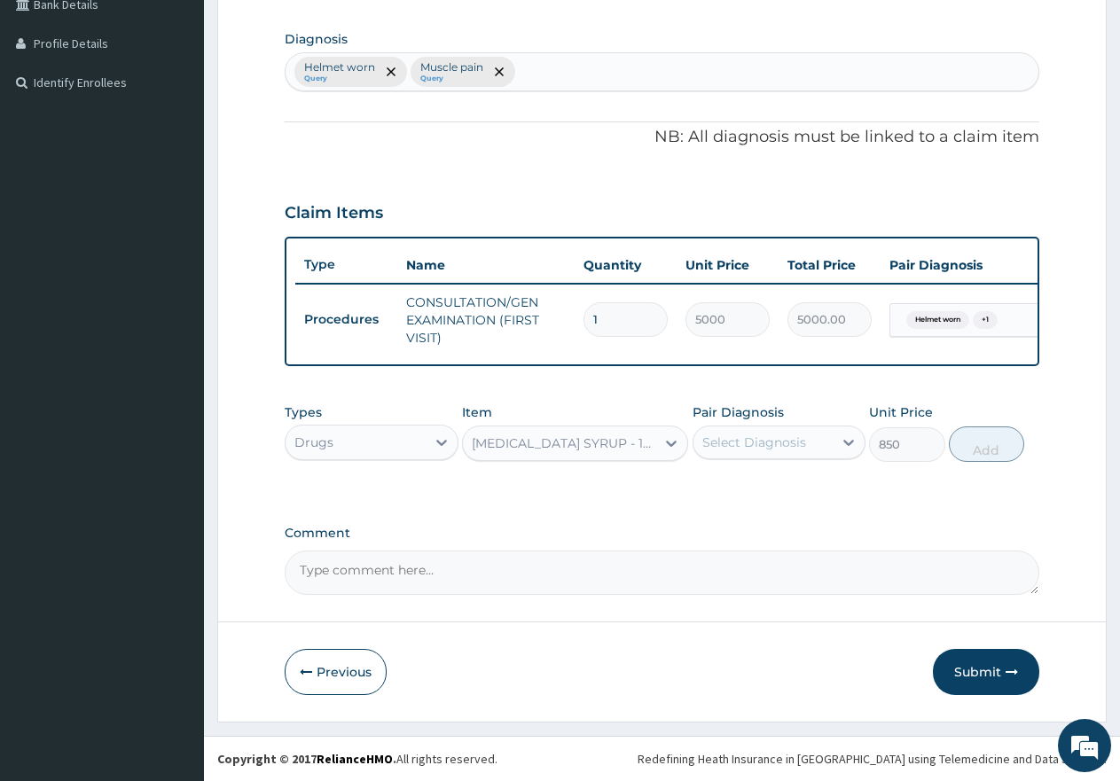
click at [743, 437] on div "Select Diagnosis" at bounding box center [755, 443] width 104 height 18
click at [711, 525] on input "checkbox" at bounding box center [709, 523] width 12 height 12
checkbox input "true"
click at [962, 452] on button "Add" at bounding box center [986, 444] width 75 height 35
type input "0"
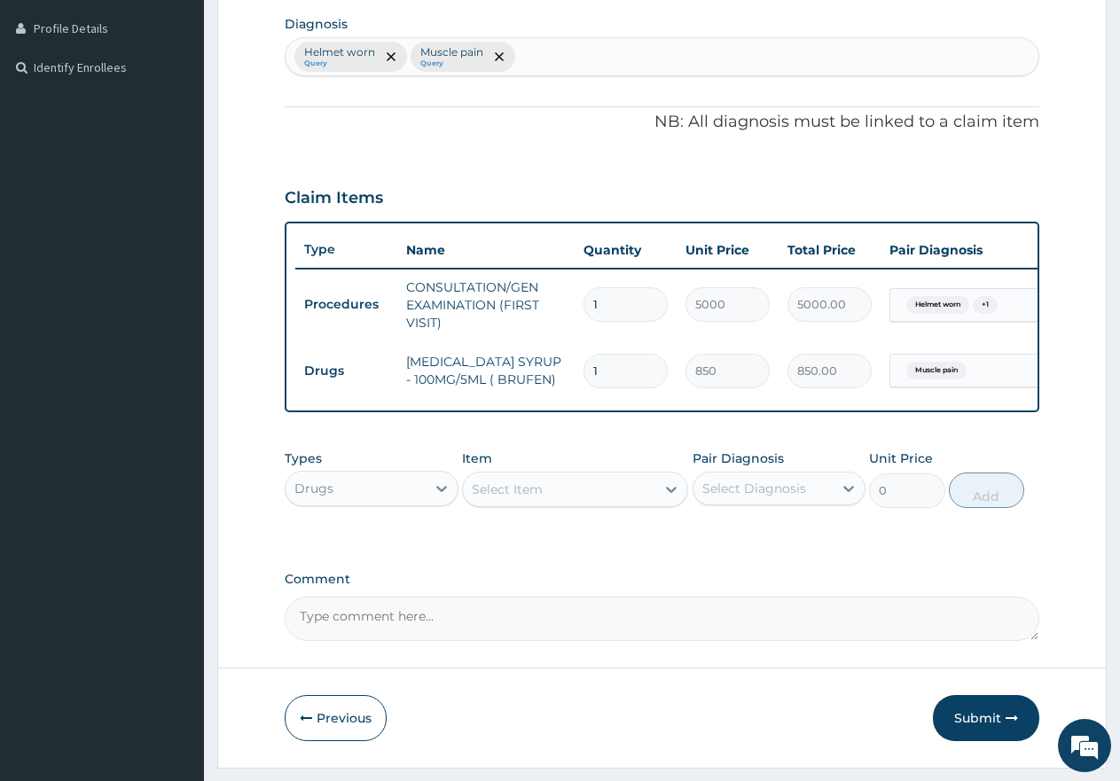
click at [553, 504] on div "Select Item" at bounding box center [559, 489] width 192 height 28
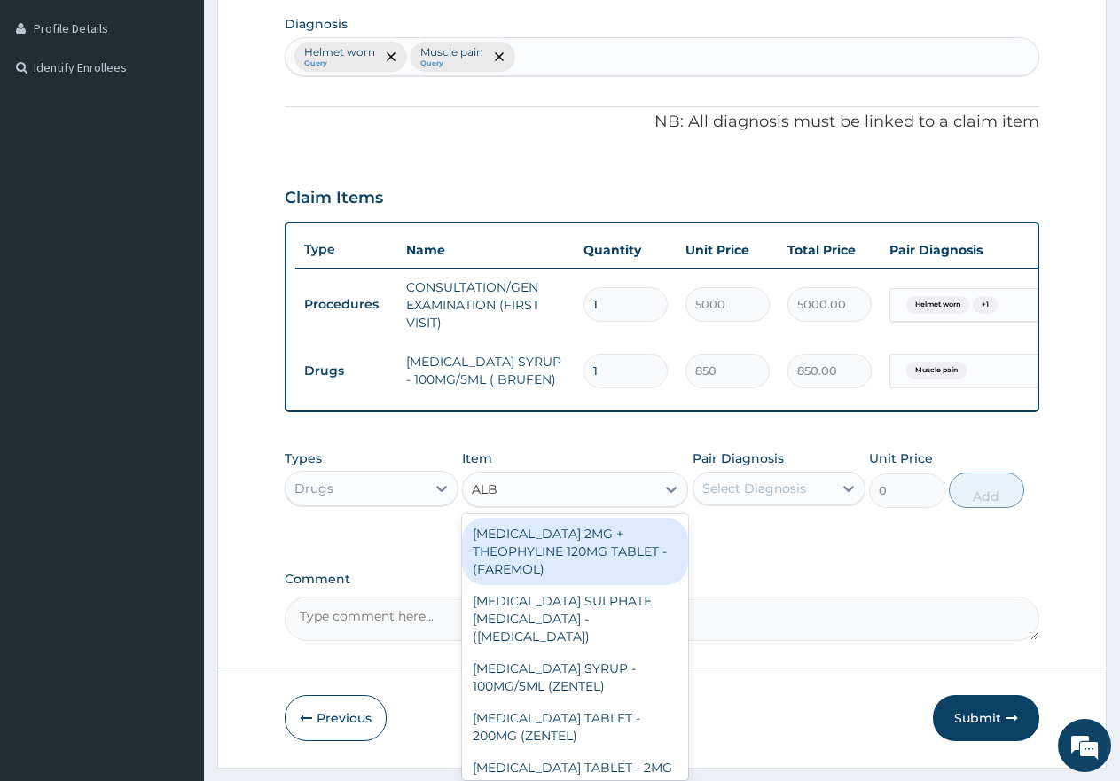
type input "ALBE"
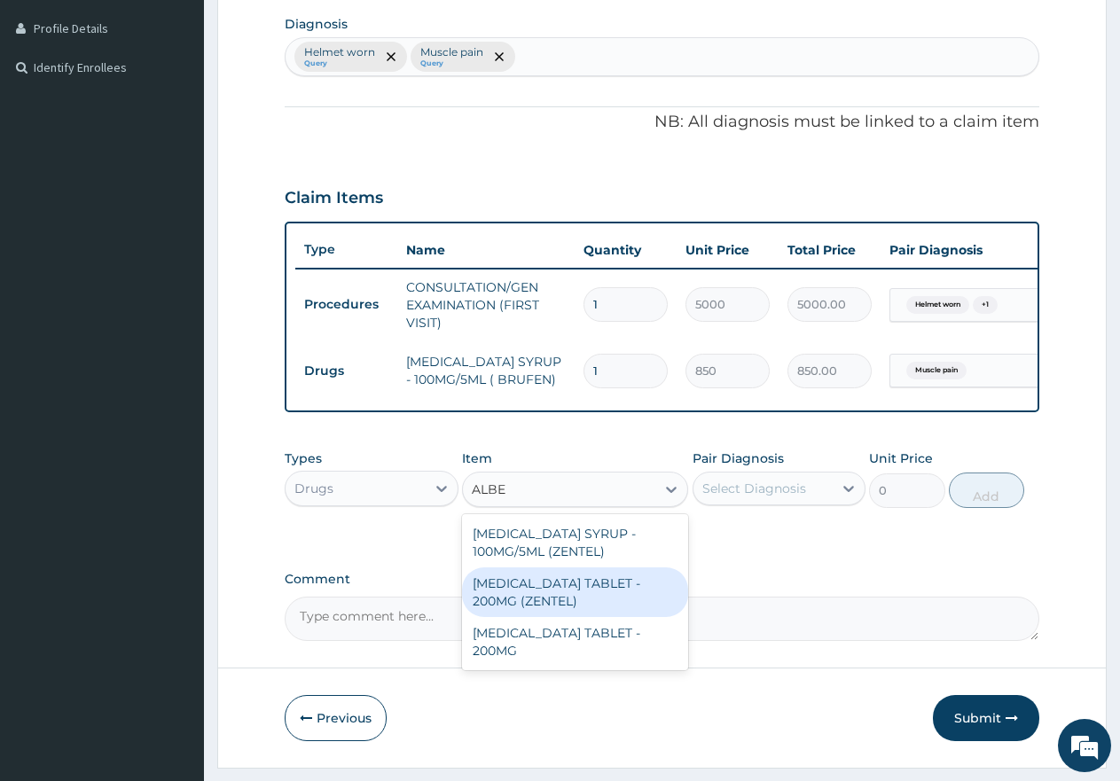
click at [529, 604] on div "ALBENDAZOLE TABLET - 200MG (ZENTEL)" at bounding box center [575, 593] width 226 height 50
type input "1000"
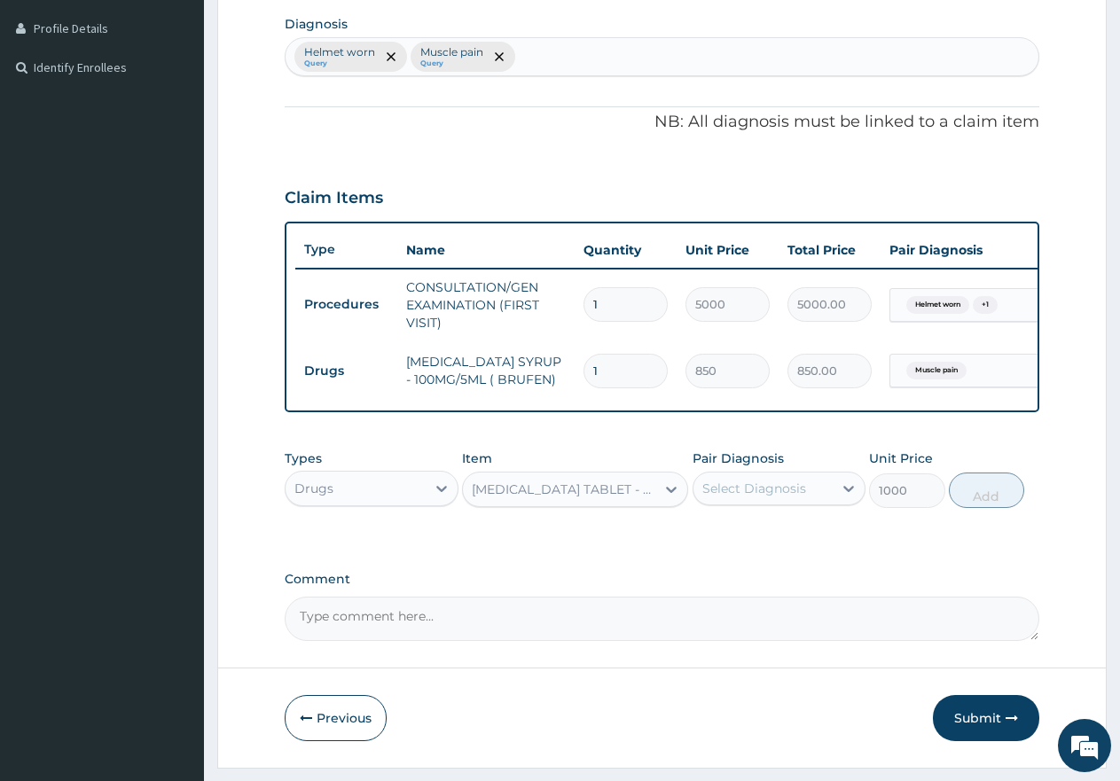
click at [615, 499] on div "ALBENDAZOLE TABLET - 200MG (ZENTEL)" at bounding box center [564, 490] width 185 height 18
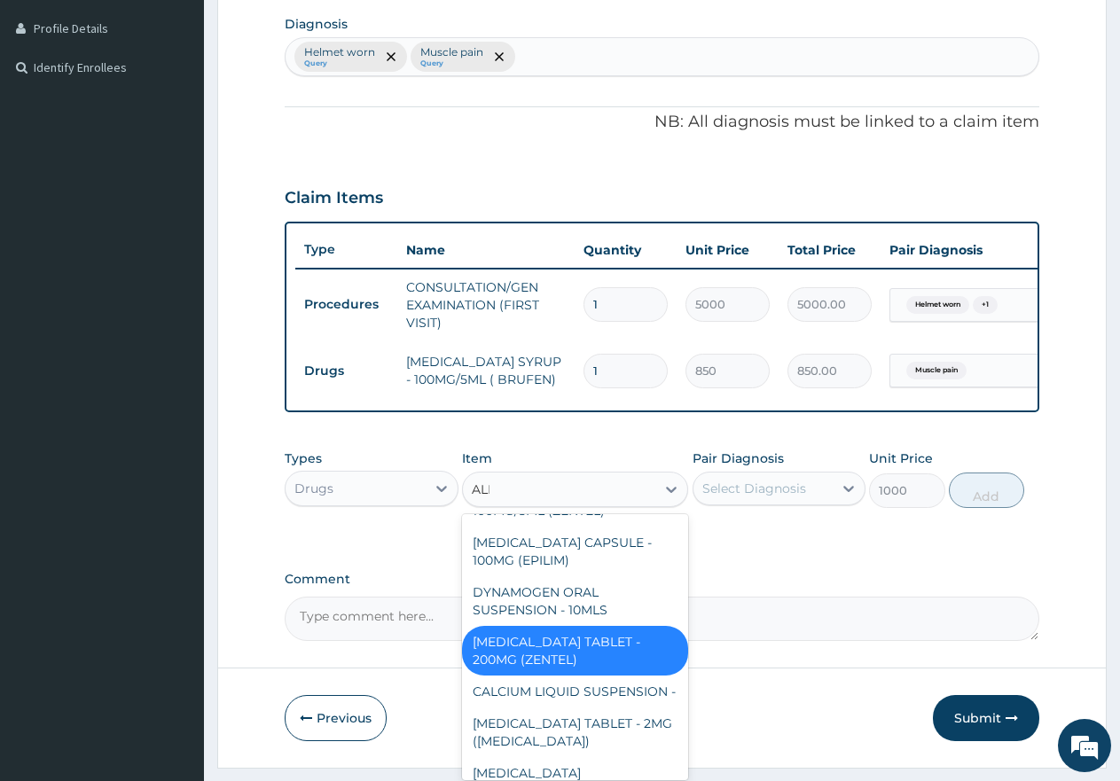
scroll to position [59, 0]
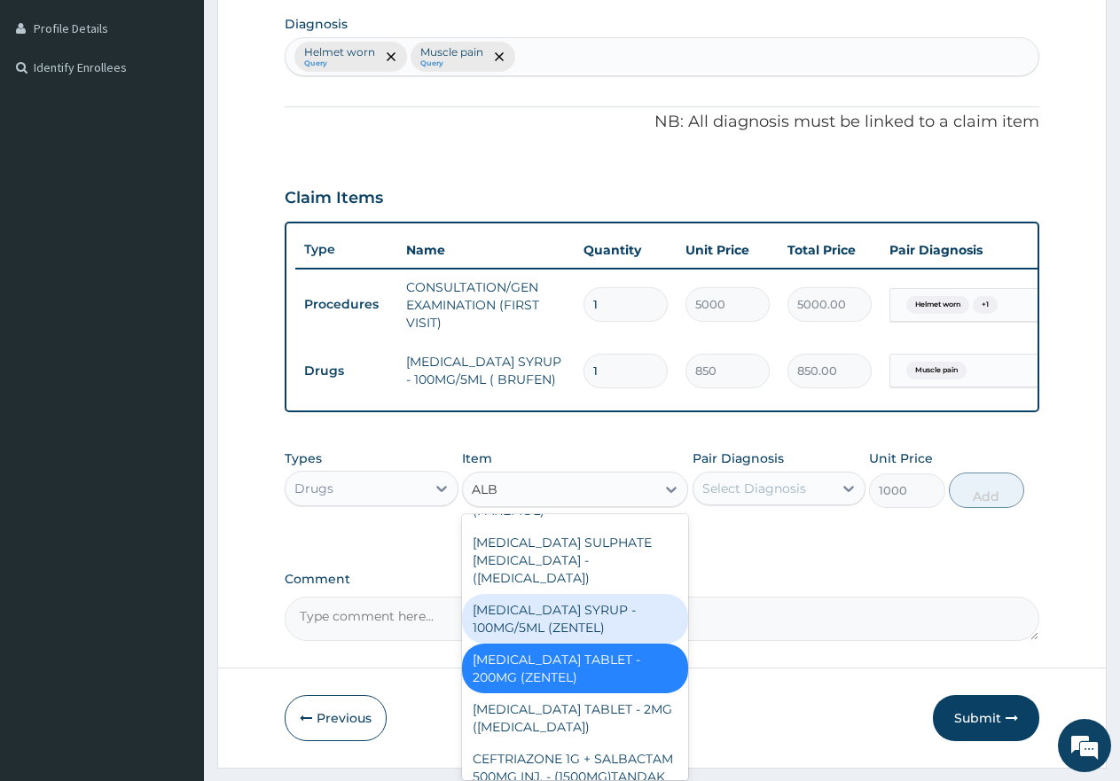
type input "ALBE"
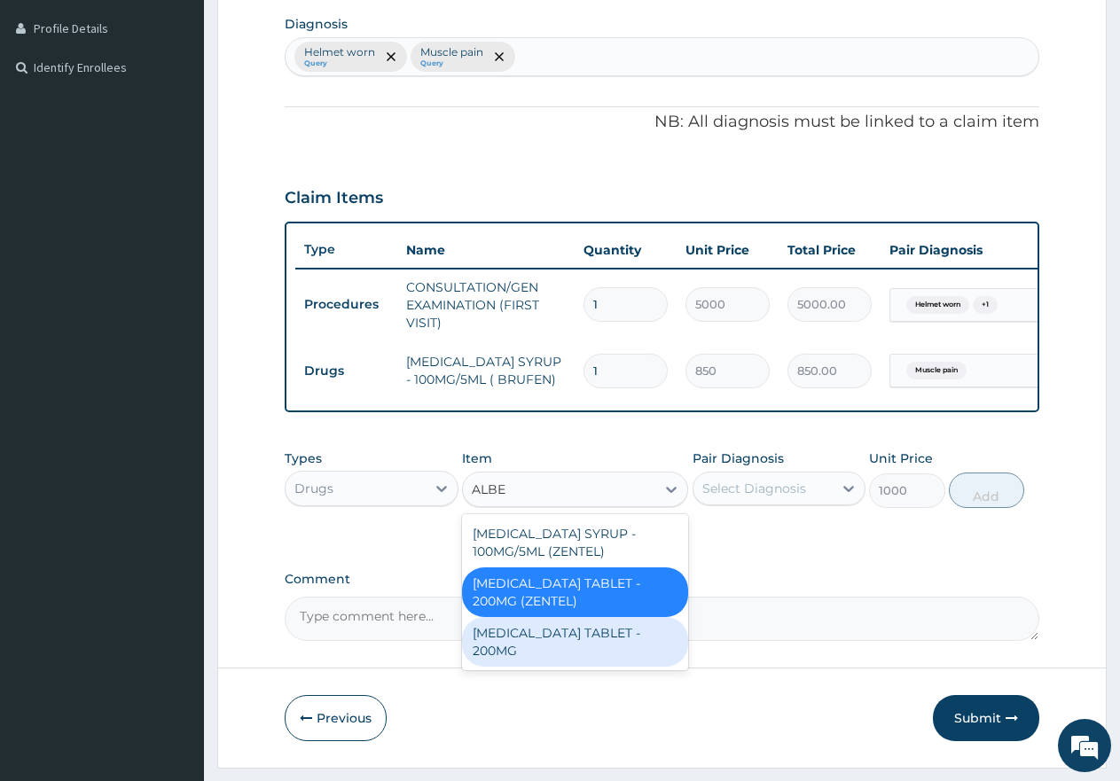
click at [565, 643] on div "ALBENDAZOLE TABLET - 200MG" at bounding box center [575, 642] width 226 height 50
type input "500"
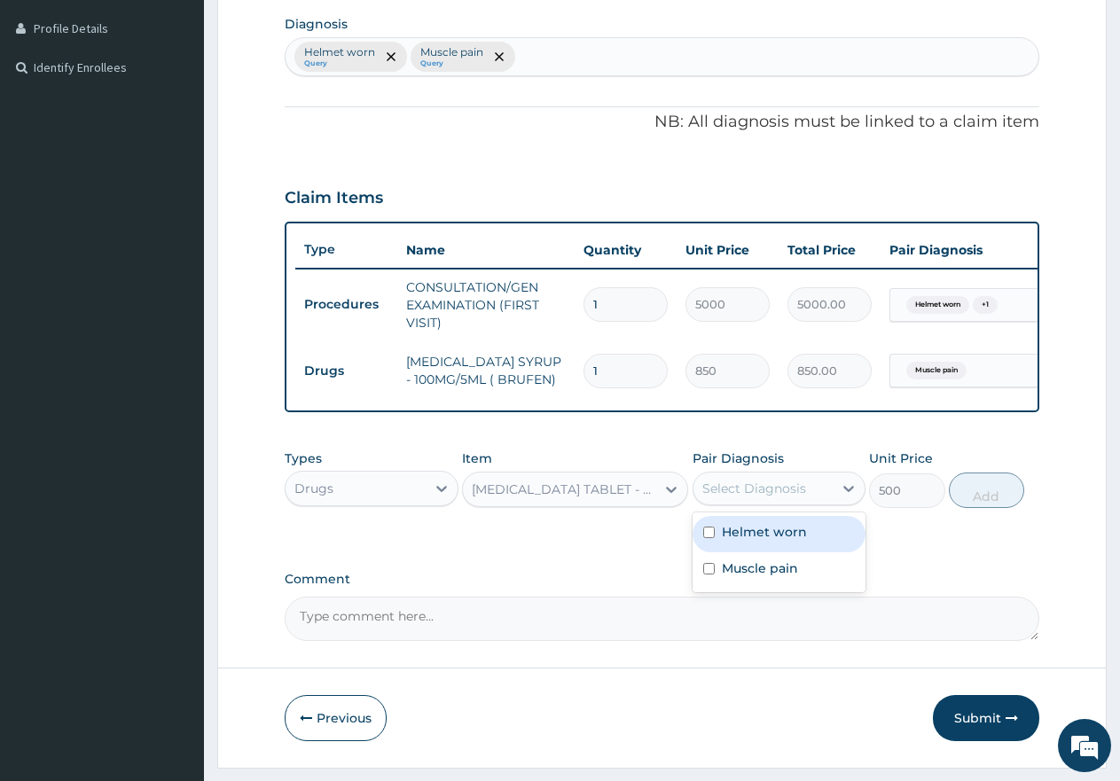
click at [768, 498] on div "Select Diagnosis" at bounding box center [755, 489] width 104 height 18
click at [711, 538] on input "checkbox" at bounding box center [709, 533] width 12 height 12
checkbox input "true"
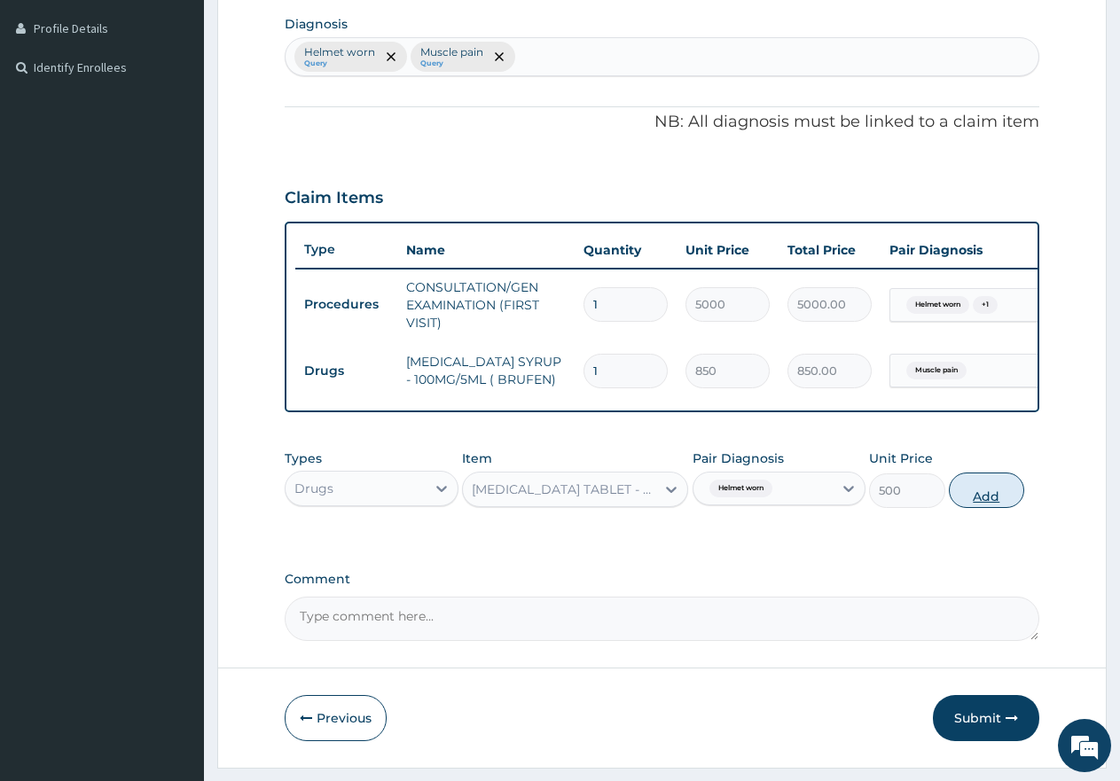
click at [976, 508] on button "Add" at bounding box center [986, 490] width 75 height 35
type input "0"
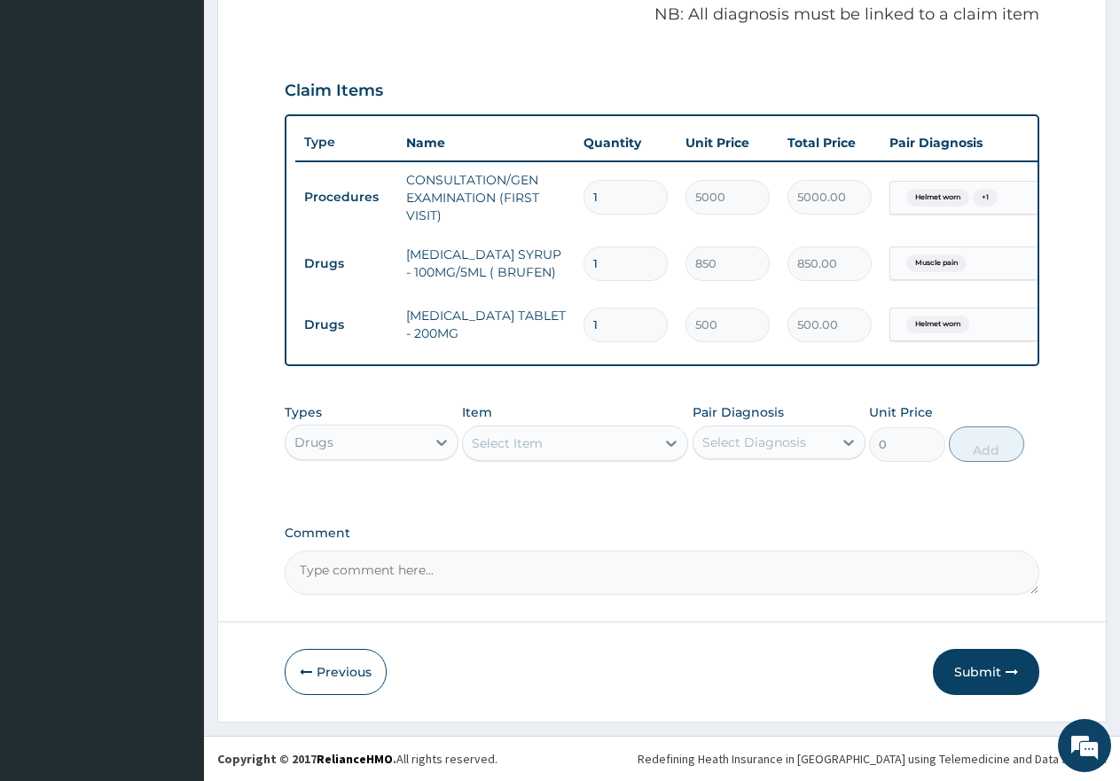
scroll to position [561, 0]
click at [988, 671] on button "Submit" at bounding box center [986, 672] width 106 height 46
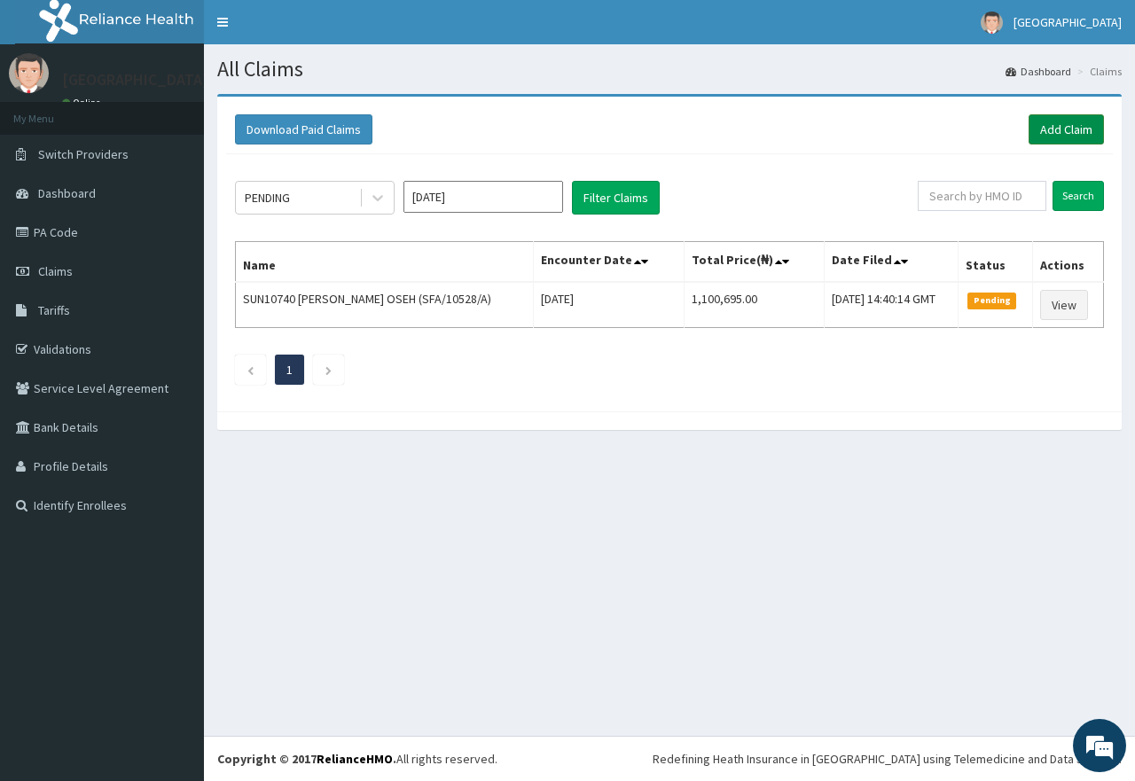
click at [1063, 132] on link "Add Claim" at bounding box center [1066, 129] width 75 height 30
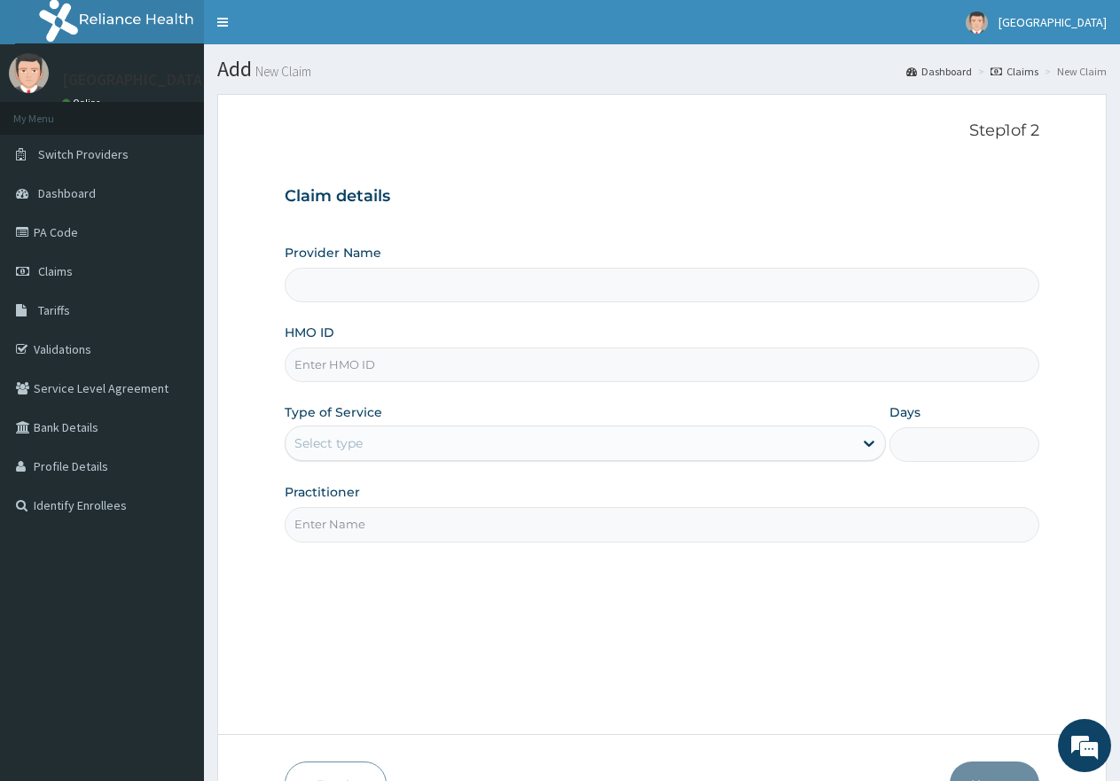
type input "First Rivers Hospital"
paste input "ZEI/10110/B"
type input "ZEI/10110/B"
click at [404, 444] on div "Select type" at bounding box center [569, 443] width 567 height 28
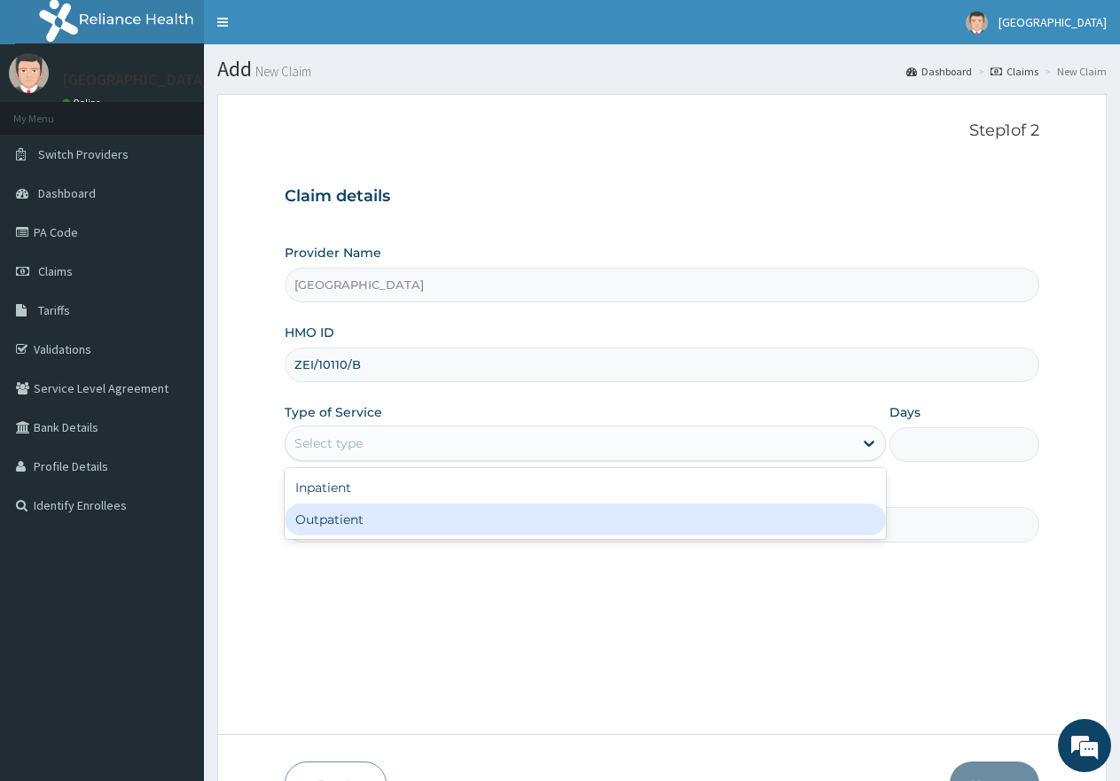
click at [382, 523] on div "Outpatient" at bounding box center [585, 520] width 601 height 32
type input "1"
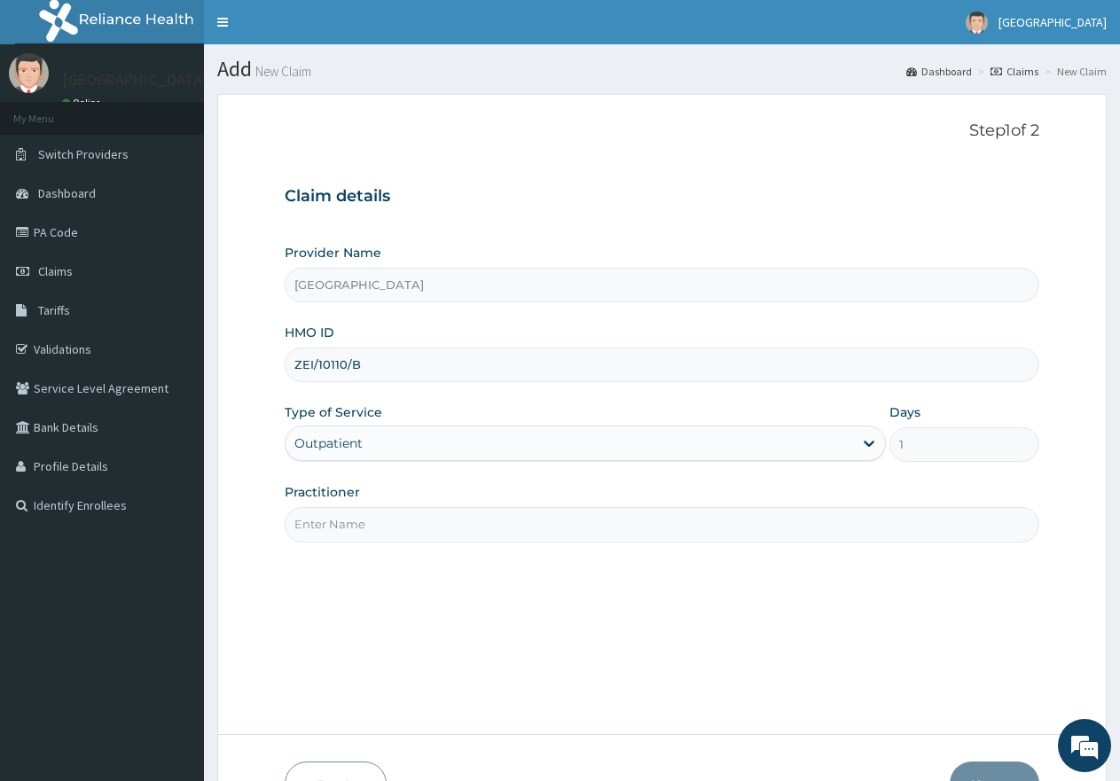
click at [385, 520] on input "Practitioner" at bounding box center [662, 524] width 755 height 35
type input "gp"
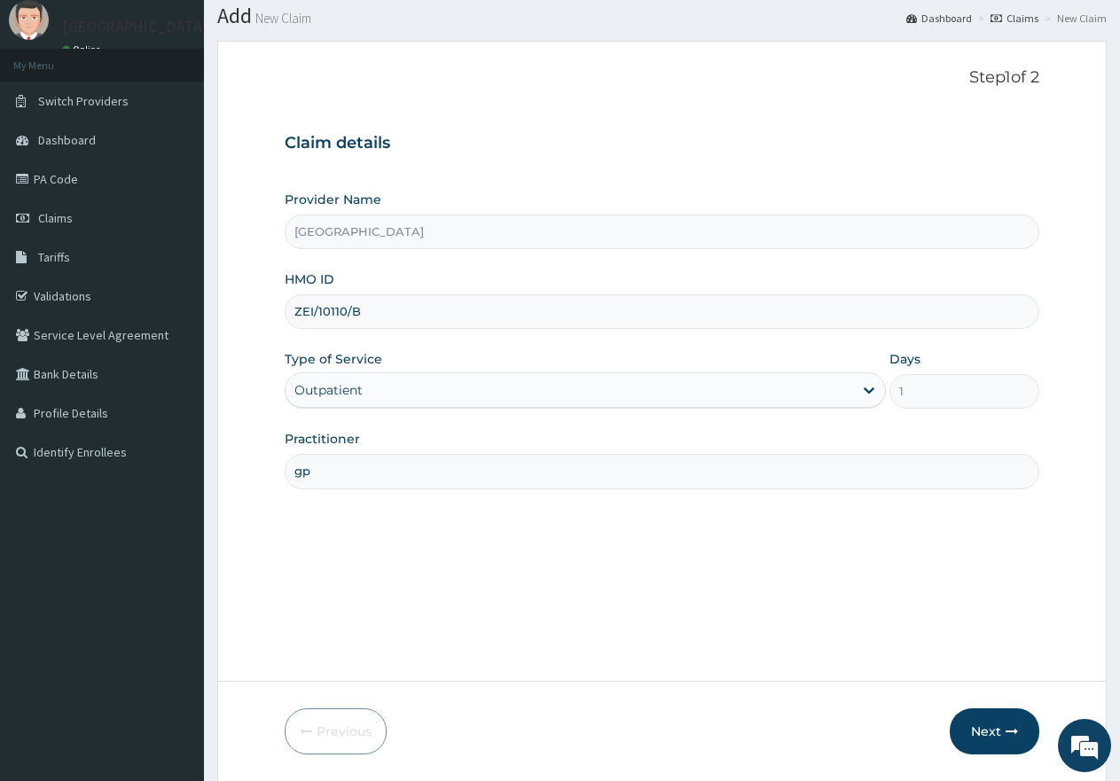
scroll to position [113, 0]
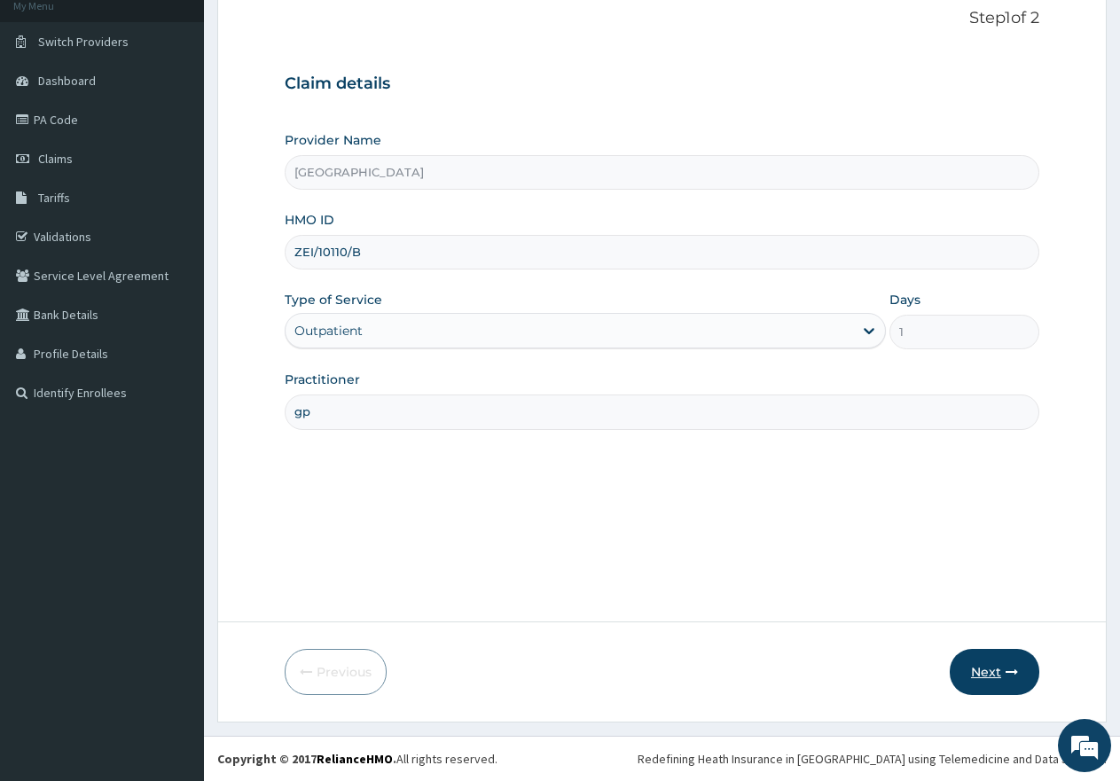
click at [980, 678] on button "Next" at bounding box center [995, 672] width 90 height 46
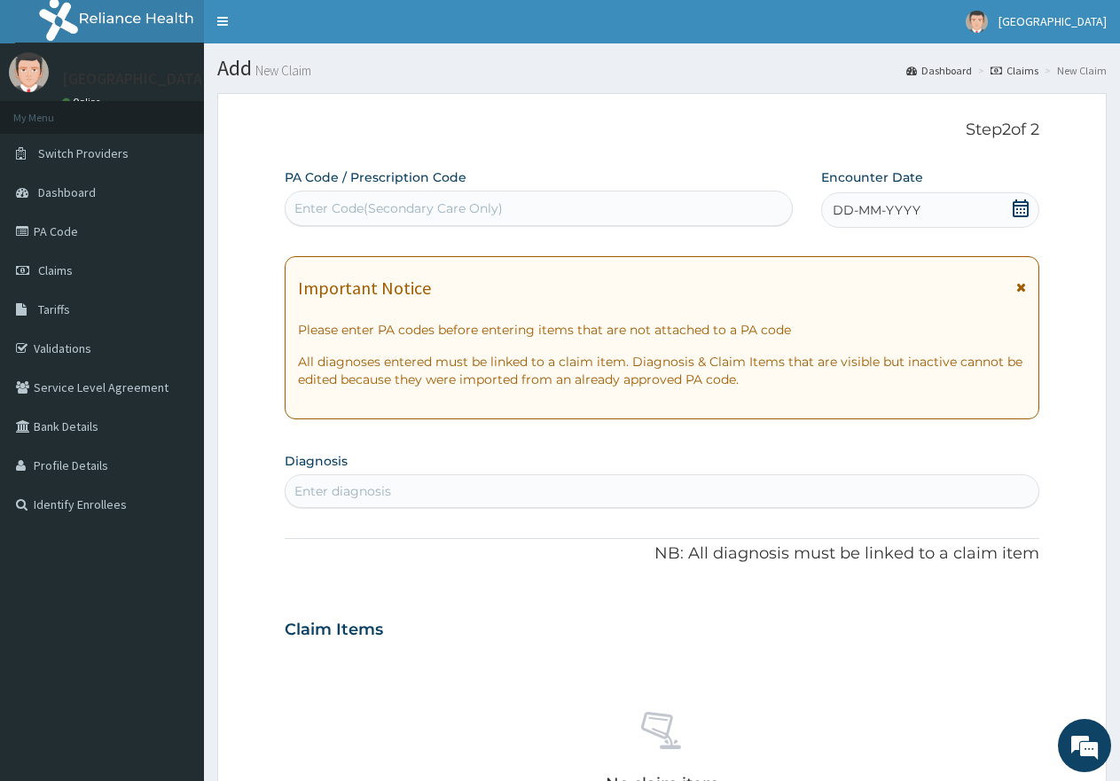
scroll to position [0, 0]
click at [460, 202] on div "Enter Code(Secondary Care Only)" at bounding box center [398, 209] width 208 height 18
type input "INJURY"
click at [389, 493] on div "Enter diagnosis" at bounding box center [662, 492] width 755 height 34
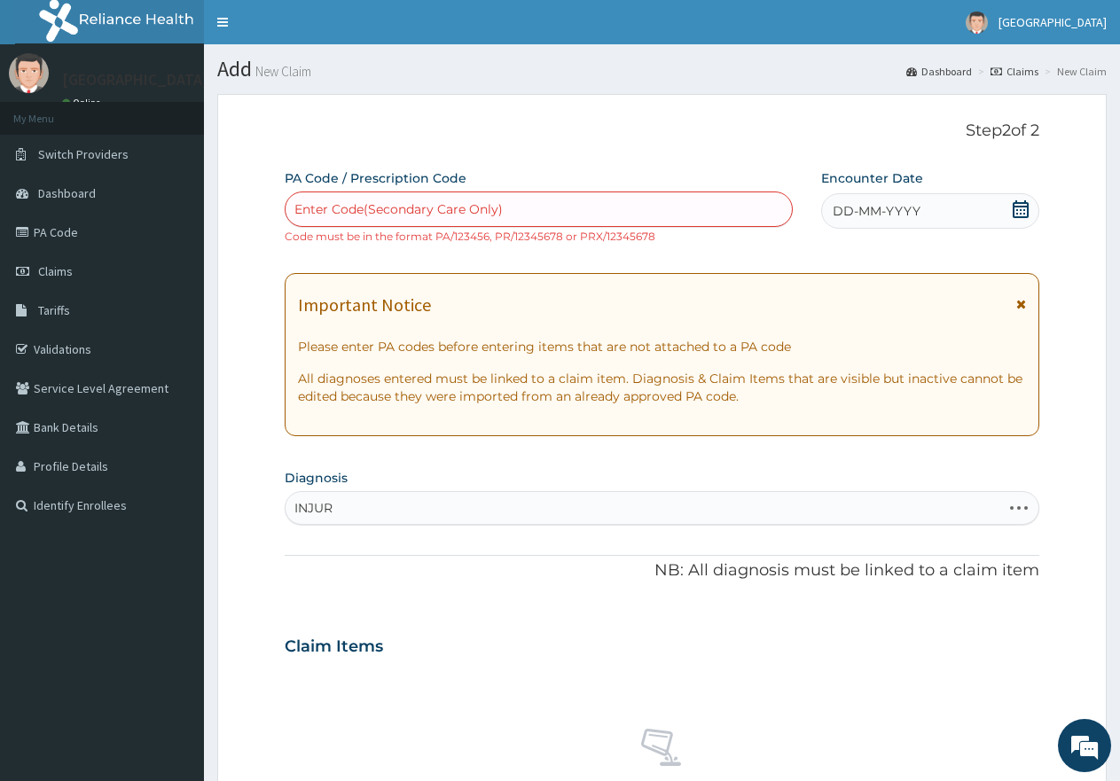
type input "INJURY"
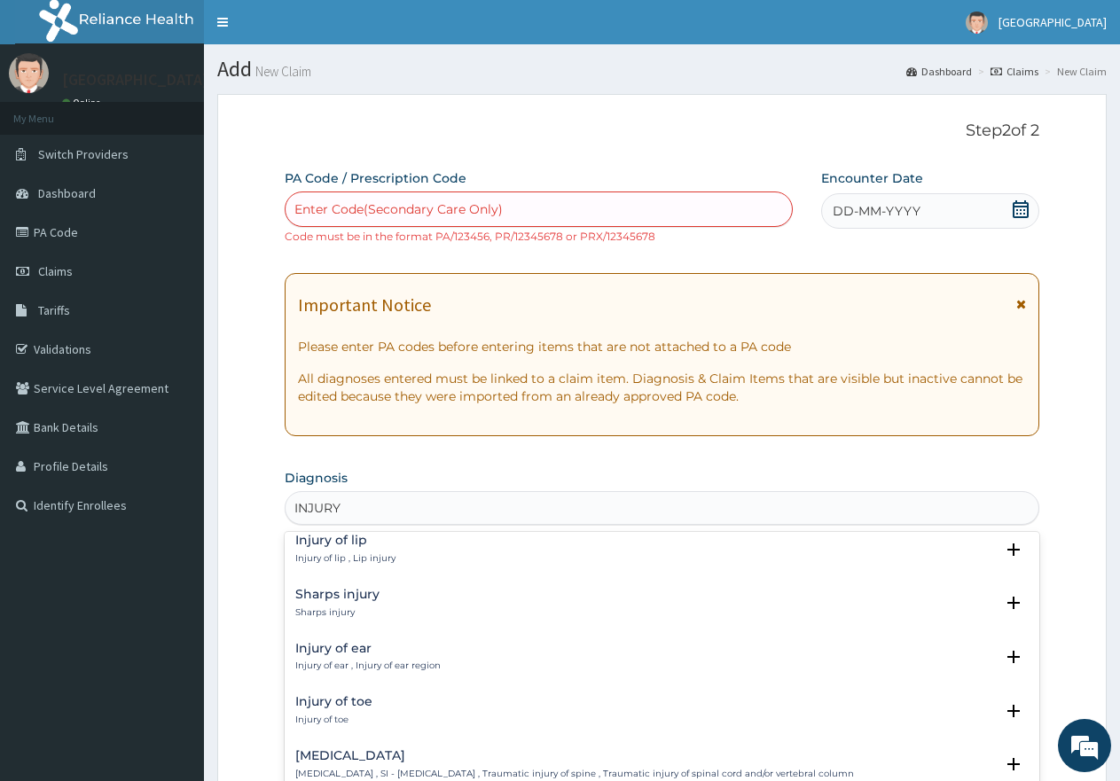
scroll to position [1331, 0]
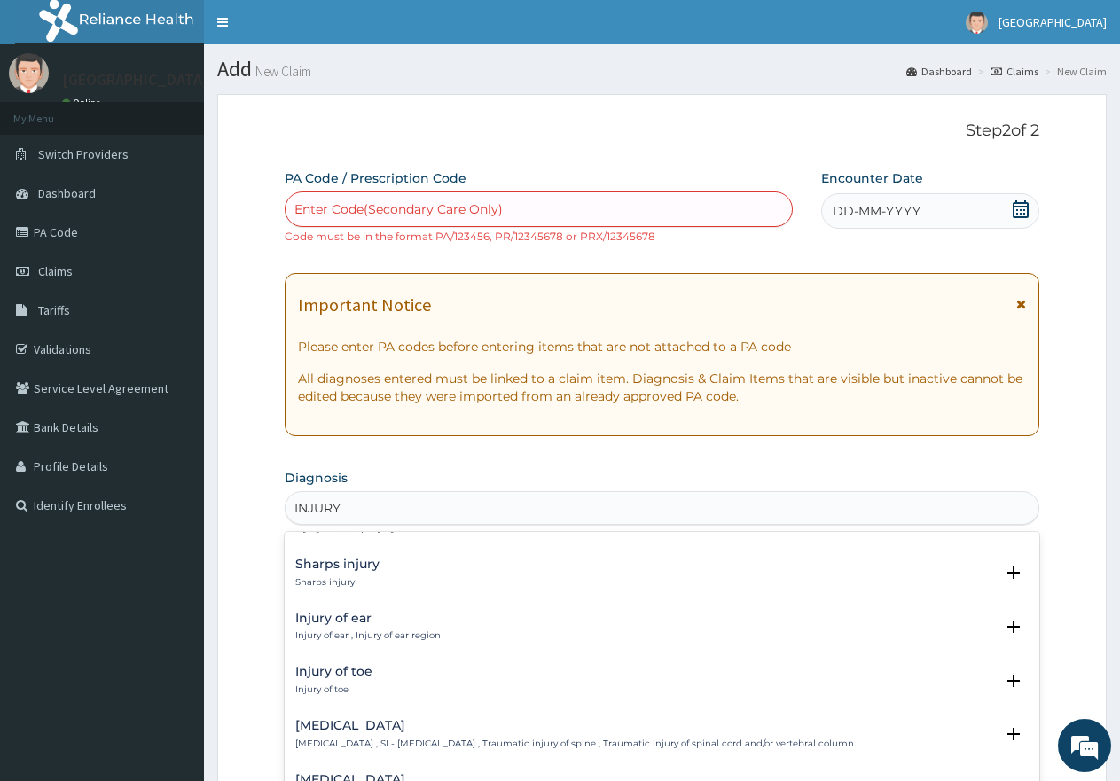
click at [342, 671] on h4 "Injury of toe" at bounding box center [333, 671] width 77 height 13
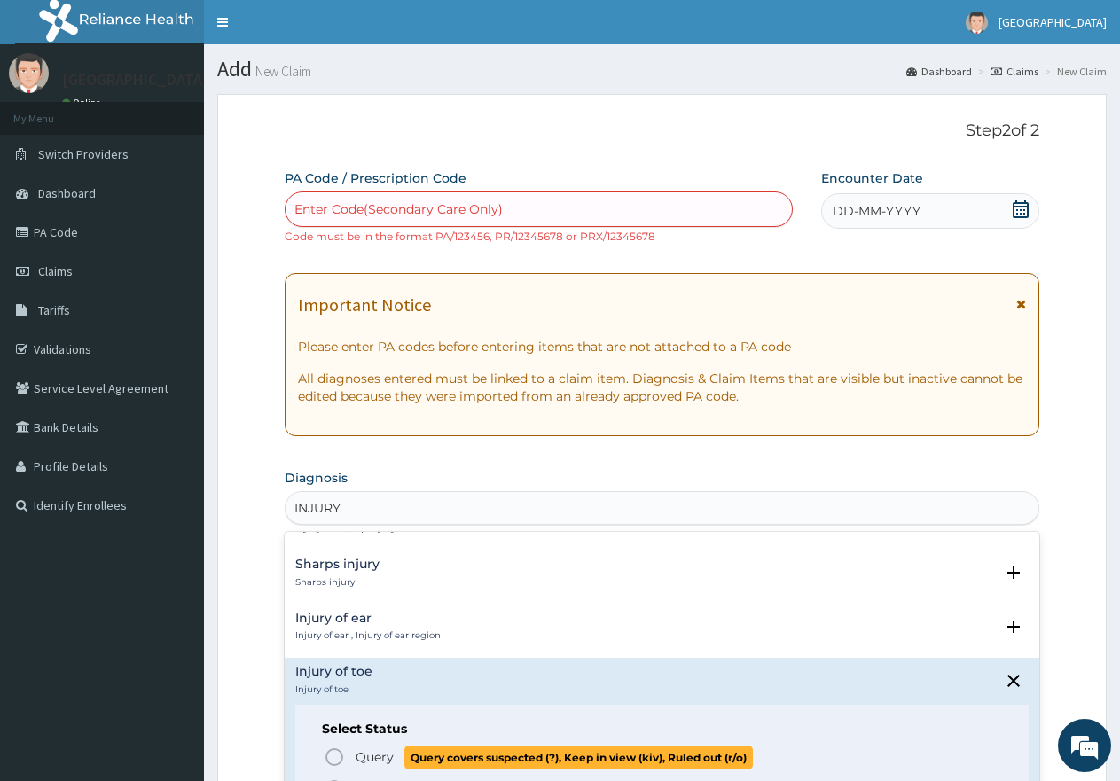
drag, startPoint x: 332, startPoint y: 757, endPoint x: 360, endPoint y: 734, distance: 36.0
click at [333, 757] on icon "status option query" at bounding box center [334, 757] width 21 height 21
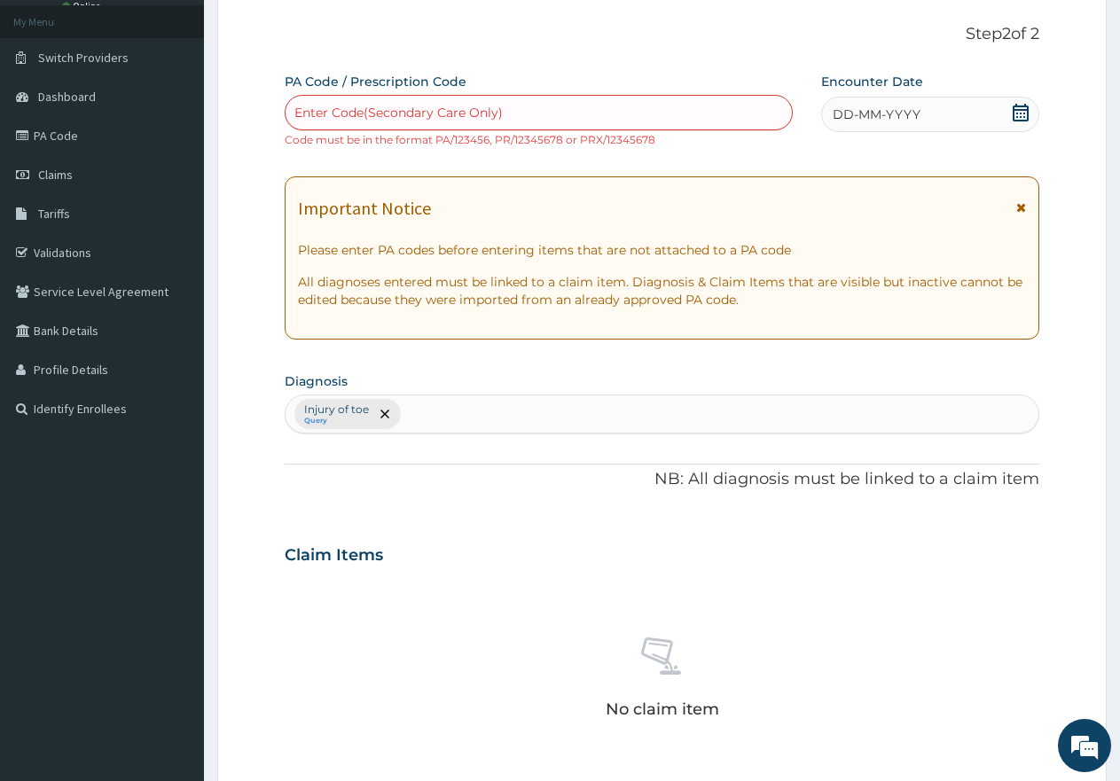
scroll to position [0, 0]
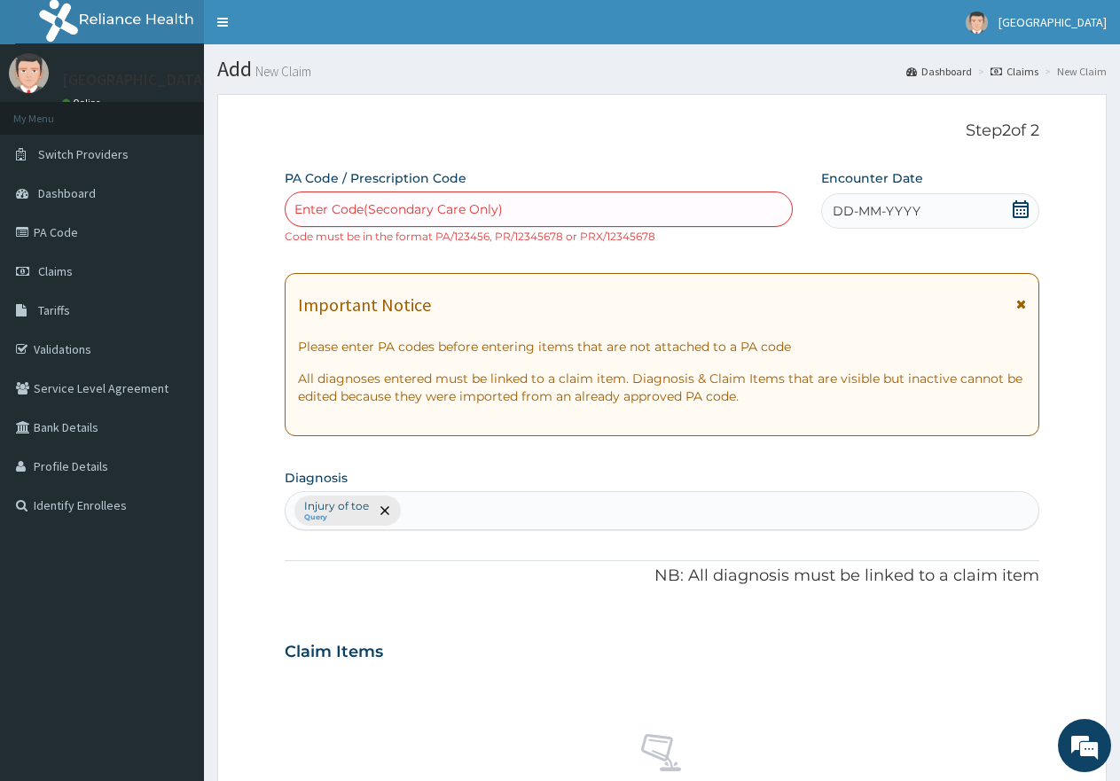
click at [1022, 206] on icon at bounding box center [1021, 209] width 16 height 18
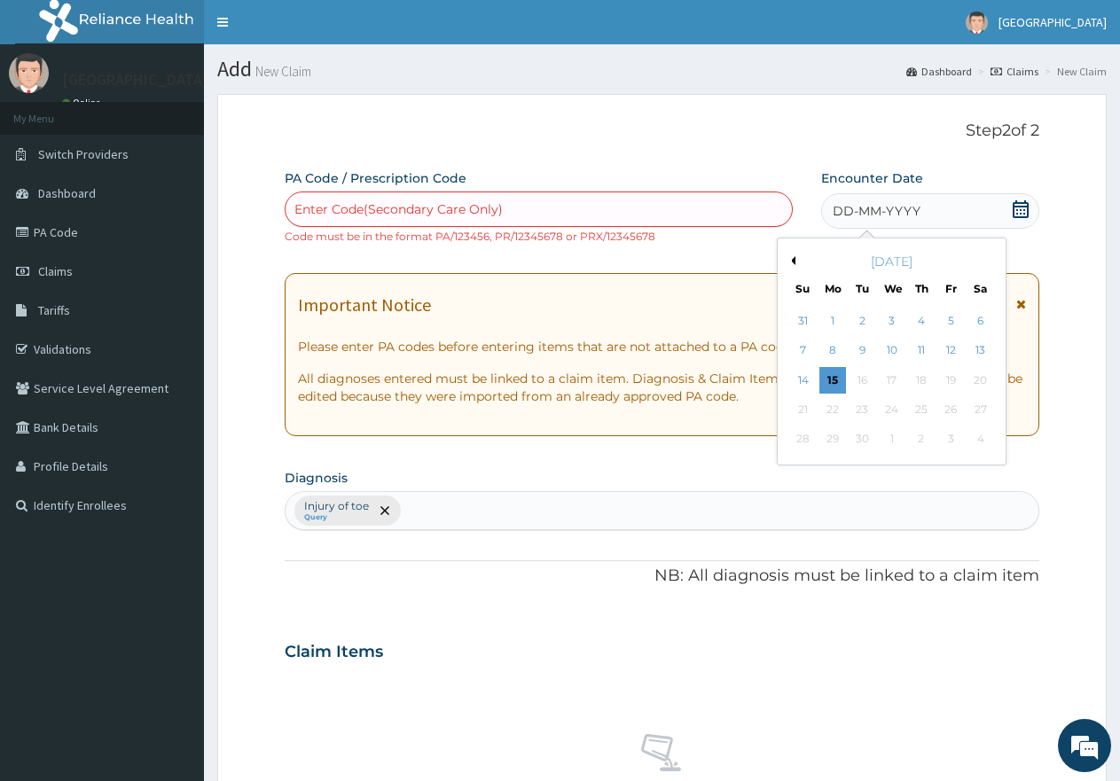
click at [791, 257] on button "Previous Month" at bounding box center [791, 260] width 9 height 9
click at [982, 378] on div "16" at bounding box center [981, 380] width 27 height 27
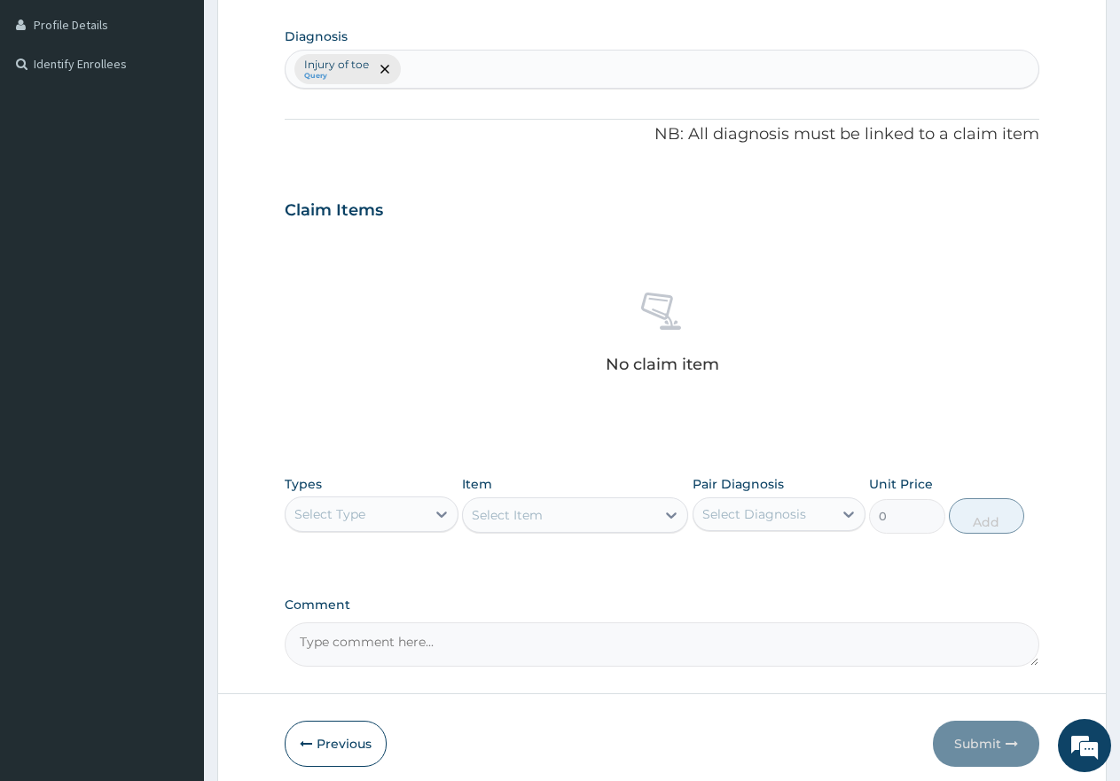
scroll to position [444, 0]
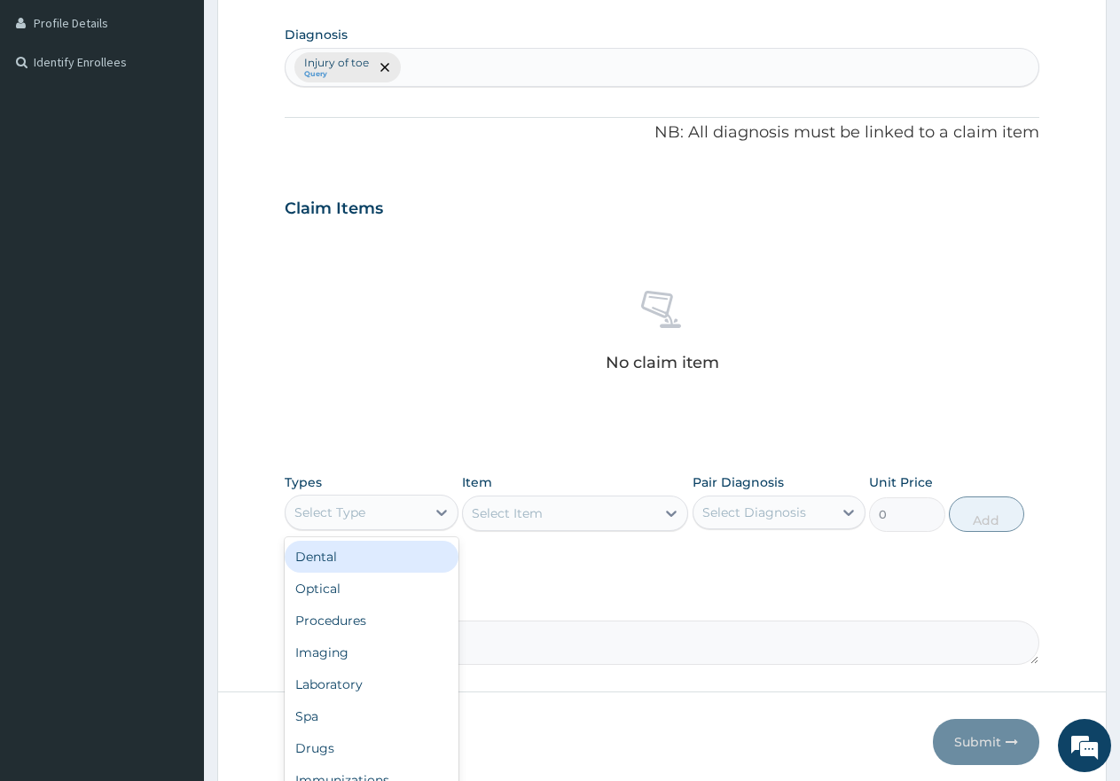
click at [398, 510] on div "Select Type" at bounding box center [356, 513] width 140 height 28
click at [352, 619] on div "Procedures" at bounding box center [372, 621] width 174 height 32
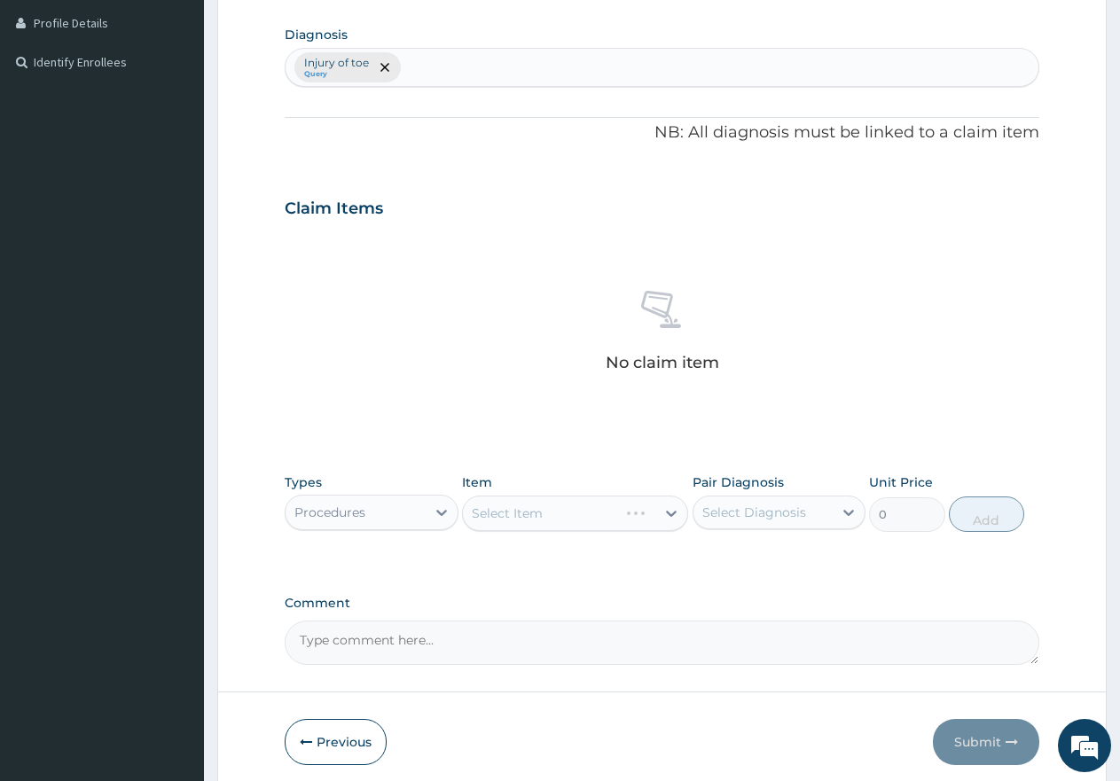
click at [529, 510] on div "Select Item" at bounding box center [575, 513] width 226 height 35
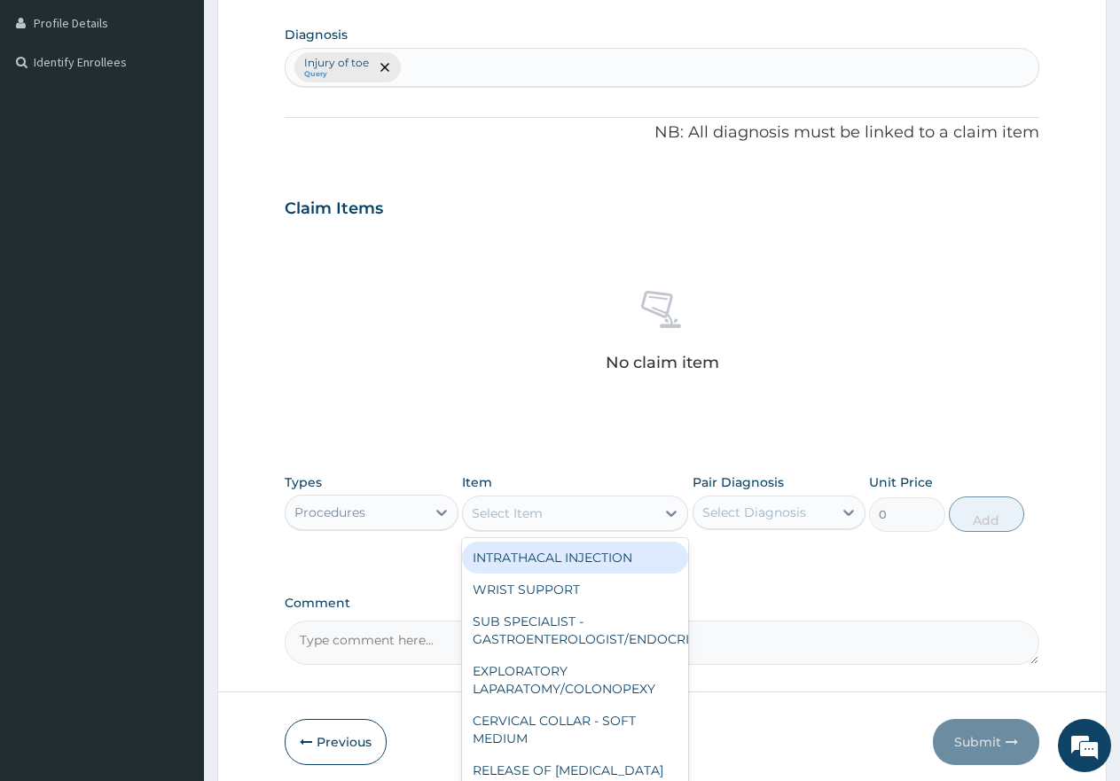
click at [523, 516] on div "Select Item" at bounding box center [507, 514] width 71 height 18
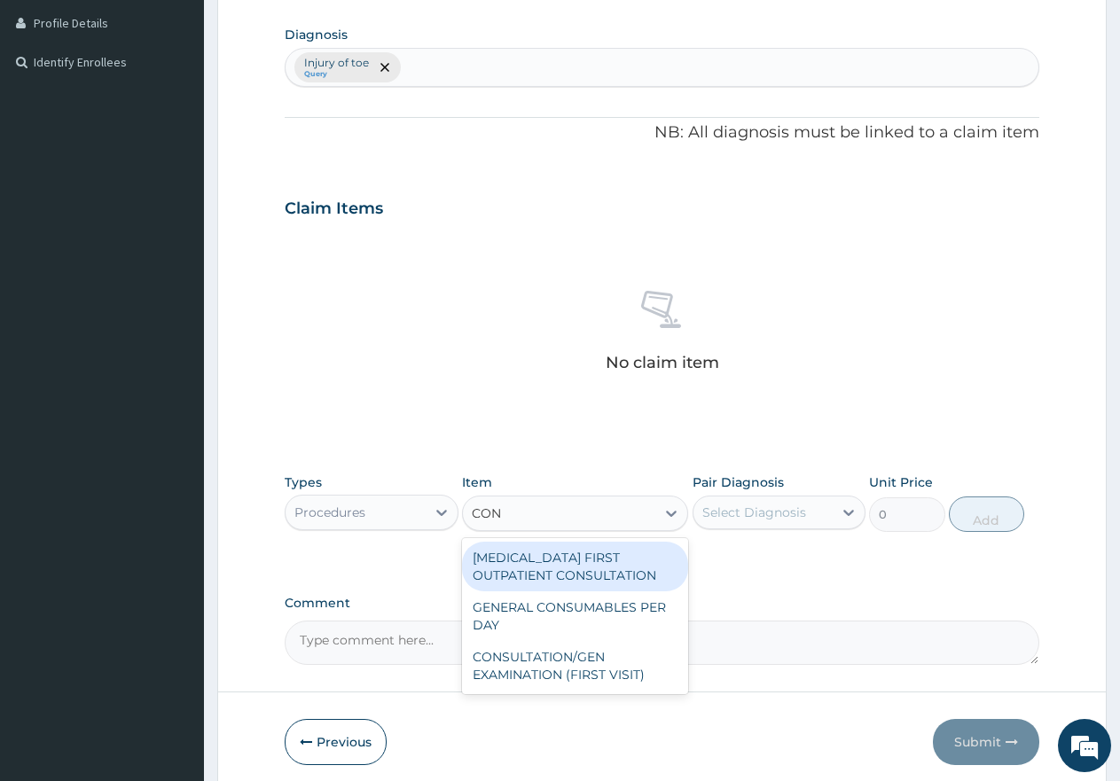
type input "CONS"
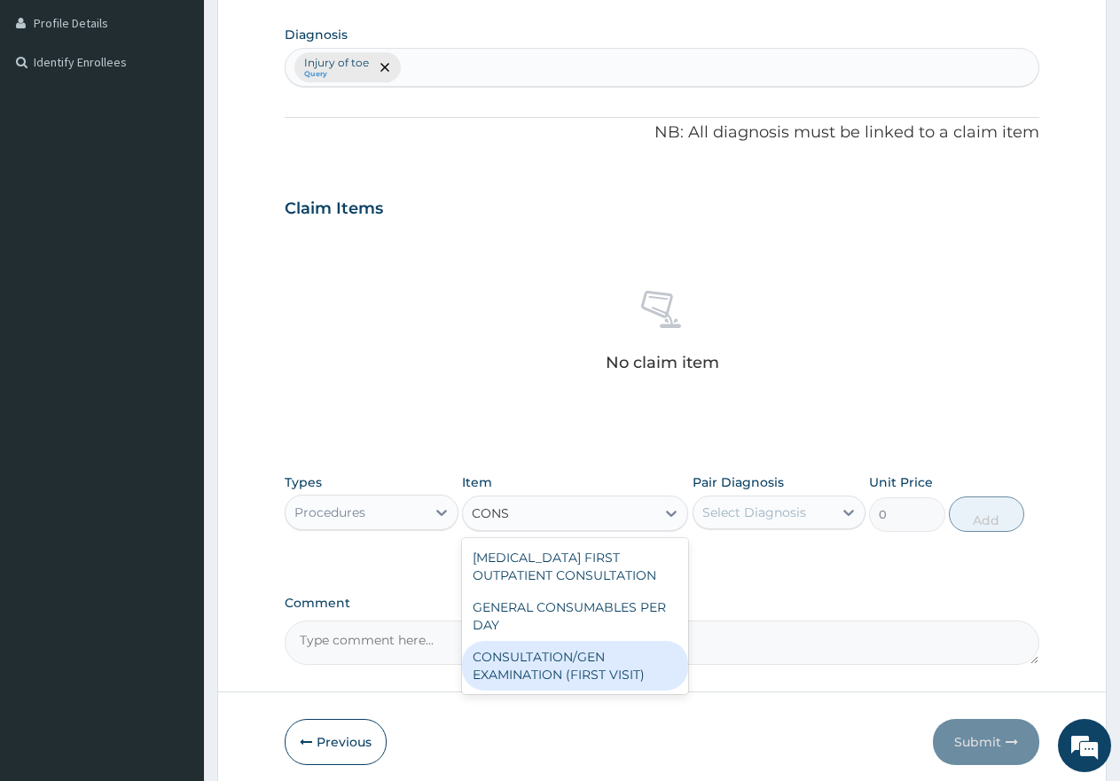
drag, startPoint x: 533, startPoint y: 672, endPoint x: 555, endPoint y: 659, distance: 25.9
click at [534, 671] on div "CONSULTATION/GEN EXAMINATION (FIRST VISIT)" at bounding box center [575, 666] width 226 height 50
type input "5000"
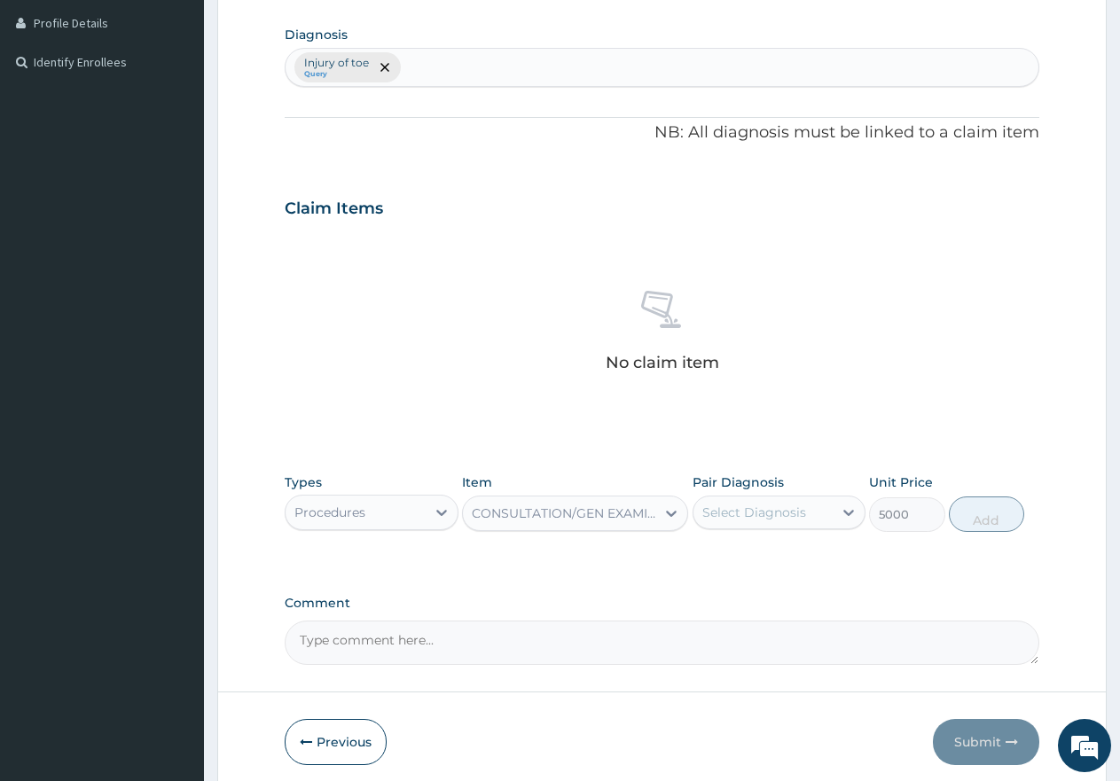
click at [782, 496] on div "Select Diagnosis" at bounding box center [780, 513] width 174 height 34
click at [714, 558] on input "checkbox" at bounding box center [709, 557] width 12 height 12
checkbox input "true"
click at [981, 519] on button "Add" at bounding box center [986, 514] width 75 height 35
type input "0"
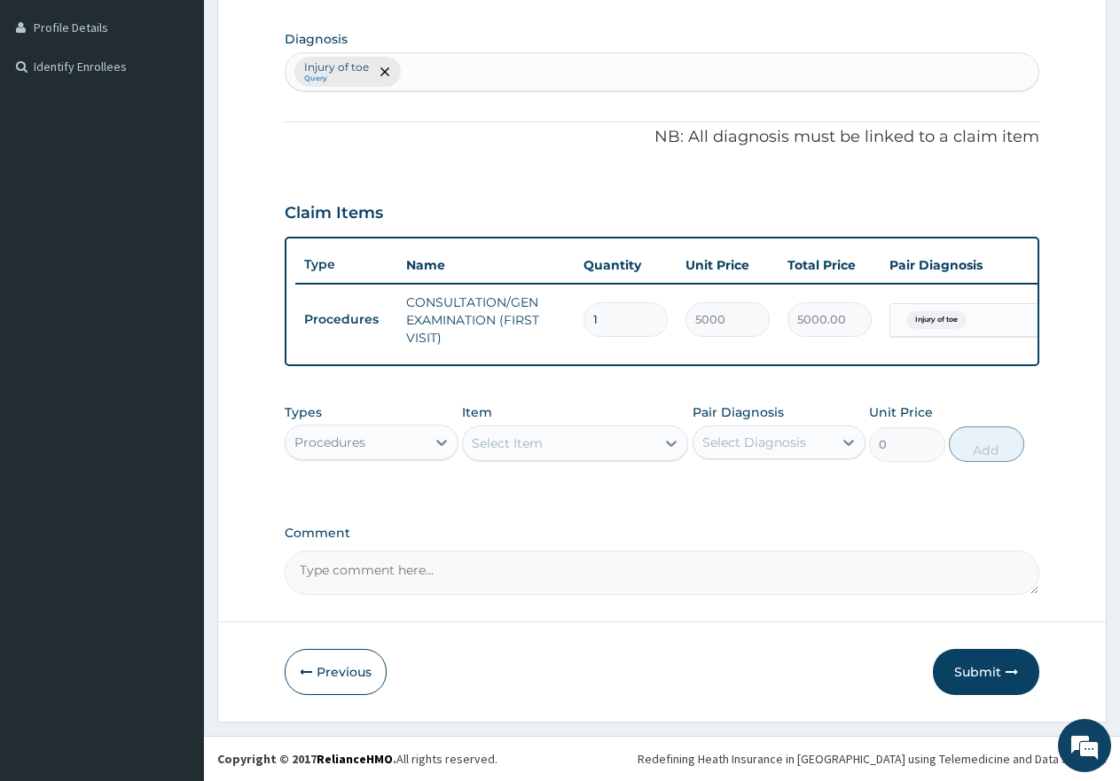
click at [382, 449] on div "Procedures" at bounding box center [356, 442] width 140 height 28
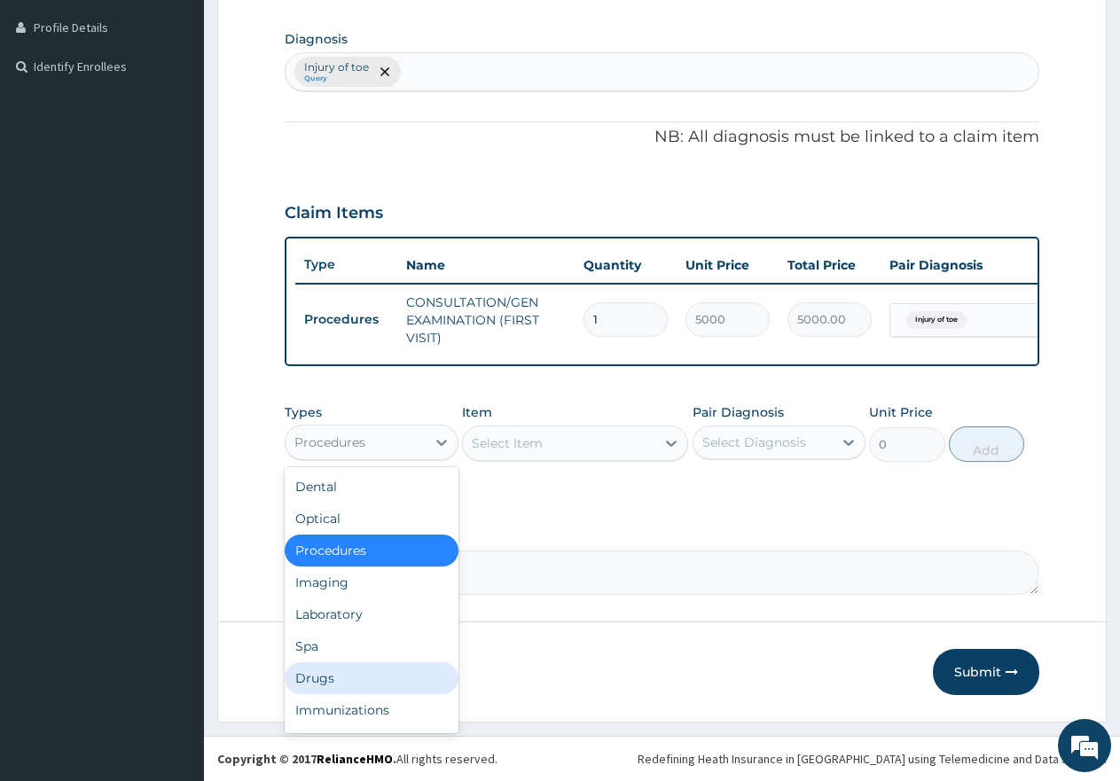
click at [334, 680] on div "Drugs" at bounding box center [372, 679] width 174 height 32
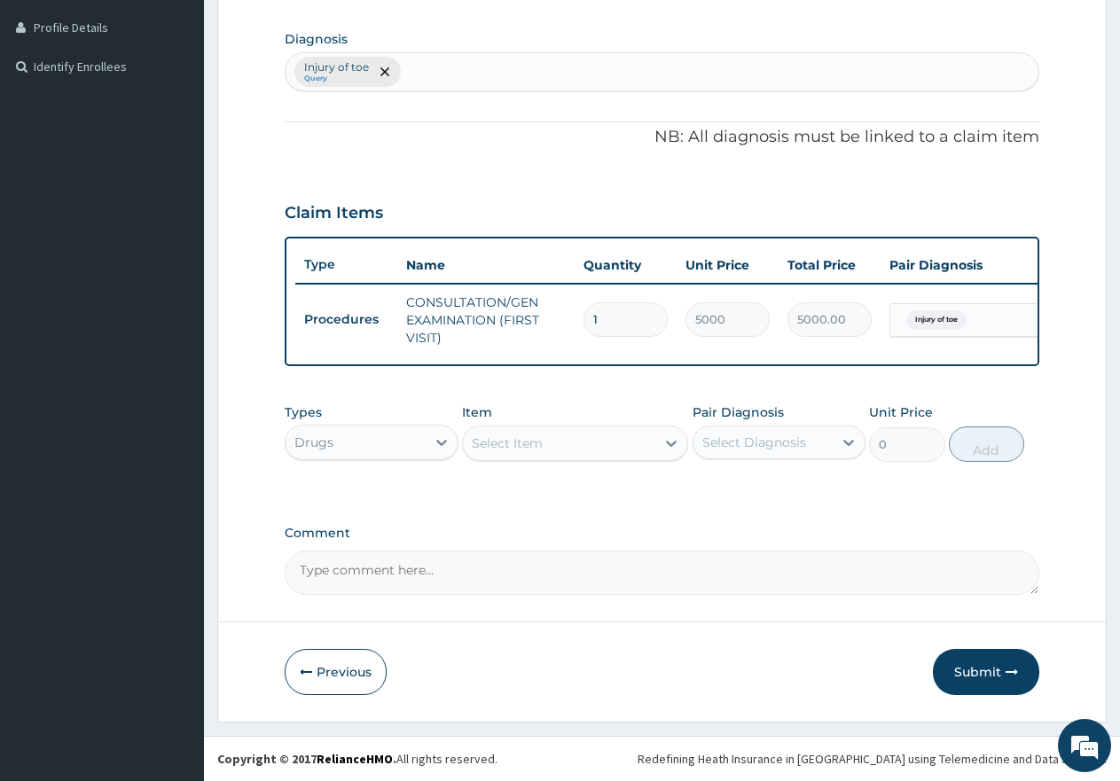
click at [542, 452] on div "Select Item" at bounding box center [507, 444] width 71 height 18
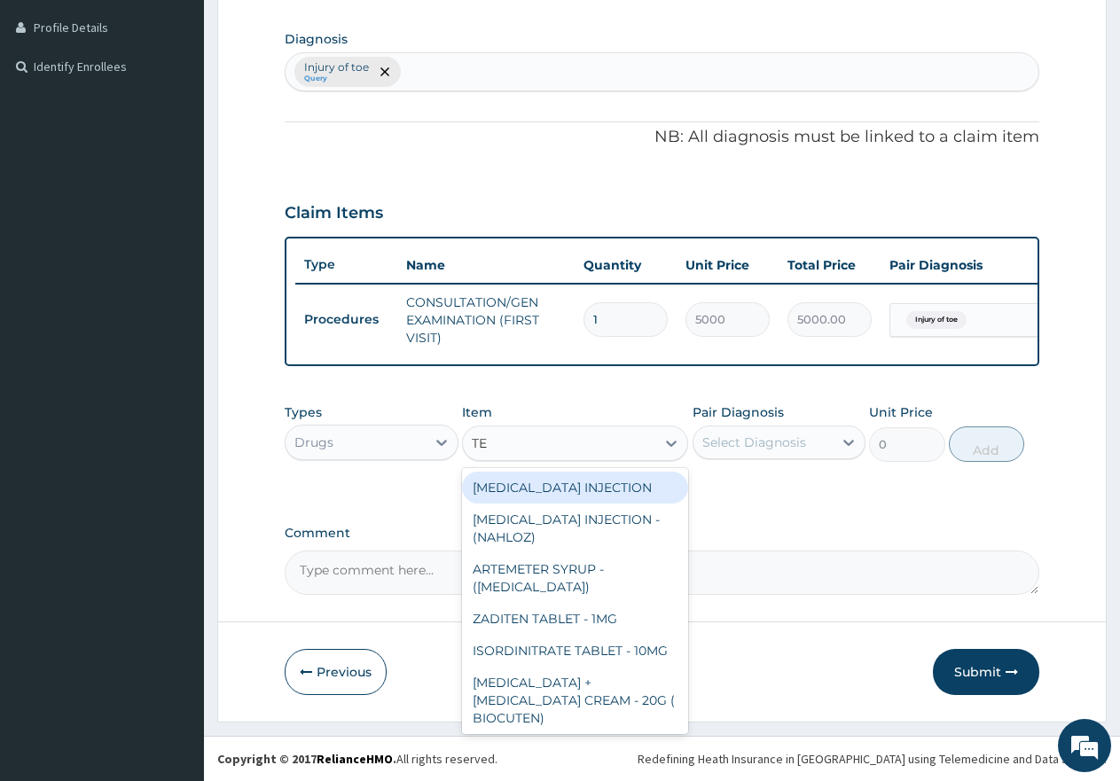
type input "TET"
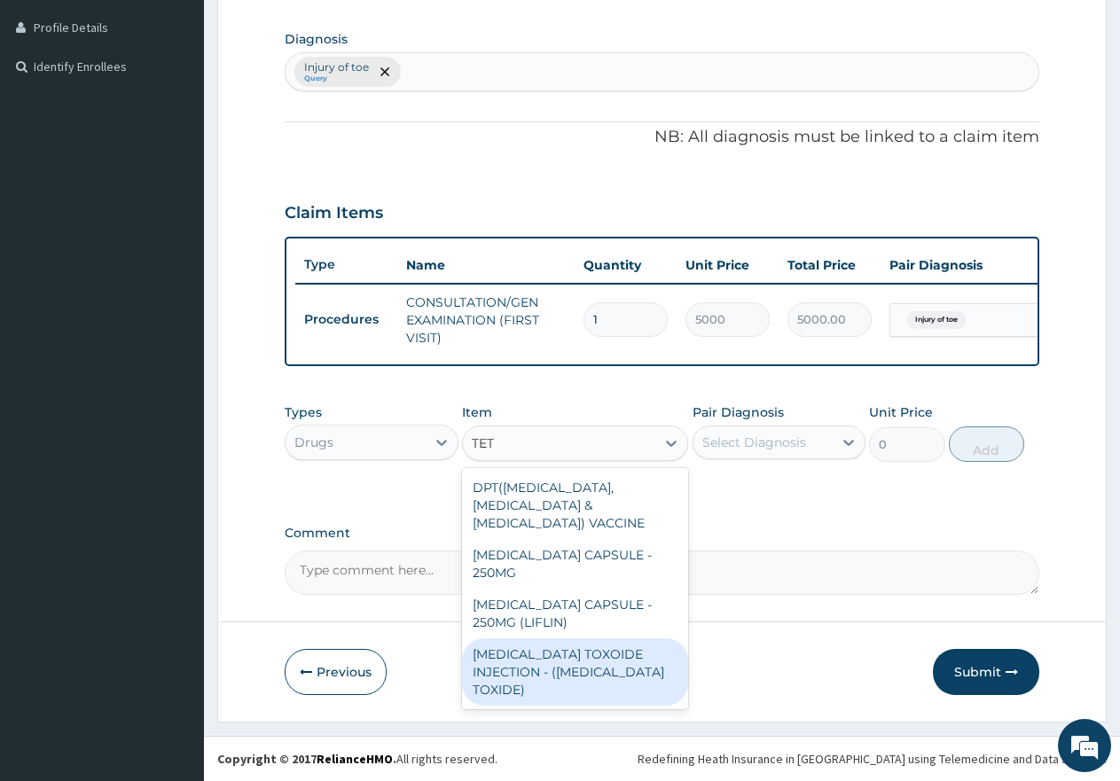
click at [546, 648] on div "TETANUS TOXOIDE INJECTION - (TETANUS TOXIDE)" at bounding box center [575, 672] width 226 height 67
type input "1500"
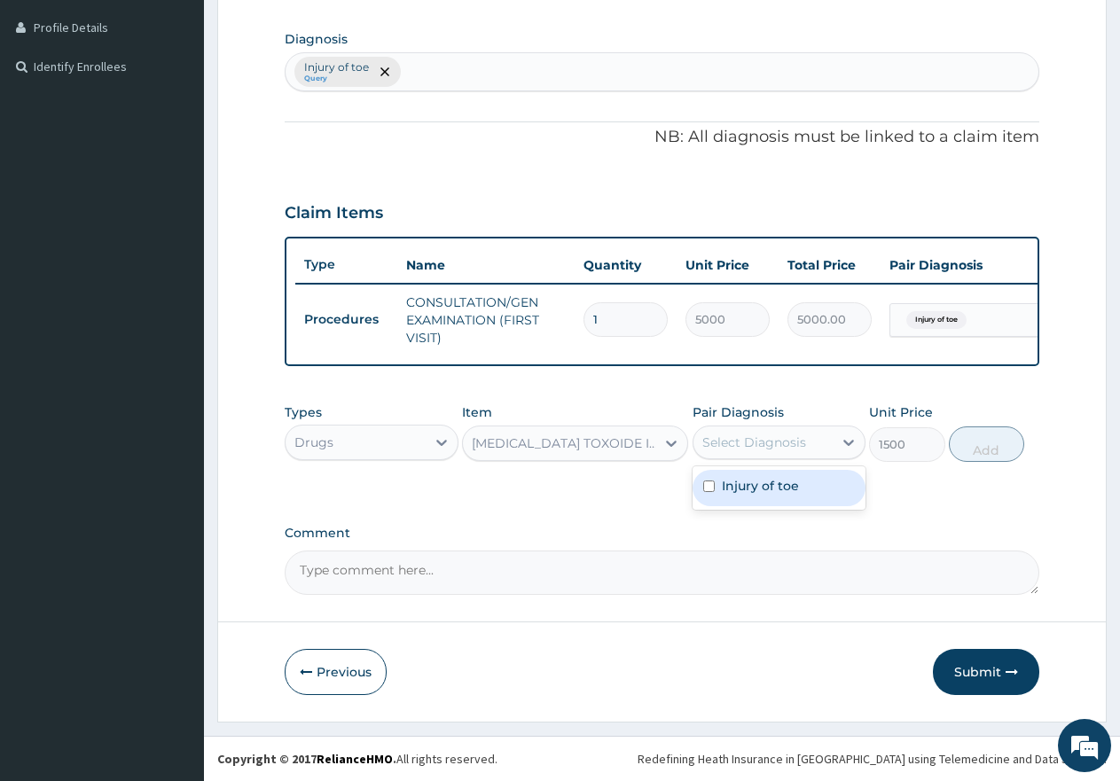
click at [772, 450] on div "Select Diagnosis" at bounding box center [755, 443] width 104 height 18
click at [713, 492] on input "checkbox" at bounding box center [709, 487] width 12 height 12
checkbox input "true"
click at [965, 459] on button "Add" at bounding box center [986, 444] width 75 height 35
type input "0"
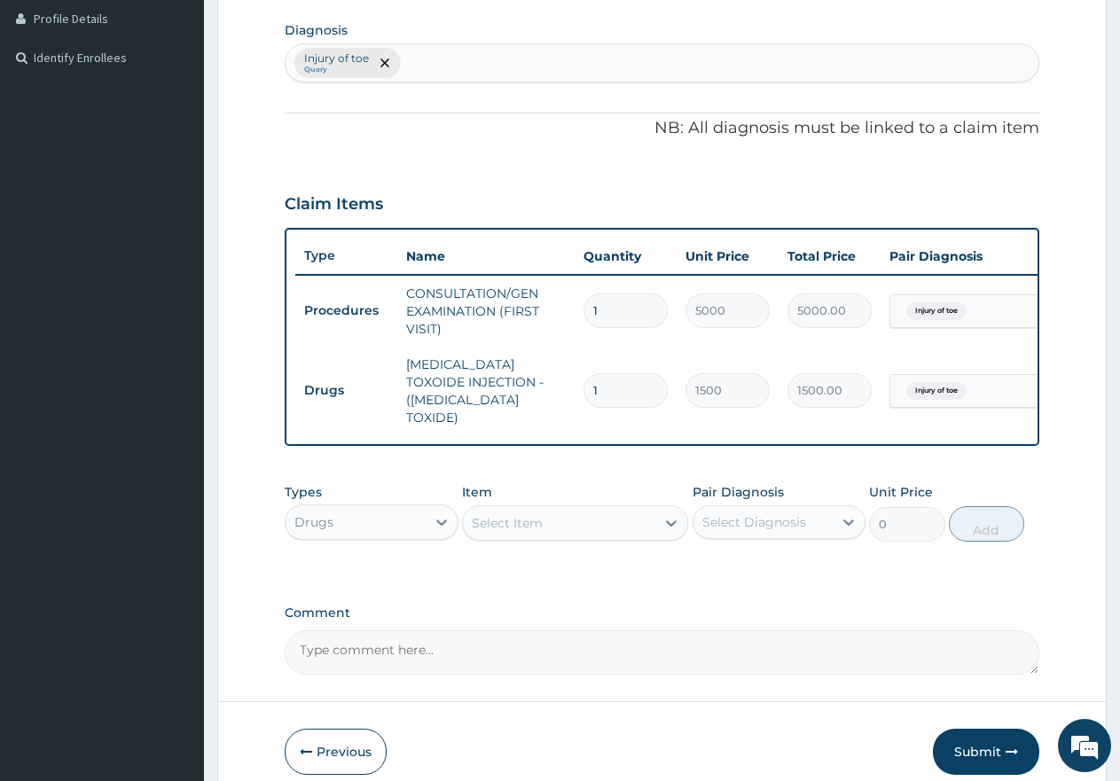
scroll to position [525, 0]
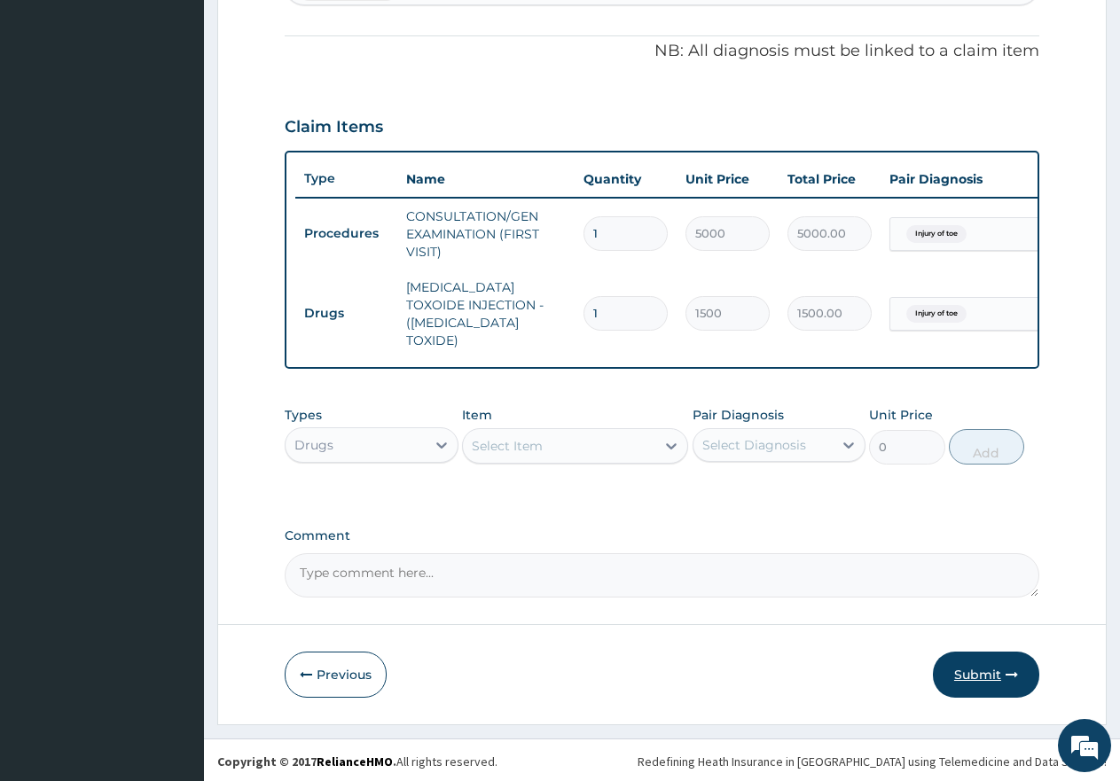
click at [973, 674] on button "Submit" at bounding box center [986, 675] width 106 height 46
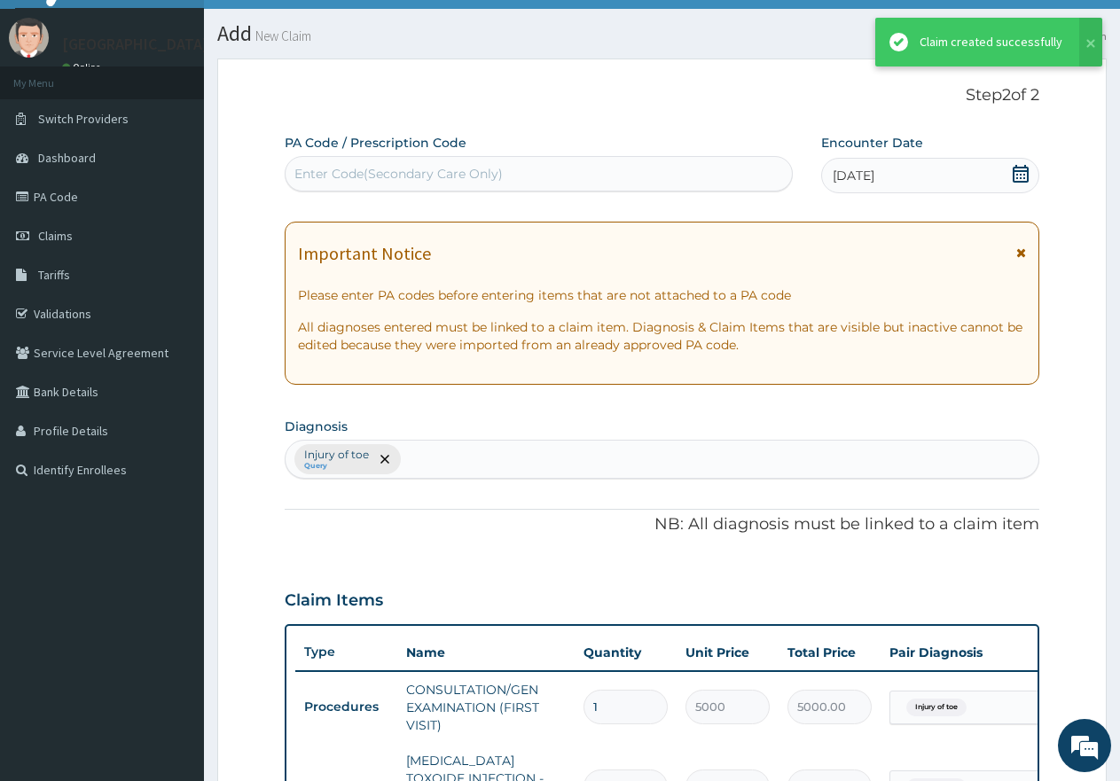
scroll to position [509, 0]
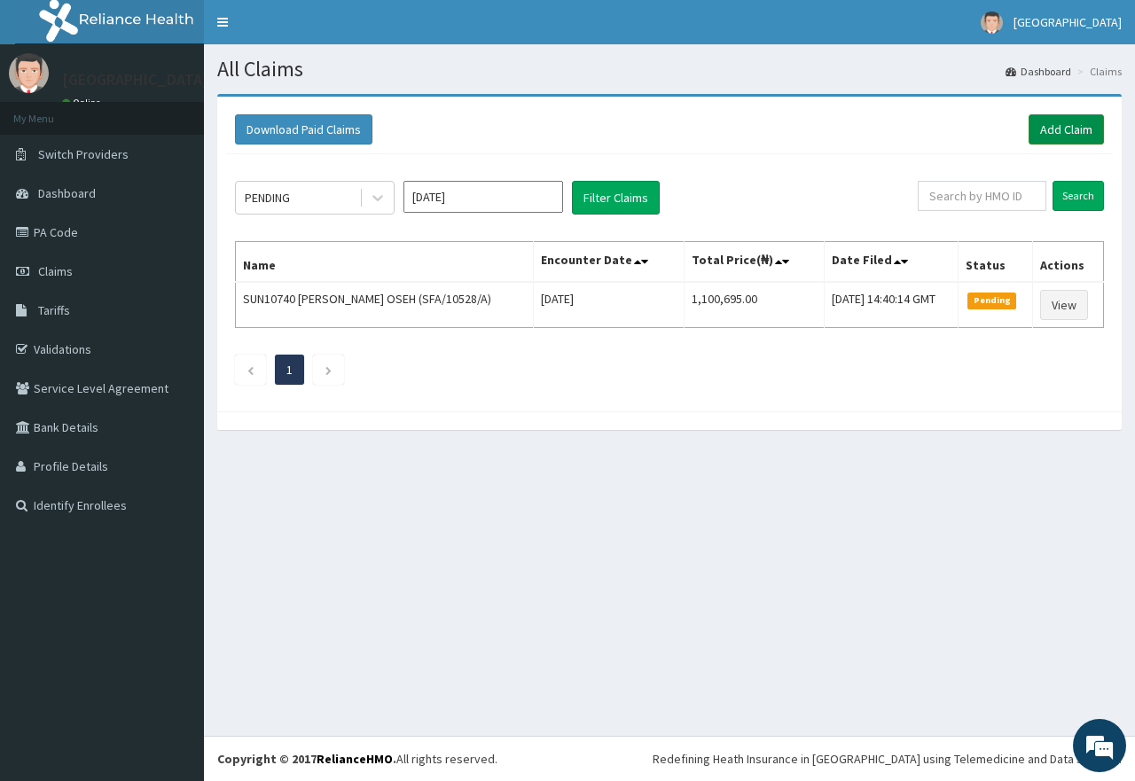
click at [1058, 138] on link "Add Claim" at bounding box center [1066, 129] width 75 height 30
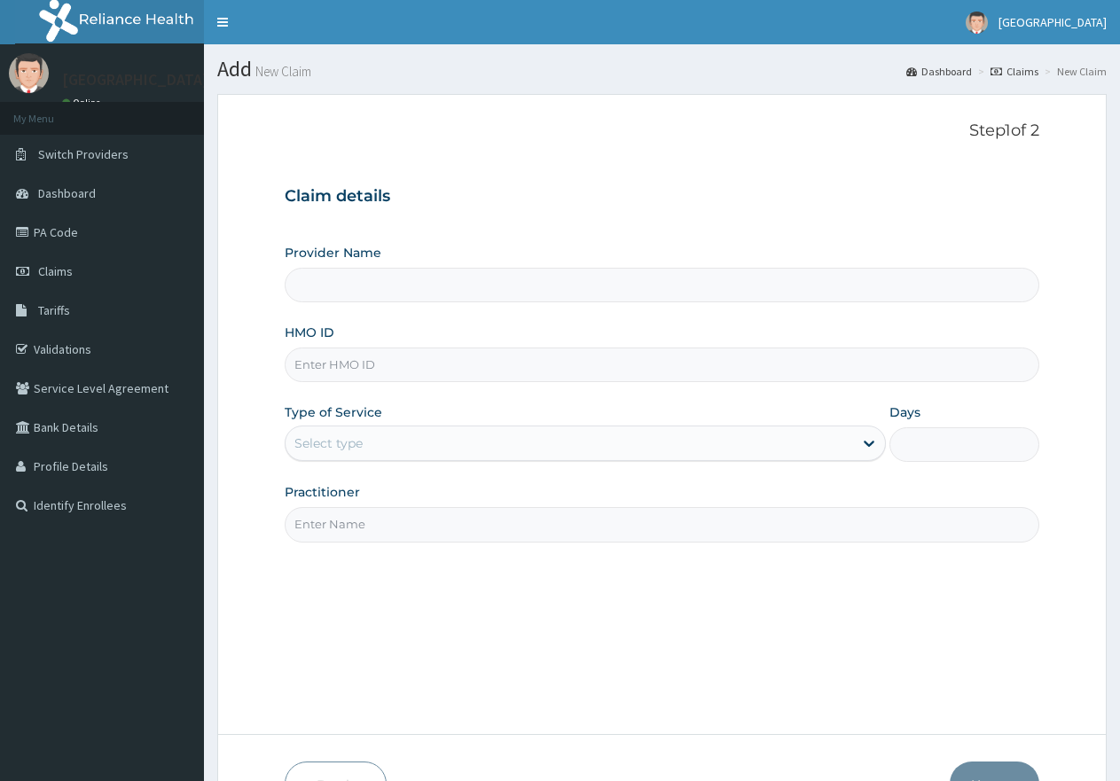
type input "[GEOGRAPHIC_DATA]"
paste input "ZEI/10110/A"
type input "ZEI/10110/A"
click at [421, 441] on div "Select type" at bounding box center [569, 443] width 567 height 28
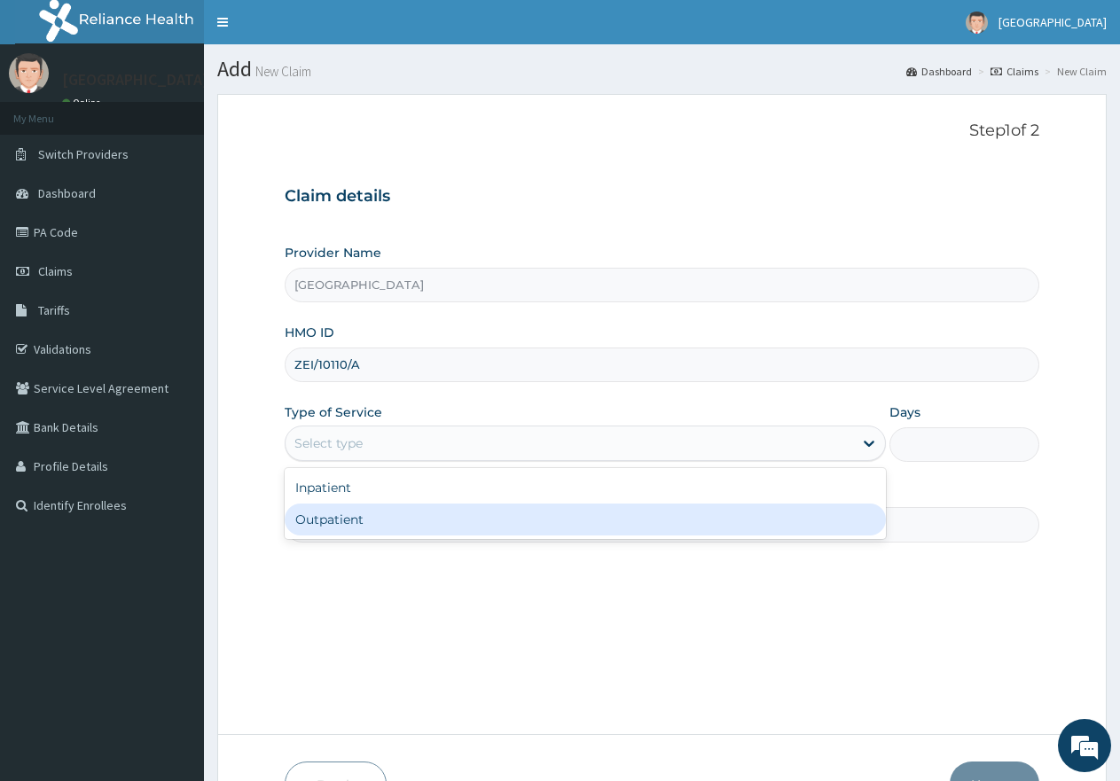
click at [404, 510] on div "Outpatient" at bounding box center [585, 520] width 601 height 32
type input "1"
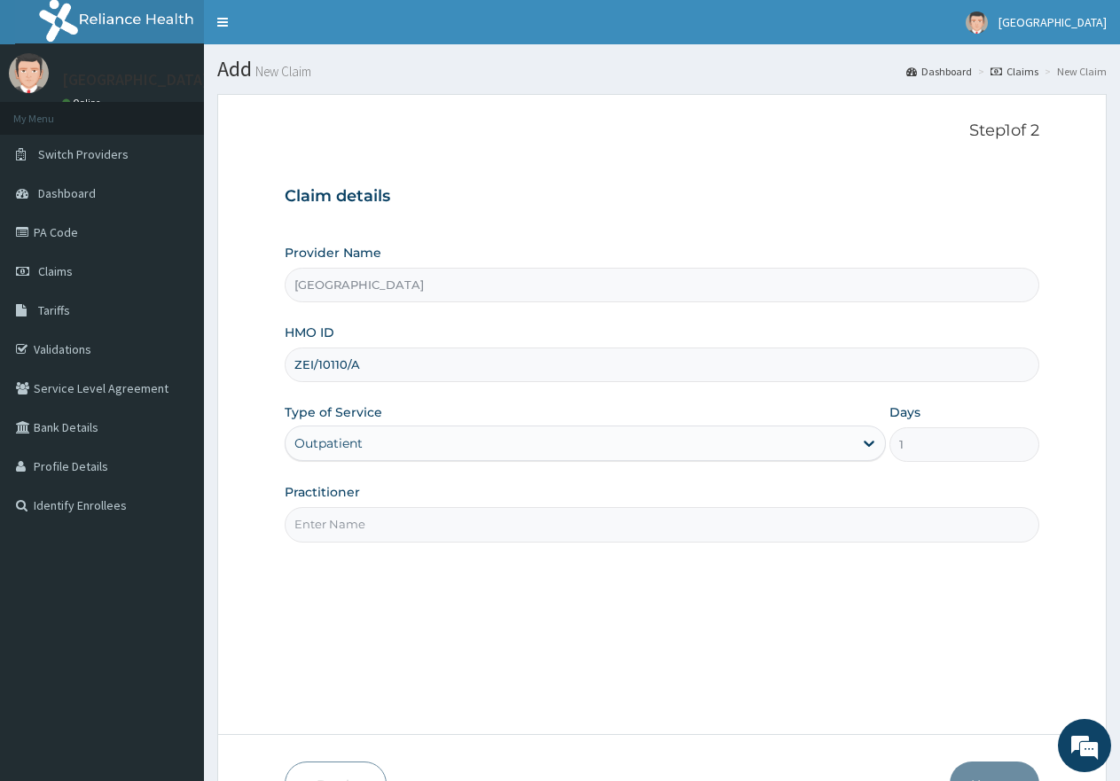
click at [403, 523] on input "Practitioner" at bounding box center [662, 524] width 755 height 35
type input "gp"
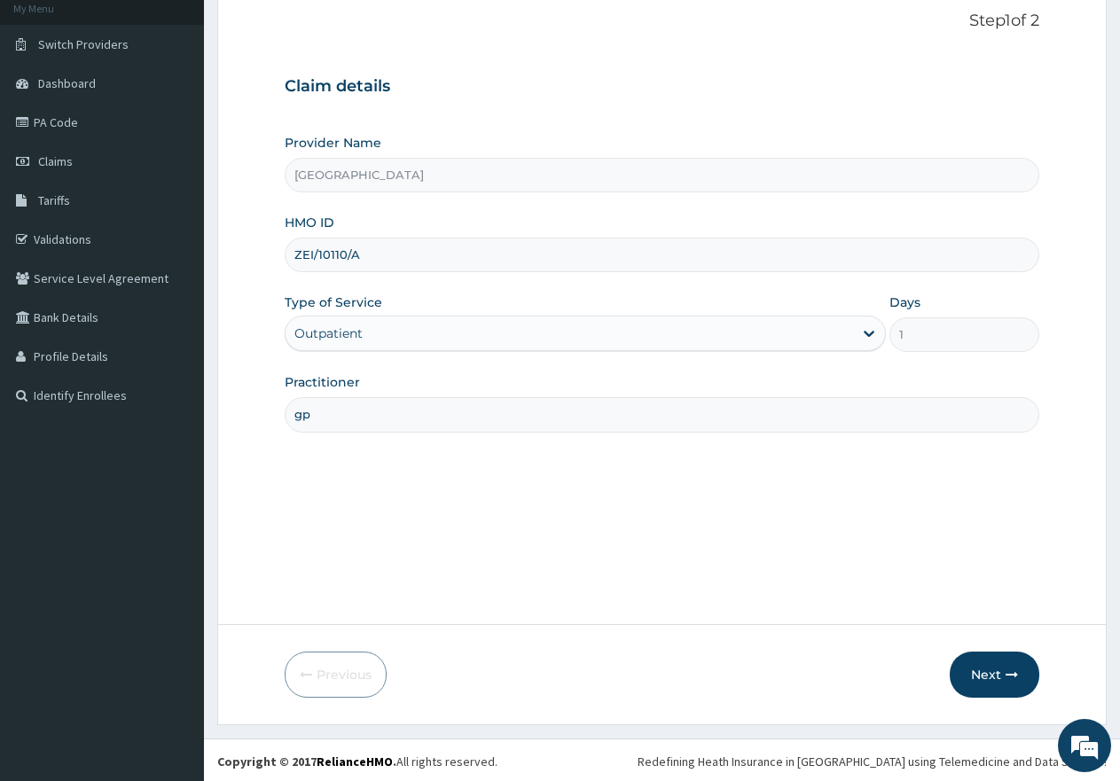
scroll to position [113, 0]
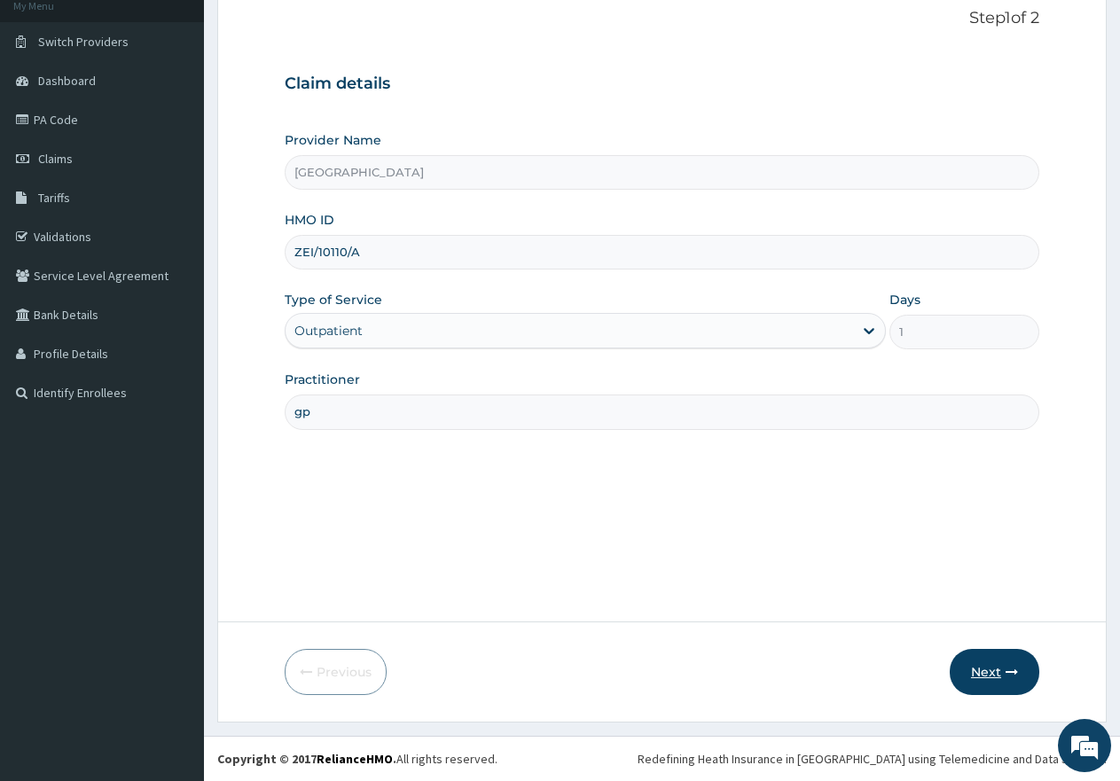
click at [993, 679] on button "Next" at bounding box center [995, 672] width 90 height 46
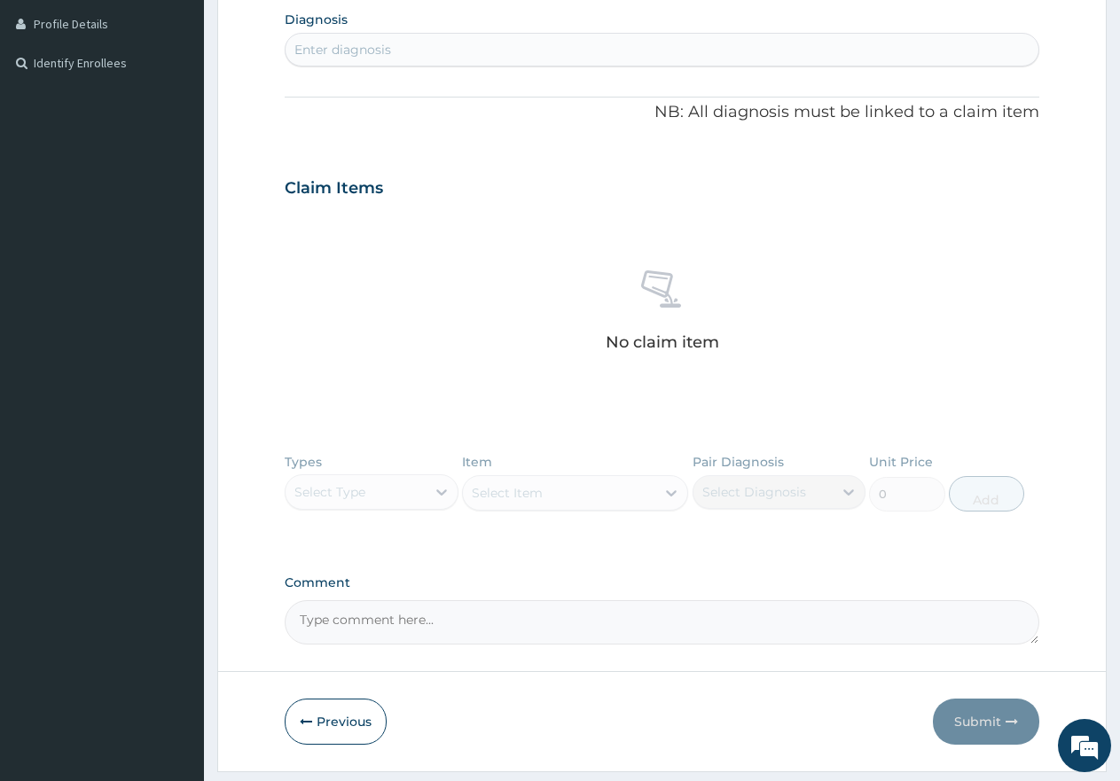
scroll to position [467, 0]
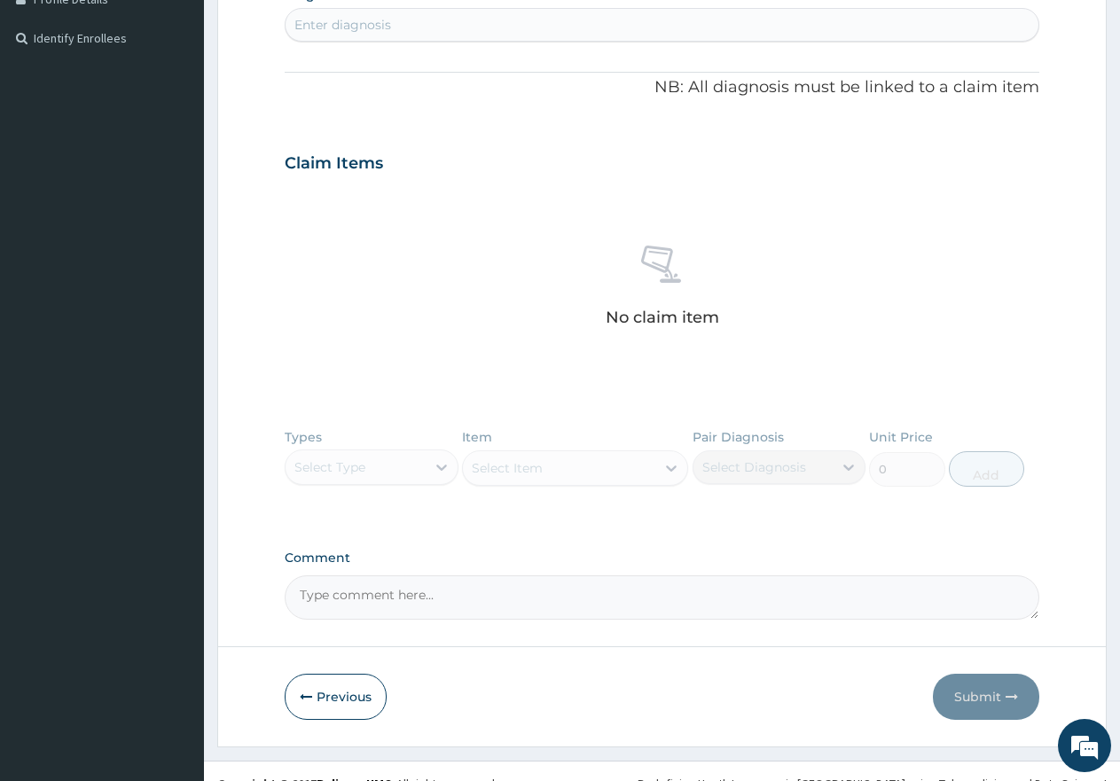
click at [416, 596] on textarea "Comment" at bounding box center [662, 598] width 755 height 44
paste textarea "LUMBARGO/PUD"
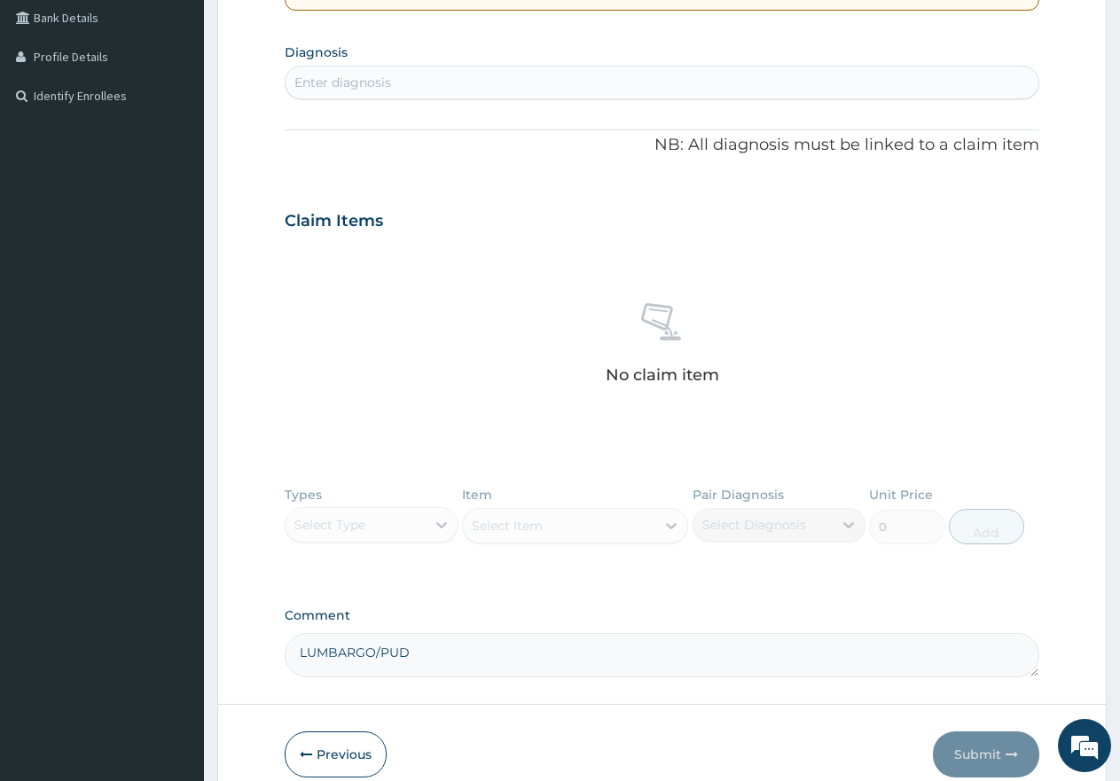
scroll to position [379, 0]
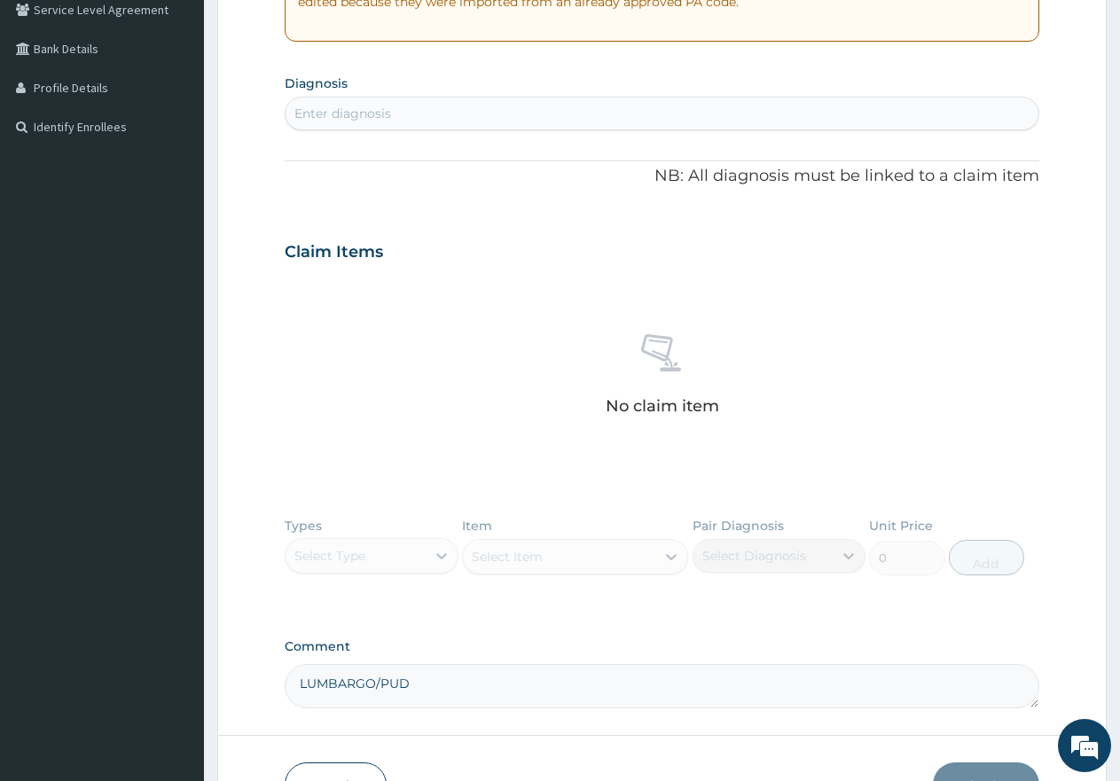
type textarea "LUMBARGO/PUD"
click at [506, 113] on div "Enter diagnosis" at bounding box center [662, 113] width 753 height 28
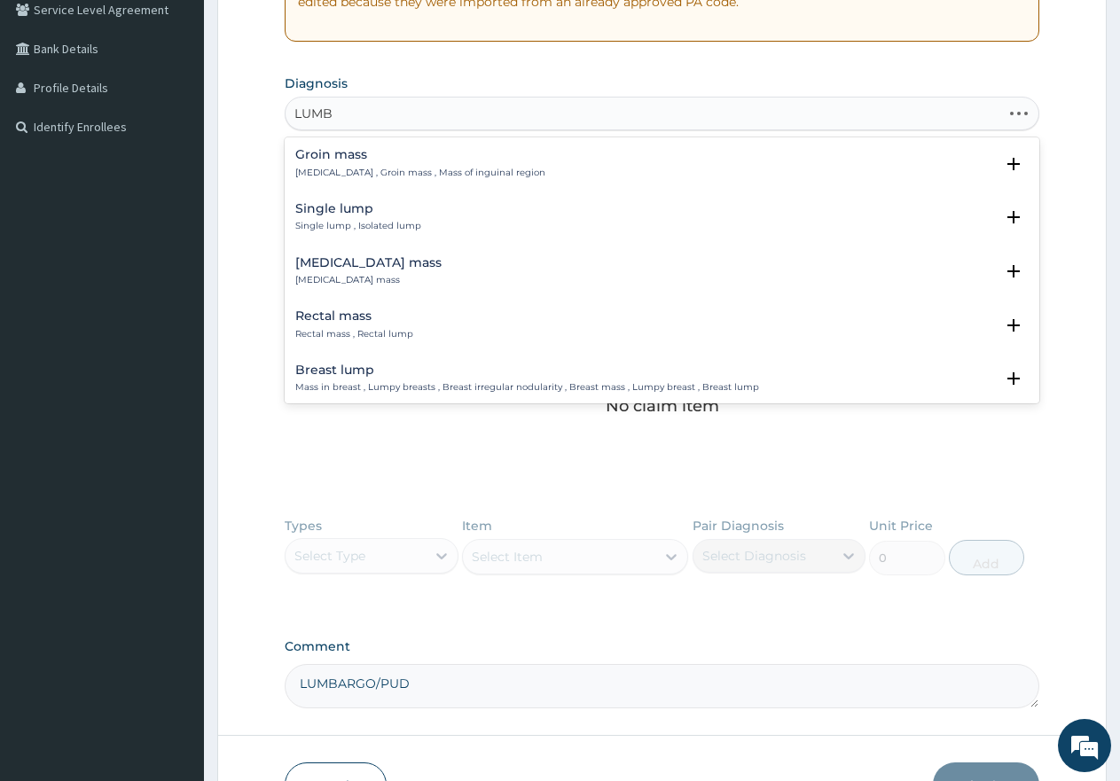
type input "LUMBA"
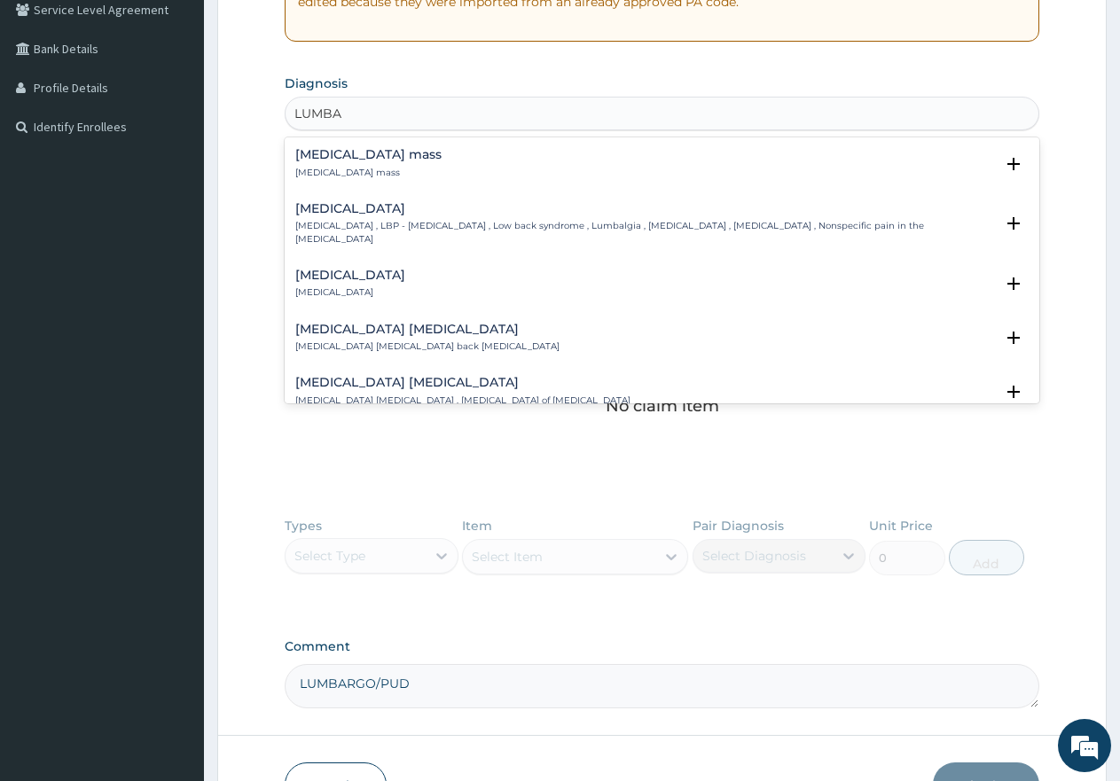
click at [445, 225] on p "[MEDICAL_DATA] , LBP - [MEDICAL_DATA] , Low back syndrome , Lumbalgia , [MEDICA…" at bounding box center [644, 233] width 699 height 26
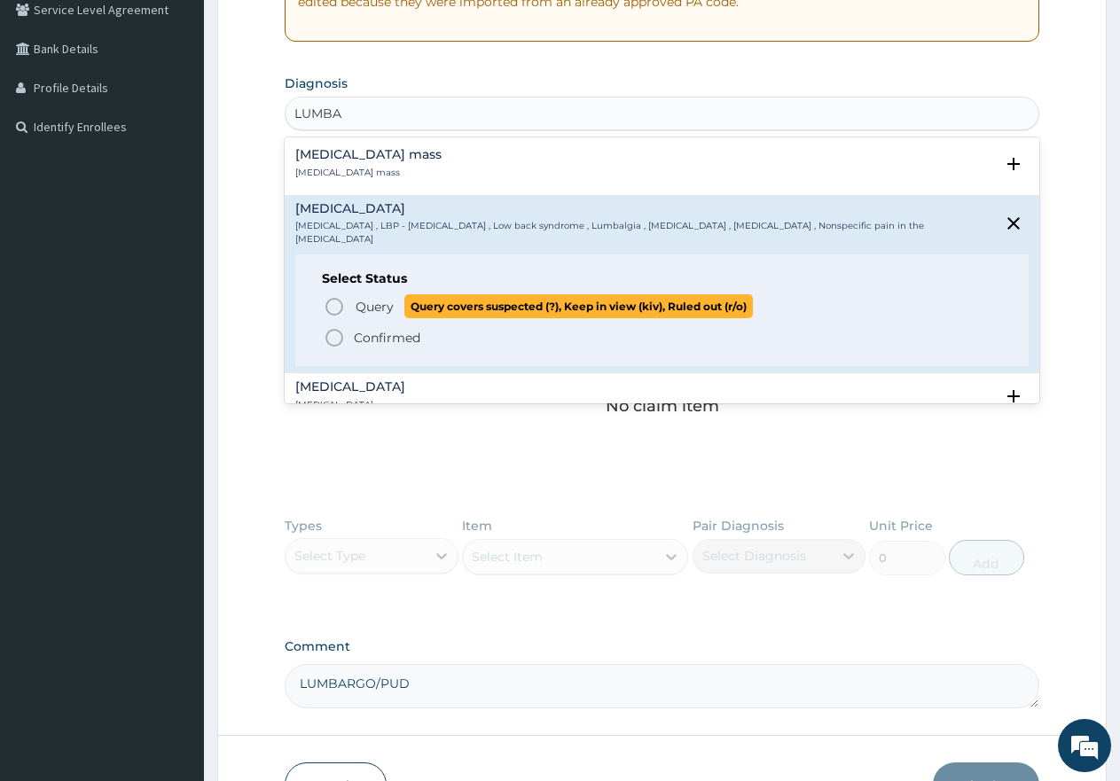
click at [331, 296] on icon "status option query" at bounding box center [334, 306] width 21 height 21
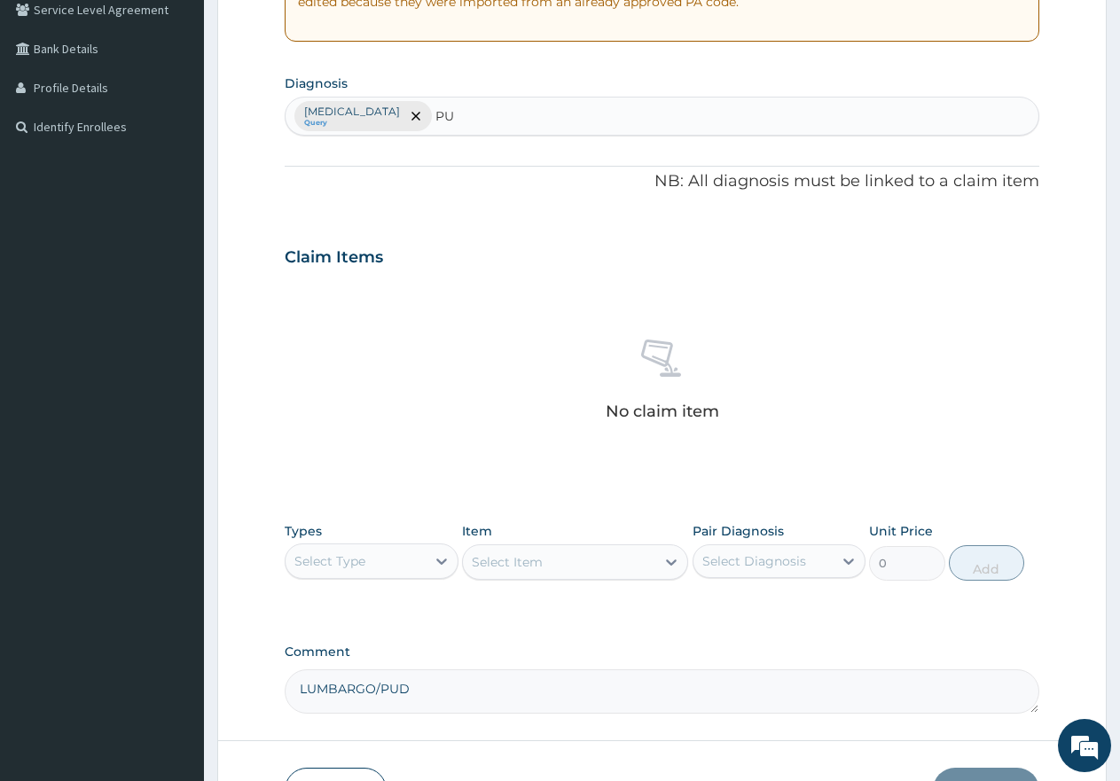
type input "PUD"
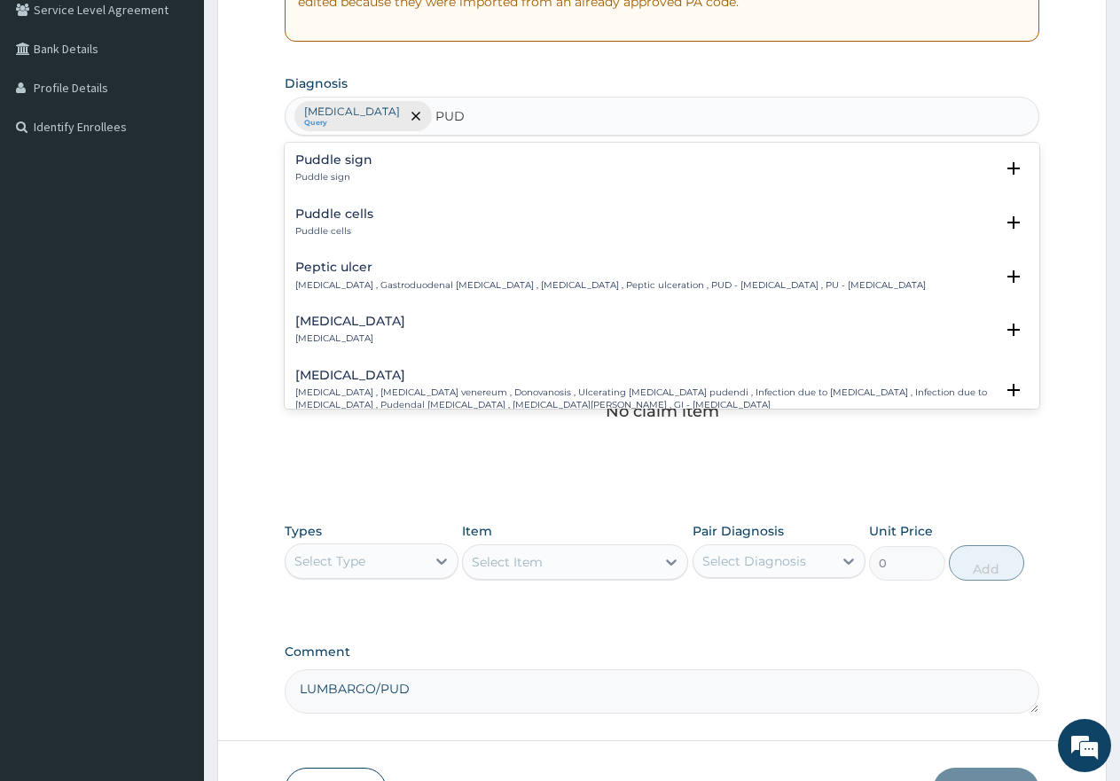
click at [351, 278] on div "[MEDICAL_DATA] [MEDICAL_DATA] , Gastroduodenal [MEDICAL_DATA] , [MEDICAL_DATA] …" at bounding box center [610, 276] width 631 height 31
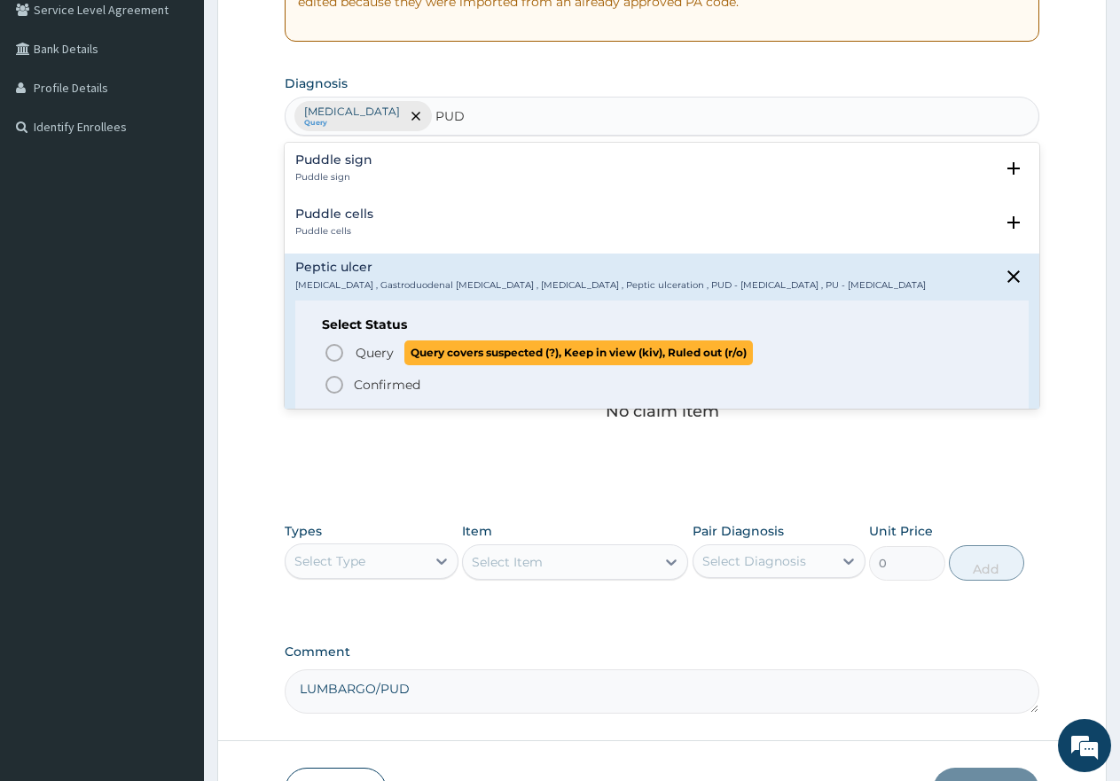
click at [332, 350] on icon "status option query" at bounding box center [334, 352] width 21 height 21
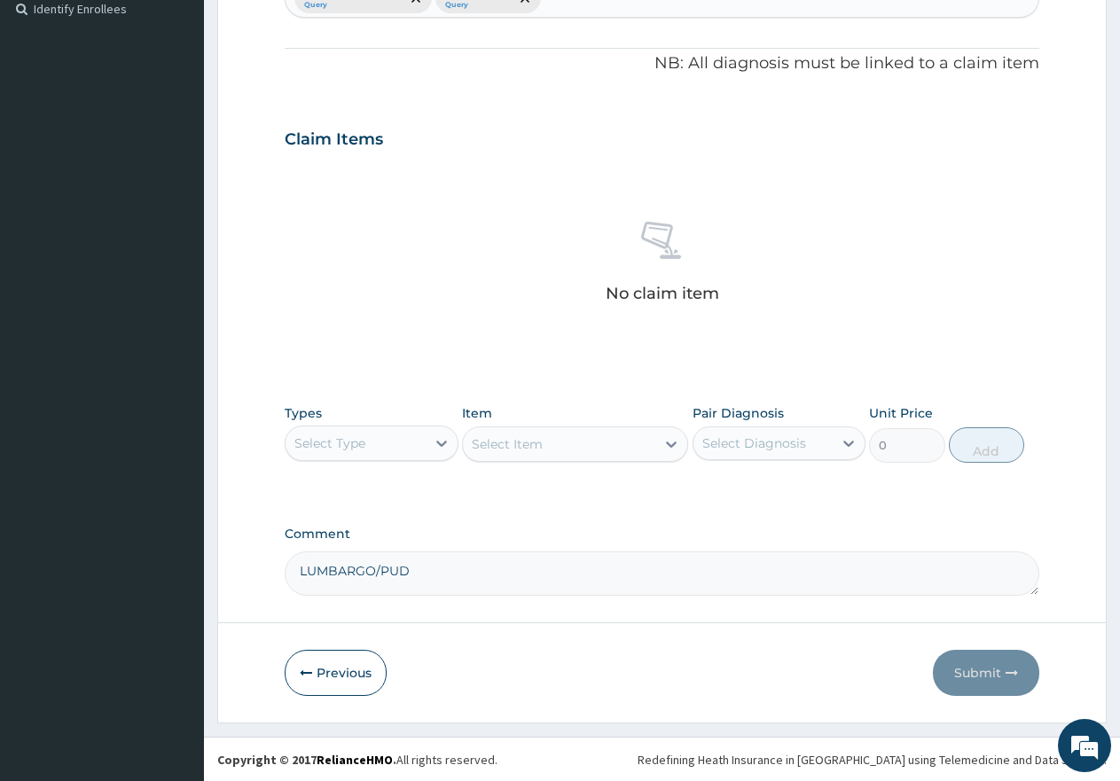
scroll to position [498, 0]
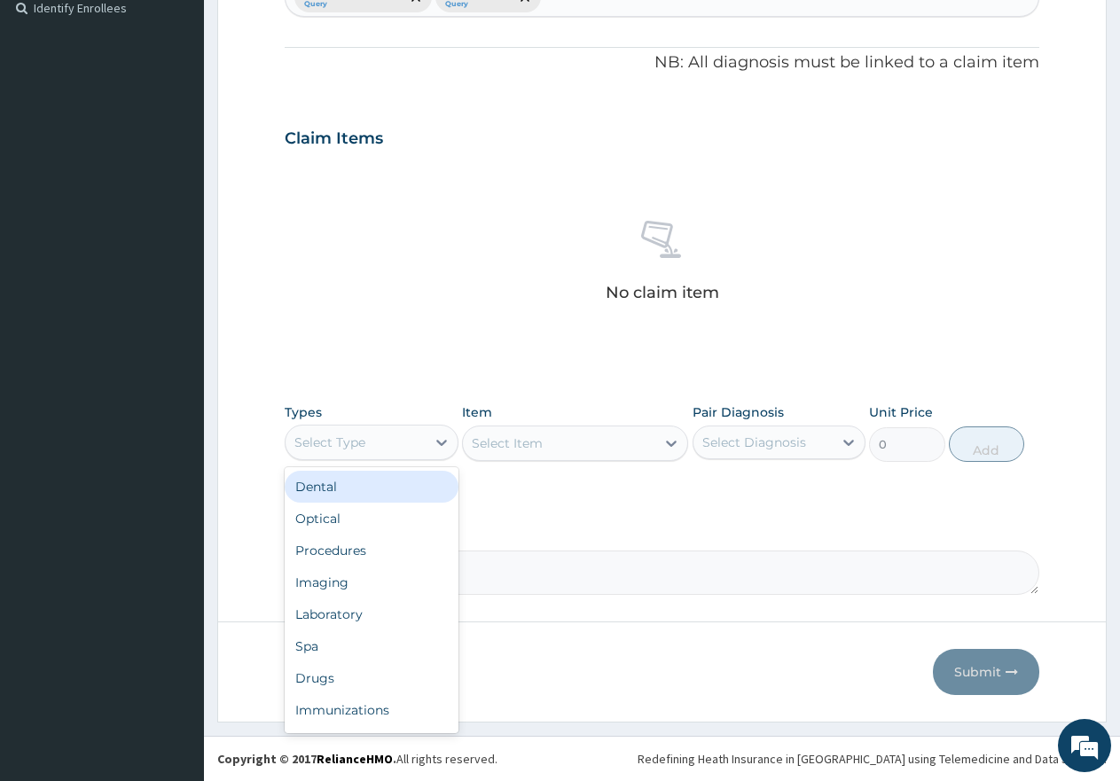
click at [385, 440] on div "Select Type" at bounding box center [356, 442] width 140 height 28
drag, startPoint x: 365, startPoint y: 548, endPoint x: 381, endPoint y: 532, distance: 22.6
click at [366, 547] on div "Procedures" at bounding box center [372, 551] width 174 height 32
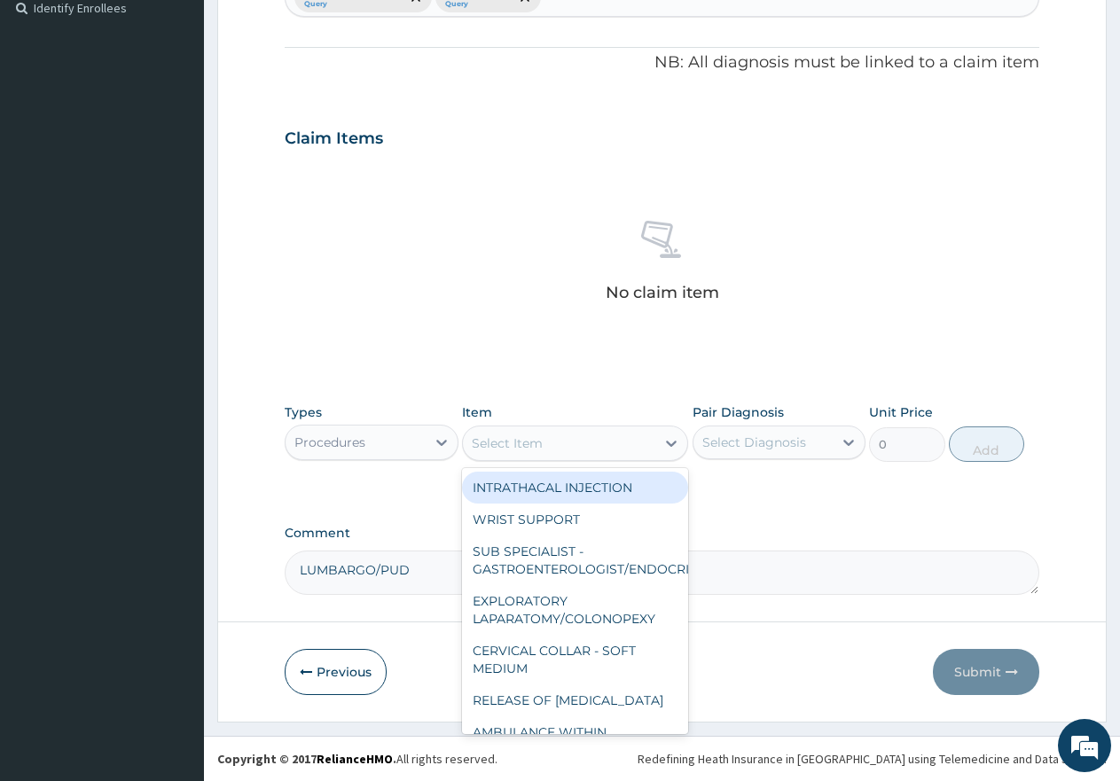
click at [520, 443] on div "Select Item" at bounding box center [507, 444] width 71 height 18
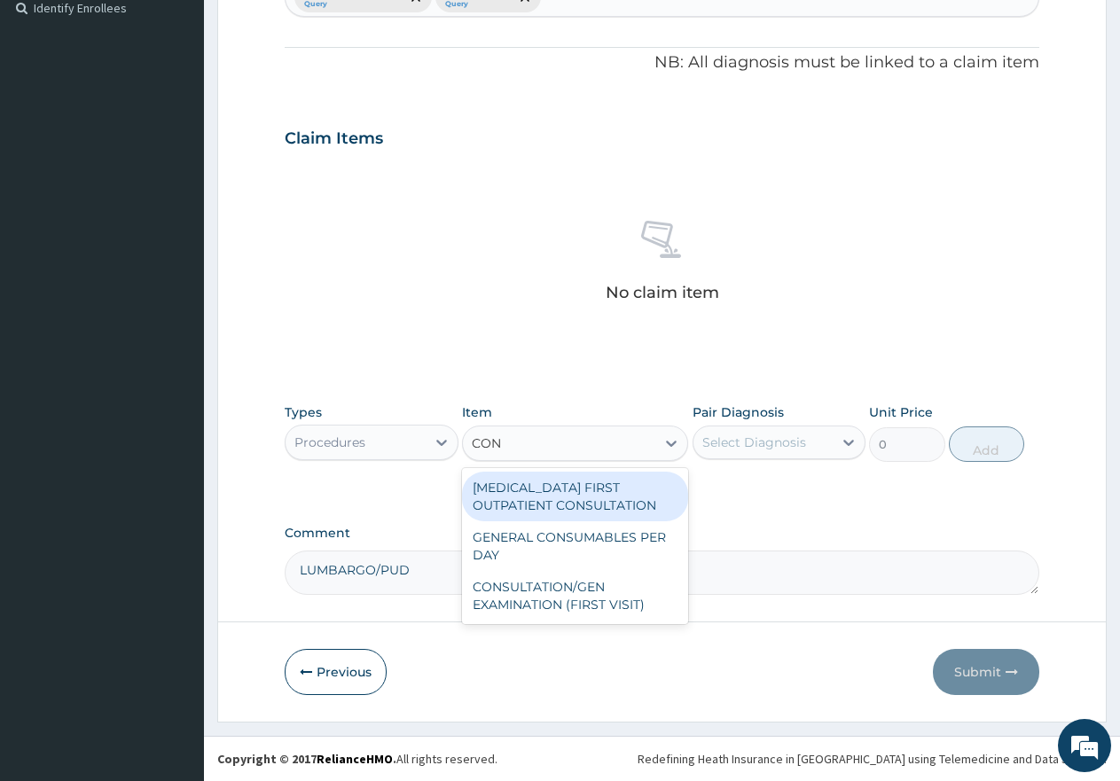
type input "CONS"
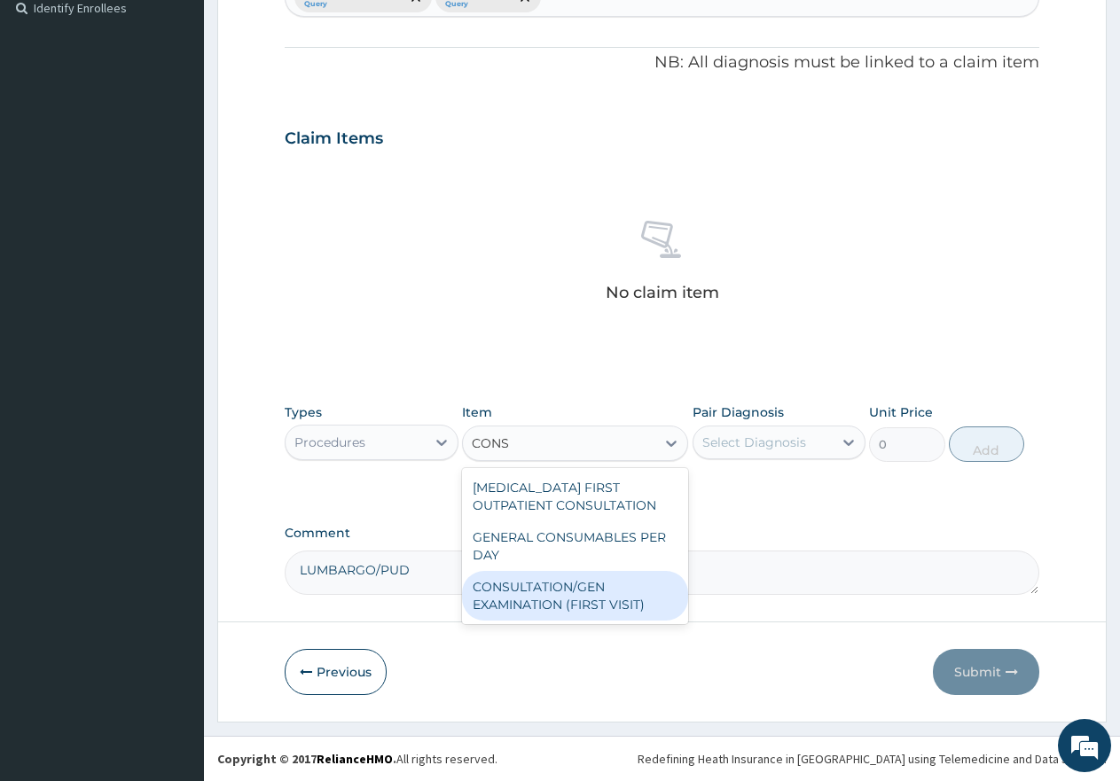
click at [569, 592] on div "CONSULTATION/GEN EXAMINATION (FIRST VISIT)" at bounding box center [575, 596] width 226 height 50
type input "5000"
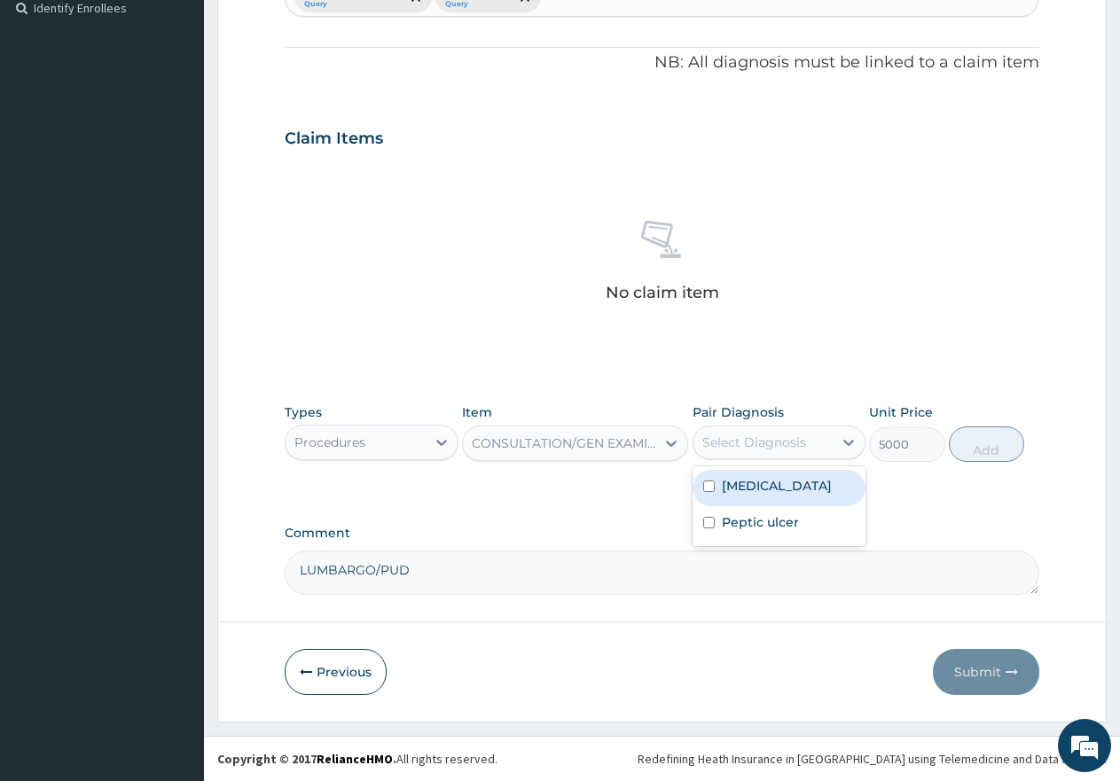
click at [740, 446] on div "Select Diagnosis" at bounding box center [755, 443] width 104 height 18
click at [708, 485] on input "checkbox" at bounding box center [709, 487] width 12 height 12
checkbox input "true"
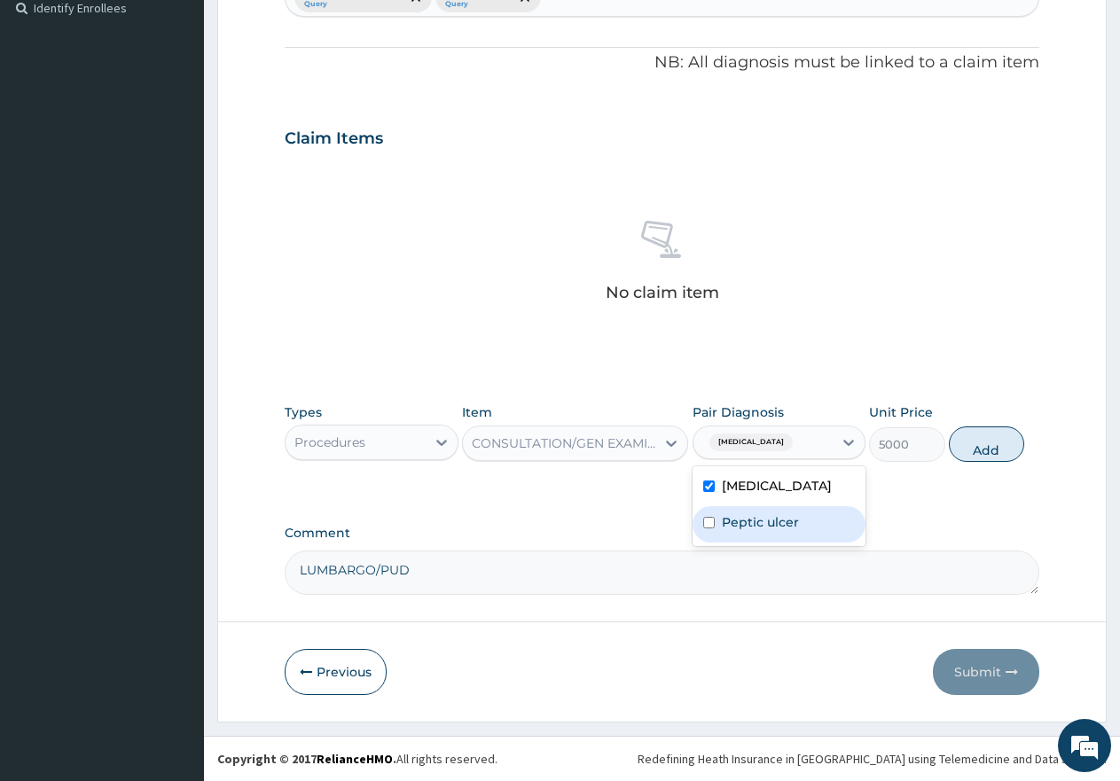
drag, startPoint x: 708, startPoint y: 524, endPoint x: 764, endPoint y: 516, distance: 56.5
click at [711, 523] on input "checkbox" at bounding box center [709, 523] width 12 height 12
checkbox input "true"
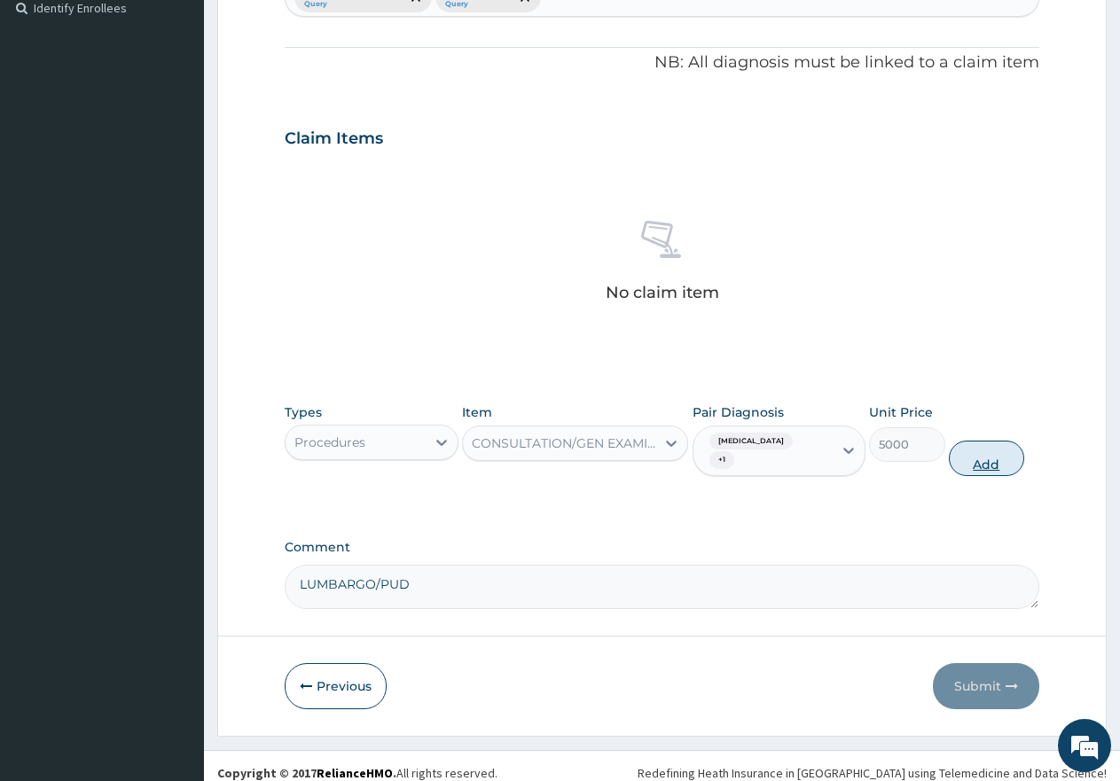
click at [985, 451] on button "Add" at bounding box center [986, 458] width 75 height 35
type input "0"
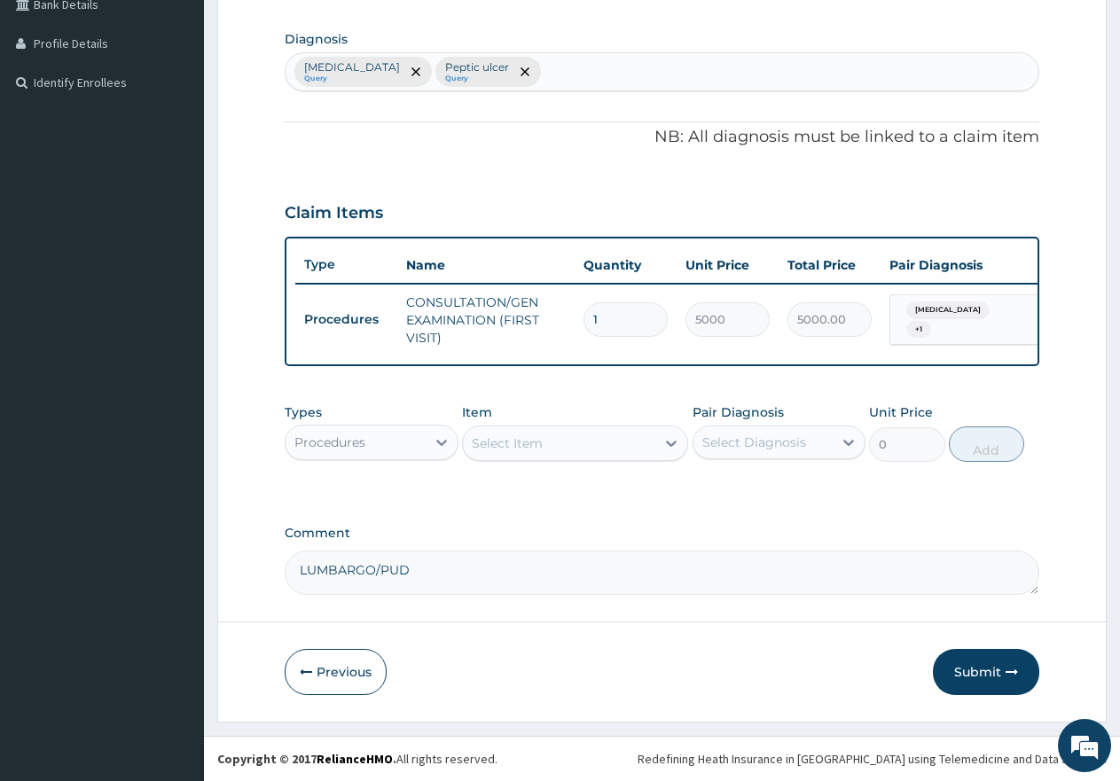
scroll to position [438, 0]
click at [397, 436] on div "Procedures" at bounding box center [356, 442] width 140 height 28
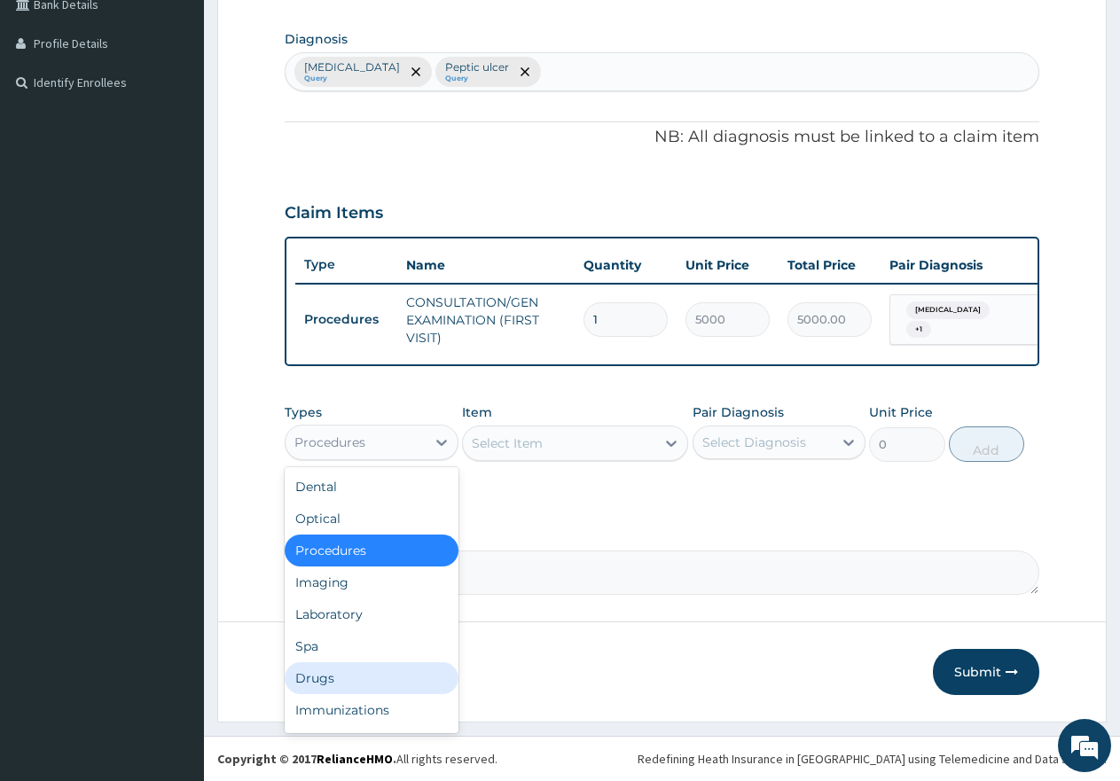
click at [320, 681] on div "Drugs" at bounding box center [372, 679] width 174 height 32
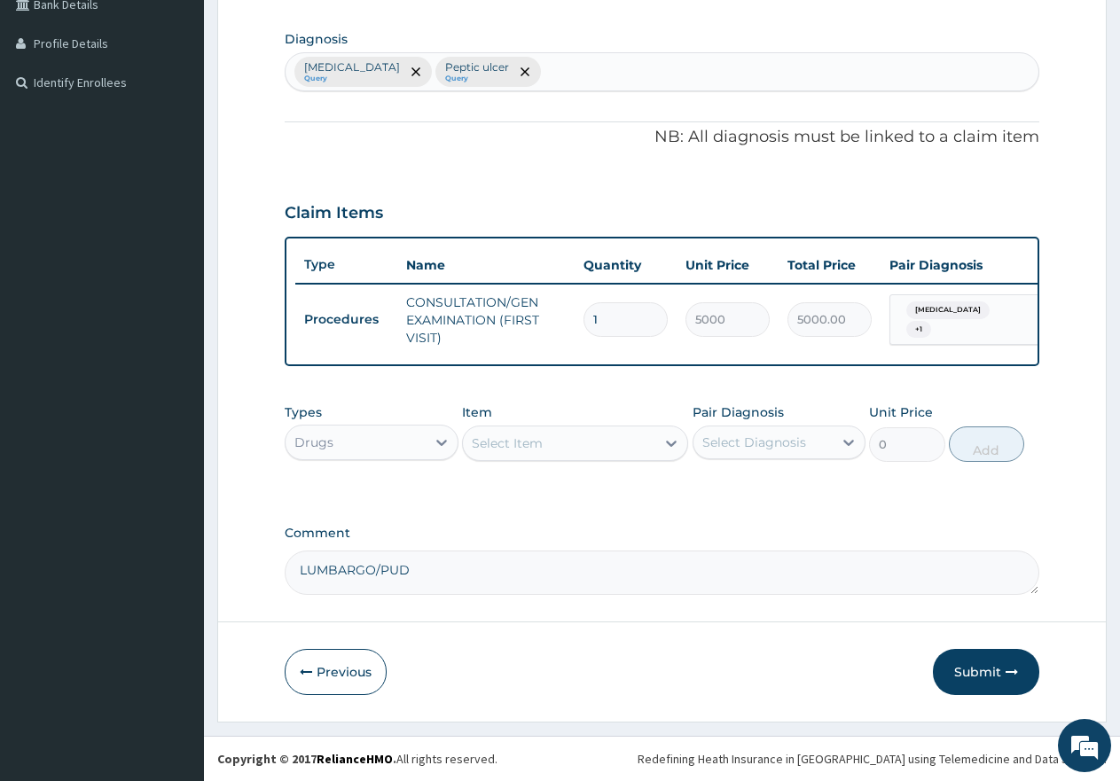
click at [514, 442] on div "Select Item" at bounding box center [507, 444] width 71 height 18
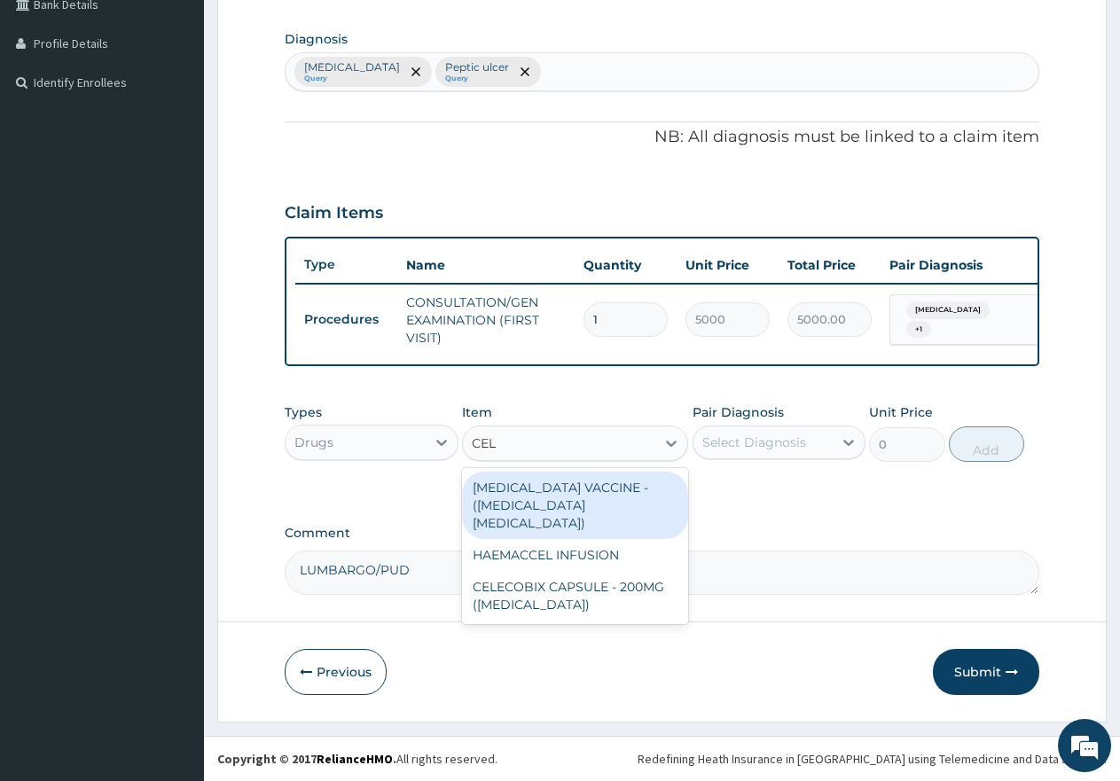
type input "CELE"
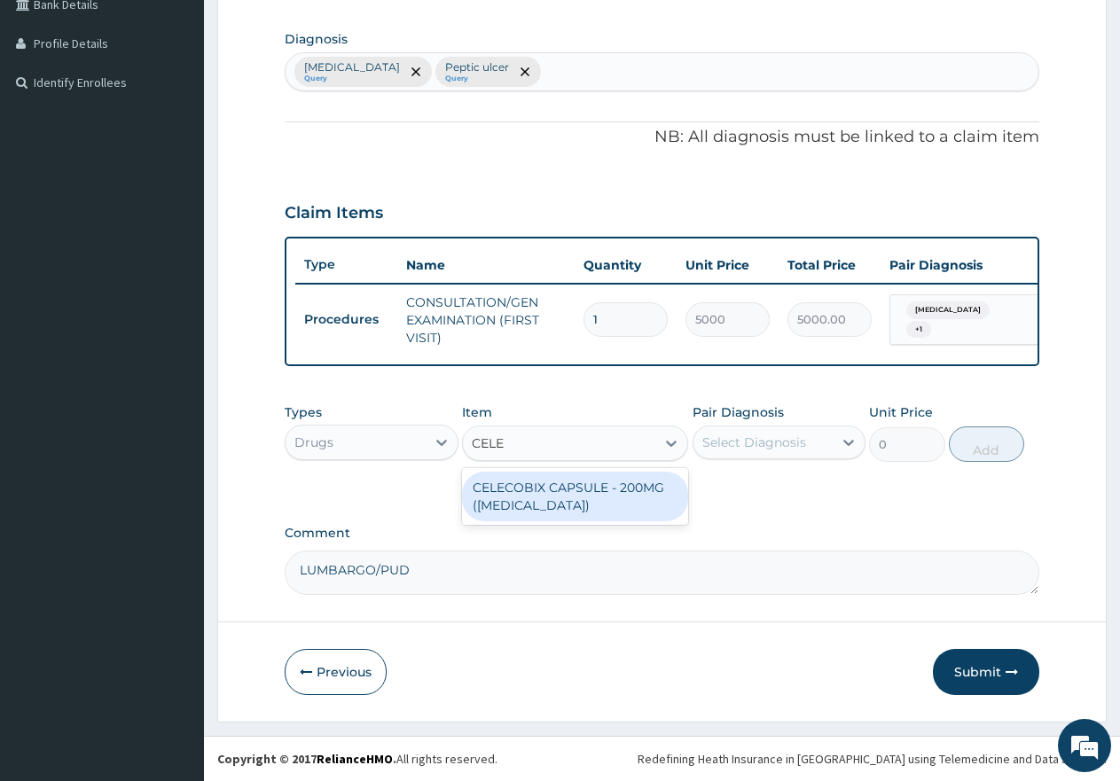
drag, startPoint x: 520, startPoint y: 492, endPoint x: 545, endPoint y: 501, distance: 26.4
click at [522, 492] on div "CELECOBIX CAPSULE - 200MG (CELEBREX)" at bounding box center [575, 497] width 226 height 50
type input "400"
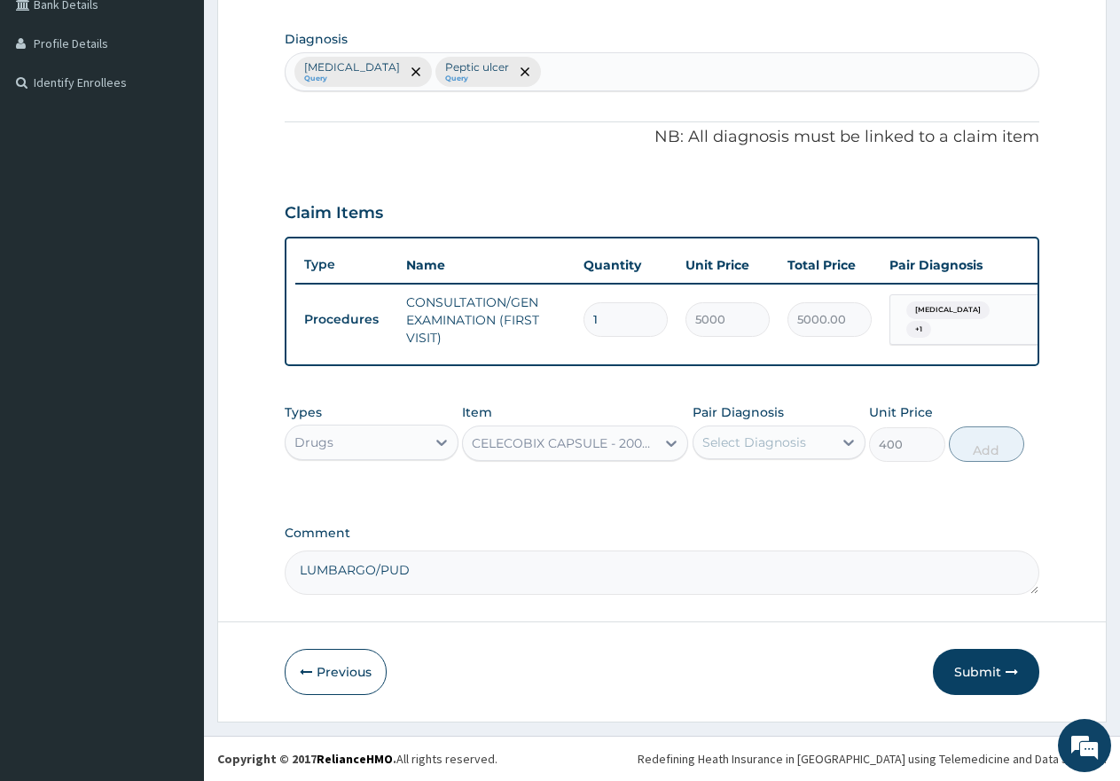
drag, startPoint x: 787, startPoint y: 443, endPoint x: 798, endPoint y: 439, distance: 12.1
click at [797, 439] on div "Select Diagnosis" at bounding box center [755, 443] width 104 height 18
click at [703, 485] on div "Low back pain" at bounding box center [780, 488] width 174 height 36
checkbox input "true"
click at [1009, 447] on button "Add" at bounding box center [986, 444] width 75 height 35
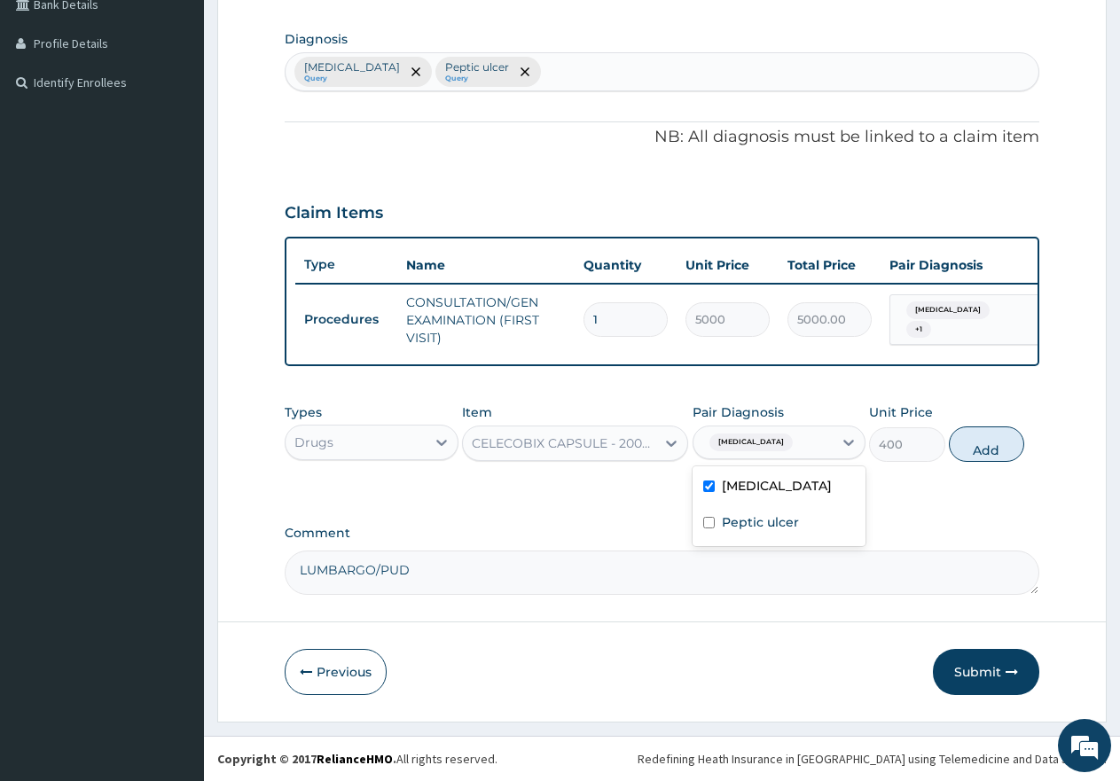
type input "0"
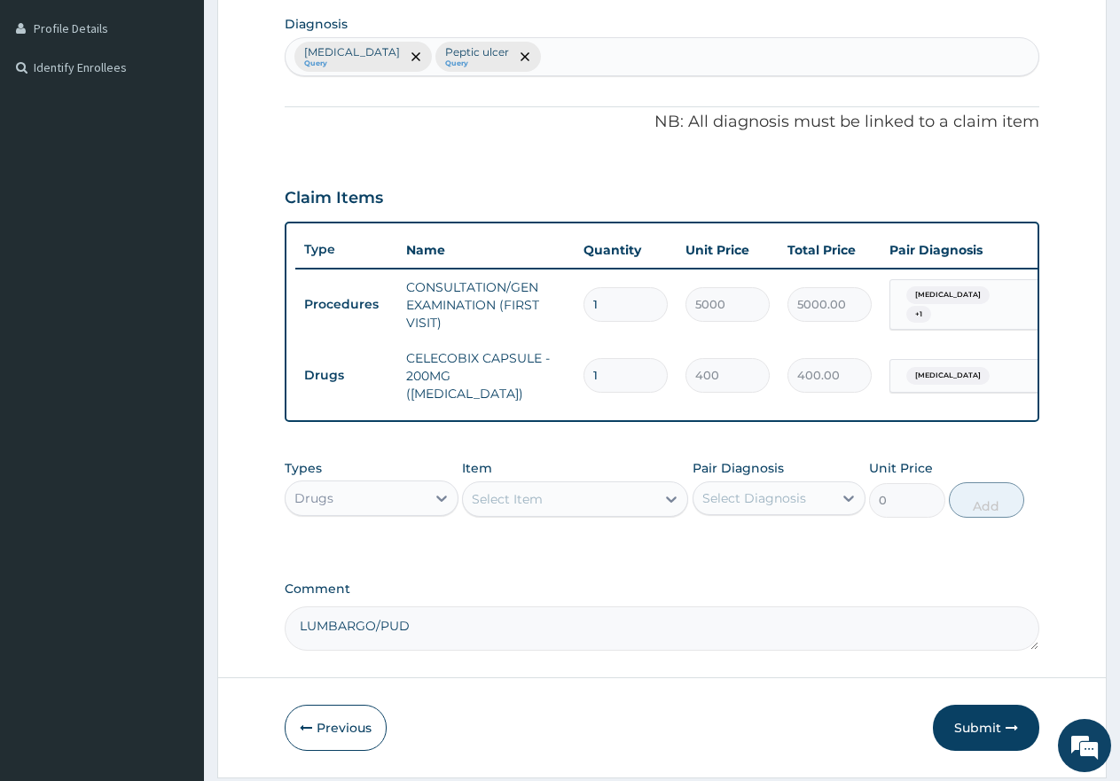
type input "0.00"
type input "7"
type input "2800.00"
type input "7"
click at [547, 505] on div "Select Item" at bounding box center [559, 499] width 192 height 28
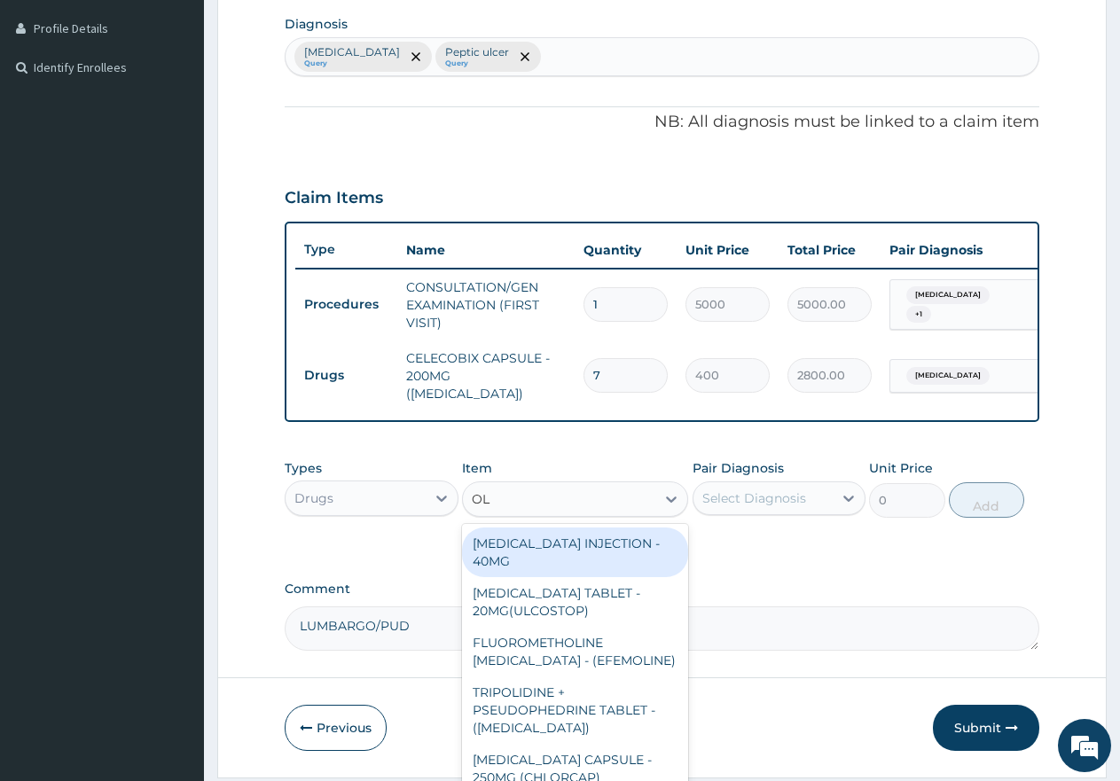
type input "OLF"
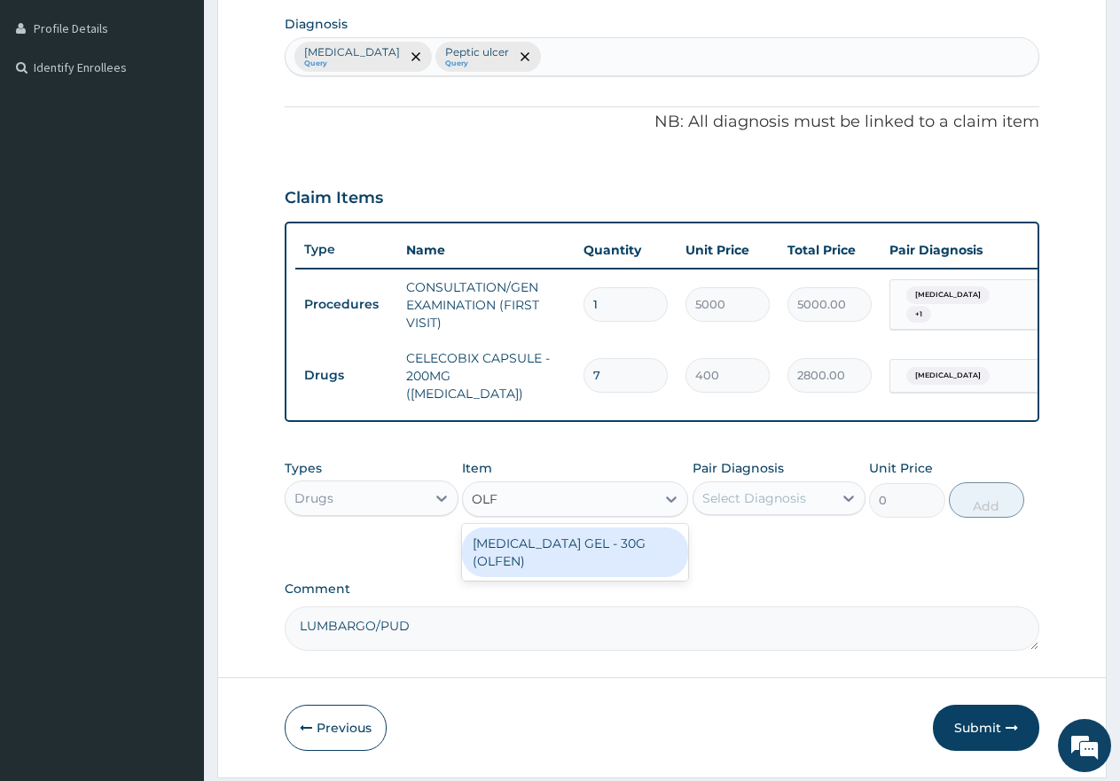
drag, startPoint x: 534, startPoint y: 546, endPoint x: 679, endPoint y: 525, distance: 146.0
click at [539, 546] on div "DICLOFENAC GEL - 30G (OLFEN)" at bounding box center [575, 553] width 226 height 50
type input "2000"
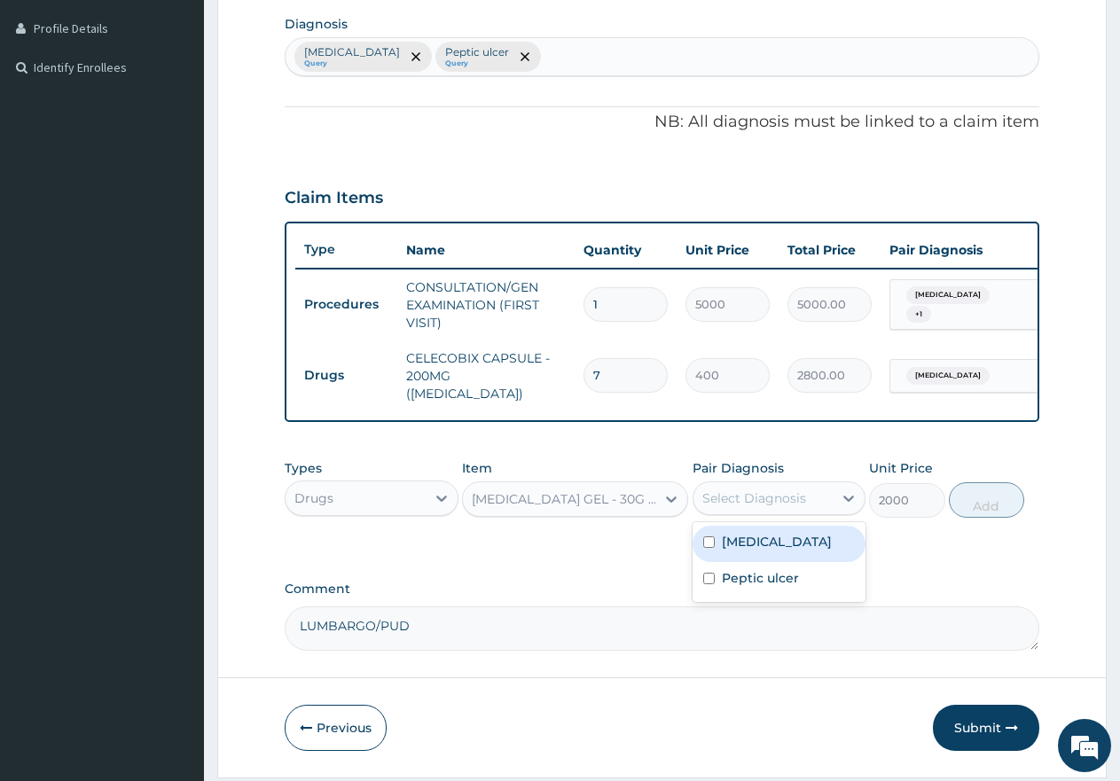
click at [711, 500] on div "Select Diagnosis" at bounding box center [755, 499] width 104 height 18
drag, startPoint x: 703, startPoint y: 545, endPoint x: 769, endPoint y: 542, distance: 65.7
click at [703, 544] on input "checkbox" at bounding box center [709, 543] width 12 height 12
checkbox input "true"
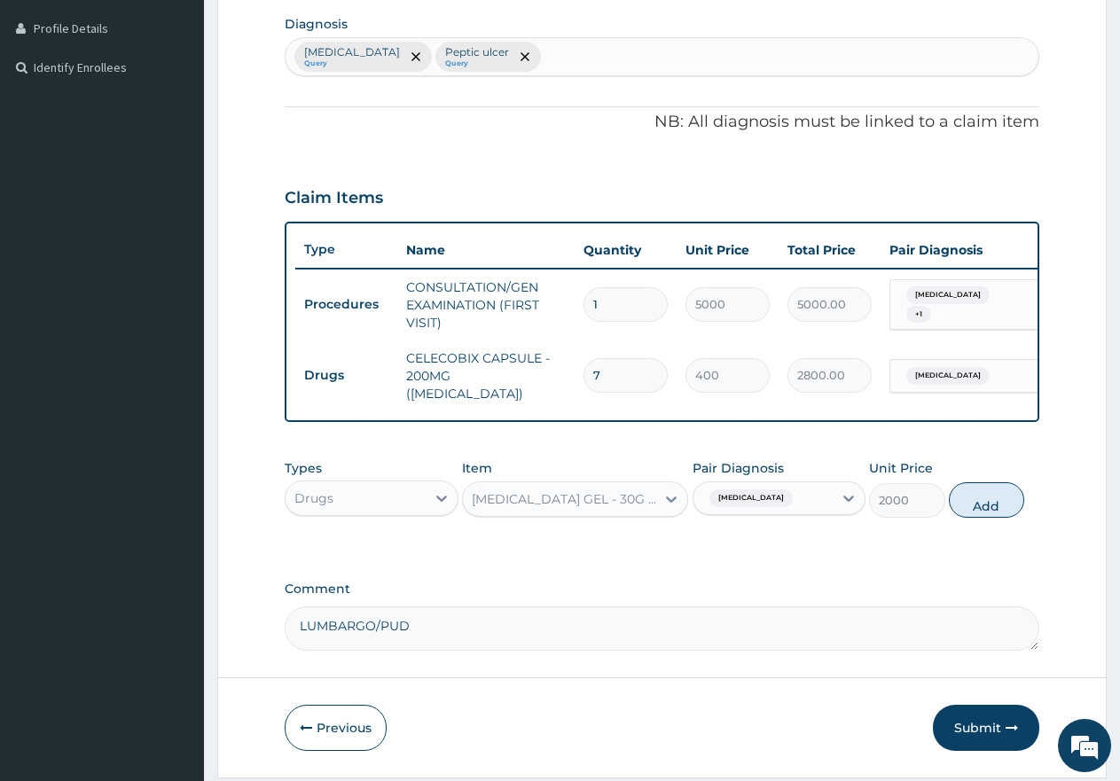
click at [978, 514] on button "Add" at bounding box center [986, 500] width 75 height 35
type input "0"
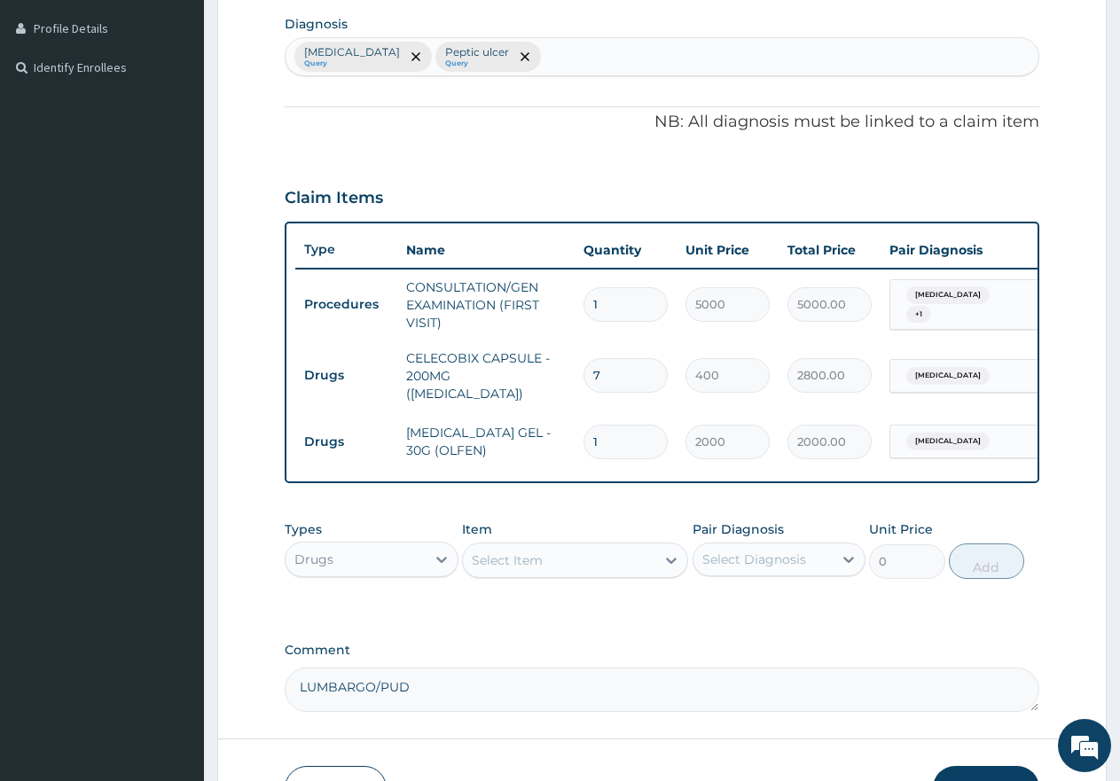
click at [537, 558] on div "Select Item" at bounding box center [507, 561] width 71 height 18
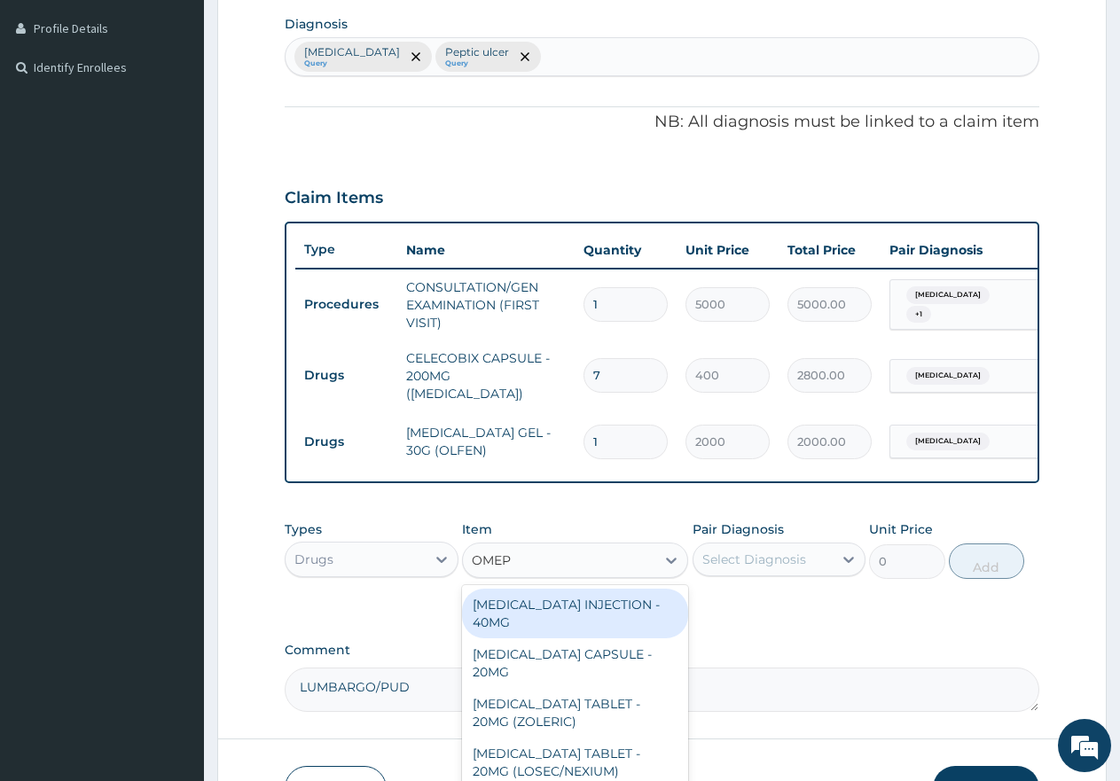
type input "OMEPR"
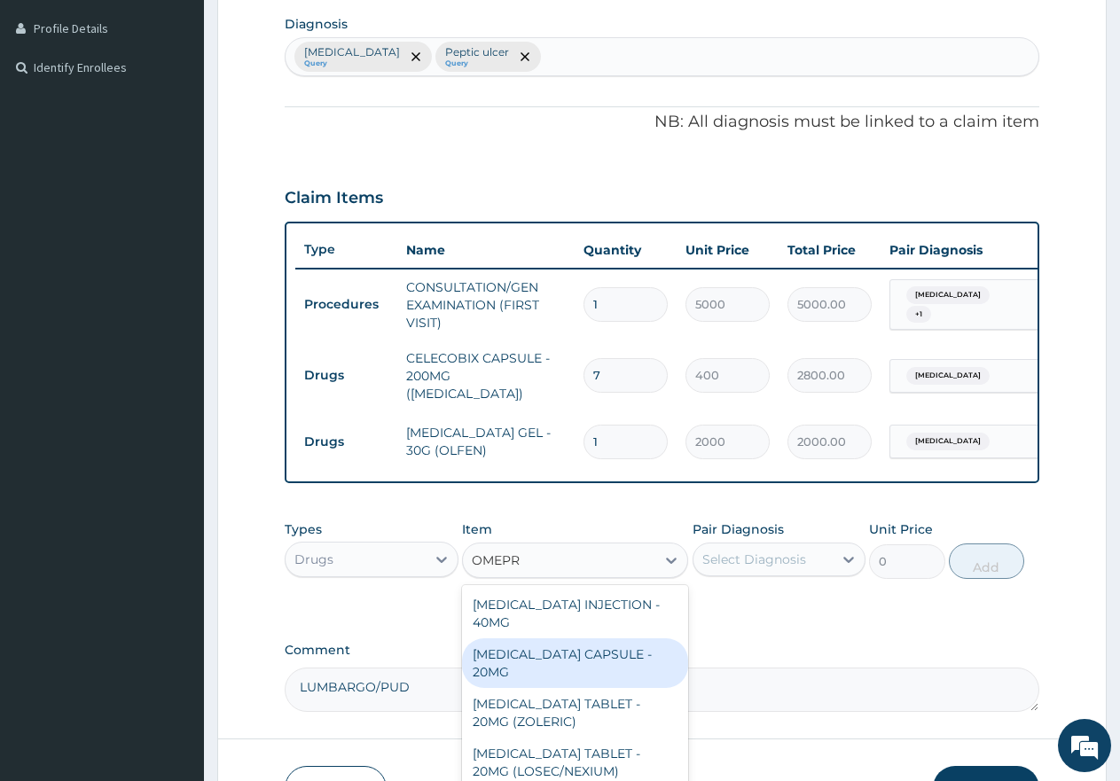
drag, startPoint x: 553, startPoint y: 655, endPoint x: 608, endPoint y: 637, distance: 57.8
click at [554, 655] on div "OMEPRAZOLE CAPSULE - 20MG" at bounding box center [575, 664] width 226 height 50
type input "250"
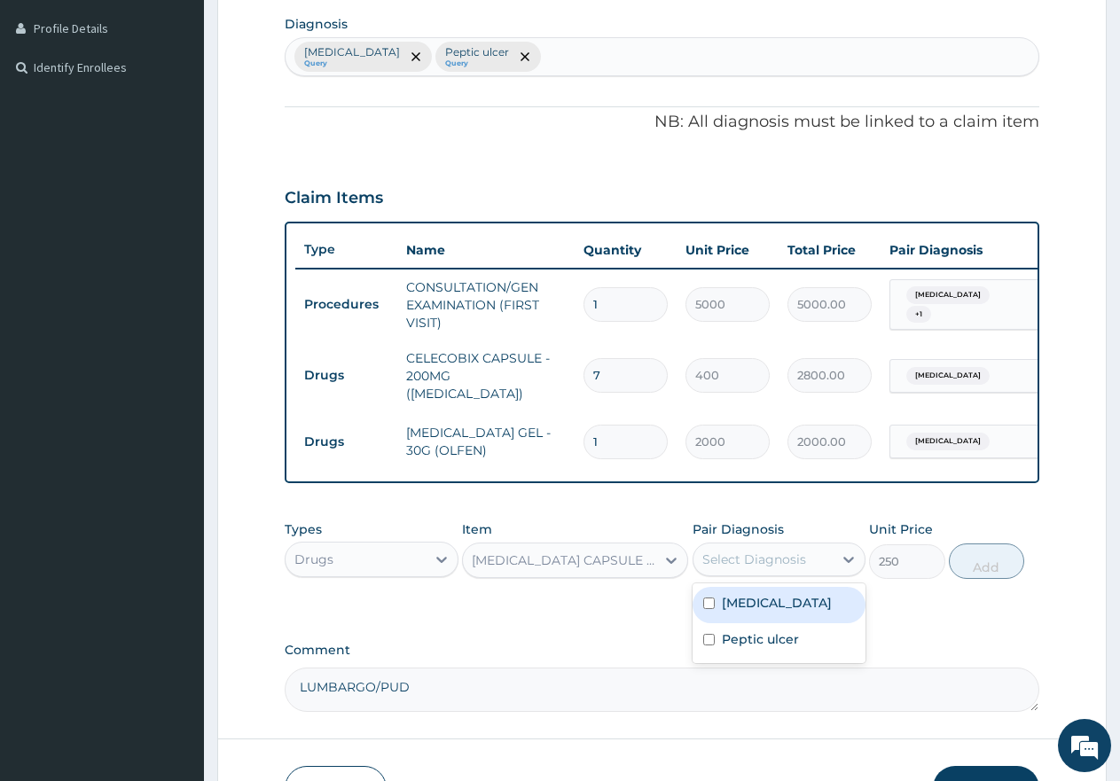
click at [743, 561] on div "Select Diagnosis" at bounding box center [755, 560] width 104 height 18
drag, startPoint x: 703, startPoint y: 643, endPoint x: 728, endPoint y: 639, distance: 25.2
click at [706, 644] on input "checkbox" at bounding box center [709, 640] width 12 height 12
checkbox input "true"
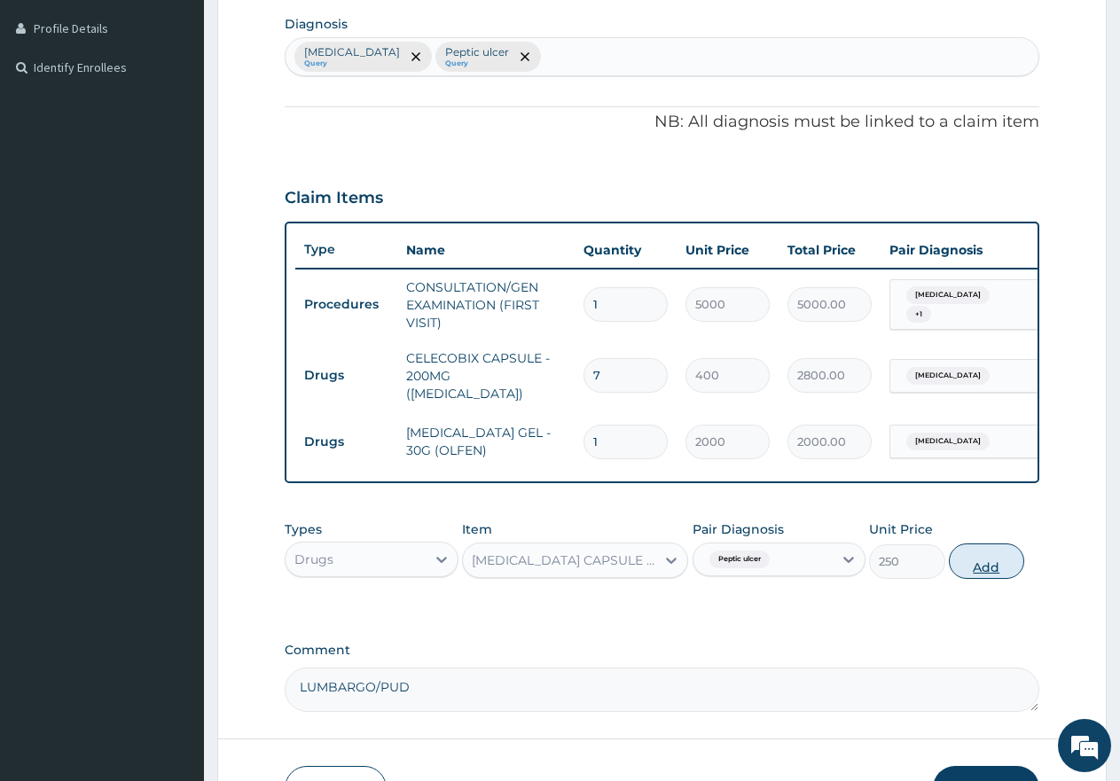
click at [993, 567] on button "Add" at bounding box center [986, 561] width 75 height 35
type input "0"
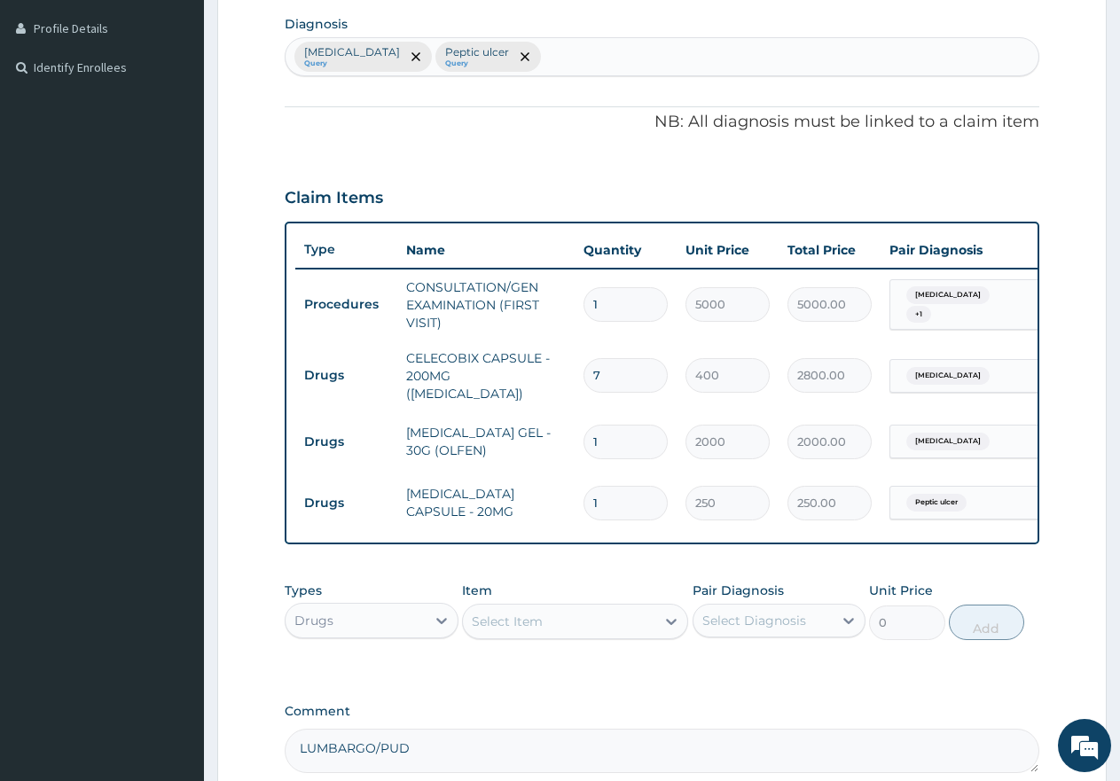
type input "14"
type input "3500.00"
type input "14"
click at [502, 622] on div "Select Item" at bounding box center [507, 622] width 71 height 18
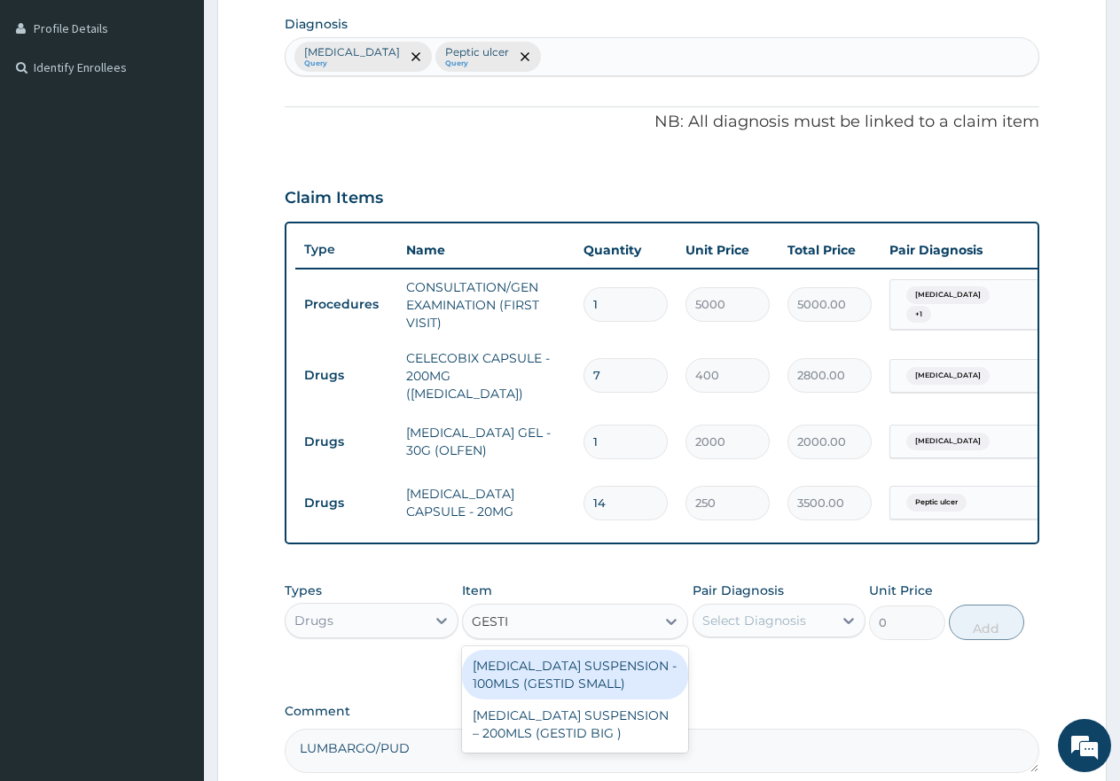
type input "GESTID"
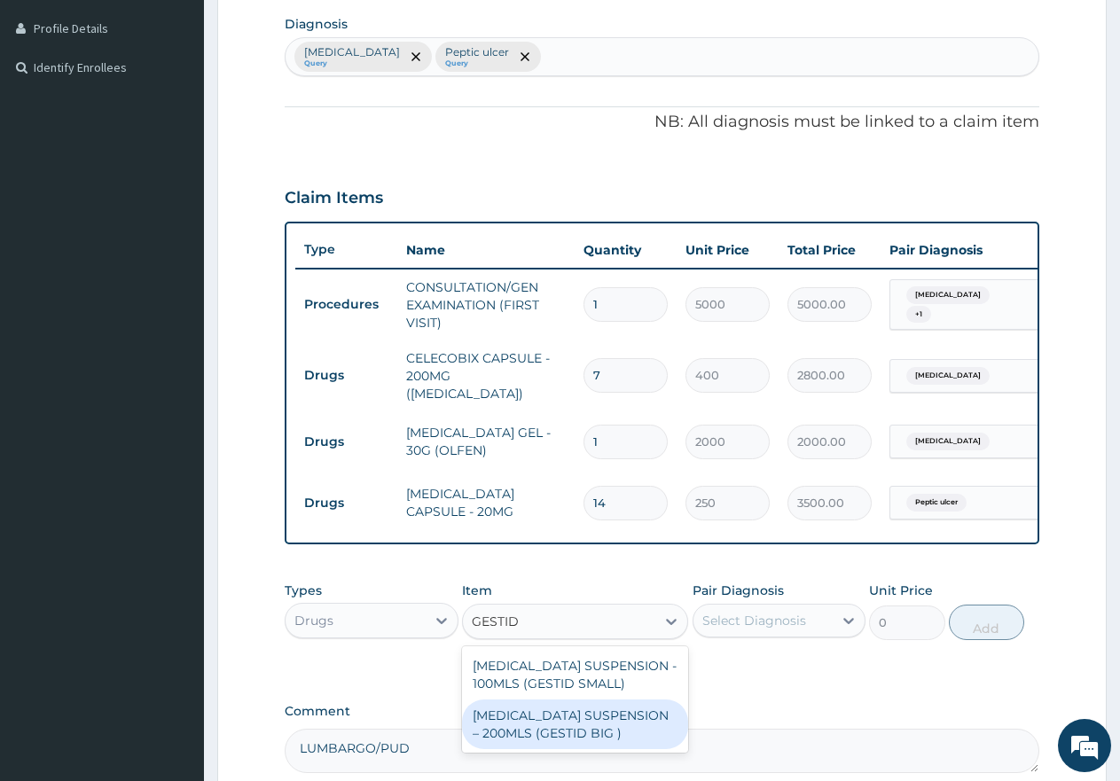
click at [528, 734] on div "ANTACID SUSPENSION – 200MLS (GESTID BIG )" at bounding box center [575, 725] width 226 height 50
type input "3000"
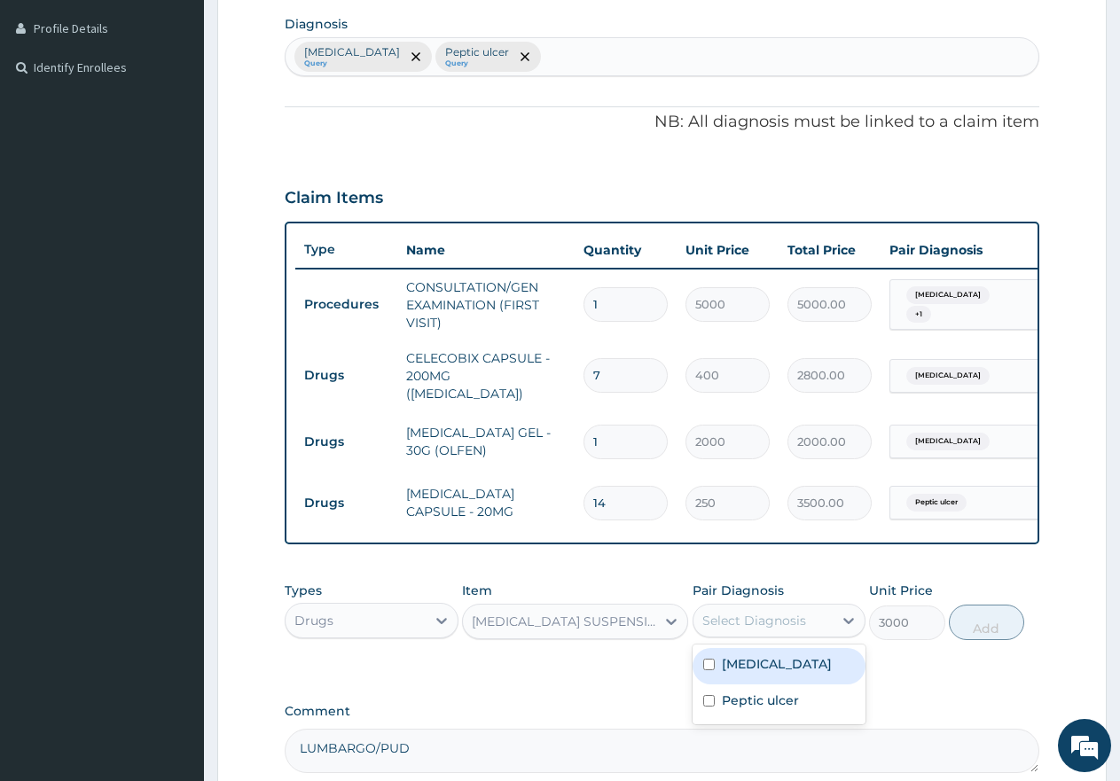
click at [767, 628] on div "Select Diagnosis" at bounding box center [755, 621] width 104 height 18
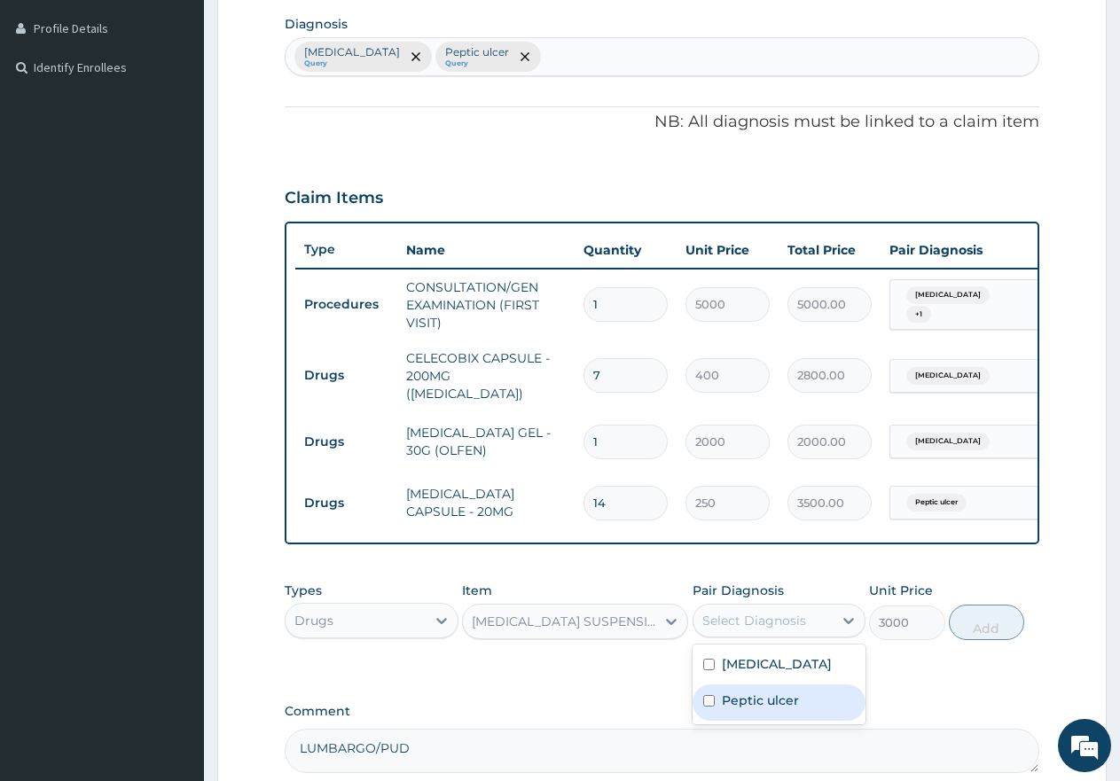
drag, startPoint x: 709, startPoint y: 704, endPoint x: 761, endPoint y: 702, distance: 52.4
click at [709, 705] on input "checkbox" at bounding box center [709, 701] width 12 height 12
checkbox input "true"
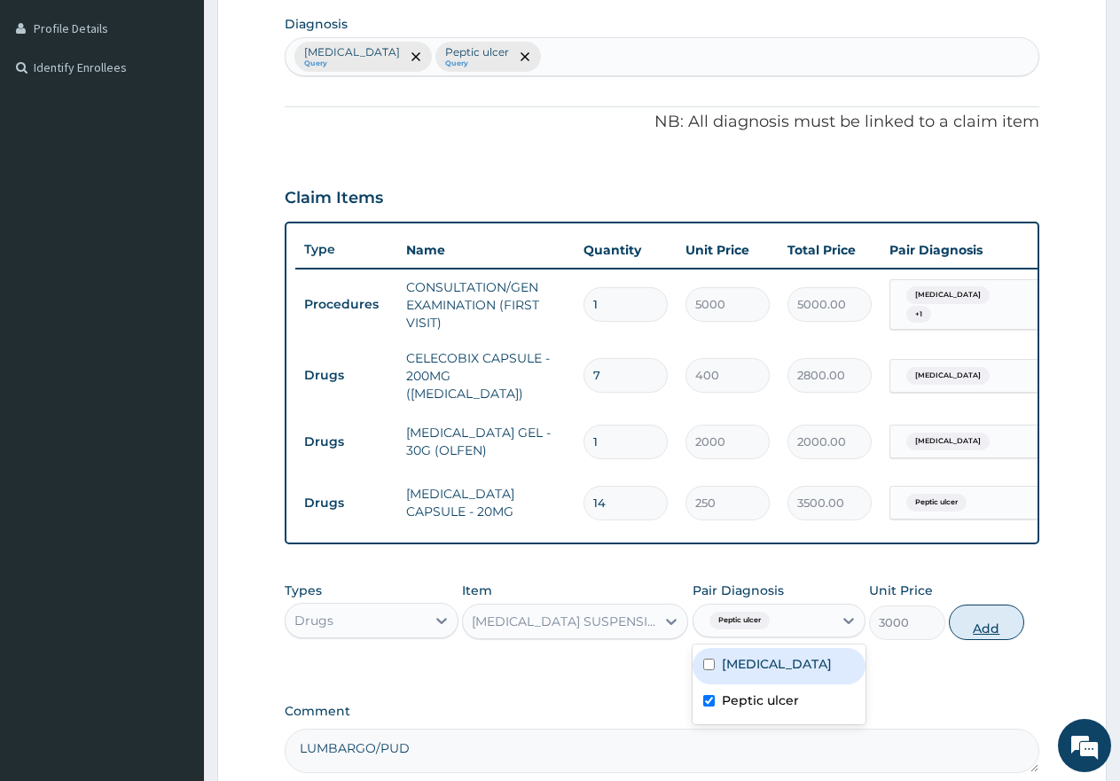
click at [972, 631] on button "Add" at bounding box center [986, 622] width 75 height 35
type input "0"
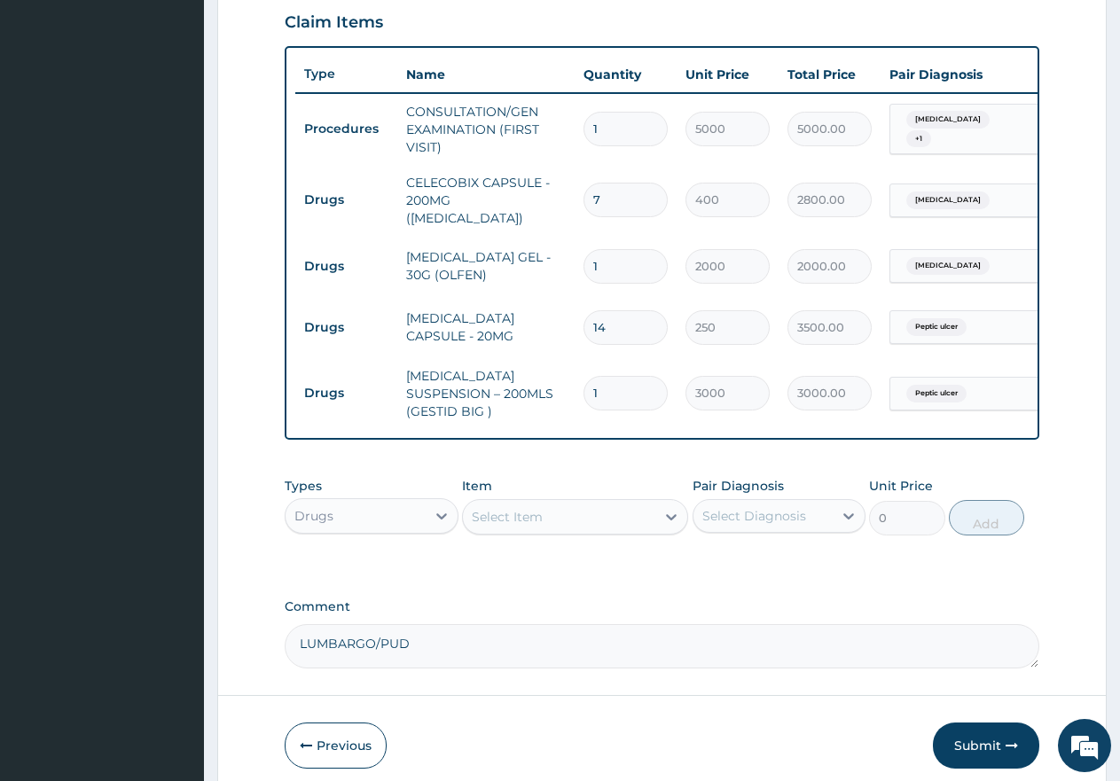
scroll to position [616, 0]
click at [985, 736] on button "Submit" at bounding box center [986, 744] width 106 height 46
click at [959, 736] on button "Submit" at bounding box center [986, 744] width 106 height 46
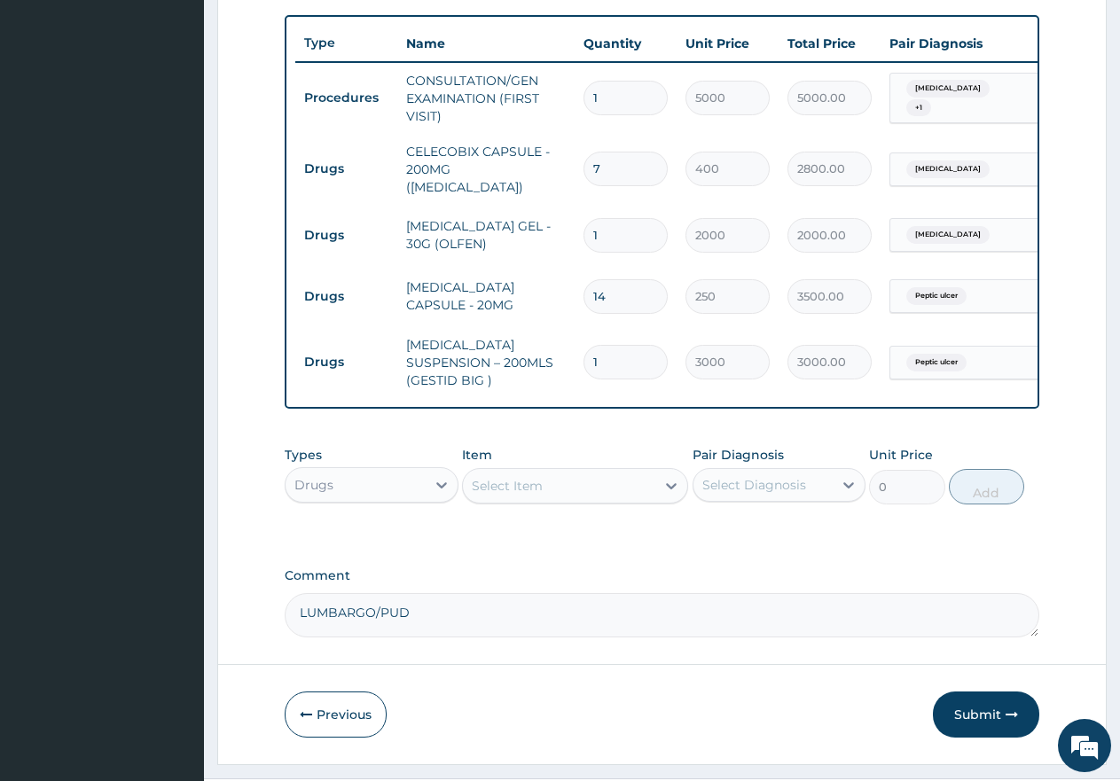
scroll to position [683, 0]
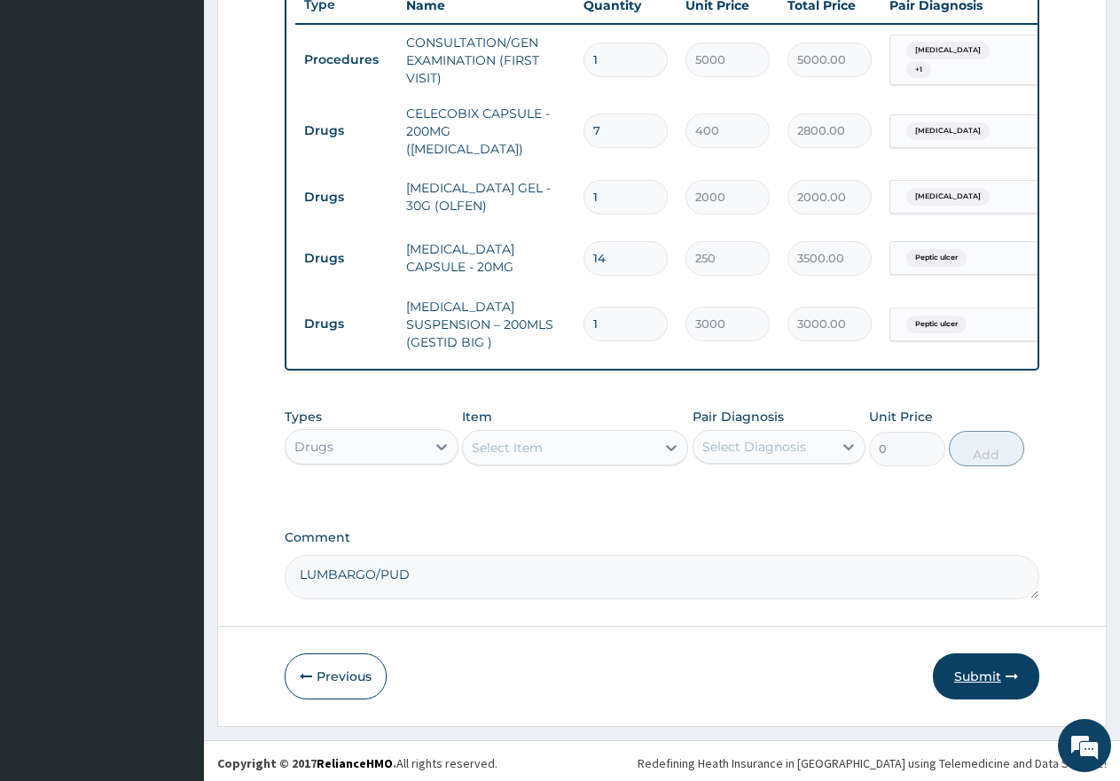
click at [970, 673] on button "Submit" at bounding box center [986, 677] width 106 height 46
click at [979, 674] on button "Submit" at bounding box center [986, 677] width 106 height 46
click at [979, 677] on button "Submit" at bounding box center [986, 677] width 106 height 46
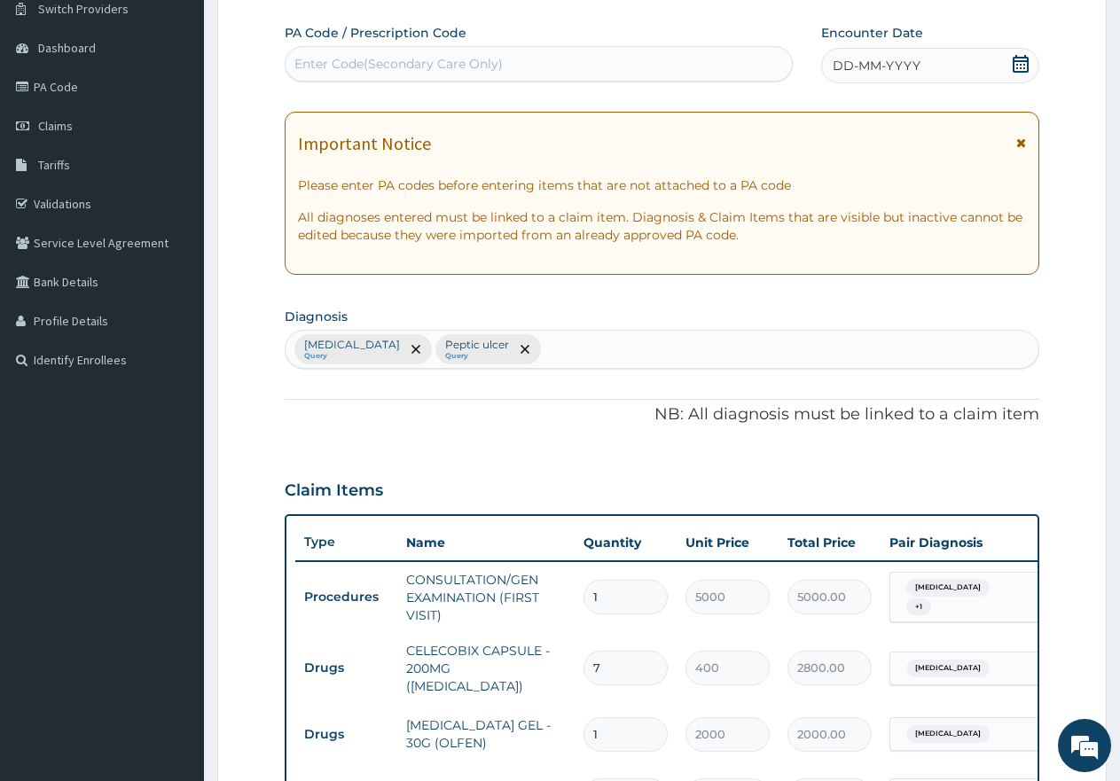
scroll to position [0, 0]
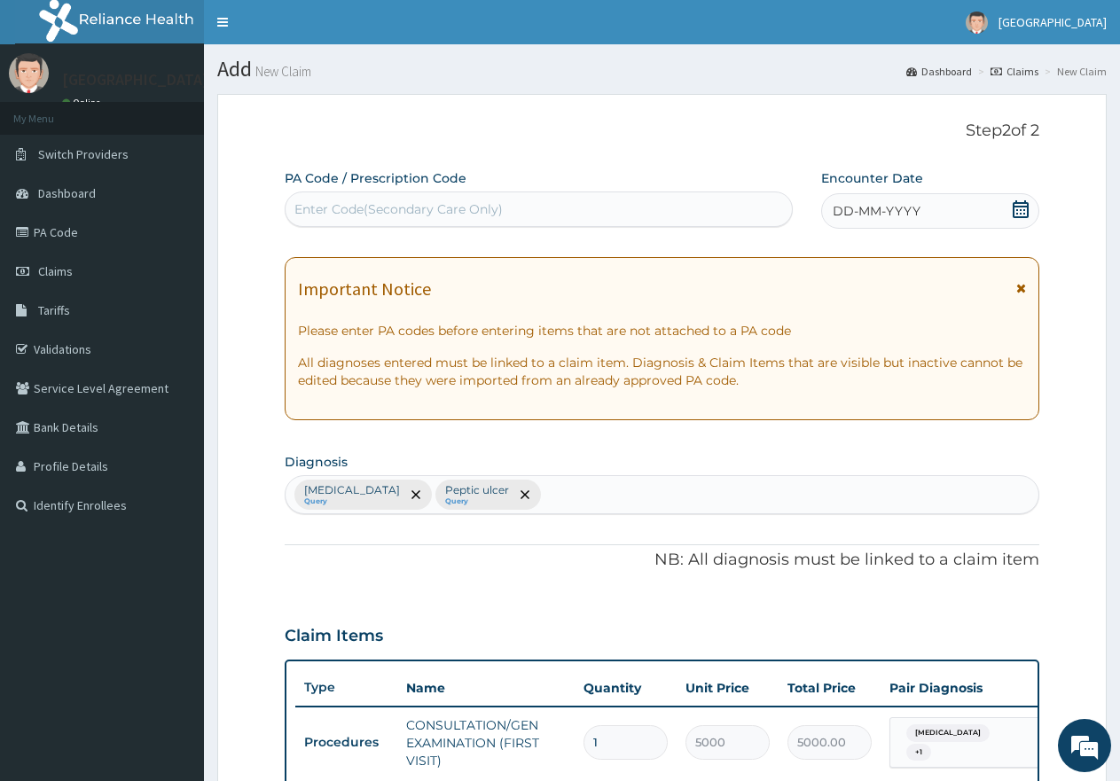
click at [1024, 206] on icon at bounding box center [1021, 209] width 16 height 18
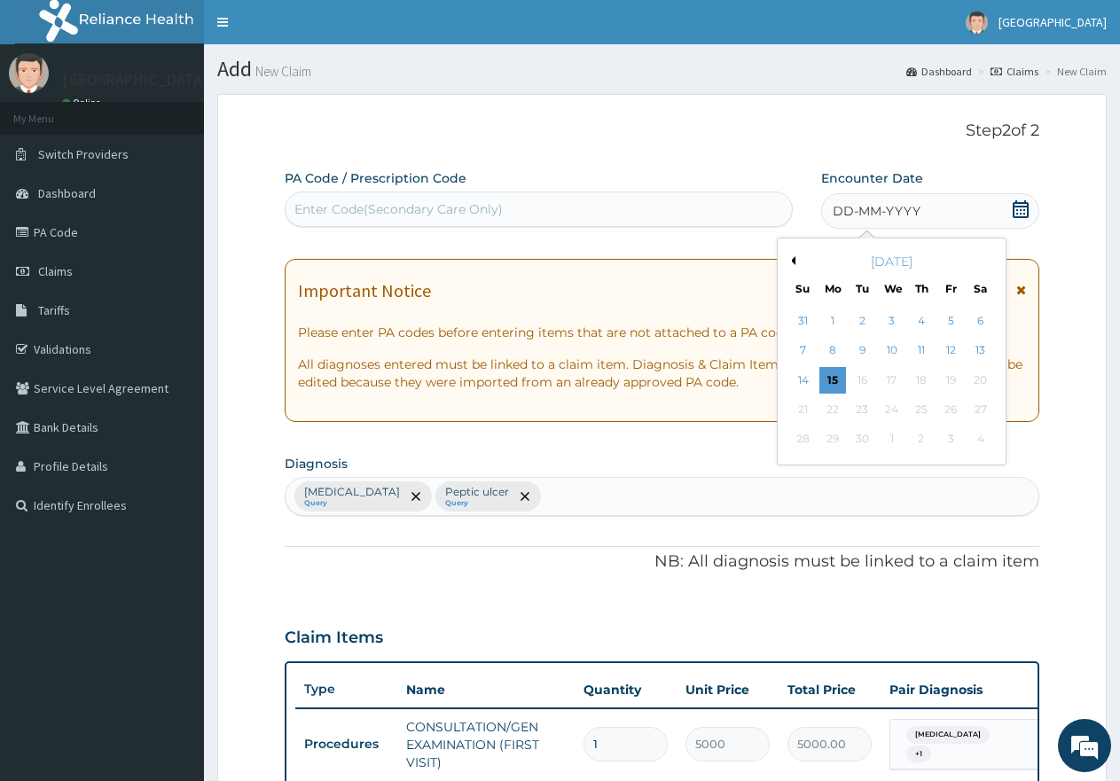
click at [797, 262] on div "September 2025" at bounding box center [892, 262] width 214 height 18
click at [793, 260] on button "Previous Month" at bounding box center [791, 260] width 9 height 9
click at [978, 381] on div "16" at bounding box center [981, 380] width 27 height 27
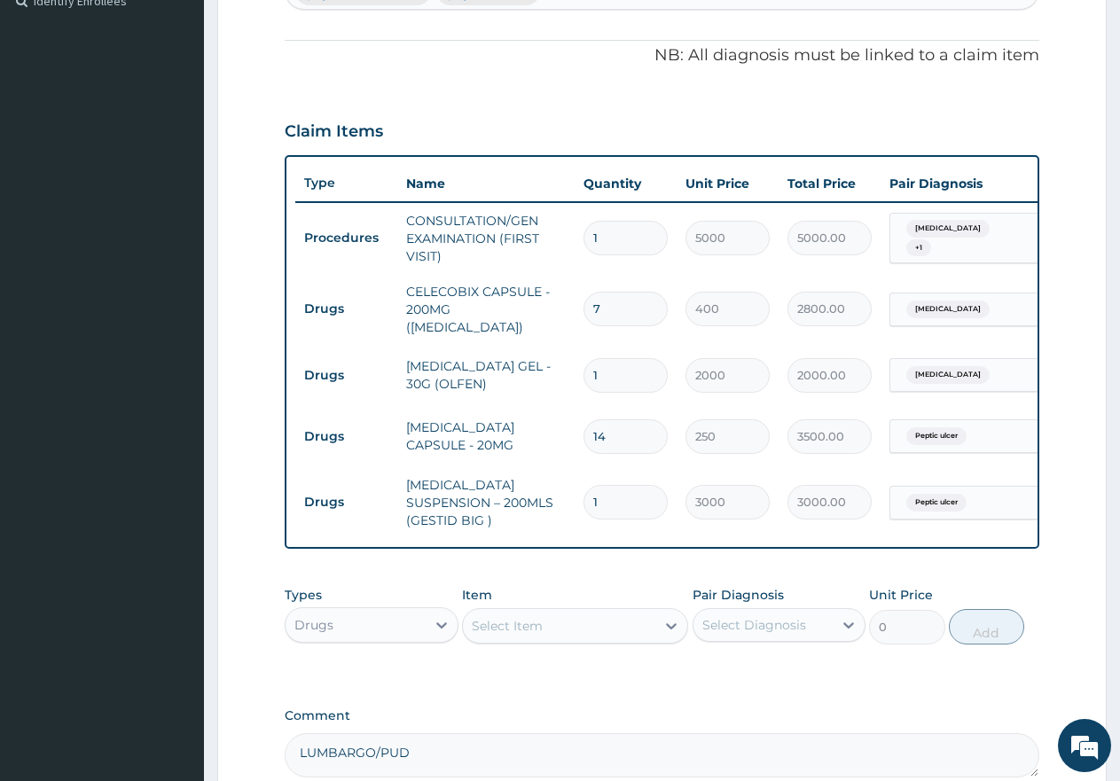
scroll to position [683, 0]
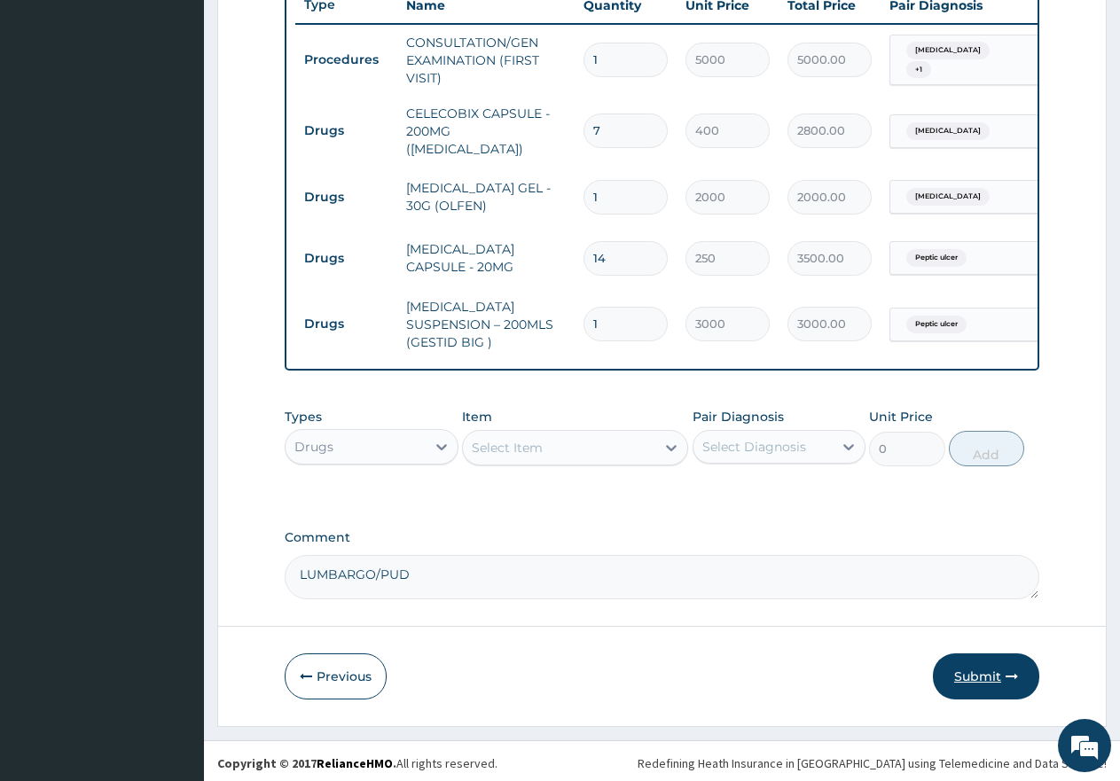
click at [972, 672] on button "Submit" at bounding box center [986, 677] width 106 height 46
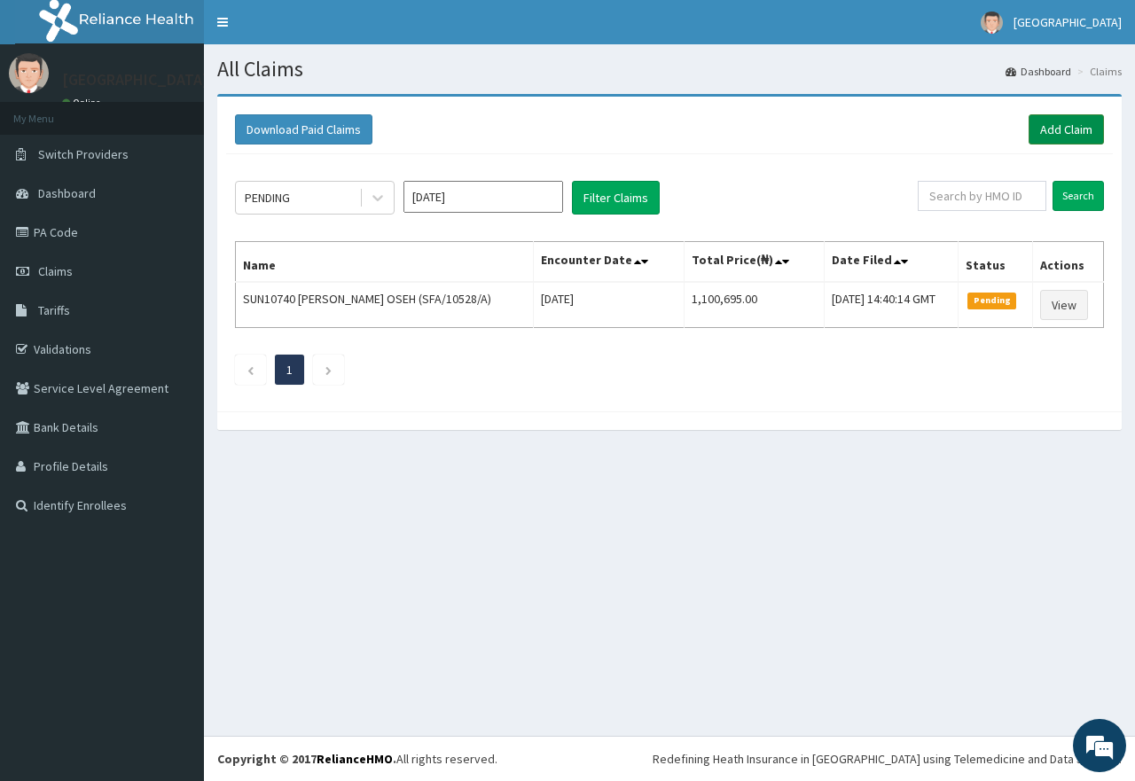
click at [1060, 127] on link "Add Claim" at bounding box center [1066, 129] width 75 height 30
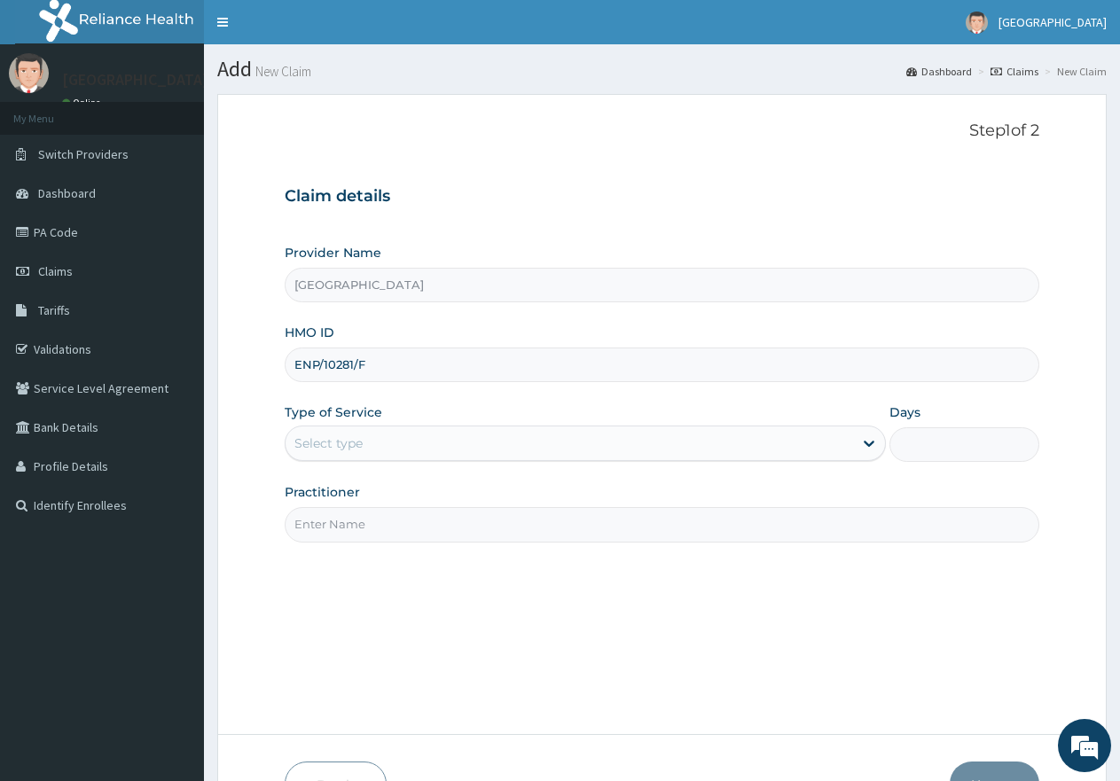
type input "ENP/10281/F"
click at [415, 448] on div "Select type" at bounding box center [569, 443] width 567 height 28
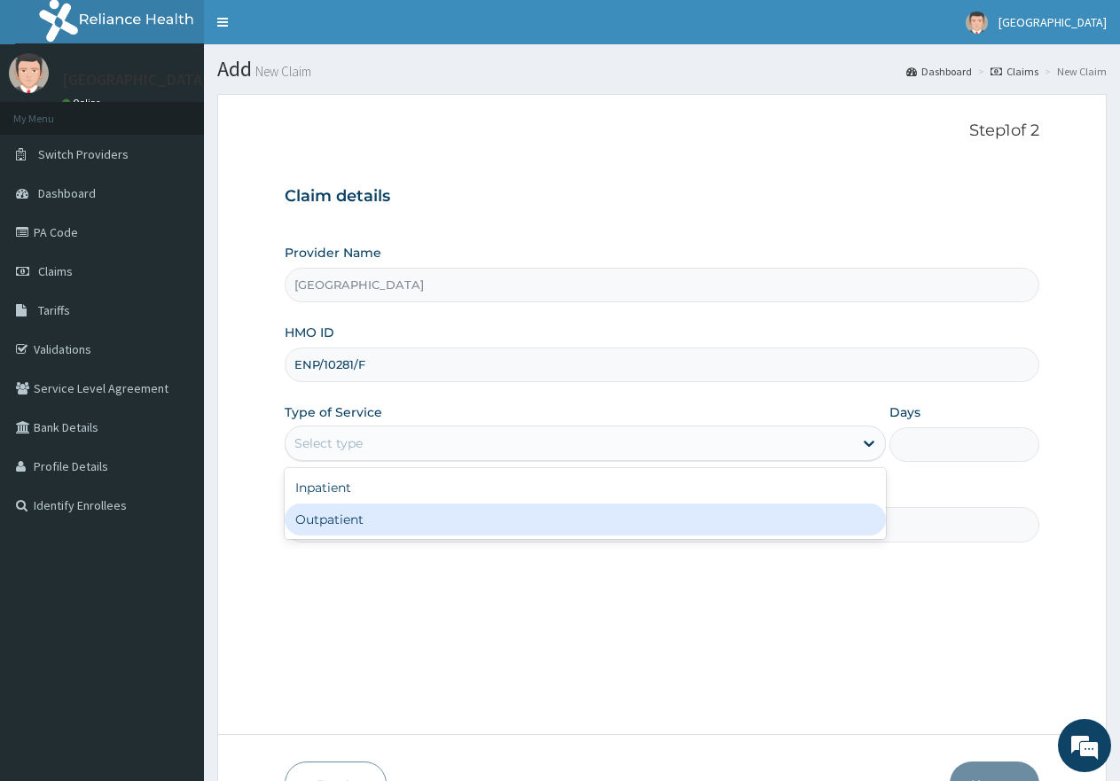
click at [387, 528] on div "Outpatient" at bounding box center [585, 520] width 601 height 32
type input "1"
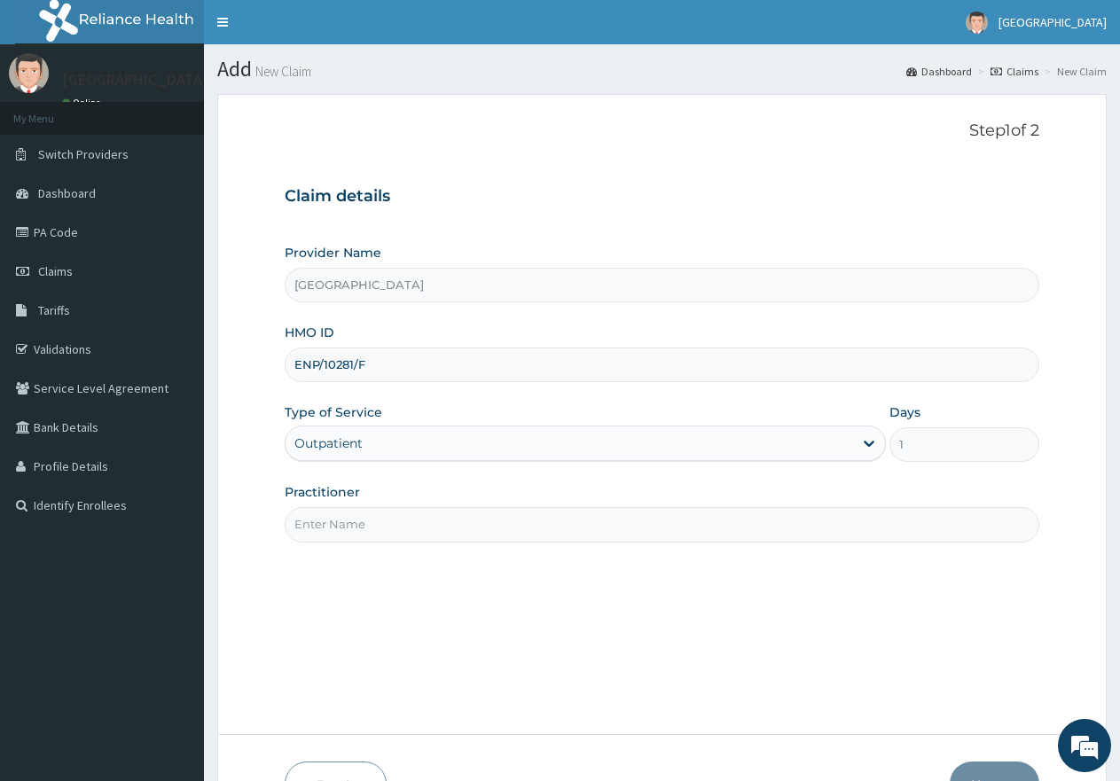
click at [481, 532] on input "Practitioner" at bounding box center [662, 524] width 755 height 35
type input "gp"
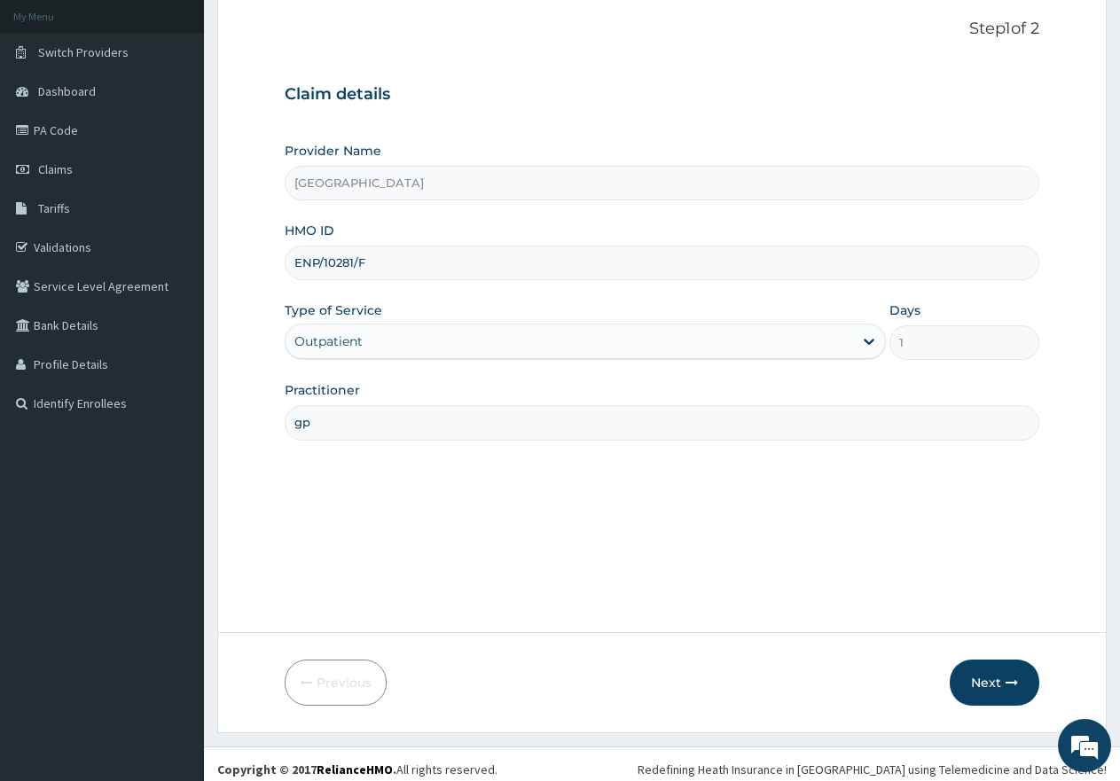
scroll to position [113, 0]
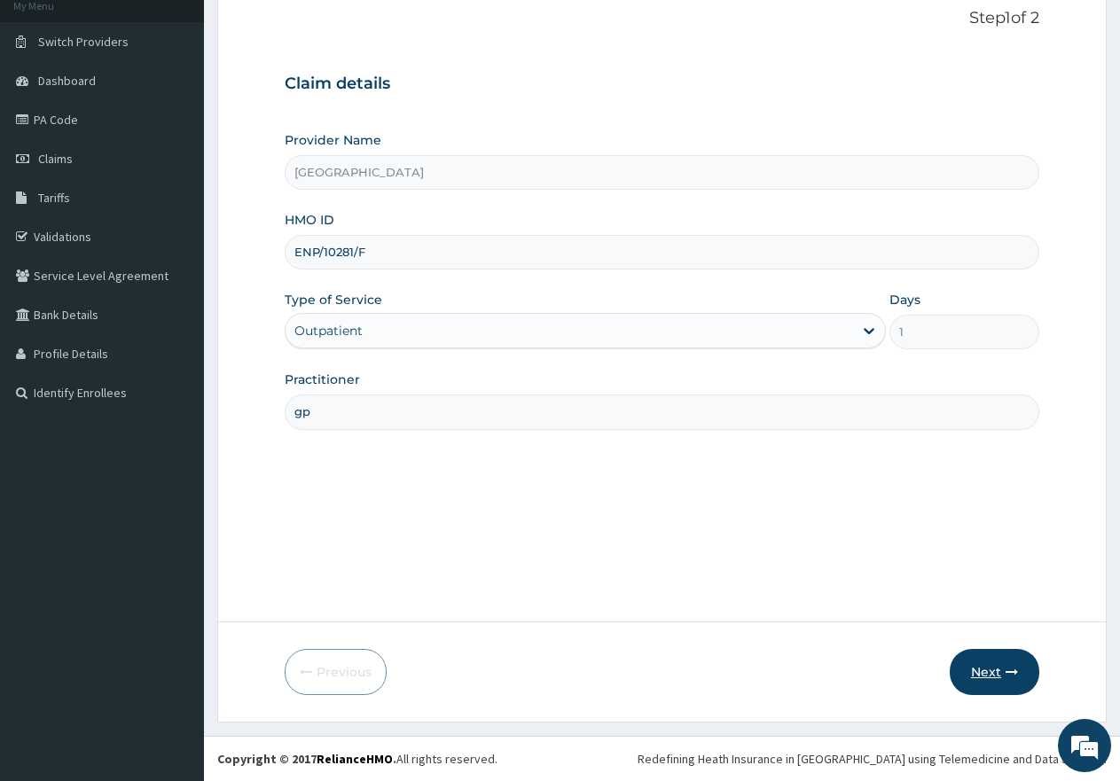
click at [990, 674] on button "Next" at bounding box center [995, 672] width 90 height 46
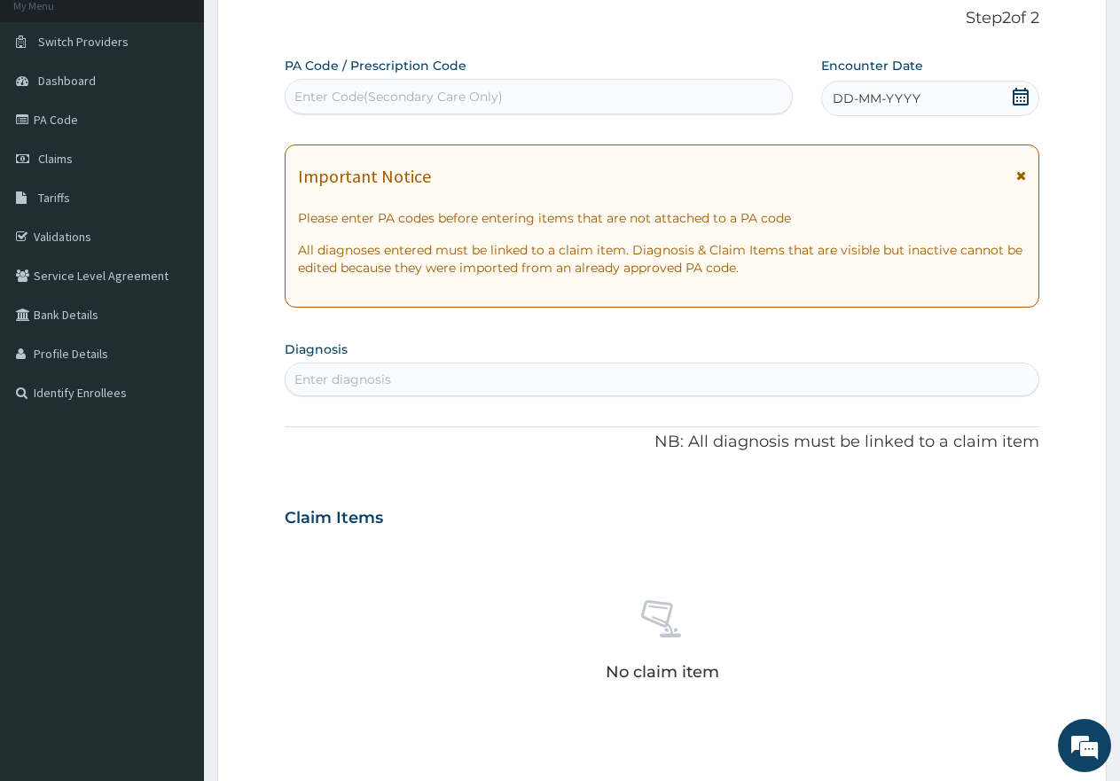
click at [604, 95] on div "Enter Code(Secondary Care Only)" at bounding box center [539, 96] width 506 height 28
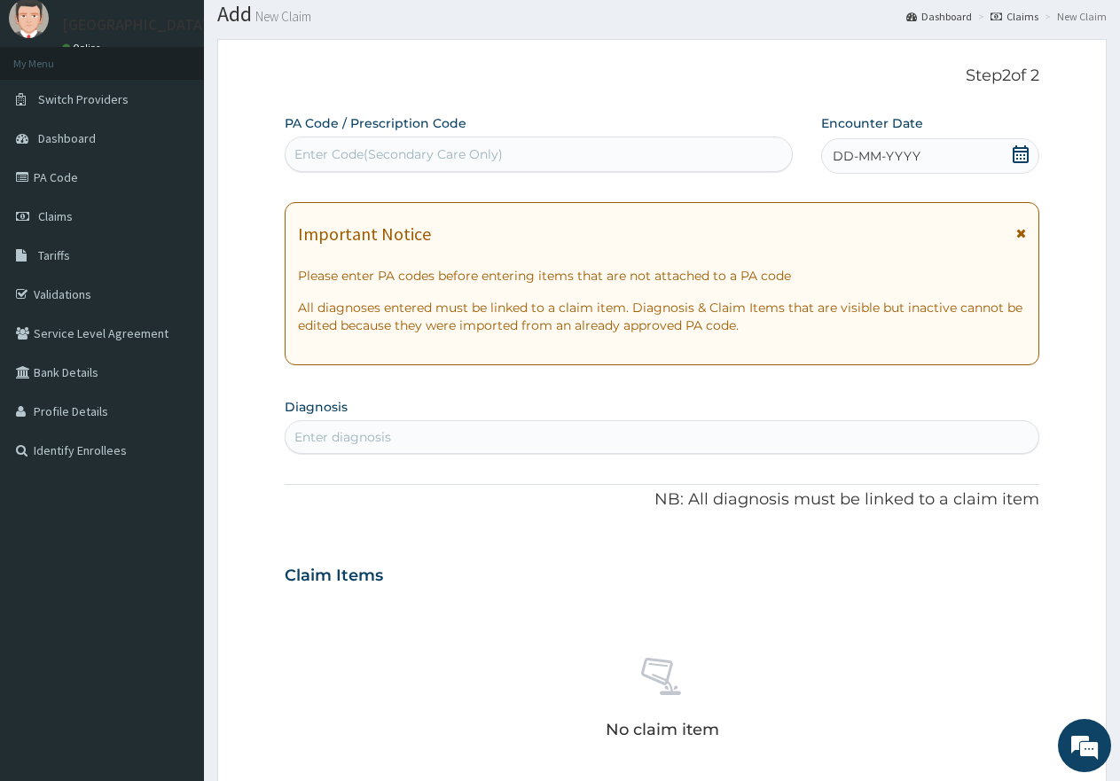
scroll to position [24, 0]
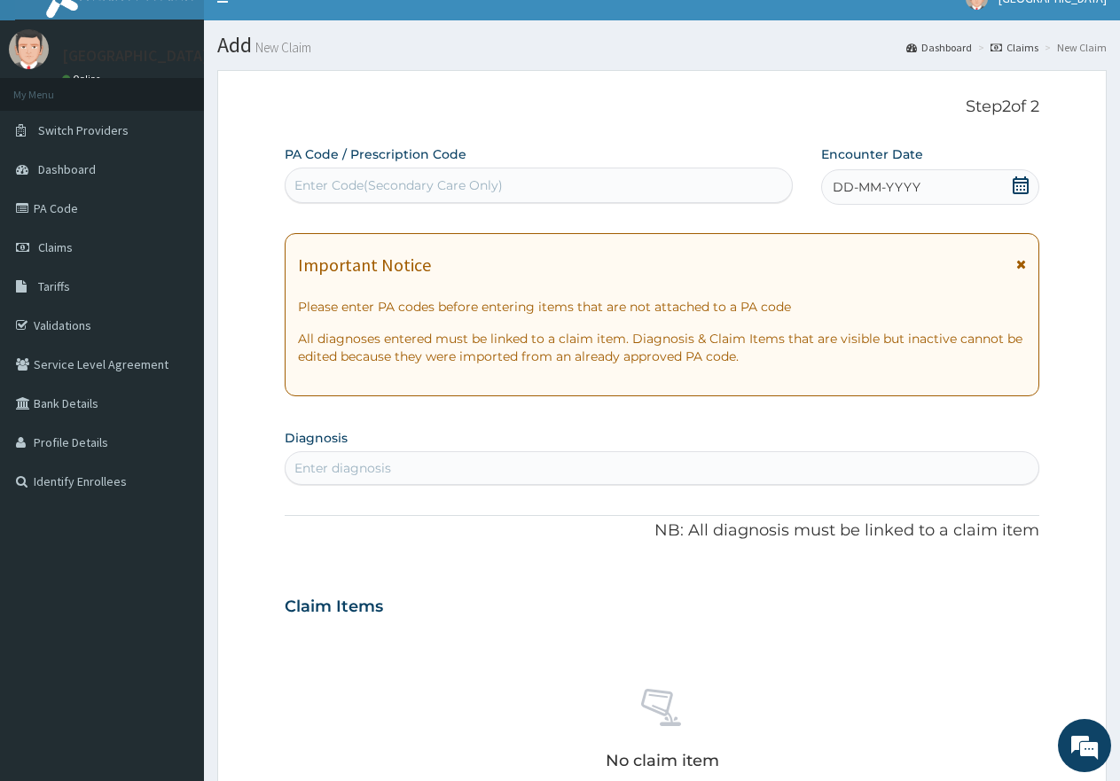
click at [482, 172] on div "Enter Code(Secondary Care Only)" at bounding box center [539, 185] width 506 height 28
paste input "PA/21AECA"
type input "PA/21AECA"
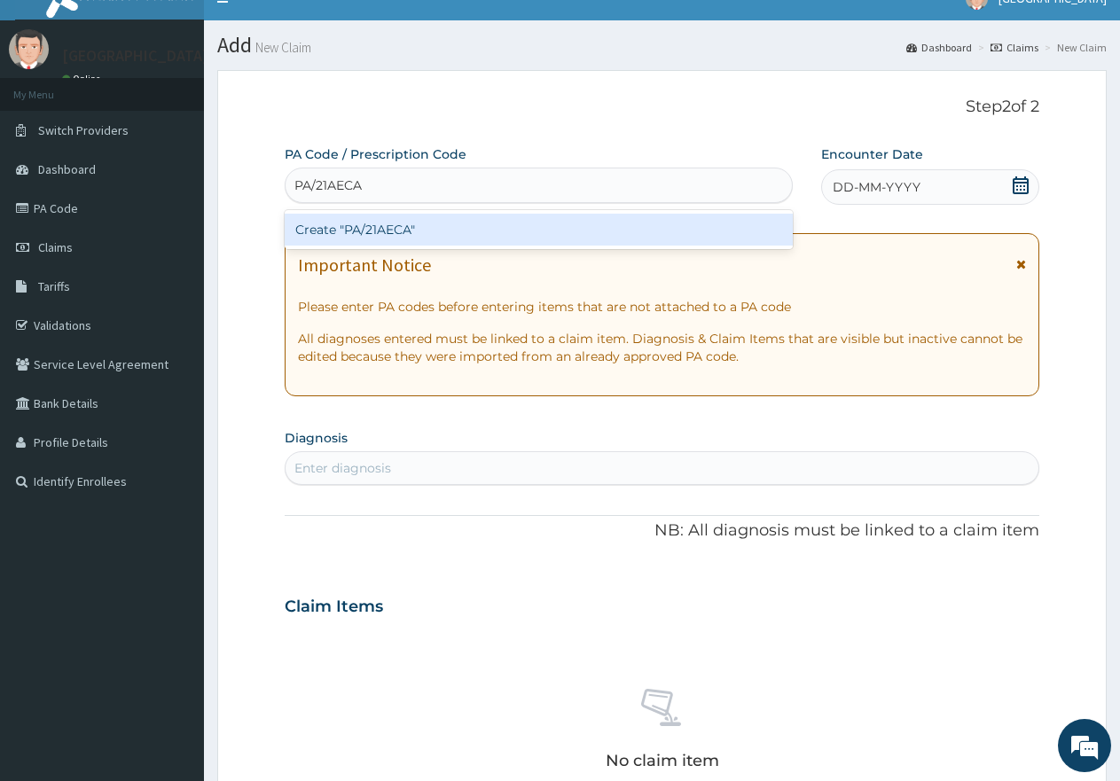
click at [460, 229] on div "Create "PA/21AECA"" at bounding box center [539, 230] width 508 height 32
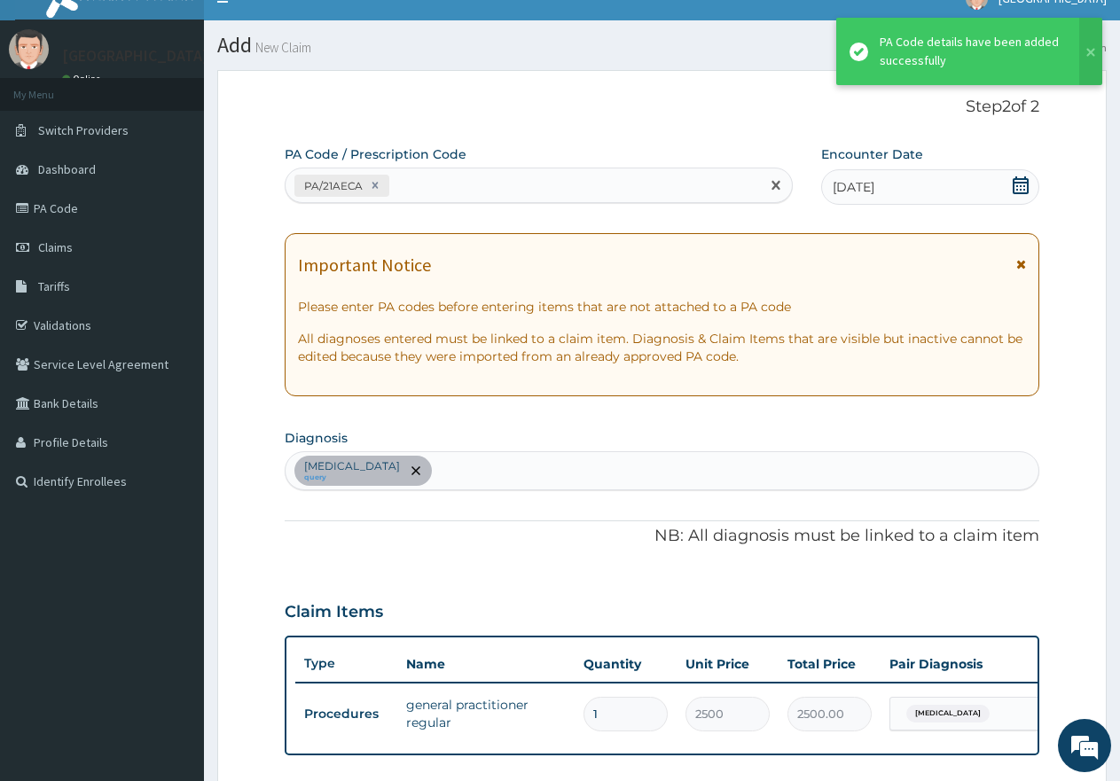
click at [568, 187] on div "PA/21AECA" at bounding box center [523, 185] width 475 height 29
paste input "PA/3AA303"
type input "PA/3AA303"
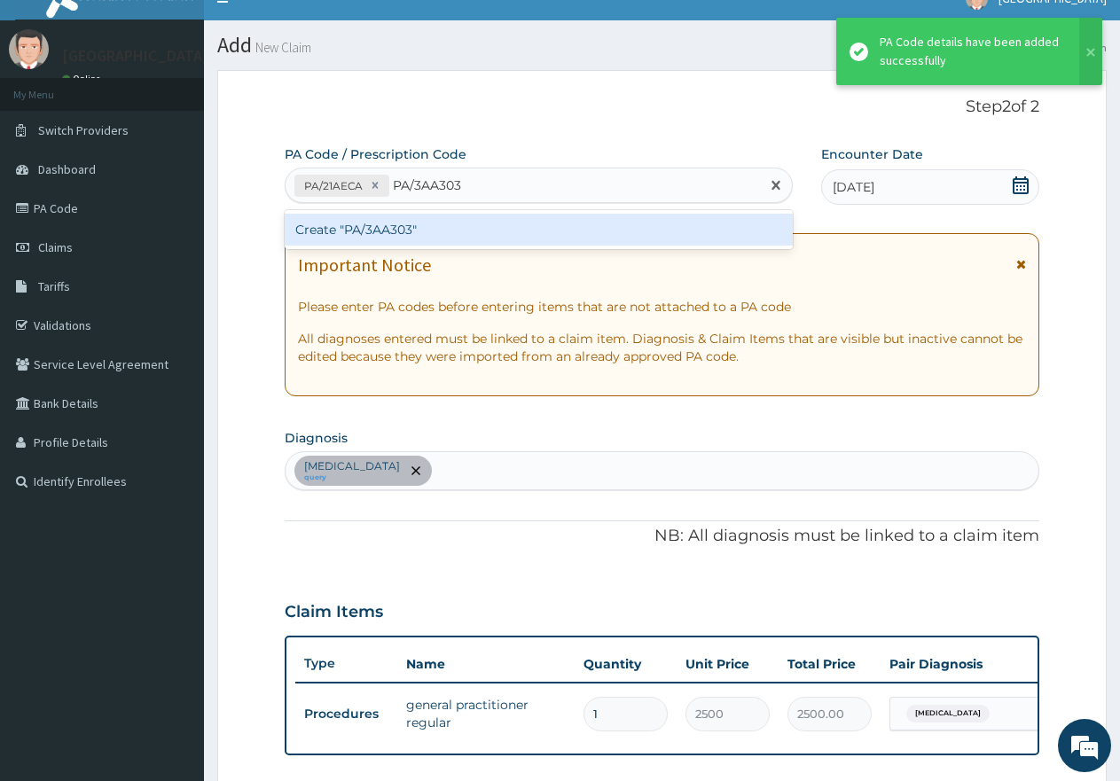
click at [532, 235] on div "Create "PA/3AA303"" at bounding box center [539, 230] width 508 height 32
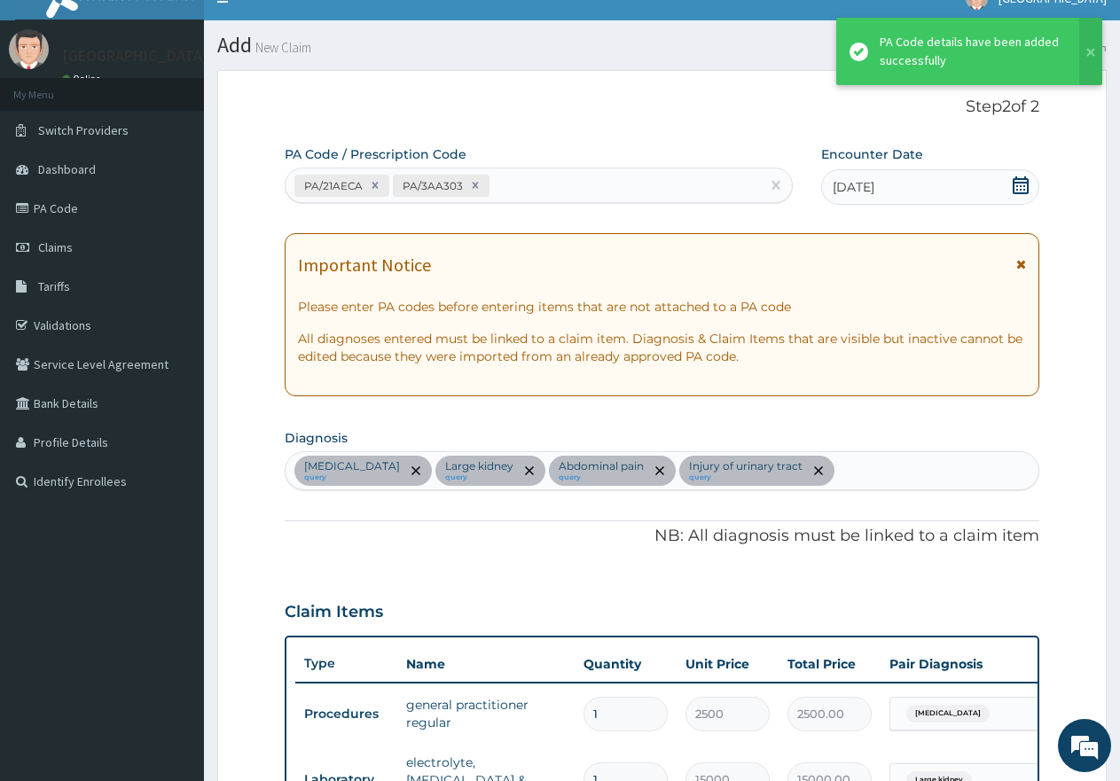
scroll to position [653, 0]
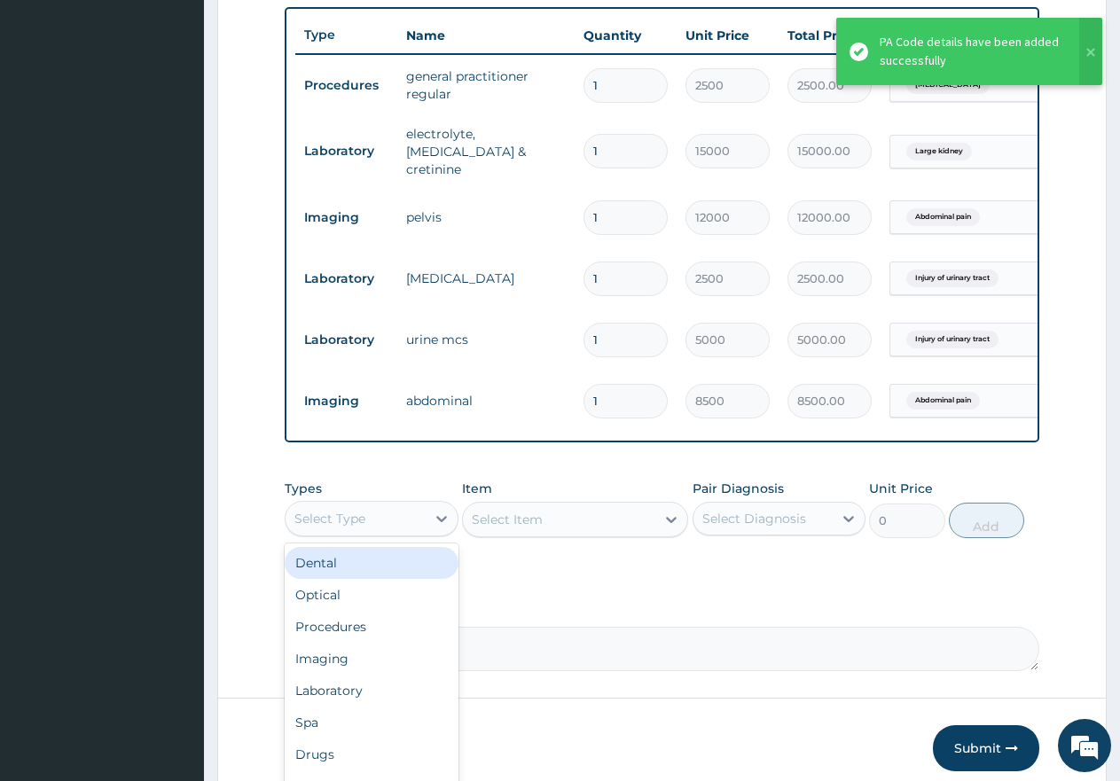
click at [355, 528] on div "Select Type" at bounding box center [329, 519] width 71 height 18
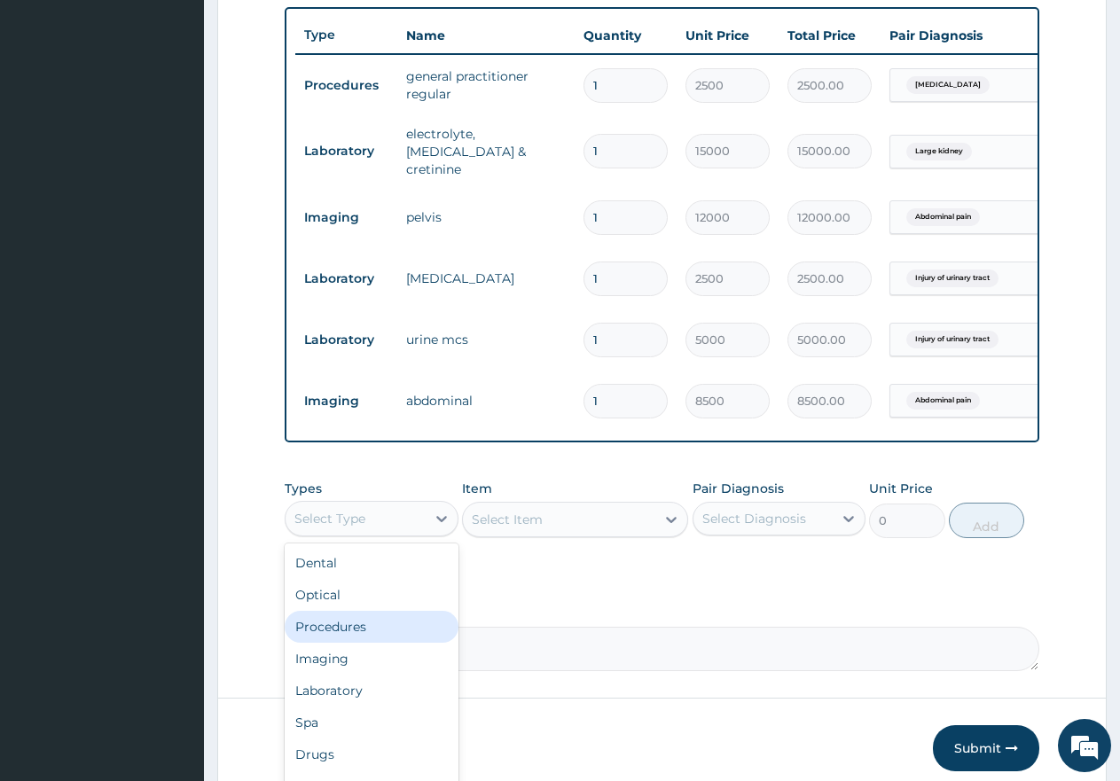
click at [349, 631] on div "Procedures" at bounding box center [372, 627] width 174 height 32
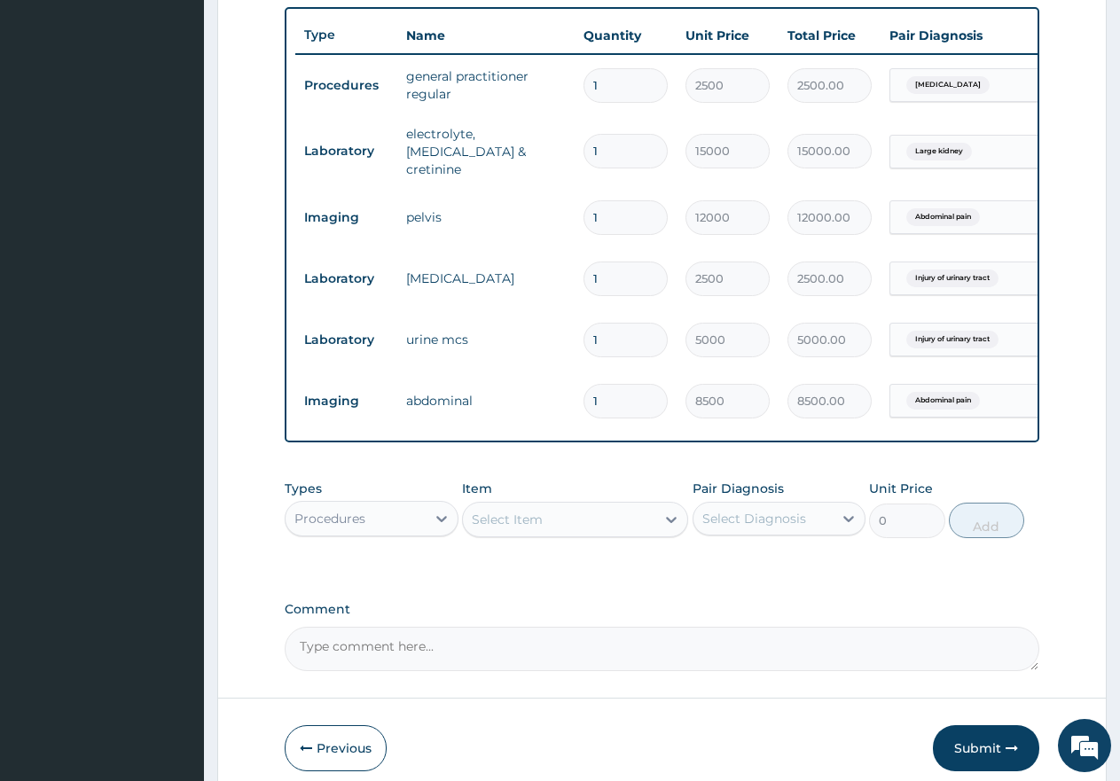
click at [515, 523] on div "Select Item" at bounding box center [507, 520] width 71 height 18
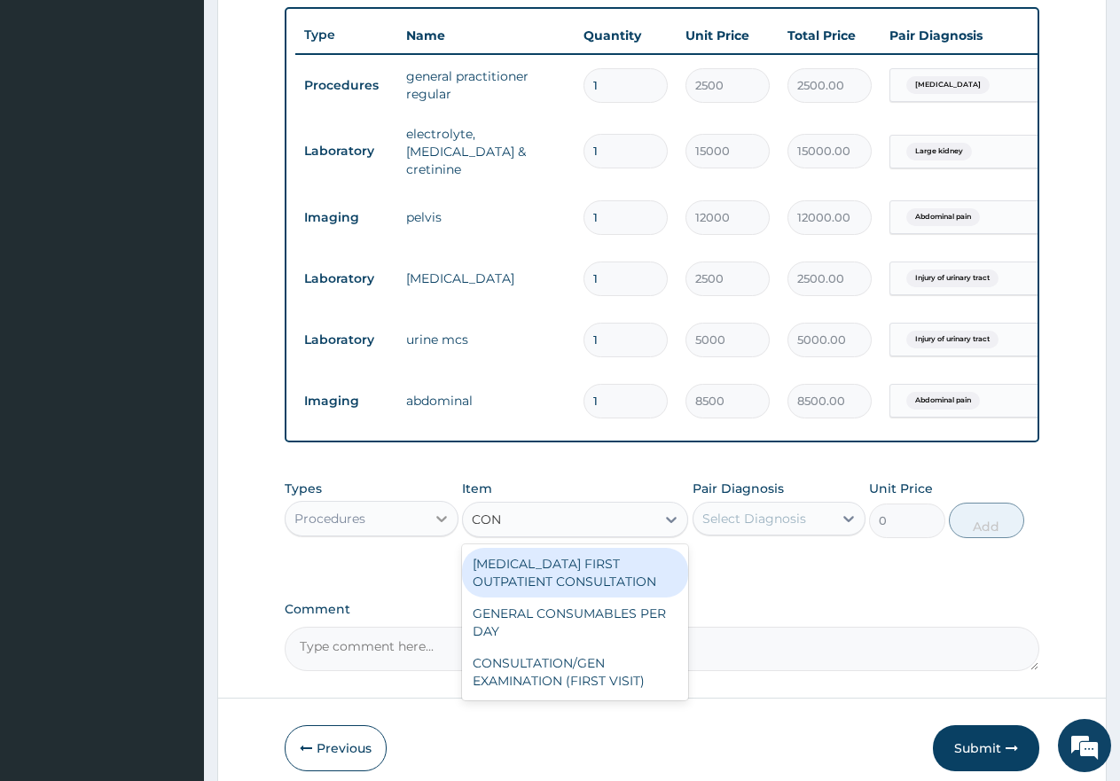
type input "CONS"
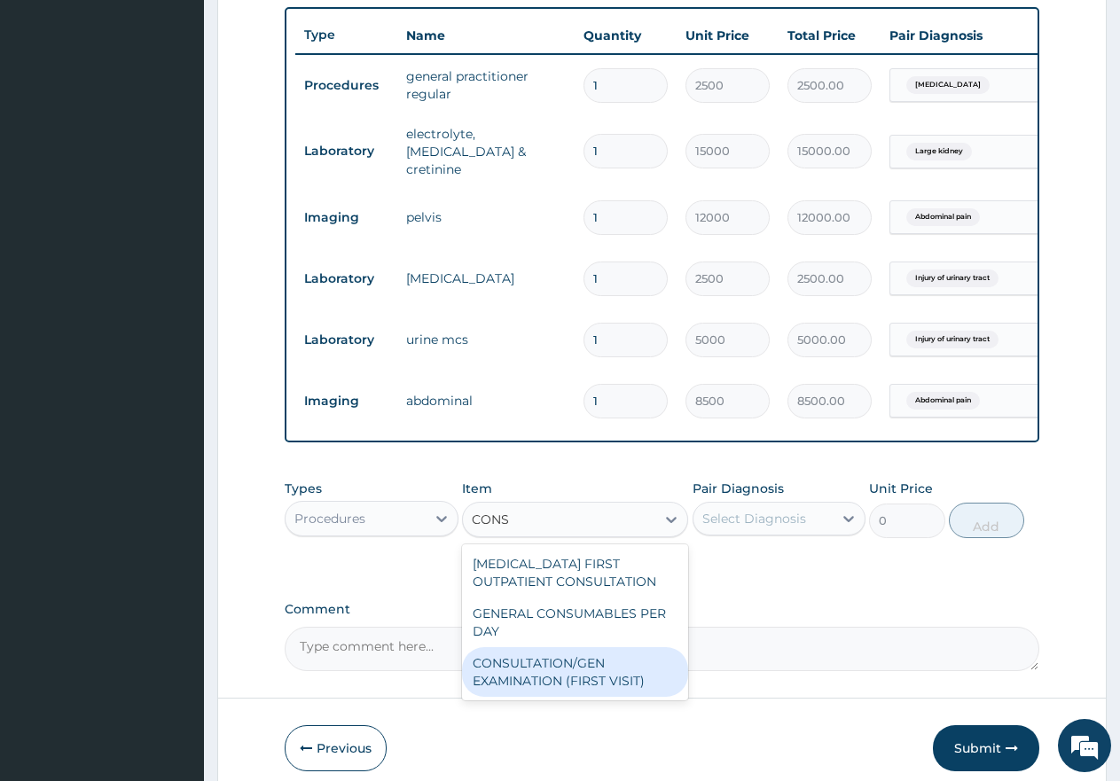
click at [554, 688] on div "CONSULTATION/GEN EXAMINATION (FIRST VISIT)" at bounding box center [575, 673] width 226 height 50
type input "5000"
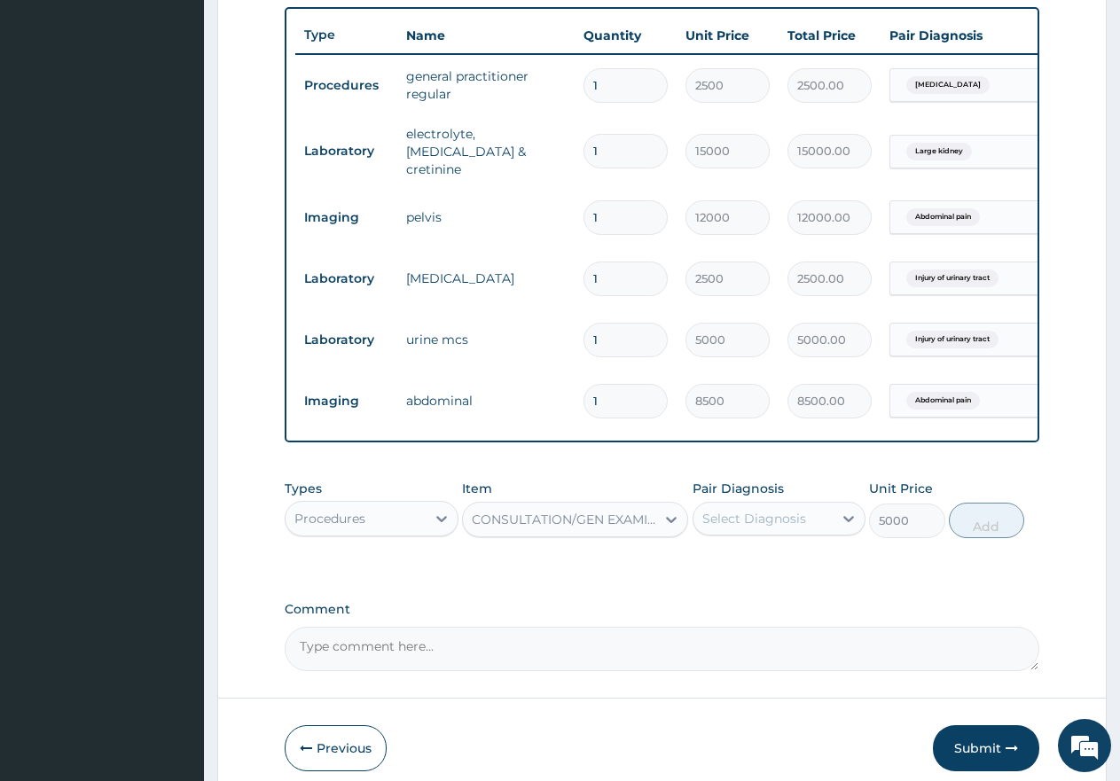
click at [777, 533] on div "Select Diagnosis" at bounding box center [764, 519] width 140 height 28
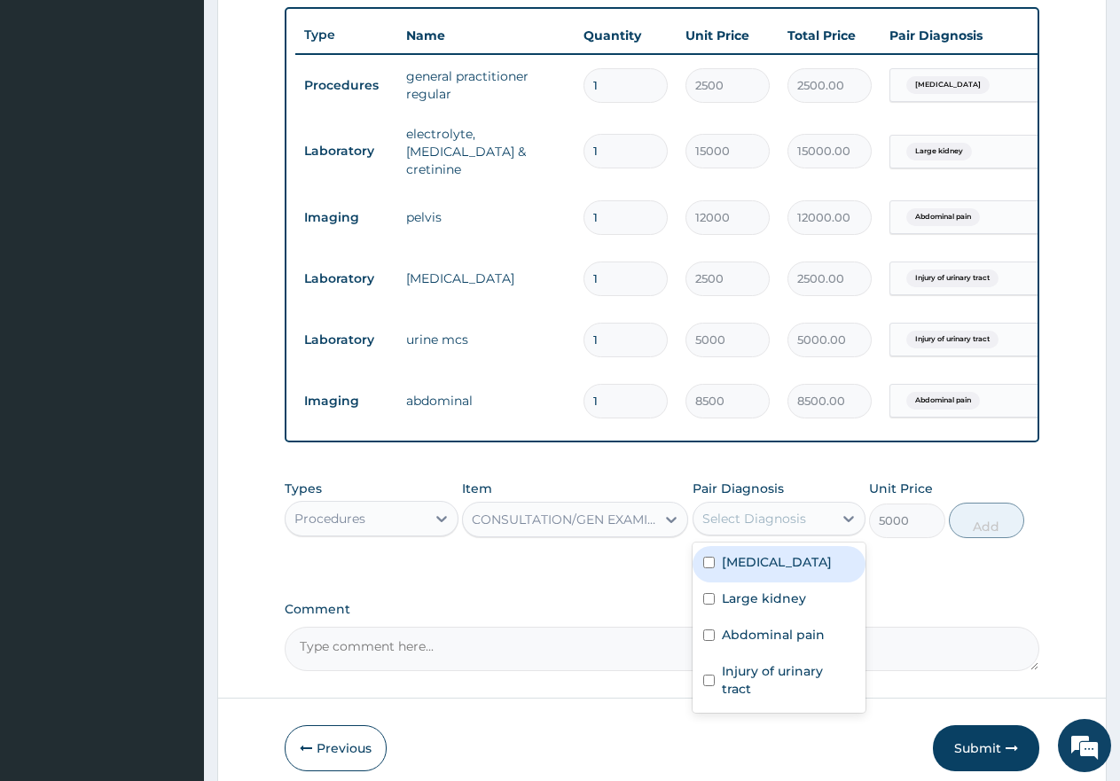
click at [710, 564] on input "checkbox" at bounding box center [709, 563] width 12 height 12
checkbox input "true"
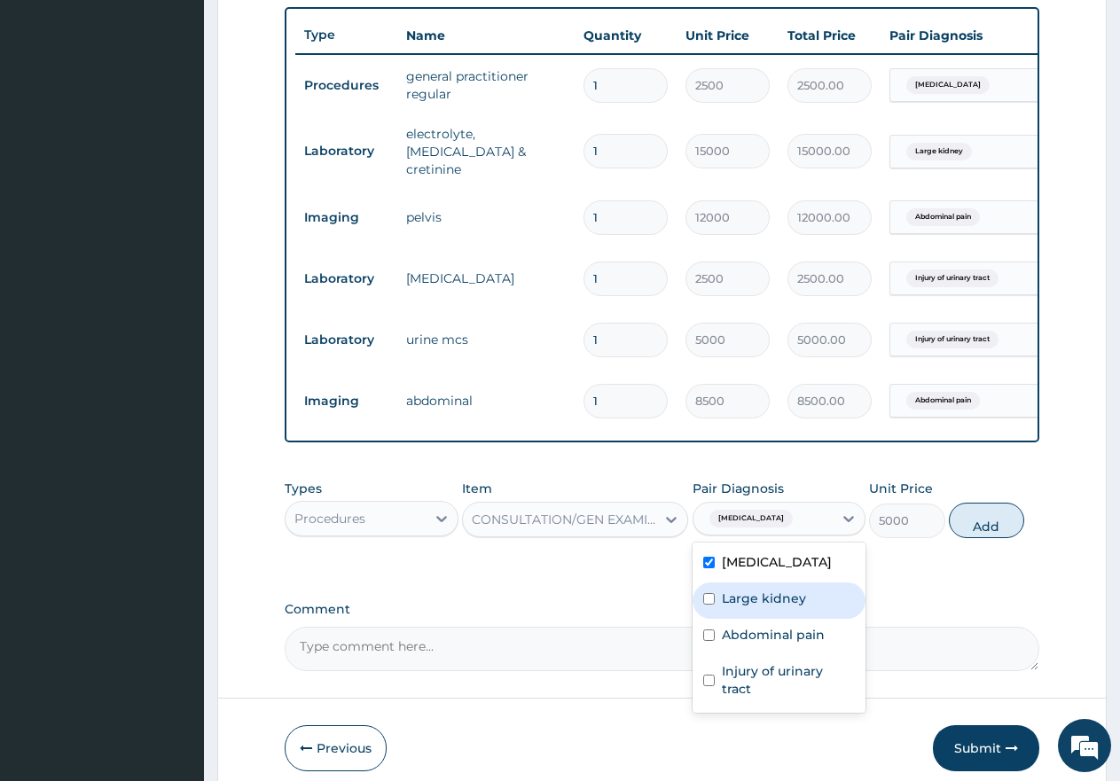
click at [710, 603] on input "checkbox" at bounding box center [709, 599] width 12 height 12
checkbox input "true"
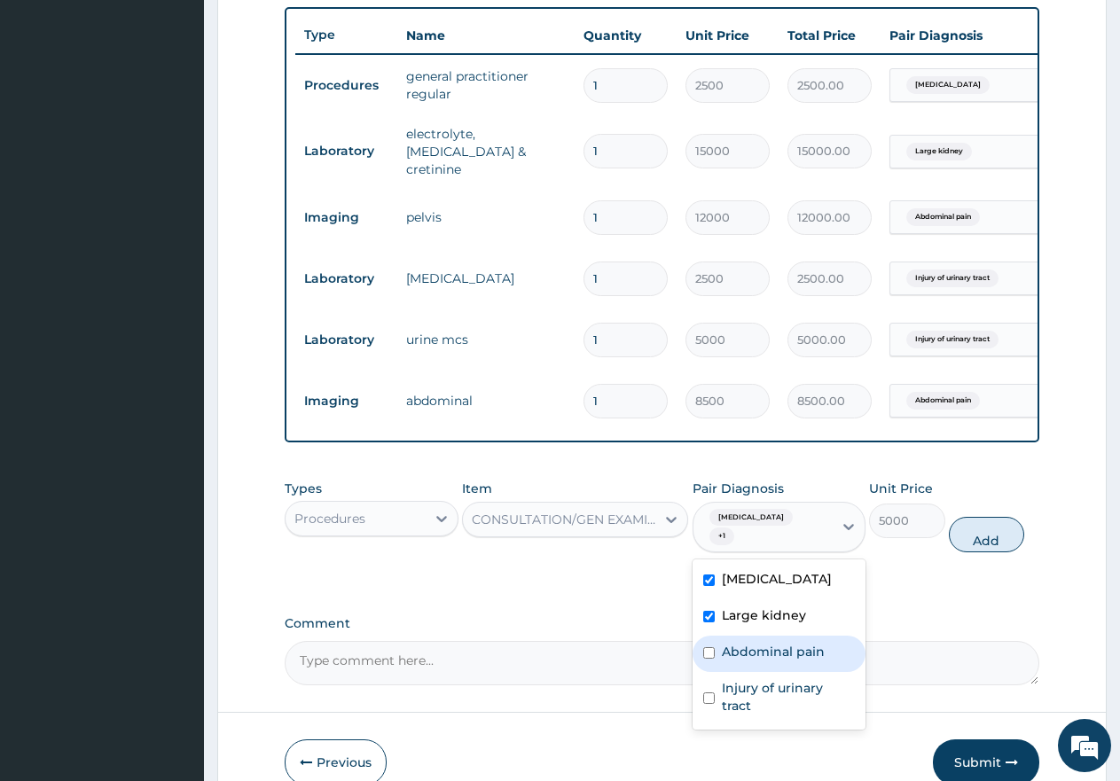
click at [713, 648] on input "checkbox" at bounding box center [709, 654] width 12 height 12
checkbox input "true"
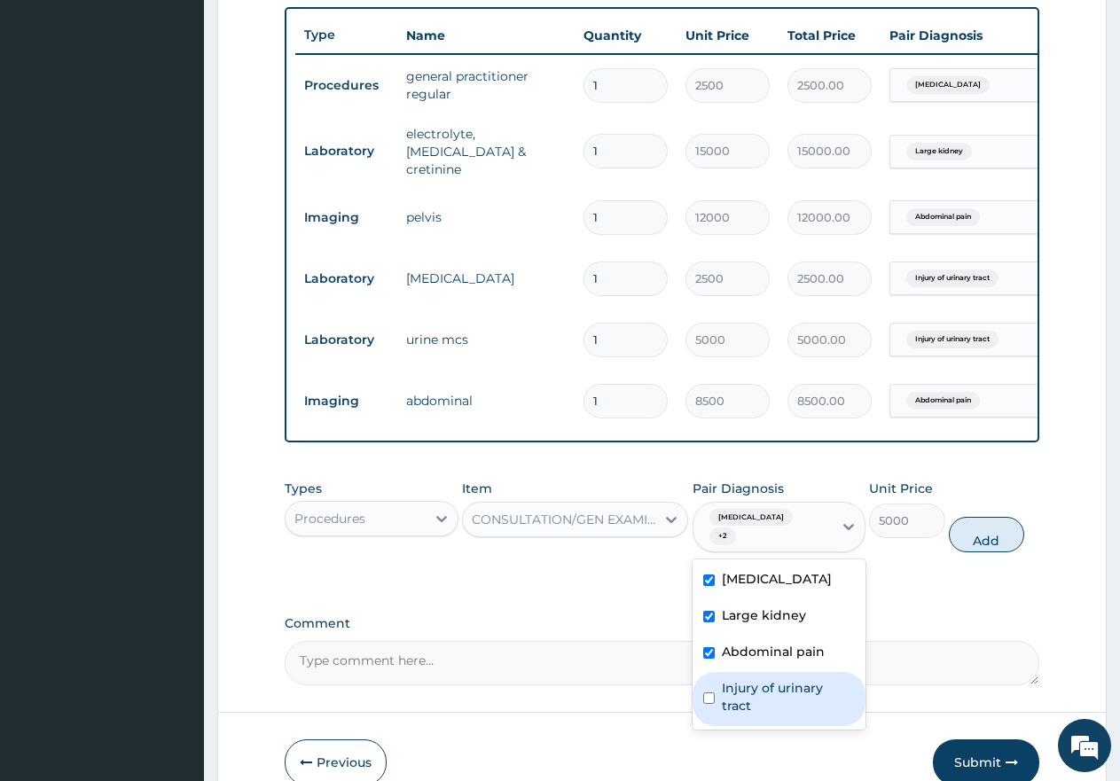
click at [706, 693] on input "checkbox" at bounding box center [709, 699] width 12 height 12
checkbox input "true"
click at [991, 530] on button "Add" at bounding box center [986, 534] width 75 height 35
type input "0"
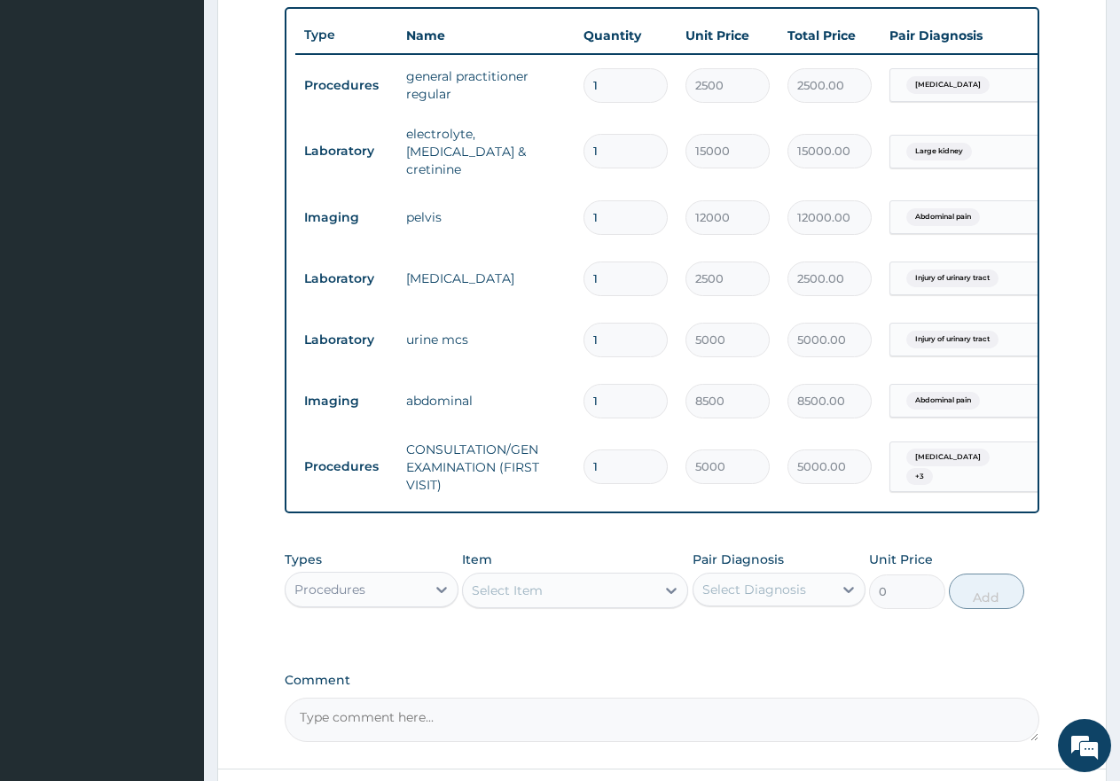
scroll to position [0, 136]
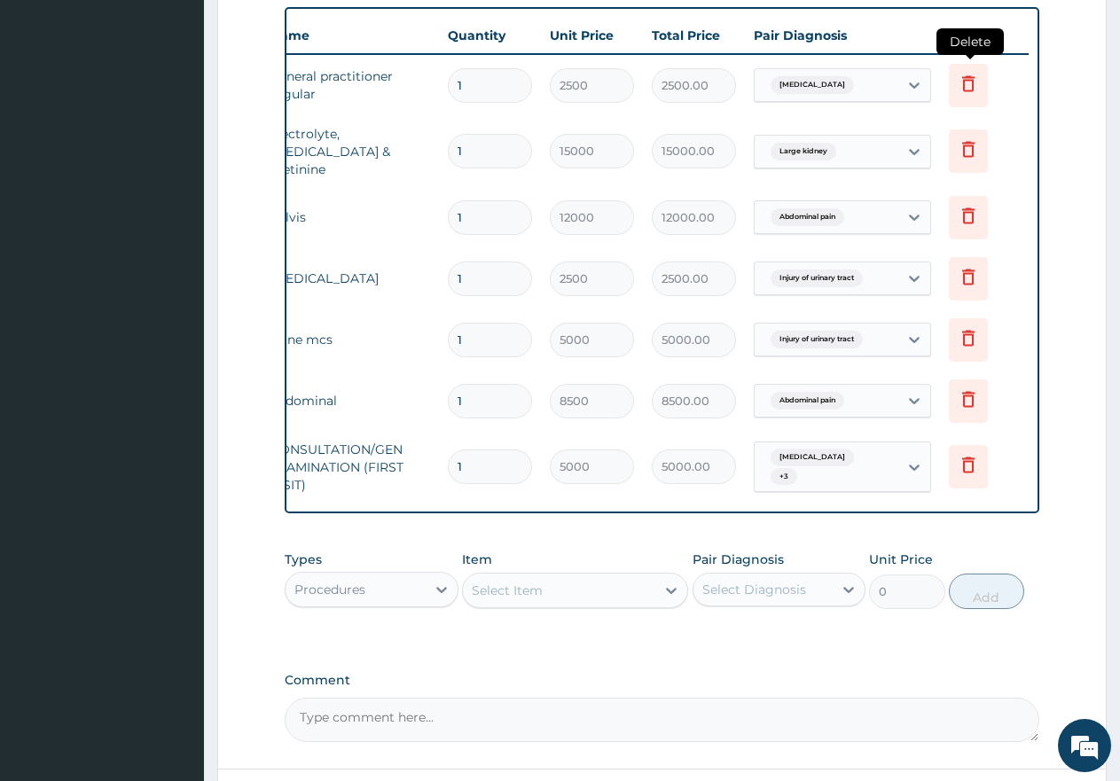
click at [968, 90] on icon at bounding box center [968, 83] width 21 height 21
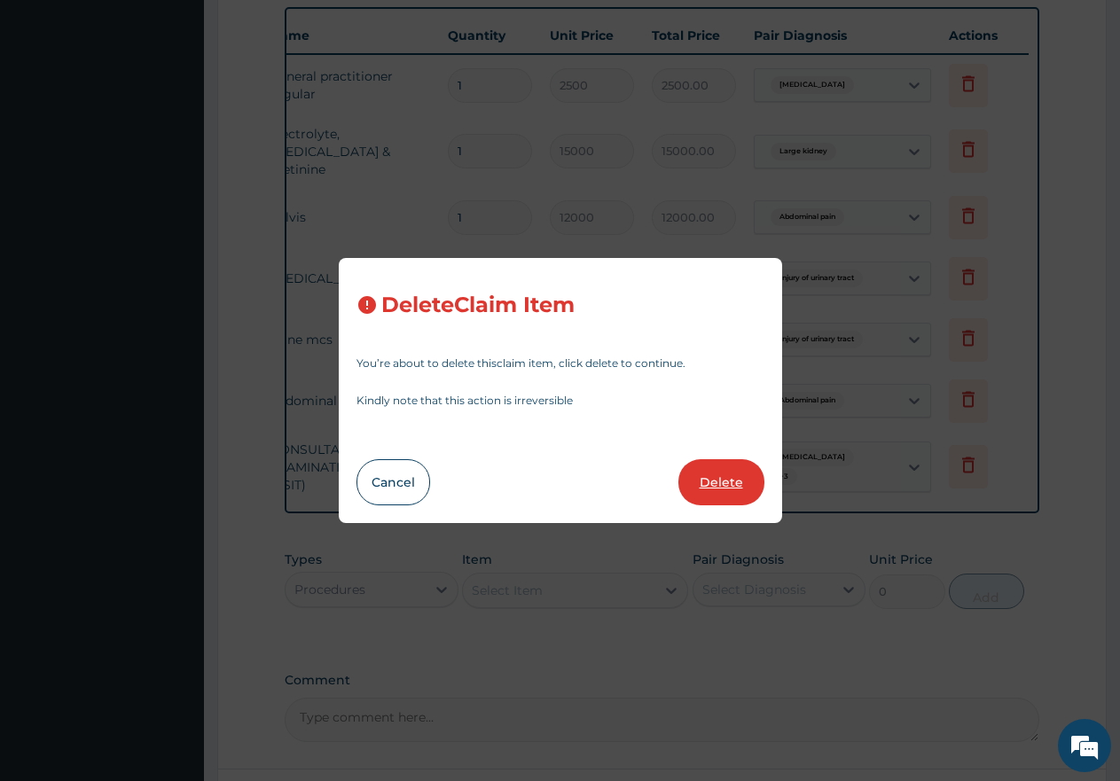
click at [734, 487] on button "Delete" at bounding box center [722, 482] width 86 height 46
type input "15000"
type input "15000.00"
type input "12000"
type input "12000.00"
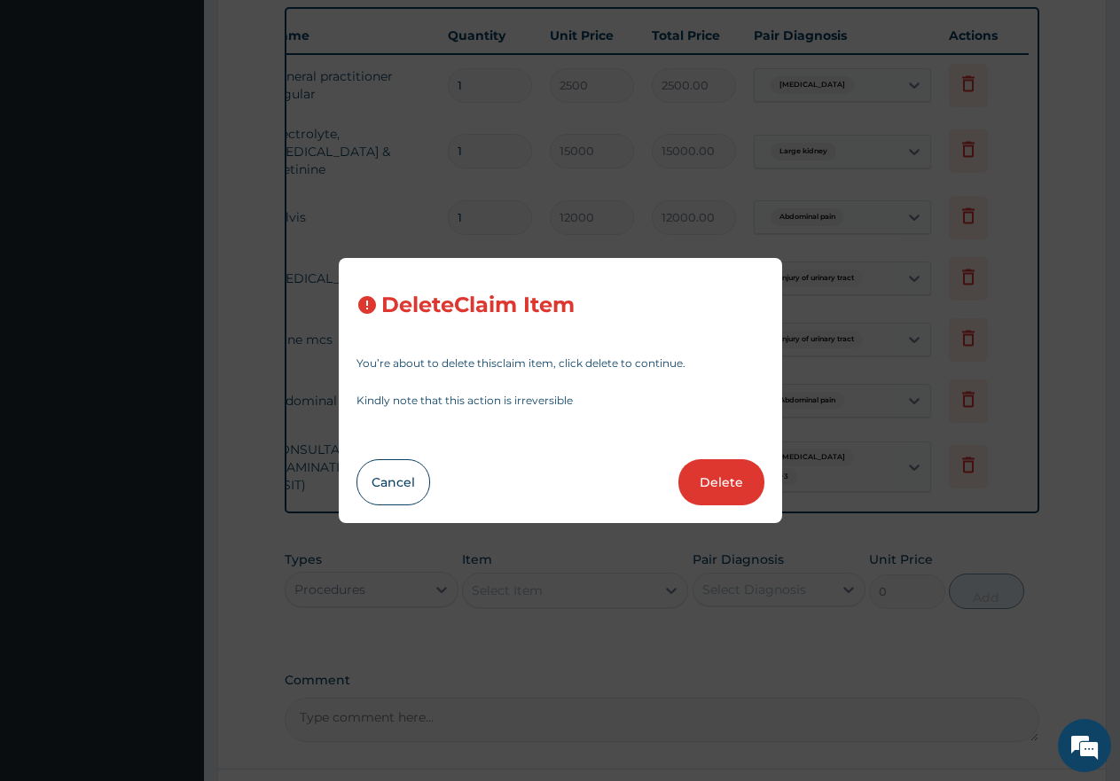
type input "2500"
type input "2500.00"
type input "5000"
type input "5000.00"
type input "8500"
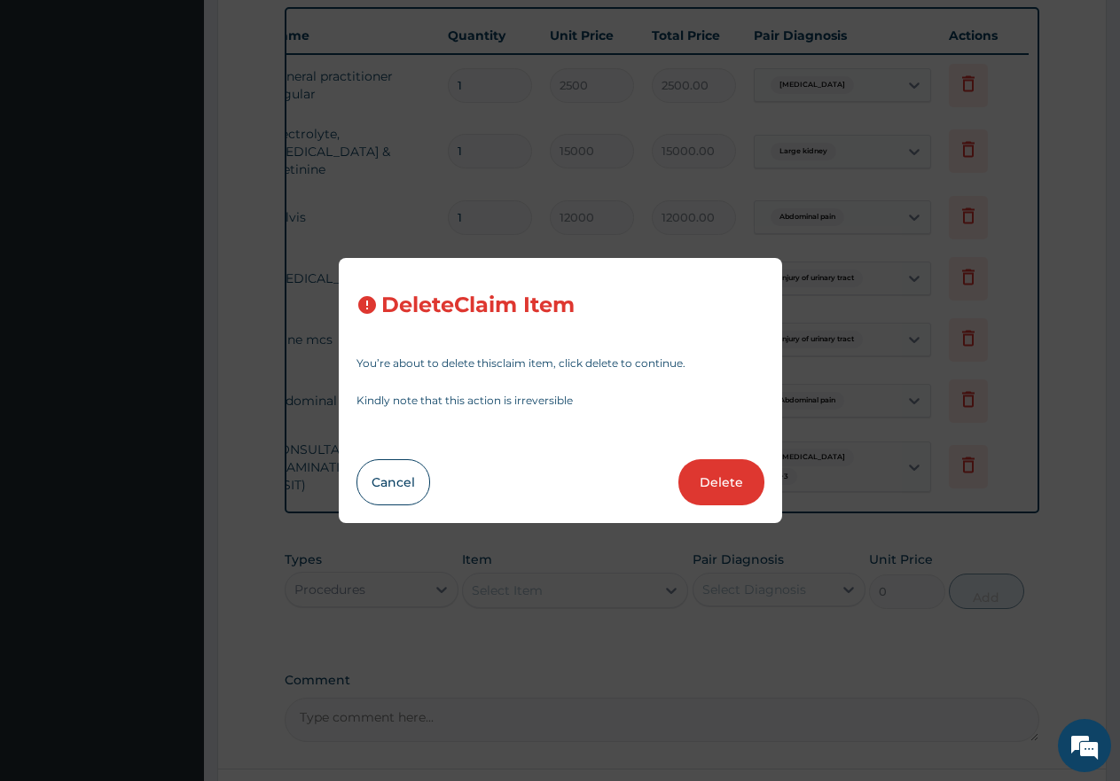
type input "8500.00"
type input "5000"
type input "5000.00"
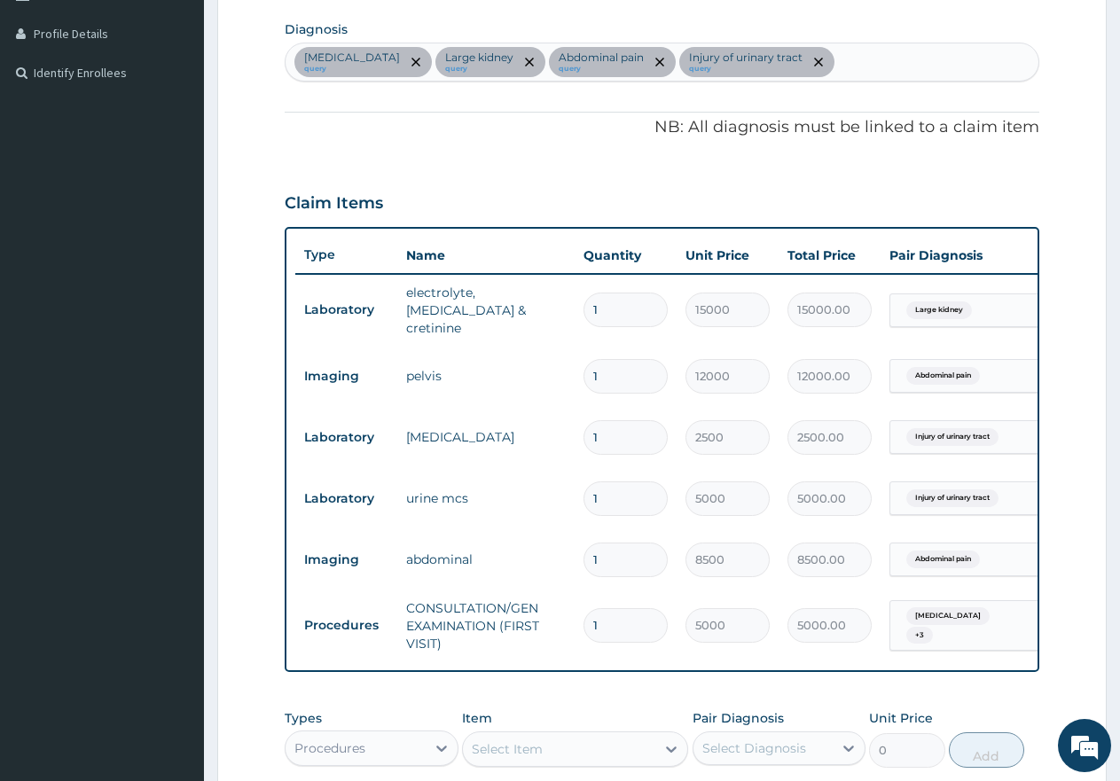
scroll to position [298, 0]
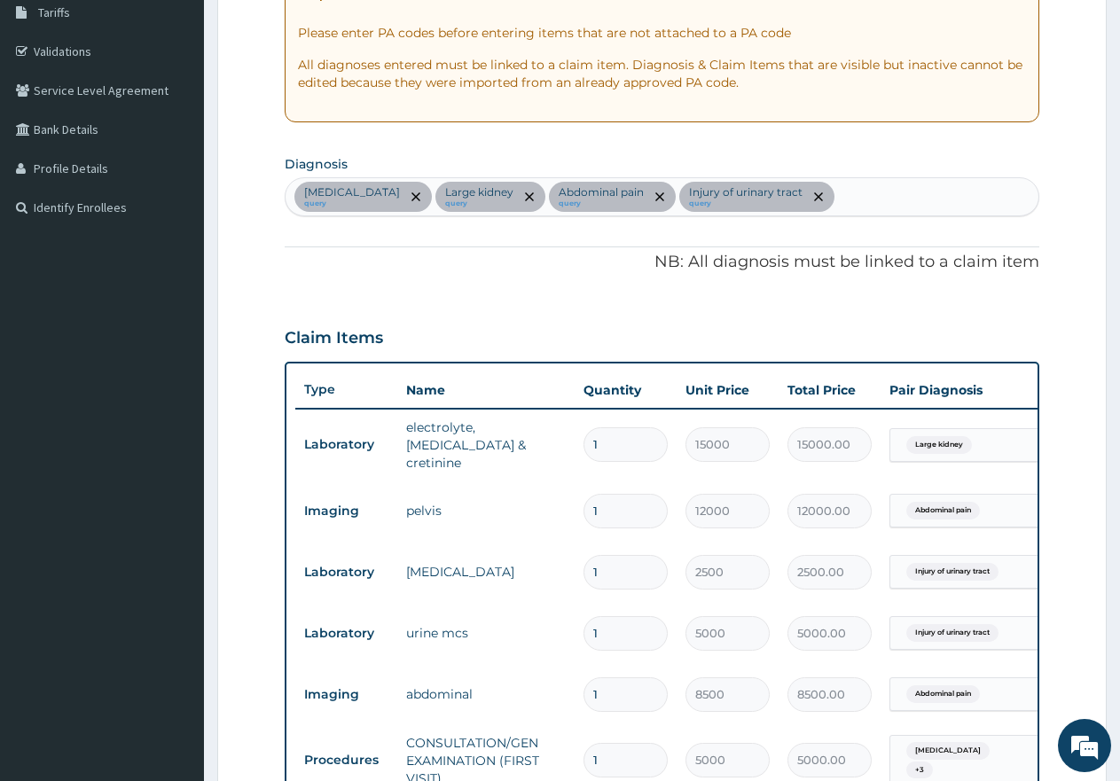
click at [812, 194] on div "Malaria query Large kidney query Abdominal pain query Injury of urinary tract q…" at bounding box center [662, 196] width 753 height 37
type input "SEPSI"
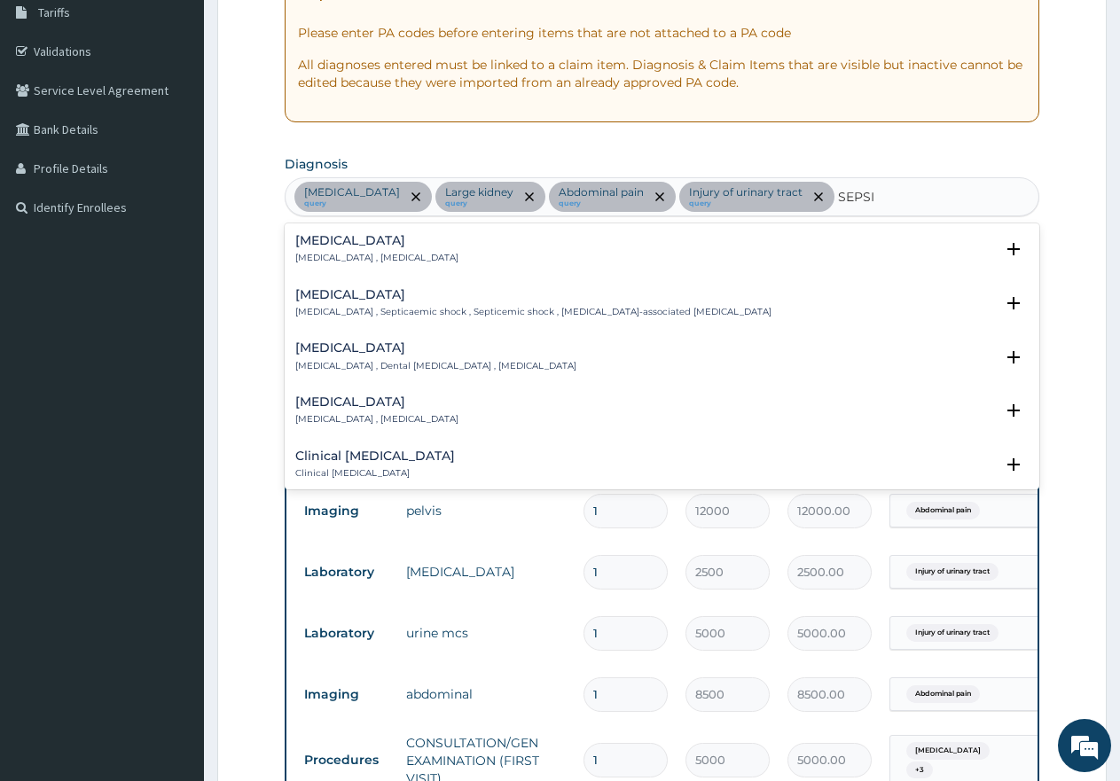
click at [329, 253] on p "Systemic infection , Sepsis" at bounding box center [376, 258] width 163 height 12
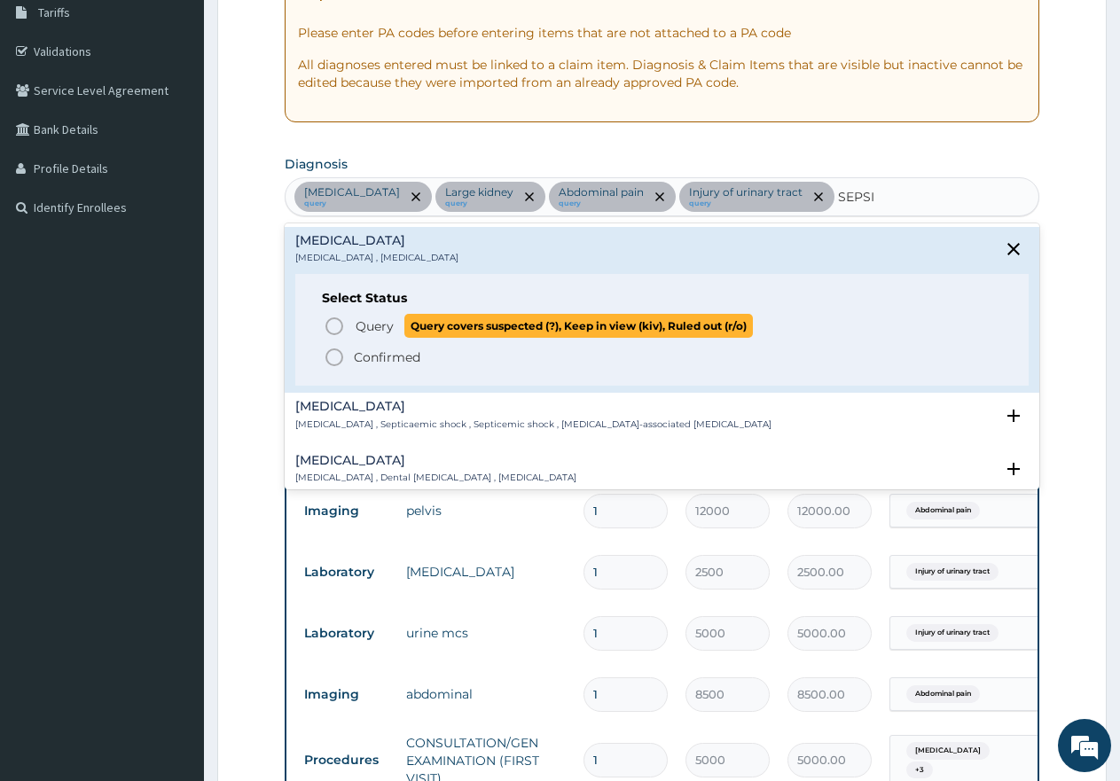
click at [333, 318] on circle "status option query" at bounding box center [334, 326] width 16 height 16
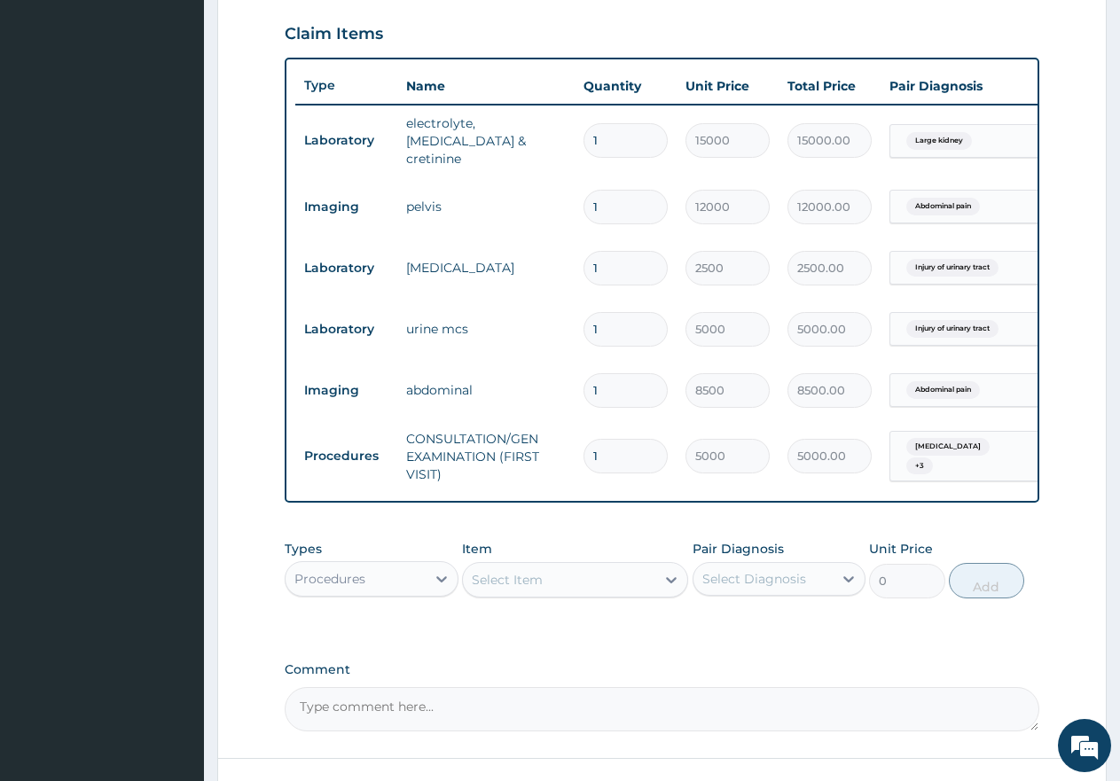
scroll to position [653, 0]
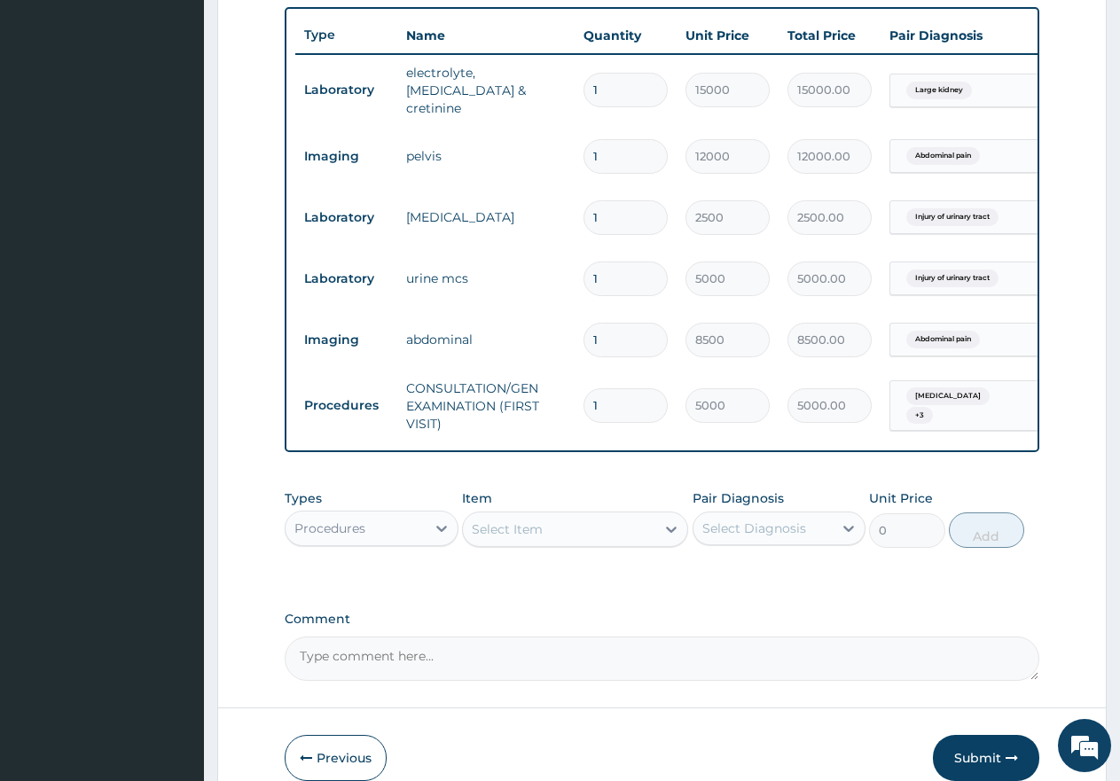
click at [399, 529] on div "Procedures" at bounding box center [356, 528] width 140 height 28
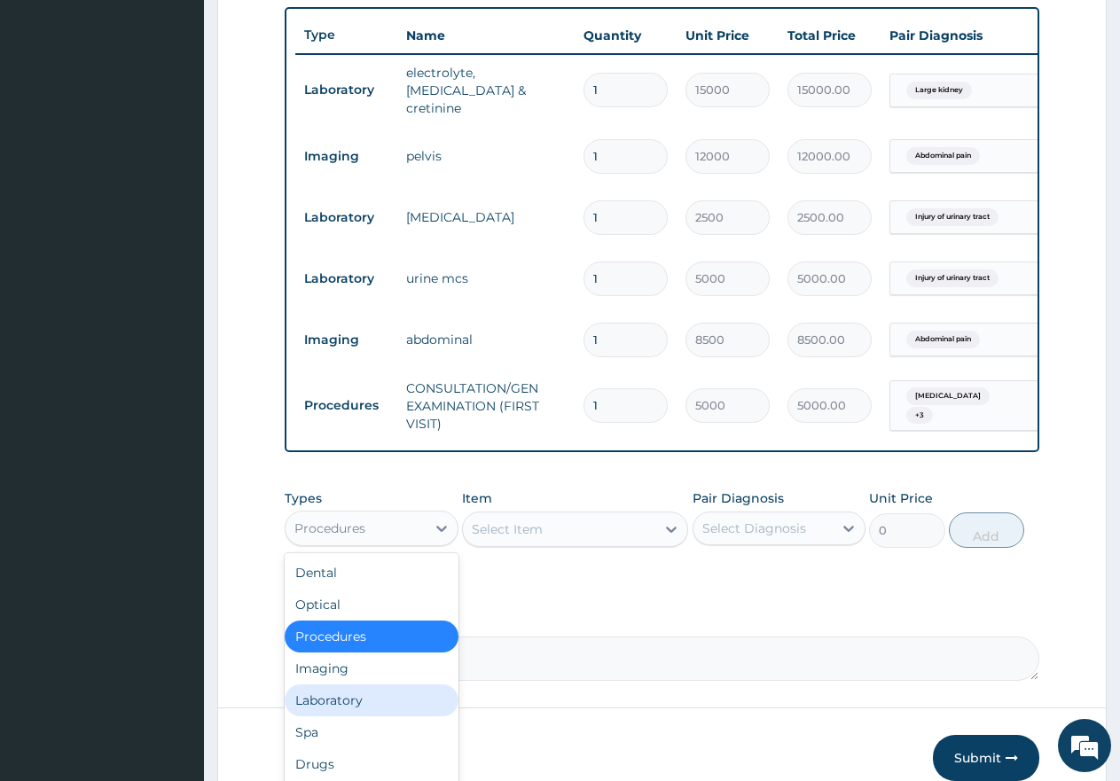
click at [352, 705] on div "Laboratory" at bounding box center [372, 701] width 174 height 32
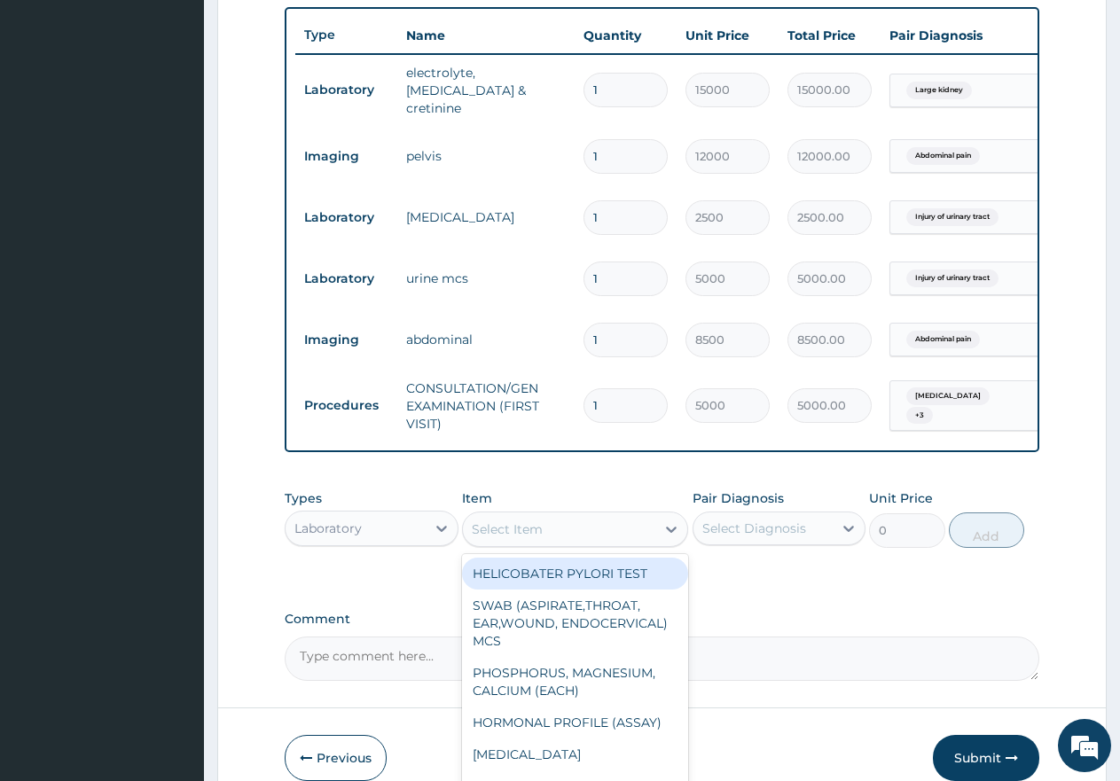
click at [538, 534] on div "Select Item" at bounding box center [507, 530] width 71 height 18
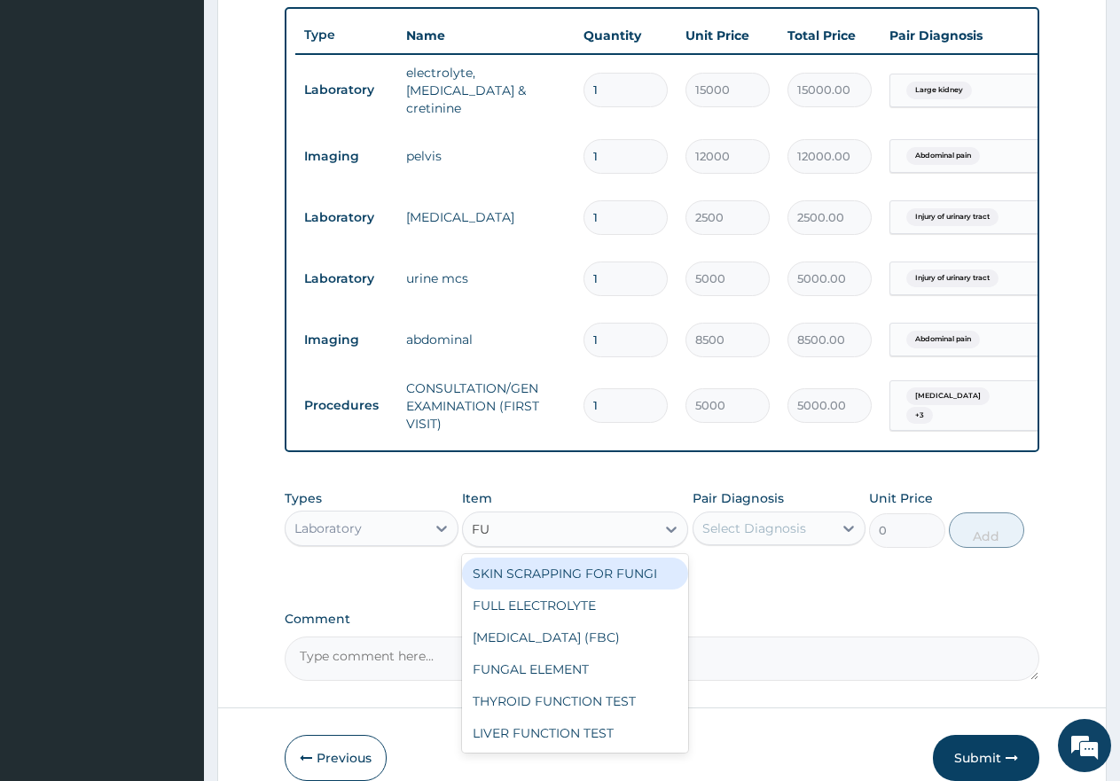
type input "FUL"
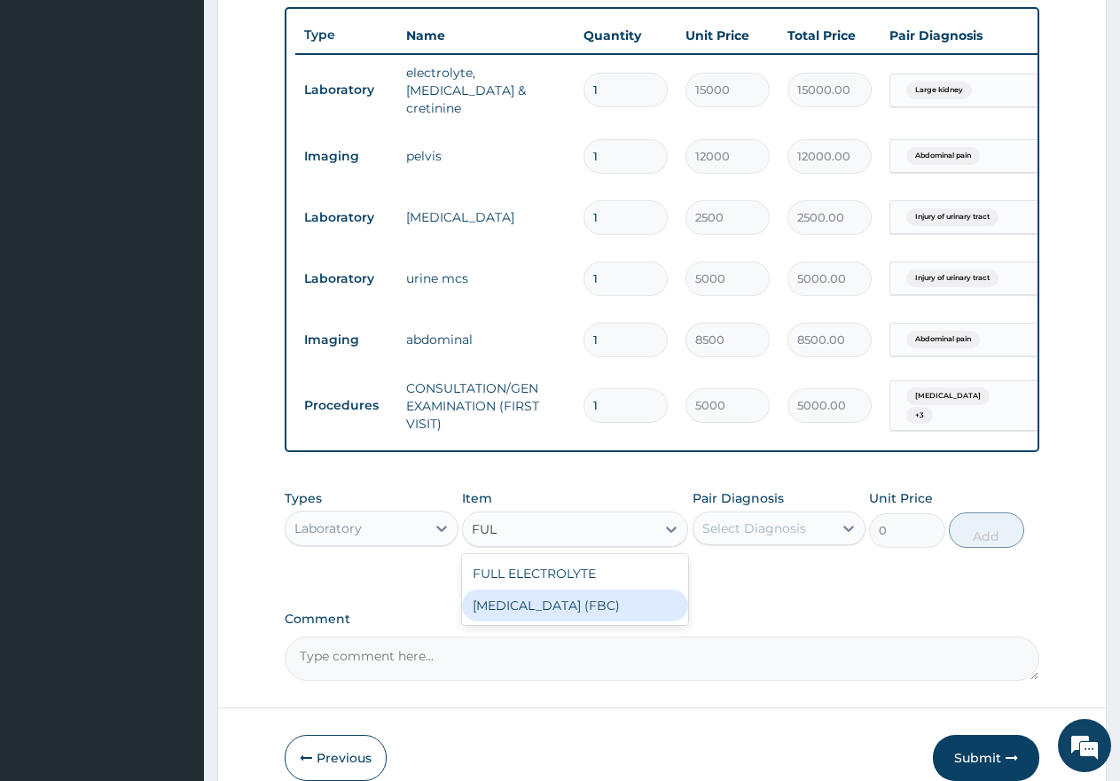
click at [562, 608] on div "FULL BLOOD COUNT (FBC)" at bounding box center [575, 606] width 226 height 32
type input "7000"
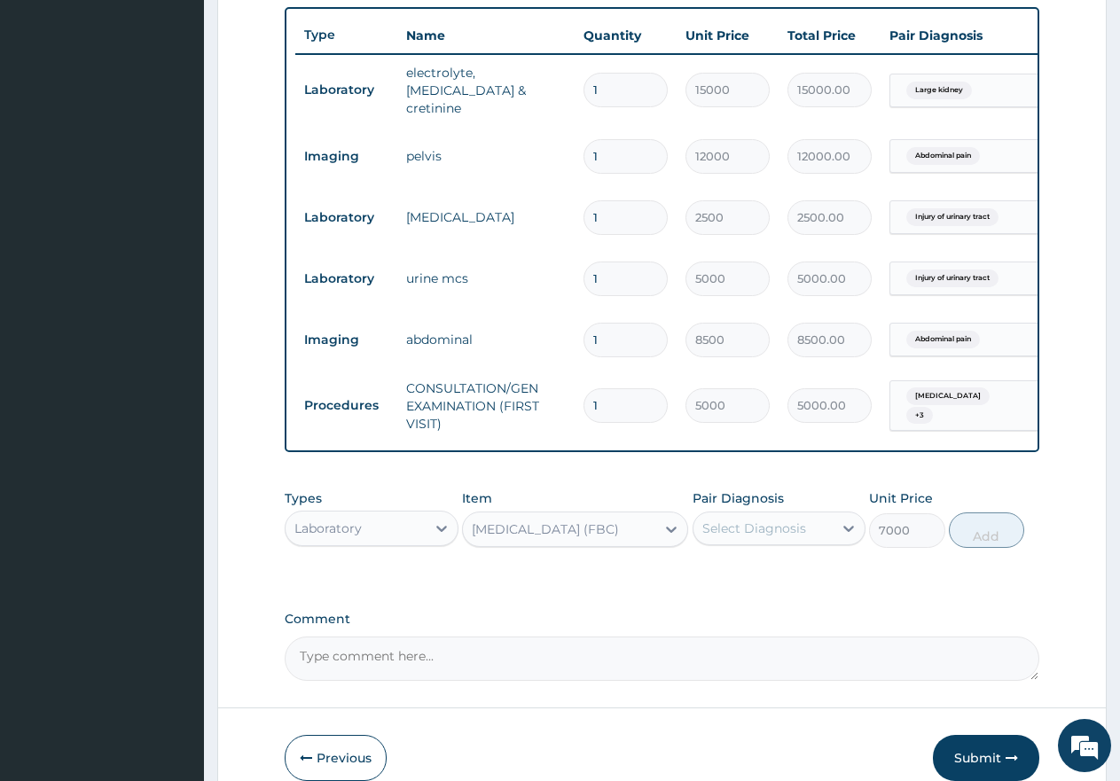
click at [735, 530] on div "Select Diagnosis" at bounding box center [755, 529] width 104 height 18
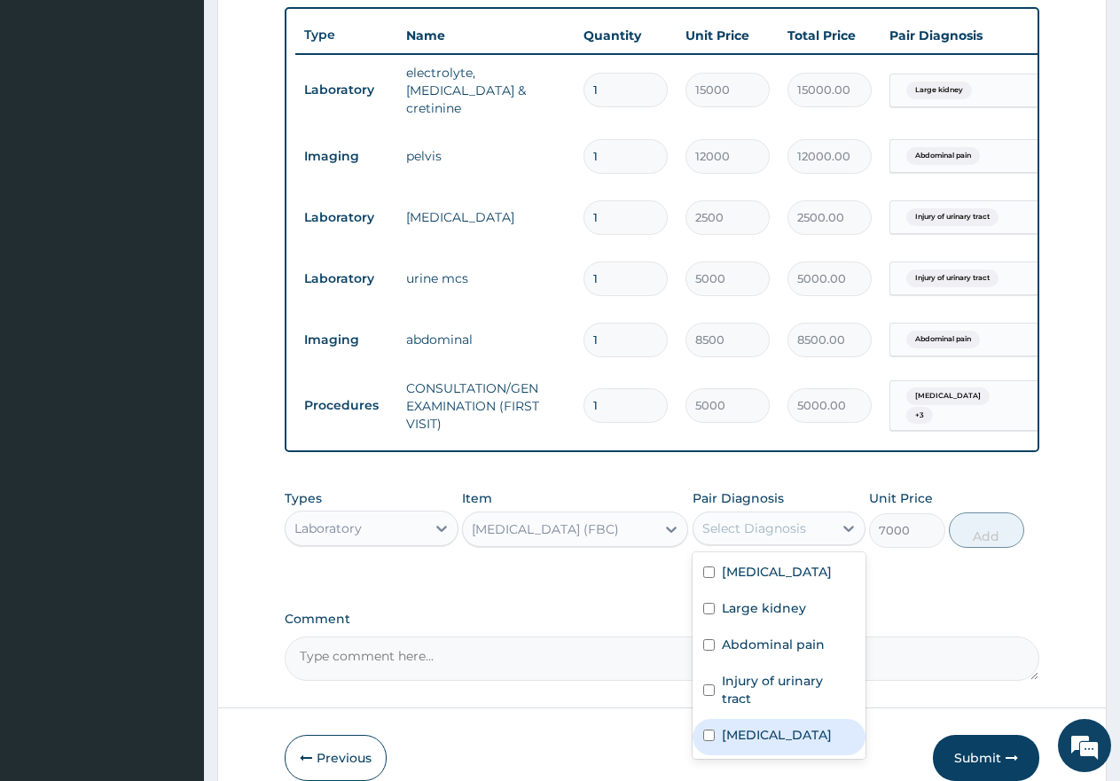
click at [711, 737] on input "checkbox" at bounding box center [709, 736] width 12 height 12
checkbox input "true"
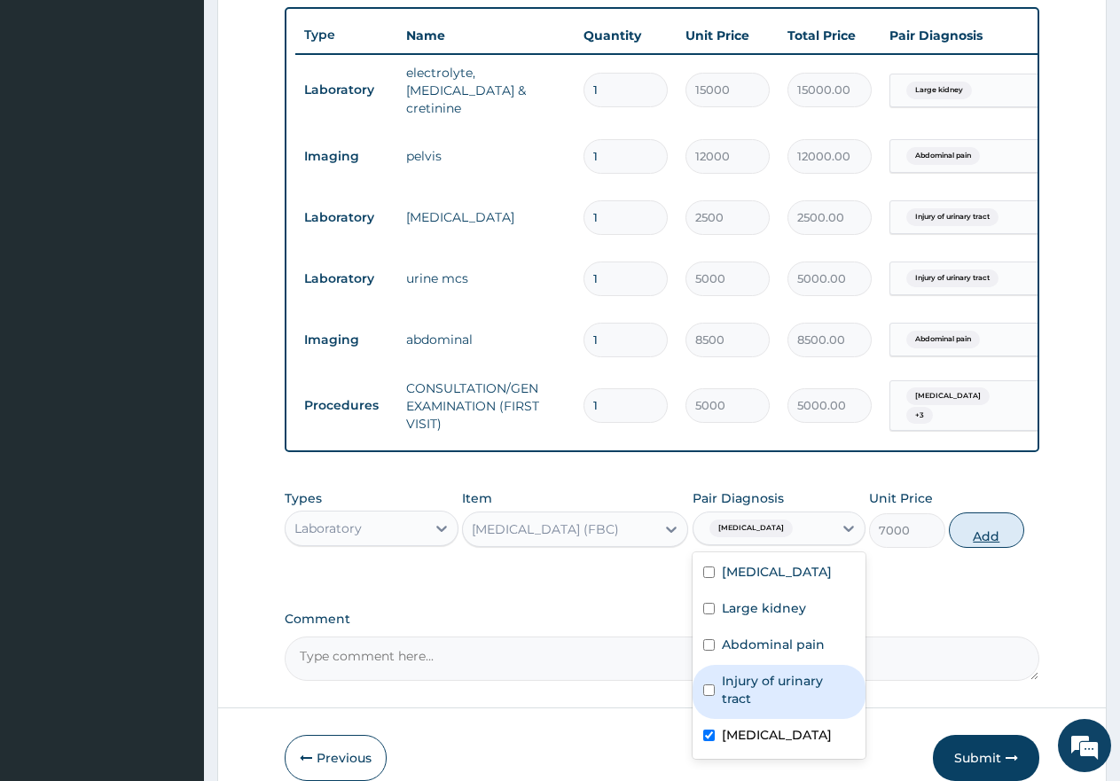
click at [985, 542] on button "Add" at bounding box center [986, 530] width 75 height 35
type input "0"
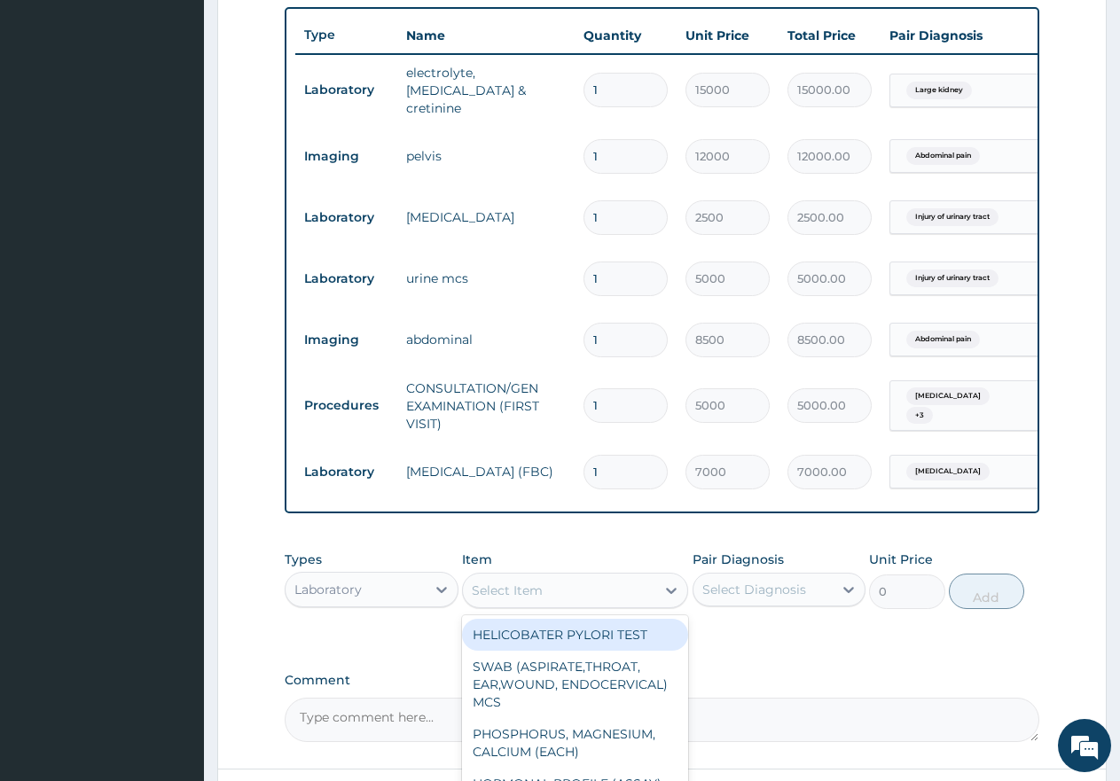
click at [520, 598] on div "Select Item" at bounding box center [507, 591] width 71 height 18
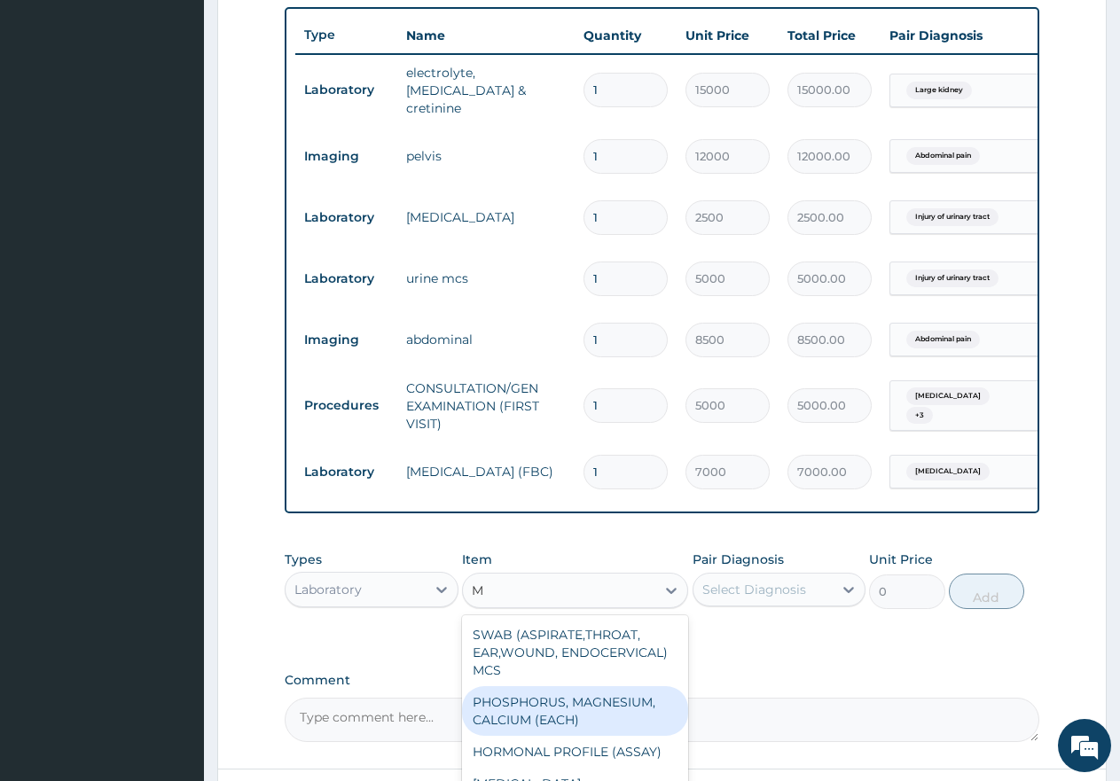
type input "MP"
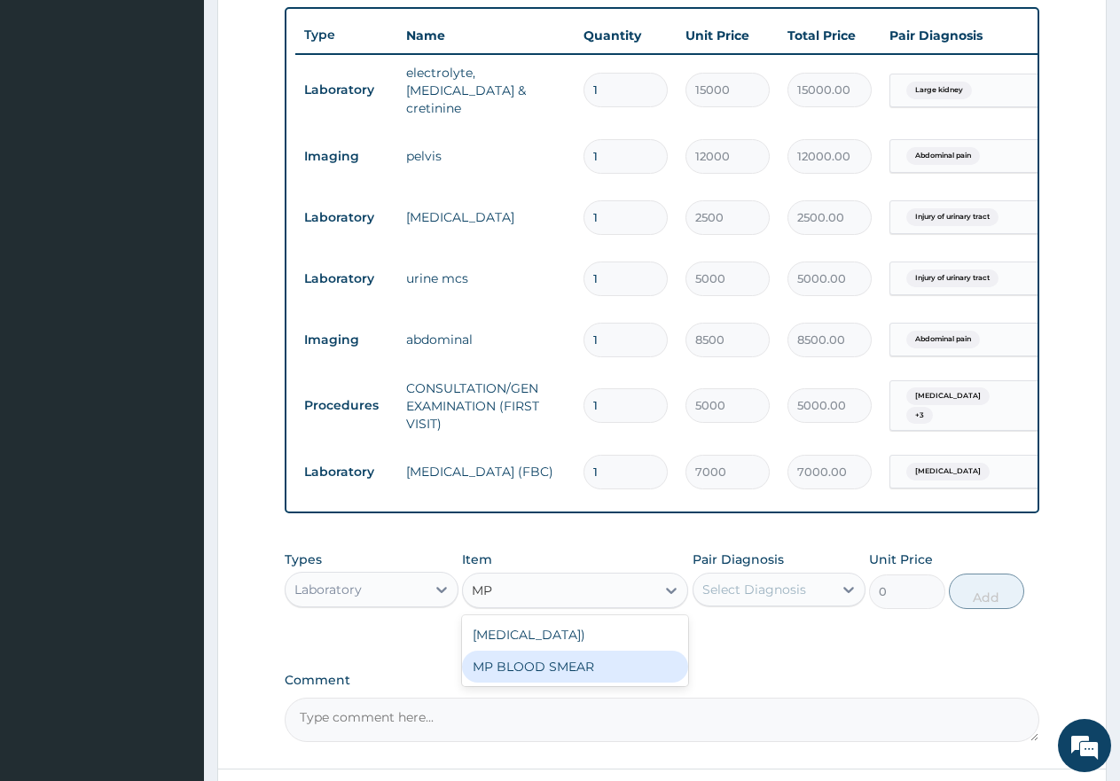
drag, startPoint x: 575, startPoint y: 695, endPoint x: 652, endPoint y: 671, distance: 80.8
click at [575, 683] on div "MP BLOOD SMEAR" at bounding box center [575, 667] width 226 height 32
type input "2500"
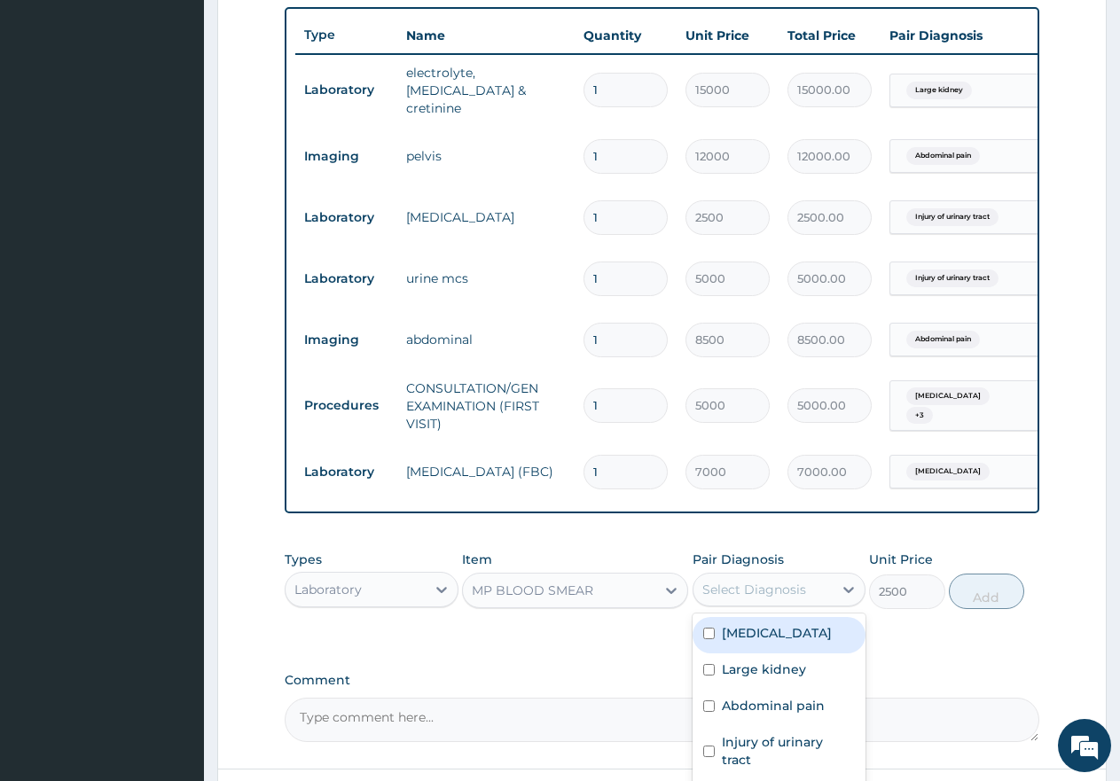
click at [758, 597] on div "Select Diagnosis" at bounding box center [755, 590] width 104 height 18
click at [713, 637] on input "checkbox" at bounding box center [709, 634] width 12 height 12
checkbox input "true"
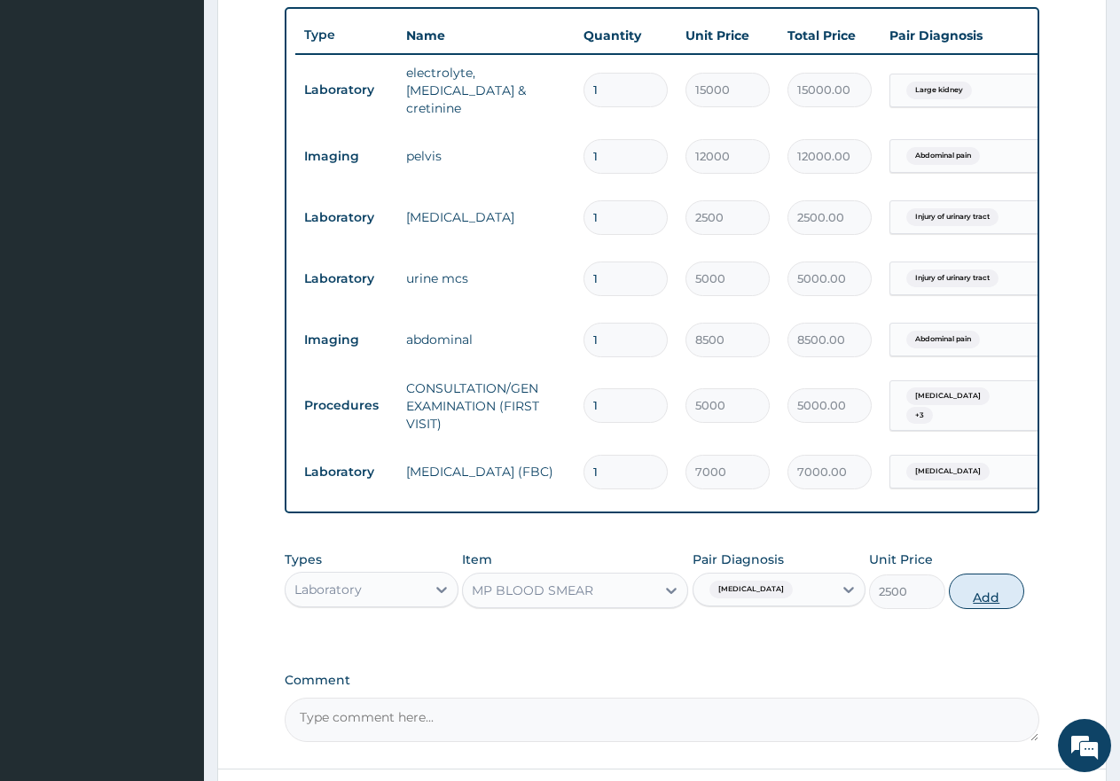
click at [1001, 609] on button "Add" at bounding box center [986, 591] width 75 height 35
type input "0"
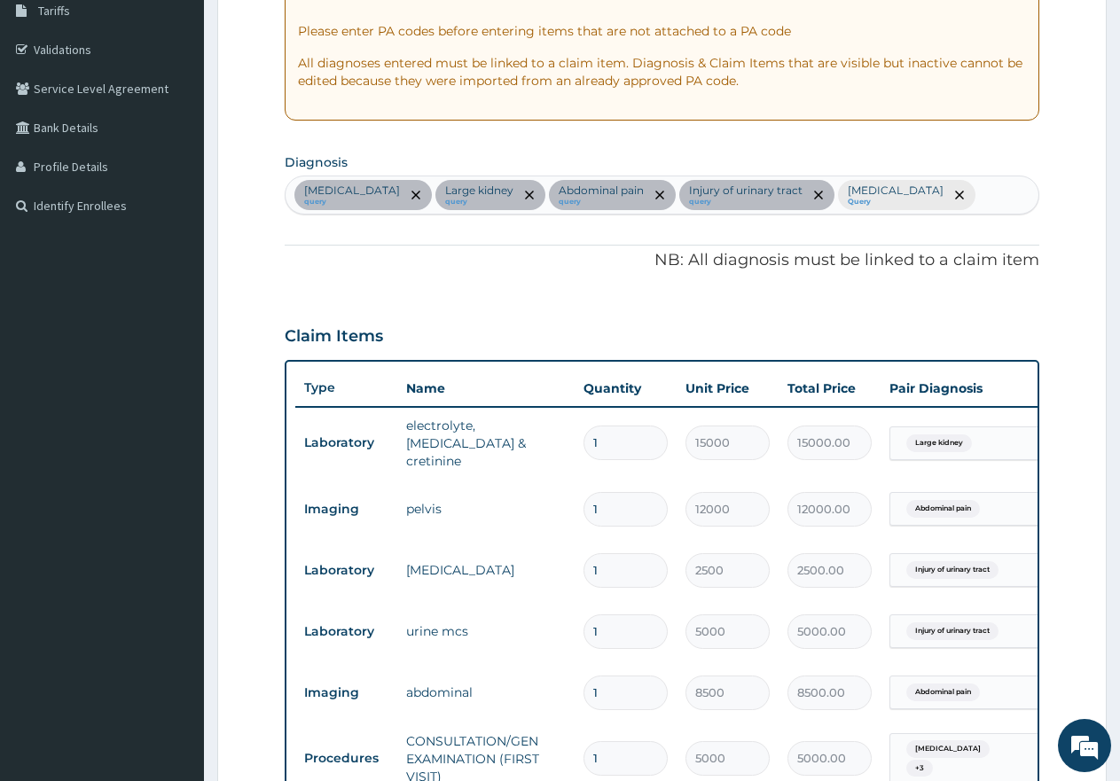
scroll to position [298, 0]
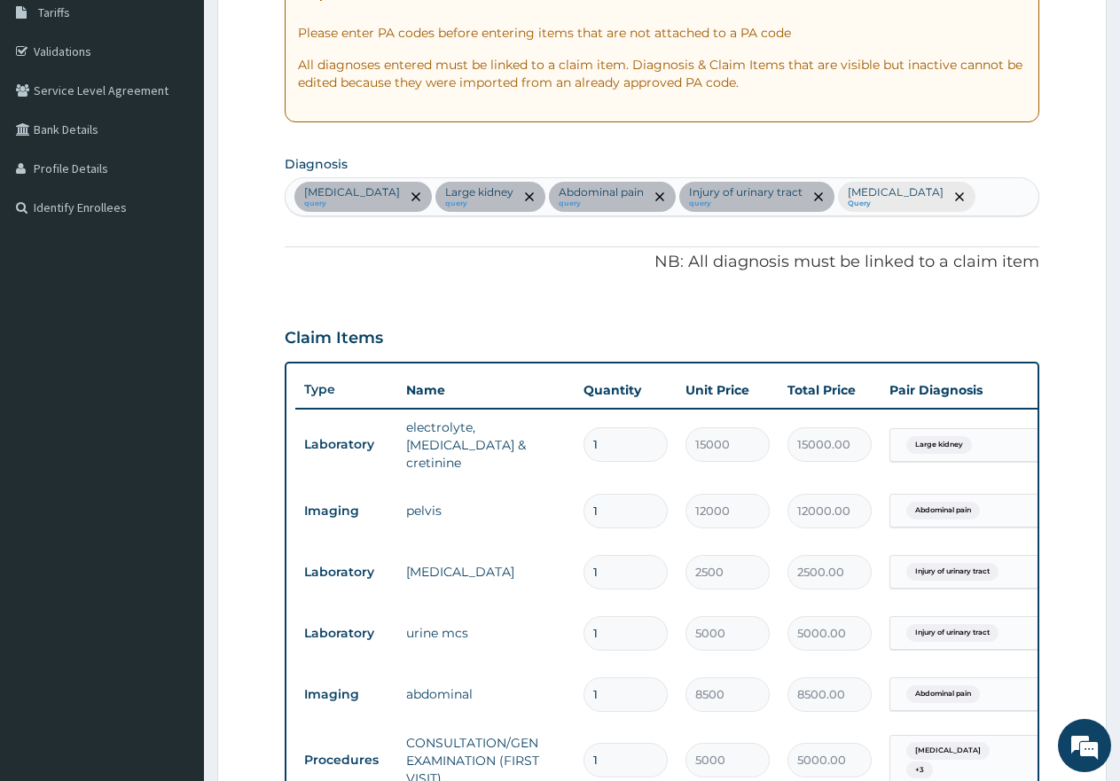
click at [883, 195] on div "Malaria query Large kidney query Abdominal pain query Injury of urinary tract q…" at bounding box center [662, 196] width 753 height 37
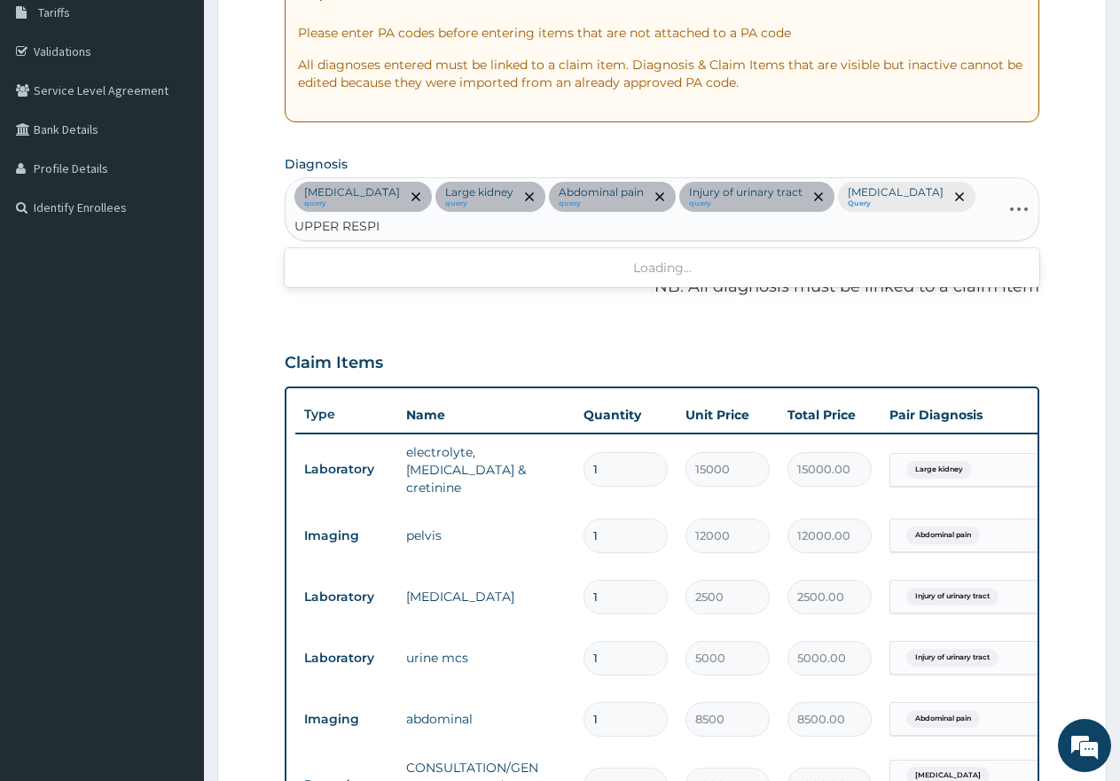
type input "UPPER RESPIR"
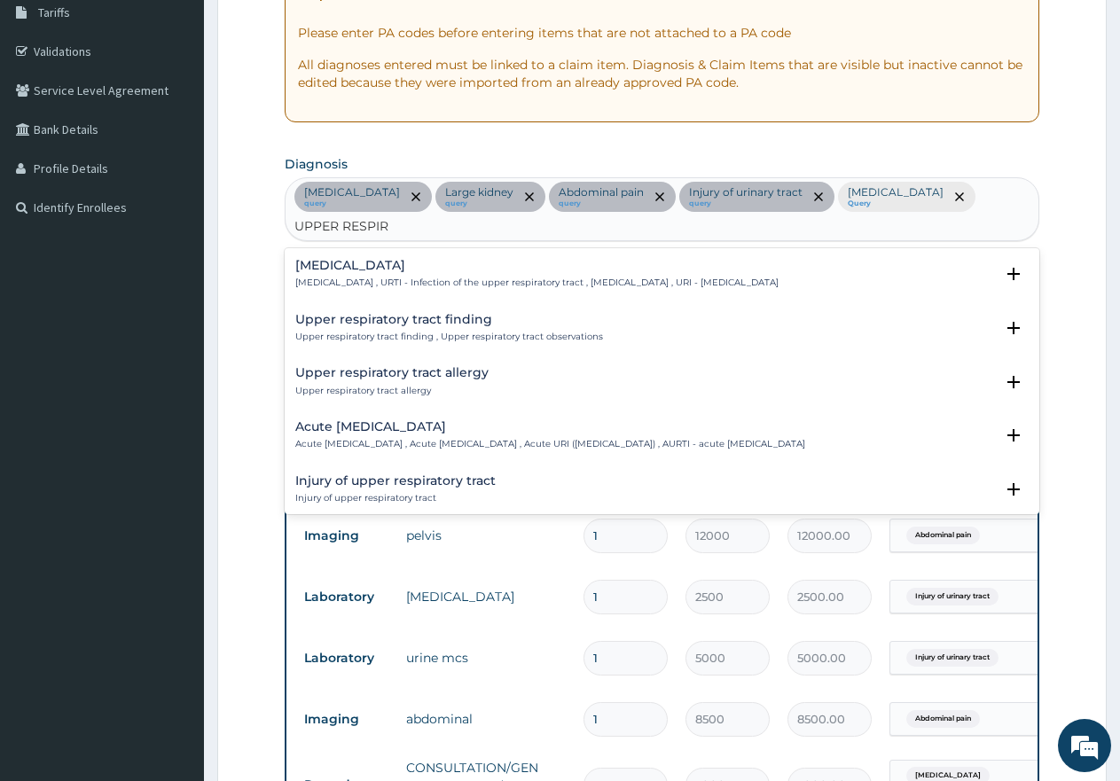
click at [361, 259] on h4 "Upper respiratory infection" at bounding box center [536, 265] width 483 height 13
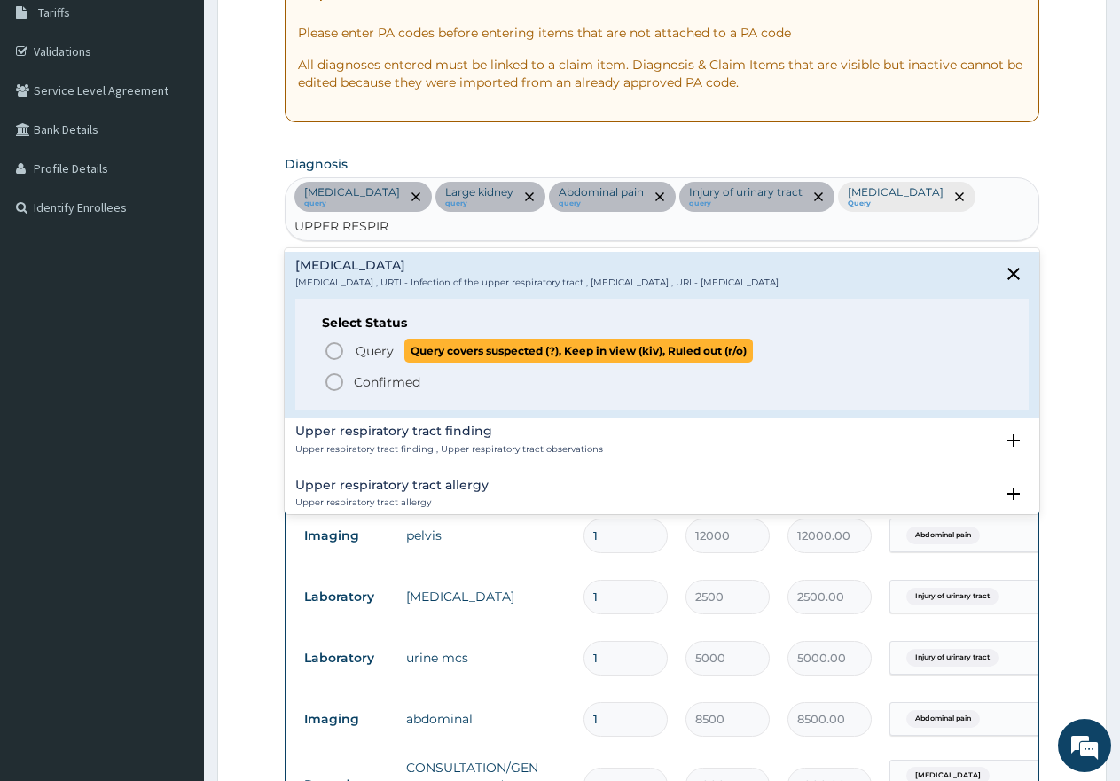
click at [331, 341] on icon "status option query" at bounding box center [334, 351] width 21 height 21
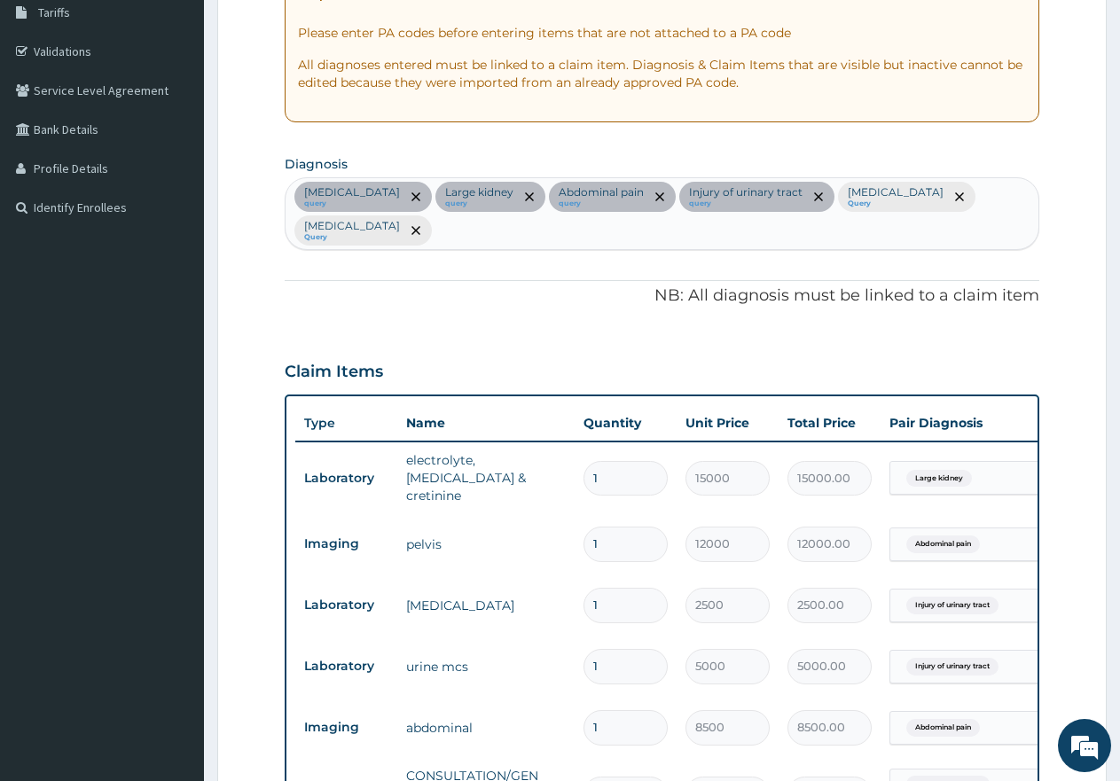
scroll to position [900, 0]
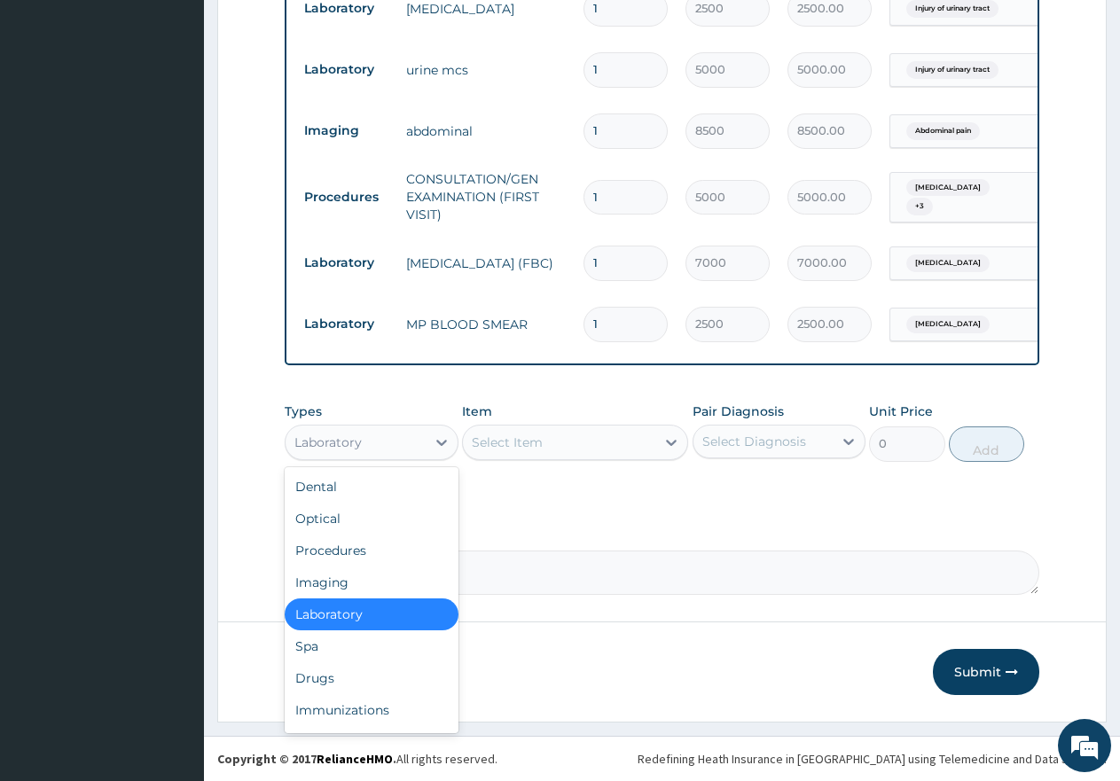
click at [389, 438] on div "Laboratory" at bounding box center [356, 442] width 140 height 28
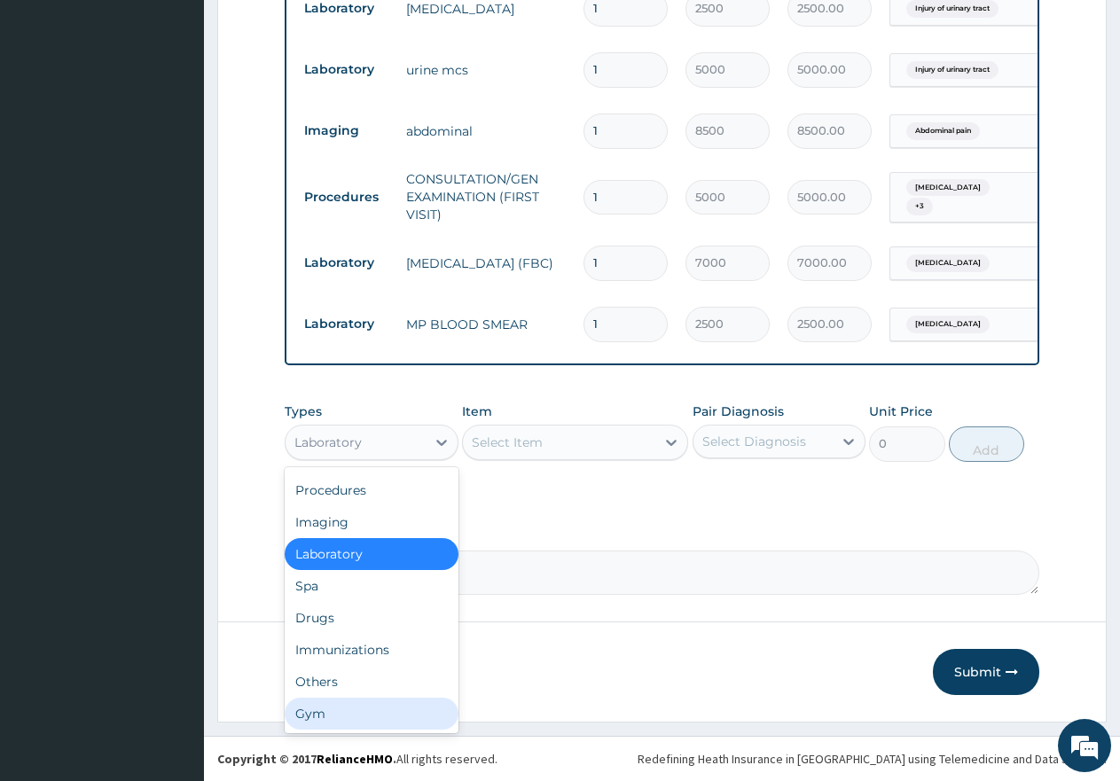
click at [326, 615] on div "Drugs" at bounding box center [372, 618] width 174 height 32
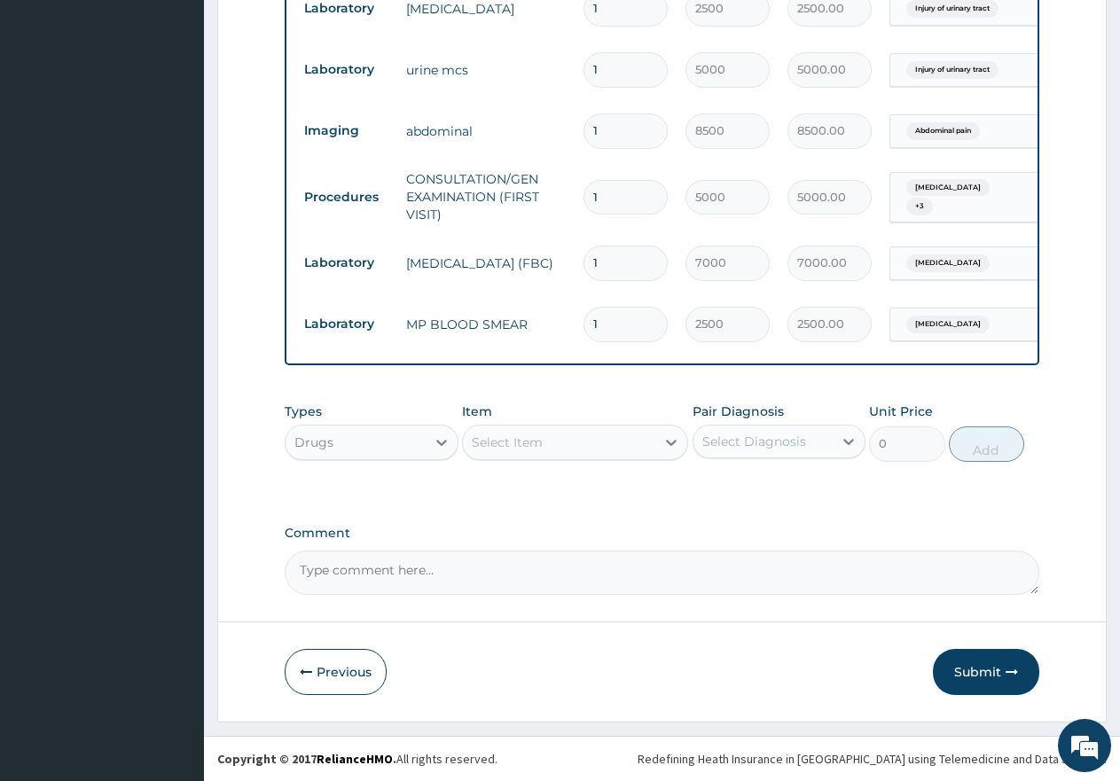
click at [530, 433] on div "Select Item" at bounding box center [559, 442] width 192 height 28
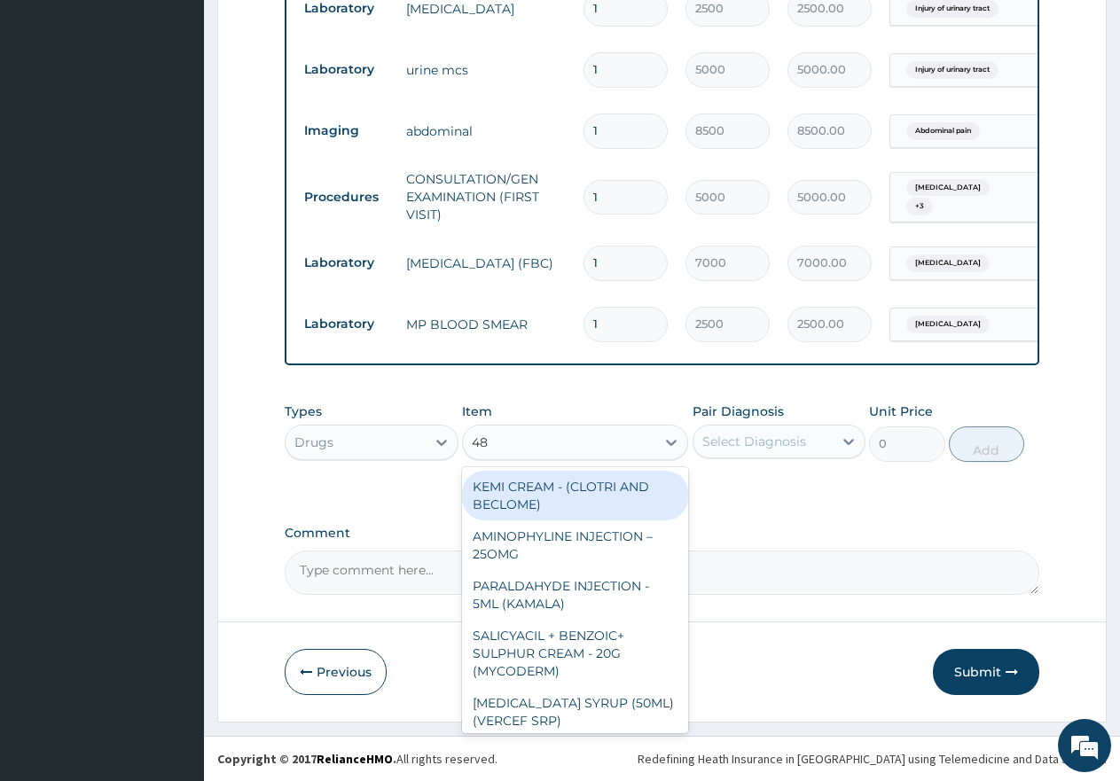
type input "4"
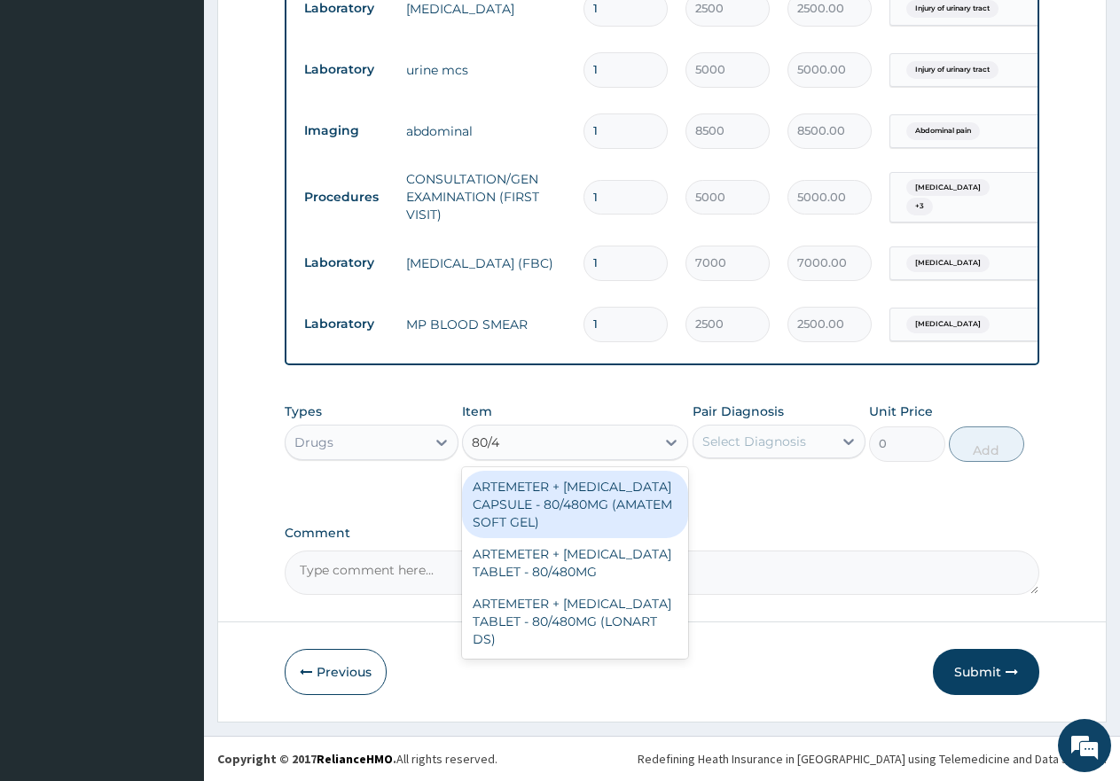
type input "80/48"
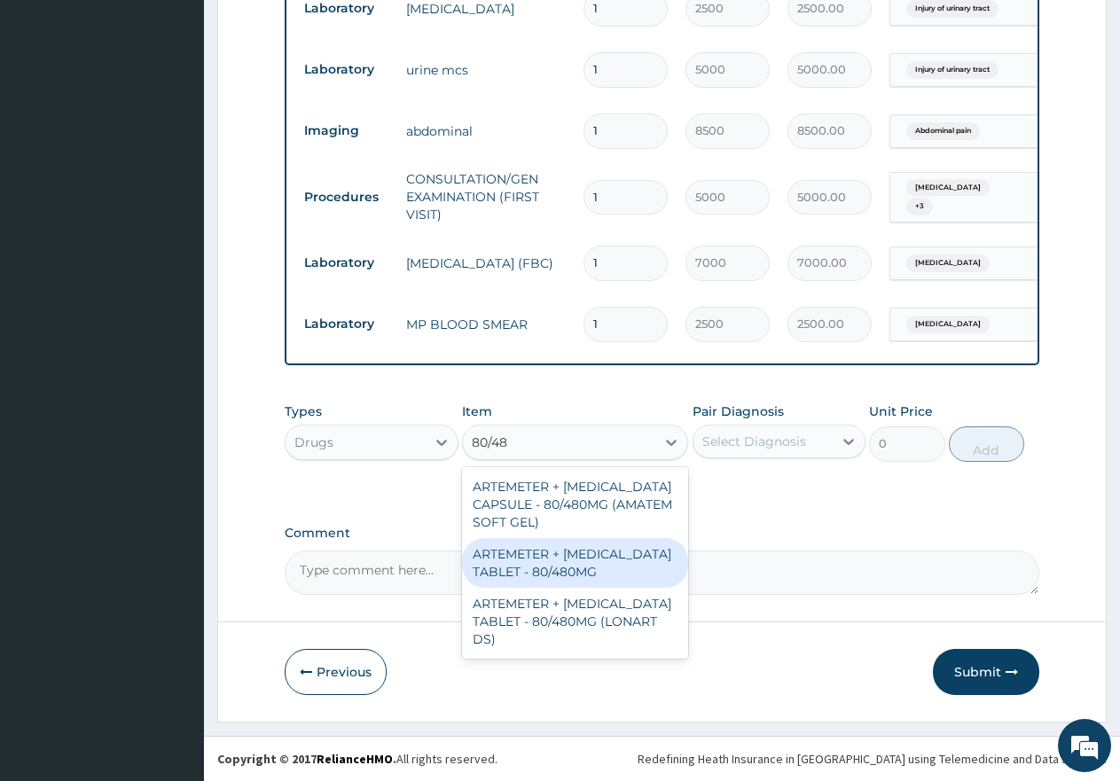
click at [581, 564] on div "ARTEMETER + [MEDICAL_DATA] TABLET - 80/480MG" at bounding box center [575, 563] width 226 height 50
type input "650"
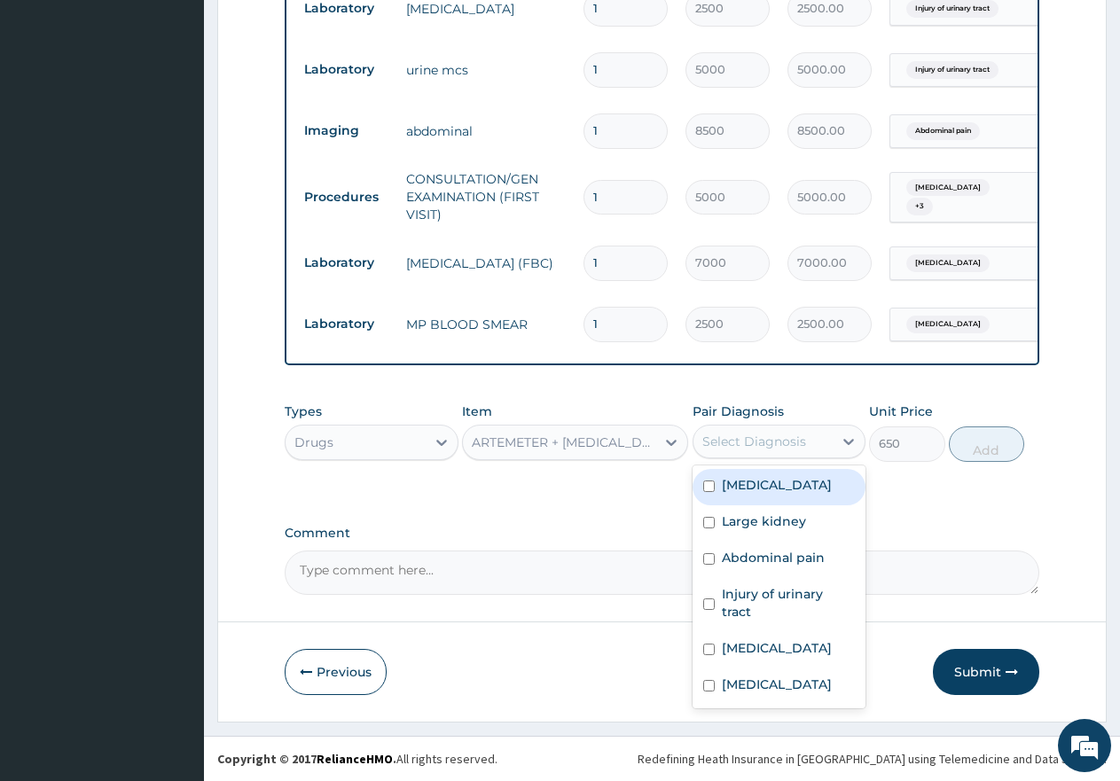
click at [755, 438] on div "Select Diagnosis" at bounding box center [755, 442] width 104 height 18
click at [705, 484] on input "checkbox" at bounding box center [709, 487] width 12 height 12
checkbox input "true"
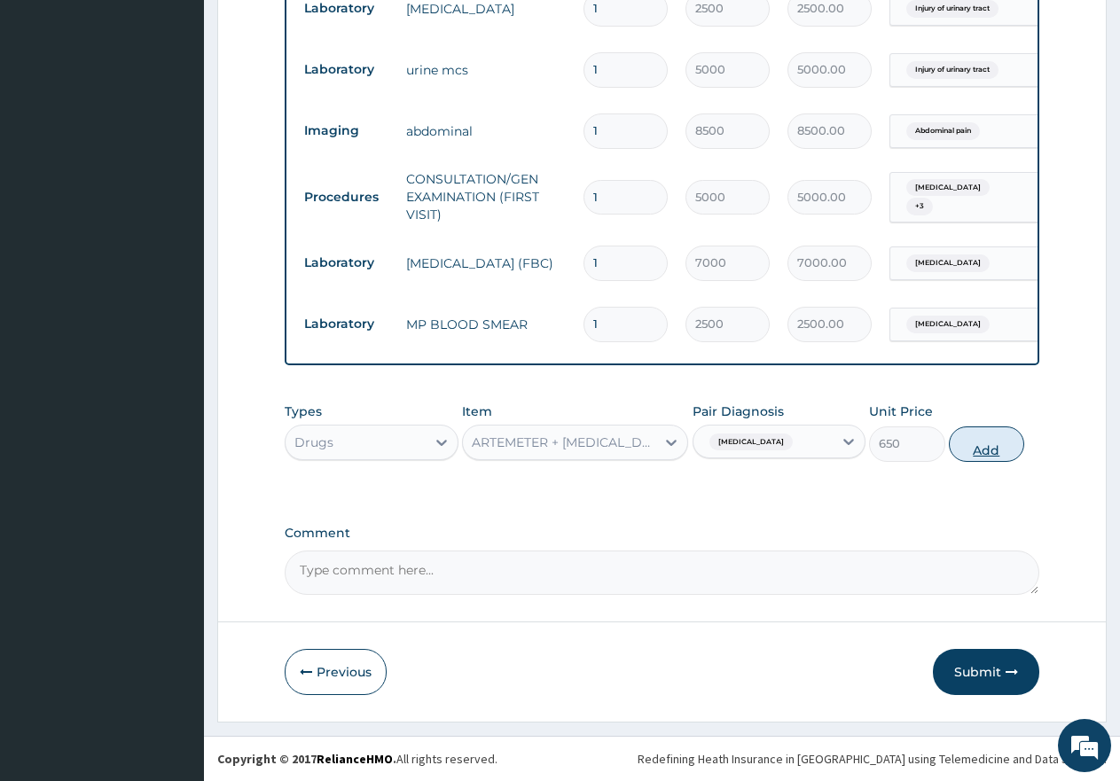
click at [996, 452] on button "Add" at bounding box center [986, 444] width 75 height 35
type input "0"
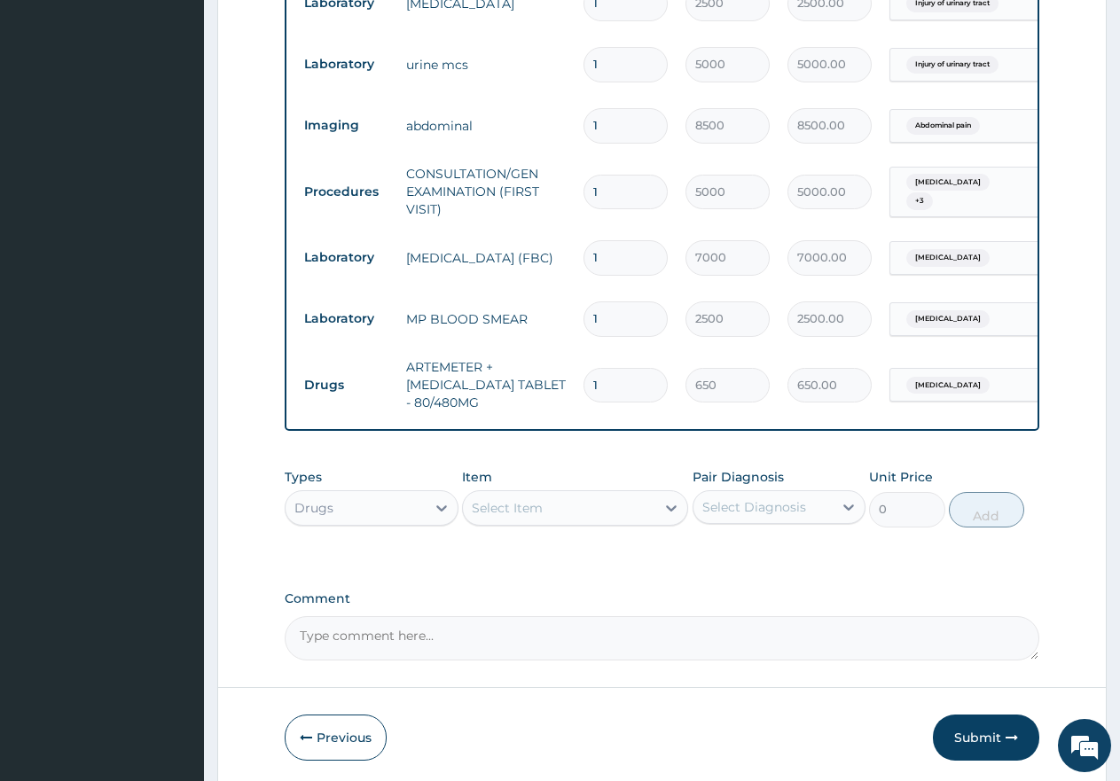
type input "0.00"
type input "6"
type input "3900.00"
type input "6"
click at [530, 507] on div "Select Item" at bounding box center [507, 508] width 71 height 18
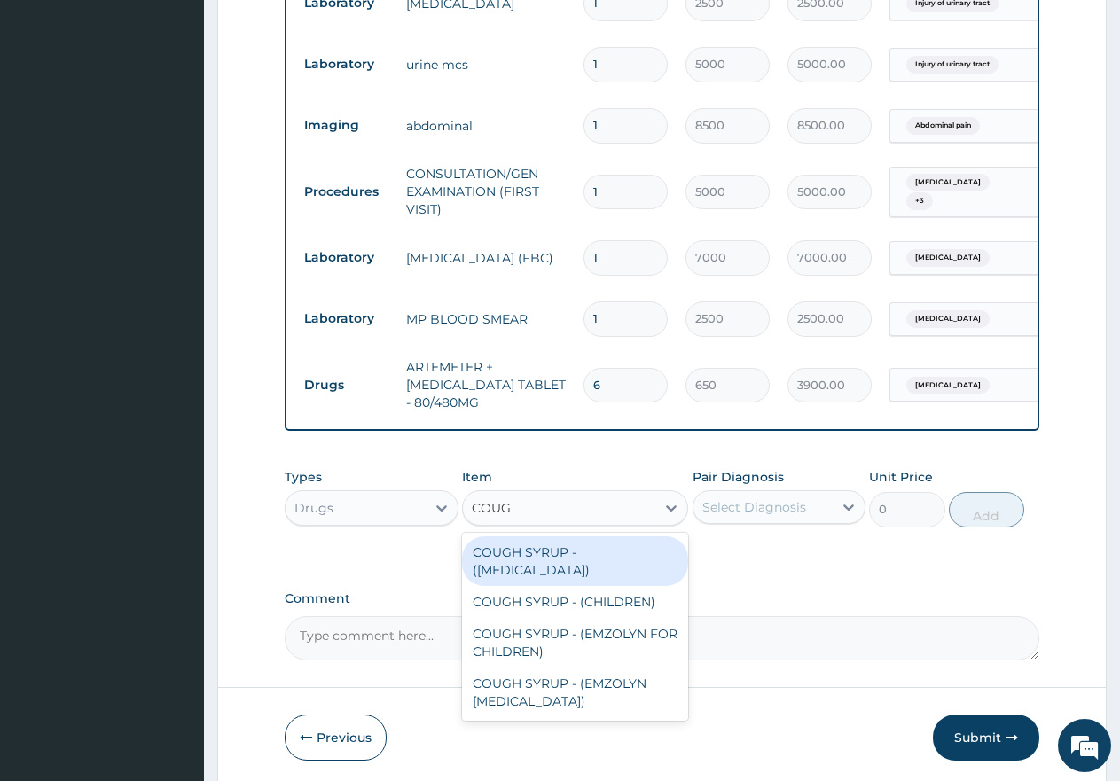
type input "COUGH"
click at [539, 569] on div "COUGH SYRUP - ([MEDICAL_DATA])" at bounding box center [575, 562] width 226 height 50
type input "2000"
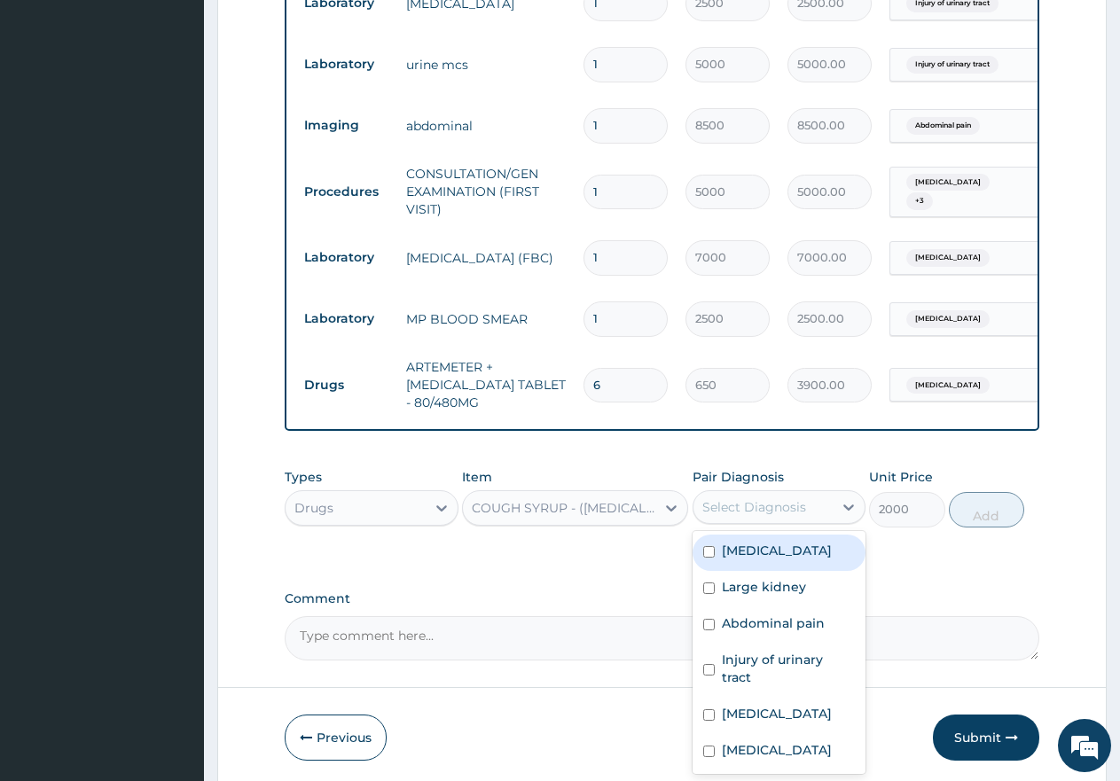
click at [761, 512] on div "Select Diagnosis" at bounding box center [755, 508] width 104 height 18
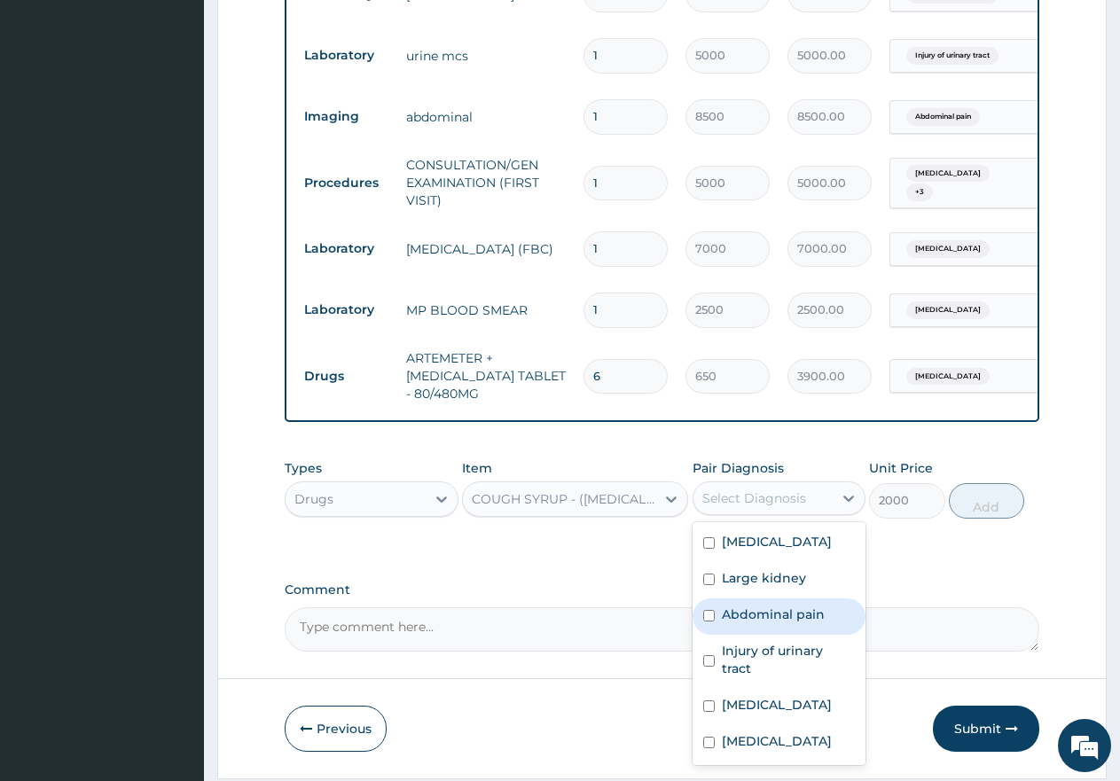
scroll to position [971, 0]
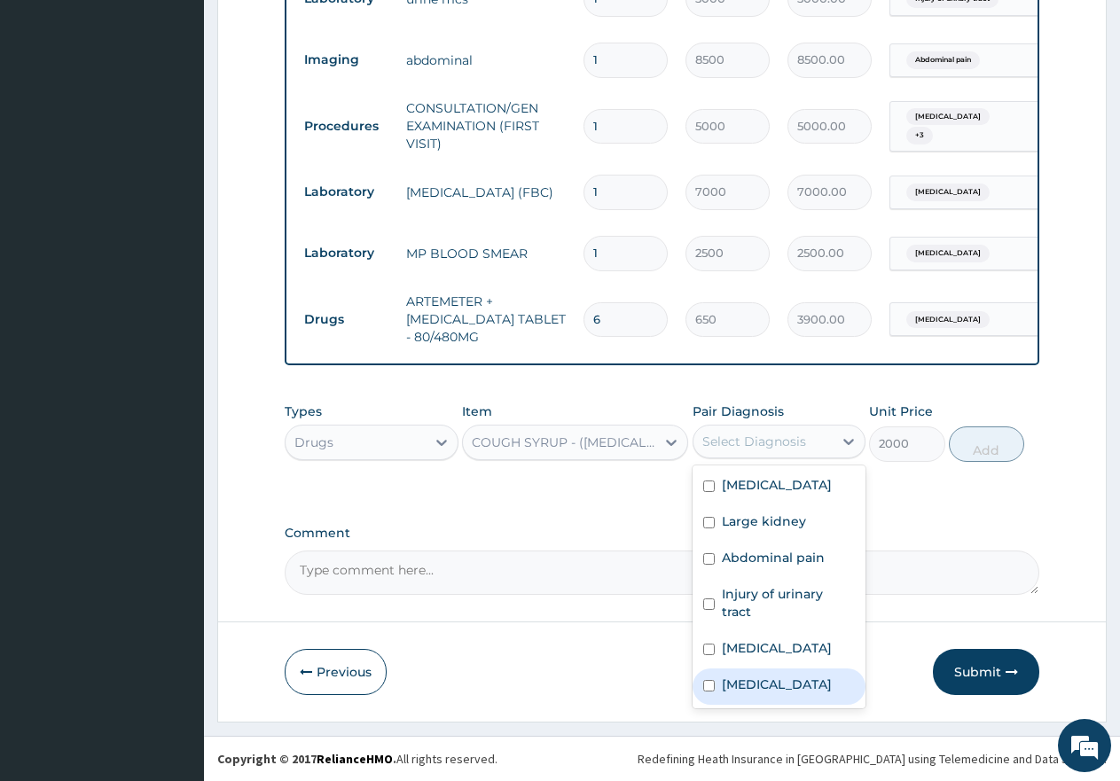
click at [710, 692] on input "checkbox" at bounding box center [709, 686] width 12 height 12
checkbox input "true"
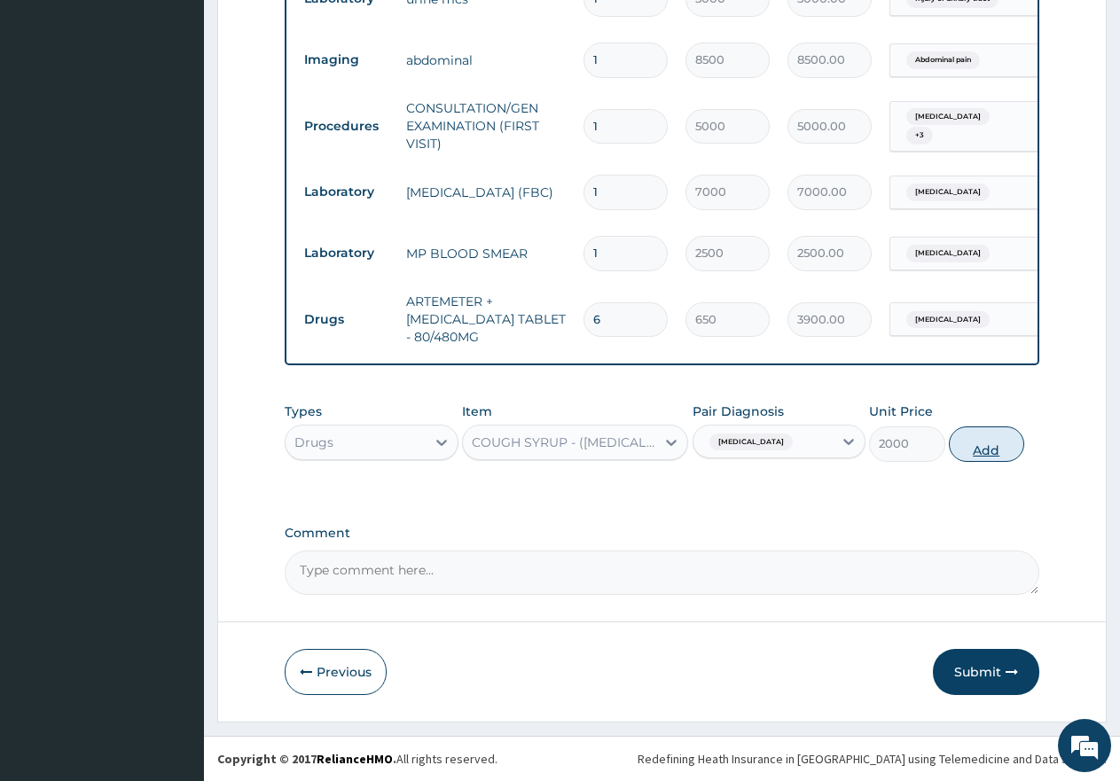
click at [986, 446] on button "Add" at bounding box center [986, 444] width 75 height 35
type input "0"
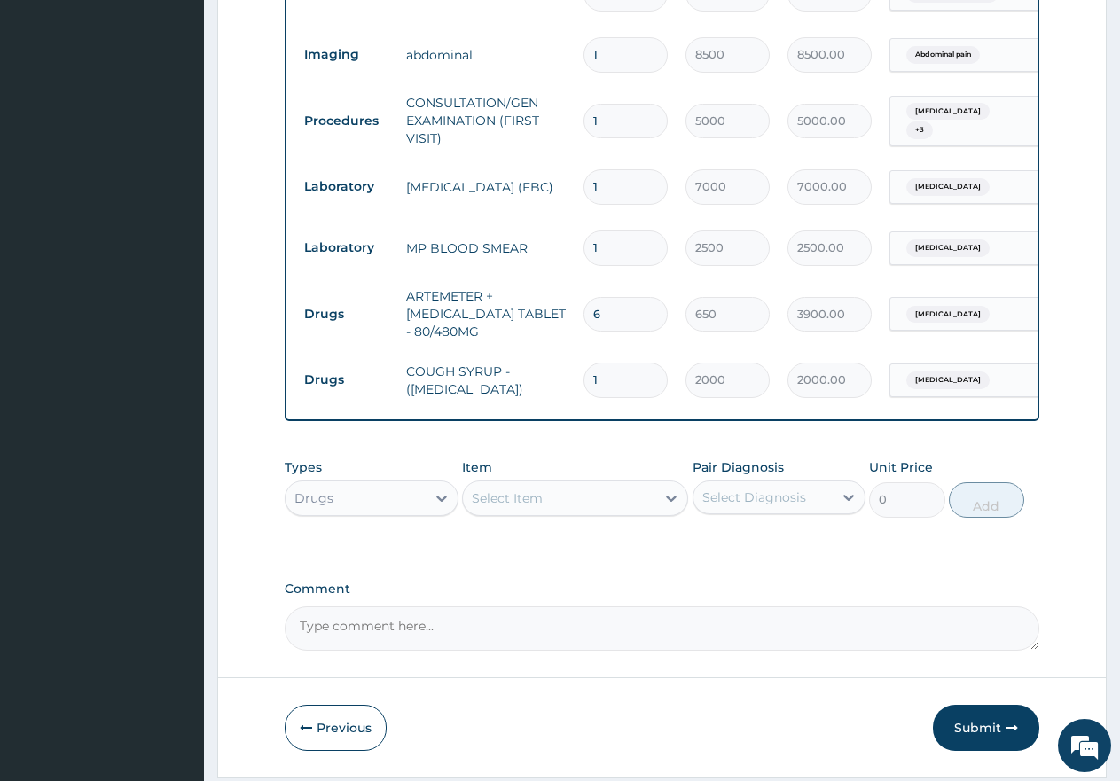
click at [557, 504] on div "Select Item" at bounding box center [559, 498] width 192 height 28
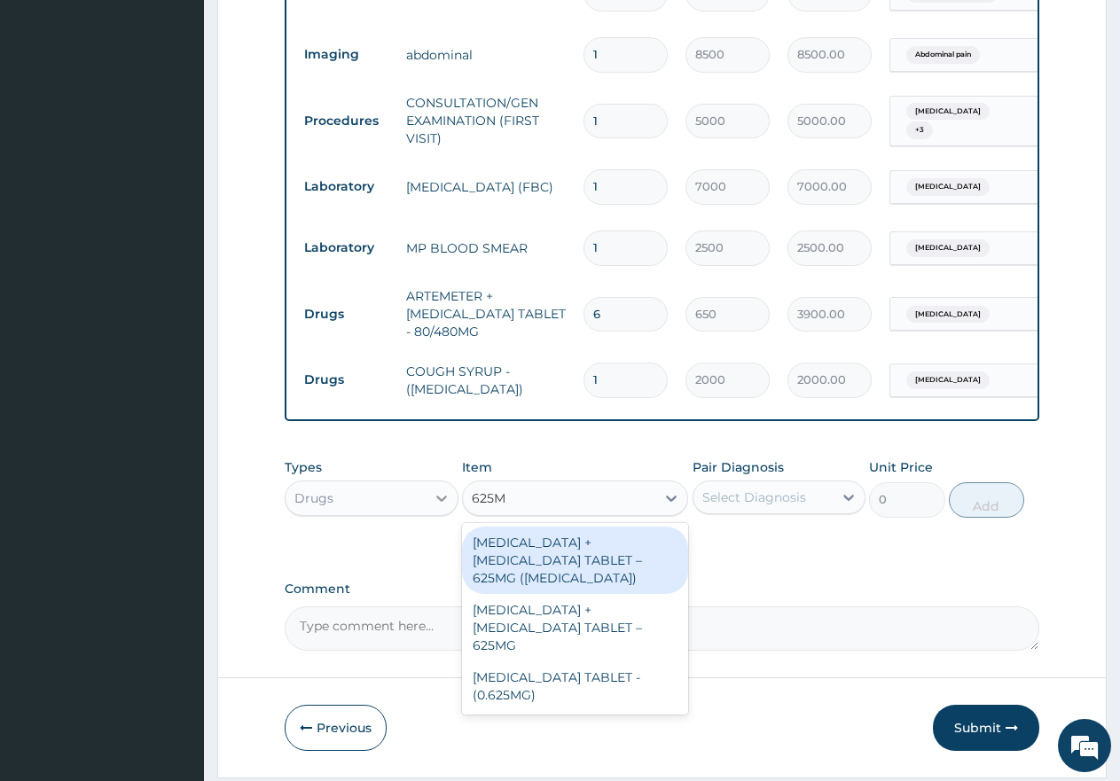
type input "625MG"
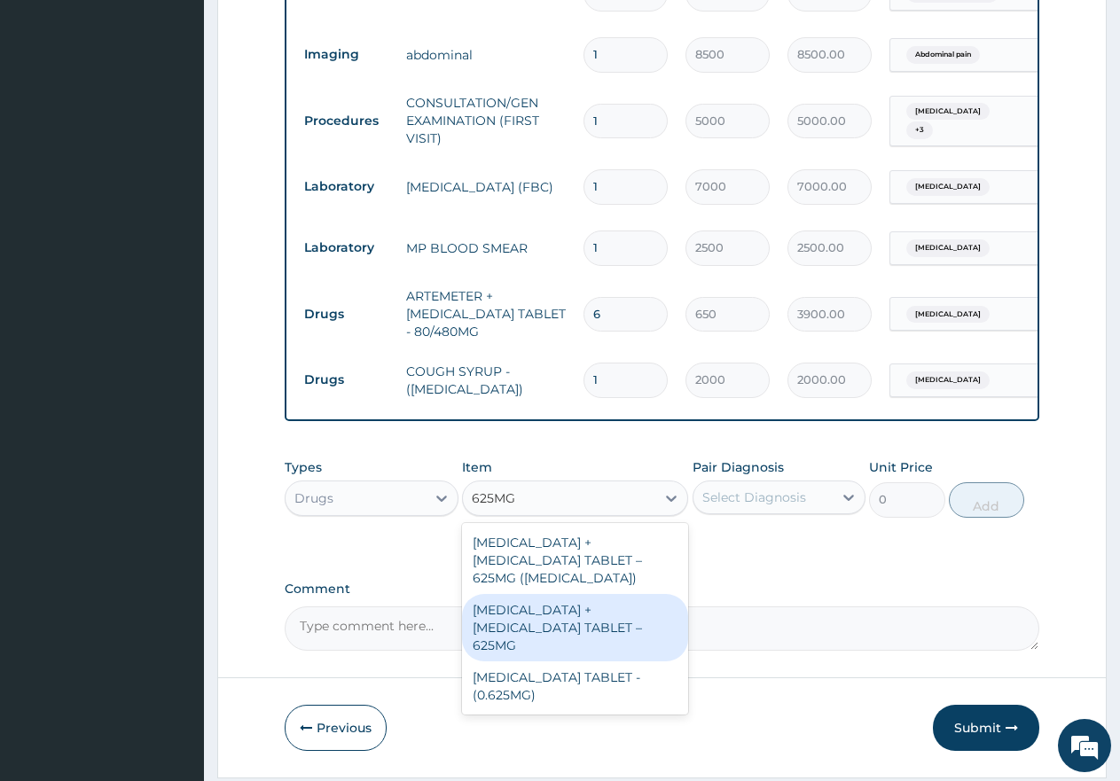
click at [552, 615] on div "[MEDICAL_DATA] + [MEDICAL_DATA] TABLET – 625MG" at bounding box center [575, 627] width 226 height 67
type input "750"
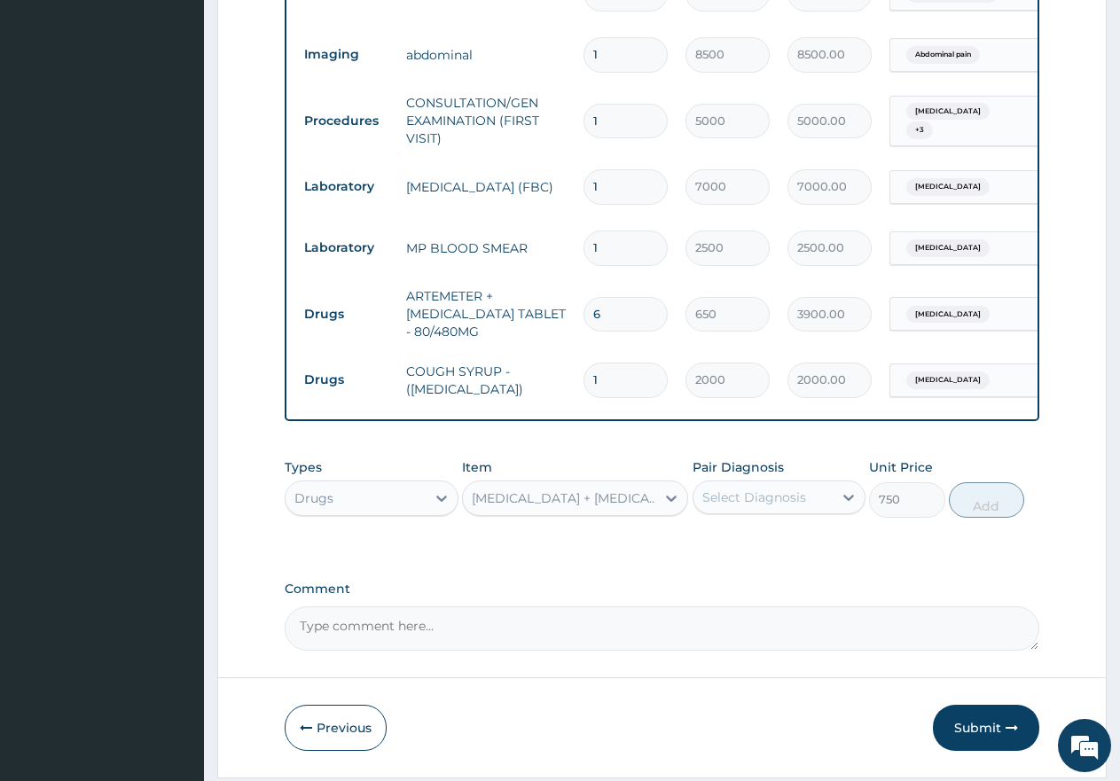
click at [776, 504] on div "Select Diagnosis" at bounding box center [755, 498] width 104 height 18
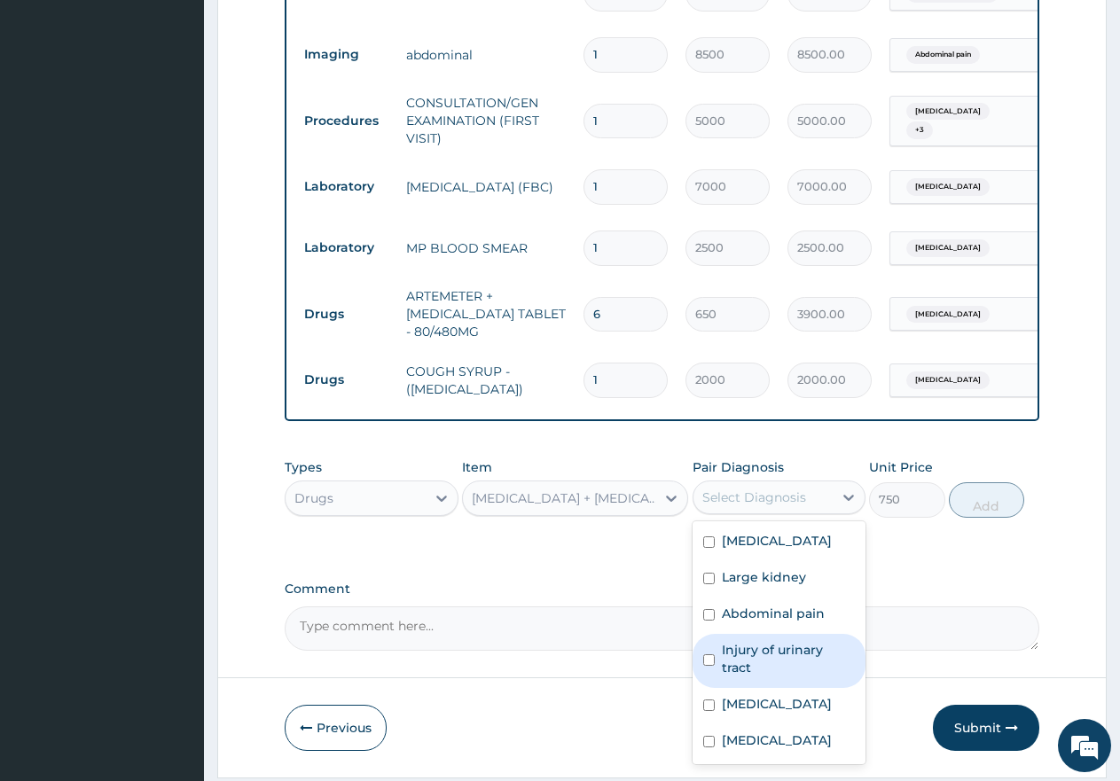
scroll to position [1033, 0]
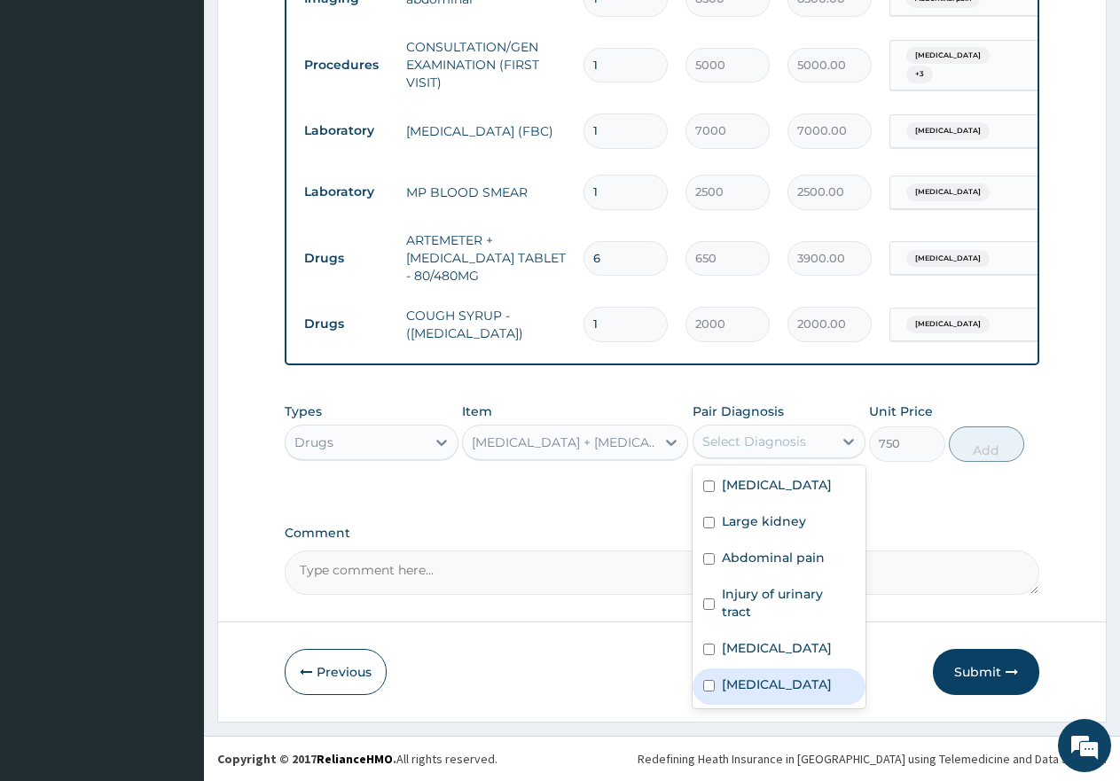
click at [707, 691] on input "checkbox" at bounding box center [709, 686] width 12 height 12
checkbox input "true"
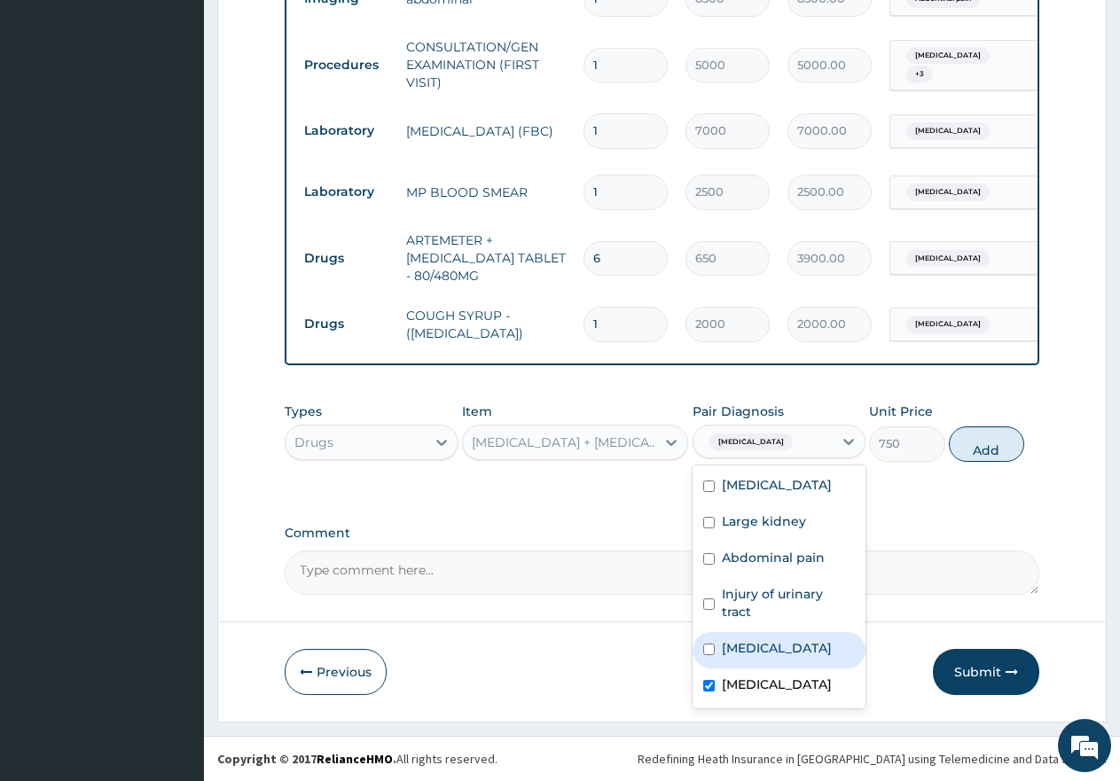
click at [709, 652] on input "checkbox" at bounding box center [709, 650] width 12 height 12
checkbox input "true"
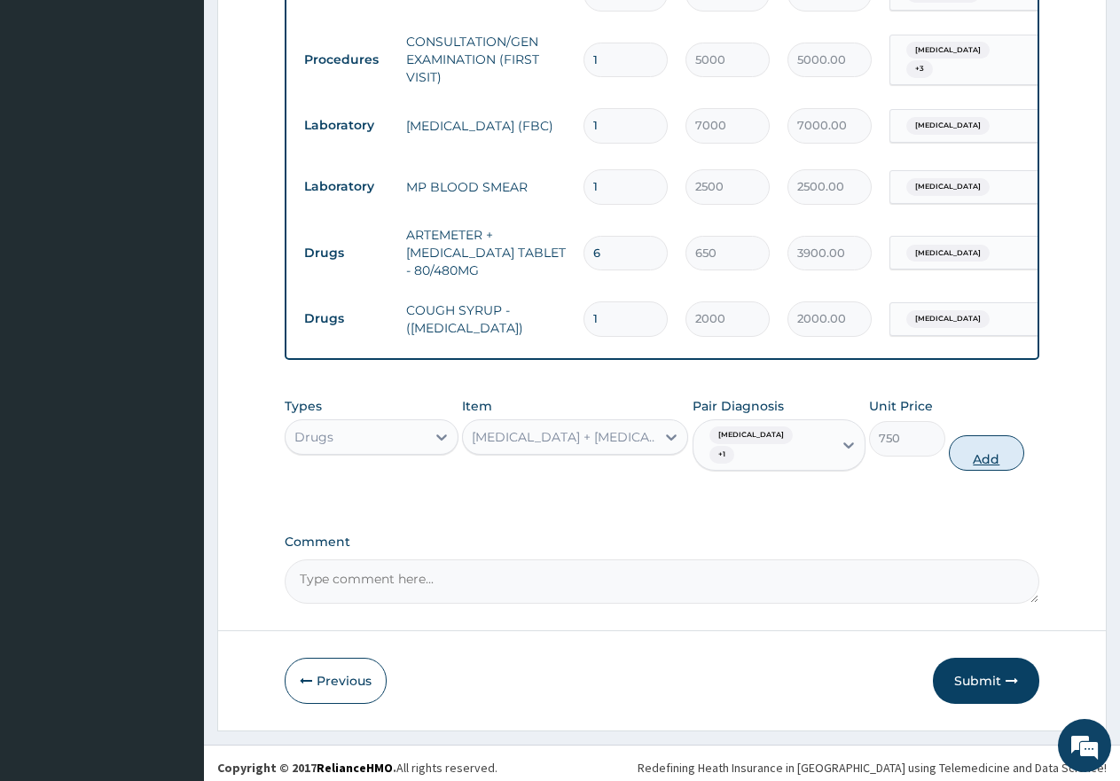
click at [995, 468] on button "Add" at bounding box center [986, 453] width 75 height 35
type input "0"
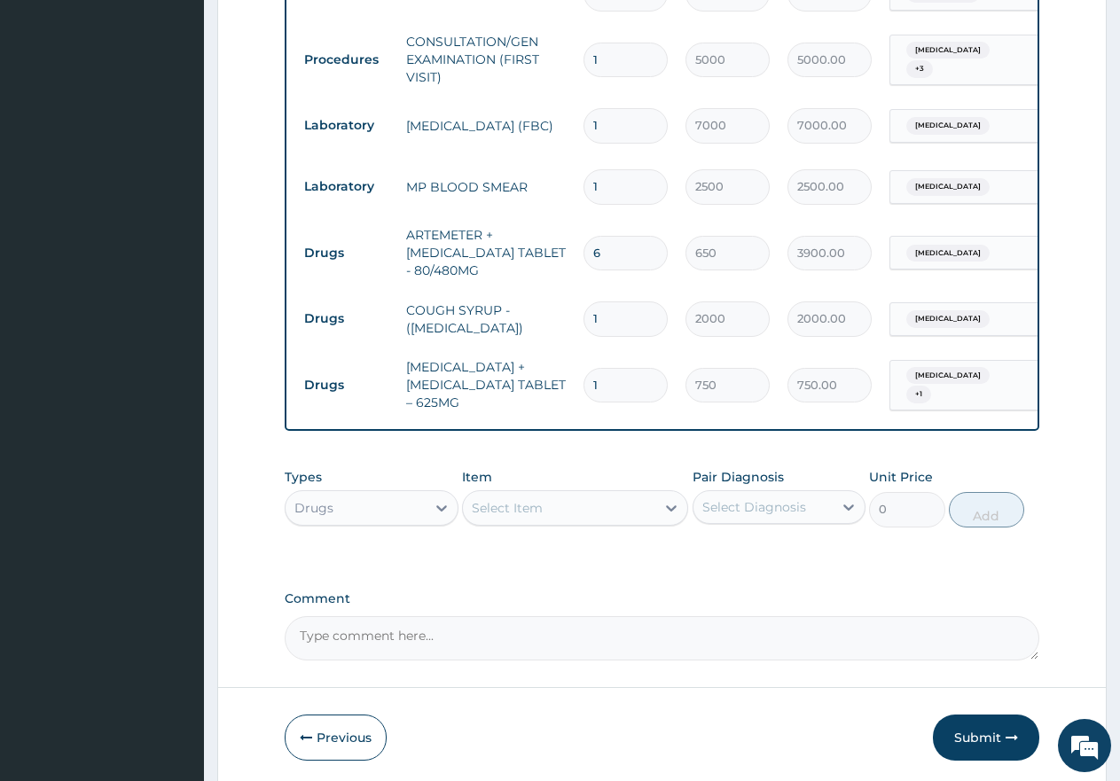
type input "10"
type input "7500.00"
type input "10"
click at [548, 522] on div "Select Item" at bounding box center [559, 508] width 192 height 28
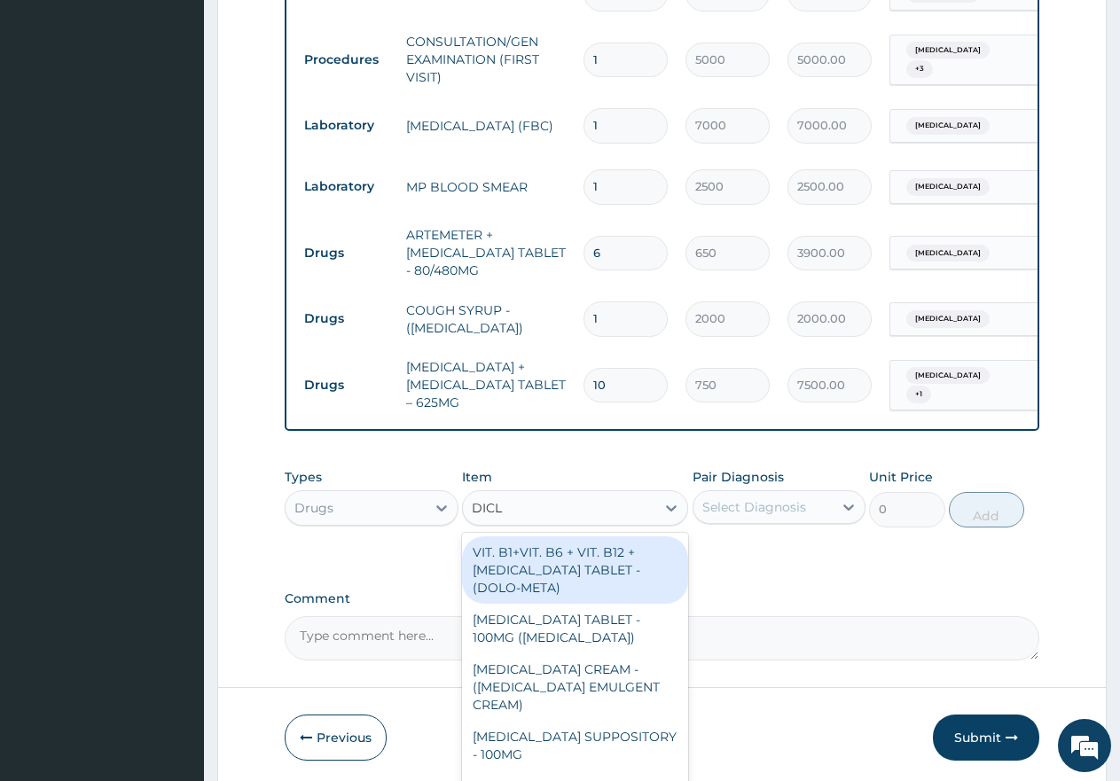
type input "DICLO"
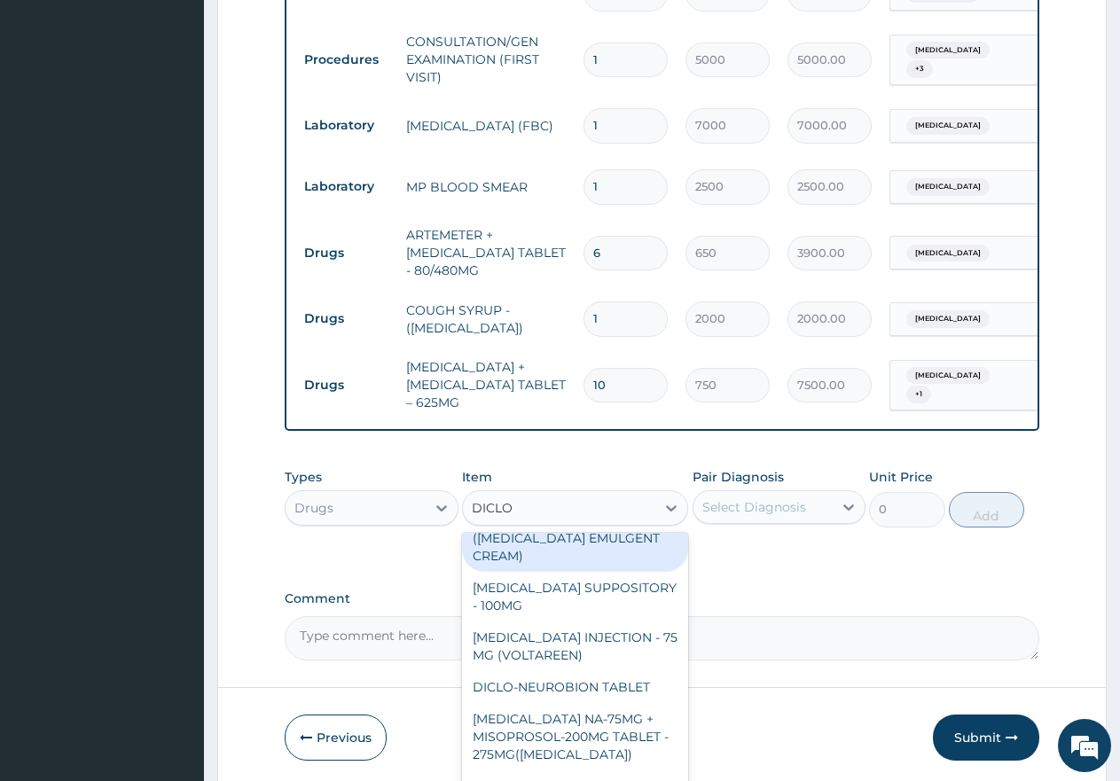
scroll to position [177, 0]
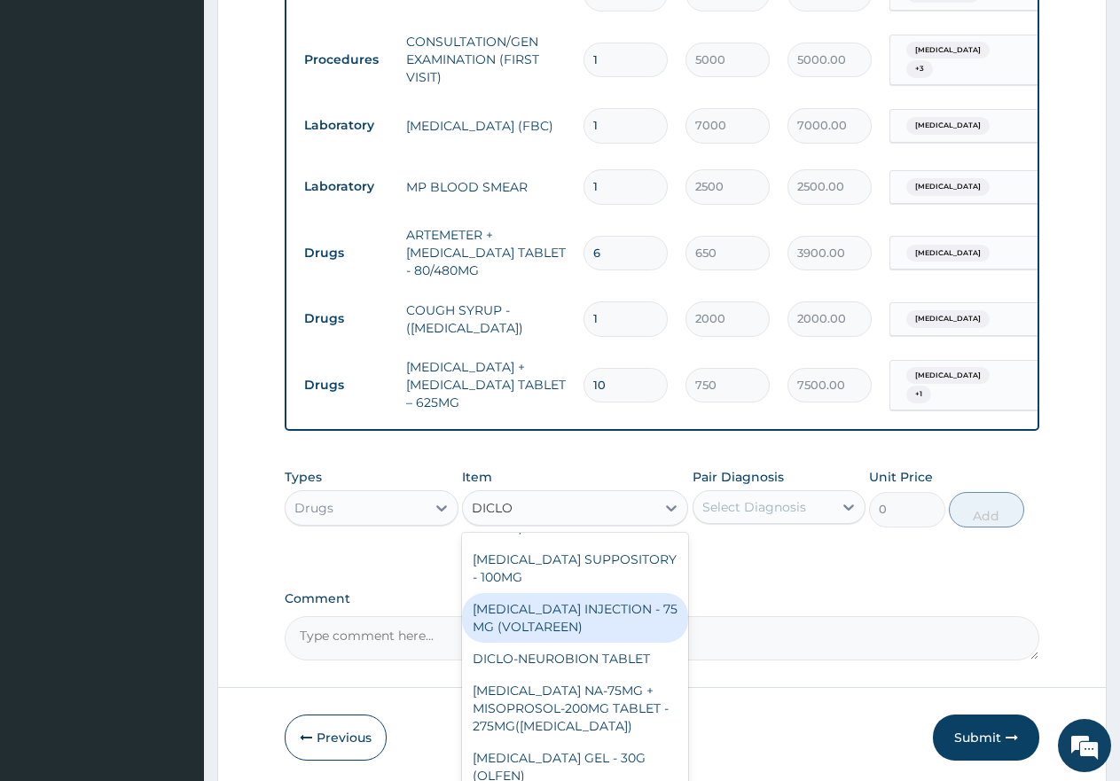
click at [552, 623] on div "[MEDICAL_DATA] INJECTION - 75 MG (VOLTAREEN)" at bounding box center [575, 618] width 226 height 50
type input "1050"
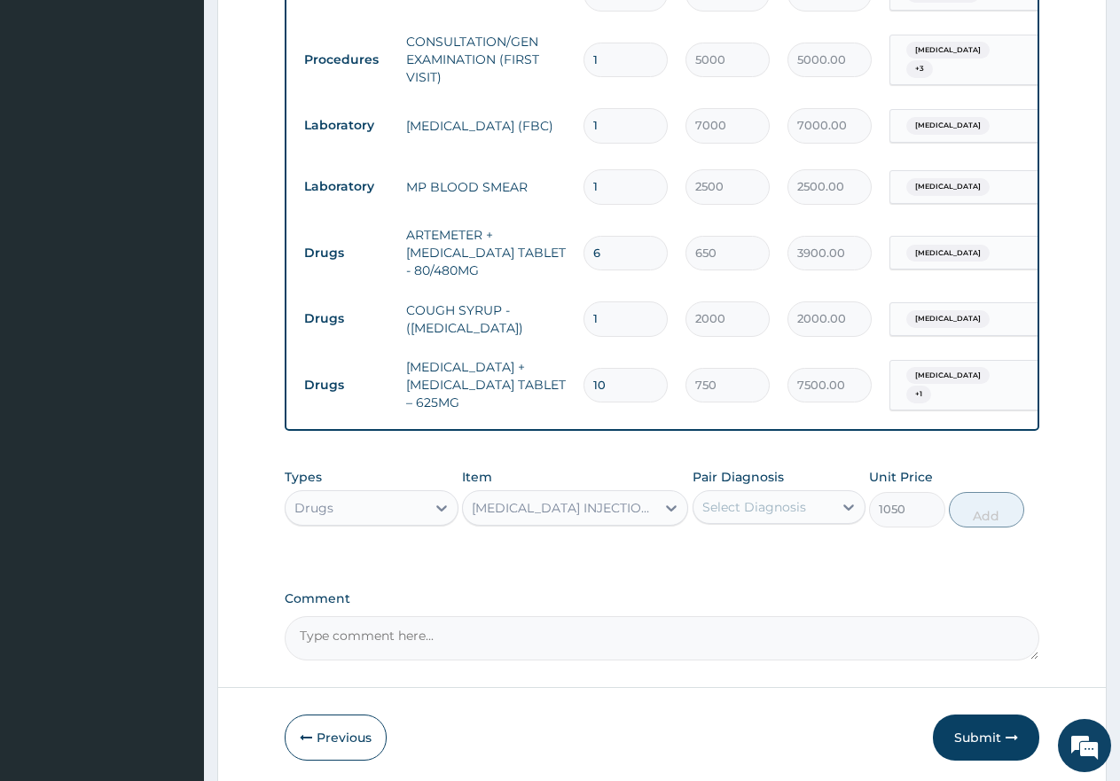
click at [728, 511] on div "Select Diagnosis" at bounding box center [755, 508] width 104 height 18
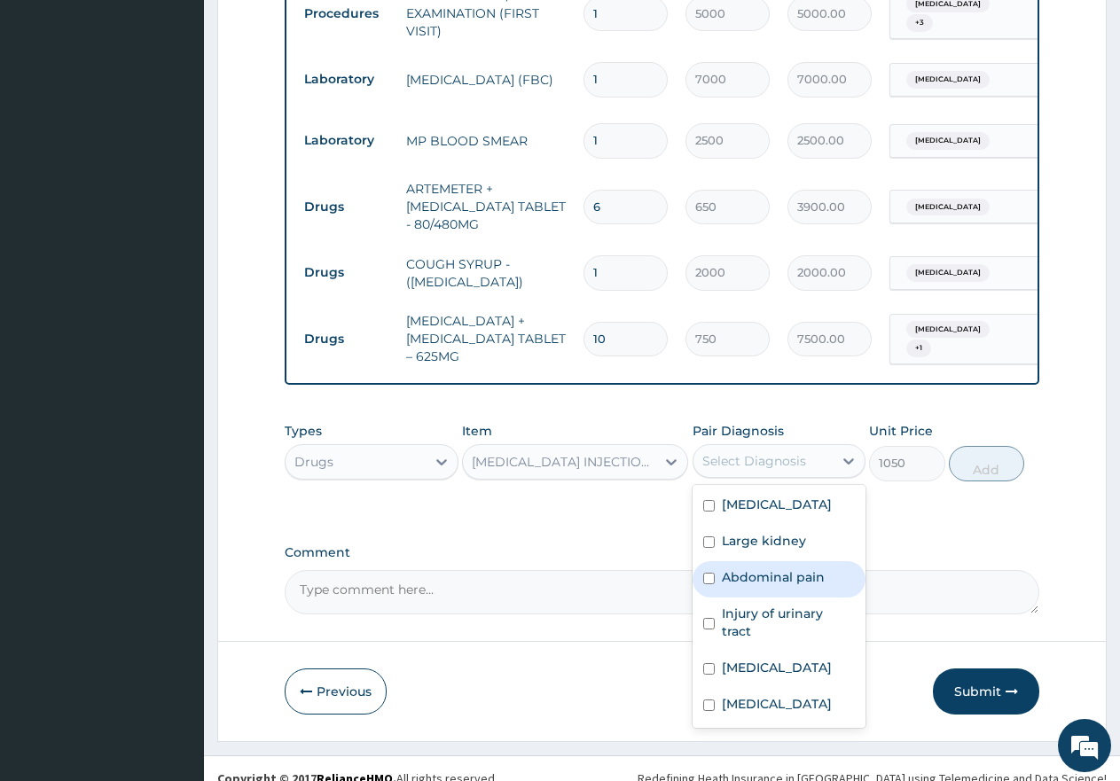
scroll to position [1103, 0]
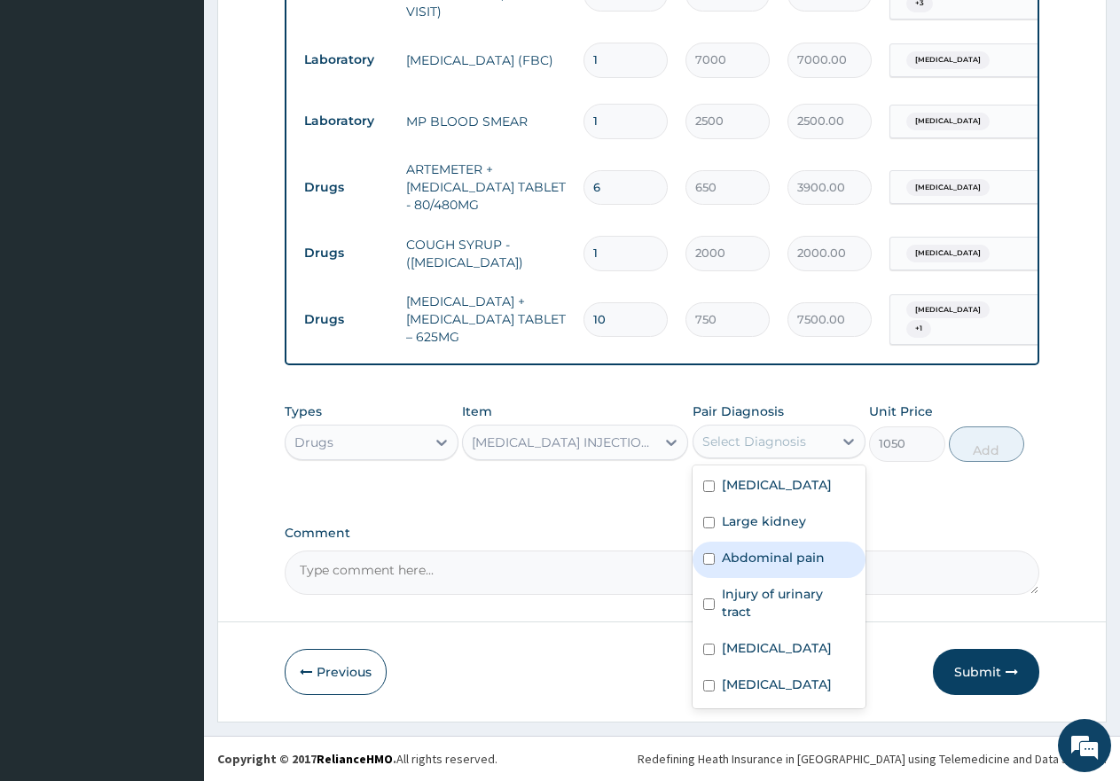
click at [707, 557] on input "checkbox" at bounding box center [709, 560] width 12 height 12
checkbox input "true"
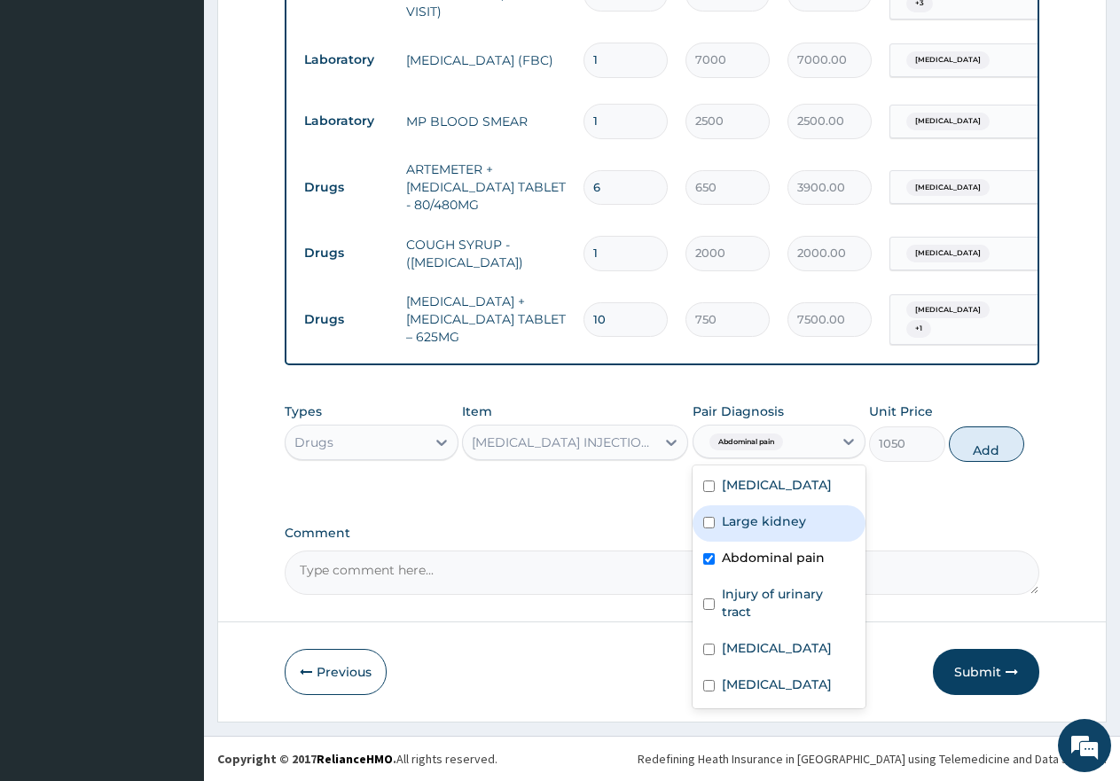
click at [993, 452] on button "Add" at bounding box center [986, 444] width 75 height 35
type input "0"
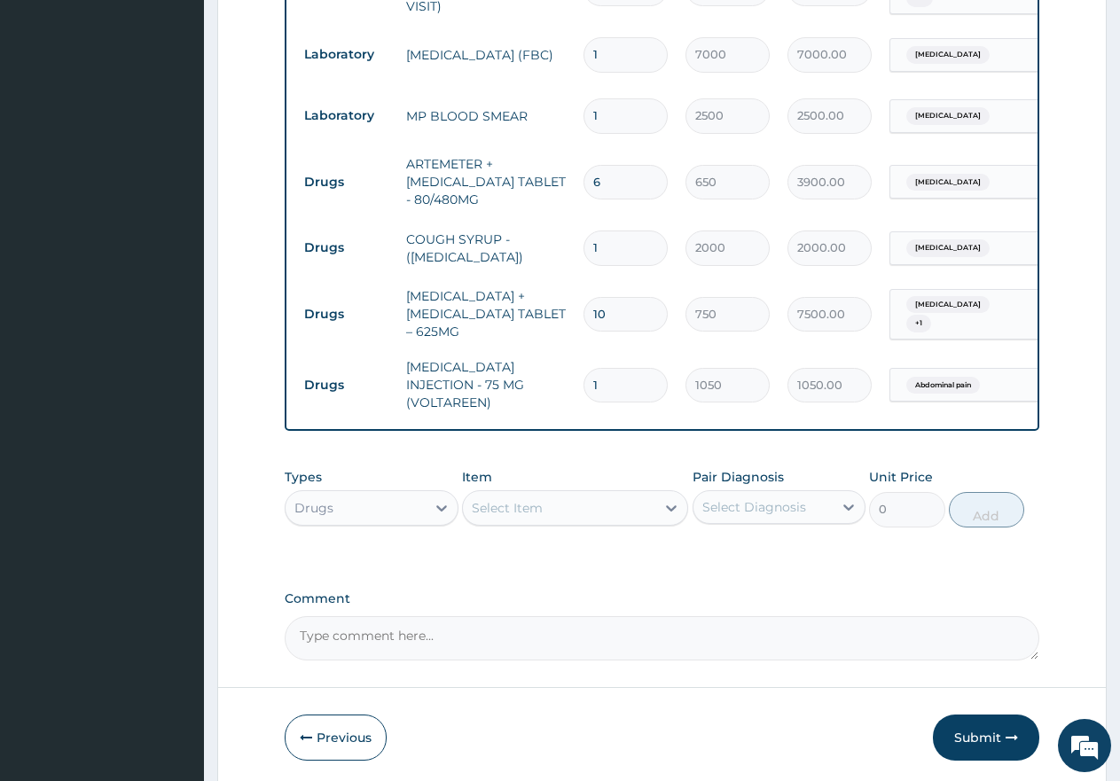
click at [567, 505] on div "Select Item" at bounding box center [559, 508] width 192 height 28
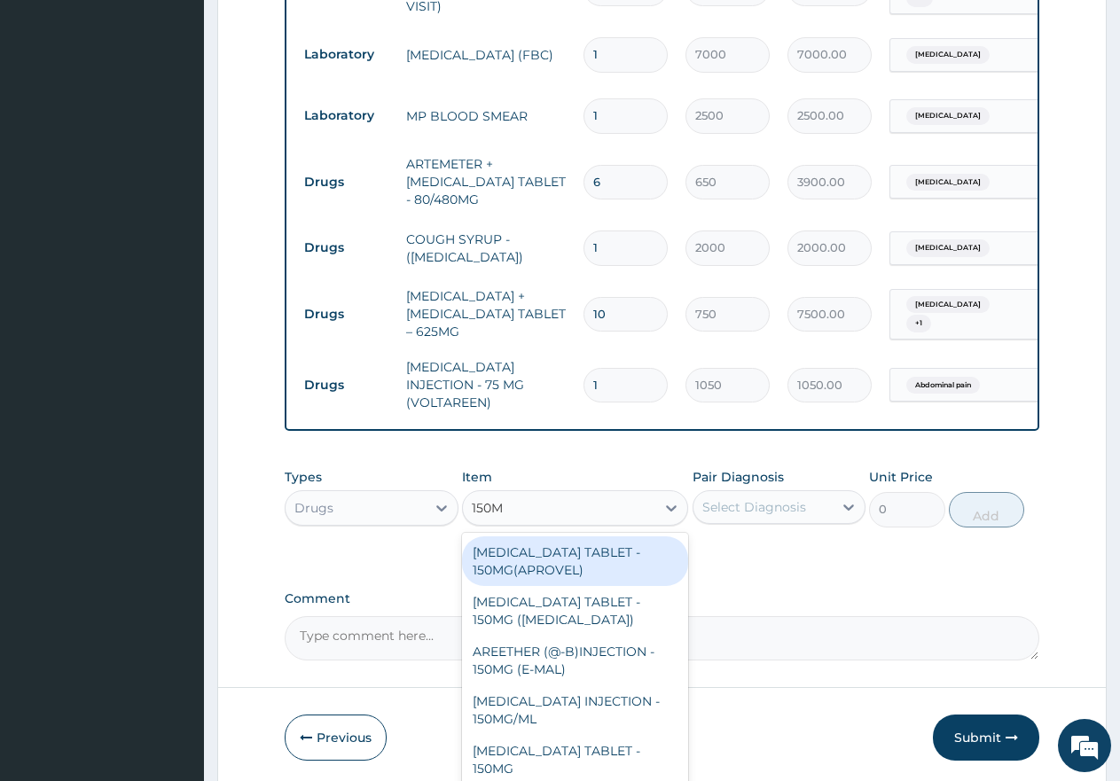
type input "150MG"
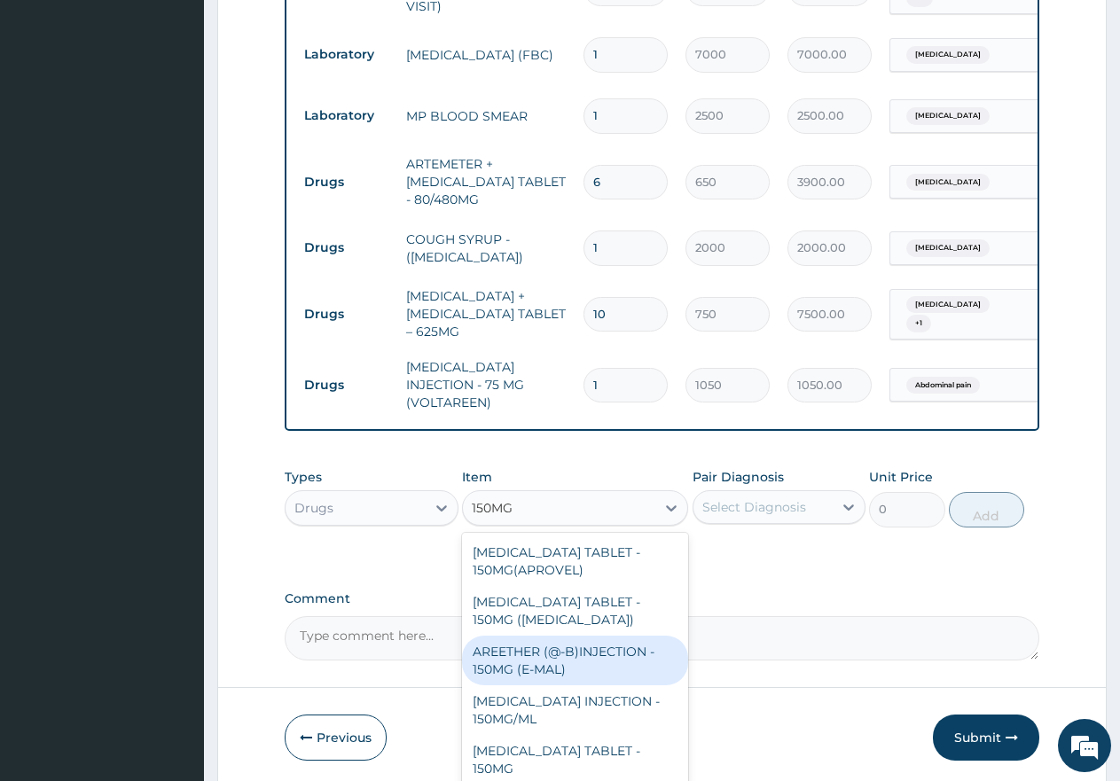
click at [542, 642] on div "AREETHER (@-B)INJECTION - 150MG (E-MAL)" at bounding box center [575, 661] width 226 height 50
type input "3000"
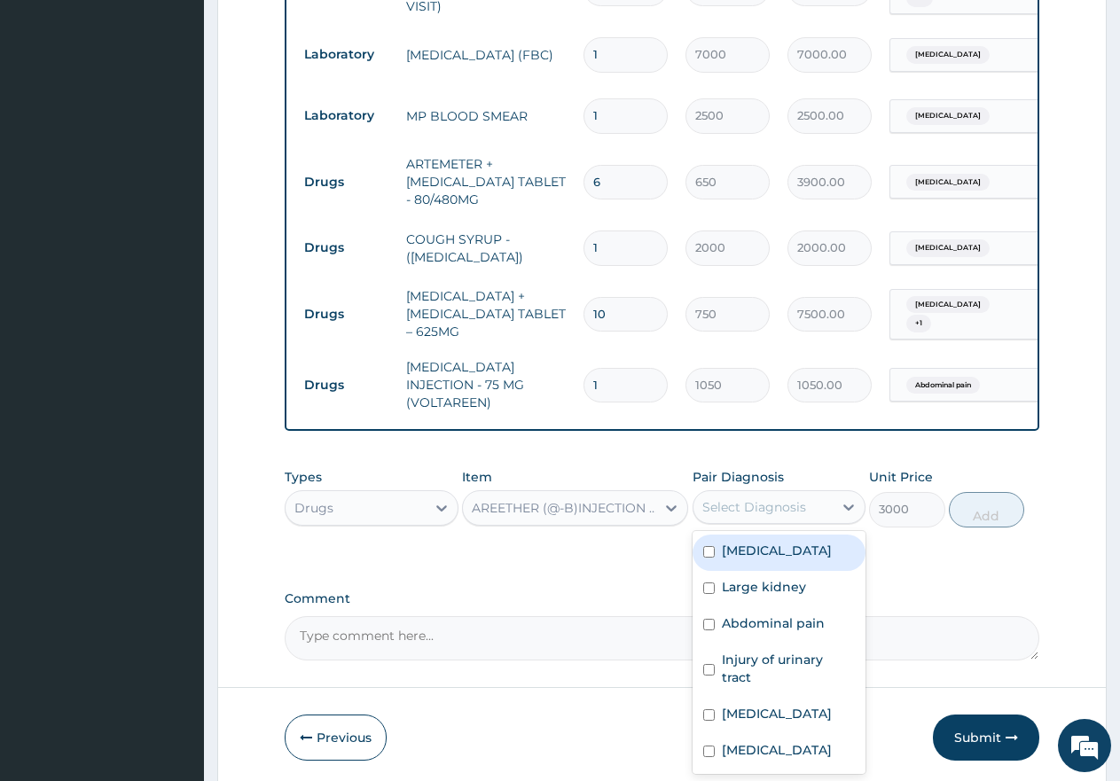
click at [753, 499] on div "Select Diagnosis" at bounding box center [755, 508] width 104 height 18
click at [708, 546] on input "checkbox" at bounding box center [709, 552] width 12 height 12
checkbox input "true"
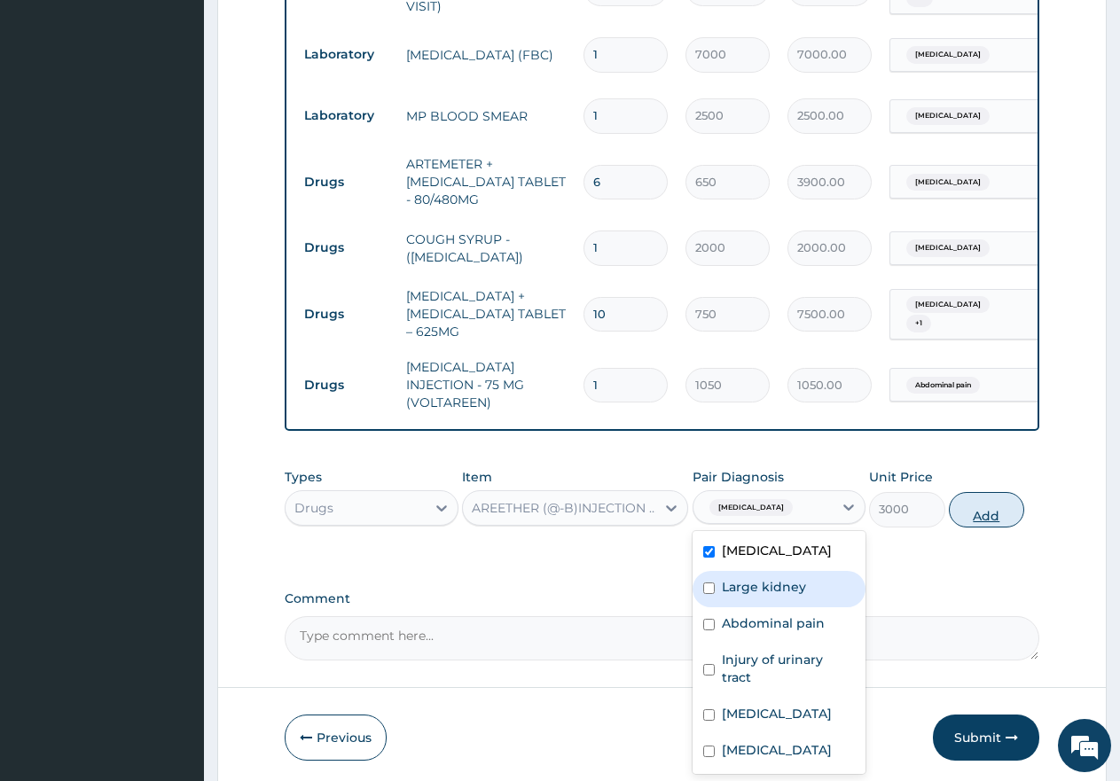
click at [991, 514] on button "Add" at bounding box center [986, 509] width 75 height 35
type input "0"
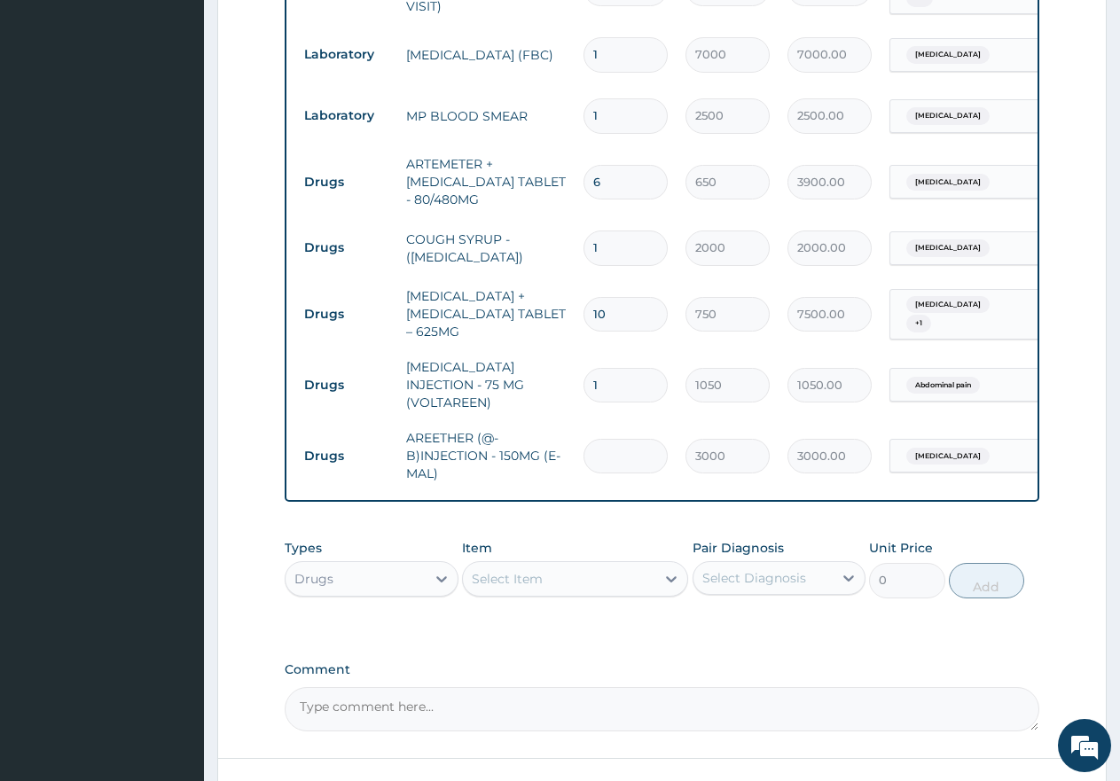
type input "0.00"
type input "3"
type input "9000.00"
type input "3"
click at [520, 578] on div "Select Item" at bounding box center [507, 579] width 71 height 18
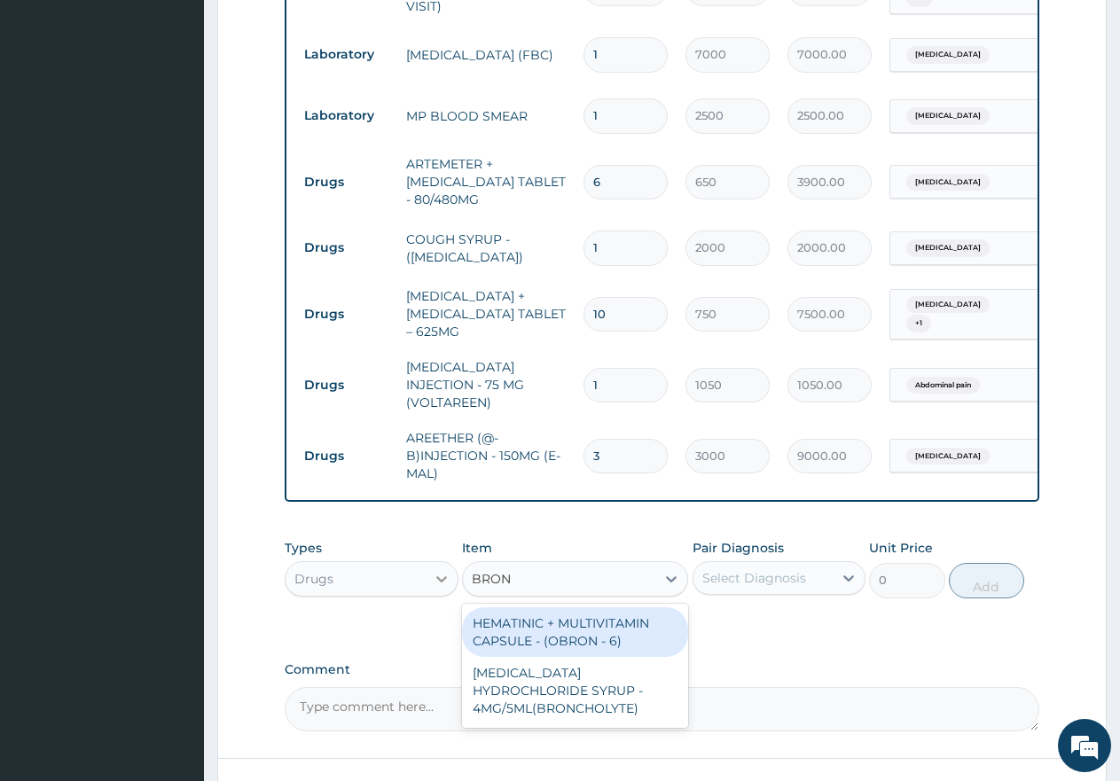
type input "BRONC"
click at [519, 642] on div "[MEDICAL_DATA] HYDROCHLORIDE SYRUP - 4MG/5ML(BRONCHOLYTE)" at bounding box center [575, 641] width 226 height 67
type input "1600"
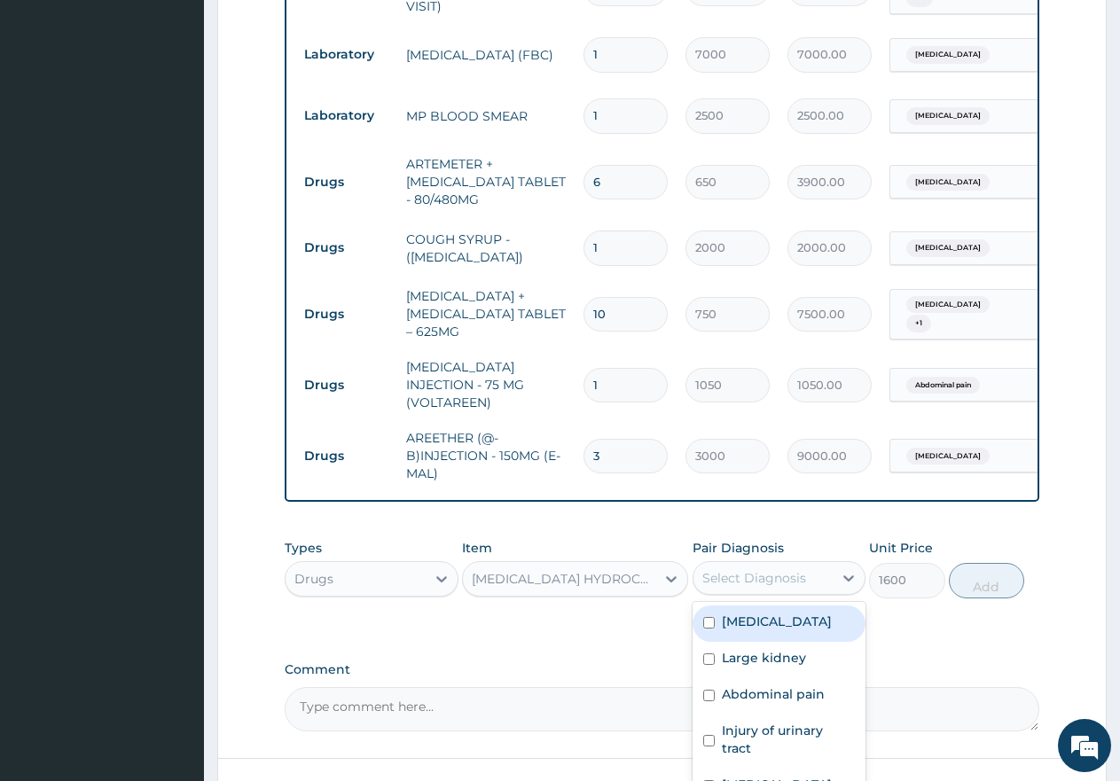
click at [729, 574] on div "Select Diagnosis" at bounding box center [755, 578] width 104 height 18
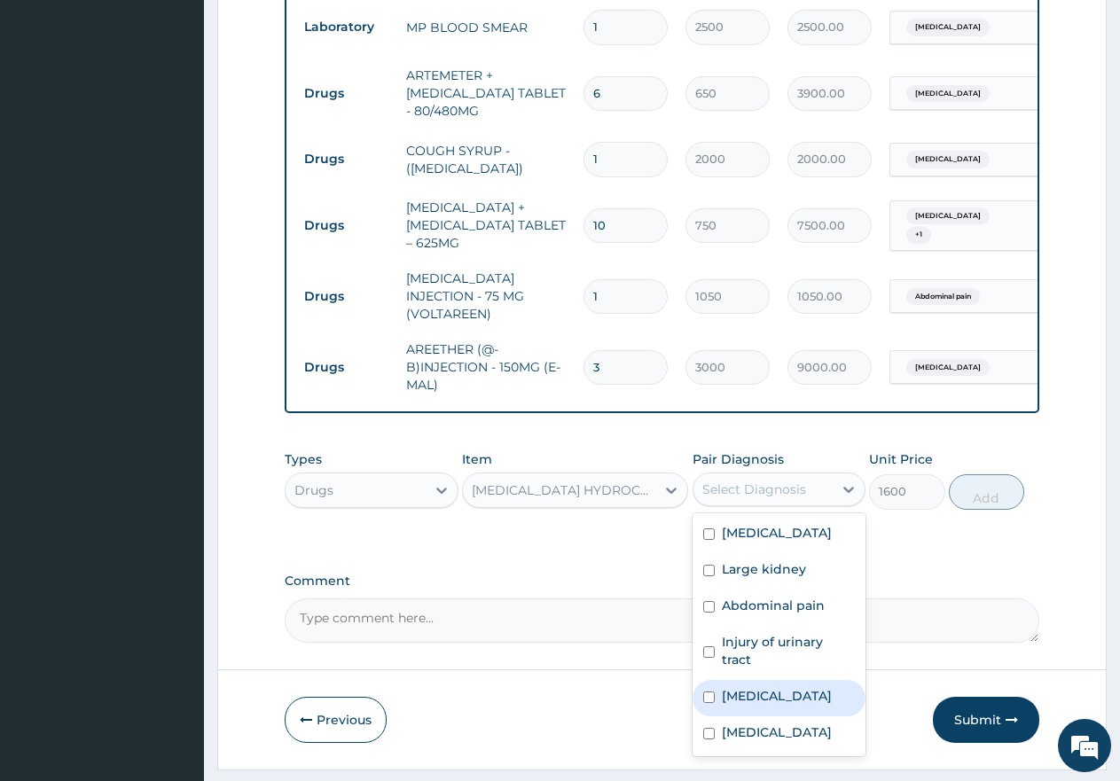
scroll to position [1236, 0]
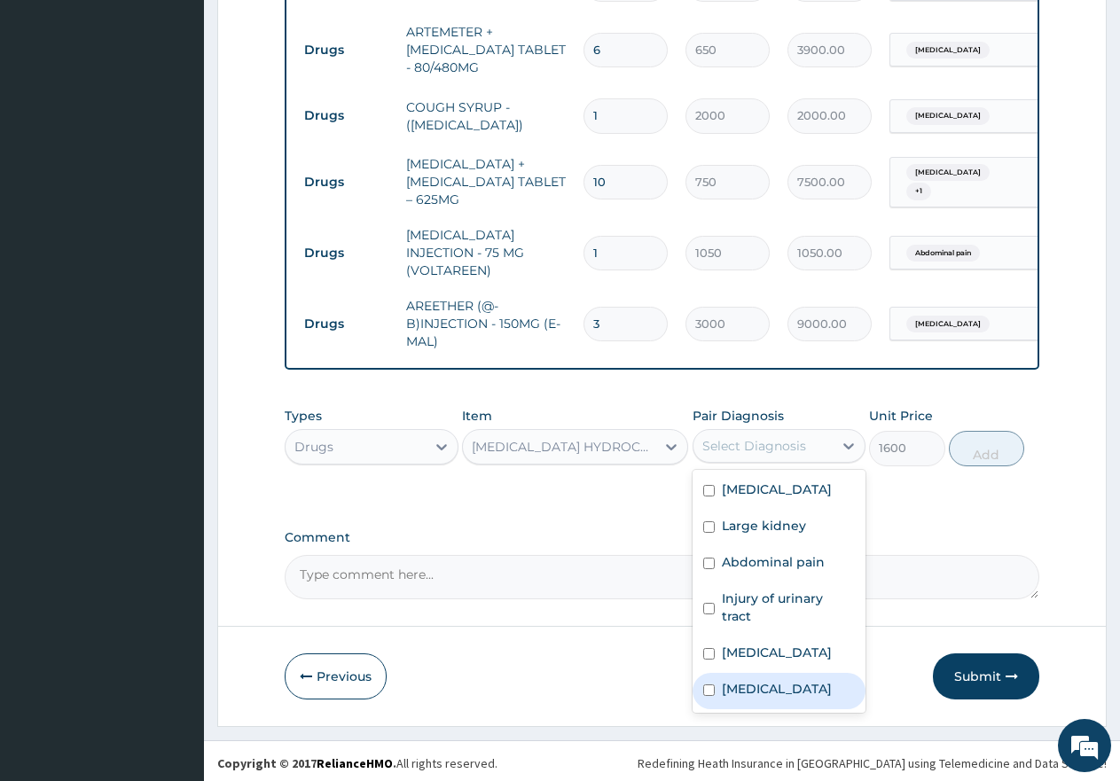
click at [710, 694] on input "checkbox" at bounding box center [709, 691] width 12 height 12
checkbox input "true"
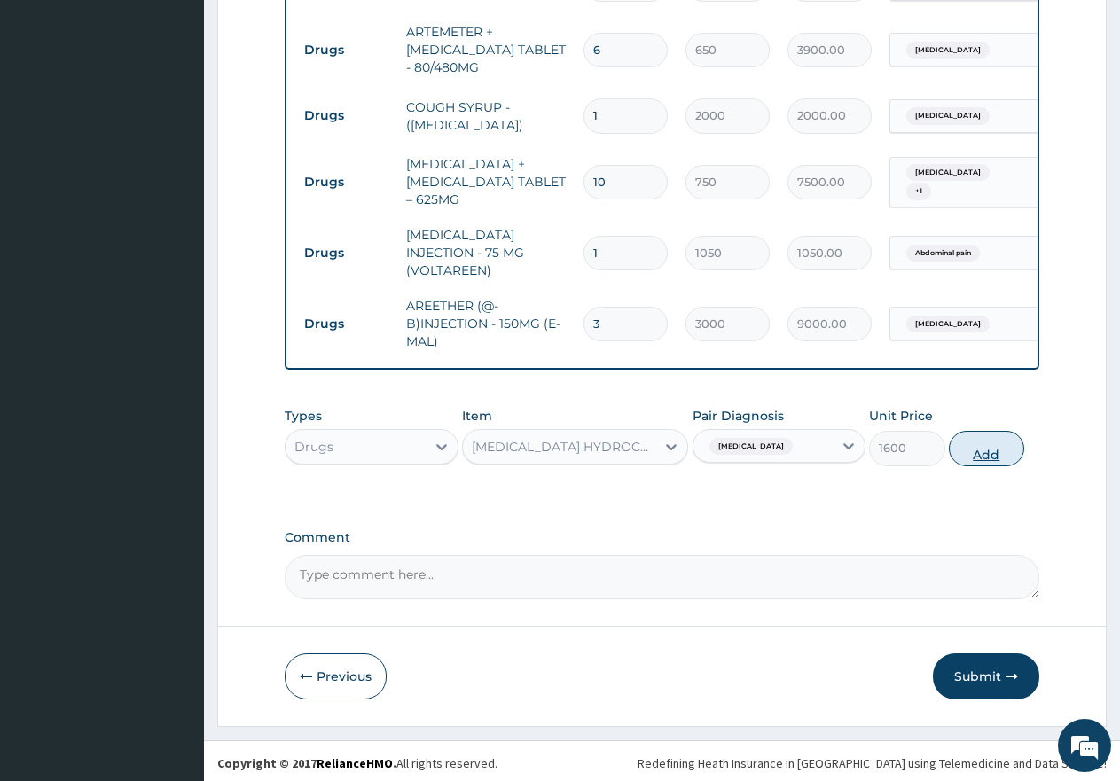
click at [980, 444] on button "Add" at bounding box center [986, 448] width 75 height 35
type input "0"
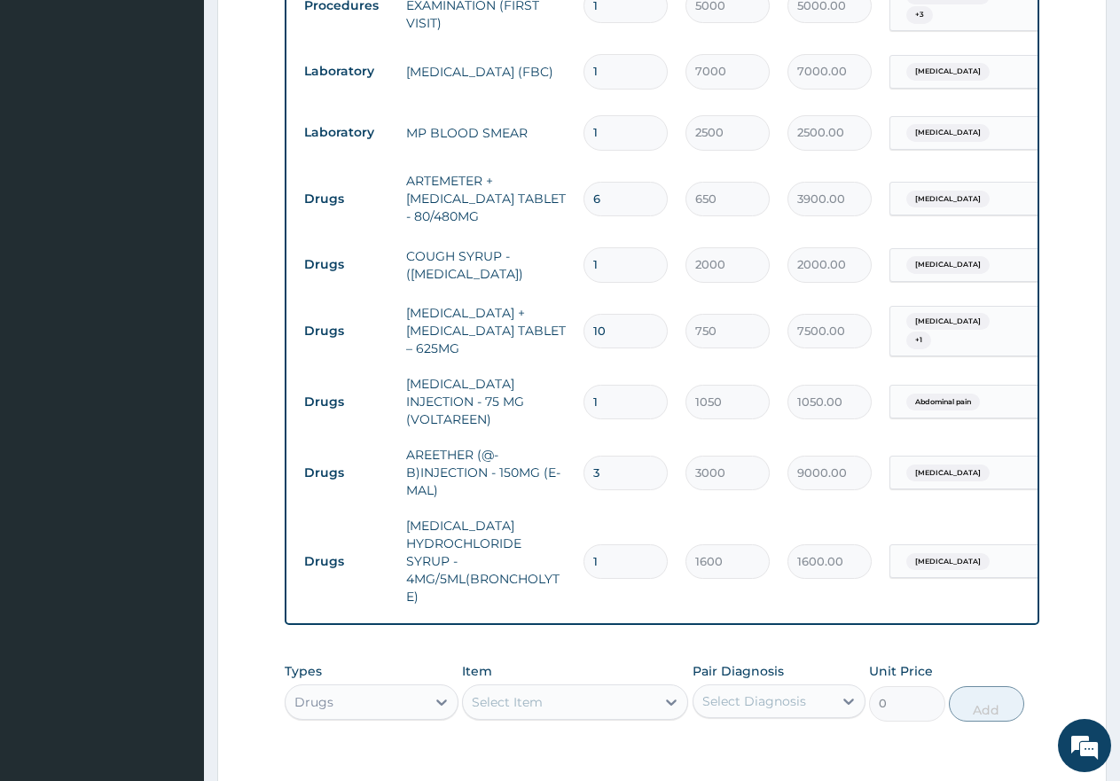
scroll to position [1342, 0]
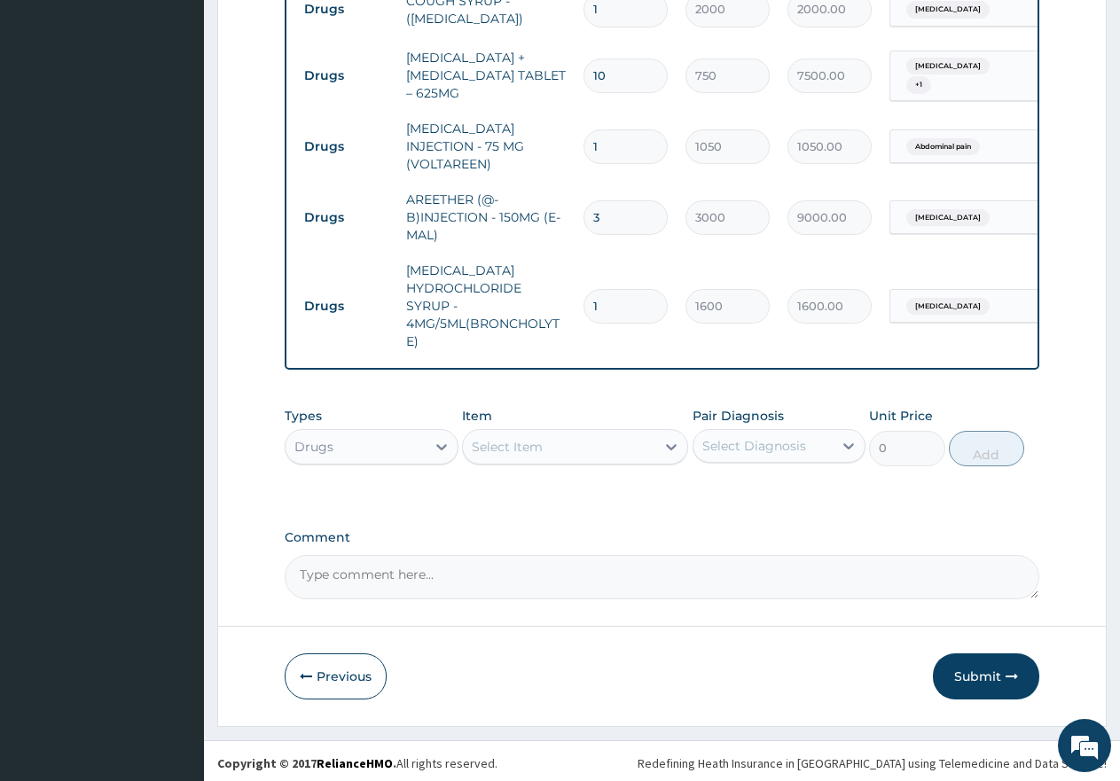
click at [609, 538] on label "Comment" at bounding box center [662, 537] width 755 height 15
click at [609, 555] on textarea "Comment" at bounding box center [662, 577] width 755 height 44
click at [985, 676] on button "Submit" at bounding box center [986, 677] width 106 height 46
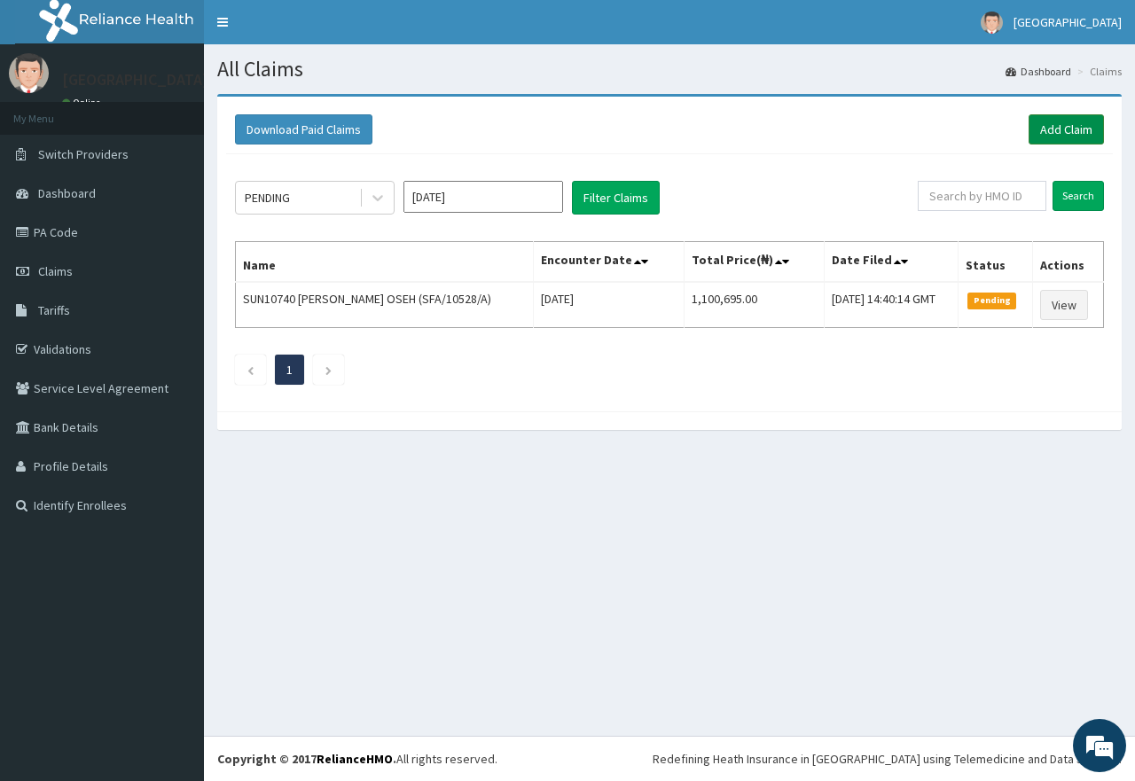
click at [1068, 131] on link "Add Claim" at bounding box center [1066, 129] width 75 height 30
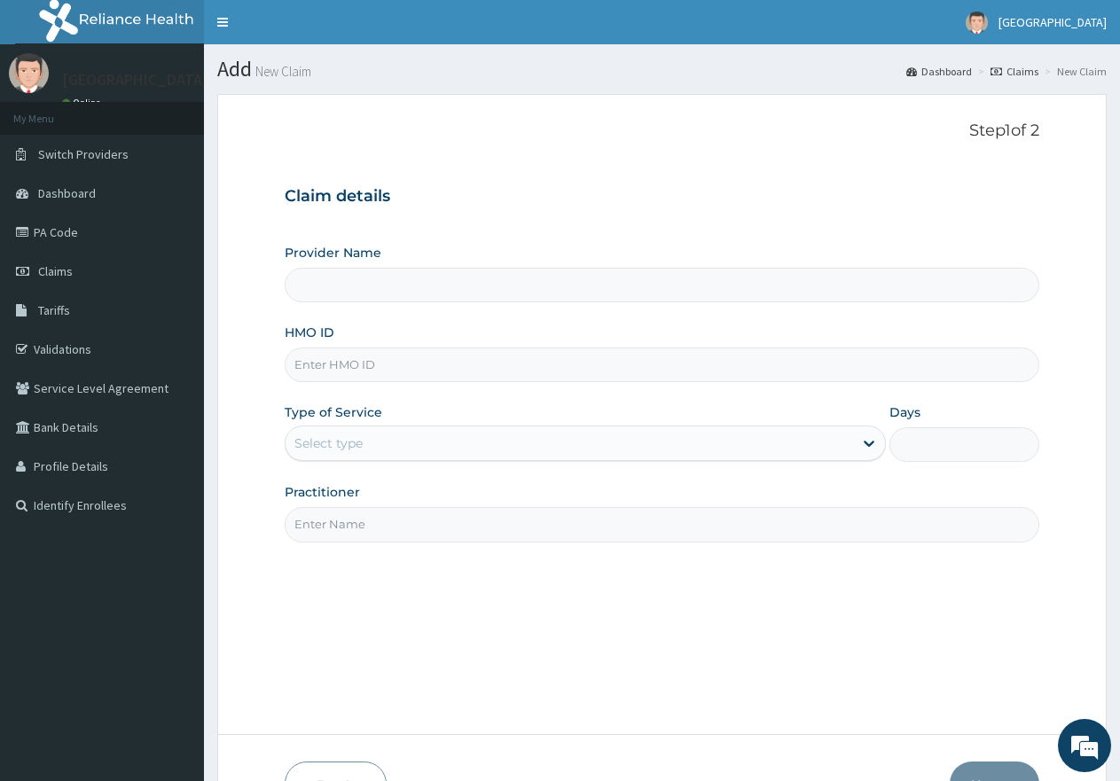
type input "[GEOGRAPHIC_DATA]"
paste input "ENP/10281/F"
type input "ENP/10281/F"
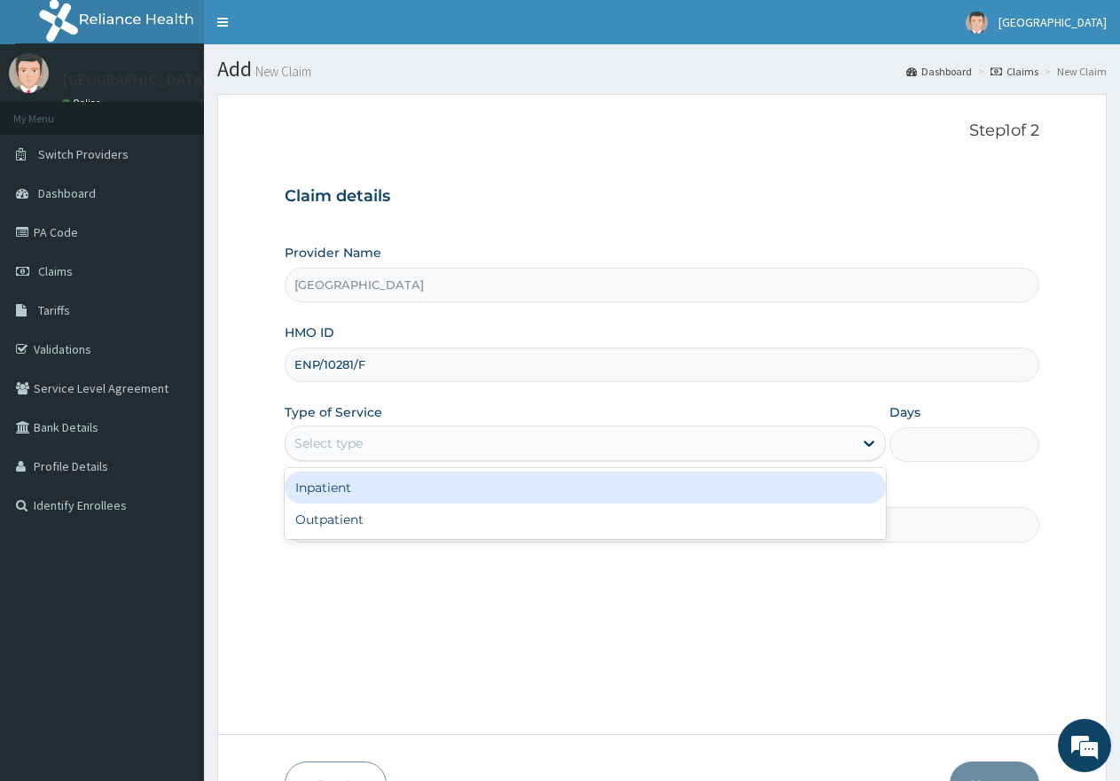
click at [387, 442] on div "Select type" at bounding box center [569, 443] width 567 height 28
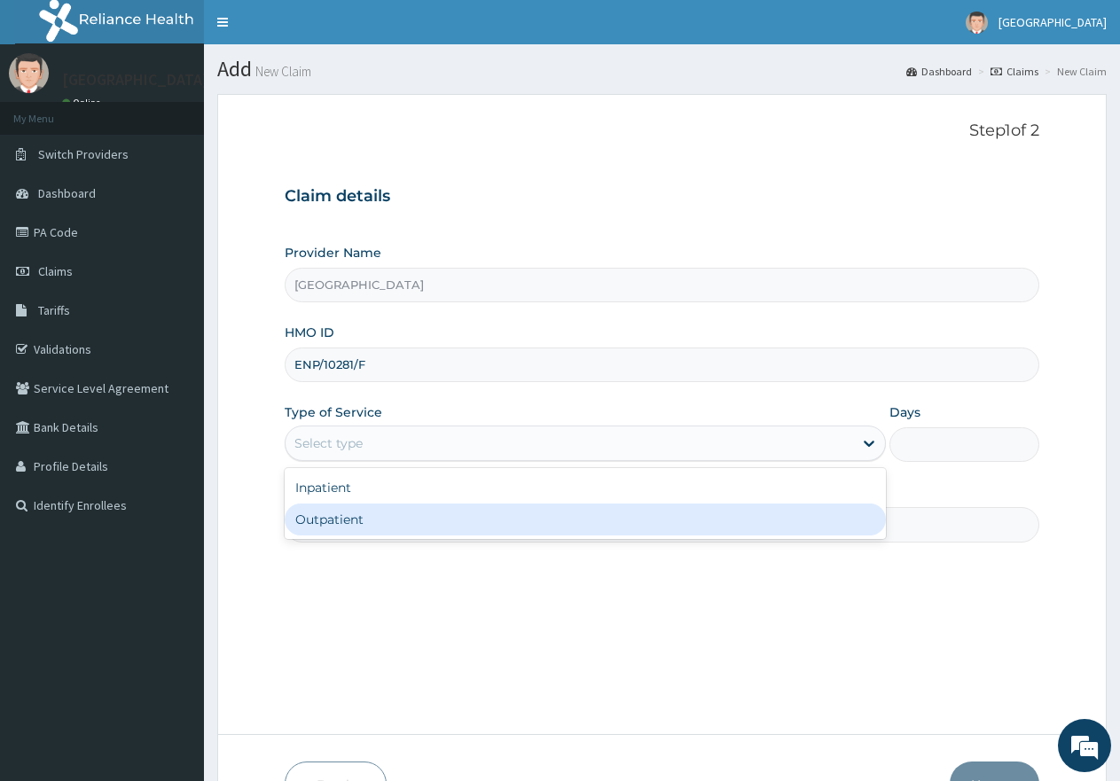
click at [365, 517] on div "Outpatient" at bounding box center [585, 520] width 601 height 32
type input "1"
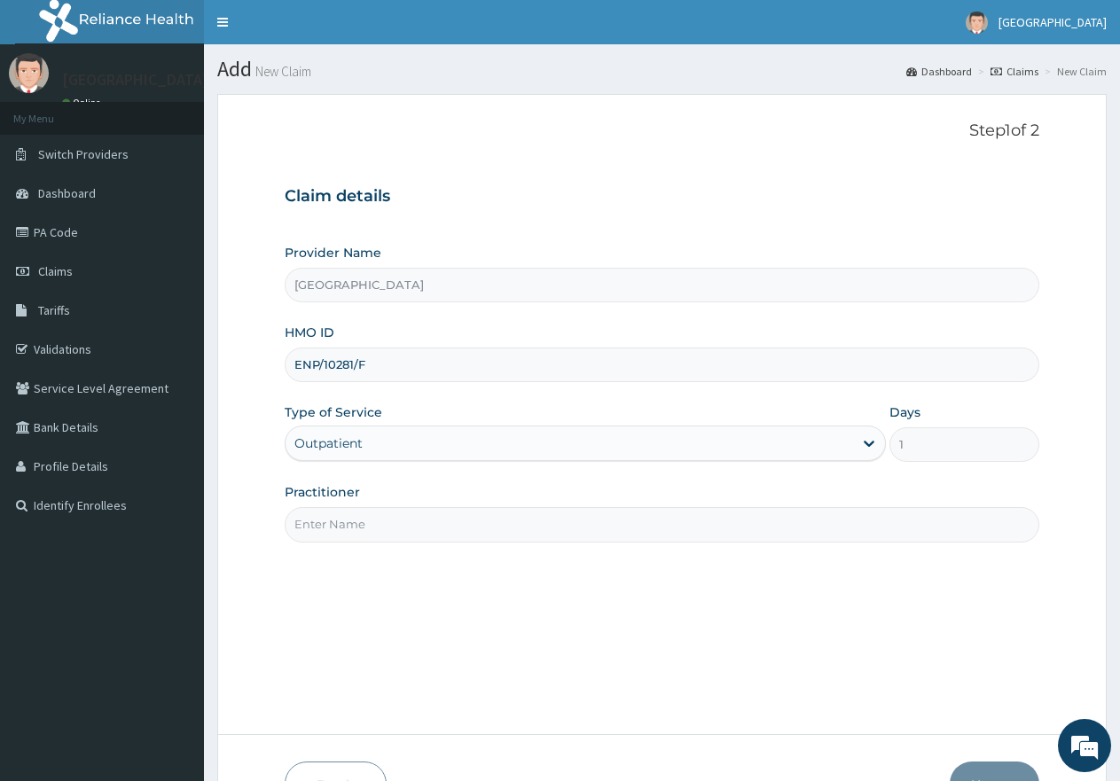
click at [376, 530] on input "Practitioner" at bounding box center [662, 524] width 755 height 35
type input "gp"
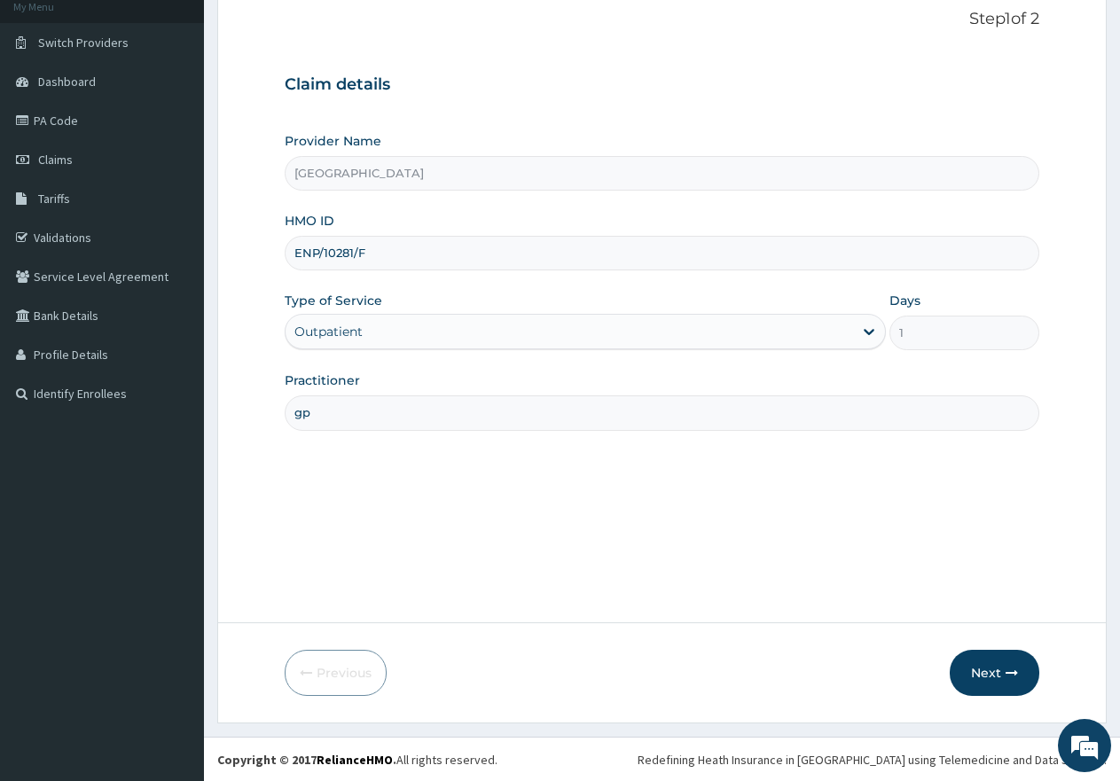
scroll to position [113, 0]
click at [986, 675] on button "Next" at bounding box center [995, 672] width 90 height 46
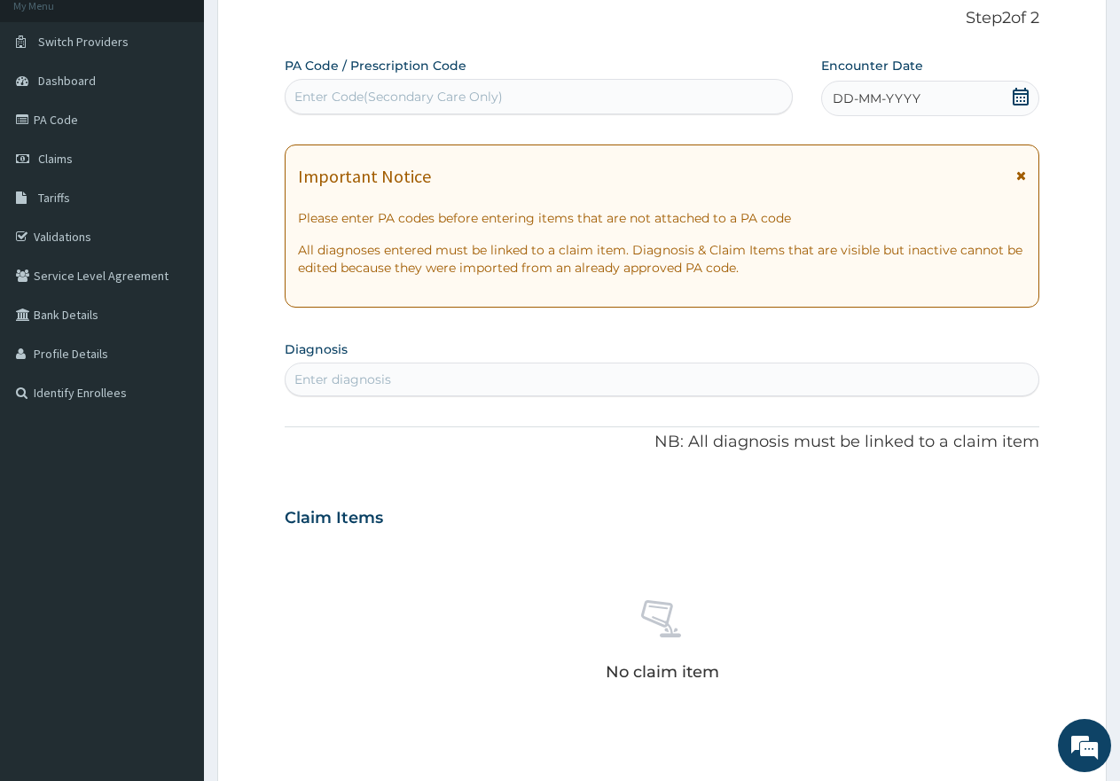
click at [483, 380] on div "Enter diagnosis" at bounding box center [662, 379] width 753 height 28
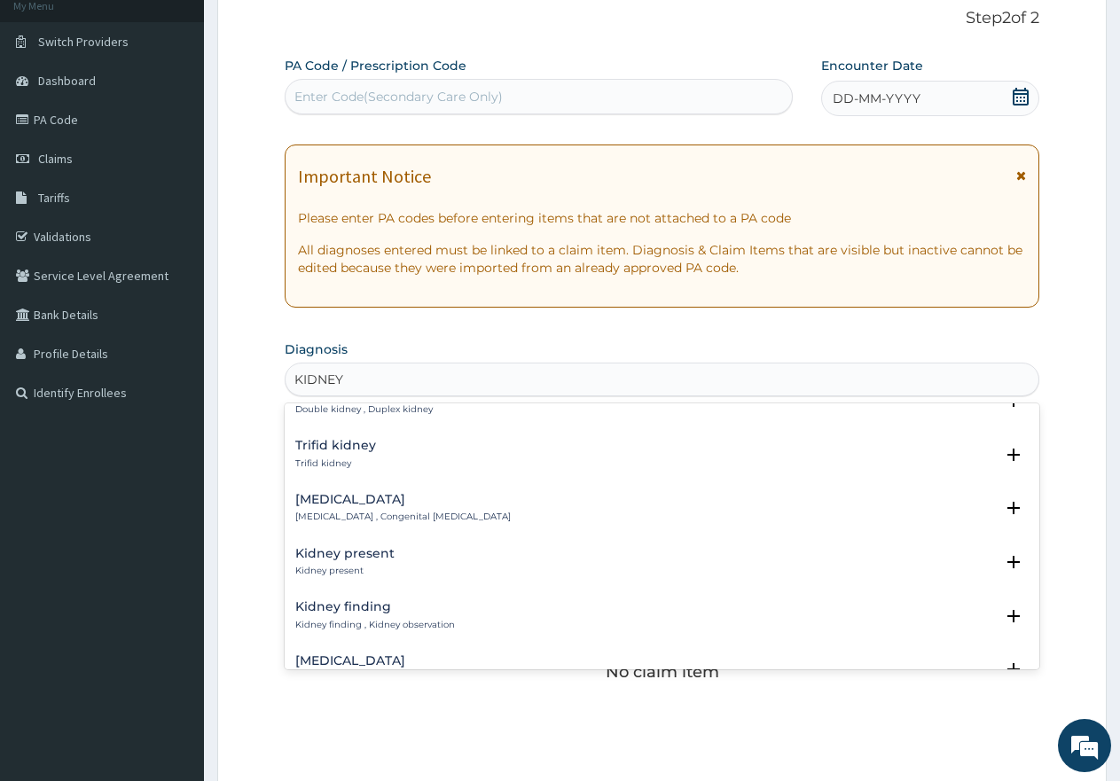
scroll to position [710, 0]
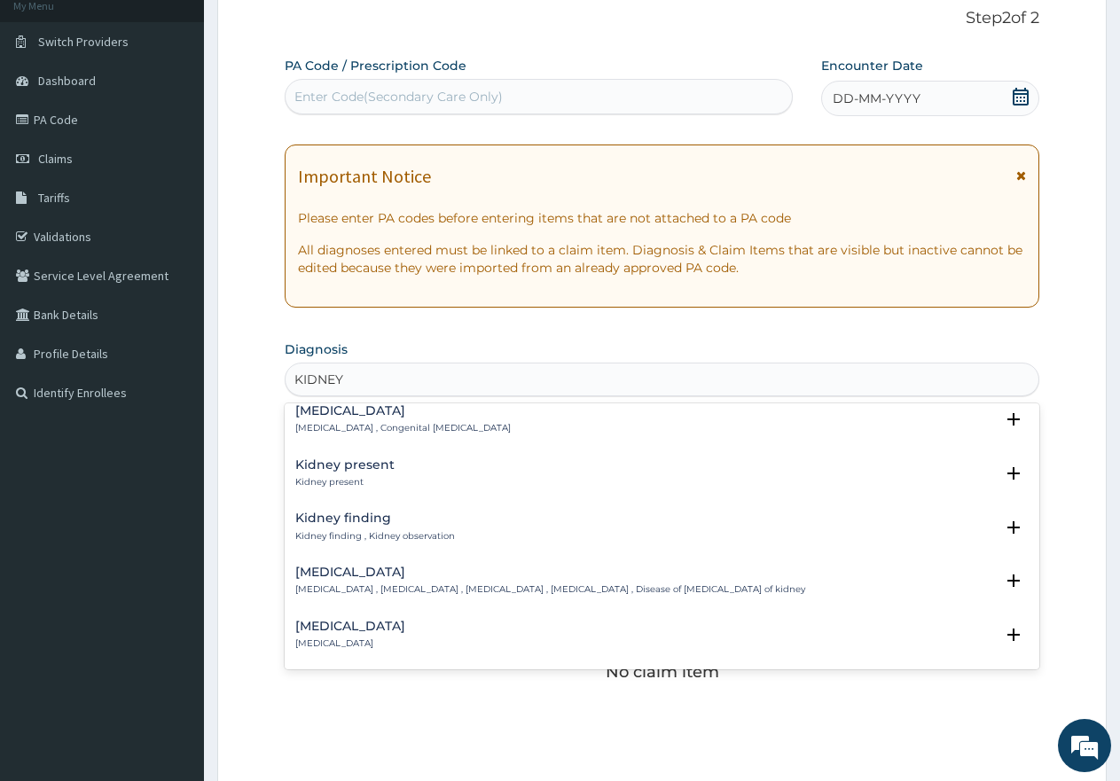
click at [367, 578] on h4 "[MEDICAL_DATA]" at bounding box center [550, 572] width 510 height 13
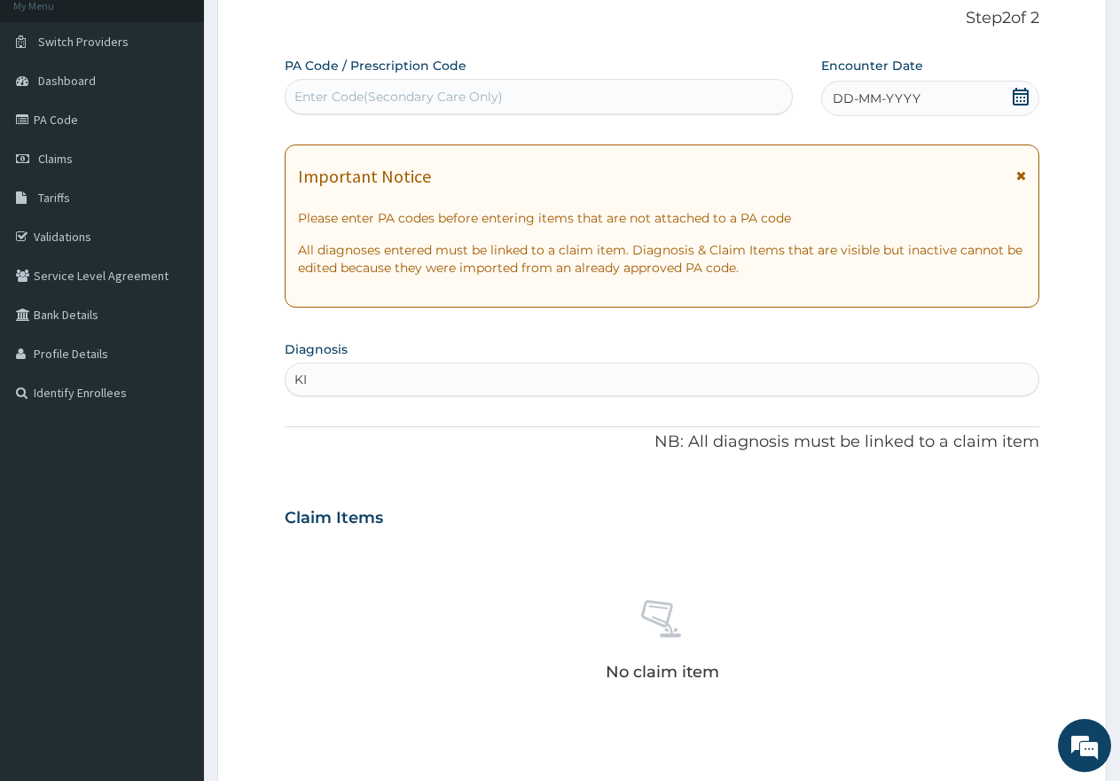
type input "K"
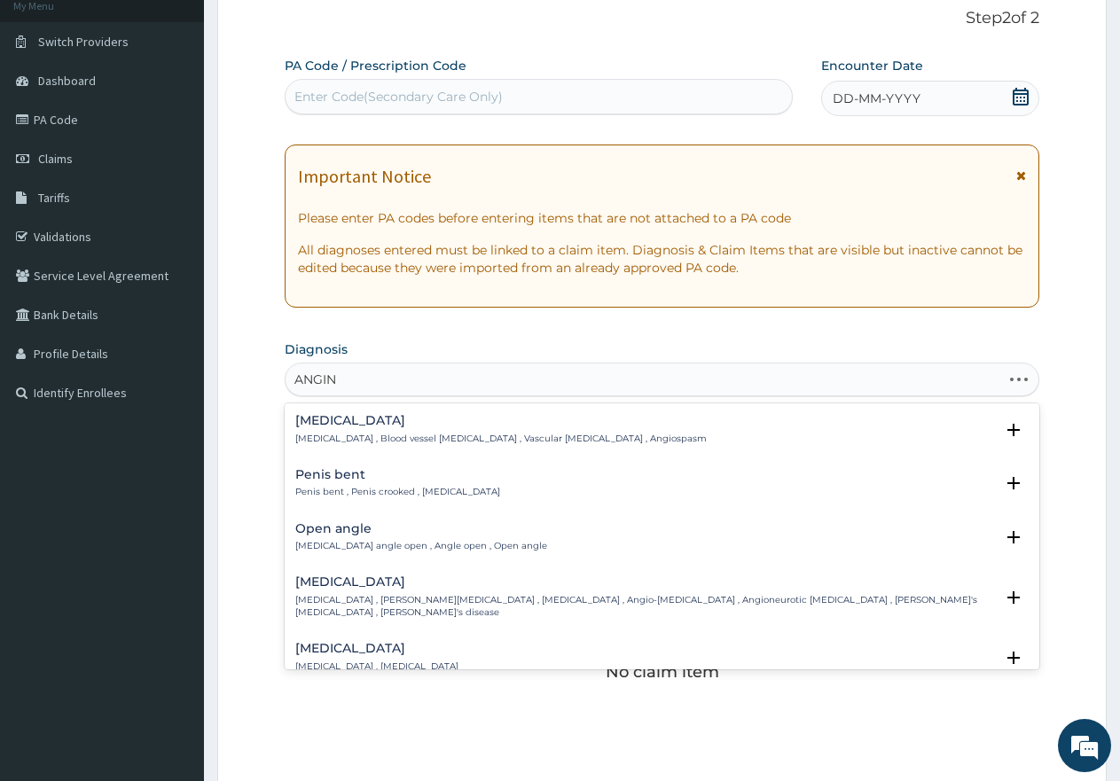
type input "[MEDICAL_DATA]"
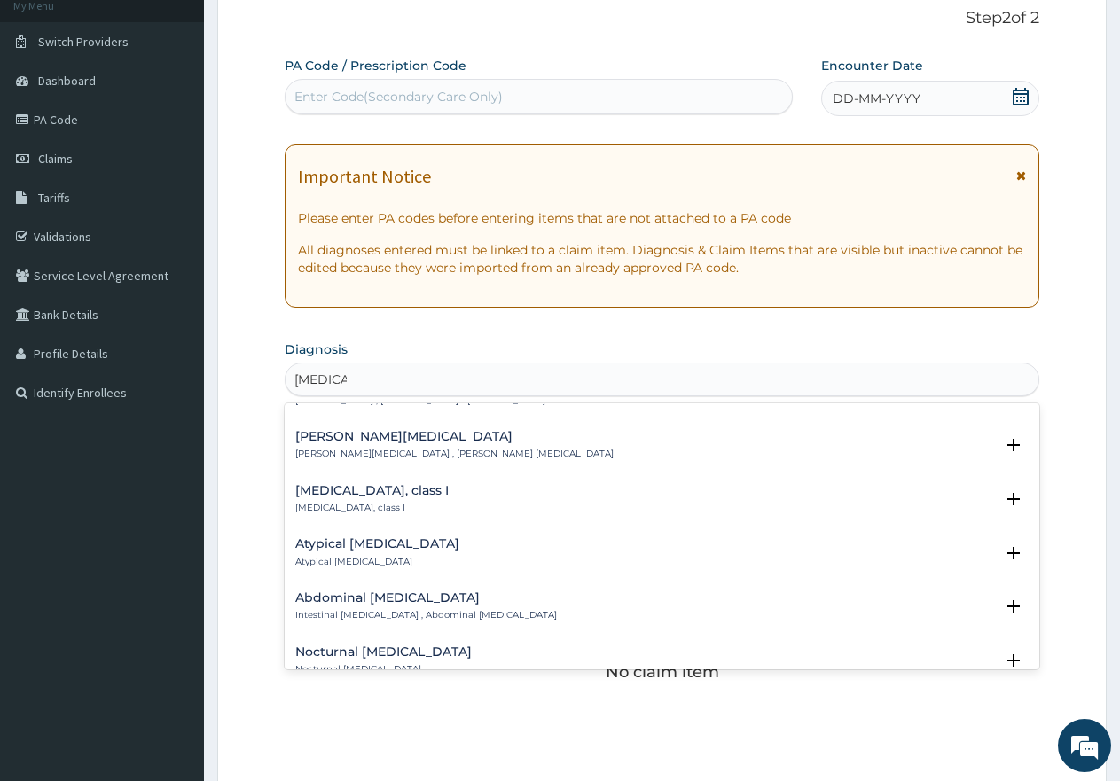
scroll to position [177, 0]
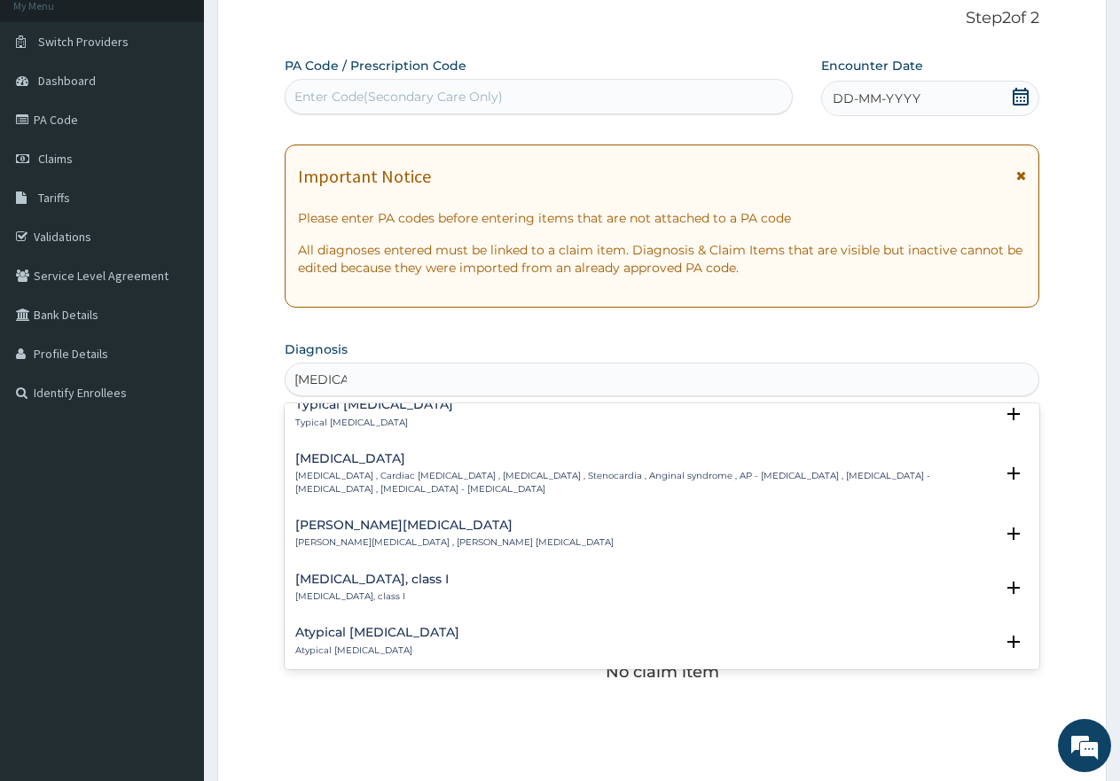
click at [493, 477] on p "[MEDICAL_DATA] , Cardiac [MEDICAL_DATA] , [MEDICAL_DATA] , Stenocardia , Angina…" at bounding box center [644, 483] width 699 height 26
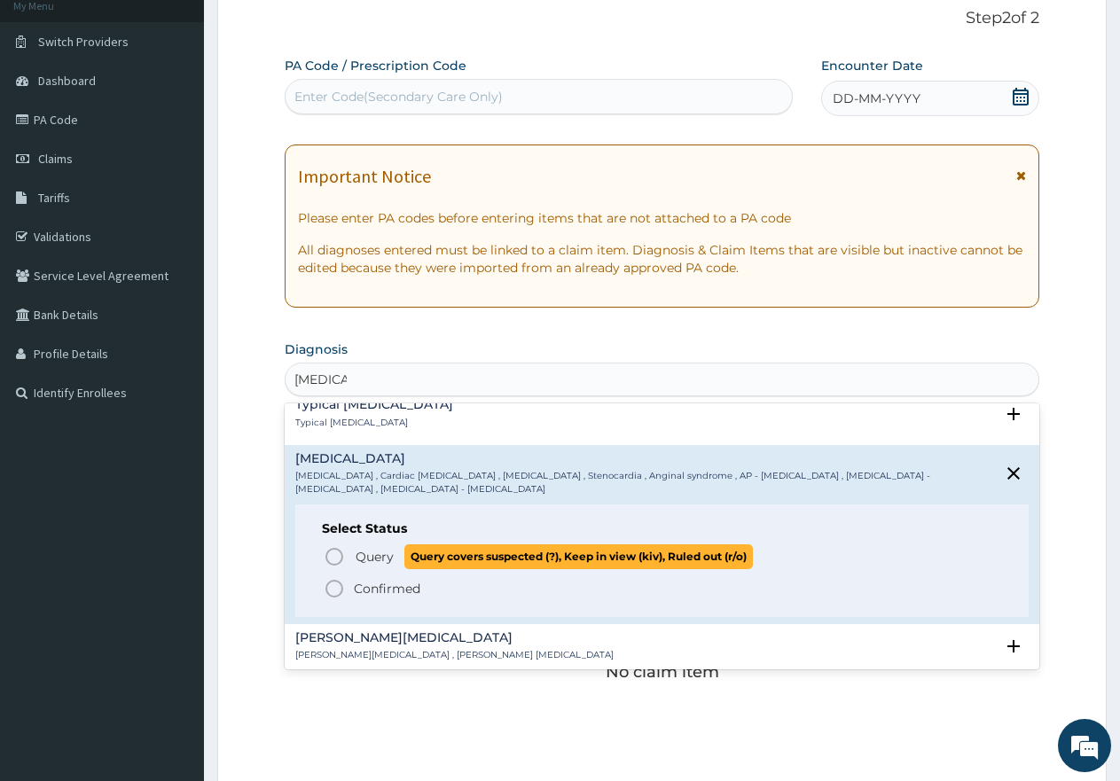
click at [335, 557] on icon "status option query" at bounding box center [334, 556] width 21 height 21
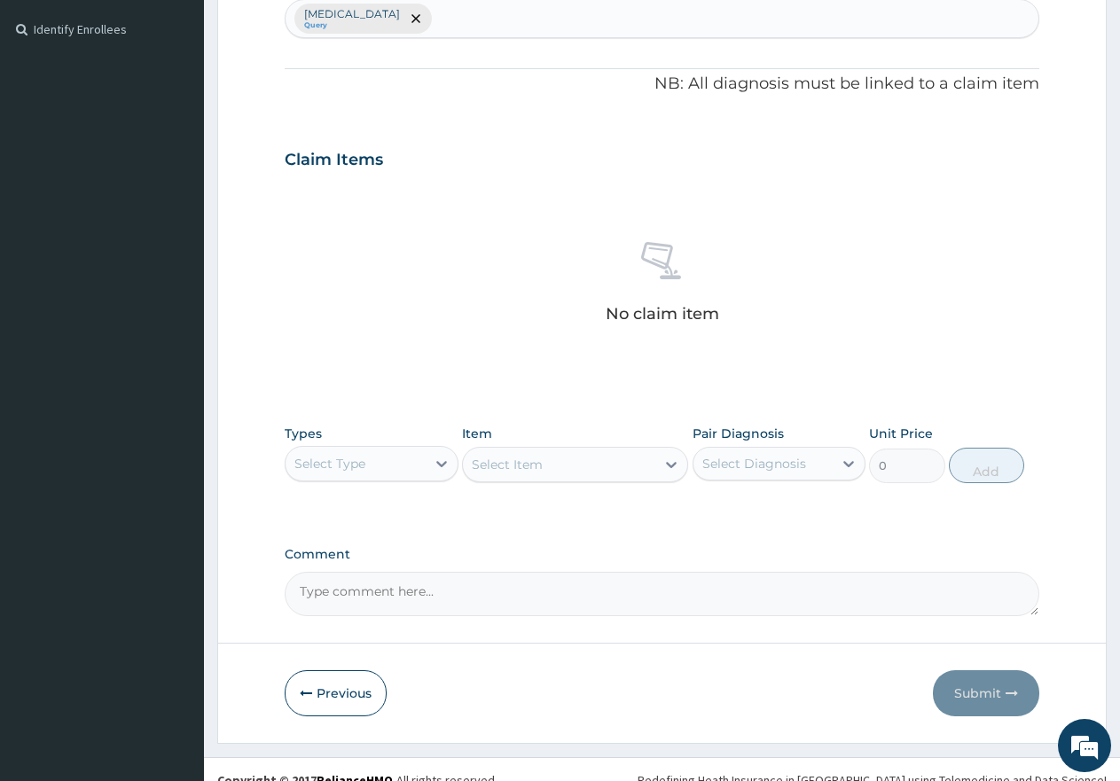
scroll to position [498, 0]
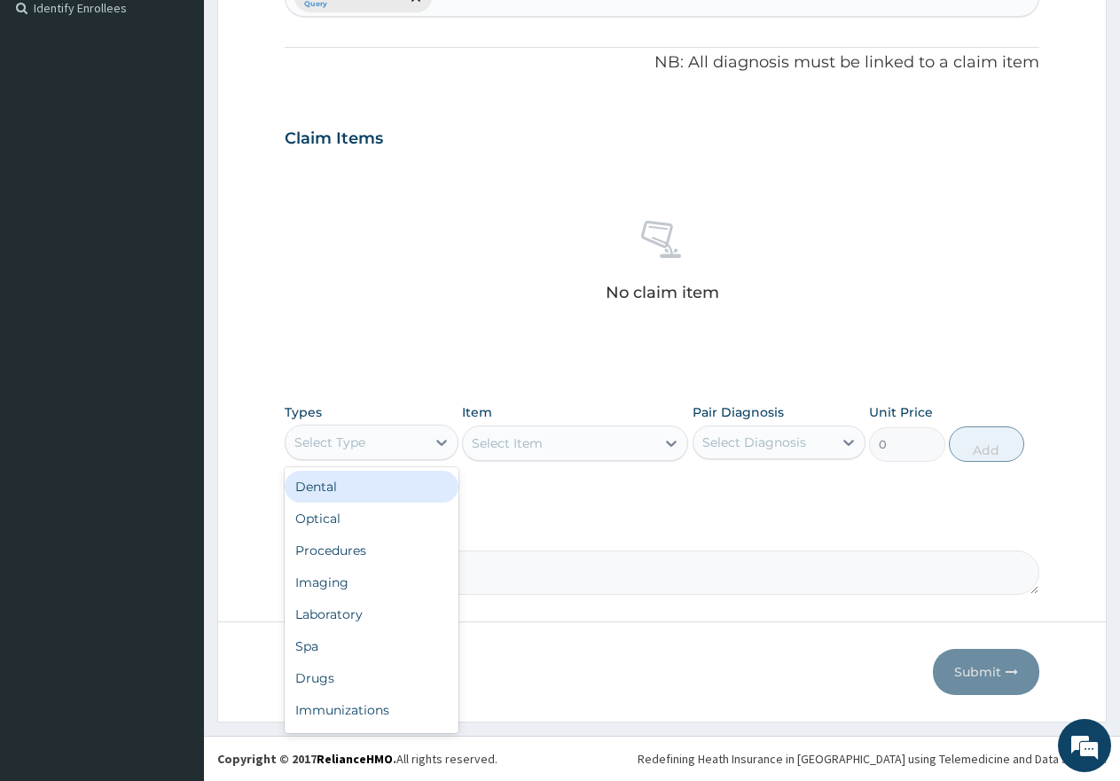
click at [388, 443] on div "Select Type" at bounding box center [356, 442] width 140 height 28
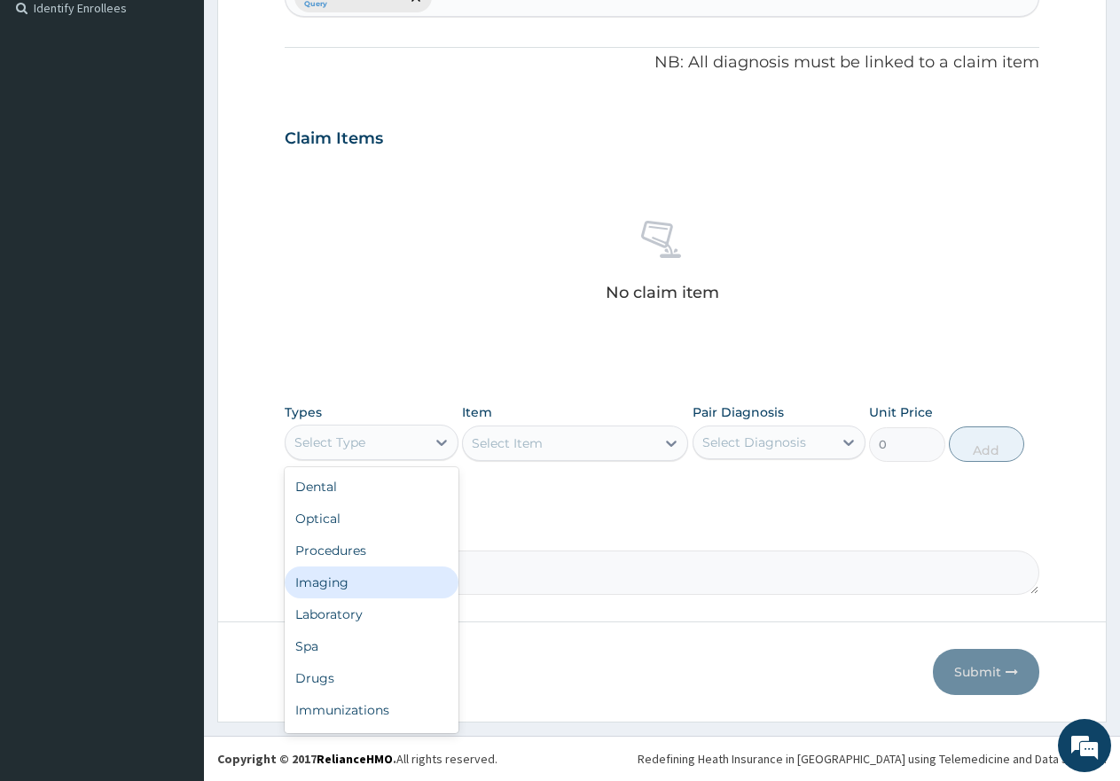
click at [339, 578] on div "Imaging" at bounding box center [372, 583] width 174 height 32
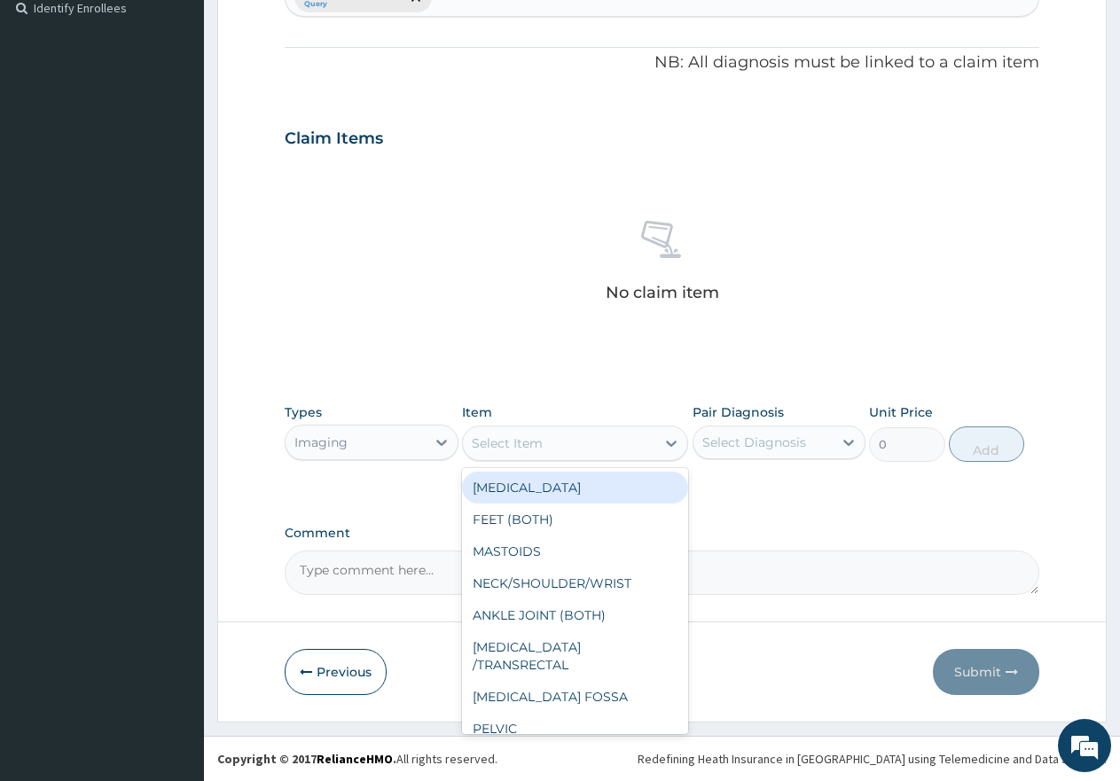
click at [564, 439] on div "Select Item" at bounding box center [559, 443] width 192 height 28
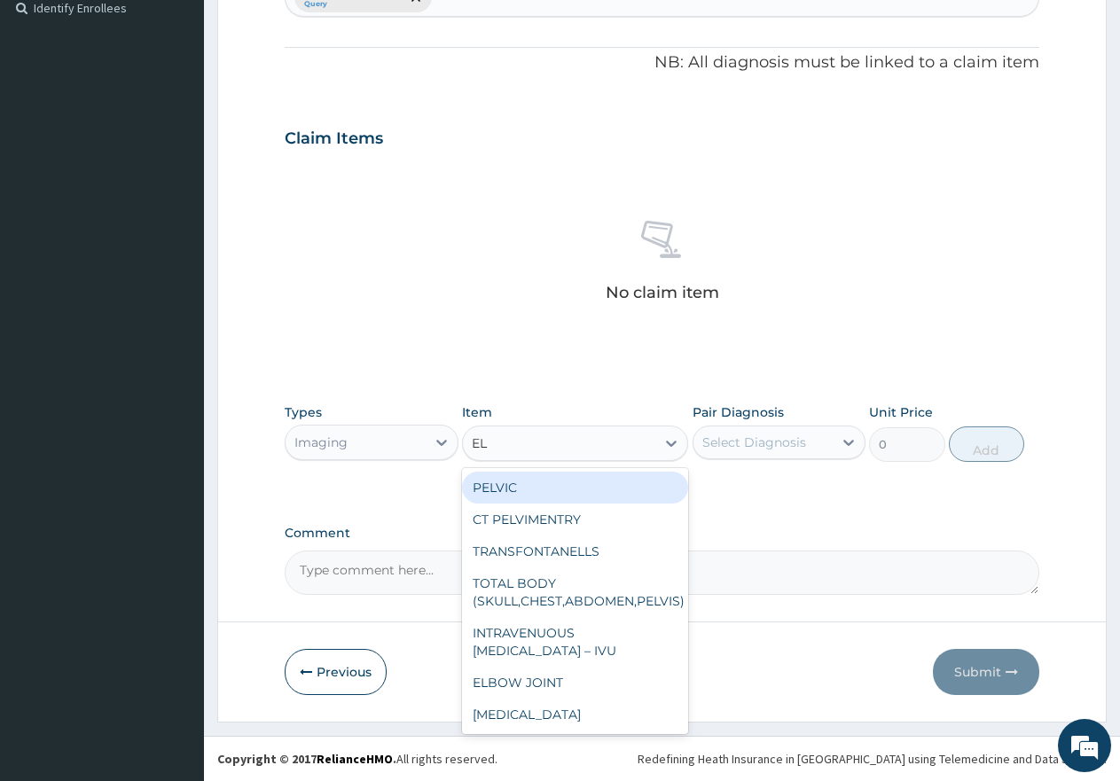
type input "ELE"
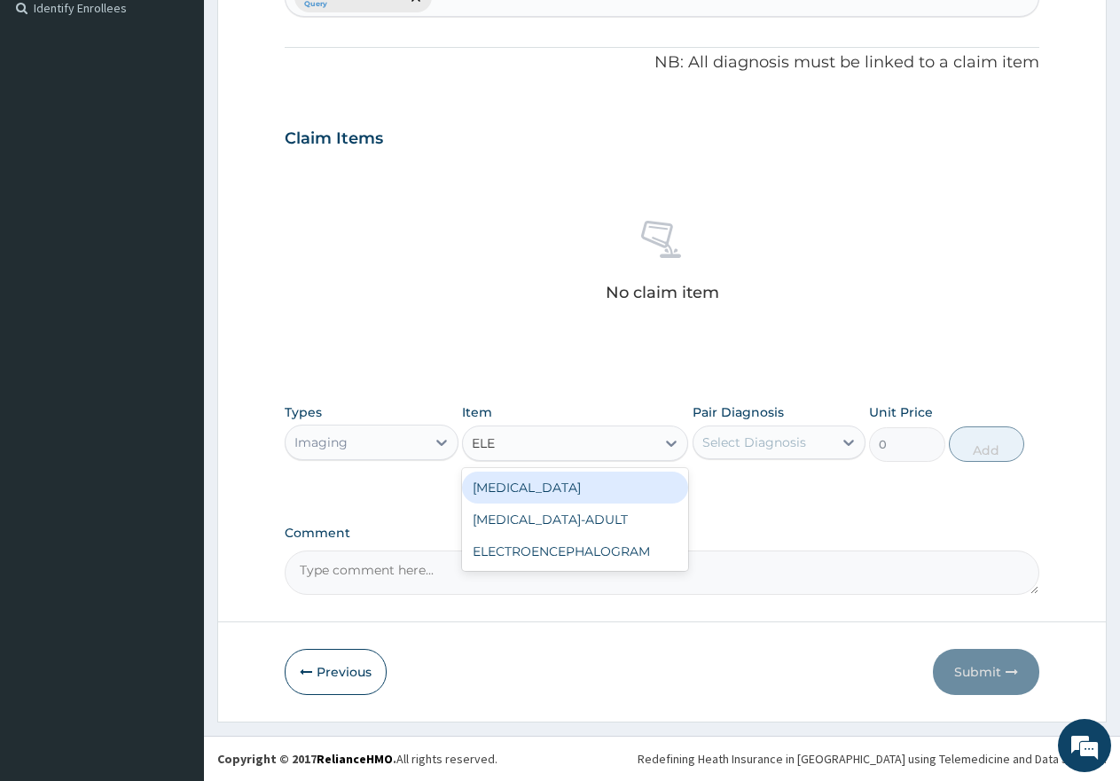
click at [543, 490] on div "[MEDICAL_DATA]" at bounding box center [575, 488] width 226 height 32
type input "10000"
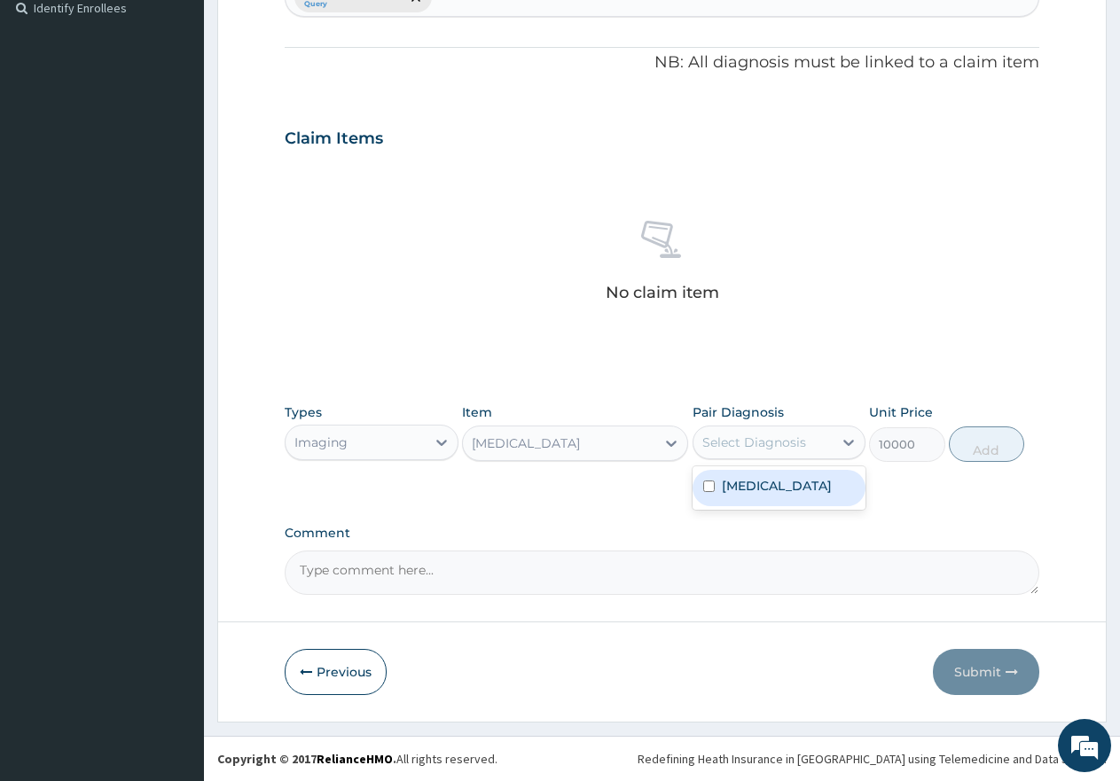
click at [749, 442] on div "Select Diagnosis" at bounding box center [755, 443] width 104 height 18
click at [709, 490] on input "checkbox" at bounding box center [709, 487] width 12 height 12
checkbox input "true"
click at [994, 451] on button "Add" at bounding box center [986, 444] width 75 height 35
type input "0"
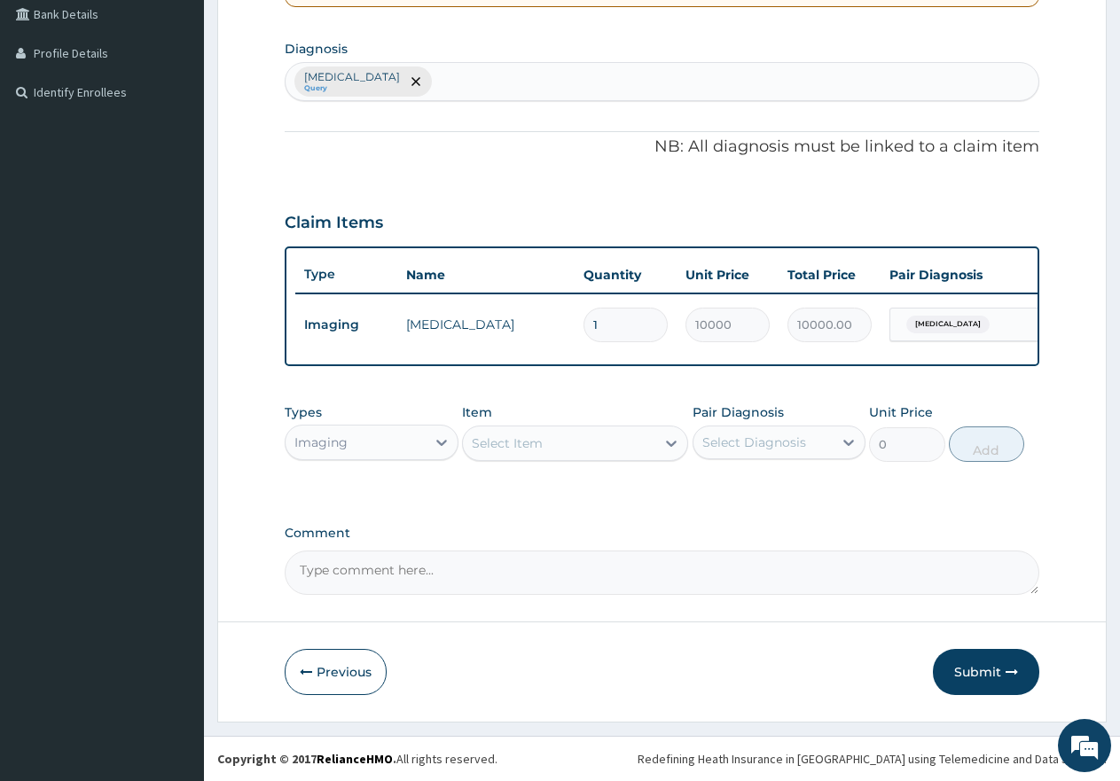
type input "2"
type input "20000.00"
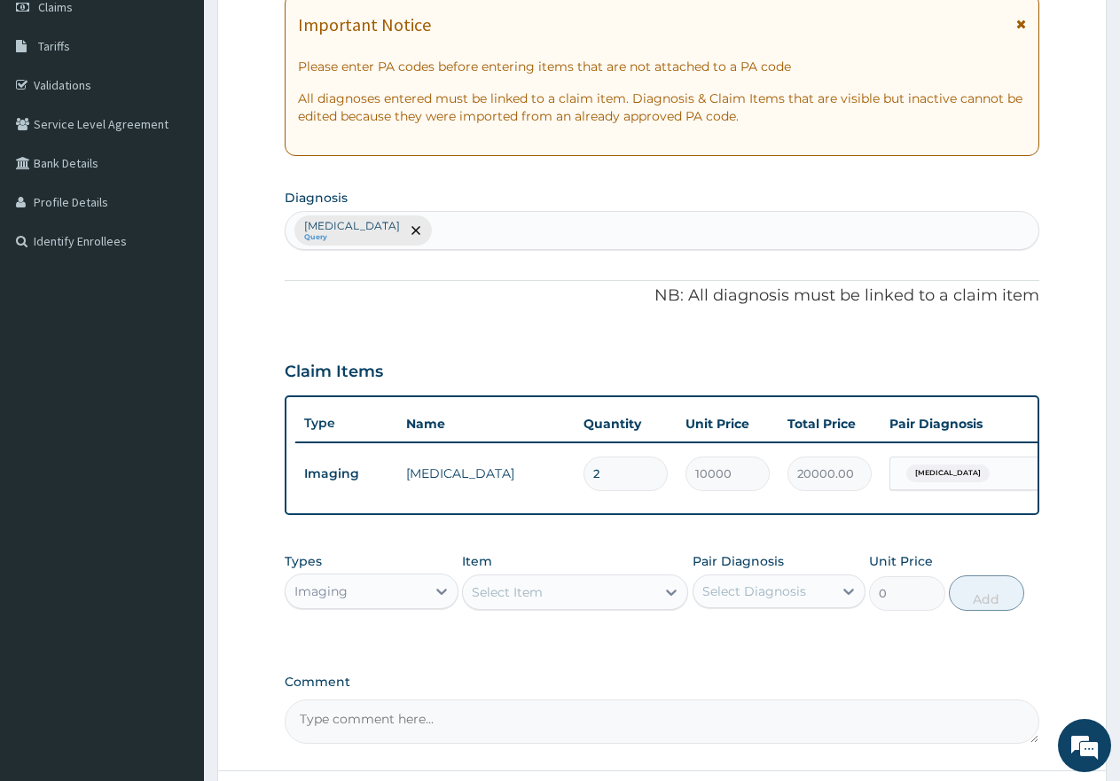
scroll to position [251, 0]
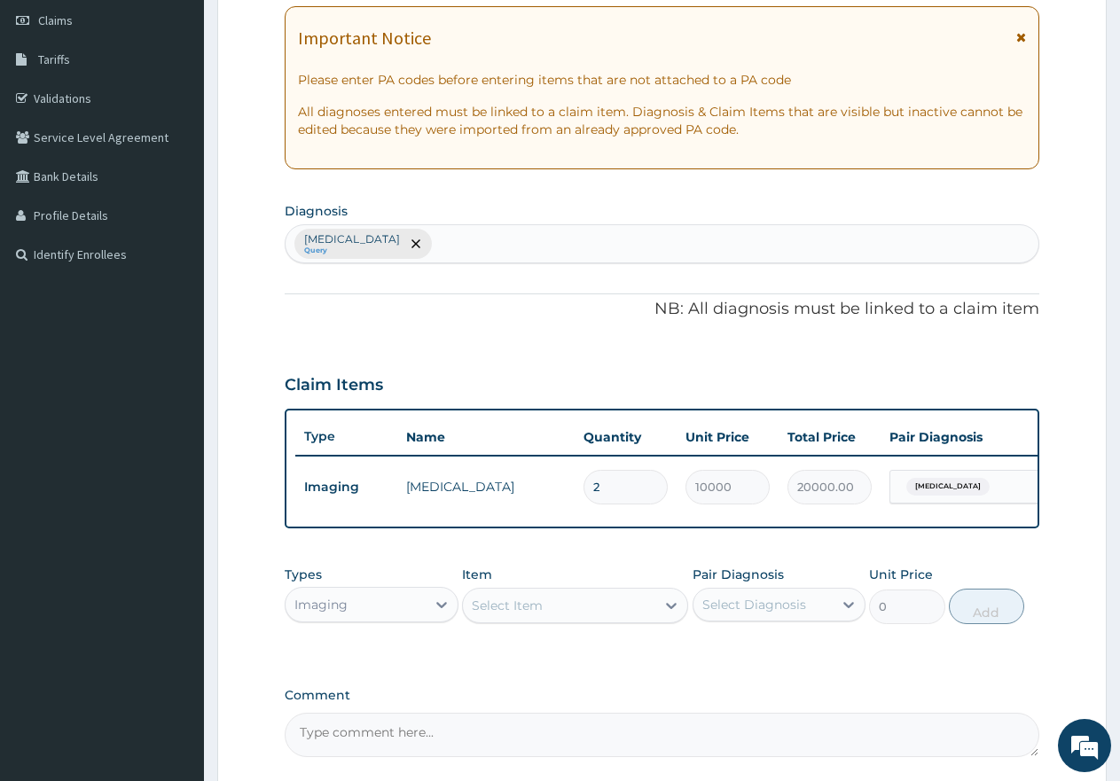
type input "2"
click at [543, 242] on div "Angina pectoris Query" at bounding box center [662, 243] width 753 height 37
type input "HTN"
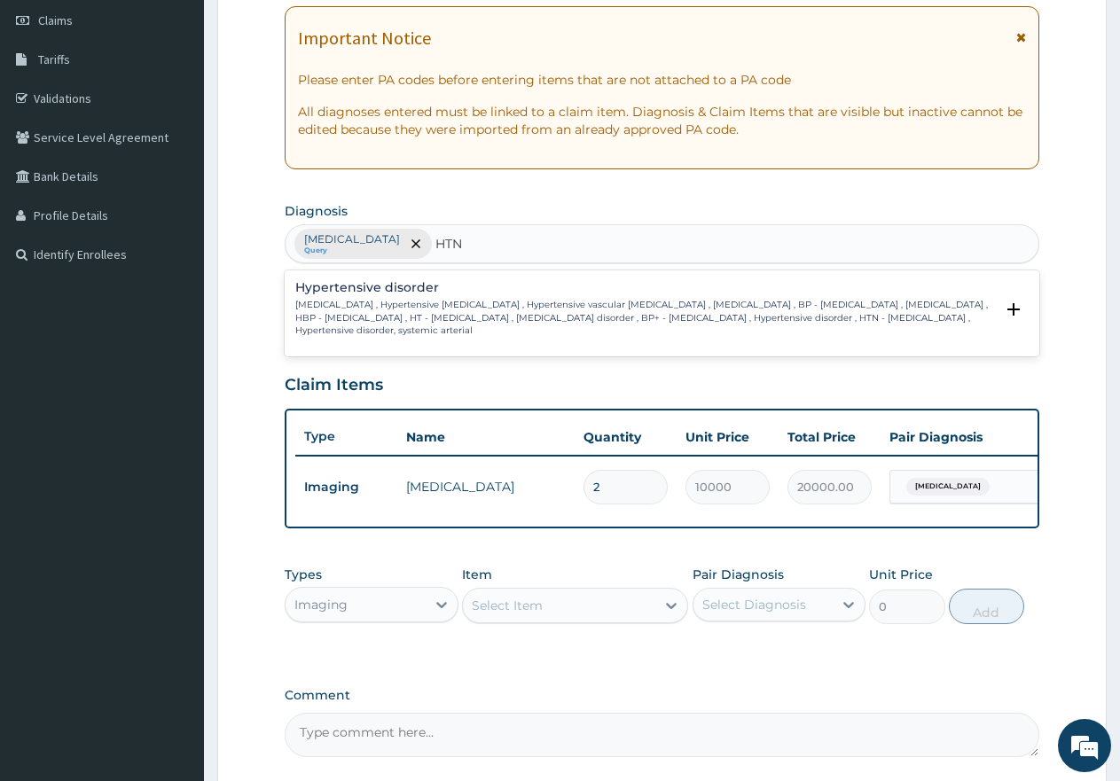
click at [342, 296] on div "Hypertensive disorder High blood pressure , Hypertensive vascular disease , Hyp…" at bounding box center [644, 309] width 699 height 56
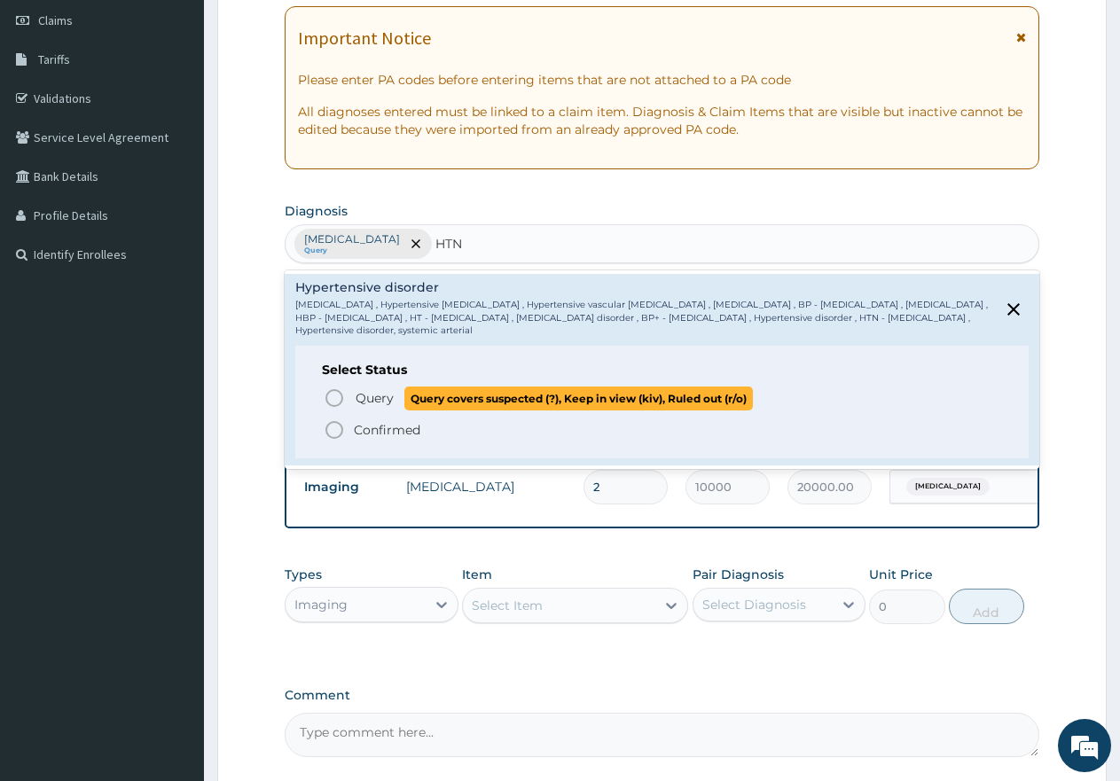
click at [333, 392] on icon "status option query" at bounding box center [334, 398] width 21 height 21
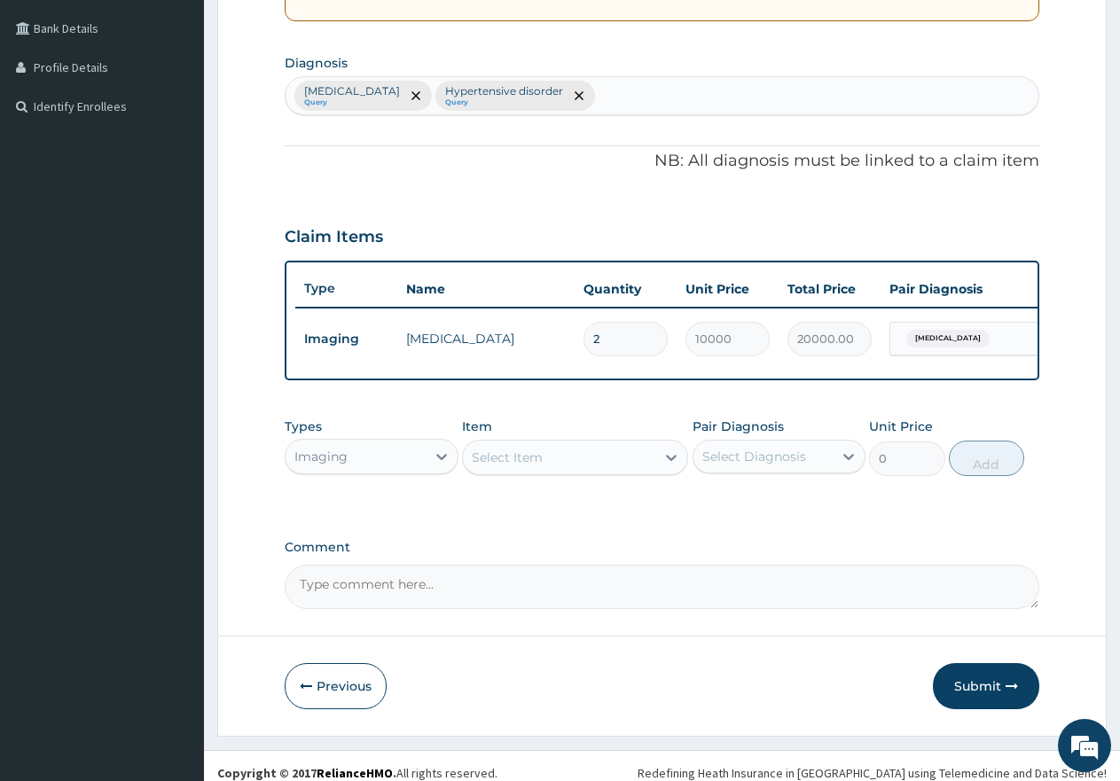
scroll to position [428, 0]
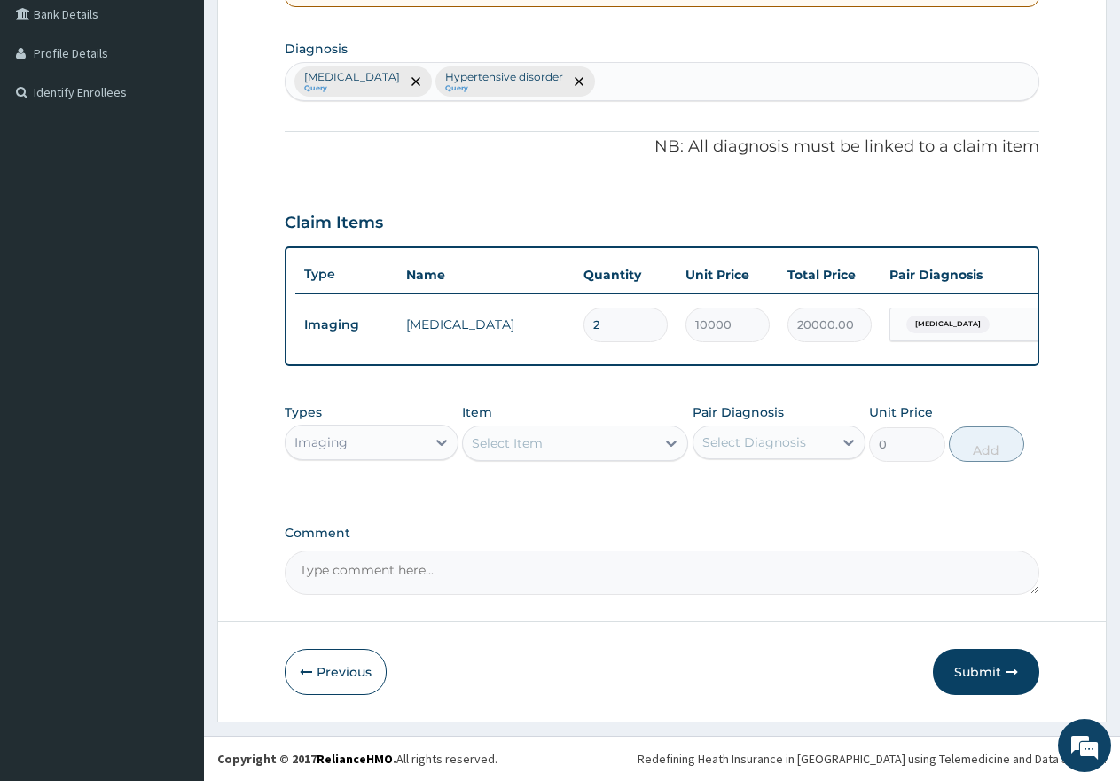
click at [631, 308] on input "2" at bounding box center [626, 325] width 84 height 35
type input "0.00"
type input "1"
type input "10000.00"
type input "1"
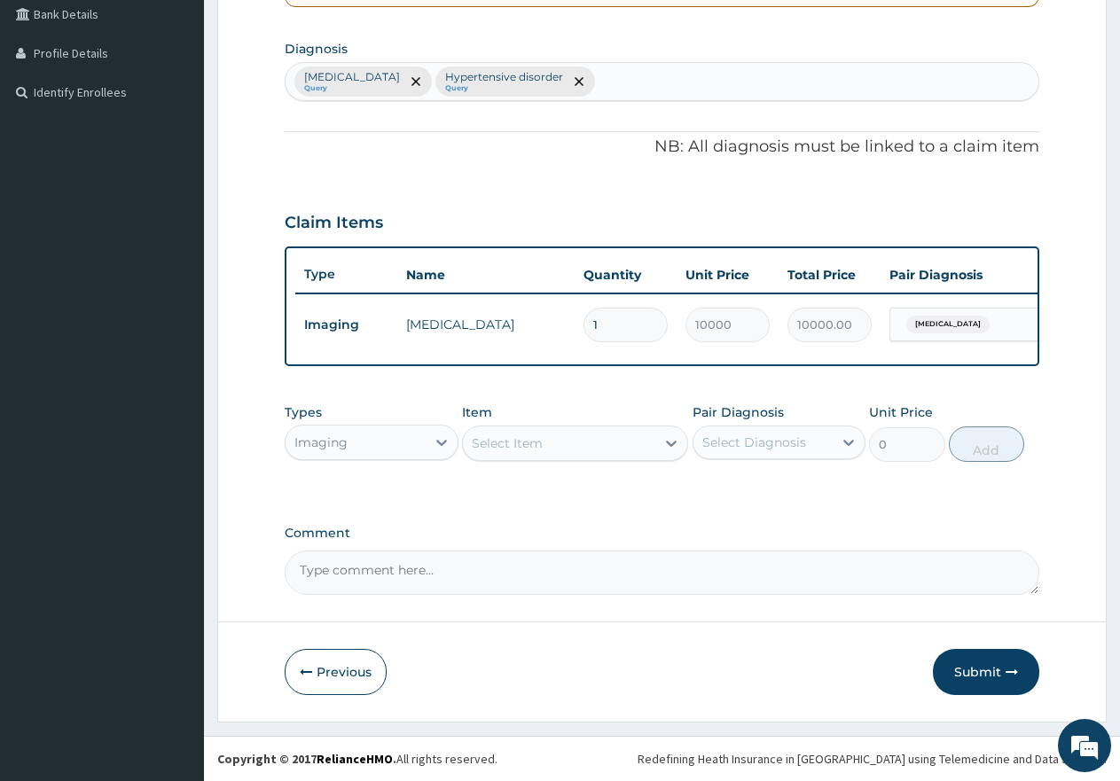
click at [389, 442] on div "Imaging" at bounding box center [356, 442] width 140 height 28
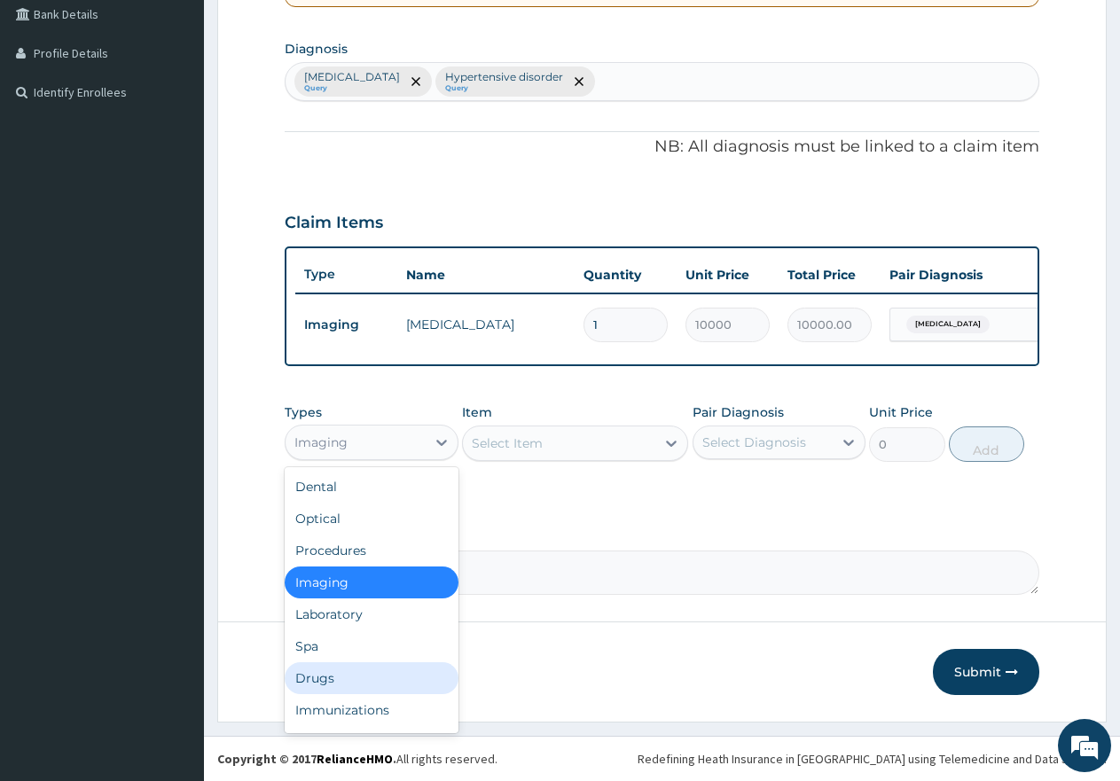
click at [314, 676] on div "Drugs" at bounding box center [372, 679] width 174 height 32
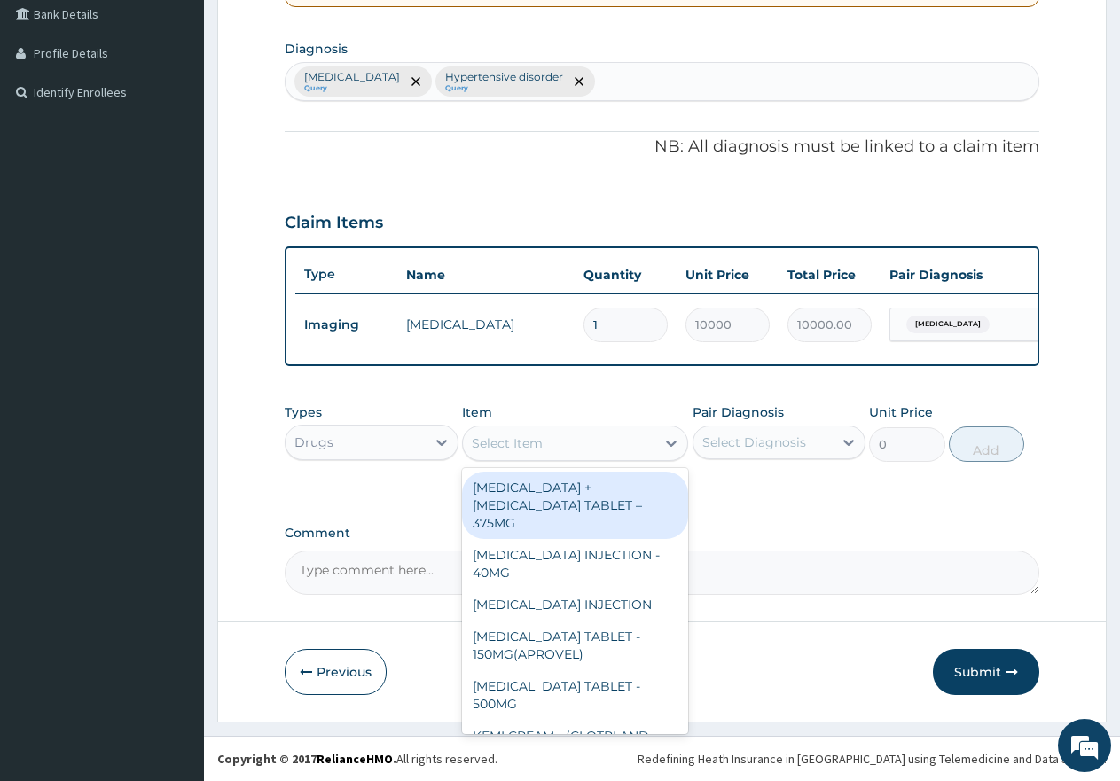
click at [531, 445] on div "Select Item" at bounding box center [507, 444] width 71 height 18
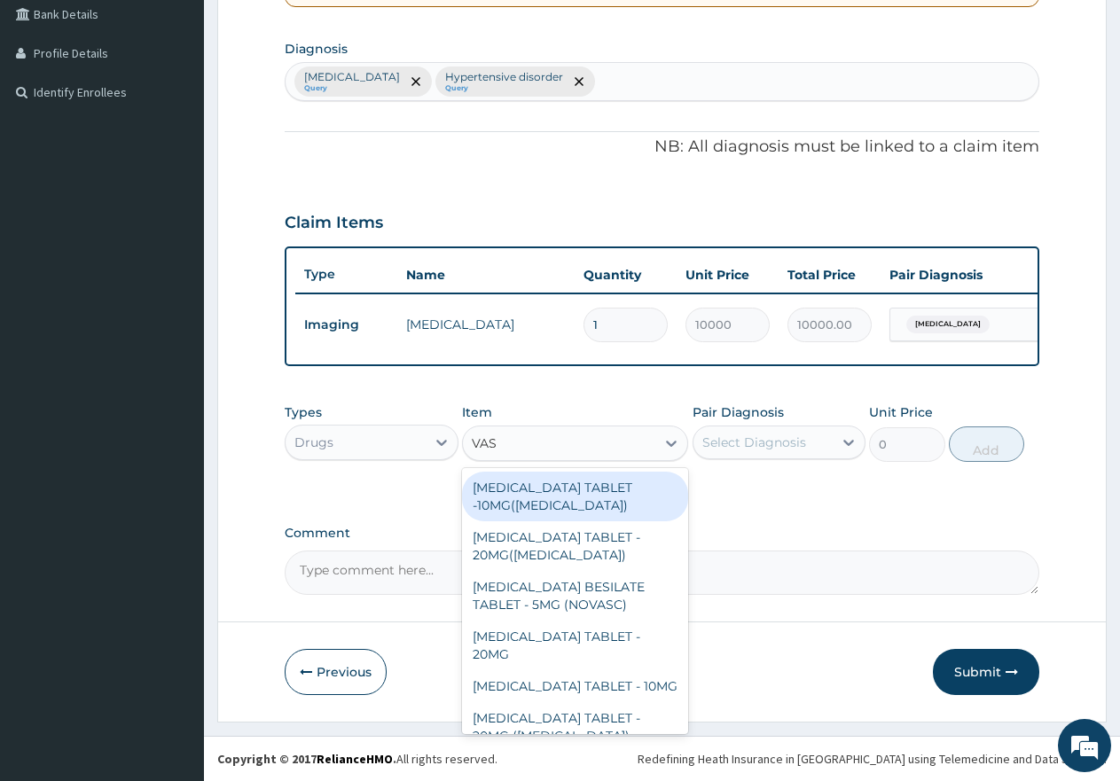
type input "VASO"
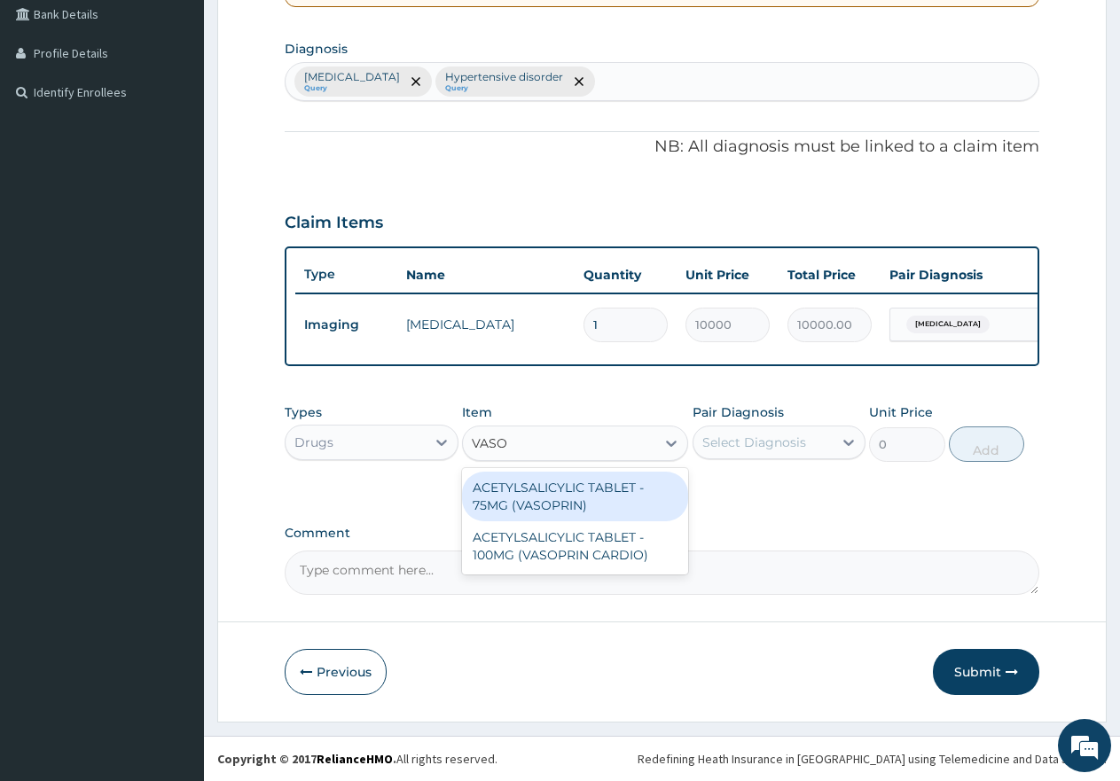
click at [580, 499] on div "ACETYLSALICYLIC TABLET - 75MG (VASOPRIN)" at bounding box center [575, 497] width 226 height 50
type input "30"
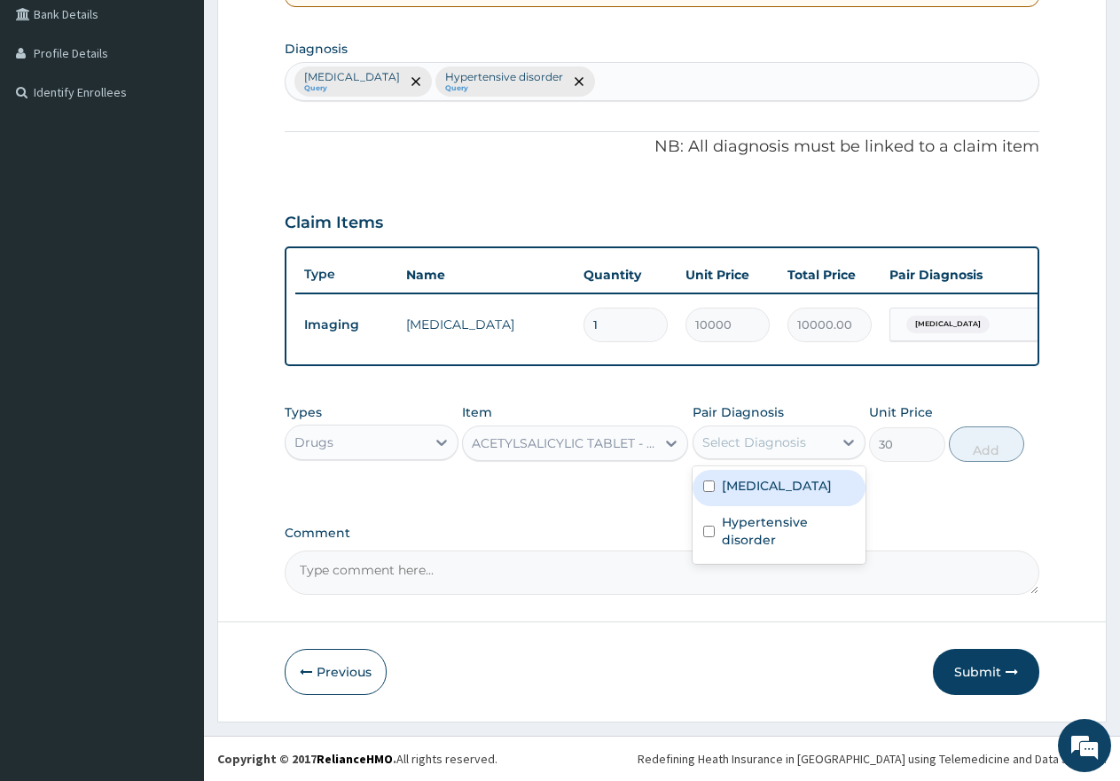
click at [743, 444] on div "Select Diagnosis" at bounding box center [755, 443] width 104 height 18
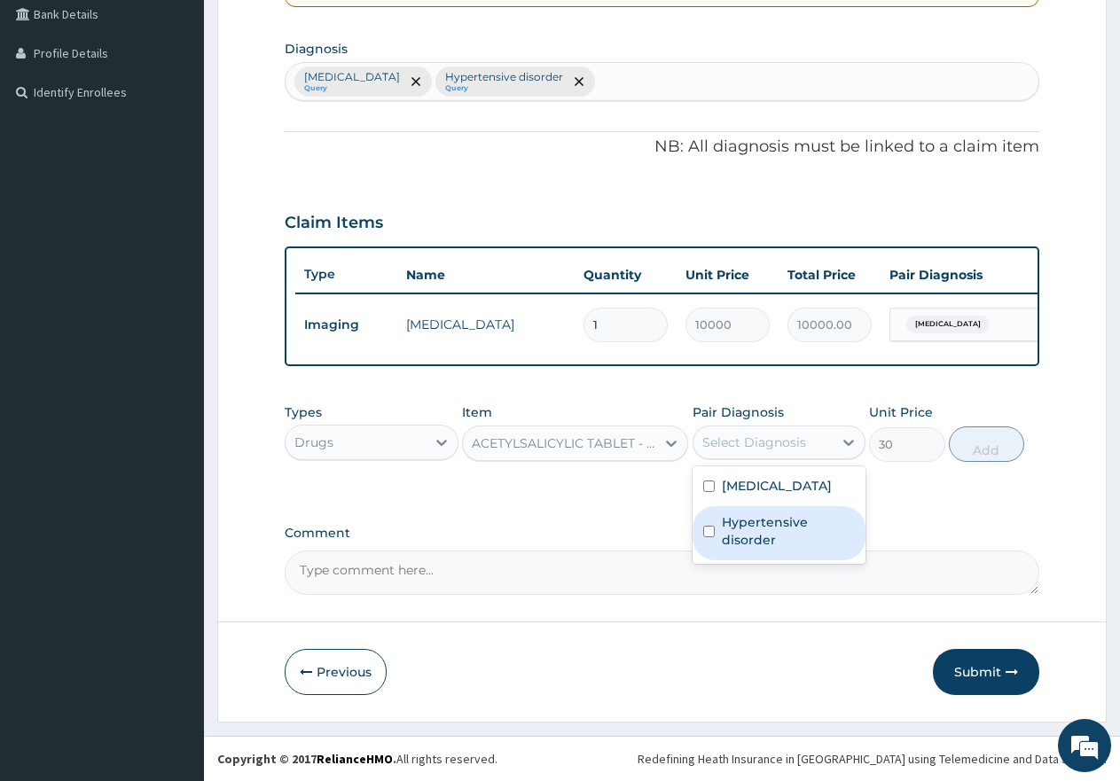
click at [711, 527] on input "checkbox" at bounding box center [709, 532] width 12 height 12
checkbox input "true"
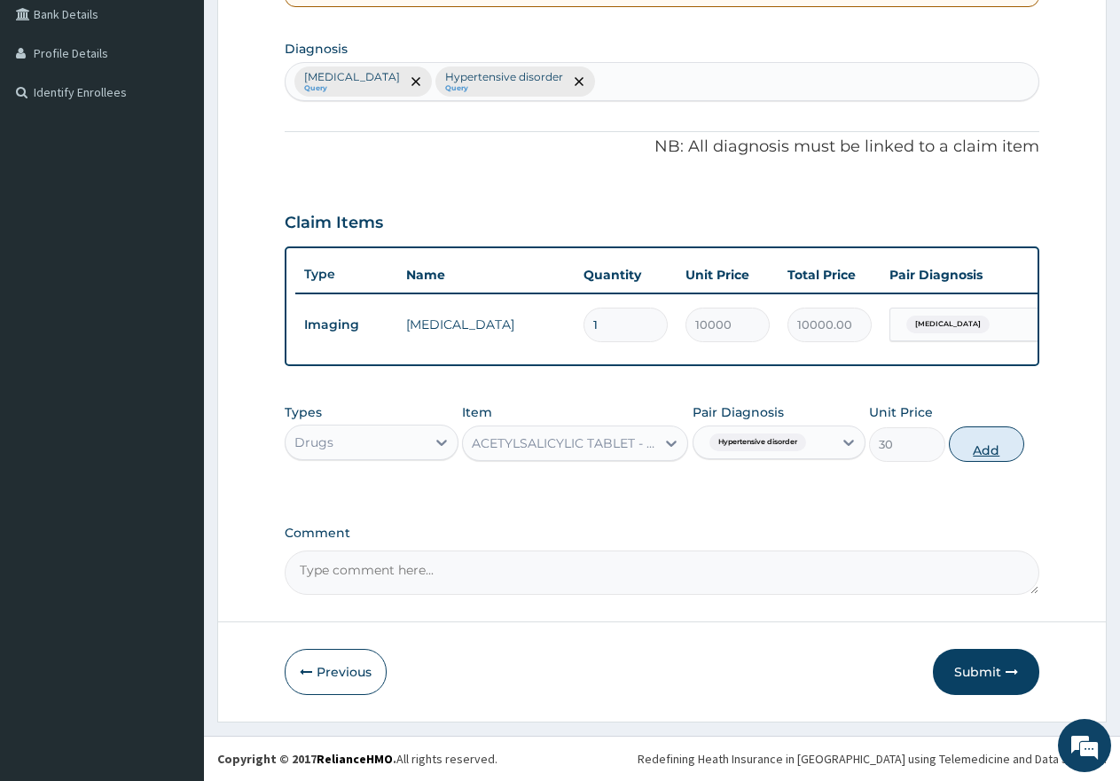
click at [982, 449] on button "Add" at bounding box center [986, 444] width 75 height 35
type input "0"
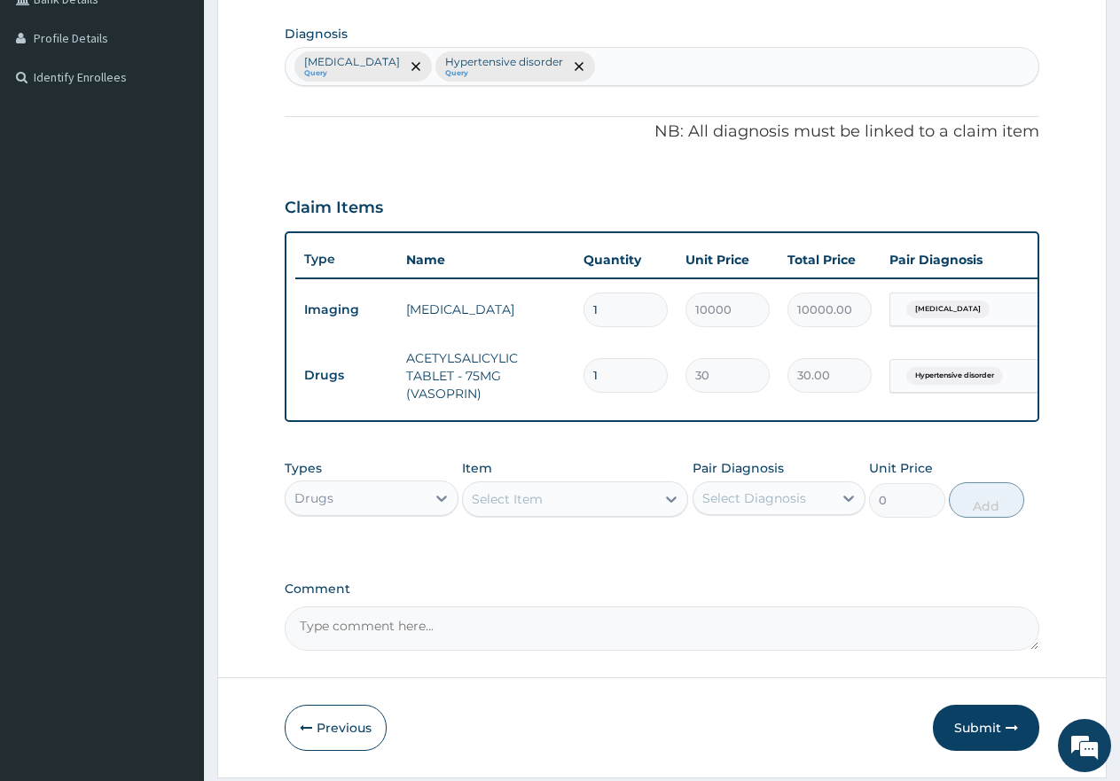
type input "0.00"
type input "2"
type input "60.00"
type input "2"
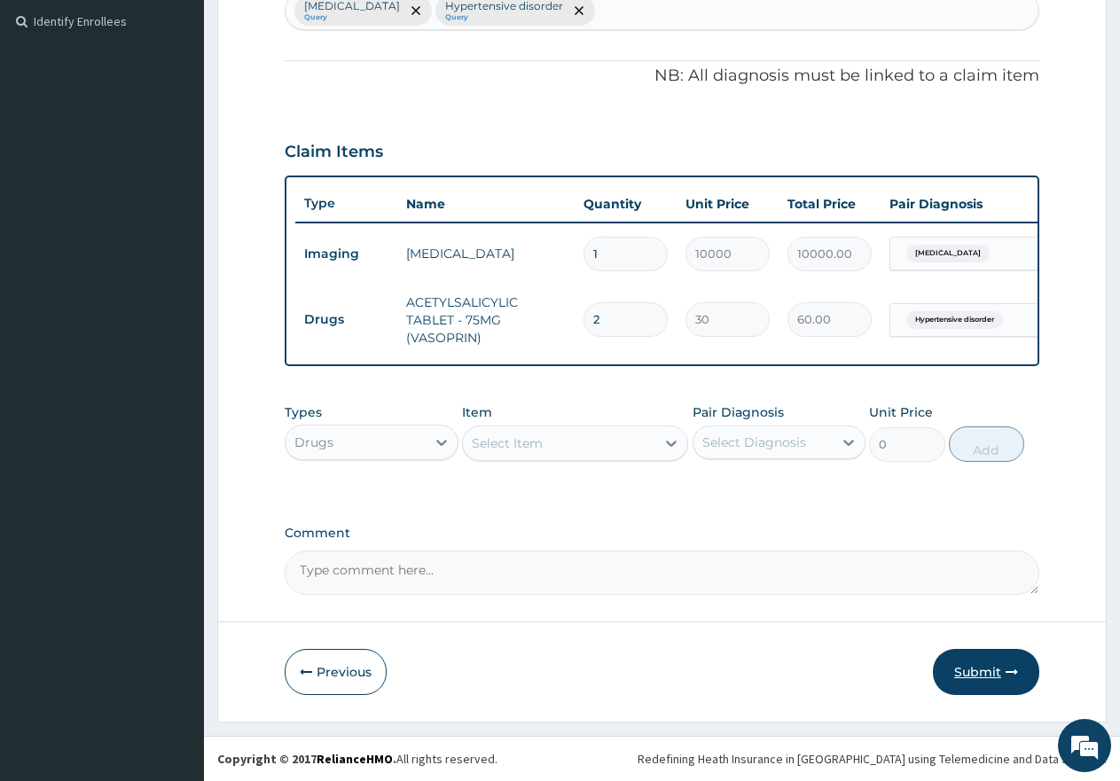
click at [982, 675] on button "Submit" at bounding box center [986, 672] width 106 height 46
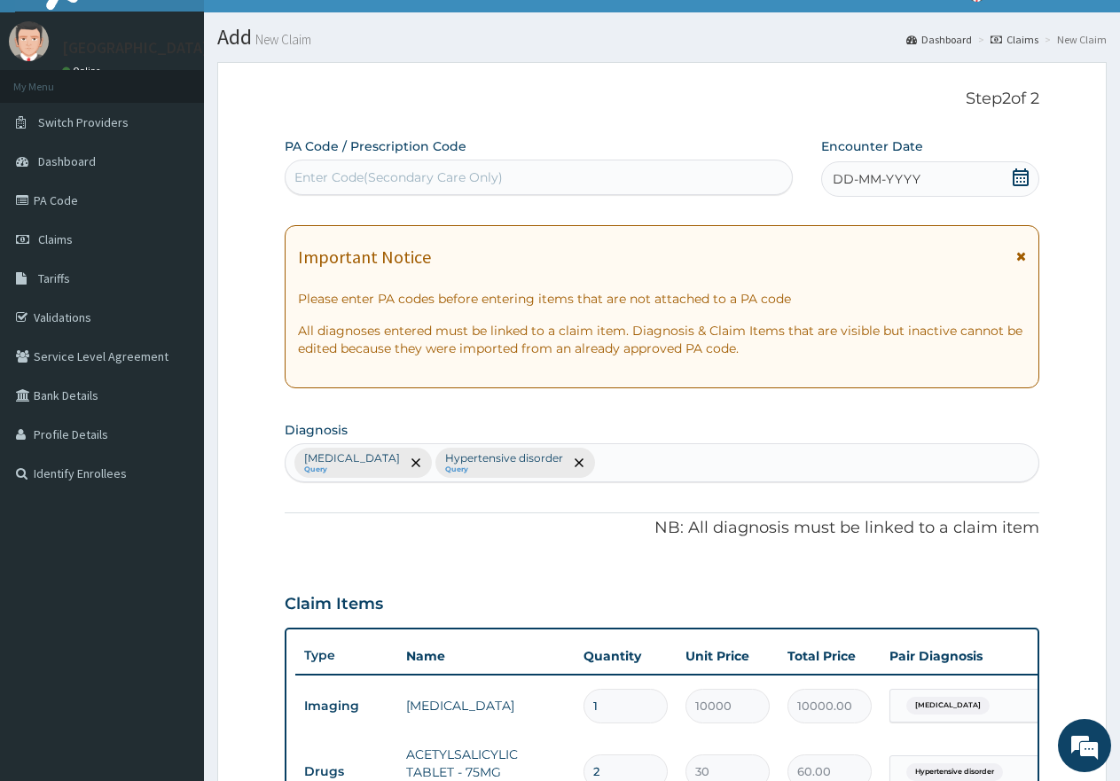
scroll to position [0, 0]
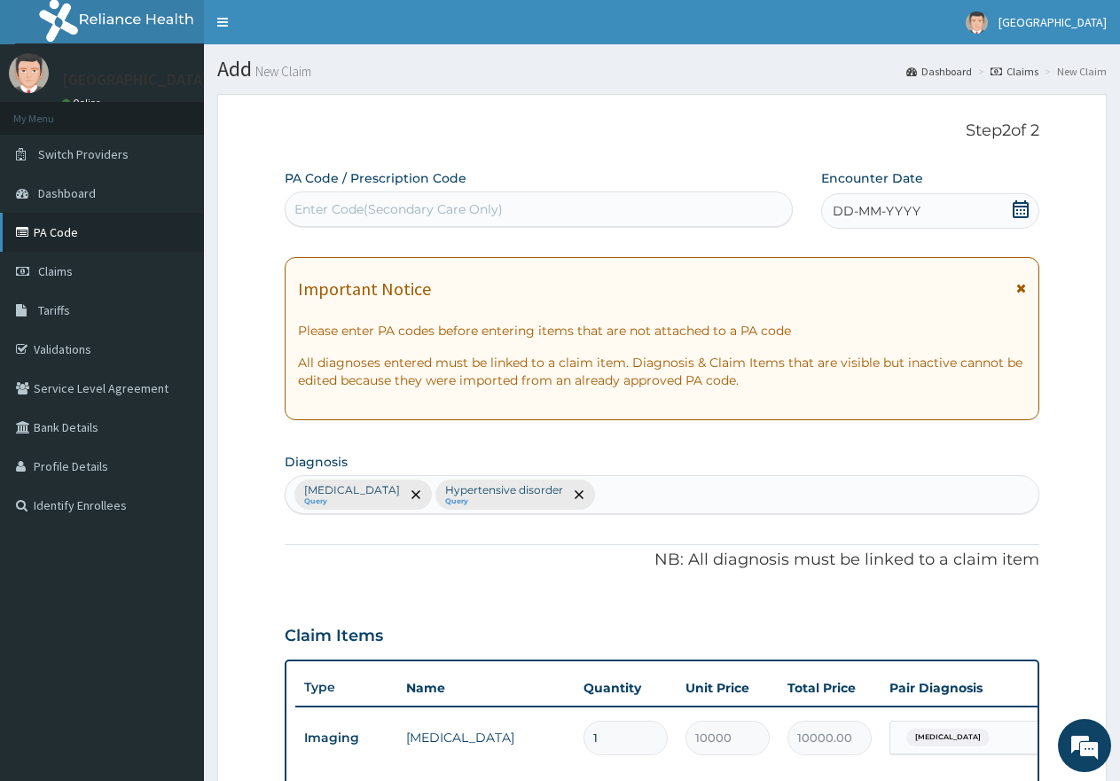
click at [65, 231] on link "PA Code" at bounding box center [102, 232] width 204 height 39
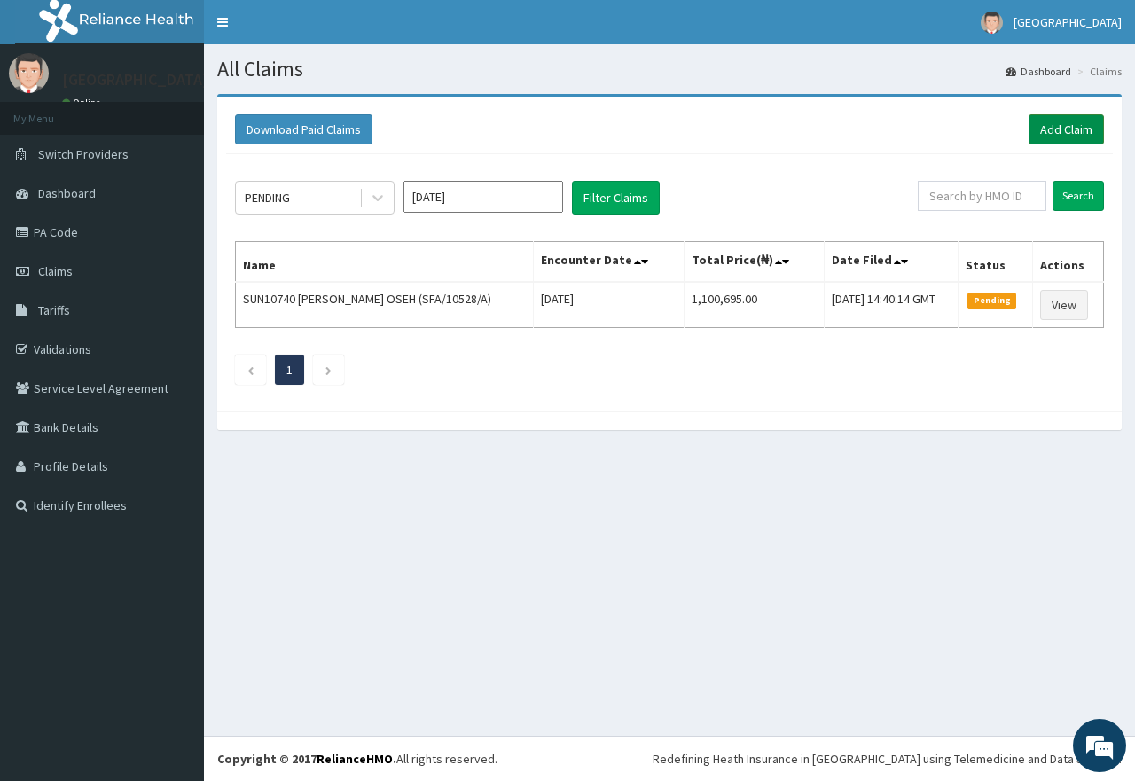
click at [1065, 130] on link "Add Claim" at bounding box center [1066, 129] width 75 height 30
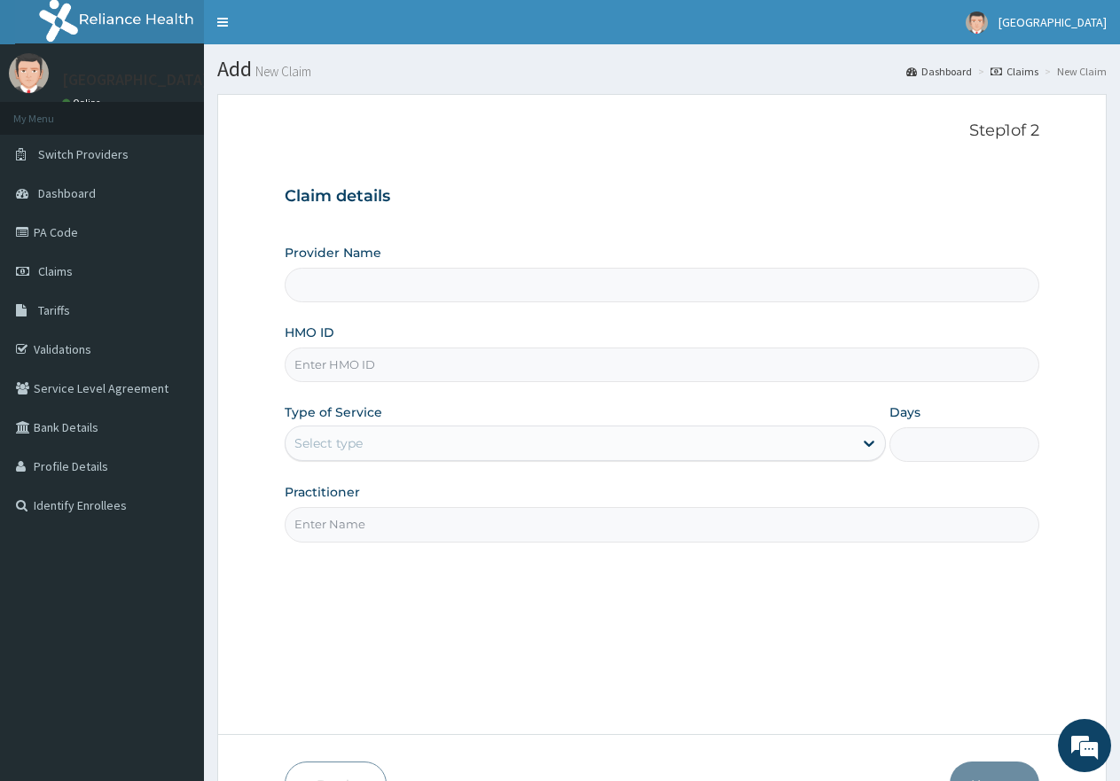
type input "[GEOGRAPHIC_DATA]"
paste input "ENP/10281/F"
type input "ENP/10281/F"
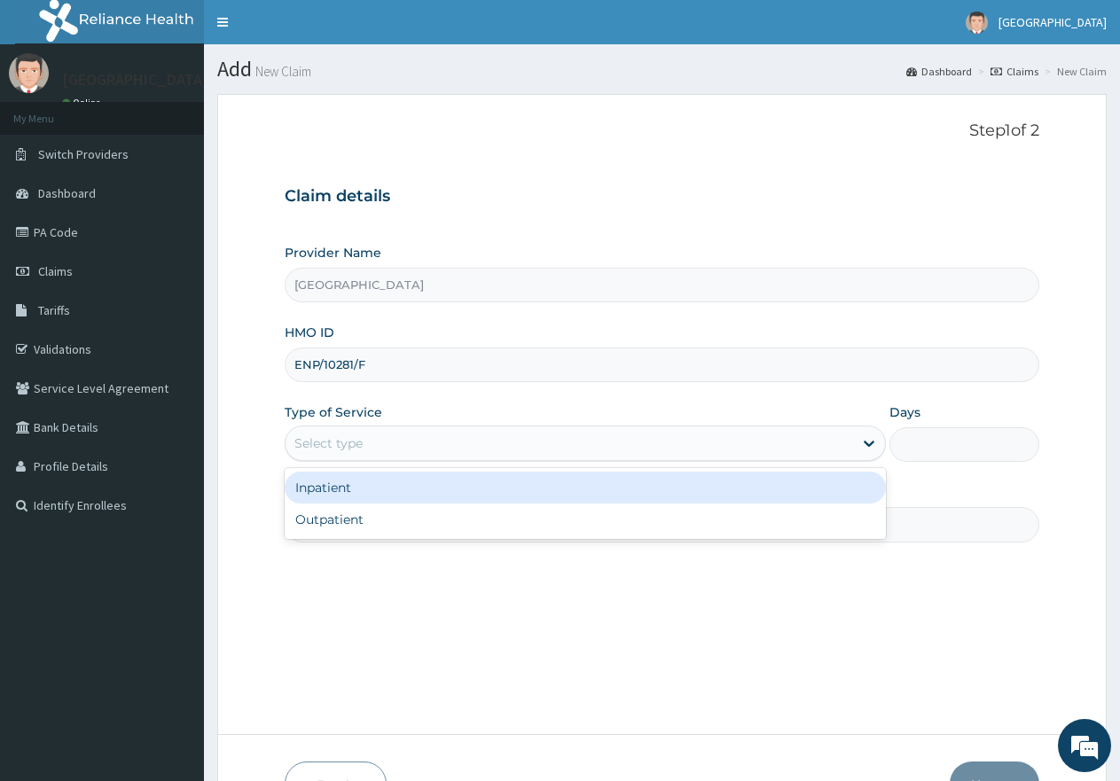
click at [401, 445] on div "Select type" at bounding box center [569, 443] width 567 height 28
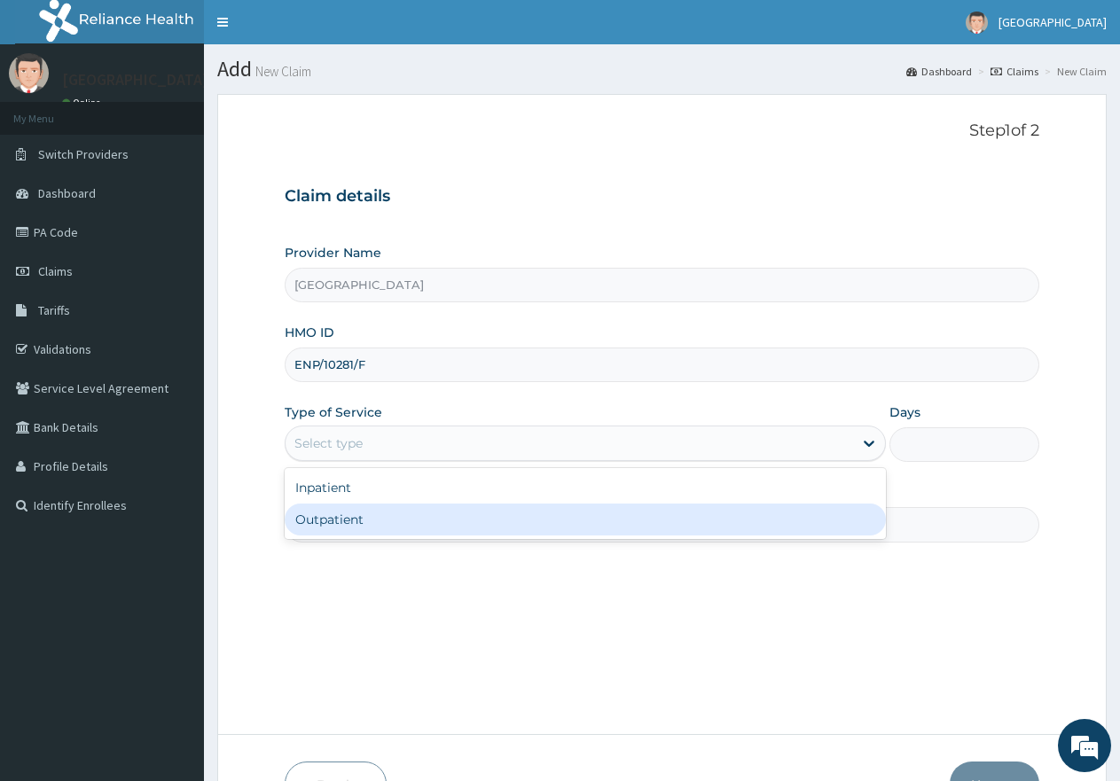
click at [375, 522] on div "Outpatient" at bounding box center [585, 520] width 601 height 32
type input "1"
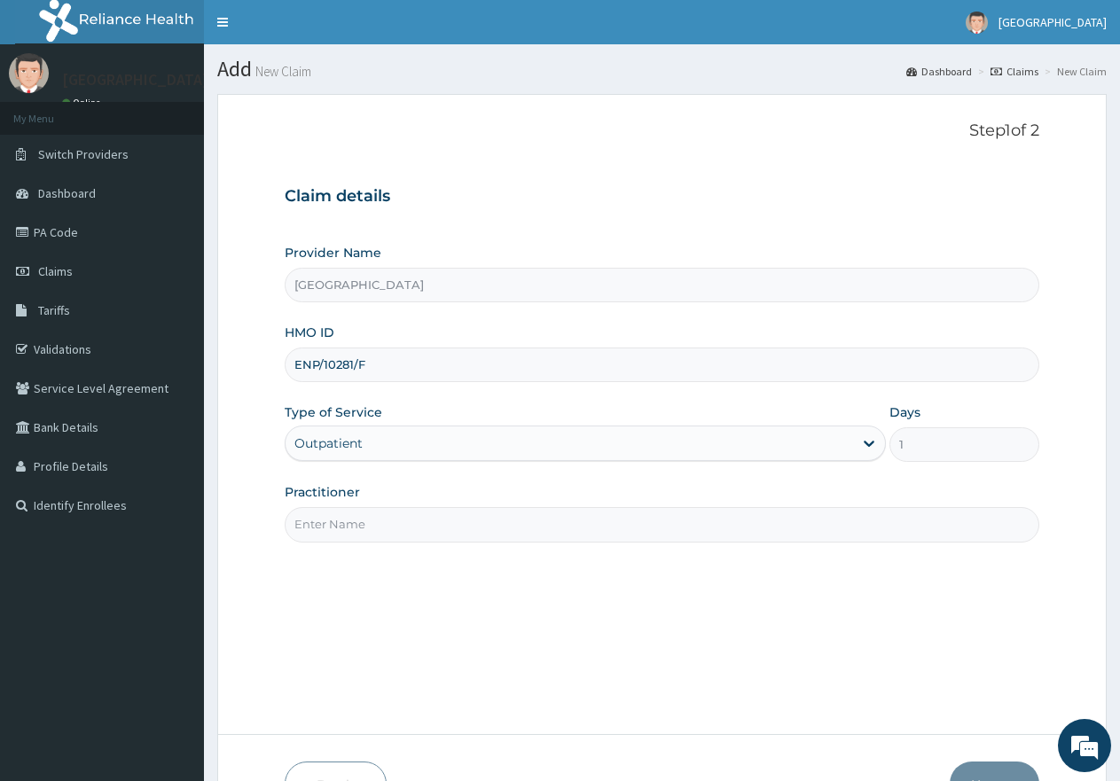
click at [387, 523] on input "Practitioner" at bounding box center [662, 524] width 755 height 35
type input "gp"
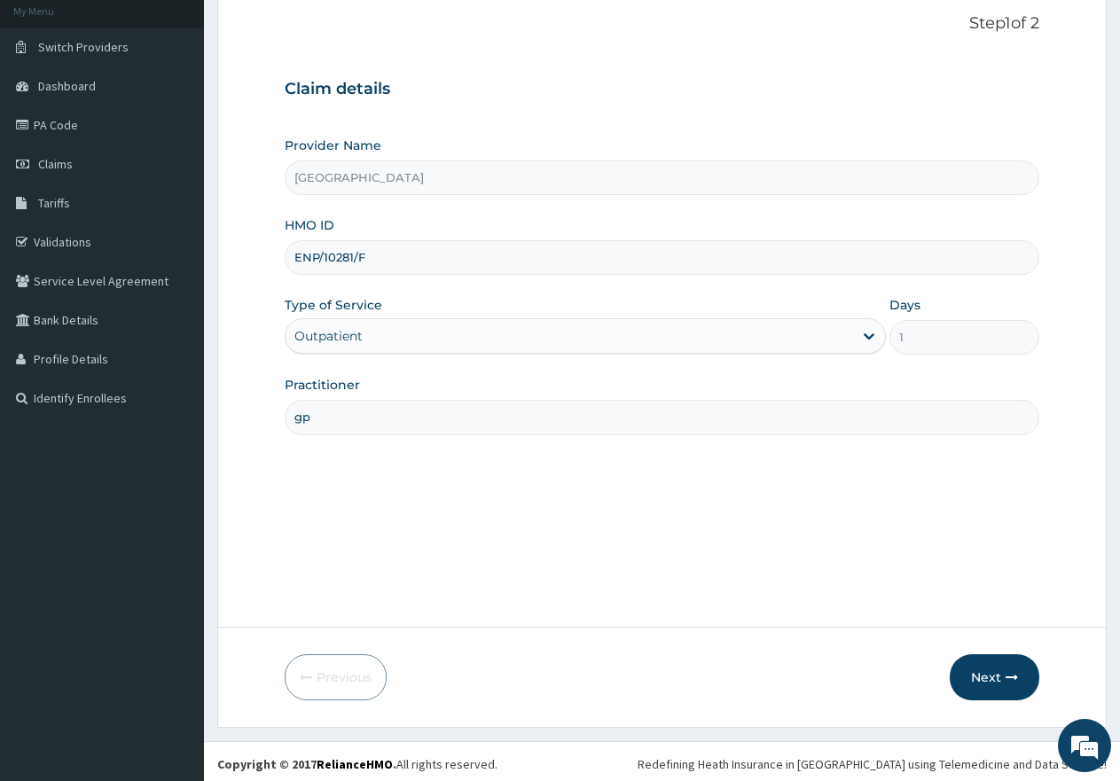
scroll to position [113, 0]
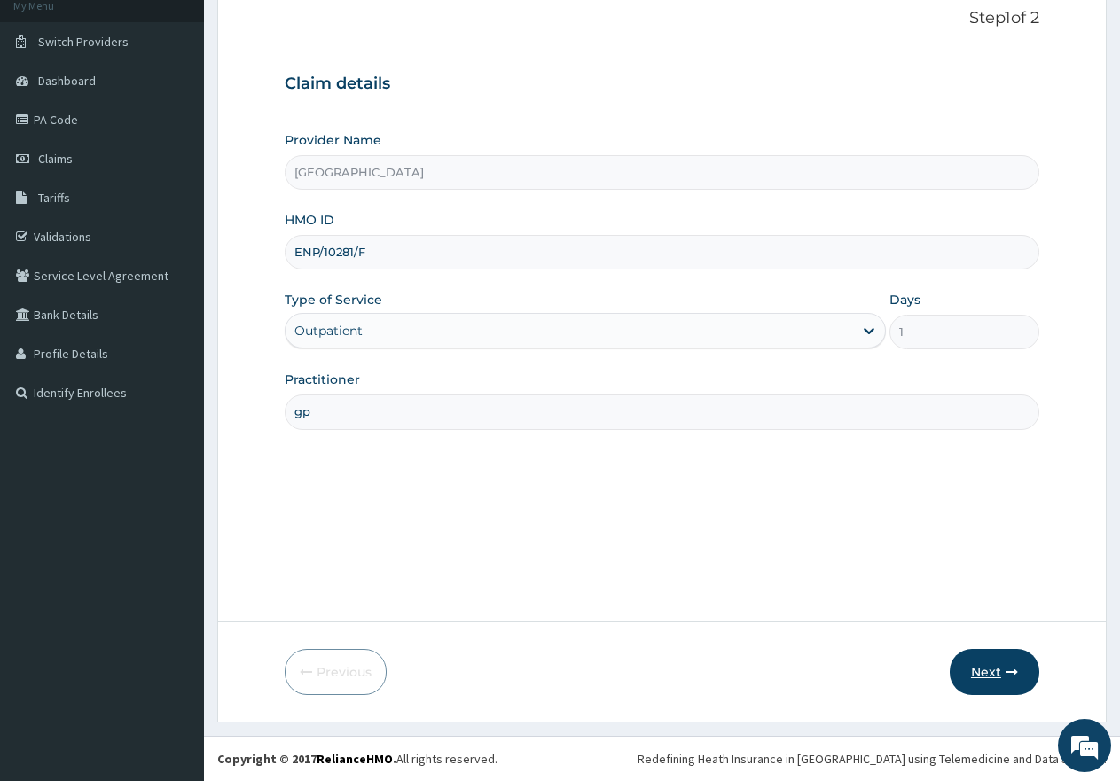
click at [1001, 673] on button "Next" at bounding box center [995, 672] width 90 height 46
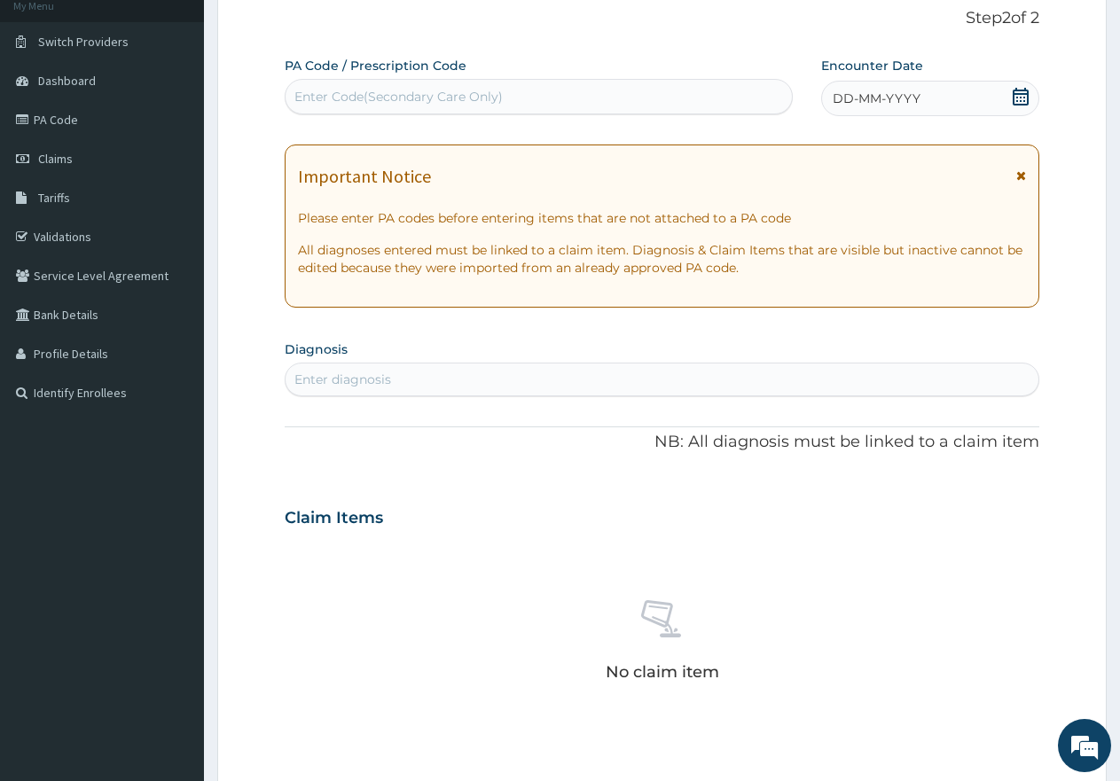
scroll to position [0, 0]
click at [504, 92] on div "Enter Code(Secondary Care Only)" at bounding box center [539, 96] width 506 height 28
type input "UTI"
click at [414, 382] on div "Enter diagnosis" at bounding box center [662, 379] width 753 height 28
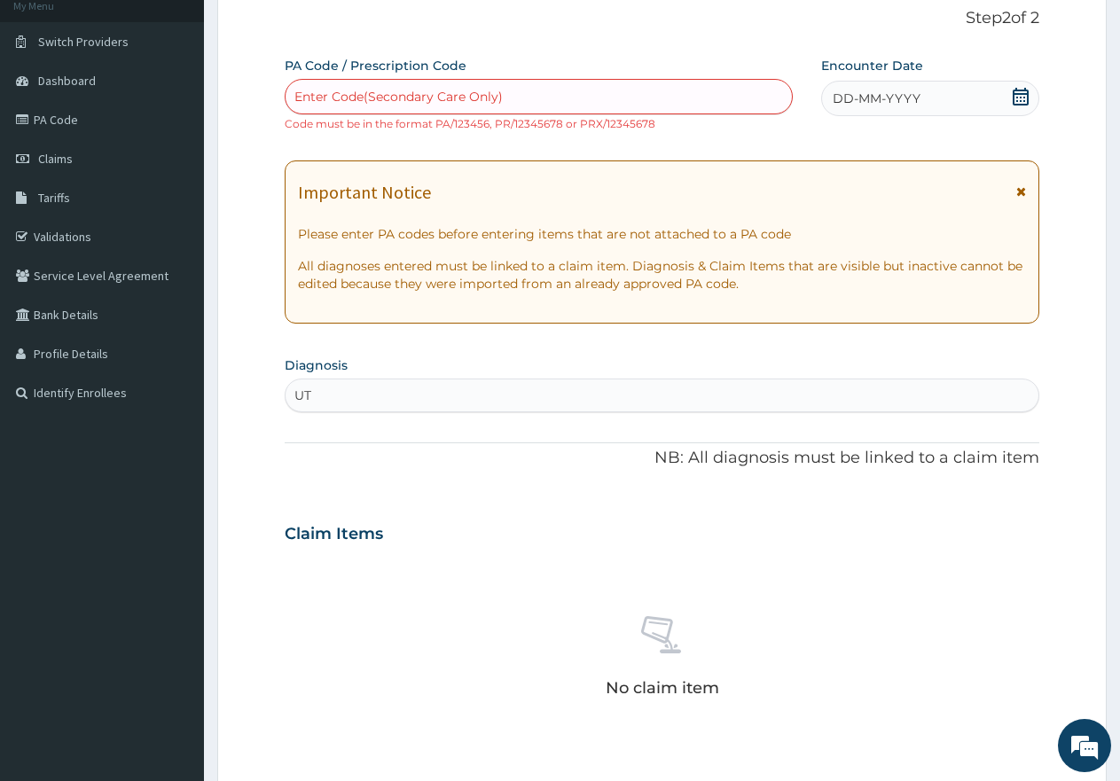
type input "UTI"
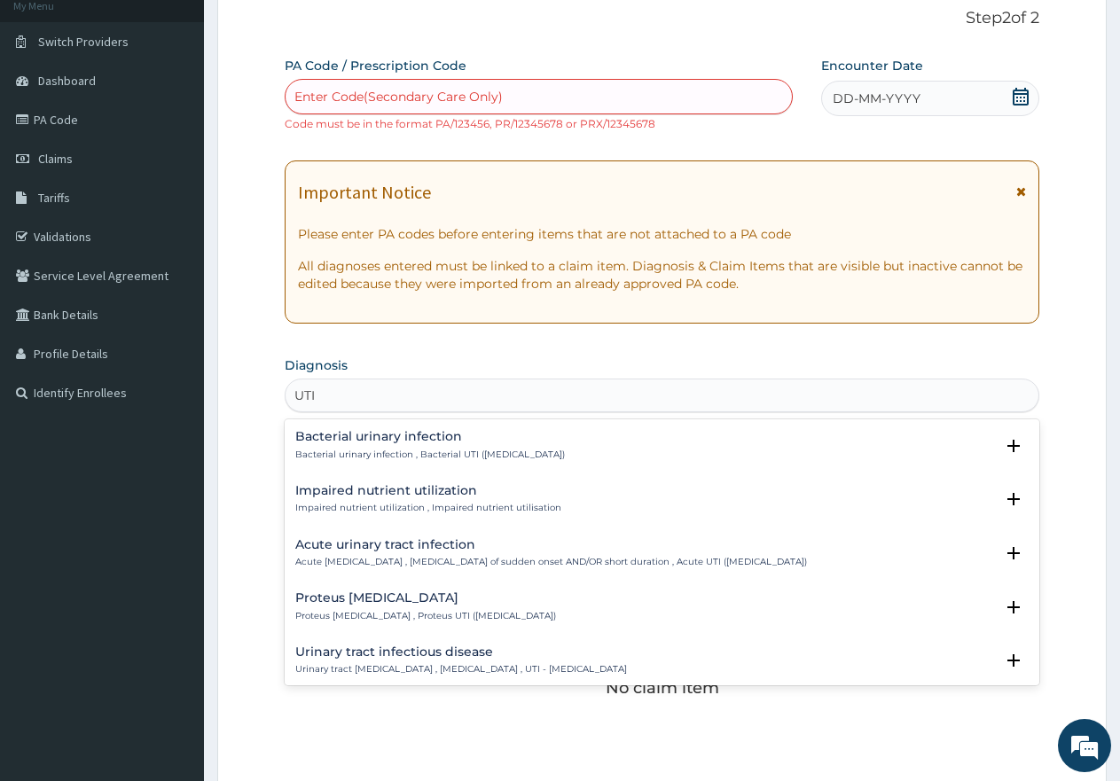
click at [378, 650] on h4 "Urinary tract infectious disease" at bounding box center [461, 652] width 332 height 13
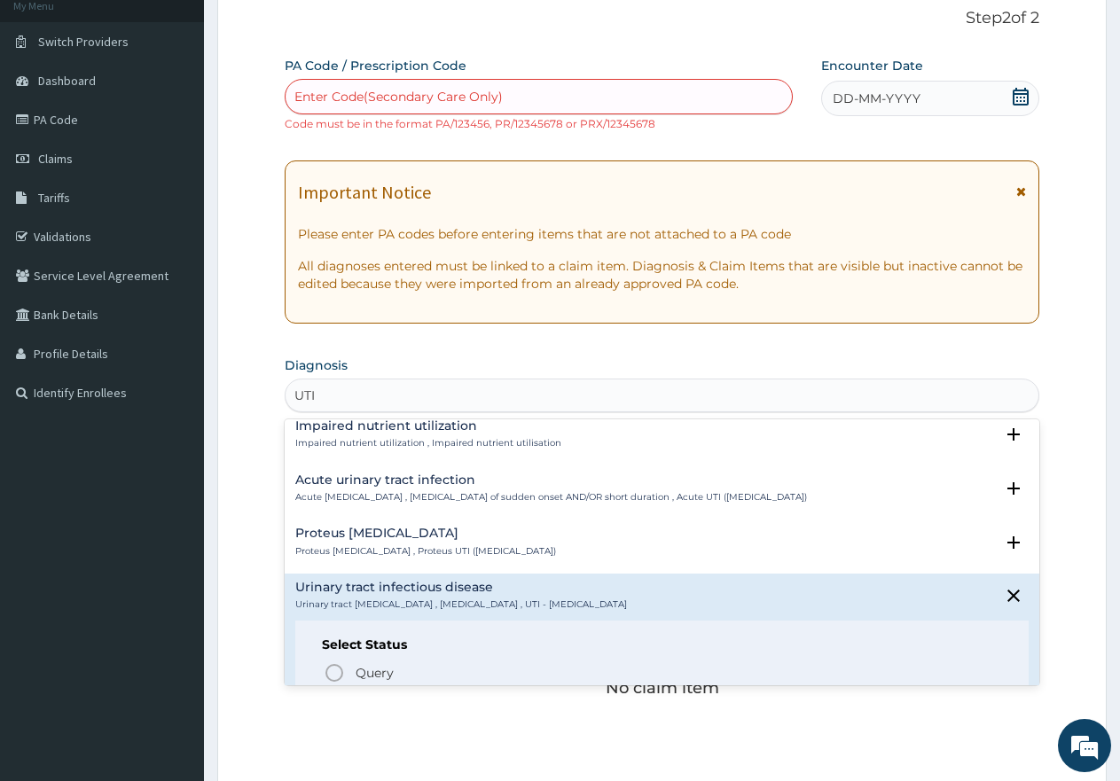
scroll to position [177, 0]
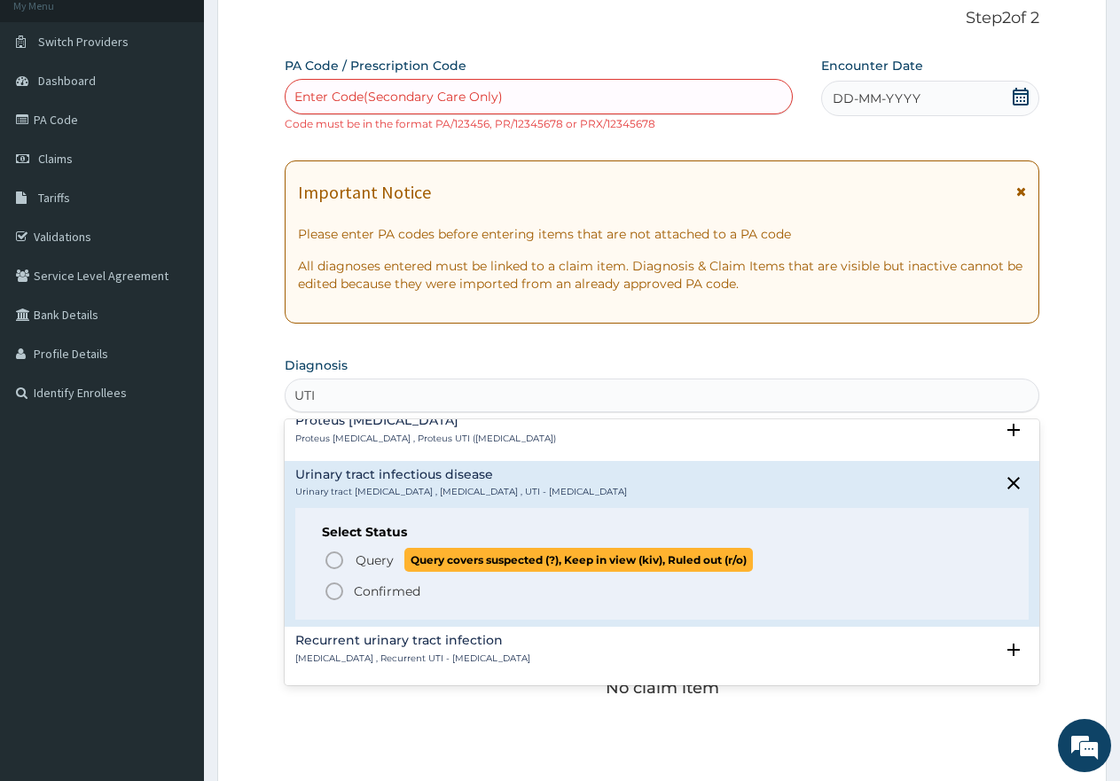
click at [337, 558] on icon "status option query" at bounding box center [334, 560] width 21 height 21
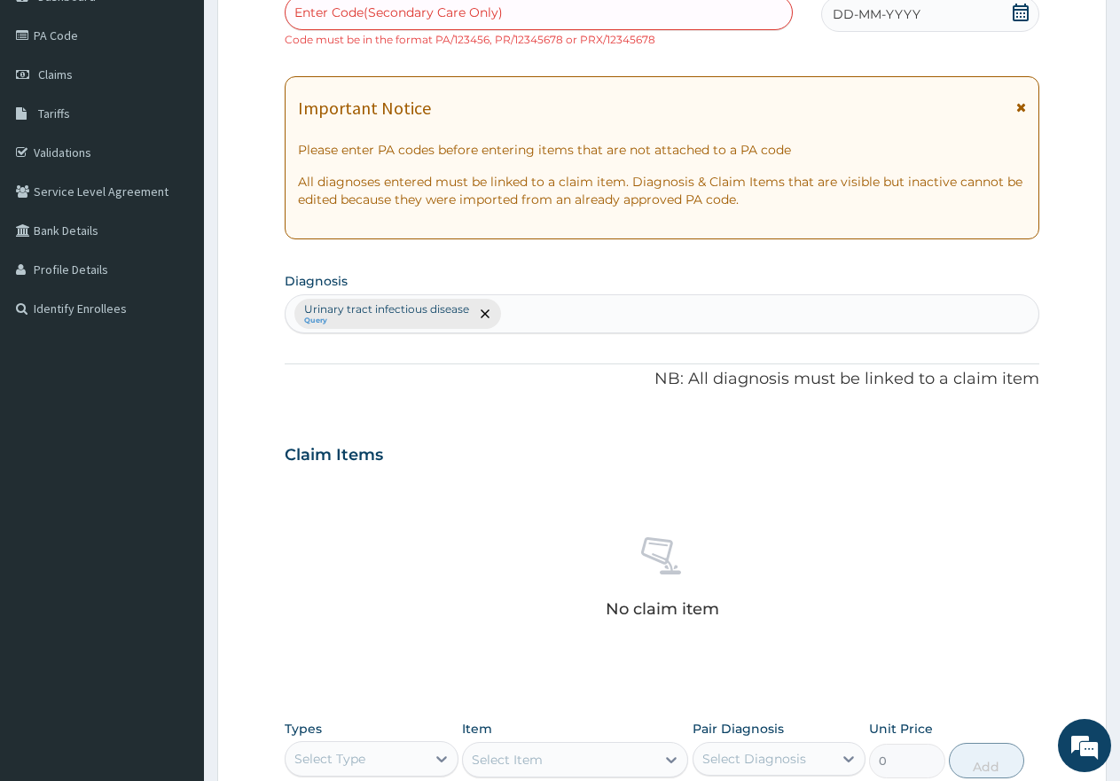
scroll to position [201, 0]
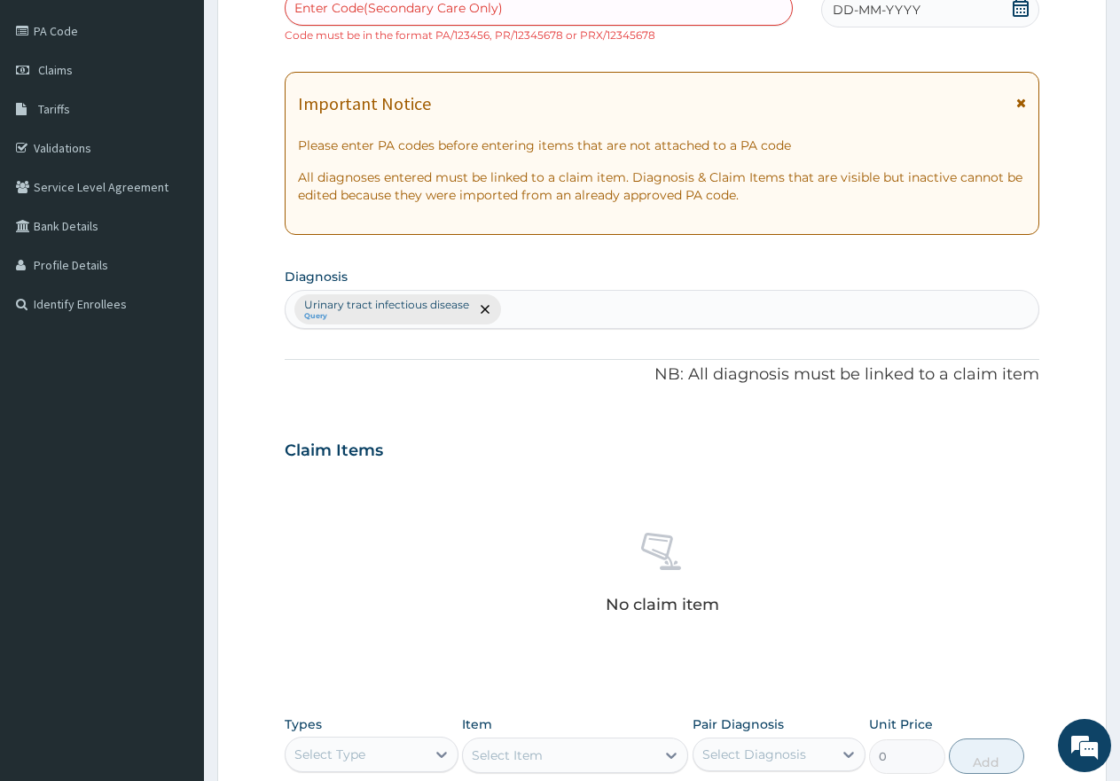
click at [1019, 5] on icon at bounding box center [1021, 8] width 16 height 18
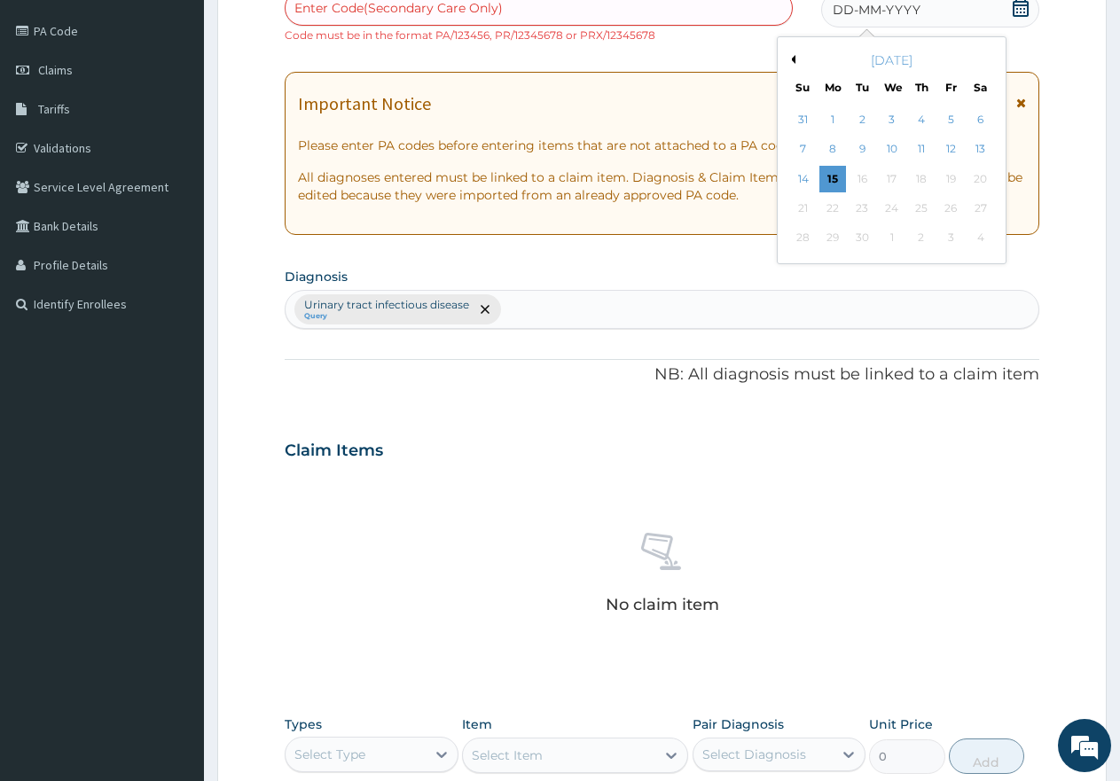
click at [794, 58] on button "Previous Month" at bounding box center [791, 59] width 9 height 9
click at [864, 178] on div "12" at bounding box center [863, 179] width 27 height 27
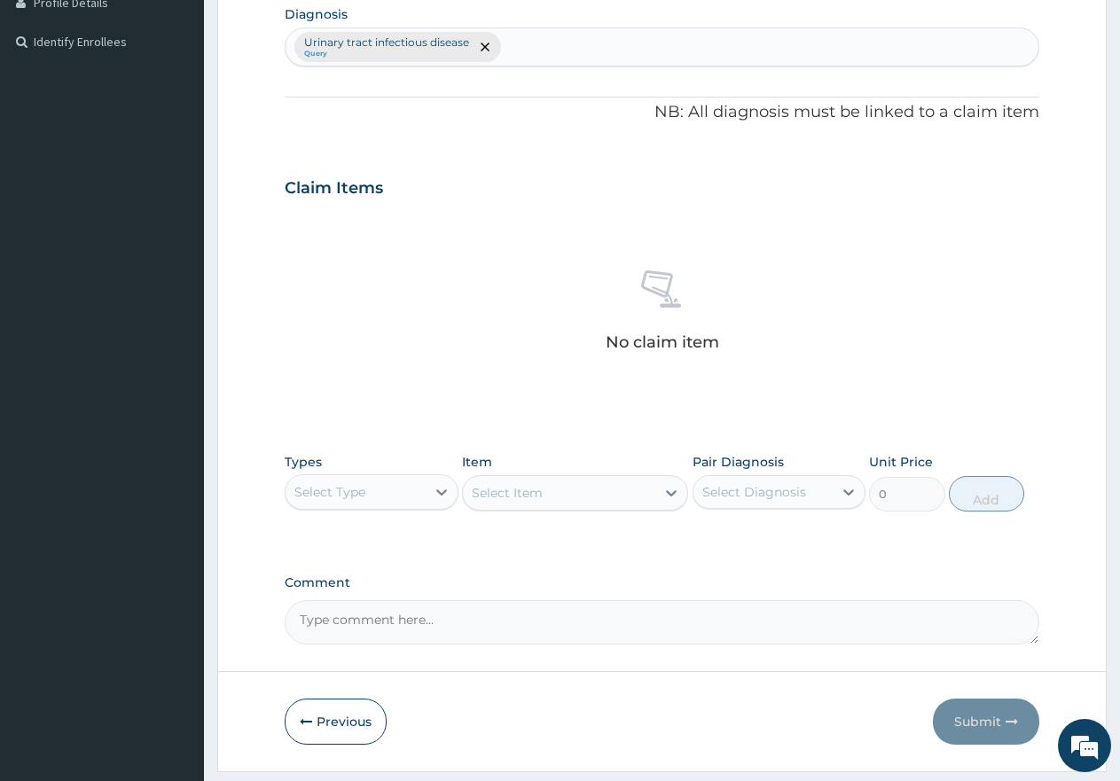
scroll to position [514, 0]
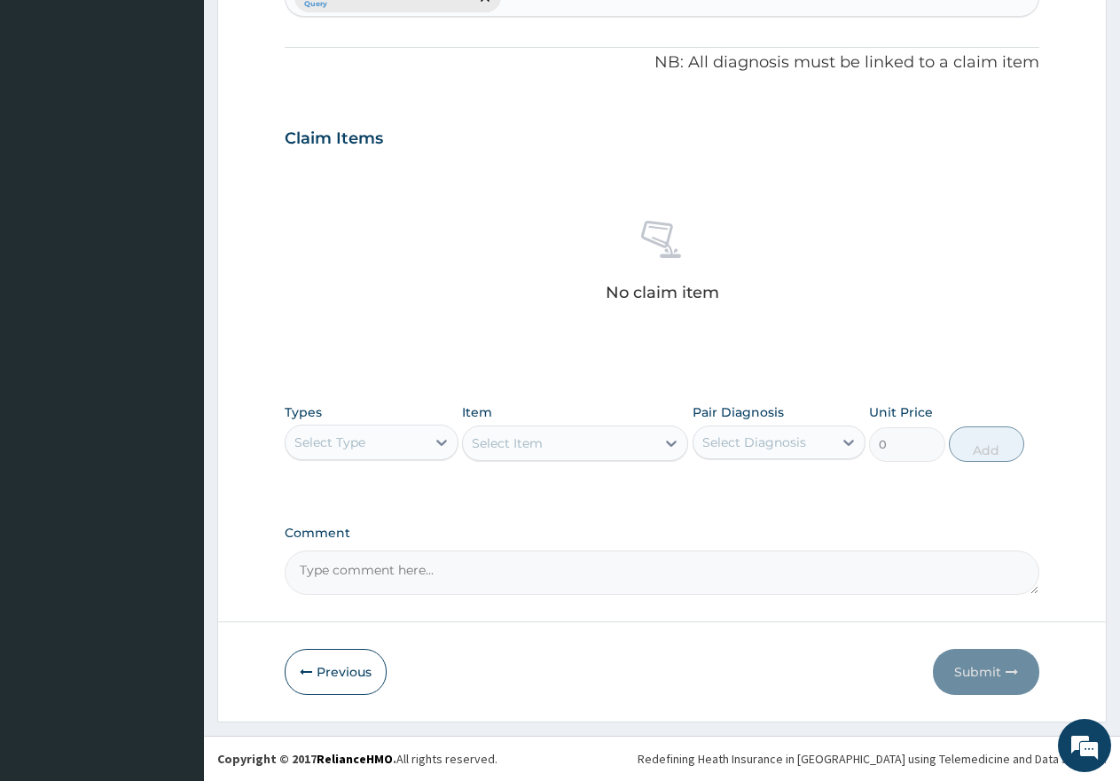
click at [377, 428] on div "Select Type" at bounding box center [356, 442] width 140 height 28
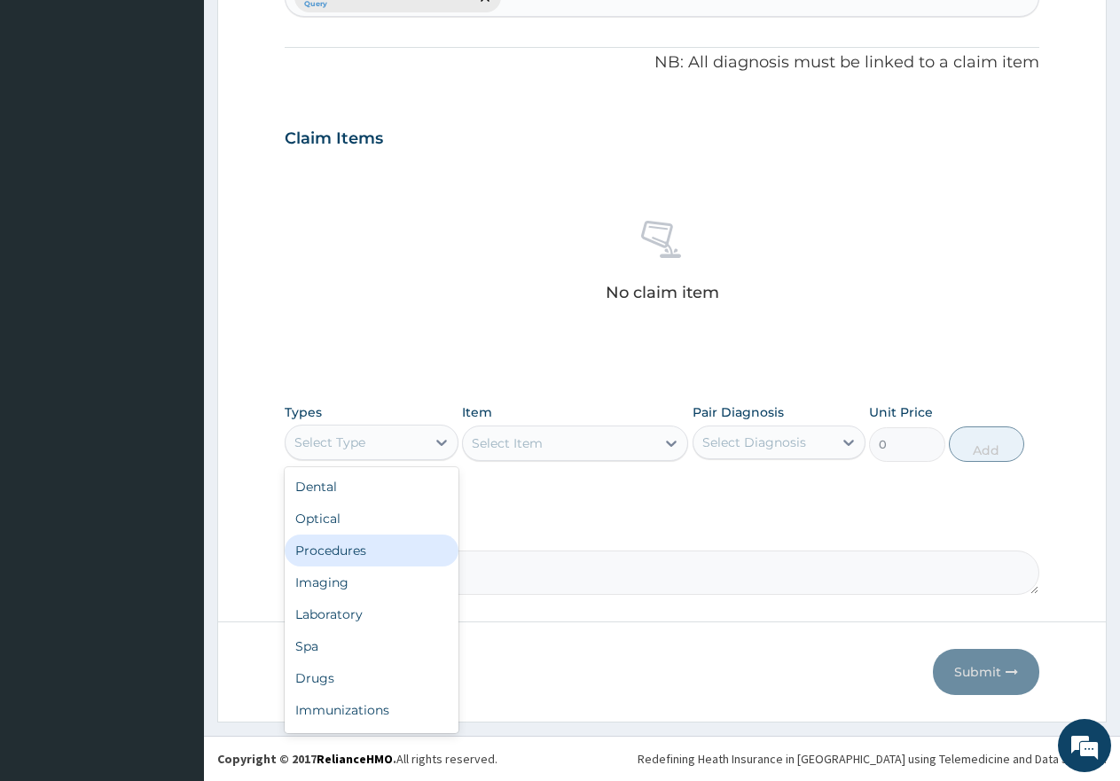
click at [357, 549] on div "Procedures" at bounding box center [372, 551] width 174 height 32
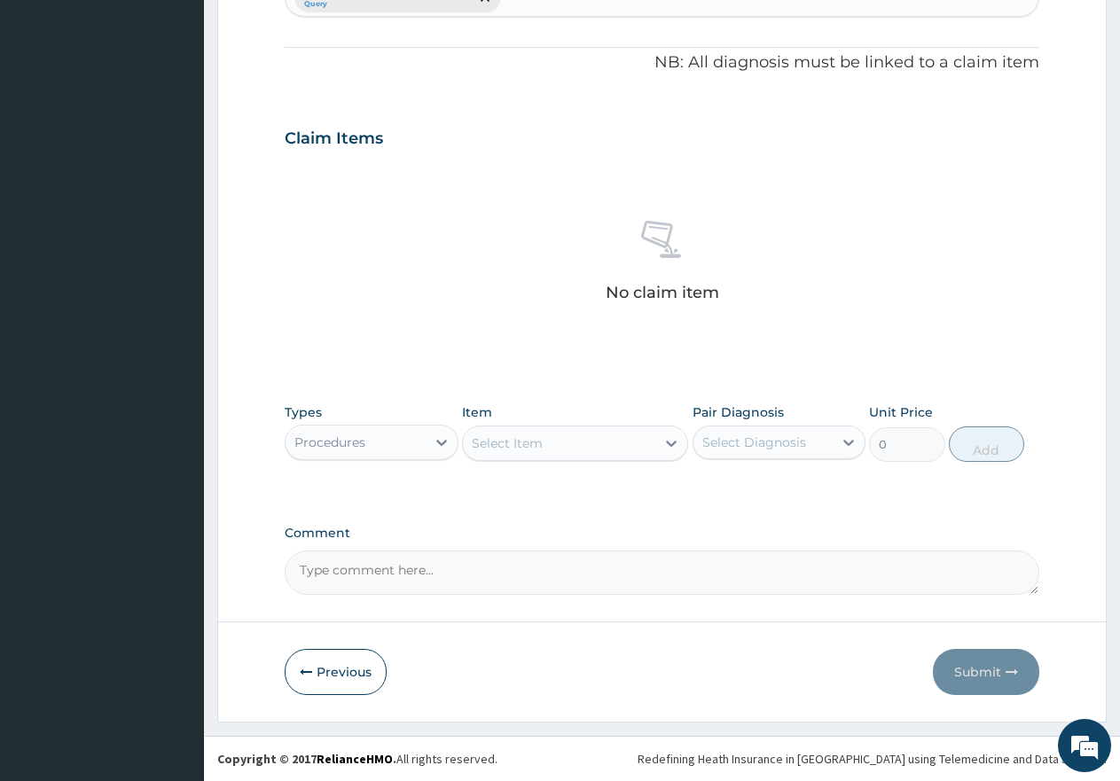
click at [544, 443] on div "Select Item" at bounding box center [559, 443] width 192 height 28
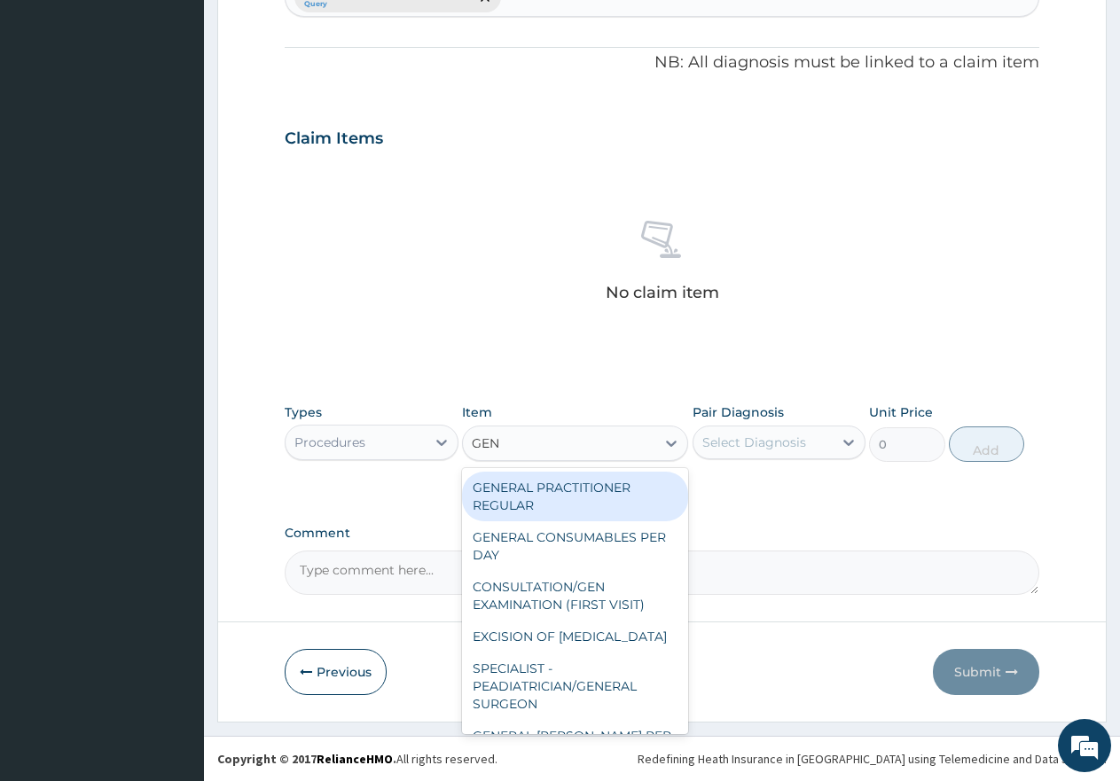
type input "GENE"
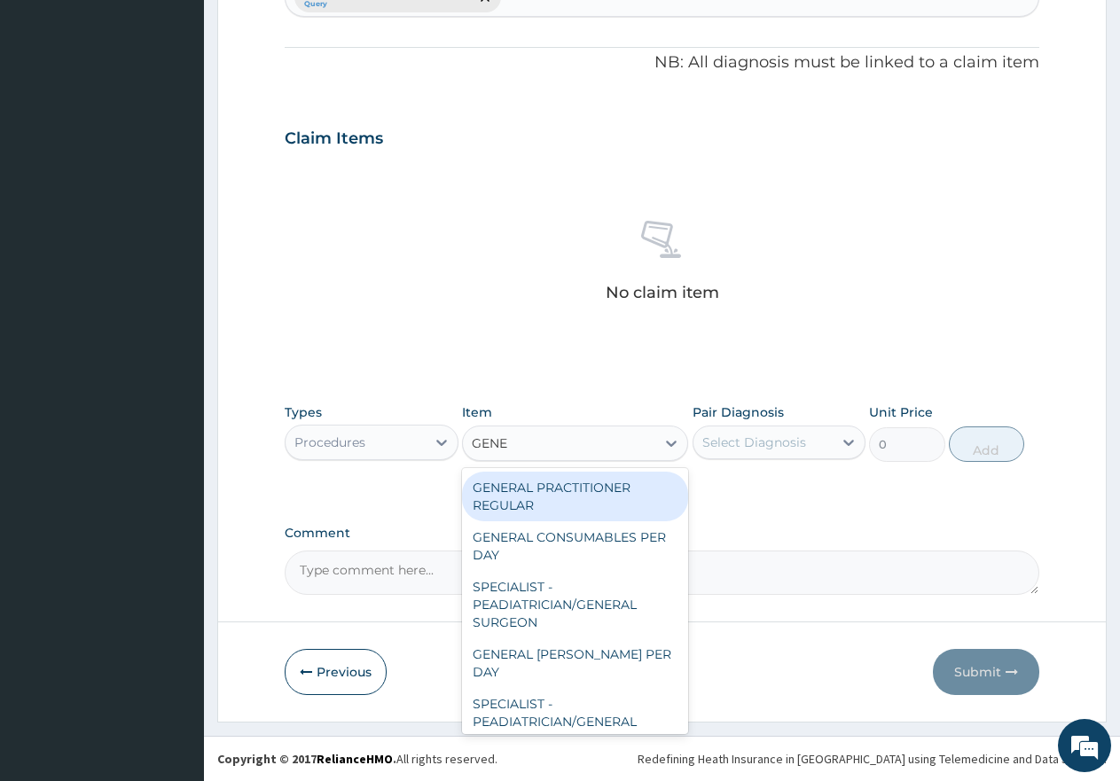
click at [572, 491] on div "GENERAL PRACTITIONER REGULAR" at bounding box center [575, 497] width 226 height 50
type input "2500"
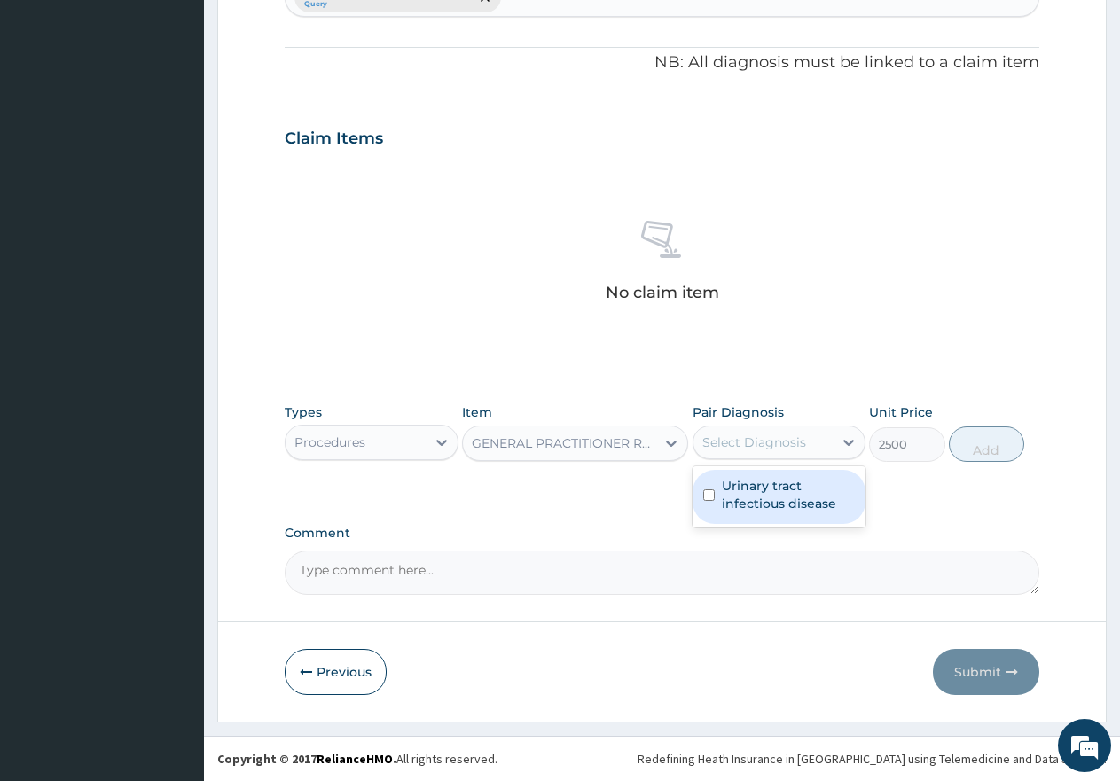
click at [749, 435] on div "Select Diagnosis" at bounding box center [755, 443] width 104 height 18
drag, startPoint x: 711, startPoint y: 499, endPoint x: 848, endPoint y: 484, distance: 138.3
click at [718, 499] on div "Urinary tract infectious disease" at bounding box center [780, 497] width 174 height 54
checkbox input "true"
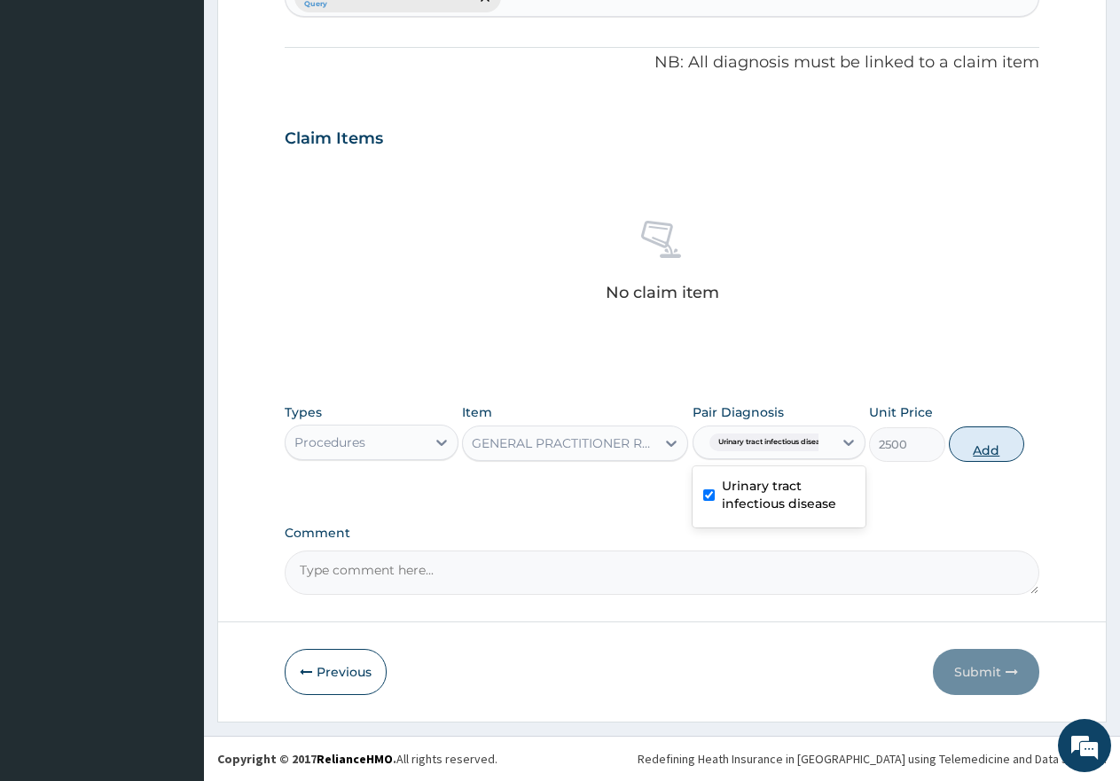
click at [975, 449] on button "Add" at bounding box center [986, 444] width 75 height 35
type input "0"
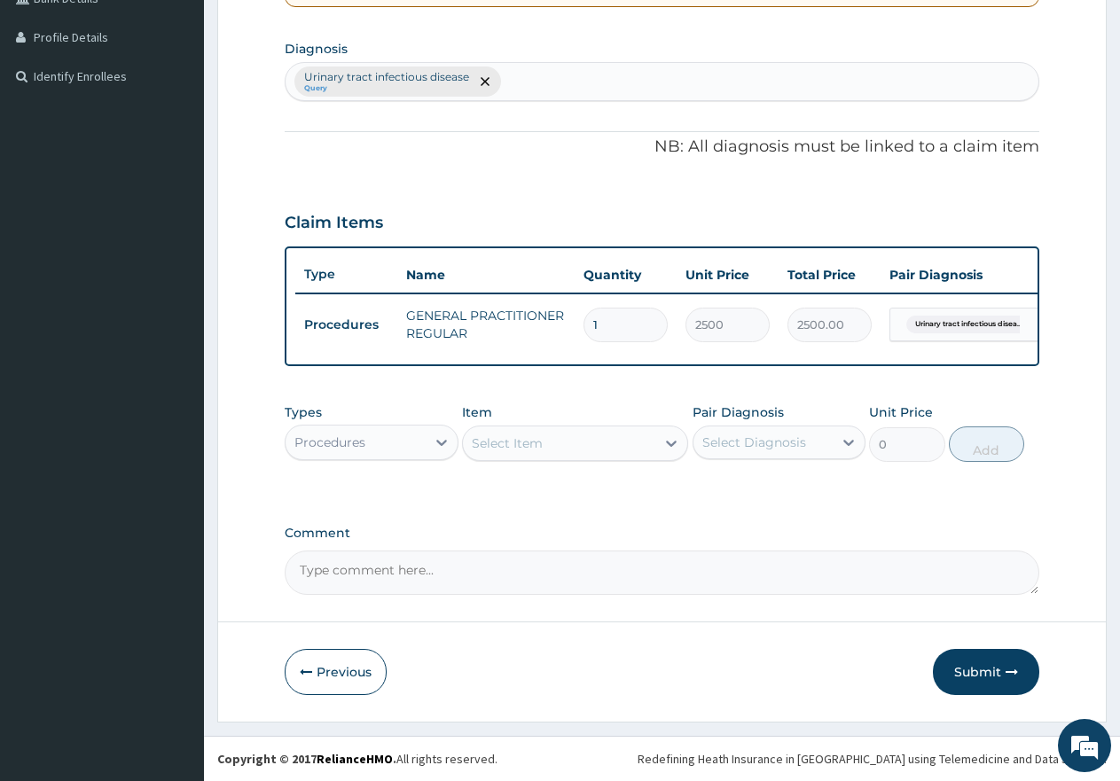
scroll to position [444, 0]
click at [368, 444] on div "Procedures" at bounding box center [356, 442] width 140 height 28
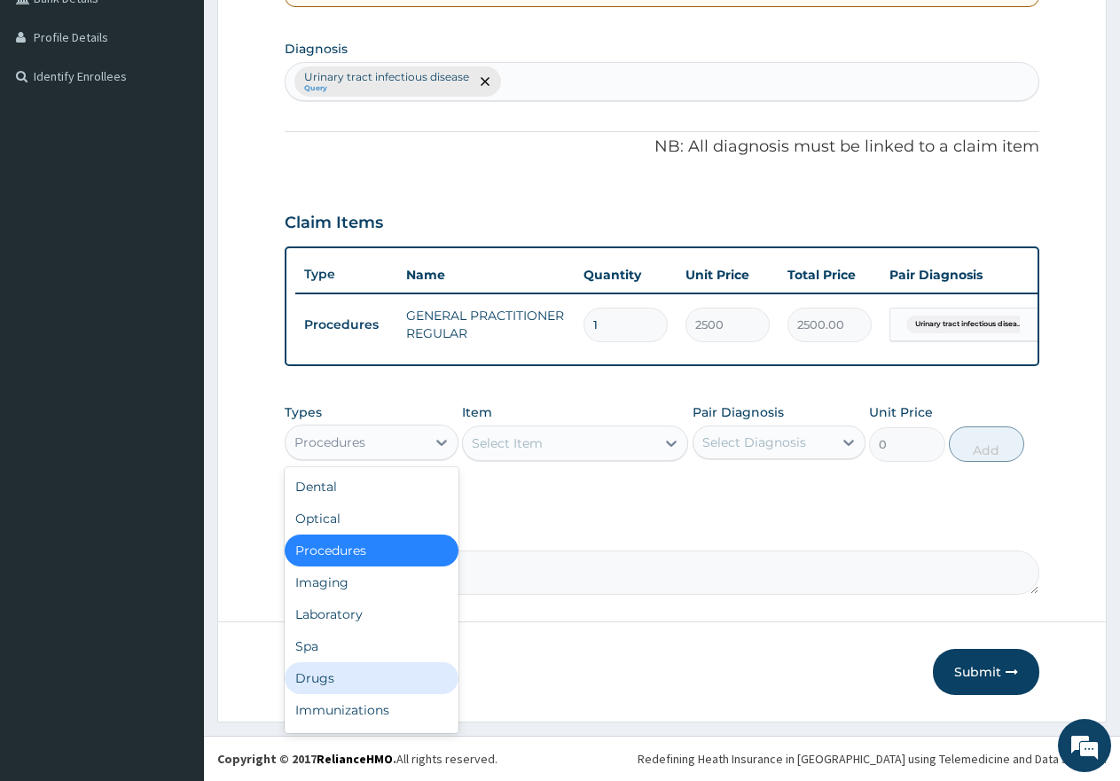
click at [327, 677] on div "Drugs" at bounding box center [372, 679] width 174 height 32
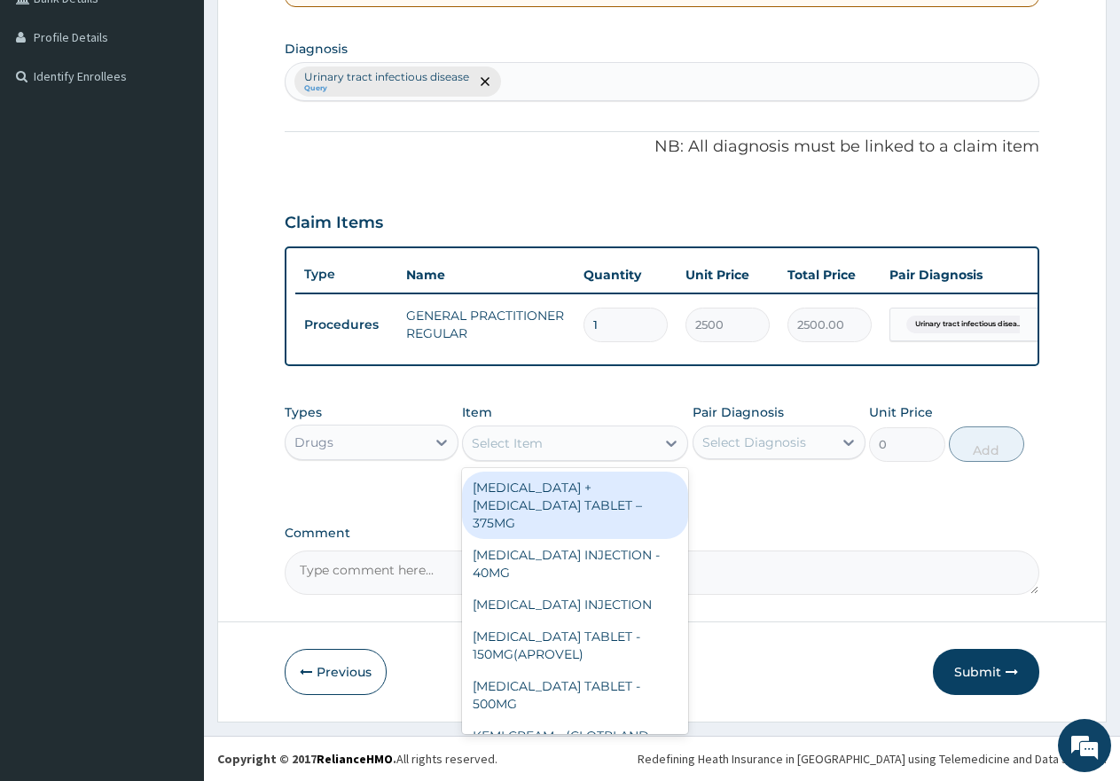
click at [558, 444] on div "Select Item" at bounding box center [559, 443] width 192 height 28
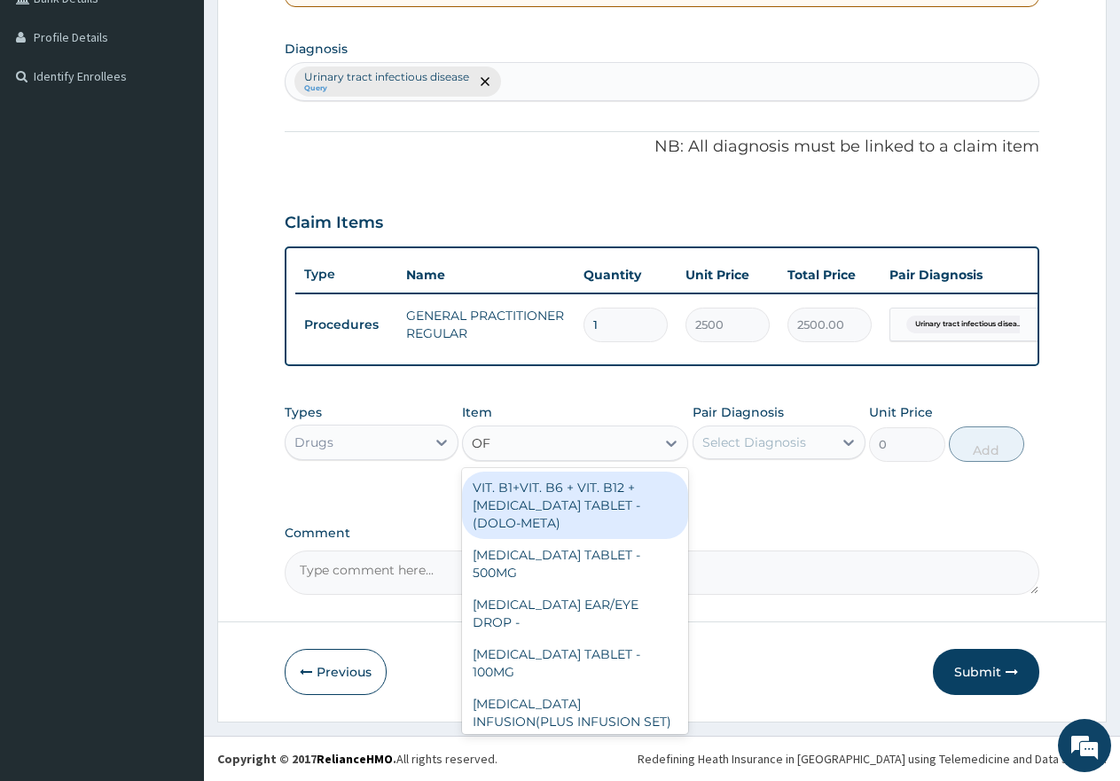
type input "OFL"
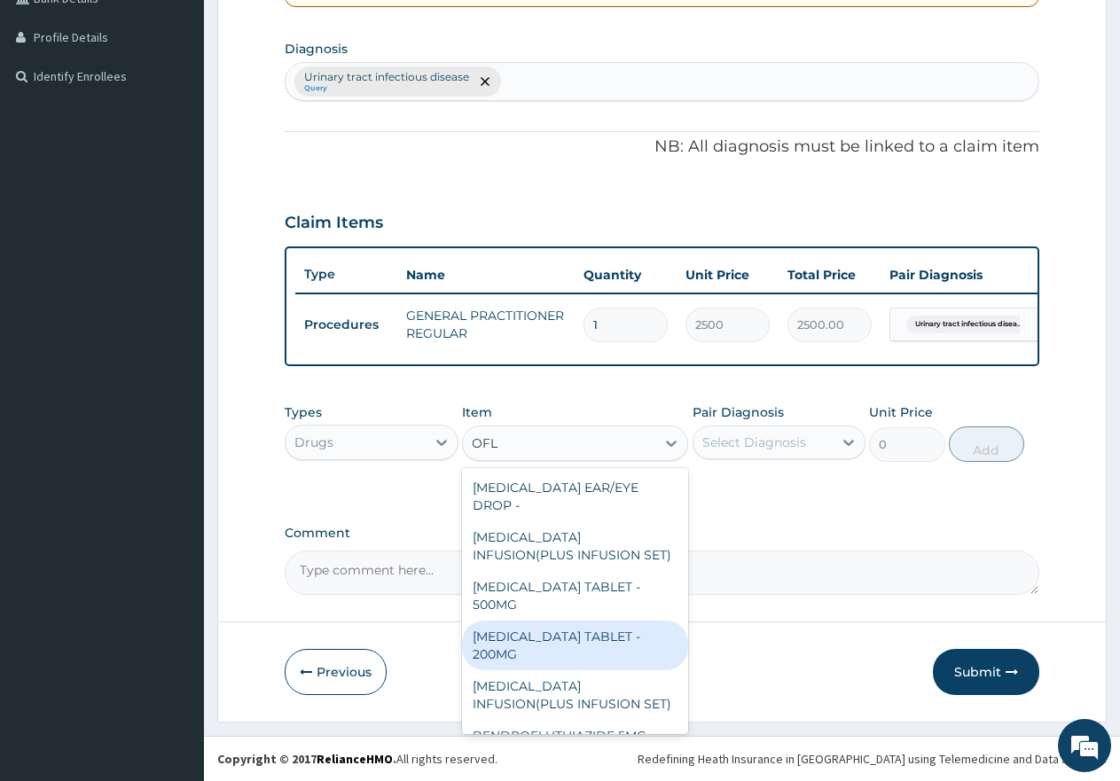
click at [574, 649] on div "[MEDICAL_DATA] TABLET - 200MG" at bounding box center [575, 646] width 226 height 50
type input "700"
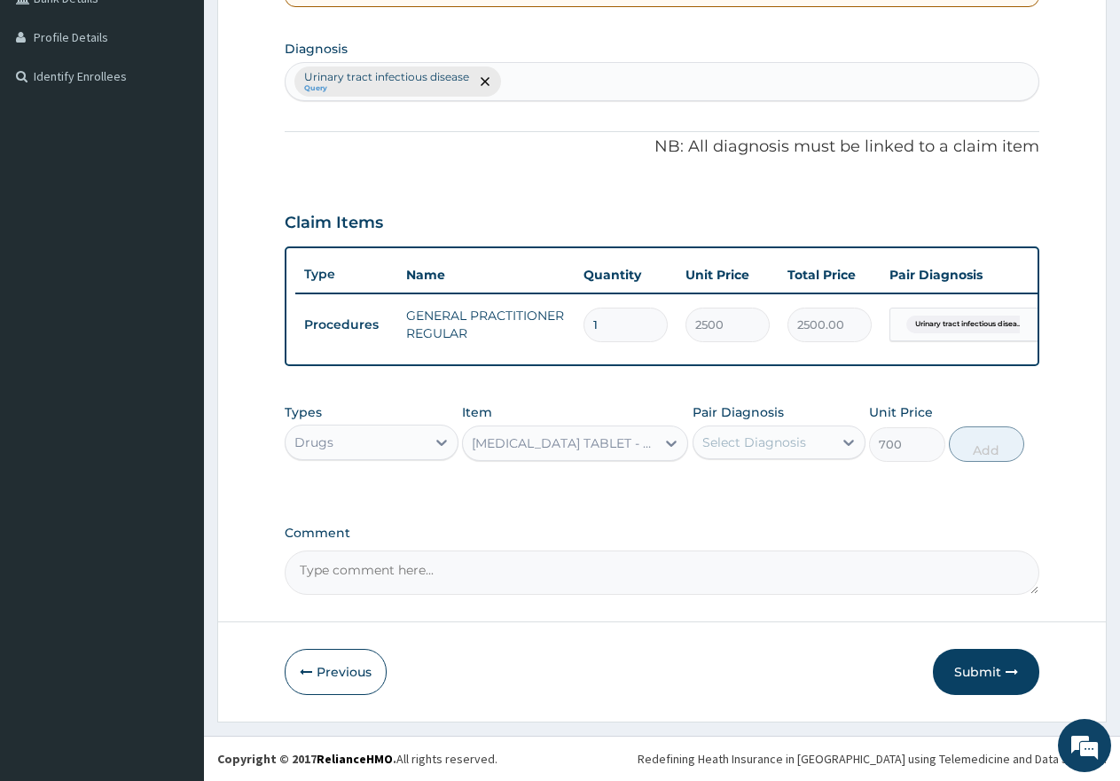
click at [758, 435] on div "Select Diagnosis" at bounding box center [755, 443] width 104 height 18
click at [711, 491] on input "checkbox" at bounding box center [709, 496] width 12 height 12
checkbox input "true"
click at [994, 441] on button "Add" at bounding box center [986, 444] width 75 height 35
type input "0"
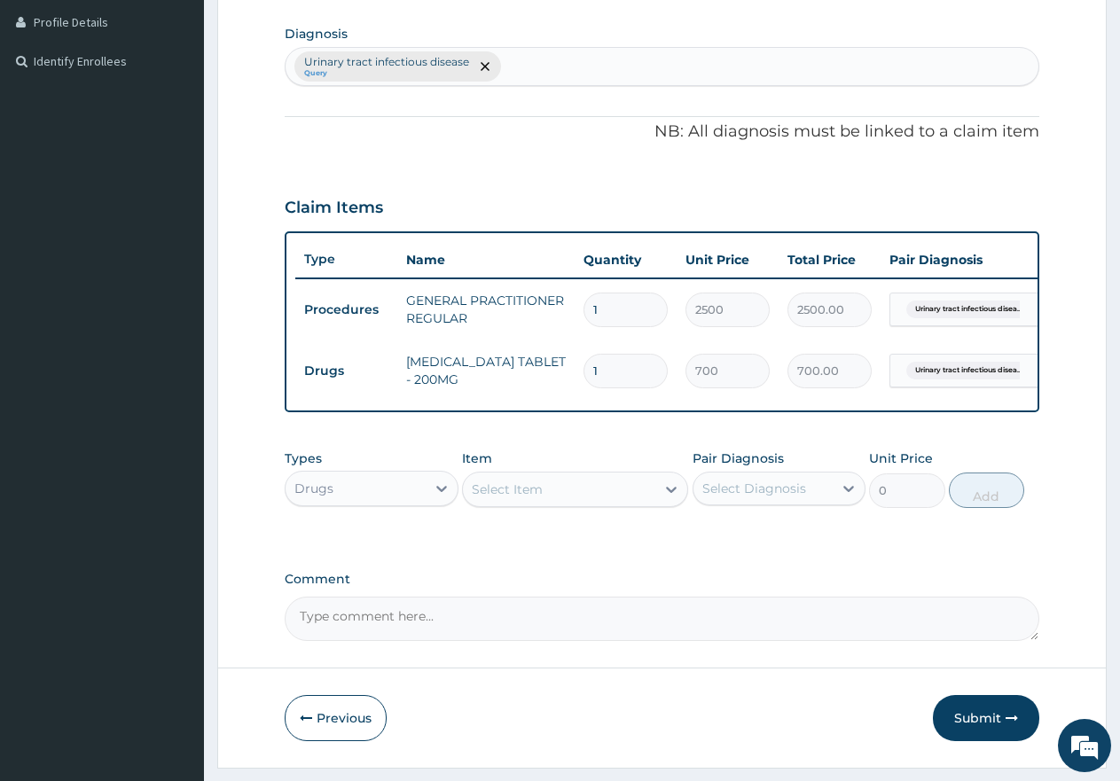
type input "10"
type input "7000.00"
type input "10"
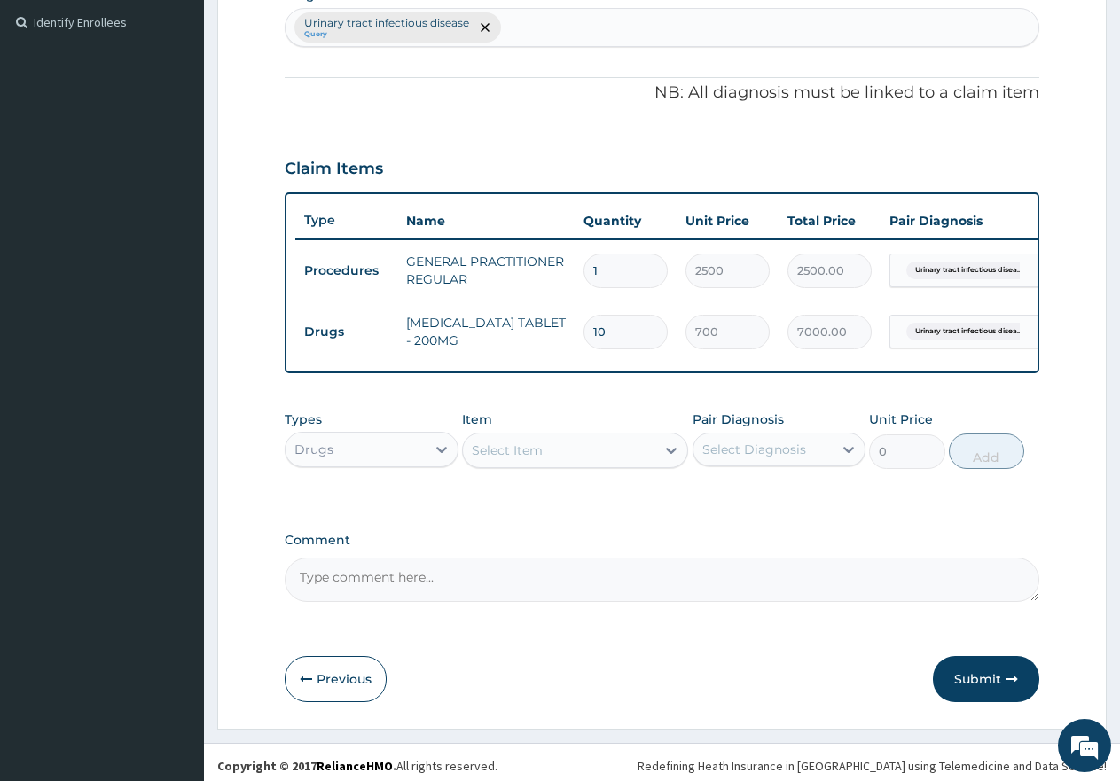
scroll to position [506, 0]
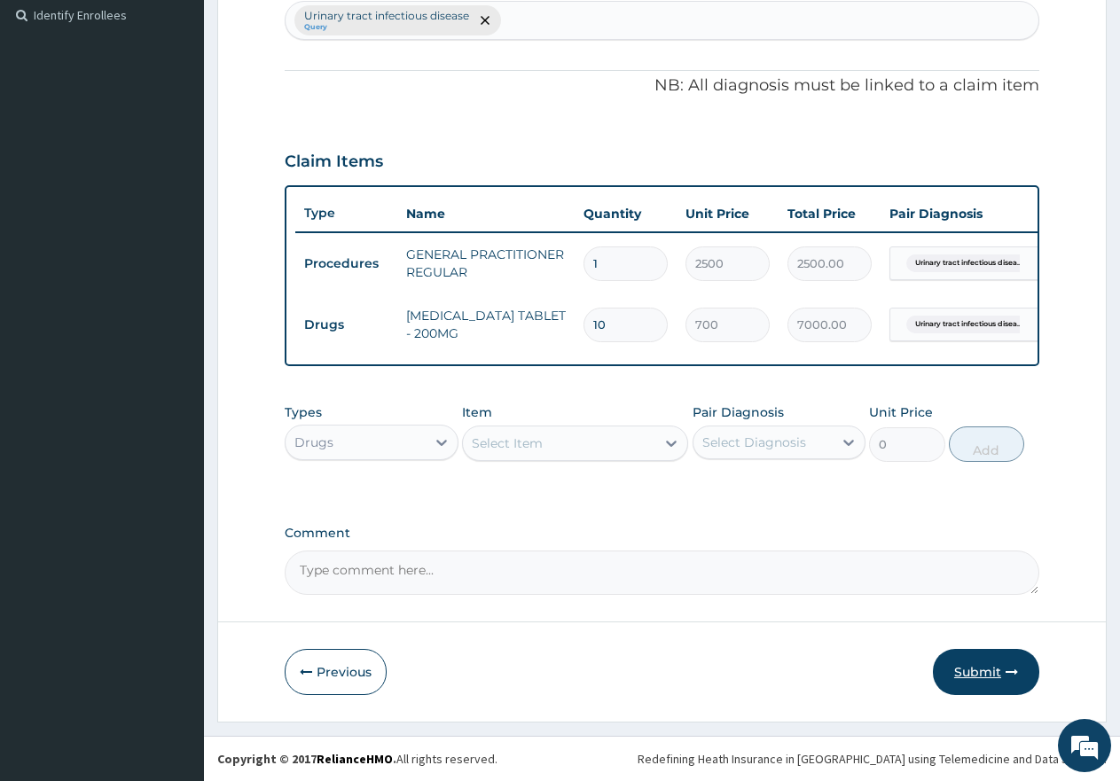
click at [991, 679] on button "Submit" at bounding box center [986, 672] width 106 height 46
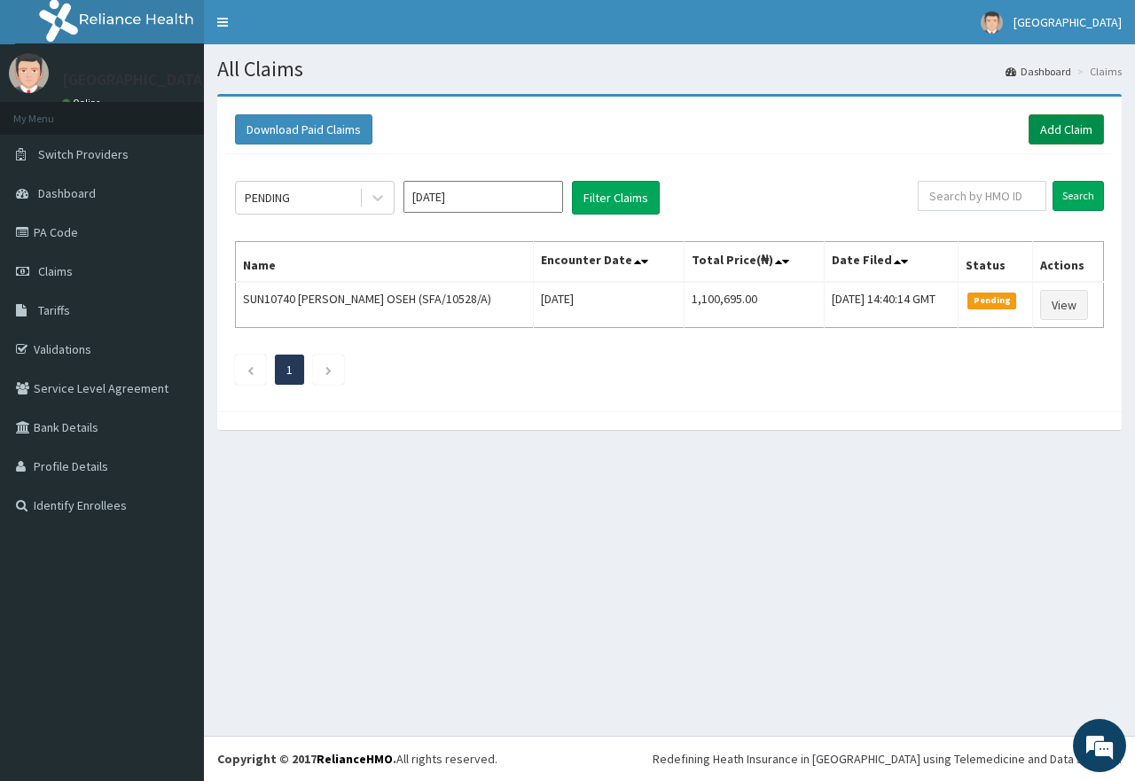
click at [1072, 123] on link "Add Claim" at bounding box center [1066, 129] width 75 height 30
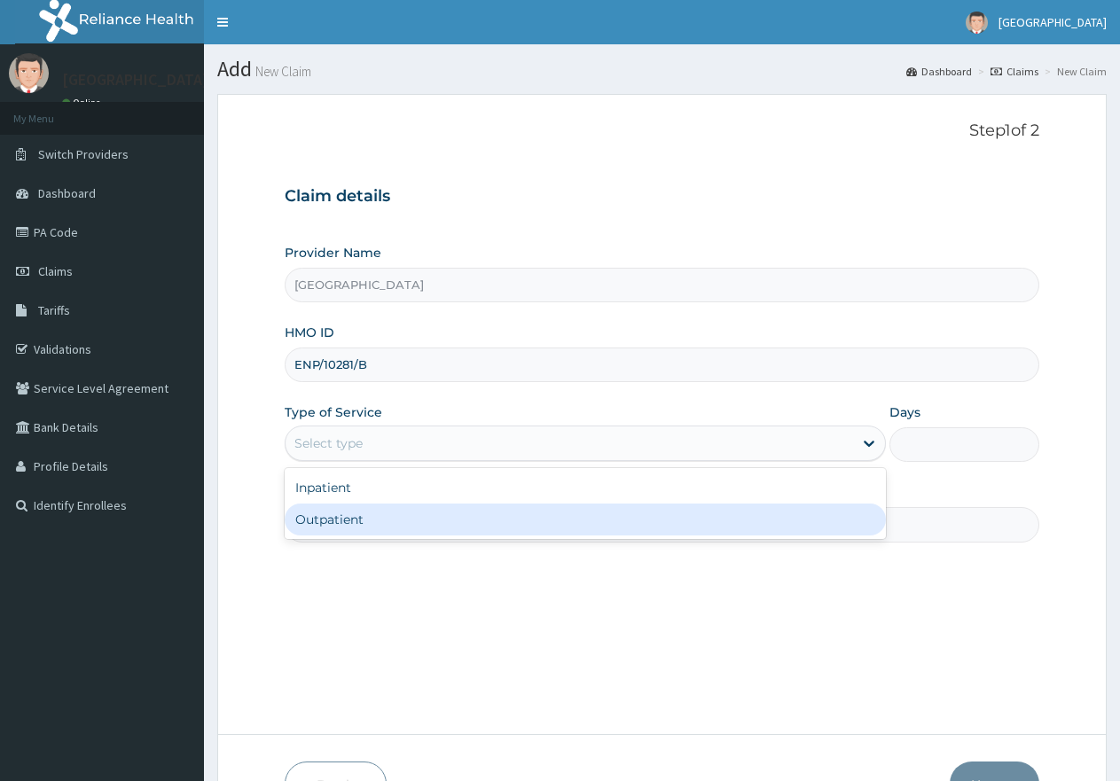
click at [364, 519] on div "Outpatient" at bounding box center [585, 520] width 601 height 32
type input "1"
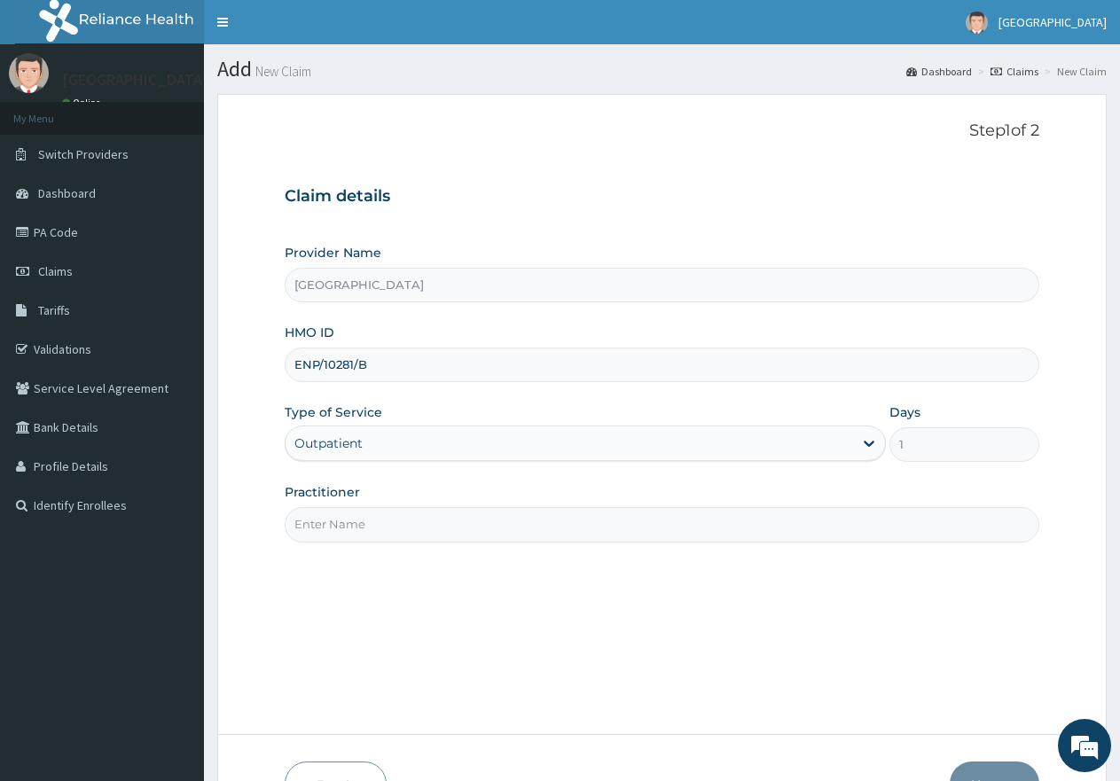
click at [371, 527] on input "Practitioner" at bounding box center [662, 524] width 755 height 35
type input "gp"
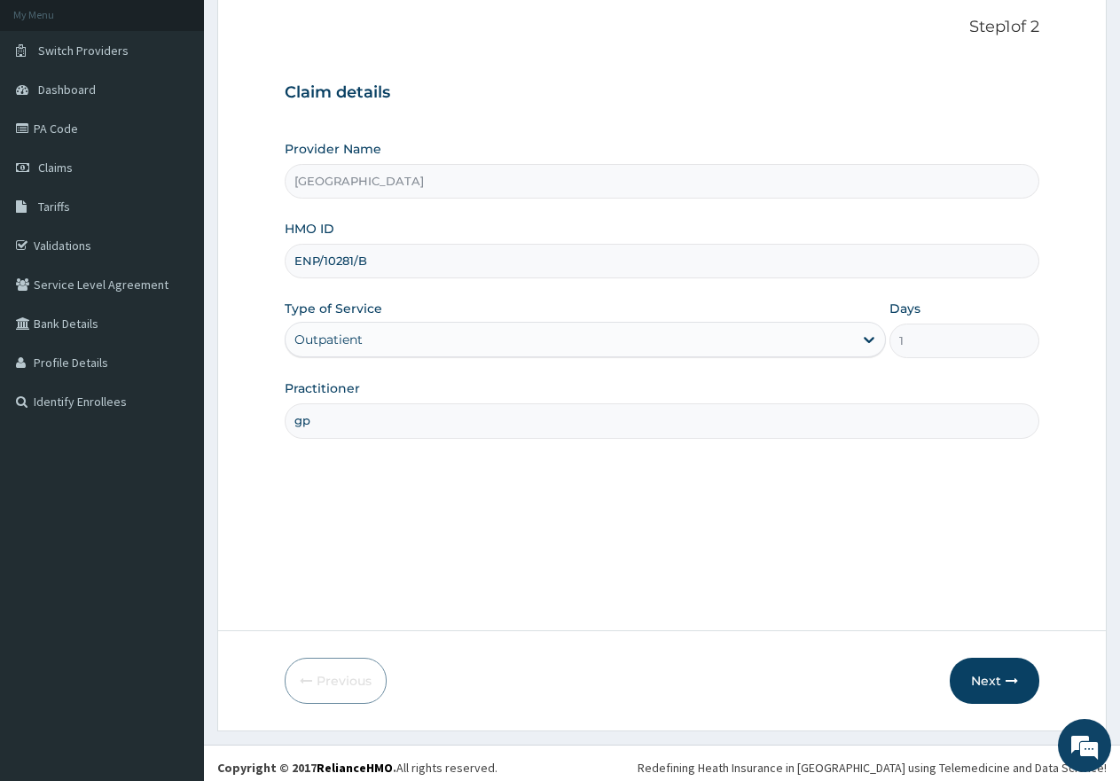
scroll to position [113, 0]
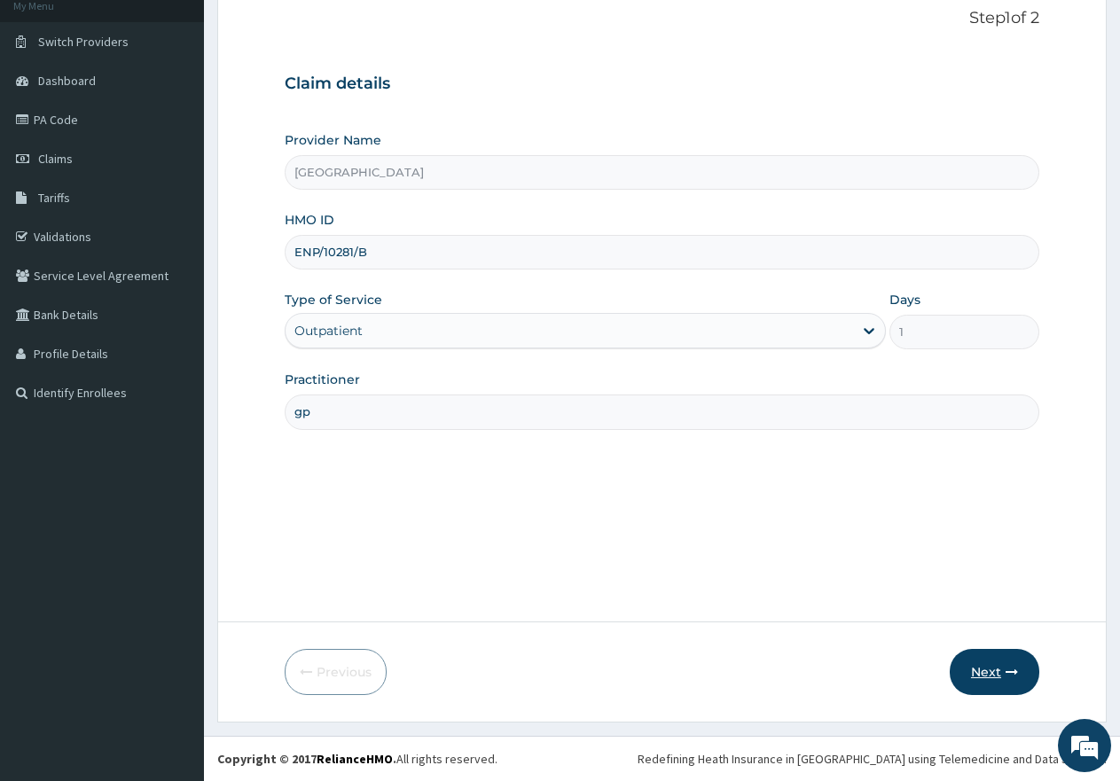
click at [1003, 677] on button "Next" at bounding box center [995, 672] width 90 height 46
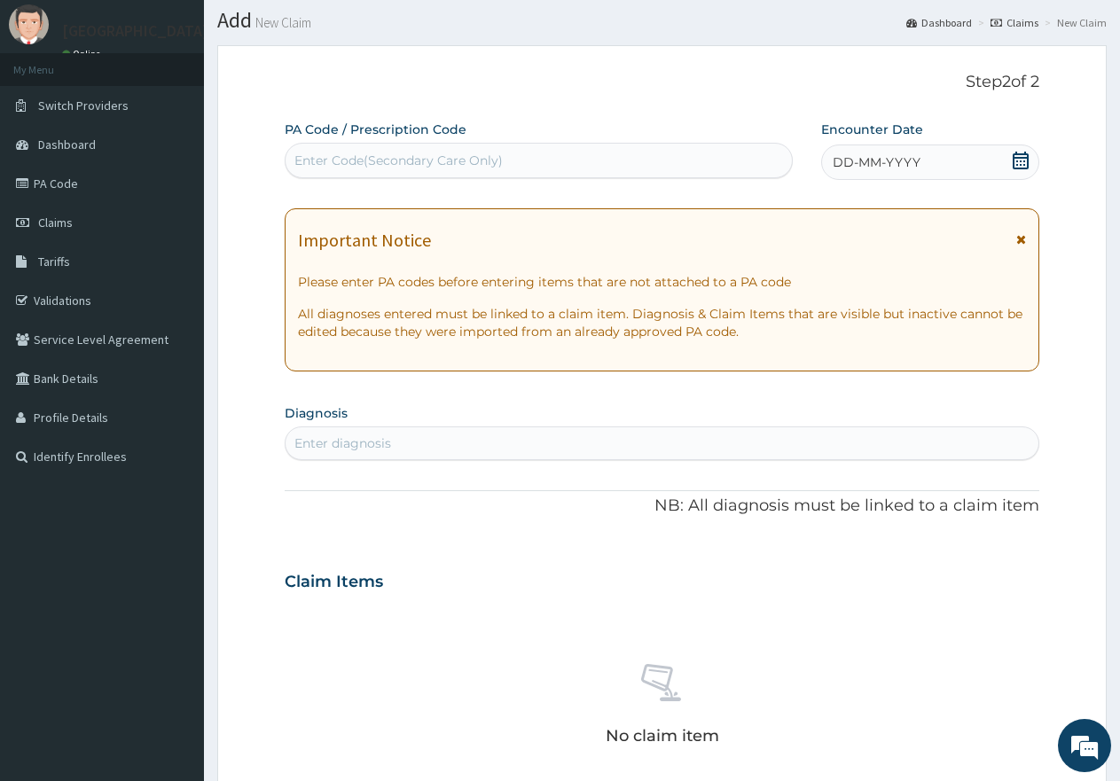
scroll to position [0, 0]
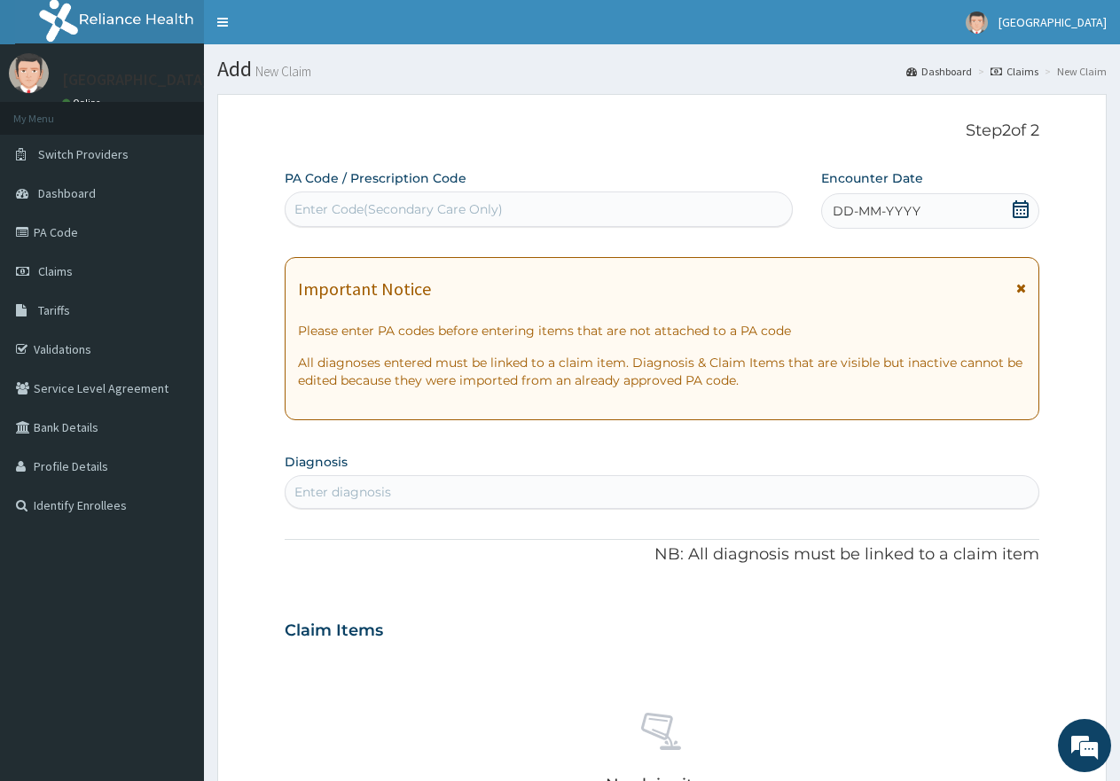
click at [485, 205] on div "Enter Code(Secondary Care Only)" at bounding box center [398, 209] width 208 height 18
paste input "PA/C67FF9"
type input "PA/C67FF9"
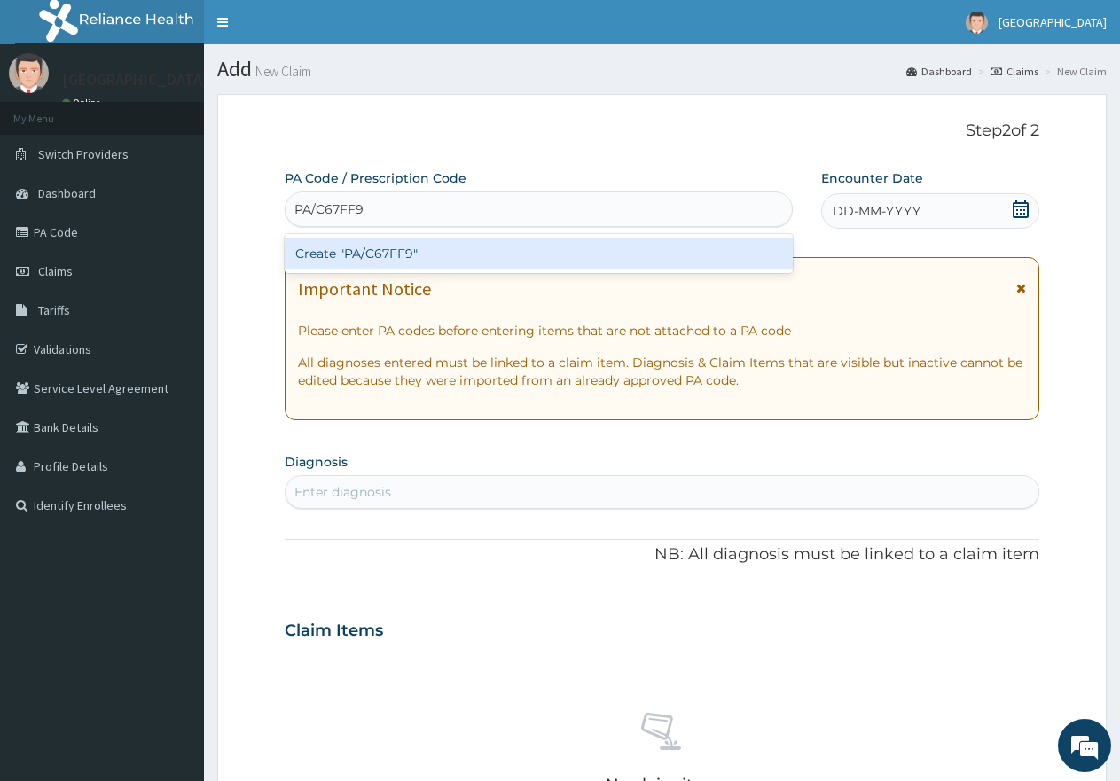
click at [405, 244] on div "Create "PA/C67FF9"" at bounding box center [539, 254] width 508 height 32
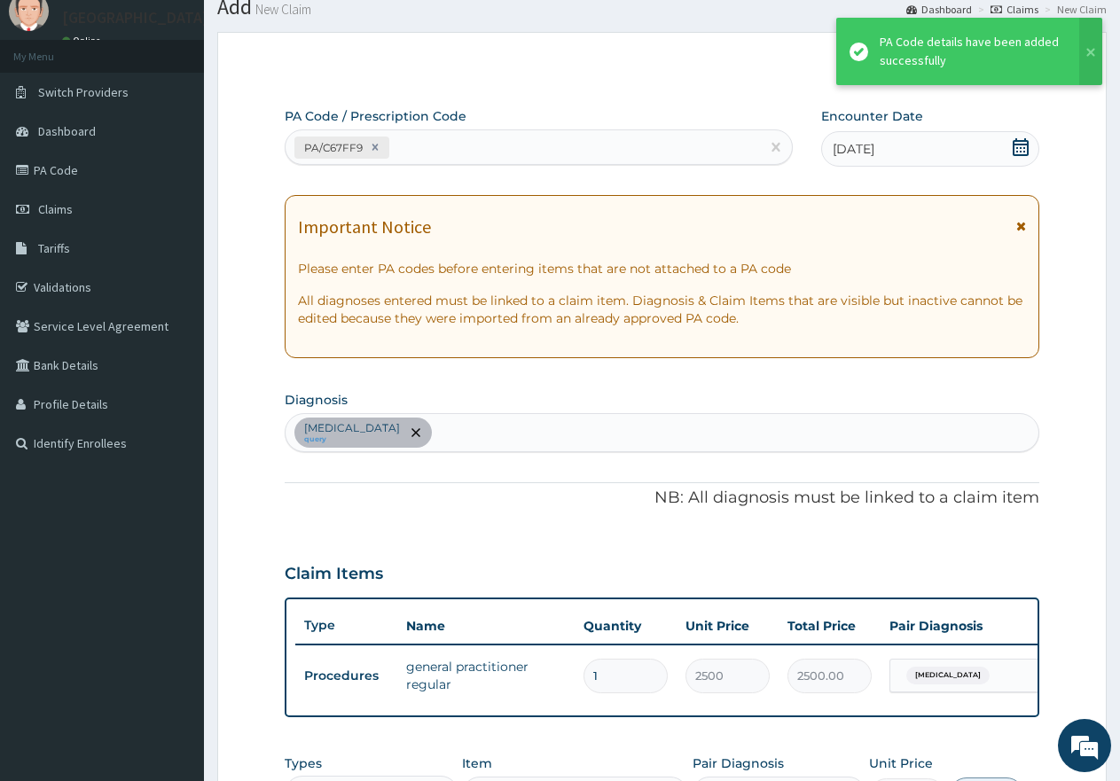
scroll to position [266, 0]
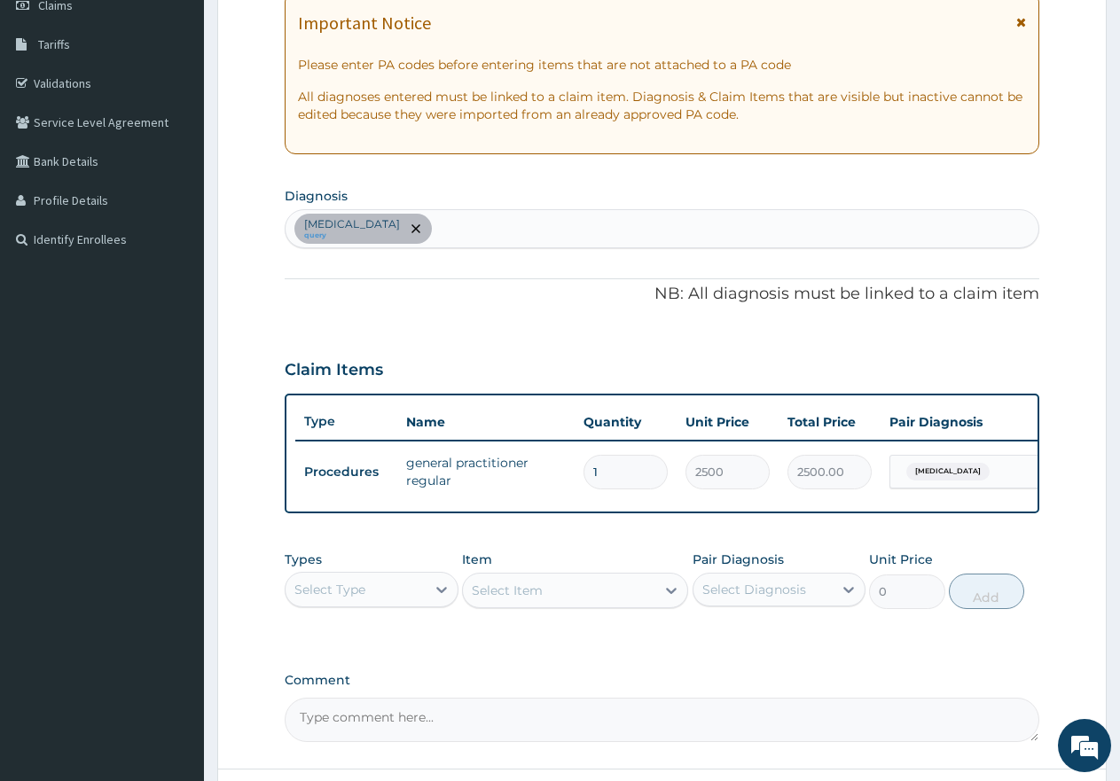
click at [434, 219] on div "[MEDICAL_DATA] query" at bounding box center [662, 228] width 753 height 37
type input "UPPER RESPIR"
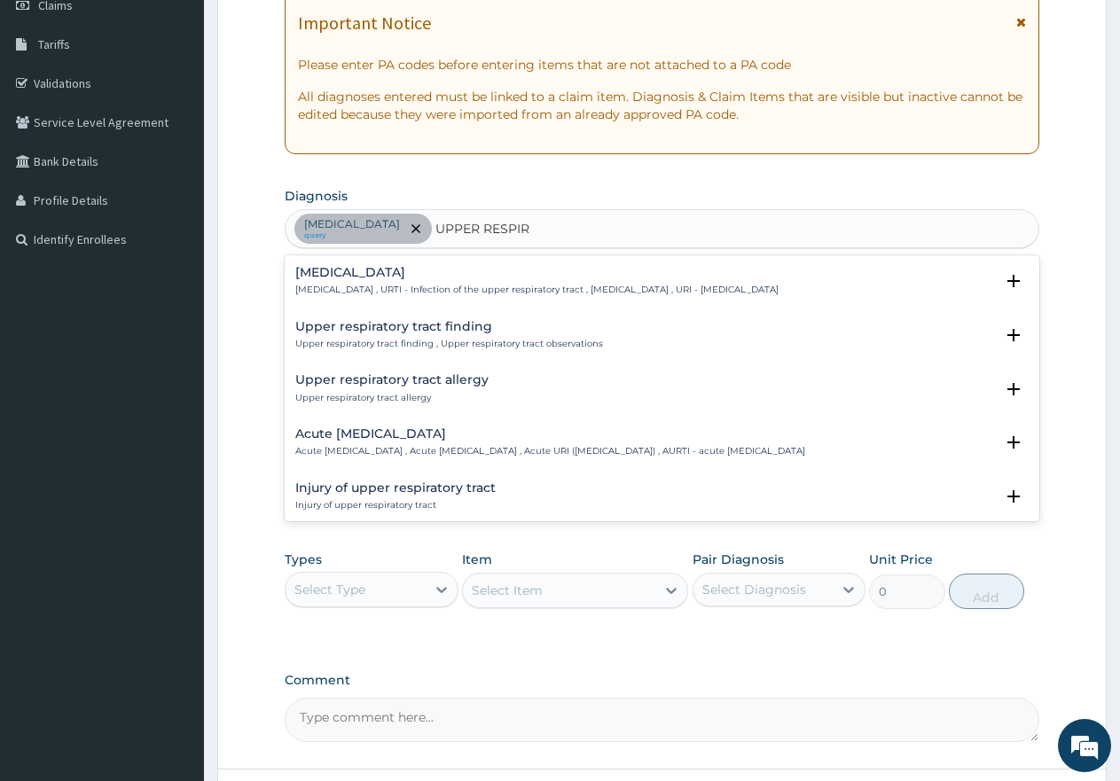
click at [398, 277] on h4 "[MEDICAL_DATA]" at bounding box center [536, 272] width 483 height 13
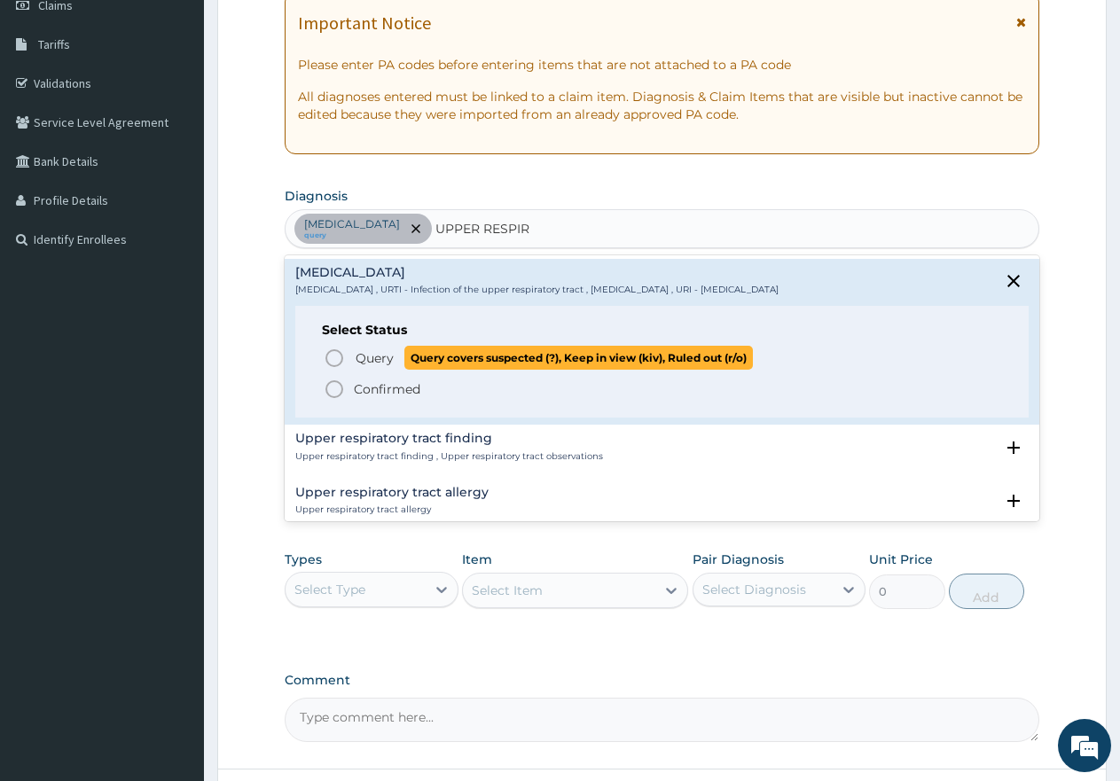
click at [336, 358] on icon "status option query" at bounding box center [334, 358] width 21 height 21
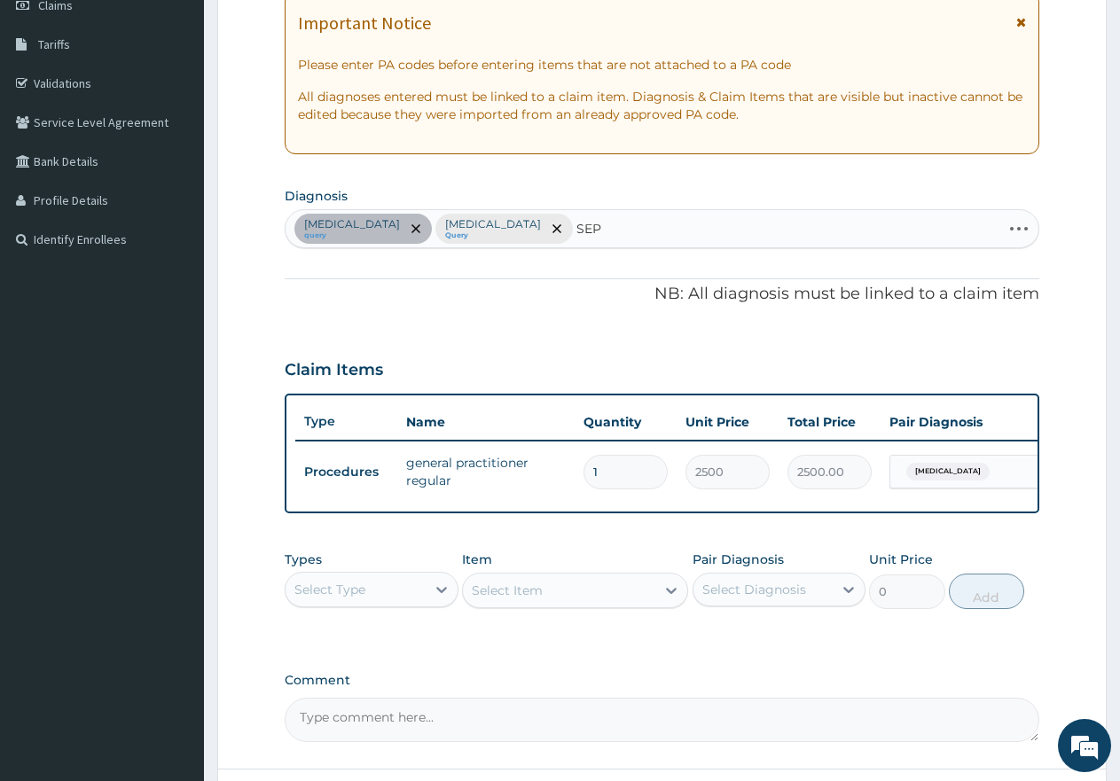
type input "SEPS"
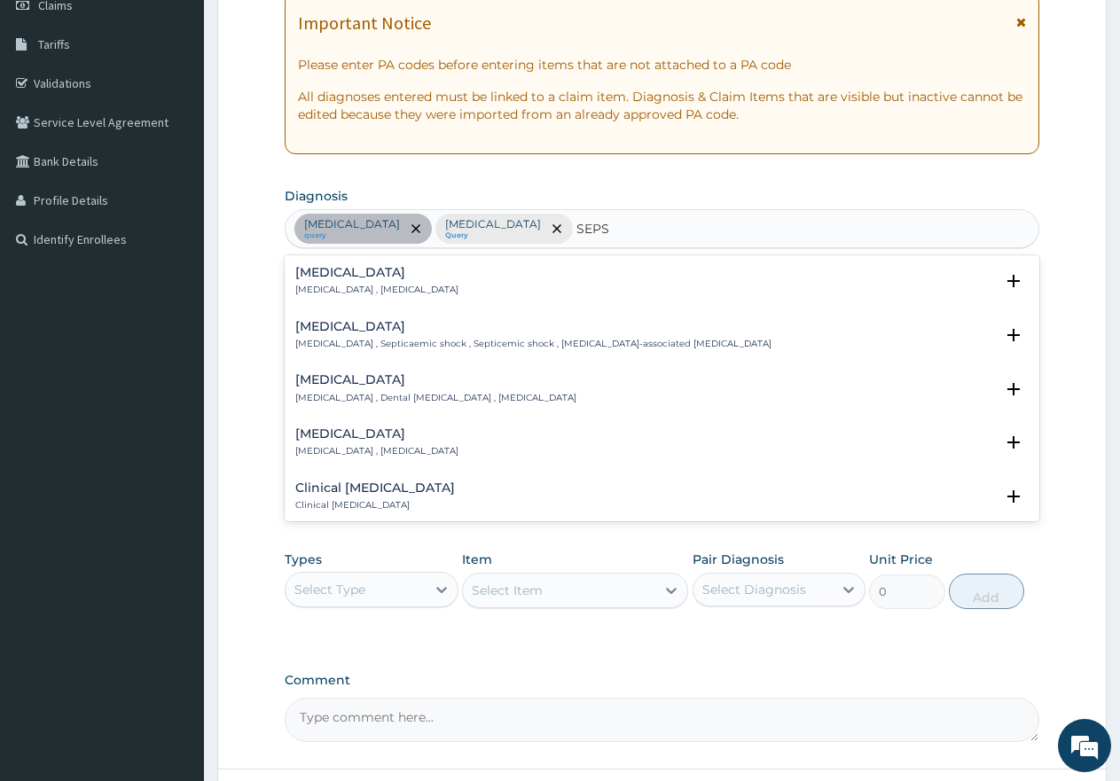
click at [341, 281] on div "[MEDICAL_DATA] [MEDICAL_DATA] , [MEDICAL_DATA]" at bounding box center [376, 281] width 163 height 31
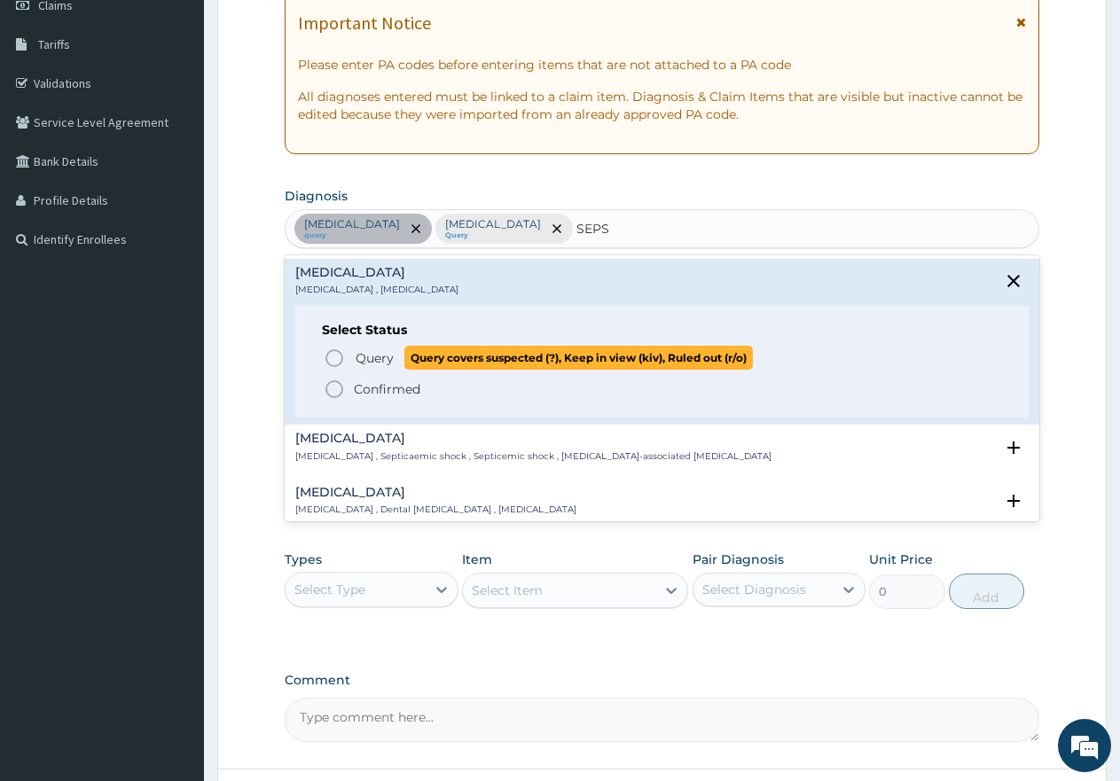
click at [334, 355] on icon "status option query" at bounding box center [334, 358] width 21 height 21
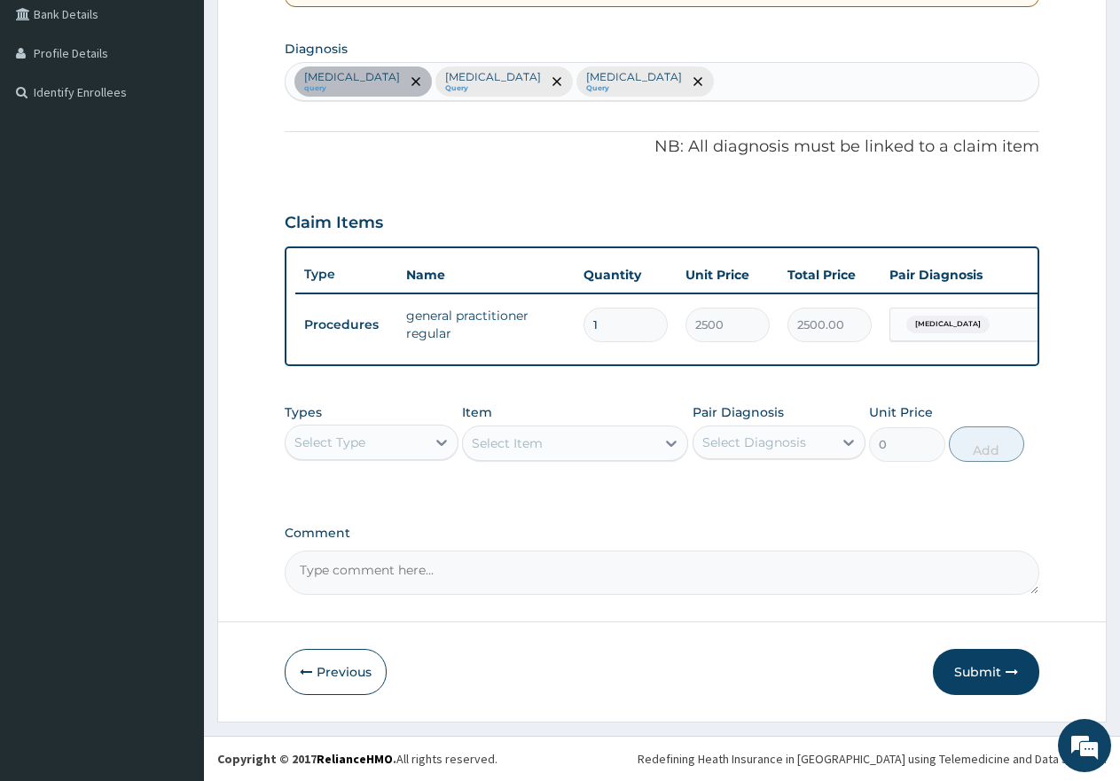
scroll to position [428, 0]
click at [397, 441] on div "Select Type" at bounding box center [356, 442] width 140 height 28
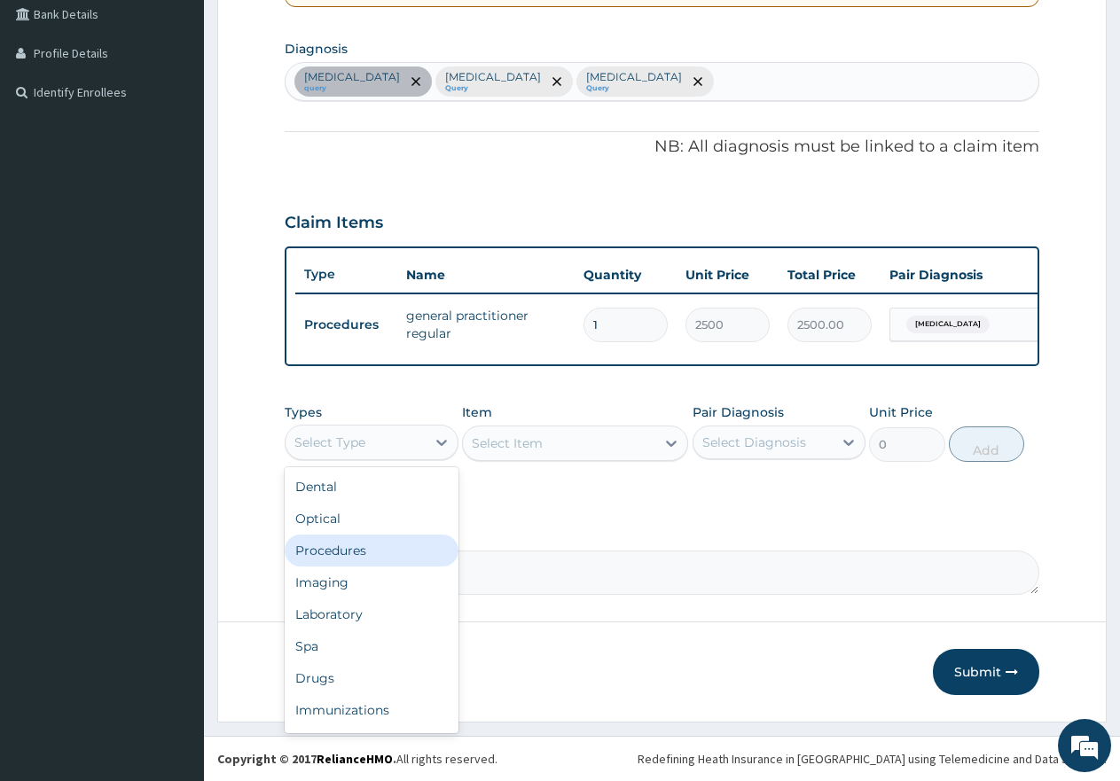
drag, startPoint x: 349, startPoint y: 554, endPoint x: 360, endPoint y: 550, distance: 12.4
click at [354, 554] on div "Procedures" at bounding box center [372, 551] width 174 height 32
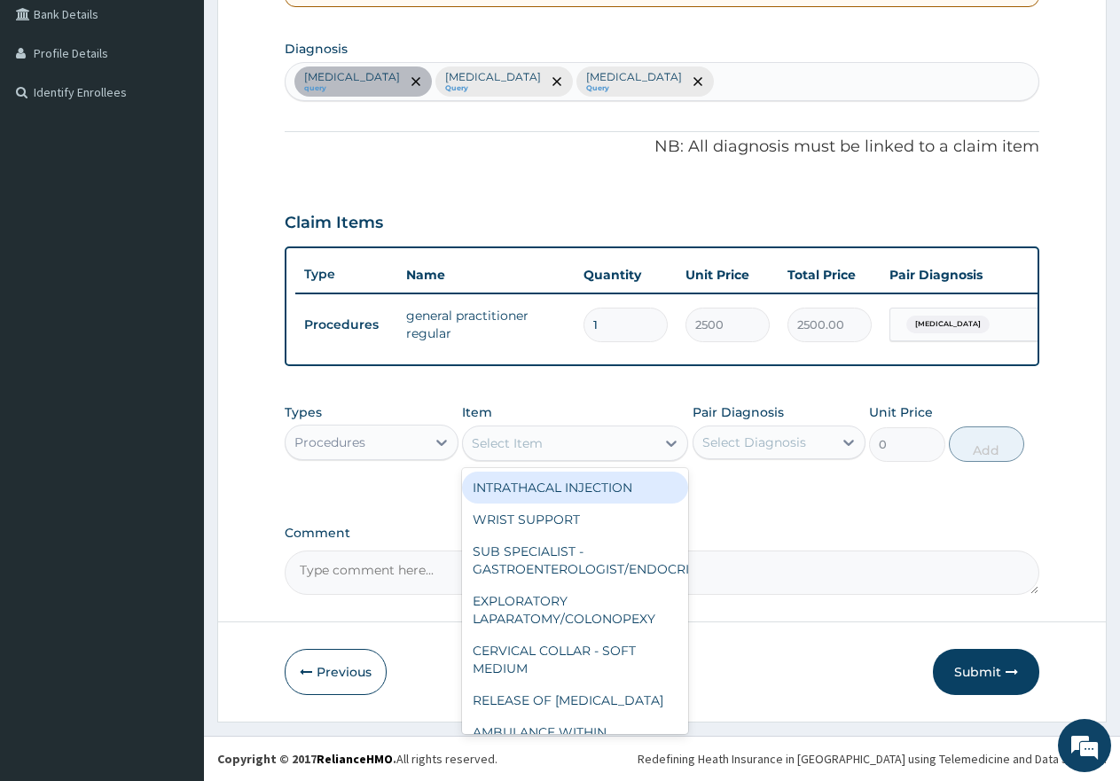
click at [564, 442] on div "Select Item" at bounding box center [559, 443] width 192 height 28
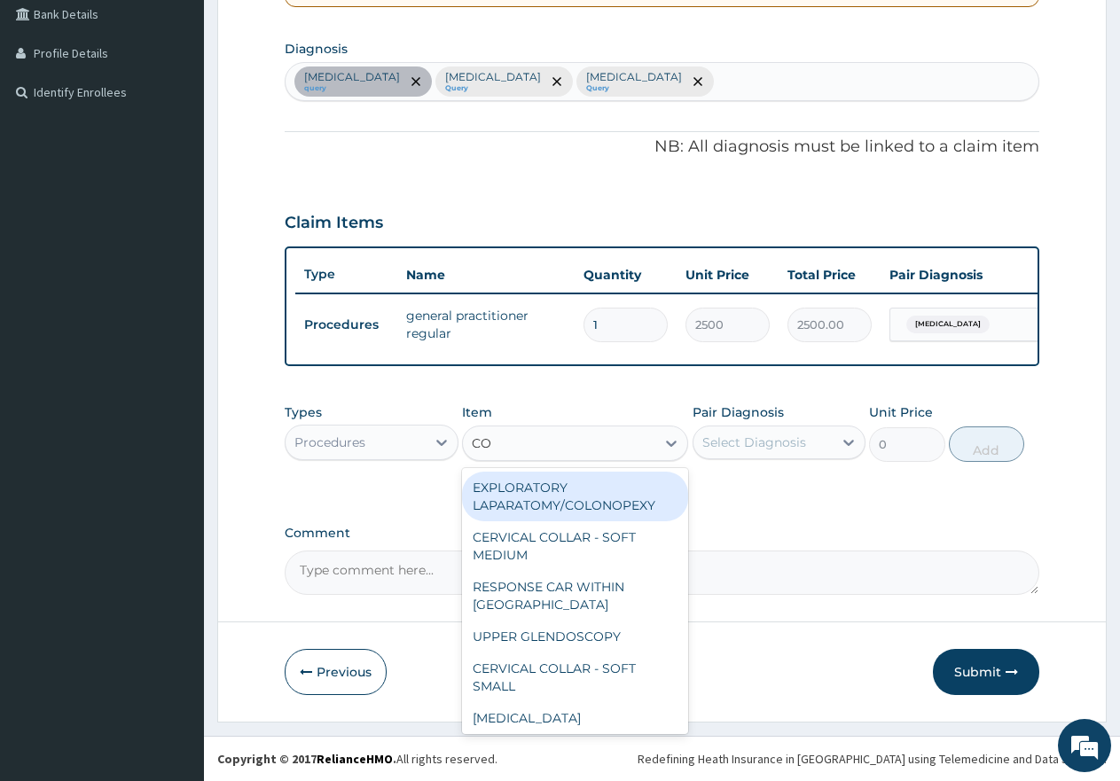
type input "CON"
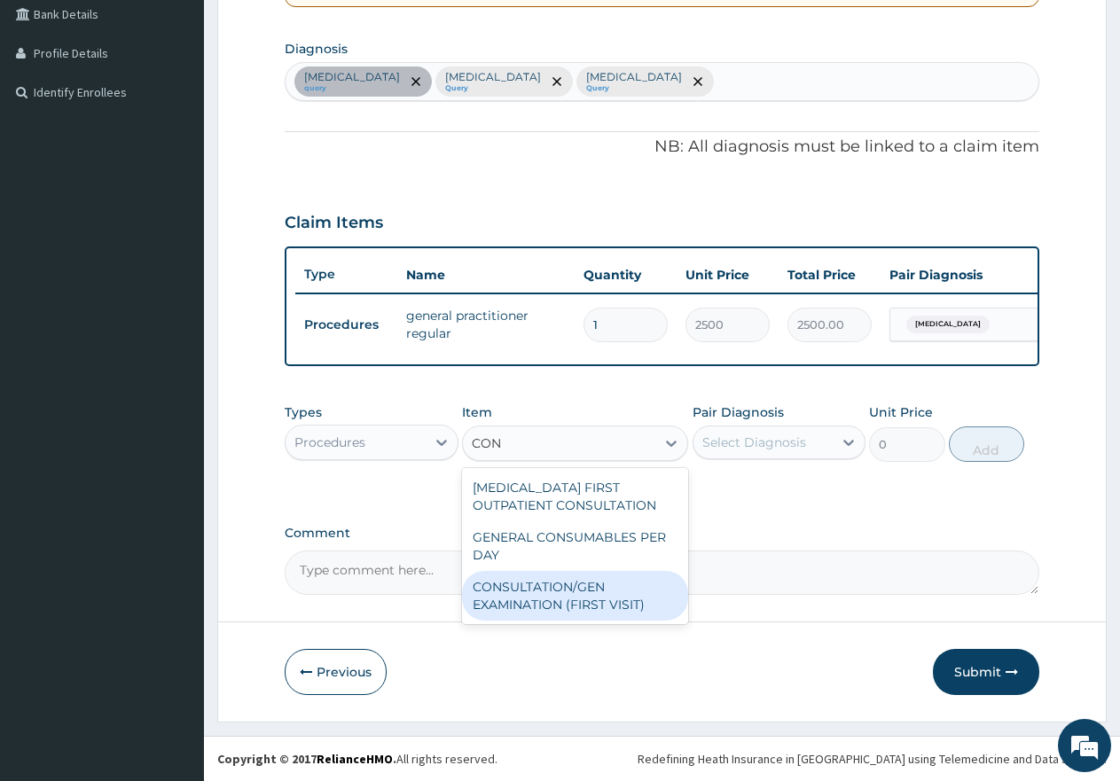
drag, startPoint x: 517, startPoint y: 589, endPoint x: 642, endPoint y: 550, distance: 131.0
click at [542, 584] on div "CONSULTATION/GEN EXAMINATION (FIRST VISIT)" at bounding box center [575, 596] width 226 height 50
type input "5000"
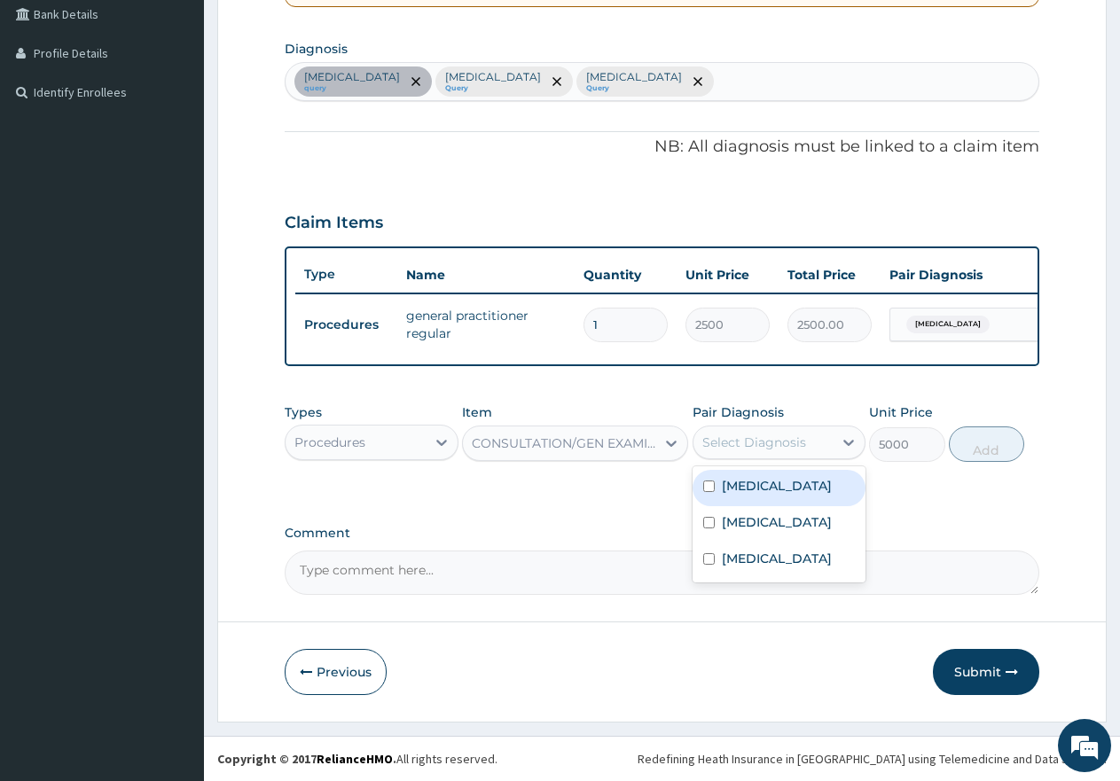
click at [794, 445] on div "Select Diagnosis" at bounding box center [755, 443] width 104 height 18
click at [708, 486] on input "checkbox" at bounding box center [709, 487] width 12 height 12
checkbox input "true"
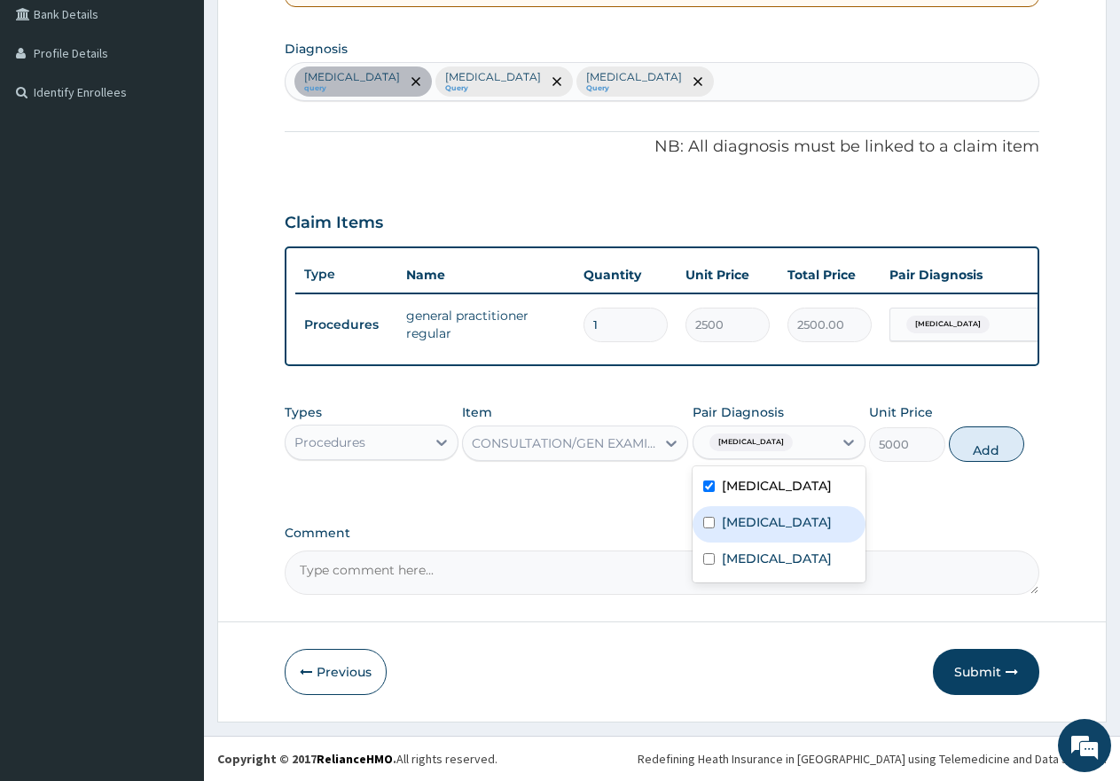
click at [711, 529] on input "checkbox" at bounding box center [709, 523] width 12 height 12
checkbox input "true"
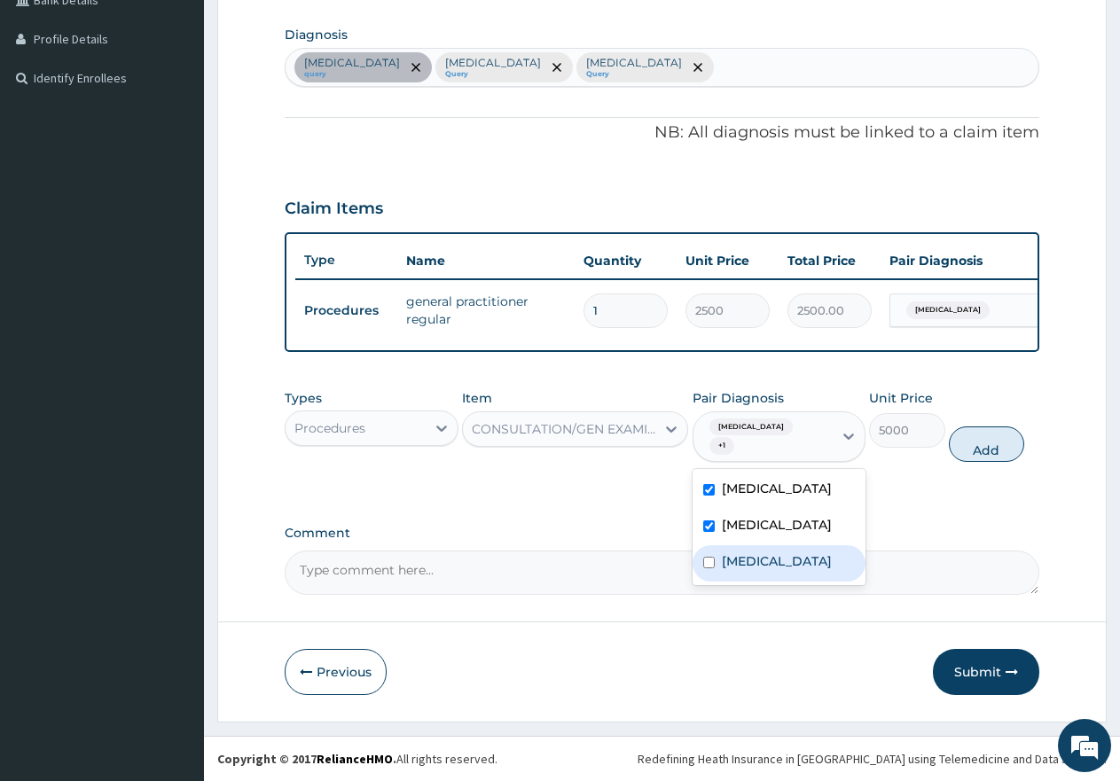
drag, startPoint x: 709, startPoint y: 572, endPoint x: 830, endPoint y: 551, distance: 123.4
click at [721, 570] on div "[MEDICAL_DATA]" at bounding box center [780, 564] width 174 height 36
checkbox input "true"
click at [993, 448] on button "Add" at bounding box center [986, 444] width 75 height 35
type input "0"
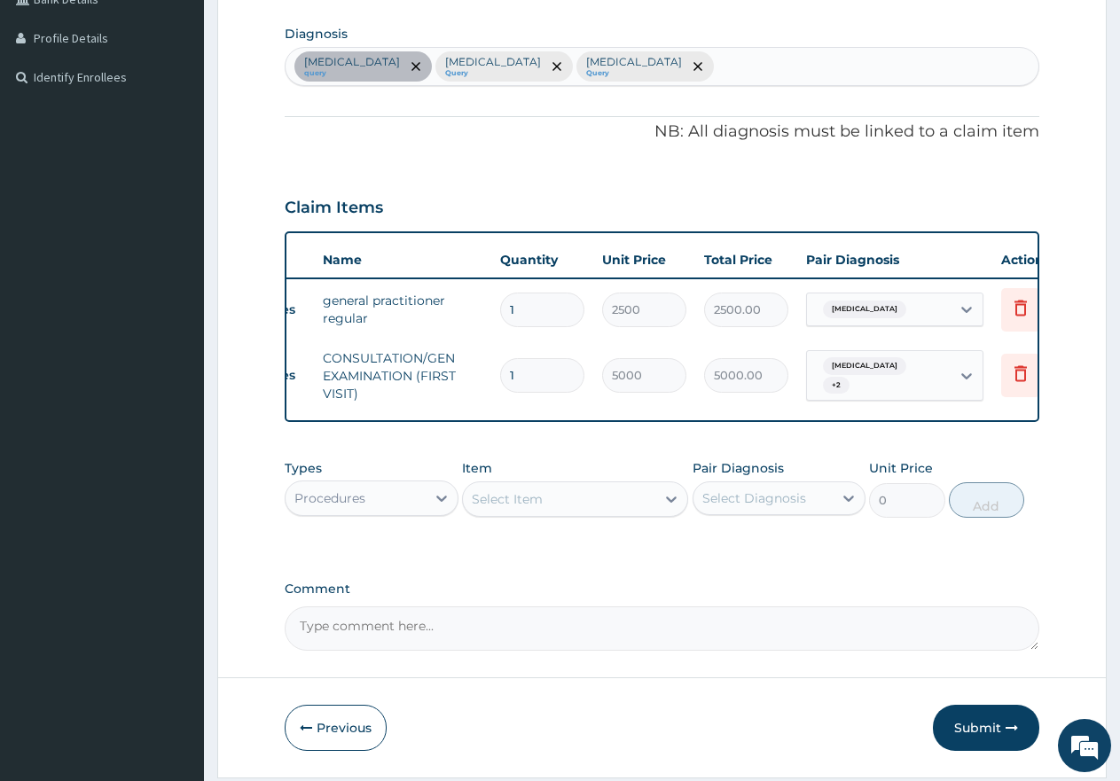
scroll to position [0, 136]
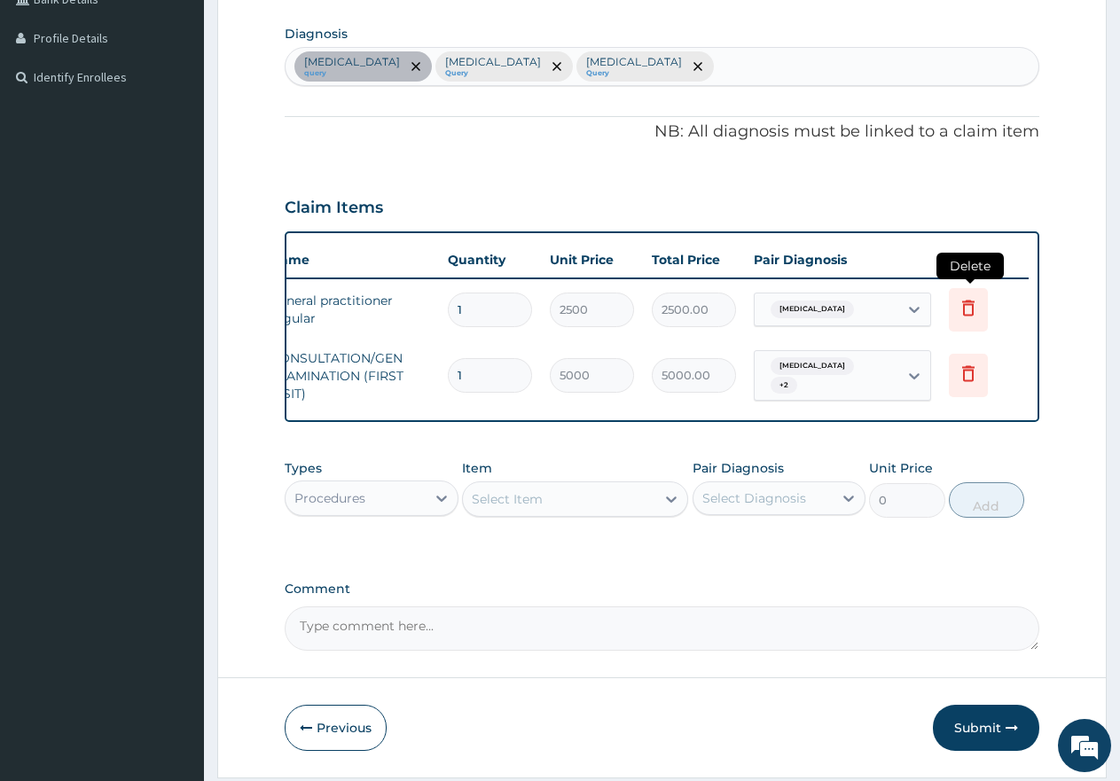
click at [970, 310] on icon at bounding box center [968, 307] width 21 height 21
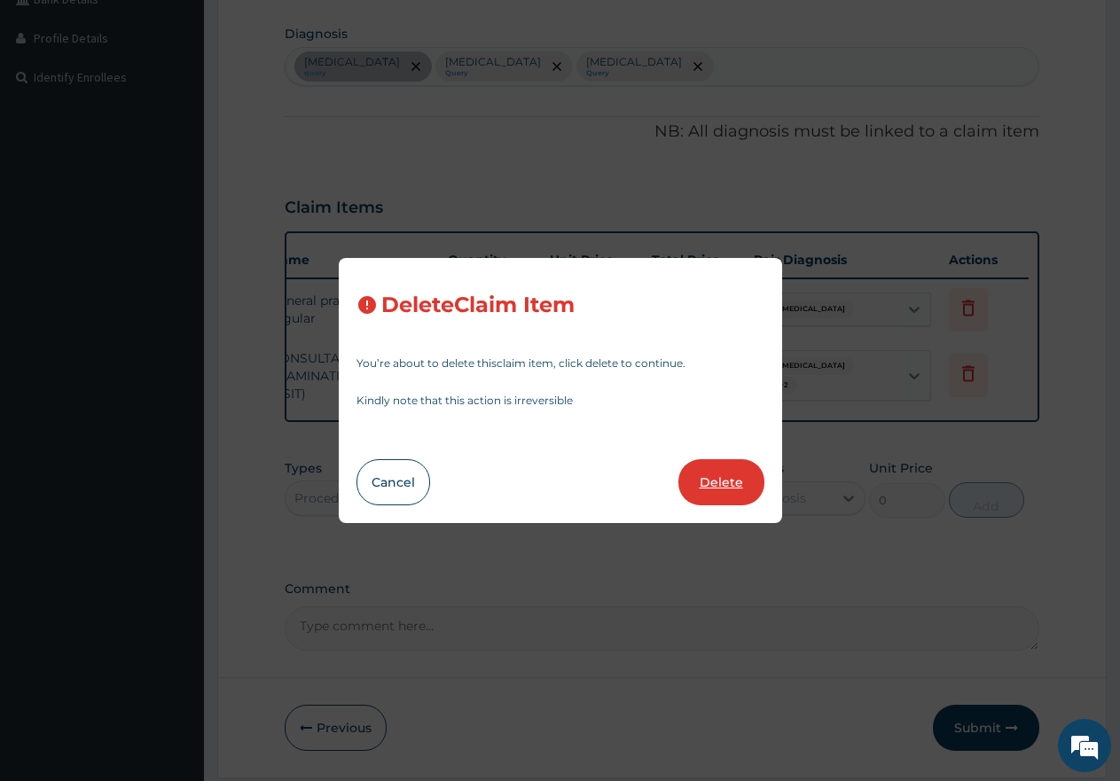
click at [723, 490] on button "Delete" at bounding box center [722, 482] width 86 height 46
type input "5000"
type input "5000.00"
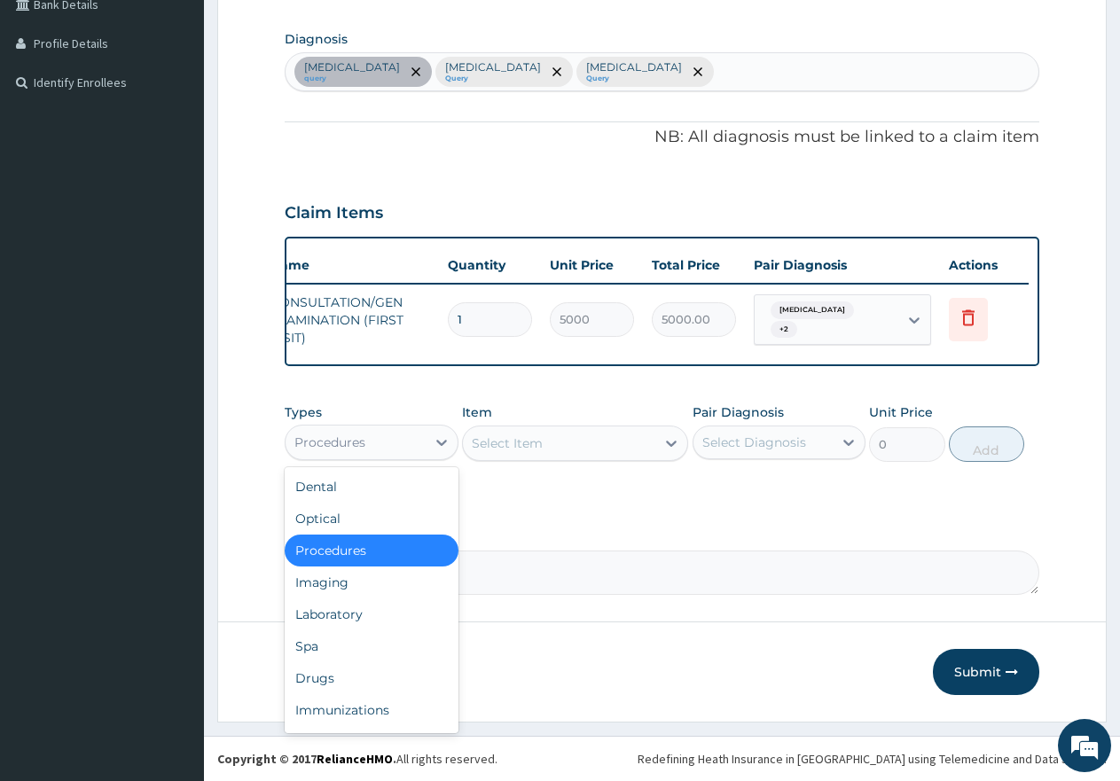
click at [374, 452] on div "Procedures" at bounding box center [356, 442] width 140 height 28
drag, startPoint x: 338, startPoint y: 626, endPoint x: 359, endPoint y: 613, distance: 25.1
click at [342, 623] on div "Laboratory" at bounding box center [372, 615] width 174 height 32
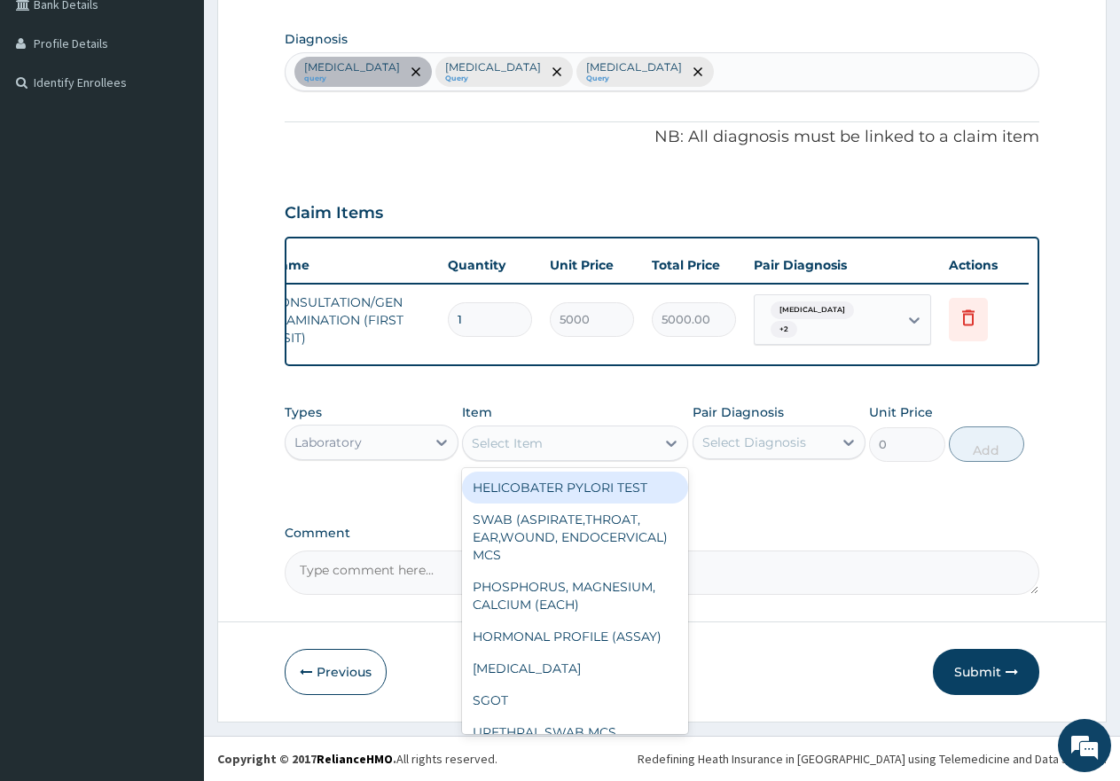
click at [581, 449] on div "Select Item" at bounding box center [559, 443] width 192 height 28
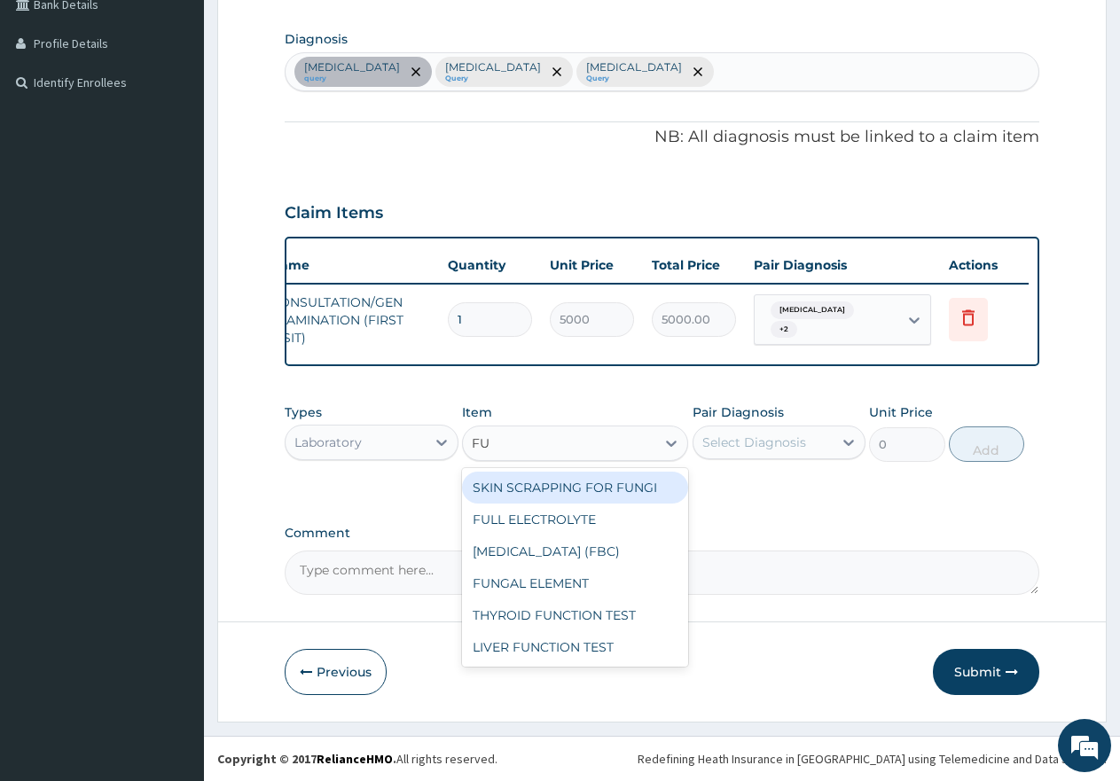
type input "FUL"
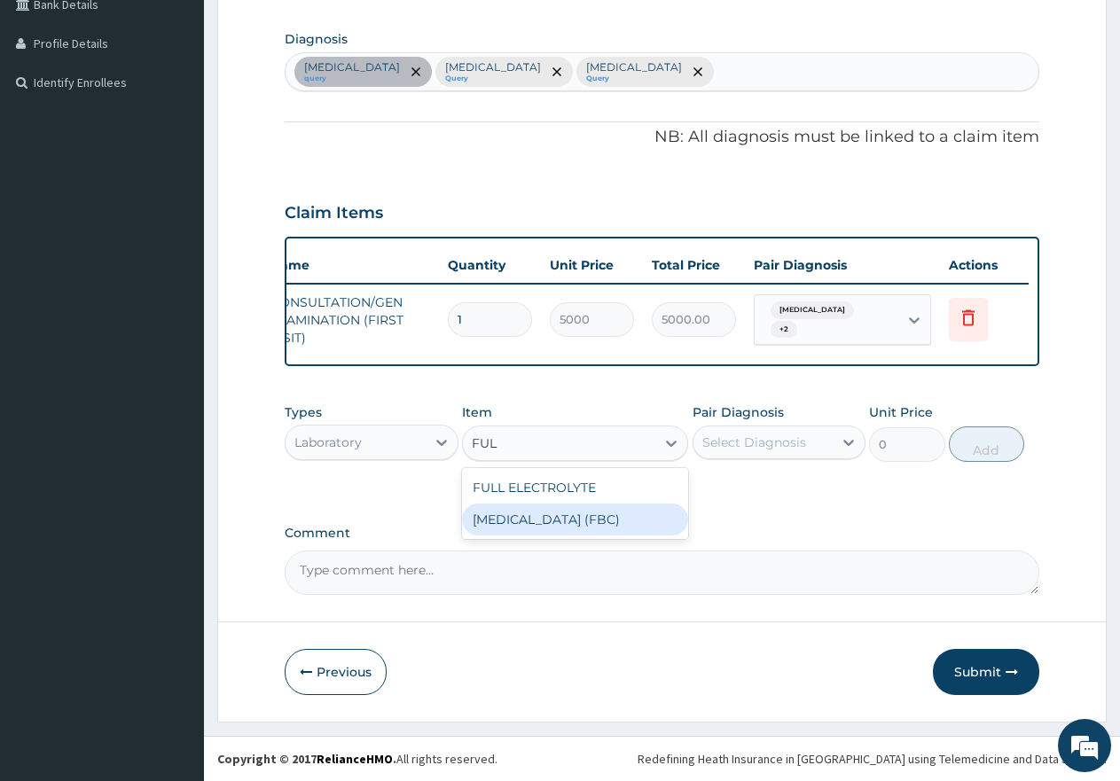
drag, startPoint x: 577, startPoint y: 532, endPoint x: 632, endPoint y: 509, distance: 59.6
click at [585, 530] on div "[MEDICAL_DATA] (FBC)" at bounding box center [575, 520] width 226 height 32
type input "7000"
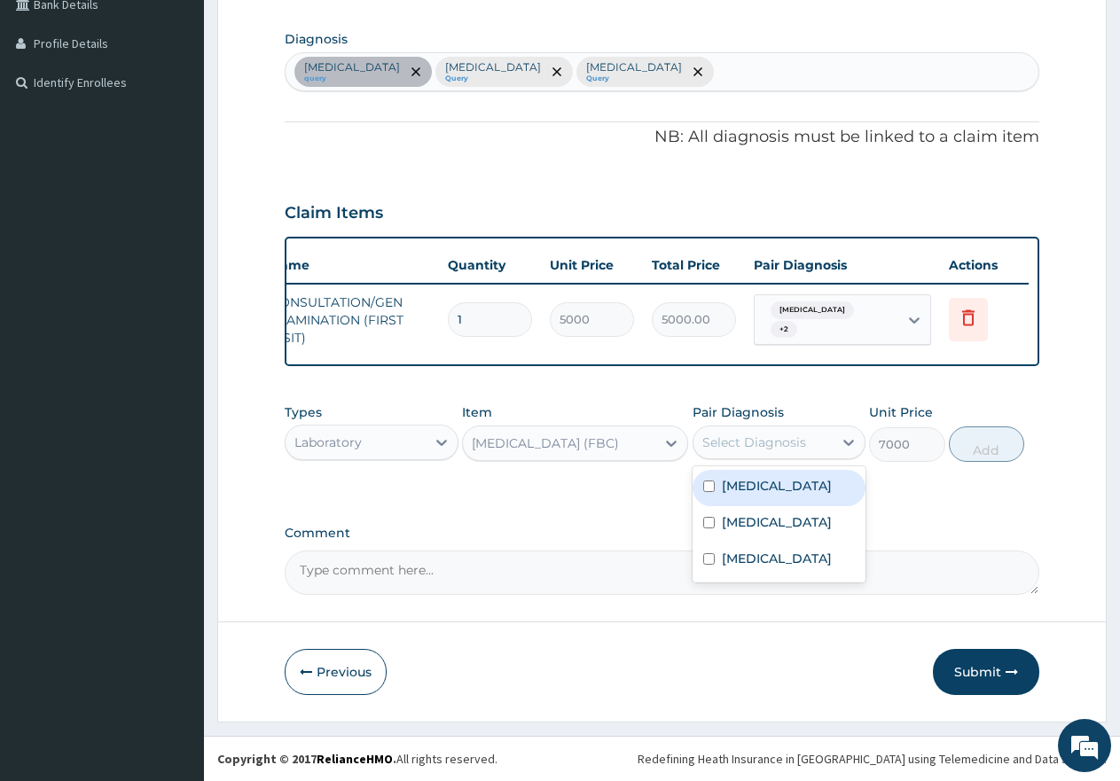
click at [757, 450] on div "Select Diagnosis" at bounding box center [755, 443] width 104 height 18
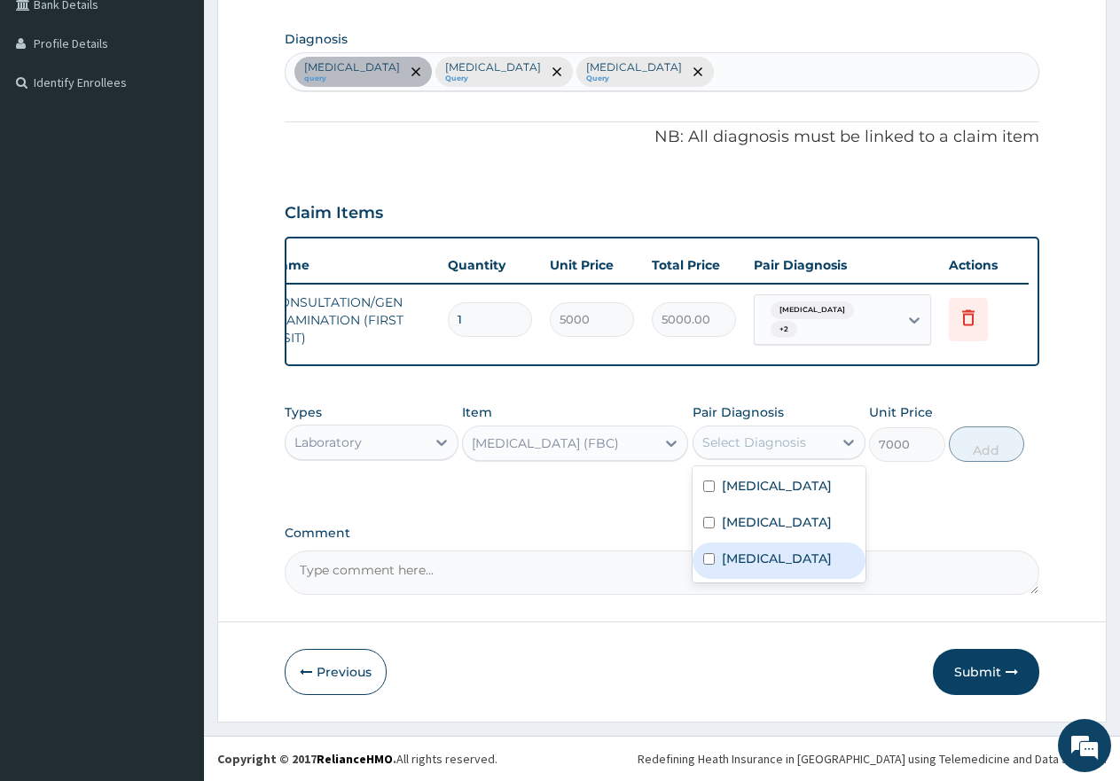
drag, startPoint x: 708, startPoint y: 585, endPoint x: 725, endPoint y: 581, distance: 17.2
click at [713, 565] on input "checkbox" at bounding box center [709, 560] width 12 height 12
checkbox input "true"
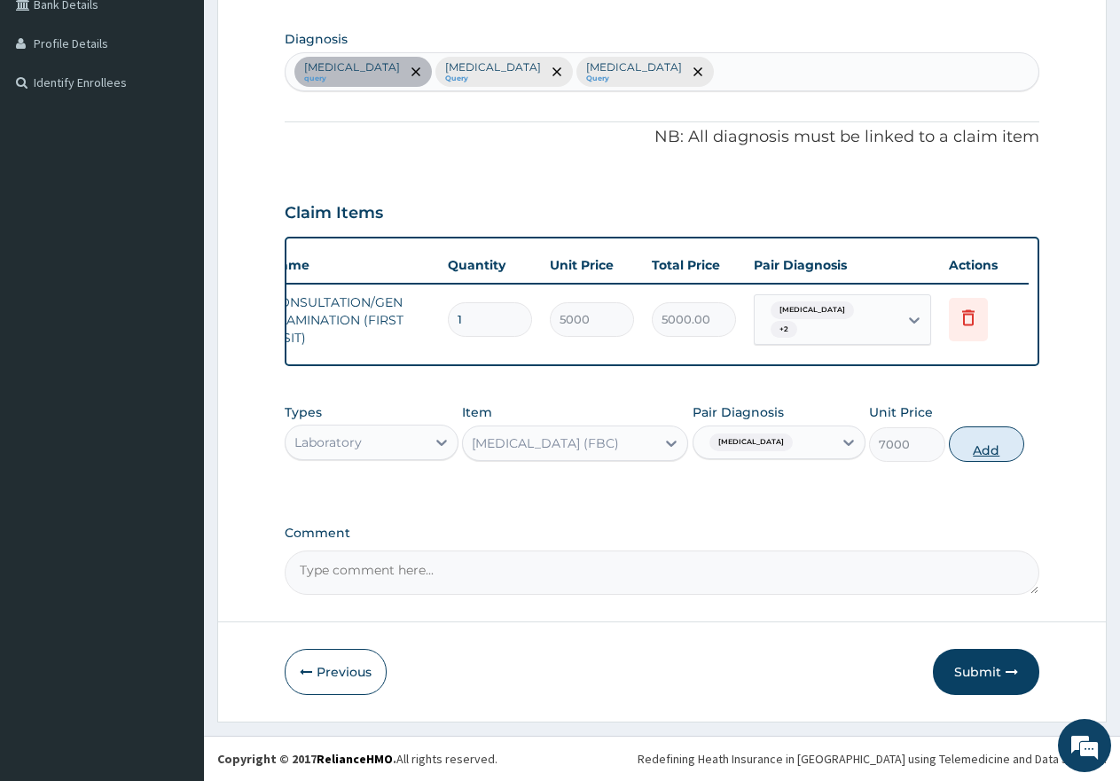
click at [999, 462] on button "Add" at bounding box center [986, 444] width 75 height 35
type input "0"
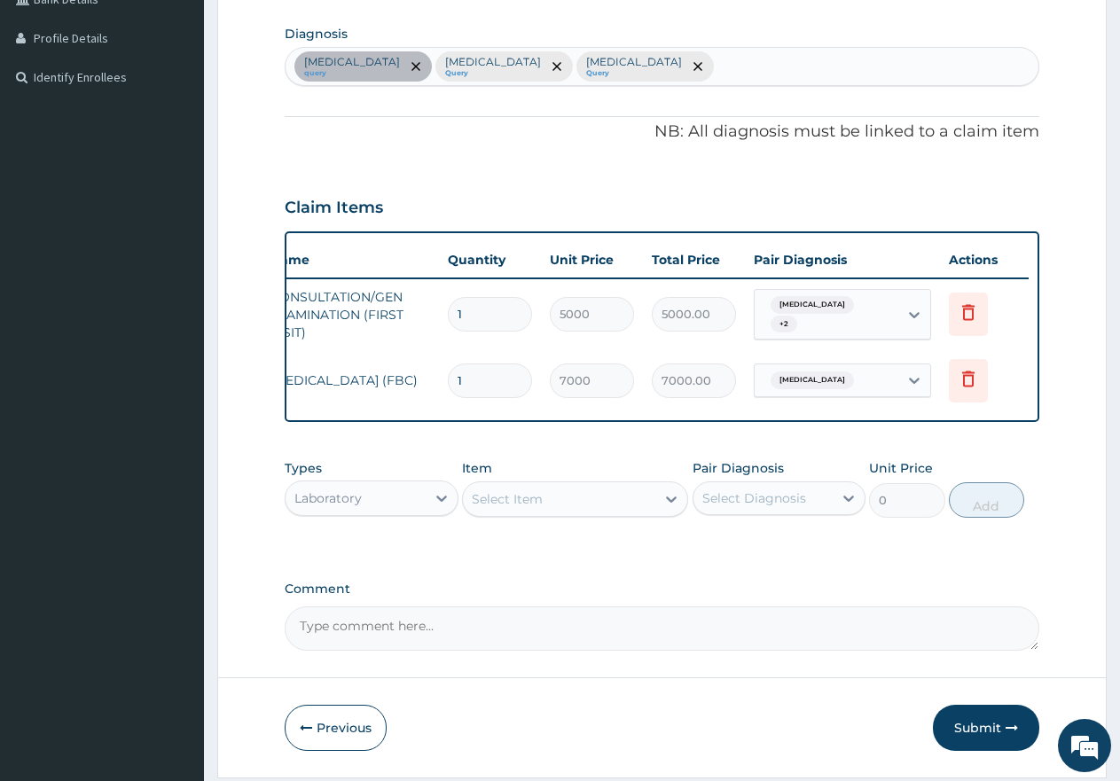
click at [600, 513] on div "Select Item" at bounding box center [559, 499] width 192 height 28
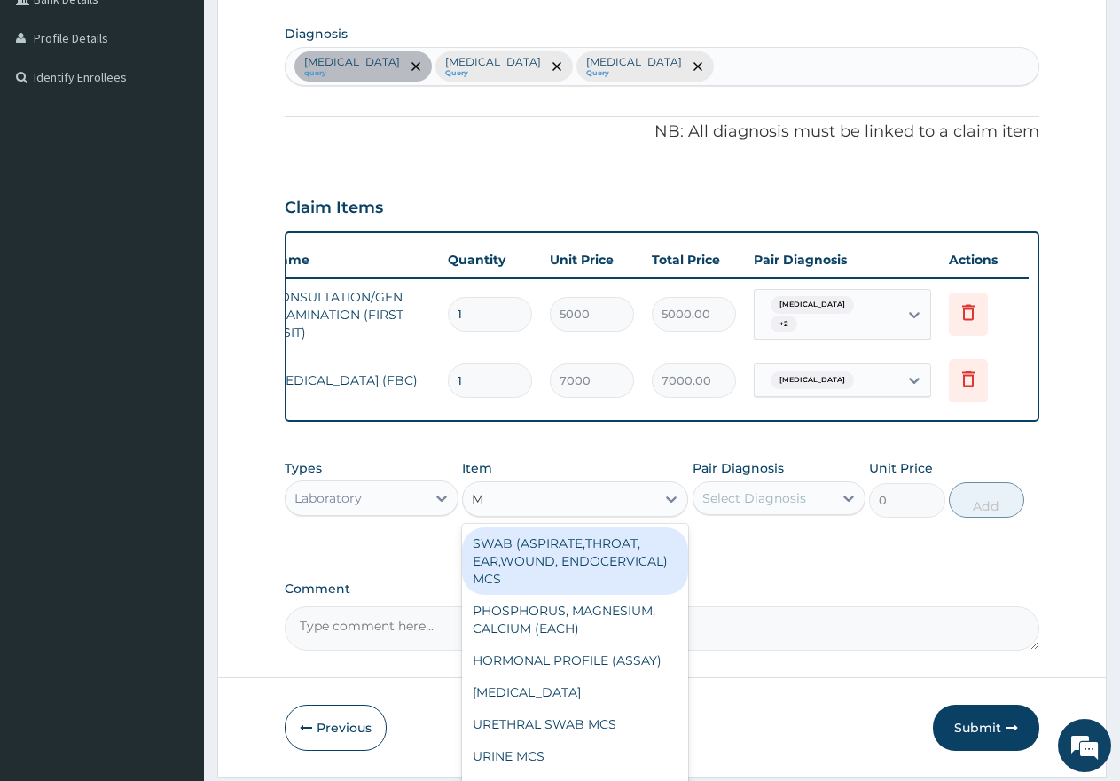
type input "MP"
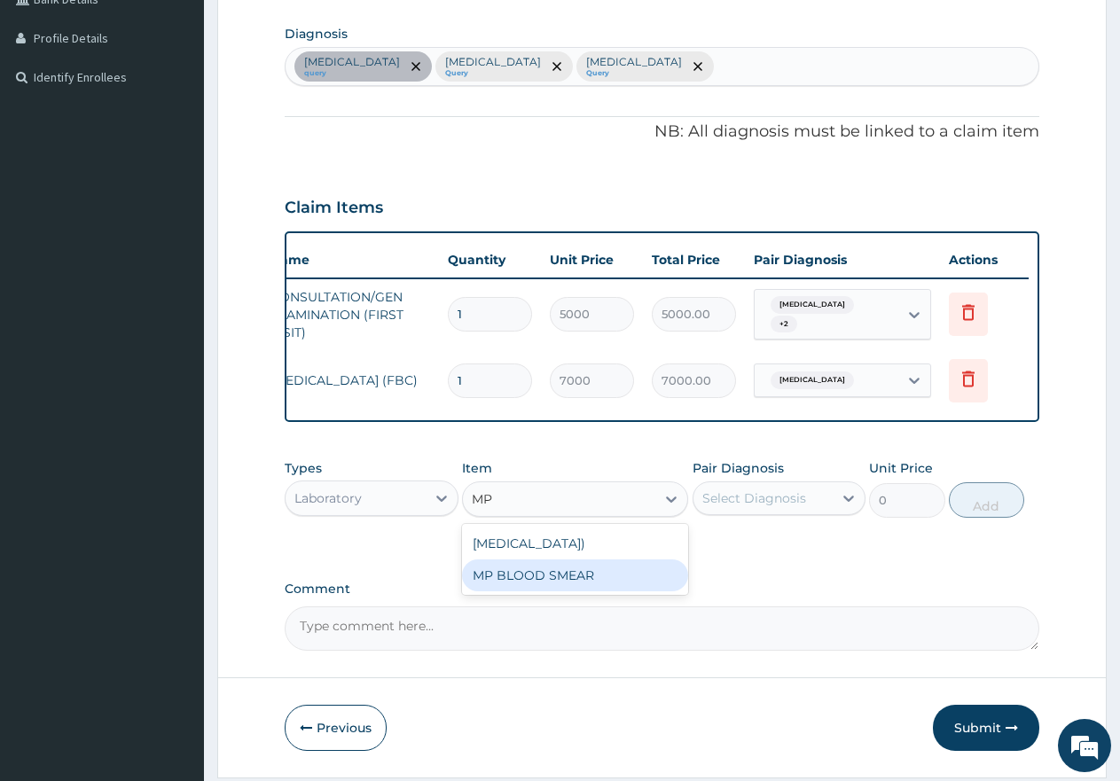
drag, startPoint x: 577, startPoint y: 603, endPoint x: 589, endPoint y: 599, distance: 13.2
click at [579, 592] on div "MP BLOOD SMEAR" at bounding box center [575, 576] width 226 height 32
type input "2500"
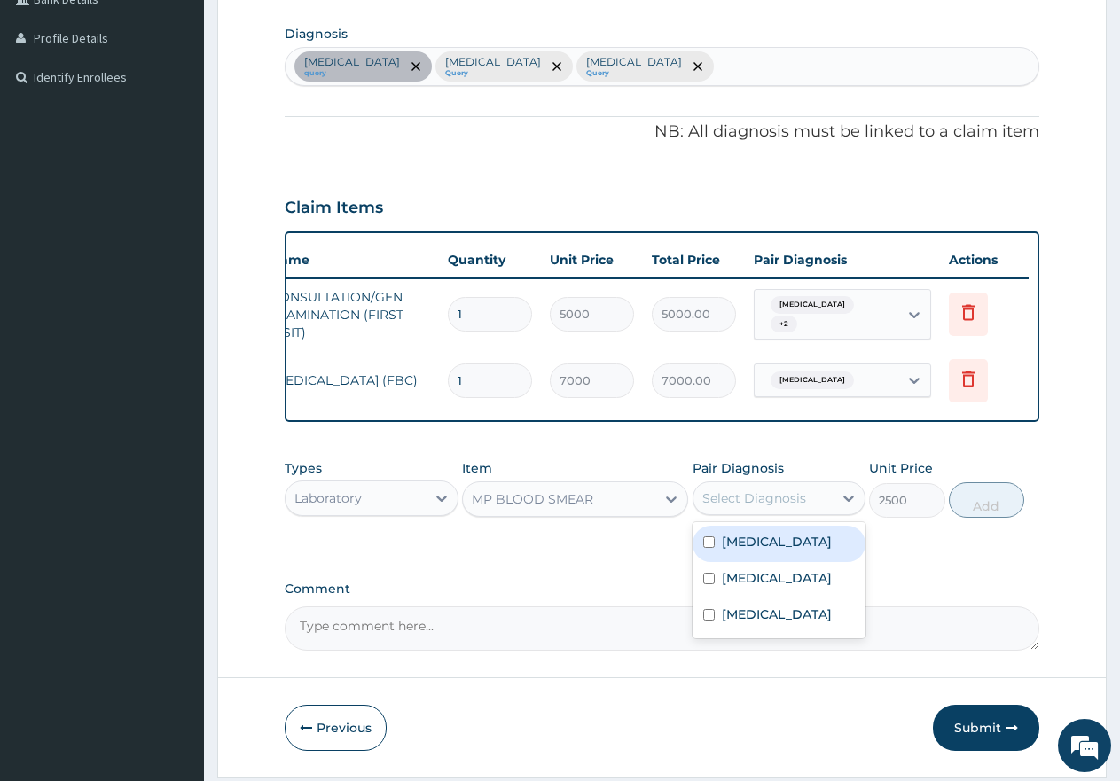
click at [759, 507] on div "Select Diagnosis" at bounding box center [755, 499] width 104 height 18
click at [707, 548] on input "checkbox" at bounding box center [709, 543] width 12 height 12
checkbox input "true"
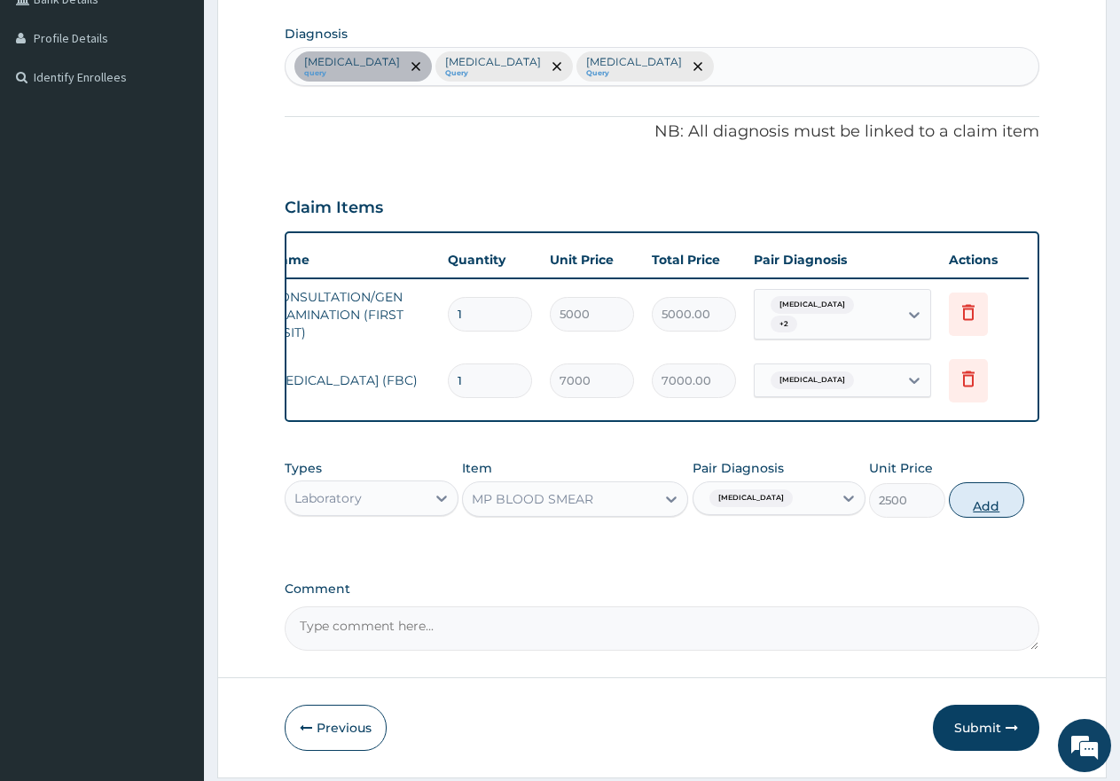
click at [989, 518] on button "Add" at bounding box center [986, 500] width 75 height 35
type input "0"
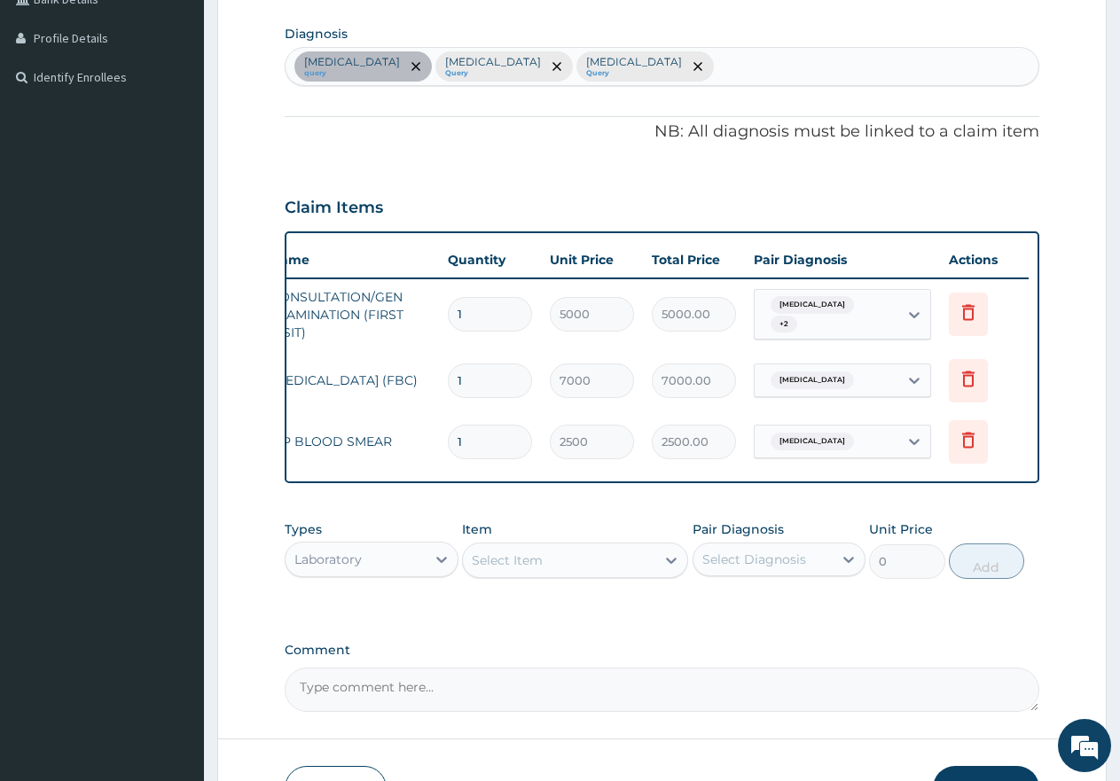
click at [404, 574] on div "Laboratory" at bounding box center [356, 560] width 140 height 28
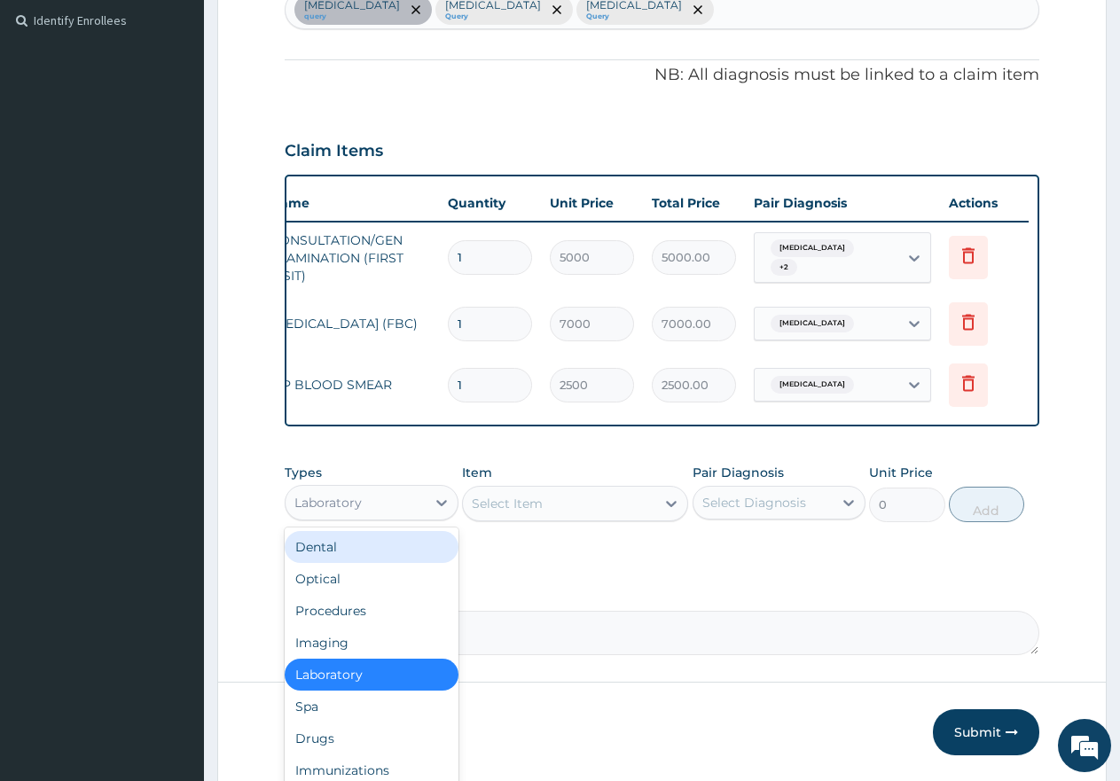
scroll to position [517, 0]
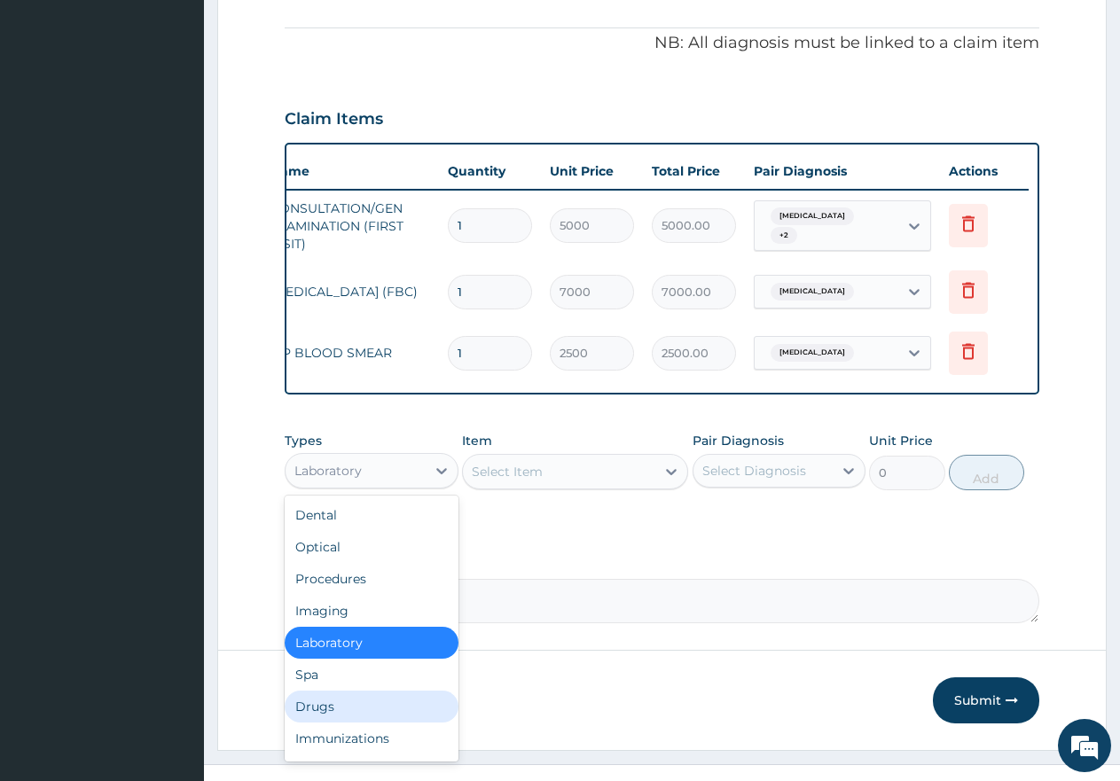
click at [347, 714] on div "Drugs" at bounding box center [372, 707] width 174 height 32
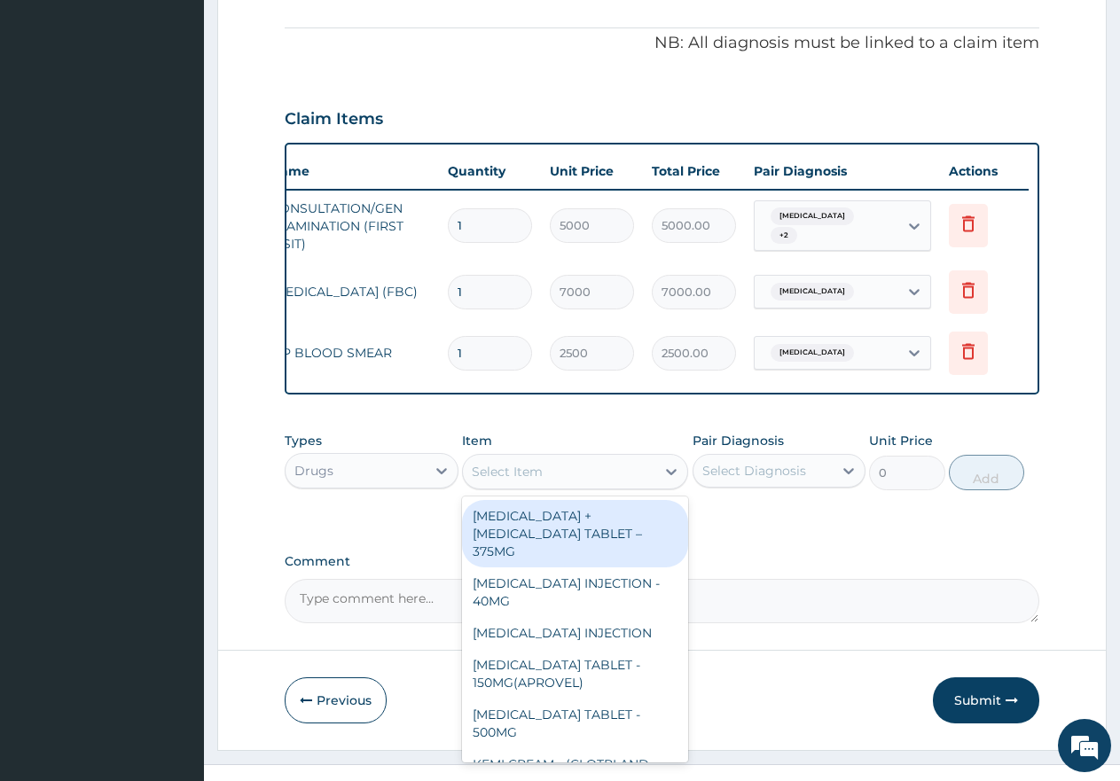
click at [546, 486] on div "Select Item" at bounding box center [559, 472] width 192 height 28
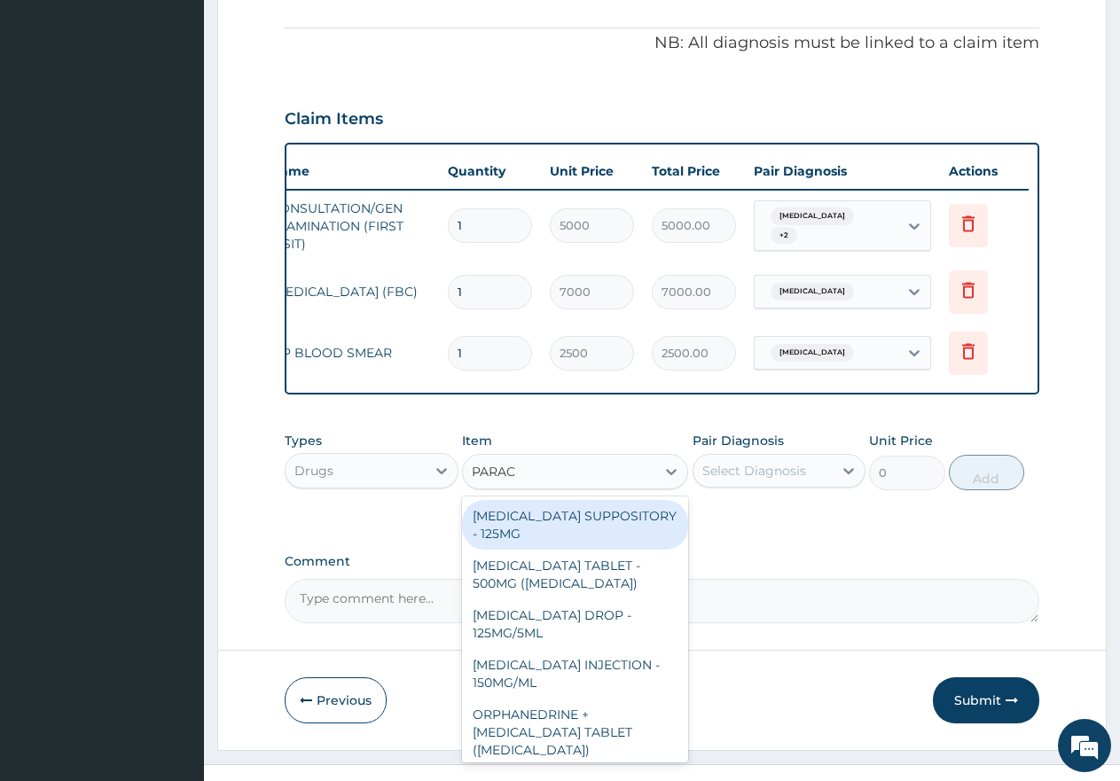
type input "PARACE"
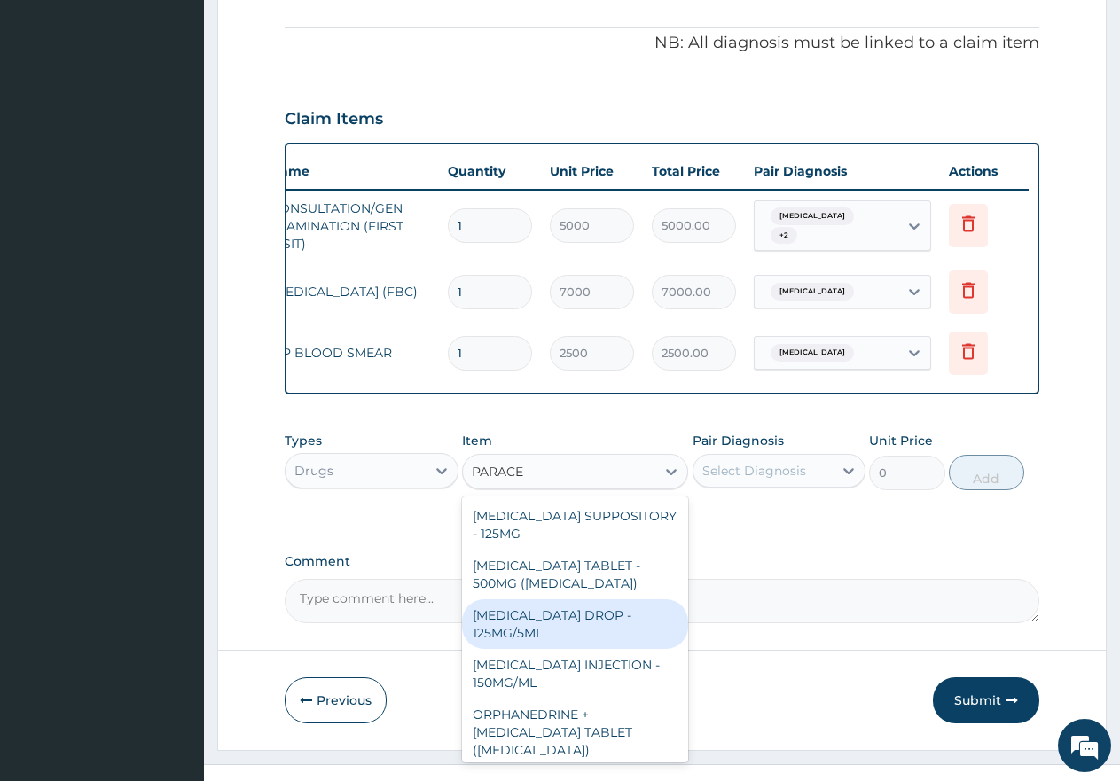
scroll to position [206, 0]
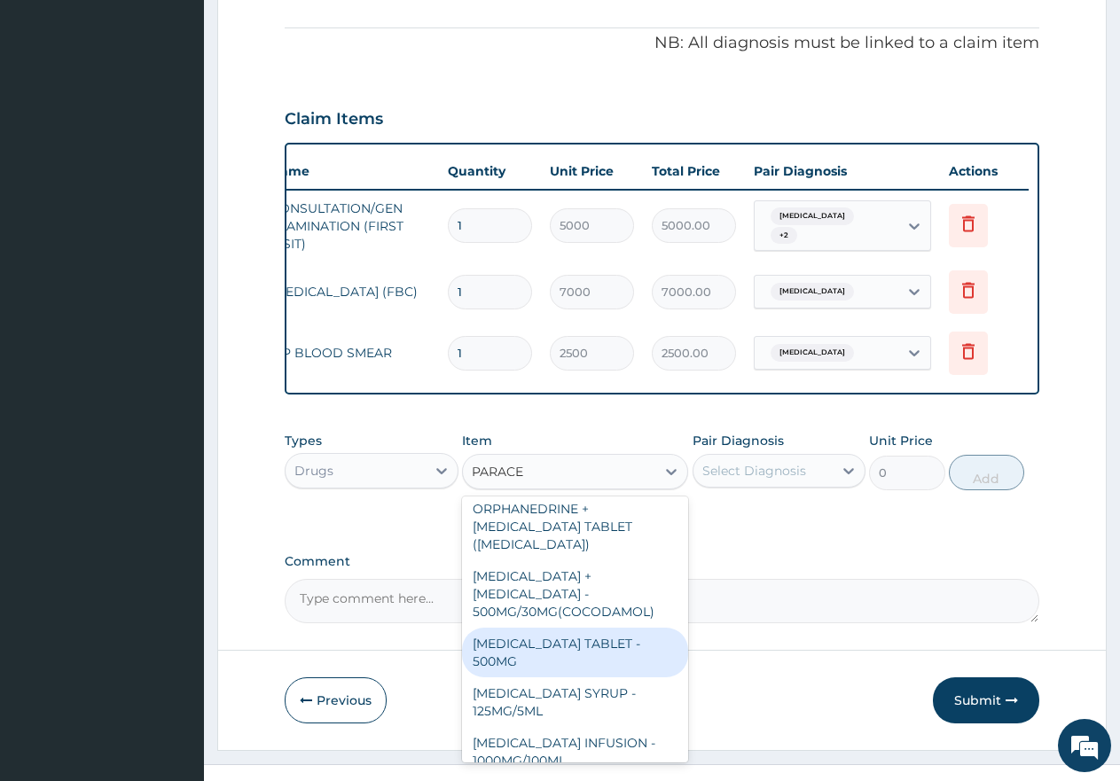
click at [555, 649] on div "[MEDICAL_DATA] TABLET - 500MG" at bounding box center [575, 653] width 226 height 50
type input "60"
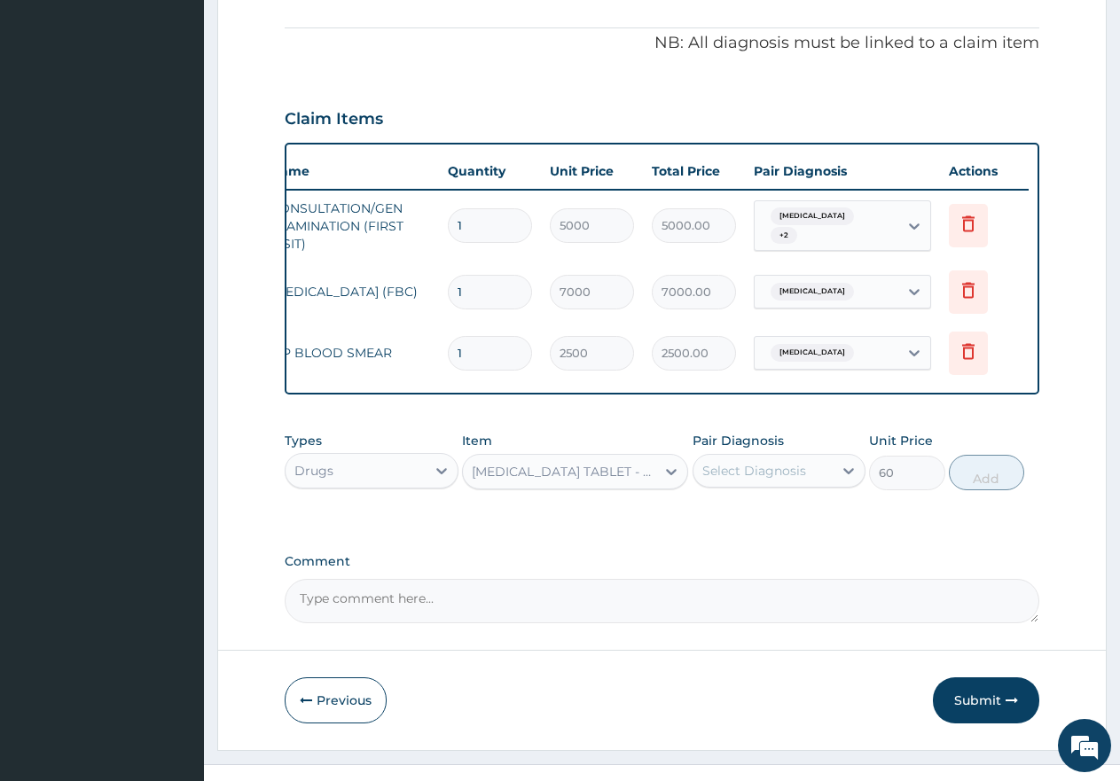
click at [754, 480] on div "Select Diagnosis" at bounding box center [755, 471] width 104 height 18
click at [702, 532] on div "[MEDICAL_DATA]" at bounding box center [780, 517] width 174 height 36
checkbox input "true"
click at [995, 491] on button "Add" at bounding box center [986, 472] width 75 height 35
type input "0"
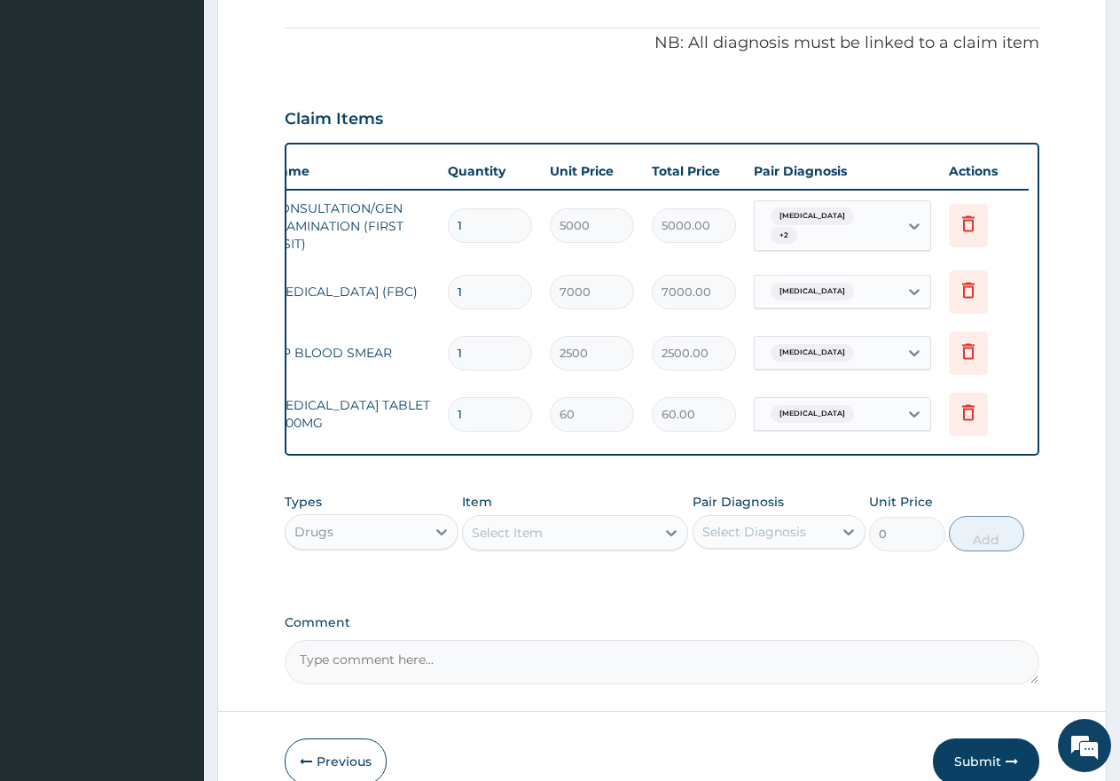
type input "0.00"
type input "9"
type input "540.00"
type input "9"
click at [609, 541] on div "Select Item" at bounding box center [559, 533] width 192 height 28
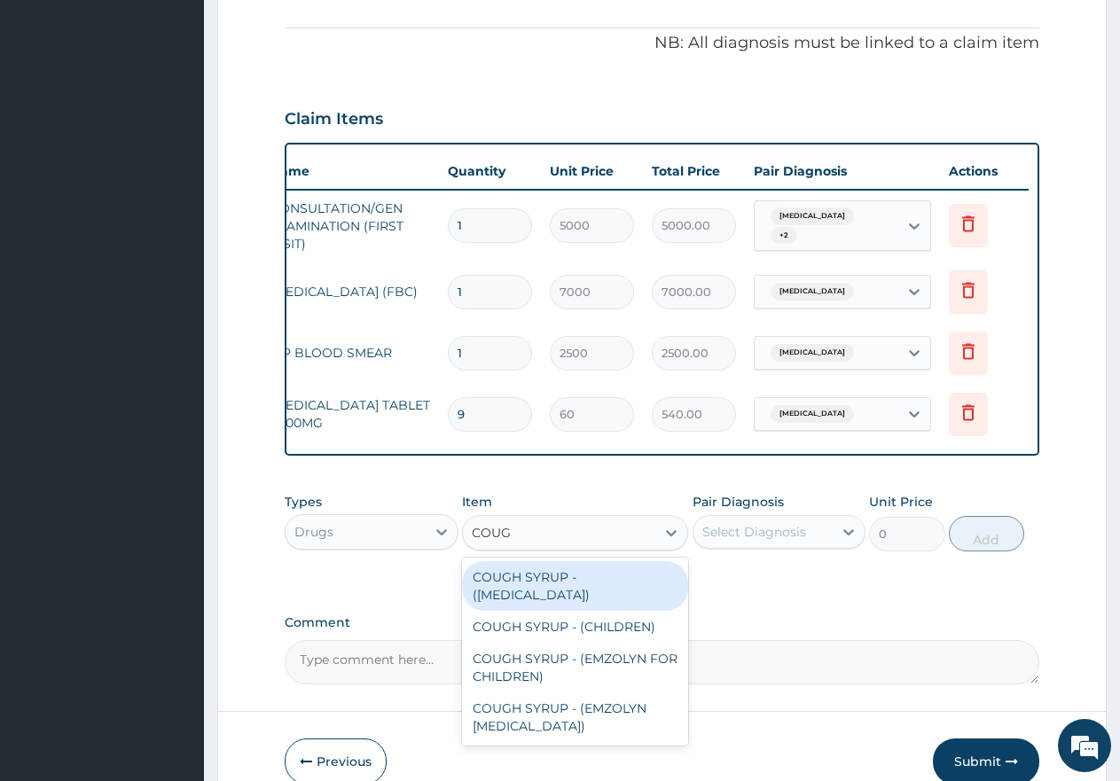
type input "COUGH"
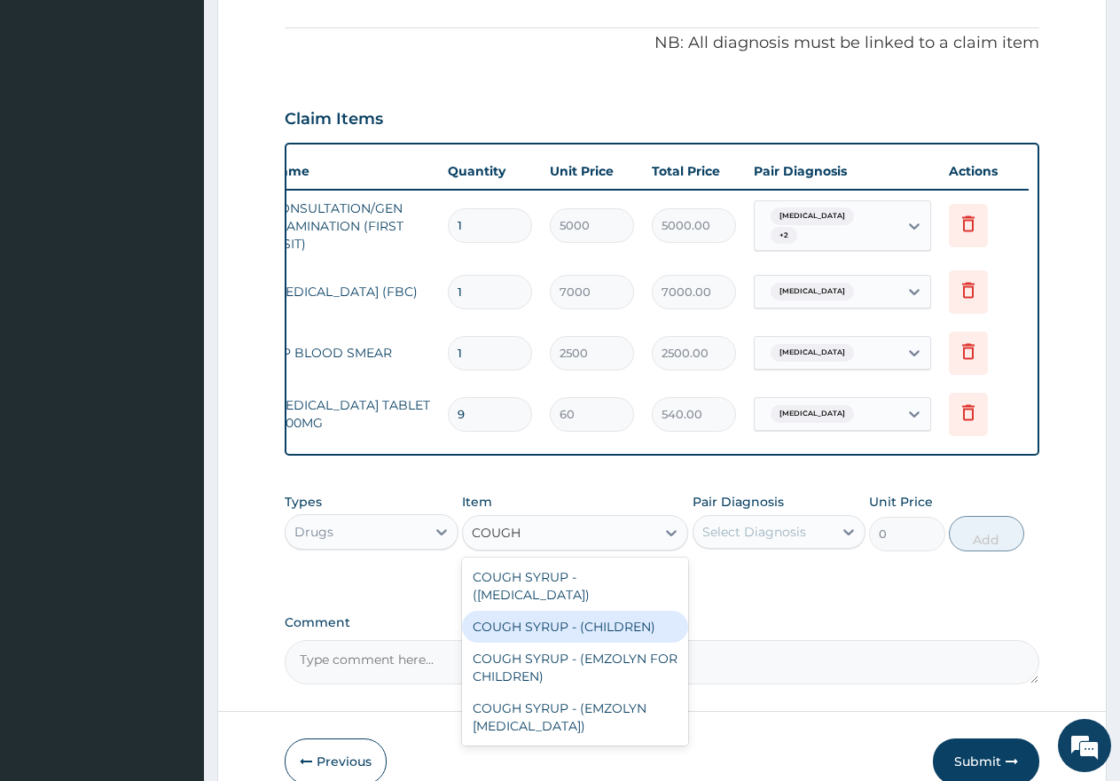
click at [557, 635] on div "COUGH SYRUP - (CHILDREN)" at bounding box center [575, 627] width 226 height 32
type input "2000"
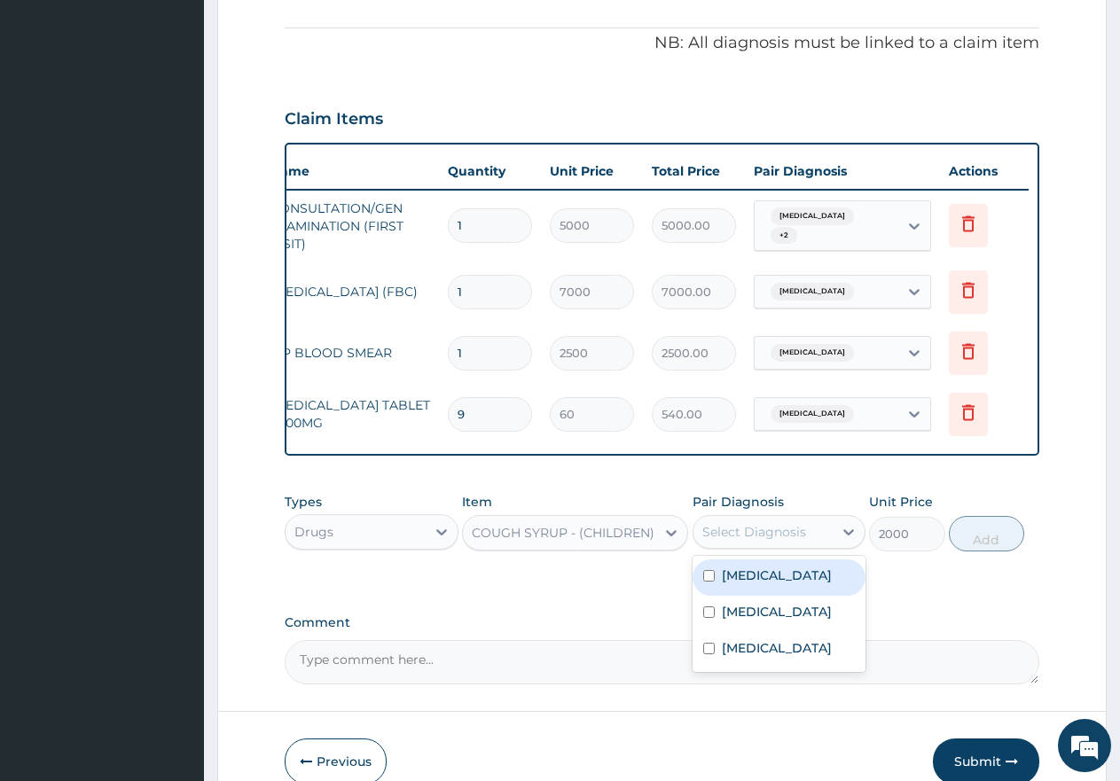
click at [748, 541] on div "Select Diagnosis" at bounding box center [755, 532] width 104 height 18
drag, startPoint x: 710, startPoint y: 637, endPoint x: 830, endPoint y: 636, distance: 120.6
click at [710, 618] on input "checkbox" at bounding box center [709, 613] width 12 height 12
checkbox input "true"
click at [989, 552] on button "Add" at bounding box center [986, 533] width 75 height 35
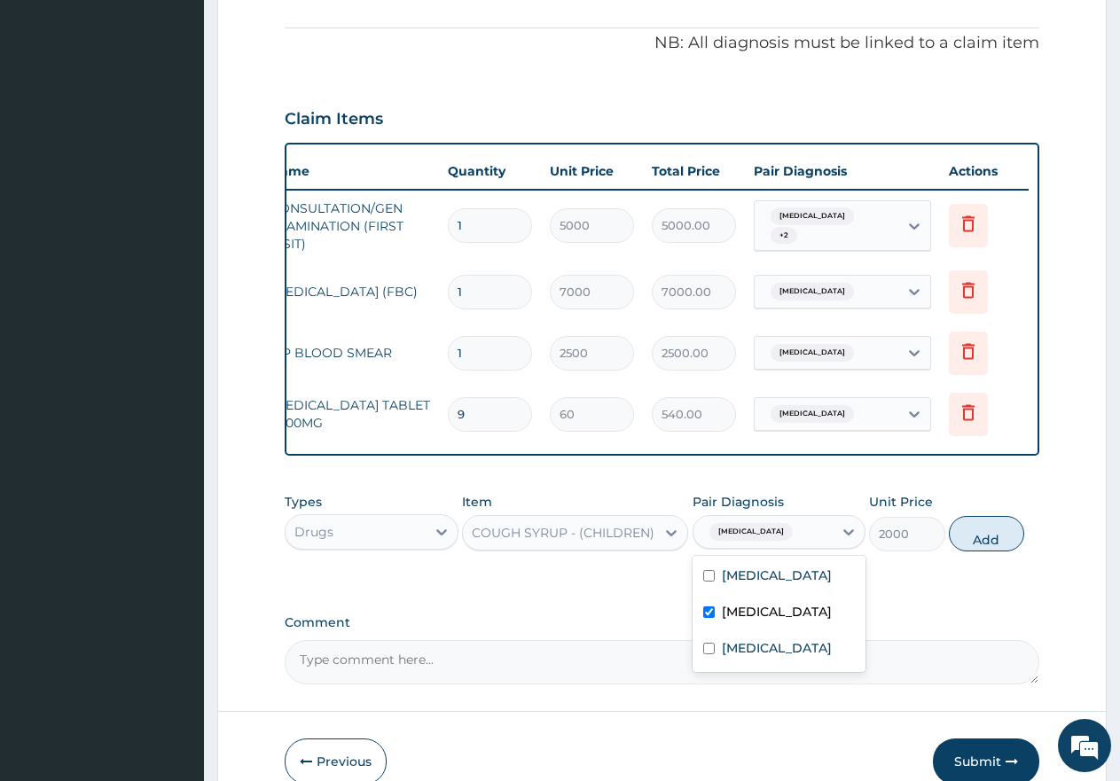
type input "0"
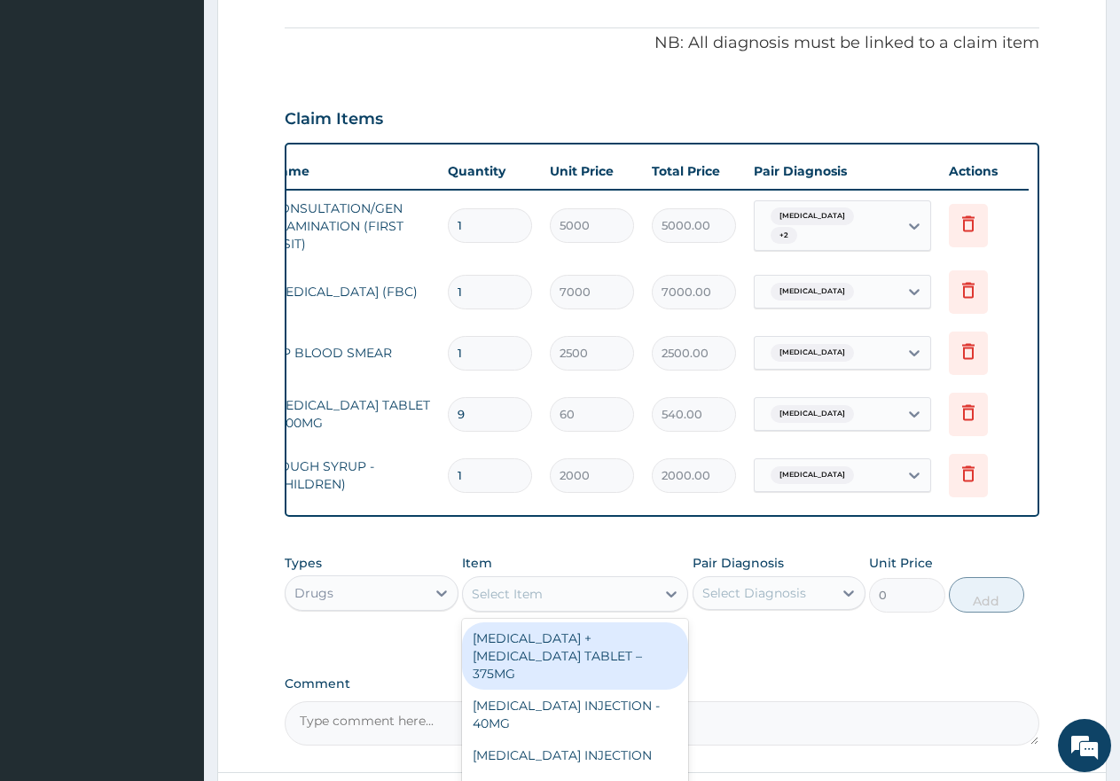
click at [498, 603] on div "Select Item" at bounding box center [507, 594] width 71 height 18
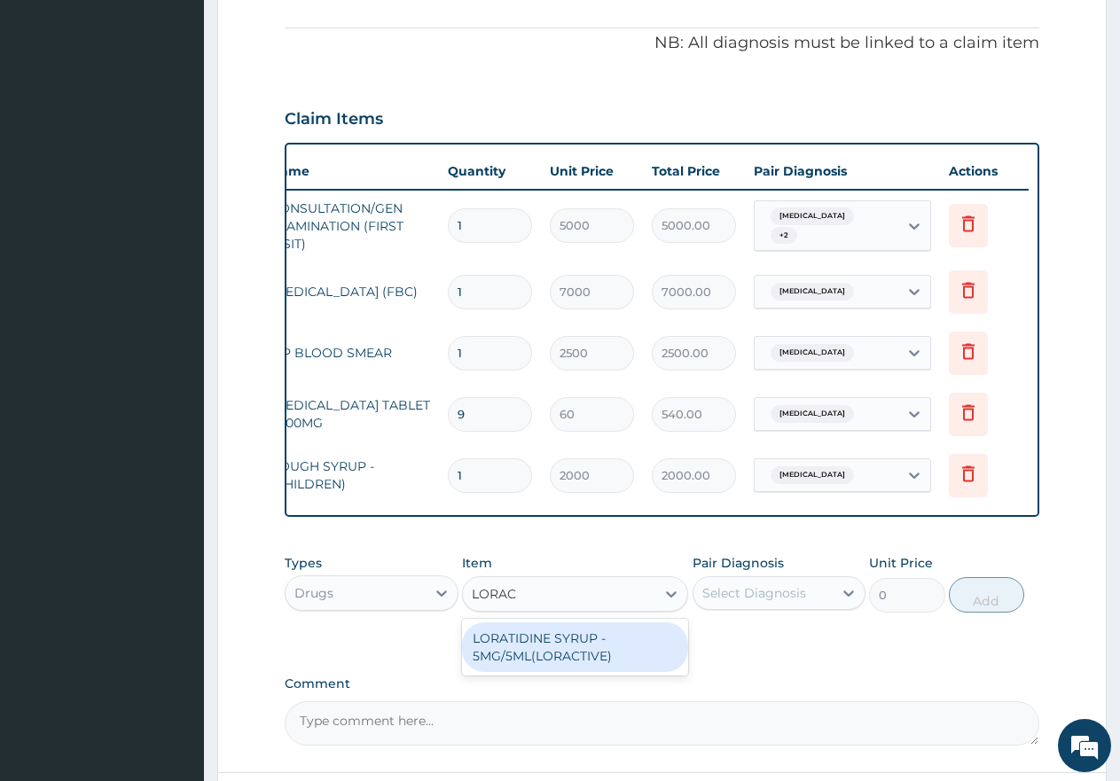
type input "LORACT"
click at [535, 671] on div "LORATIDINE SYRUP - 5MG/5ML(LORACTIVE)" at bounding box center [575, 648] width 226 height 50
type input "2200"
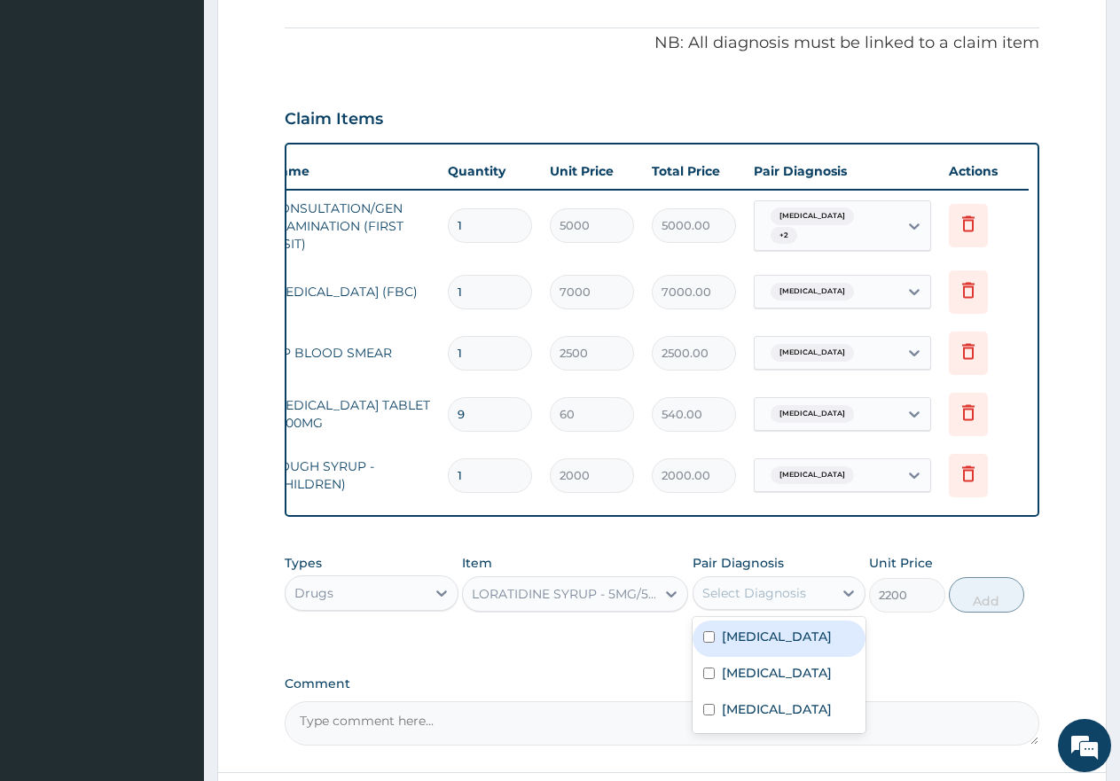
click at [769, 602] on div "Select Diagnosis" at bounding box center [755, 594] width 104 height 18
drag, startPoint x: 705, startPoint y: 698, endPoint x: 716, endPoint y: 698, distance: 10.6
click at [706, 679] on input "checkbox" at bounding box center [709, 674] width 12 height 12
checkbox input "true"
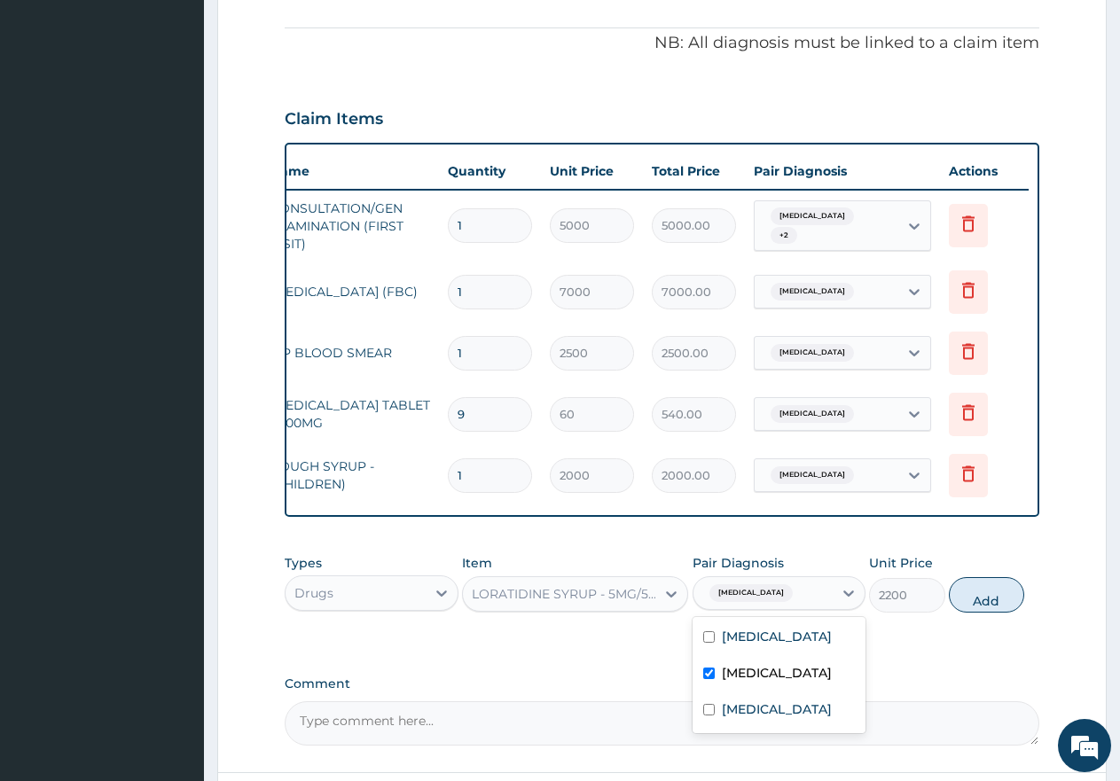
click at [991, 613] on button "Add" at bounding box center [986, 594] width 75 height 35
type input "0"
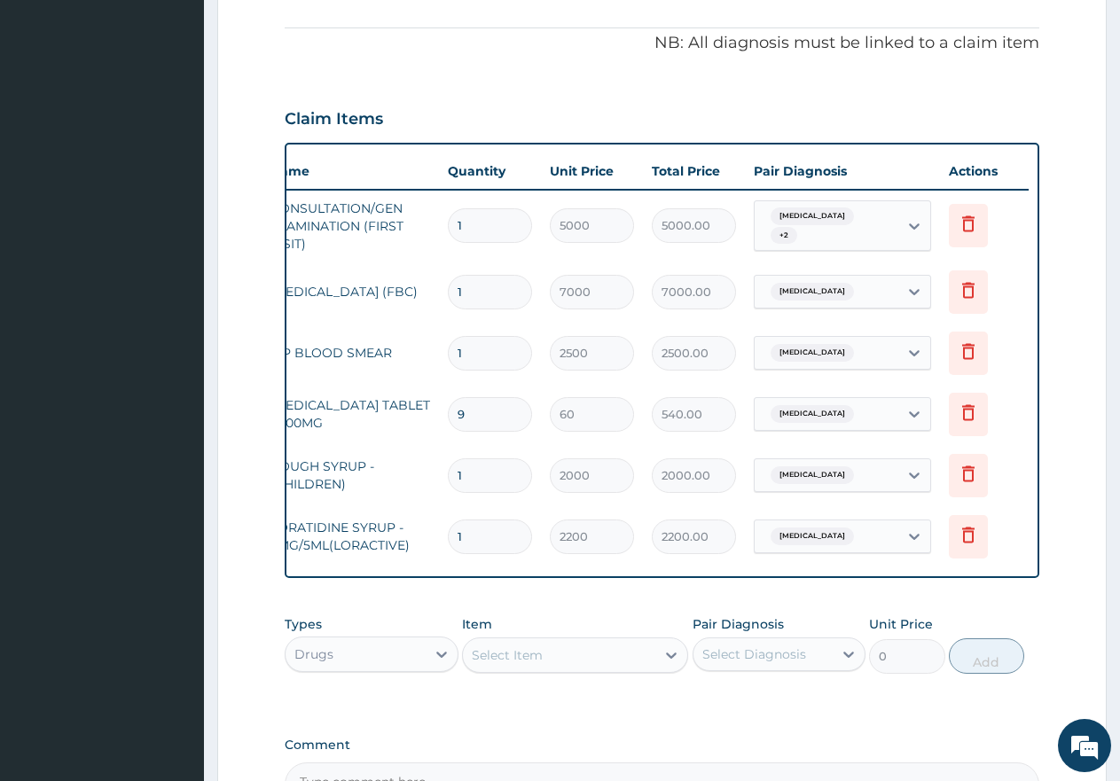
click at [500, 664] on div "Select Item" at bounding box center [507, 656] width 71 height 18
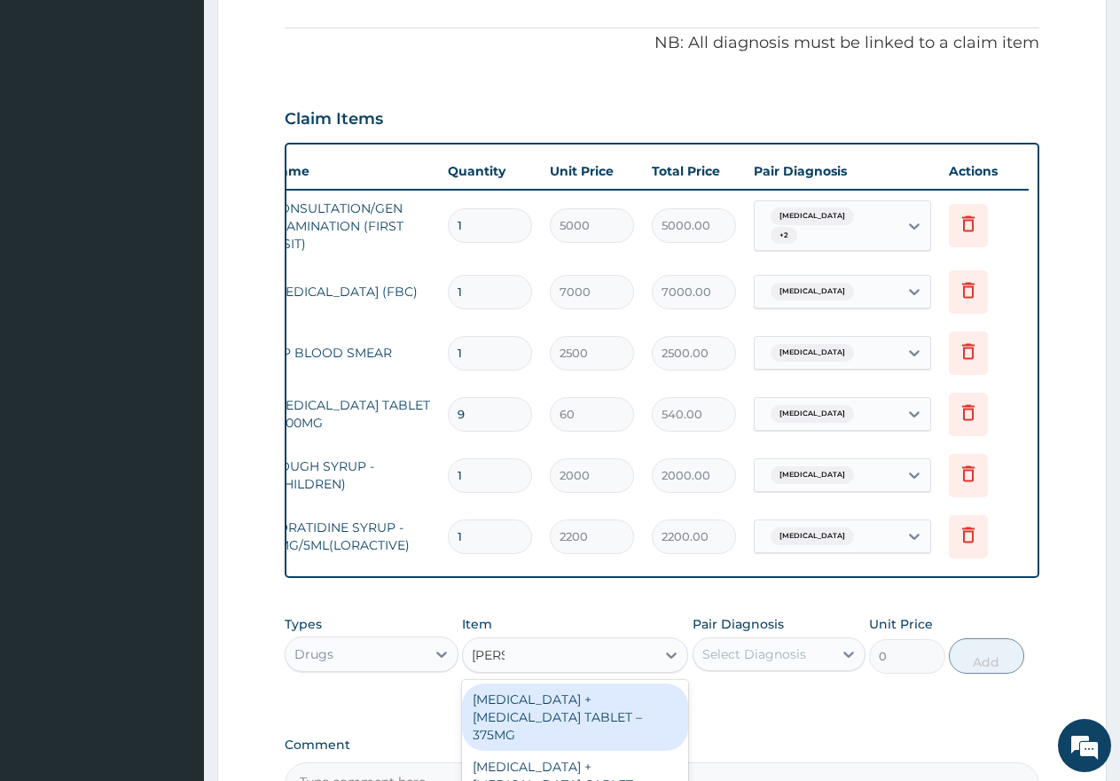
type input "AMODI"
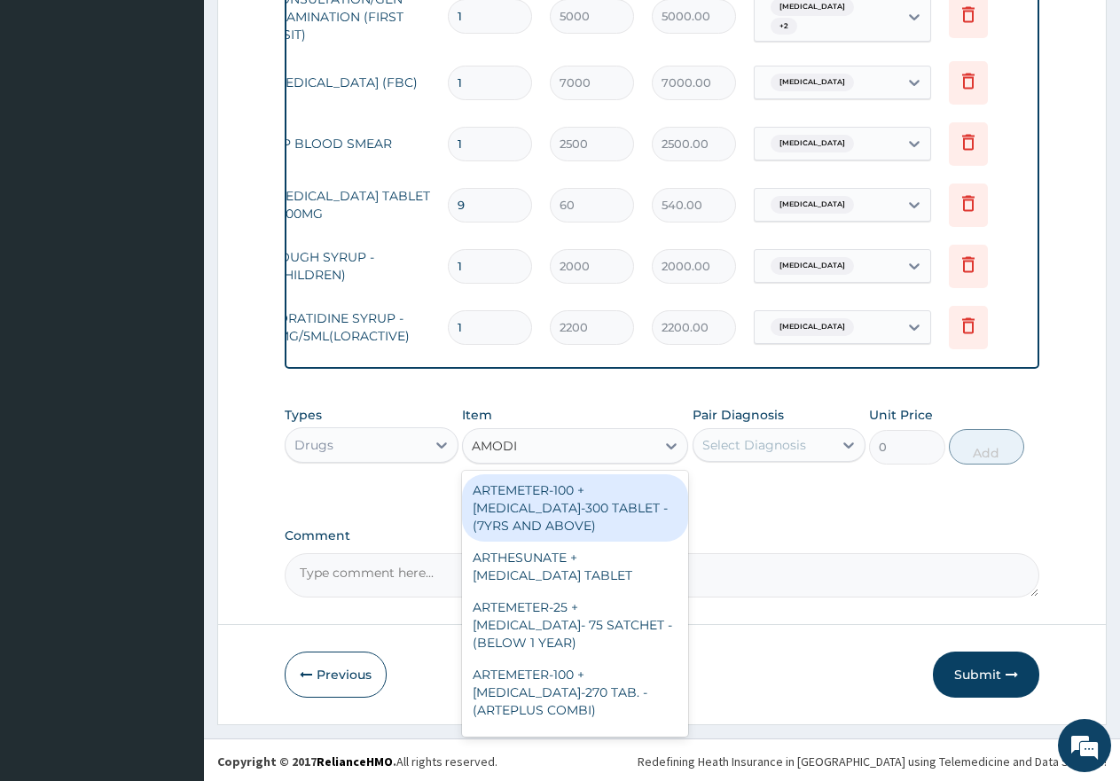
scroll to position [744, 0]
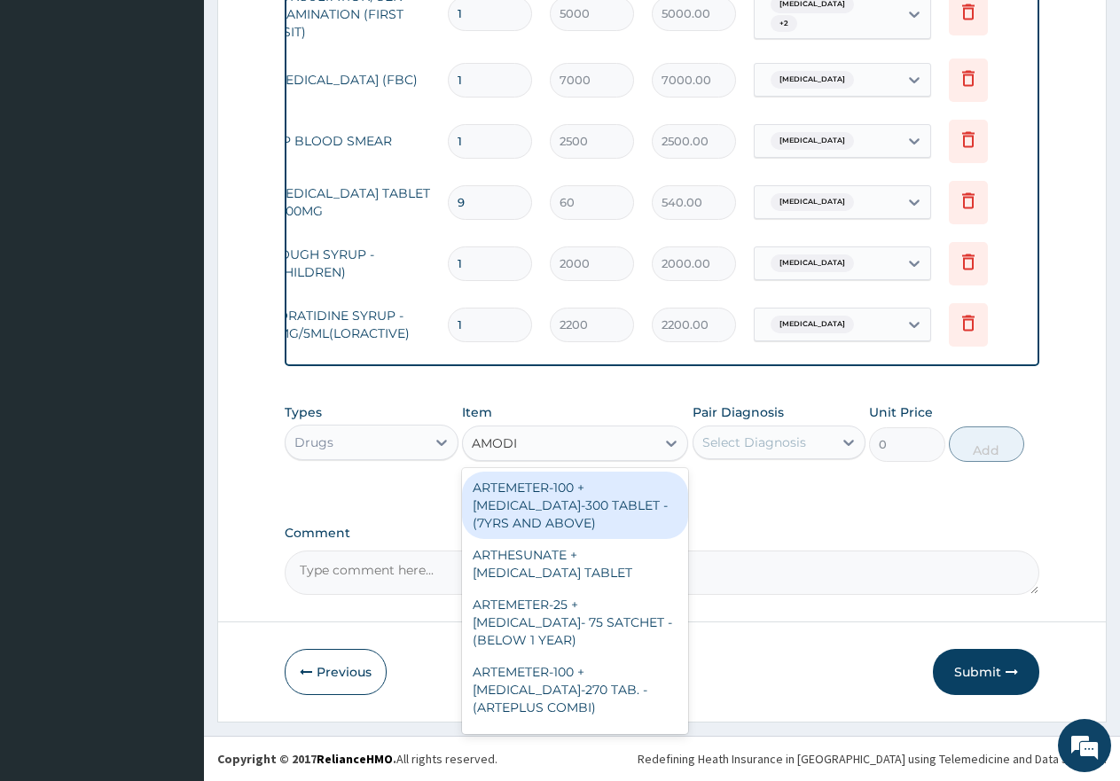
click at [591, 516] on div "ARTEMETER-100 + [MEDICAL_DATA]-300 TABLET - (7YRS AND ABOVE)" at bounding box center [575, 505] width 226 height 67
type input "645"
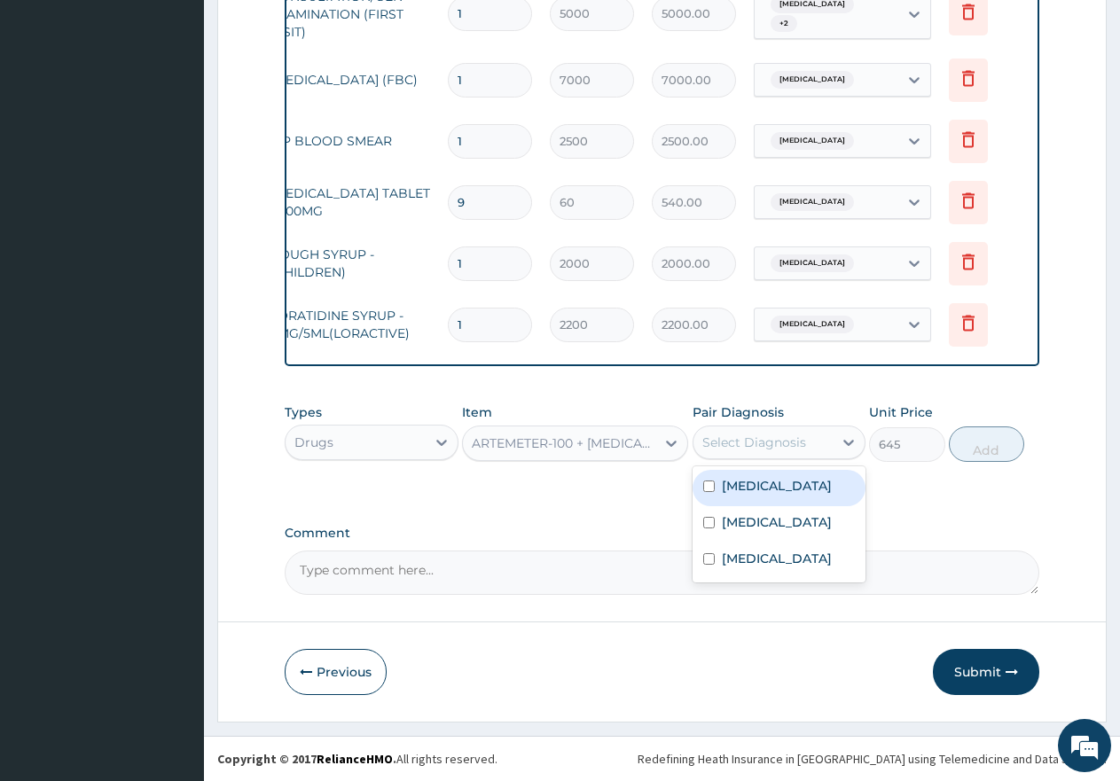
click at [765, 435] on div "Select Diagnosis" at bounding box center [755, 443] width 104 height 18
click at [708, 487] on input "checkbox" at bounding box center [709, 487] width 12 height 12
checkbox input "true"
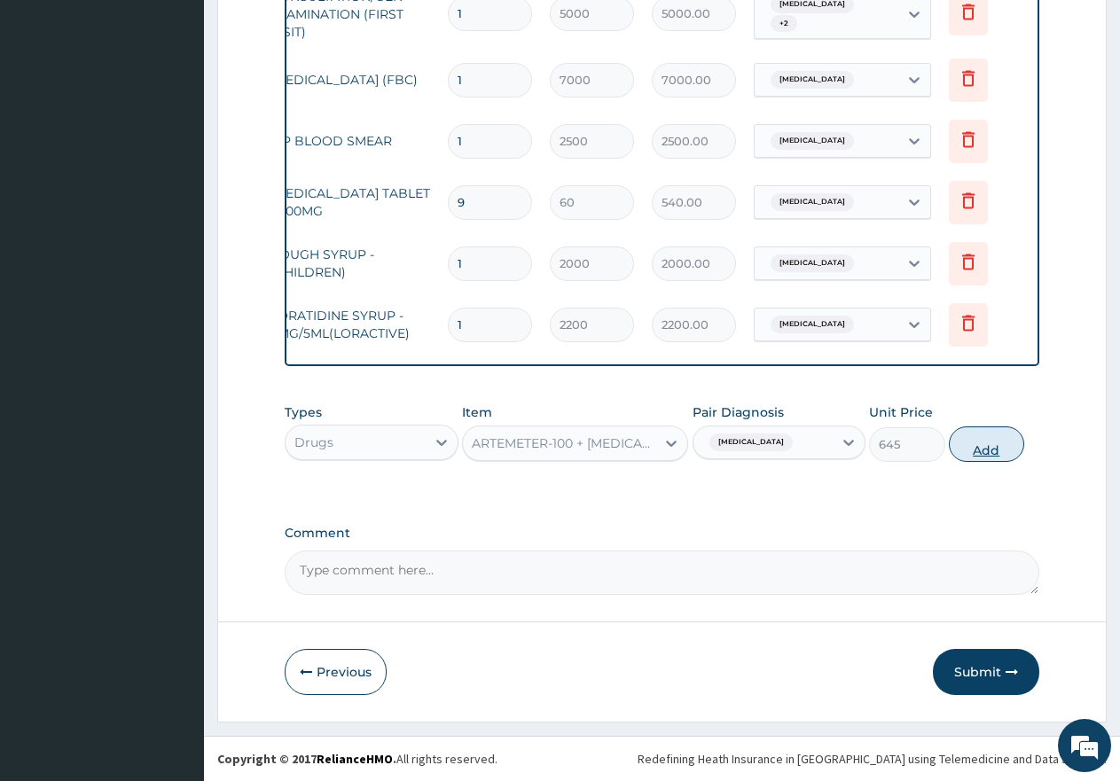
click at [1006, 449] on button "Add" at bounding box center [986, 444] width 75 height 35
type input "0"
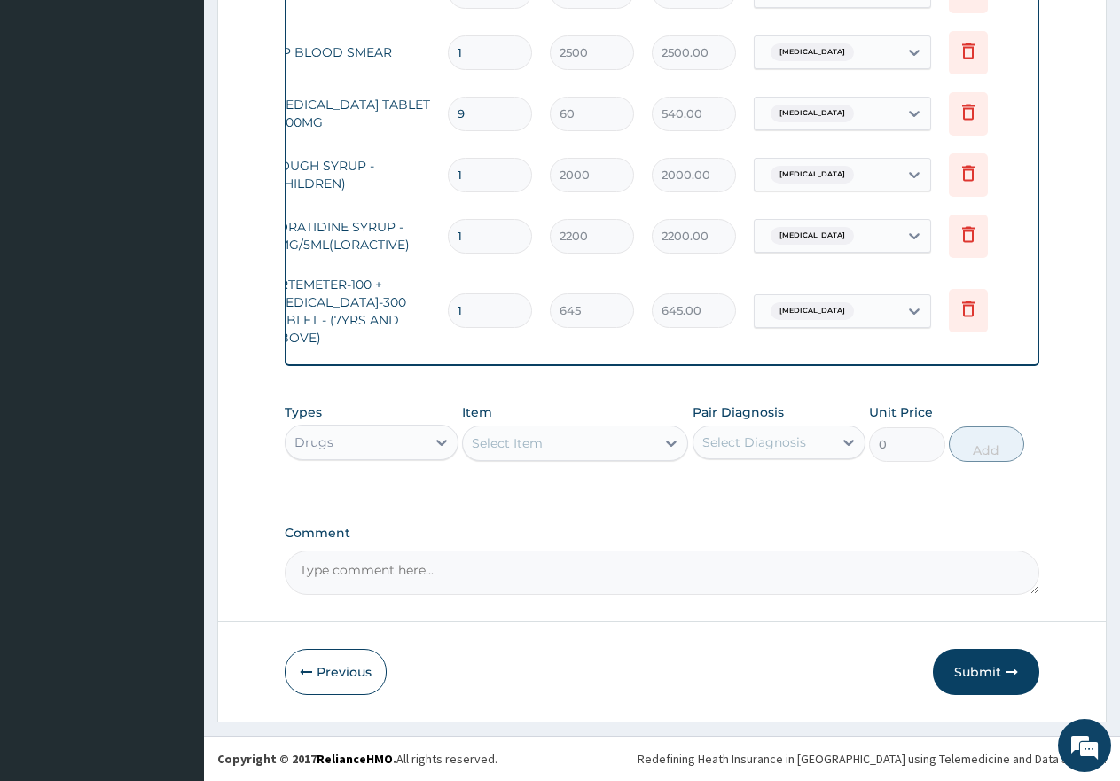
scroll to position [833, 0]
type input "0.00"
type input "6"
type input "3870.00"
type input "6"
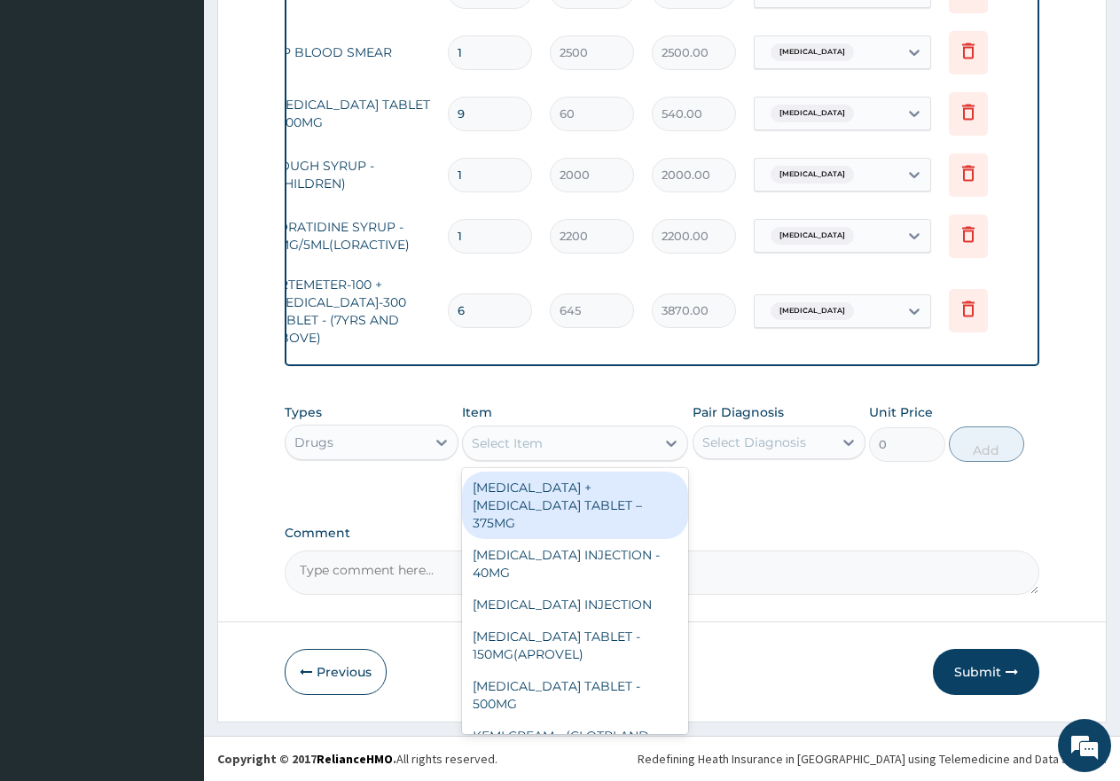
click at [554, 447] on div "Select Item" at bounding box center [559, 443] width 192 height 28
click at [542, 504] on div "AMOXICILLIN + CLAVULANIC ACID TABLET – 375MG" at bounding box center [575, 505] width 226 height 67
type input "850"
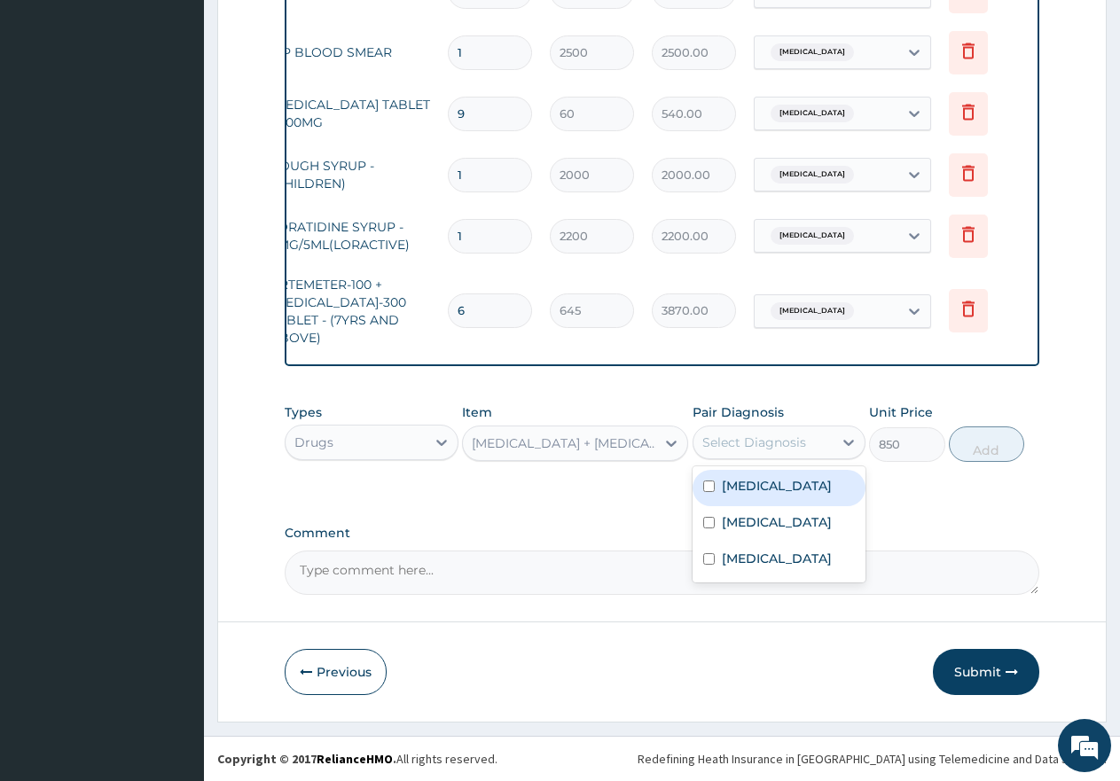
click at [805, 444] on div "Select Diagnosis" at bounding box center [755, 443] width 104 height 18
click at [718, 523] on div "Upper respiratory infection" at bounding box center [780, 524] width 174 height 36
checkbox input "true"
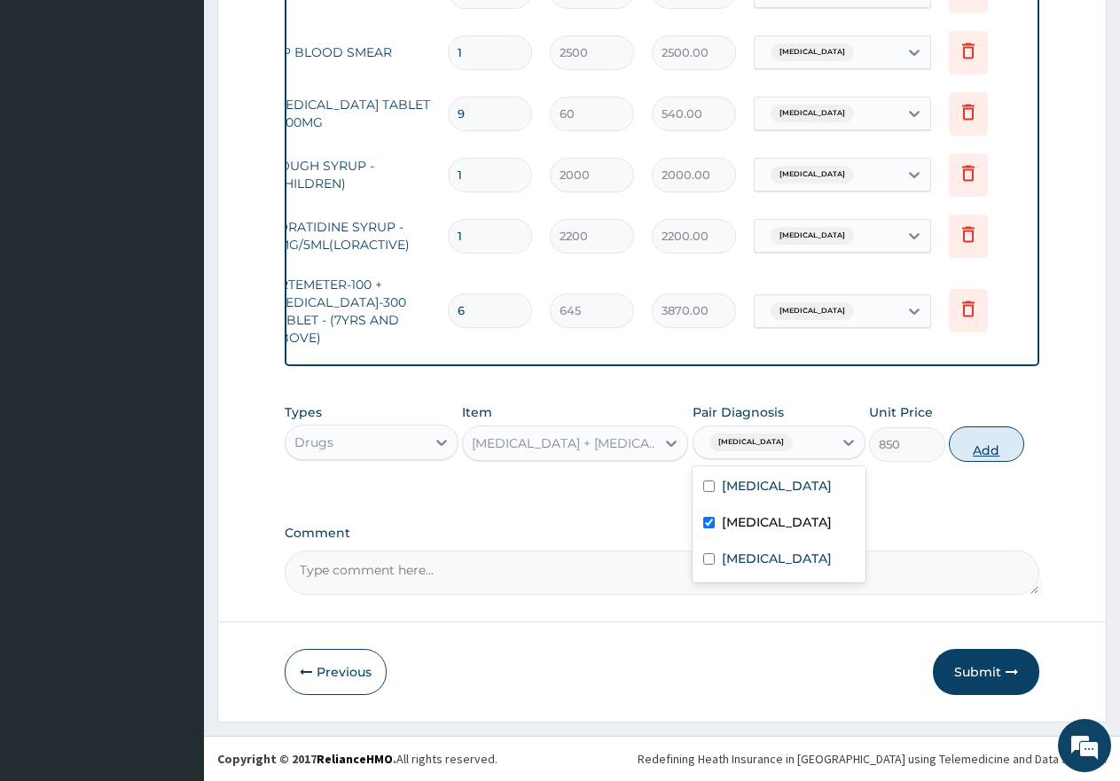
click at [993, 452] on button "Add" at bounding box center [986, 444] width 75 height 35
type input "0"
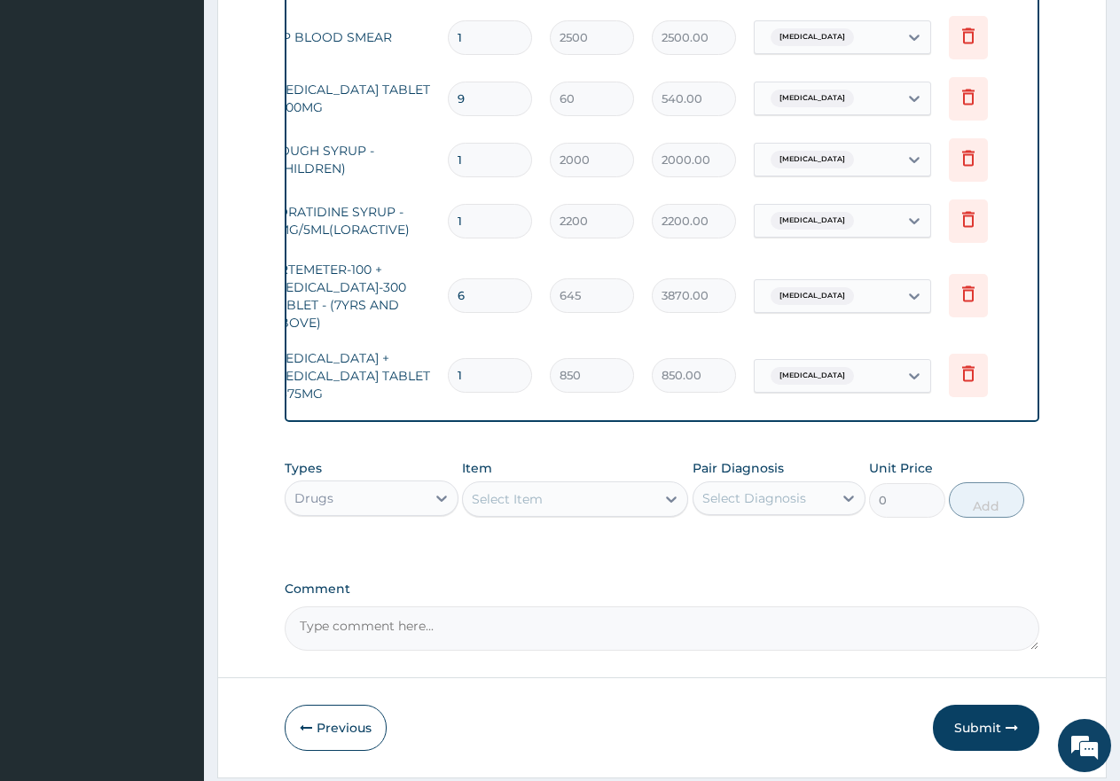
type input "10"
type input "8500.00"
type input "10"
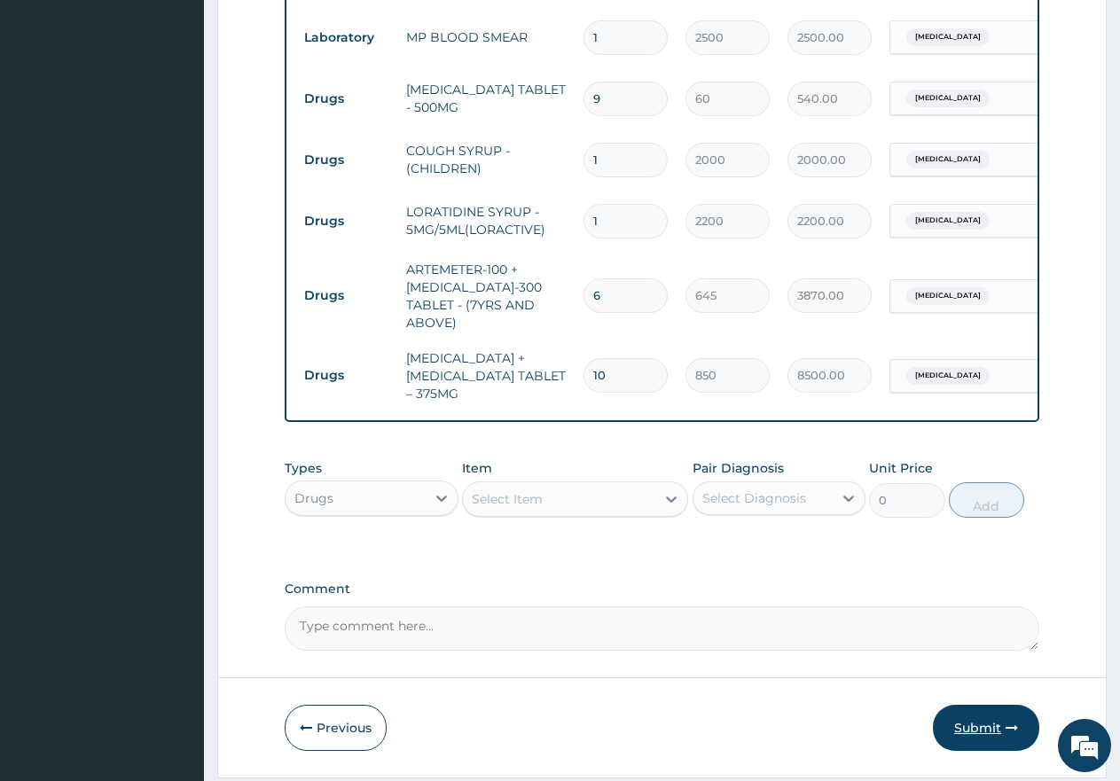
click at [958, 743] on button "Submit" at bounding box center [986, 728] width 106 height 46
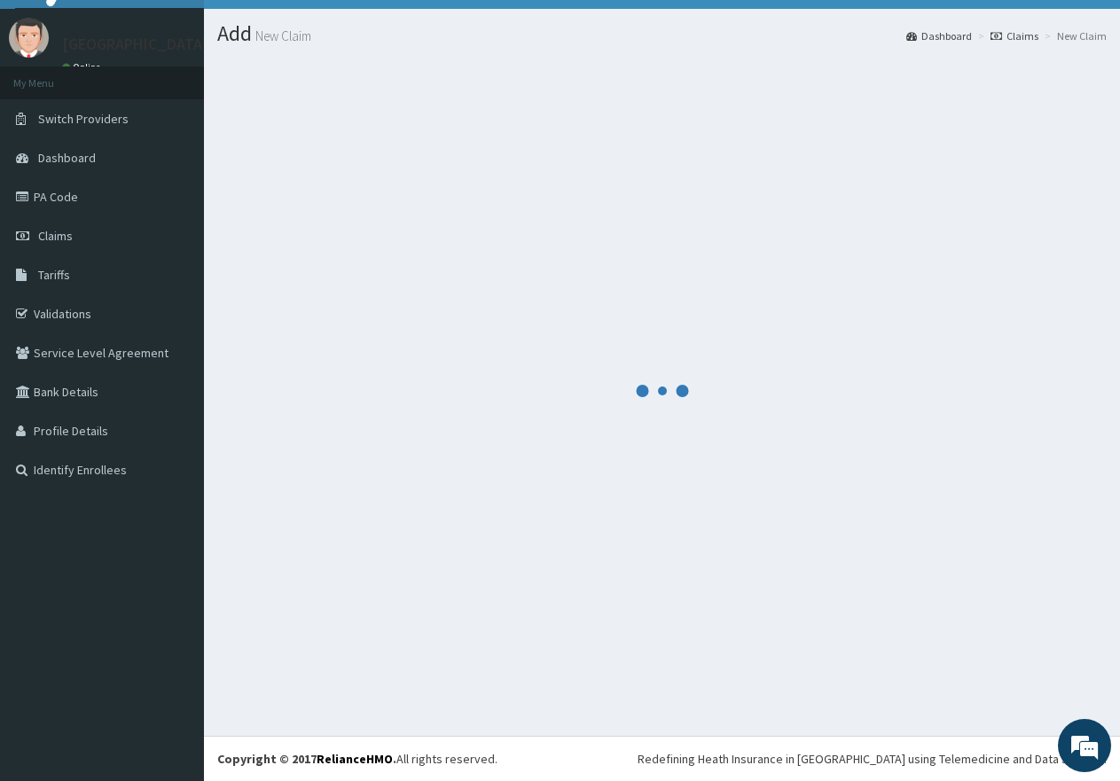
scroll to position [35, 0]
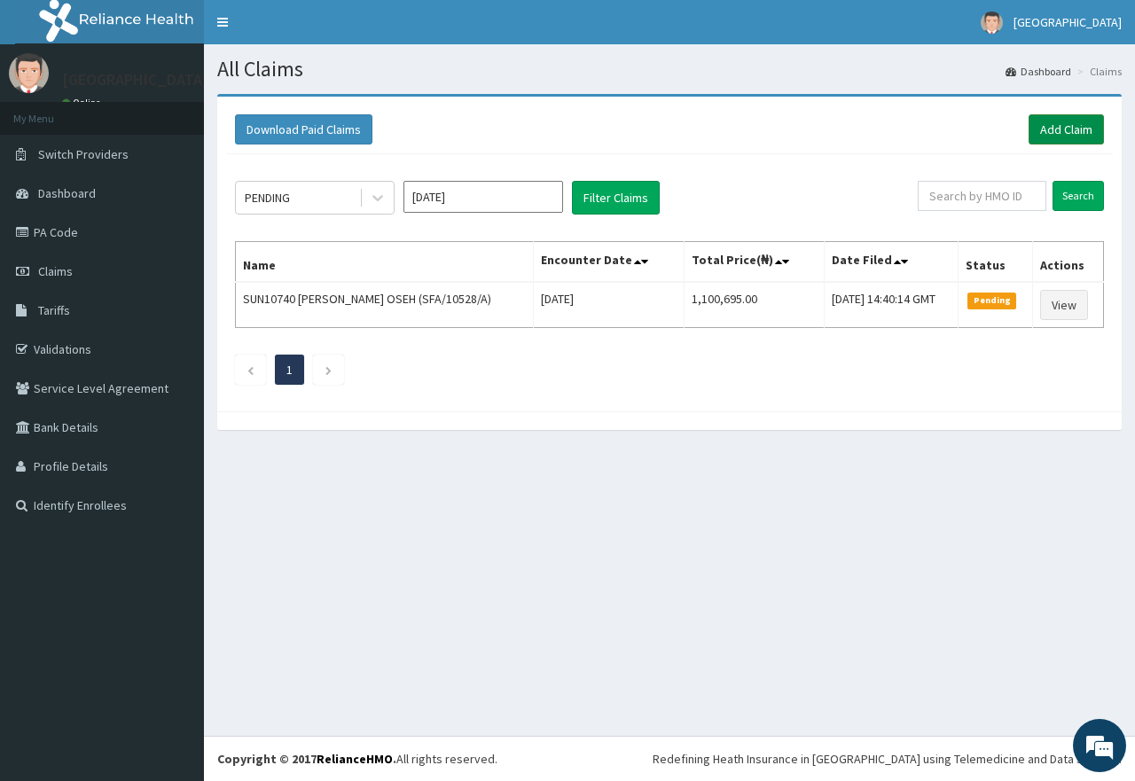
click at [1056, 136] on link "Add Claim" at bounding box center [1066, 129] width 75 height 30
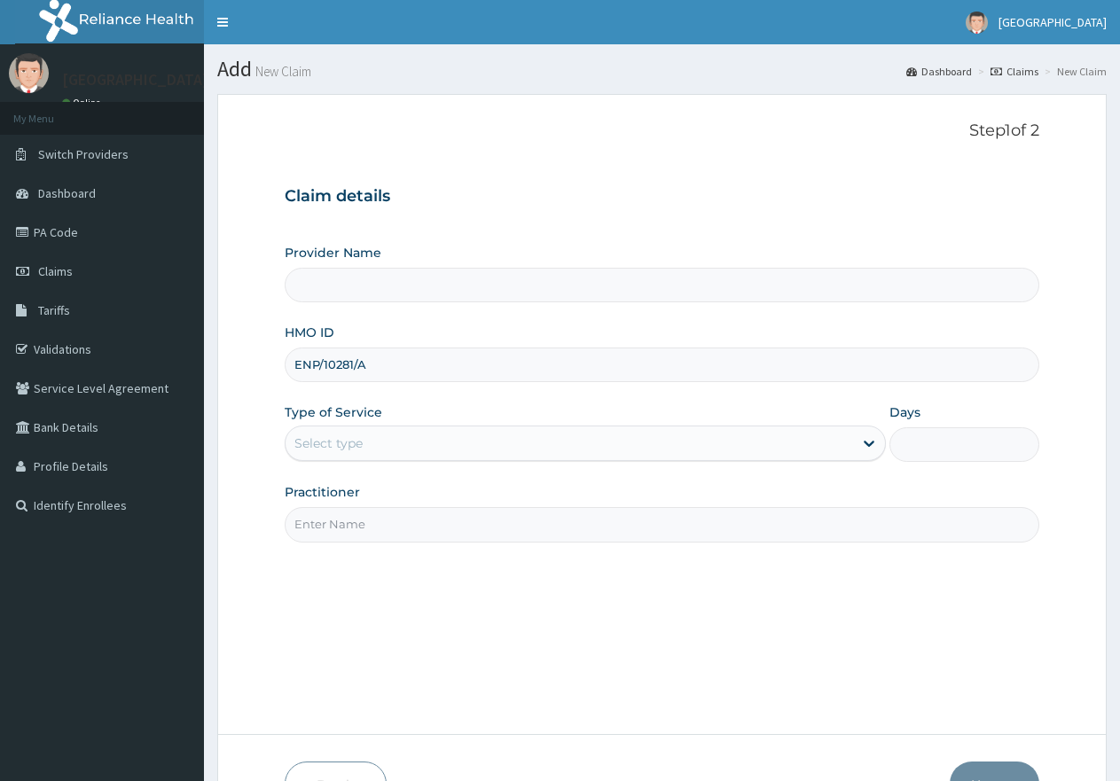
type input "ENP/10281/A"
click at [499, 451] on div "Select type" at bounding box center [569, 443] width 567 height 28
click at [510, 447] on div "Select type" at bounding box center [569, 443] width 567 height 28
click at [492, 444] on div "Select type" at bounding box center [569, 443] width 567 height 28
type input "[GEOGRAPHIC_DATA]"
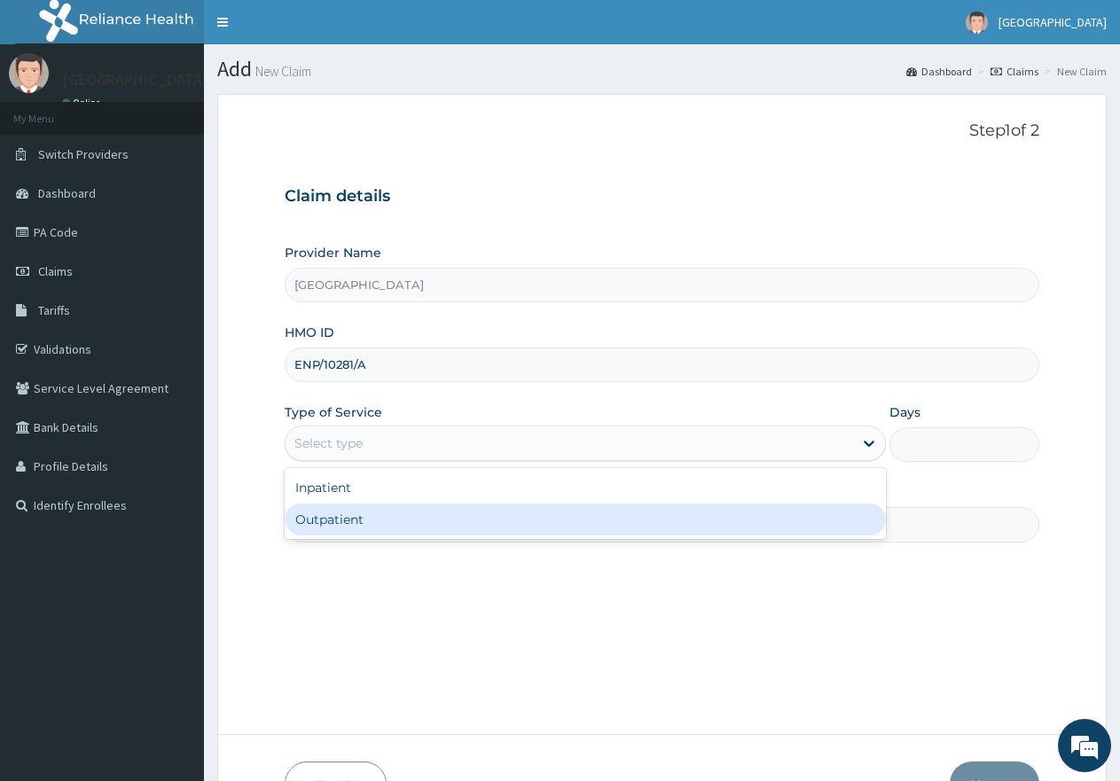
click at [440, 516] on div "Outpatient" at bounding box center [585, 520] width 601 height 32
type input "1"
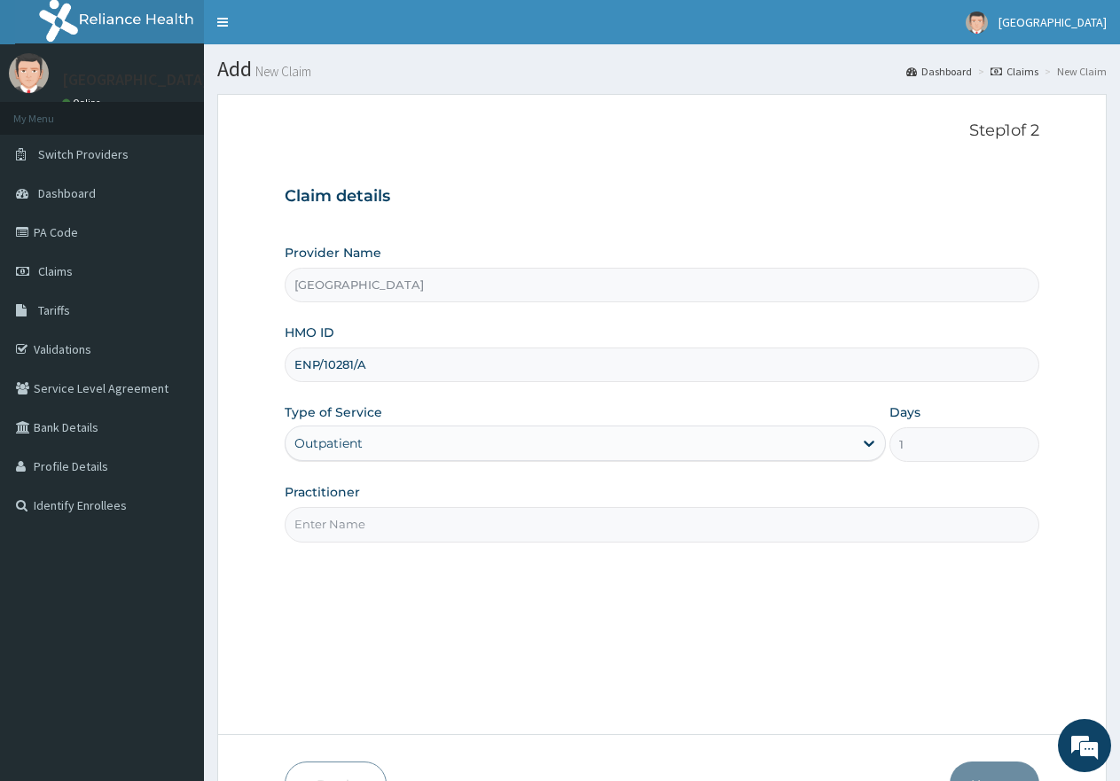
click at [440, 516] on input "Practitioner" at bounding box center [662, 524] width 755 height 35
type input "gp"
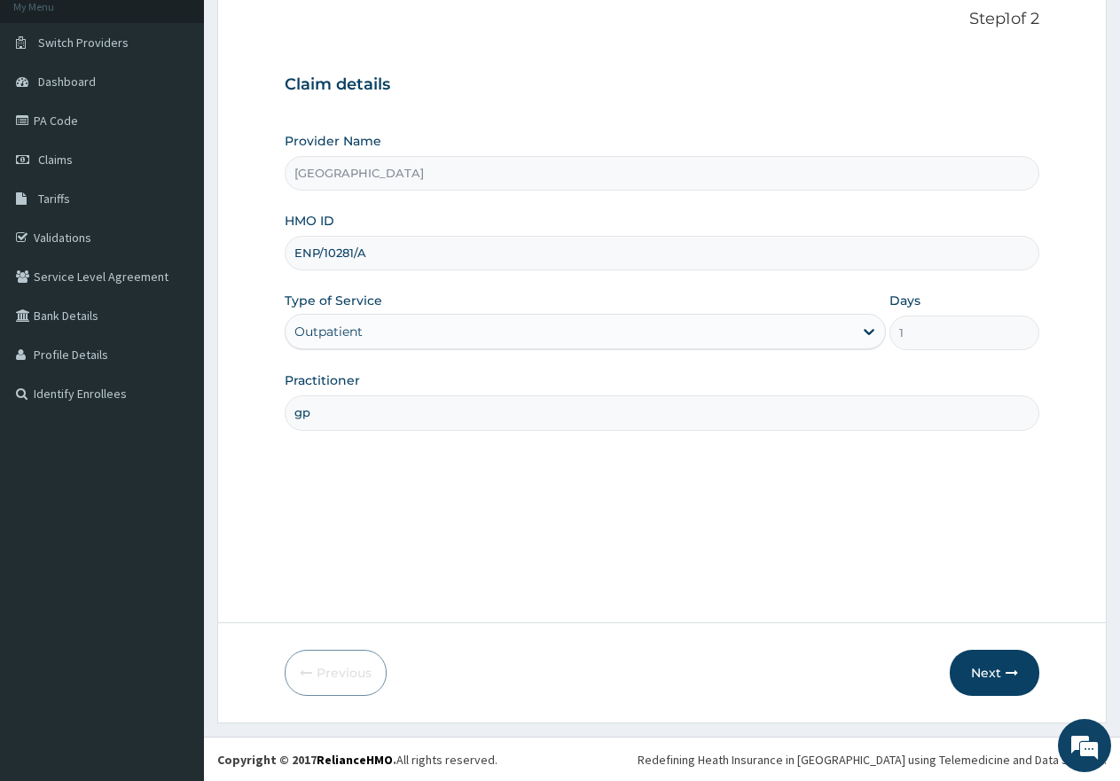
scroll to position [113, 0]
click at [1002, 679] on button "Next" at bounding box center [995, 672] width 90 height 46
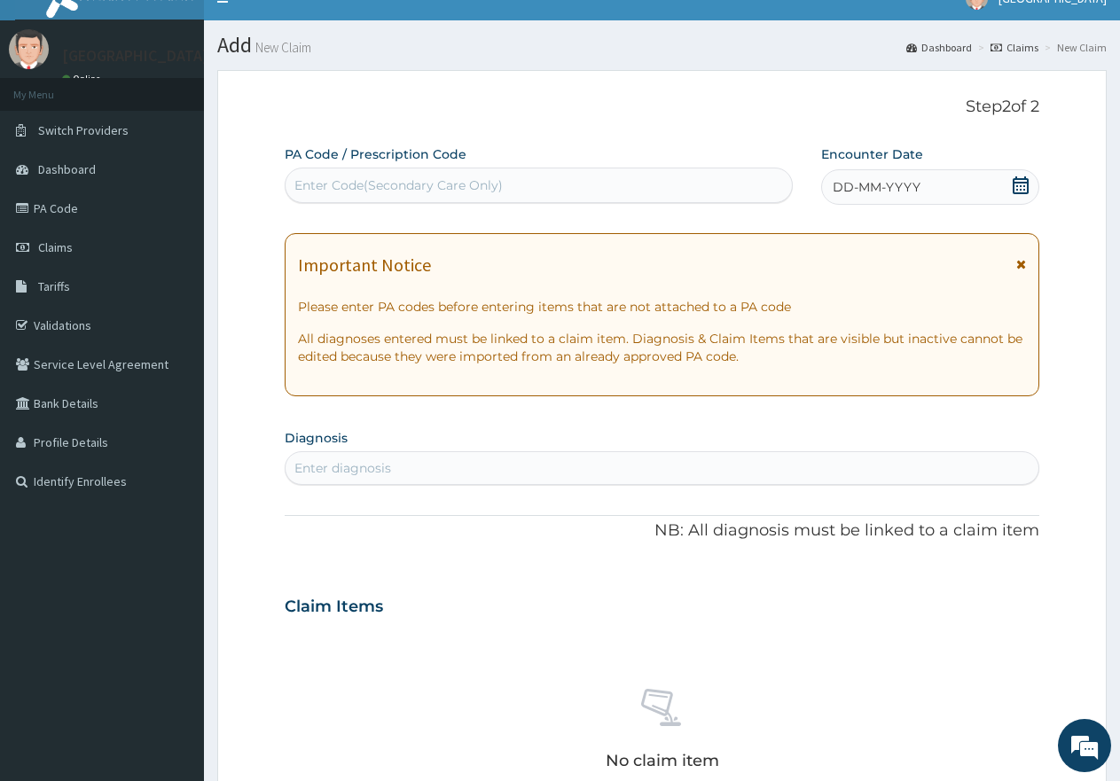
scroll to position [0, 0]
click at [459, 185] on div "Enter Code(Secondary Care Only)" at bounding box center [398, 186] width 208 height 18
paste input "PA/1EF76F"
type input "PA/1EF76F"
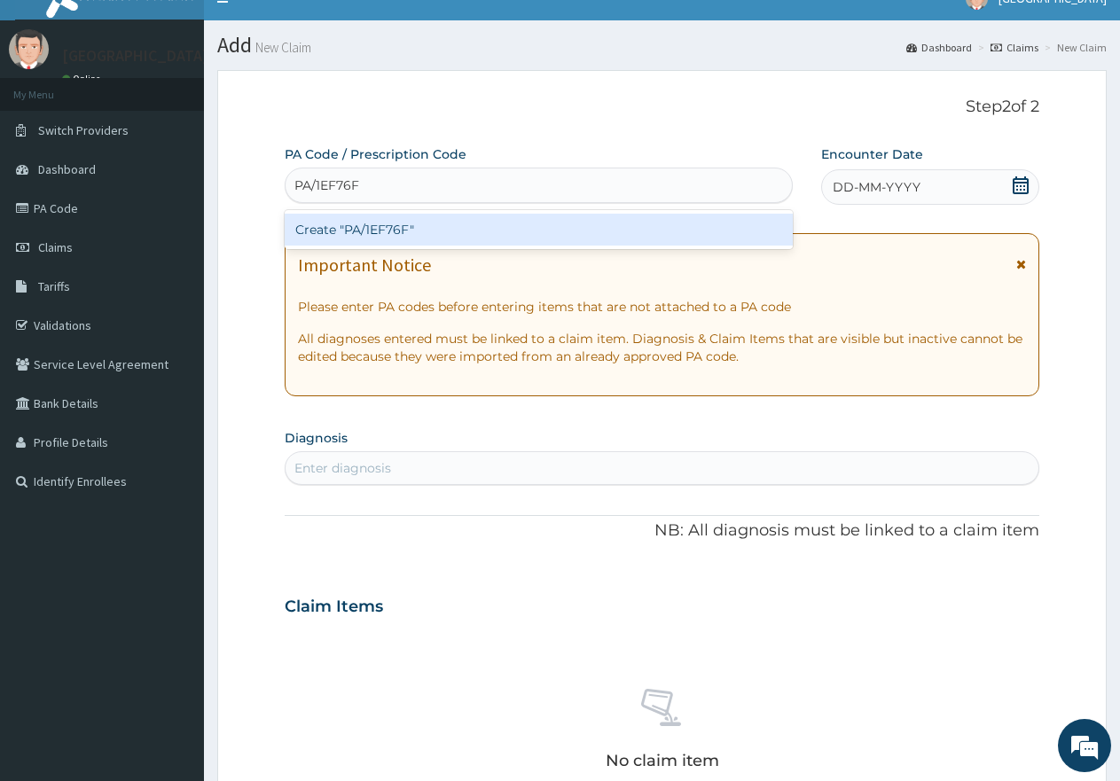
click at [459, 233] on div "Create "PA/1EF76F"" at bounding box center [539, 230] width 508 height 32
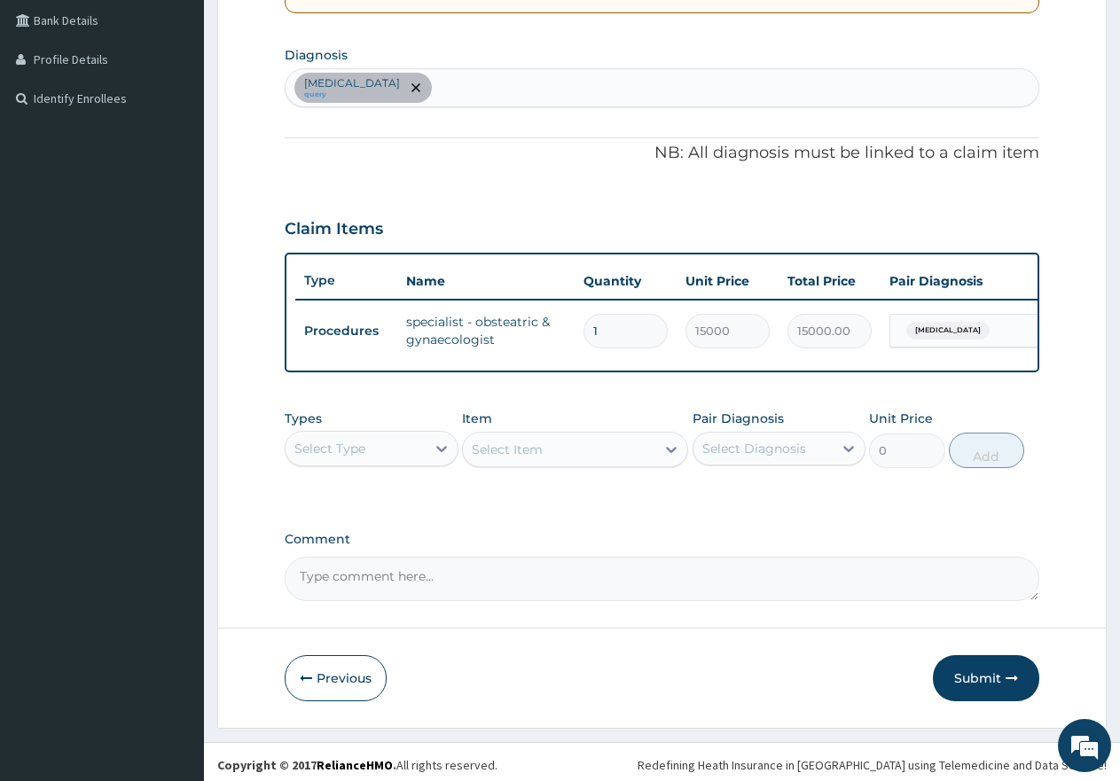
scroll to position [428, 0]
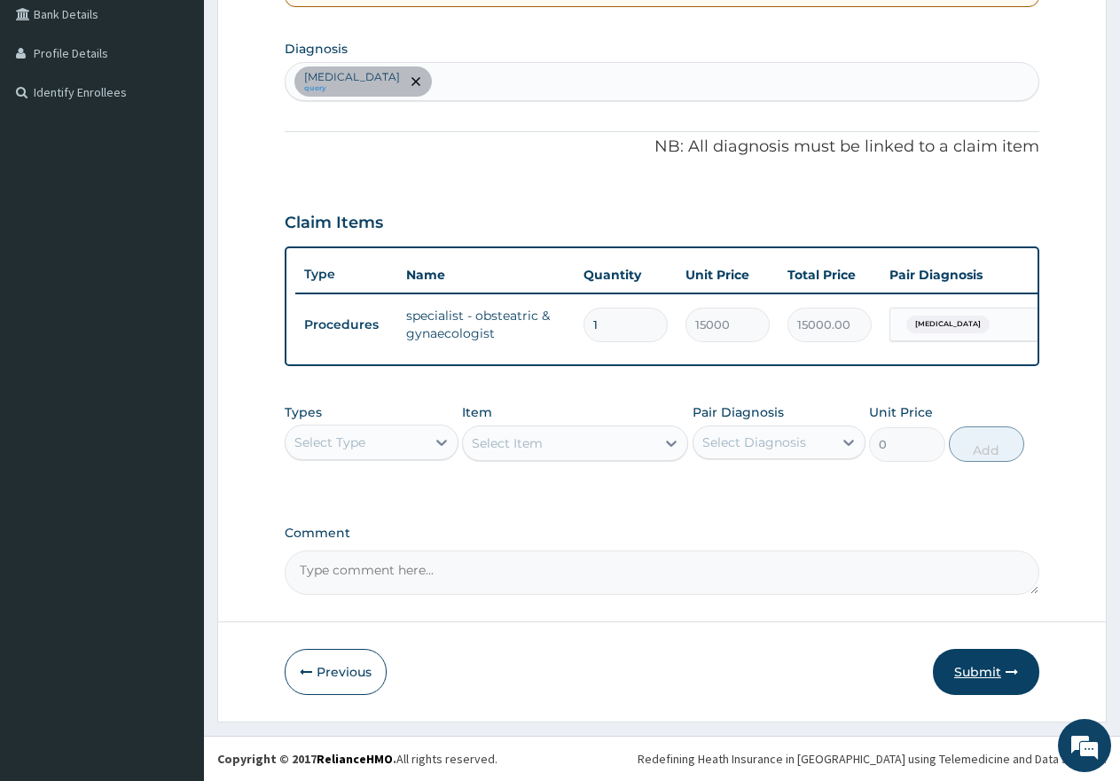
click at [976, 672] on button "Submit" at bounding box center [986, 672] width 106 height 46
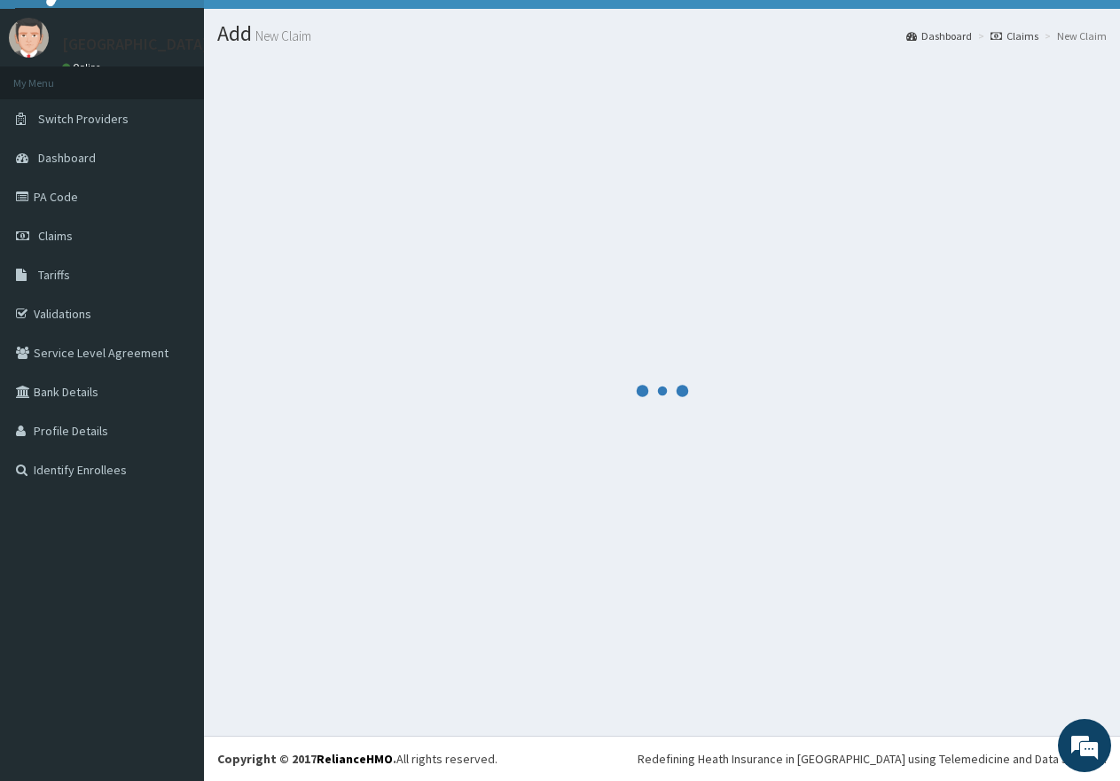
scroll to position [35, 0]
